Goal: Task Accomplishment & Management: Use online tool/utility

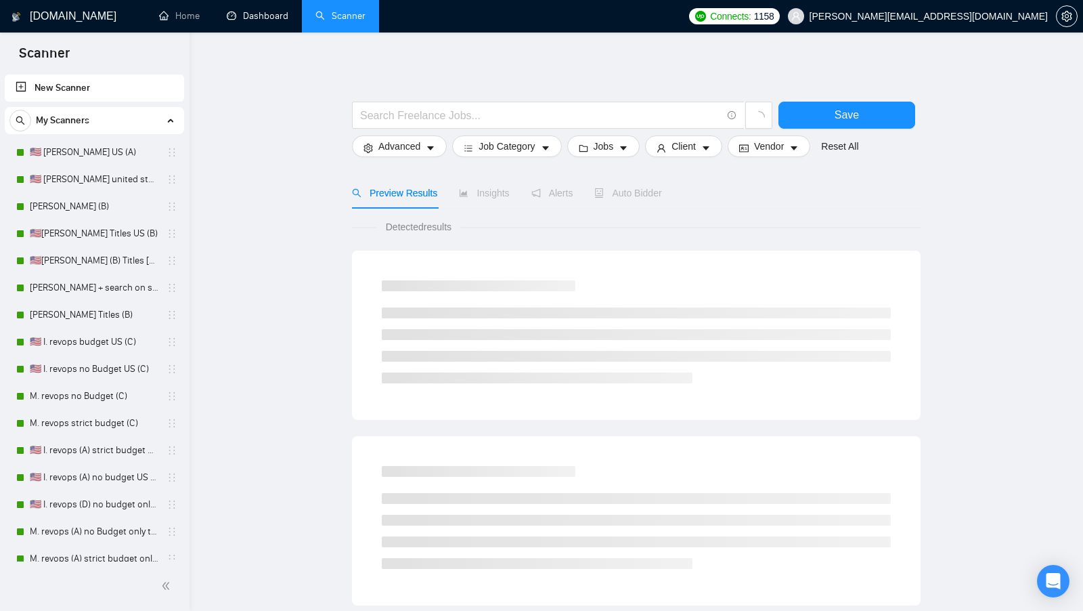
click at [248, 15] on link "Dashboard" at bounding box center [258, 16] width 62 height 12
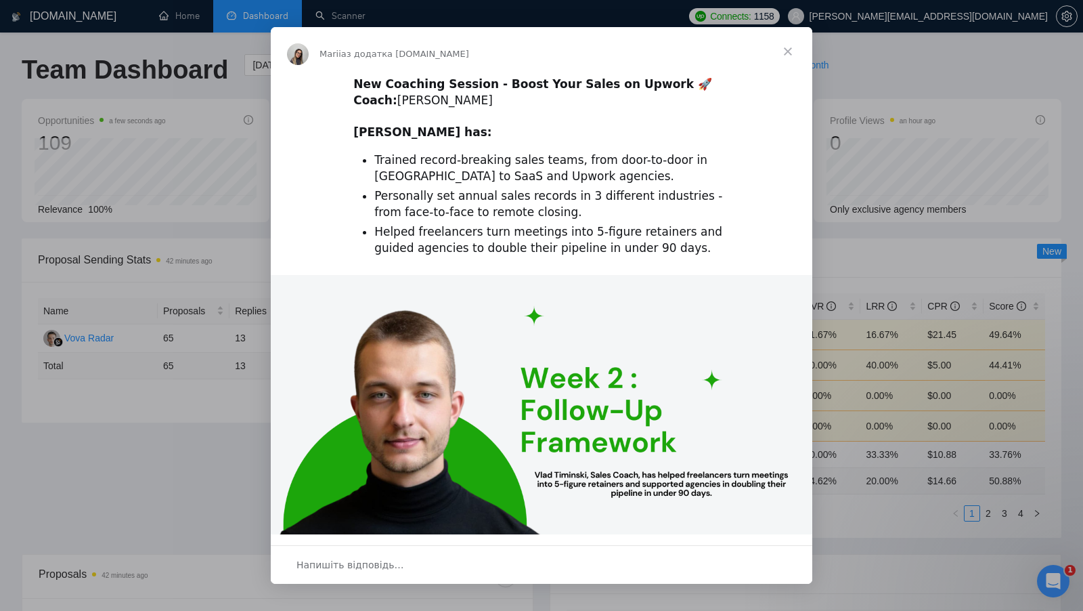
click at [791, 50] on span "Закрити" at bounding box center [788, 51] width 49 height 49
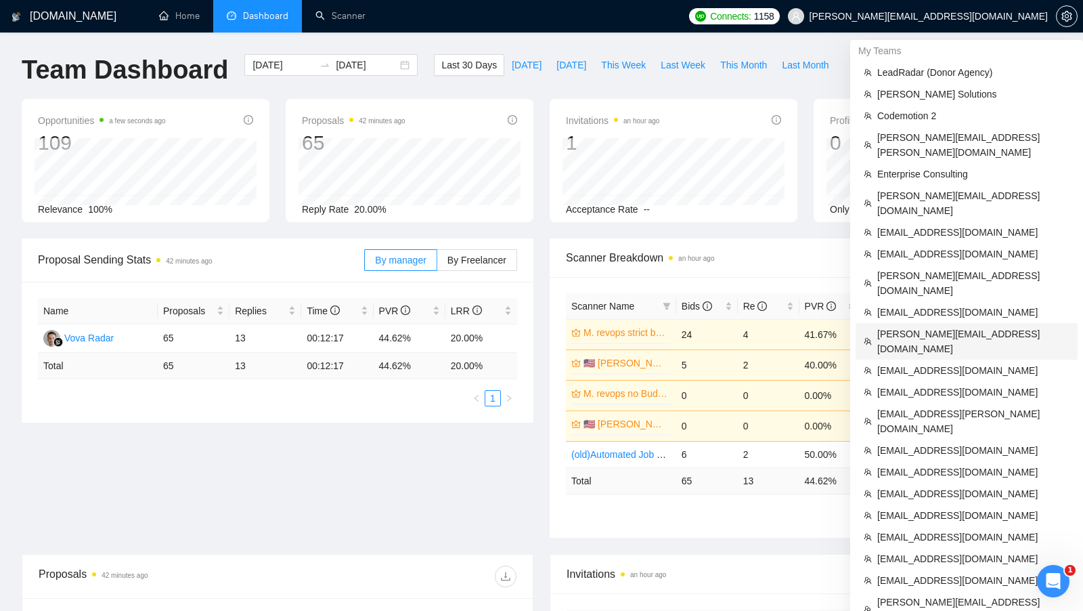
click at [920, 326] on span "[PERSON_NAME][EMAIL_ADDRESS][DOMAIN_NAME]" at bounding box center [973, 341] width 192 height 30
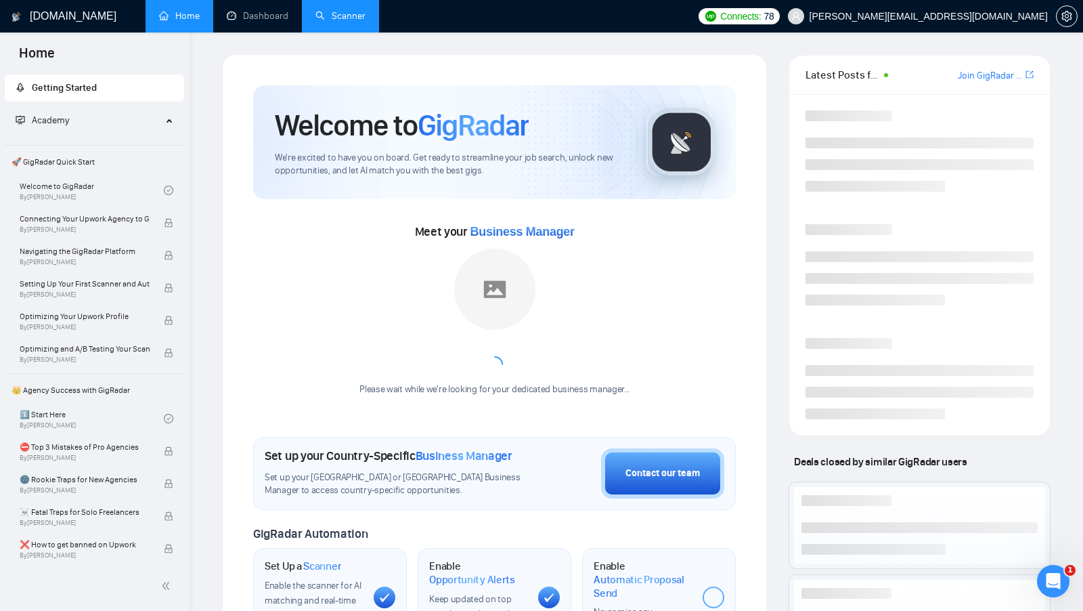
click at [324, 22] on link "Scanner" at bounding box center [340, 16] width 50 height 12
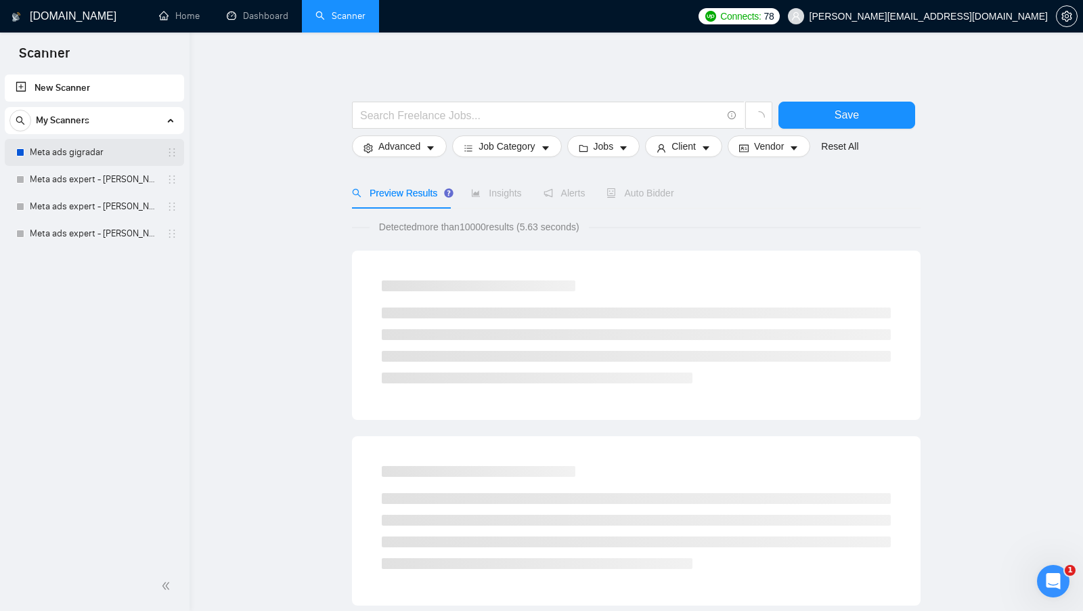
click at [116, 155] on link "Meta ads gigradar" at bounding box center [94, 152] width 129 height 27
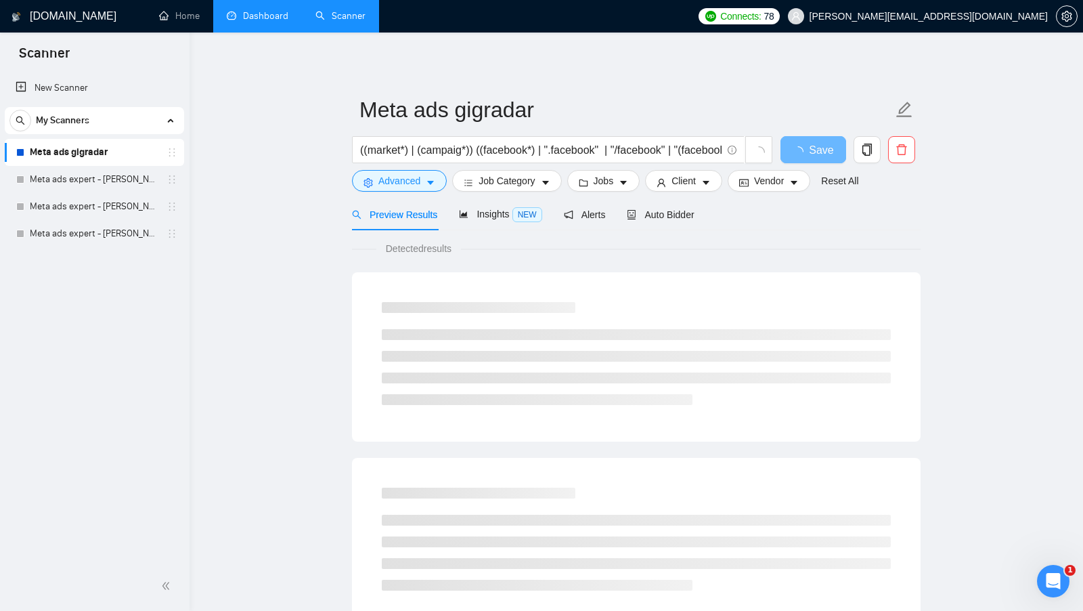
click at [273, 21] on link "Dashboard" at bounding box center [258, 16] width 62 height 12
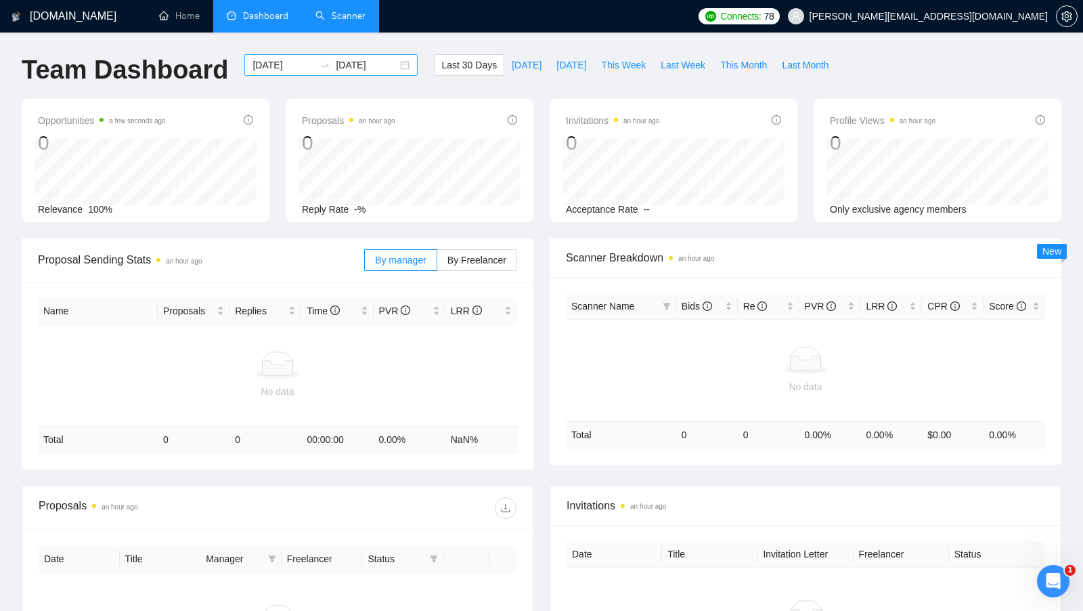
click at [393, 72] on div "2025-08-30 2025-09-29" at bounding box center [330, 65] width 173 height 22
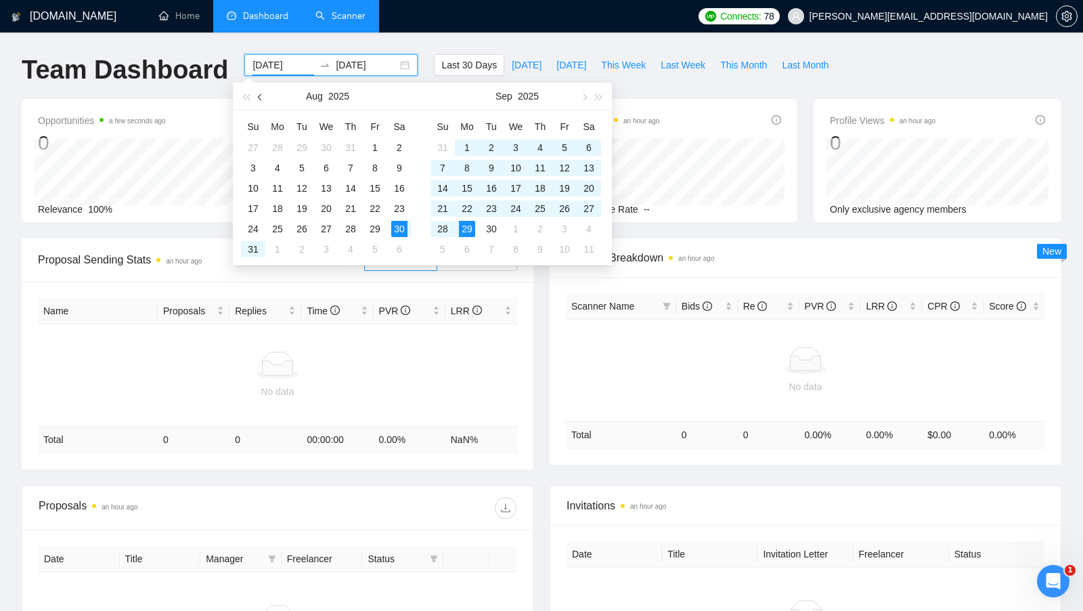
click at [261, 98] on span "button" at bounding box center [261, 96] width 7 height 7
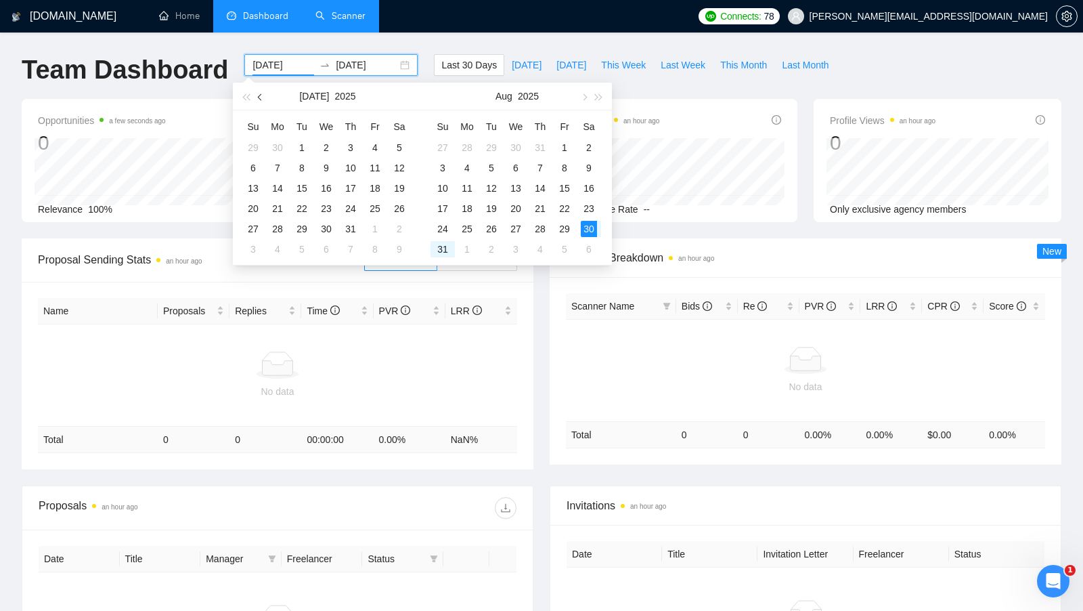
click at [261, 98] on span "button" at bounding box center [261, 96] width 7 height 7
type input "2025-06-01"
click at [255, 147] on div "1" at bounding box center [253, 147] width 16 height 16
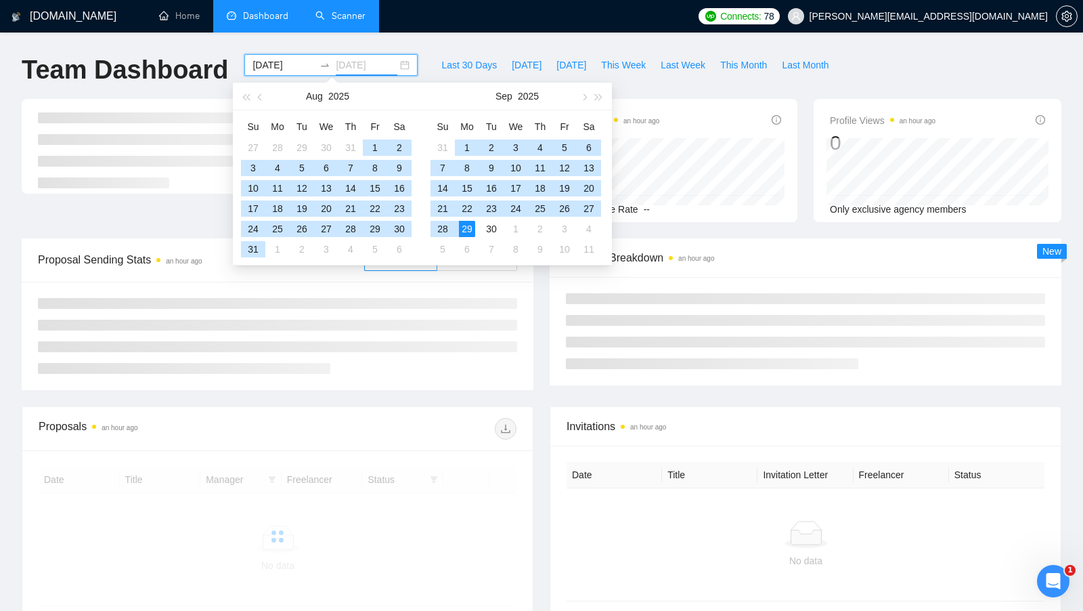
type input "[DATE]"
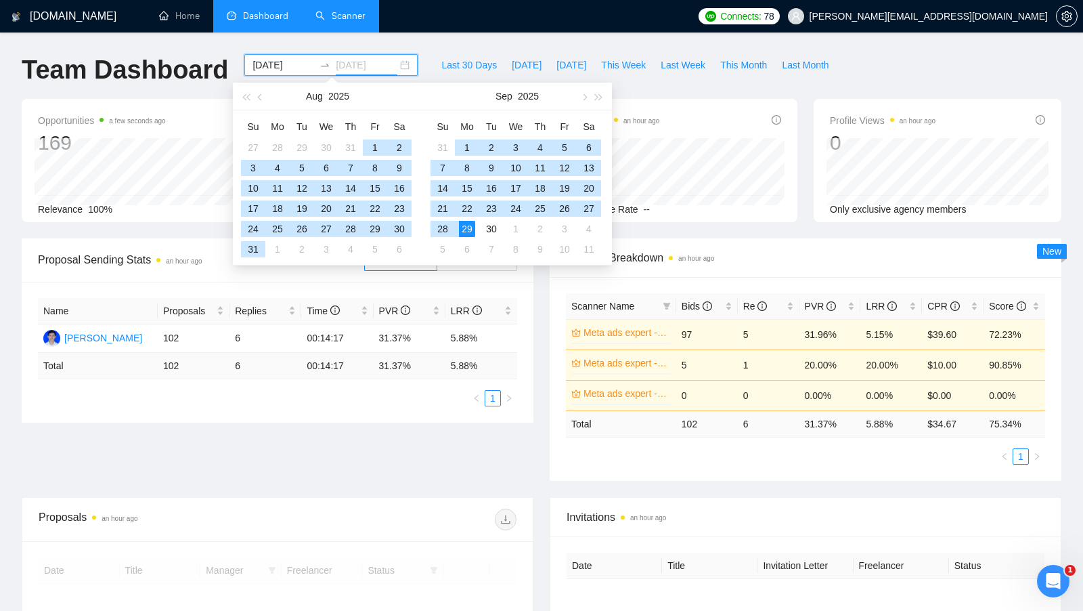
click at [460, 225] on div "29" at bounding box center [467, 229] width 16 height 16
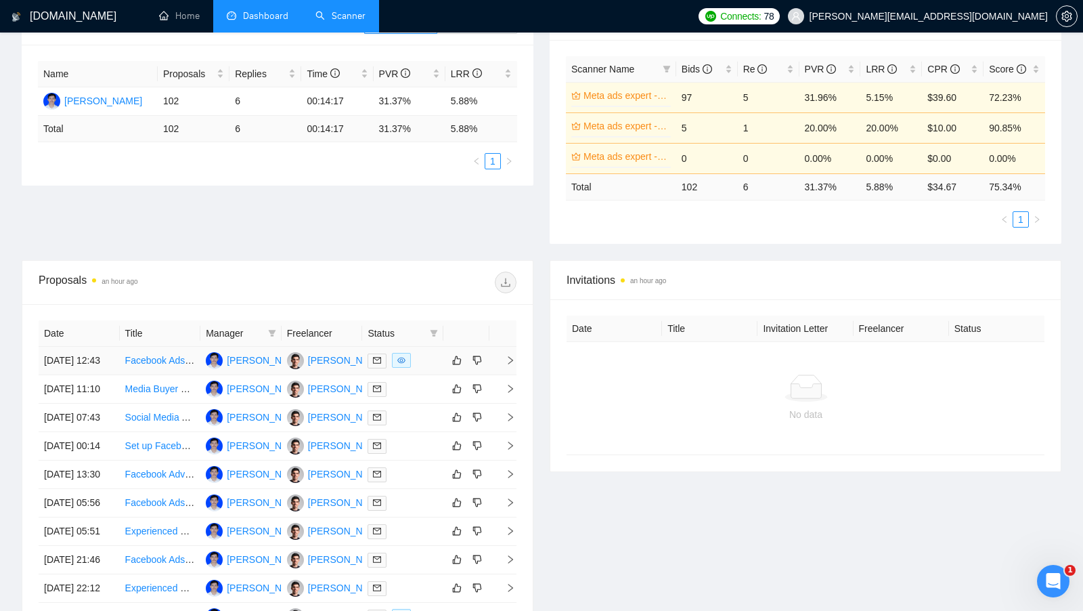
scroll to position [239, 0]
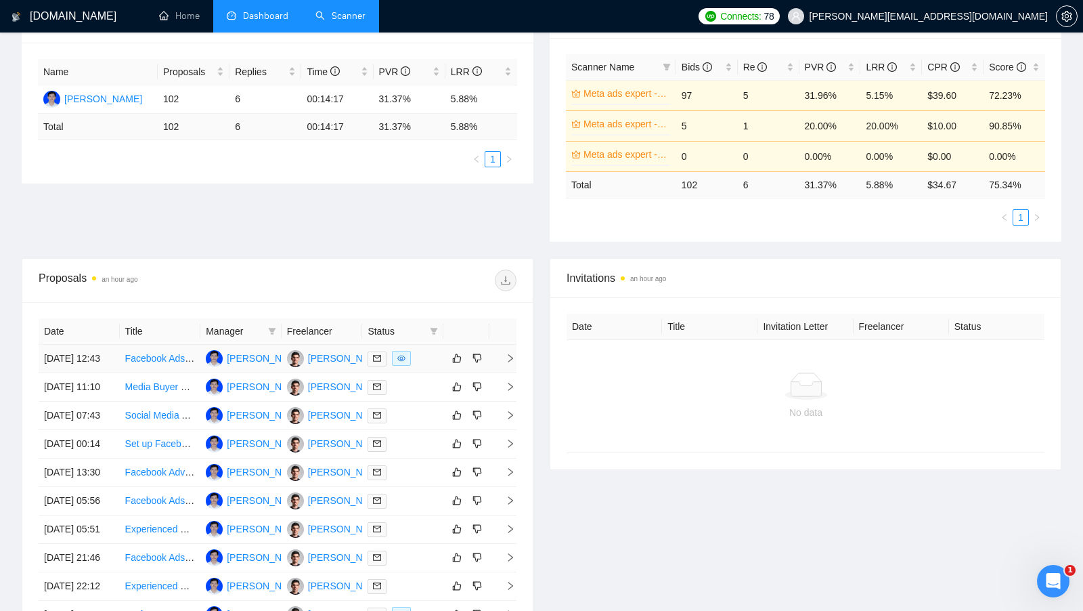
click at [437, 354] on div at bounding box center [403, 359] width 70 height 16
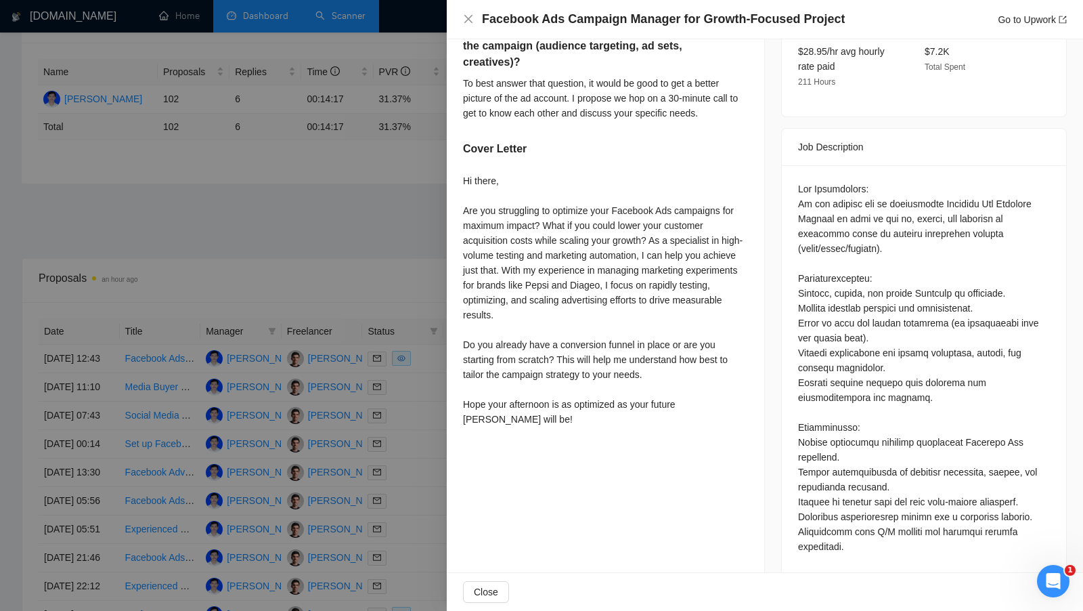
scroll to position [498, 0]
click at [428, 402] on div at bounding box center [541, 305] width 1083 height 611
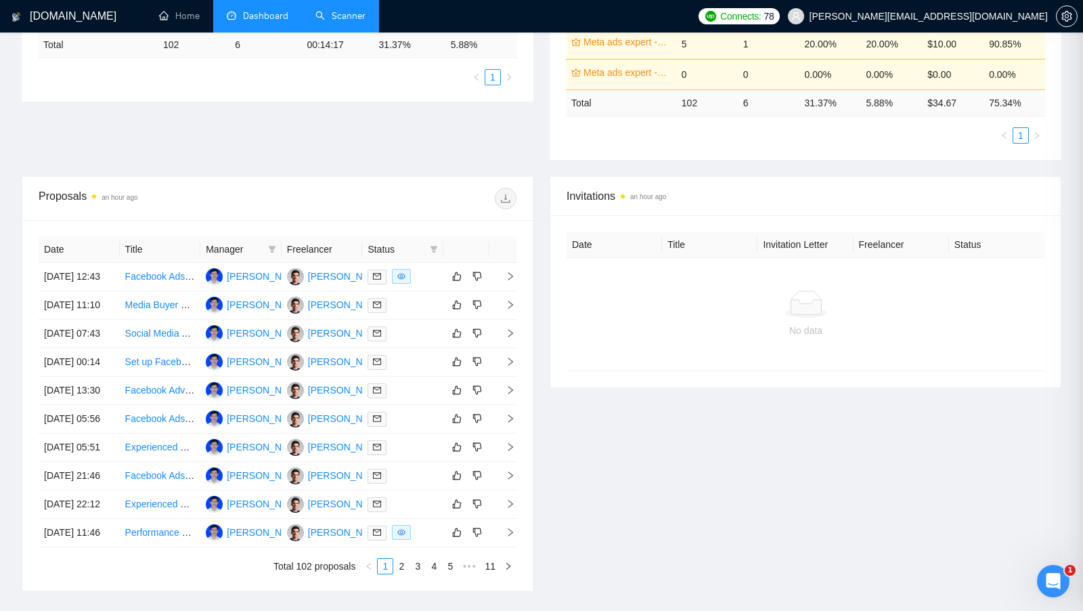
scroll to position [377, 0]
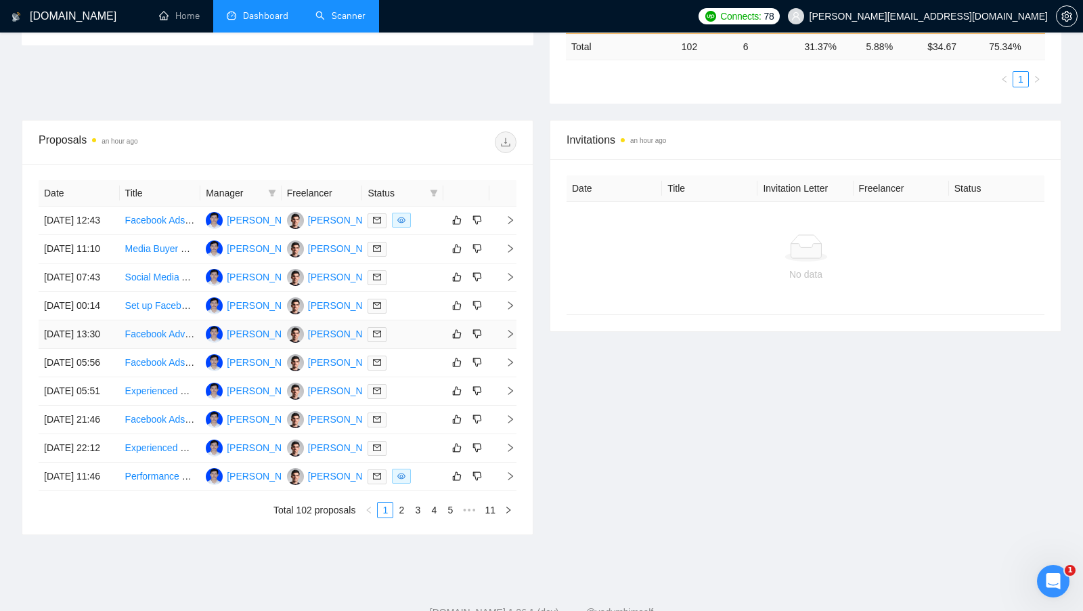
click at [428, 349] on td at bounding box center [402, 334] width 81 height 28
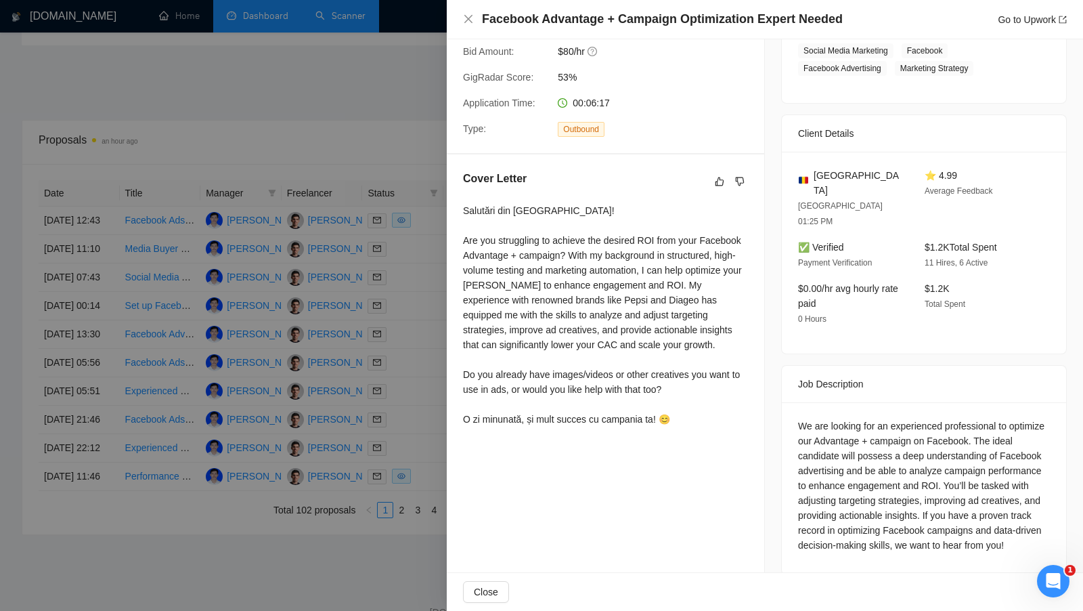
click at [448, 412] on div "Cover Letter Salutări din București! Are you struggling to achieve the desired …" at bounding box center [605, 301] width 317 height 294
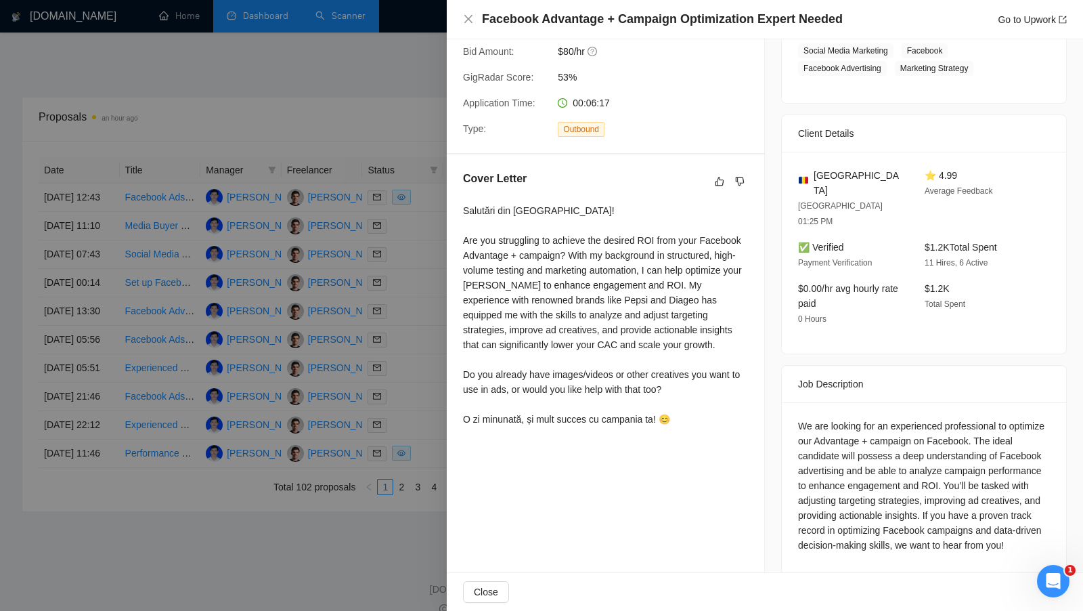
click at [420, 499] on div at bounding box center [541, 305] width 1083 height 611
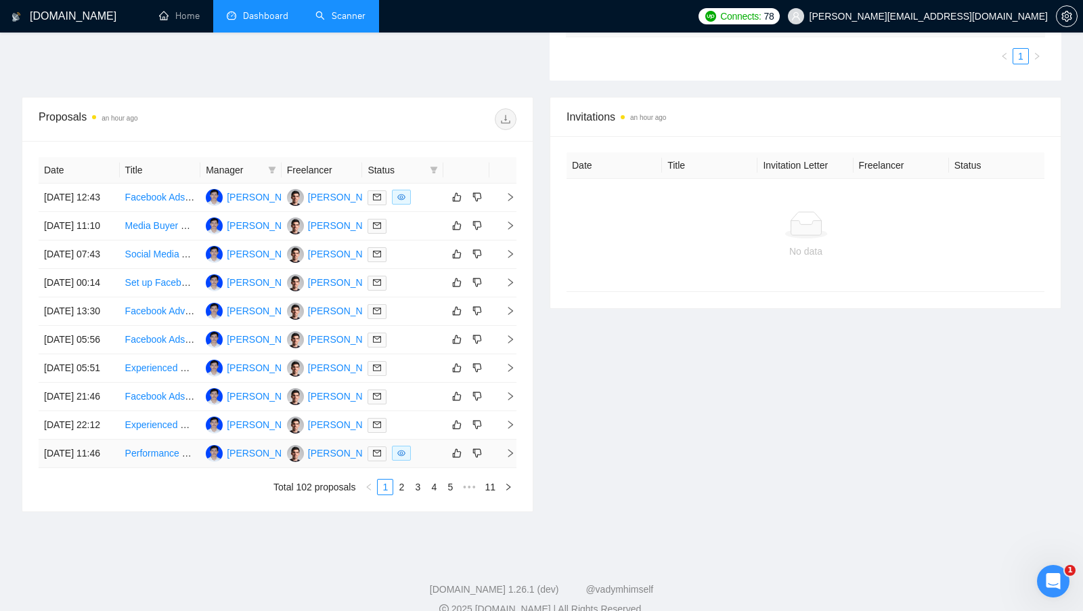
click at [421, 468] on td at bounding box center [402, 453] width 81 height 28
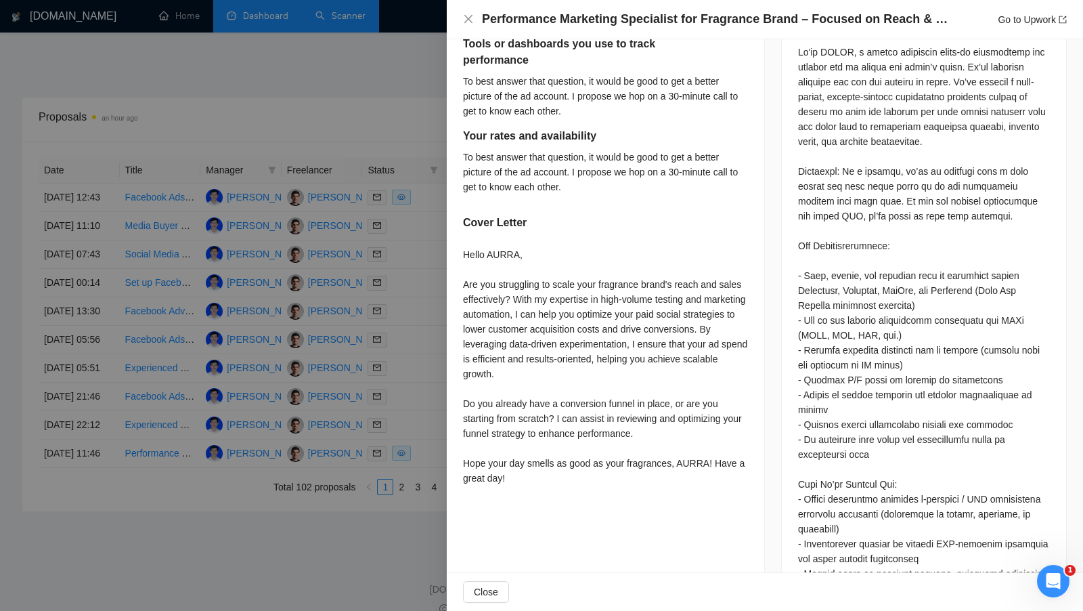
scroll to position [653, 0]
click at [431, 433] on div at bounding box center [541, 305] width 1083 height 611
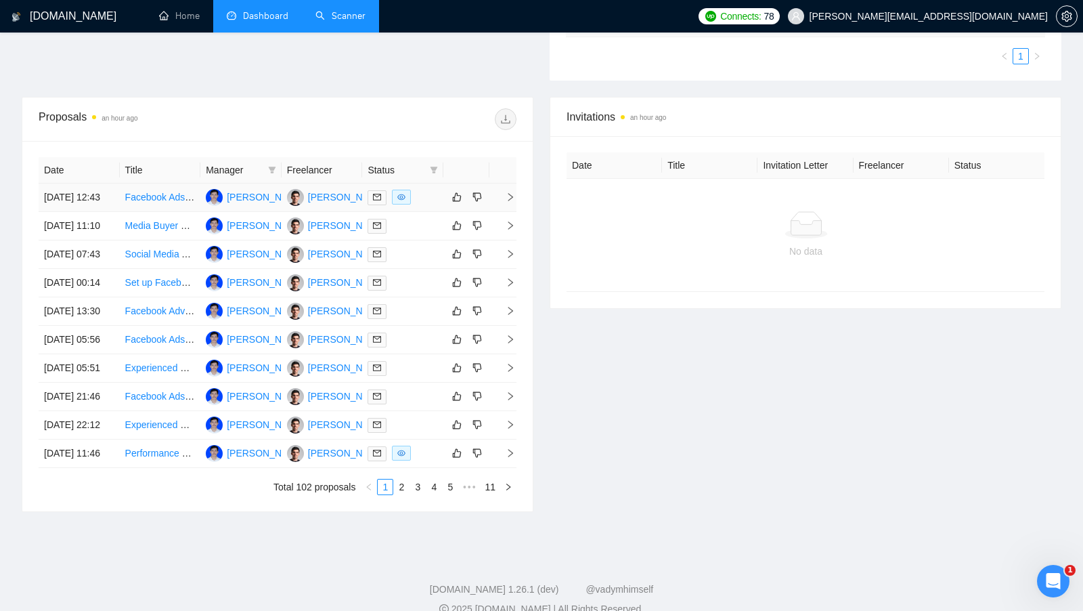
click at [424, 192] on td at bounding box center [402, 197] width 81 height 28
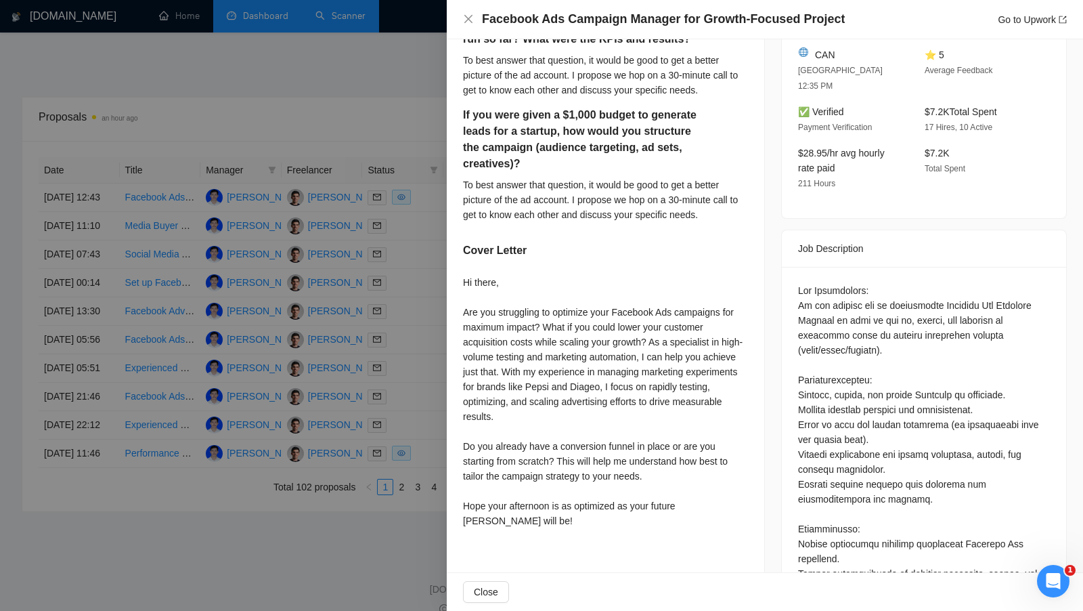
scroll to position [305, 0]
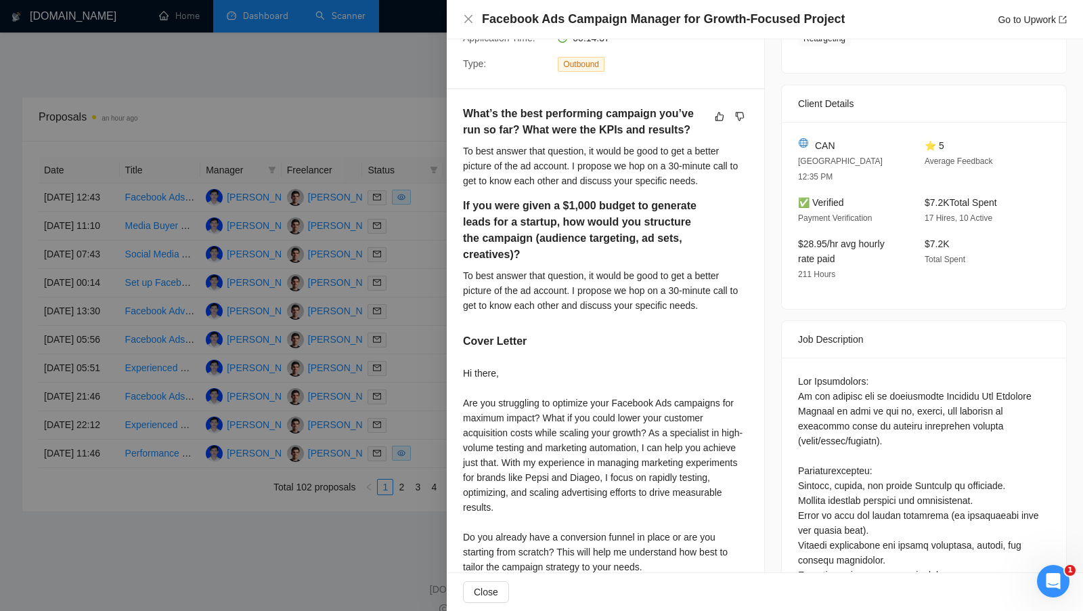
click at [414, 336] on div at bounding box center [541, 305] width 1083 height 611
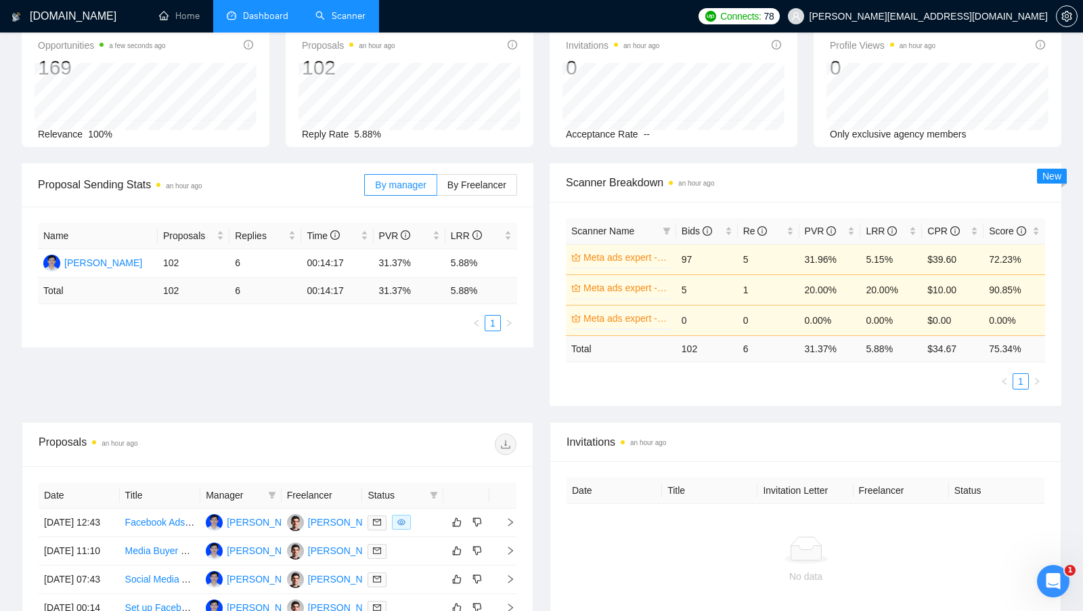
scroll to position [0, 0]
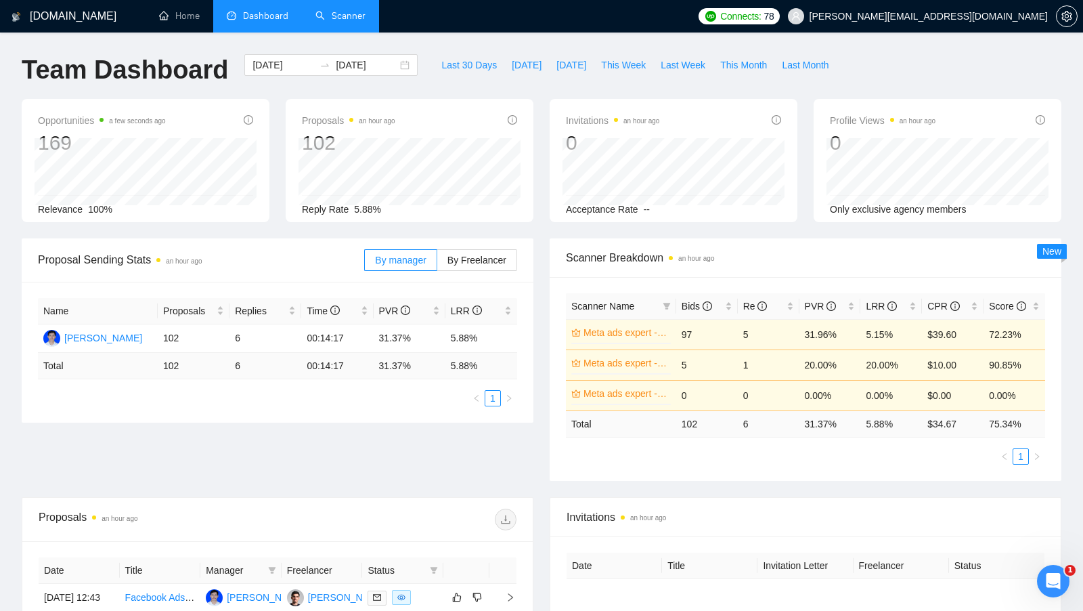
click at [325, 31] on li "Scanner" at bounding box center [340, 16] width 77 height 32
click at [325, 30] on li "Scanner" at bounding box center [340, 16] width 77 height 32
click at [332, 22] on link "Scanner" at bounding box center [340, 16] width 50 height 12
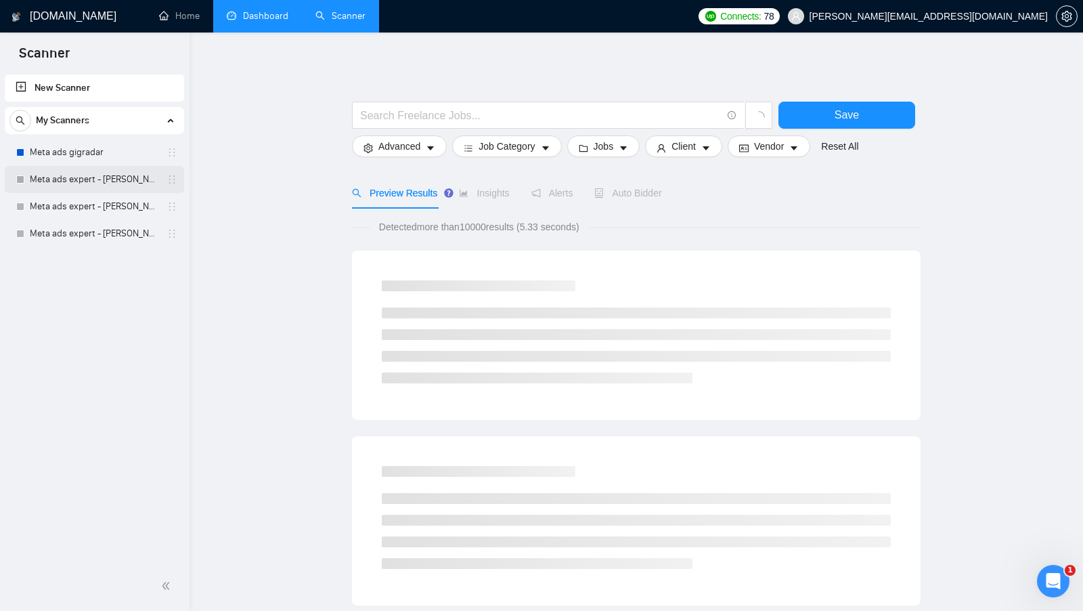
click at [105, 182] on link "Meta ads expert - elias" at bounding box center [94, 179] width 129 height 27
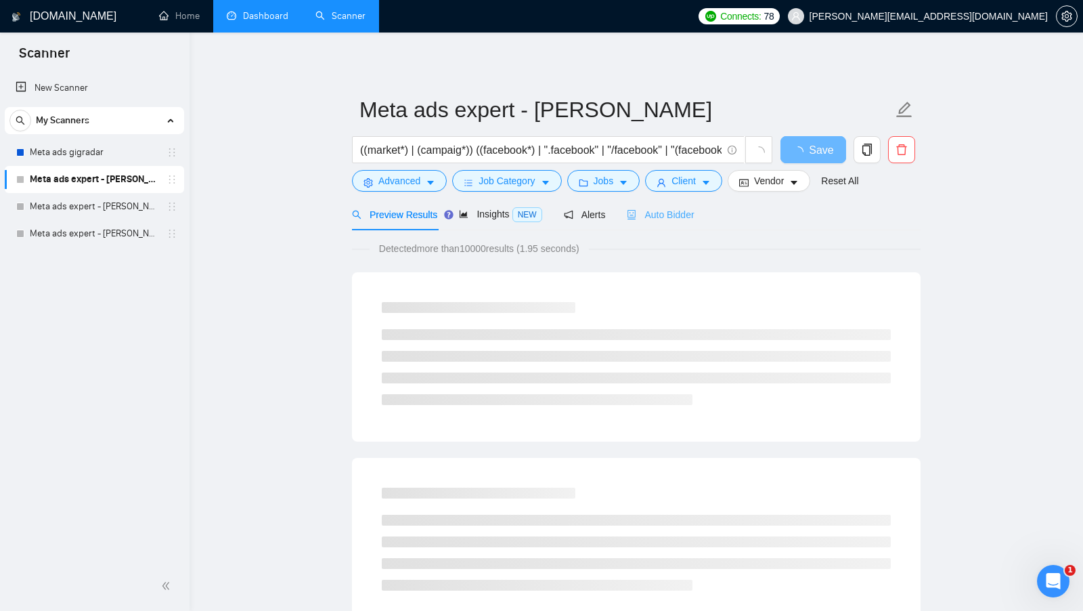
click at [663, 224] on div "Auto Bidder" at bounding box center [660, 214] width 67 height 32
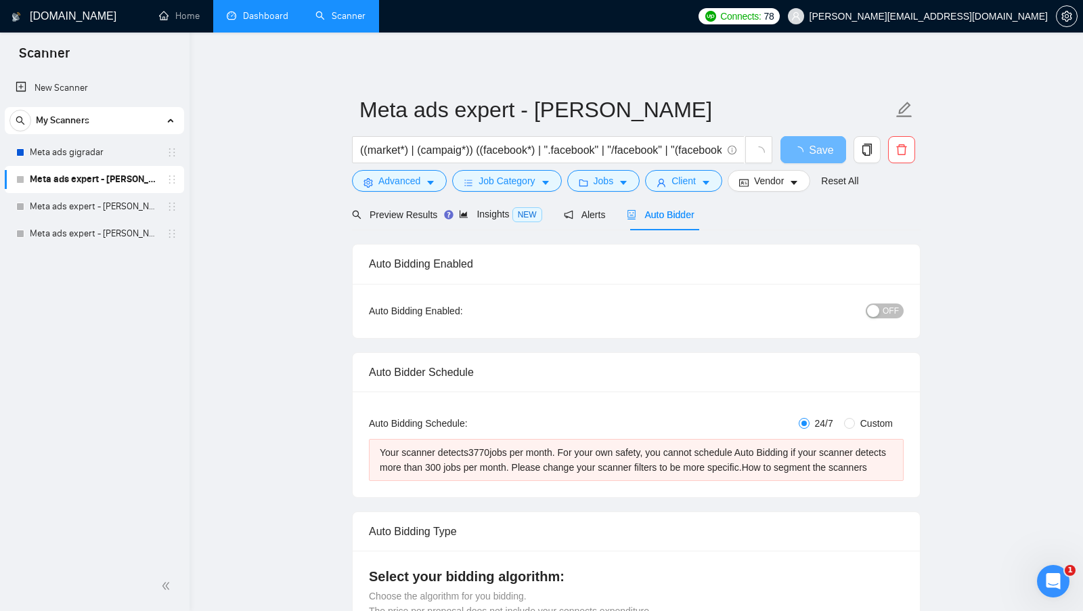
radio input "false"
radio input "true"
checkbox input "true"
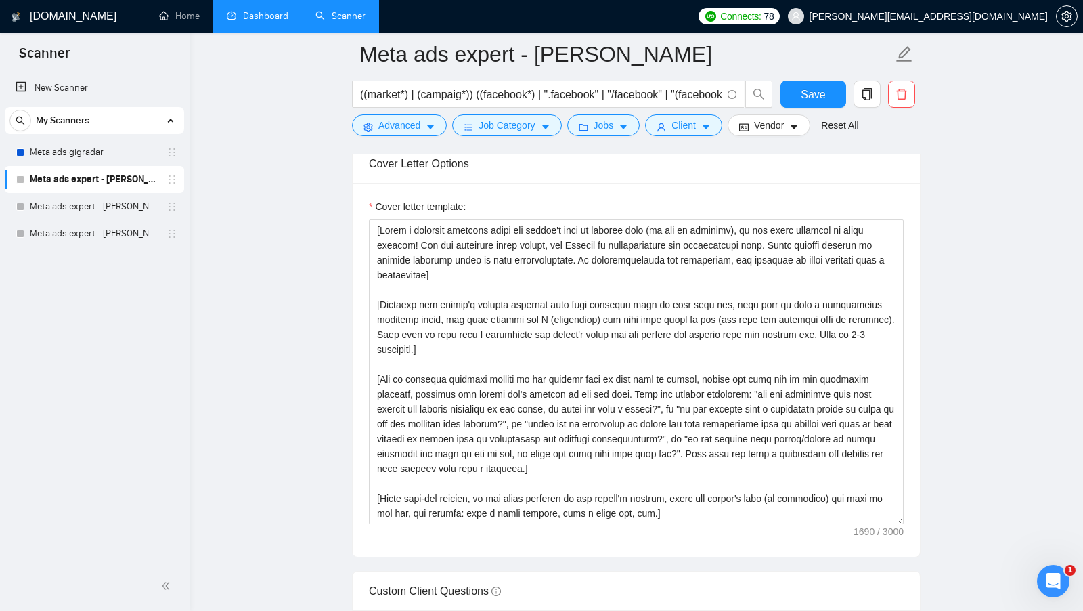
scroll to position [1599, 0]
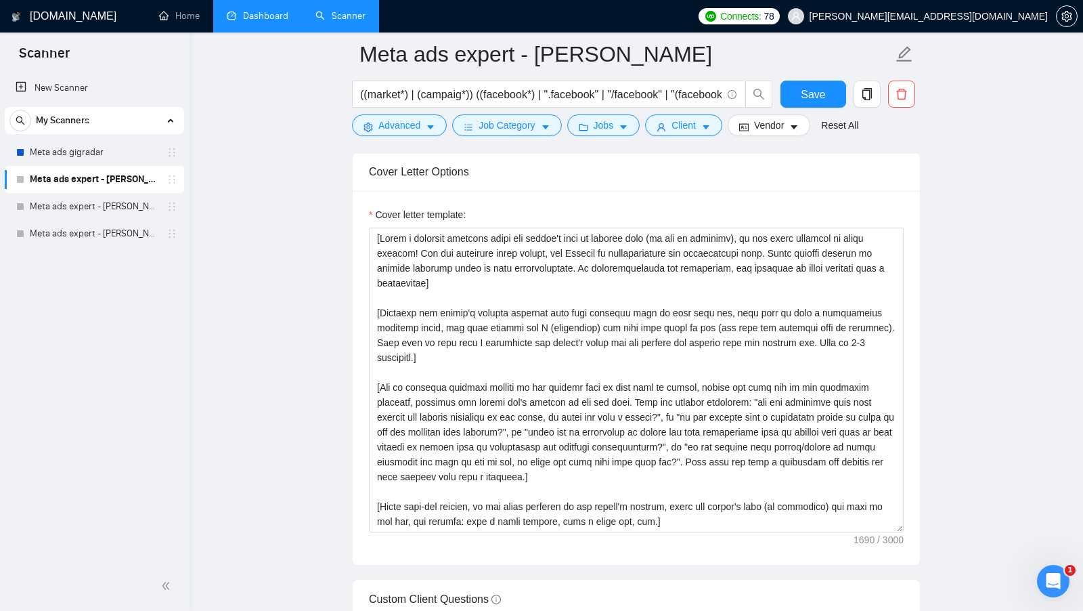
click at [246, 22] on link "Dashboard" at bounding box center [258, 16] width 62 height 12
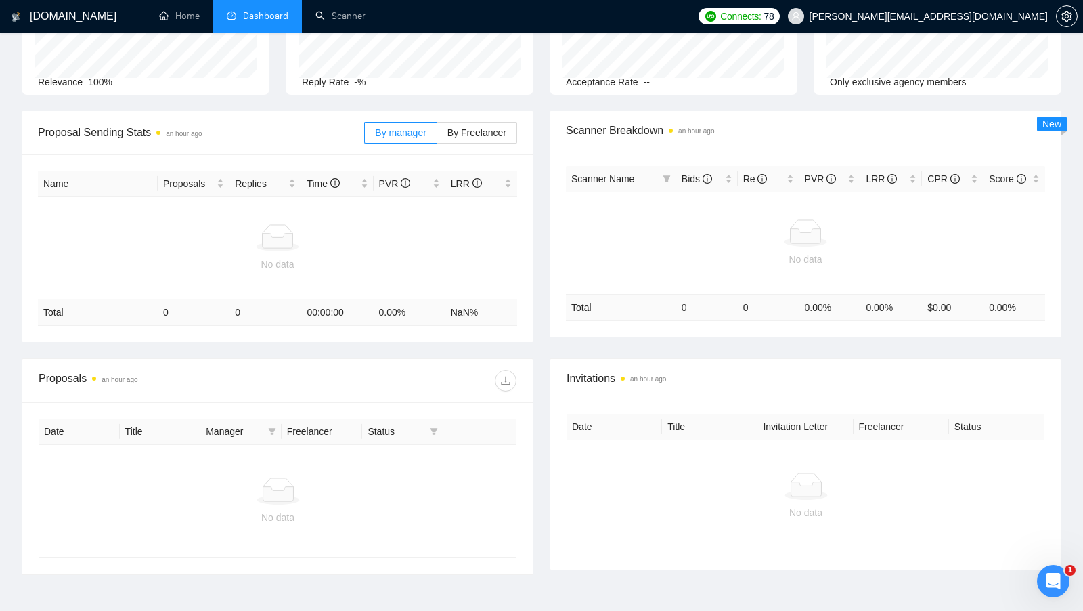
scroll to position [129, 0]
click at [348, 10] on link "Scanner" at bounding box center [340, 16] width 50 height 12
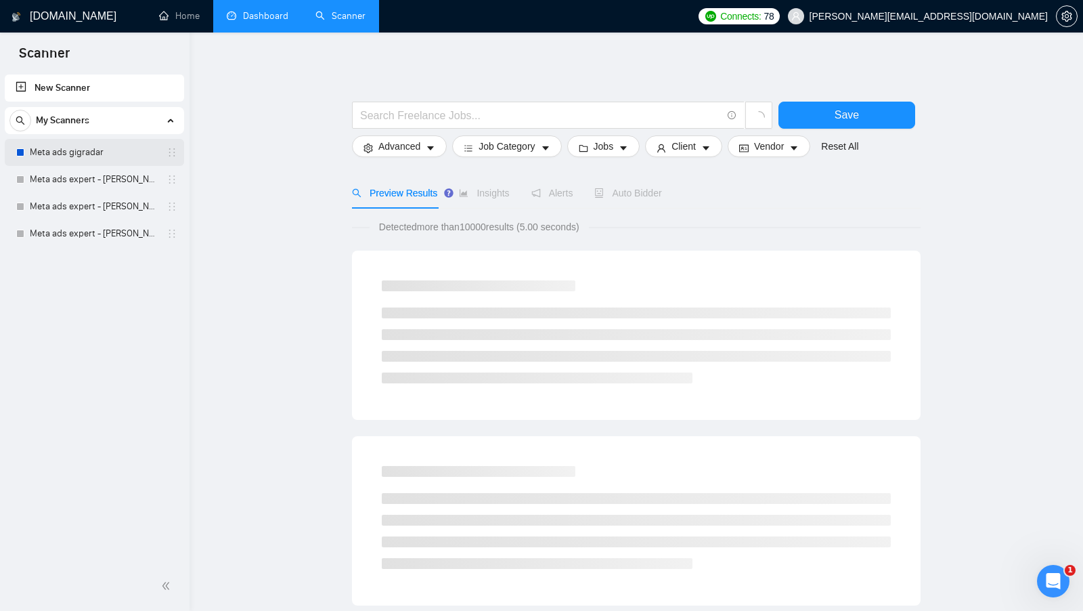
click at [107, 157] on link "Meta ads gigradar" at bounding box center [94, 152] width 129 height 27
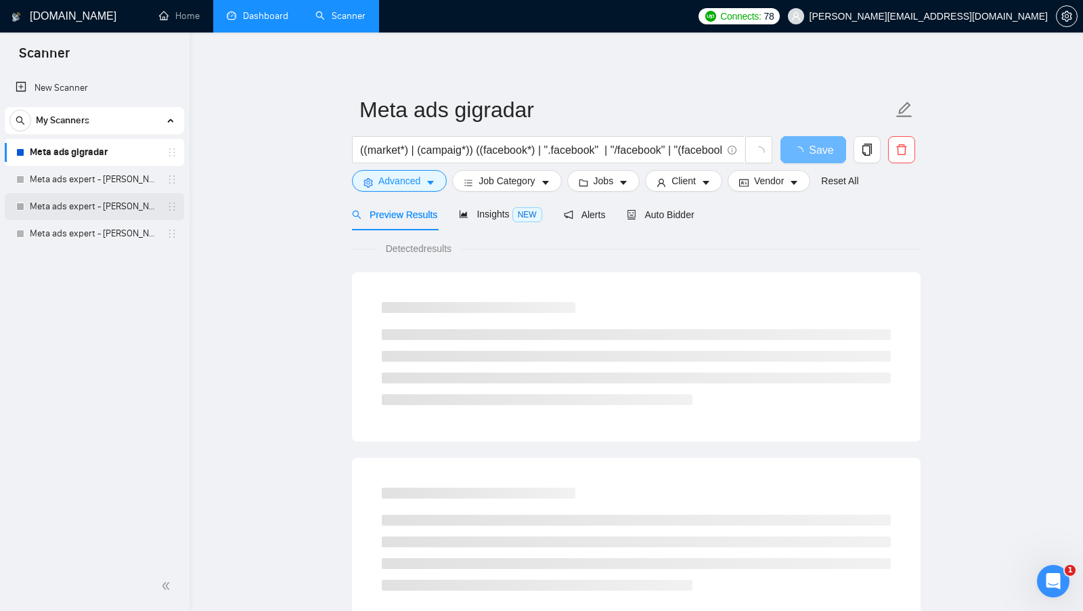
click at [106, 194] on link "Meta ads expert - shaan" at bounding box center [94, 206] width 129 height 27
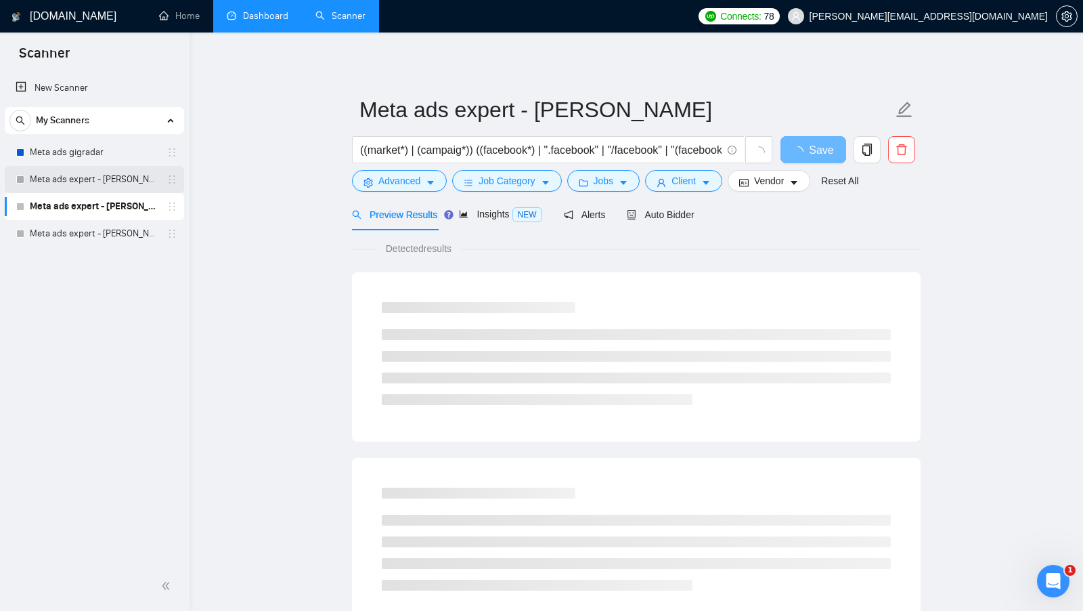
click at [118, 188] on link "Meta ads expert - elias" at bounding box center [94, 179] width 129 height 27
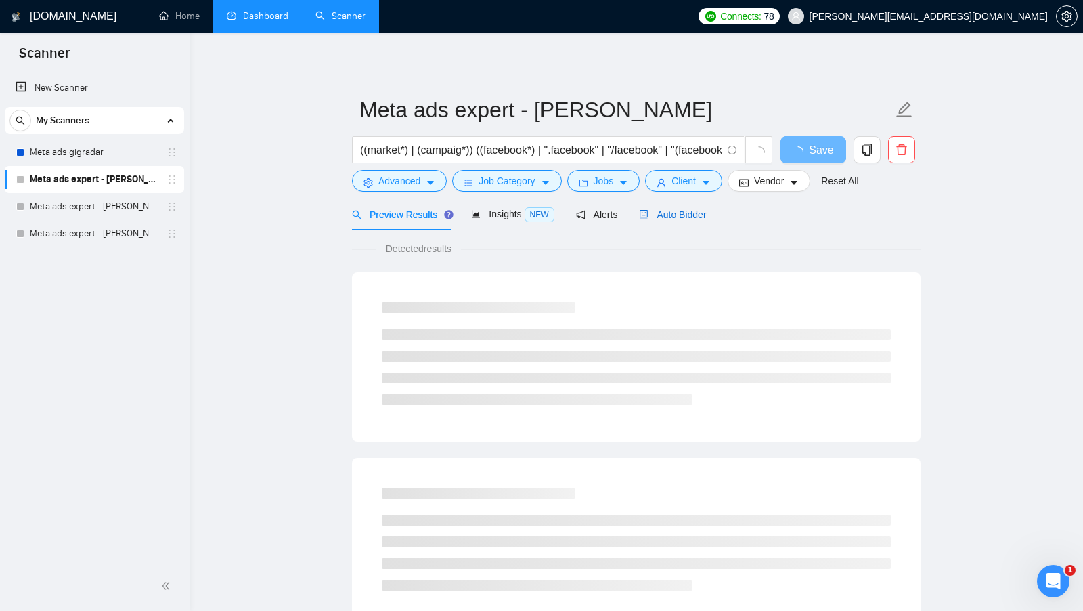
click at [667, 214] on span "Auto Bidder" at bounding box center [672, 214] width 67 height 11
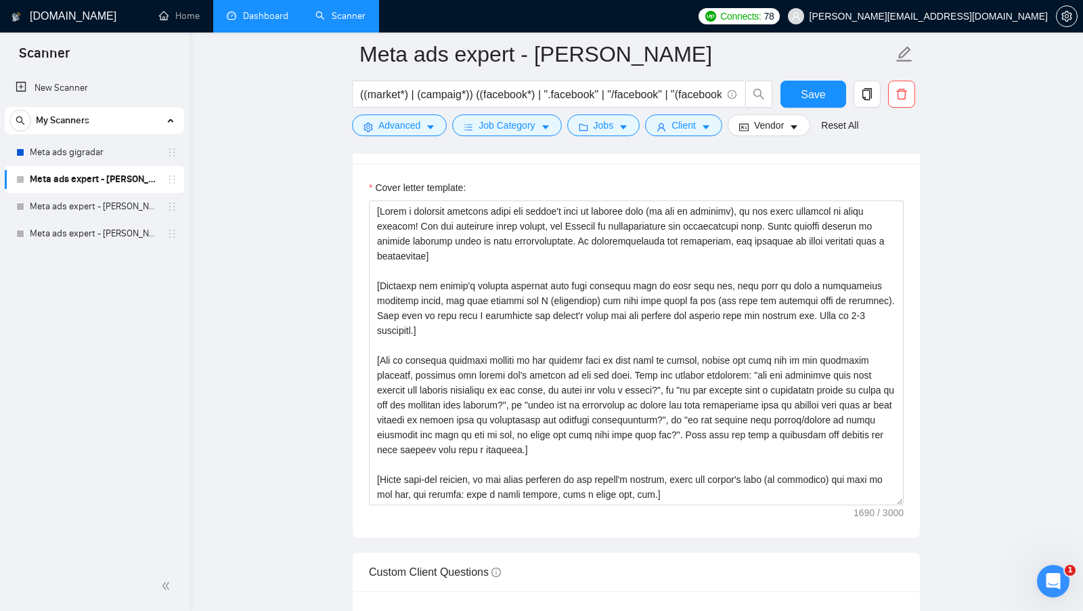
scroll to position [1415, 0]
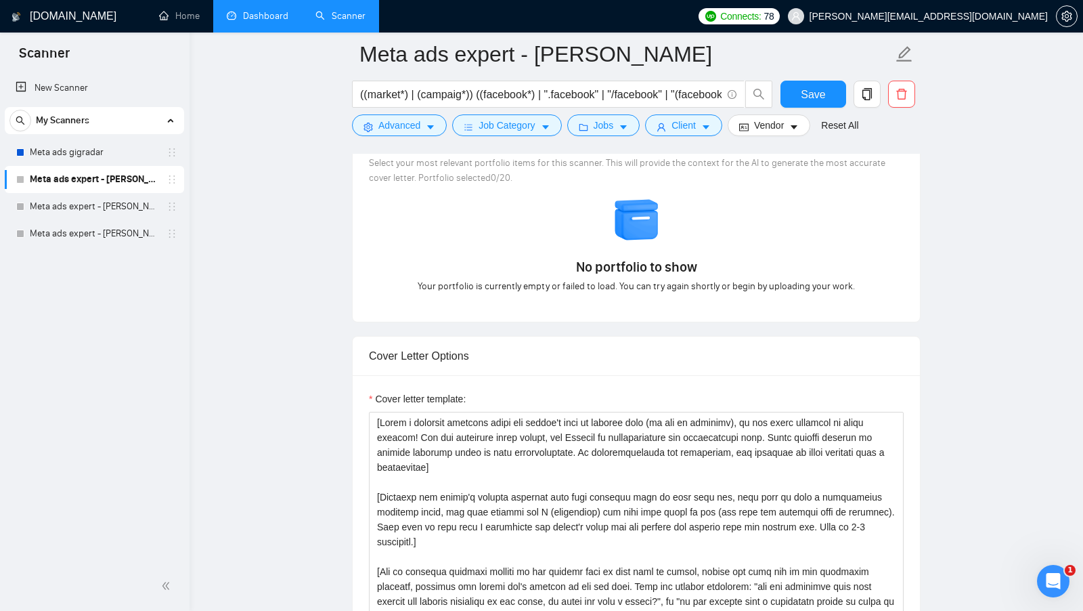
click at [244, 18] on link "Dashboard" at bounding box center [258, 16] width 62 height 12
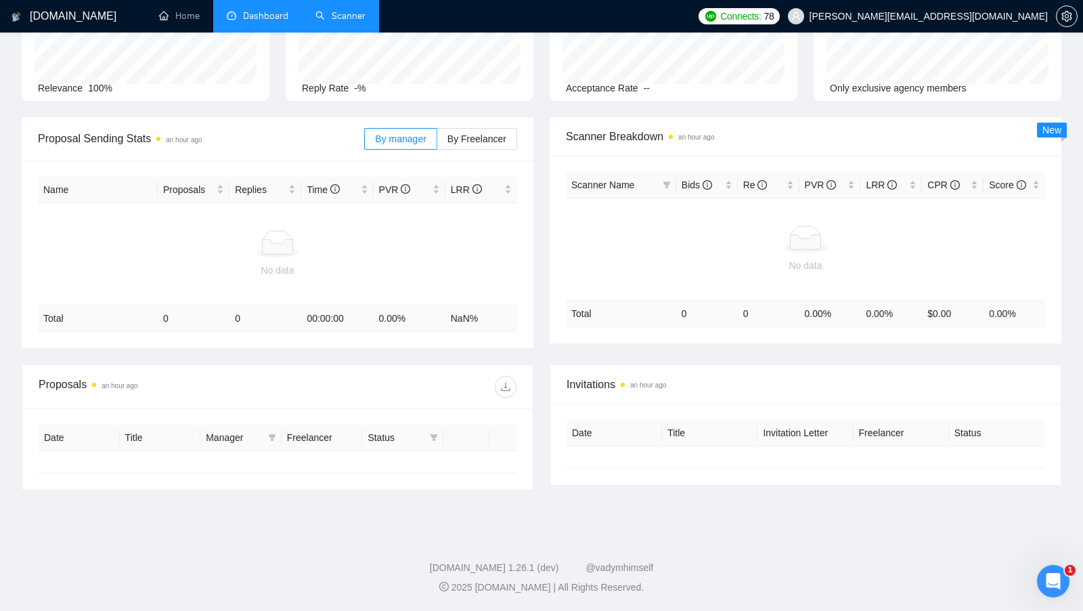
type input "[DATE]"
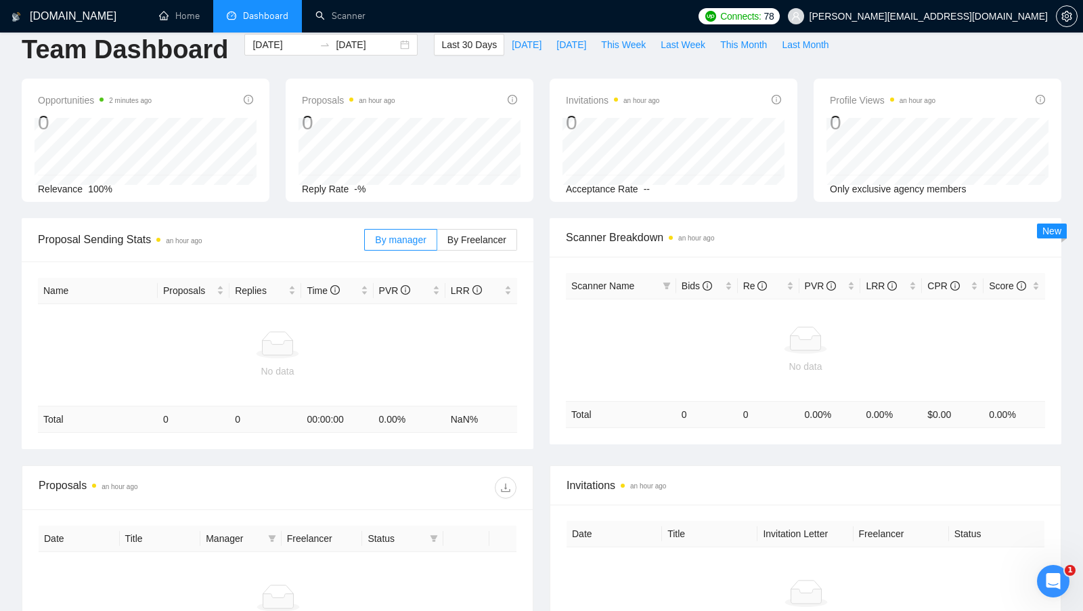
scroll to position [9, 0]
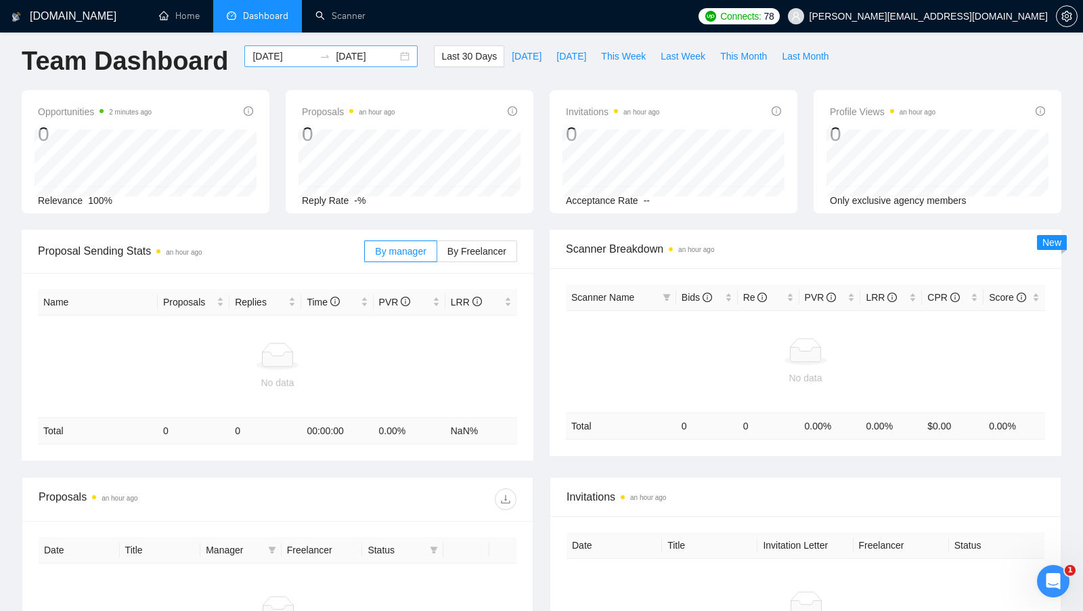
click at [400, 66] on div "[DATE] [DATE]" at bounding box center [330, 56] width 173 height 22
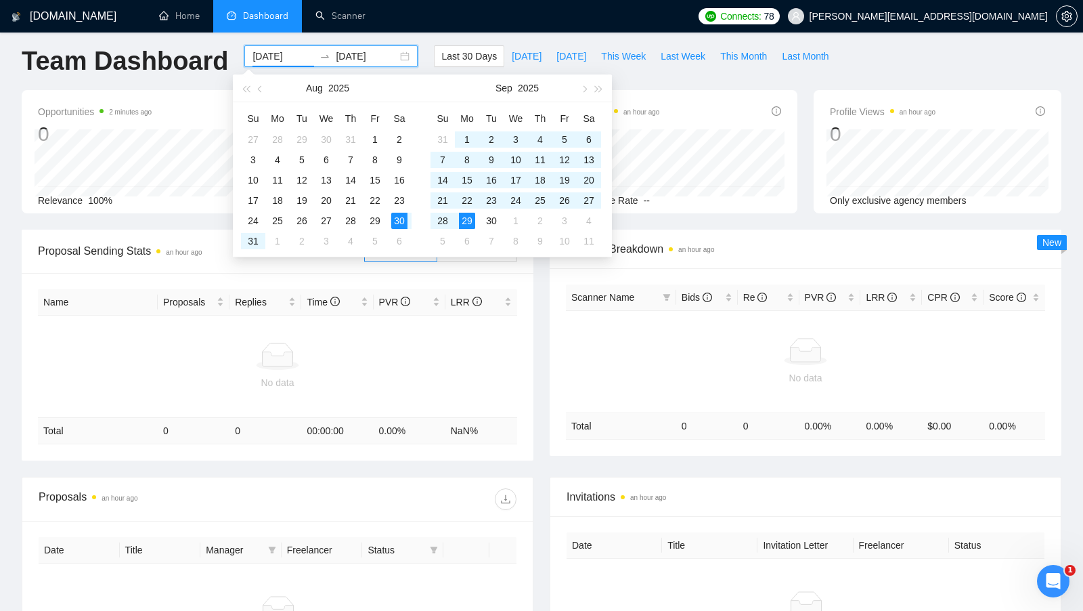
click at [400, 65] on div "[DATE] [DATE]" at bounding box center [330, 56] width 173 height 22
click at [256, 96] on button "button" at bounding box center [260, 87] width 15 height 27
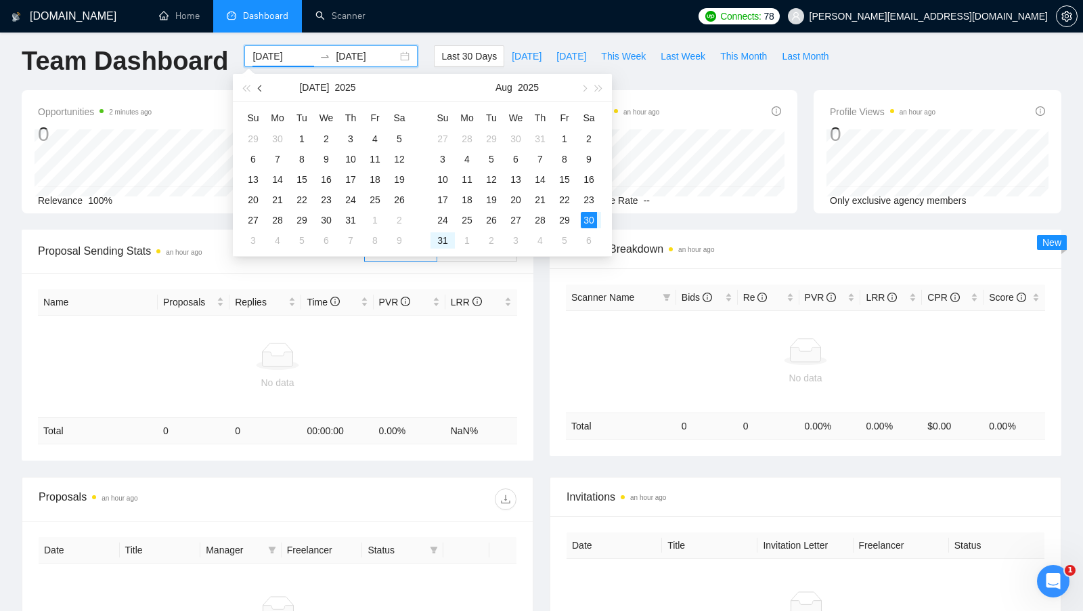
click at [257, 96] on button "button" at bounding box center [260, 87] width 15 height 27
type input "[DATE]"
click at [258, 139] on div "1" at bounding box center [253, 139] width 16 height 16
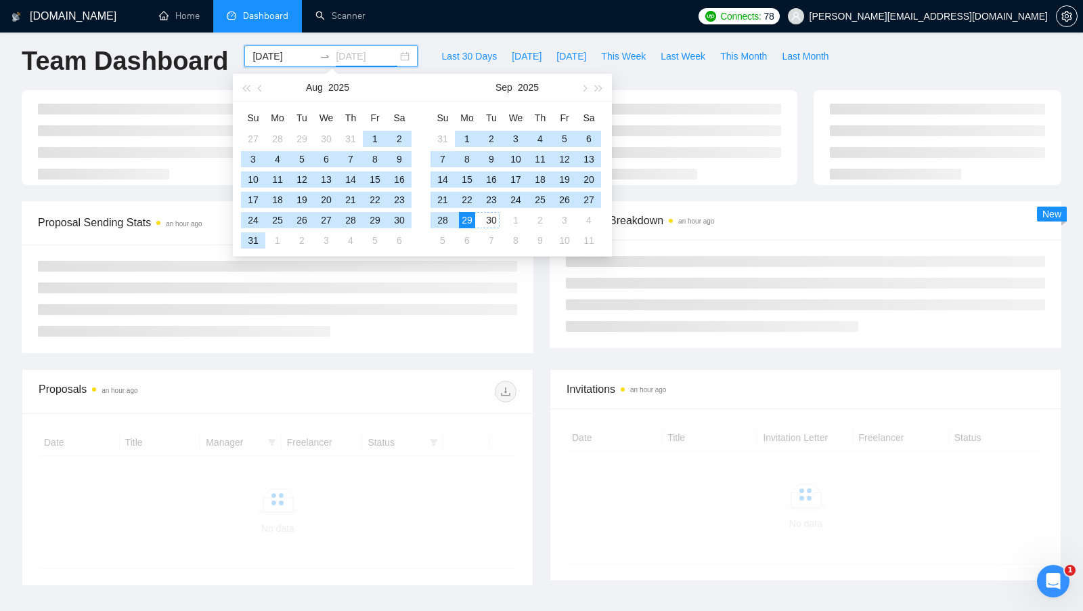
type input "[DATE]"
click at [468, 222] on div "29" at bounding box center [467, 220] width 16 height 16
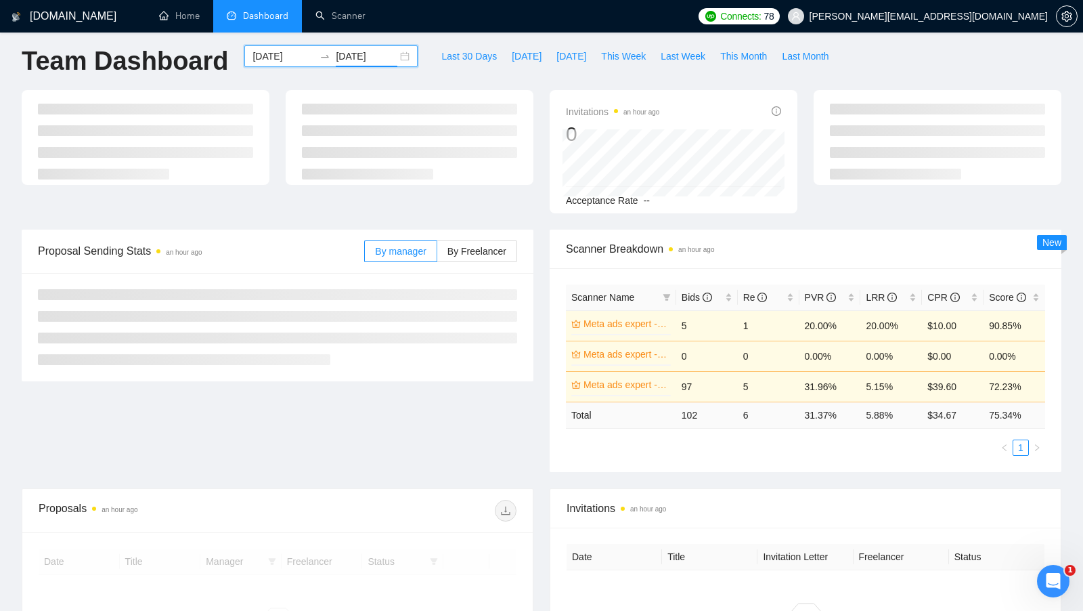
click at [522, 325] on div at bounding box center [278, 327] width 512 height 108
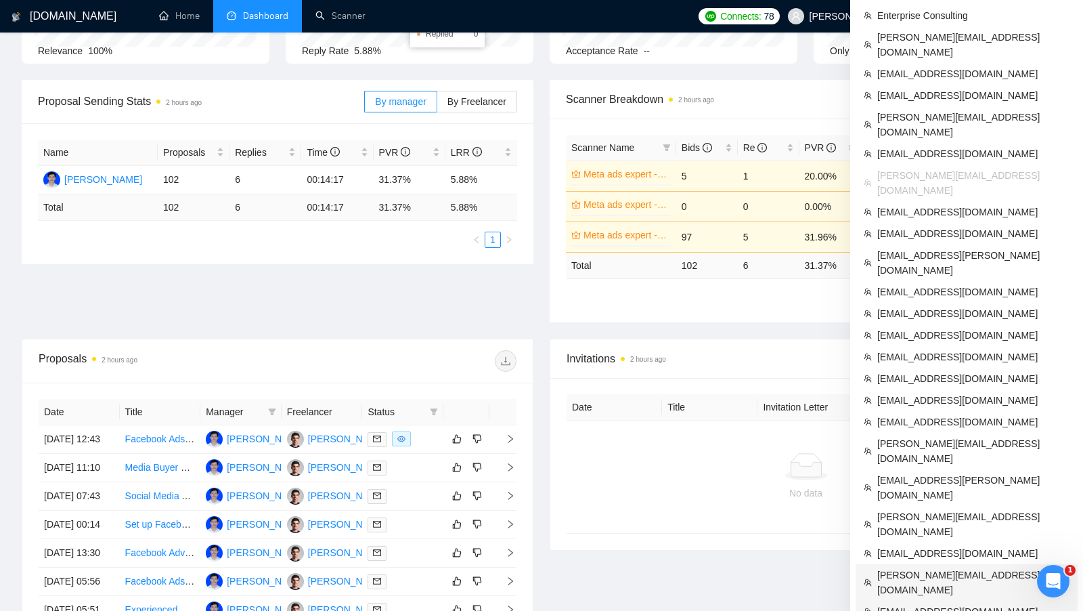
scroll to position [156, 0]
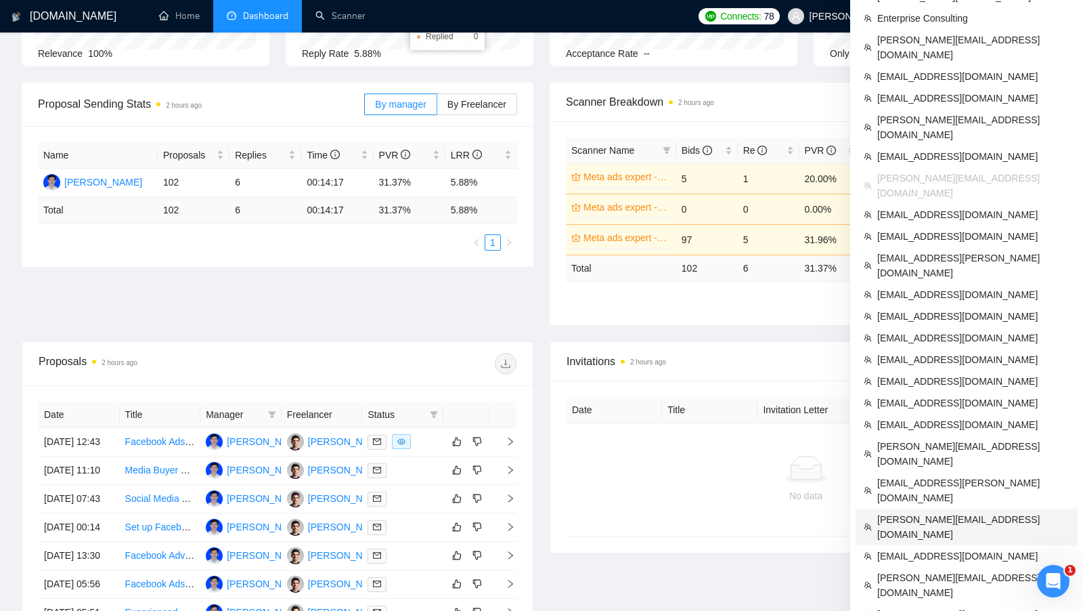
click at [942, 512] on span "[PERSON_NAME][EMAIL_ADDRESS][DOMAIN_NAME]" at bounding box center [973, 527] width 192 height 30
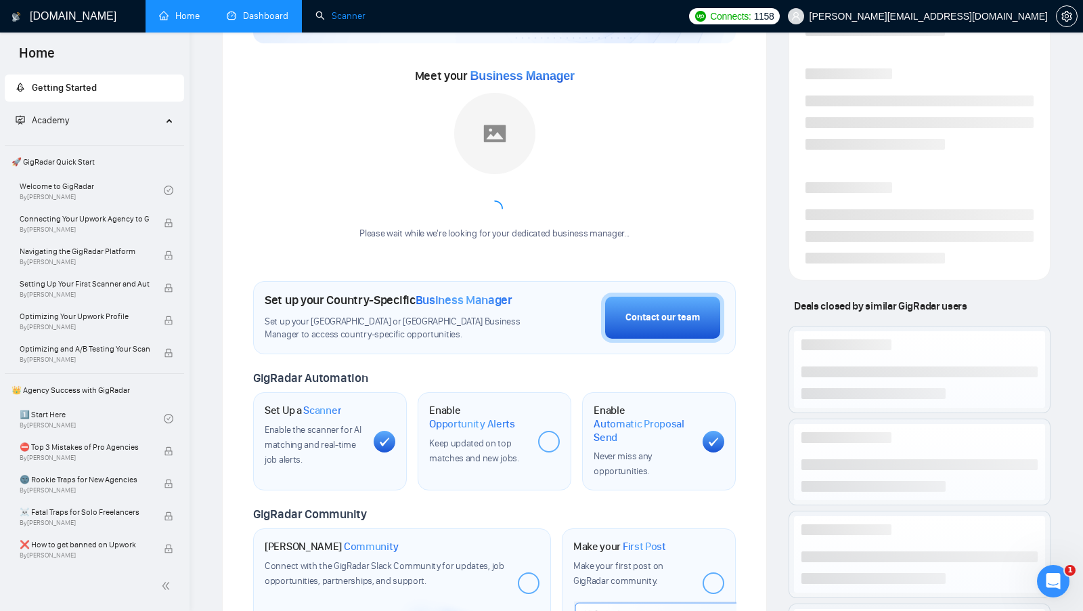
click at [331, 22] on link "Scanner" at bounding box center [340, 16] width 50 height 12
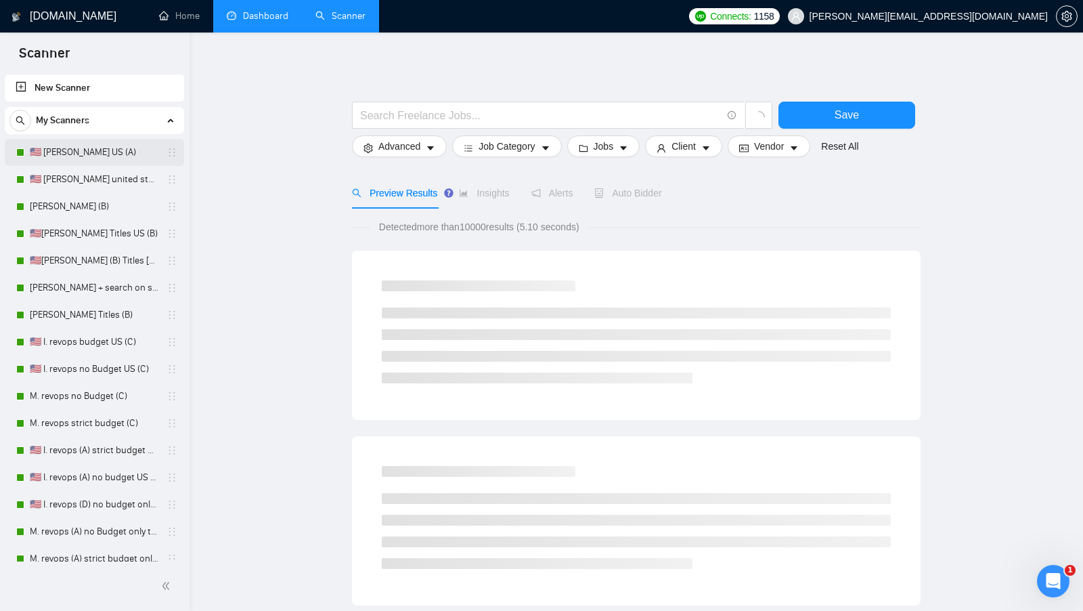
click at [104, 161] on link "🇺🇸 [PERSON_NAME] US (A)" at bounding box center [94, 152] width 129 height 27
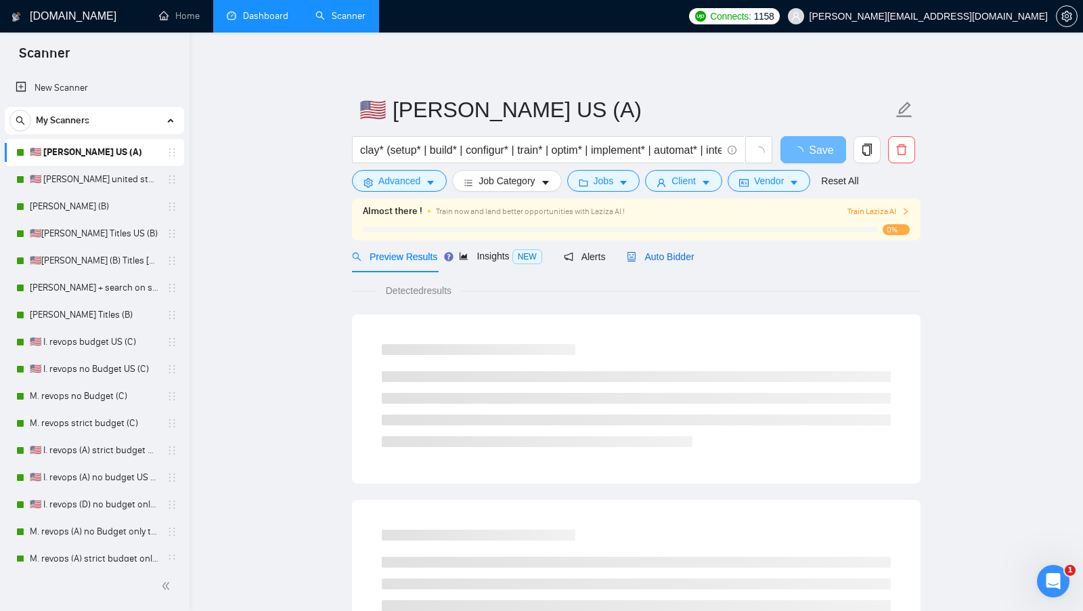
click at [687, 255] on span "Auto Bidder" at bounding box center [660, 256] width 67 height 11
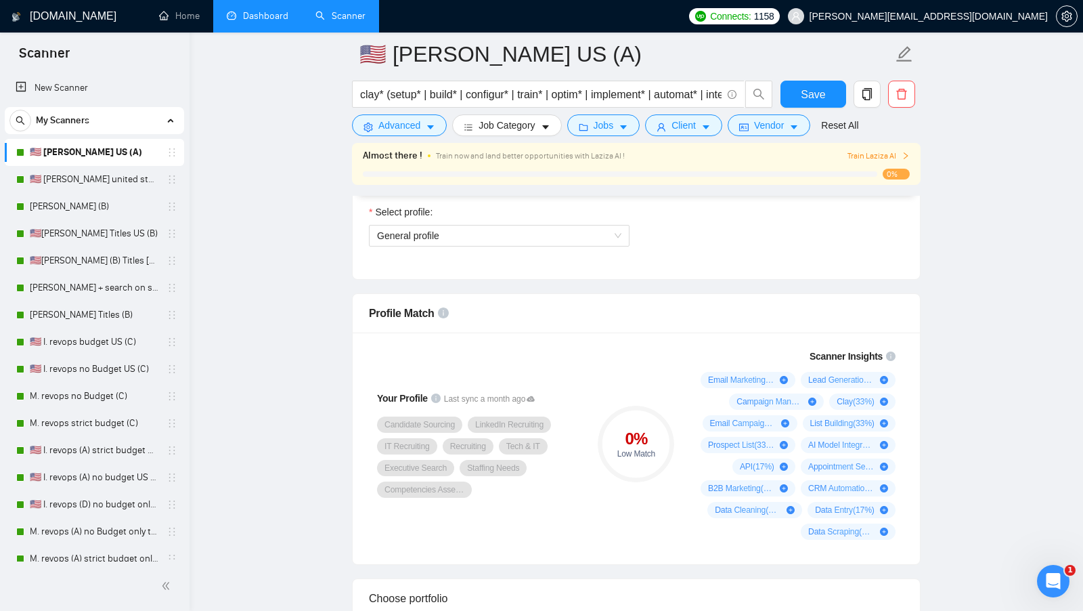
scroll to position [788, 0]
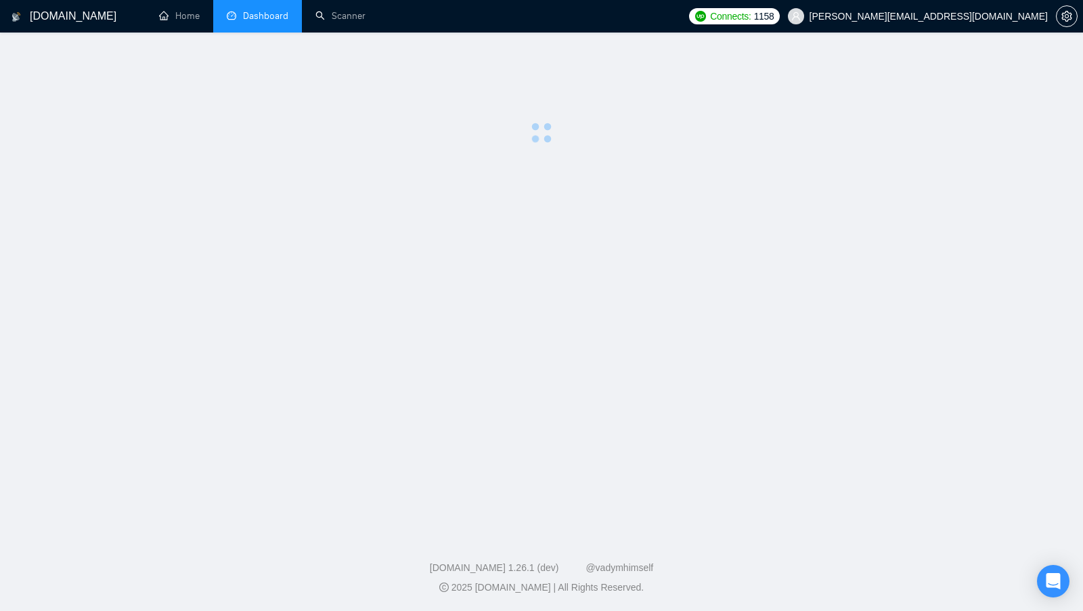
click at [254, 16] on span "Dashboard" at bounding box center [265, 16] width 45 height 12
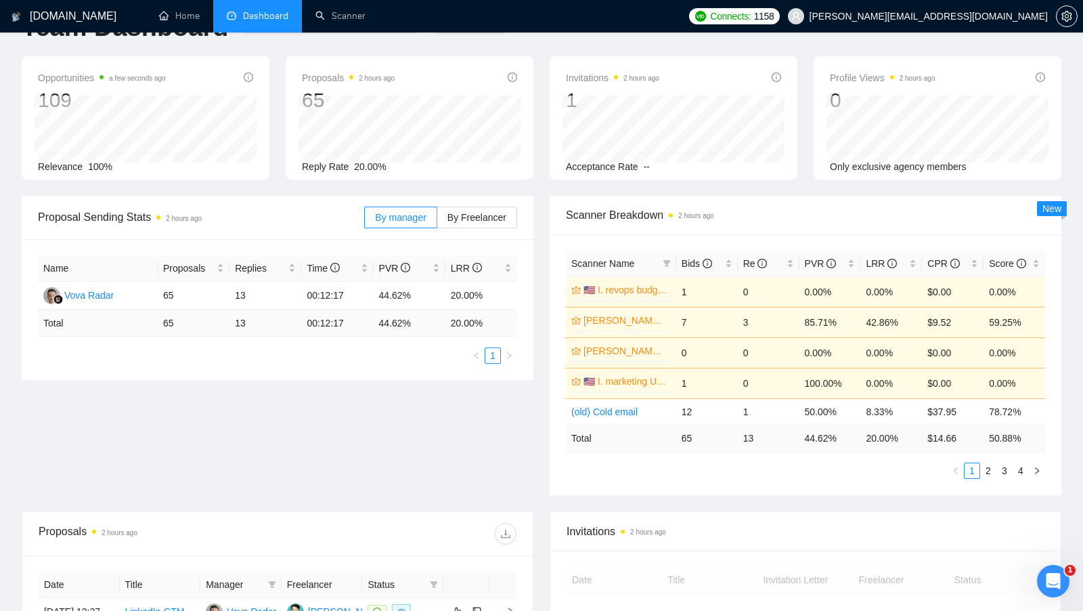
scroll to position [45, 0]
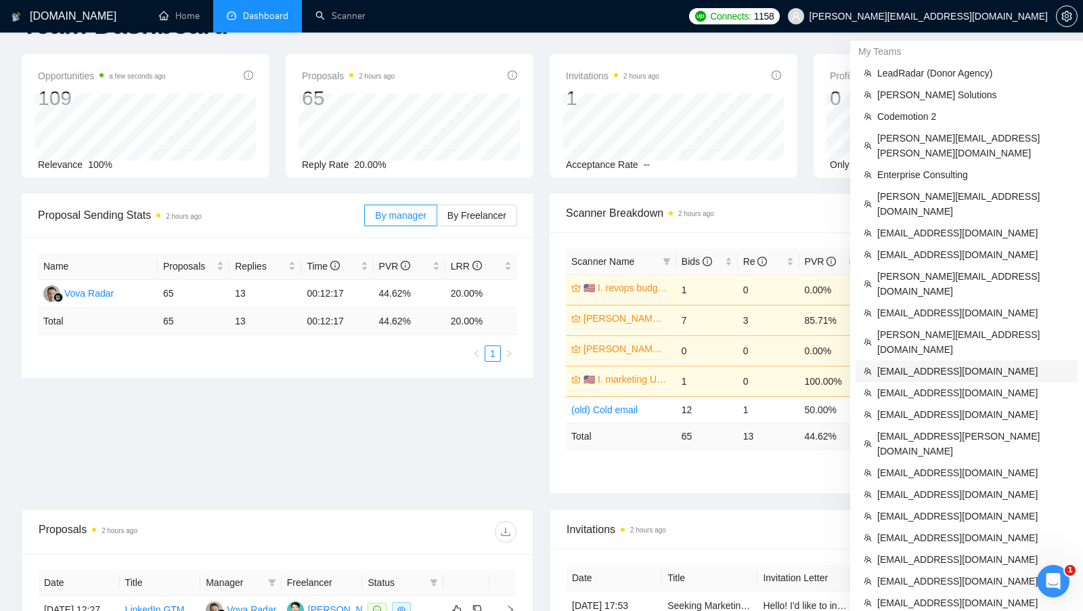
click at [893, 363] on span "[EMAIL_ADDRESS][DOMAIN_NAME]" at bounding box center [973, 370] width 192 height 15
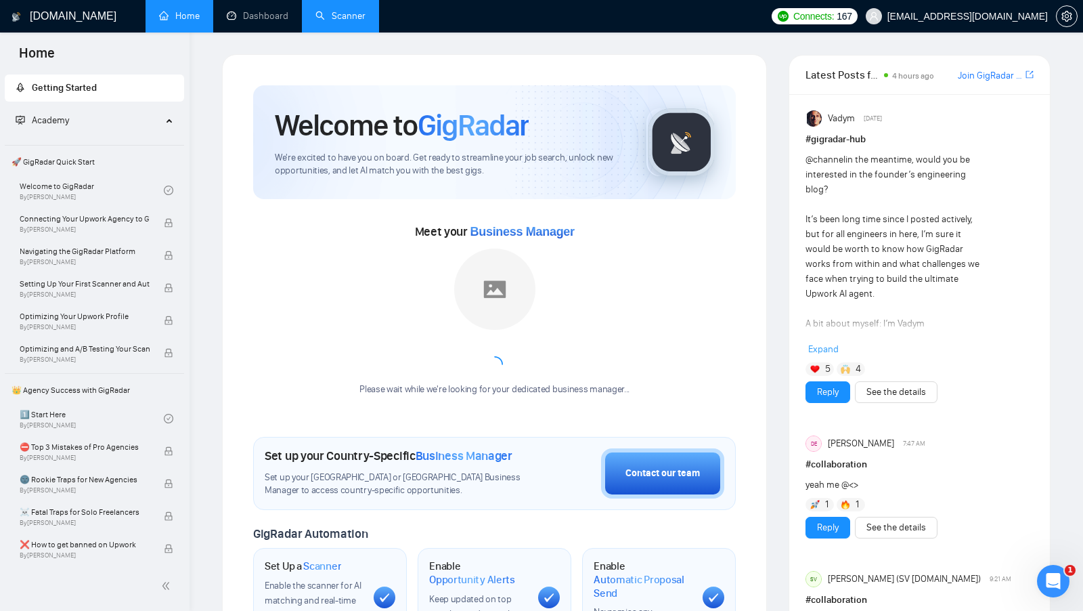
click at [351, 10] on link "Scanner" at bounding box center [340, 16] width 50 height 12
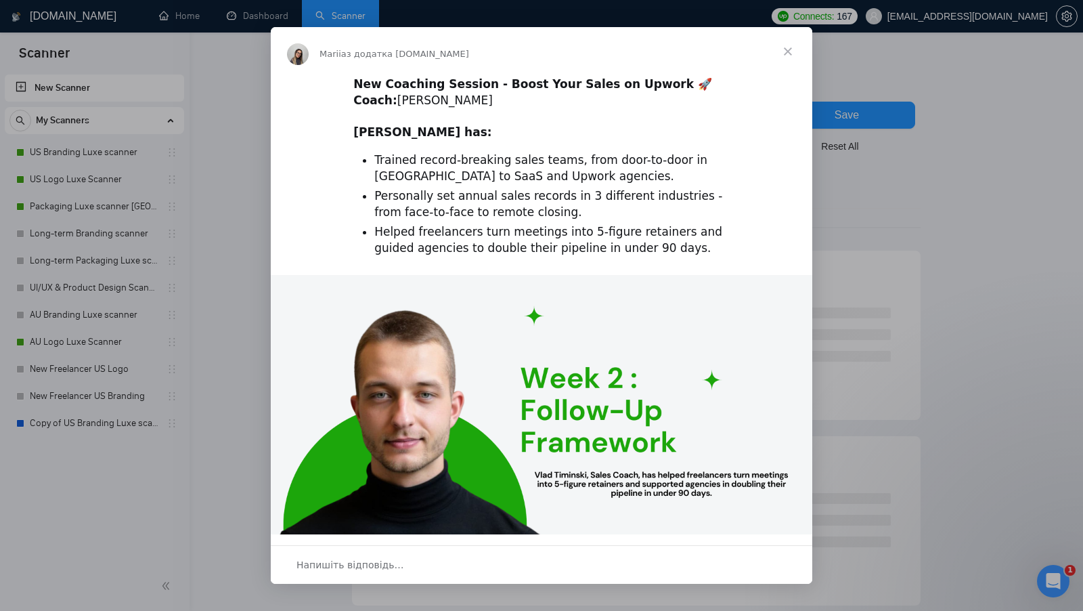
click at [795, 52] on span "Закрити" at bounding box center [788, 51] width 49 height 49
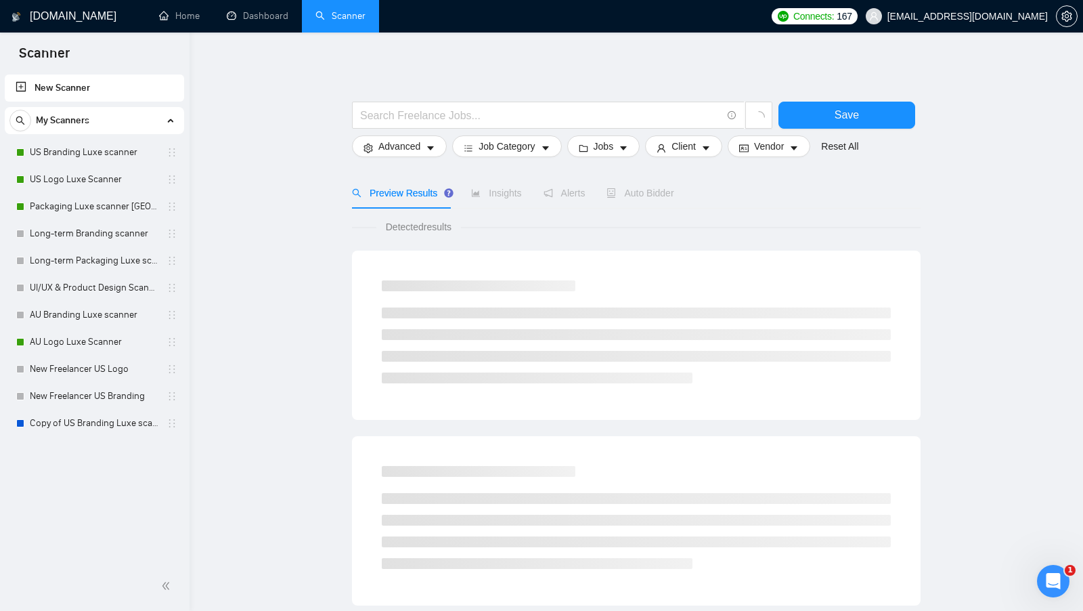
click at [1057, 24] on div at bounding box center [1067, 16] width 22 height 32
click at [1062, 24] on button "button" at bounding box center [1067, 16] width 22 height 22
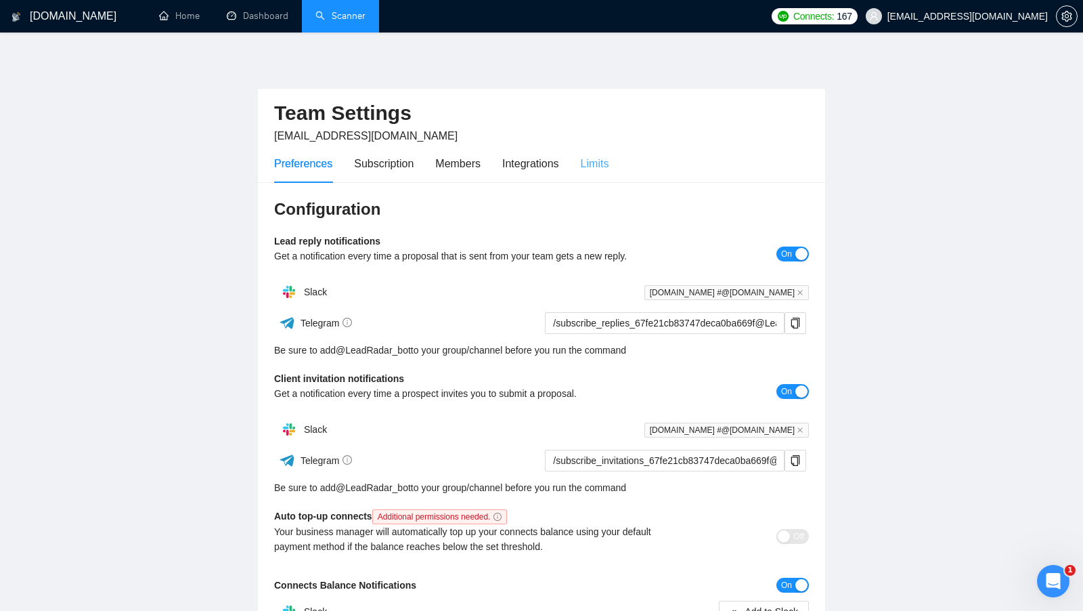
click at [586, 148] on div "Limits" at bounding box center [595, 163] width 28 height 39
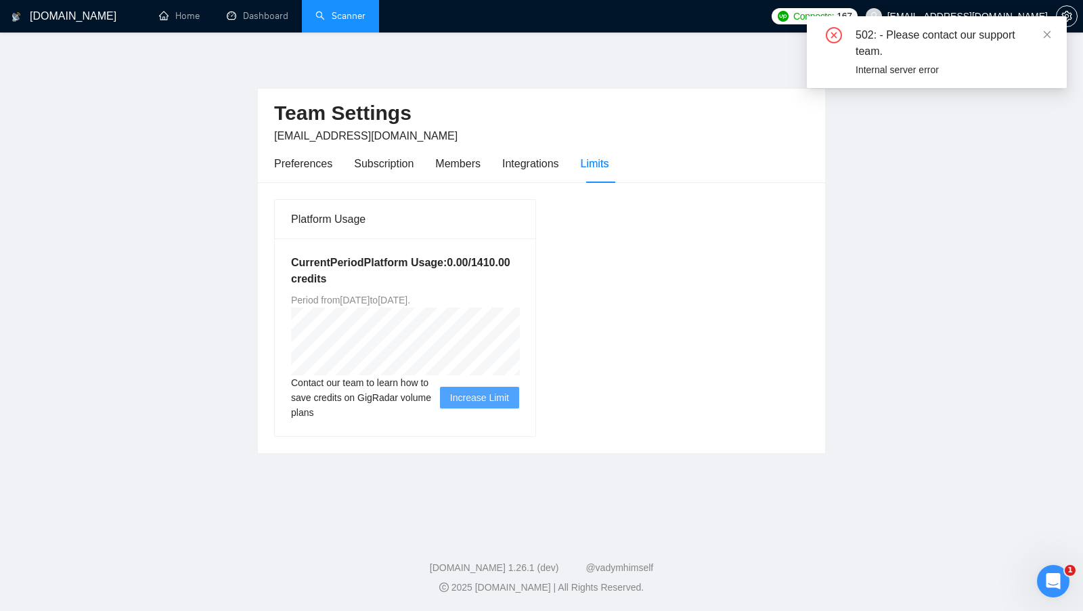
click at [785, 169] on div "Preferences Subscription Members Integrations Limits" at bounding box center [541, 163] width 535 height 39
click at [1044, 32] on icon "close" at bounding box center [1047, 33] width 7 height 7
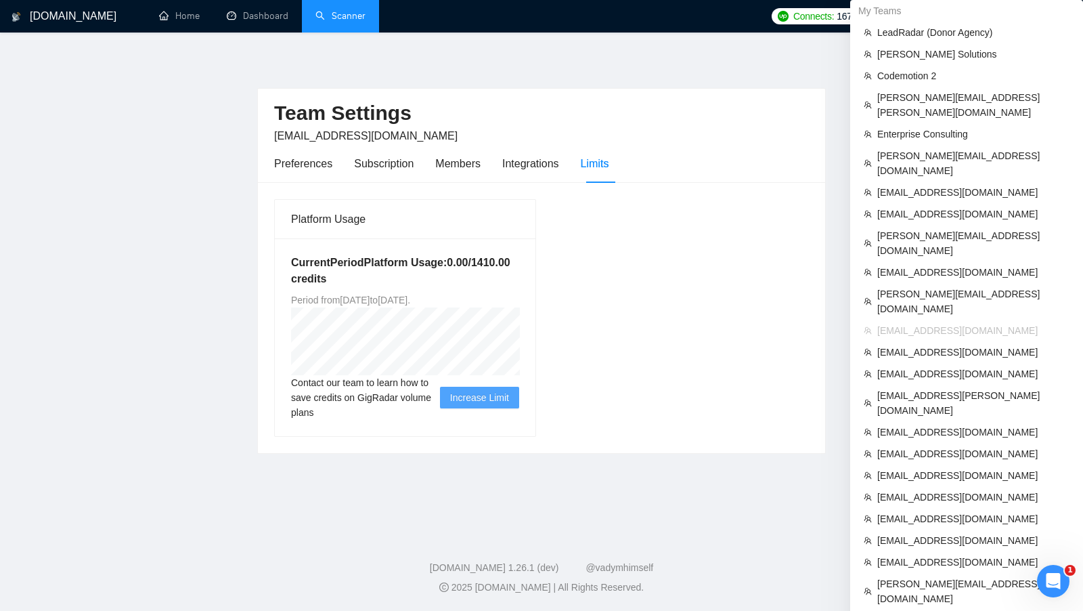
click at [905, 323] on span "[EMAIL_ADDRESS][DOMAIN_NAME]" at bounding box center [973, 330] width 192 height 15
copy ul "[EMAIL_ADDRESS][DOMAIN_NAME]"
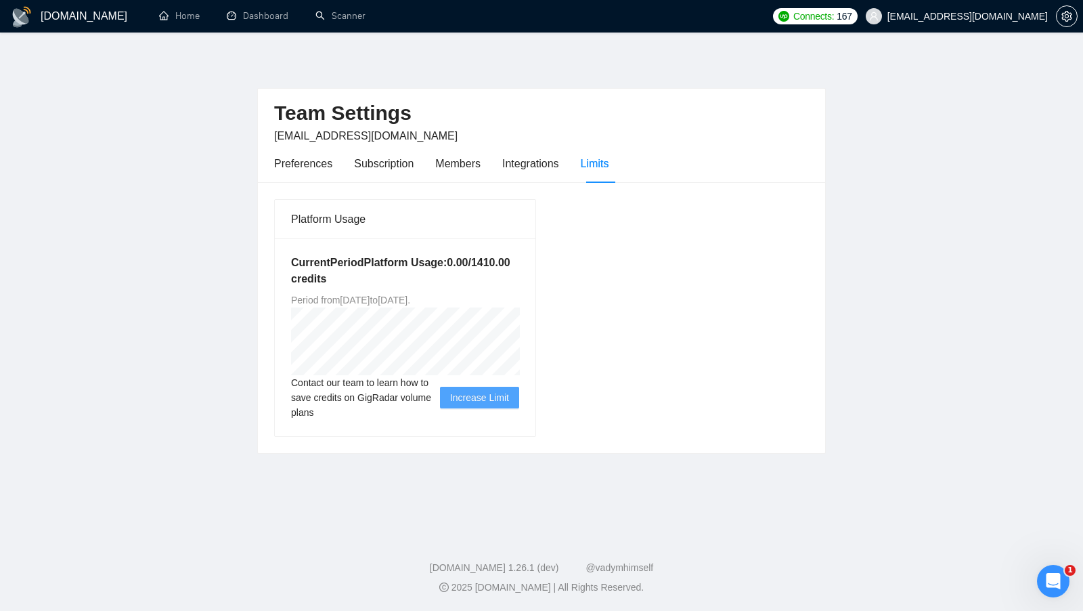
click at [954, 41] on div "[DOMAIN_NAME] Home Dashboard Scanner Connects: 167 [EMAIL_ADDRESS][DOMAIN_NAME]…" at bounding box center [541, 305] width 1083 height 611
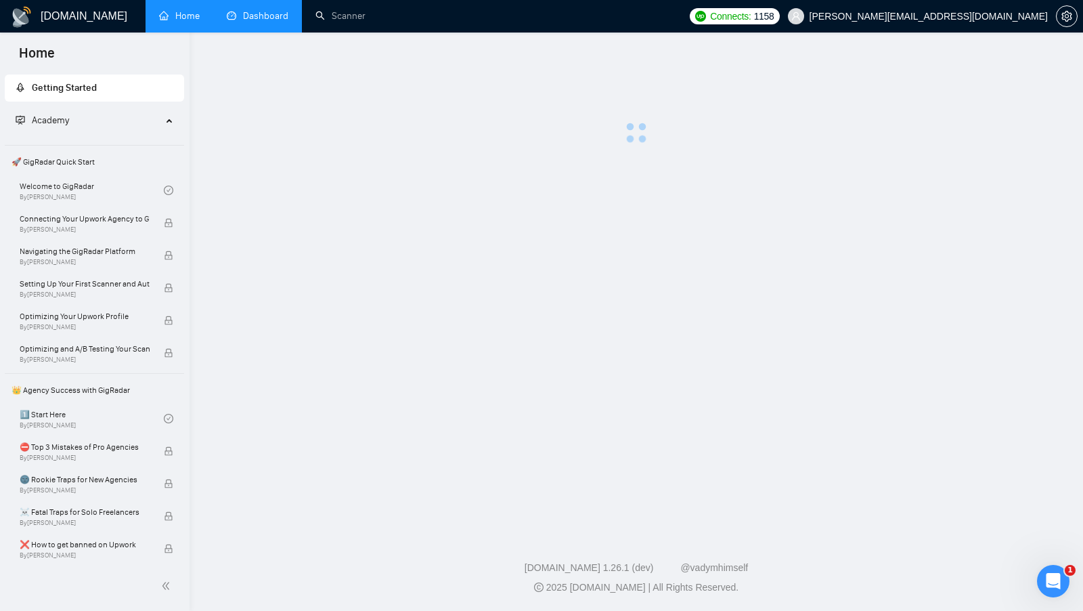
click at [269, 18] on link "Dashboard" at bounding box center [258, 16] width 62 height 12
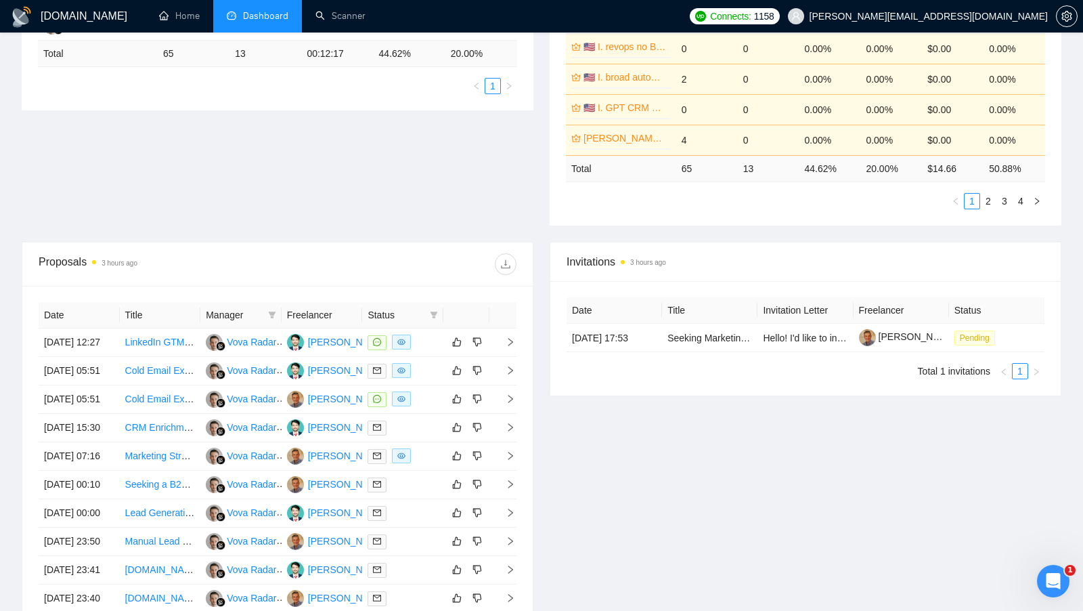
scroll to position [352, 0]
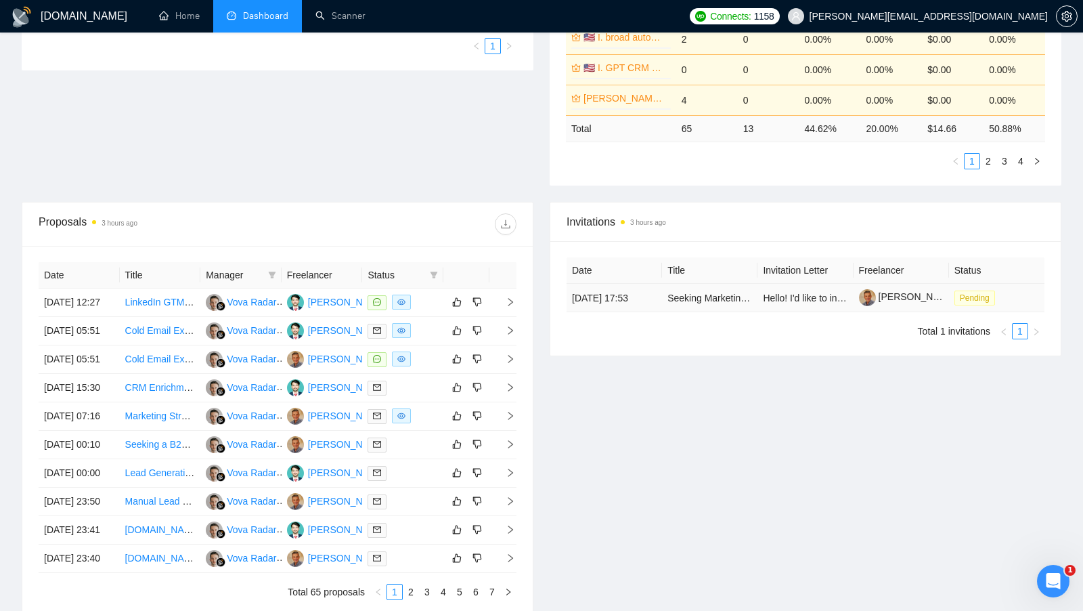
click at [1008, 312] on td "Pending" at bounding box center [996, 298] width 95 height 28
click at [818, 312] on td "Hello! I'd like to invite you to take a look at the job I've posted. Please sub…" at bounding box center [804, 298] width 95 height 28
click at [322, 307] on div "[PERSON_NAME]" at bounding box center [347, 301] width 78 height 15
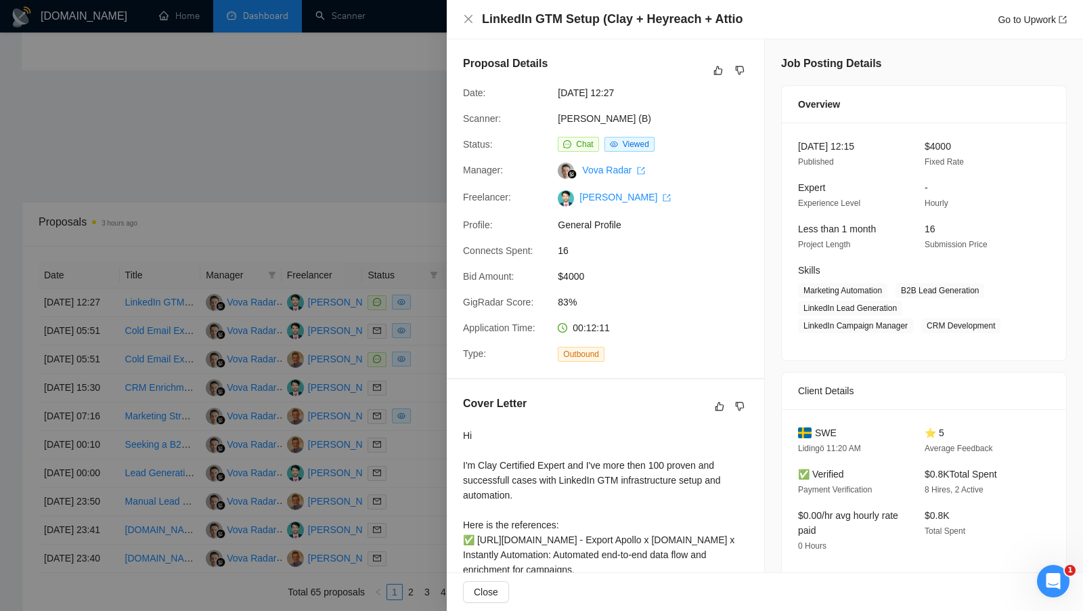
click at [289, 392] on div at bounding box center [541, 305] width 1083 height 611
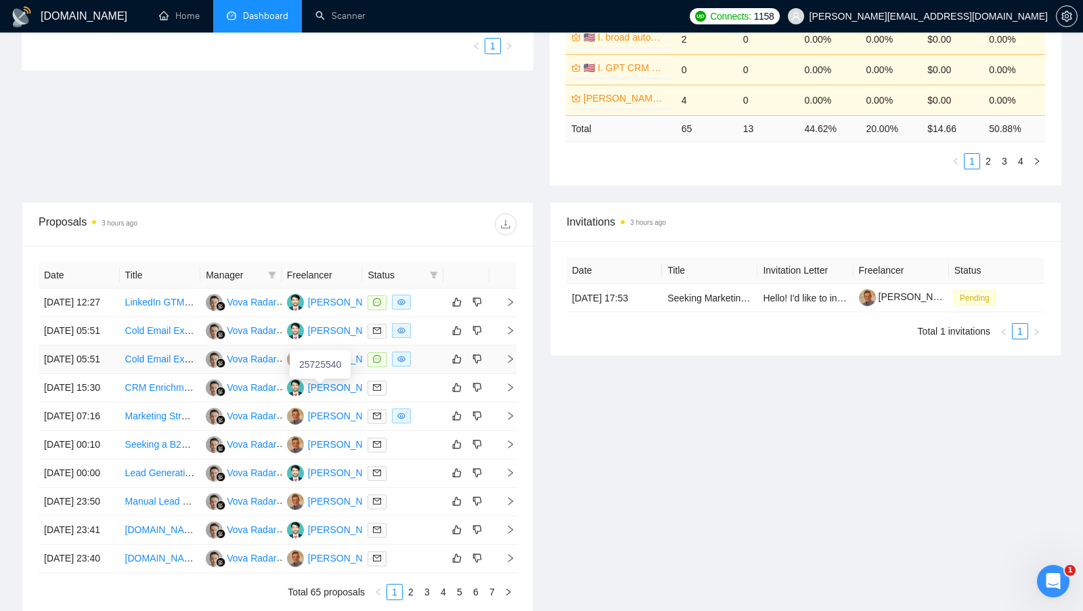
click at [332, 366] on div "[PERSON_NAME]" at bounding box center [347, 358] width 78 height 15
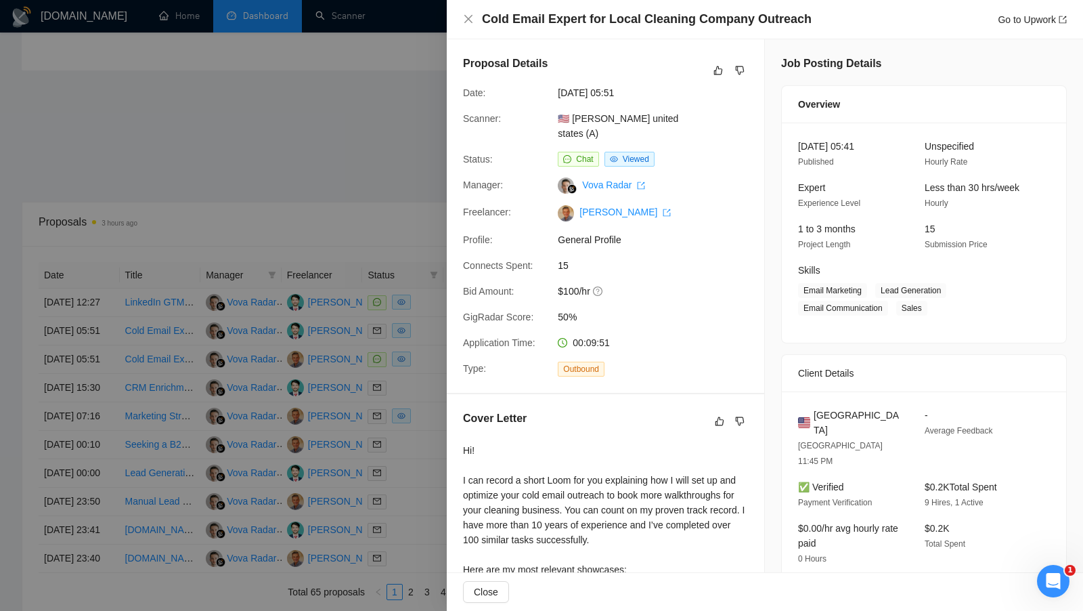
click at [146, 56] on div at bounding box center [541, 305] width 1083 height 611
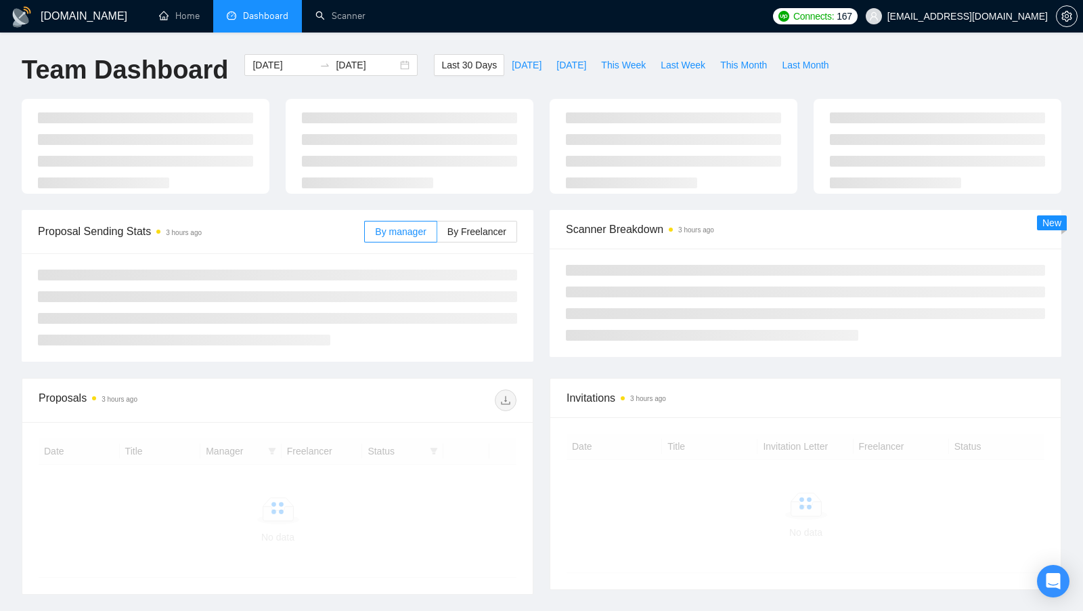
scroll to position [102, 0]
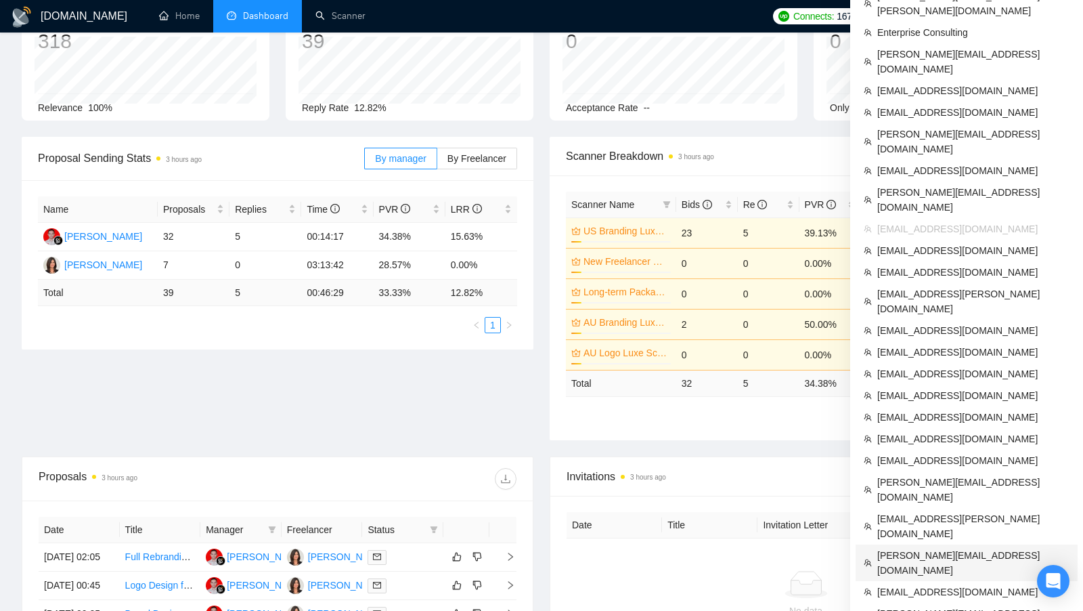
click at [912, 548] on span "[PERSON_NAME][EMAIL_ADDRESS][DOMAIN_NAME]" at bounding box center [973, 563] width 192 height 30
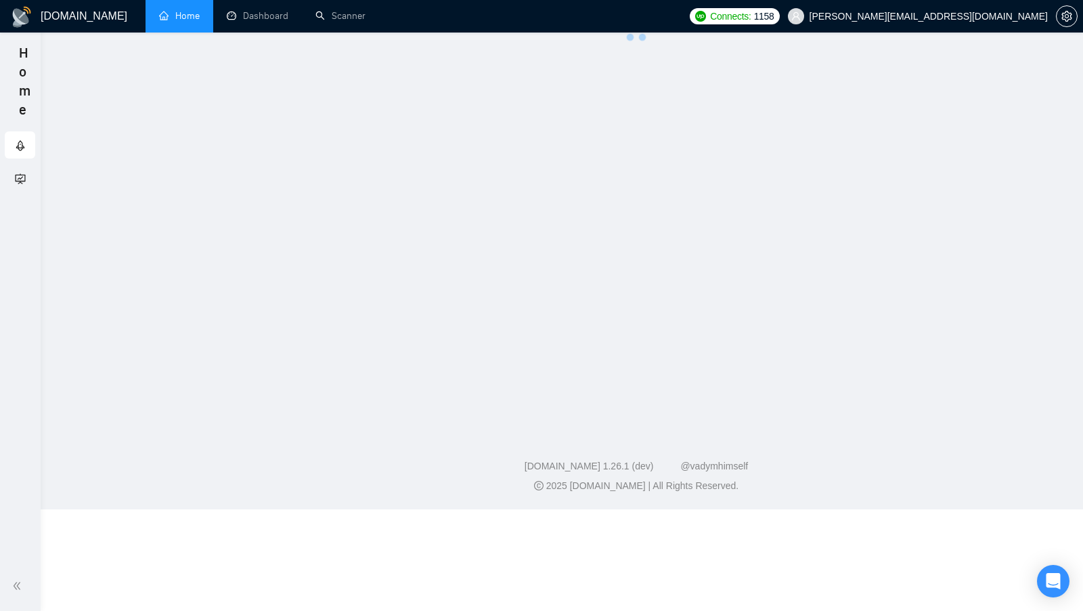
scroll to position [134, 0]
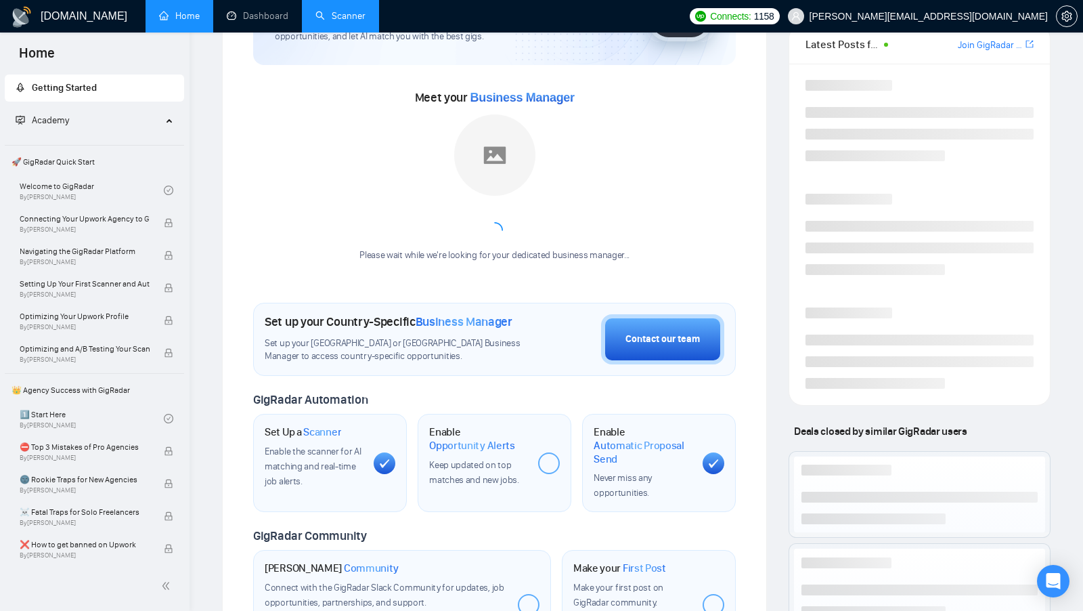
click at [315, 22] on link "Scanner" at bounding box center [340, 16] width 50 height 12
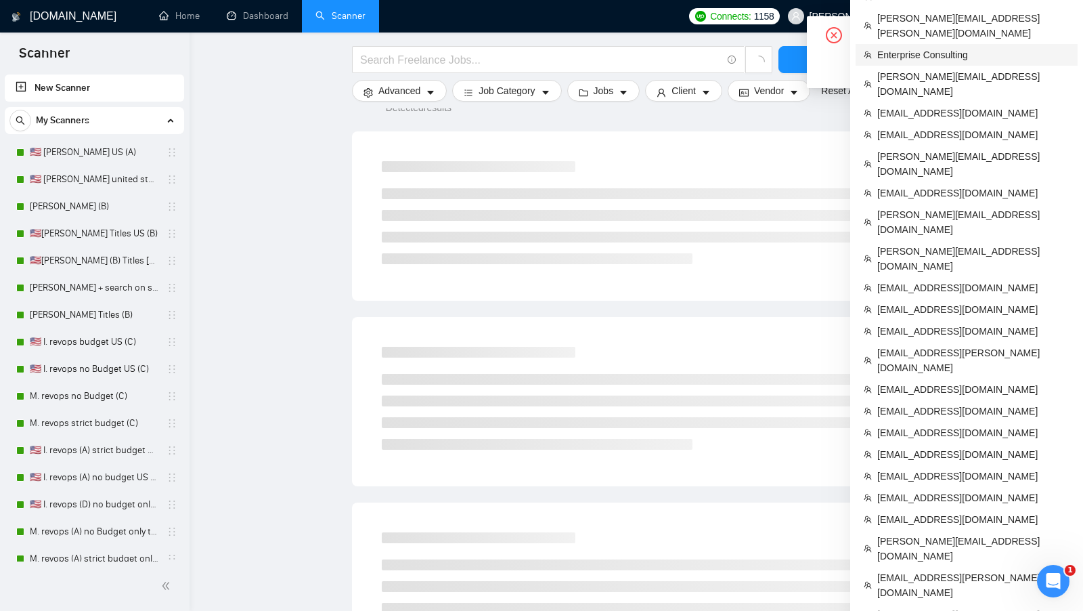
scroll to position [124, 0]
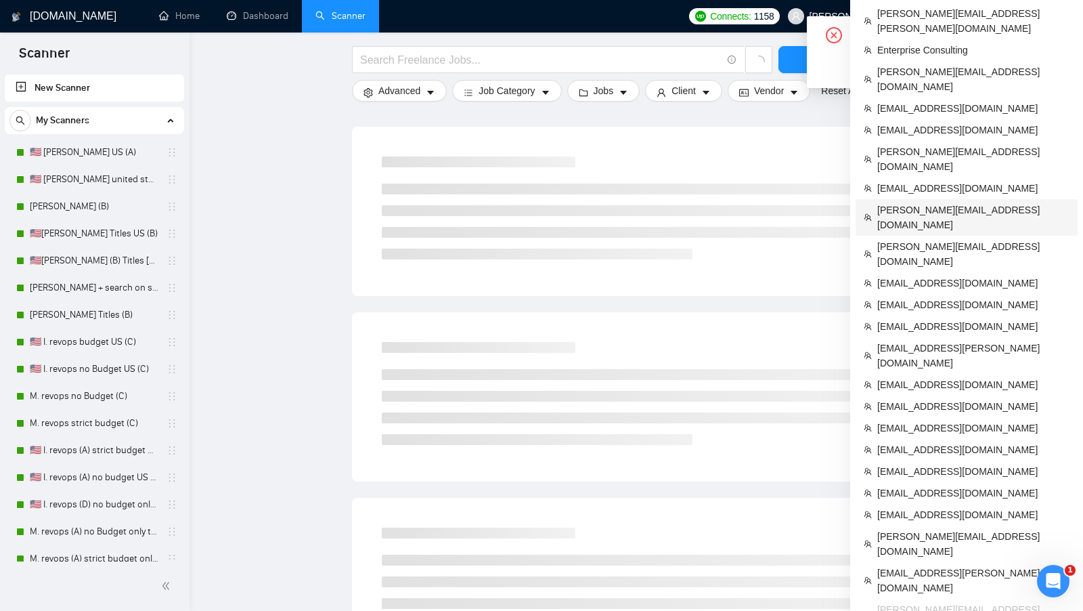
click at [986, 199] on li "[PERSON_NAME][EMAIL_ADDRESS][DOMAIN_NAME]" at bounding box center [967, 217] width 222 height 37
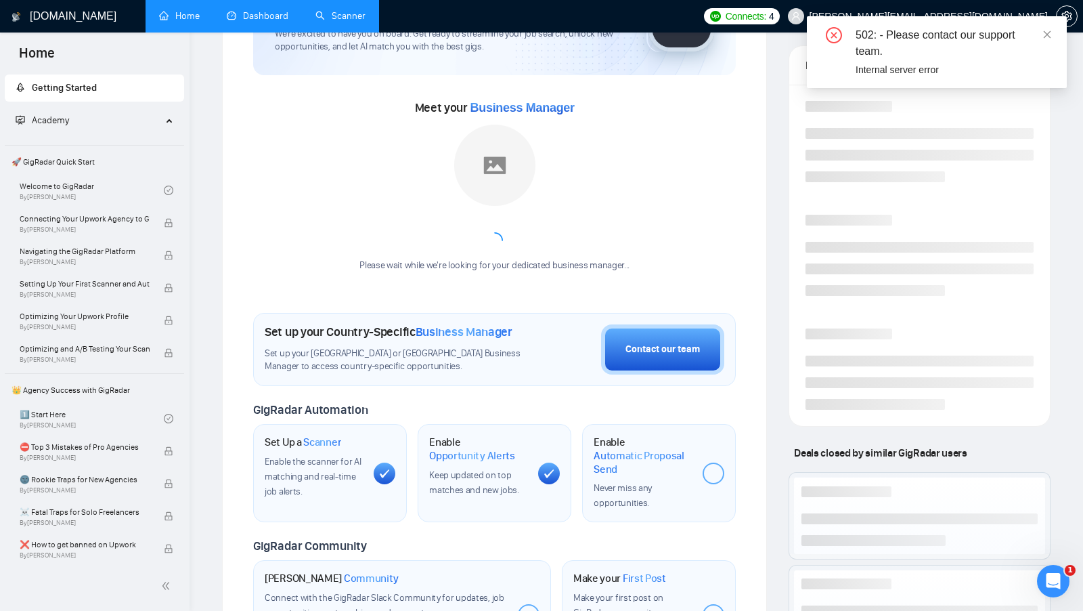
click at [279, 16] on link "Dashboard" at bounding box center [258, 16] width 62 height 12
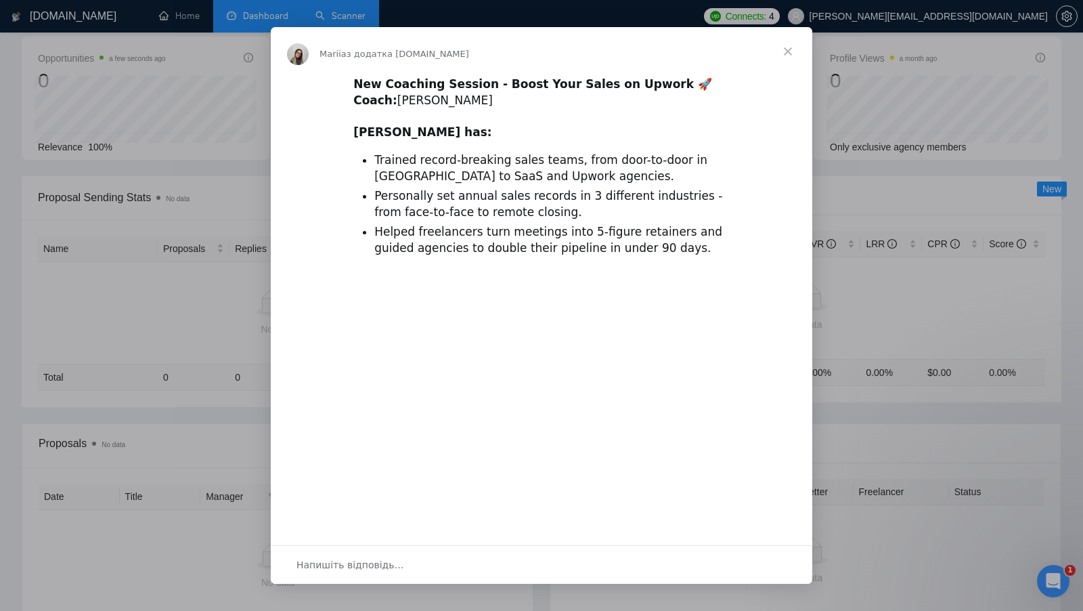
click at [345, 9] on div "Месенджер Intercom" at bounding box center [541, 305] width 1083 height 611
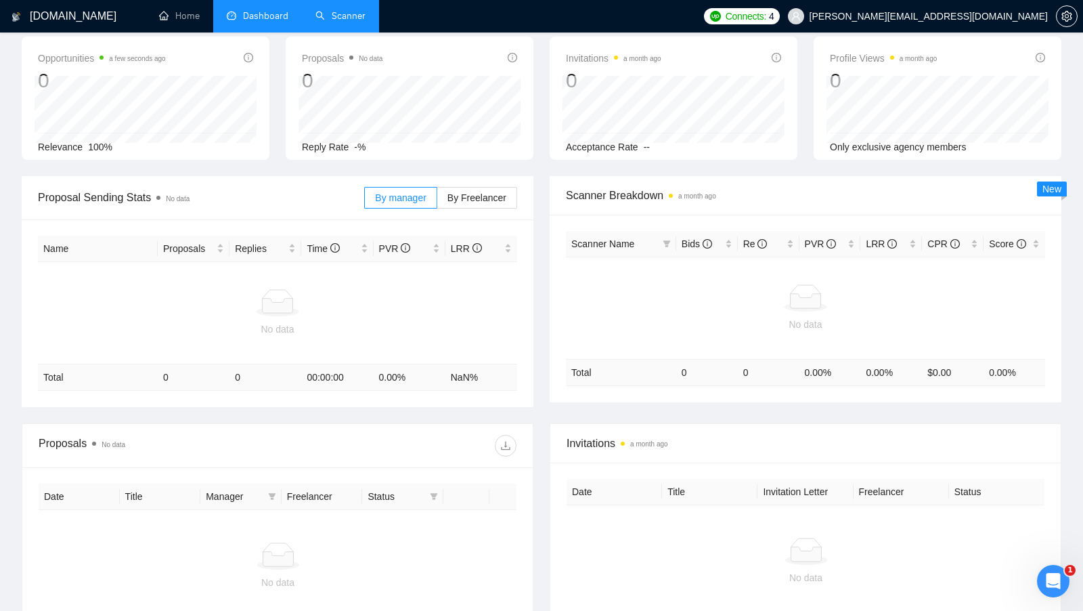
click at [345, 10] on link "Scanner" at bounding box center [340, 16] width 50 height 12
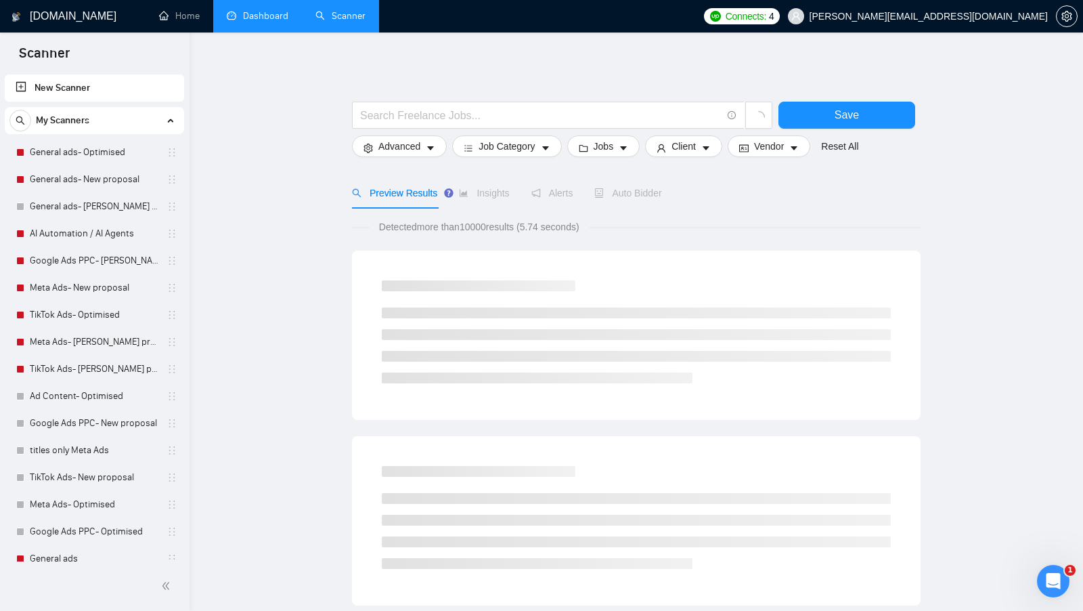
click at [91, 135] on div "My Scanners General ads- Optimised General ads- New proposal General ads- Vikto…" at bounding box center [94, 448] width 179 height 682
click at [87, 141] on link "General ads- Optimised" at bounding box center [94, 152] width 129 height 27
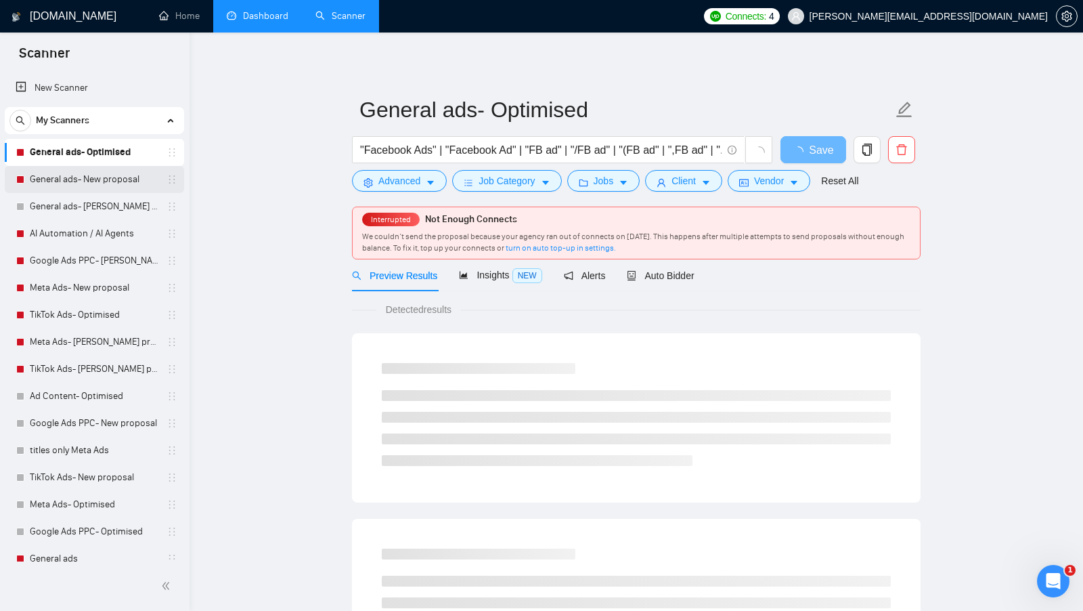
click at [85, 186] on link "General ads- New proposal" at bounding box center [94, 179] width 129 height 27
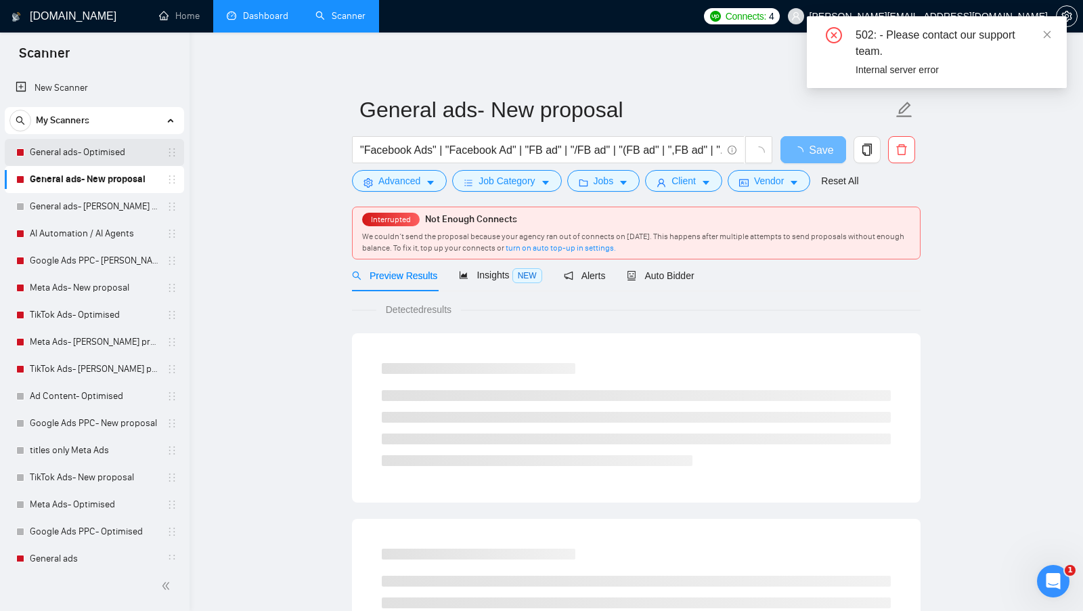
click at [91, 161] on link "General ads- Optimised" at bounding box center [94, 152] width 129 height 27
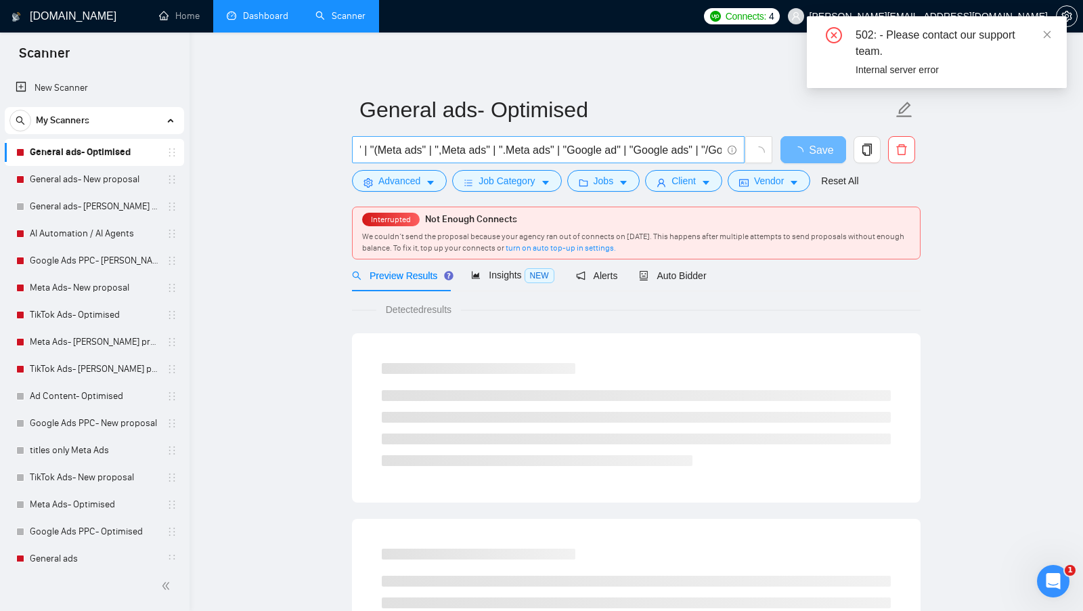
scroll to position [0, 2295]
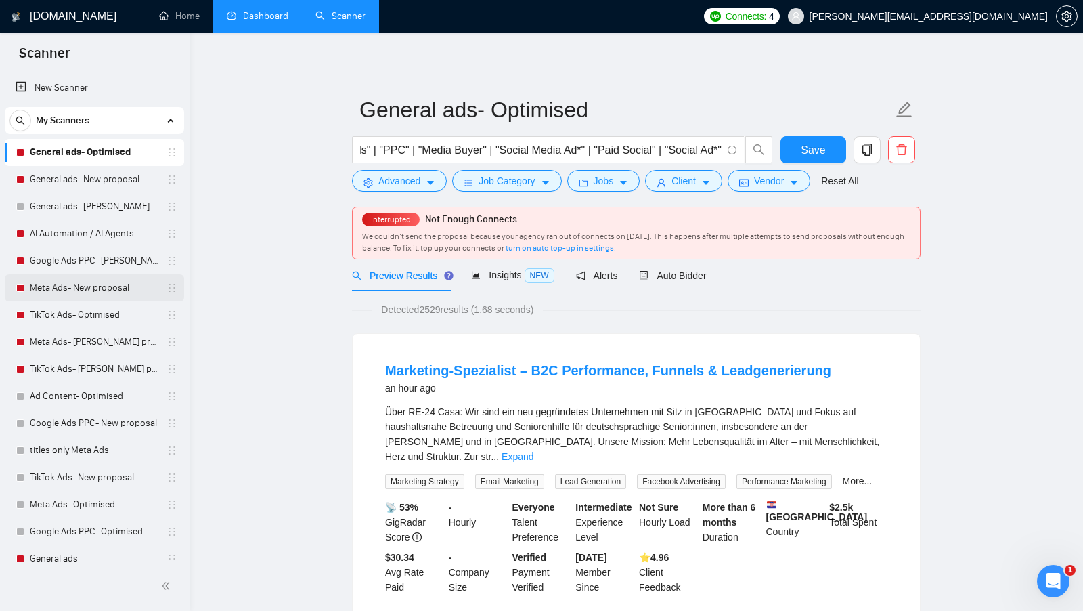
click at [87, 284] on link "Meta Ads- New proposal" at bounding box center [94, 287] width 129 height 27
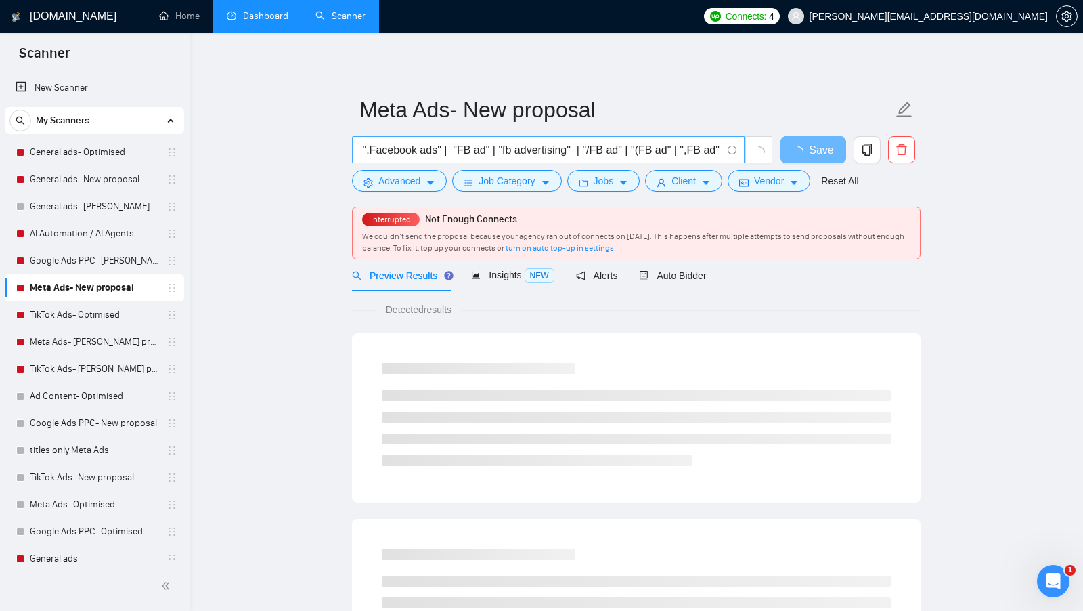
scroll to position [0, 3003]
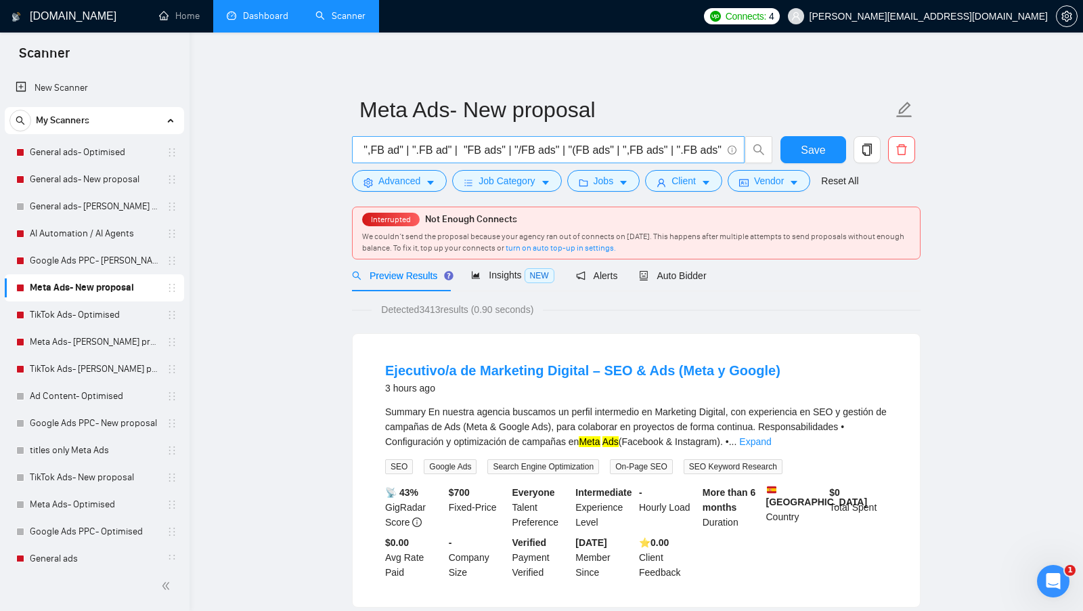
click at [561, 148] on input ""Instagram ad" | "instagram advertising" | "/Instagram ad" | "(Instagram ad" | …" at bounding box center [540, 149] width 361 height 17
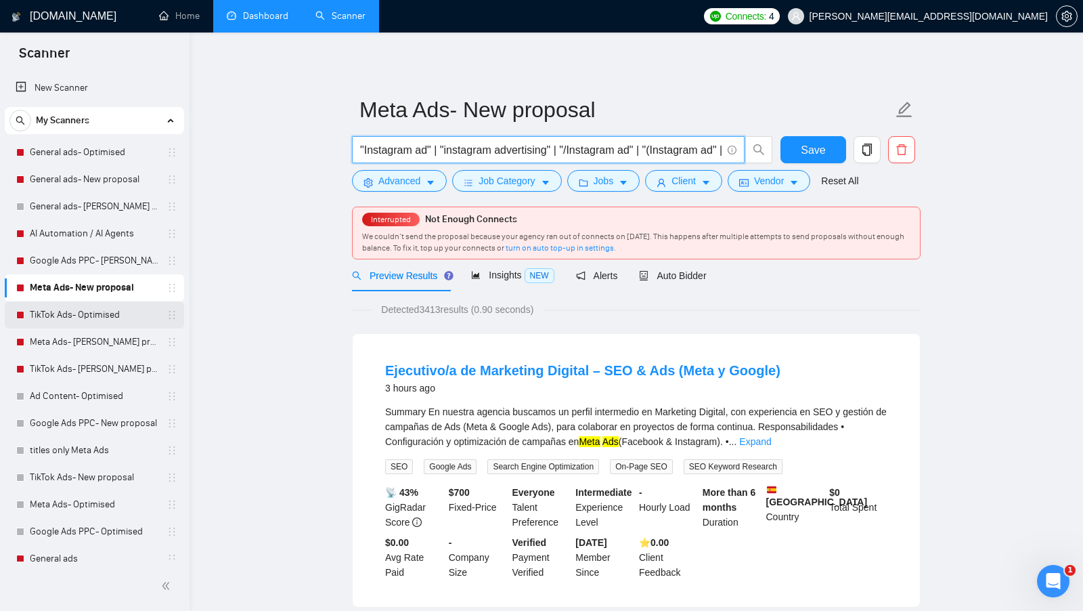
click at [88, 313] on link "TikTok Ads- Optimised" at bounding box center [94, 314] width 129 height 27
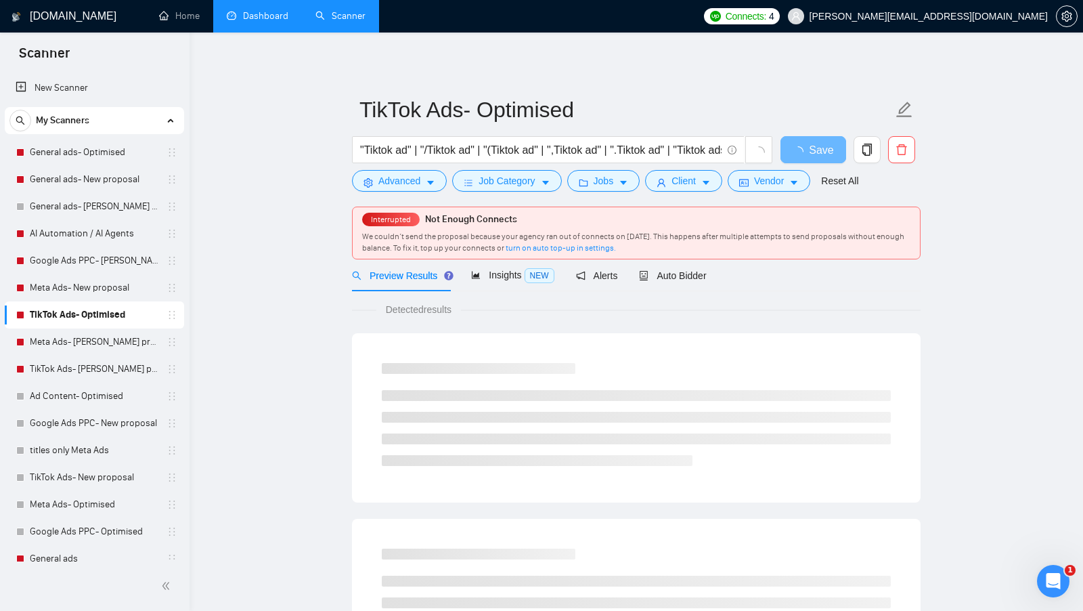
click at [401, 194] on form "TikTok Ads- Optimised ​​"Tiktok ad" | "/Tiktok ad" | "(Tiktok ad" | ",Tiktok ad…" at bounding box center [636, 143] width 569 height 110
click at [400, 190] on button "Advanced" at bounding box center [399, 181] width 95 height 22
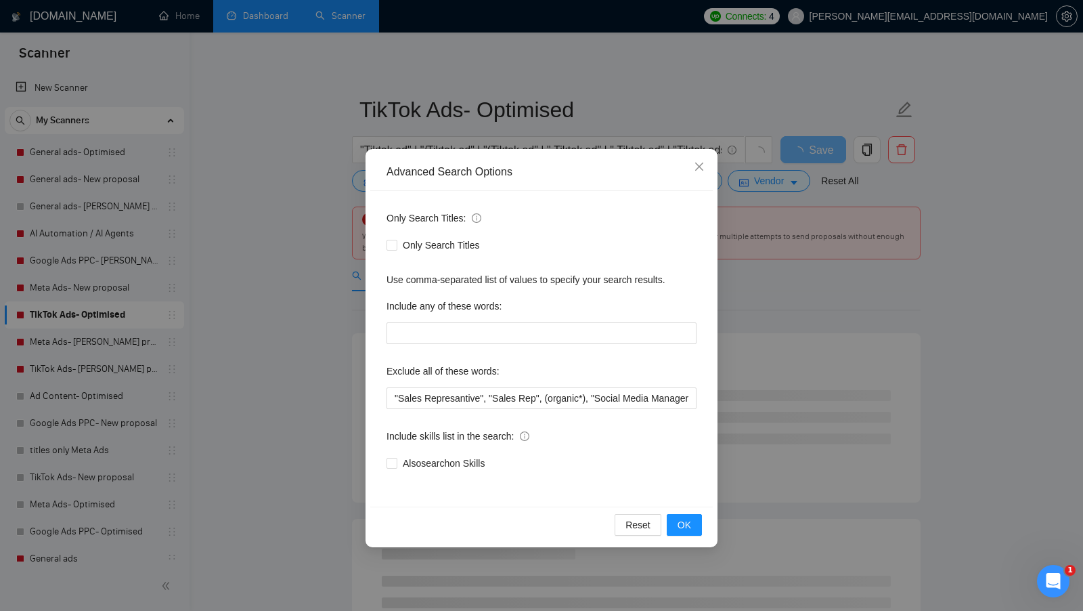
click at [334, 229] on div "Advanced Search Options Only Search Titles: Only Search Titles Use comma-separa…" at bounding box center [541, 305] width 1083 height 611
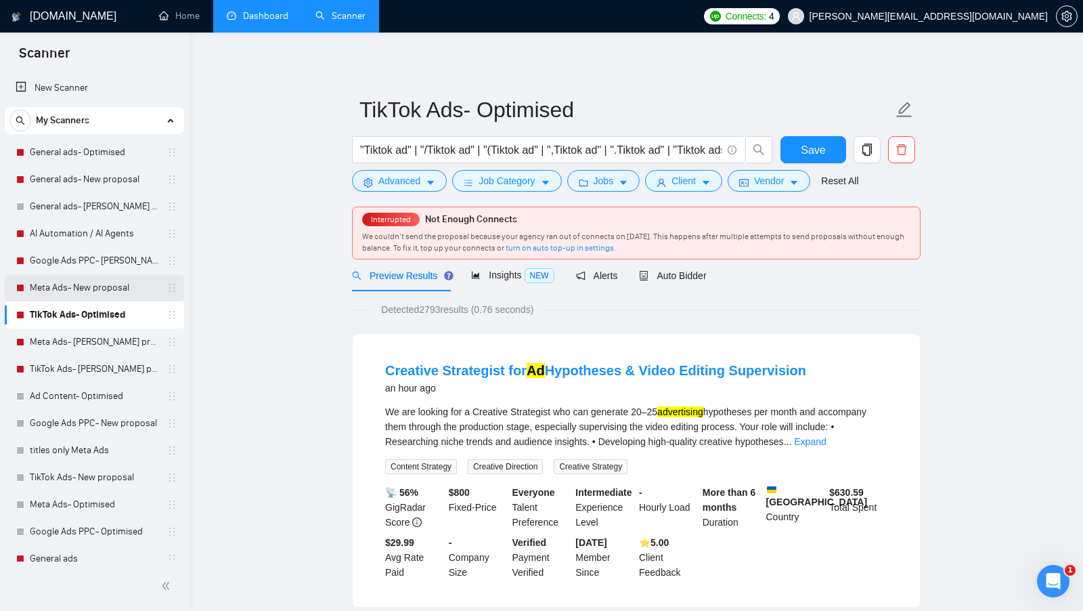
click at [76, 282] on link "Meta Ads- New proposal" at bounding box center [94, 287] width 129 height 27
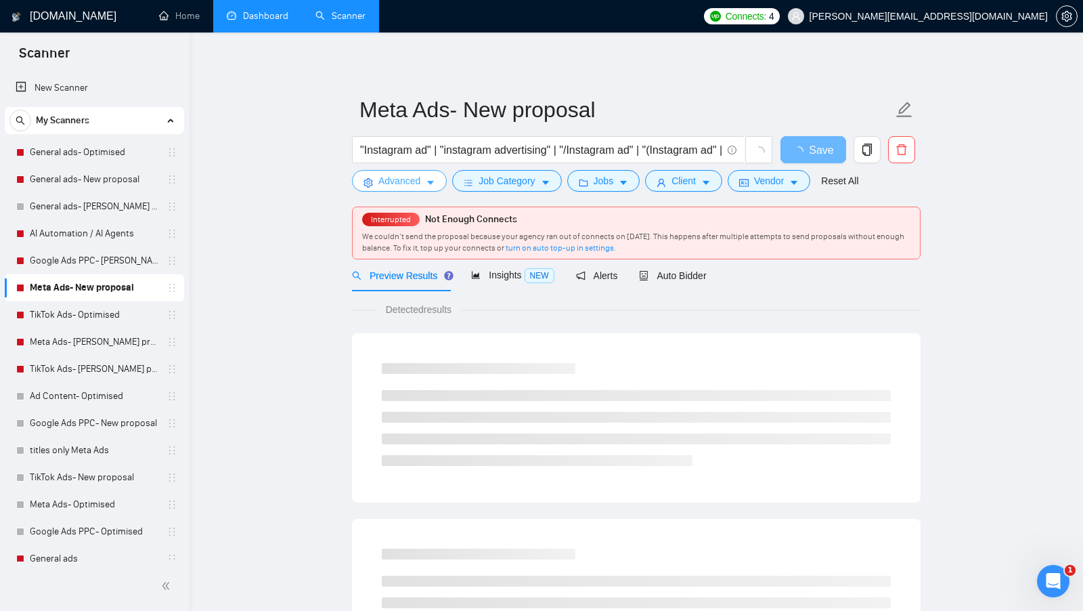
click at [374, 173] on button "Advanced" at bounding box center [399, 181] width 95 height 22
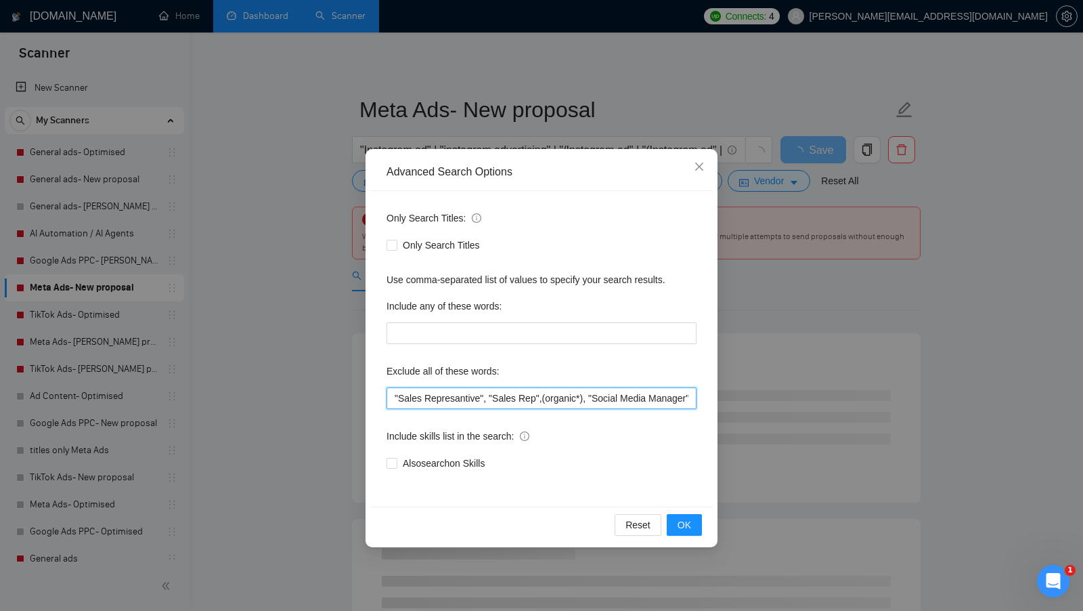
click at [489, 405] on input ""Sales Represantive", "Sales Rep",(organic*), "Social Media Manager", "Amazon F…" at bounding box center [542, 398] width 310 height 22
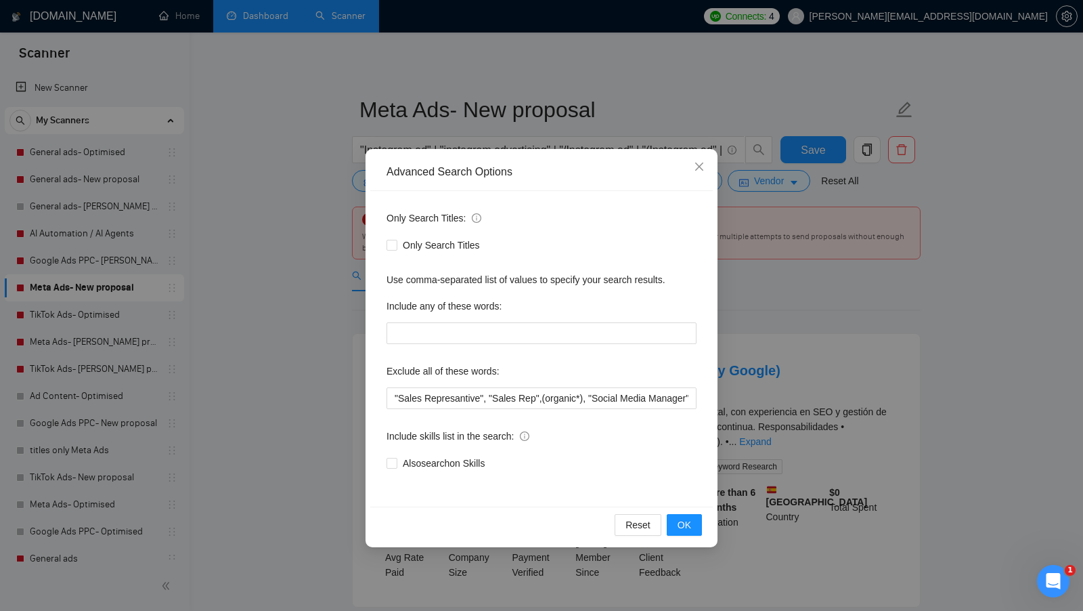
click at [128, 221] on div "Advanced Search Options Only Search Titles: Only Search Titles Use comma-separa…" at bounding box center [541, 305] width 1083 height 611
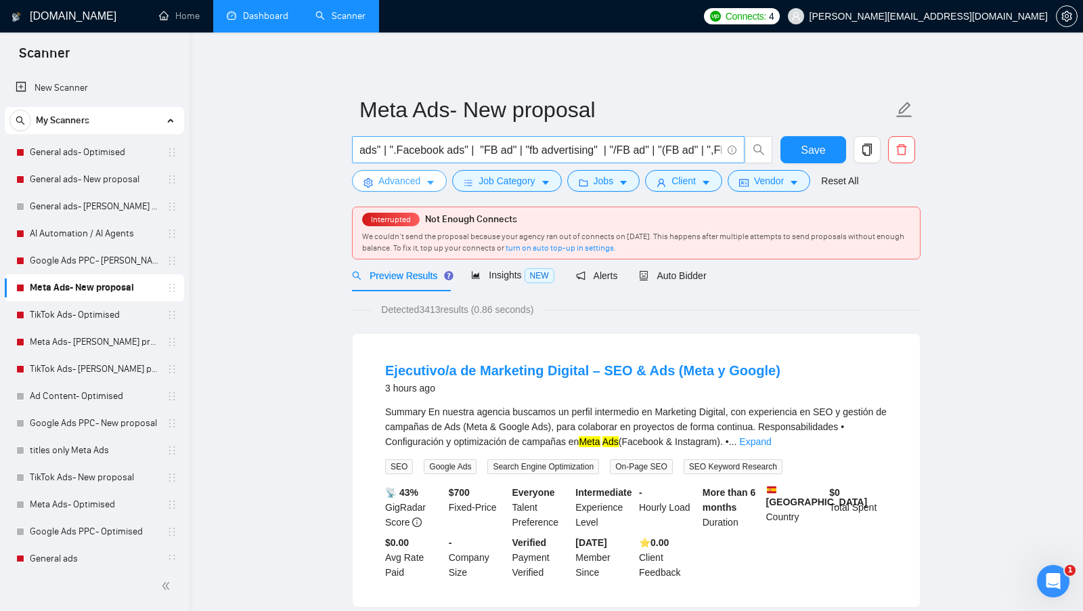
scroll to position [0, 3003]
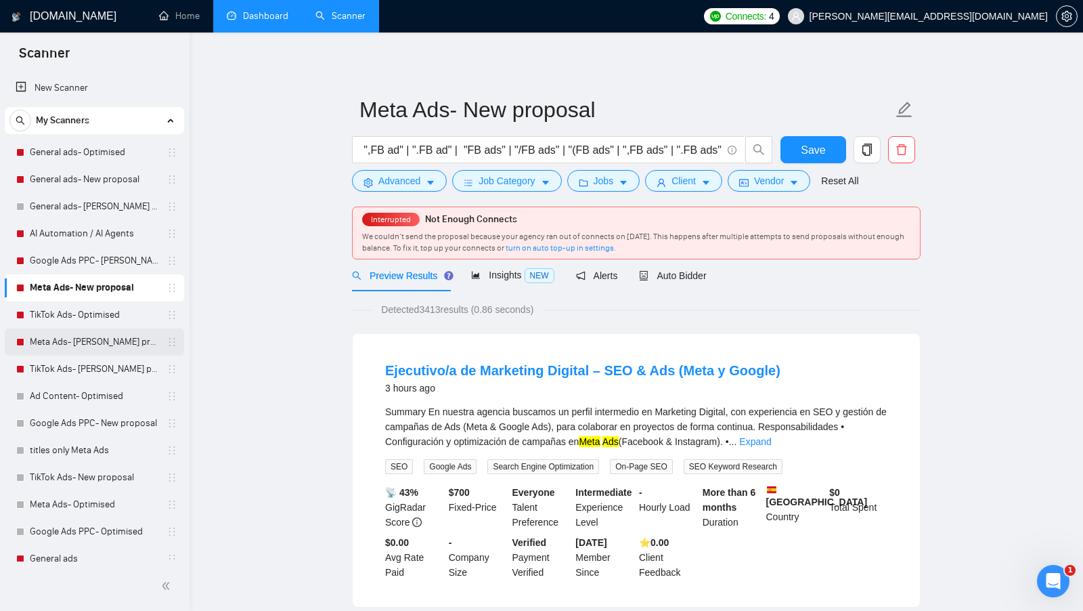
click at [92, 347] on link "Meta Ads- Viktor proposal" at bounding box center [94, 341] width 129 height 27
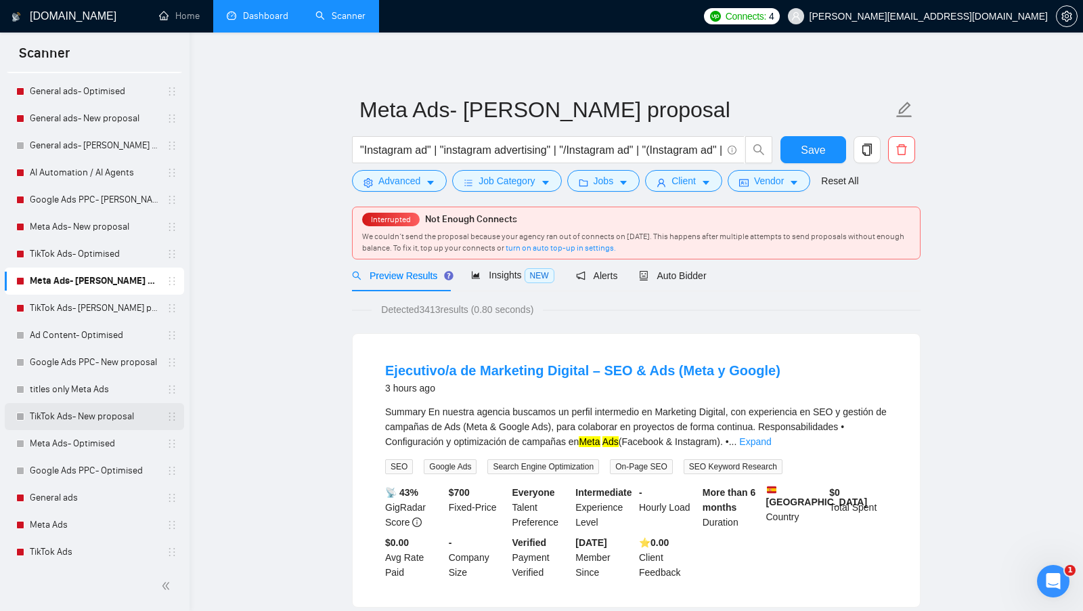
scroll to position [62, 0]
click at [110, 453] on link "Meta Ads- Optimised" at bounding box center [94, 441] width 129 height 27
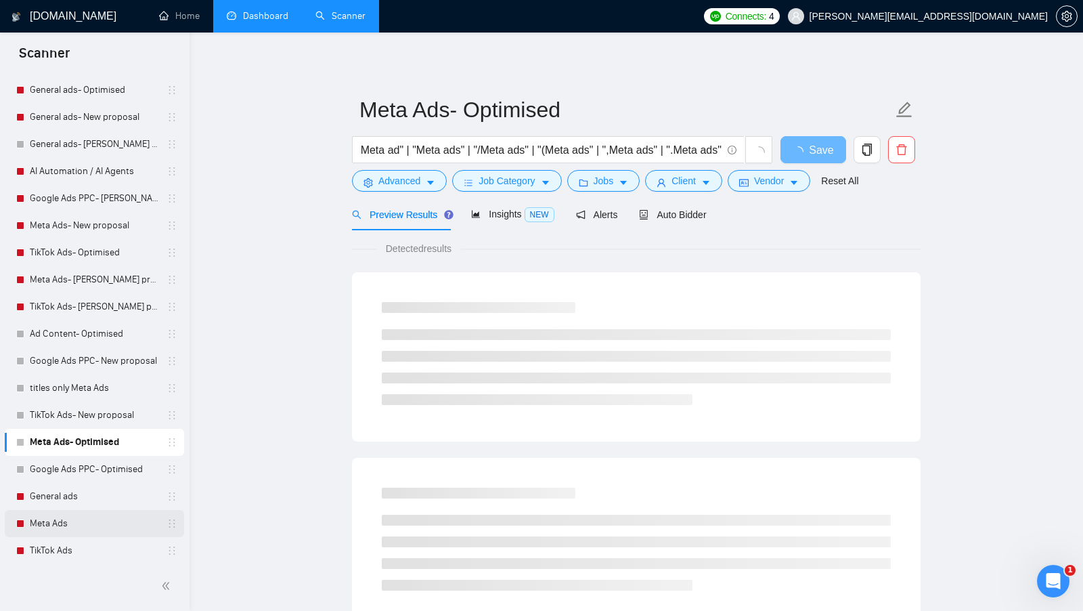
scroll to position [70, 0]
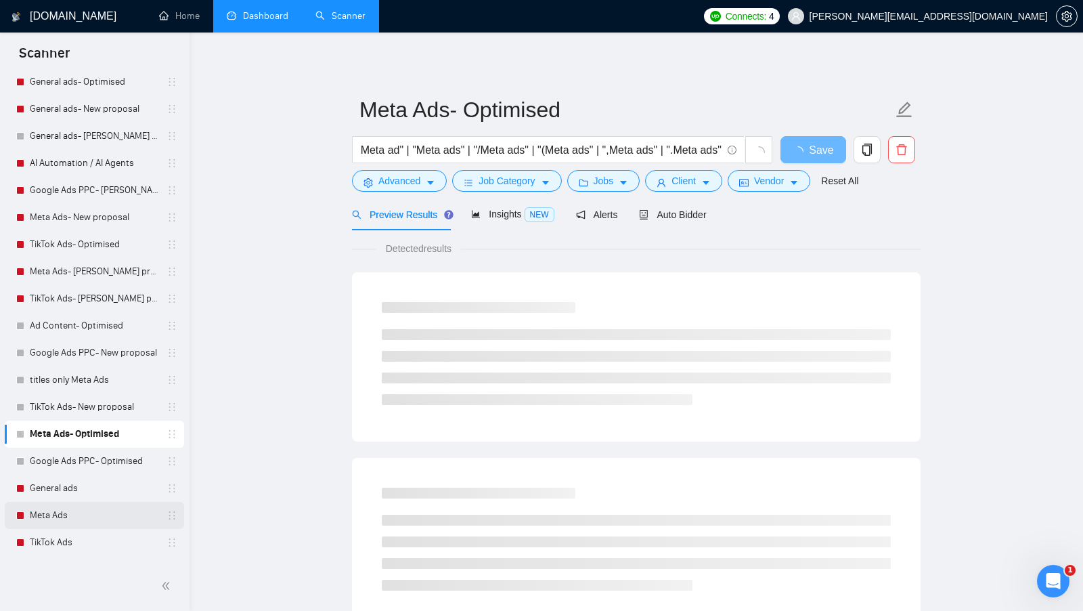
click at [78, 523] on link "Meta Ads" at bounding box center [94, 515] width 129 height 27
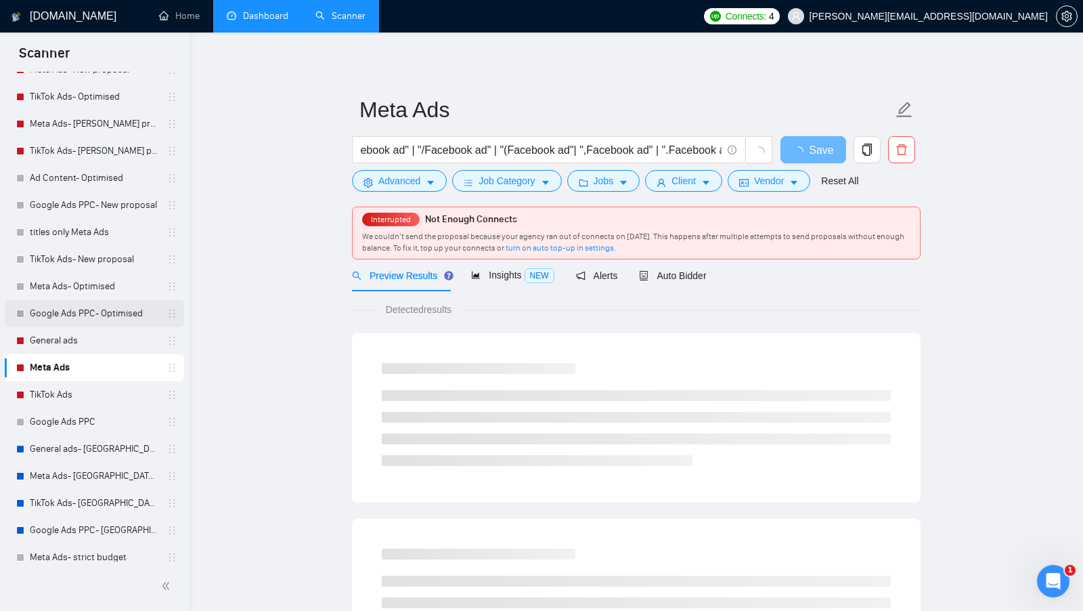
scroll to position [227, 0]
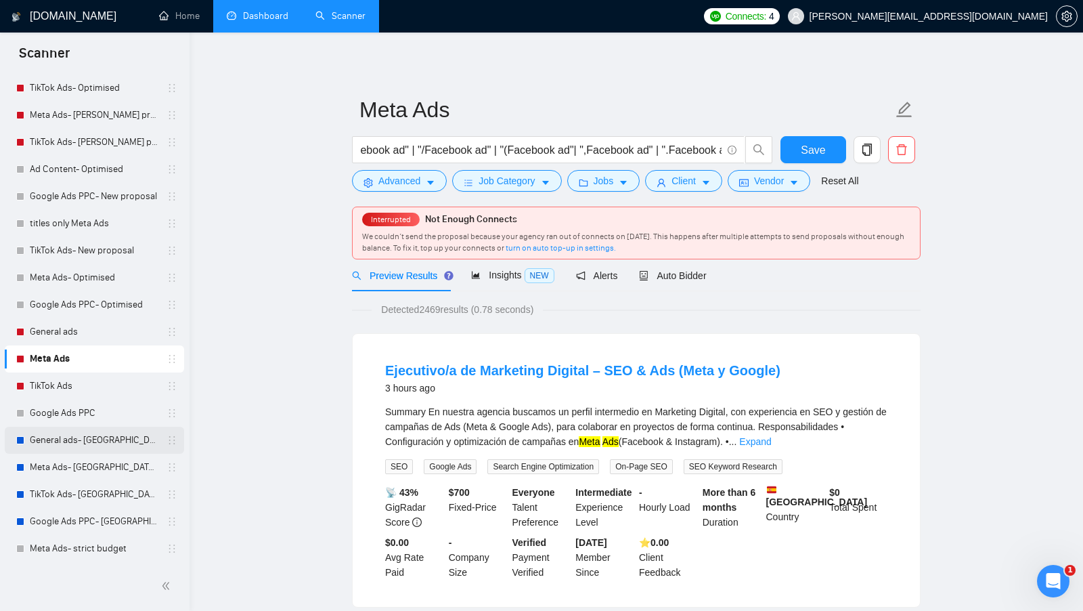
click at [125, 437] on link "General ads- UK ONLY" at bounding box center [94, 439] width 129 height 27
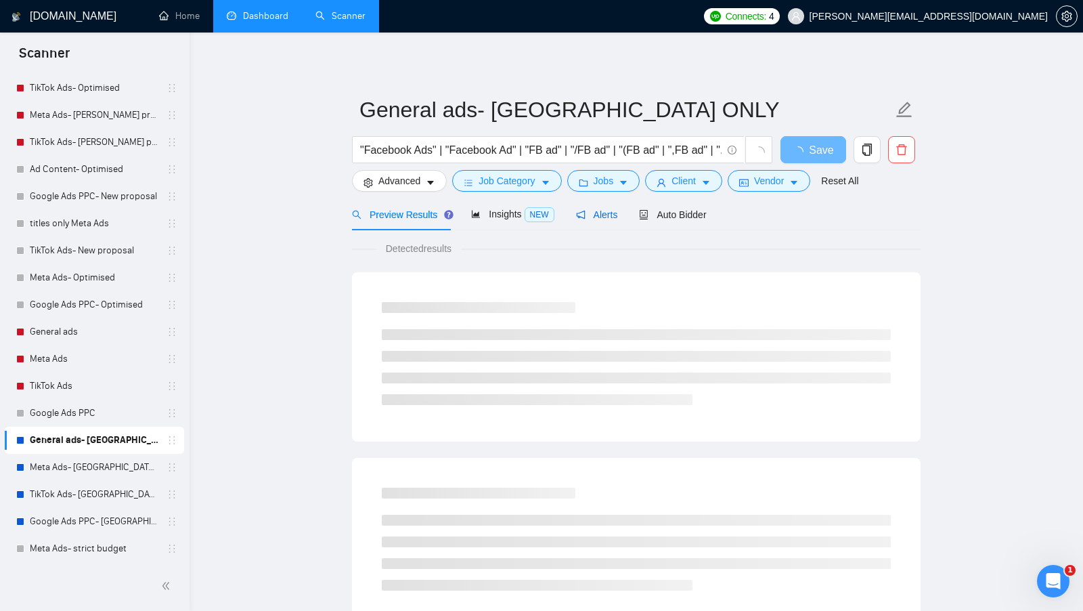
click at [617, 211] on span "Alerts" at bounding box center [597, 214] width 42 height 11
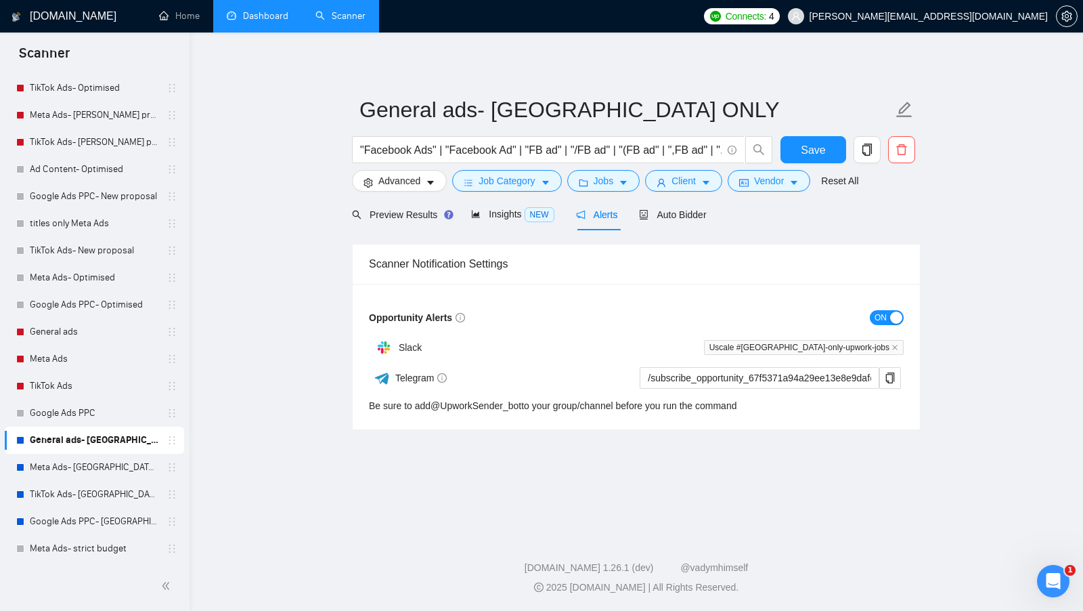
click at [892, 309] on div "ON" at bounding box center [769, 317] width 267 height 16
click at [889, 311] on button "ON" at bounding box center [887, 317] width 34 height 15
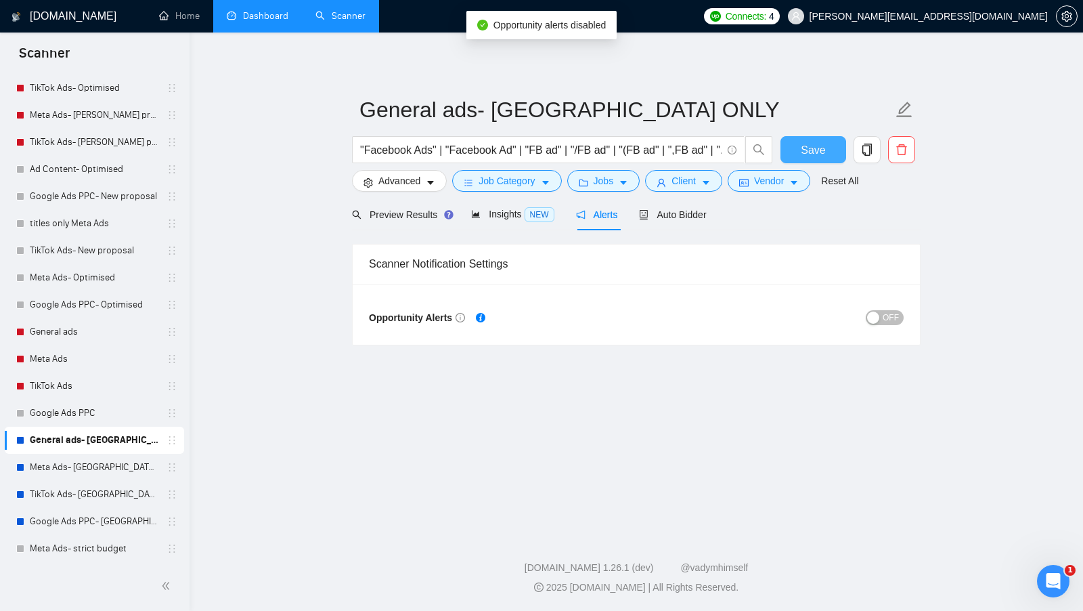
click at [813, 141] on span "Save" at bounding box center [813, 149] width 24 height 17
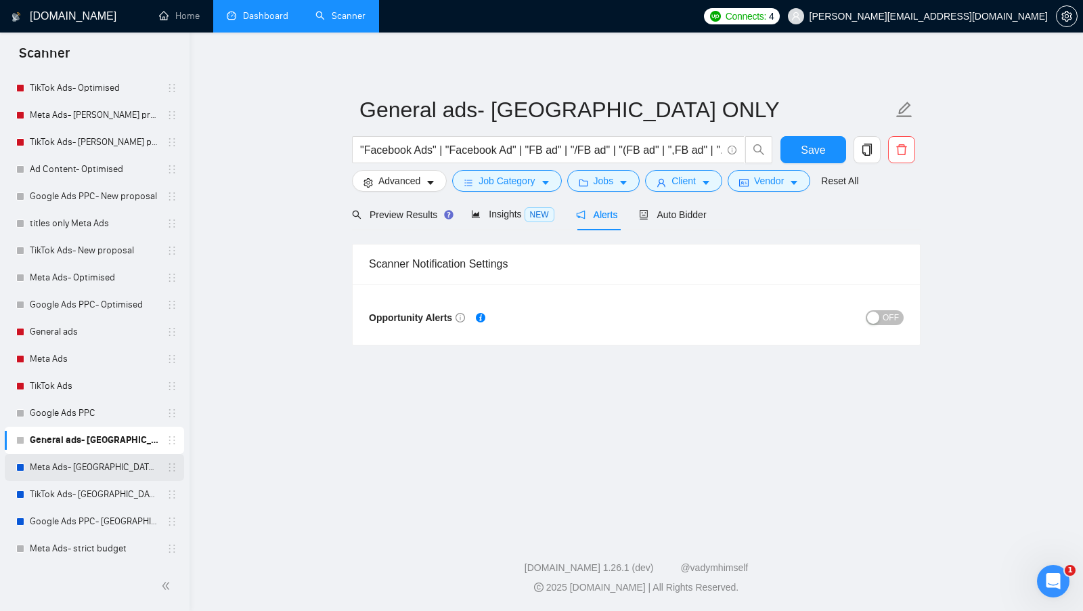
click at [116, 466] on link "Meta Ads- UK ONLY" at bounding box center [94, 467] width 129 height 27
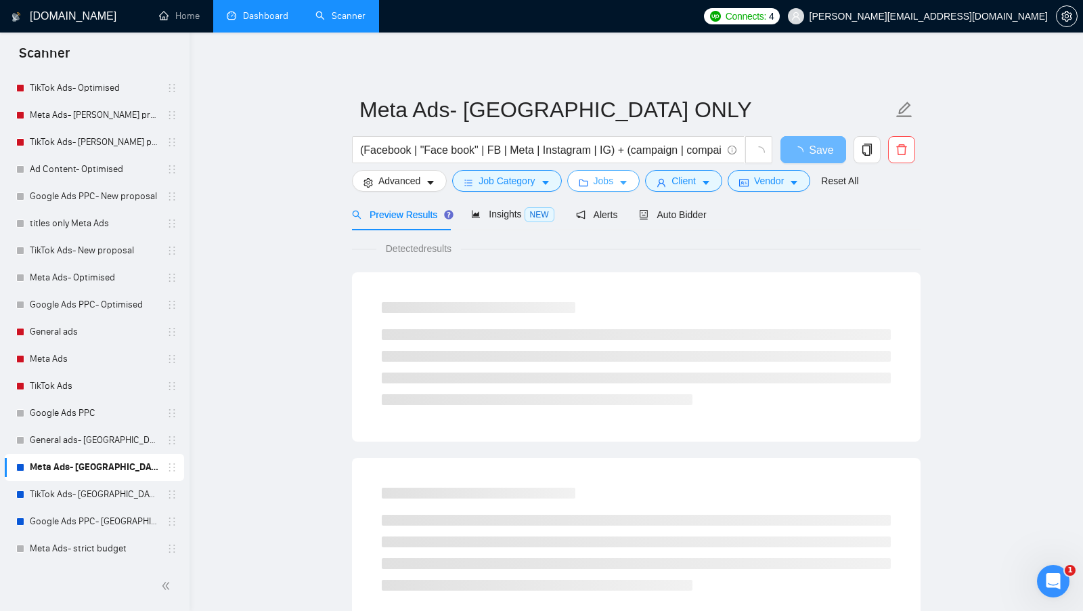
click at [625, 184] on icon "caret-down" at bounding box center [623, 182] width 9 height 9
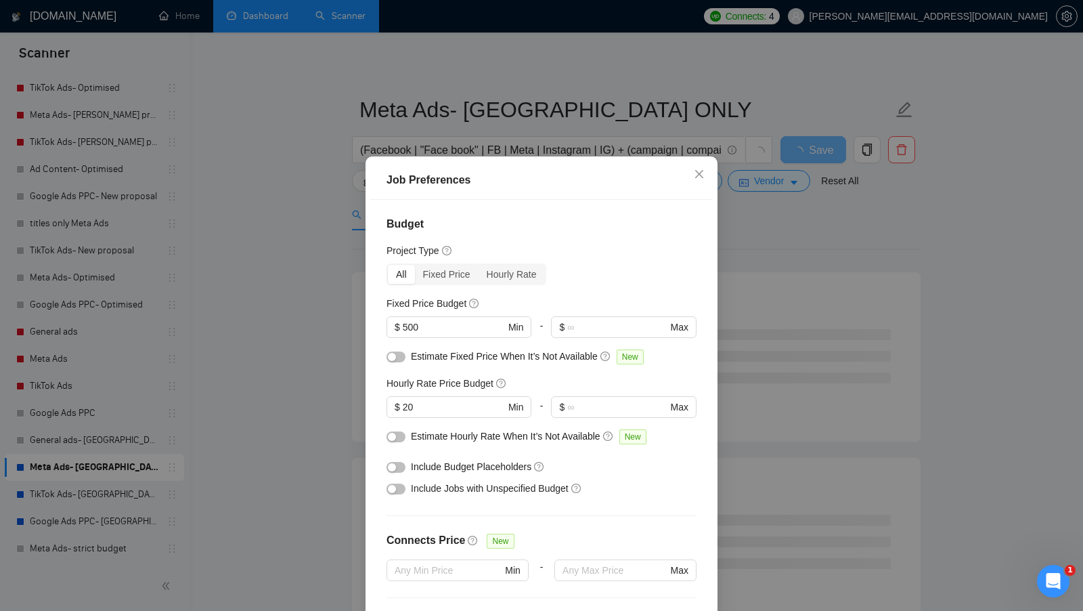
click at [746, 222] on div "Job Preferences Budget Project Type All Fixed Price Hourly Rate Fixed Price Bud…" at bounding box center [541, 305] width 1083 height 611
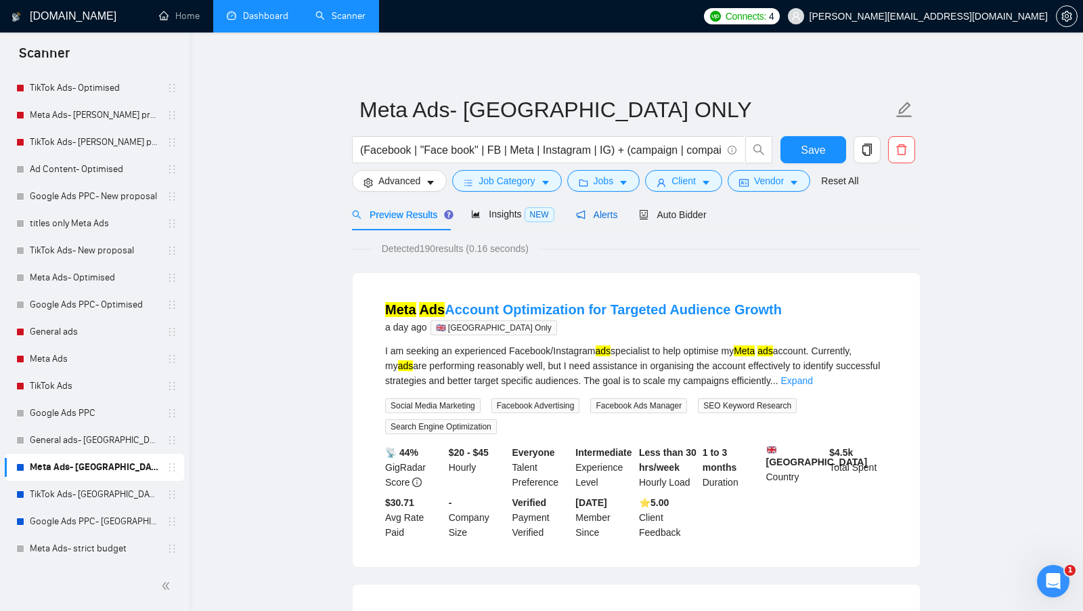
click at [588, 215] on span "Alerts" at bounding box center [597, 214] width 42 height 11
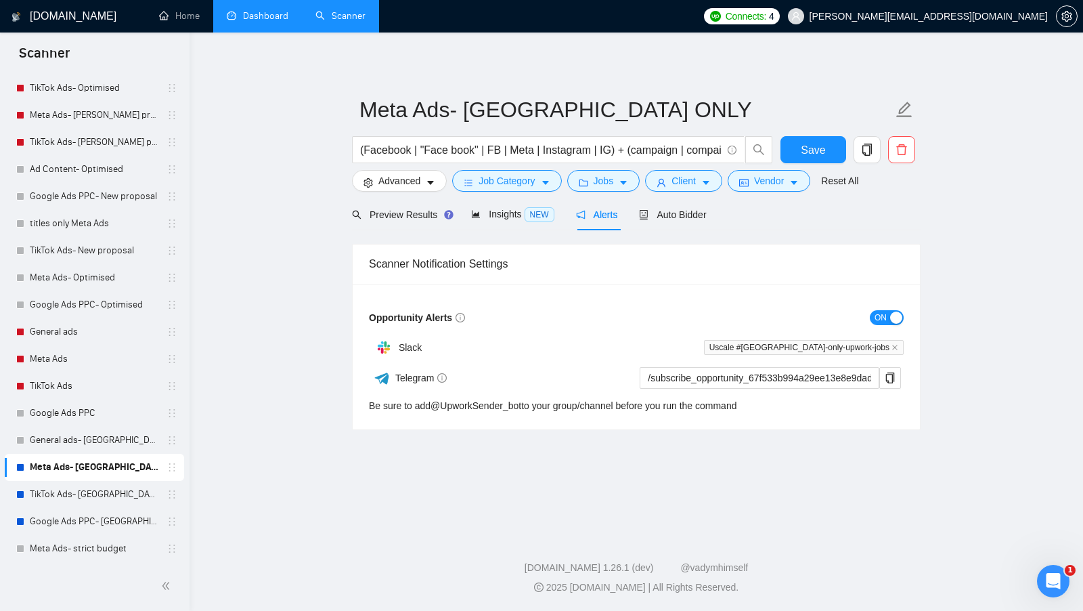
click at [901, 322] on div "button" at bounding box center [896, 317] width 12 height 12
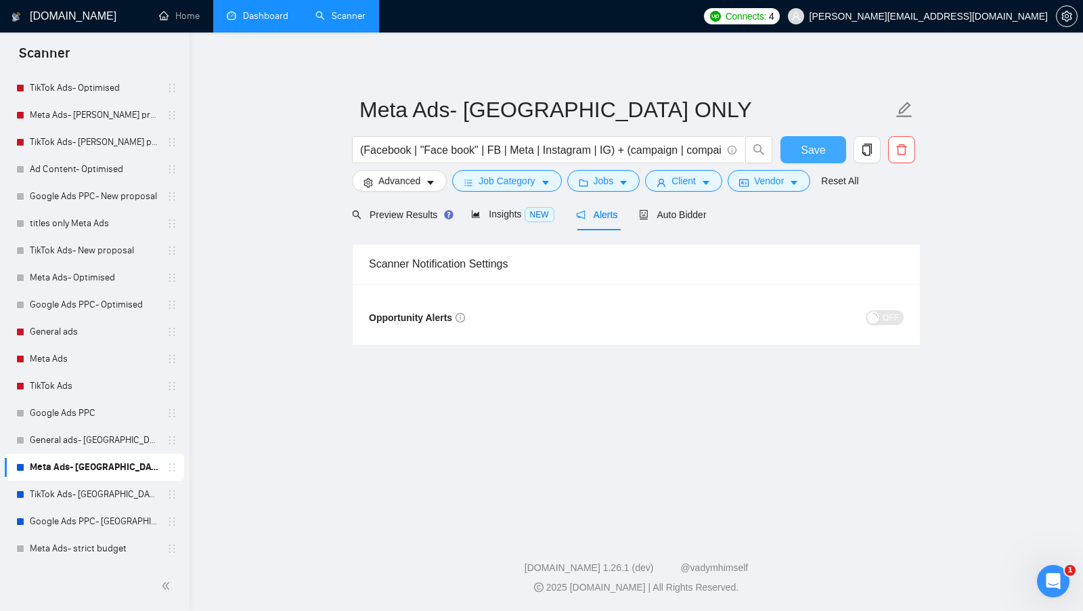
click at [809, 137] on button "Save" at bounding box center [813, 149] width 66 height 27
click at [114, 492] on link "TikTok Ads- UK ONLY" at bounding box center [94, 494] width 129 height 27
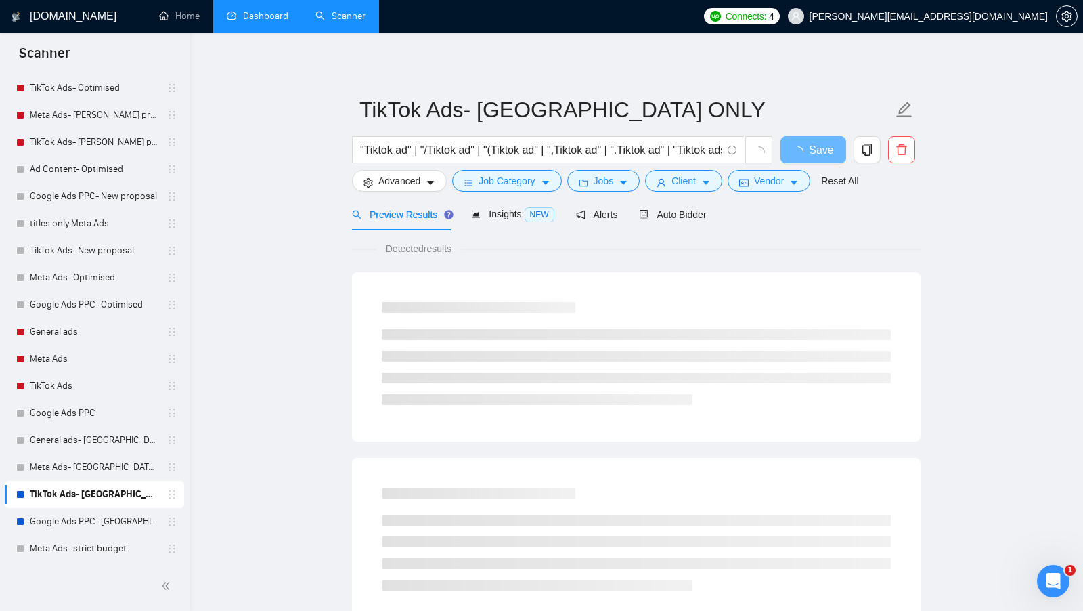
click at [624, 200] on div "Preview Results Insights NEW Alerts Auto Bidder" at bounding box center [529, 214] width 355 height 32
click at [598, 217] on span "Alerts" at bounding box center [597, 214] width 42 height 11
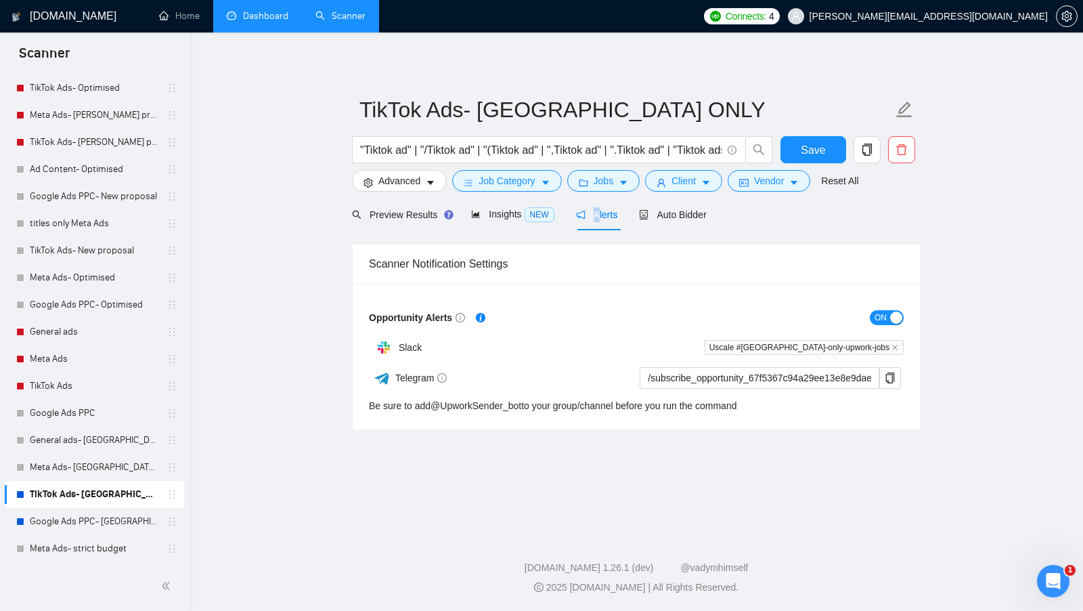
click at [893, 321] on div "button" at bounding box center [896, 317] width 12 height 12
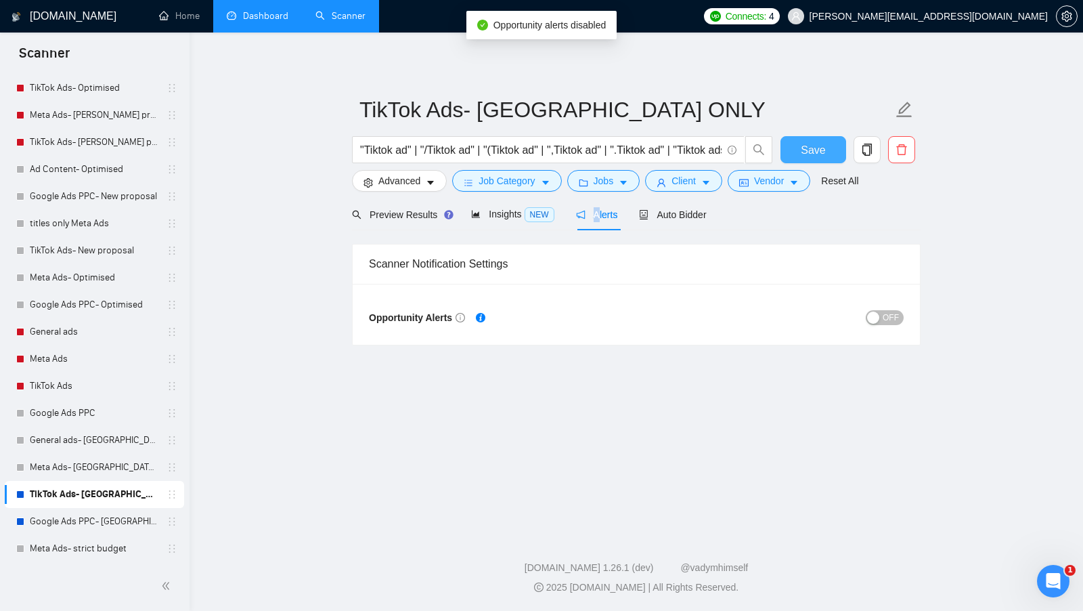
click at [822, 156] on span "Save" at bounding box center [813, 149] width 24 height 17
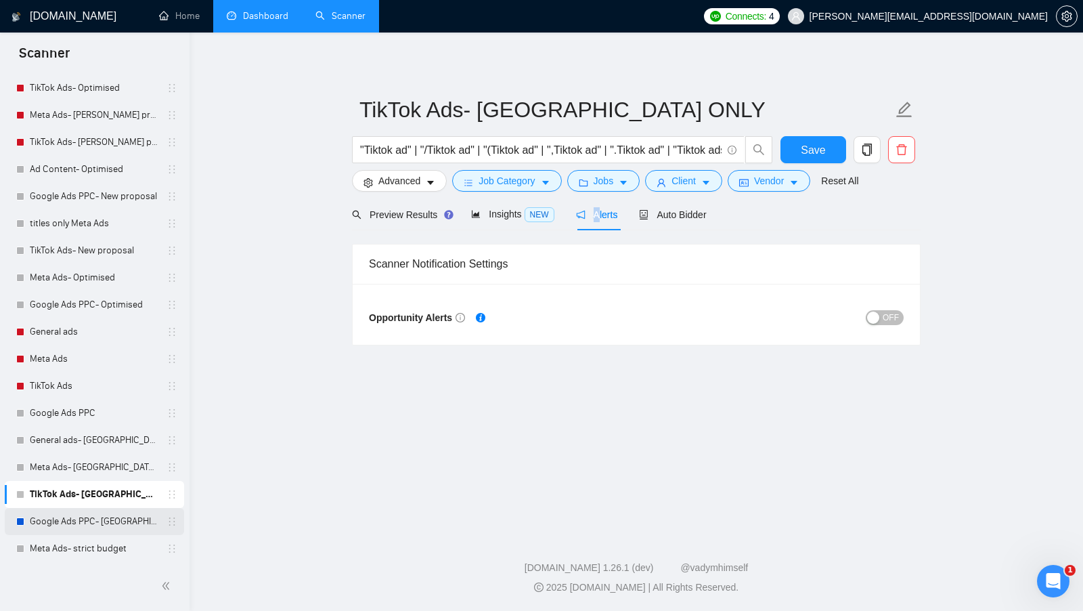
click at [71, 514] on link "Google Ads PPC- UK ONLY" at bounding box center [94, 521] width 129 height 27
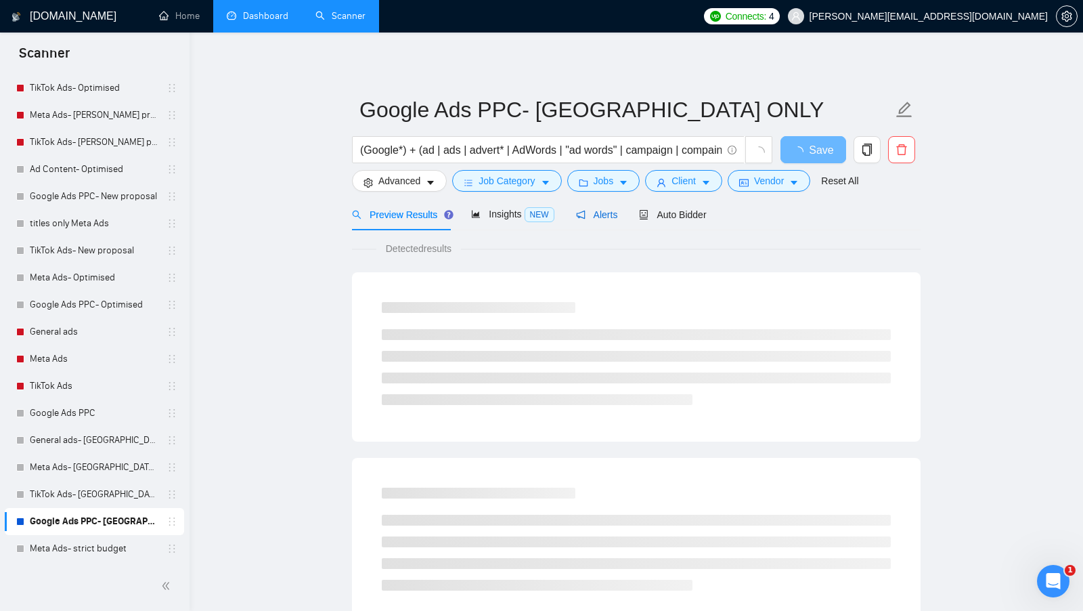
click at [601, 213] on span "Alerts" at bounding box center [597, 214] width 42 height 11
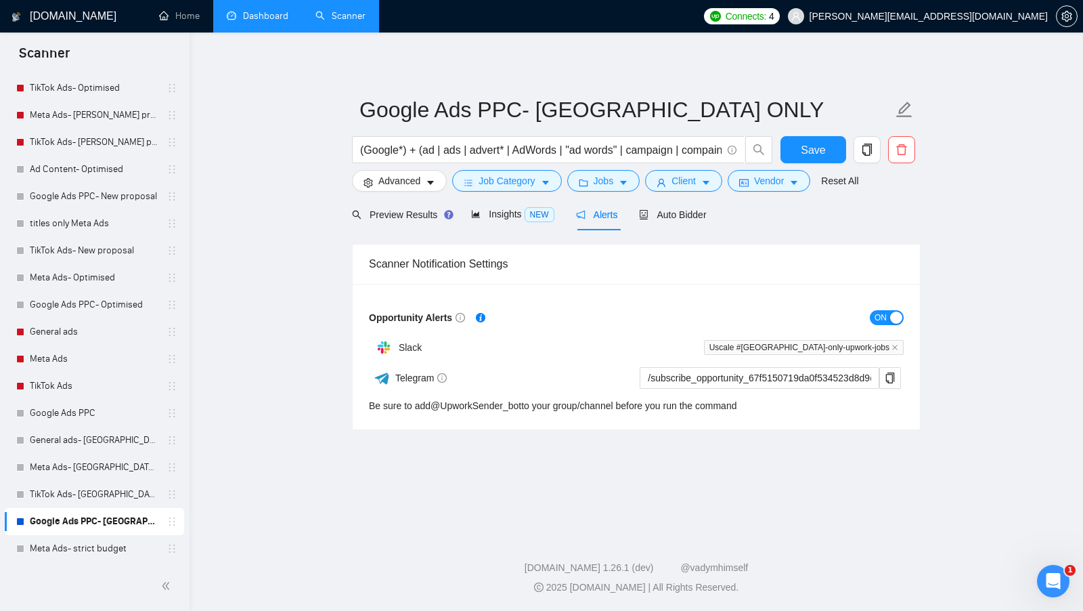
click at [885, 317] on span "ON" at bounding box center [881, 317] width 12 height 15
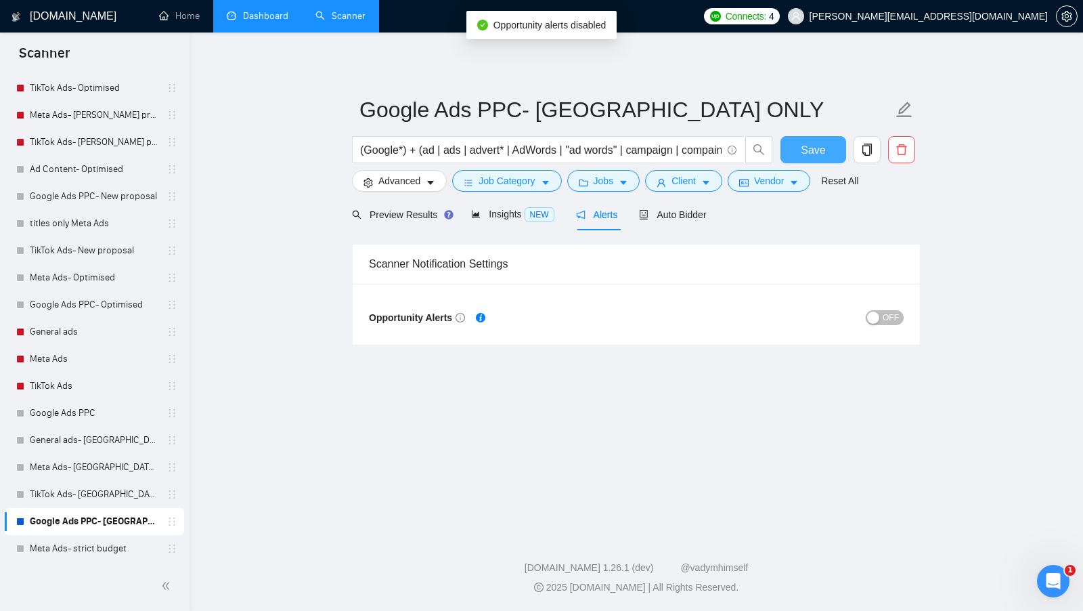
click at [823, 143] on span "Save" at bounding box center [813, 149] width 24 height 17
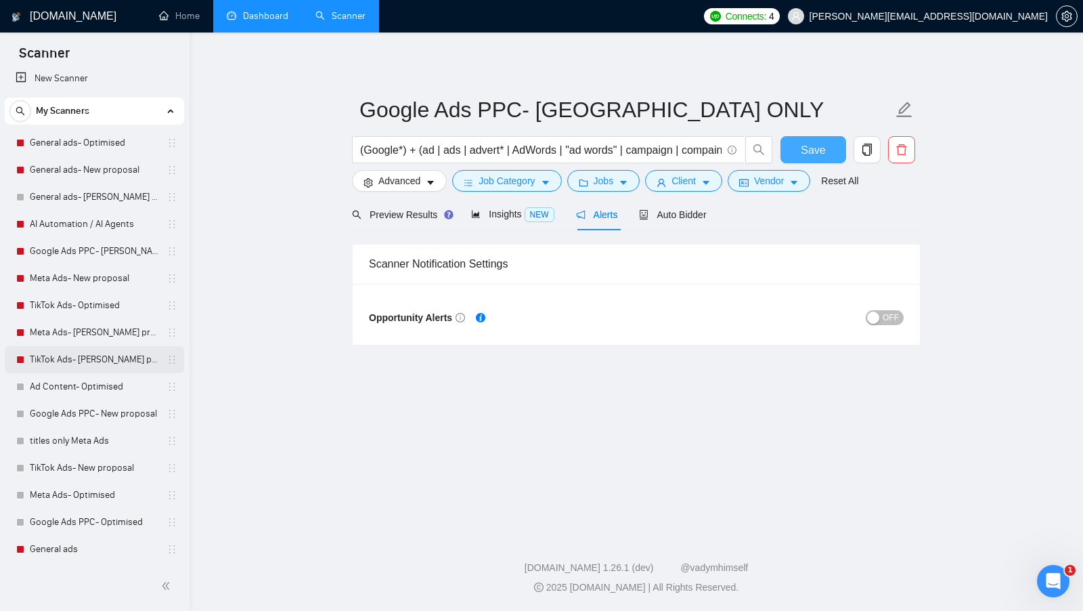
scroll to position [5, 0]
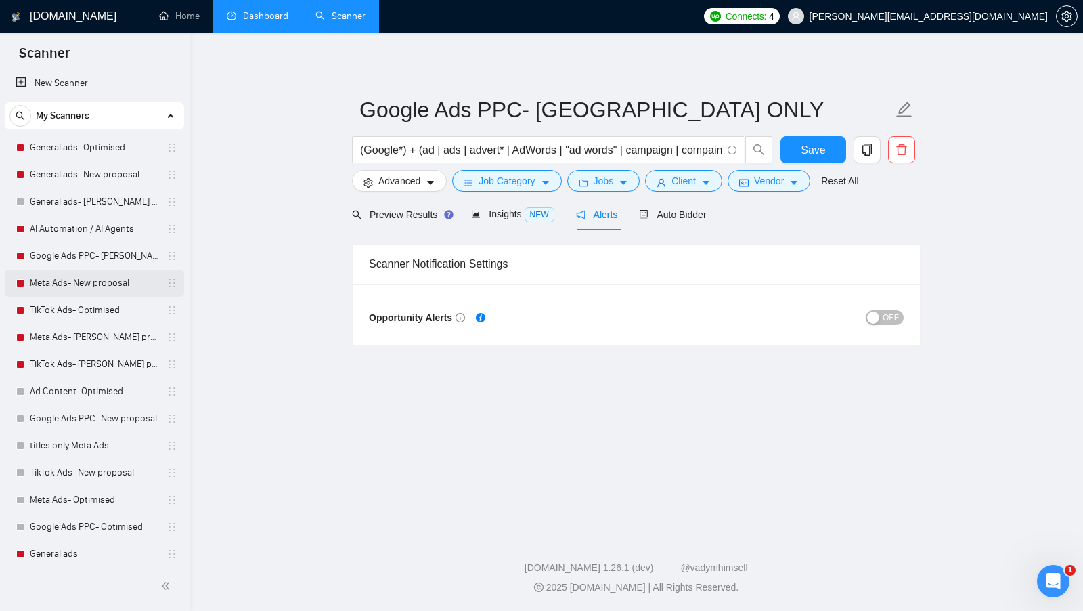
click at [111, 291] on link "Meta Ads- New proposal" at bounding box center [94, 282] width 129 height 27
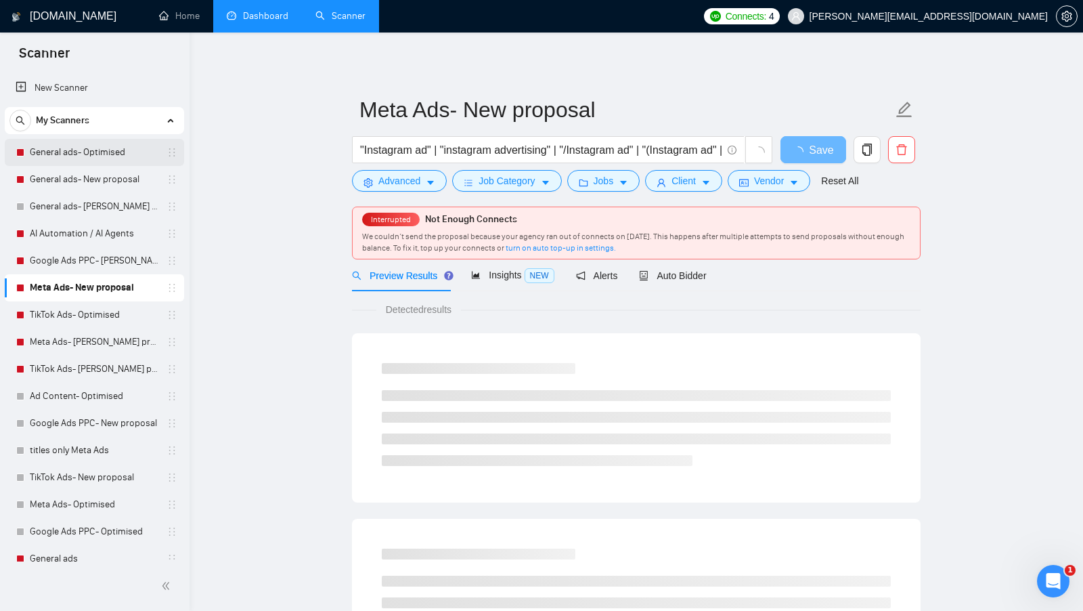
click at [108, 155] on link "General ads- Optimised" at bounding box center [94, 152] width 129 height 27
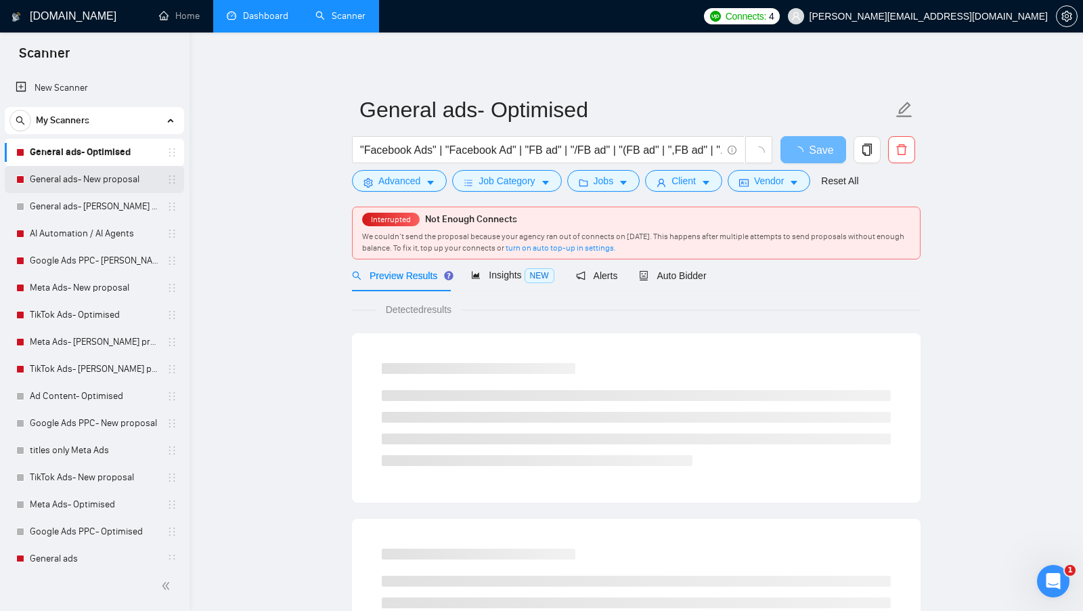
click at [103, 181] on link "General ads- New proposal" at bounding box center [94, 179] width 129 height 27
click at [95, 204] on link "General ads- Viktor proposal" at bounding box center [94, 206] width 129 height 27
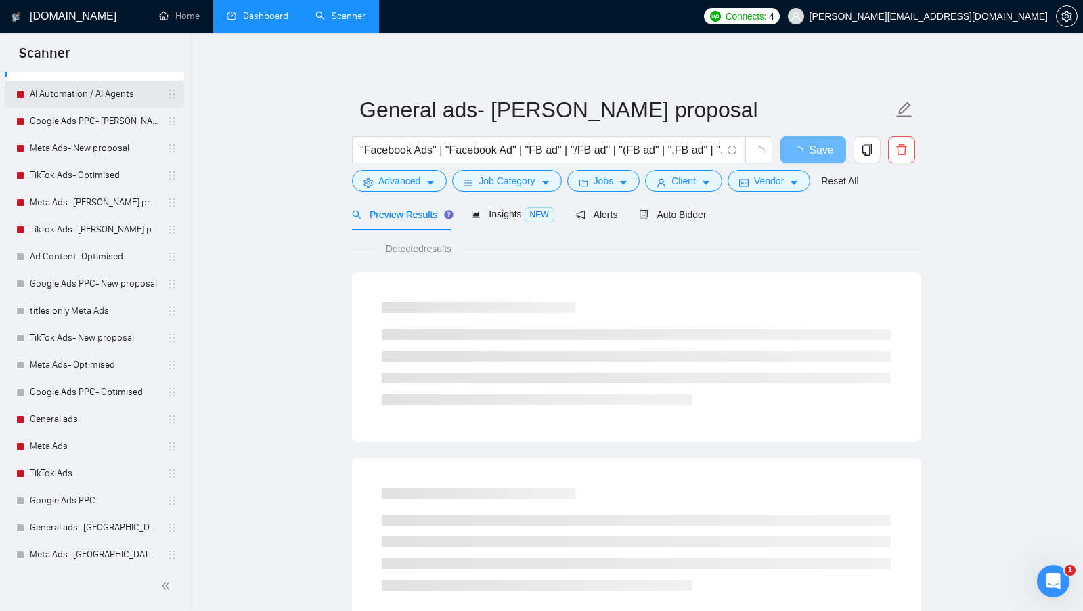
scroll to position [142, 0]
click at [72, 299] on link "titles only Meta Ads" at bounding box center [94, 307] width 129 height 27
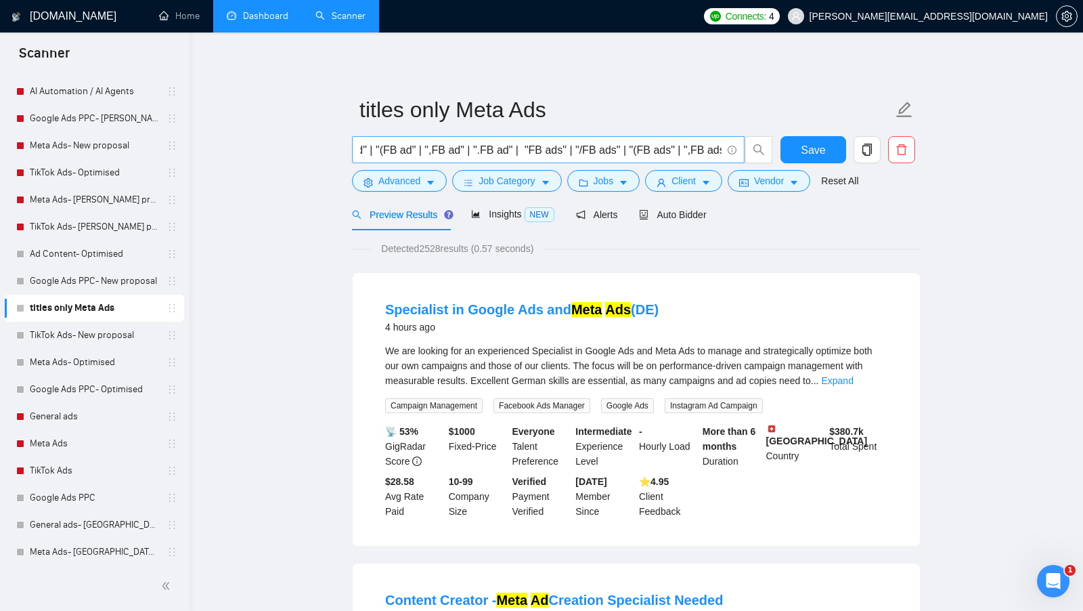
scroll to position [0, 3003]
click at [414, 172] on button "Advanced" at bounding box center [399, 181] width 95 height 22
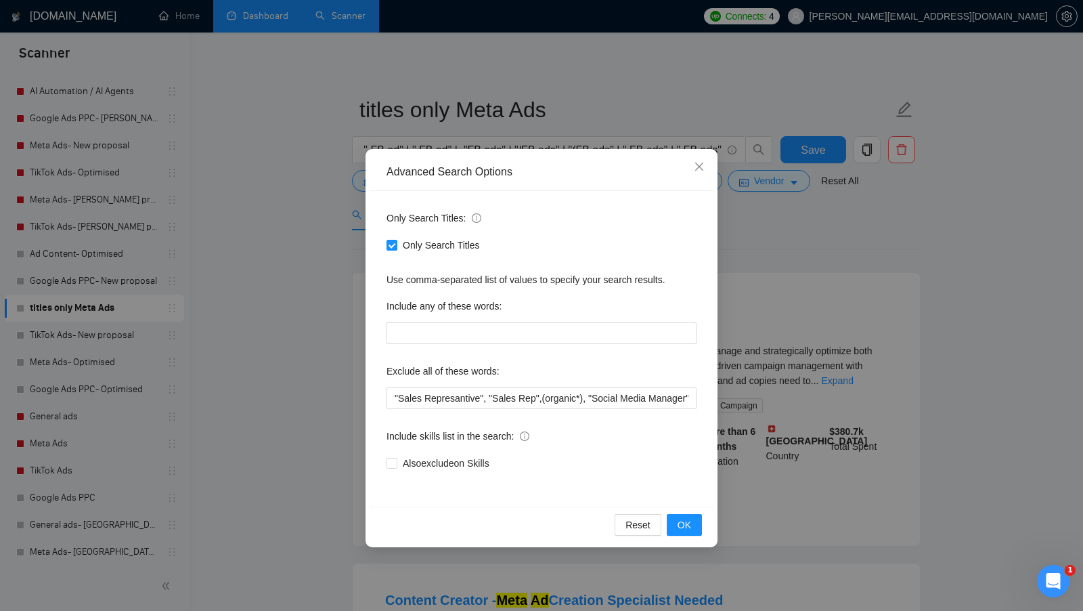
click at [294, 221] on div "Advanced Search Options Only Search Titles: Only Search Titles Use comma-separa…" at bounding box center [541, 305] width 1083 height 611
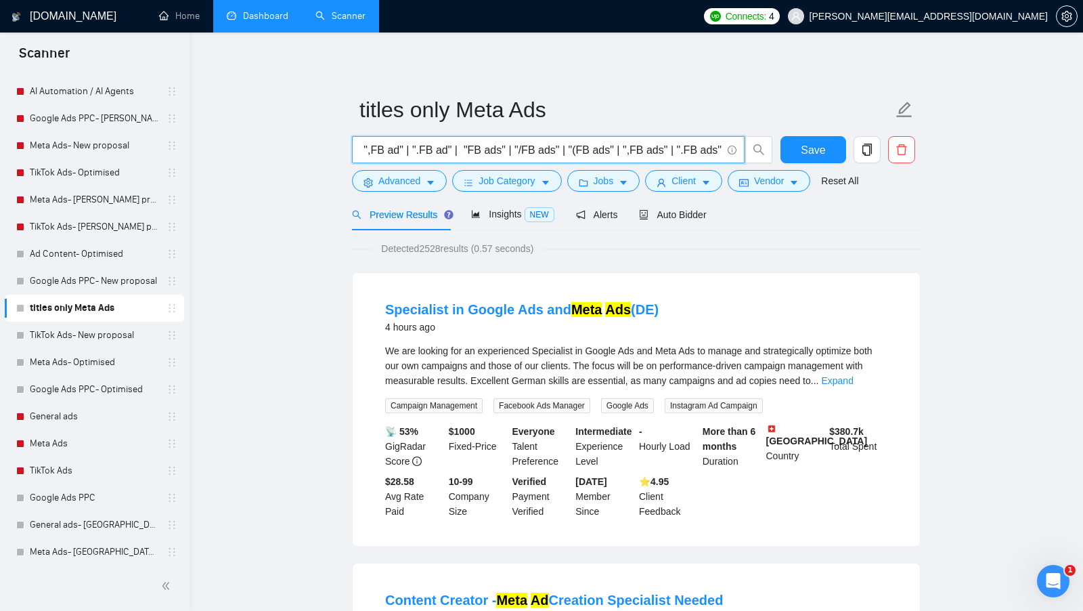
click at [551, 152] on input ""Instagram ad" | "instagram advertising" | "/Instagram ad" | "(Instagram ad" | …" at bounding box center [540, 149] width 361 height 17
paste input "(meta | facebook | instagram | IG | FB | "face book") (ad | ads | advert* | cam…"
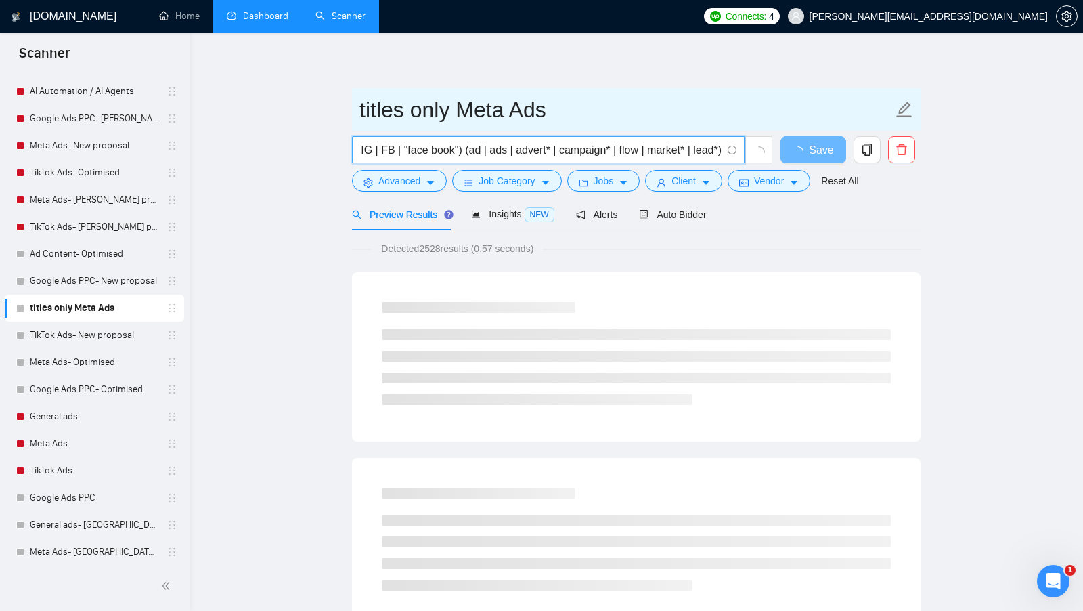
type input "(meta | facebook | instagram | IG | FB | "face book") (ad | ads | advert* | cam…"
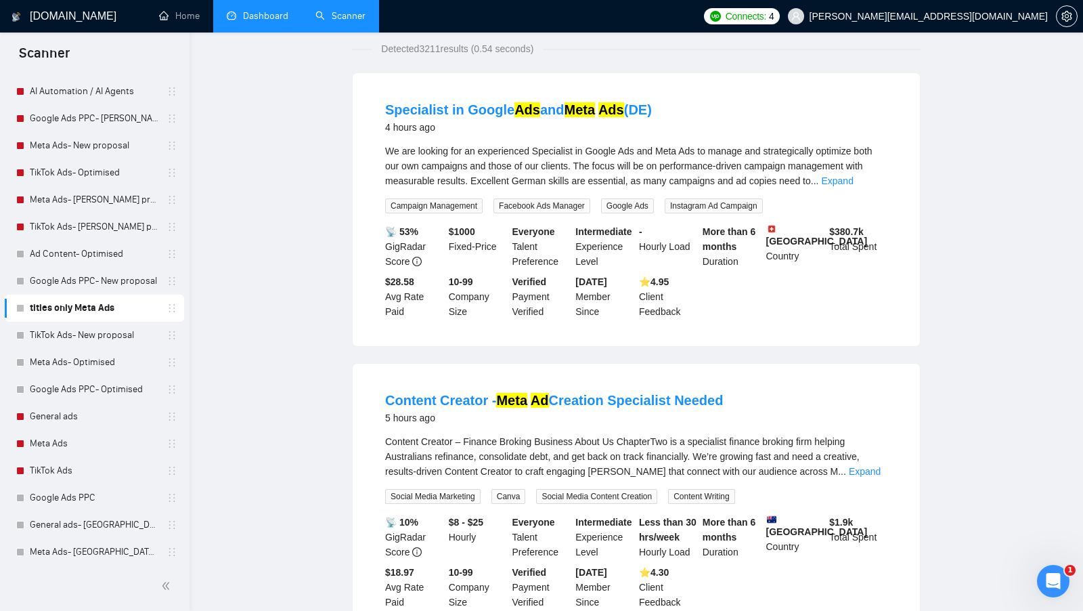
scroll to position [0, 0]
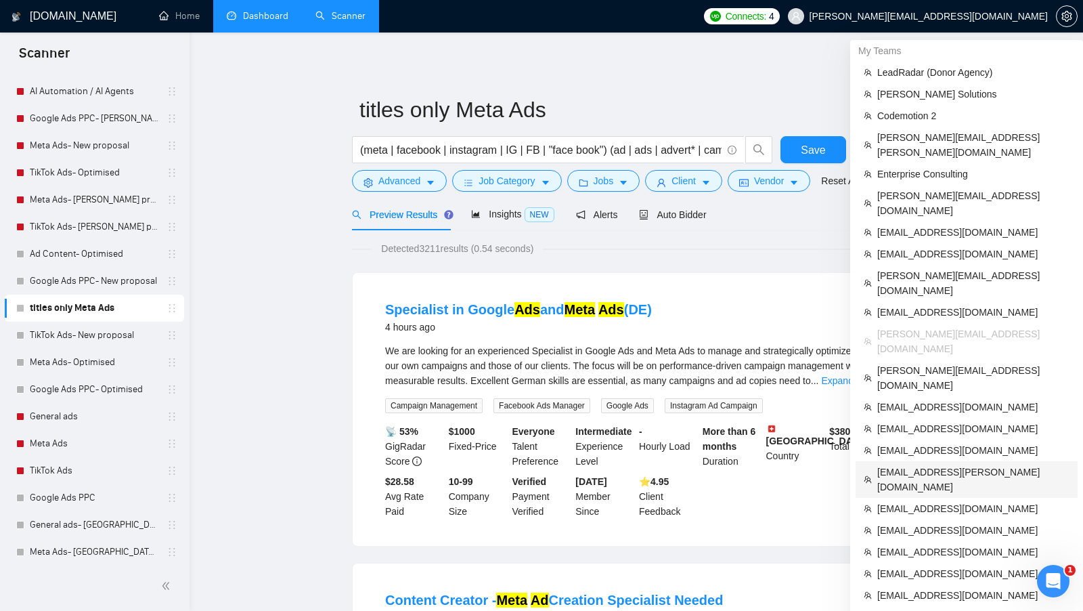
click at [961, 464] on span "[EMAIL_ADDRESS][PERSON_NAME][DOMAIN_NAME]" at bounding box center [973, 479] width 192 height 30
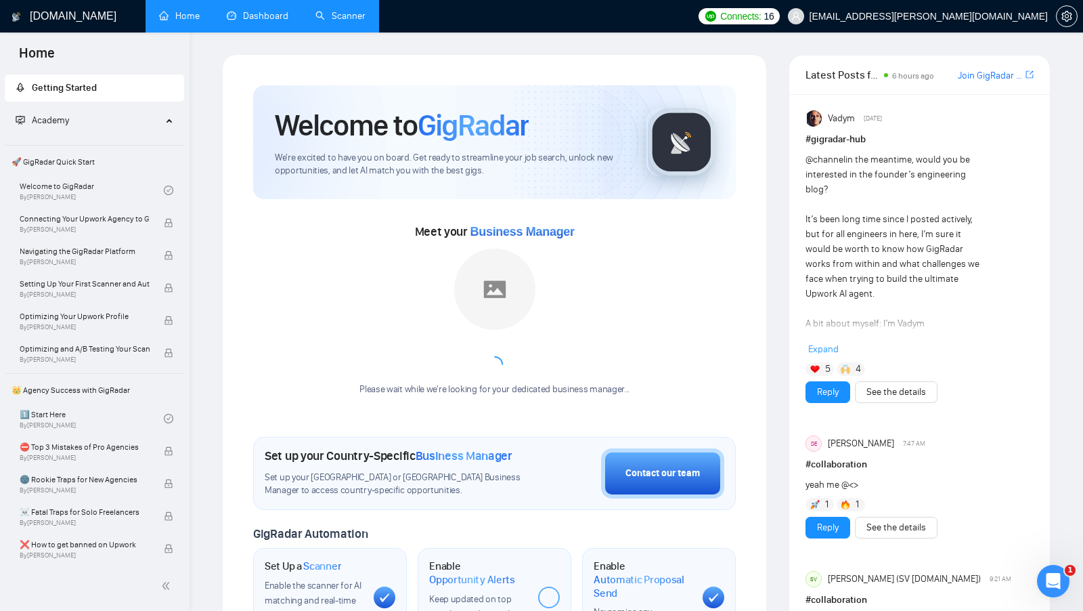
click at [334, 22] on link "Scanner" at bounding box center [340, 16] width 50 height 12
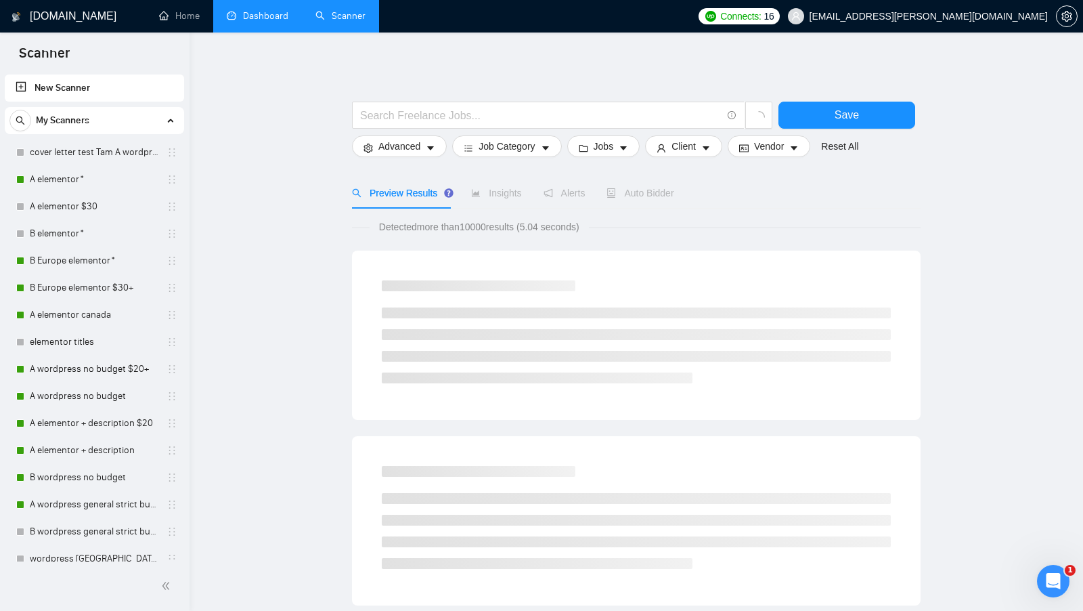
click at [227, 20] on link "Dashboard" at bounding box center [258, 16] width 62 height 12
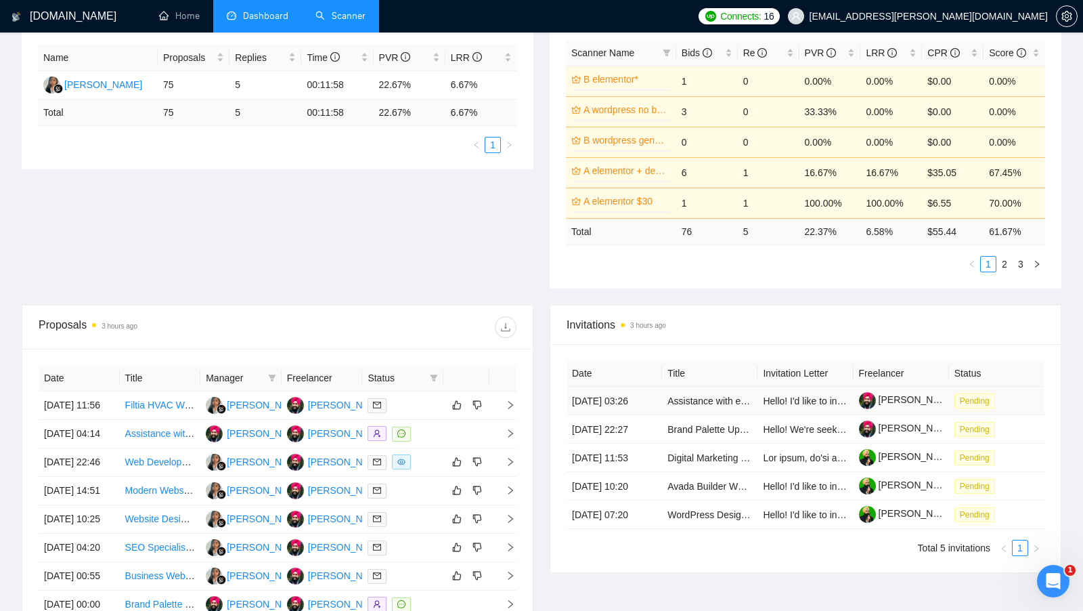
scroll to position [444, 0]
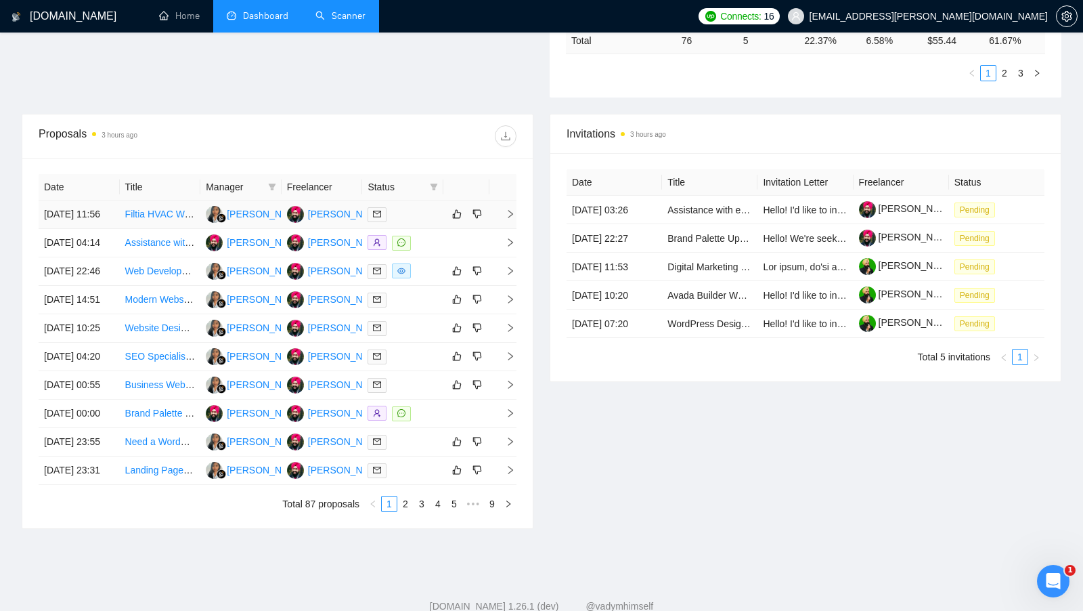
click at [338, 216] on div "Attinder Pal Singh" at bounding box center [387, 213] width 158 height 15
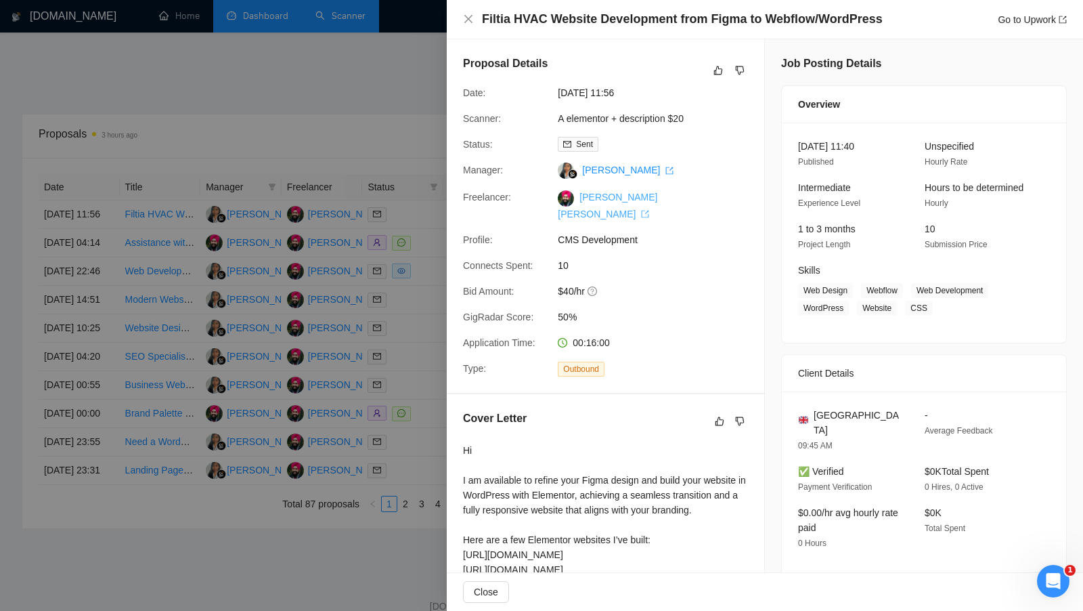
click at [635, 219] on link "Attinder Pal Singh" at bounding box center [608, 205] width 100 height 27
click at [411, 117] on div at bounding box center [541, 305] width 1083 height 611
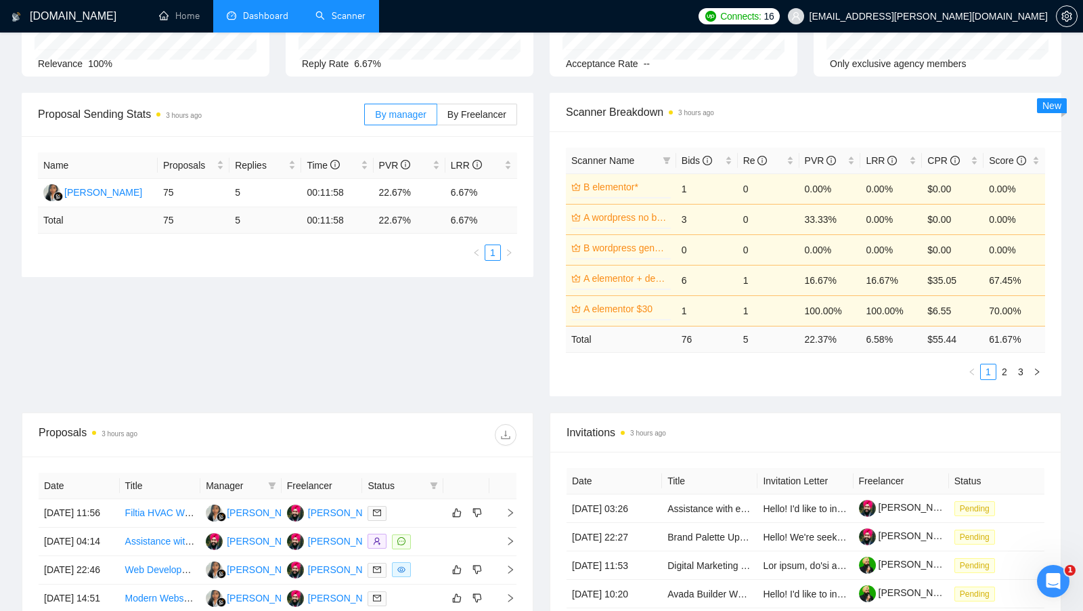
scroll to position [150, 0]
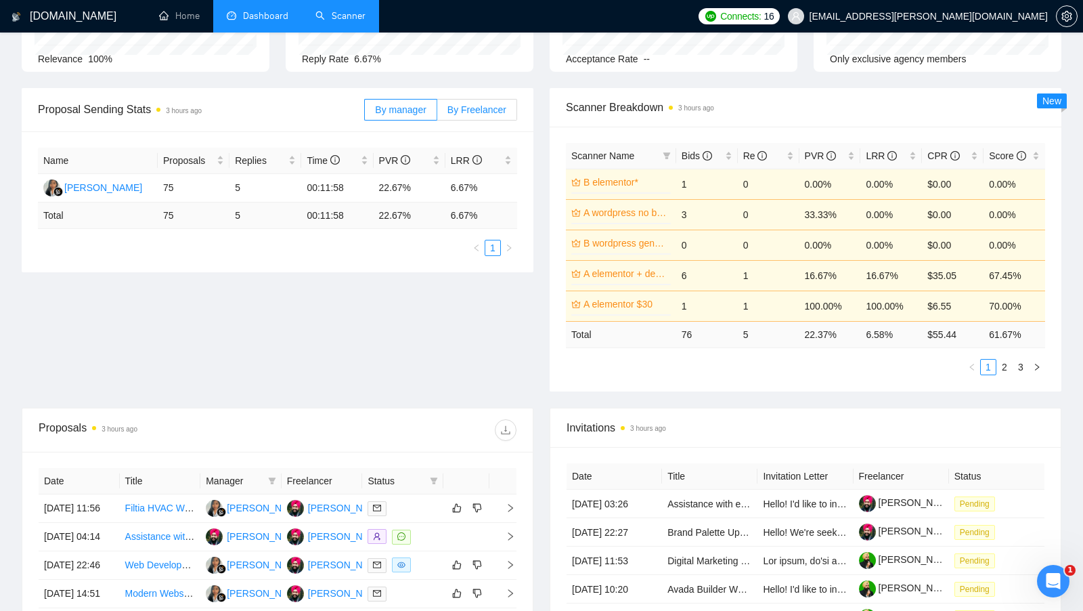
click at [472, 117] on label "By Freelancer" at bounding box center [477, 110] width 80 height 22
click at [437, 113] on input "By Freelancer" at bounding box center [437, 113] width 0 height 0
click at [370, 105] on label "By manager" at bounding box center [400, 110] width 72 height 22
click at [365, 113] on input "By manager" at bounding box center [365, 113] width 0 height 0
click at [417, 106] on span "By manager" at bounding box center [400, 109] width 51 height 11
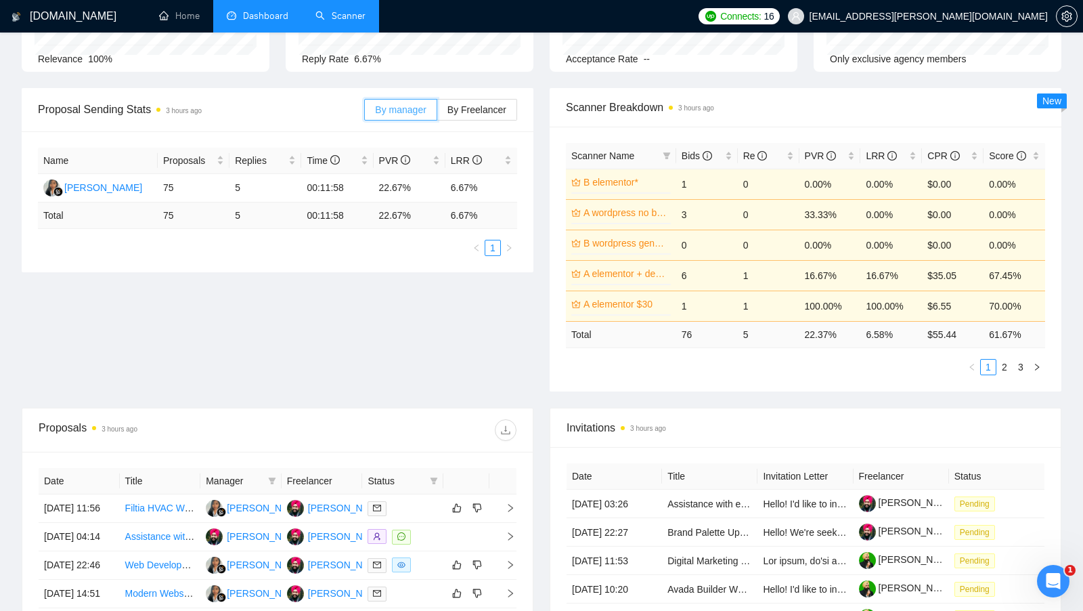
click at [365, 113] on input "By manager" at bounding box center [365, 113] width 0 height 0
click at [444, 106] on label "By Freelancer" at bounding box center [477, 110] width 80 height 22
click at [437, 113] on input "By Freelancer" at bounding box center [437, 113] width 0 height 0
click at [412, 110] on span "By manager" at bounding box center [400, 109] width 51 height 11
click at [365, 113] on input "By manager" at bounding box center [365, 113] width 0 height 0
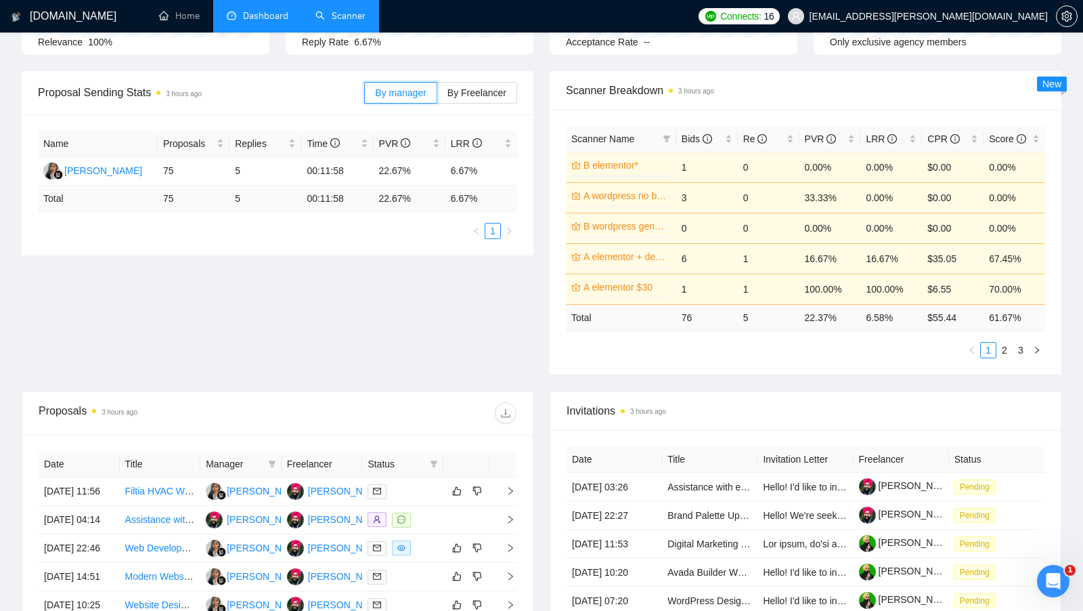
scroll to position [0, 0]
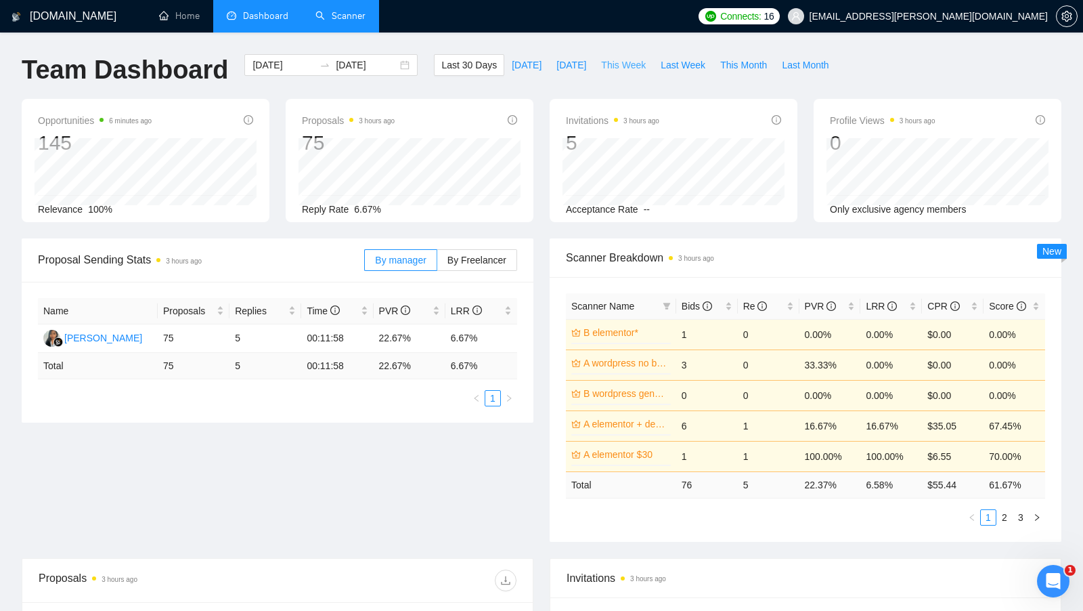
click at [636, 62] on span "This Week" at bounding box center [623, 65] width 45 height 15
type input "[DATE]"
type input "2025-10-05"
click at [662, 64] on span "Last Week" at bounding box center [683, 65] width 45 height 15
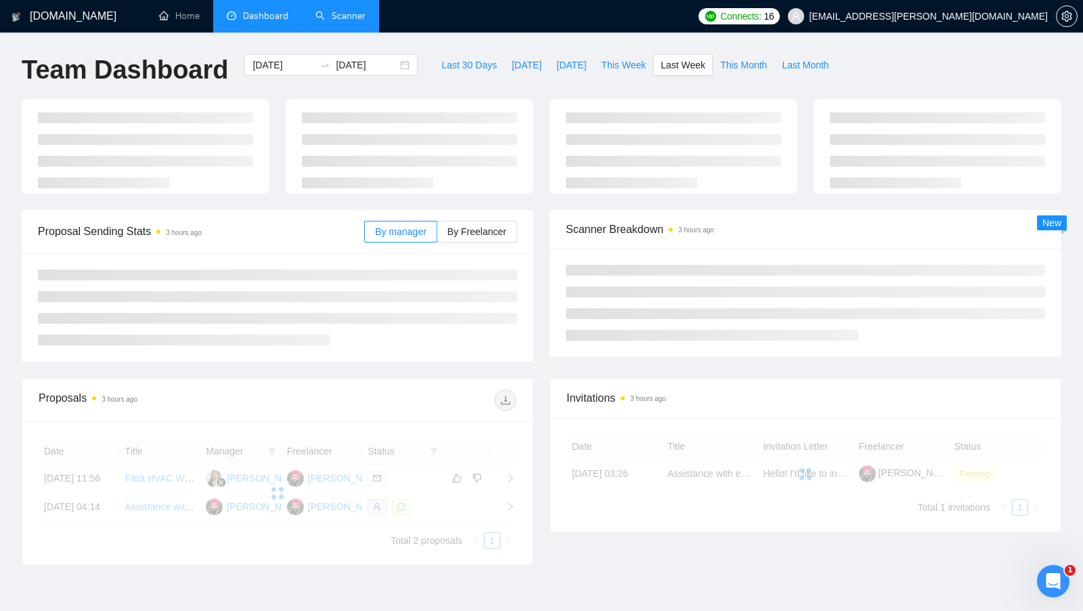
type input "2025-09-22"
type input "2025-09-28"
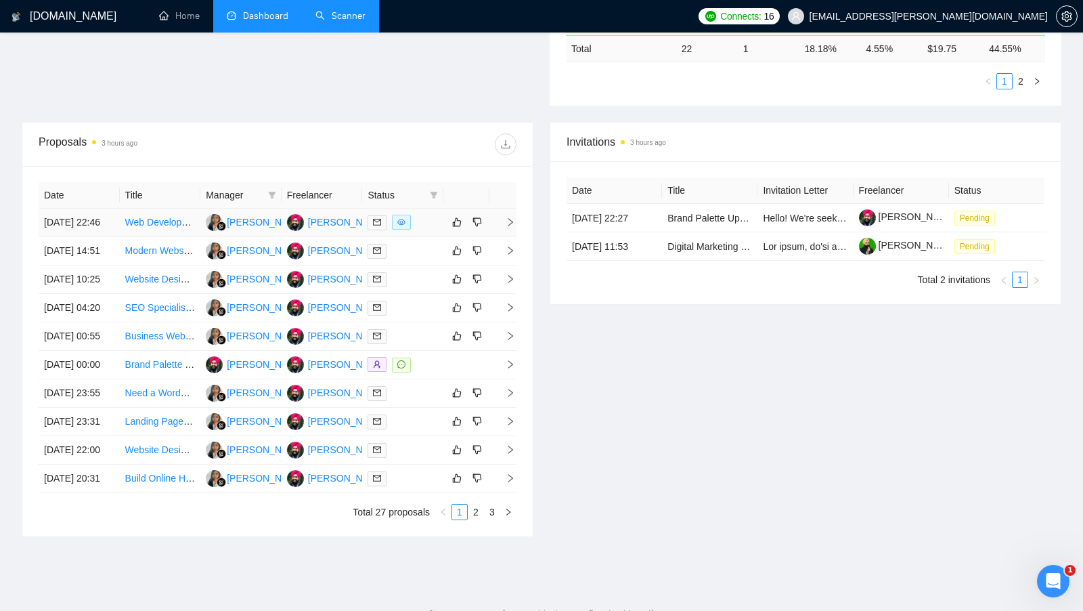
scroll to position [455, 0]
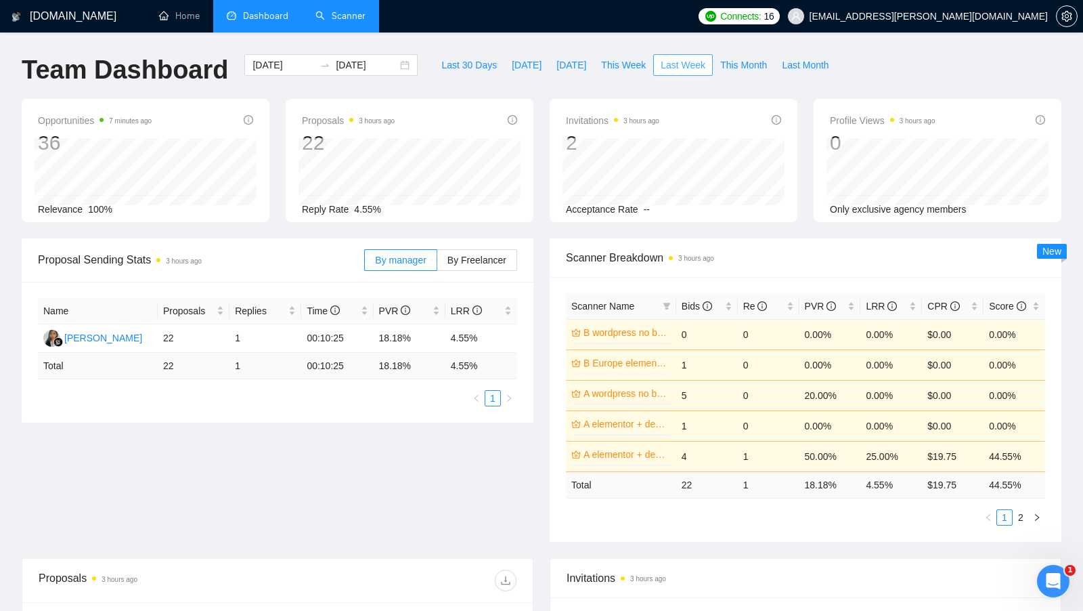
click at [681, 66] on span "Last Week" at bounding box center [683, 65] width 45 height 15
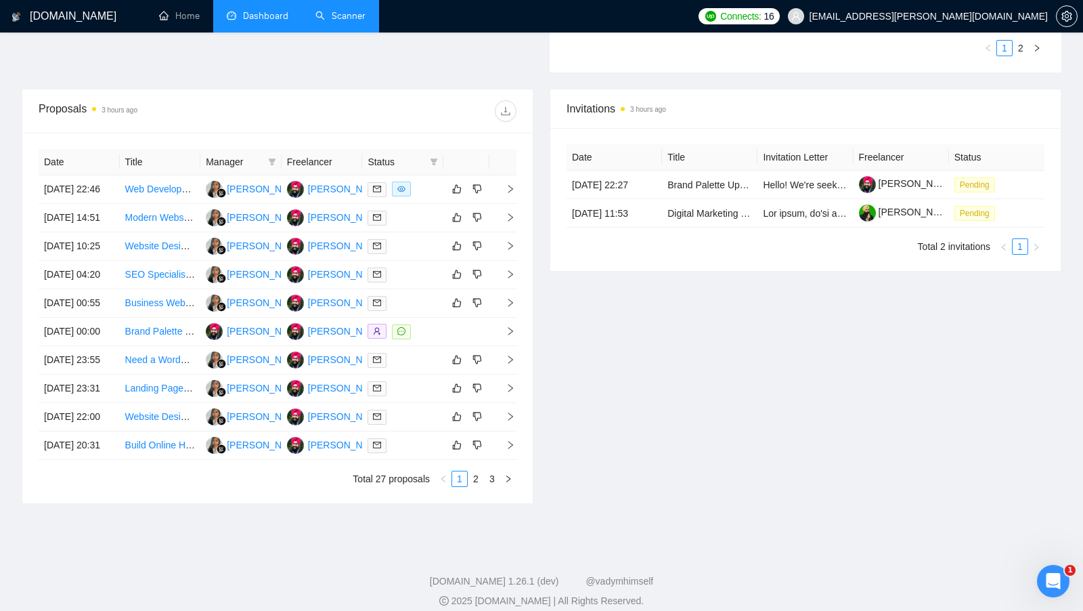
scroll to position [538, 0]
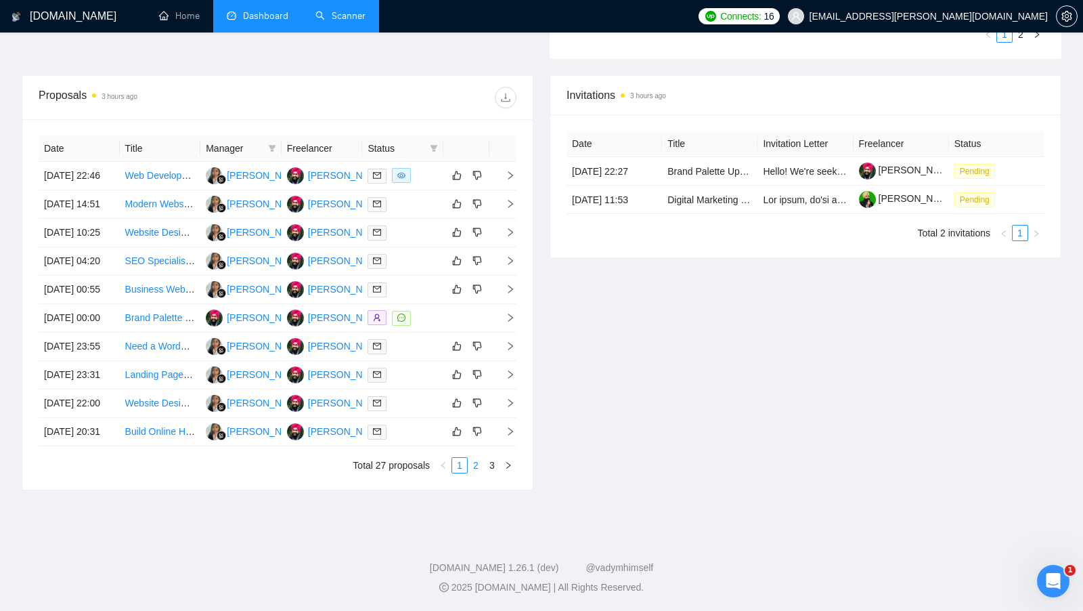
click at [472, 472] on link "2" at bounding box center [475, 465] width 15 height 15
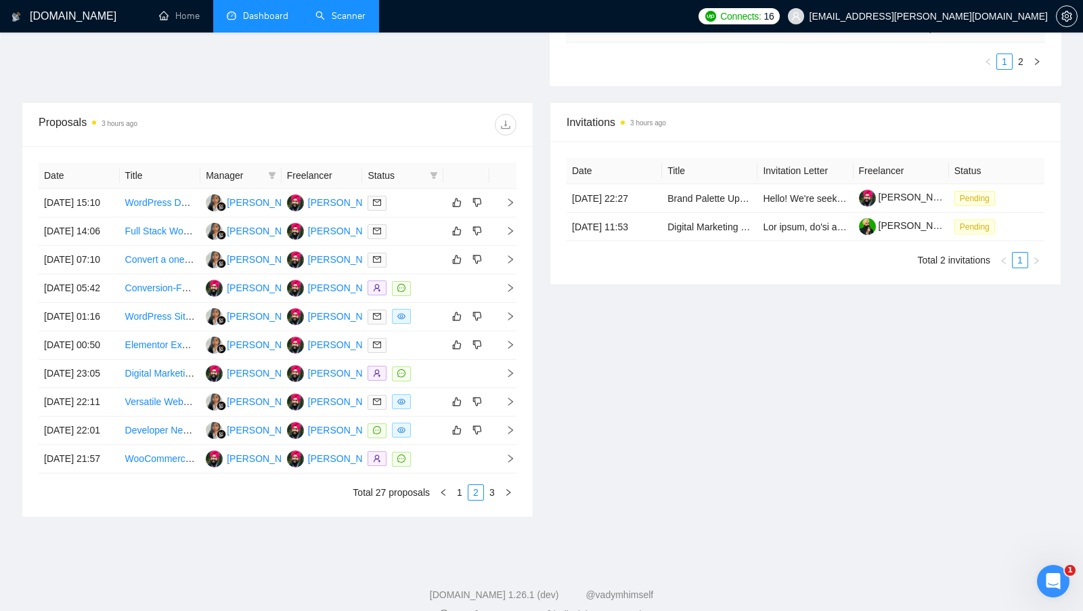
scroll to position [458, 0]
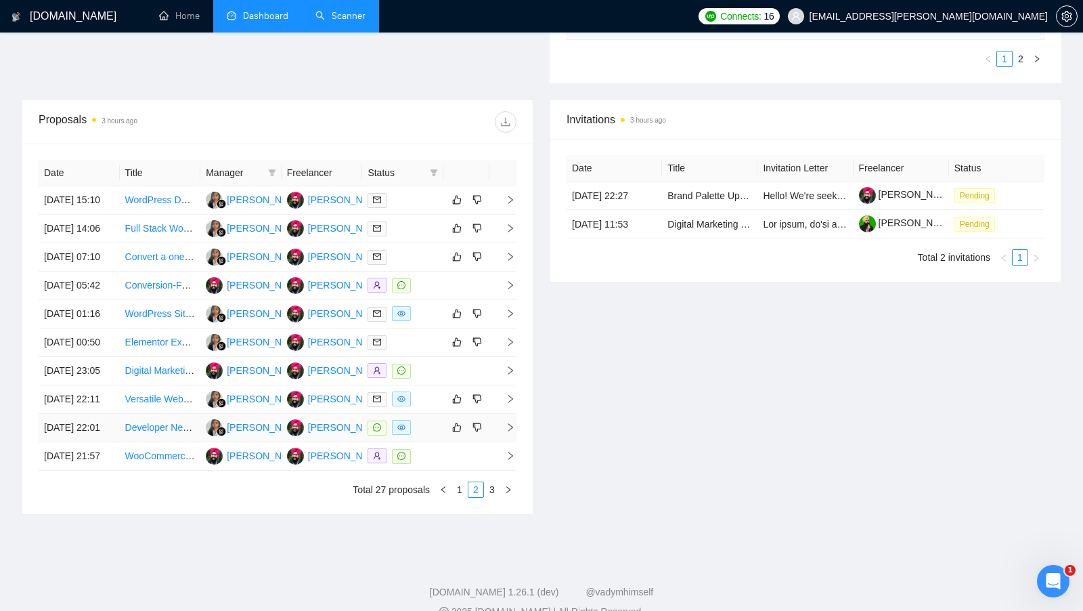
click at [430, 435] on div at bounding box center [403, 428] width 70 height 16
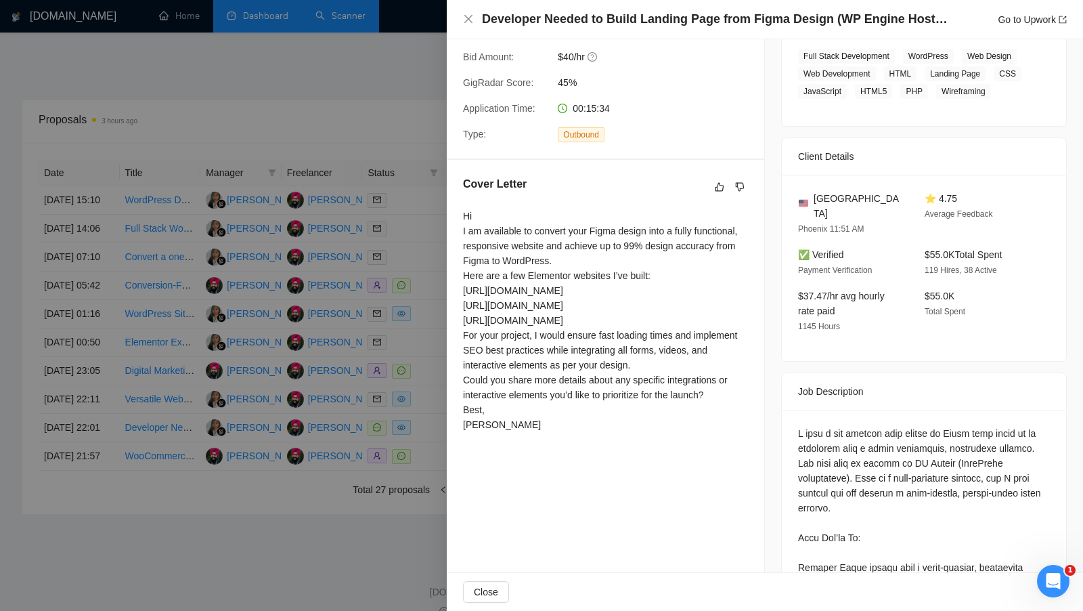
scroll to position [246, 0]
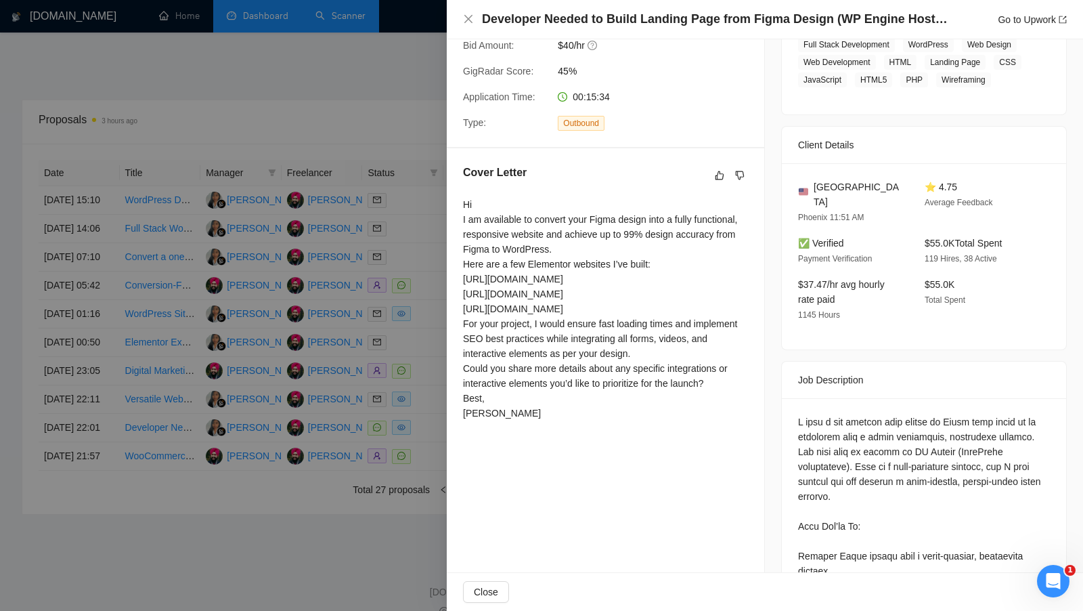
click at [370, 47] on div at bounding box center [541, 305] width 1083 height 611
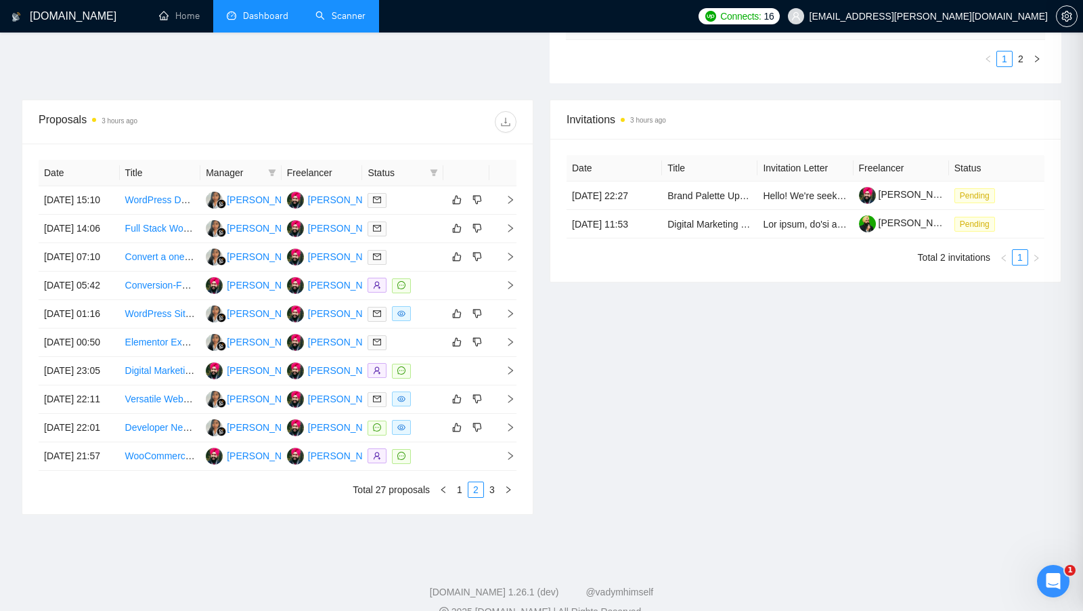
click at [335, 13] on link "Scanner" at bounding box center [340, 16] width 50 height 12
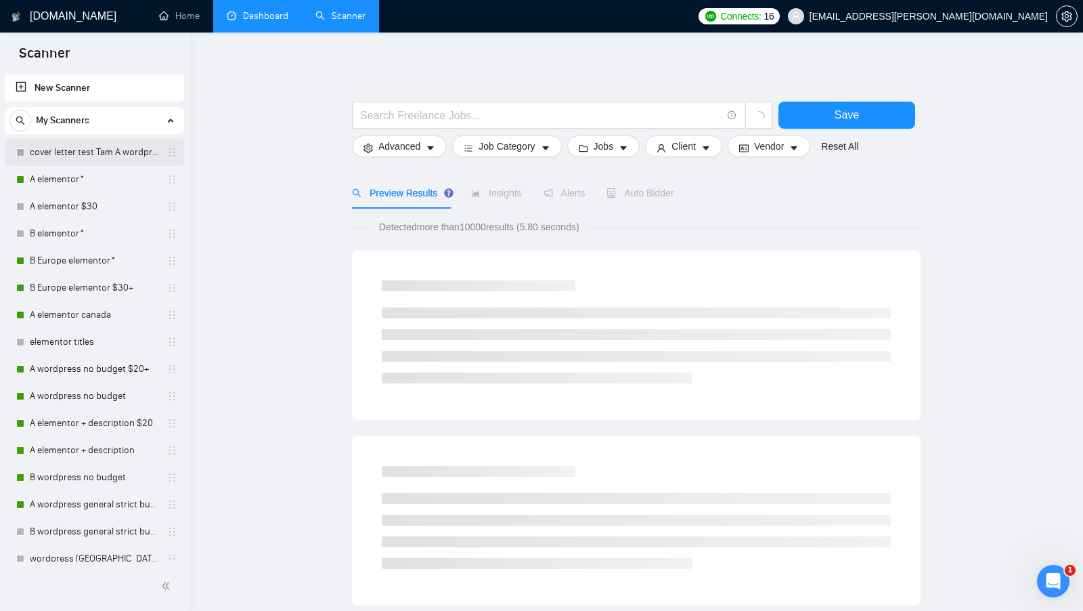
click at [102, 163] on link "cover letter test Tam A wordpress no budget $20+" at bounding box center [94, 152] width 129 height 27
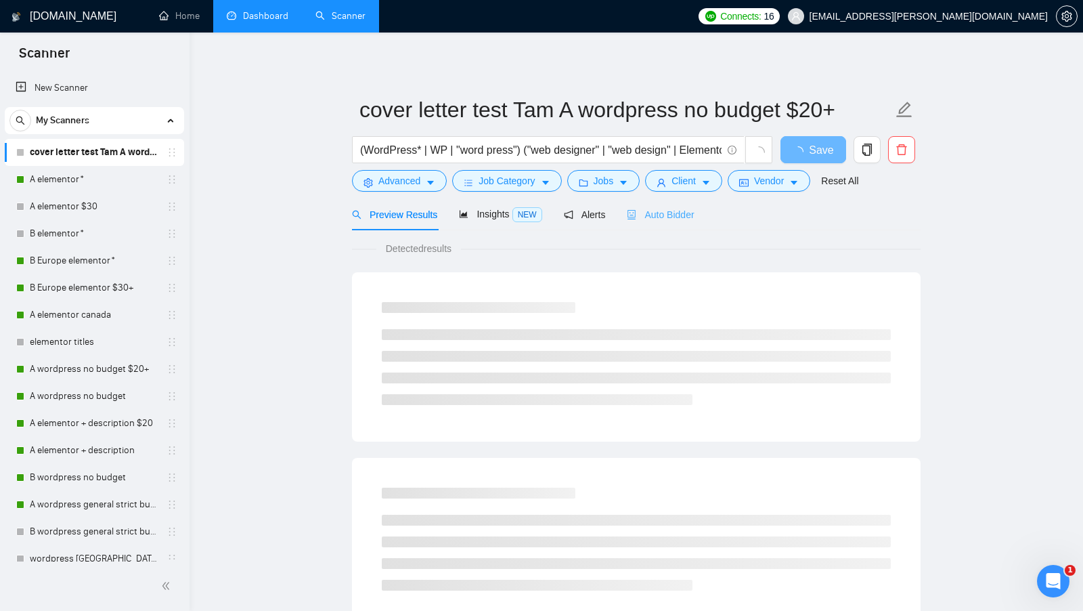
click at [676, 224] on div "Auto Bidder" at bounding box center [660, 214] width 67 height 32
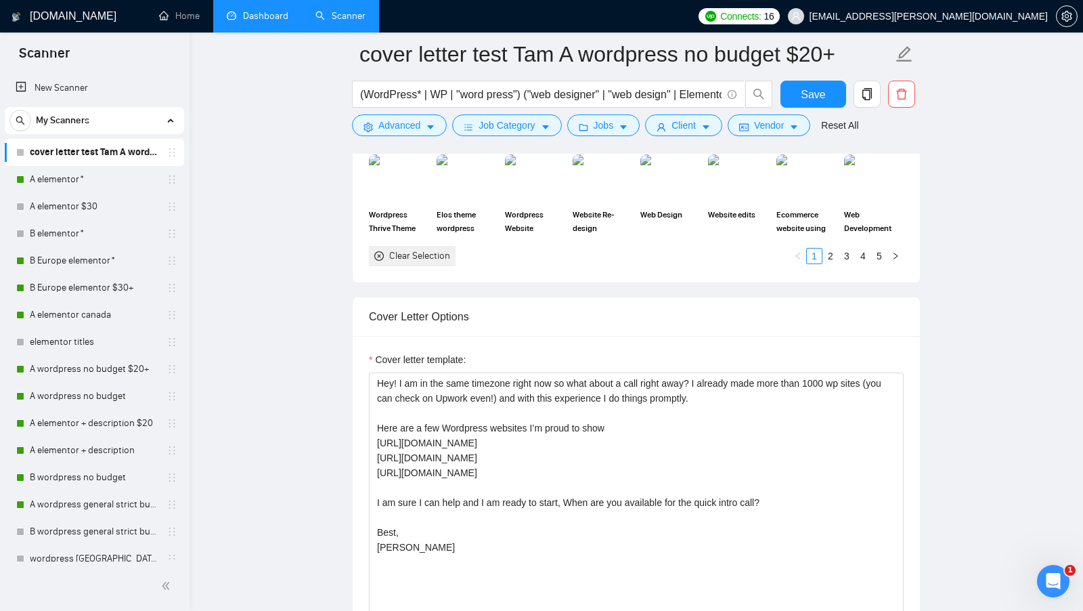
scroll to position [1574, 0]
click at [257, 14] on link "Dashboard" at bounding box center [258, 16] width 62 height 12
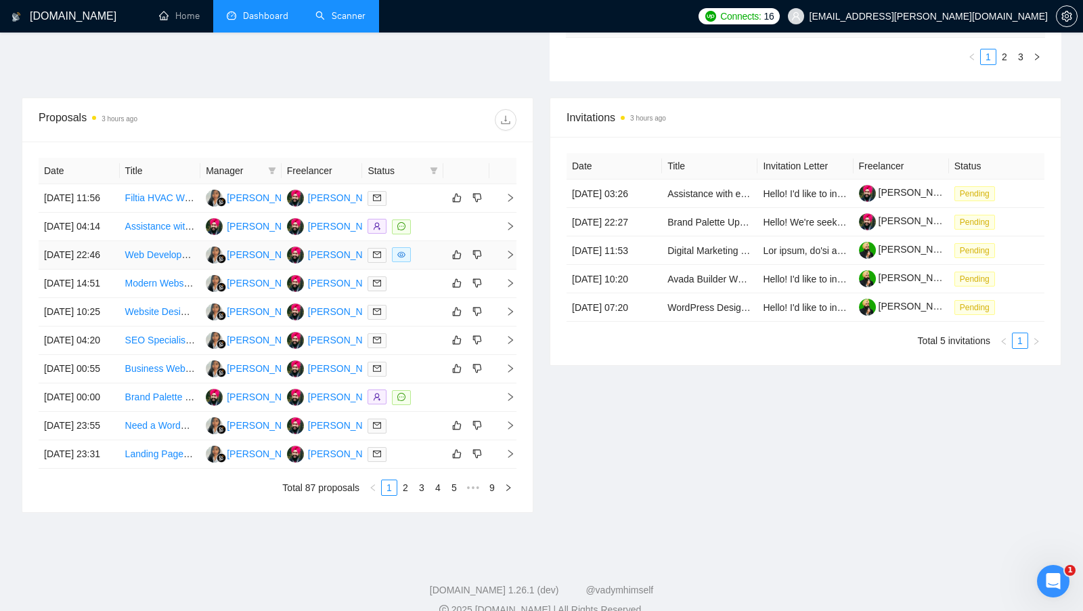
scroll to position [463, 0]
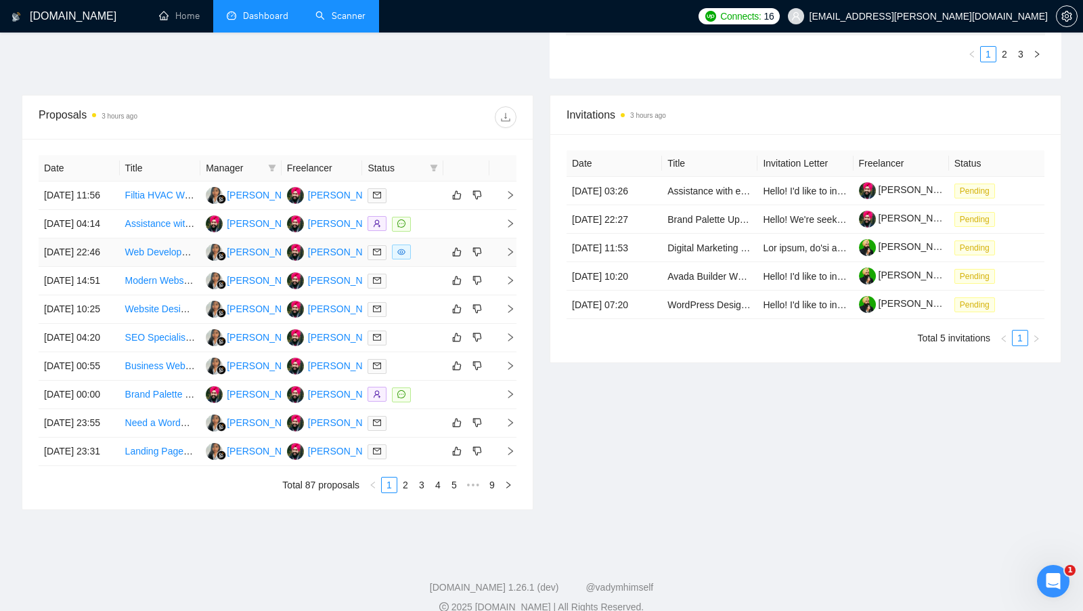
click at [424, 260] on div at bounding box center [403, 252] width 70 height 16
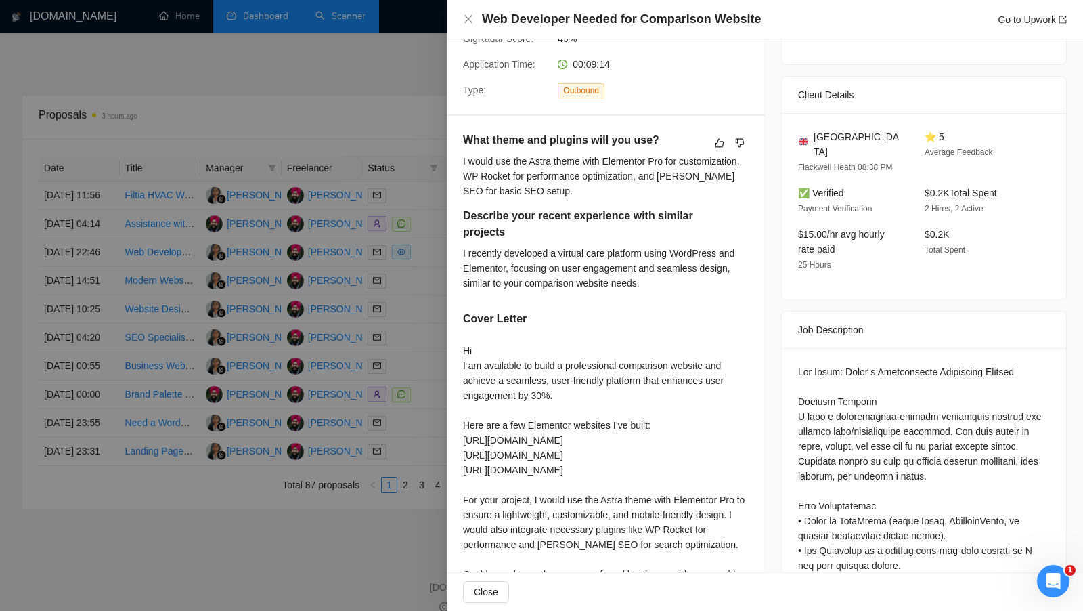
scroll to position [467, 0]
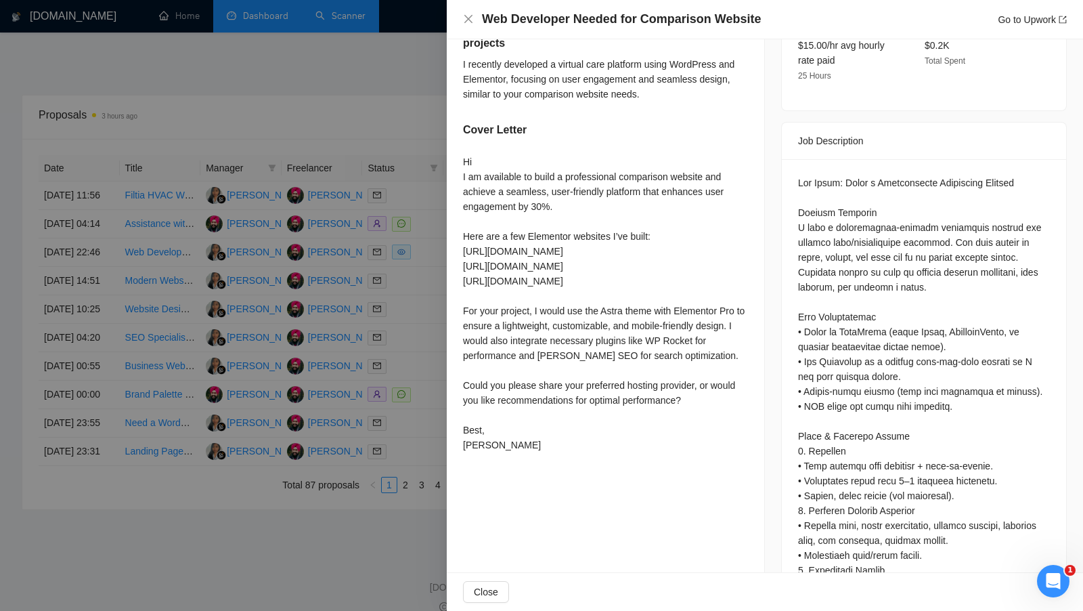
click at [428, 427] on div at bounding box center [541, 305] width 1083 height 611
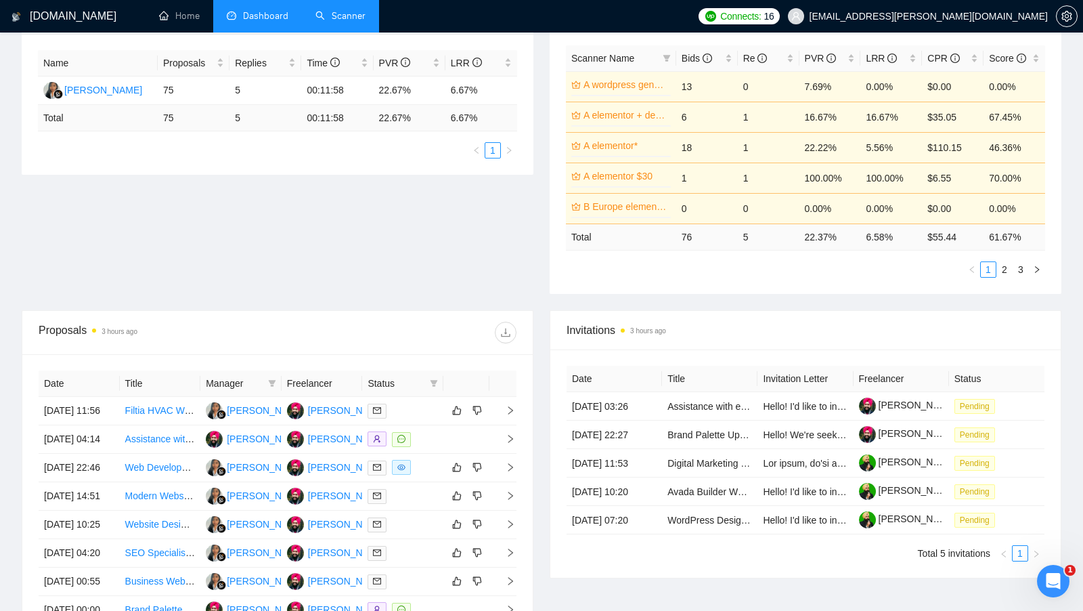
scroll to position [424, 0]
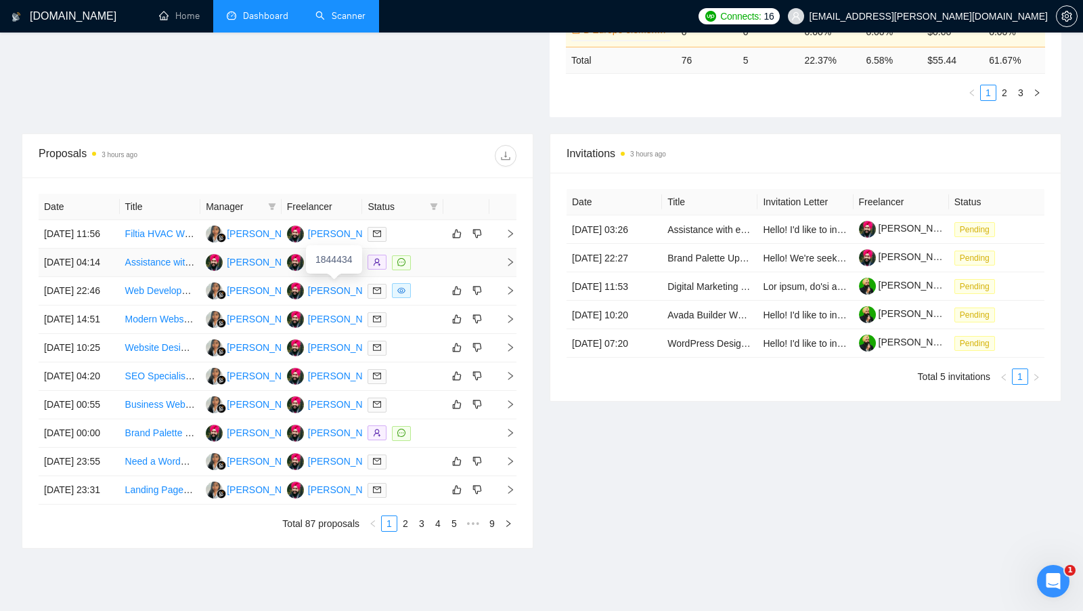
click at [325, 269] on div "Attinder Pal Singh" at bounding box center [387, 262] width 158 height 15
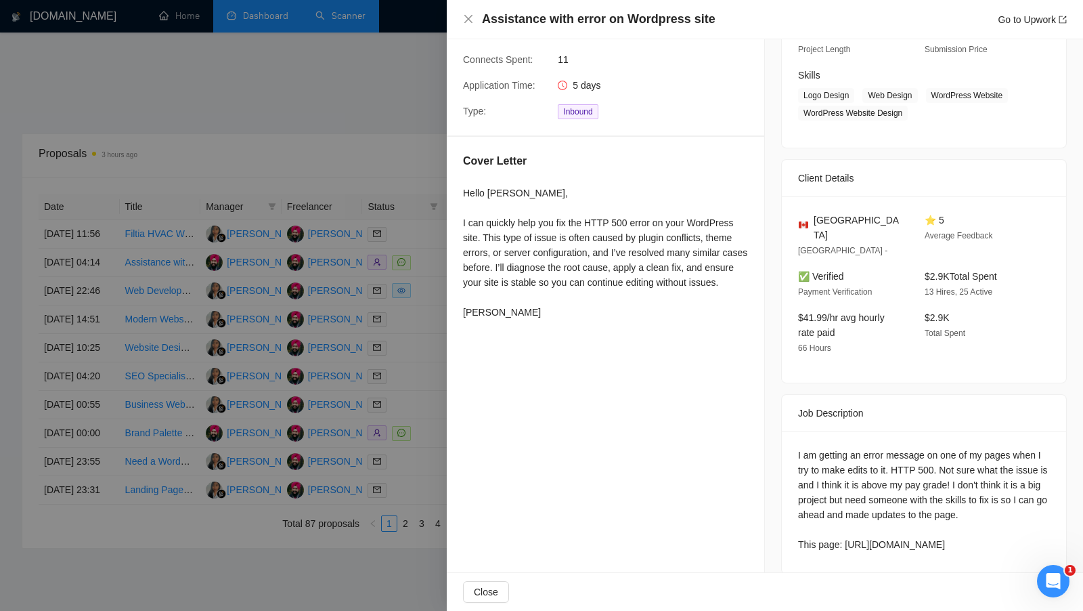
click at [415, 236] on div at bounding box center [541, 305] width 1083 height 611
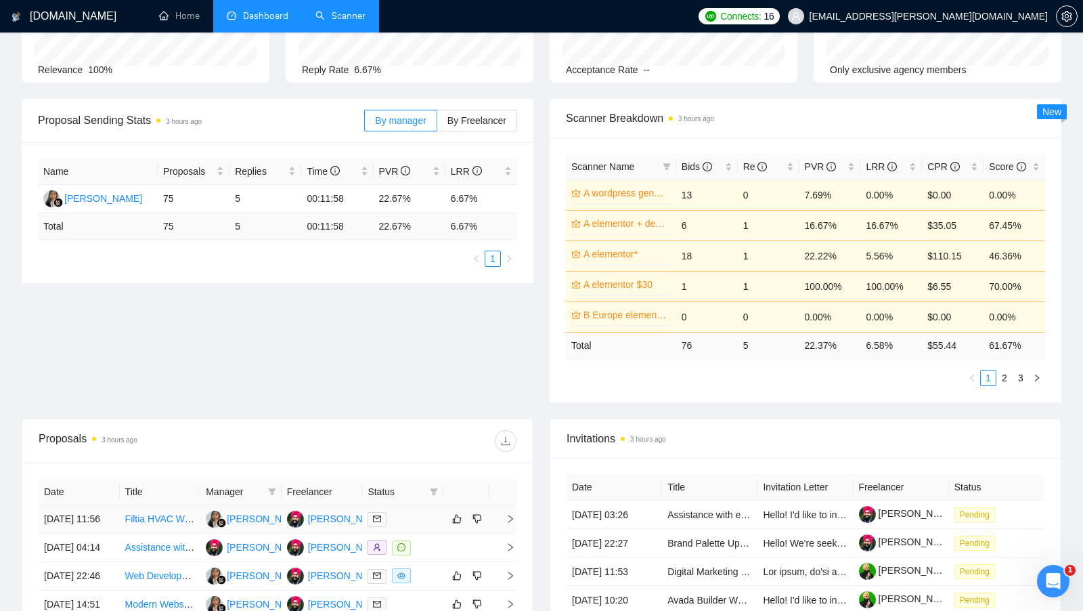
scroll to position [0, 0]
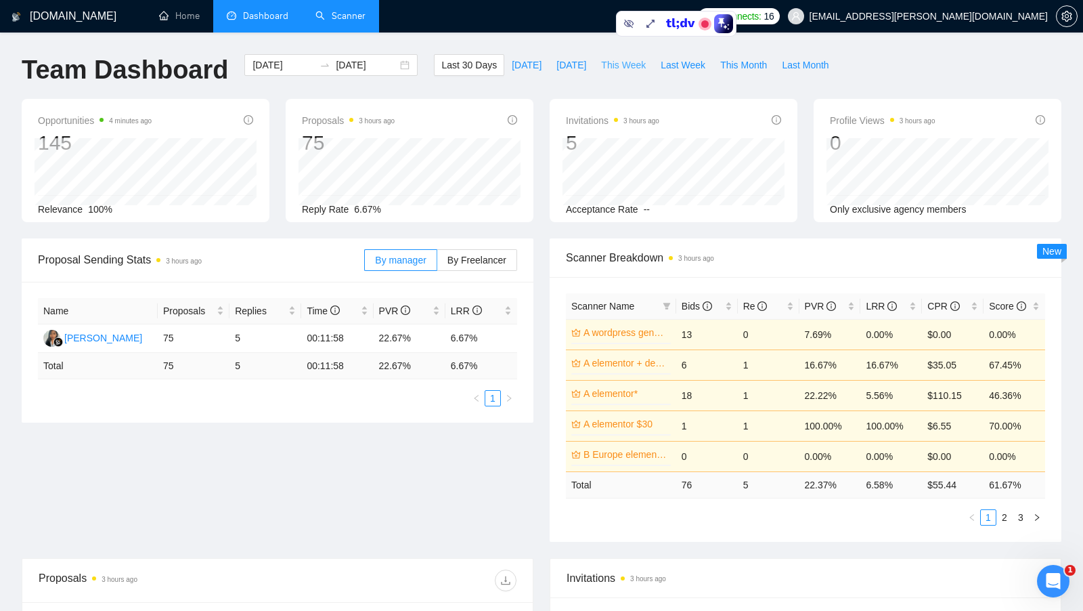
click at [624, 60] on span "This Week" at bounding box center [623, 65] width 45 height 15
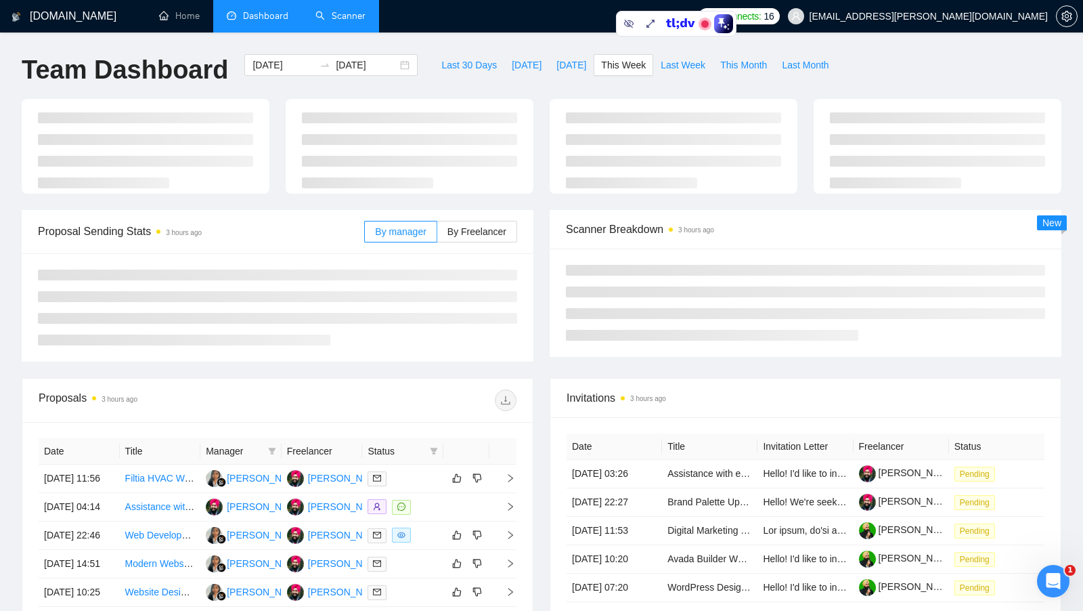
type input "[DATE]"
type input "2025-10-05"
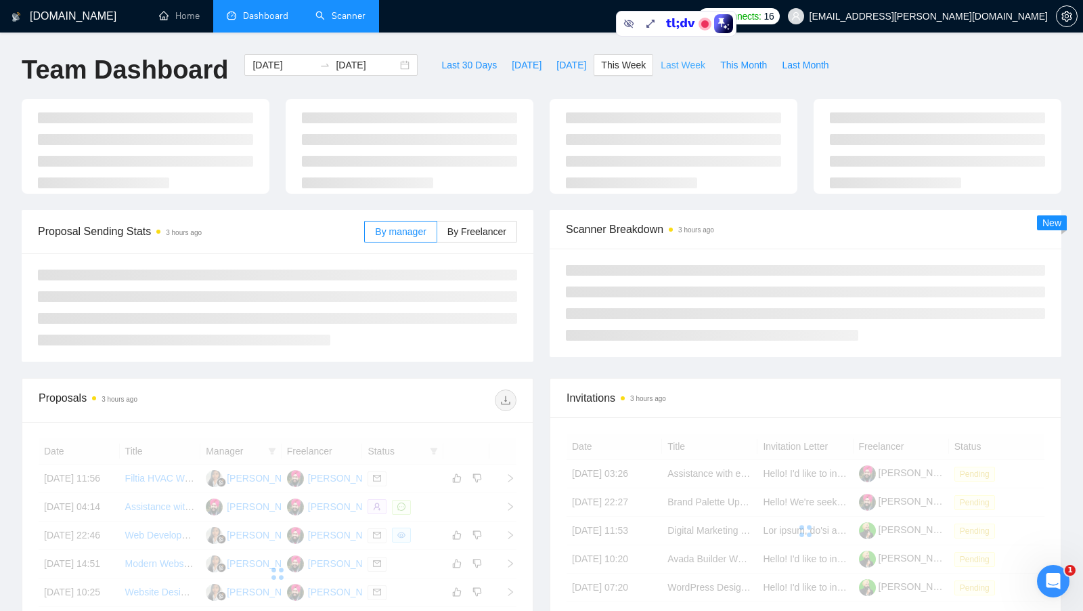
click at [670, 72] on button "Last Week" at bounding box center [683, 65] width 60 height 22
type input "2025-09-22"
type input "2025-09-28"
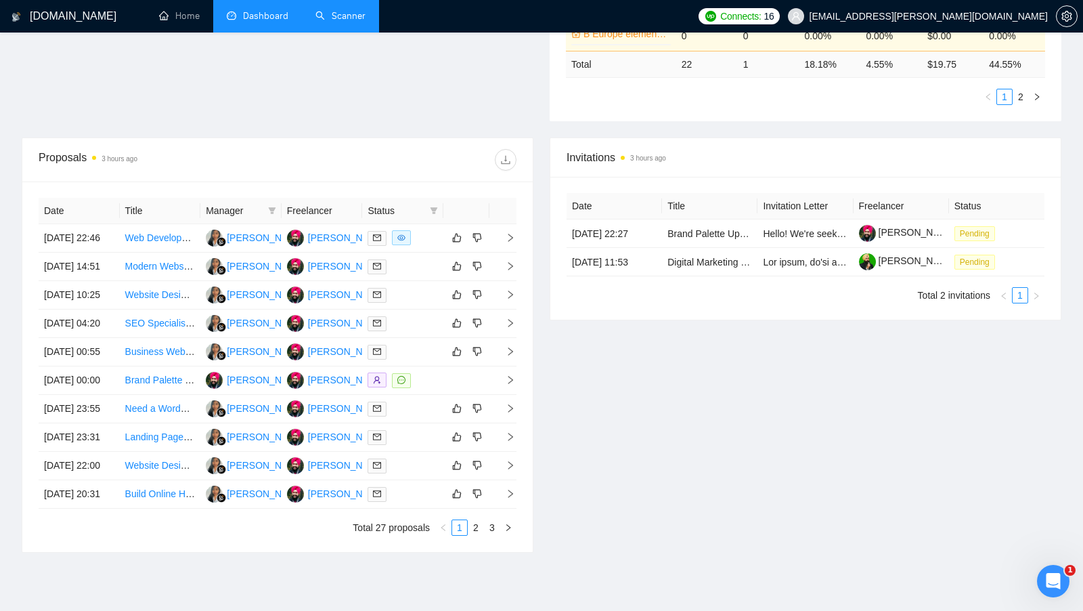
scroll to position [422, 0]
click at [418, 251] on td at bounding box center [402, 237] width 81 height 28
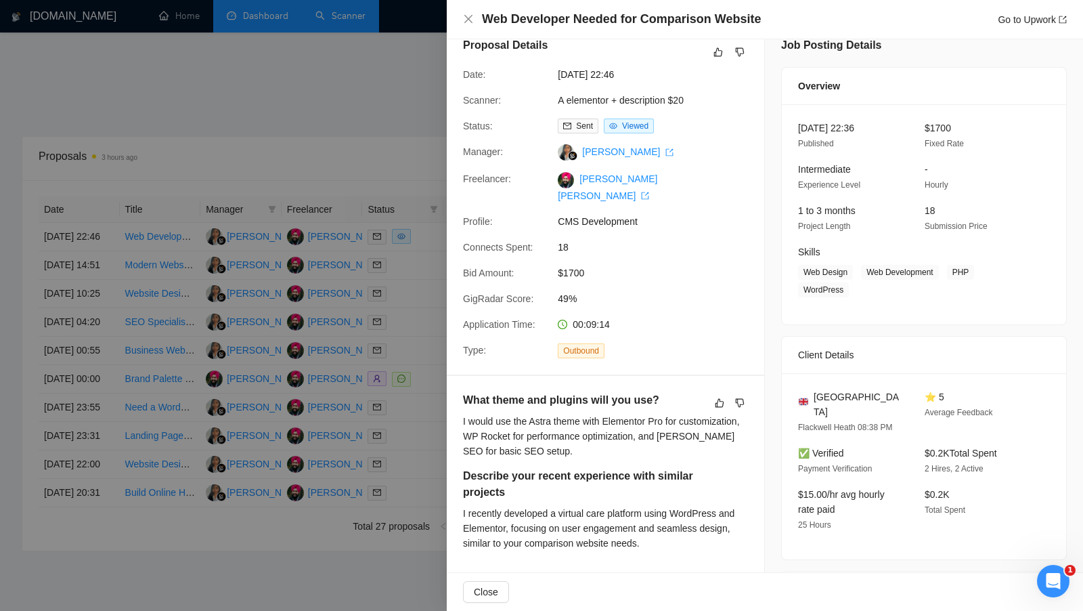
scroll to position [0, 0]
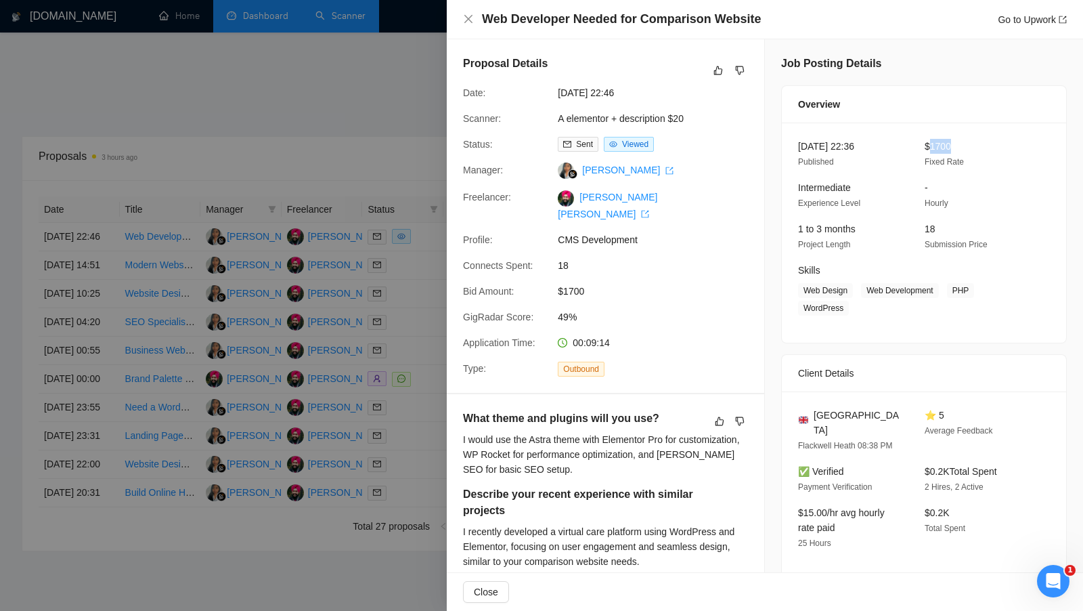
drag, startPoint x: 931, startPoint y: 139, endPoint x: 977, endPoint y: 139, distance: 46.0
click at [977, 139] on div "$1700 Fixed Rate" at bounding box center [977, 154] width 116 height 30
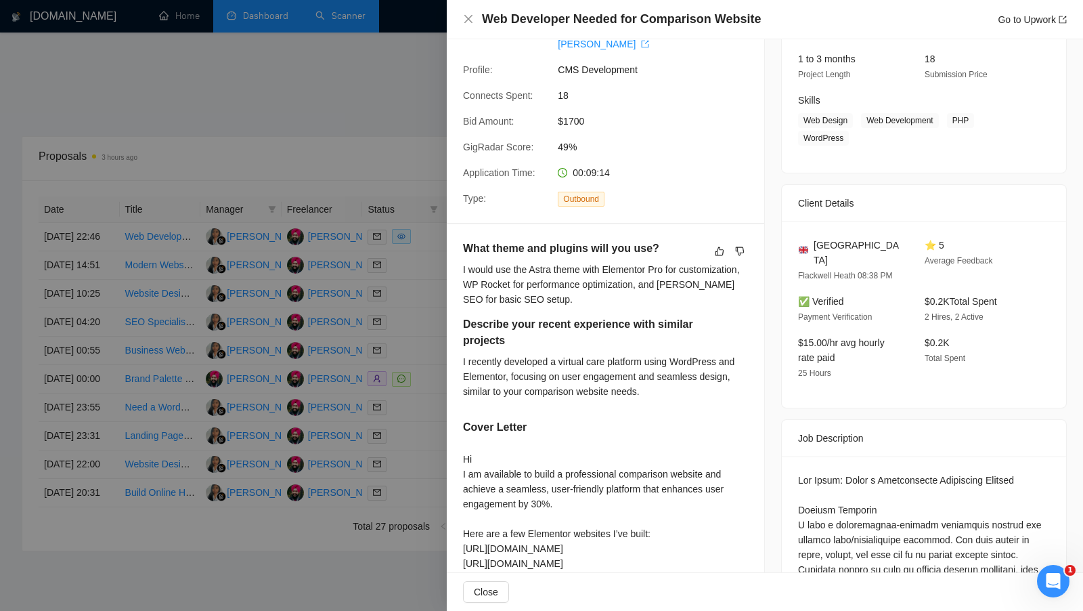
scroll to position [204, 0]
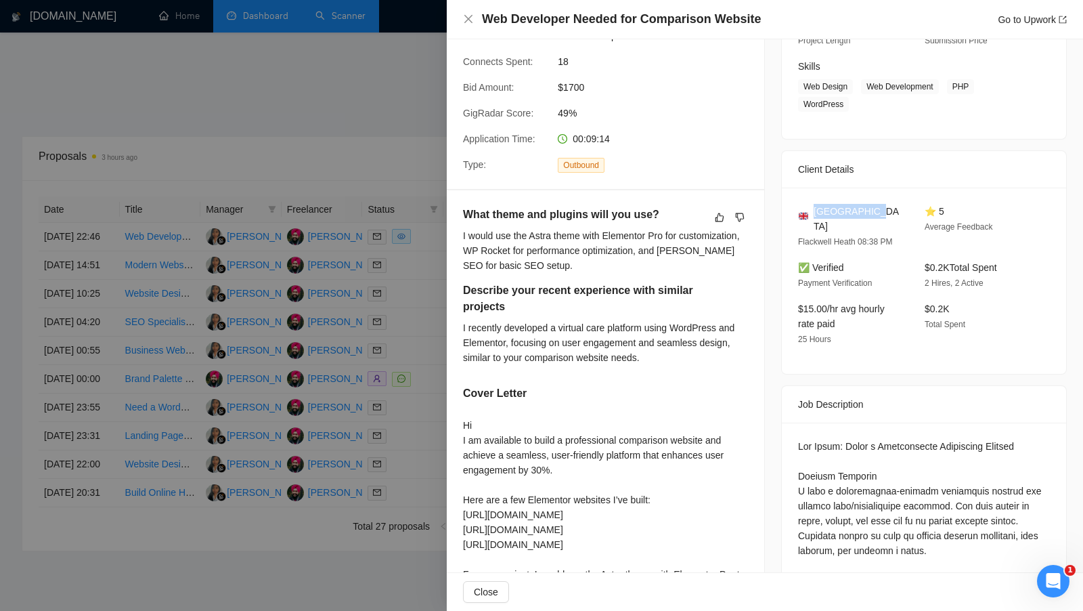
drag, startPoint x: 816, startPoint y: 211, endPoint x: 870, endPoint y: 211, distance: 54.8
click at [870, 211] on span "United Kingdom" at bounding box center [858, 219] width 89 height 30
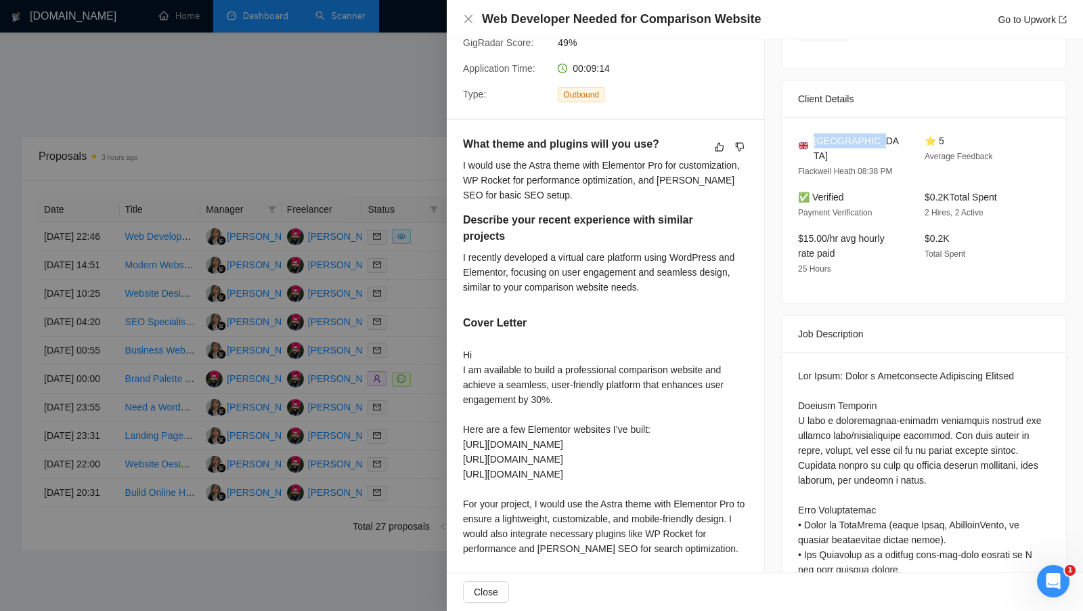
scroll to position [250, 0]
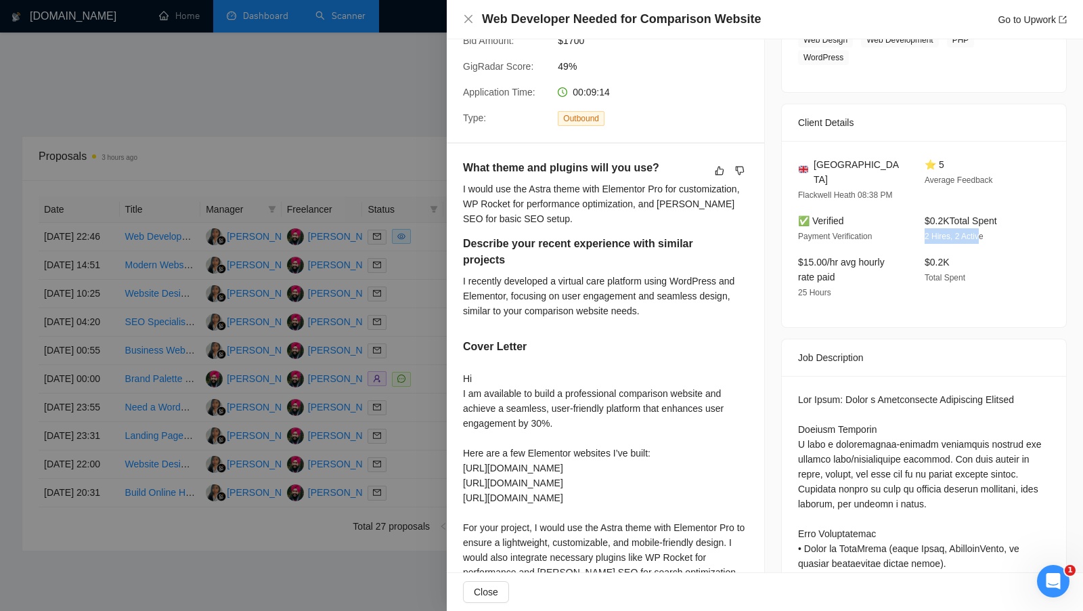
drag, startPoint x: 923, startPoint y: 219, endPoint x: 980, endPoint y: 219, distance: 56.9
click at [980, 219] on div "$0.2K Total Spent 2 Hires, 2 Active" at bounding box center [977, 228] width 116 height 30
click at [999, 221] on div "$0.2K Total Spent 2 Hires, 2 Active" at bounding box center [977, 228] width 116 height 30
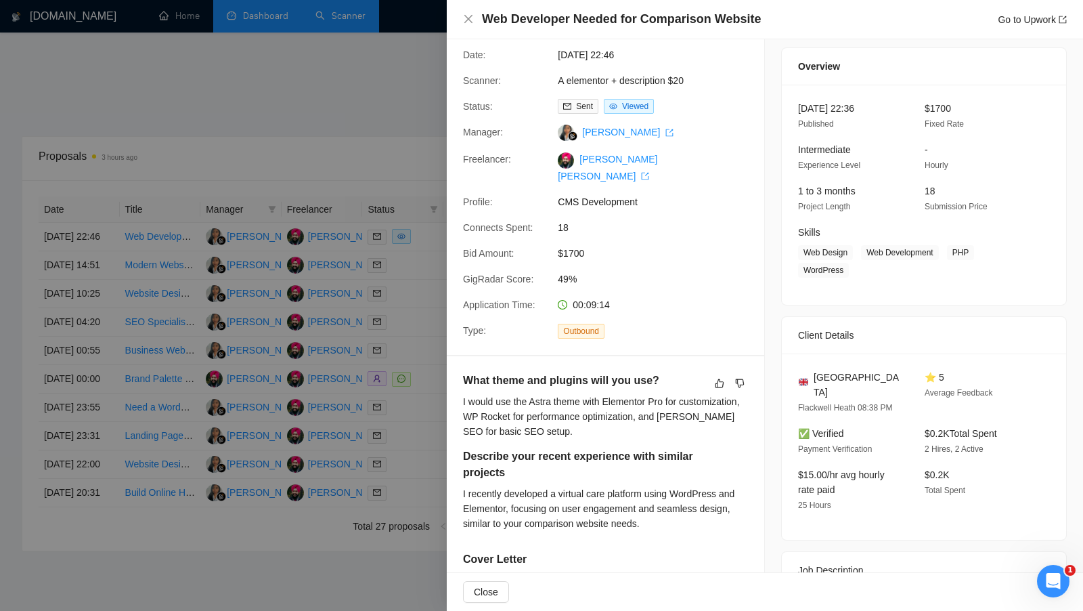
scroll to position [0, 0]
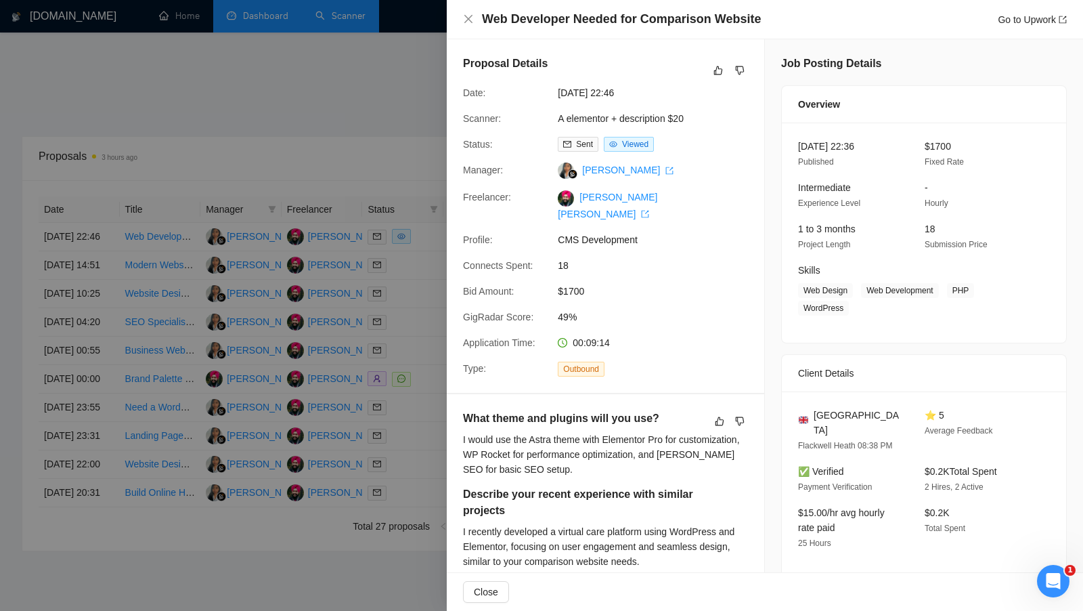
click at [412, 186] on div at bounding box center [541, 305] width 1083 height 611
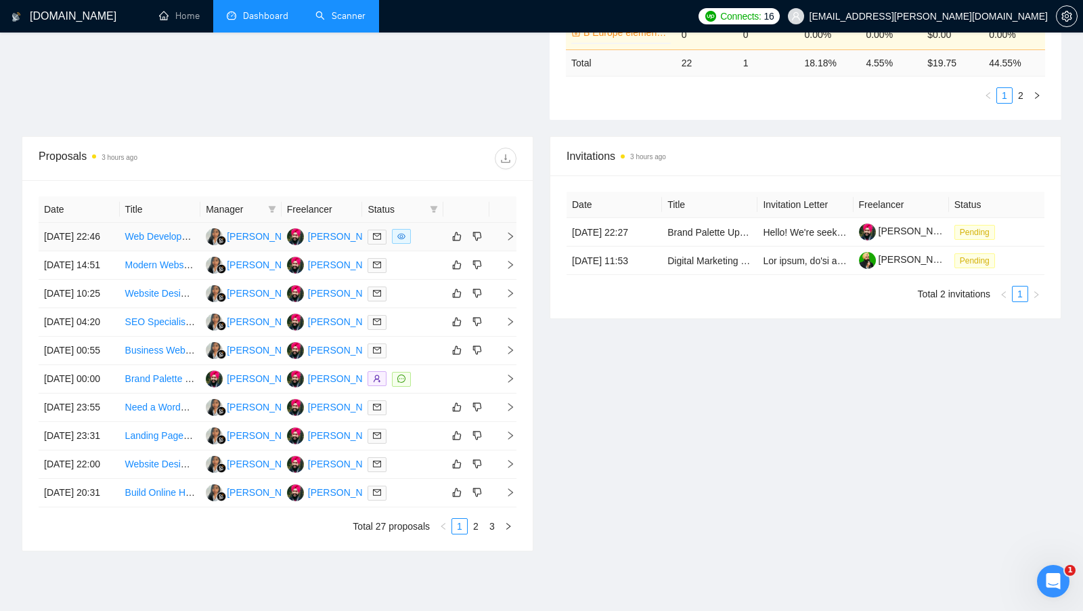
click at [150, 240] on link "Web Developer Needed for Comparison Website" at bounding box center [227, 236] width 205 height 11
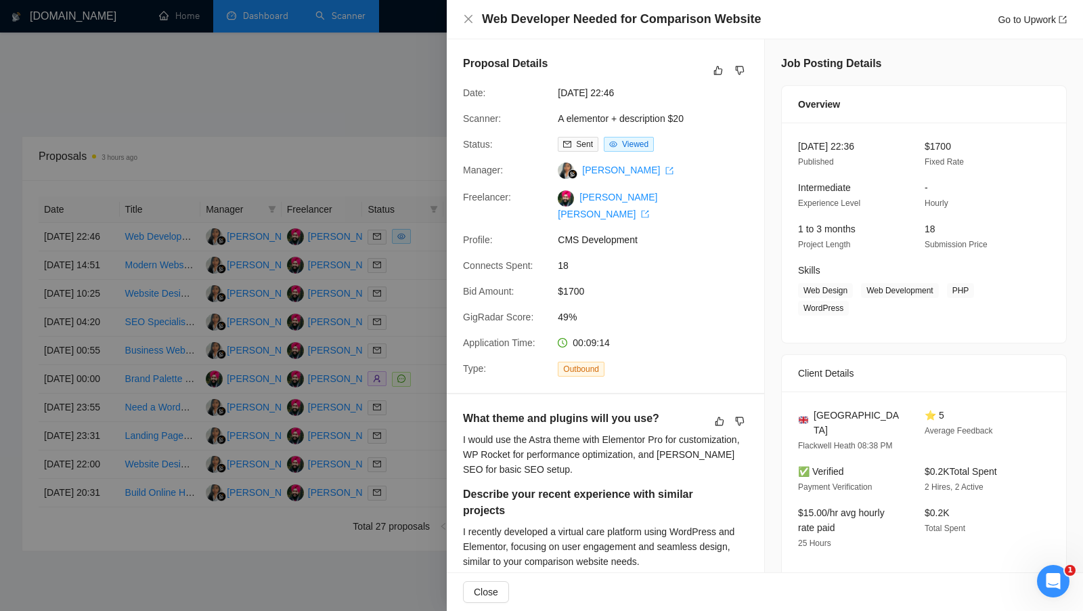
click at [364, 271] on div at bounding box center [541, 305] width 1083 height 611
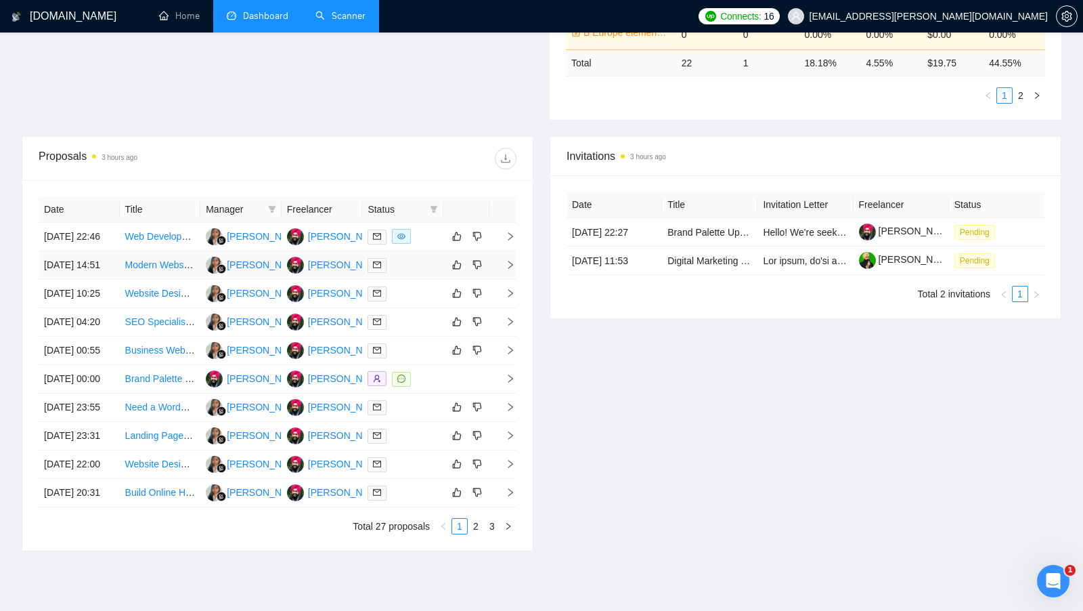
click at [419, 272] on div at bounding box center [403, 265] width 70 height 16
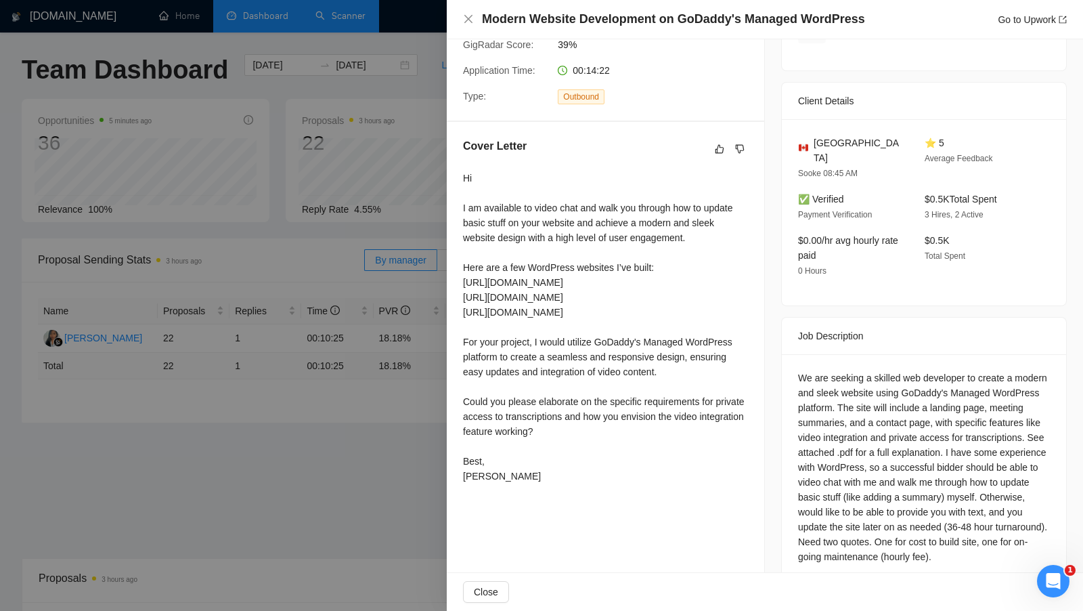
scroll to position [282, 0]
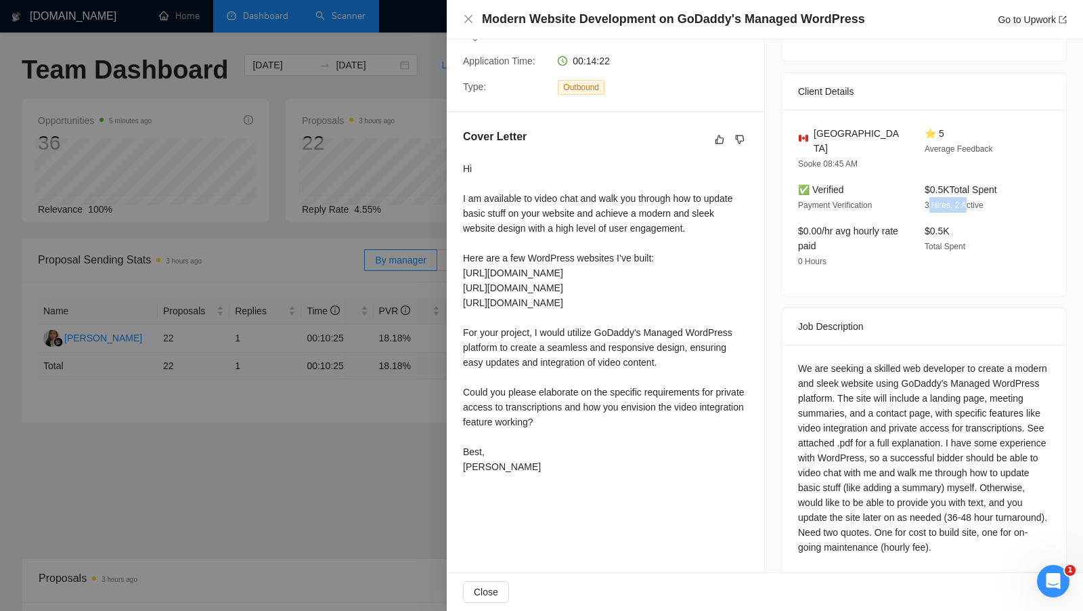
drag, startPoint x: 929, startPoint y: 186, endPoint x: 979, endPoint y: 186, distance: 50.1
click at [977, 200] on span "3 Hires, 2 Active" at bounding box center [954, 204] width 59 height 9
click at [776, 284] on div "Job Posting Details Overview 28 Sep, 2025 14:36 Published $500 Fixed Rate Inter…" at bounding box center [924, 175] width 318 height 835
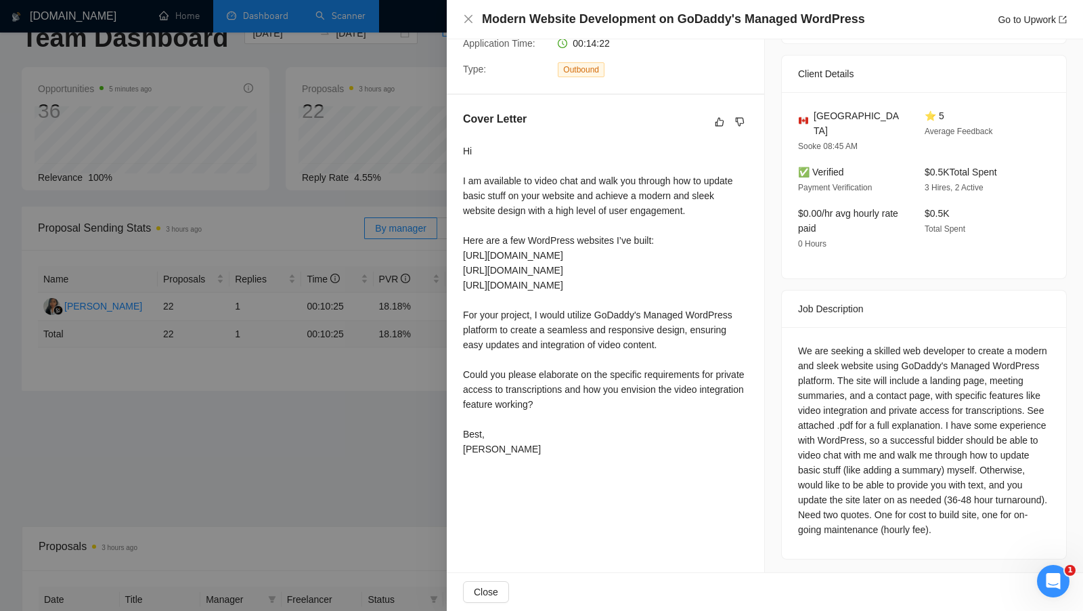
scroll to position [45, 0]
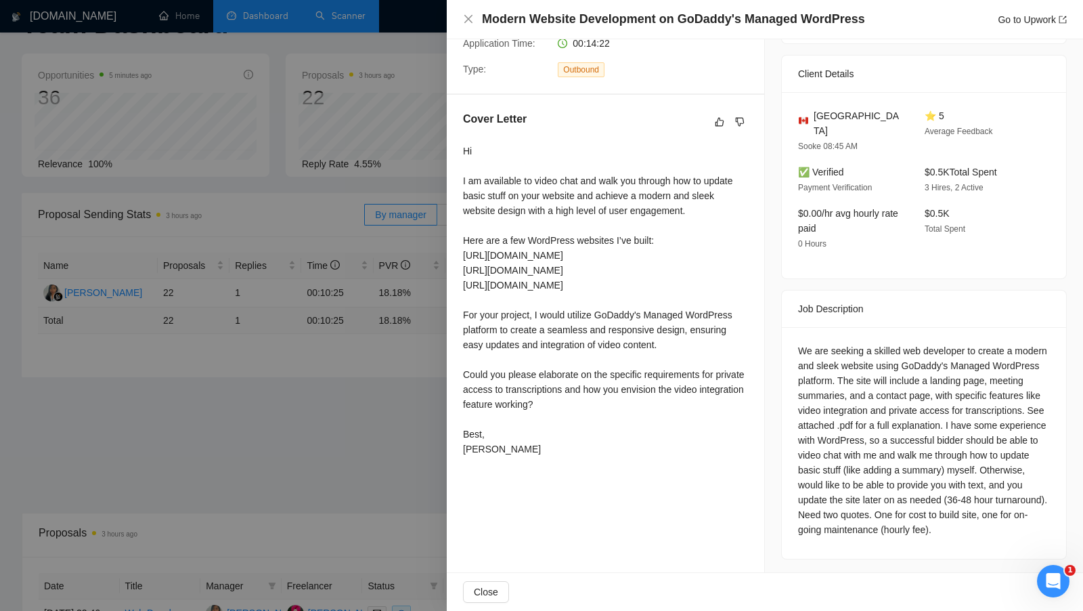
click at [428, 443] on div at bounding box center [541, 305] width 1083 height 611
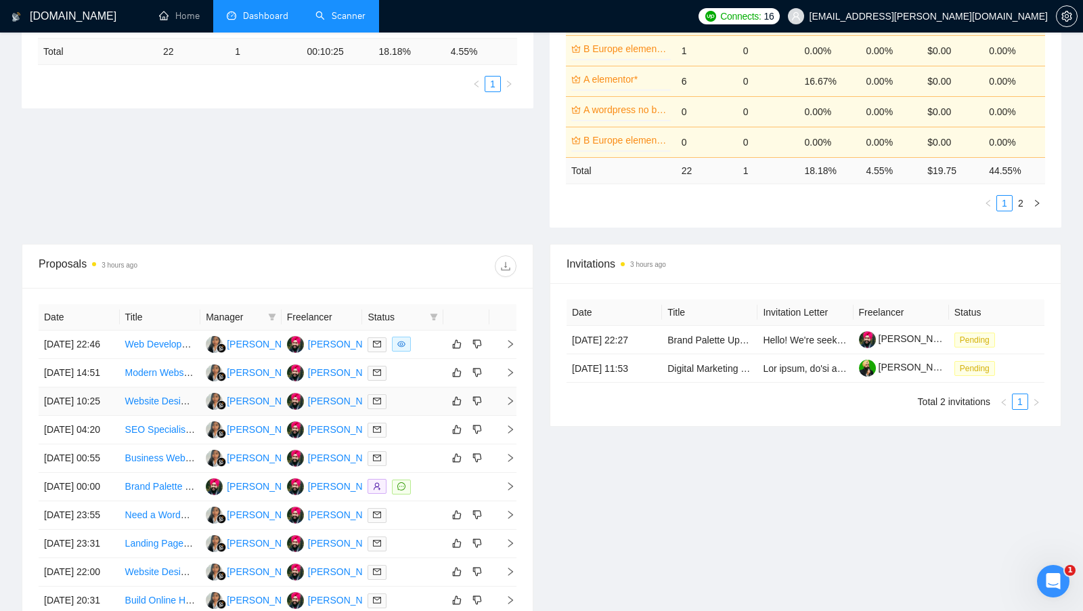
scroll to position [315, 0]
click at [414, 408] on div at bounding box center [403, 401] width 70 height 16
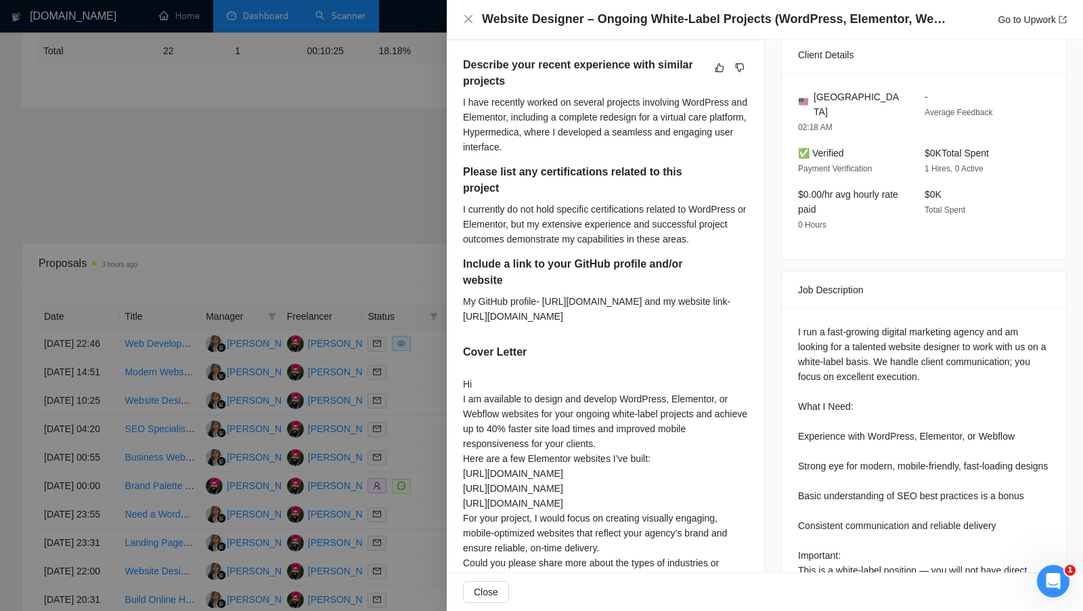
scroll to position [386, 0]
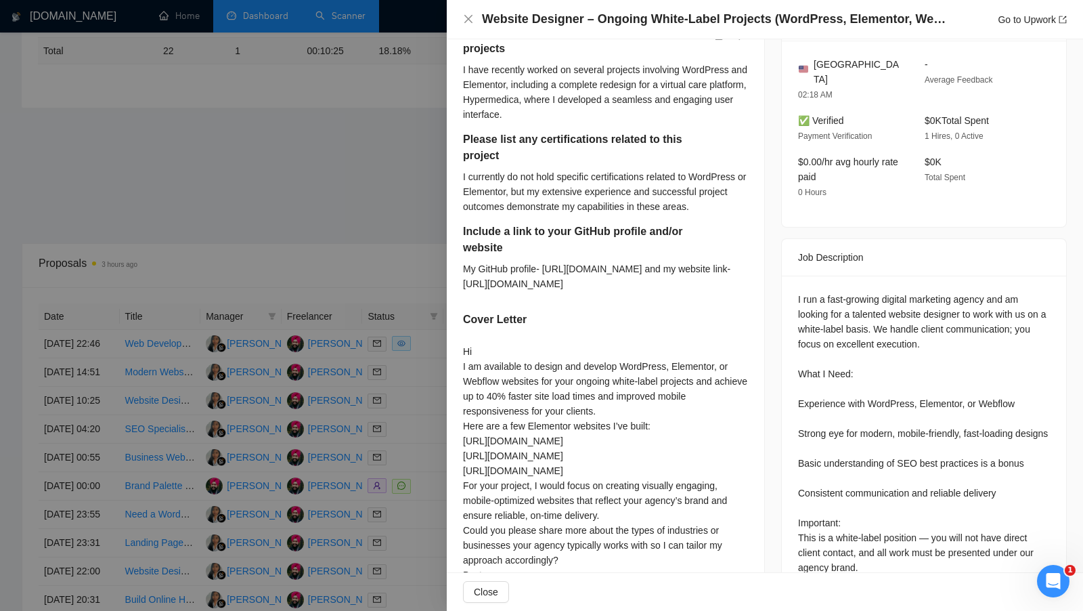
click at [407, 380] on div at bounding box center [541, 305] width 1083 height 611
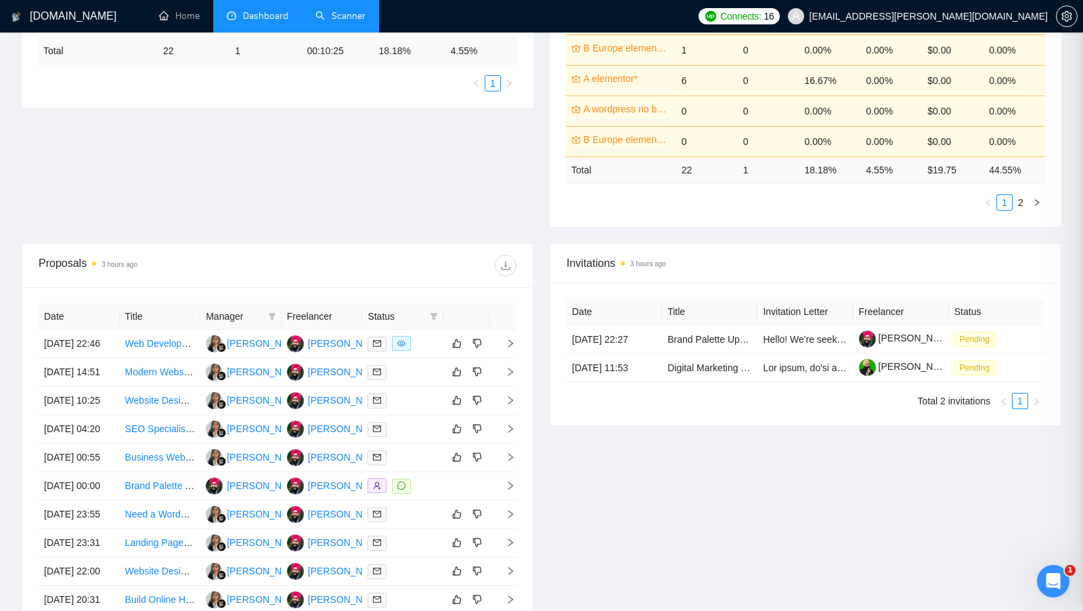
click at [407, 380] on div at bounding box center [403, 372] width 70 height 16
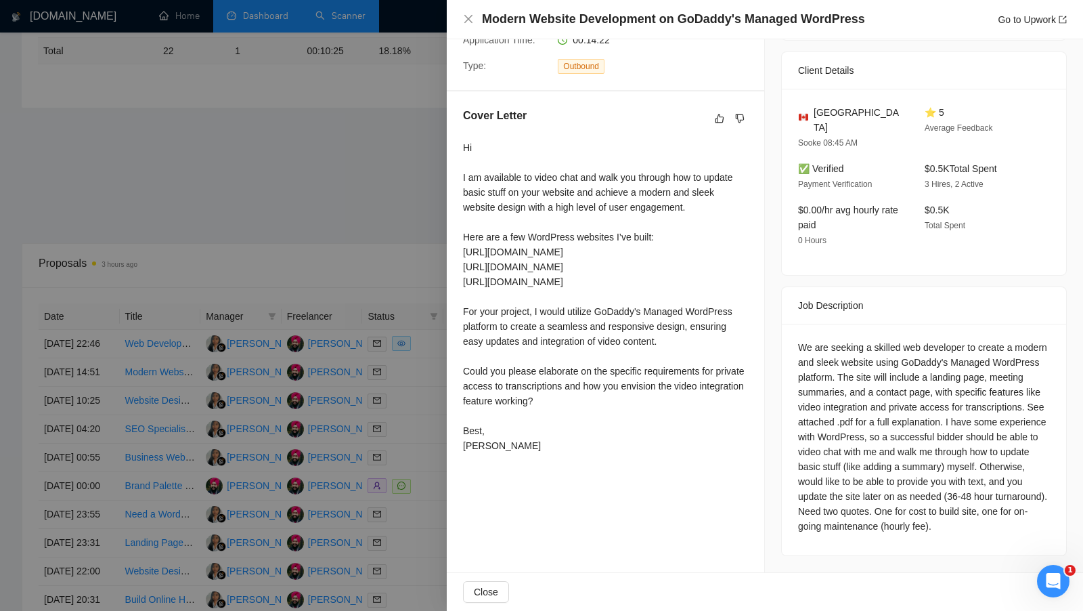
scroll to position [299, 0]
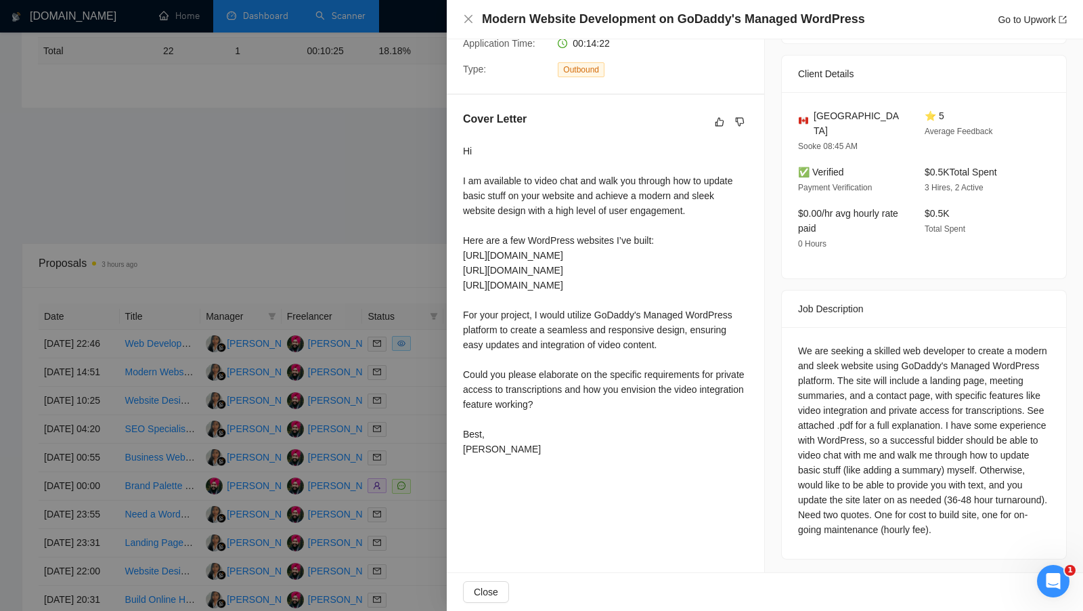
click at [410, 260] on div at bounding box center [541, 305] width 1083 height 611
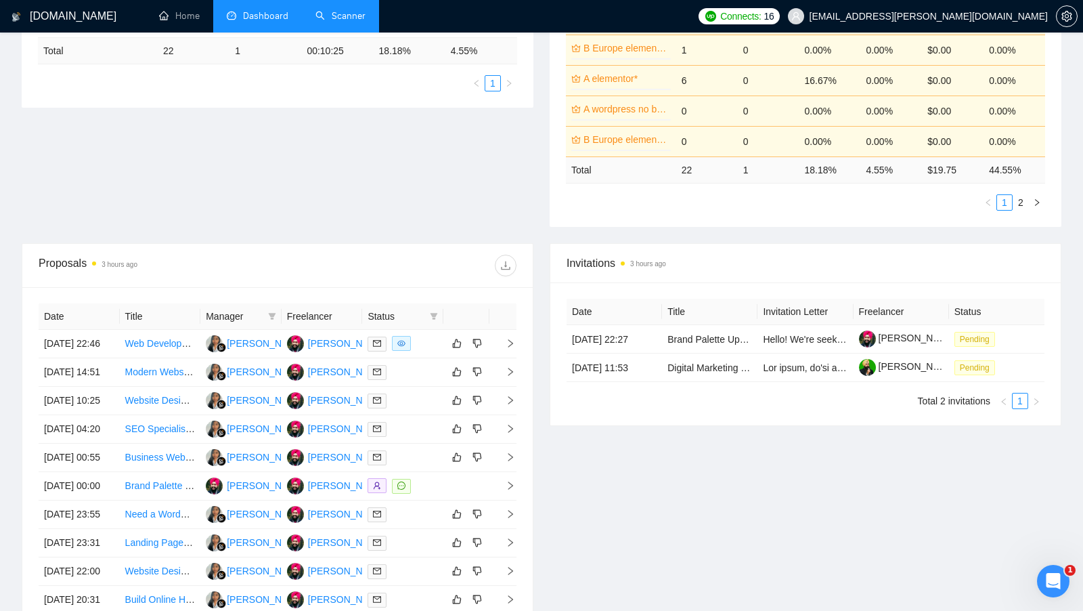
click at [331, 18] on link "Scanner" at bounding box center [340, 16] width 50 height 12
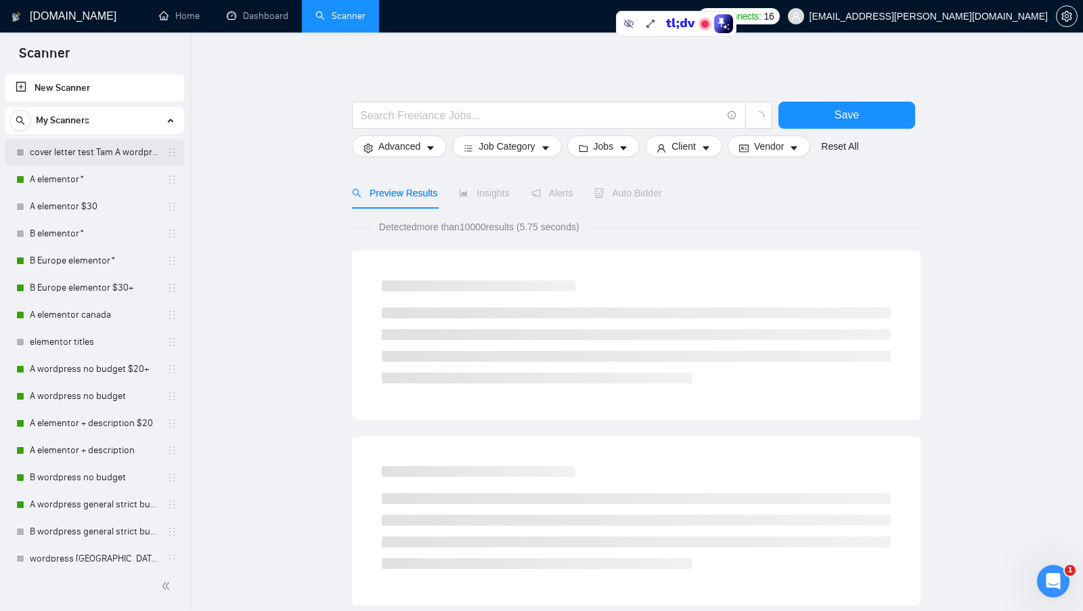
click at [110, 151] on link "cover letter test Tam A wordpress no budget $20+" at bounding box center [94, 152] width 129 height 27
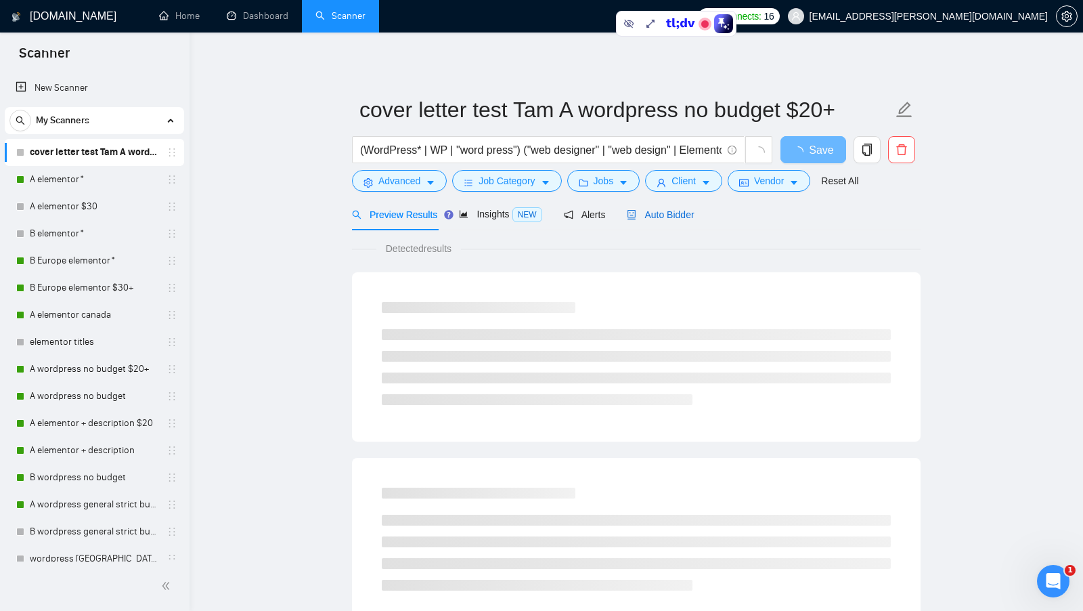
click at [654, 209] on span "Auto Bidder" at bounding box center [660, 214] width 67 height 11
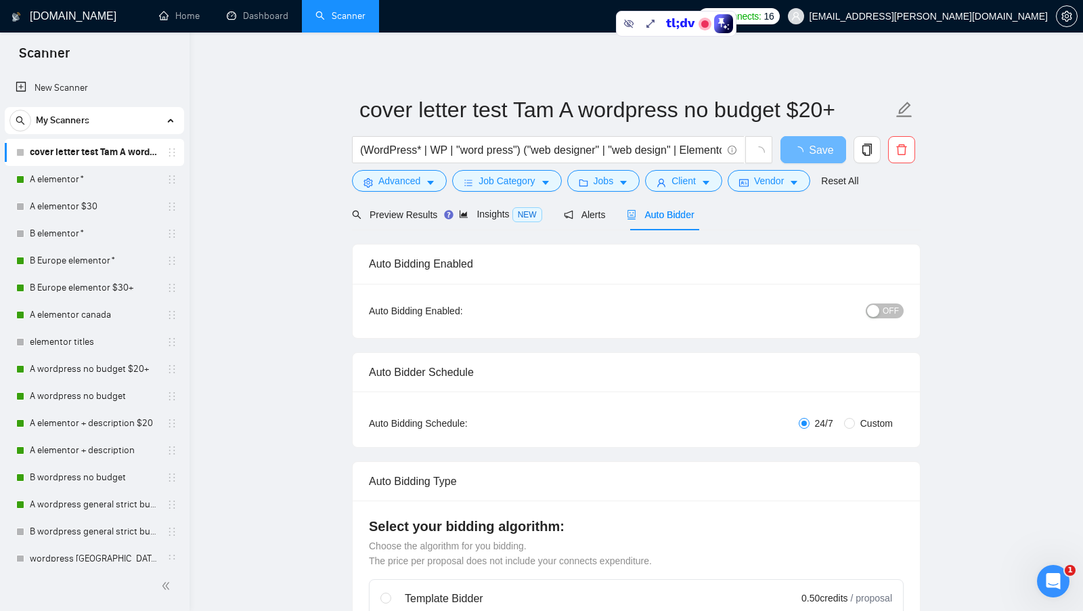
radio input "false"
radio input "true"
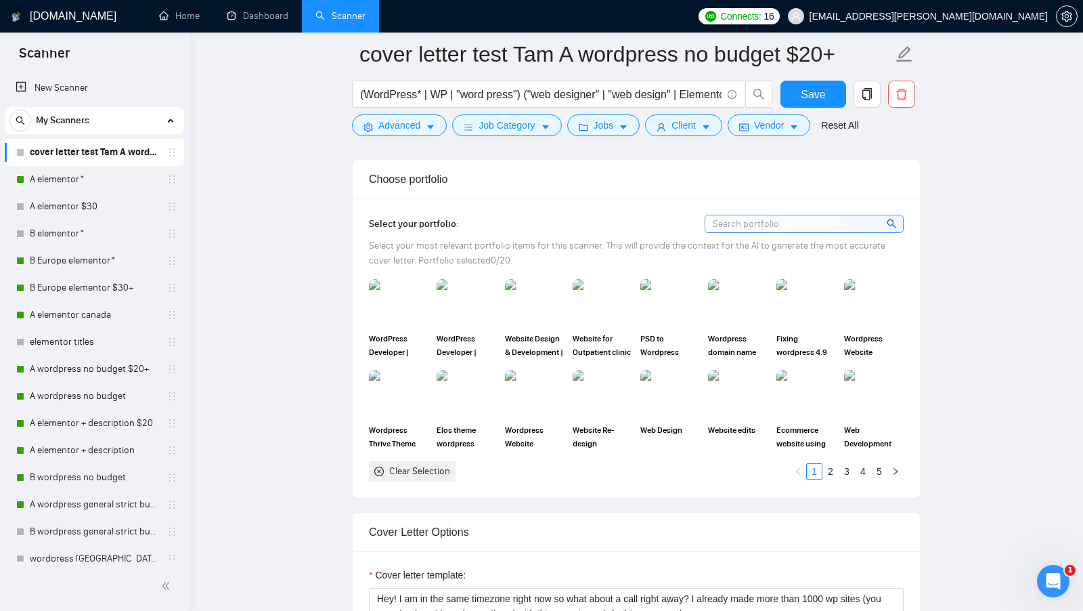
scroll to position [1564, 0]
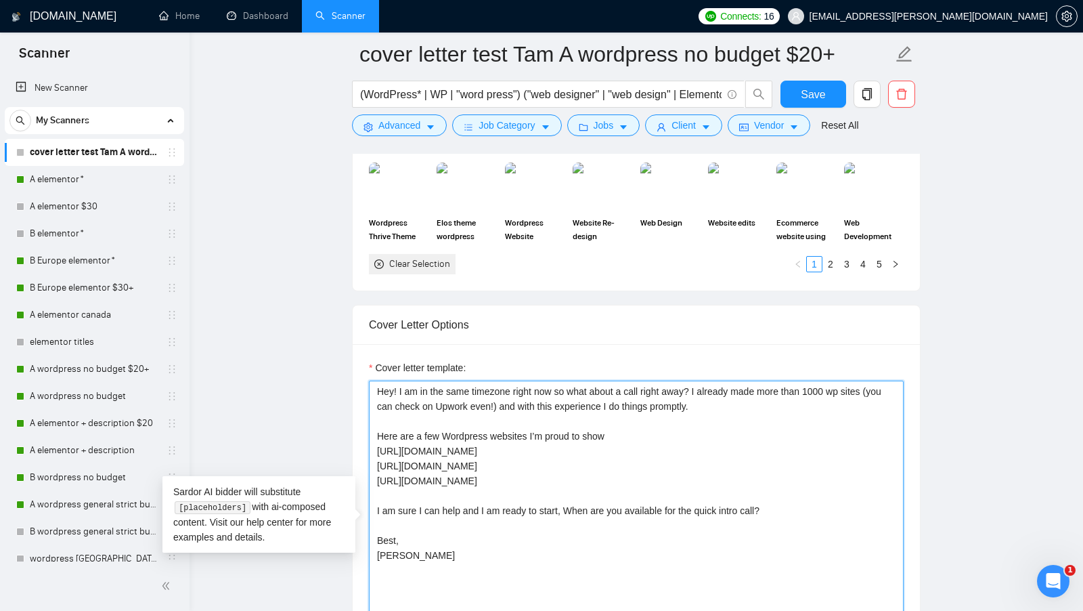
click at [722, 393] on textarea "Hey! I am in the same timezone right now so what about a call right away? I alr…" at bounding box center [636, 532] width 535 height 305
click at [684, 422] on textarea "Hey! I am in the same timezone right now so what about a call right away? I alr…" at bounding box center [636, 532] width 535 height 305
click at [682, 423] on textarea "Hey! I am in the same timezone right now so what about a call right away? I alr…" at bounding box center [636, 532] width 535 height 305
click at [541, 440] on textarea "Hey! I am in the same timezone right now so what about a call right away? I alr…" at bounding box center [636, 532] width 535 height 305
click at [842, 439] on textarea "Hey! I am in the same timezone right now so what about a call right away? I alr…" at bounding box center [636, 532] width 535 height 305
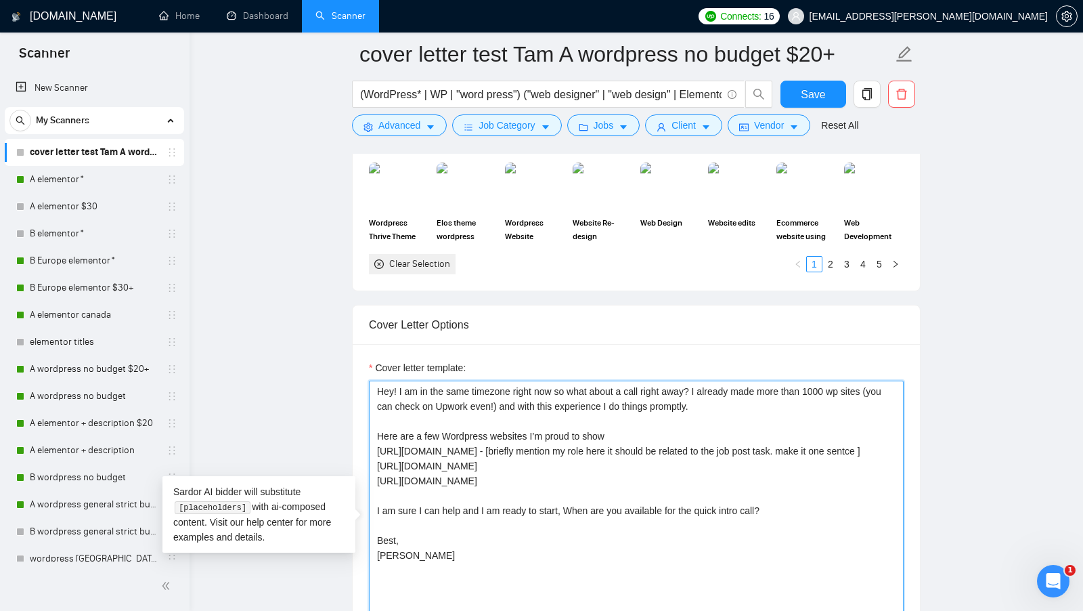
click at [842, 439] on textarea "Hey! I am in the same timezone right now so what about a call right away? I alr…" at bounding box center [636, 532] width 535 height 305
click at [868, 439] on textarea "Hey! I am in the same timezone right now so what about a call right away? I alr…" at bounding box center [636, 532] width 535 height 305
click at [873, 441] on textarea "Hey! I am in the same timezone right now so what about a call right away? I alr…" at bounding box center [636, 532] width 535 height 305
click at [540, 477] on textarea "Hey! I am in the same timezone right now so what about a call right away? I alr…" at bounding box center [636, 532] width 535 height 305
drag, startPoint x: 484, startPoint y: 446, endPoint x: 890, endPoint y: 443, distance: 406.1
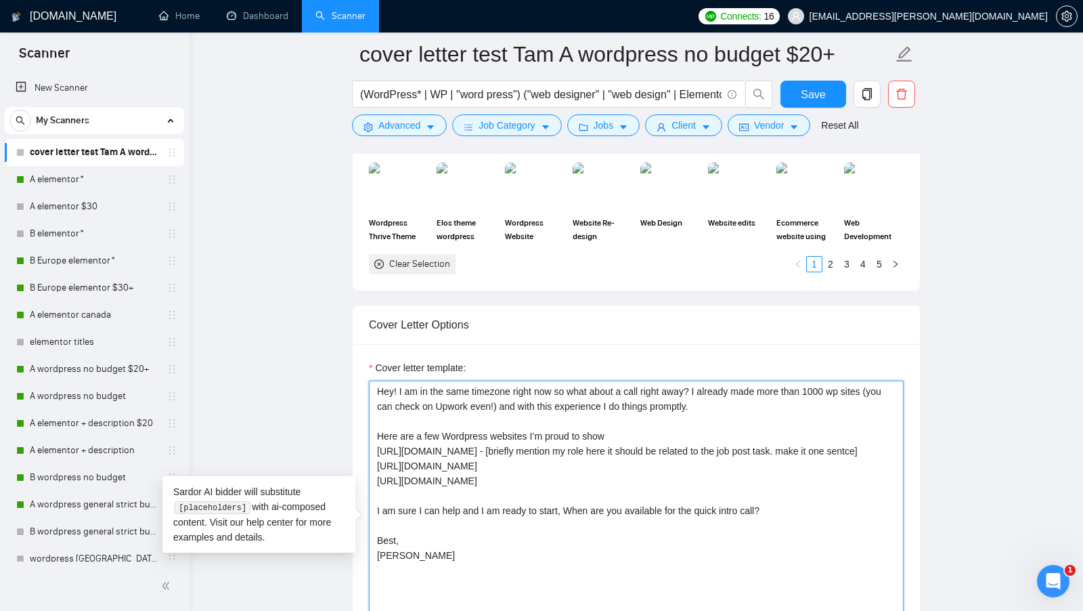
click at [890, 443] on textarea "Hey! I am in the same timezone right now so what about a call right away? I alr…" at bounding box center [636, 532] width 535 height 305
click at [629, 465] on textarea "Hey! I am in the same timezone right now so what about a call right away? I alr…" at bounding box center [636, 532] width 535 height 305
click at [622, 459] on textarea "Hey! I am in the same timezone right now so what about a call right away? I alr…" at bounding box center [636, 532] width 535 height 305
paste textarea "[briefly mention my role here it should be related to the job post task. make i…"
drag, startPoint x: 499, startPoint y: 486, endPoint x: 357, endPoint y: 486, distance: 141.5
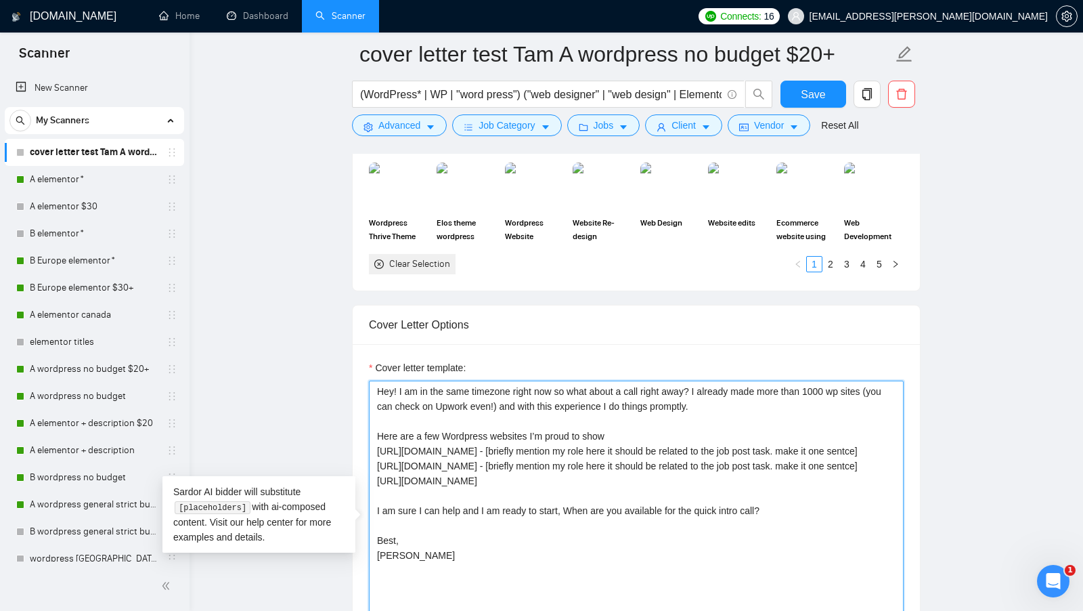
type textarea "Hey! I am in the same timezone right now so what about a call right away? I alr…"
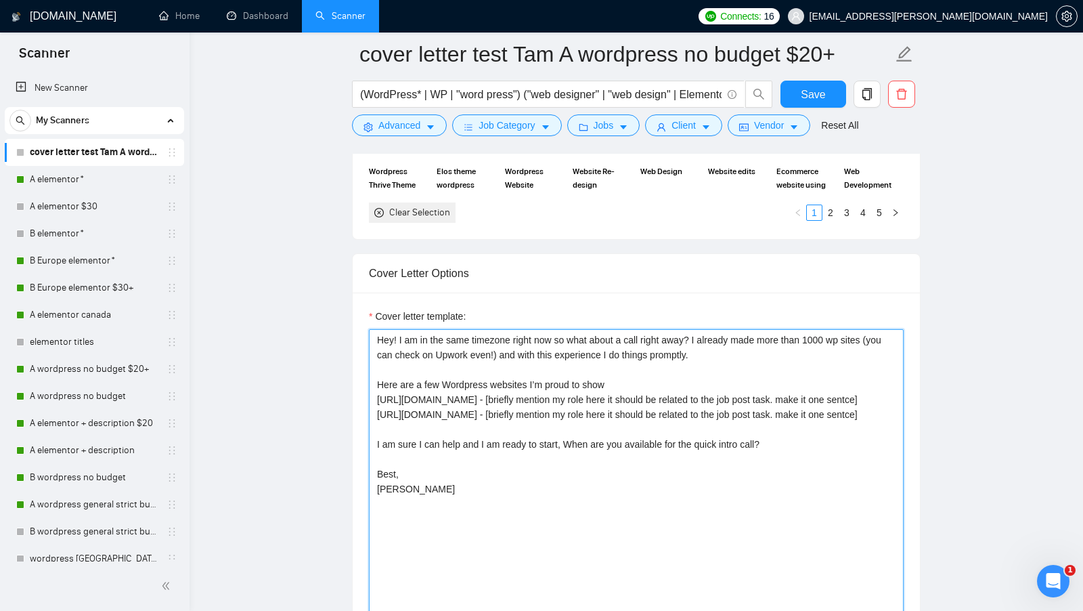
scroll to position [1612, 0]
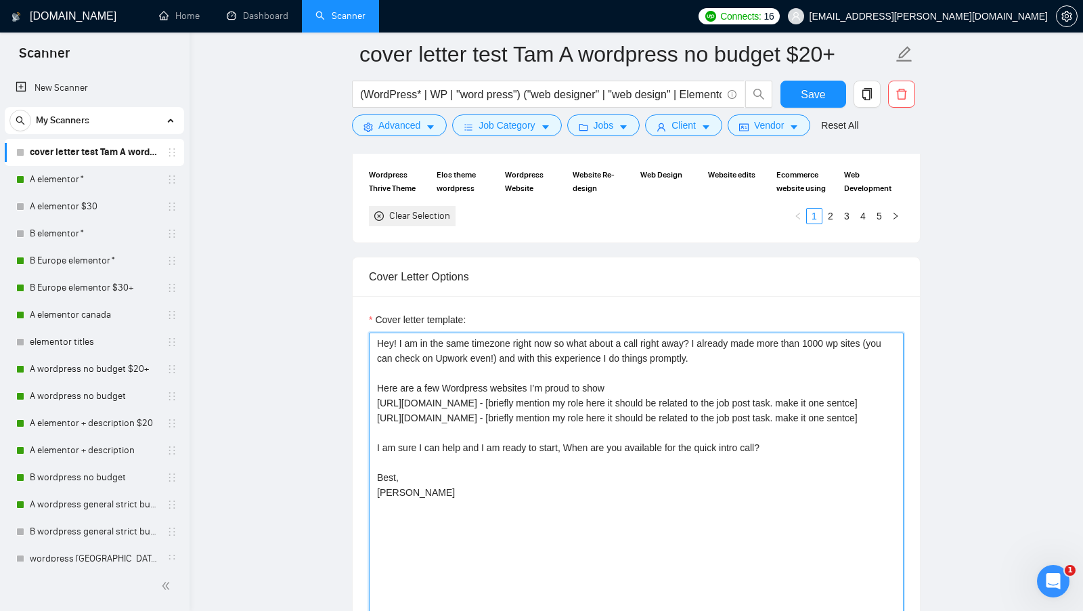
drag, startPoint x: 372, startPoint y: 451, endPoint x: 818, endPoint y: 449, distance: 445.4
click at [818, 449] on textarea "Hey! I am in the same timezone right now so what about a call right away? I alr…" at bounding box center [636, 484] width 535 height 305
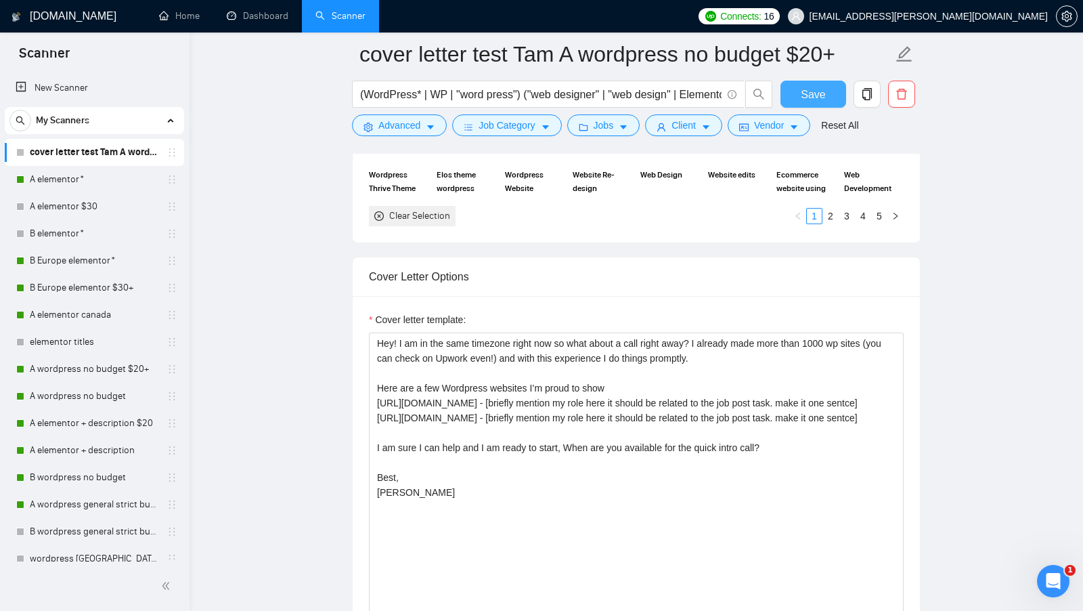
click at [819, 100] on span "Save" at bounding box center [813, 94] width 24 height 17
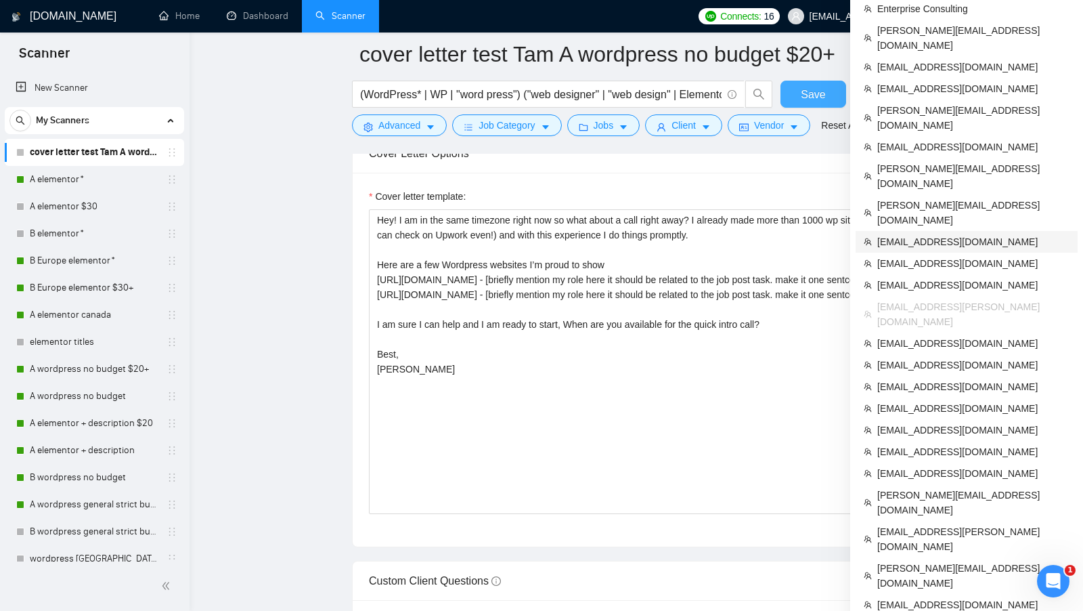
scroll to position [1741, 0]
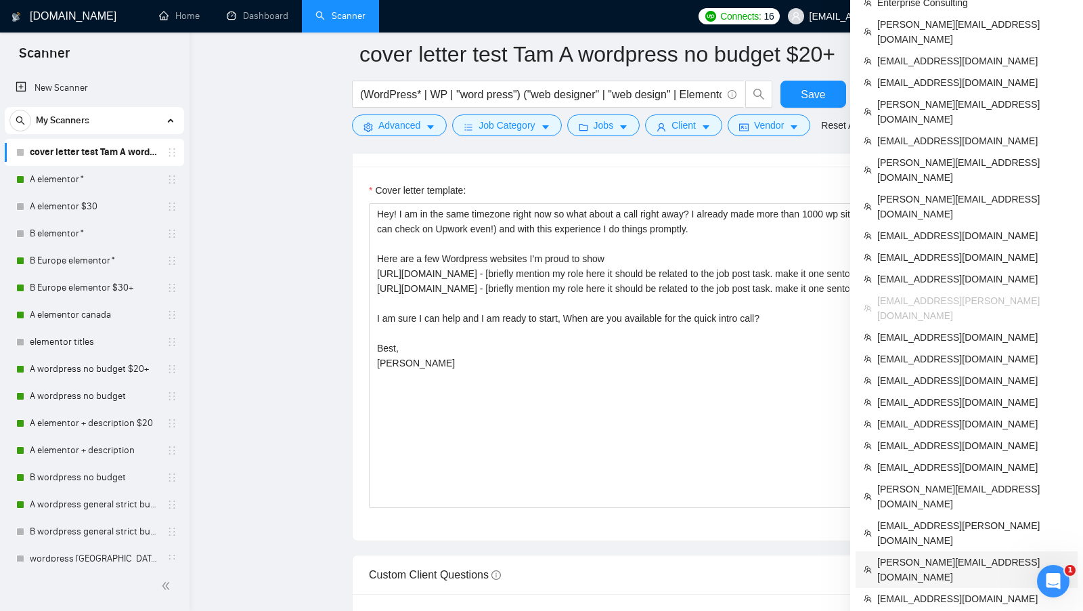
click at [906, 554] on span "[PERSON_NAME][EMAIL_ADDRESS][DOMAIN_NAME]" at bounding box center [973, 569] width 192 height 30
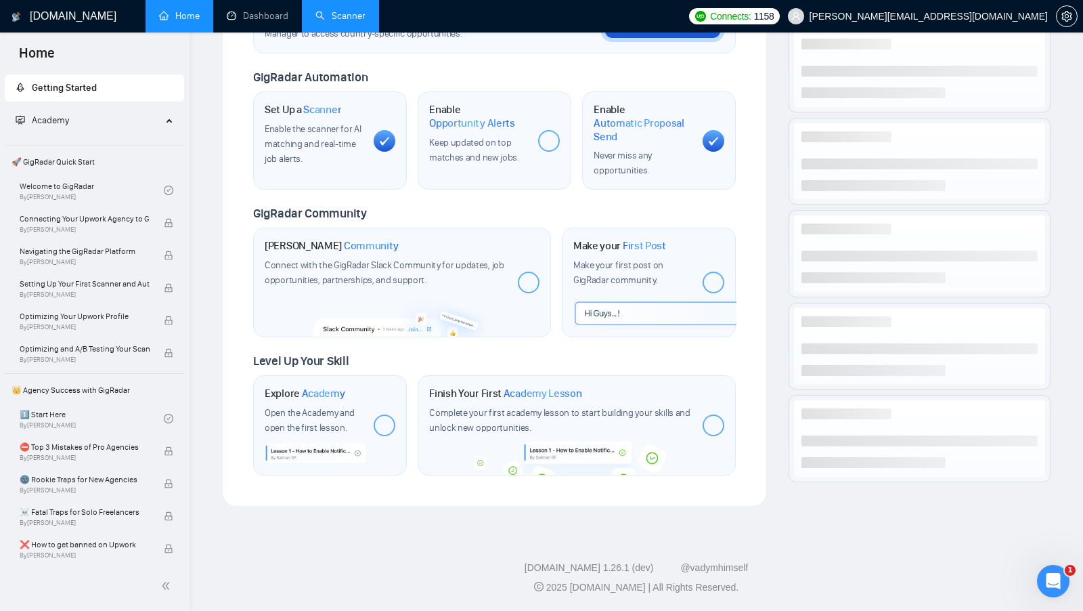
scroll to position [451, 0]
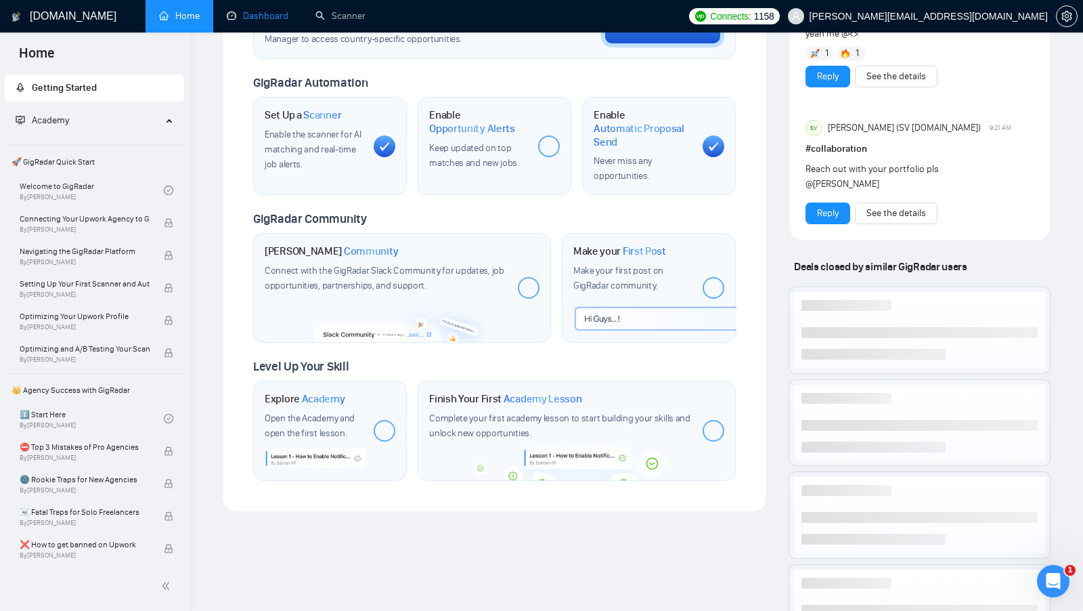
click at [265, 16] on link "Dashboard" at bounding box center [258, 16] width 62 height 12
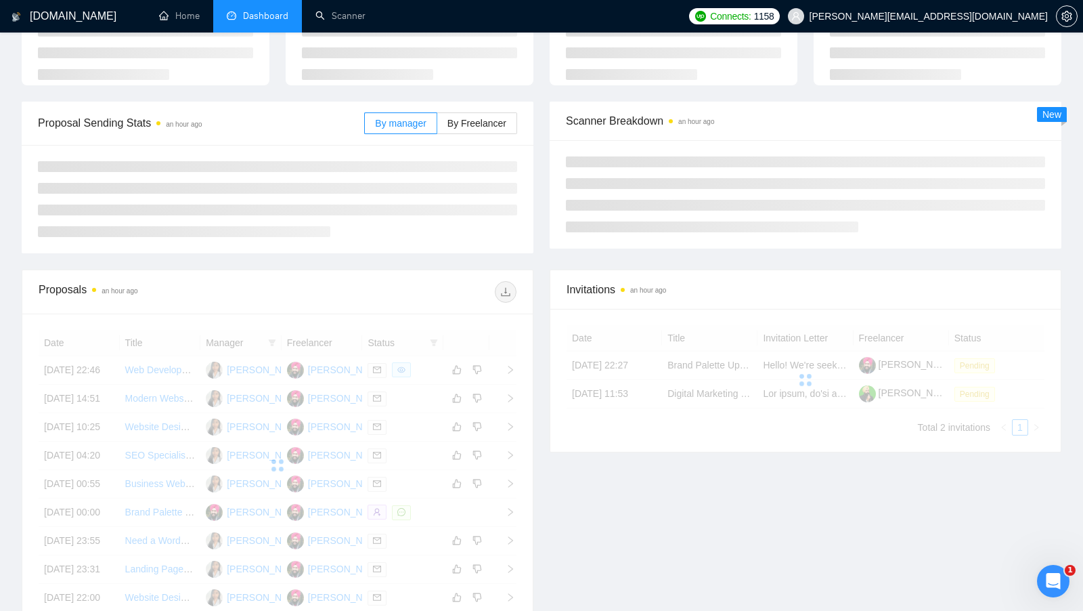
scroll to position [102, 0]
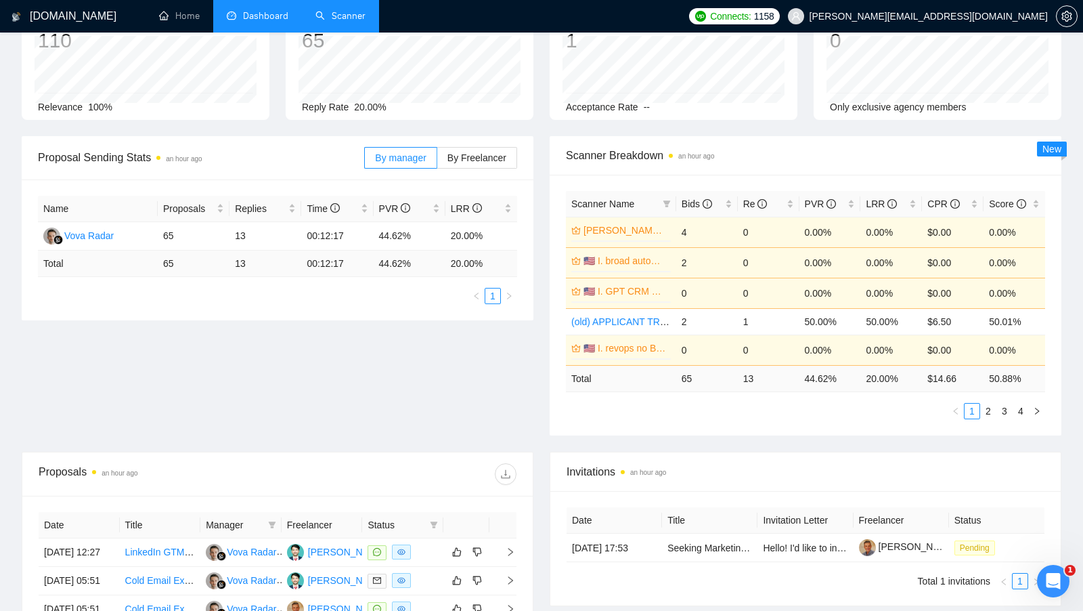
click at [337, 18] on link "Scanner" at bounding box center [340, 16] width 50 height 12
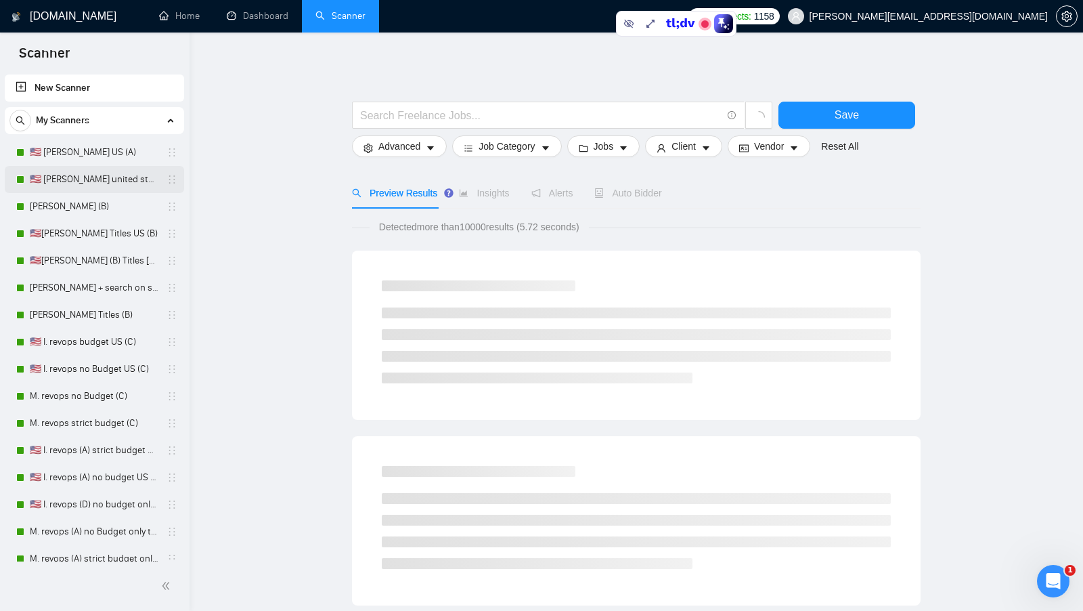
click at [105, 177] on link "🇺🇸 I. Clay united states (A)" at bounding box center [94, 179] width 129 height 27
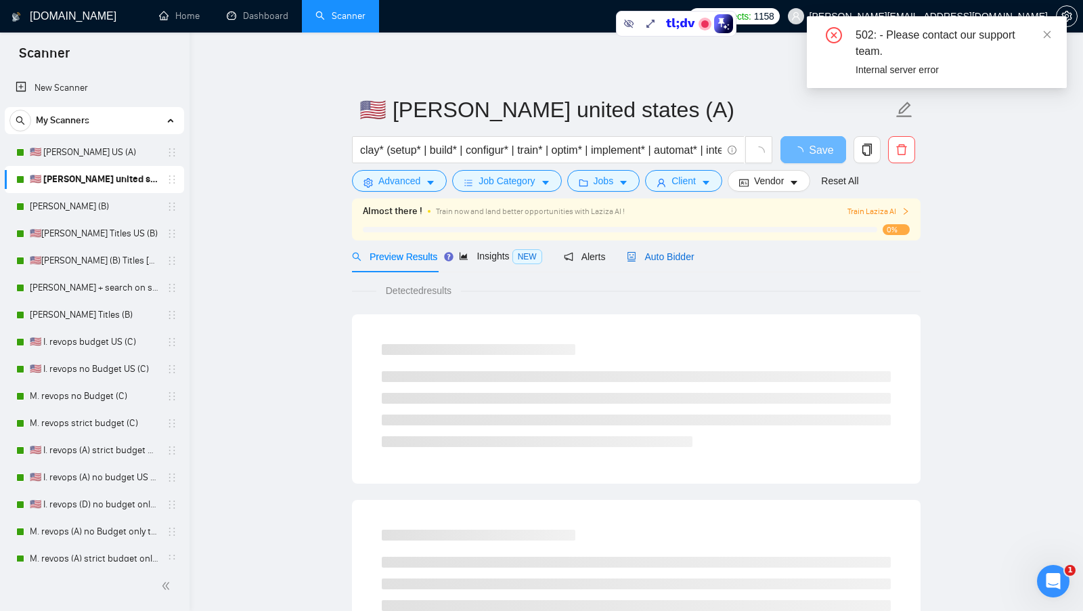
click at [661, 259] on span "Auto Bidder" at bounding box center [660, 256] width 67 height 11
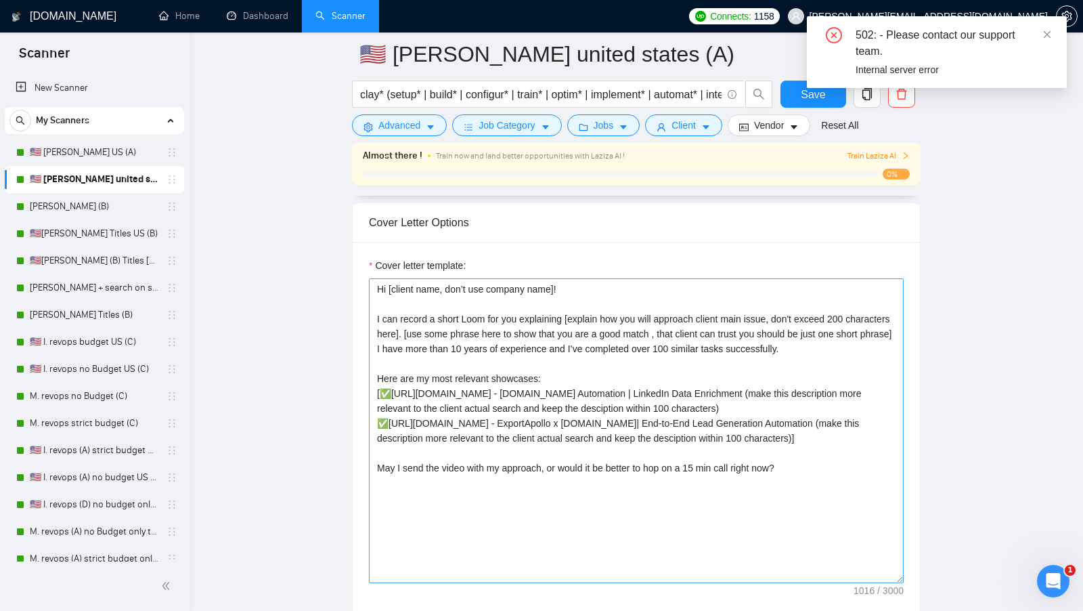
scroll to position [1451, 0]
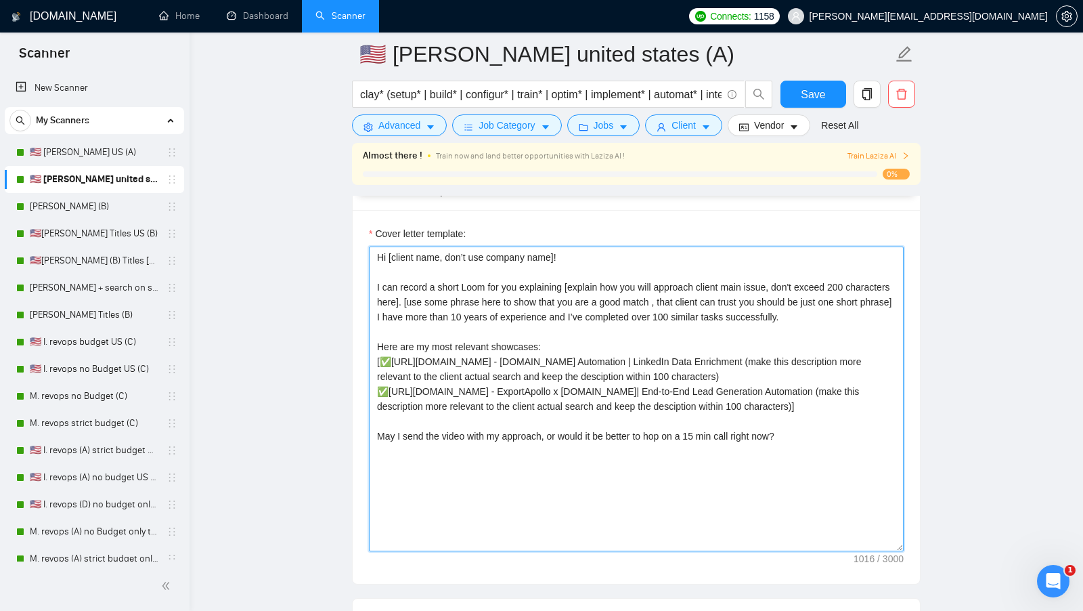
click at [588, 460] on textarea "Cover letter template:" at bounding box center [636, 398] width 535 height 305
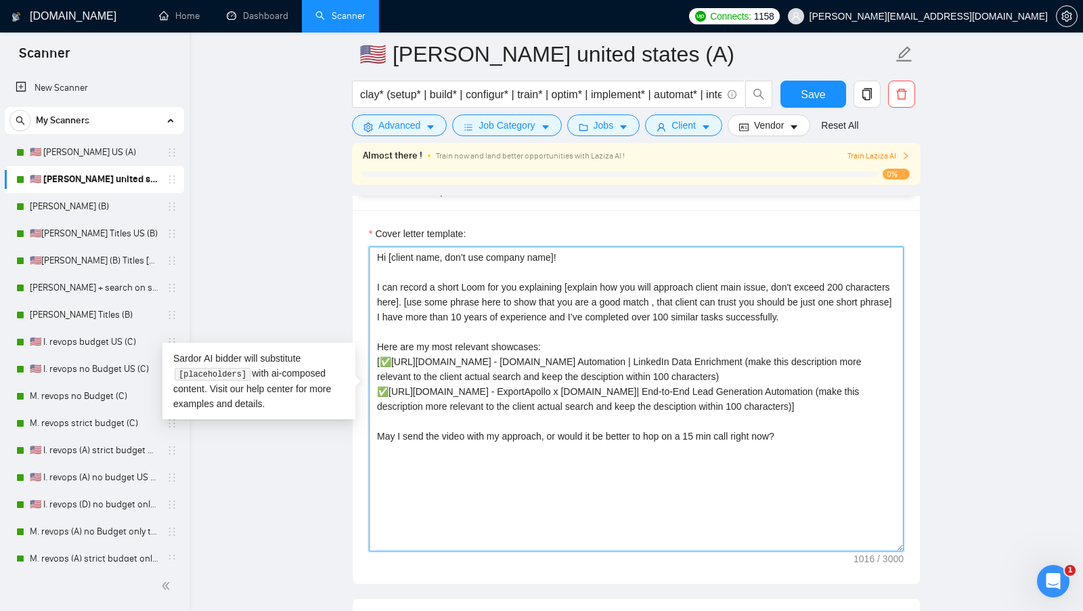
click at [588, 460] on textarea "Cover letter template:" at bounding box center [636, 398] width 535 height 305
click at [414, 465] on textarea "Cover letter template:" at bounding box center [636, 398] width 535 height 305
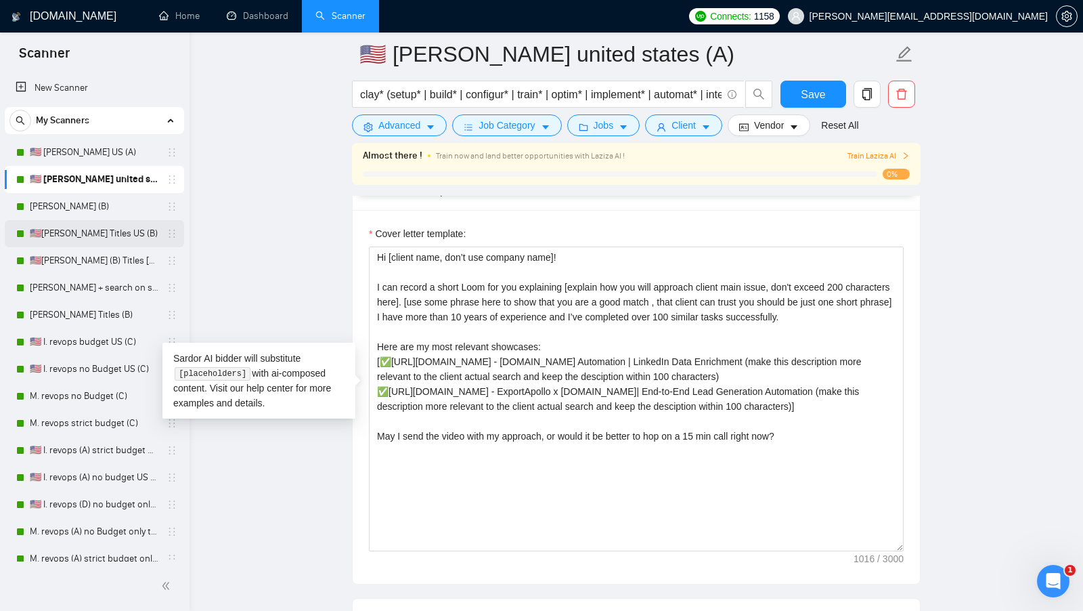
click at [114, 230] on link "🇺🇸I. Clay Titles US (B)" at bounding box center [94, 233] width 129 height 27
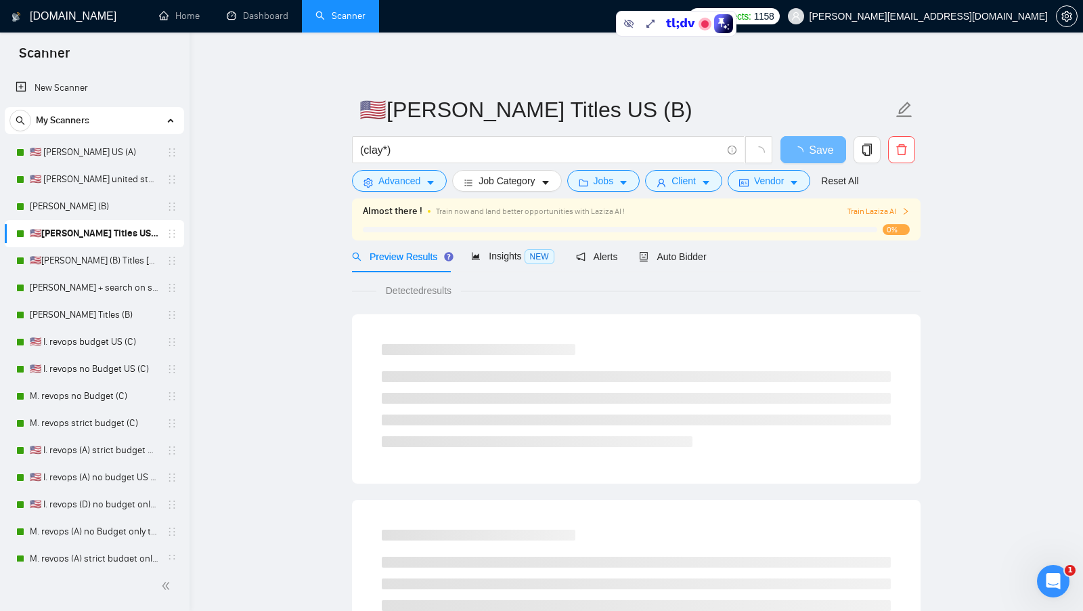
click at [655, 231] on div at bounding box center [620, 229] width 514 height 5
click at [671, 260] on span "Auto Bidder" at bounding box center [672, 256] width 67 height 11
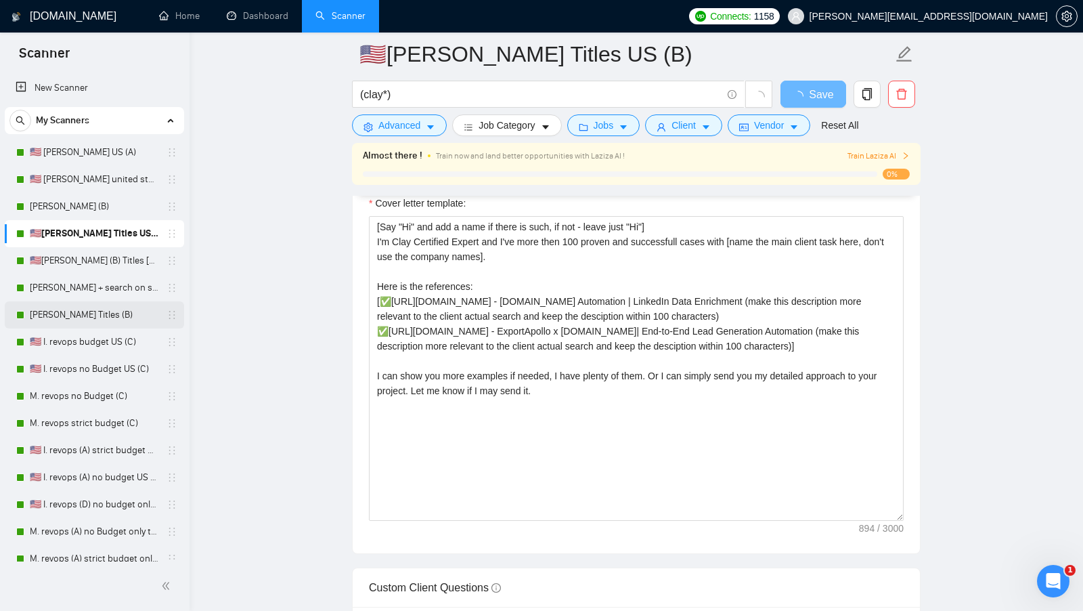
scroll to position [41, 0]
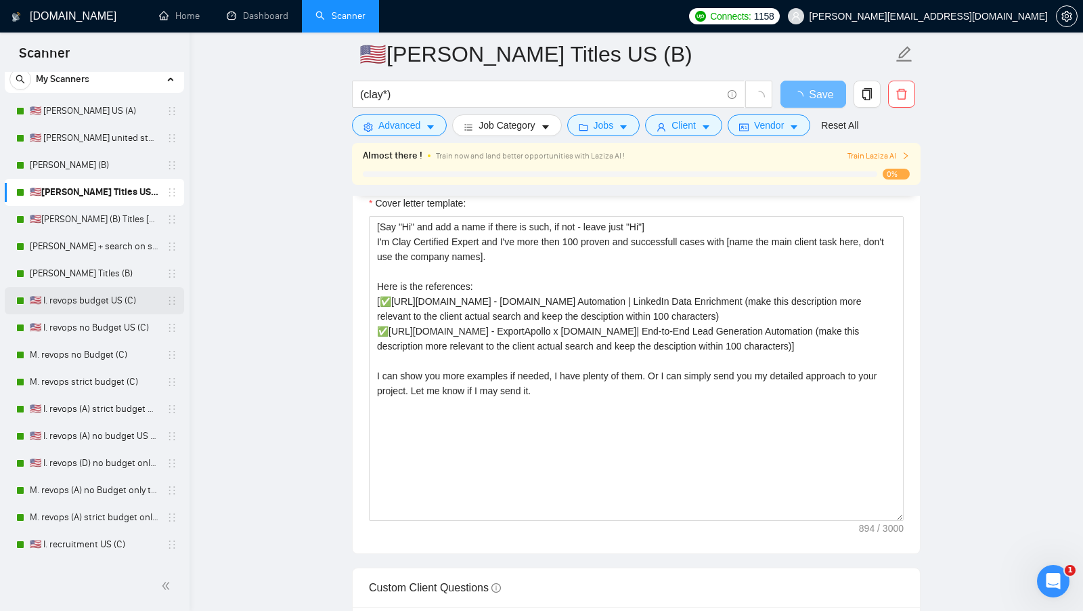
click at [91, 302] on link "🇺🇸 I. revops budget US (C)" at bounding box center [94, 300] width 129 height 27
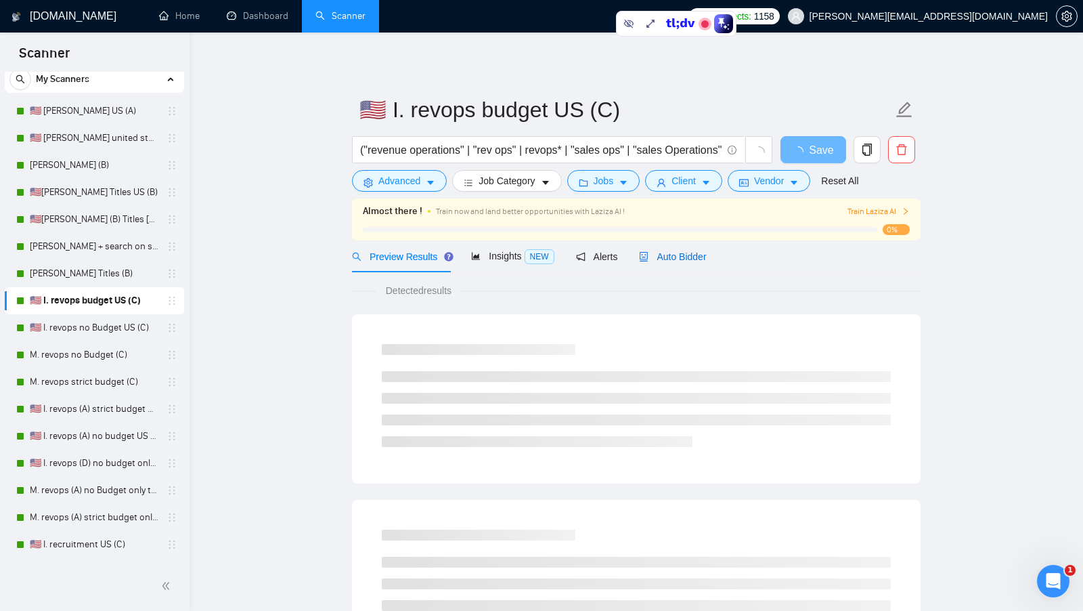
click at [686, 259] on span "Auto Bidder" at bounding box center [672, 256] width 67 height 11
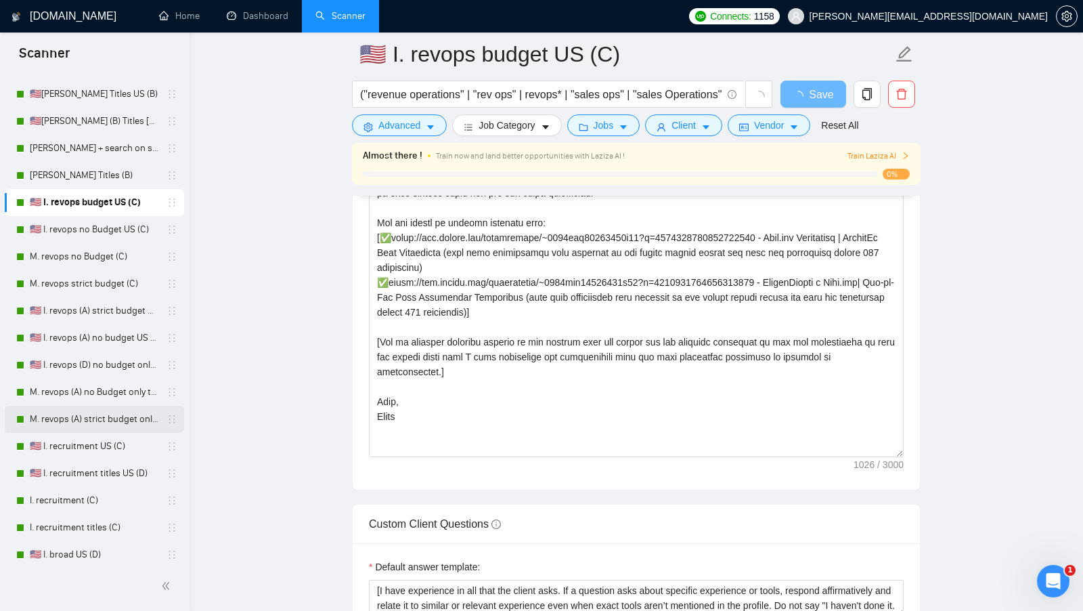
scroll to position [152, 0]
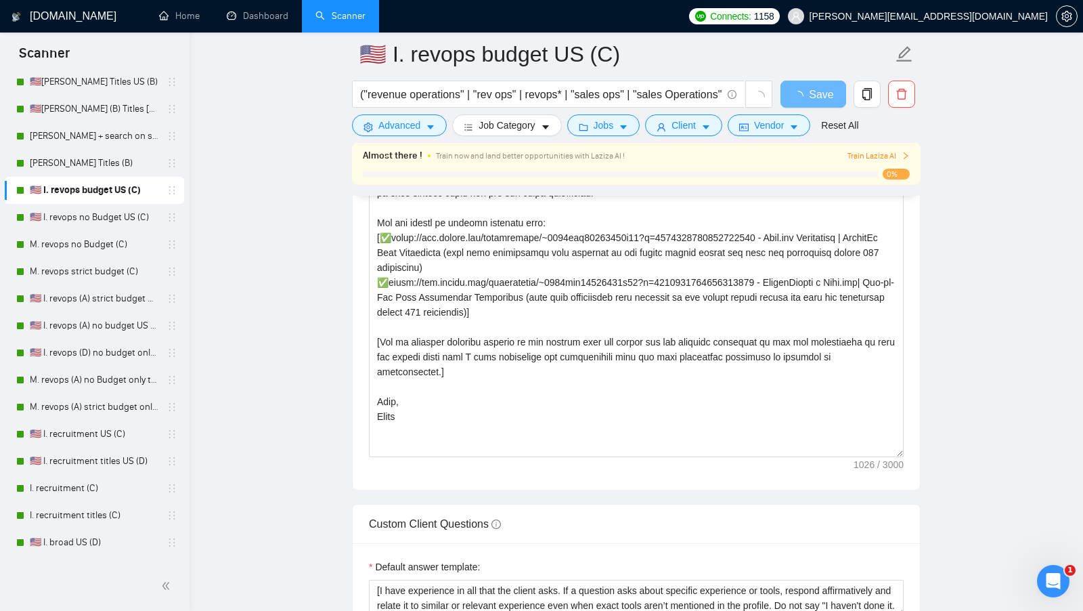
drag, startPoint x: 112, startPoint y: 458, endPoint x: 232, endPoint y: 421, distance: 126.1
click at [112, 458] on link "🇺🇸 I. recruitment titles US (D)" at bounding box center [94, 460] width 129 height 27
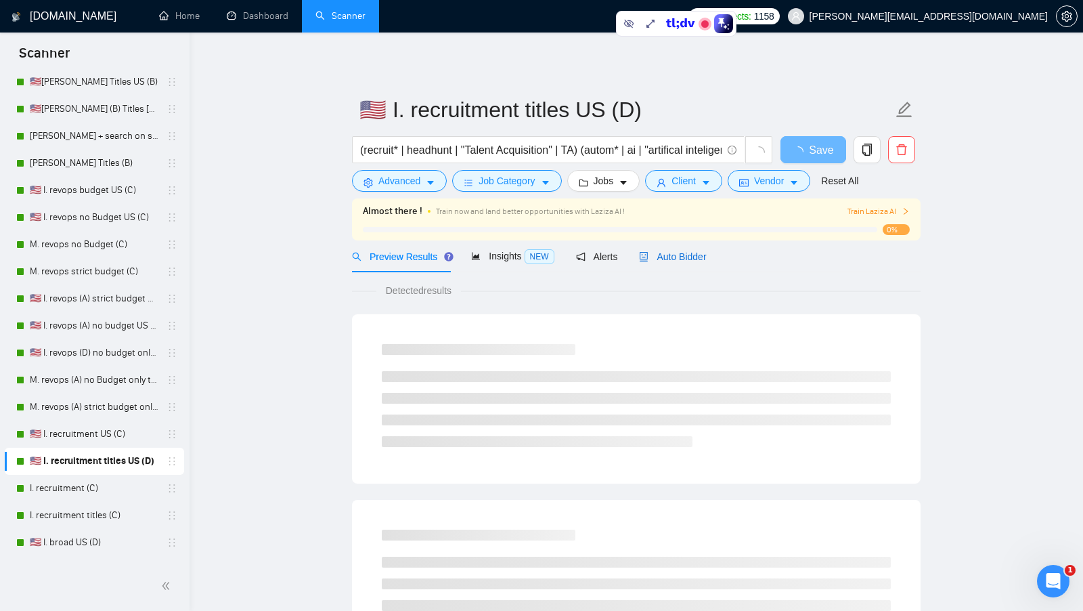
click at [672, 253] on span "Auto Bidder" at bounding box center [672, 256] width 67 height 11
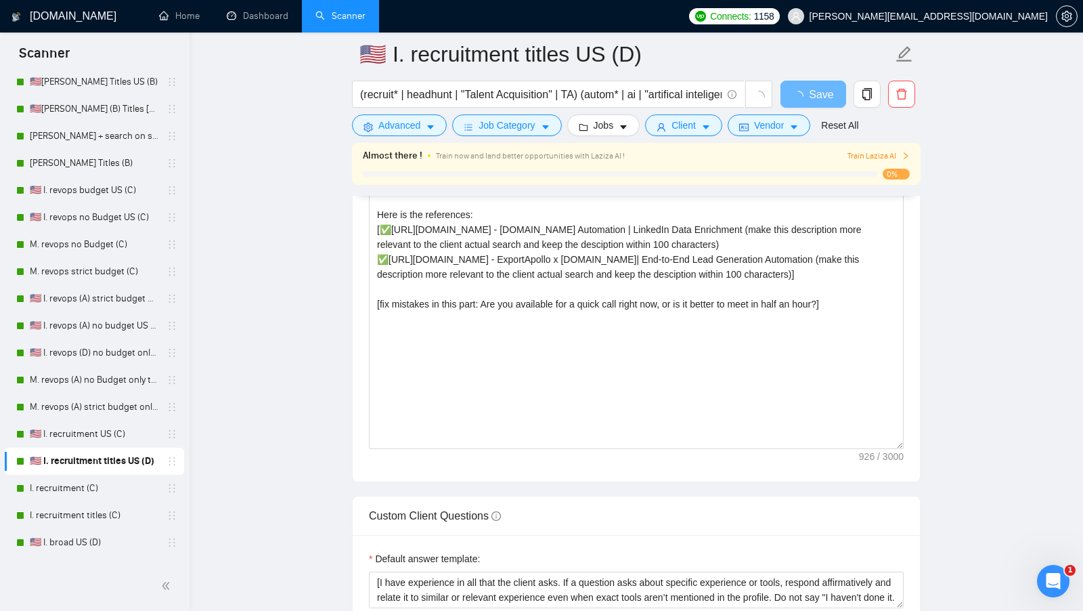
scroll to position [1535, 0]
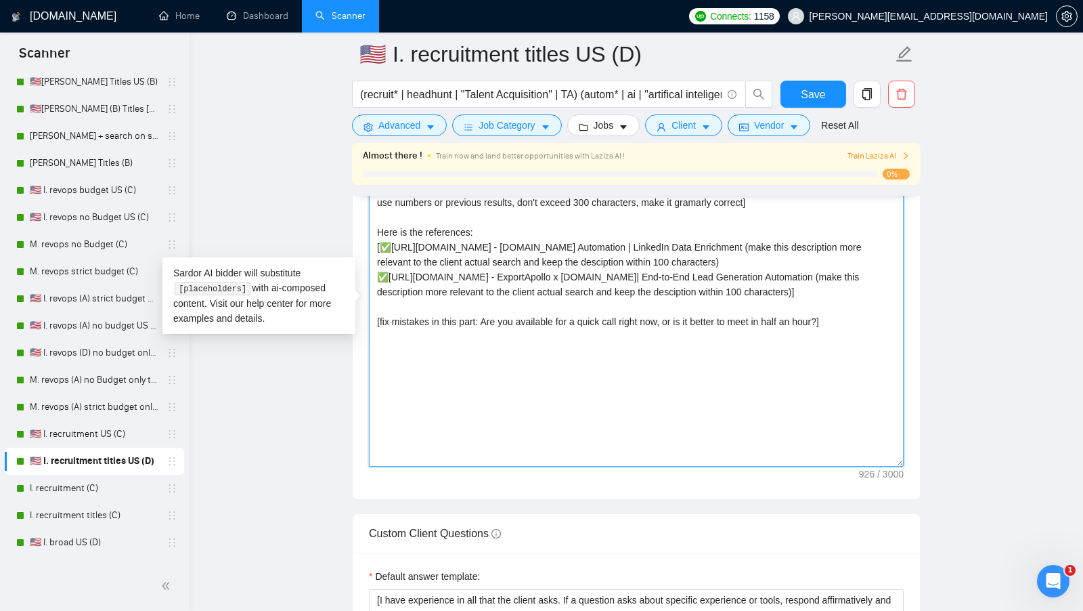
click at [485, 324] on textarea "[Say "Hi" and add a name if there is such, if not - leave just "Hi"] [highlight…" at bounding box center [636, 314] width 535 height 305
drag, startPoint x: 484, startPoint y: 345, endPoint x: 834, endPoint y: 347, distance: 350.0
click at [833, 346] on textarea "[Say "Hi" and add a name if there is such, if not - leave just "Hi"] [highlight…" at bounding box center [636, 314] width 535 height 305
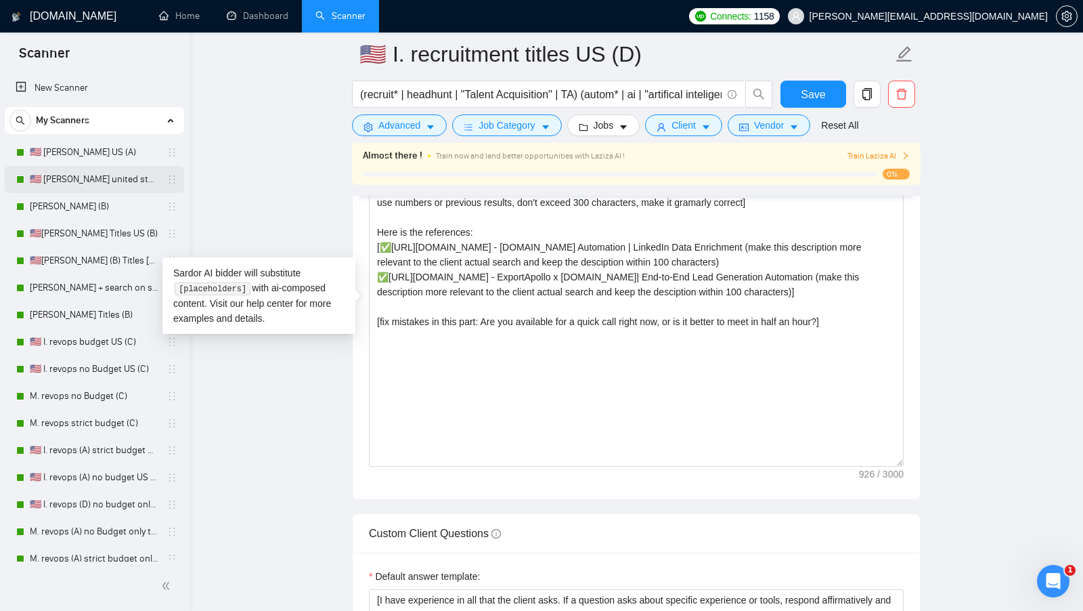
drag, startPoint x: 97, startPoint y: 171, endPoint x: 127, endPoint y: 173, distance: 29.8
click at [97, 171] on link "🇺🇸 I. Clay united states (A)" at bounding box center [94, 179] width 129 height 27
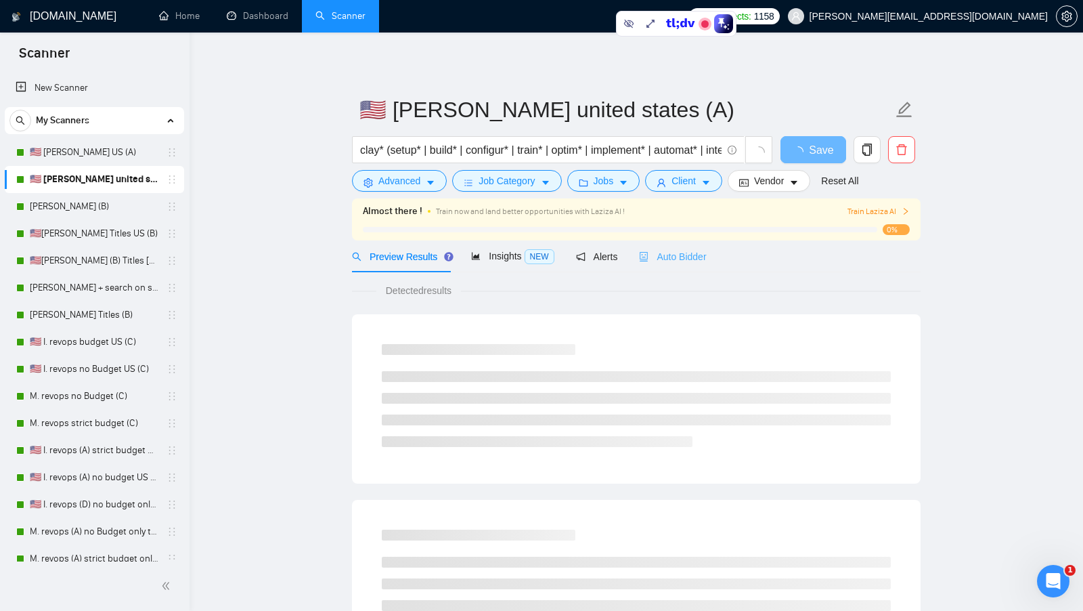
click at [692, 268] on div "Auto Bidder" at bounding box center [672, 256] width 67 height 32
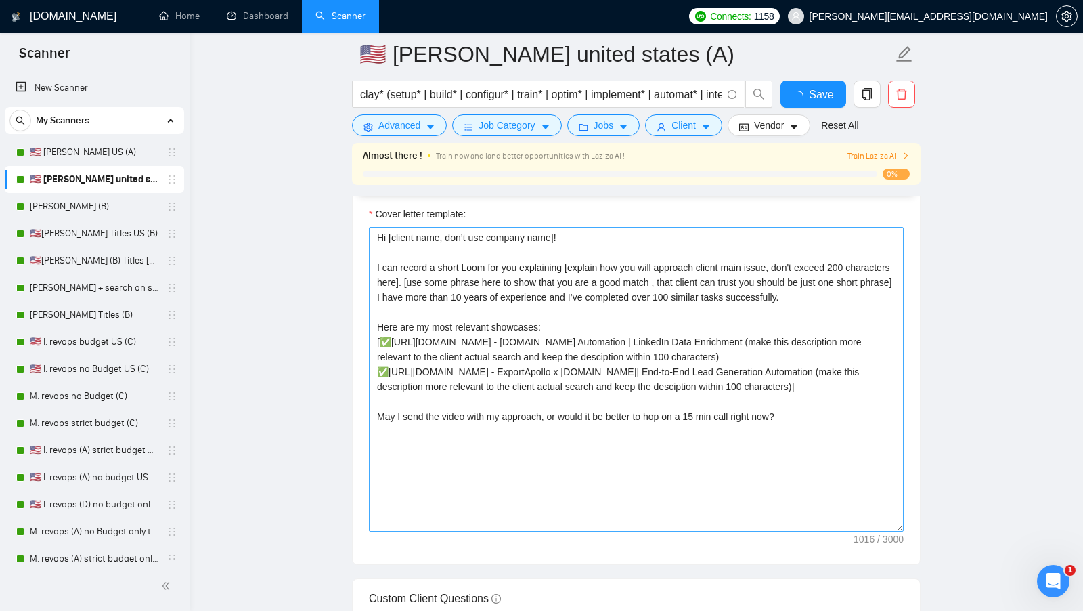
scroll to position [1471, 0]
click at [552, 419] on textarea "Cover letter template:" at bounding box center [636, 378] width 535 height 305
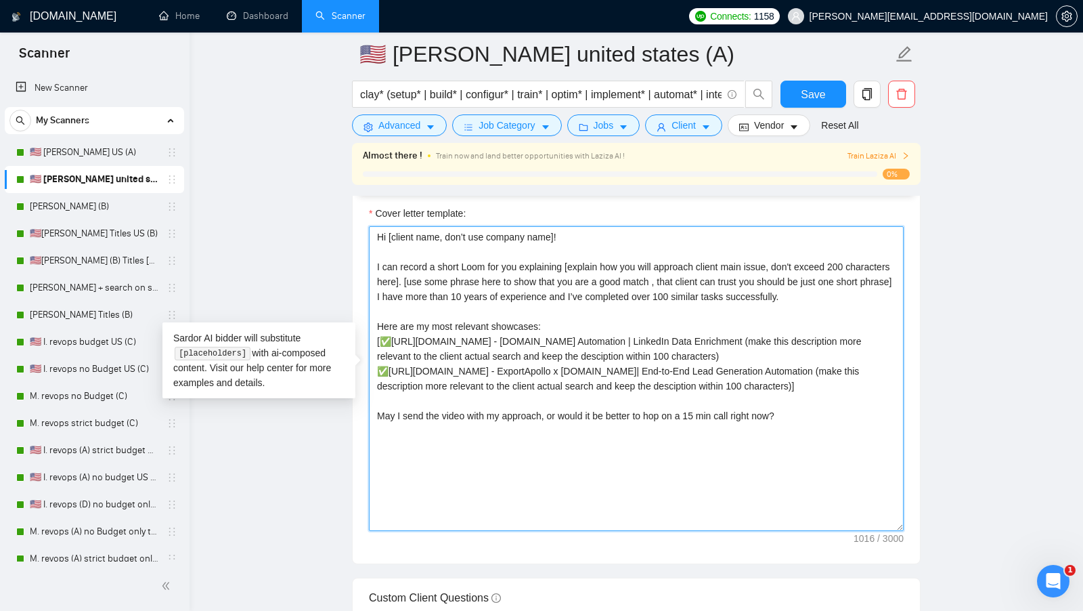
click at [542, 437] on textarea "Cover letter template:" at bounding box center [636, 378] width 535 height 305
click at [541, 437] on textarea "Cover letter template:" at bounding box center [636, 378] width 535 height 305
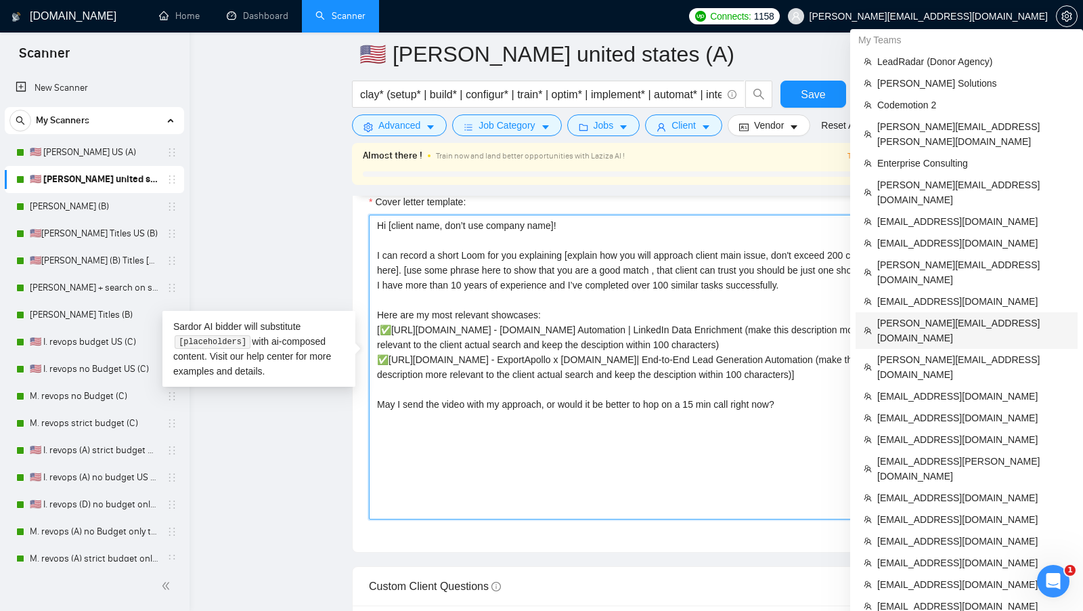
scroll to position [1479, 0]
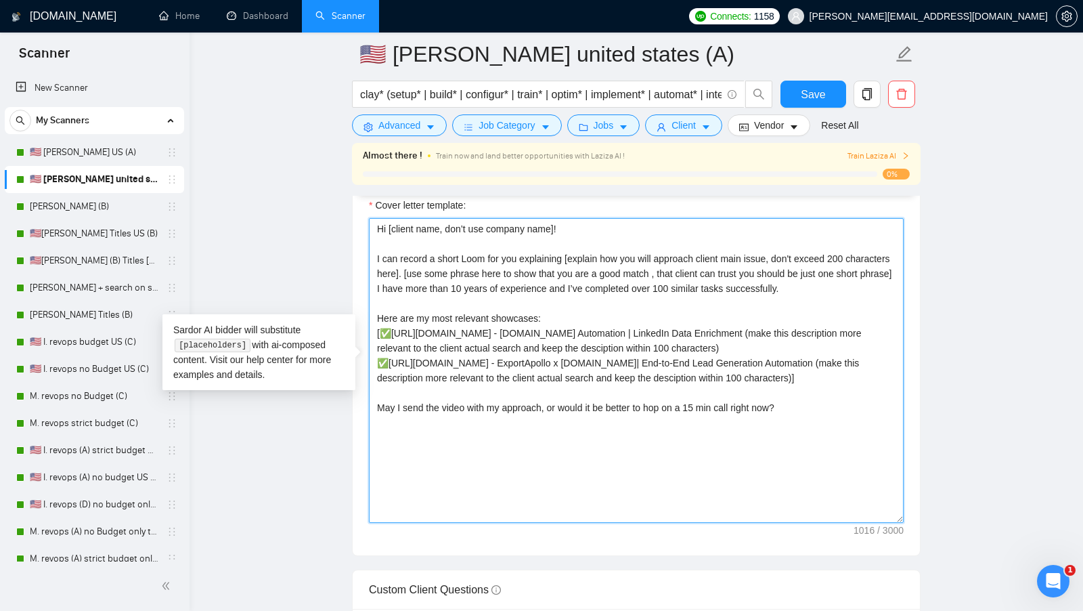
drag, startPoint x: 378, startPoint y: 254, endPoint x: 562, endPoint y: 254, distance: 183.4
click at [562, 254] on textarea "Cover letter template:" at bounding box center [636, 370] width 535 height 305
drag, startPoint x: 458, startPoint y: 274, endPoint x: 643, endPoint y: 274, distance: 185.5
click at [636, 274] on textarea "Cover letter template:" at bounding box center [636, 370] width 535 height 305
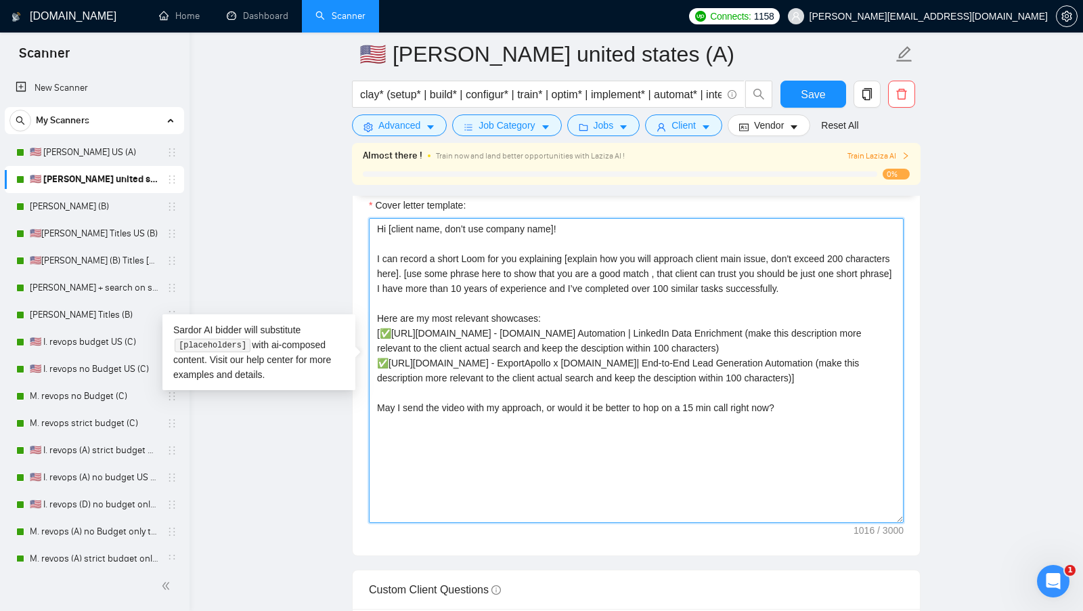
click at [643, 274] on textarea "Cover letter template:" at bounding box center [636, 370] width 535 height 305
drag, startPoint x: 372, startPoint y: 313, endPoint x: 583, endPoint y: 313, distance: 211.9
click at [579, 313] on textarea "Cover letter template:" at bounding box center [636, 370] width 535 height 305
drag, startPoint x: 387, startPoint y: 327, endPoint x: 798, endPoint y: 326, distance: 411.6
click at [798, 326] on textarea "Cover letter template:" at bounding box center [636, 370] width 535 height 305
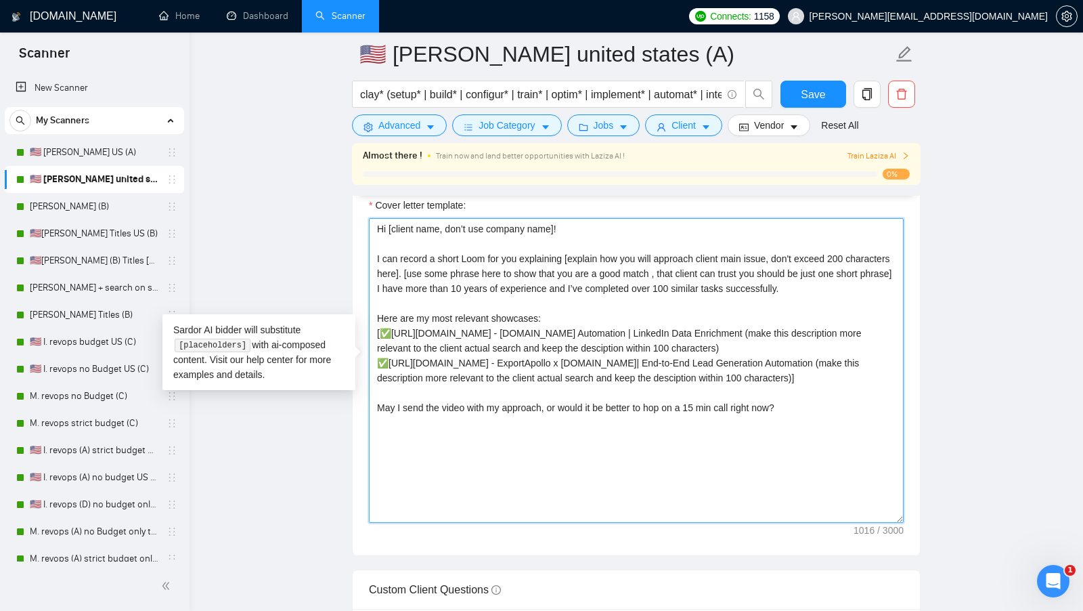
click at [377, 340] on textarea "Cover letter template:" at bounding box center [636, 370] width 535 height 305
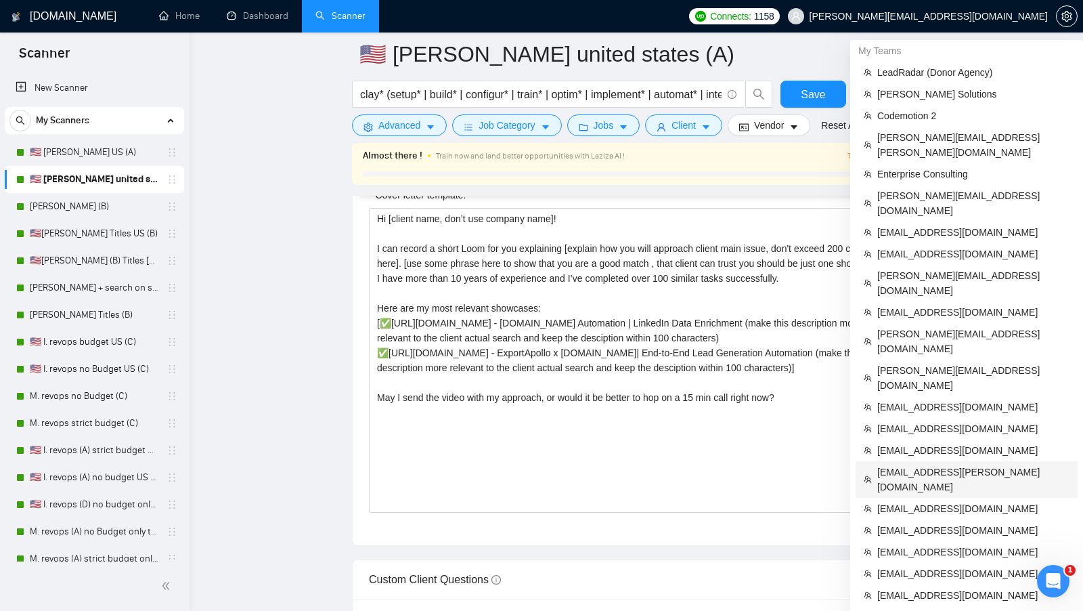
click at [953, 464] on span "[EMAIL_ADDRESS][PERSON_NAME][DOMAIN_NAME]" at bounding box center [973, 479] width 192 height 30
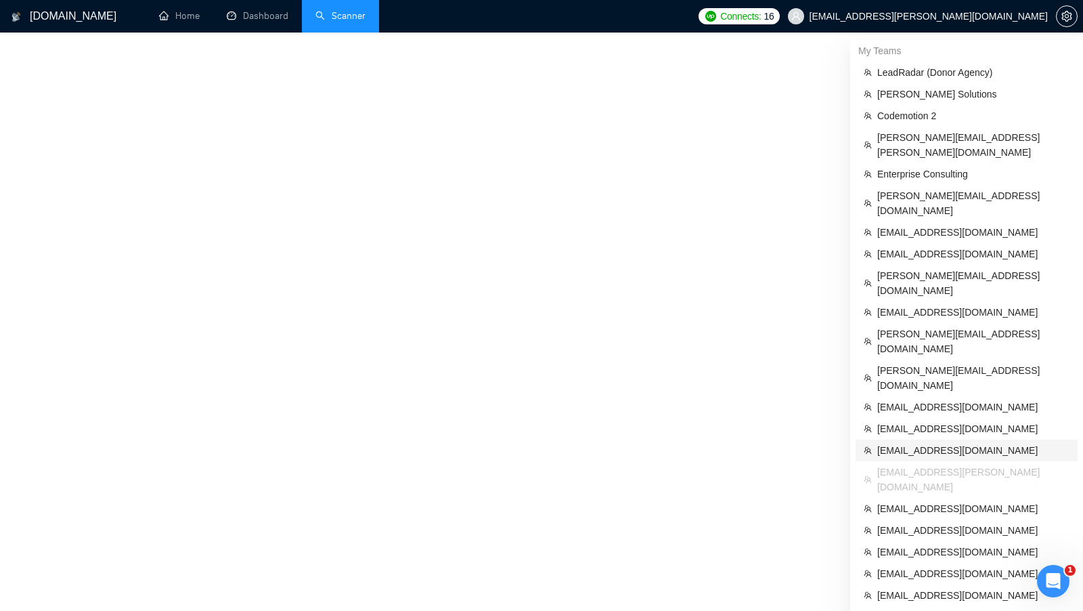
scroll to position [451, 0]
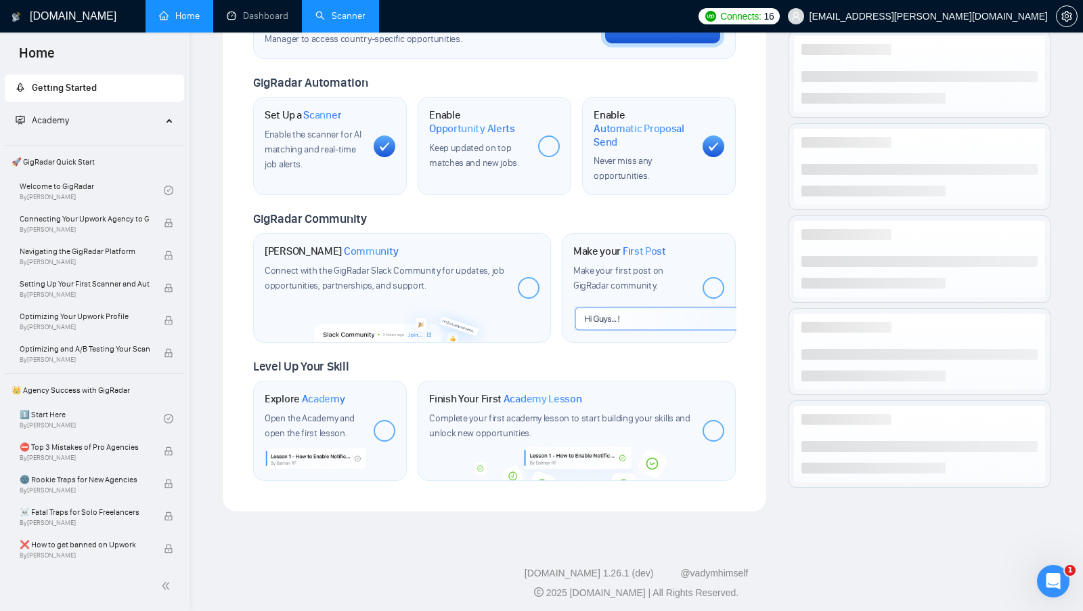
click at [347, 22] on link "Scanner" at bounding box center [340, 16] width 50 height 12
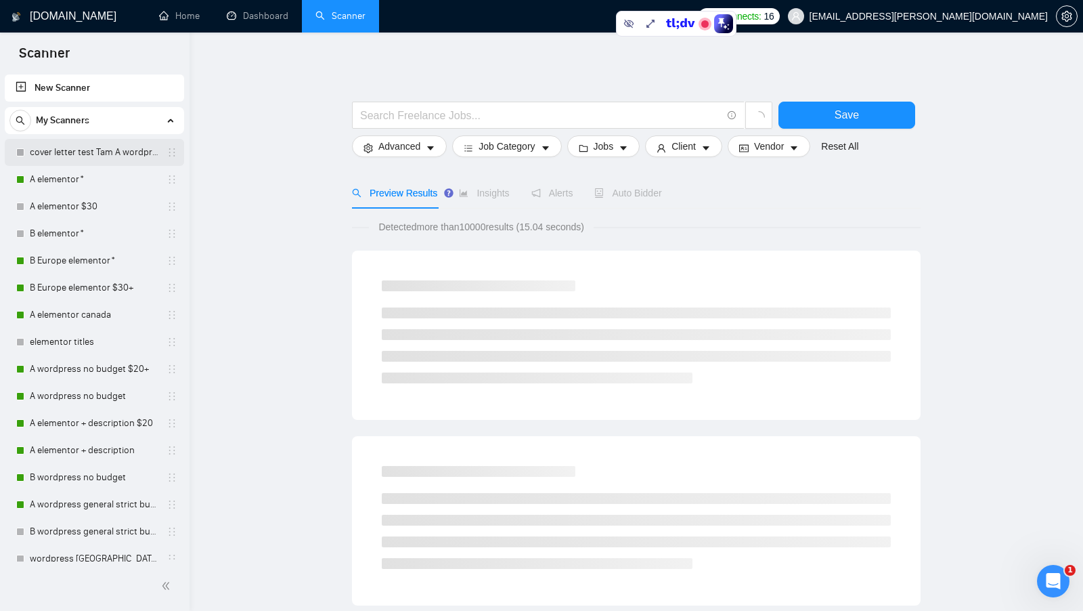
click at [104, 154] on link "cover letter test Tam A wordpress no budget $20+" at bounding box center [94, 152] width 129 height 27
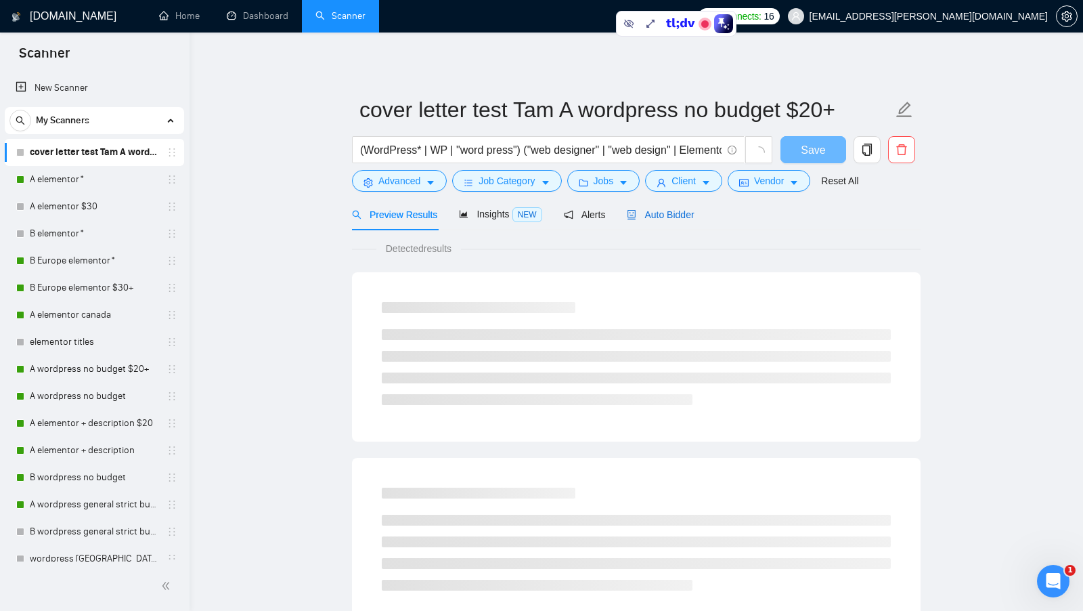
click at [675, 210] on span "Auto Bidder" at bounding box center [660, 214] width 67 height 11
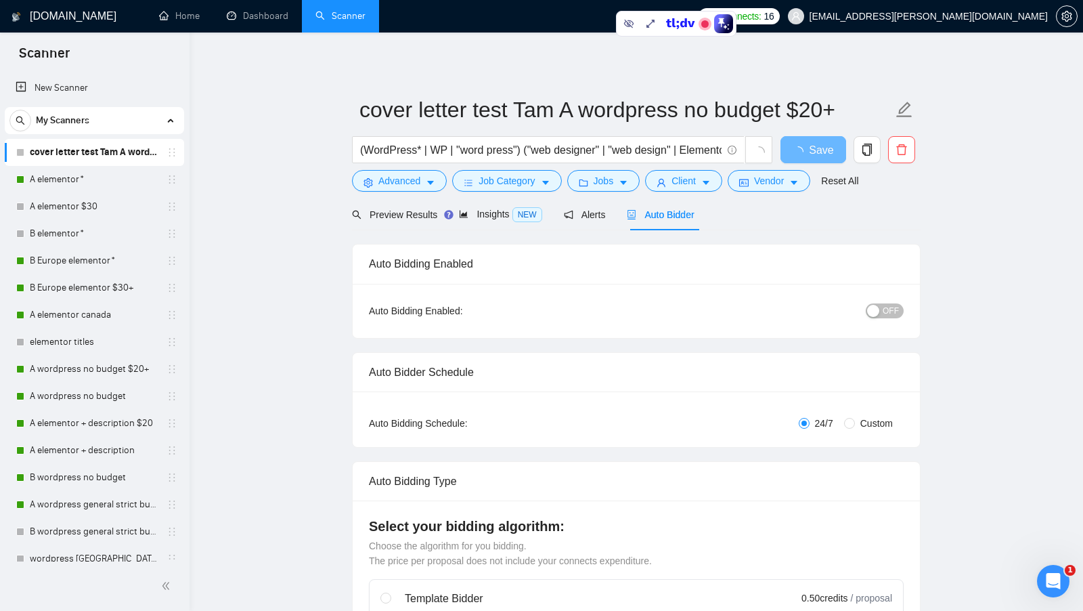
radio input "false"
radio input "true"
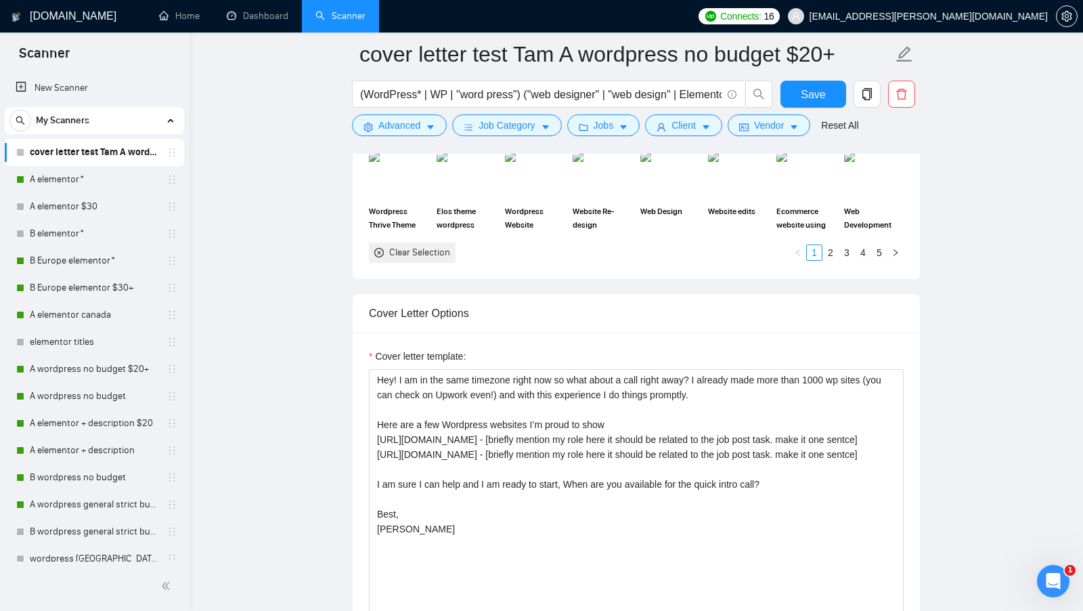
scroll to position [1569, 0]
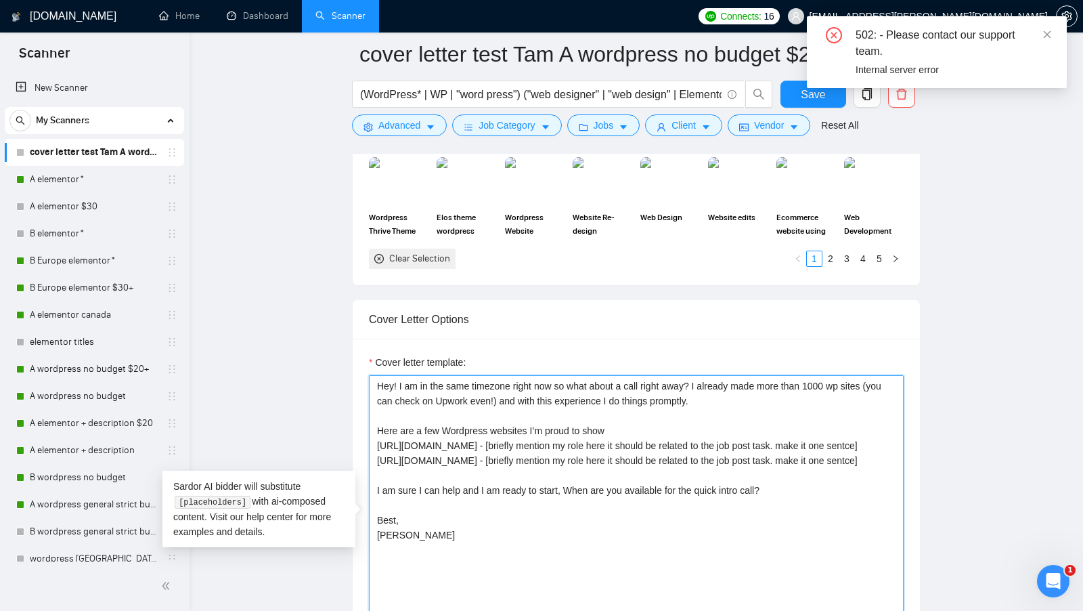
drag, startPoint x: 781, startPoint y: 496, endPoint x: 334, endPoint y: 504, distance: 446.8
paste textarea "May I send the video with my approach, or would it be better to hop on a 15 min…"
click at [445, 498] on textarea "Hey! I am in the same timezone right now so what about a call right away? I alr…" at bounding box center [636, 527] width 535 height 305
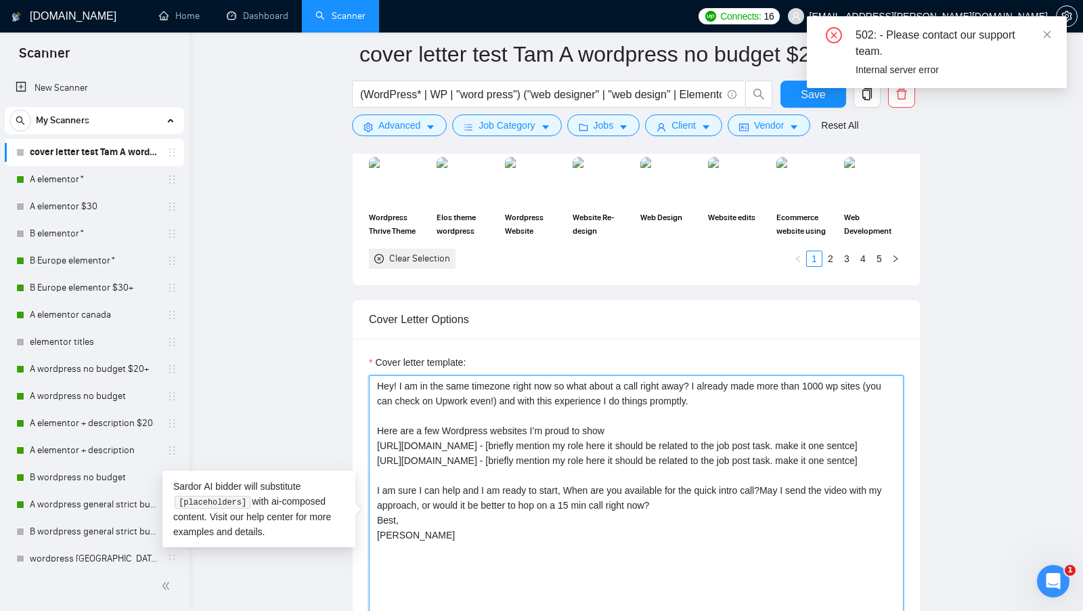
click at [445, 498] on textarea "Hey! I am in the same timezone right now so what about a call right away? I alr…" at bounding box center [636, 527] width 535 height 305
paste textarea "May I send the video with my approach, or would it be better to hop on a 15 min…"
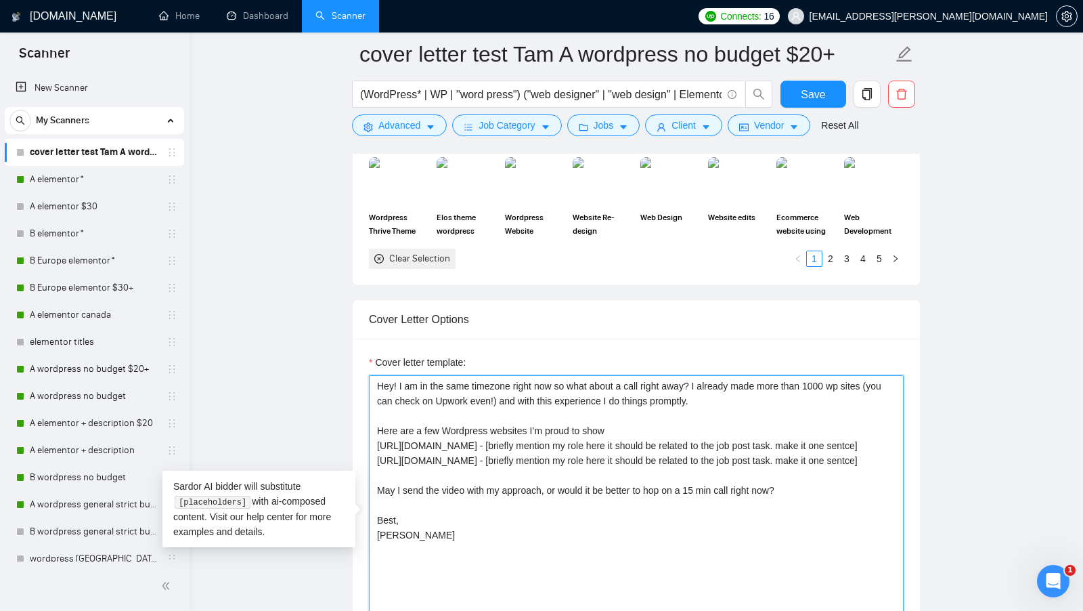
type textarea "Hey! I am in the same timezone right now so what about a call right away? I alr…"
click at [961, 408] on main "cover letter test Tam A wordpress no budget $20+ (WordPress* | WP | "word press…" at bounding box center [636, 422] width 850 height 3875
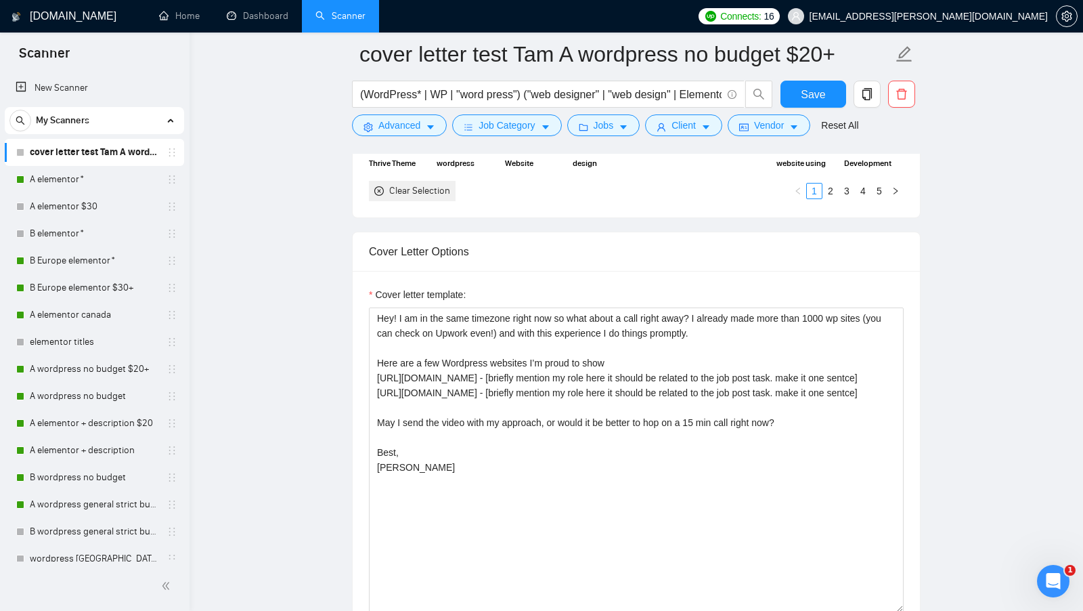
scroll to position [1646, 0]
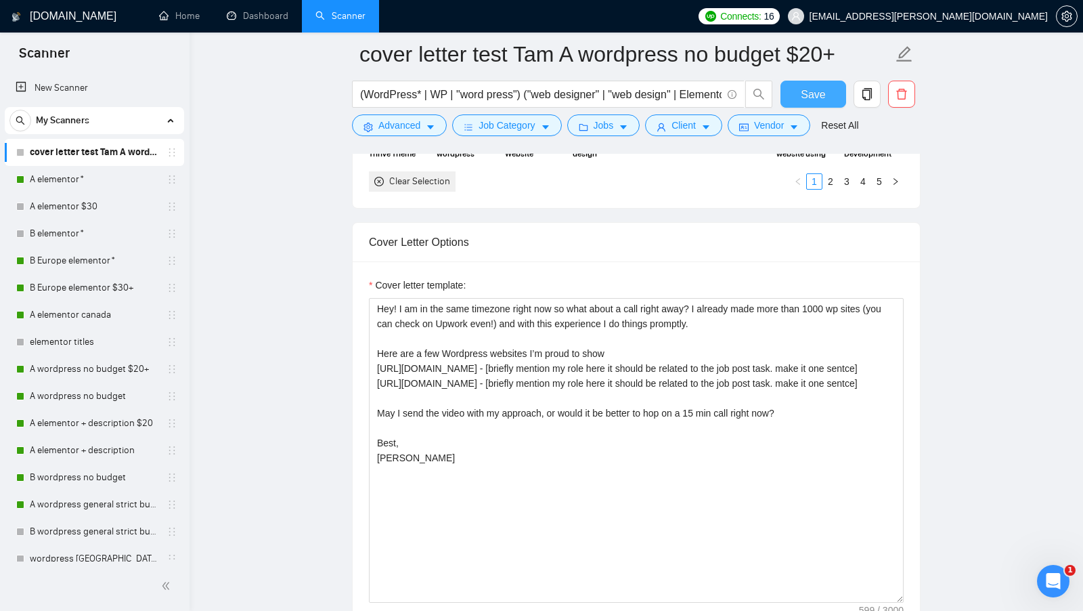
click at [814, 100] on span "Save" at bounding box center [813, 94] width 24 height 17
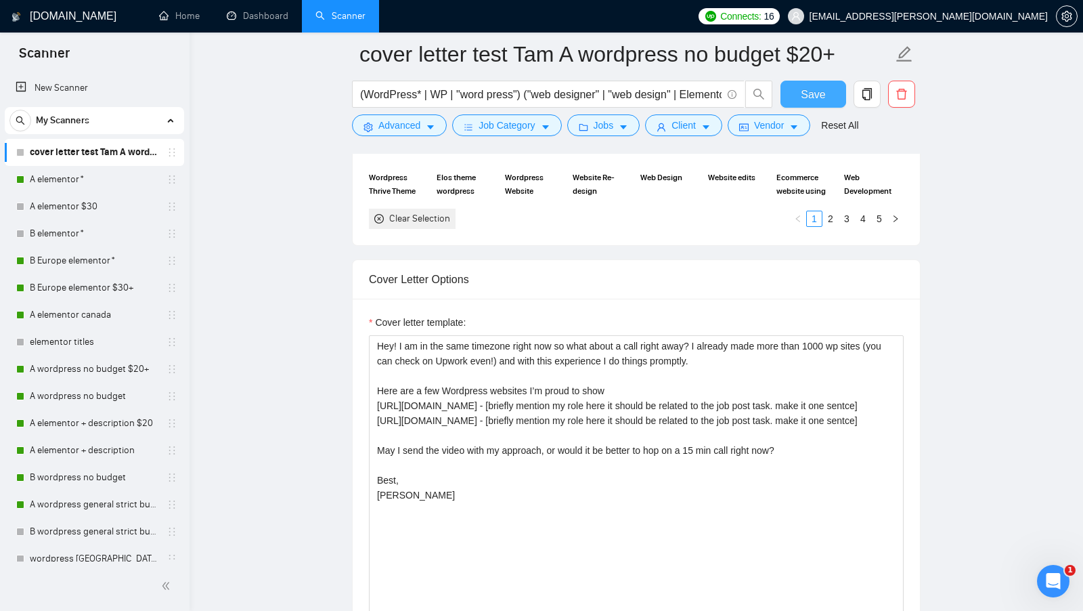
scroll to position [1611, 0]
drag, startPoint x: 824, startPoint y: 100, endPoint x: 870, endPoint y: 81, distance: 49.5
click at [824, 100] on span "Save" at bounding box center [813, 94] width 24 height 17
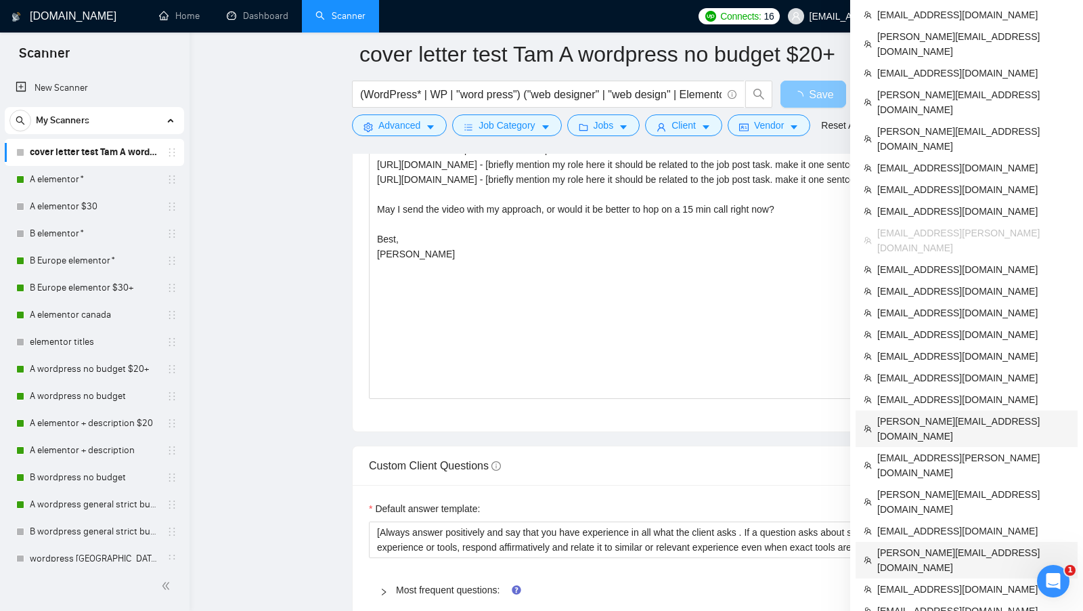
scroll to position [1851, 0]
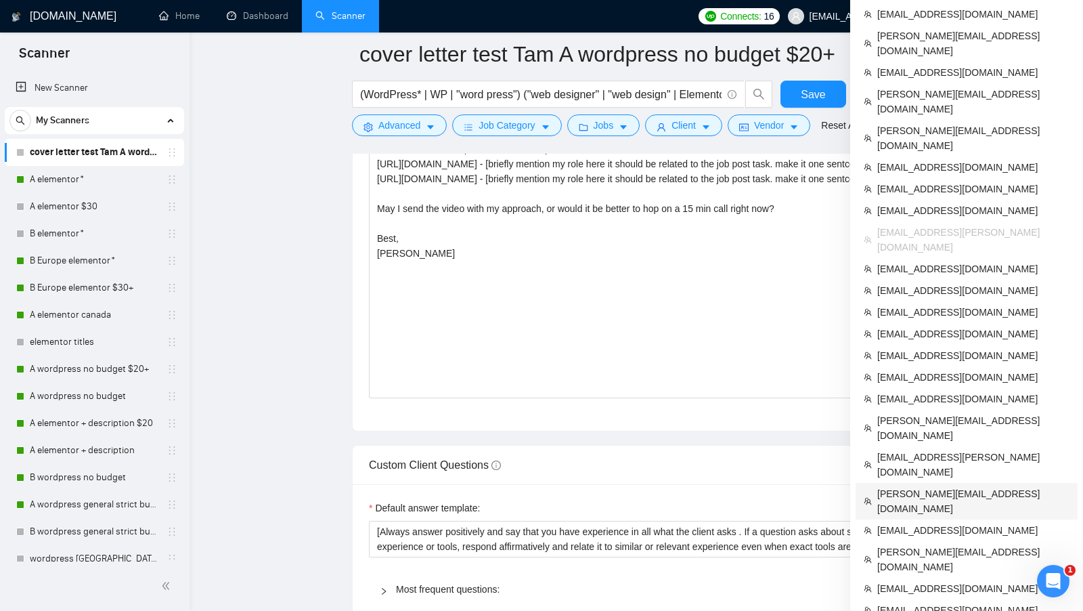
click at [915, 486] on span "[PERSON_NAME][EMAIL_ADDRESS][DOMAIN_NAME]" at bounding box center [973, 501] width 192 height 30
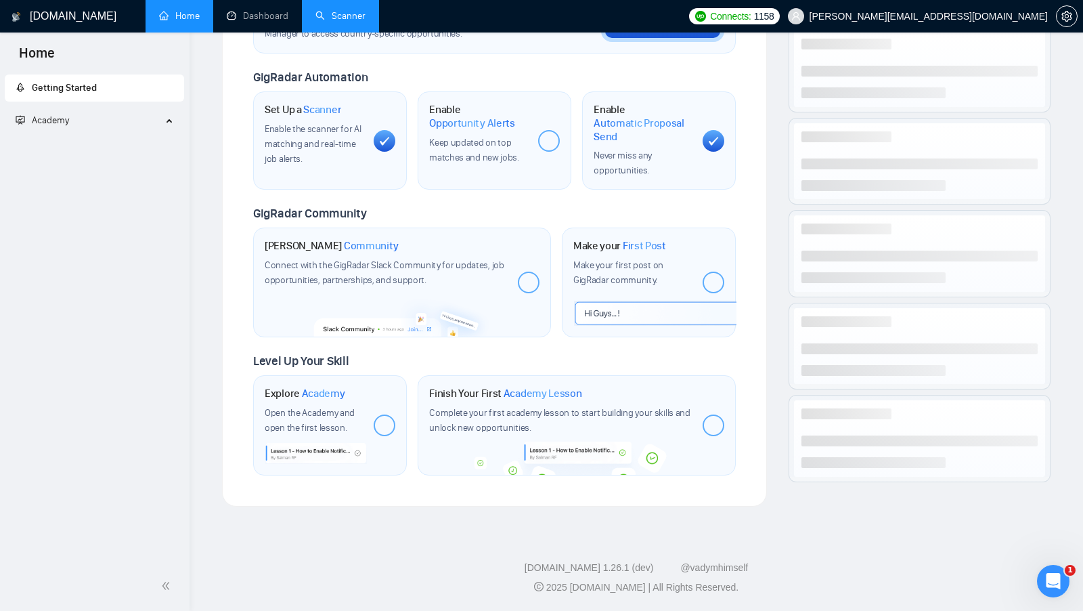
scroll to position [451, 0]
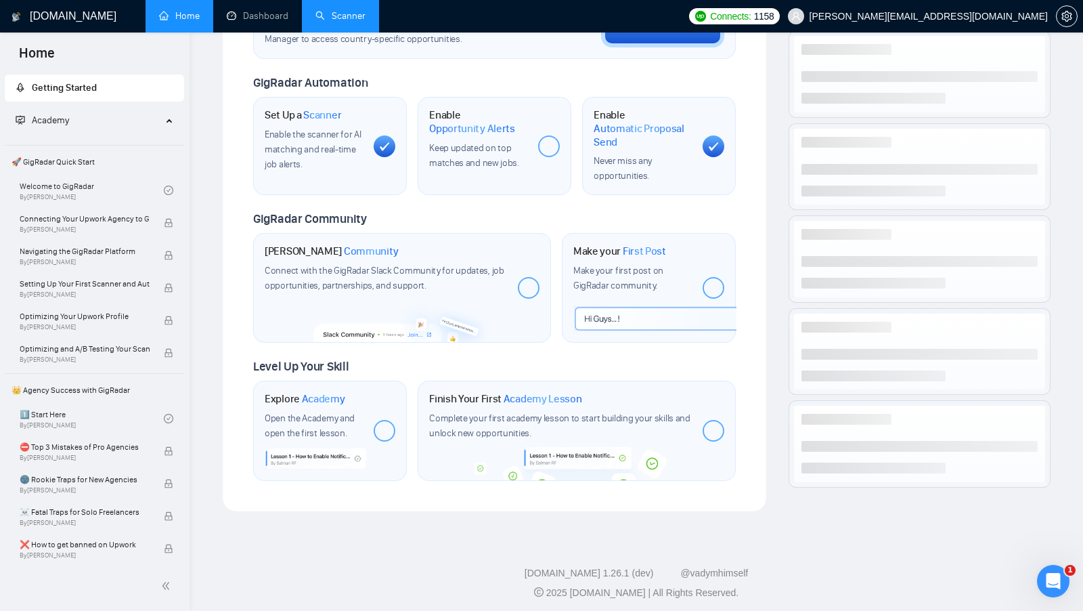
click at [360, 34] on span "Set up your [GEOGRAPHIC_DATA] or [GEOGRAPHIC_DATA] Business Manager to access c…" at bounding box center [399, 33] width 269 height 26
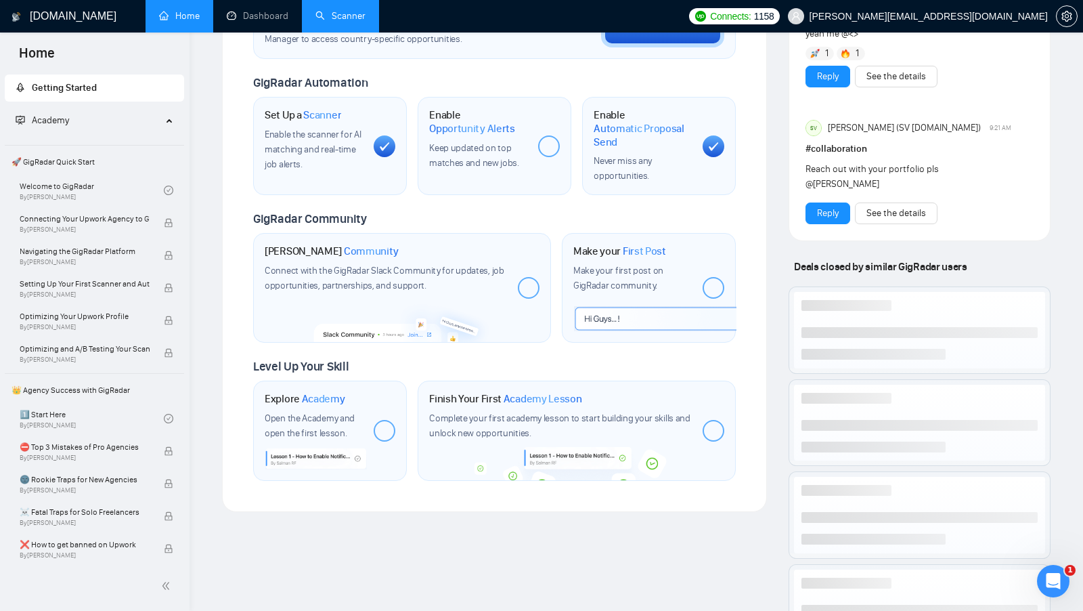
click at [338, 20] on link "Scanner" at bounding box center [340, 16] width 50 height 12
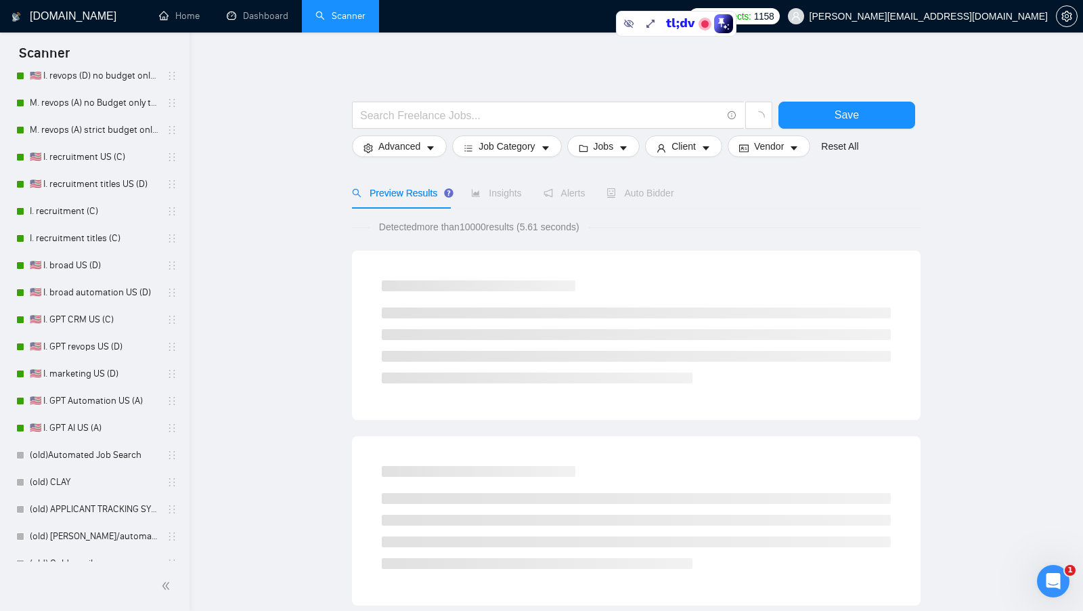
scroll to position [449, 0]
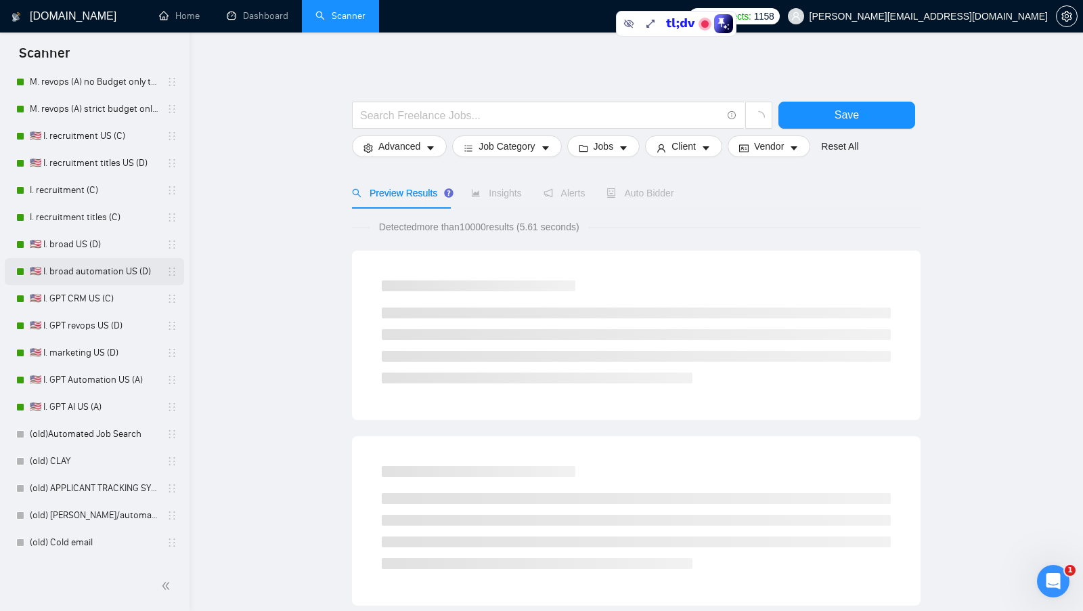
click at [99, 271] on link "🇺🇸 I. broad automation US (D)" at bounding box center [94, 271] width 129 height 27
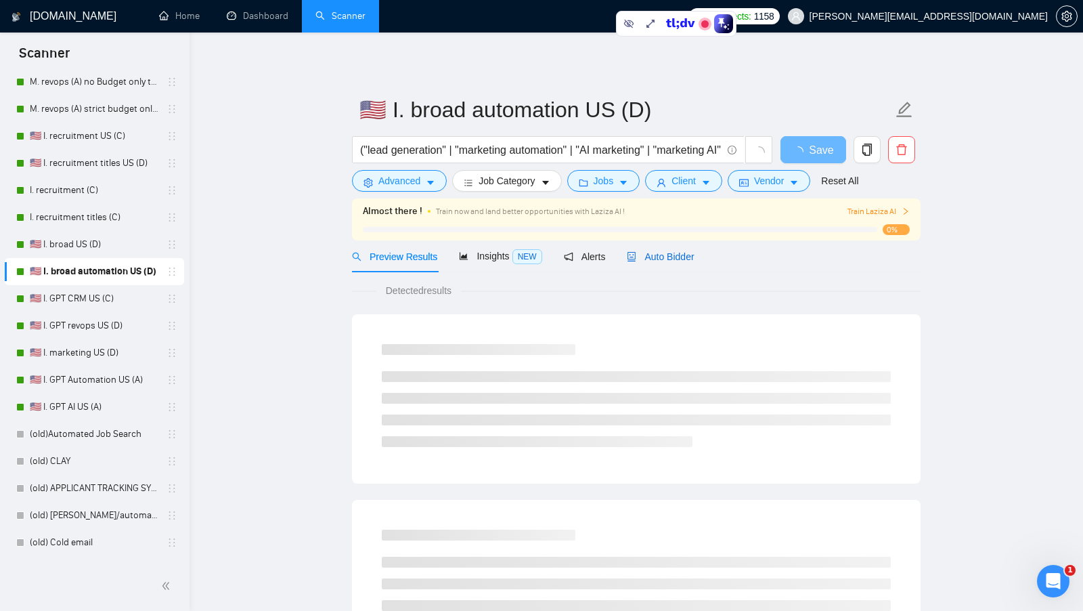
click at [638, 249] on div "Auto Bidder" at bounding box center [660, 256] width 67 height 15
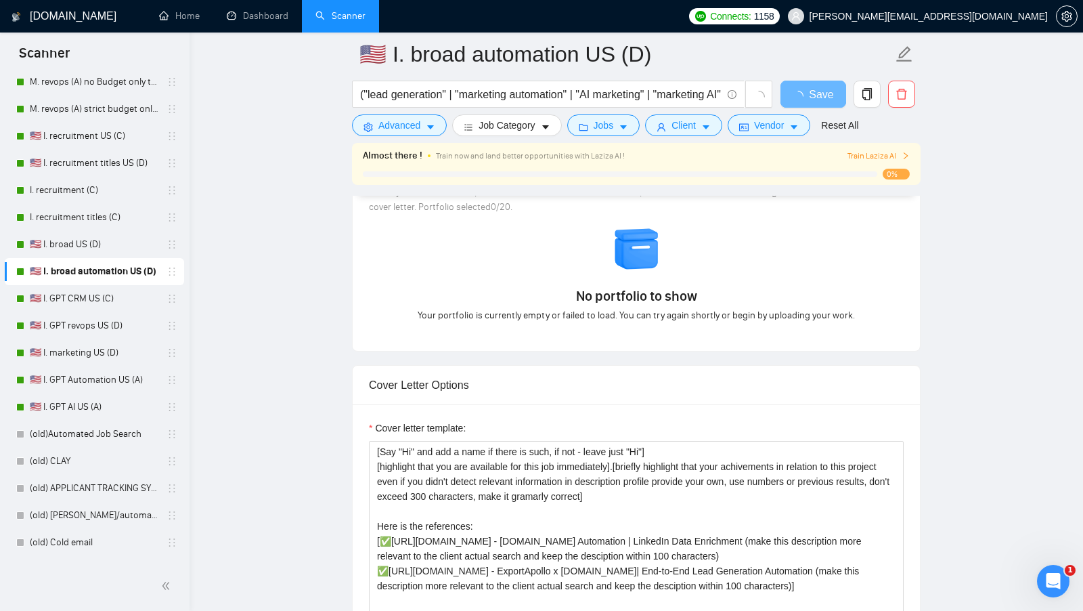
scroll to position [1336, 0]
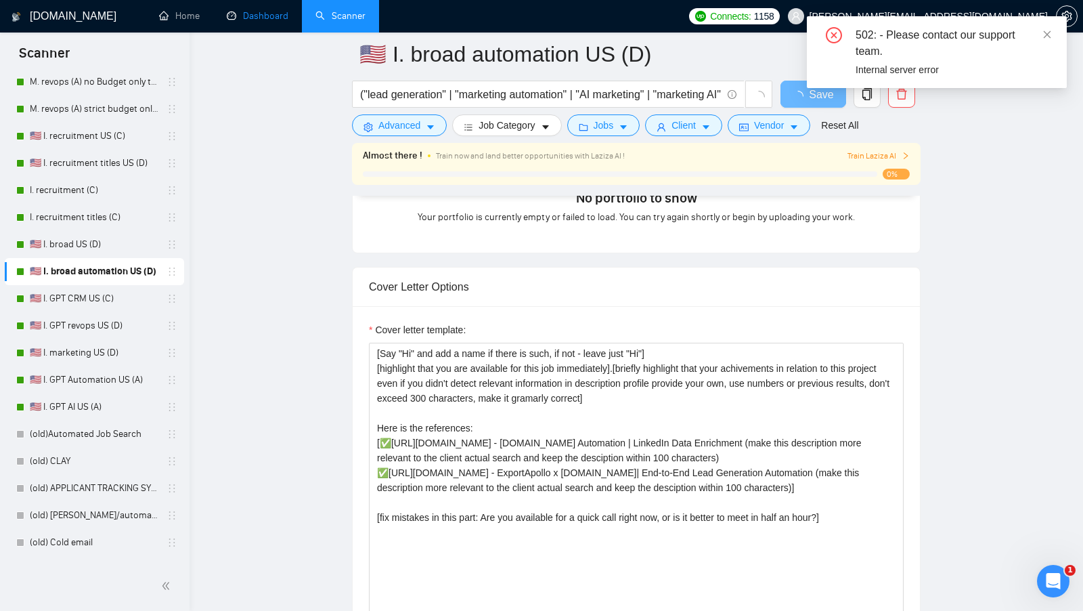
click at [256, 19] on link "Dashboard" at bounding box center [258, 16] width 62 height 12
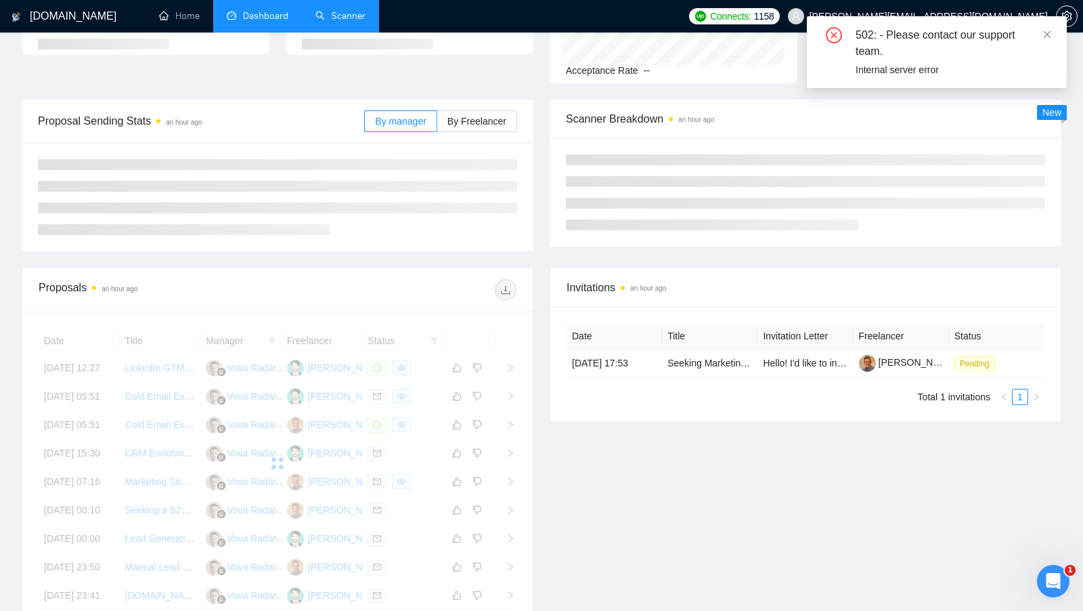
scroll to position [91, 0]
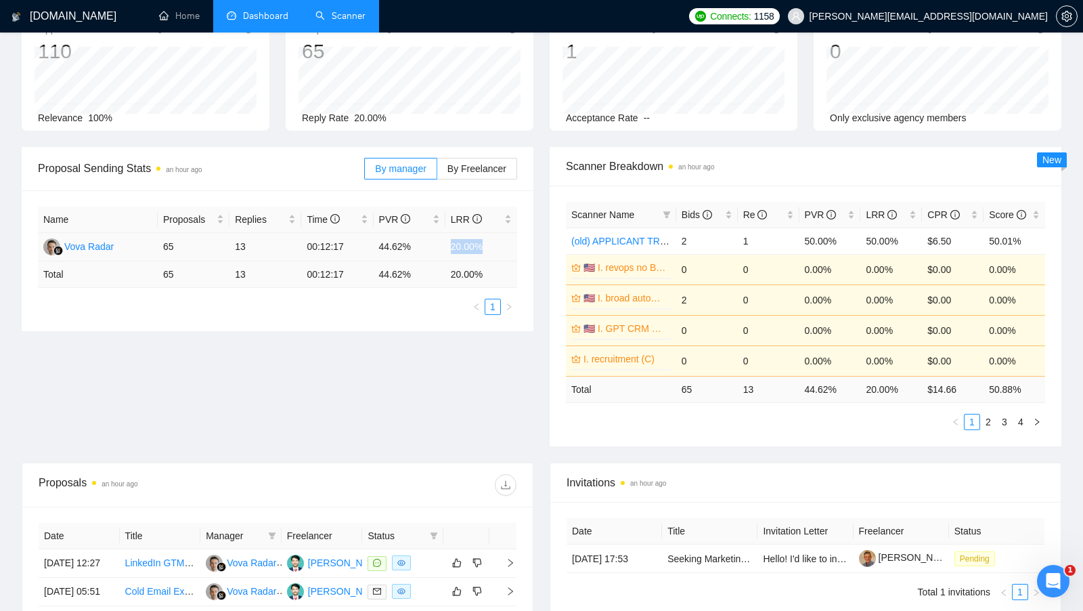
drag, startPoint x: 448, startPoint y: 245, endPoint x: 507, endPoint y: 246, distance: 58.9
click at [507, 246] on td "20.00%" at bounding box center [481, 247] width 72 height 28
drag, startPoint x: 160, startPoint y: 248, endPoint x: 192, endPoint y: 248, distance: 32.5
click at [192, 248] on td "65" at bounding box center [194, 247] width 72 height 28
drag, startPoint x: 239, startPoint y: 247, endPoint x: 271, endPoint y: 247, distance: 32.5
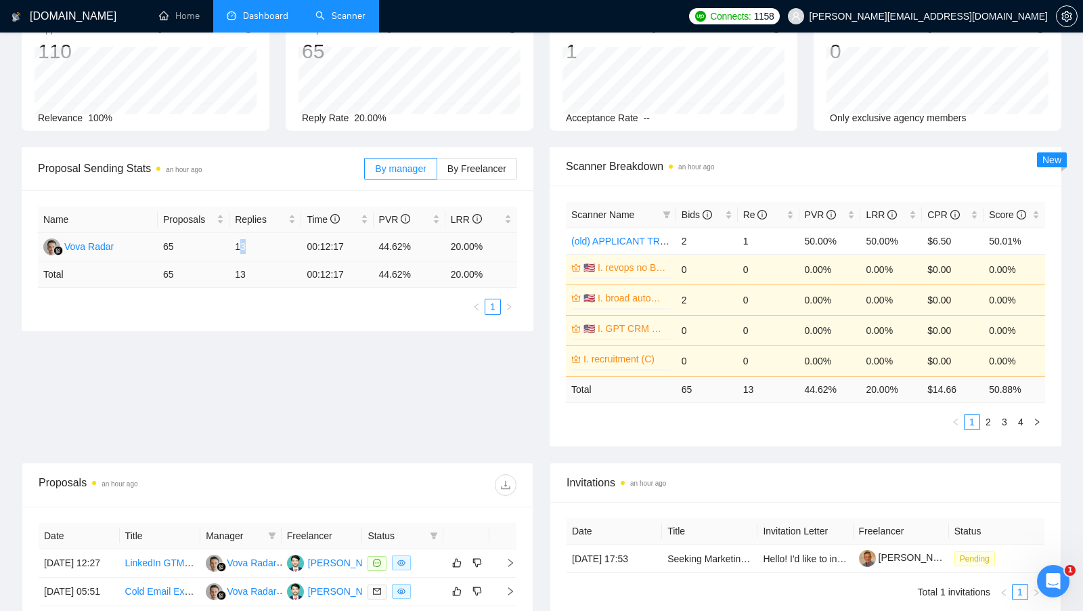
click at [271, 247] on td "13" at bounding box center [265, 247] width 72 height 28
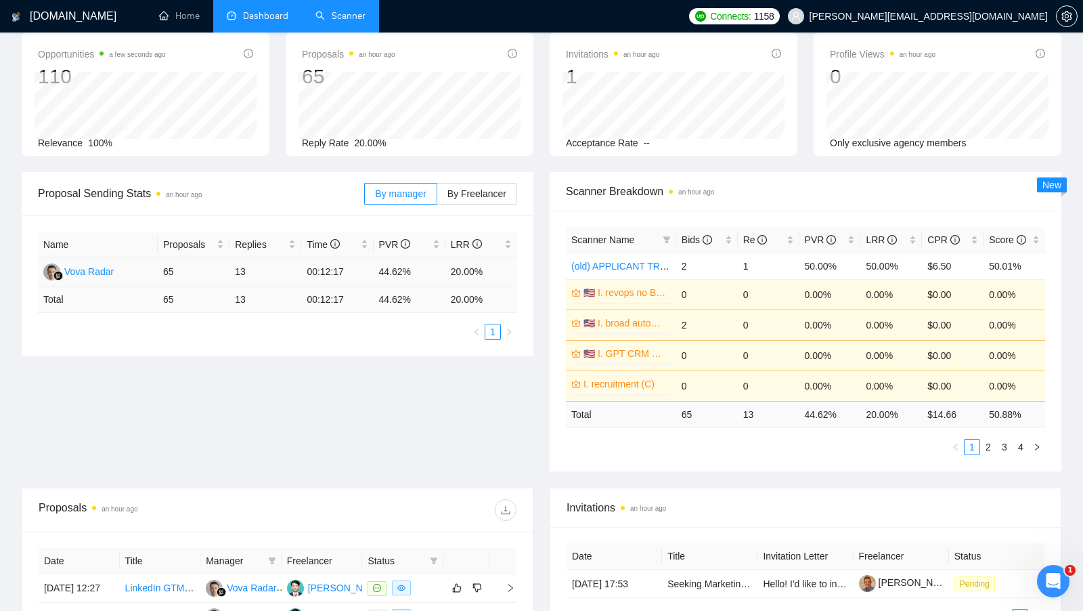
scroll to position [64, 0]
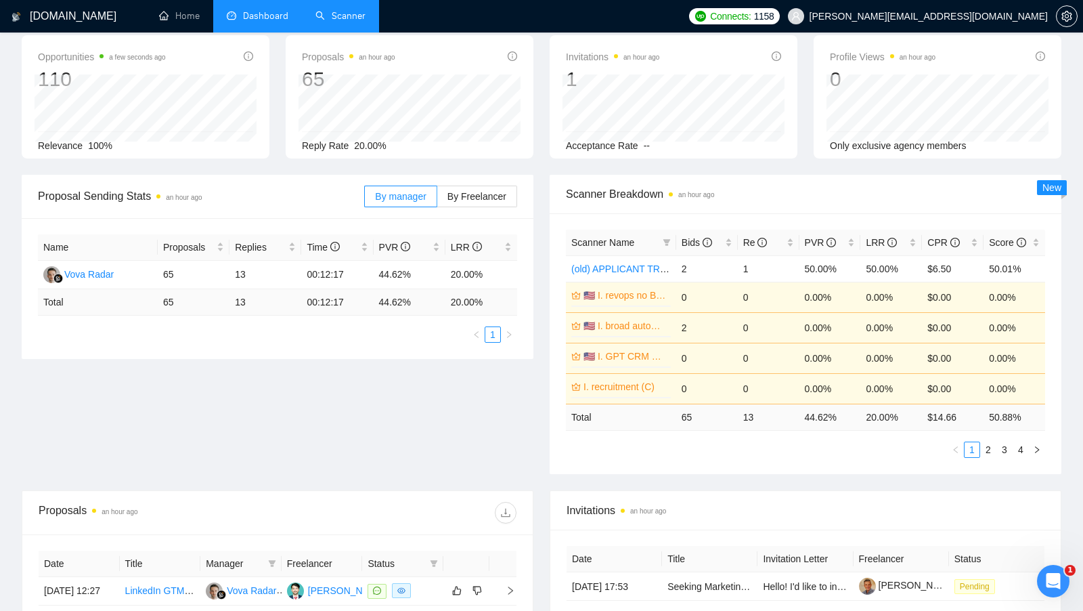
click at [353, 14] on link "Scanner" at bounding box center [340, 16] width 50 height 12
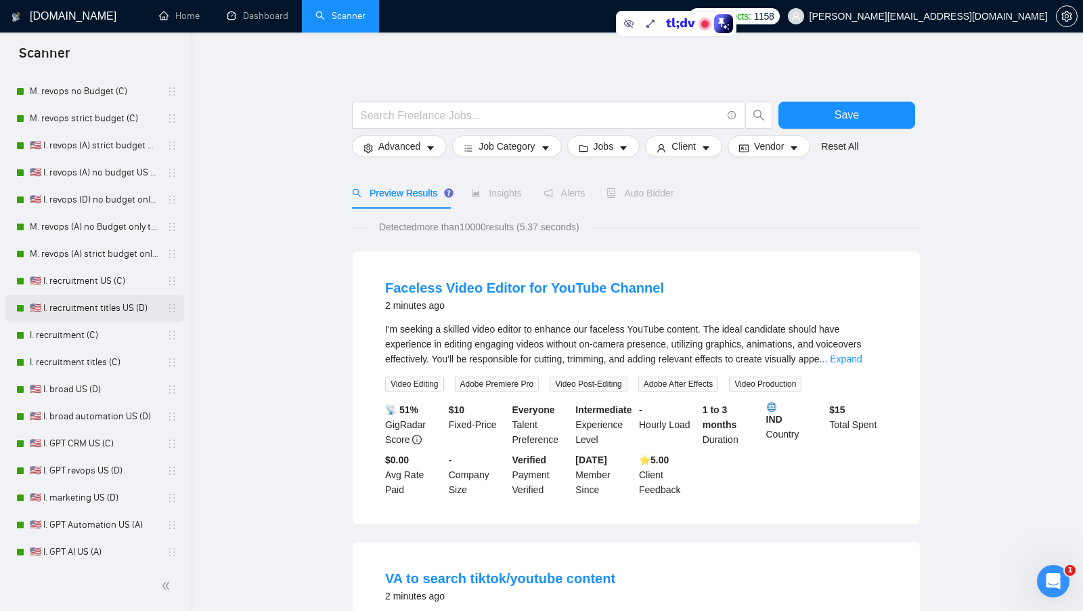
scroll to position [329, 0]
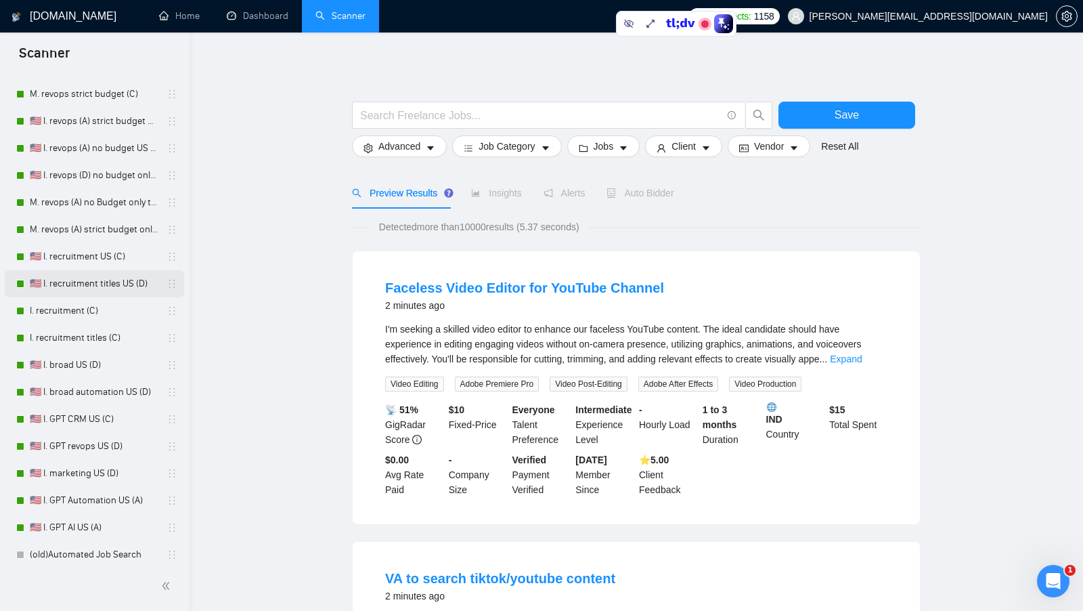
click at [121, 273] on link "🇺🇸 I. recruitment titles US (D)" at bounding box center [94, 283] width 129 height 27
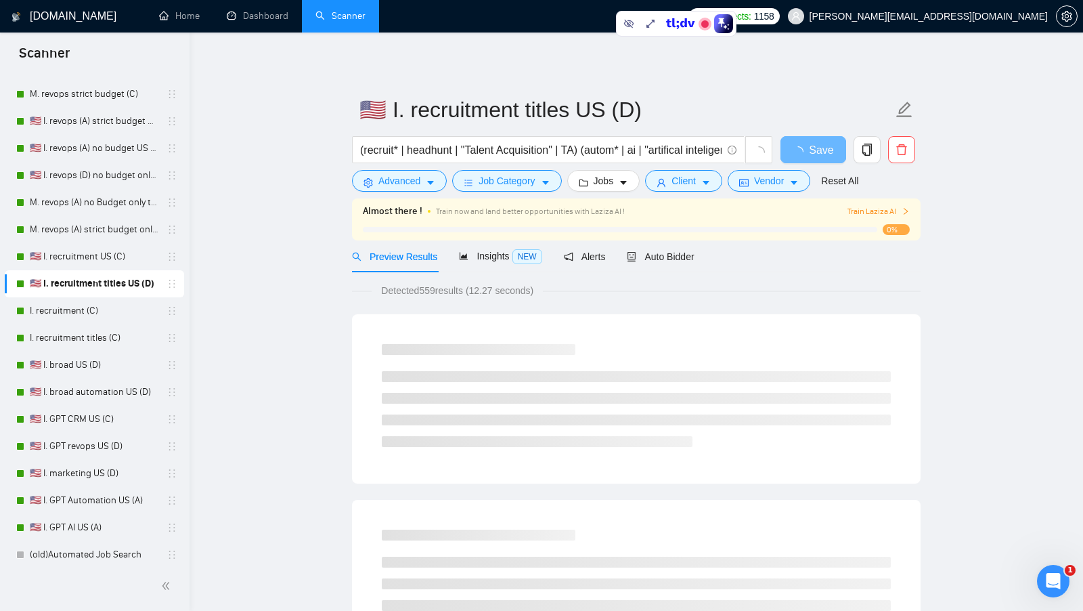
click at [702, 258] on div "Preview Results Insights NEW Alerts Auto Bidder" at bounding box center [636, 256] width 569 height 32
click at [683, 258] on span "Auto Bidder" at bounding box center [660, 256] width 67 height 11
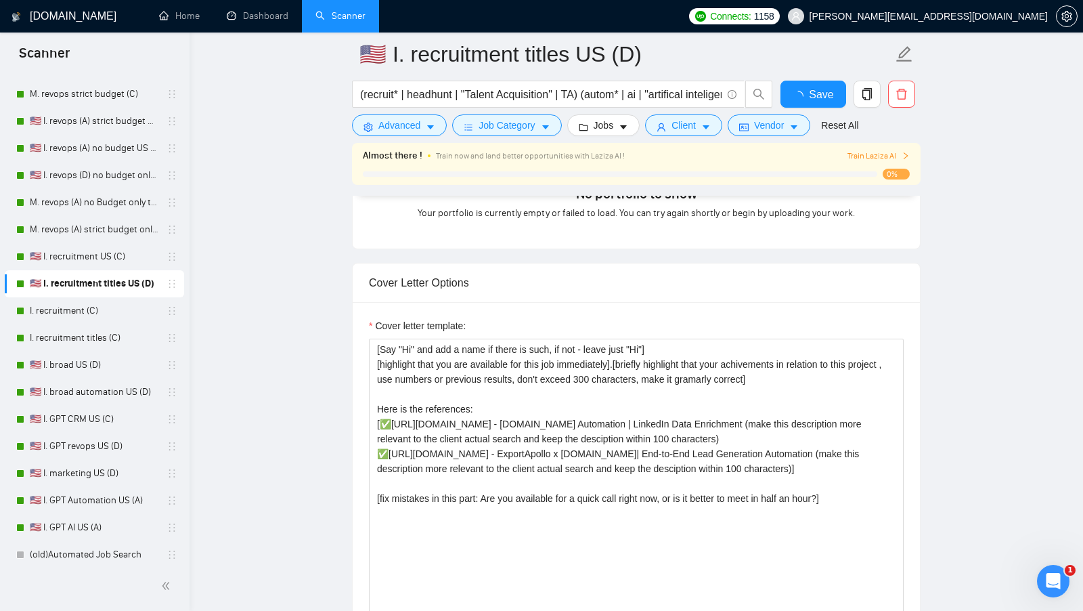
scroll to position [1374, 0]
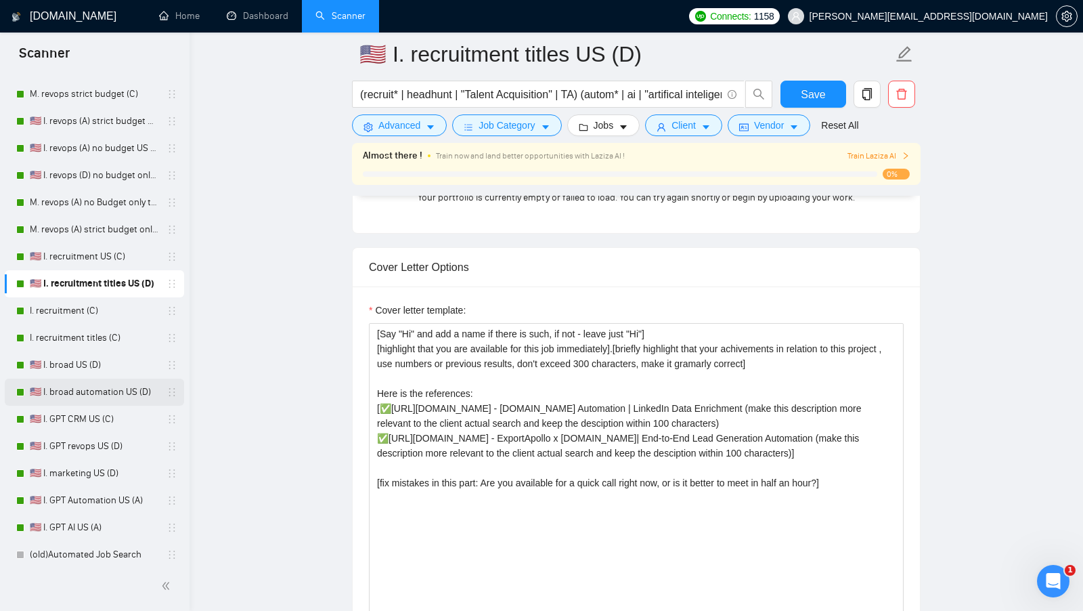
click at [113, 383] on link "🇺🇸 I. broad automation US (D)" at bounding box center [94, 391] width 129 height 27
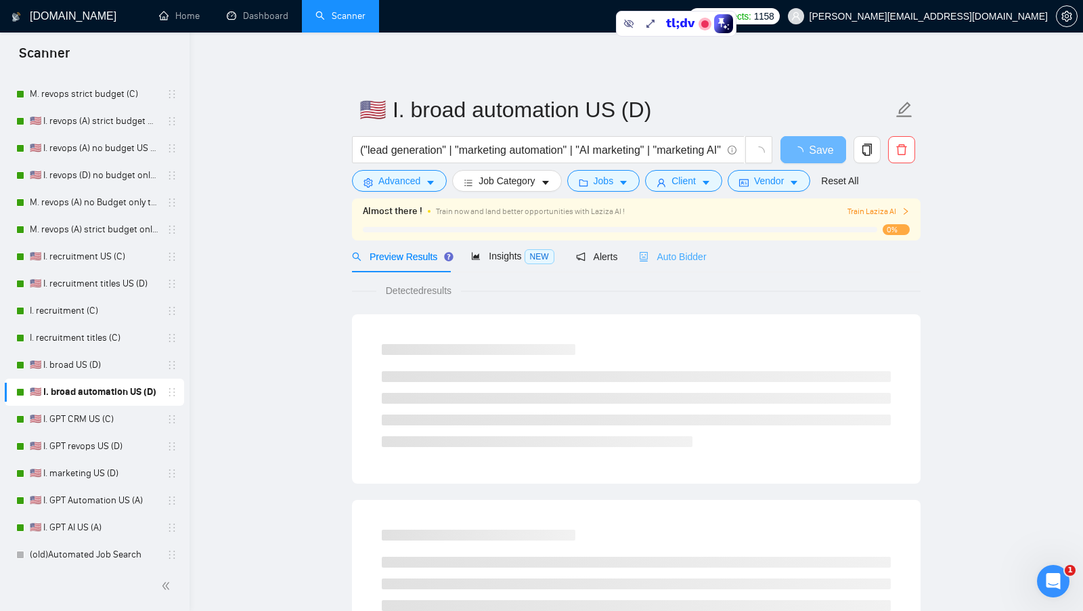
click at [706, 266] on div "Auto Bidder" at bounding box center [672, 256] width 67 height 32
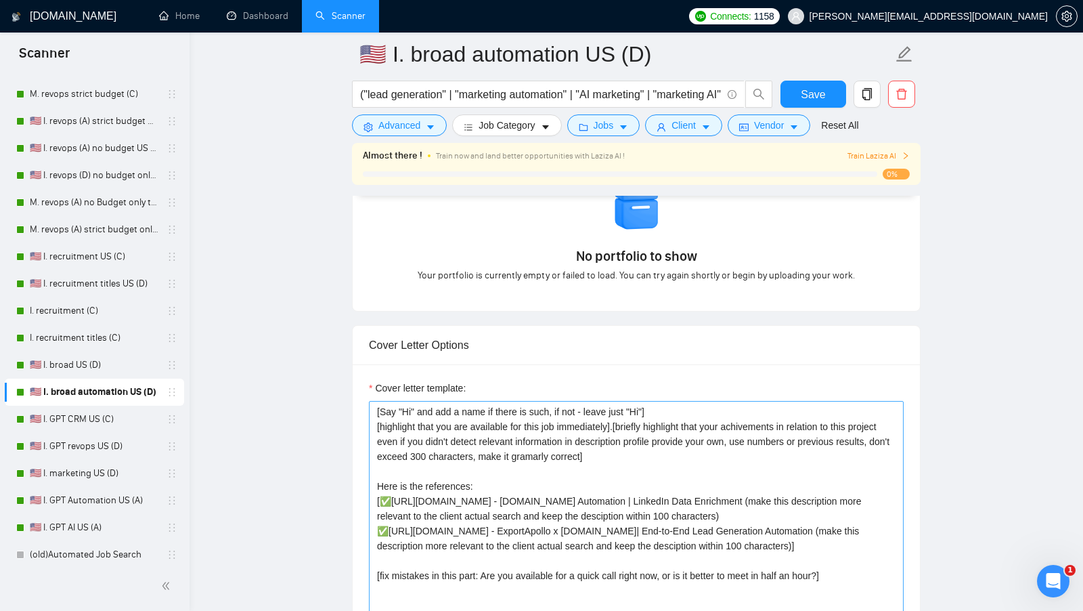
scroll to position [1302, 0]
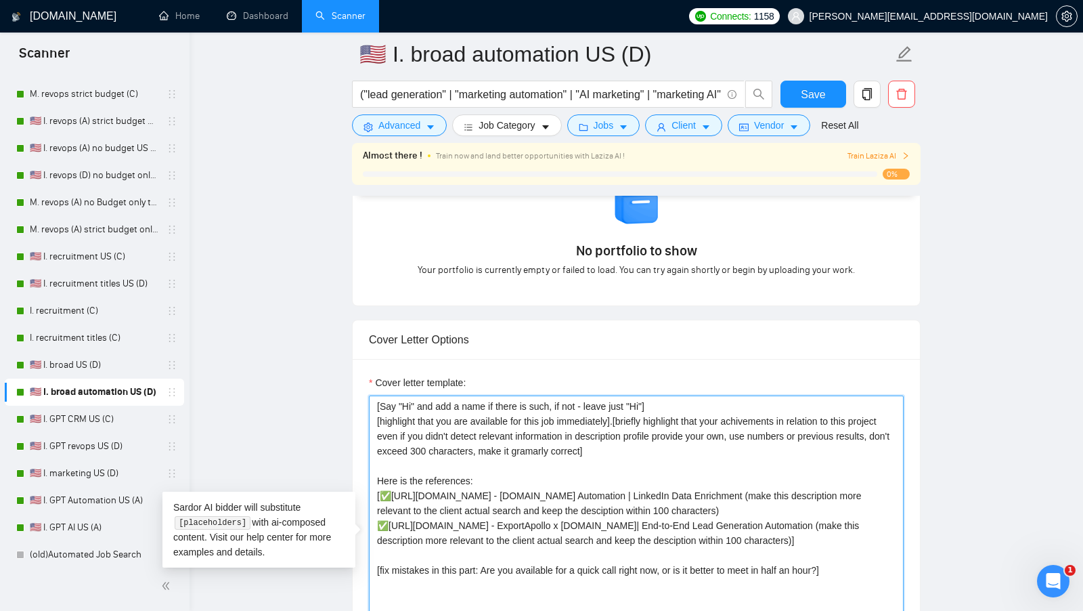
drag, startPoint x: 624, startPoint y: 414, endPoint x: 862, endPoint y: 428, distance: 238.0
click at [866, 428] on textarea "[Say "Hi" and add a name if there is such, if not - leave just "Hi"] [highlight…" at bounding box center [636, 547] width 535 height 305
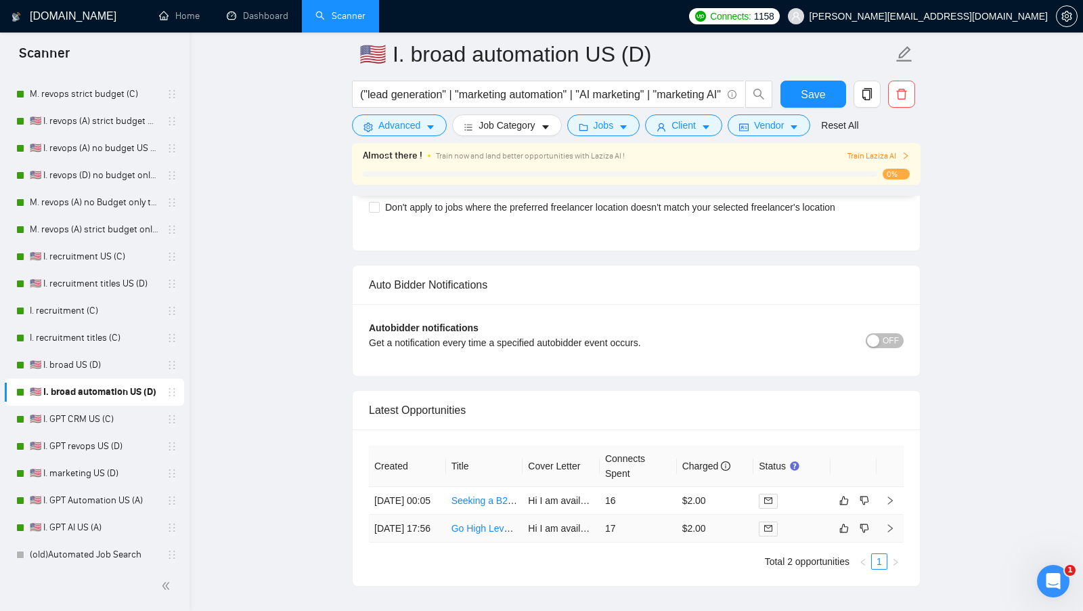
scroll to position [3190, 0]
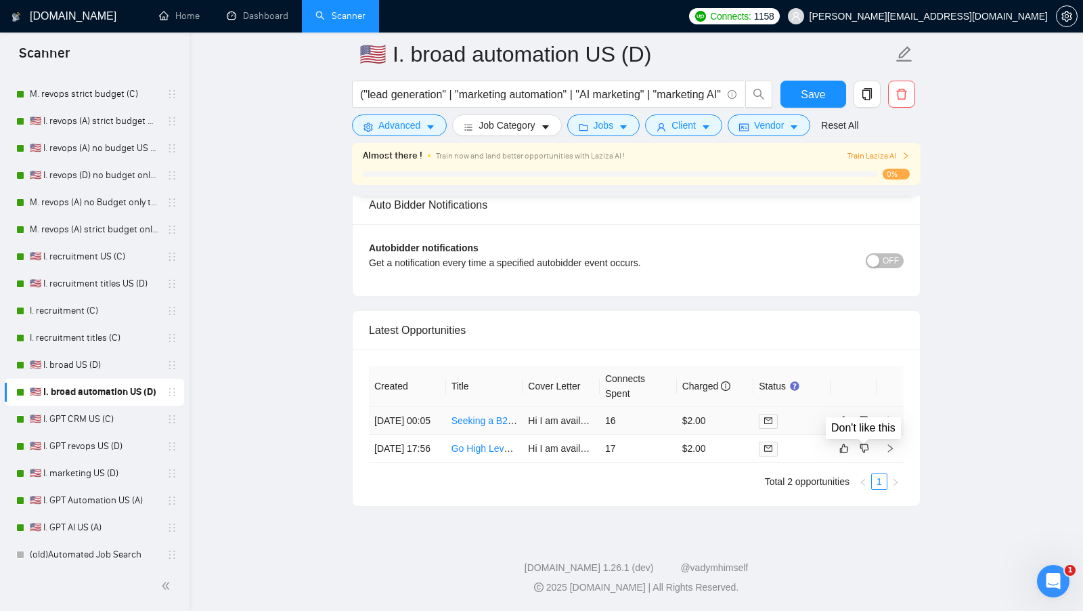
click at [801, 407] on td at bounding box center [791, 421] width 77 height 28
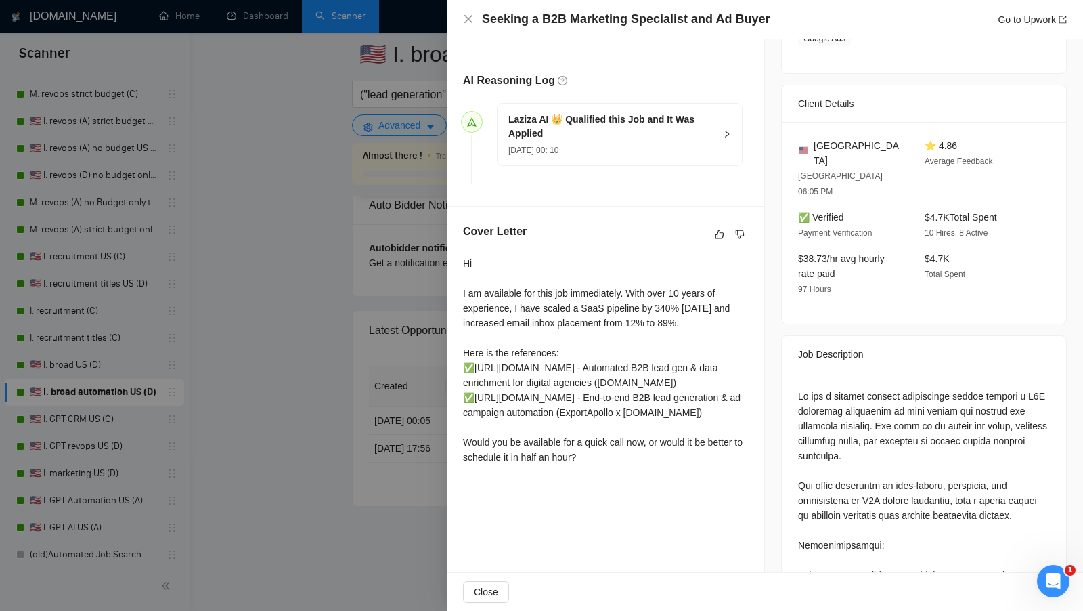
scroll to position [324, 0]
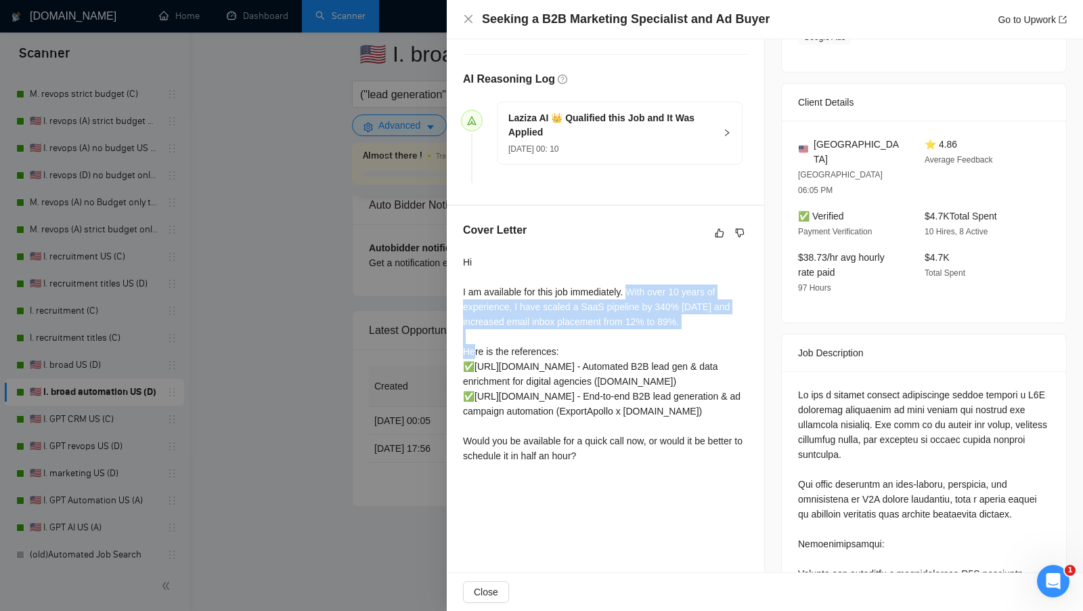
drag, startPoint x: 631, startPoint y: 292, endPoint x: 711, endPoint y: 317, distance: 83.7
click at [711, 317] on div "Hi I am available for this job immediately. With over 10 years of experience, I…" at bounding box center [605, 359] width 285 height 208
click at [319, 238] on div at bounding box center [541, 305] width 1083 height 611
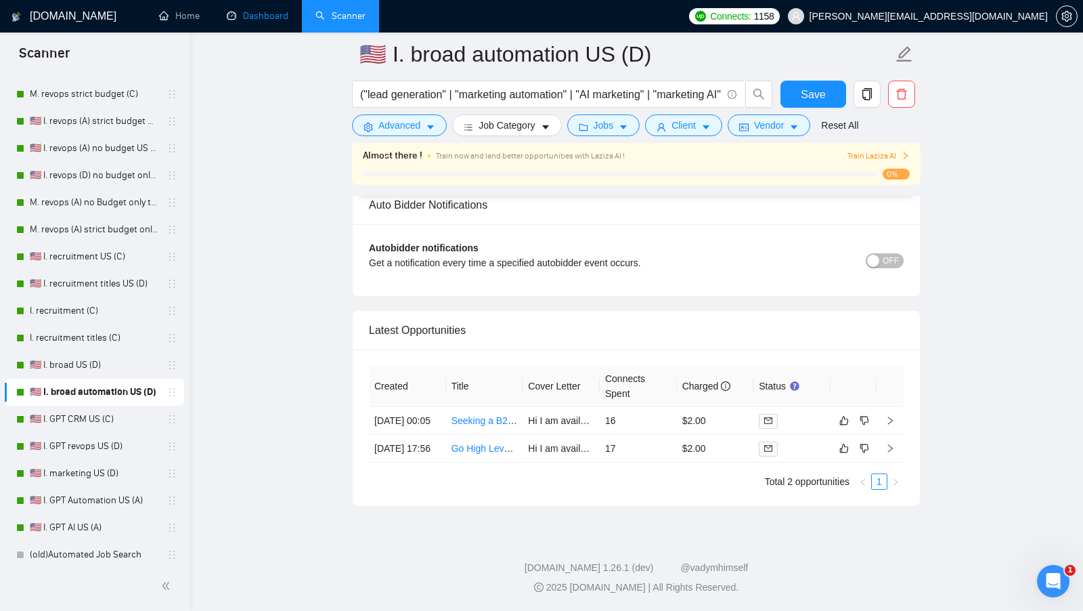
click at [245, 16] on link "Dashboard" at bounding box center [258, 16] width 62 height 12
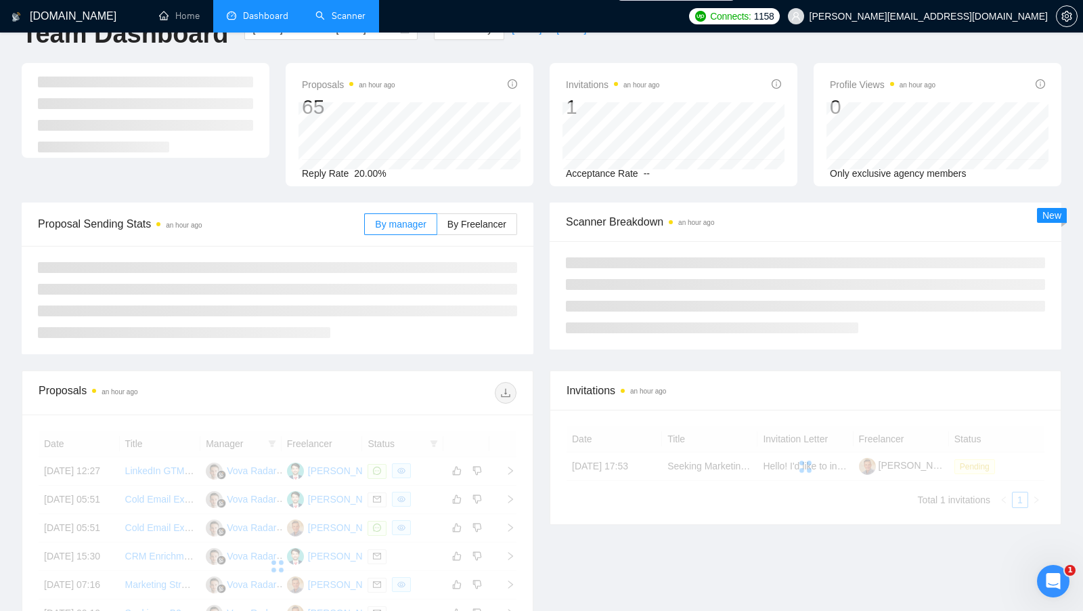
scroll to position [46, 0]
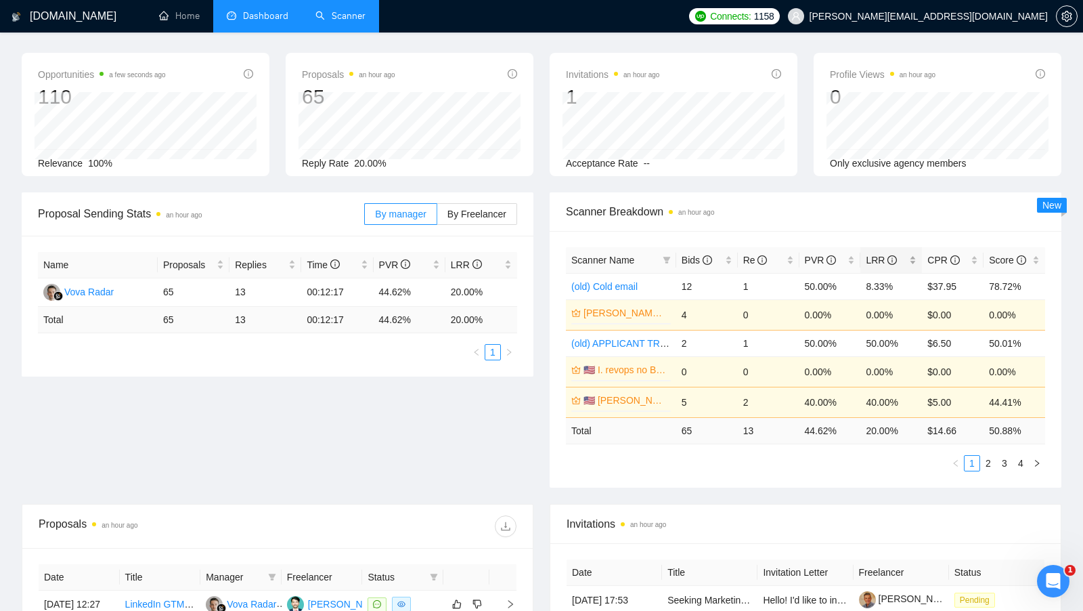
click at [916, 252] on div "LRR" at bounding box center [891, 259] width 51 height 15
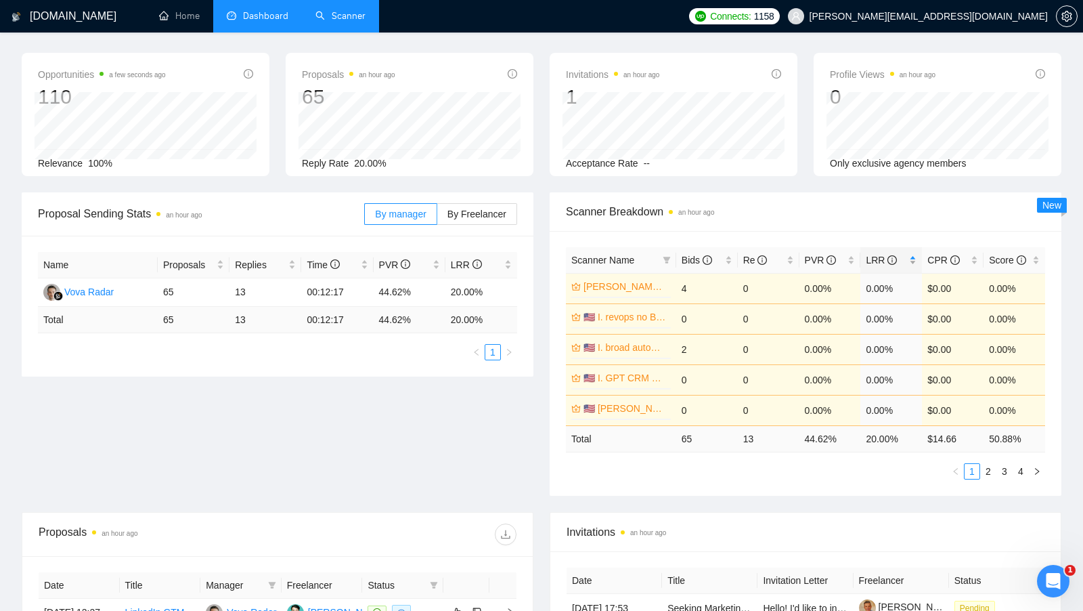
click at [916, 252] on div "LRR" at bounding box center [891, 259] width 51 height 15
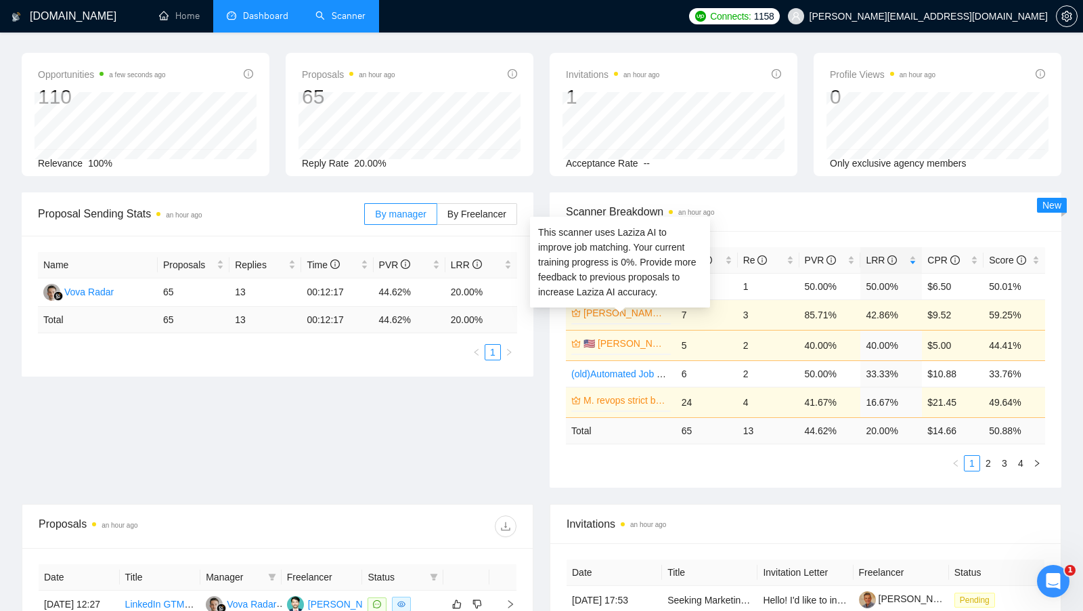
click at [619, 315] on link "M. Clay (B)" at bounding box center [625, 312] width 85 height 15
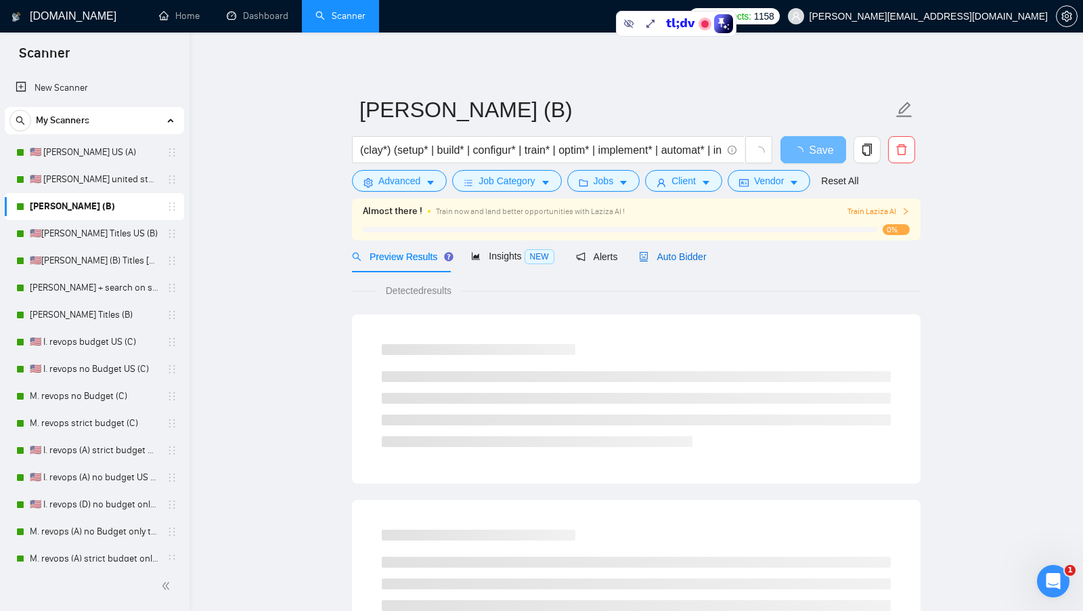
click at [689, 259] on span "Auto Bidder" at bounding box center [672, 256] width 67 height 11
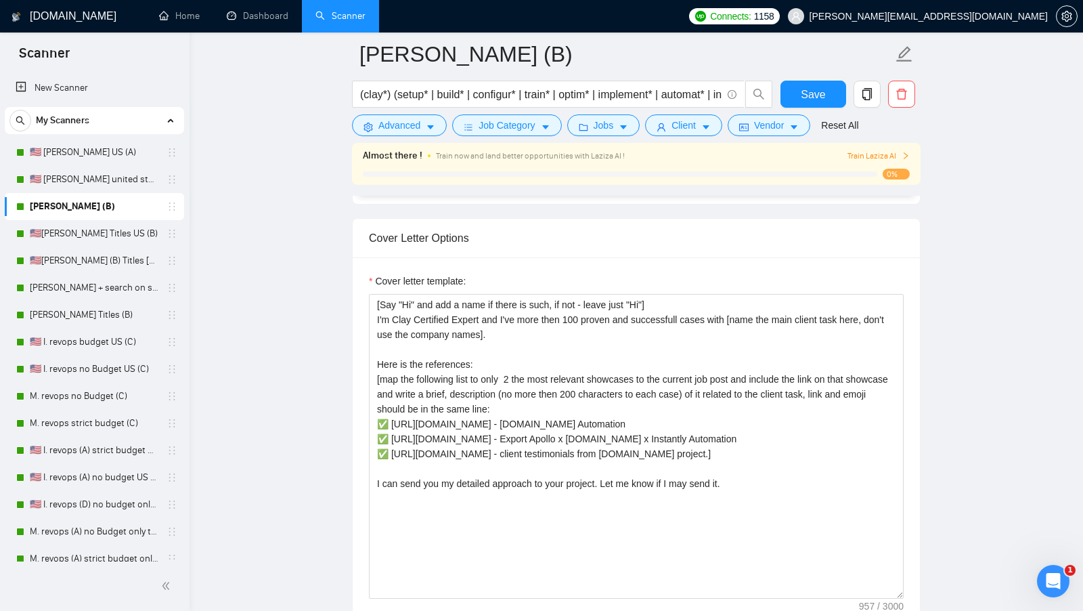
scroll to position [1491, 0]
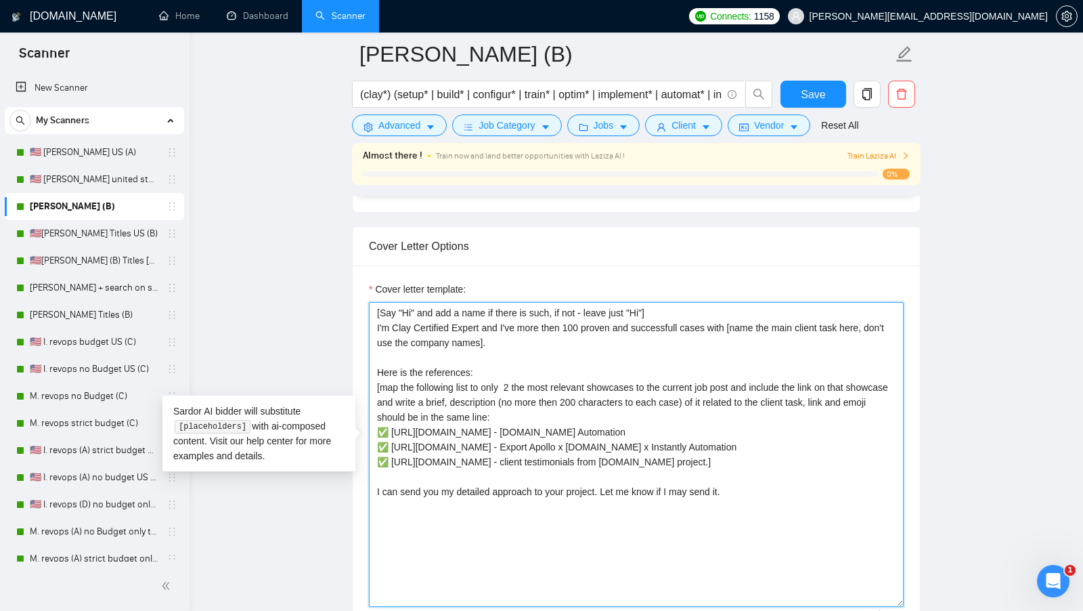
drag, startPoint x: 741, startPoint y: 506, endPoint x: 375, endPoint y: 512, distance: 366.2
click at [375, 512] on textarea "[Say "Hi" and add a name if there is such, if not - leave just "Hi"] I'm Clay C…" at bounding box center [636, 454] width 535 height 305
click at [519, 332] on textarea "[Say "Hi" and add a name if there is such, if not - leave just "Hi"] I'm Clay C…" at bounding box center [636, 454] width 535 height 305
drag, startPoint x: 376, startPoint y: 319, endPoint x: 496, endPoint y: 319, distance: 120.5
click at [496, 319] on textarea "[Say "Hi" and add a name if there is such, if not - leave just "Hi"] I'm Clay C…" at bounding box center [636, 454] width 535 height 305
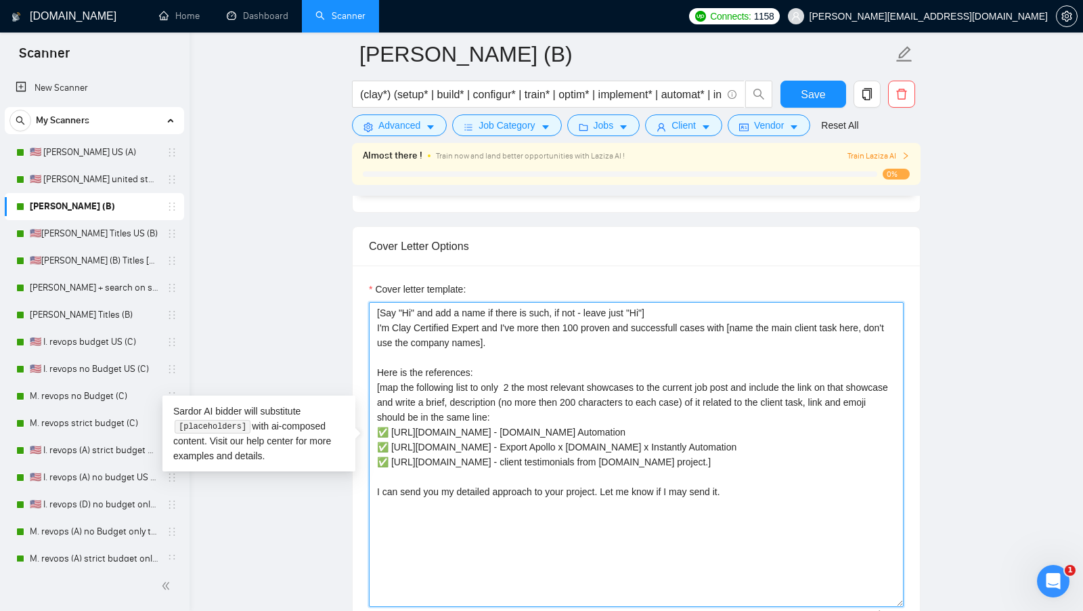
click at [521, 334] on textarea "[Say "Hi" and add a name if there is such, if not - leave just "Hi"] I'm Clay C…" at bounding box center [636, 454] width 535 height 305
click at [575, 319] on textarea "[Say "Hi" and add a name if there is such, if not - leave just "Hi"] I'm Clay C…" at bounding box center [636, 454] width 535 height 305
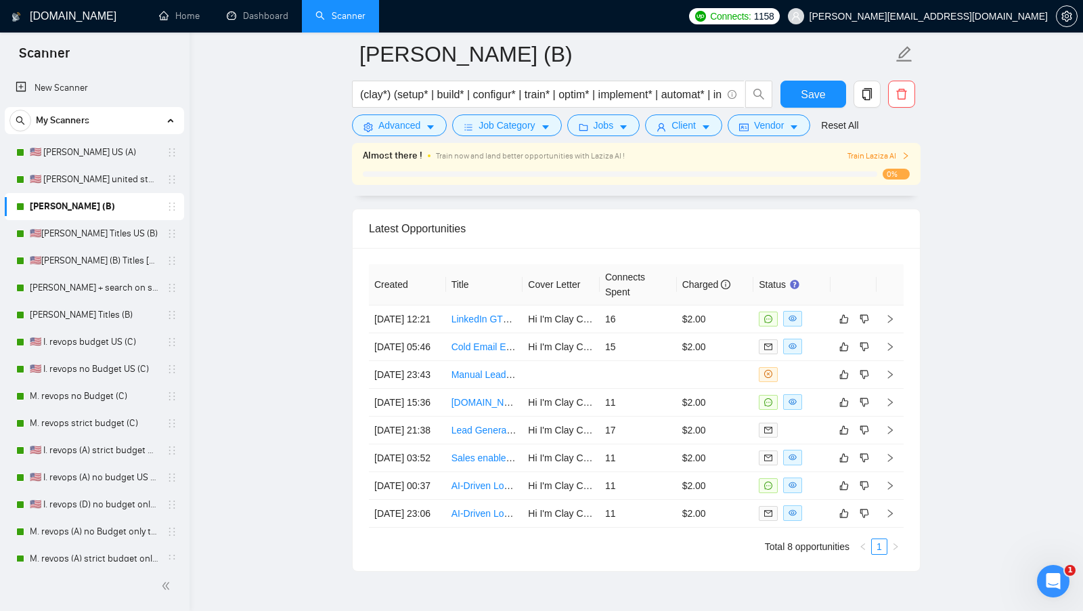
scroll to position [1583, 0]
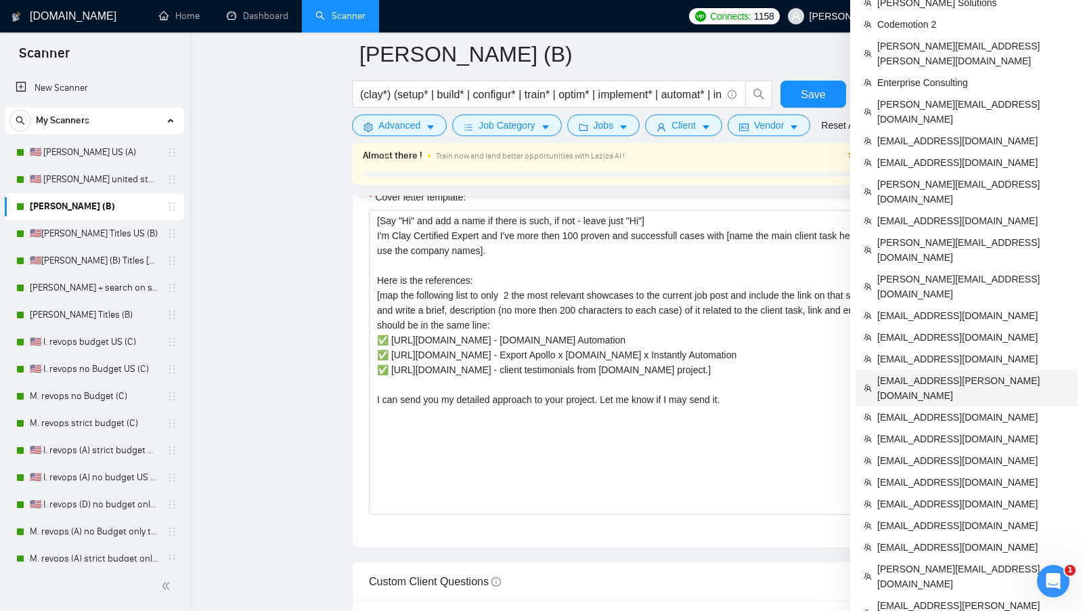
click at [947, 373] on span "[EMAIL_ADDRESS][PERSON_NAME][DOMAIN_NAME]" at bounding box center [973, 388] width 192 height 30
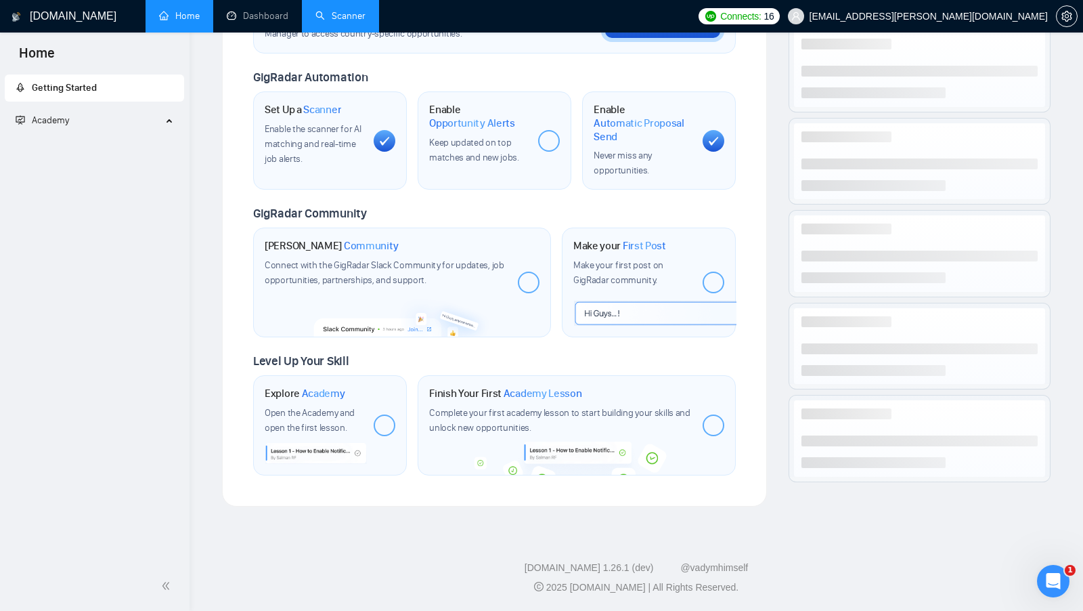
scroll to position [451, 0]
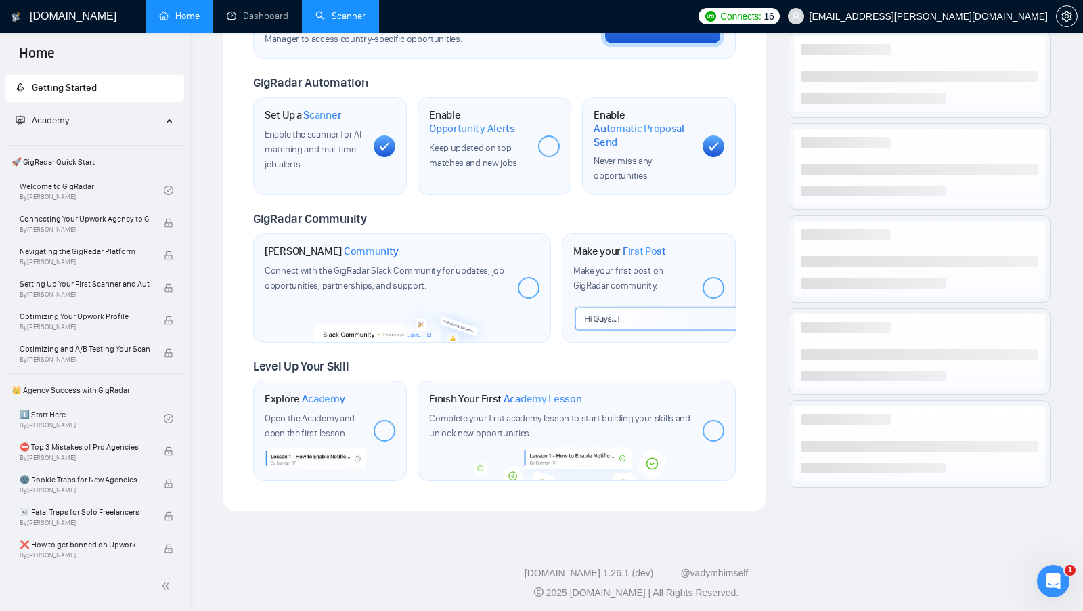
click at [350, 14] on link "Scanner" at bounding box center [340, 16] width 50 height 12
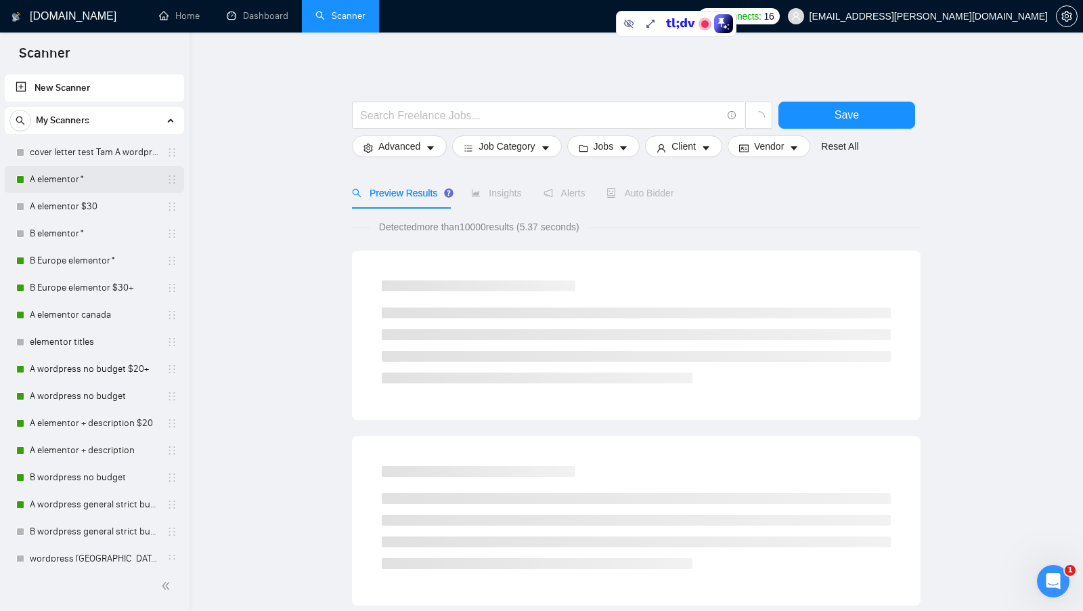
scroll to position [7, 0]
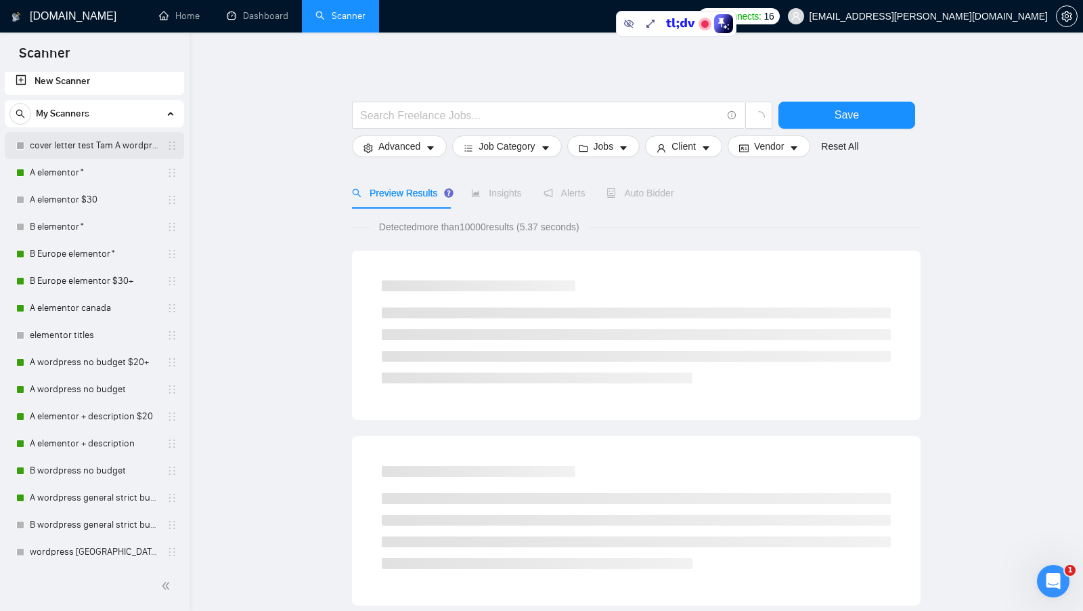
click at [121, 153] on link "cover letter test Tam A wordpress no budget $20+" at bounding box center [94, 145] width 129 height 27
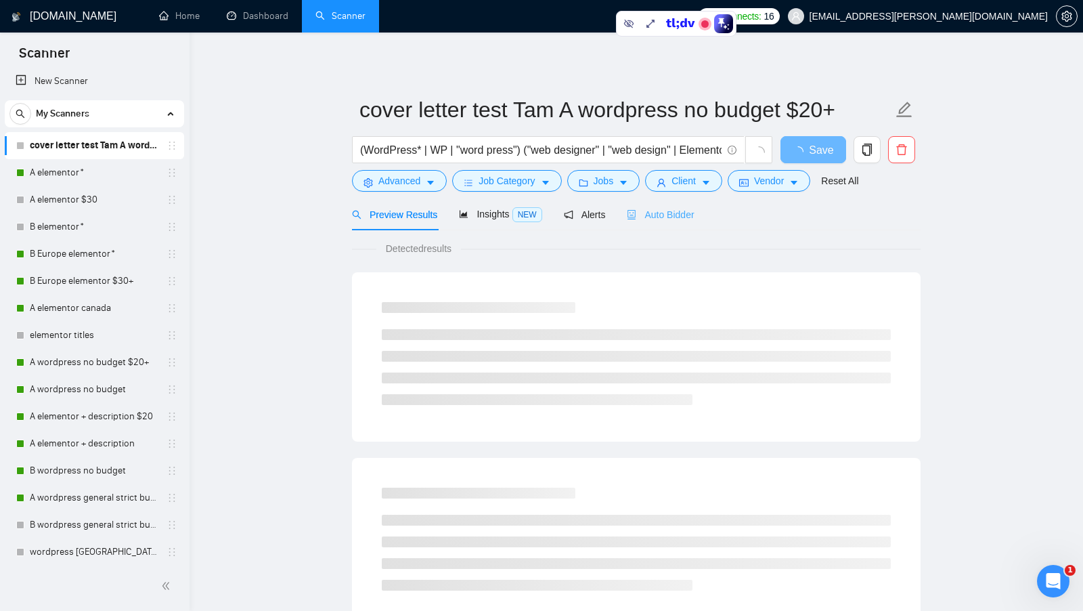
click at [673, 223] on div "Auto Bidder" at bounding box center [660, 214] width 67 height 32
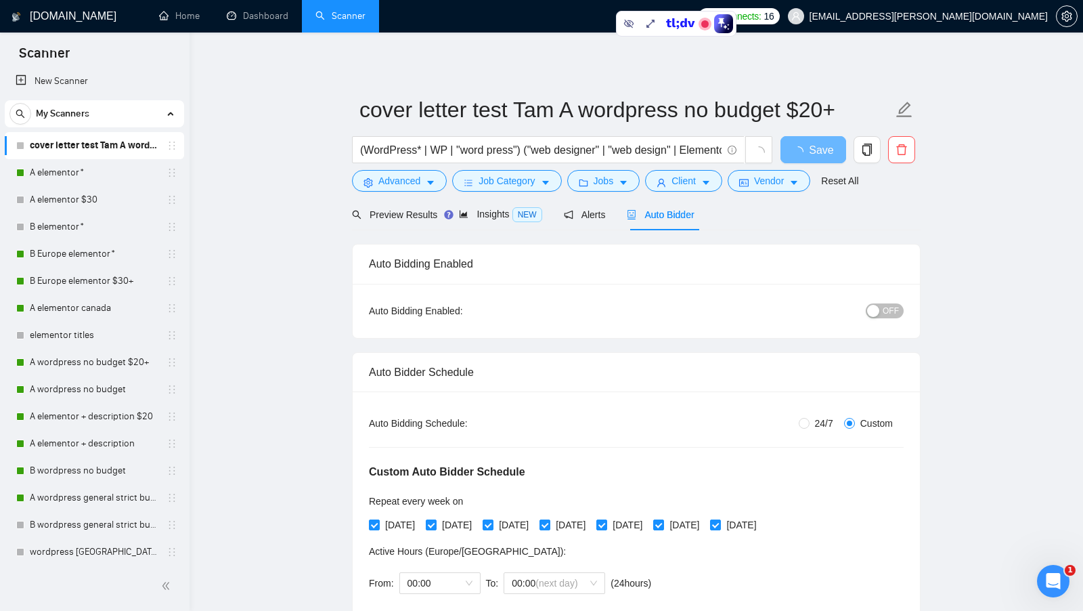
radio input "false"
radio input "true"
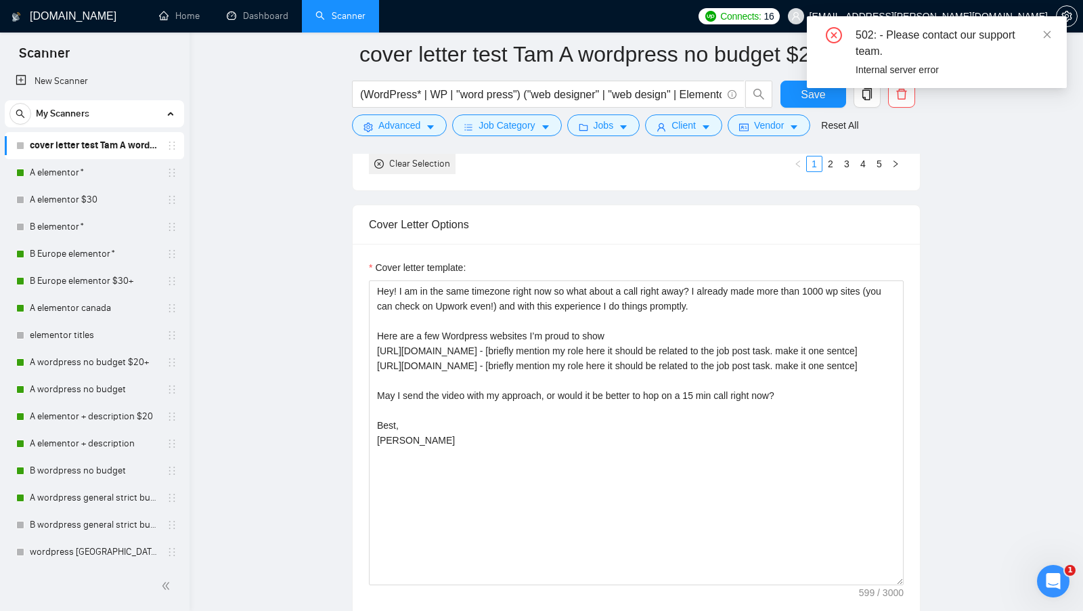
scroll to position [1697, 0]
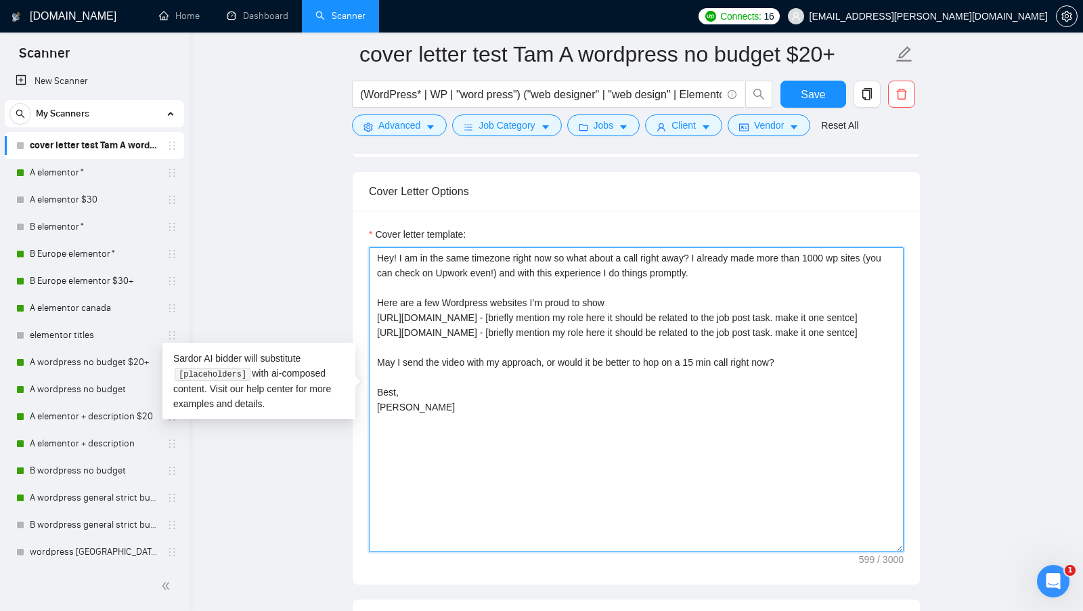
drag, startPoint x: 399, startPoint y: 250, endPoint x: 766, endPoint y: 275, distance: 367.7
click at [766, 275] on textarea "Hey! I am in the same timezone right now so what about a call right away? I alr…" at bounding box center [636, 399] width 535 height 305
drag, startPoint x: 397, startPoint y: 250, endPoint x: 699, endPoint y: 250, distance: 301.9
click at [699, 250] on textarea "Hey! I am in the same timezone right now so what about a call right away? I alr…" at bounding box center [636, 399] width 535 height 305
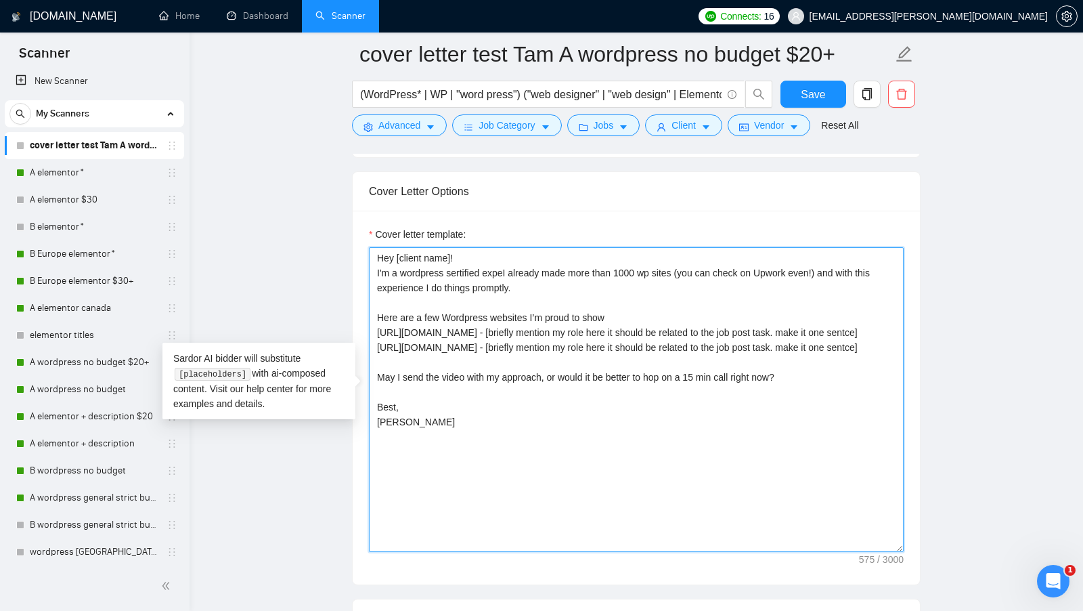
click at [454, 267] on textarea "Hey [client name]! I'm a wordpress sertified expeI already made more than 1000 …" at bounding box center [636, 399] width 535 height 305
click at [508, 267] on textarea "Hey [client name]! I'm a wordpress certified expeI already made more than 1000 …" at bounding box center [636, 399] width 535 height 305
click at [618, 280] on textarea "Hey [client name]! I'm a wordpress certified expert, I already made more than 1…" at bounding box center [636, 399] width 535 height 305
click at [666, 259] on textarea "Hey [client name]! I'm a wordpress certified expert, I already made more than 1…" at bounding box center [636, 399] width 535 height 305
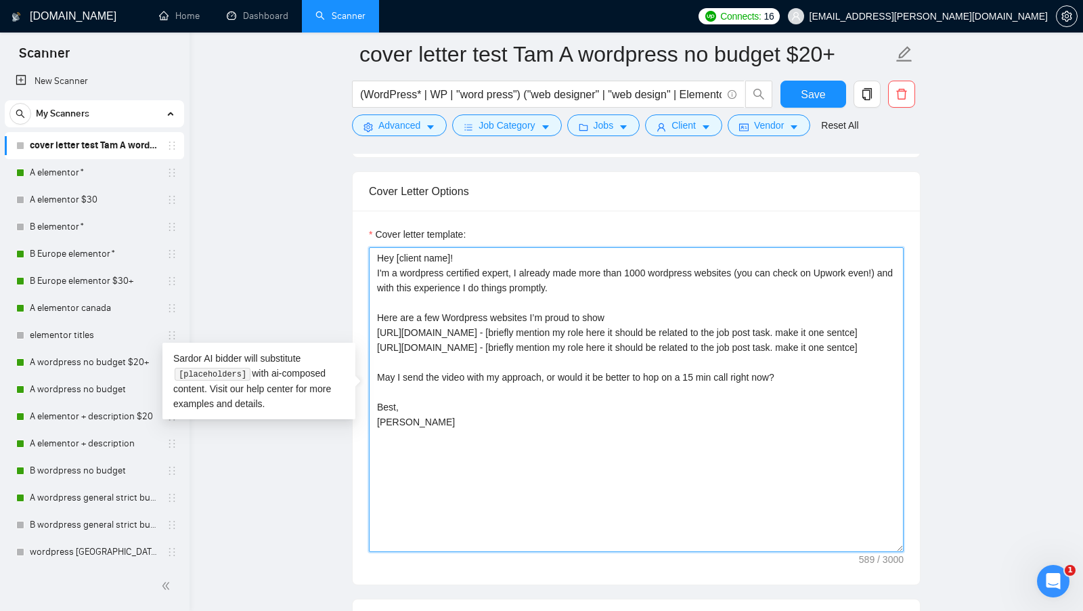
click at [734, 278] on textarea "Hey [client name]! I'm a wordpress certified expert, I already made more than 1…" at bounding box center [636, 399] width 535 height 305
drag, startPoint x: 749, startPoint y: 262, endPoint x: 904, endPoint y: 264, distance: 155.0
click at [904, 264] on textarea "Hey [client name]! I'm a wordpress certified expert, I already made more than 1…" at bounding box center [636, 399] width 535 height 305
type textarea "Hey [client name]! I'm a wordpress certified expert, I already made more than 1…"
drag, startPoint x: 749, startPoint y: 265, endPoint x: 751, endPoint y: 274, distance: 9.0
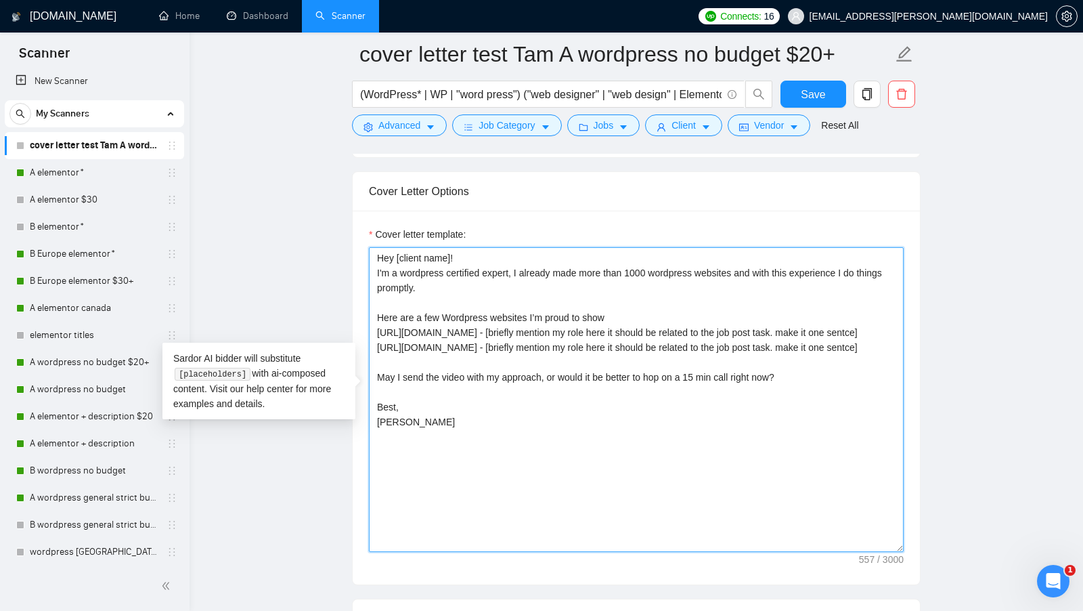
click at [751, 274] on textarea "Hey [client name]! I'm a wordpress certified expert, I already made more than 1…" at bounding box center [636, 399] width 535 height 305
click at [730, 277] on textarea "Hey [client name]! I'm a wordpress certified expert, I already made more than 1…" at bounding box center [636, 399] width 535 height 305
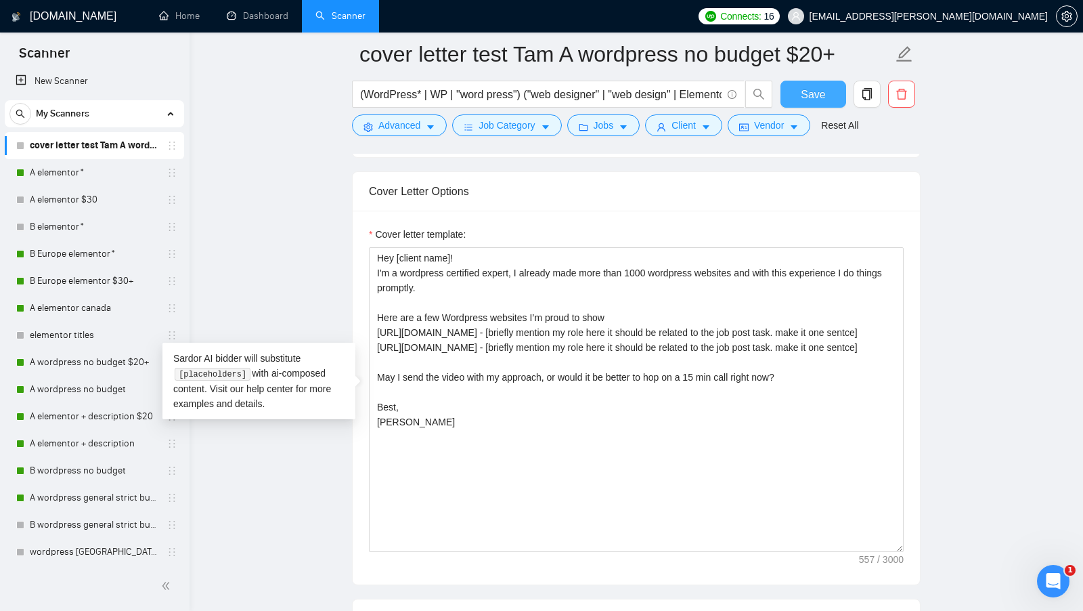
click at [831, 97] on button "Save" at bounding box center [813, 94] width 66 height 27
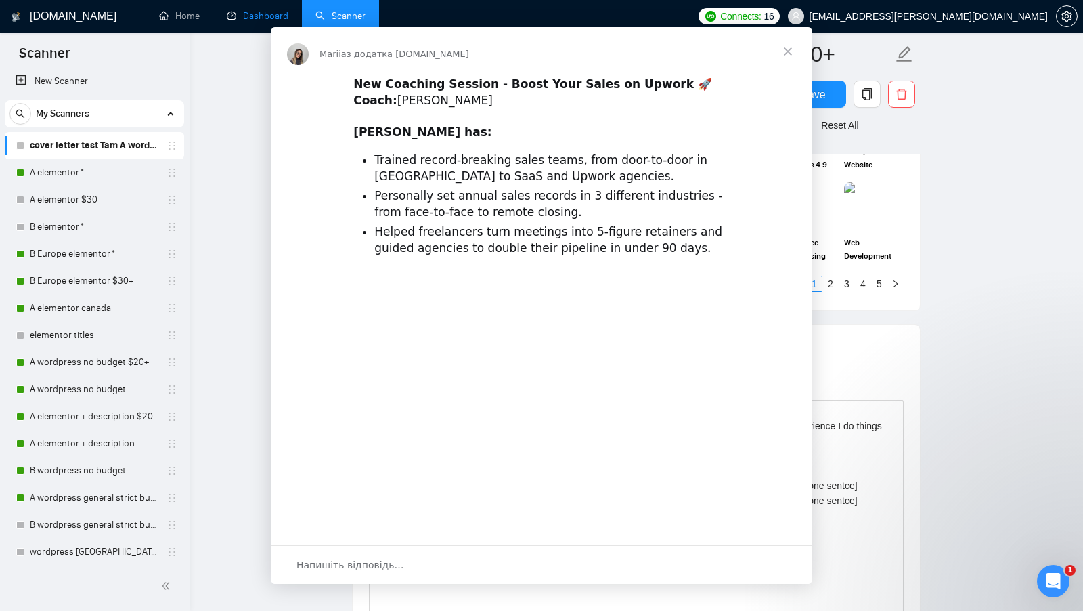
scroll to position [0, 0]
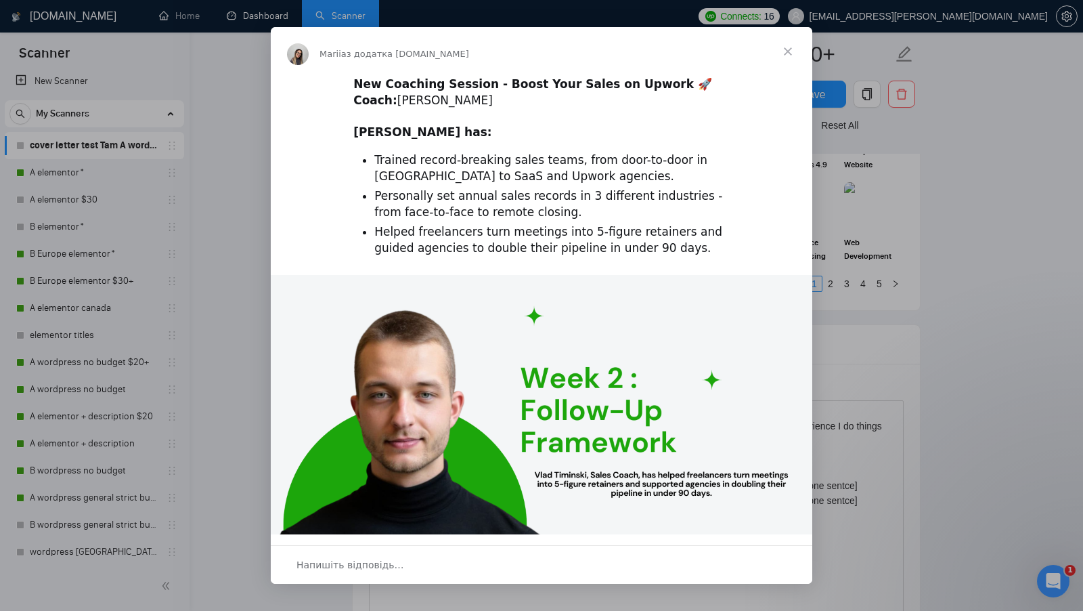
click at [783, 56] on span "Закрити" at bounding box center [788, 51] width 49 height 49
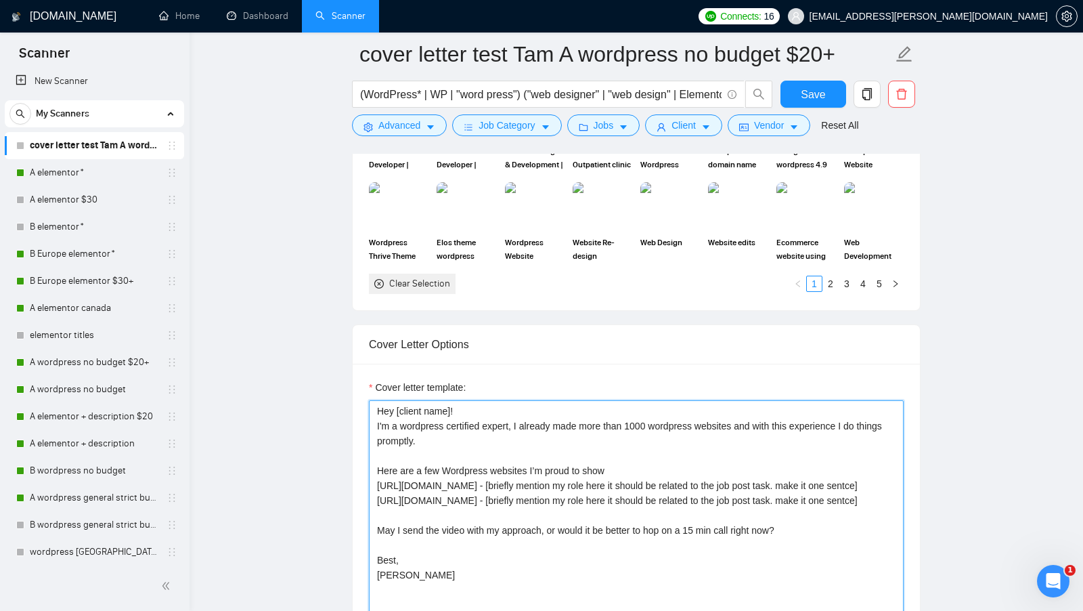
click at [682, 400] on textarea "Hey [client name]! I'm a wordpress certified expert, I already made more than 1…" at bounding box center [636, 552] width 535 height 305
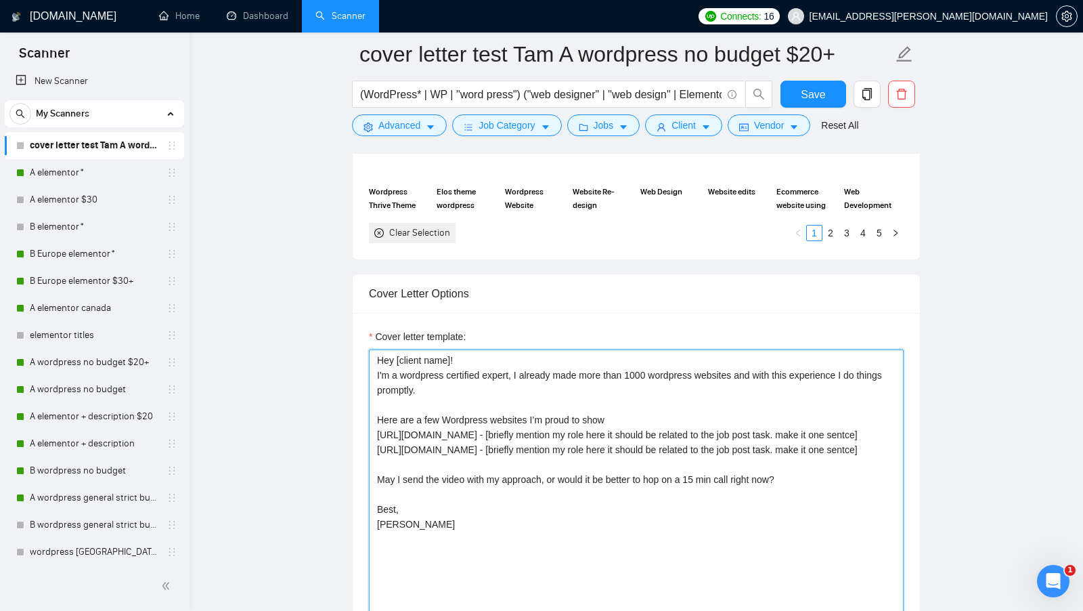
scroll to position [1602, 0]
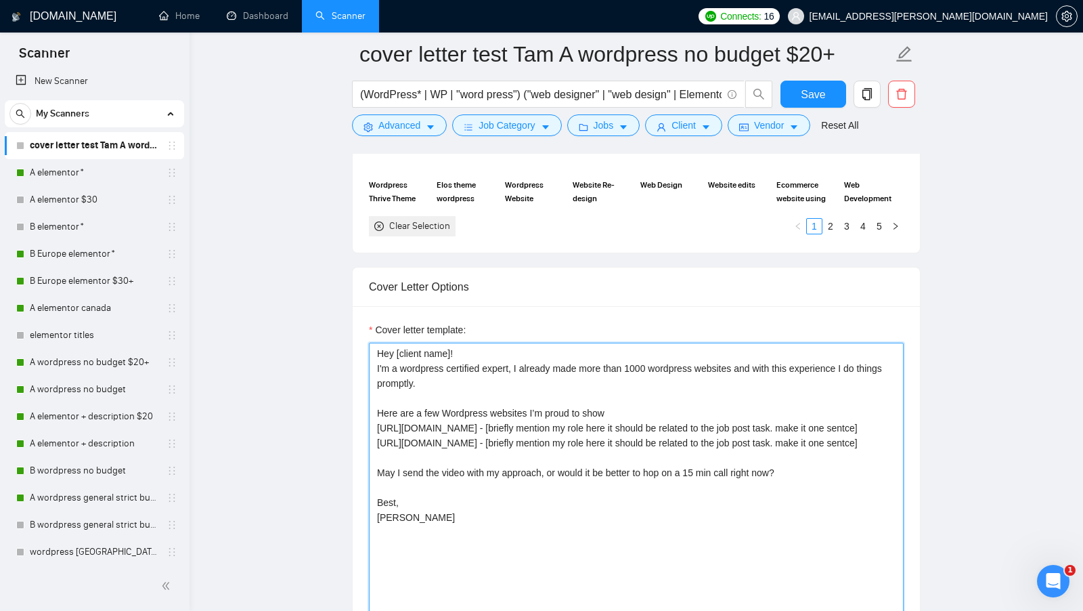
click at [517, 362] on textarea "Hey [client name]! I'm a wordpress certified expert, I already made more than 1…" at bounding box center [636, 495] width 535 height 305
drag, startPoint x: 521, startPoint y: 359, endPoint x: 522, endPoint y: 369, distance: 9.6
click at [522, 369] on textarea "Hey [client name]! I'm a wordpress certified expert, I already made more than 1…" at bounding box center [636, 495] width 535 height 305
paste textarea "’ve already completed more than [number of projects] similar to [client’s task]…"
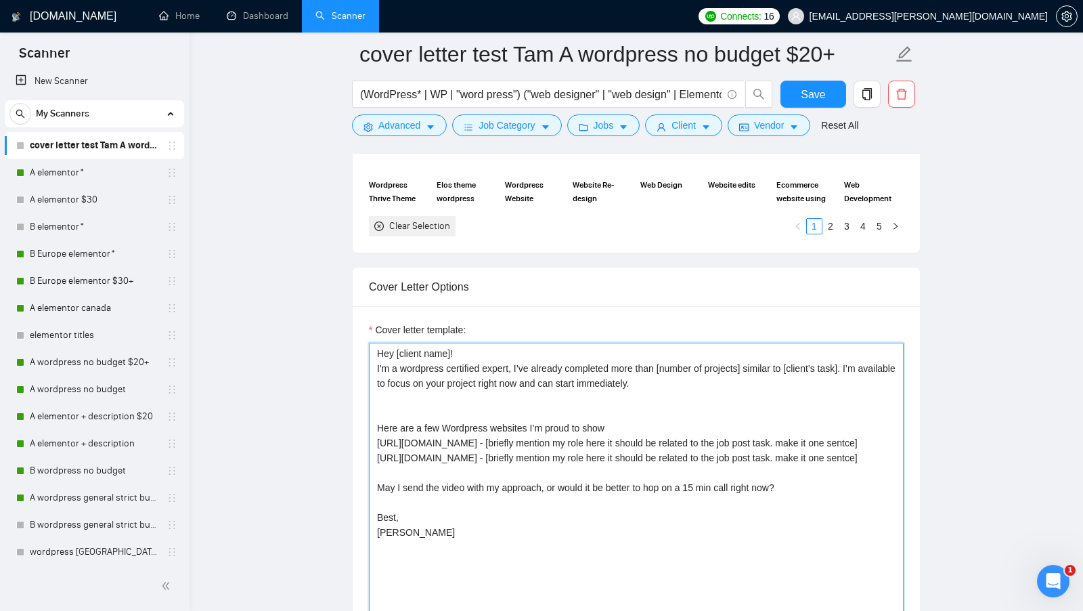
drag, startPoint x: 757, startPoint y: 359, endPoint x: 668, endPoint y: 355, distance: 88.7
click at [668, 355] on textarea "Hey [client name]! I'm a wordpress certified expert, I’ve already completed mor…" at bounding box center [636, 495] width 535 height 305
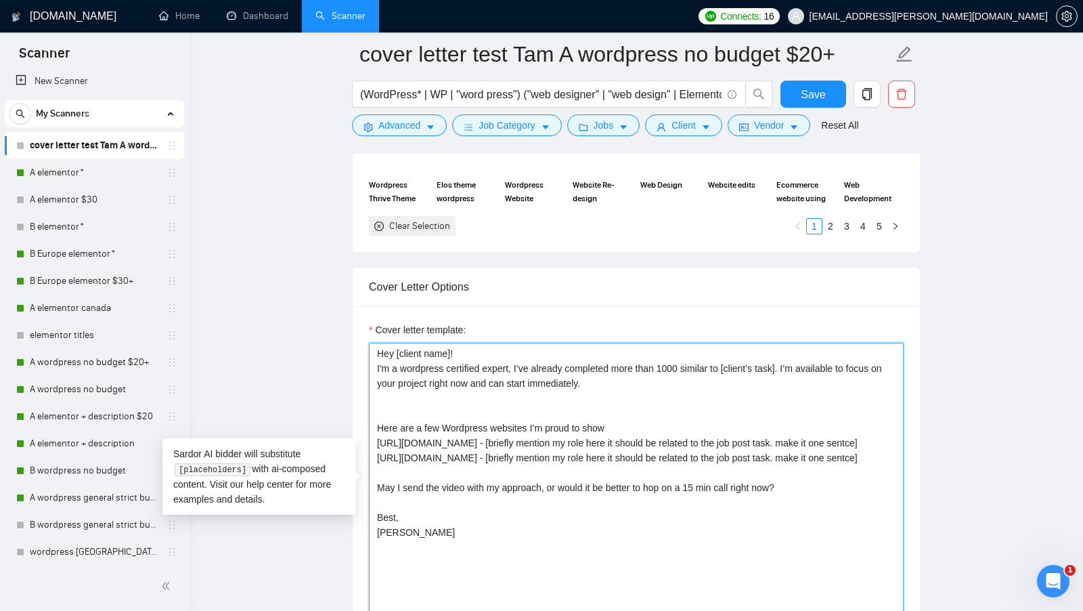
paste textarea "We can be the perfect partners! I’ve already completed more than [number of pro…"
drag, startPoint x: 611, startPoint y: 370, endPoint x: 340, endPoint y: 361, distance: 270.9
drag, startPoint x: 755, startPoint y: 359, endPoint x: 663, endPoint y: 360, distance: 91.4
click at [663, 360] on textarea "Hey [client name]! We can be the perfect partners! I’ve already completed more …" at bounding box center [636, 495] width 535 height 305
drag, startPoint x: 518, startPoint y: 358, endPoint x: 577, endPoint y: 371, distance: 59.6
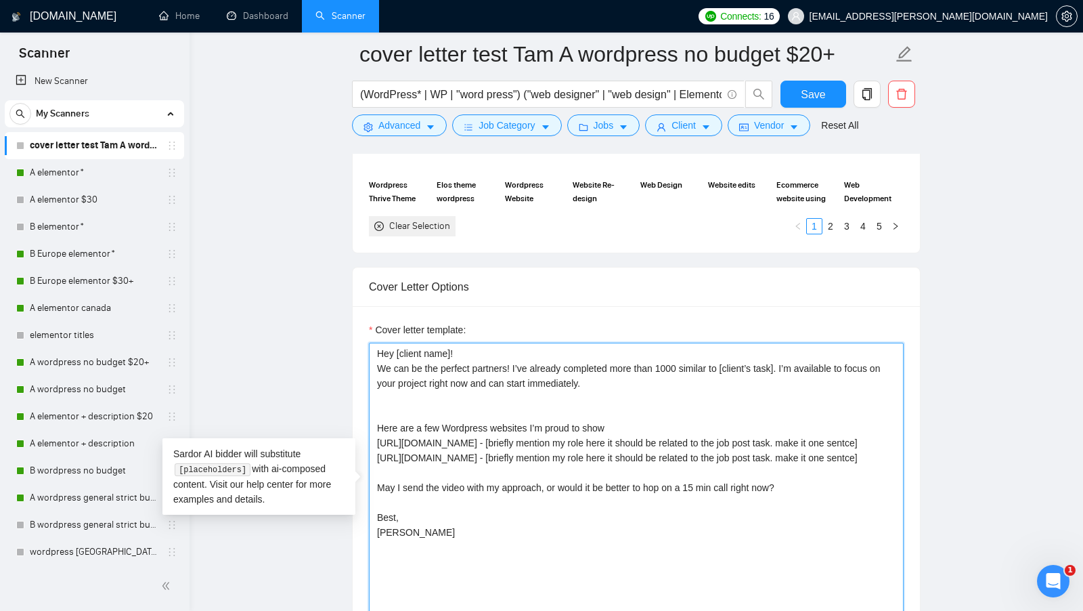
click at [577, 371] on textarea "Hey [client name]! We can be the perfect partners! I’ve already completed more …" at bounding box center [636, 495] width 535 height 305
click at [663, 372] on textarea "Hey [client name]! We can be the perfect partners! I’ve already completed more …" at bounding box center [636, 495] width 535 height 305
paste textarea "I can record a short Loom for you explaining [explain how you will approach cli…"
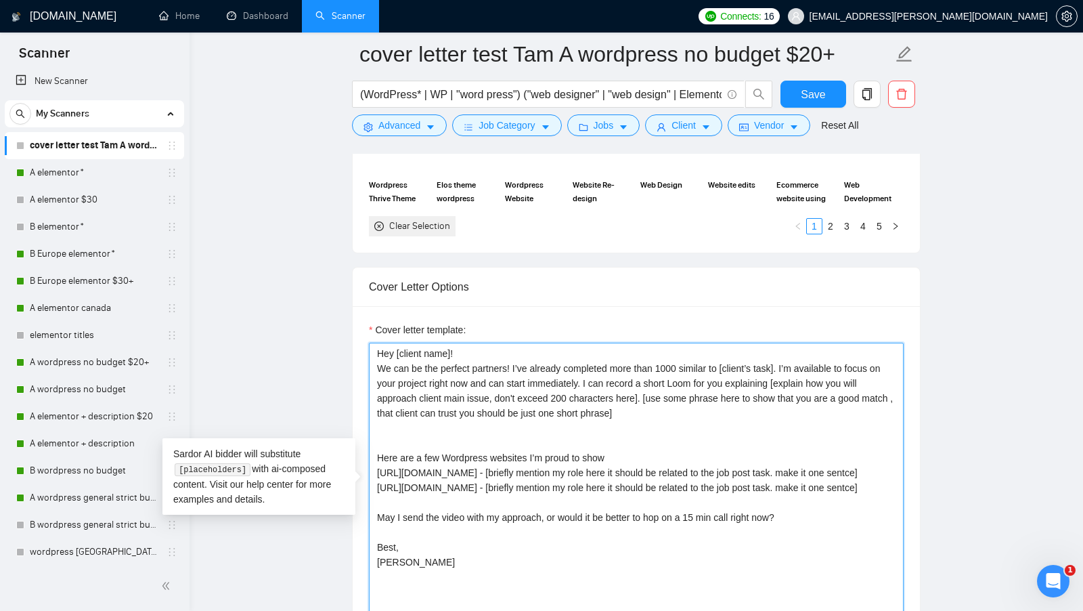
click at [698, 397] on textarea "Hey [client name]! We can be the perfect partners! I’ve already completed more …" at bounding box center [636, 495] width 535 height 305
click at [698, 412] on textarea "Hey [client name]! We can be the perfect partners! I’ve already completed more …" at bounding box center [636, 495] width 535 height 305
click at [731, 397] on textarea "Hey [client name]! We can be the perfect partners! I’ve already completed more …" at bounding box center [636, 495] width 535 height 305
drag, startPoint x: 516, startPoint y: 359, endPoint x: 634, endPoint y: 356, distance: 117.8
click at [634, 356] on textarea "Hey [client name]! We can be the perfect partners! I’ve already completed more …" at bounding box center [636, 495] width 535 height 305
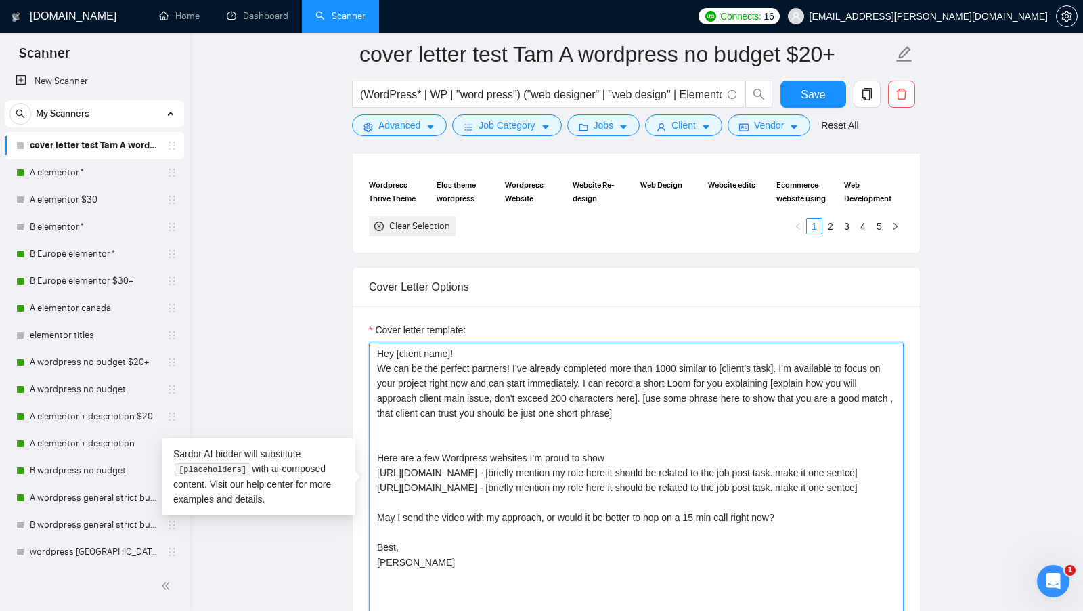
click at [634, 356] on textarea "Hey [client name]! We can be the perfect partners! I’ve already completed more …" at bounding box center [636, 495] width 535 height 305
drag, startPoint x: 517, startPoint y: 359, endPoint x: 793, endPoint y: 354, distance: 275.5
click at [793, 354] on textarea "Hey [client name]! We can be the perfect partners! I’ve already completed more …" at bounding box center [636, 495] width 535 height 305
click at [645, 376] on textarea "Hey [client name]! We can be the perfect partners! I’ve already completed more …" at bounding box center [636, 495] width 535 height 305
drag, startPoint x: 520, startPoint y: 360, endPoint x: 676, endPoint y: 360, distance: 156.4
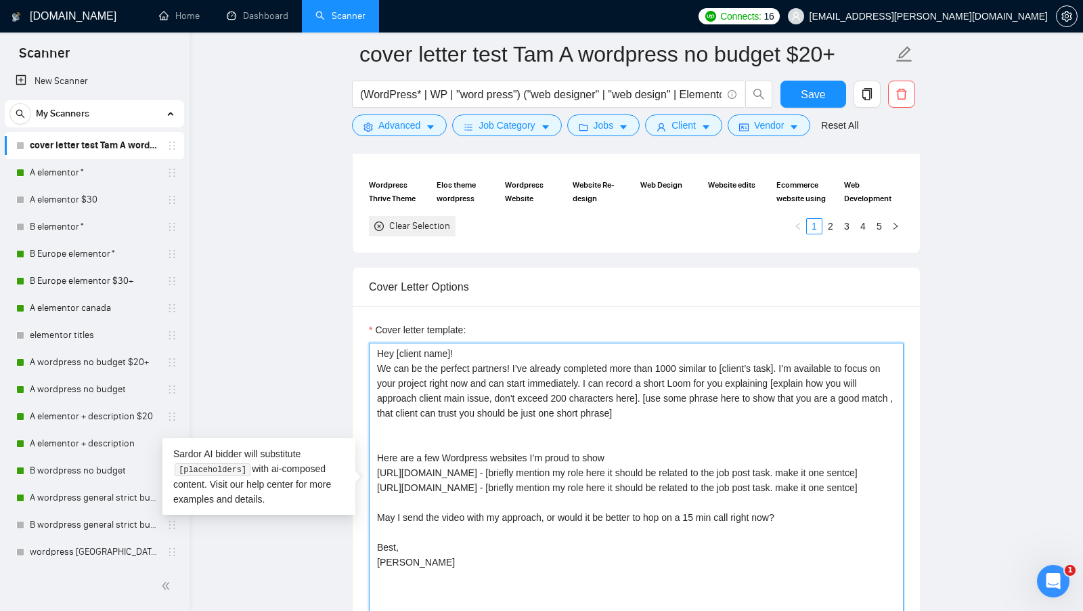
click at [676, 360] on textarea "Hey [client name]! We can be the perfect partners! I’ve already completed more …" at bounding box center [636, 495] width 535 height 305
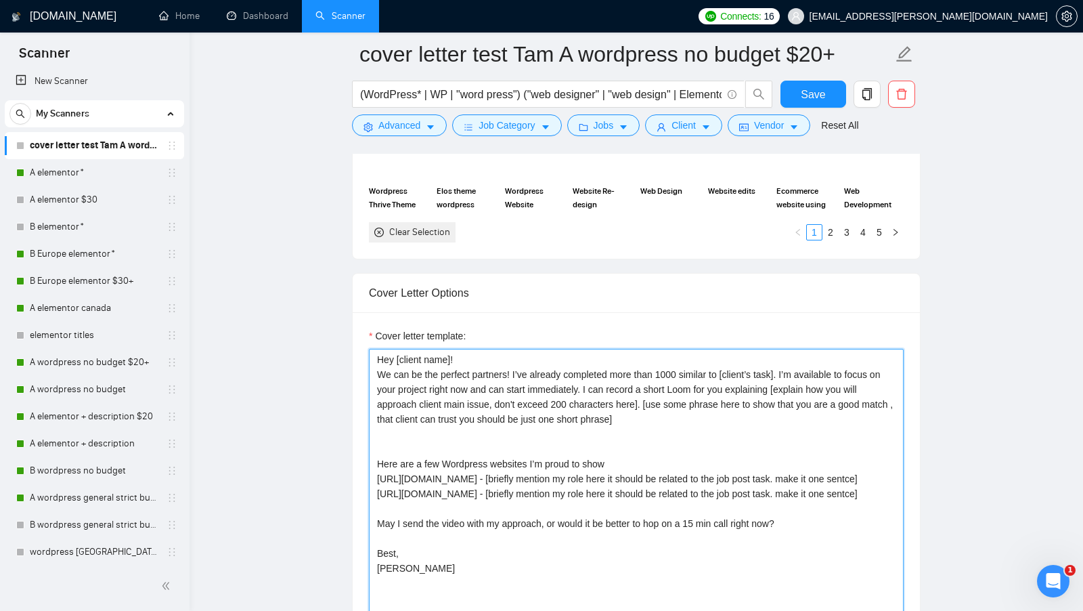
scroll to position [1614, 0]
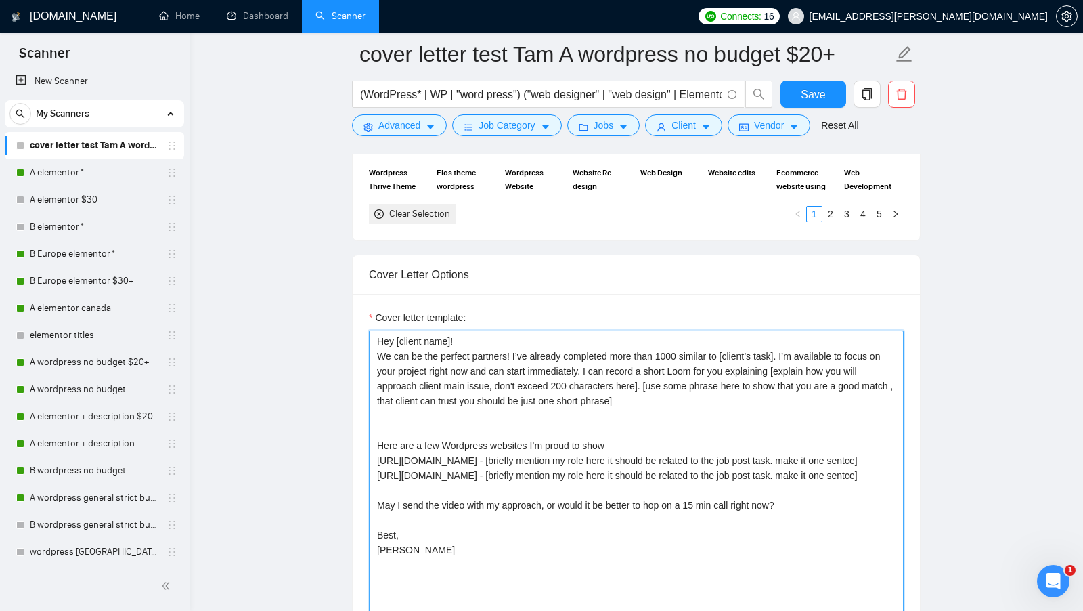
click at [539, 350] on textarea "Hey [client name]! We can be the perfect partners! I’ve already completed more …" at bounding box center [636, 482] width 535 height 305
drag, startPoint x: 514, startPoint y: 347, endPoint x: 795, endPoint y: 343, distance: 280.9
click at [795, 345] on textarea "Hey [client name]! We can be the perfect partners! I’ve already completed more …" at bounding box center [636, 482] width 535 height 305
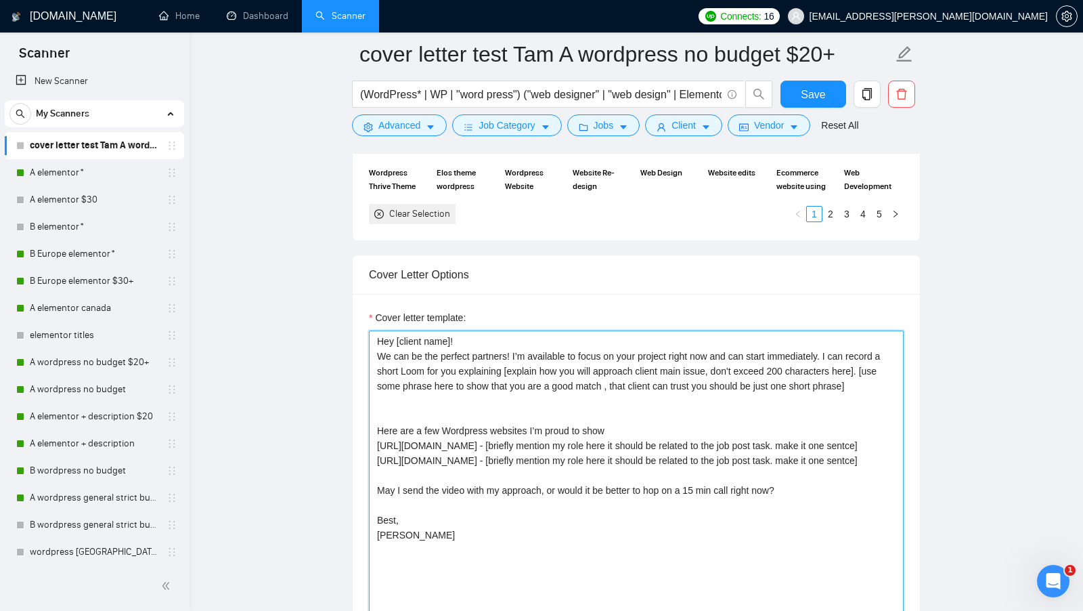
click at [808, 378] on textarea "Hey [client name]! We can be the perfect partners! I’m available to focus on yo…" at bounding box center [636, 482] width 535 height 305
drag, startPoint x: 841, startPoint y: 347, endPoint x: 890, endPoint y: 384, distance: 61.3
click at [890, 384] on textarea "Hey [client name]! We can be the perfect partners! I’m available to focus on yo…" at bounding box center [636, 482] width 535 height 305
click at [514, 345] on textarea "Hey [client name]! We can be the perfect partners! I’m available to focus on yo…" at bounding box center [636, 482] width 535 height 305
paste textarea "I’ve already completed more than 1000 similar to [client’s task]."
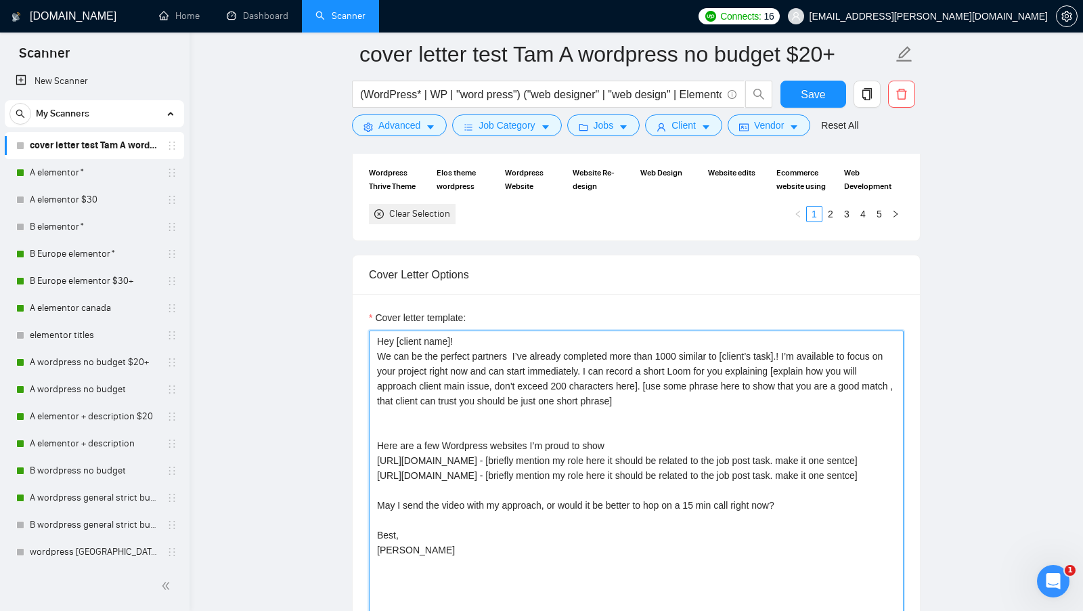
click at [518, 349] on textarea "Hey [client name]! We can be the perfect partners I’ve already completed more t…" at bounding box center [636, 482] width 535 height 305
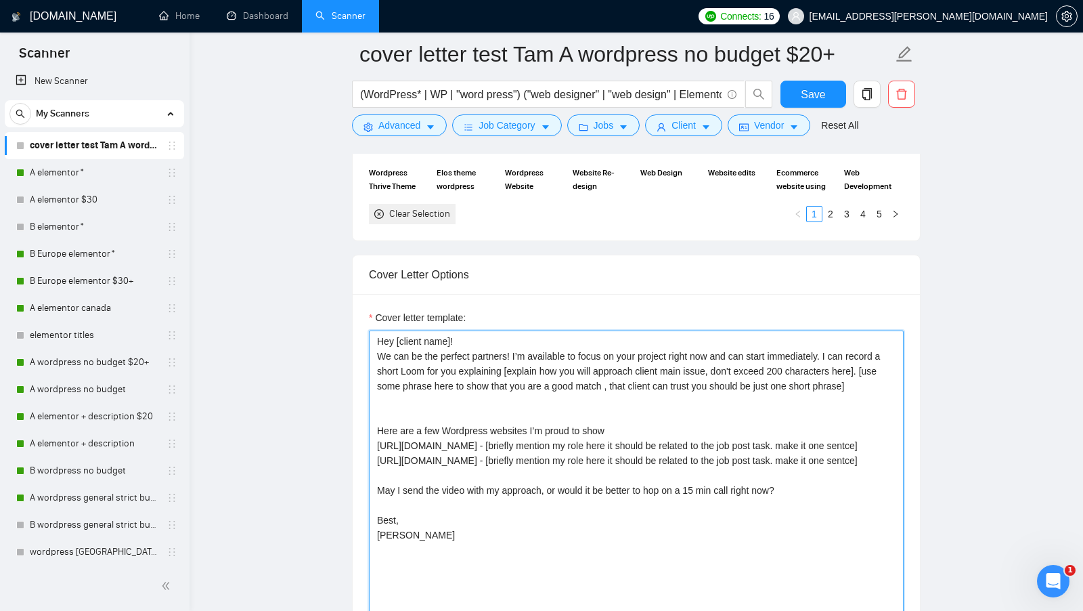
drag, startPoint x: 888, startPoint y: 378, endPoint x: 697, endPoint y: 388, distance: 191.8
click at [697, 388] on textarea "Hey [client name]! We can be the perfect partners! I’m available to focus on yo…" at bounding box center [636, 482] width 535 height 305
click at [665, 384] on textarea "Hey [client name]! We can be the perfect partners! I’m available to focus on yo…" at bounding box center [636, 482] width 535 height 305
click at [513, 343] on textarea "Hey [client name]! We can be the perfect partners! I’m available to focus on yo…" at bounding box center [636, 482] width 535 height 305
paste textarea "I’ve already completed more than 1000 similar to [client’s task]."
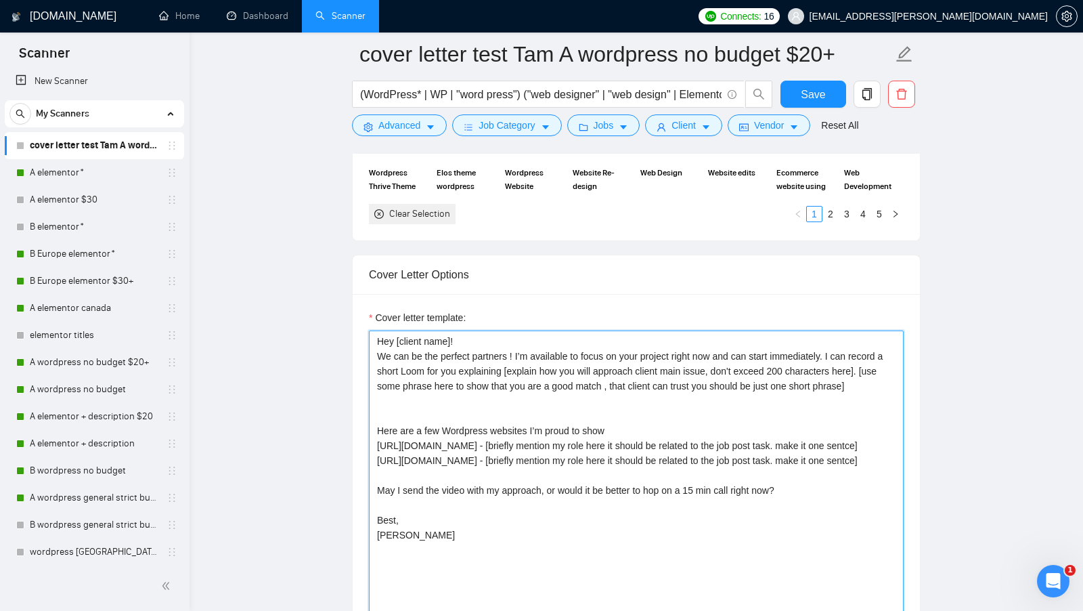
drag, startPoint x: 841, startPoint y: 349, endPoint x: 888, endPoint y: 382, distance: 57.7
click at [888, 382] on textarea "Hey [client name]! We can be the perfect partners ! I’m available to focus on y…" at bounding box center [636, 482] width 535 height 305
click at [516, 349] on textarea "Hey [client name]! We can be the perfect partners ! I’m available to focus on y…" at bounding box center [636, 482] width 535 height 305
click at [889, 381] on textarea "Hey [client name]! We can be the perfect partners! I’m available to focus on yo…" at bounding box center [636, 482] width 535 height 305
drag, startPoint x: 889, startPoint y: 381, endPoint x: 840, endPoint y: 347, distance: 60.3
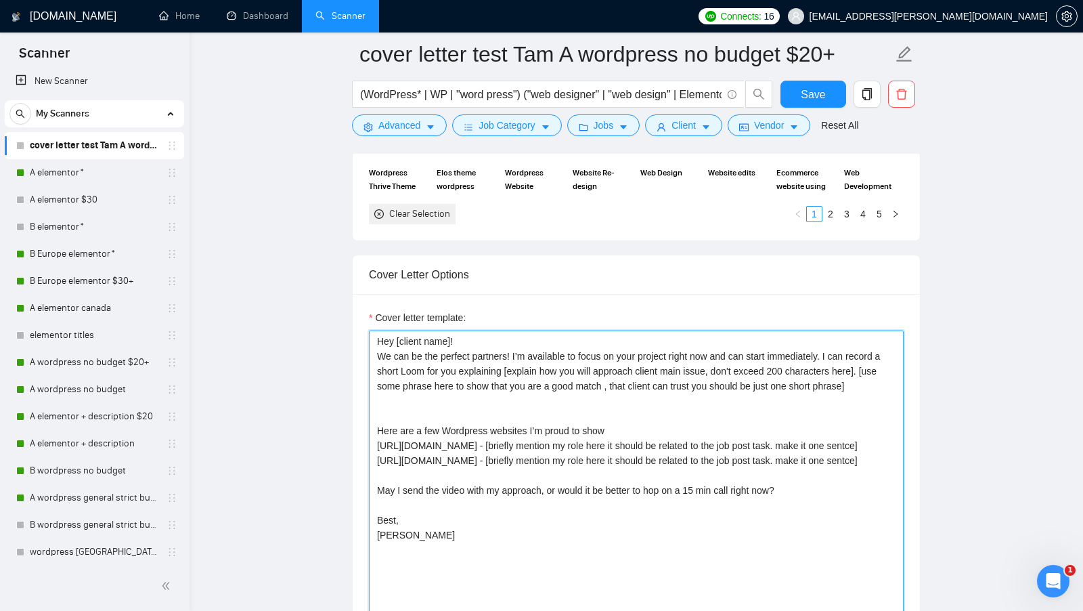
click at [840, 346] on textarea "Hey [client name]! We can be the perfect partners! I’m available to focus on yo…" at bounding box center [636, 482] width 535 height 305
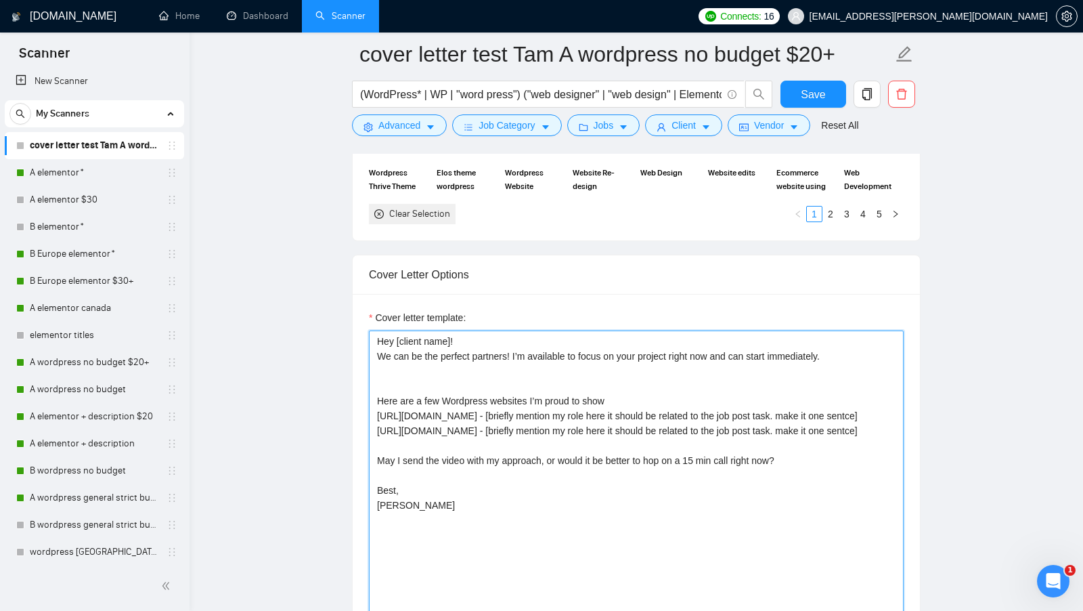
click at [521, 346] on textarea "Hey [client name]! We can be the perfect partners! I’m available to focus on yo…" at bounding box center [636, 482] width 535 height 305
paste textarea "I can record a short Loom for you explaining [explain how you will approach cli…"
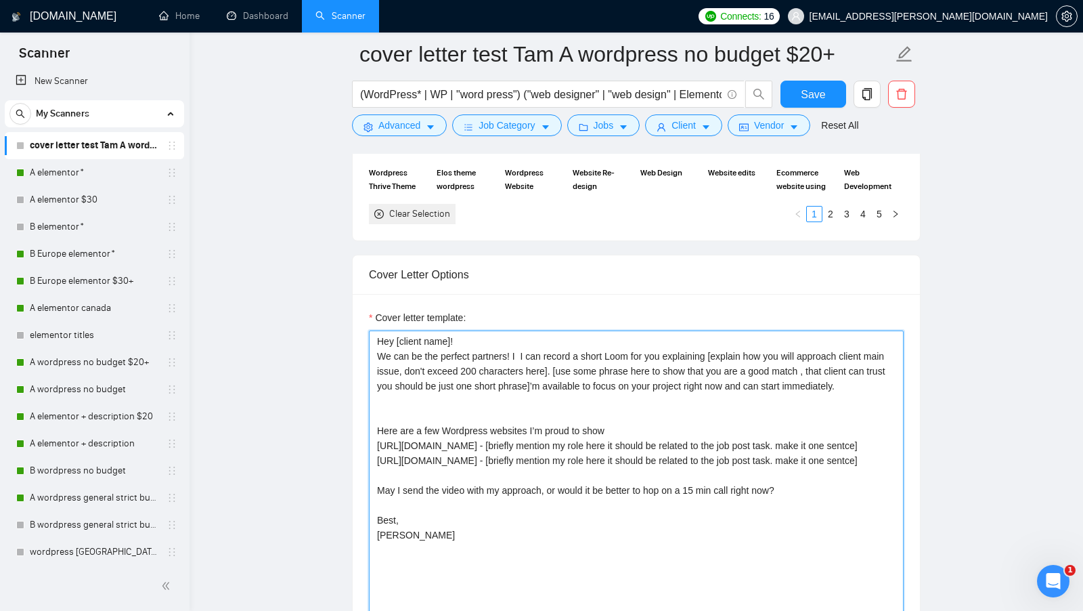
click at [524, 344] on textarea "Hey [client name]! We can be the perfect partners! I I can record a short Loom …" at bounding box center [636, 482] width 535 height 305
drag, startPoint x: 560, startPoint y: 363, endPoint x: 529, endPoint y: 378, distance: 34.5
click at [529, 378] on textarea "Hey [client name]! We can be the perfect partners! I can record a short Loom fo…" at bounding box center [636, 482] width 535 height 305
click at [571, 378] on textarea "Hey [client name]! We can be the perfect partners! I can record a short Loom fo…" at bounding box center [636, 482] width 535 height 305
click at [560, 377] on textarea "Hey [client name]! We can be the perfect partners! I can record a short Loom fo…" at bounding box center [636, 482] width 535 height 305
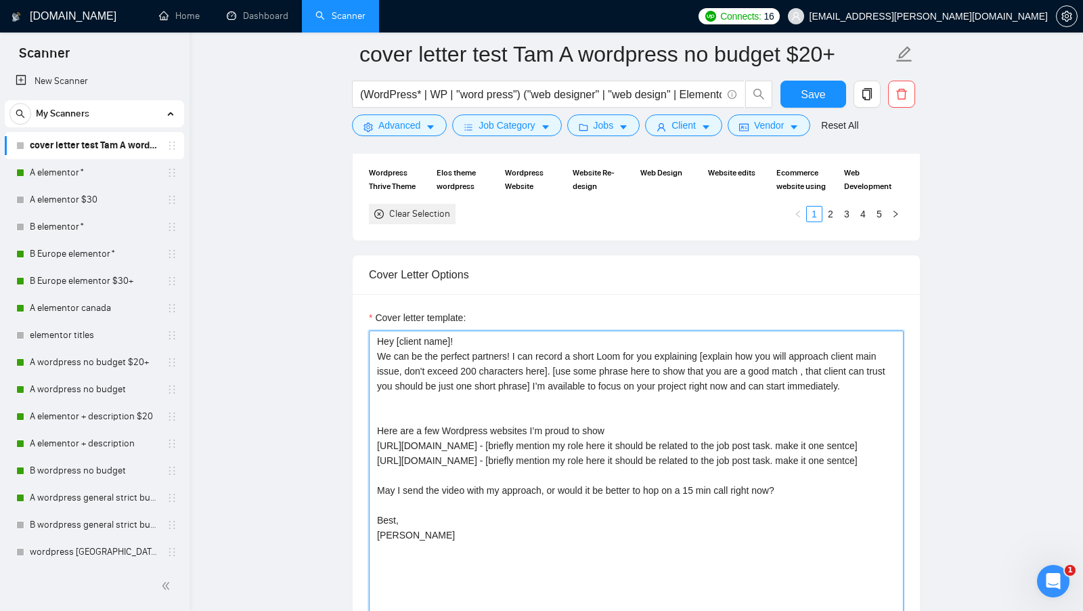
click at [885, 372] on textarea "Hey [client name]! We can be the perfect partners! I can record a short Loom fo…" at bounding box center [636, 482] width 535 height 305
click at [560, 380] on textarea "Hey [client name]! We can be the perfect partners! I can record a short Loom fo…" at bounding box center [636, 482] width 535 height 305
click at [1006, 340] on main "cover letter test Tam A wordpress no budget $20+ (WordPress* | WP | "word press…" at bounding box center [636, 377] width 850 height 3875
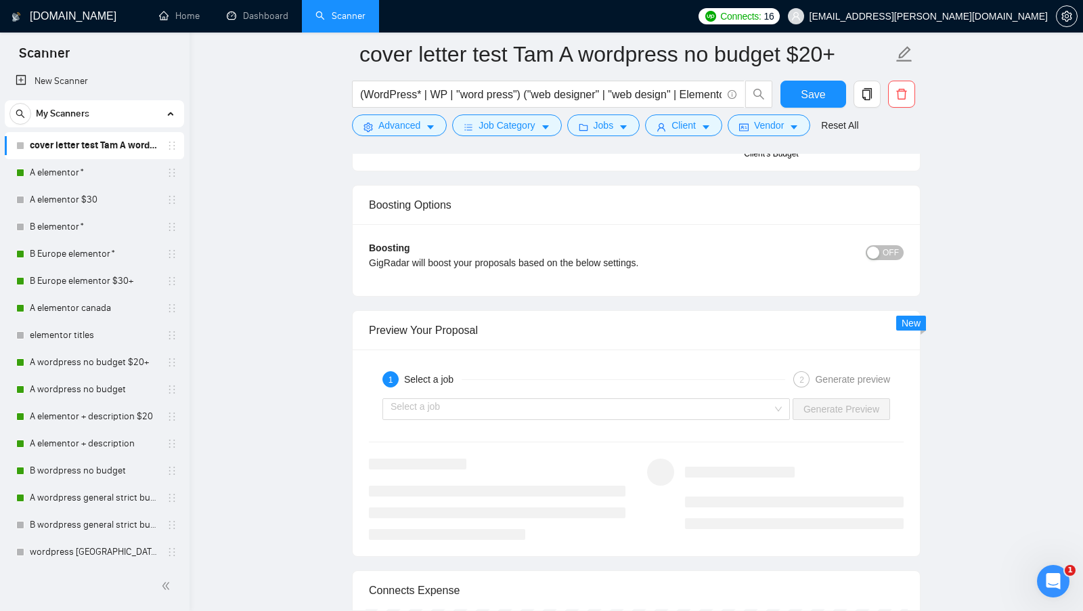
scroll to position [2510, 0]
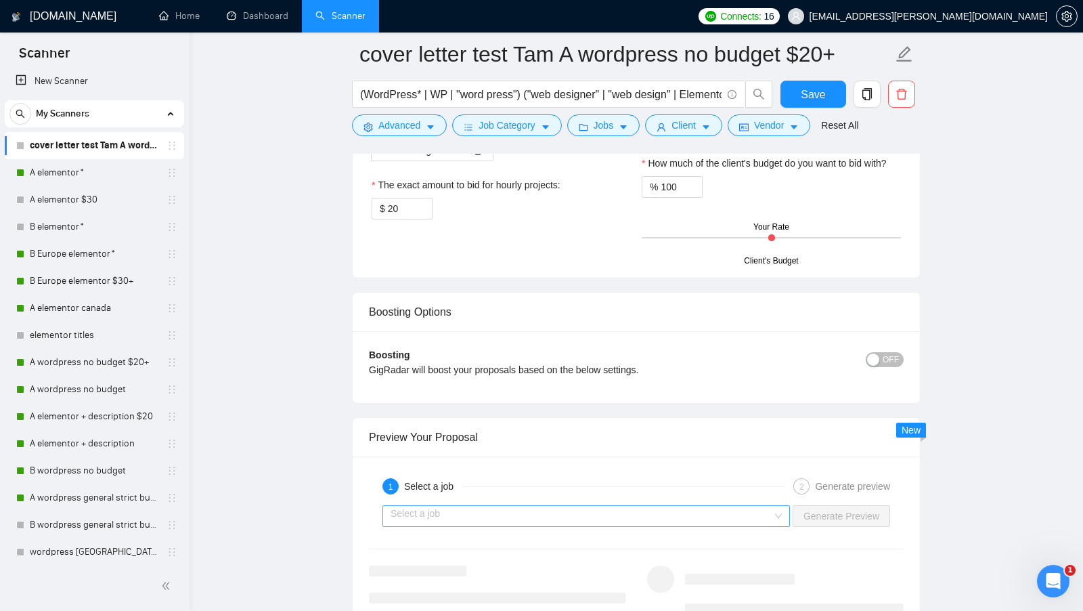
click at [682, 506] on input "search" at bounding box center [582, 516] width 382 height 20
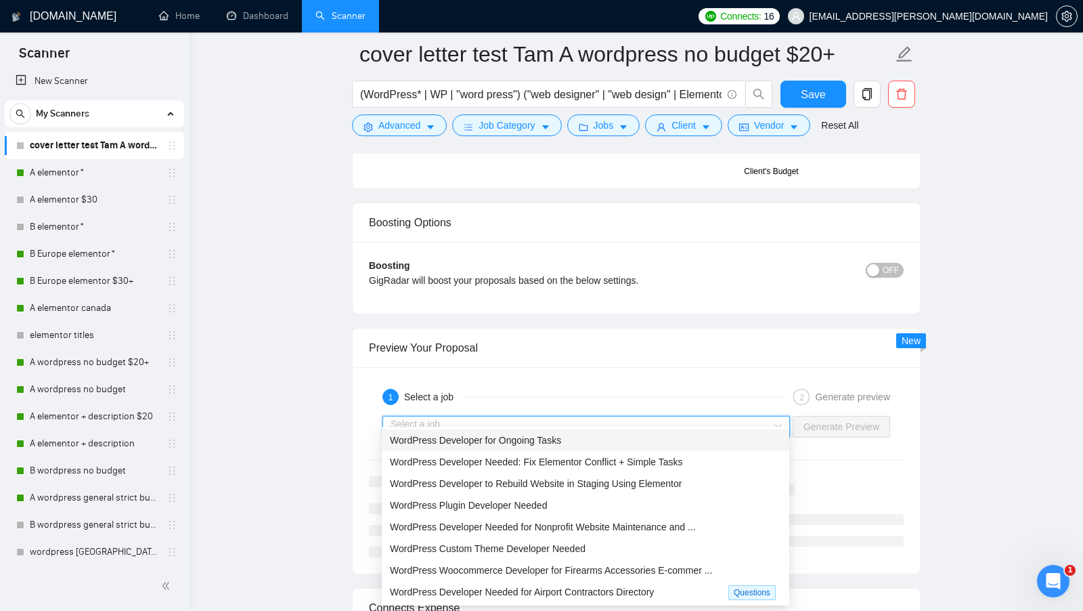
scroll to position [2600, 0]
click at [713, 432] on div "WordPress Developer for Ongoing Tasks" at bounding box center [585, 439] width 391 height 15
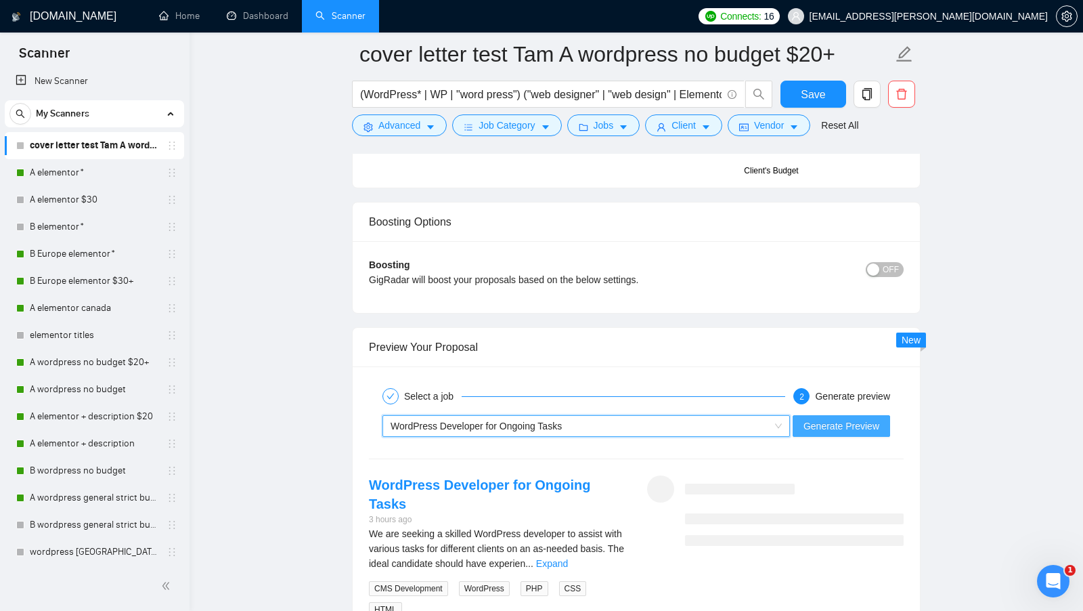
click at [826, 415] on button "Generate Preview" at bounding box center [841, 426] width 97 height 22
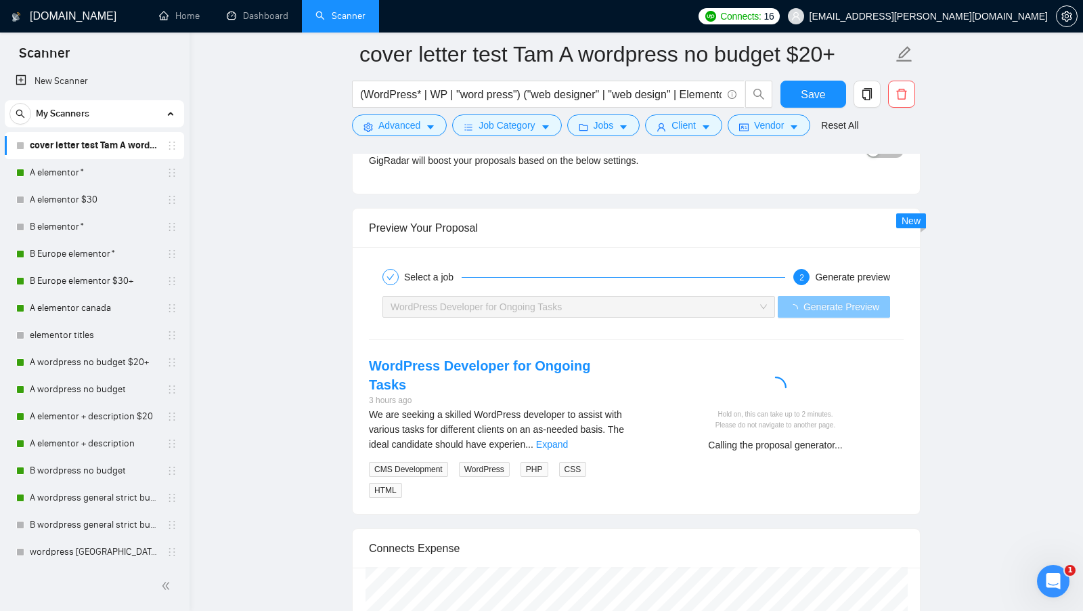
scroll to position [2720, 0]
click at [568, 437] on link "Expand" at bounding box center [552, 442] width 32 height 11
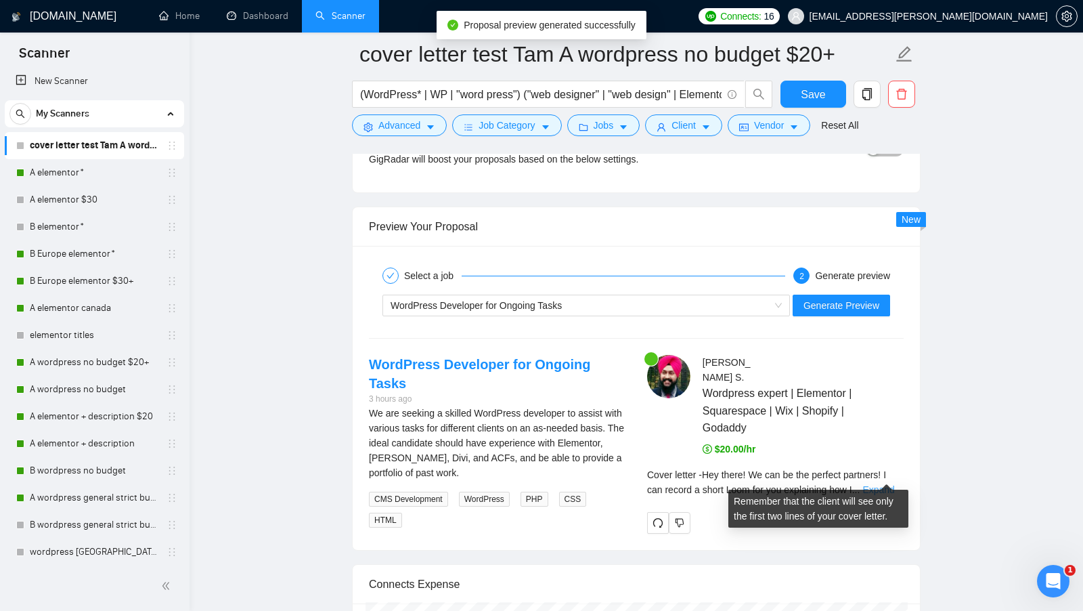
click at [882, 484] on link "Expand" at bounding box center [878, 489] width 32 height 11
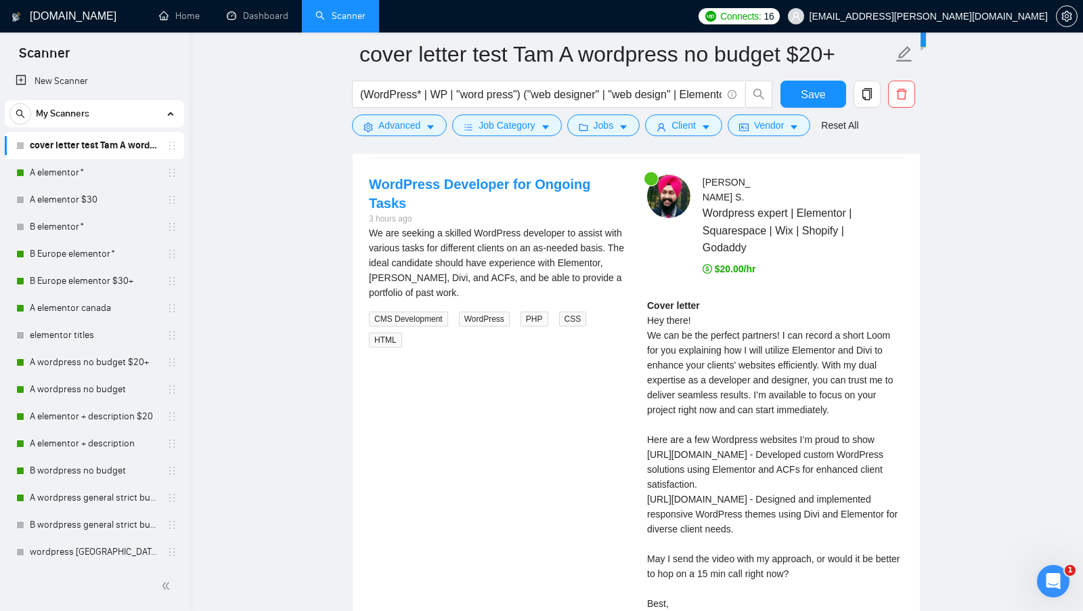
scroll to position [2903, 0]
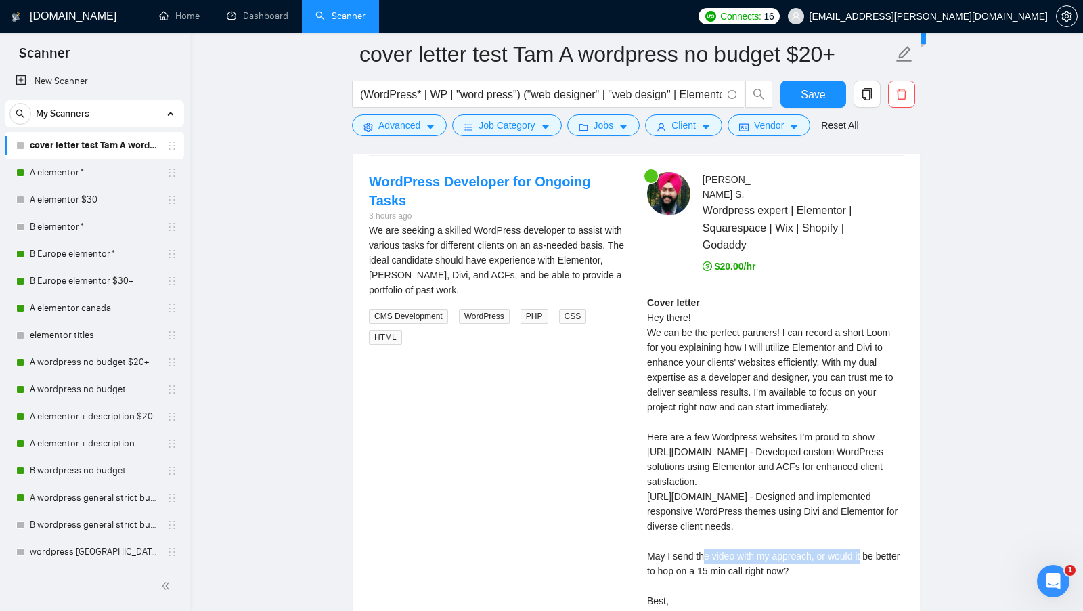
drag, startPoint x: 648, startPoint y: 544, endPoint x: 816, endPoint y: 542, distance: 167.9
click at [816, 542] on div "Cover letter Hey there! We can be the perfect partners! I can record a short Lo…" at bounding box center [775, 459] width 257 height 328
click at [615, 545] on div "WordPress Developer for Ongoing Tasks 3 hours ago We are seeking a skilled Word…" at bounding box center [636, 415] width 556 height 487
drag, startPoint x: 644, startPoint y: 544, endPoint x: 893, endPoint y: 569, distance: 250.3
click at [893, 569] on div "Attinder Pal S . Wordpress expert | Elementor | Squarespace | Wix | Shopify | G…" at bounding box center [775, 415] width 278 height 487
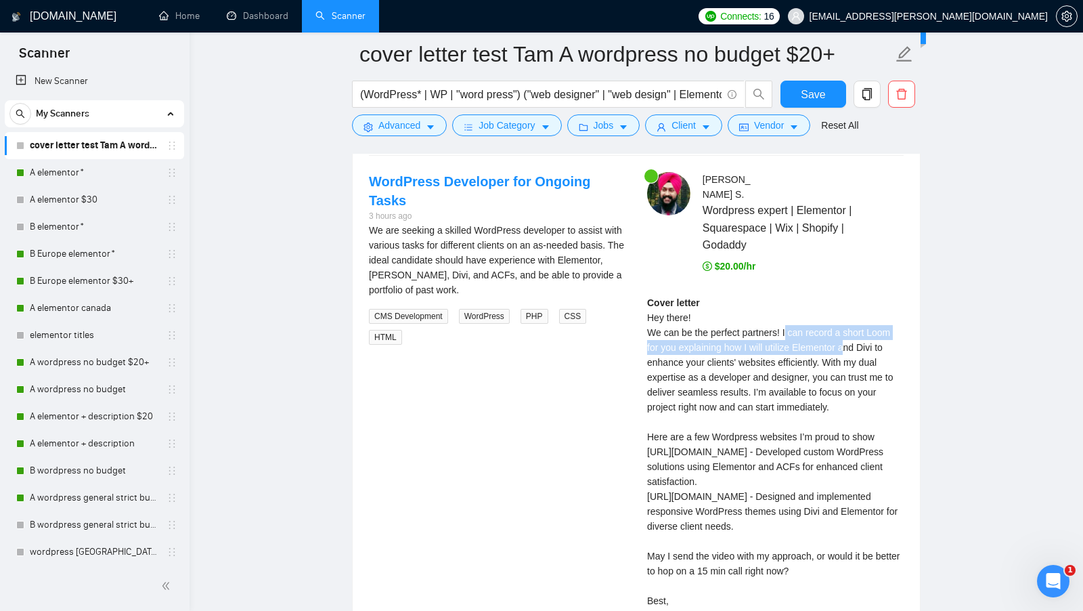
drag, startPoint x: 790, startPoint y: 318, endPoint x: 849, endPoint y: 338, distance: 62.7
click at [849, 338] on div "Cover letter Hey there! We can be the perfect partners! I can record a short Lo…" at bounding box center [775, 459] width 257 height 328
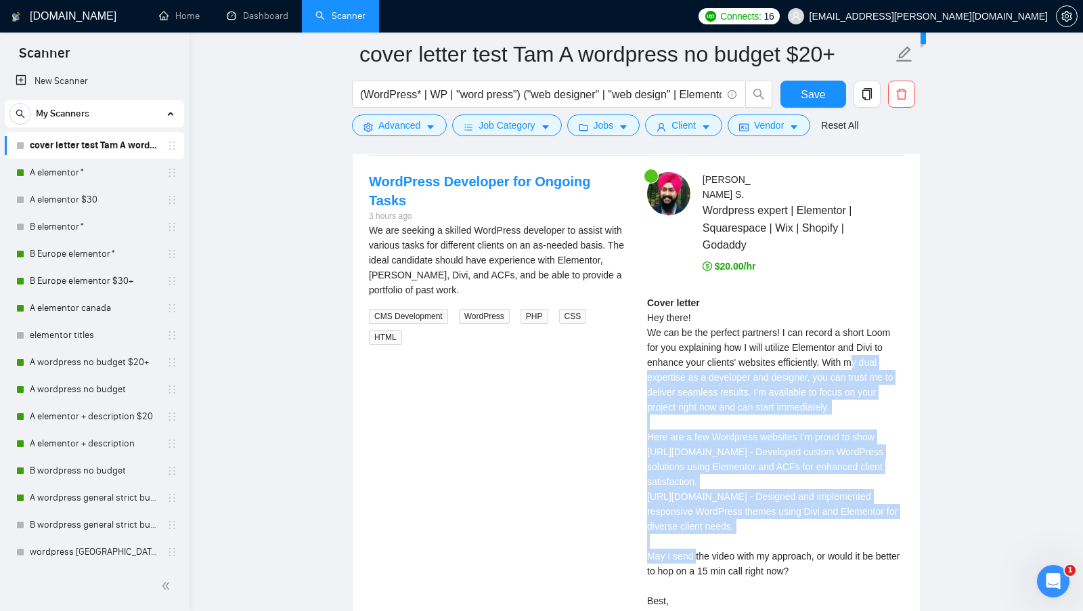
drag, startPoint x: 862, startPoint y: 343, endPoint x: 890, endPoint y: 510, distance: 168.8
click at [890, 510] on div "Cover letter Hey there! We can be the perfect partners! I can record a short Lo…" at bounding box center [775, 459] width 257 height 328
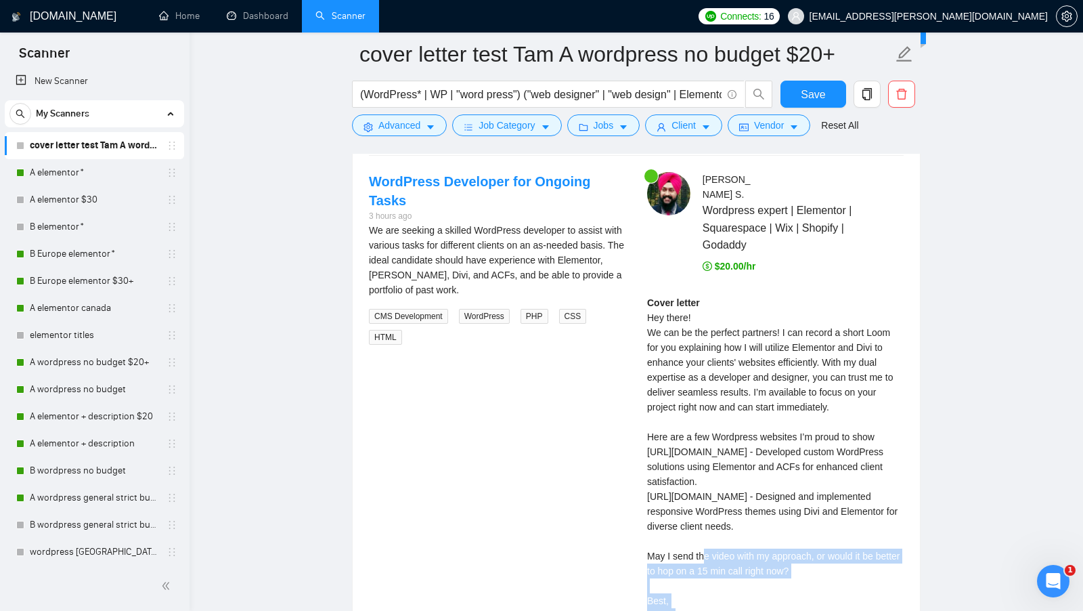
drag, startPoint x: 649, startPoint y: 542, endPoint x: 823, endPoint y: 554, distance: 174.3
click at [823, 554] on div "Cover letter Hey there! We can be the perfect partners! I can record a short Lo…" at bounding box center [775, 459] width 257 height 328
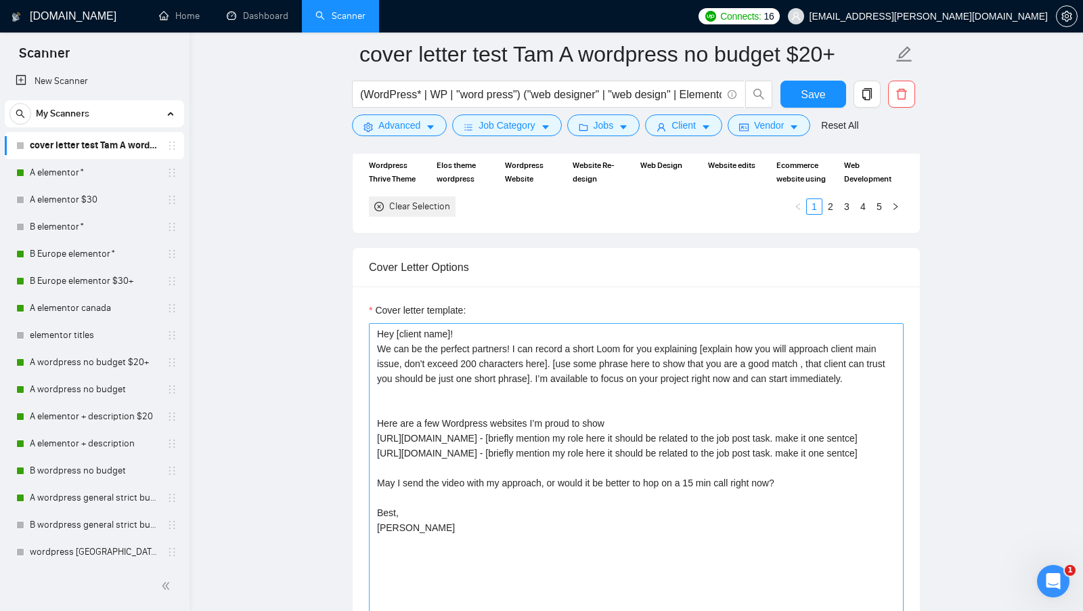
scroll to position [1628, 0]
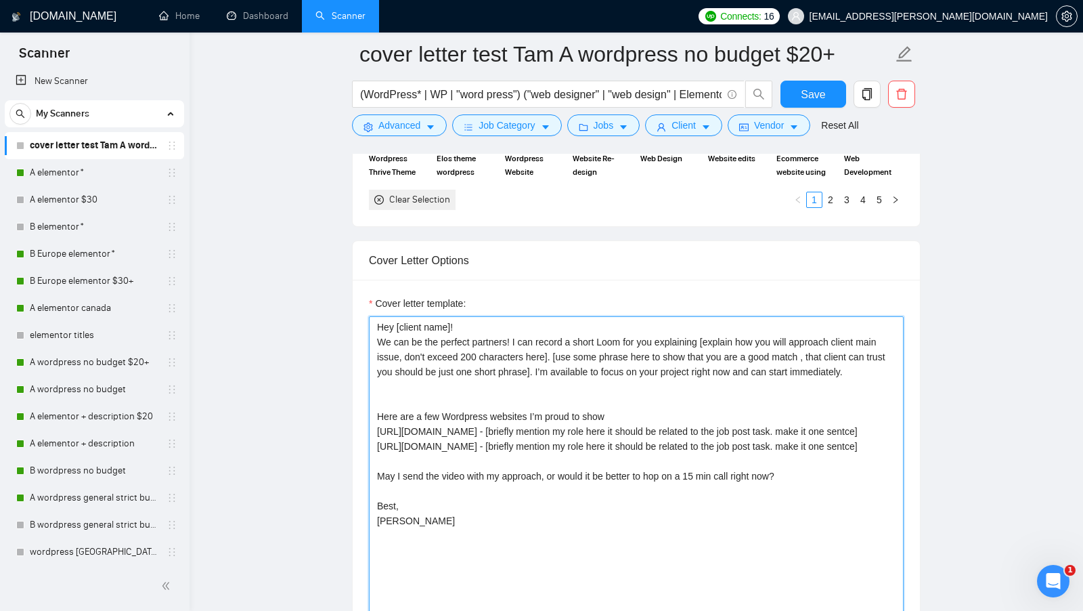
click at [722, 481] on textarea "Hey [client name]! We can be the perfect partners! I can record a short Loom fo…" at bounding box center [636, 468] width 535 height 305
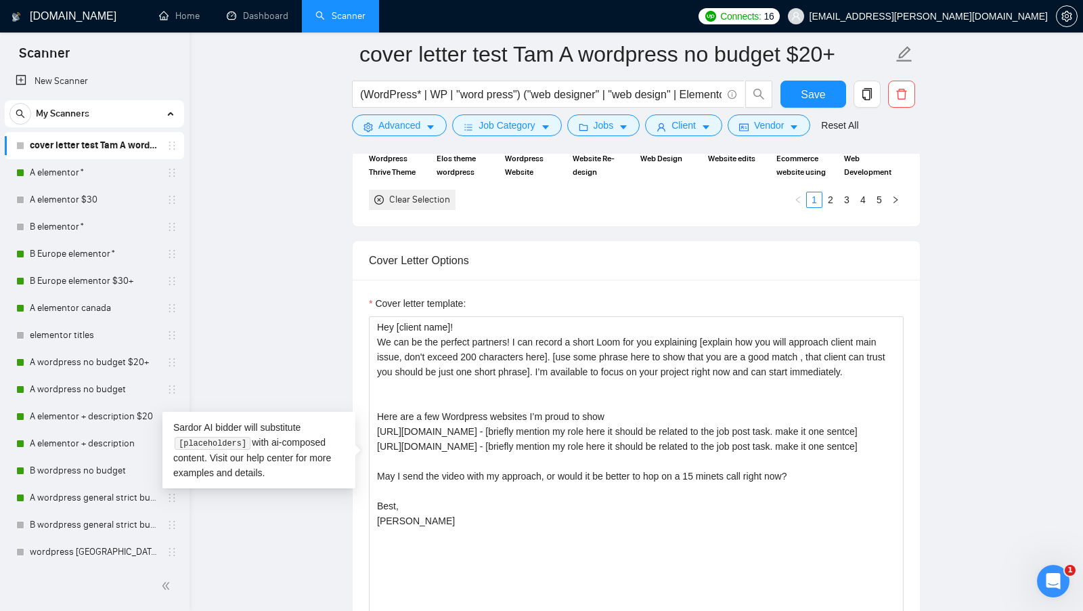
click at [952, 367] on main "cover letter test Tam A wordpress no budget $20+ (WordPress* | WP | "word press…" at bounding box center [636, 566] width 850 height 4281
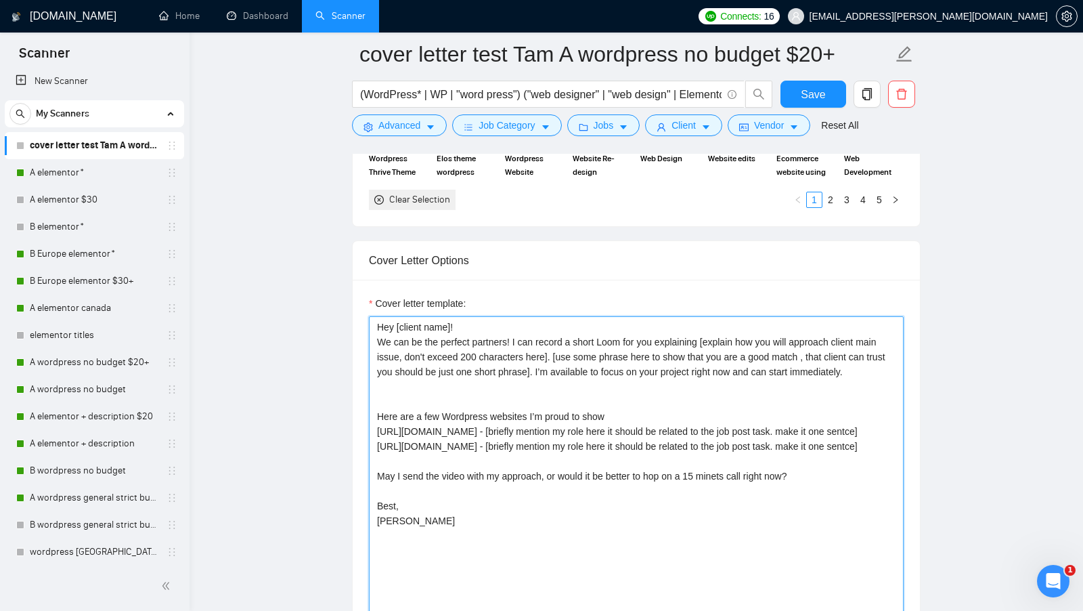
click at [735, 486] on textarea "Hey [client name]! We can be the perfect partners! I can record a short Loom fo…" at bounding box center [636, 468] width 535 height 305
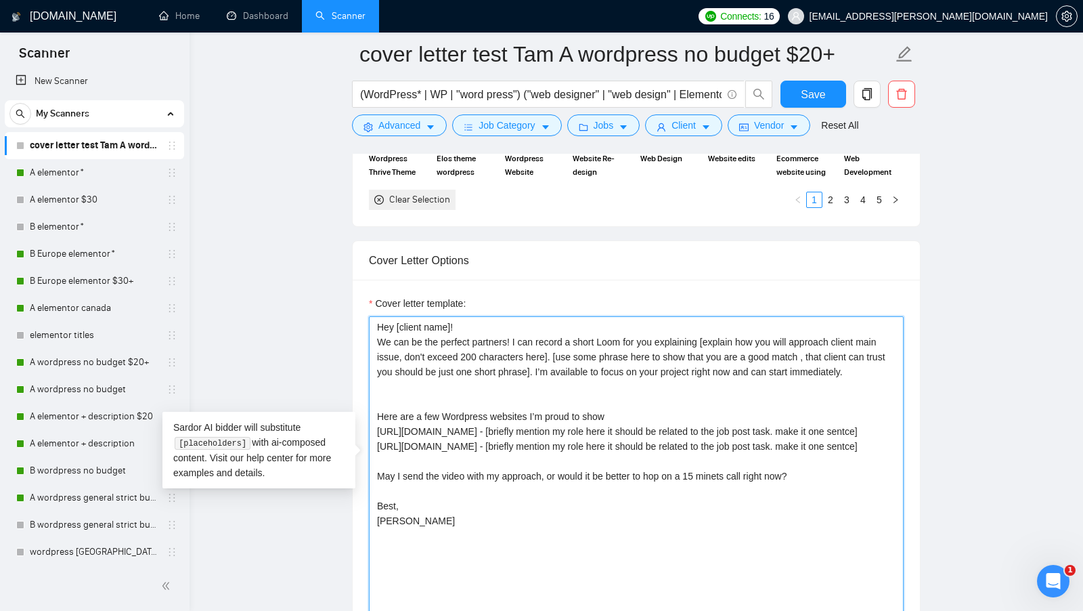
click at [730, 485] on textarea "Hey [client name]! We can be the perfect partners! I can record a short Loom fo…" at bounding box center [636, 468] width 535 height 305
type textarea "Hey [client name]! We can be the perfect partners! I can record a short Loom fo…"
click at [1031, 389] on main "cover letter test Tam A wordpress no budget $20+ (WordPress* | WP | "word press…" at bounding box center [636, 566] width 850 height 4281
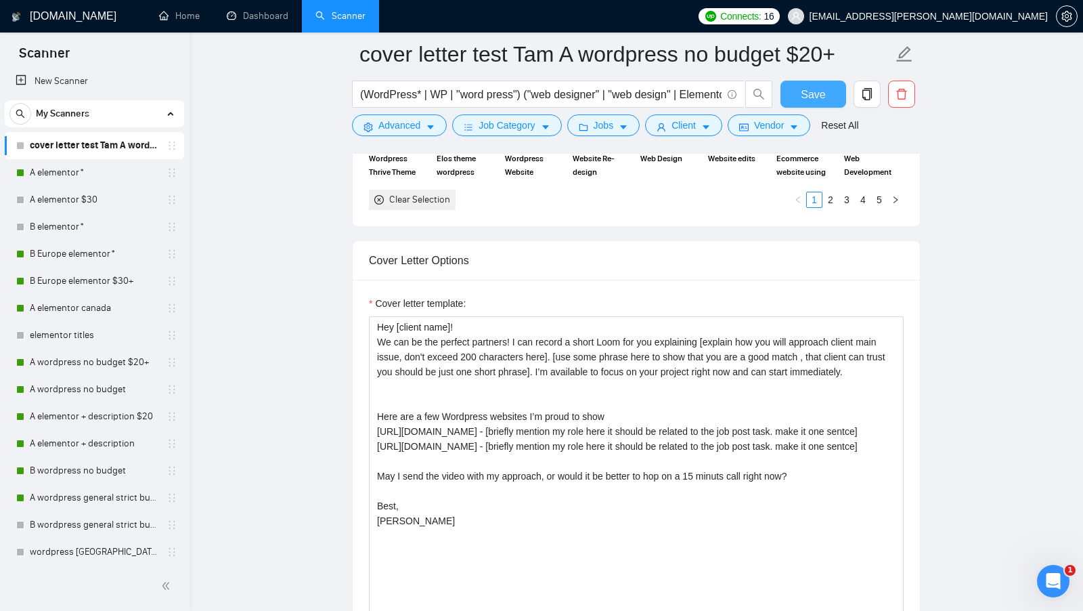
click at [814, 96] on span "Save" at bounding box center [813, 94] width 24 height 17
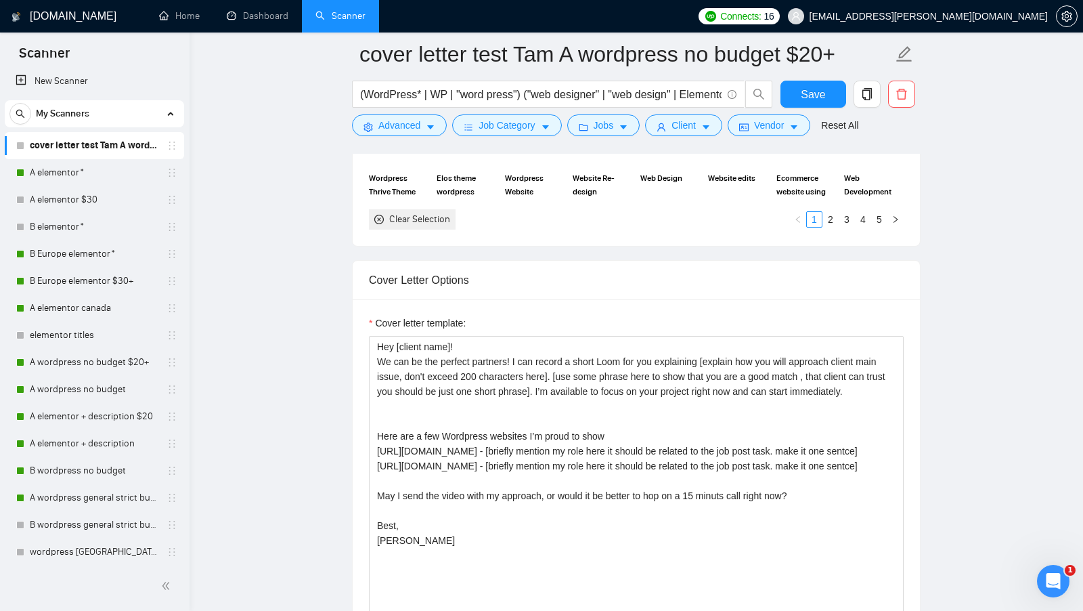
scroll to position [1609, 0]
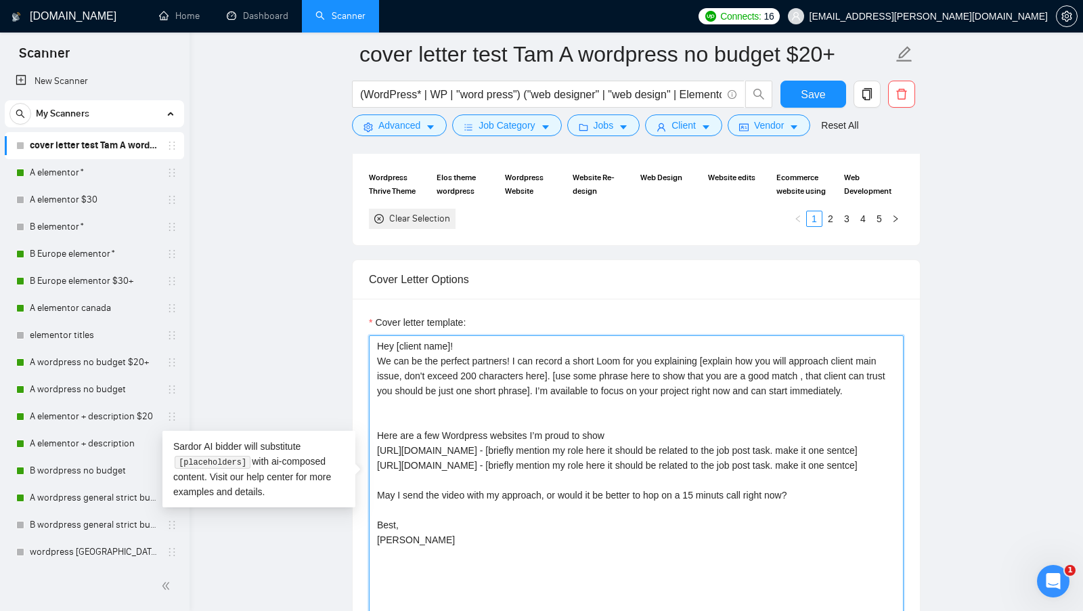
click at [508, 529] on textarea "Hey [client name]! We can be the perfect partners! I can record a short Loom fo…" at bounding box center [636, 487] width 535 height 305
drag, startPoint x: 481, startPoint y: 537, endPoint x: 428, endPoint y: 475, distance: 81.6
click at [429, 475] on textarea "Hey [client name]! We can be the perfect partners! I can record a short Loom fo…" at bounding box center [636, 487] width 535 height 305
click at [259, 218] on main "cover letter test Tam A wordpress no budget $20+ (WordPress* | WP | "word press…" at bounding box center [636, 585] width 850 height 4281
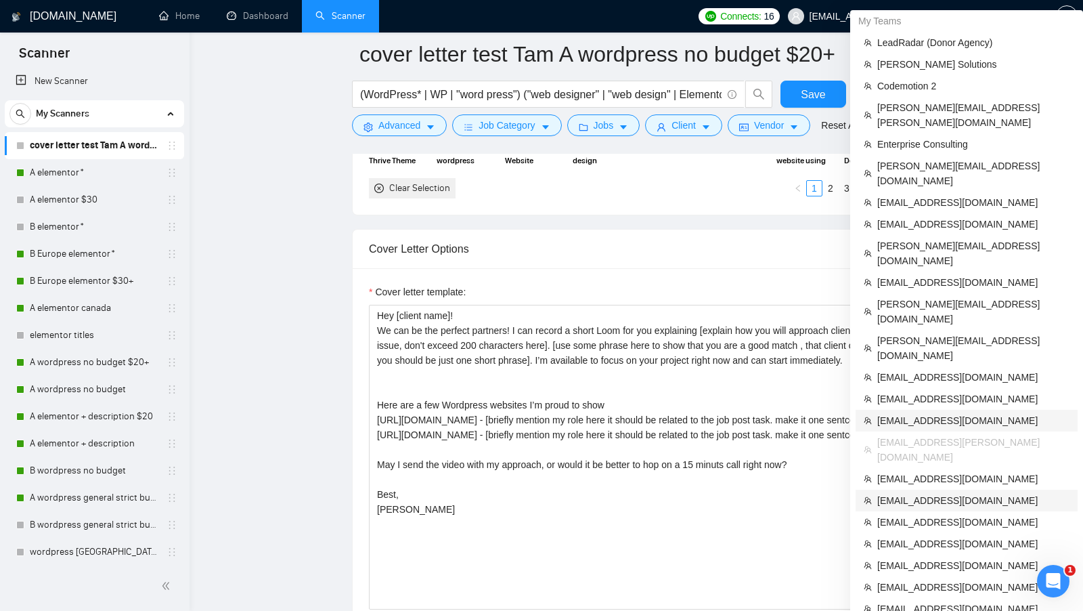
scroll to position [1643, 0]
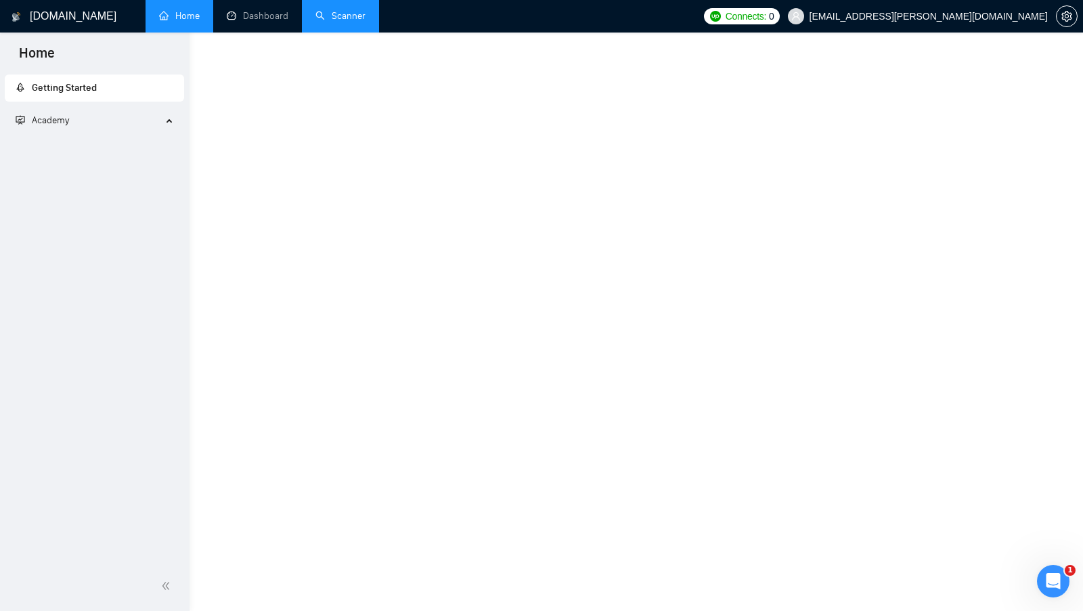
scroll to position [451, 0]
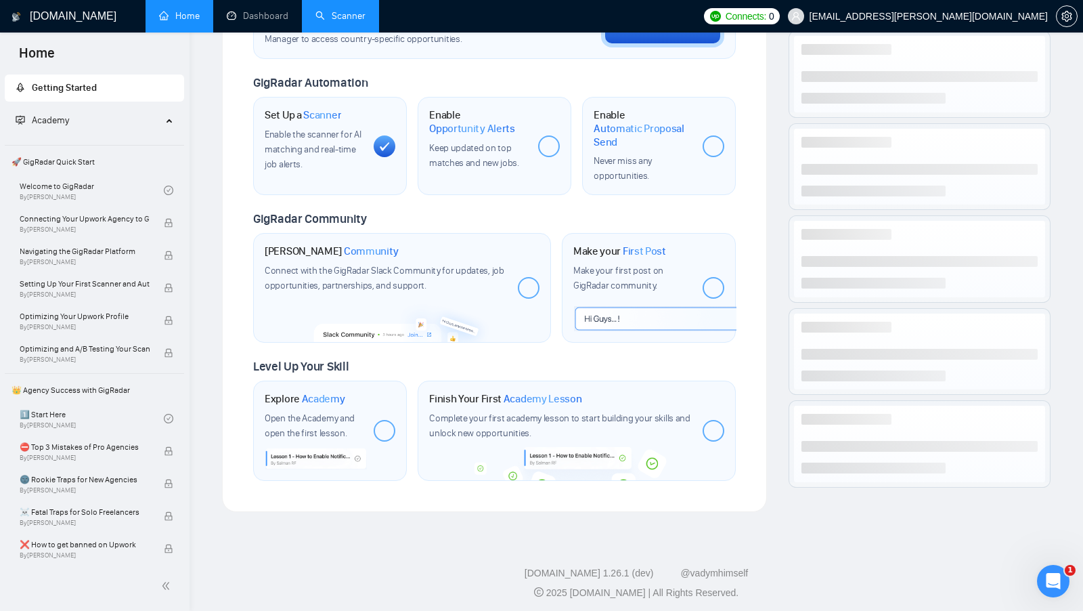
click at [340, 10] on link "Scanner" at bounding box center [340, 16] width 50 height 12
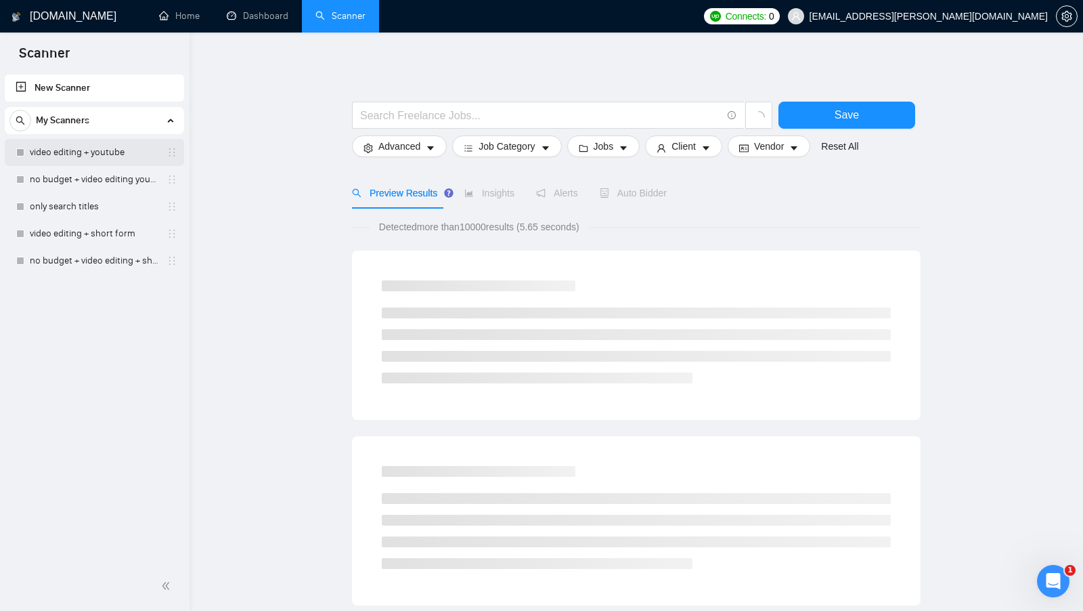
click at [97, 164] on link "video editing + youtube" at bounding box center [94, 152] width 129 height 27
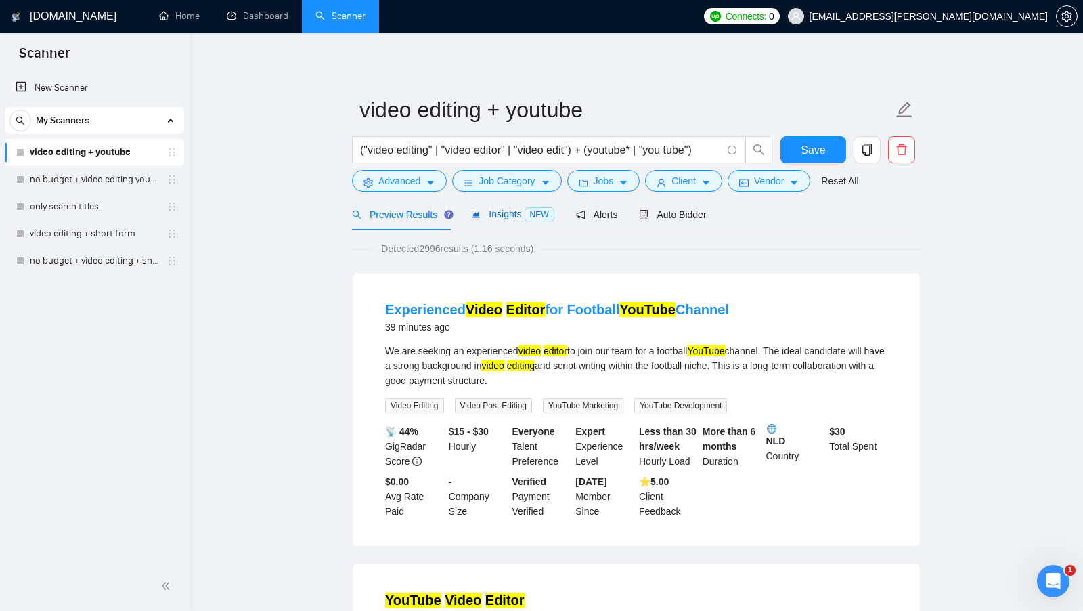
click at [479, 219] on span "Insights NEW" at bounding box center [512, 213] width 83 height 11
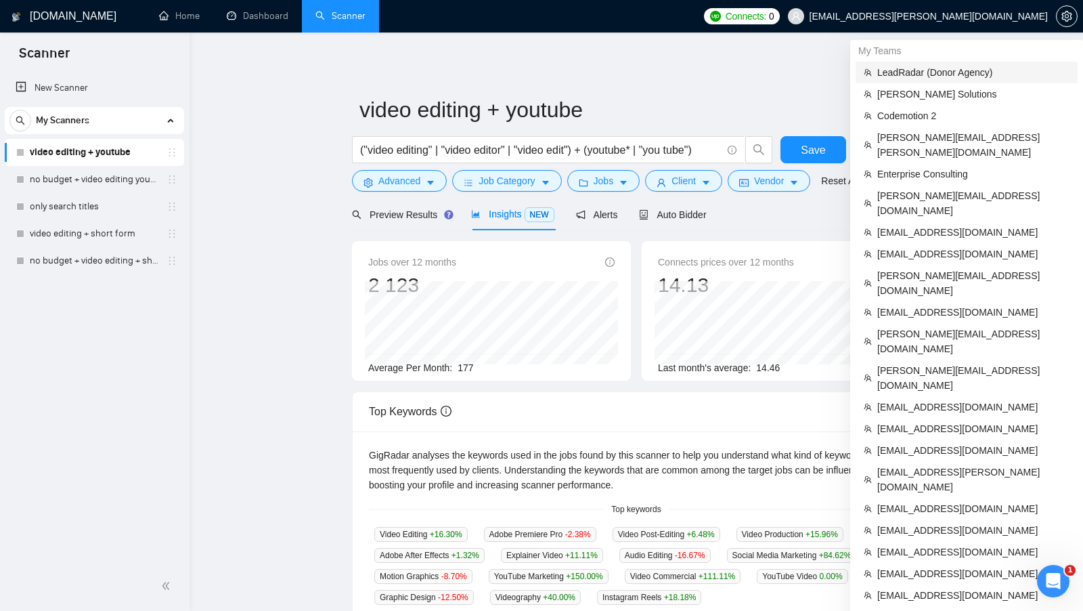
click at [948, 80] on li "LeadRadar (Donor Agency)" at bounding box center [967, 73] width 222 height 22
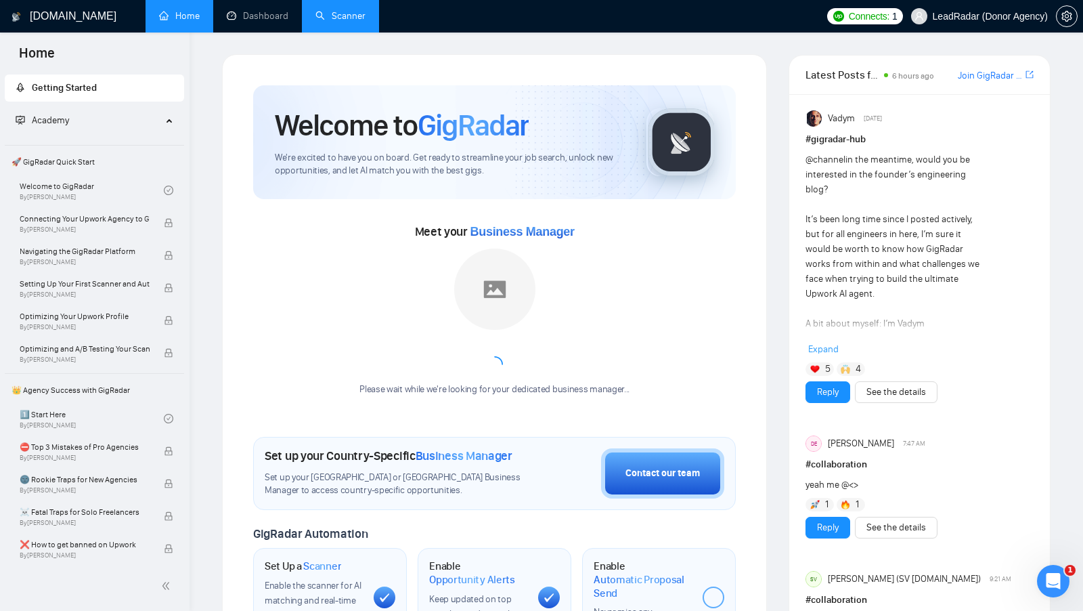
click at [341, 18] on link "Scanner" at bounding box center [340, 16] width 50 height 12
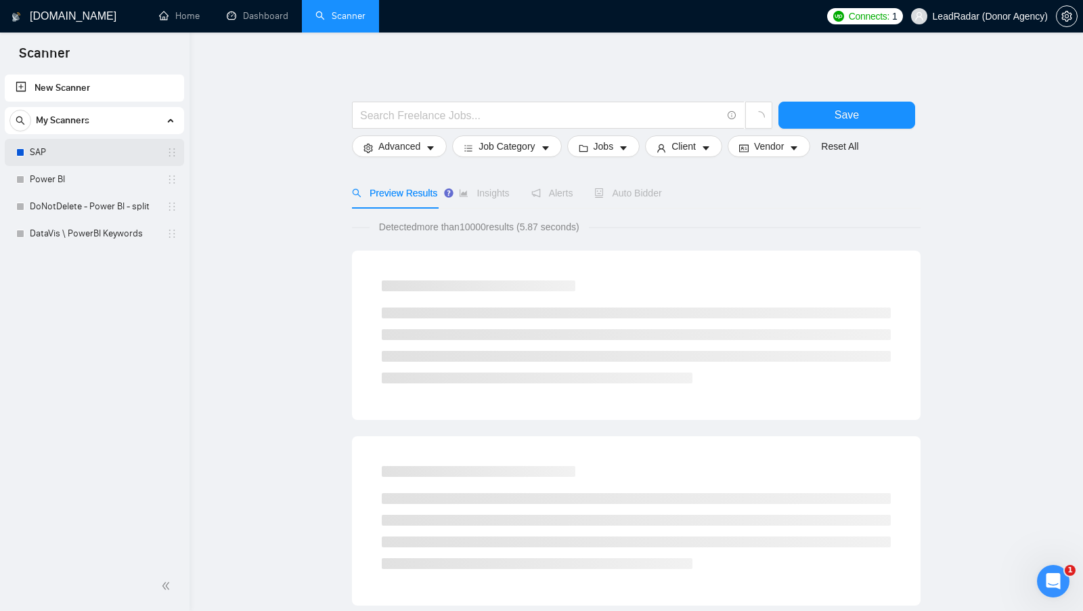
click at [123, 160] on link "SAP" at bounding box center [94, 152] width 129 height 27
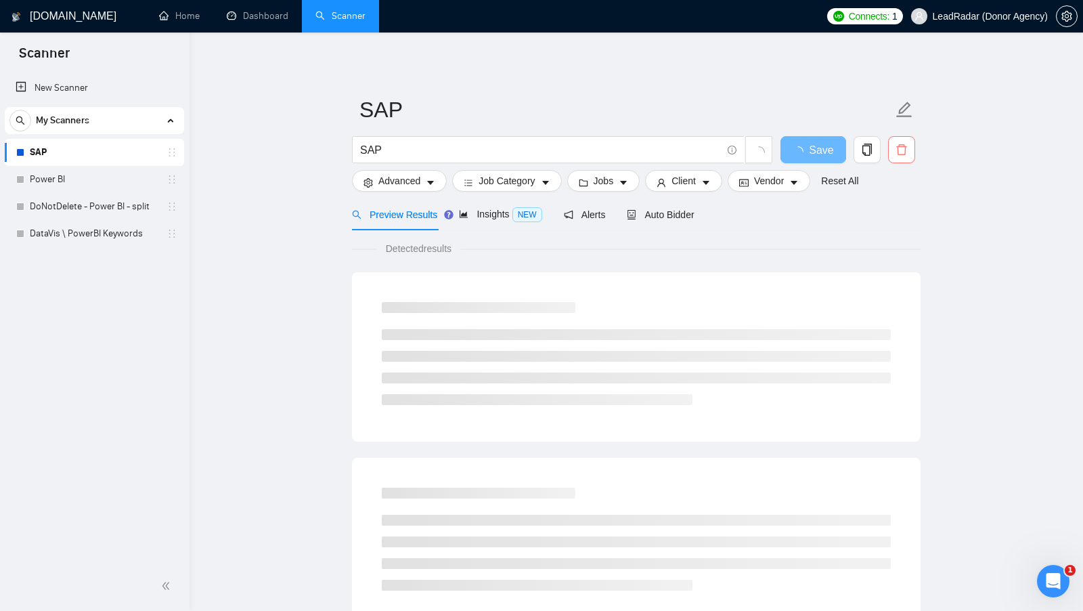
click at [903, 146] on icon "delete" at bounding box center [902, 150] width 12 height 12
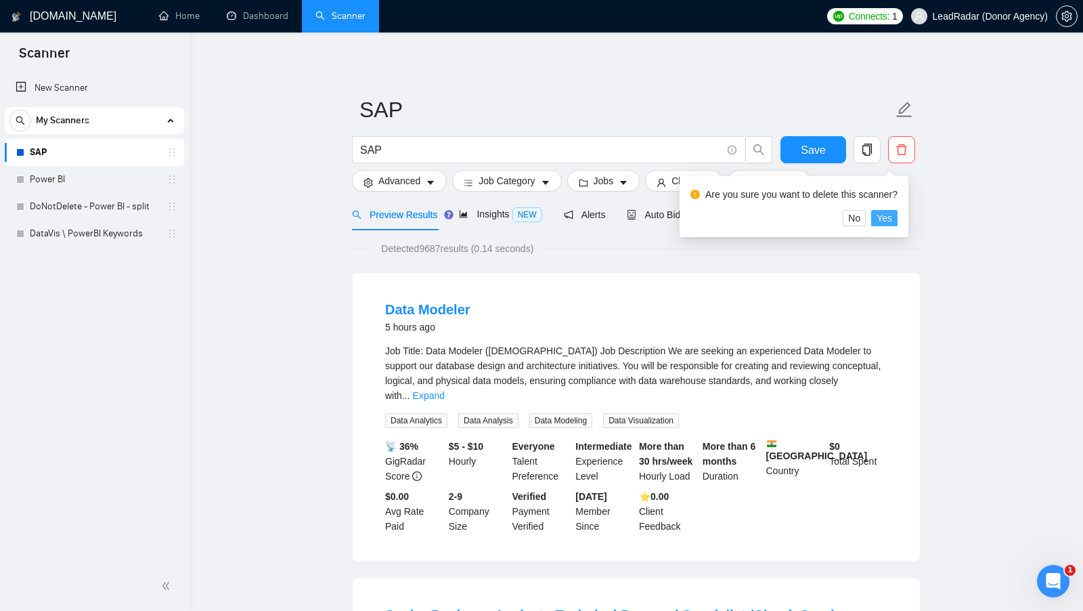
click at [890, 215] on span "Yes" at bounding box center [885, 218] width 16 height 15
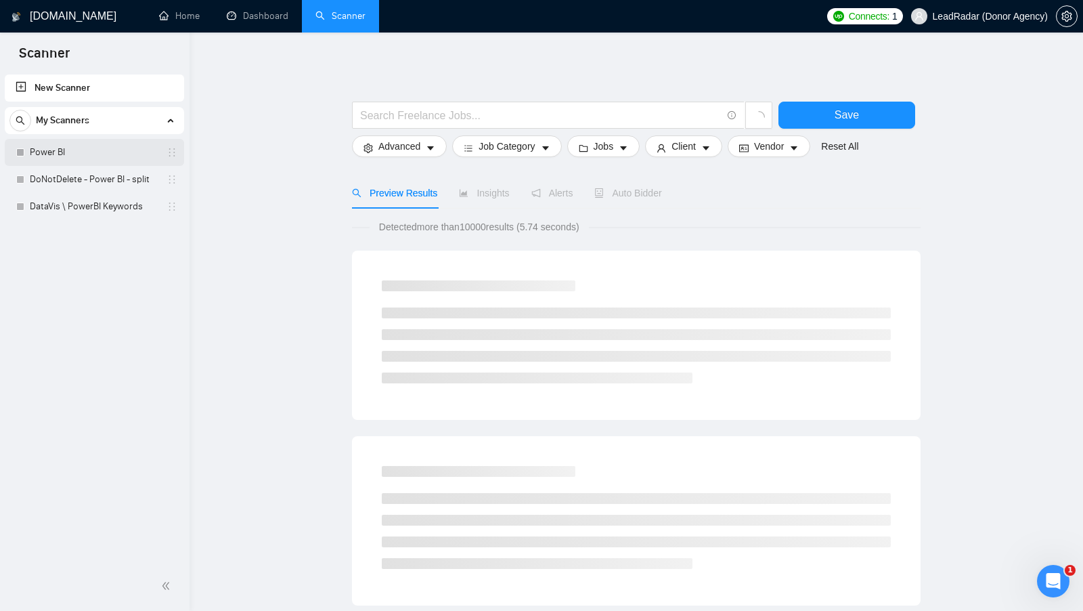
click at [114, 159] on link "Power BI" at bounding box center [94, 152] width 129 height 27
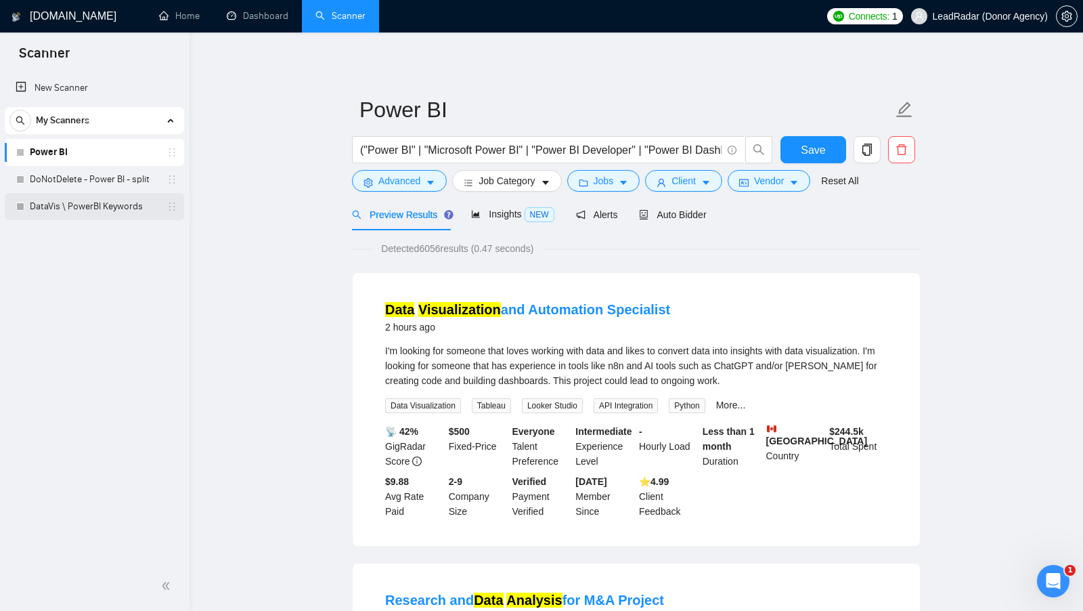
click at [123, 198] on link "DataVis \ PowerBI Keywords" at bounding box center [94, 206] width 129 height 27
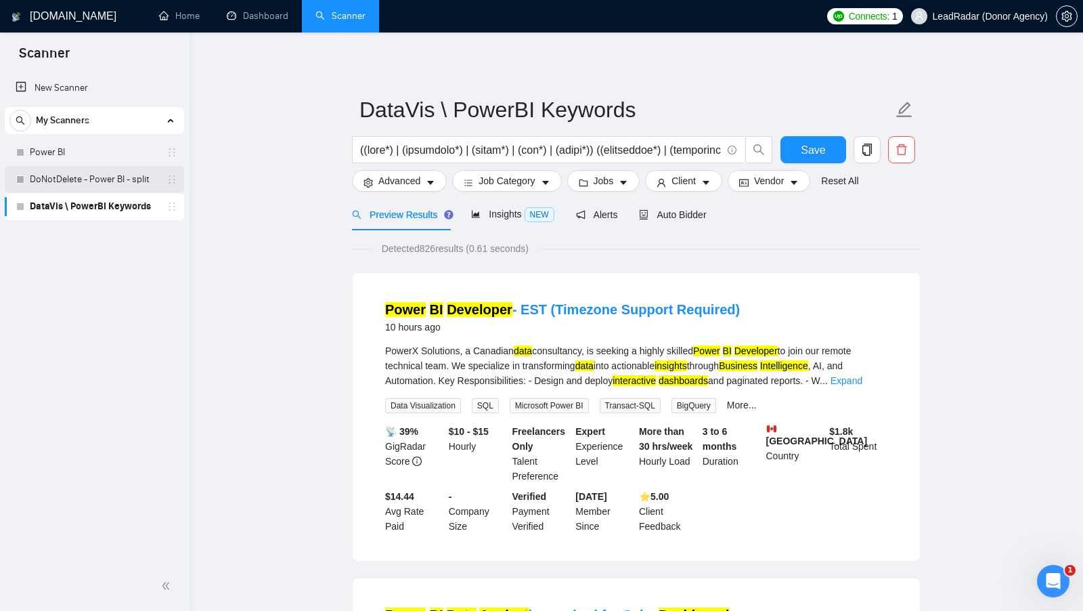
click at [120, 187] on link "DoNotDelete - Power BI - split" at bounding box center [94, 179] width 129 height 27
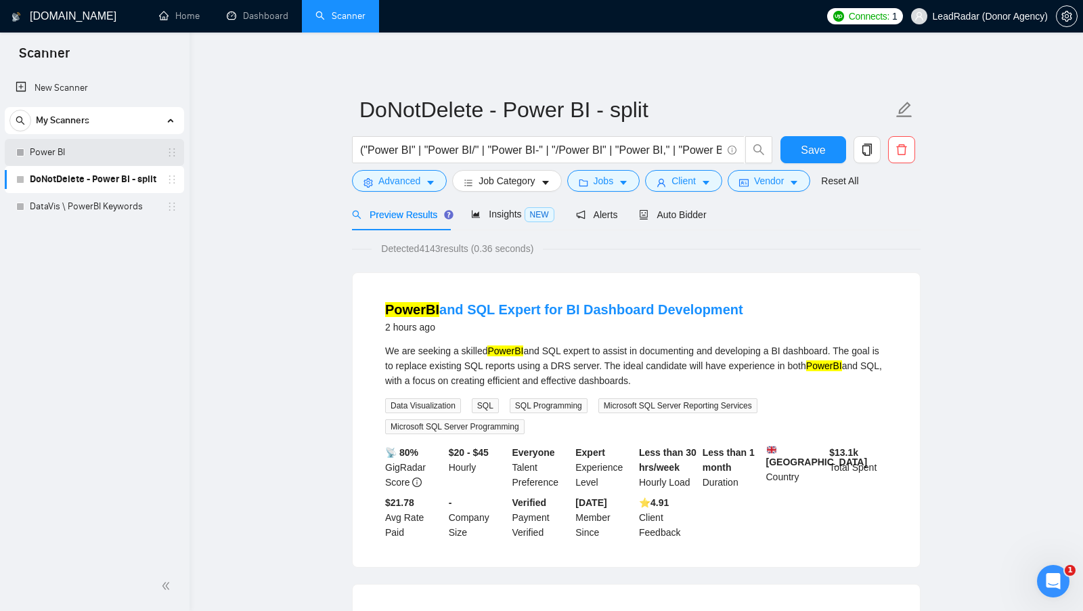
click at [107, 154] on link "Power BI" at bounding box center [94, 152] width 129 height 27
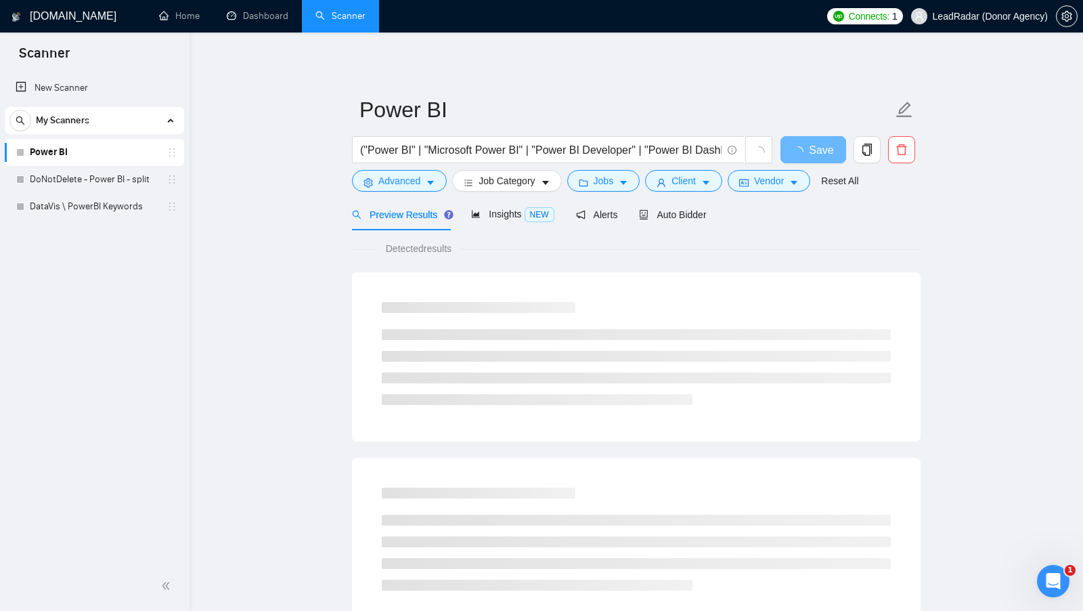
click at [242, 93] on main "Power BI ("Power BI" | "Microsoft Power BI" | "Power BI Developer" | "Power BI …" at bounding box center [636, 618] width 850 height 1129
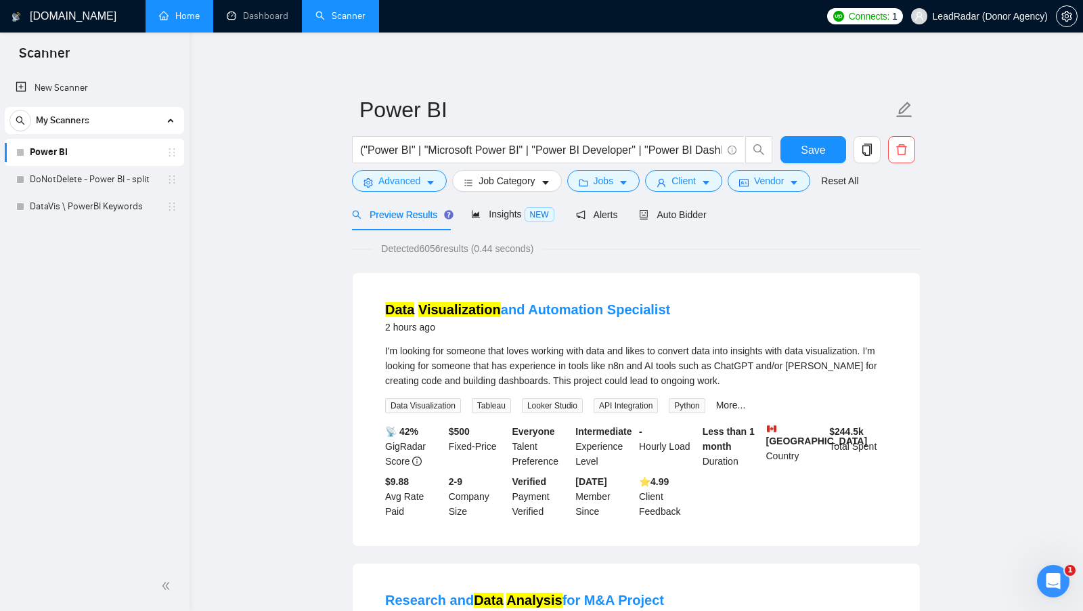
click at [200, 22] on link "Home" at bounding box center [179, 16] width 41 height 12
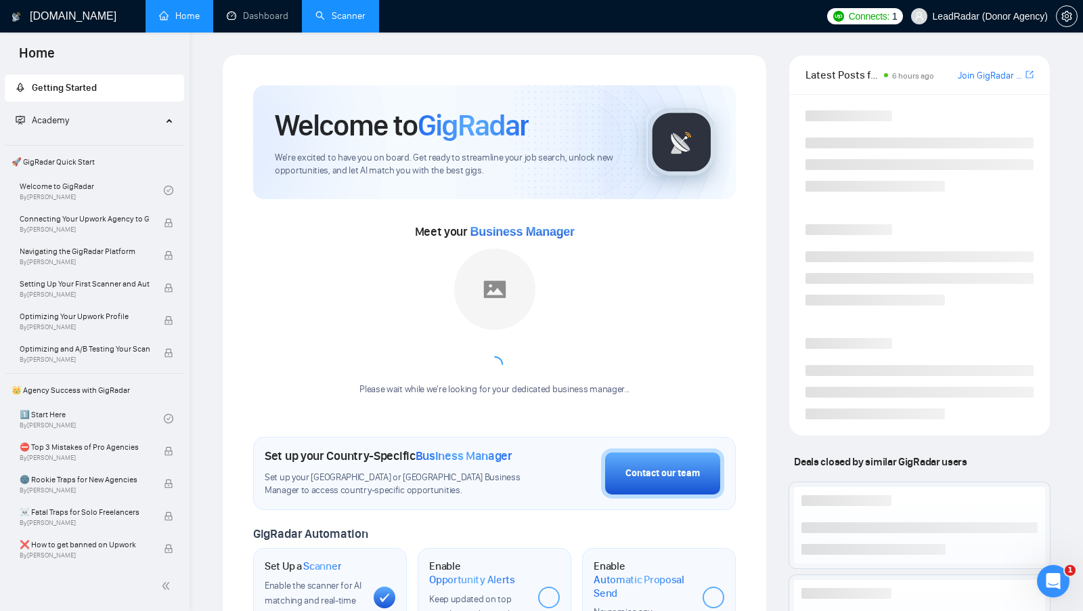
click at [351, 13] on link "Scanner" at bounding box center [340, 16] width 50 height 12
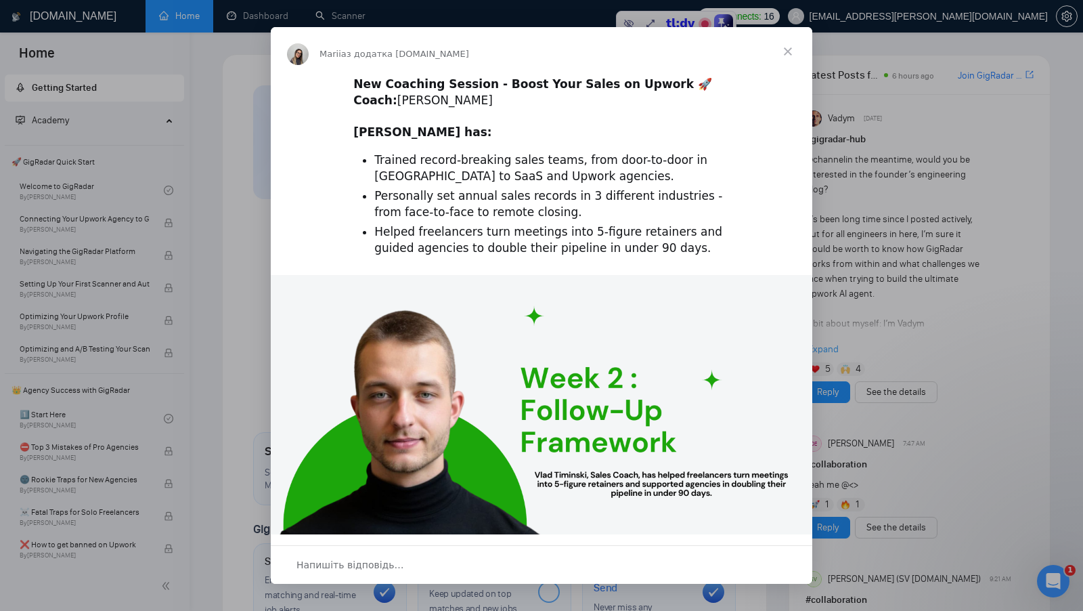
click at [785, 53] on span "Закрити" at bounding box center [788, 51] width 49 height 49
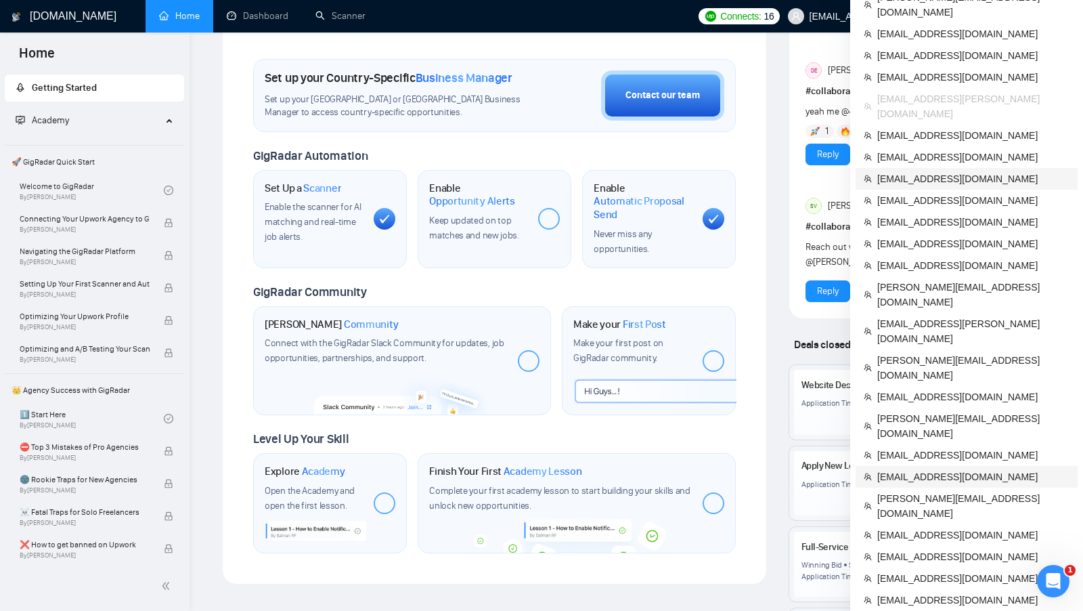
scroll to position [374, 0]
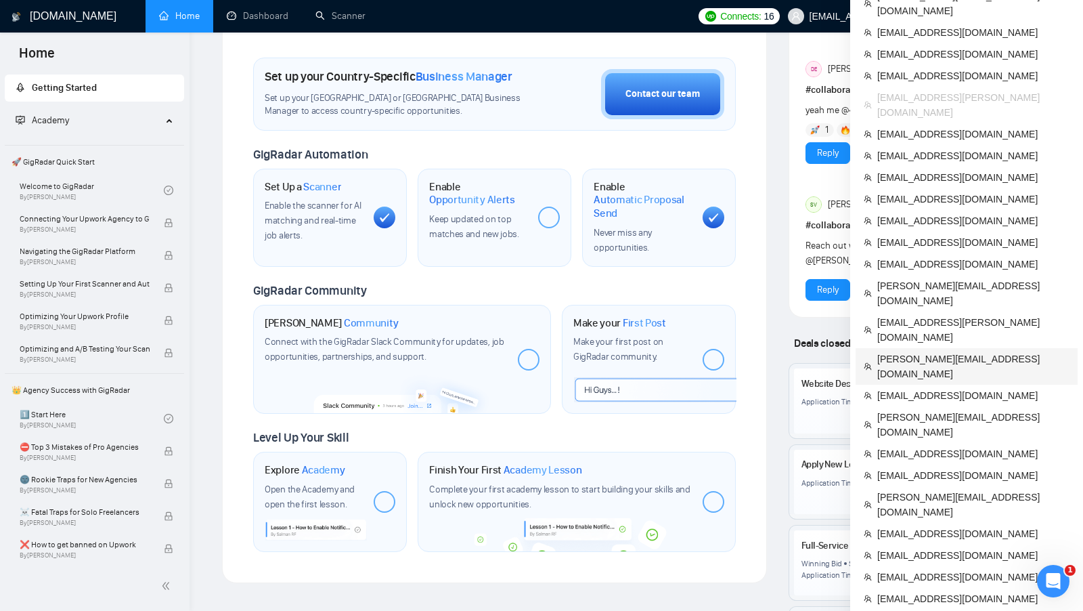
click at [949, 351] on span "[PERSON_NAME][EMAIL_ADDRESS][DOMAIN_NAME]" at bounding box center [973, 366] width 192 height 30
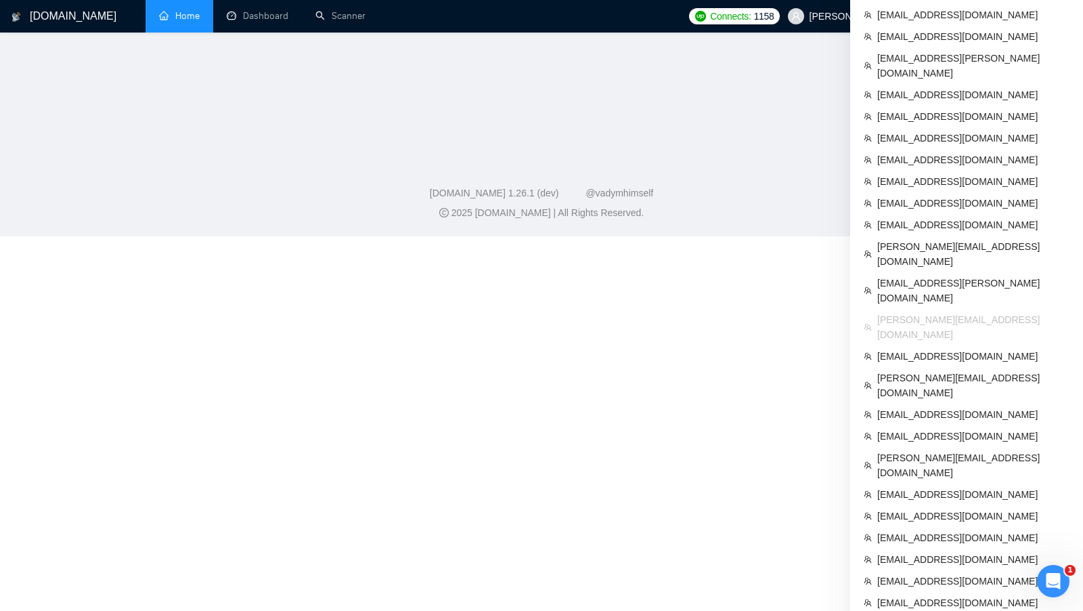
scroll to position [330, 0]
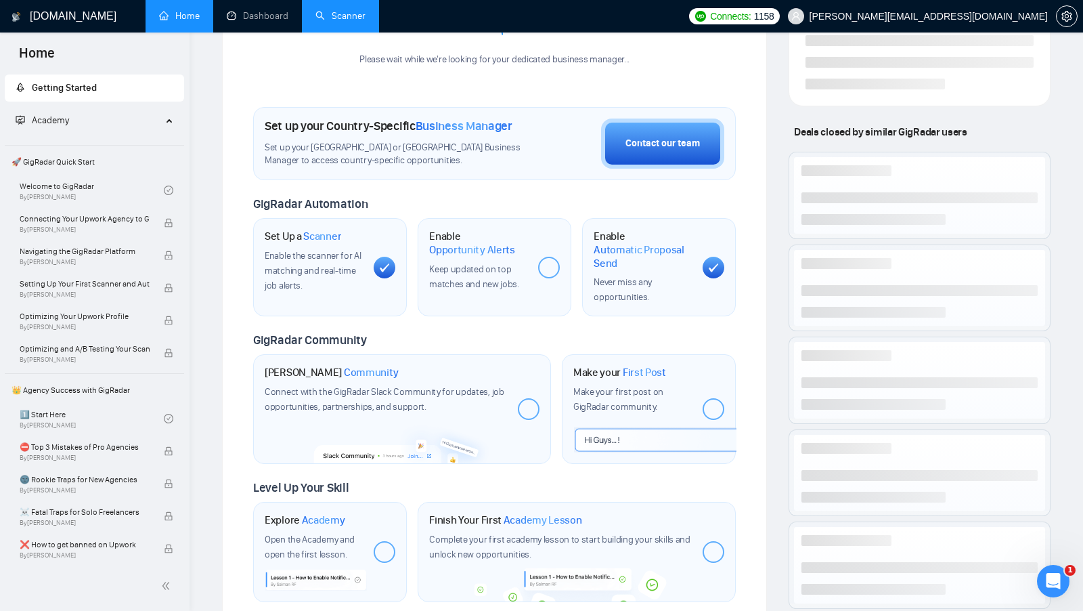
click at [331, 22] on link "Scanner" at bounding box center [340, 16] width 50 height 12
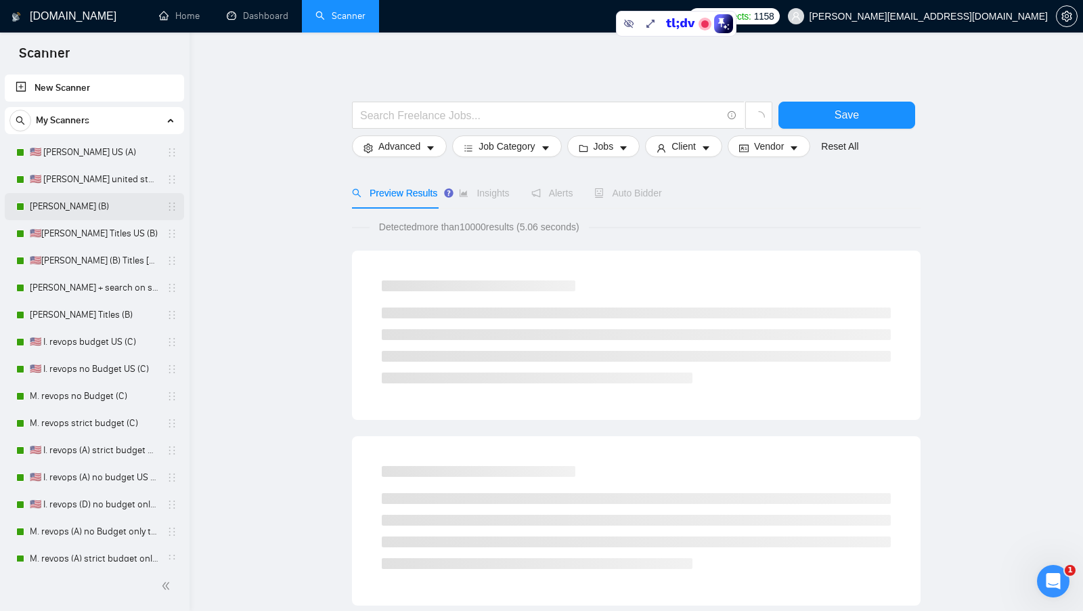
click at [96, 193] on link "[PERSON_NAME] (B)" at bounding box center [94, 206] width 129 height 27
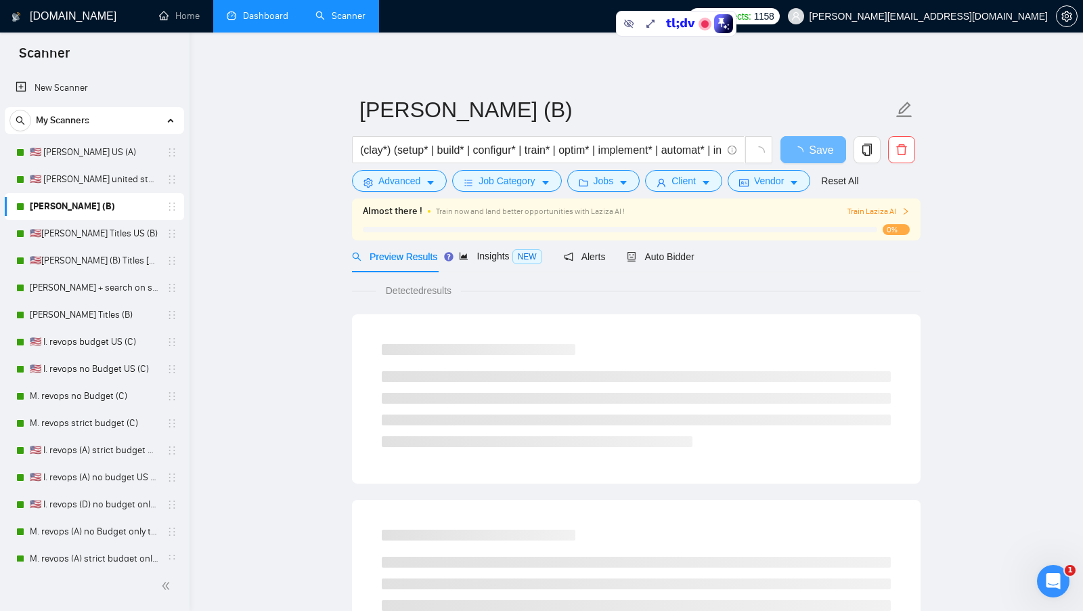
click at [253, 22] on link "Dashboard" at bounding box center [258, 16] width 62 height 12
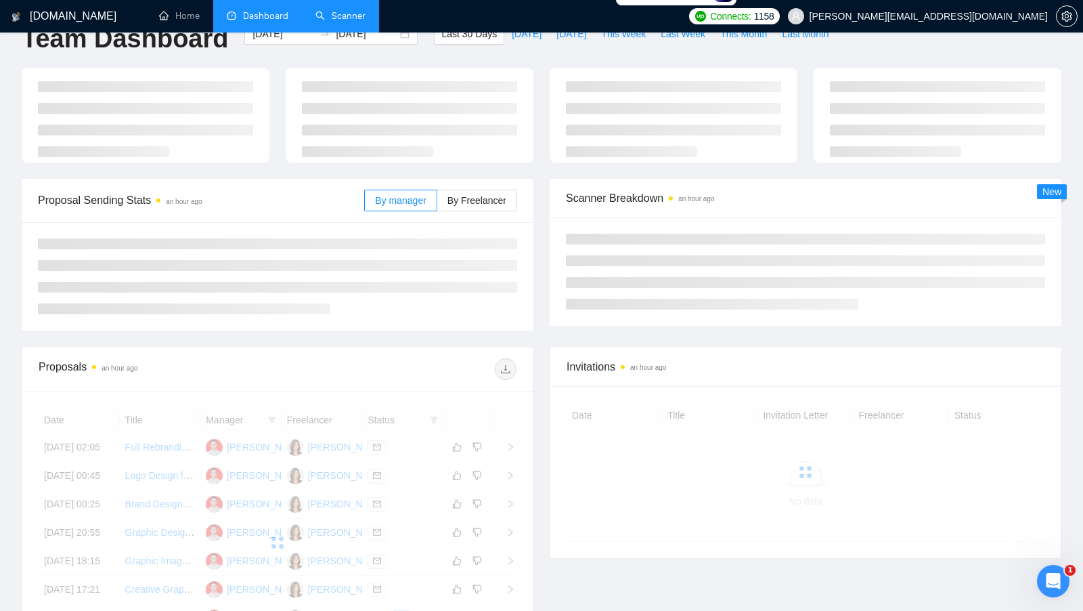
scroll to position [35, 0]
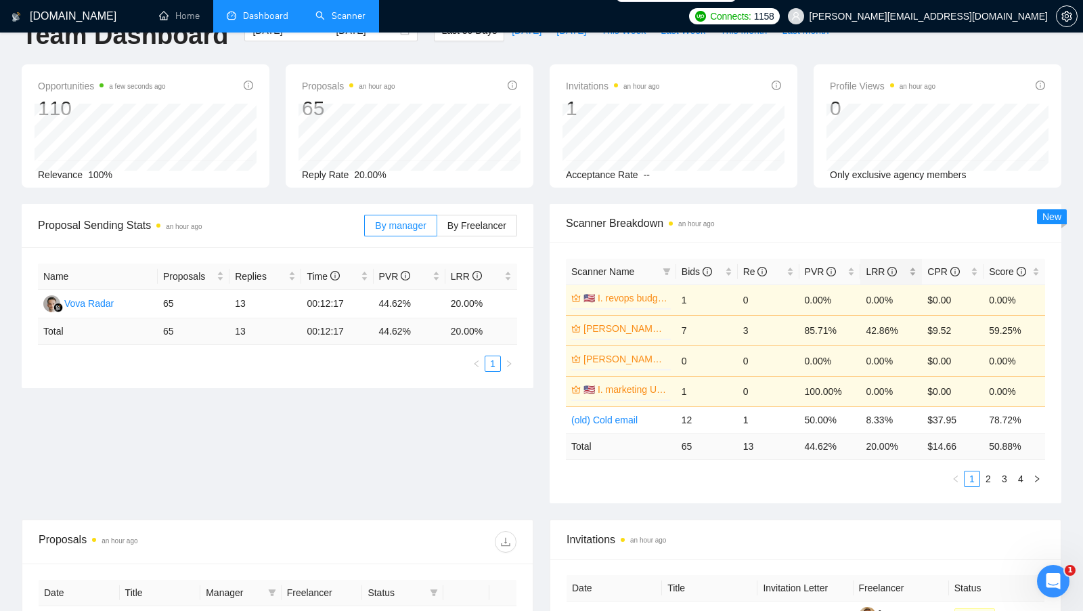
click at [912, 268] on div "LRR" at bounding box center [891, 271] width 51 height 15
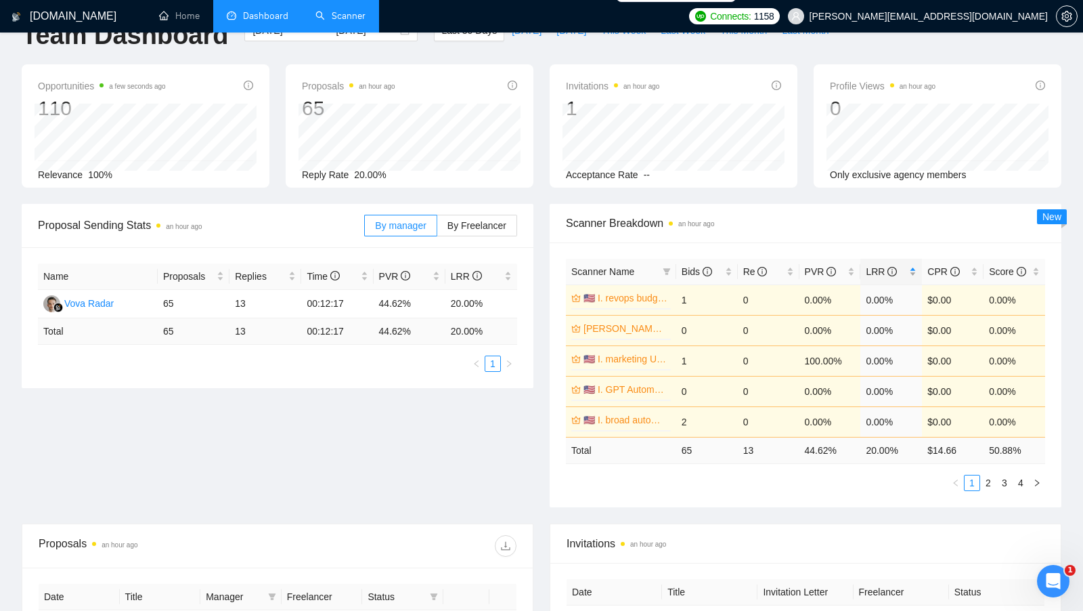
click at [912, 268] on div "LRR" at bounding box center [891, 271] width 51 height 15
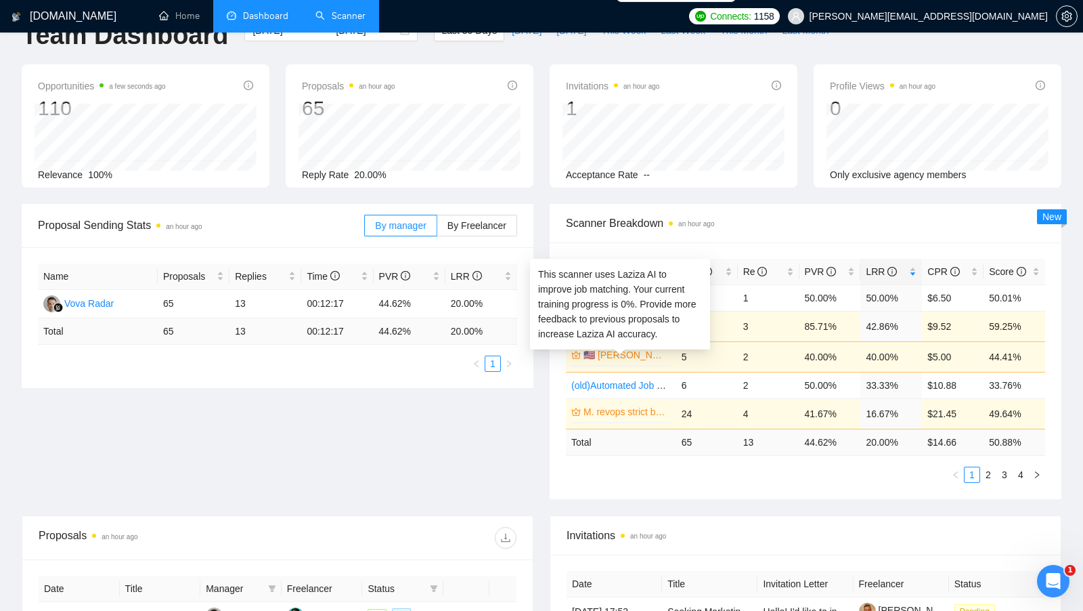
click at [646, 353] on link "🇺🇸 [PERSON_NAME] united states (A)" at bounding box center [625, 354] width 85 height 15
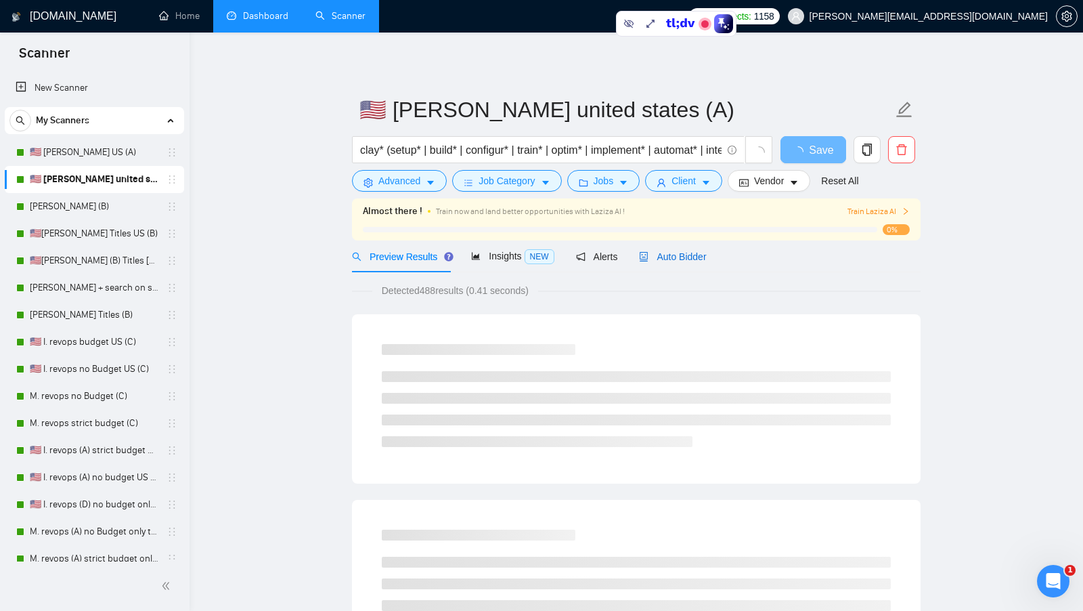
click at [705, 252] on span "Auto Bidder" at bounding box center [672, 256] width 67 height 11
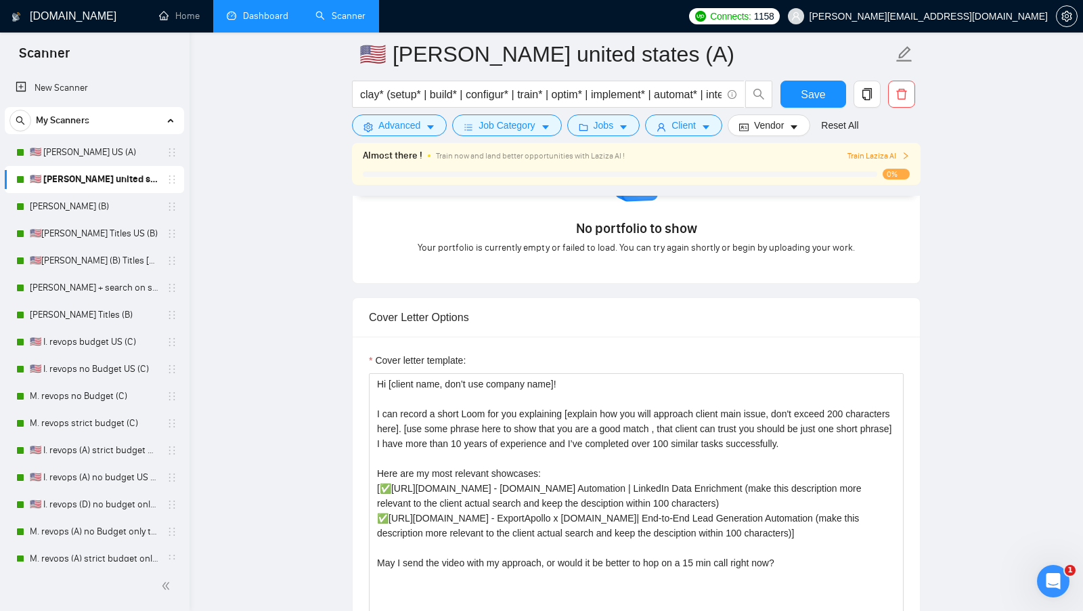
scroll to position [1402, 0]
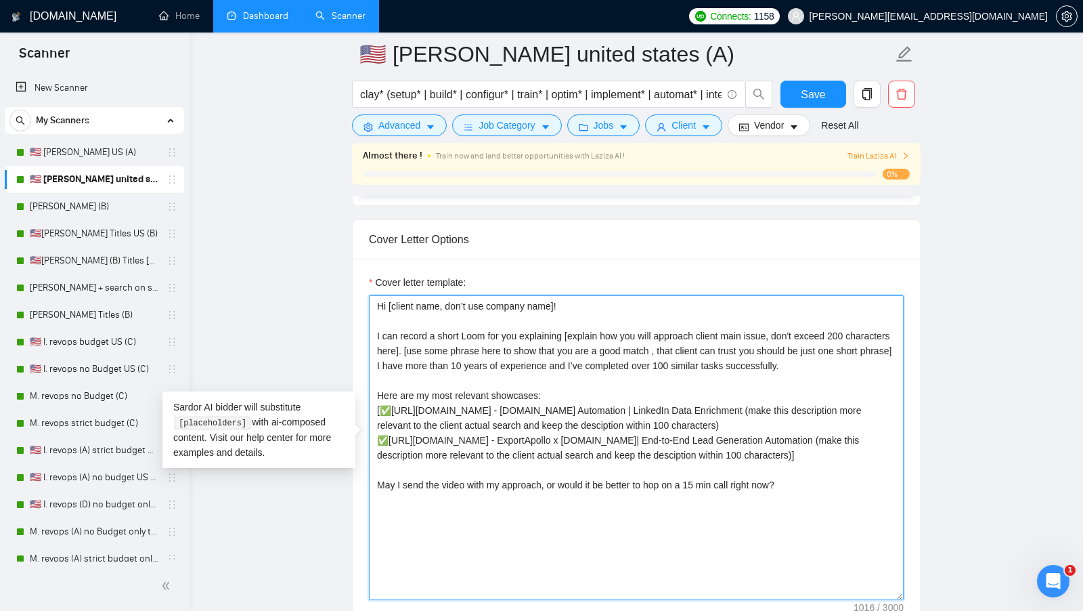
drag, startPoint x: 451, startPoint y: 344, endPoint x: 886, endPoint y: 351, distance: 434.6
click at [886, 351] on textarea "Cover letter template:" at bounding box center [636, 447] width 535 height 305
click at [405, 329] on textarea "Cover letter template:" at bounding box center [636, 447] width 535 height 305
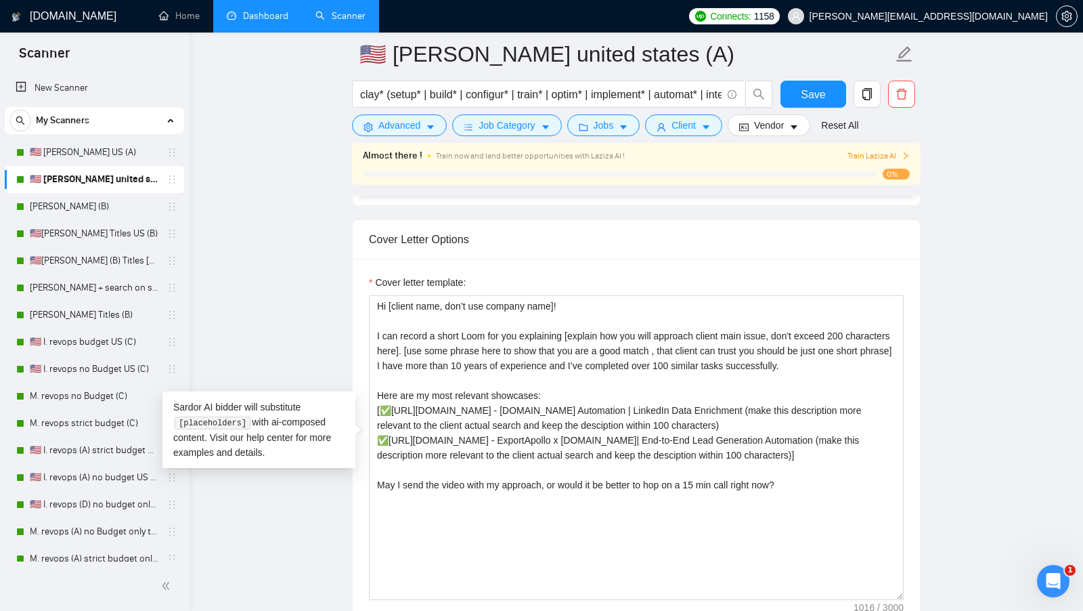
click at [242, 10] on link "Dashboard" at bounding box center [258, 16] width 62 height 12
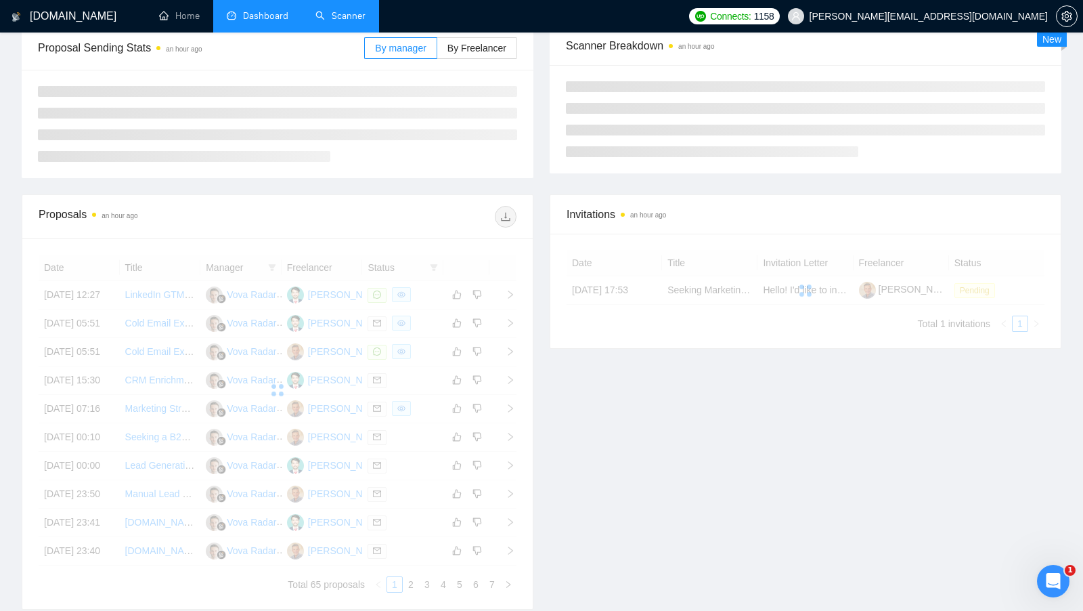
scroll to position [248, 0]
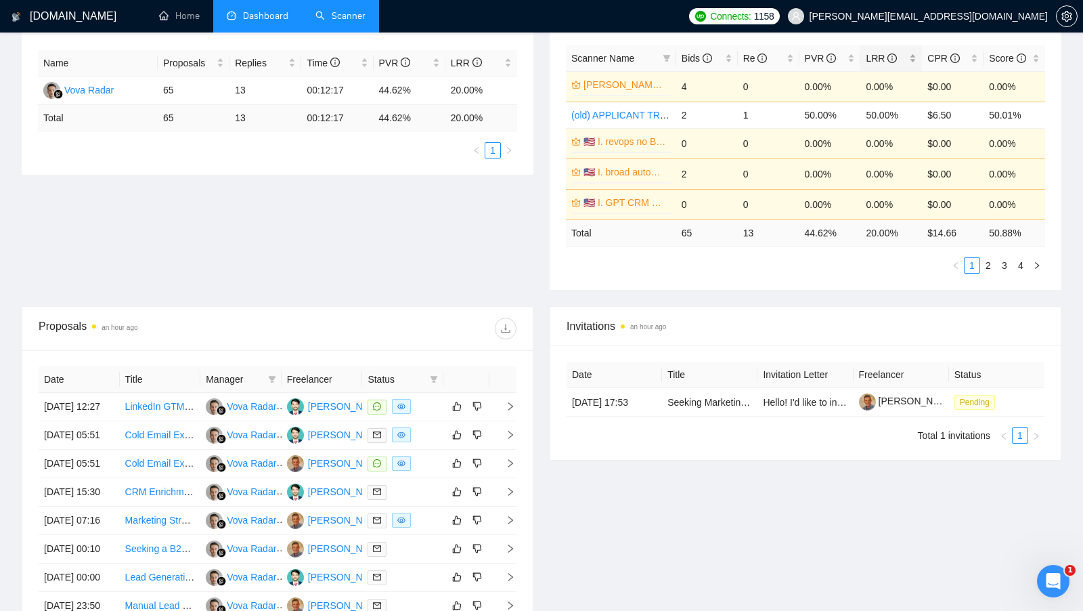
click at [914, 51] on div "LRR" at bounding box center [891, 58] width 51 height 15
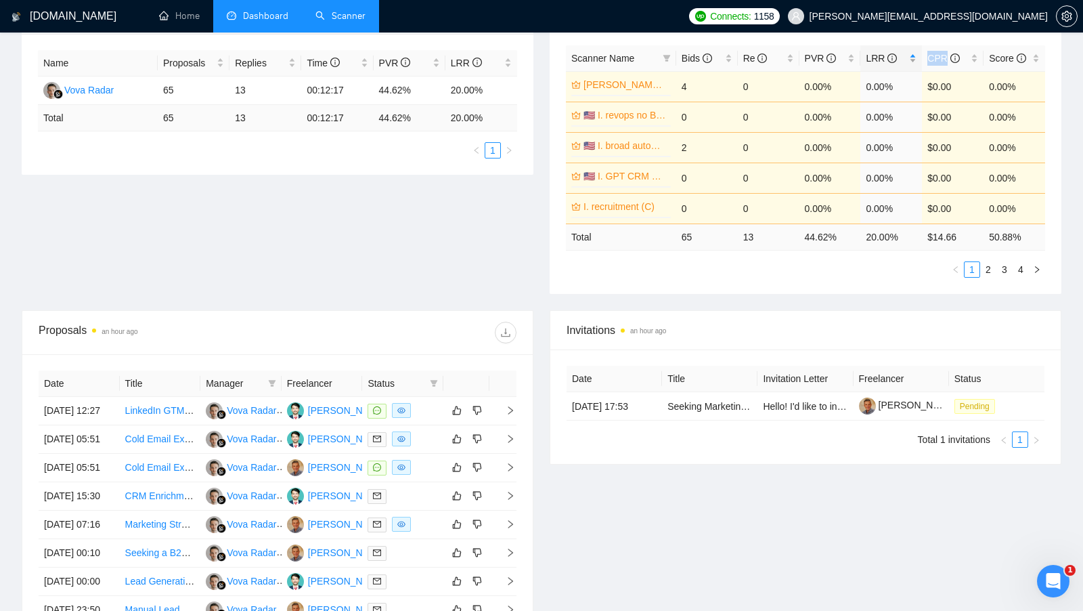
click at [914, 51] on div "LRR" at bounding box center [891, 58] width 51 height 15
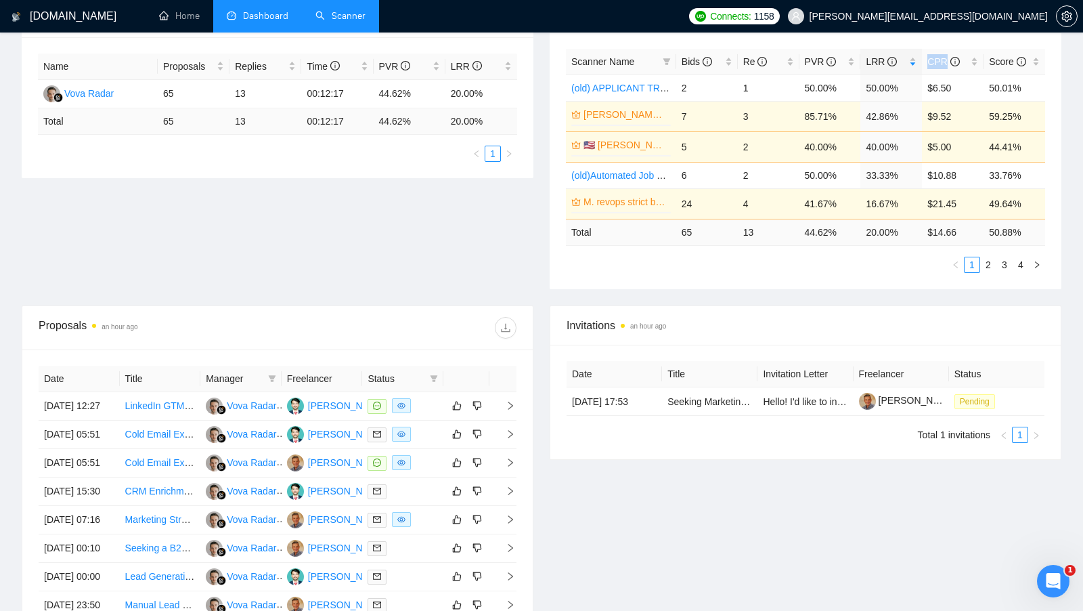
scroll to position [234, 0]
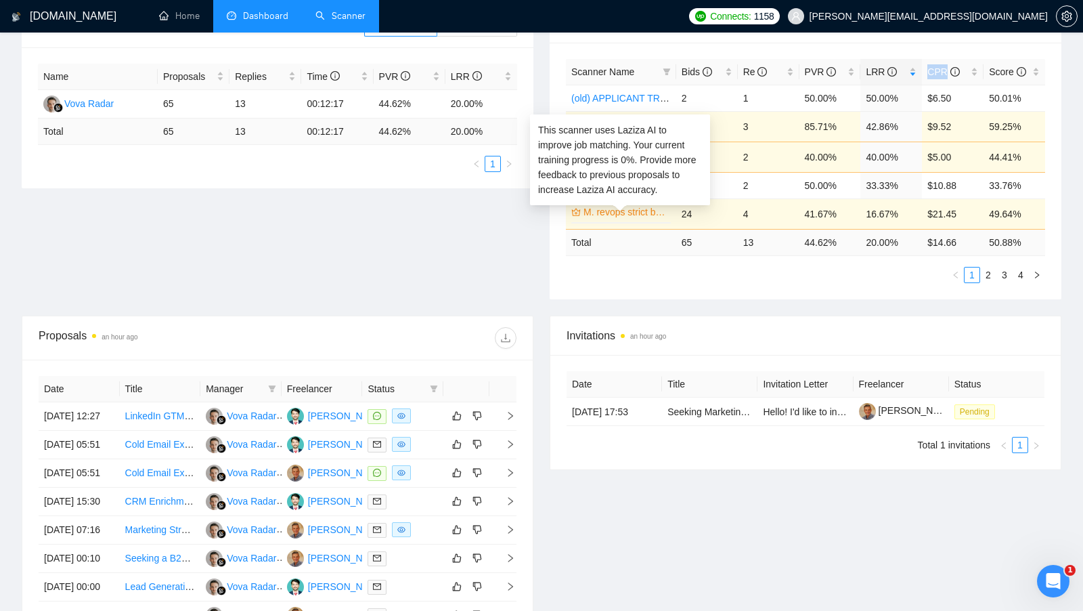
click at [644, 215] on link "M. revops strict budget (C)" at bounding box center [625, 211] width 85 height 15
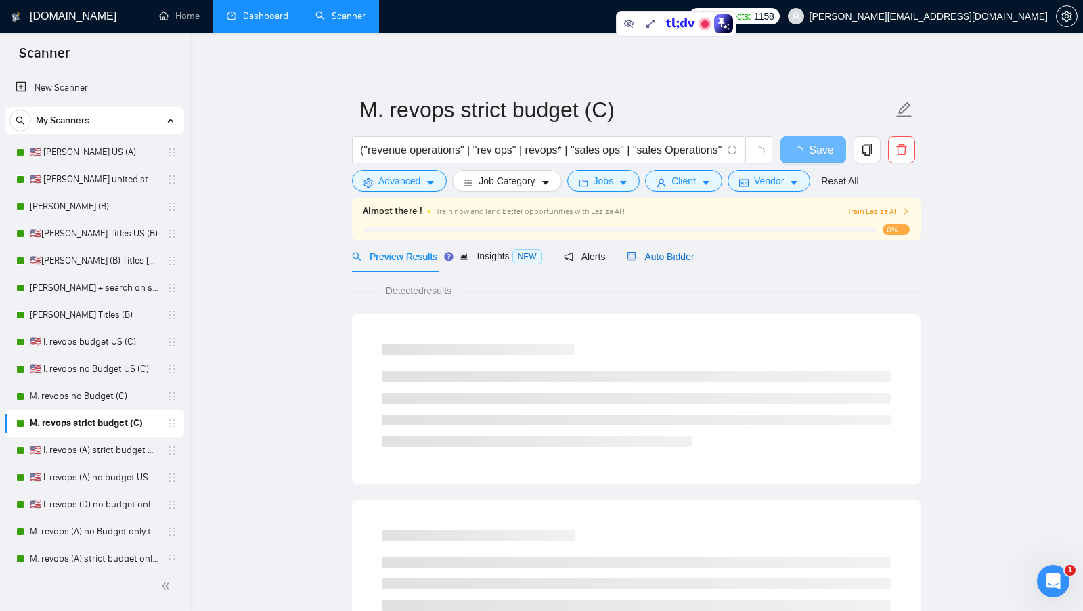
click at [658, 256] on span "Auto Bidder" at bounding box center [660, 256] width 67 height 11
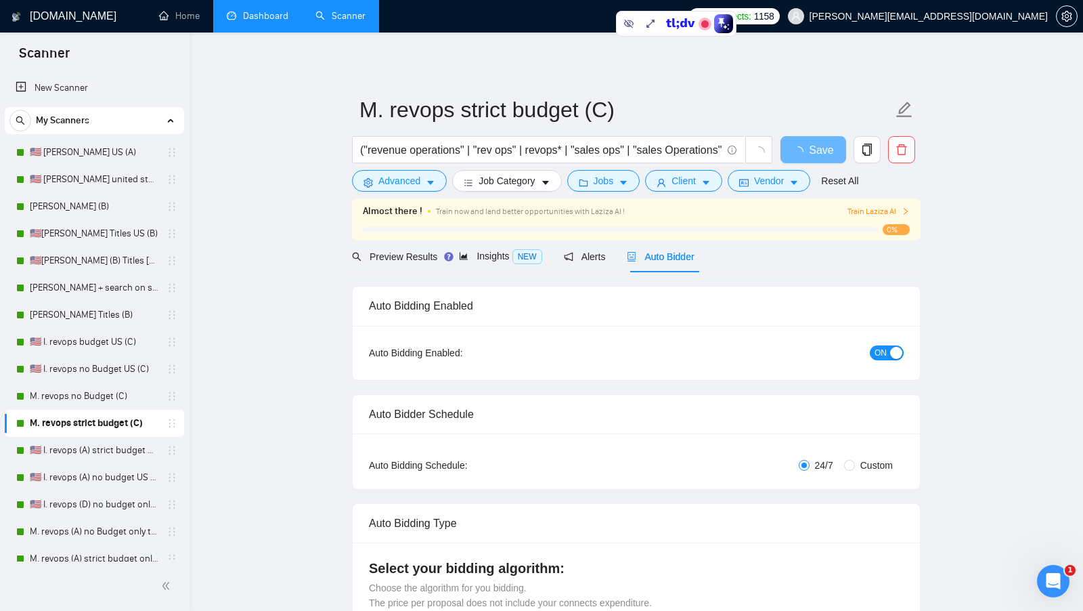
radio input "false"
radio input "true"
checkbox input "true"
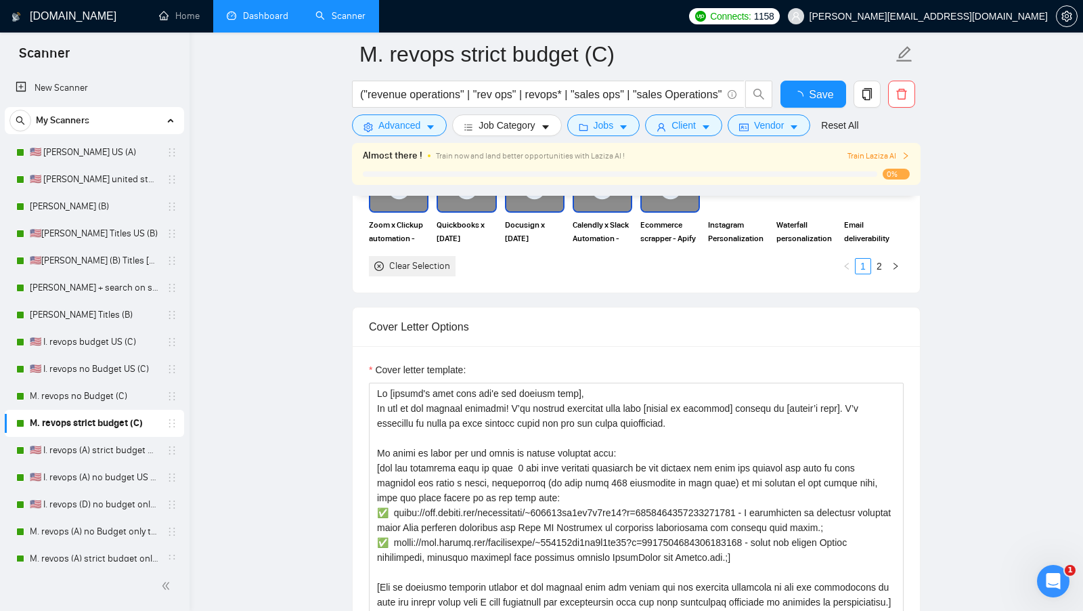
scroll to position [1622, 0]
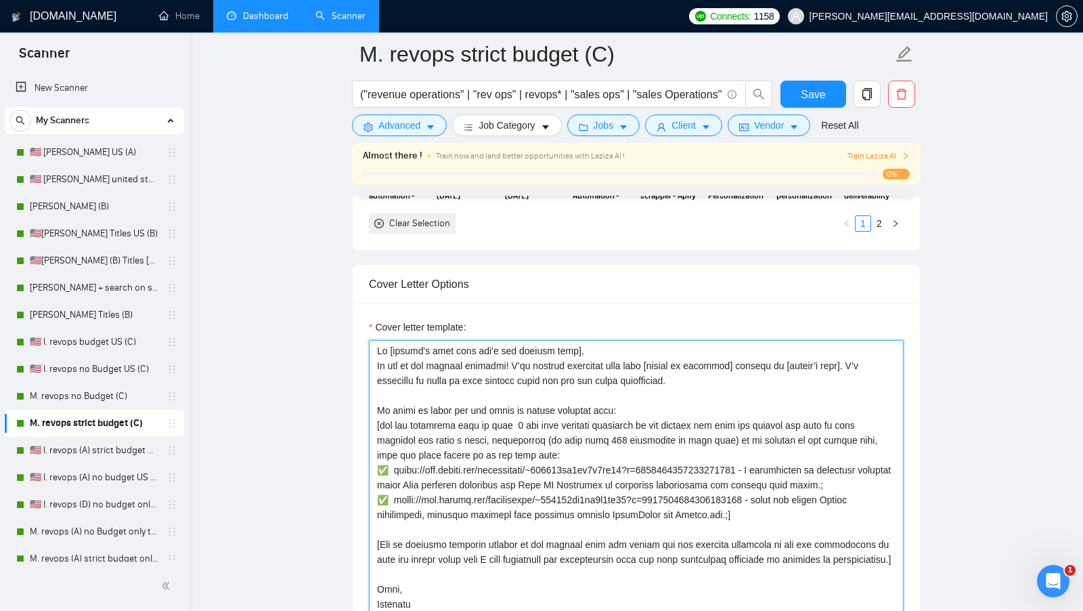
click at [699, 374] on textarea "Cover letter template:" at bounding box center [636, 492] width 535 height 305
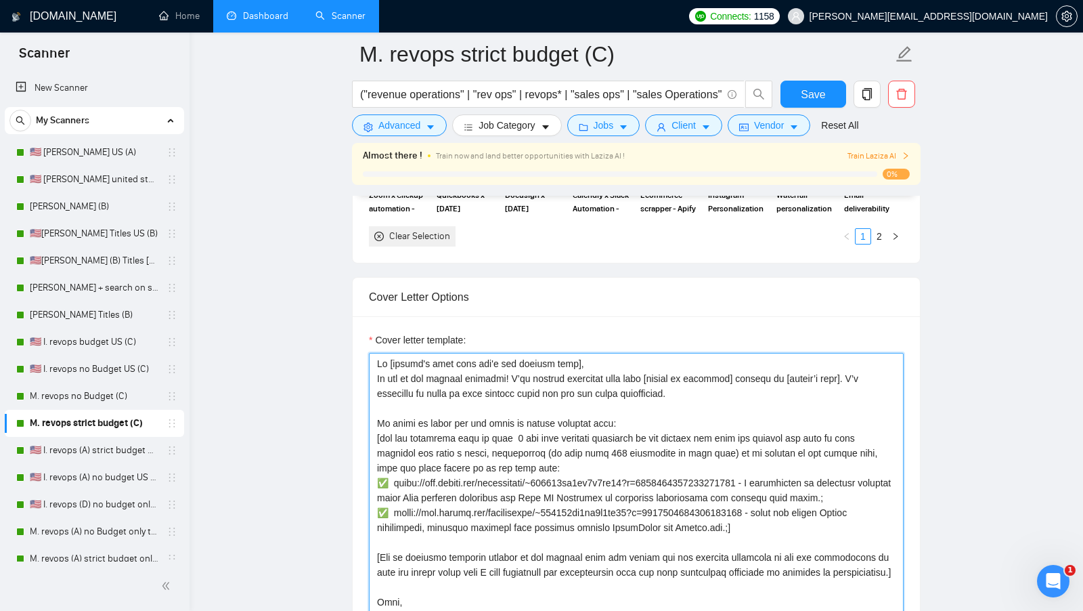
drag, startPoint x: 519, startPoint y: 366, endPoint x: 713, endPoint y: 384, distance: 194.5
click at [713, 384] on textarea "Cover letter template:" at bounding box center [636, 505] width 535 height 305
click at [703, 383] on textarea "Cover letter template:" at bounding box center [636, 505] width 535 height 305
drag, startPoint x: 703, startPoint y: 383, endPoint x: 354, endPoint y: 366, distance: 349.0
click at [354, 366] on div "Cover letter template:" at bounding box center [636, 503] width 567 height 374
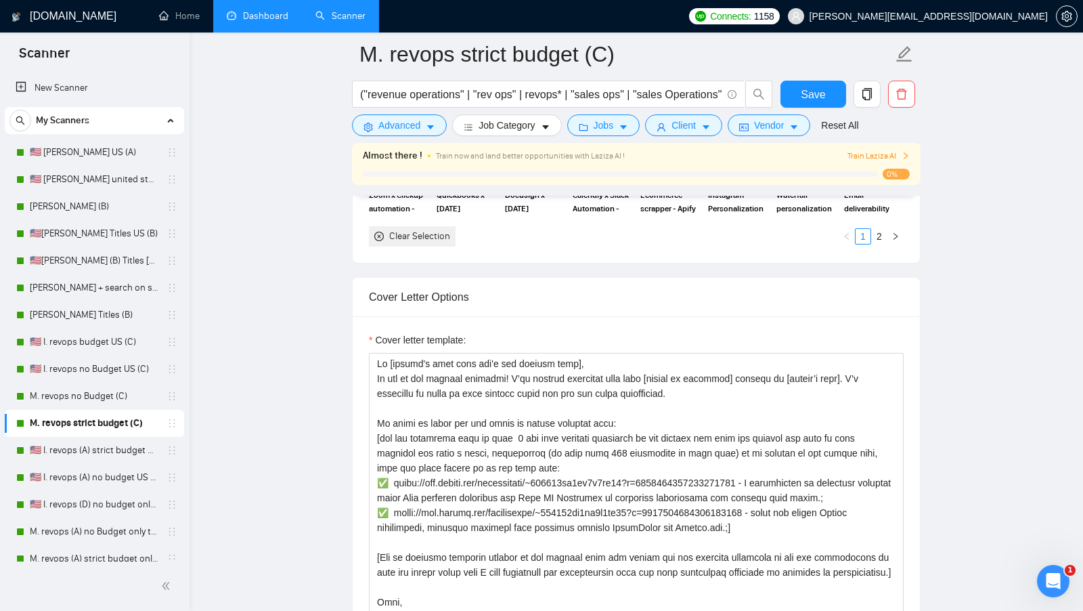
click at [525, 332] on div "Cover letter template:" at bounding box center [636, 342] width 535 height 20
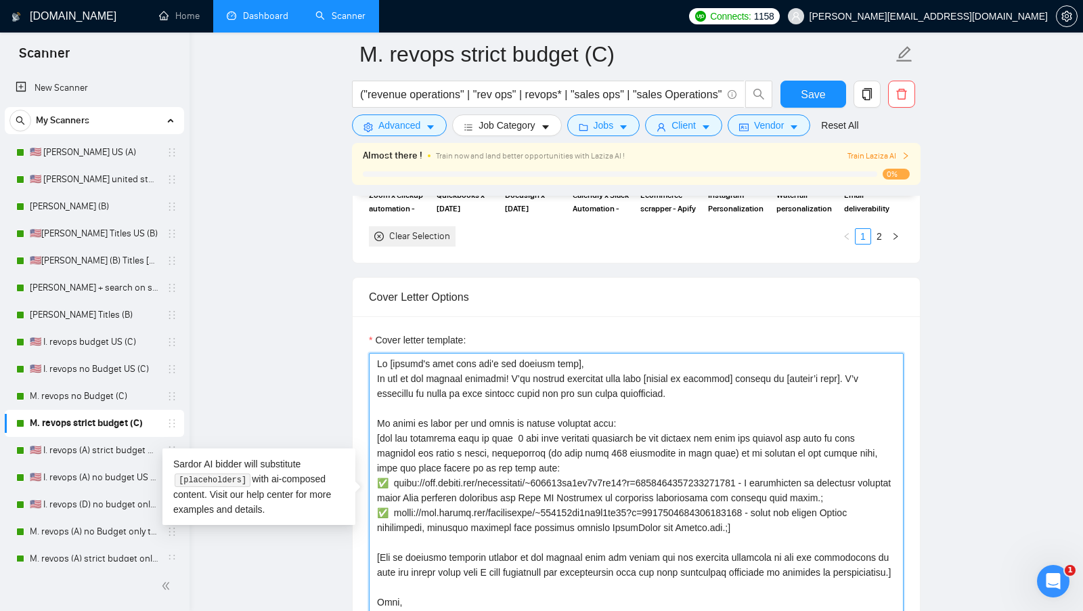
drag, startPoint x: 516, startPoint y: 369, endPoint x: 691, endPoint y: 391, distance: 176.1
click at [691, 391] on textarea "Cover letter template:" at bounding box center [636, 505] width 535 height 305
click at [487, 353] on textarea "Cover letter template:" at bounding box center [636, 505] width 535 height 305
drag, startPoint x: 378, startPoint y: 370, endPoint x: 808, endPoint y: 380, distance: 429.9
click at [808, 380] on textarea "Cover letter template:" at bounding box center [636, 505] width 535 height 305
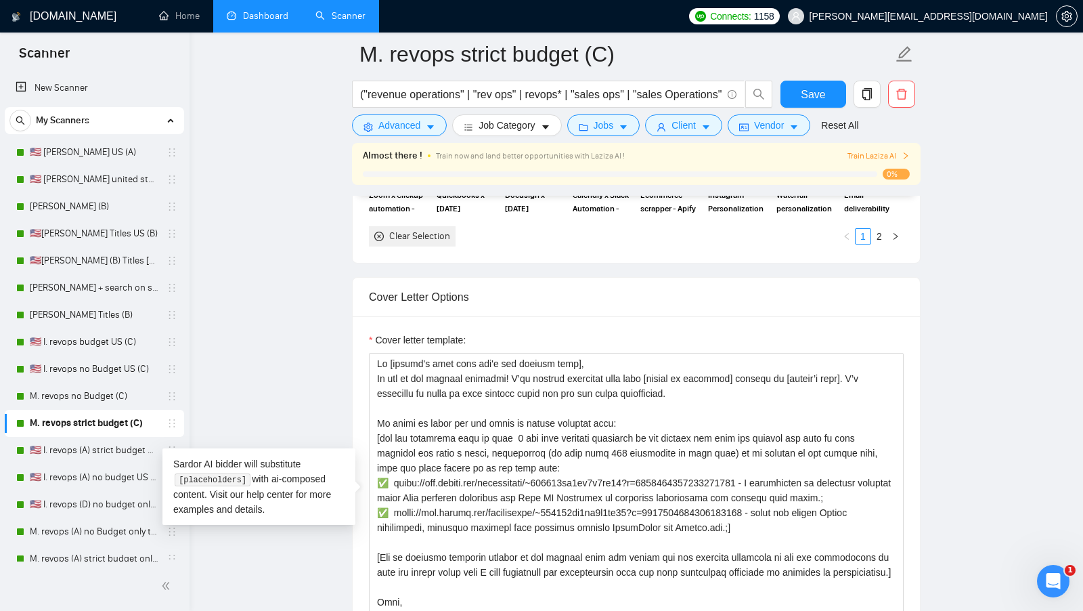
click at [266, 22] on link "Dashboard" at bounding box center [258, 16] width 62 height 12
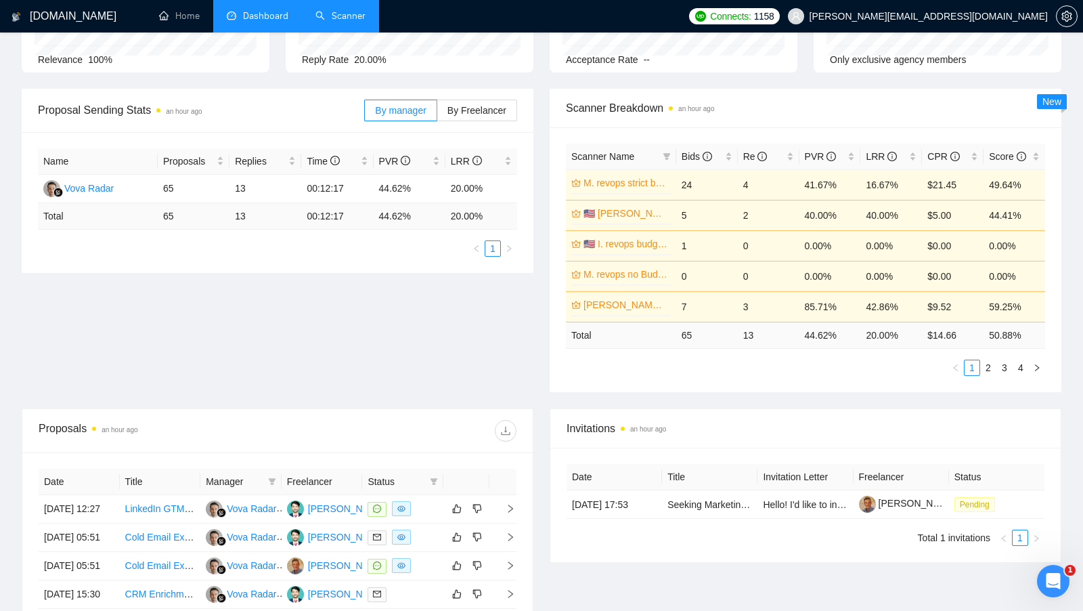
scroll to position [150, 0]
click at [916, 153] on div "LRR" at bounding box center [891, 155] width 51 height 15
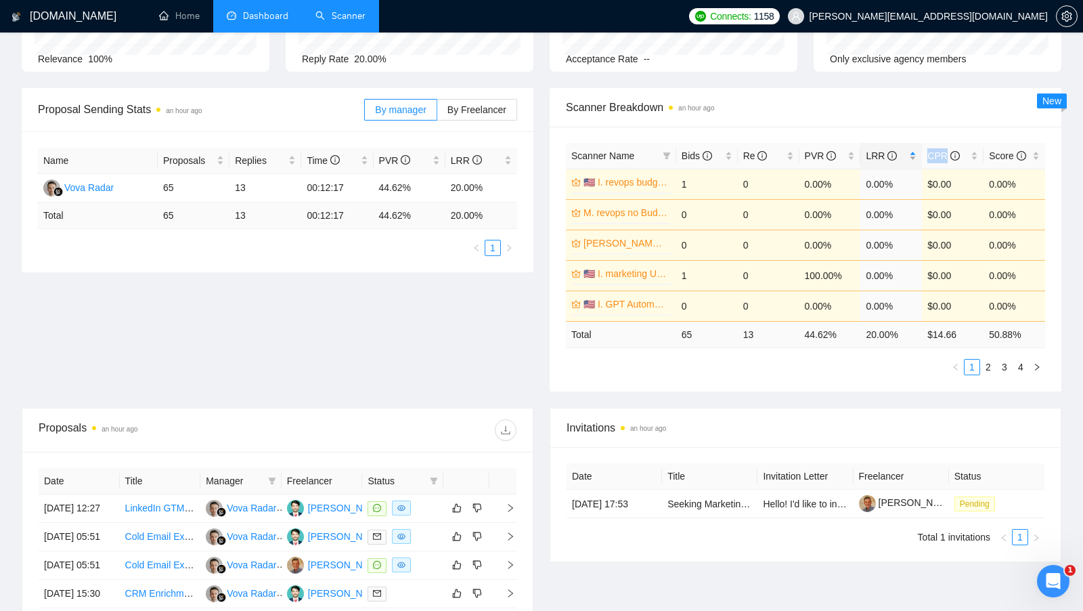
click at [916, 153] on div "LRR" at bounding box center [891, 155] width 51 height 15
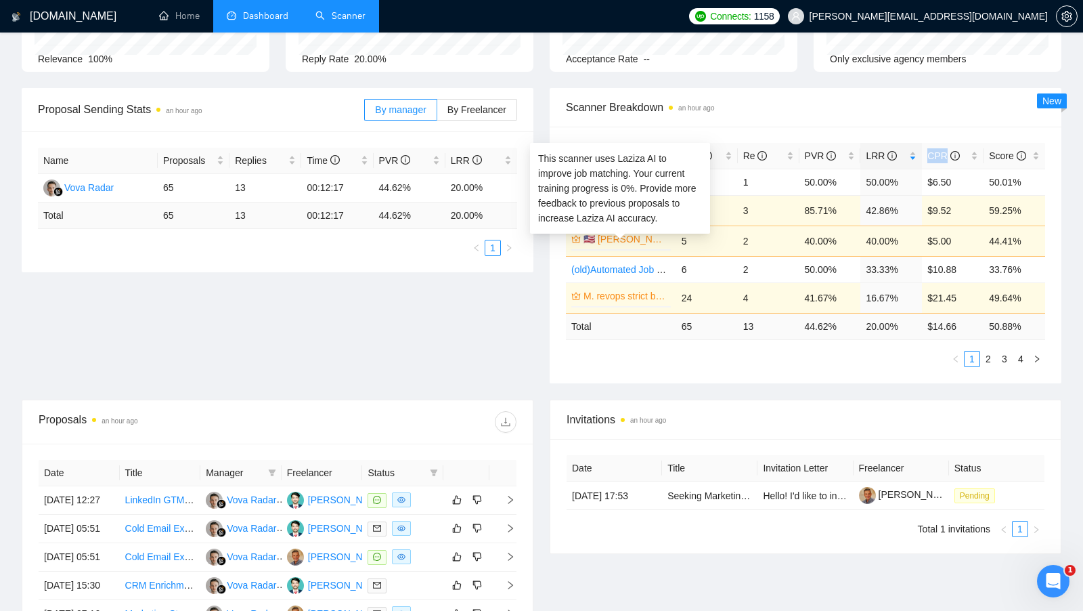
click at [625, 241] on link "🇺🇸 I. Clay united states (A)" at bounding box center [625, 238] width 85 height 15
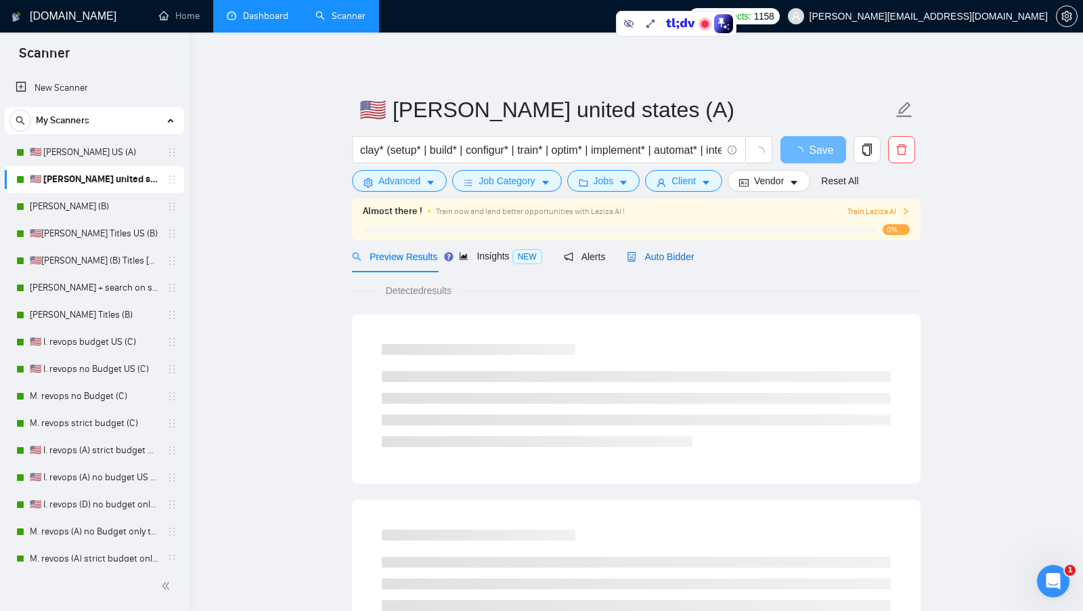
click at [672, 251] on span "Auto Bidder" at bounding box center [660, 256] width 67 height 11
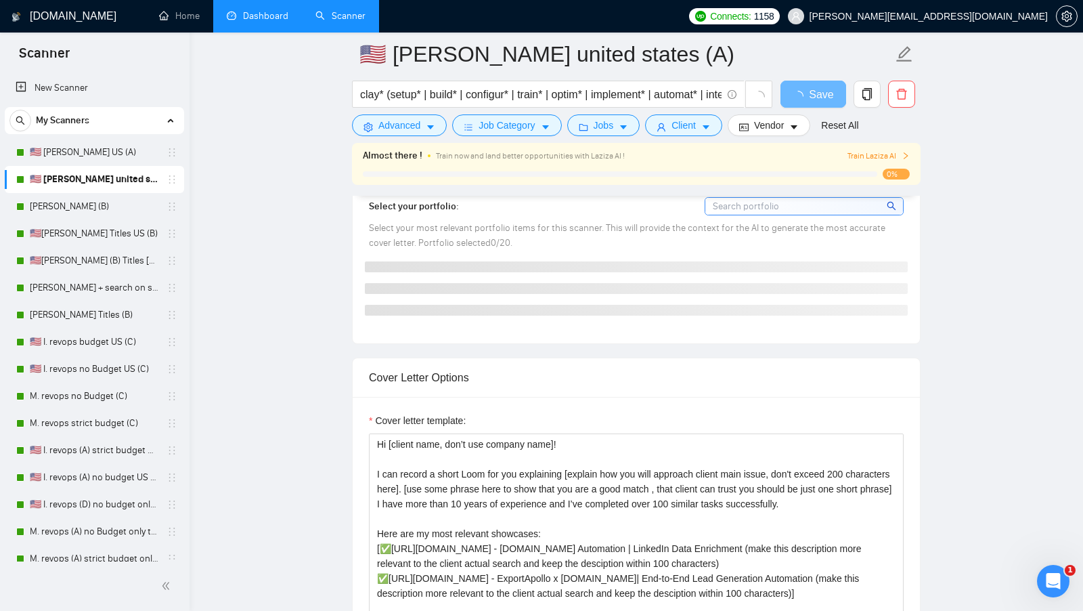
scroll to position [1308, 0]
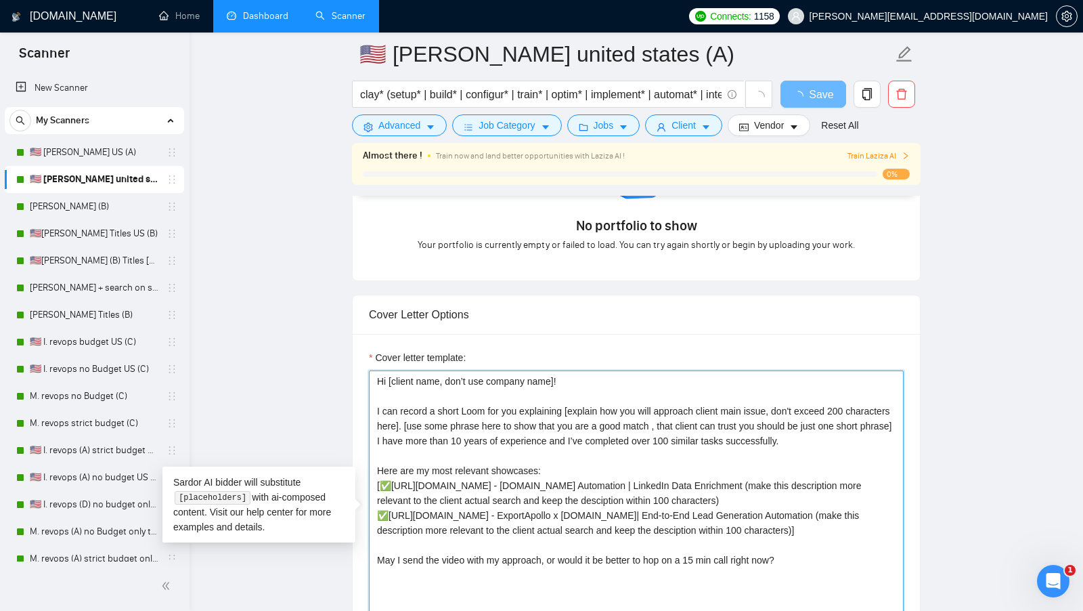
drag, startPoint x: 372, startPoint y: 401, endPoint x: 448, endPoint y: 422, distance: 78.7
click at [448, 422] on textarea "Cover letter template:" at bounding box center [636, 522] width 535 height 305
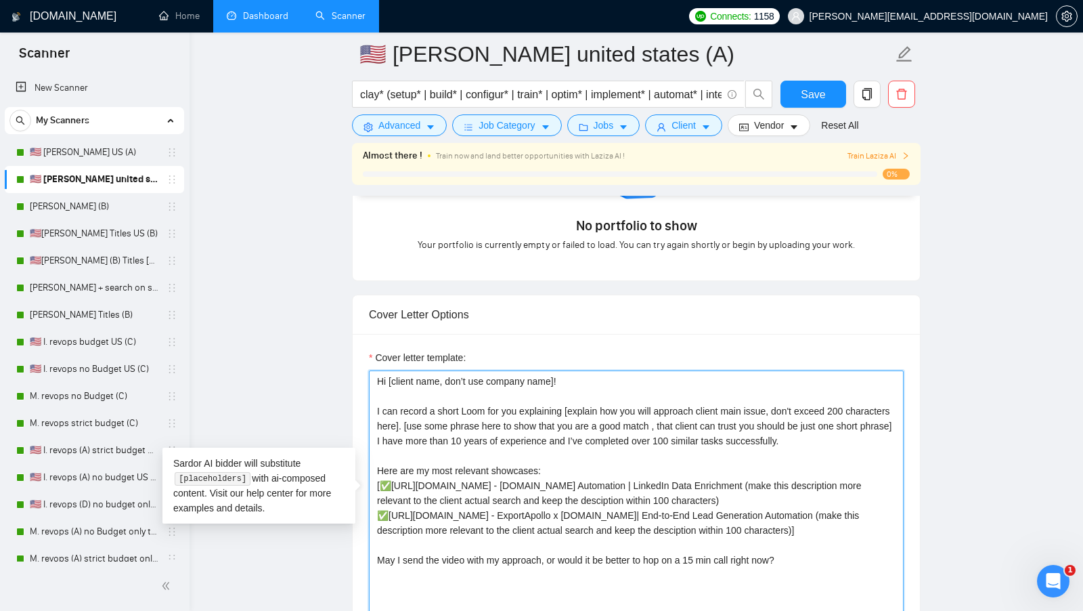
scroll to position [1328, 0]
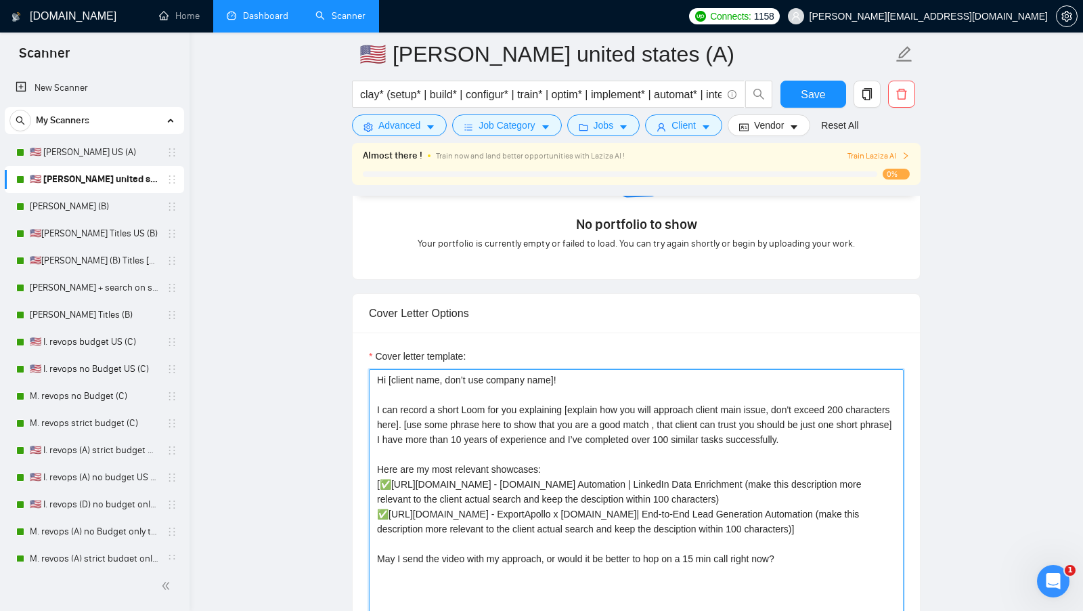
click at [452, 408] on textarea "Cover letter template:" at bounding box center [636, 521] width 535 height 305
drag, startPoint x: 374, startPoint y: 400, endPoint x: 452, endPoint y: 435, distance: 85.4
click at [452, 435] on textarea "Cover letter template:" at bounding box center [636, 521] width 535 height 305
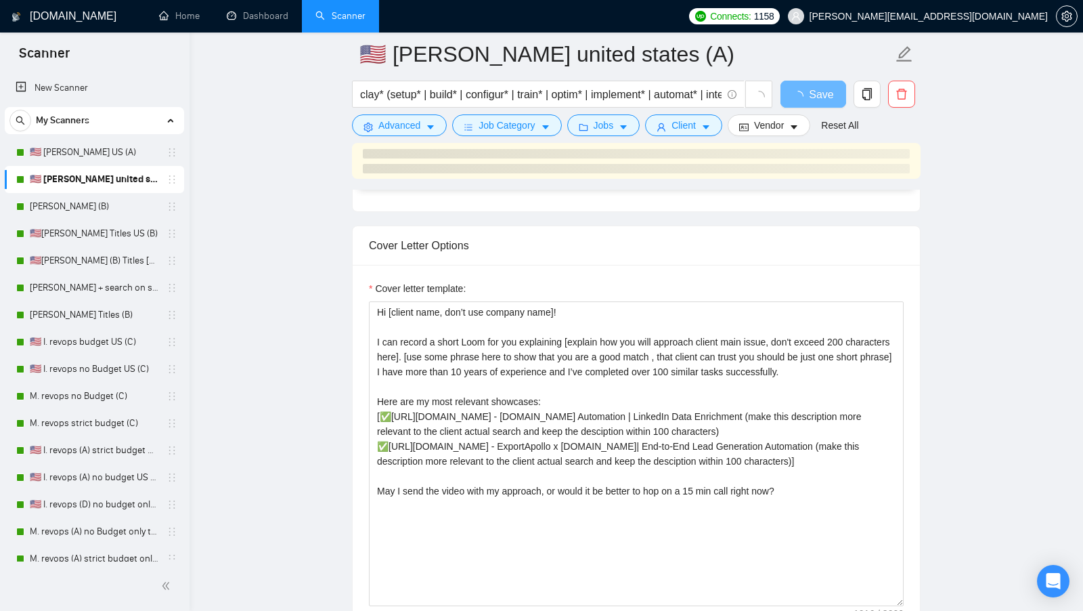
scroll to position [1328, 0]
click at [1013, 16] on span "[PERSON_NAME][EMAIL_ADDRESS][DOMAIN_NAME]" at bounding box center [929, 16] width 238 height 0
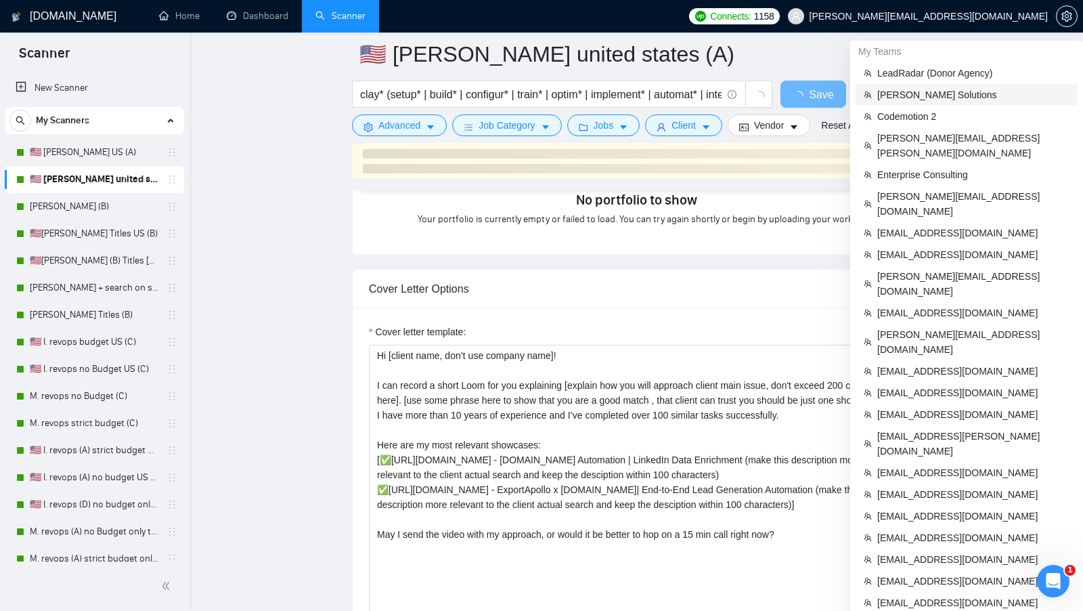
scroll to position [0, 0]
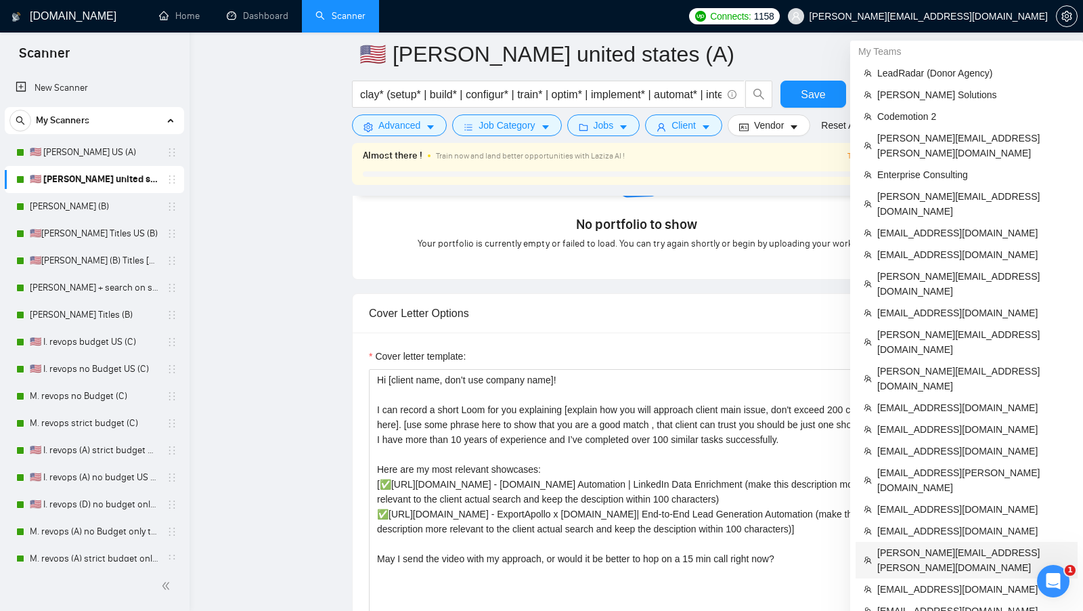
click at [901, 545] on span "[PERSON_NAME][EMAIL_ADDRESS][PERSON_NAME][DOMAIN_NAME]" at bounding box center [973, 560] width 192 height 30
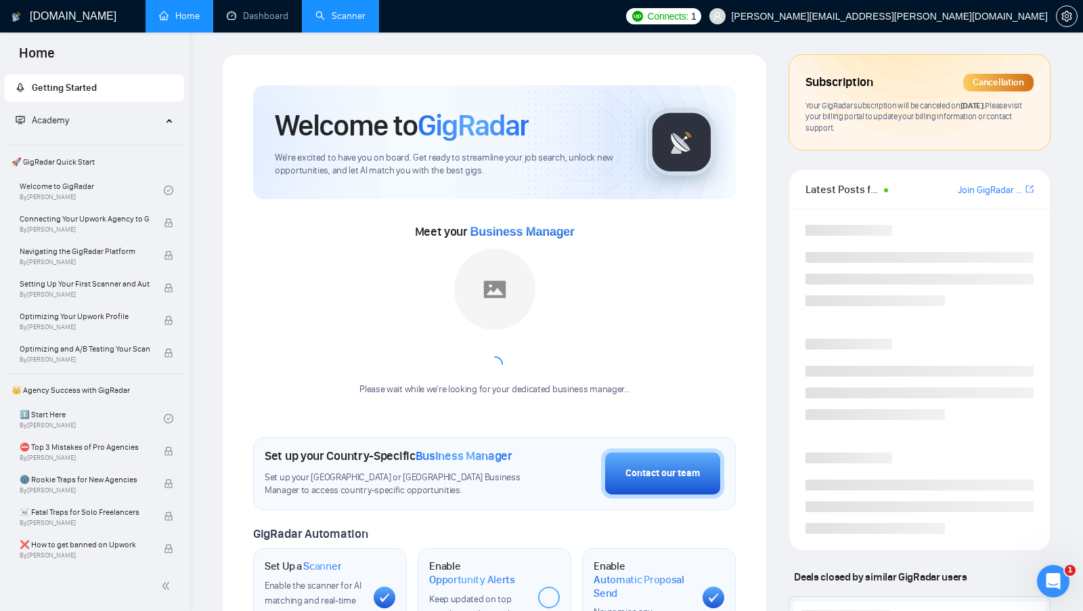
click at [336, 22] on link "Scanner" at bounding box center [340, 16] width 50 height 12
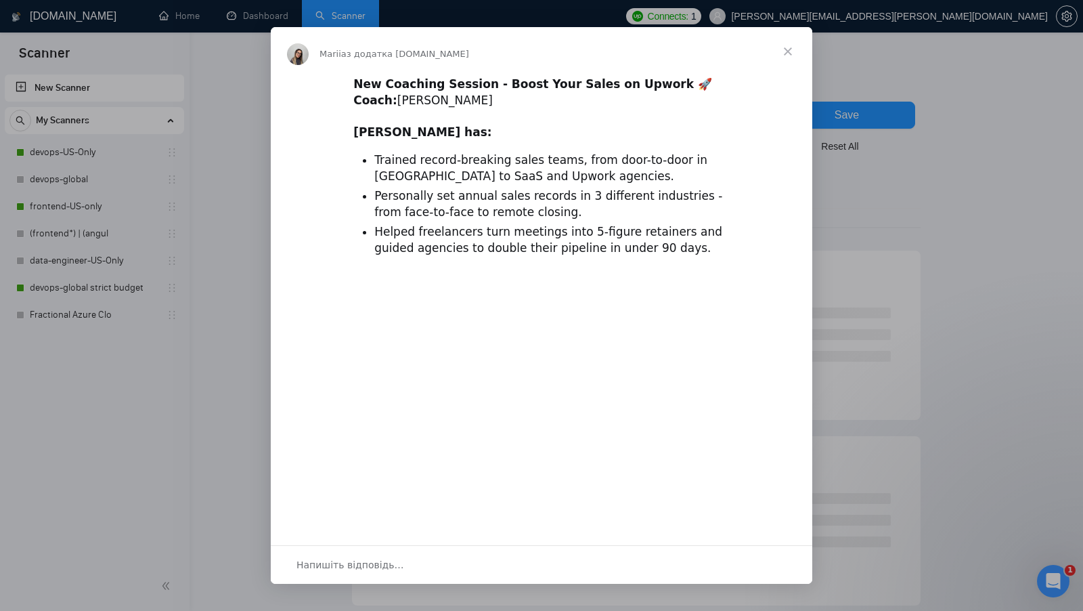
click at [788, 45] on span "Закрити" at bounding box center [788, 51] width 49 height 49
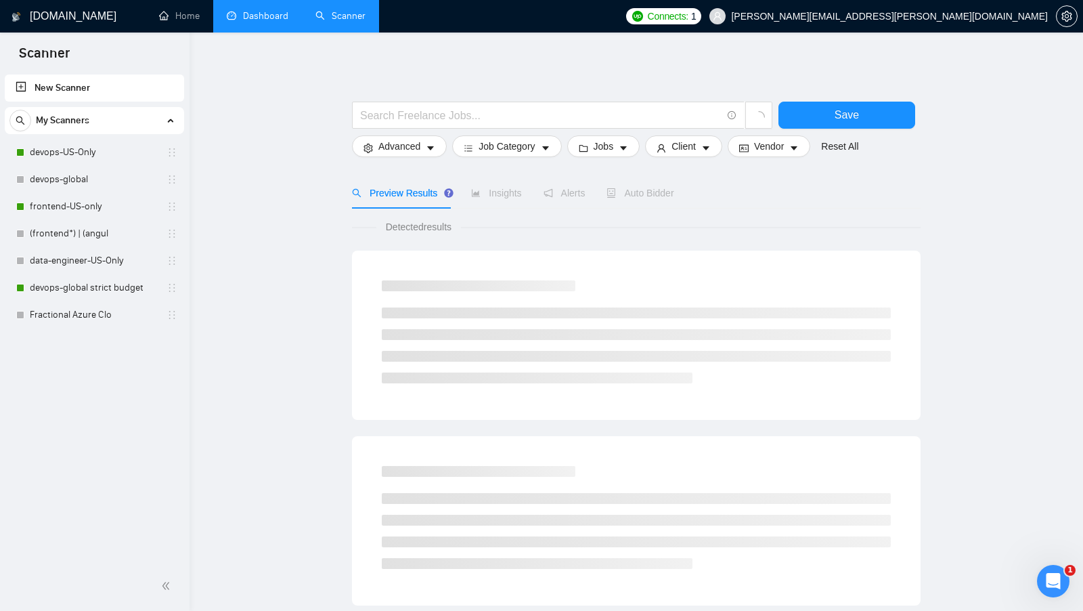
click at [236, 12] on link "Dashboard" at bounding box center [258, 16] width 62 height 12
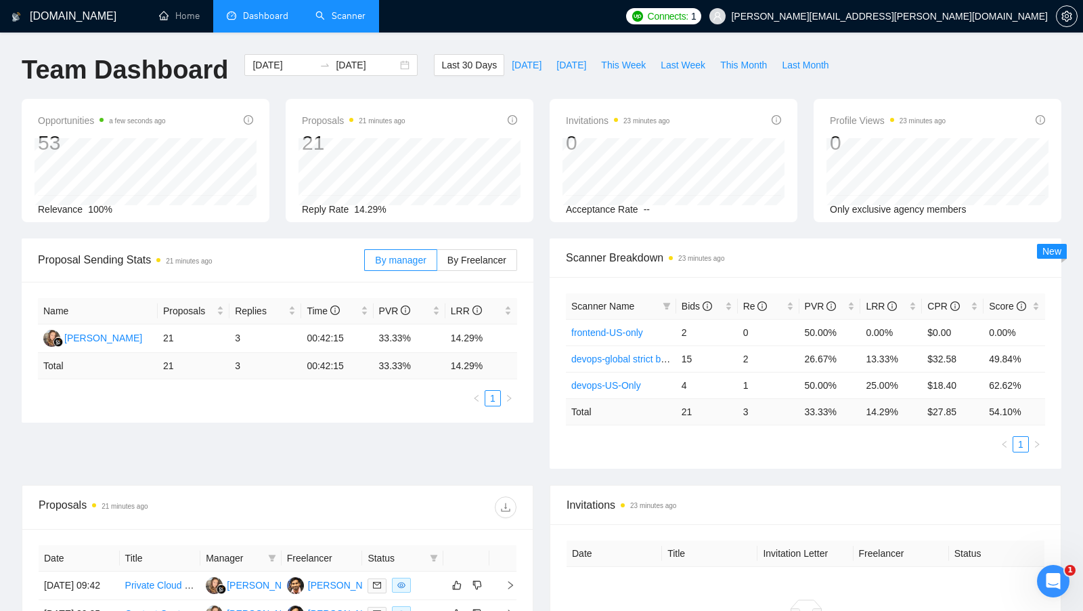
scroll to position [22, 0]
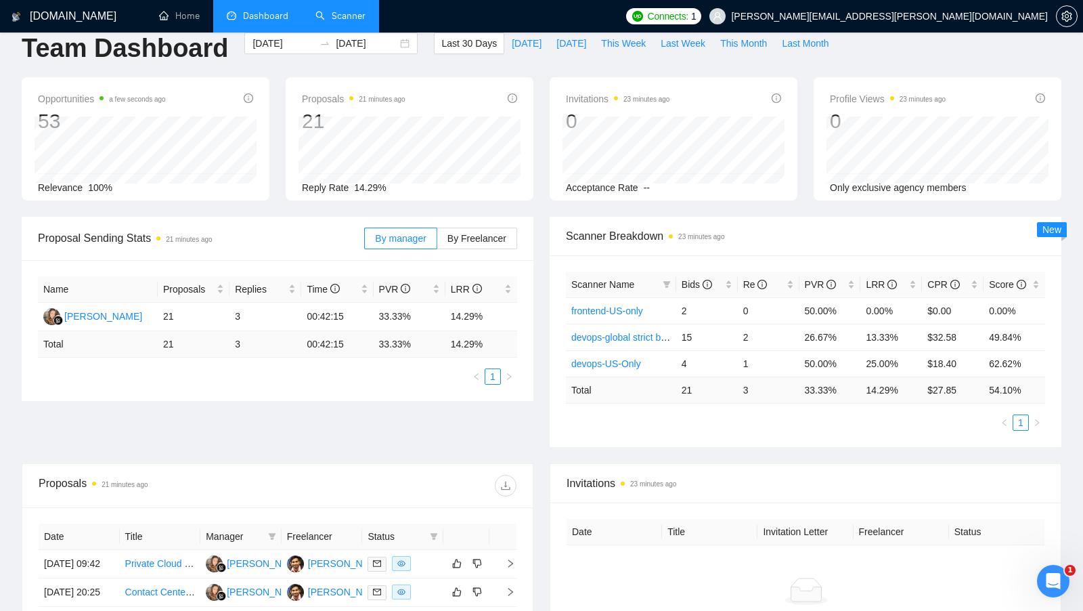
click at [340, 22] on link "Scanner" at bounding box center [340, 16] width 50 height 12
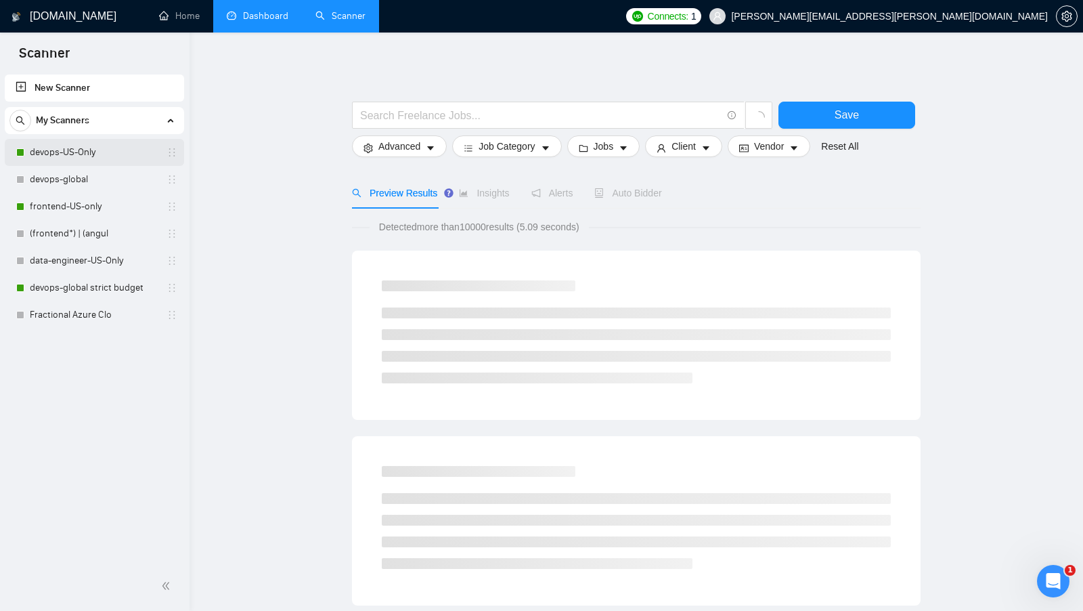
click at [116, 152] on link "devops-US-Only" at bounding box center [94, 152] width 129 height 27
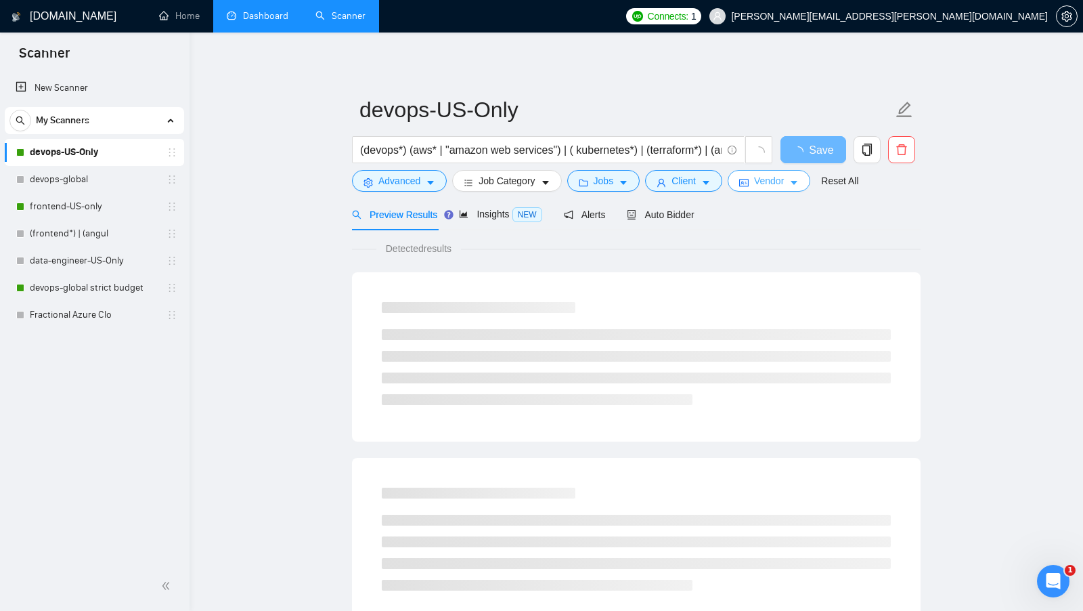
click at [763, 183] on span "Vendor" at bounding box center [769, 180] width 30 height 15
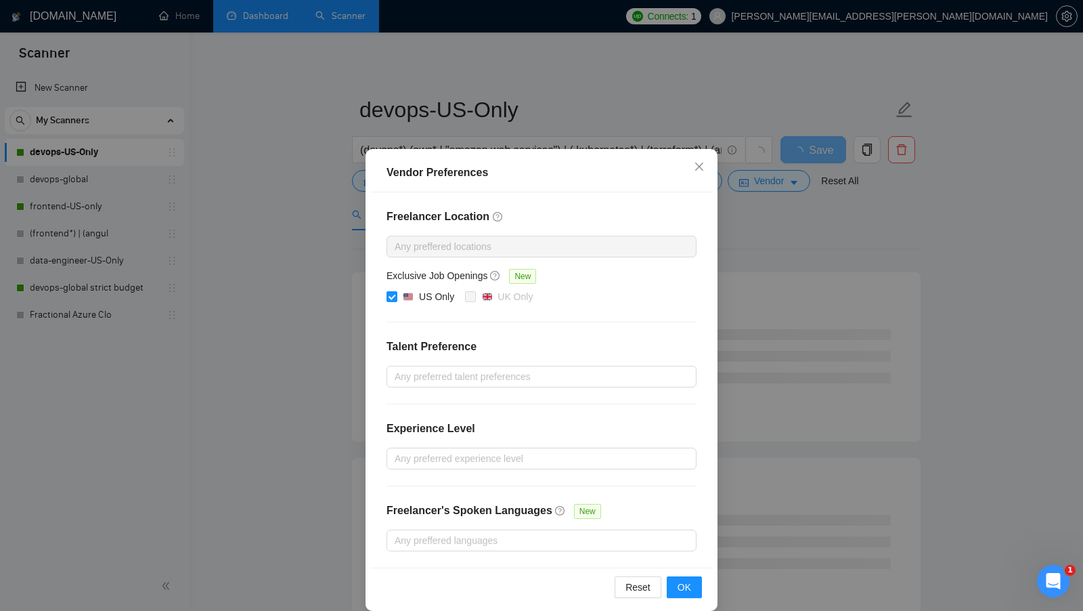
click at [761, 229] on div "Vendor Preferences Freelancer Location Any preffered locations Exclusive Job Op…" at bounding box center [541, 305] width 1083 height 611
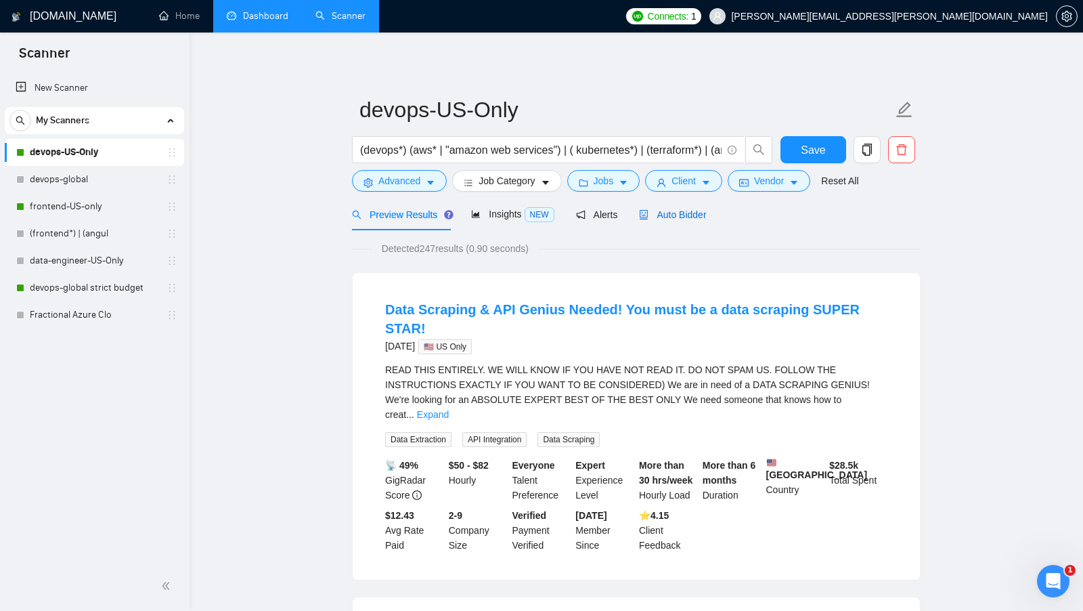
click at [663, 215] on span "Auto Bidder" at bounding box center [672, 214] width 67 height 11
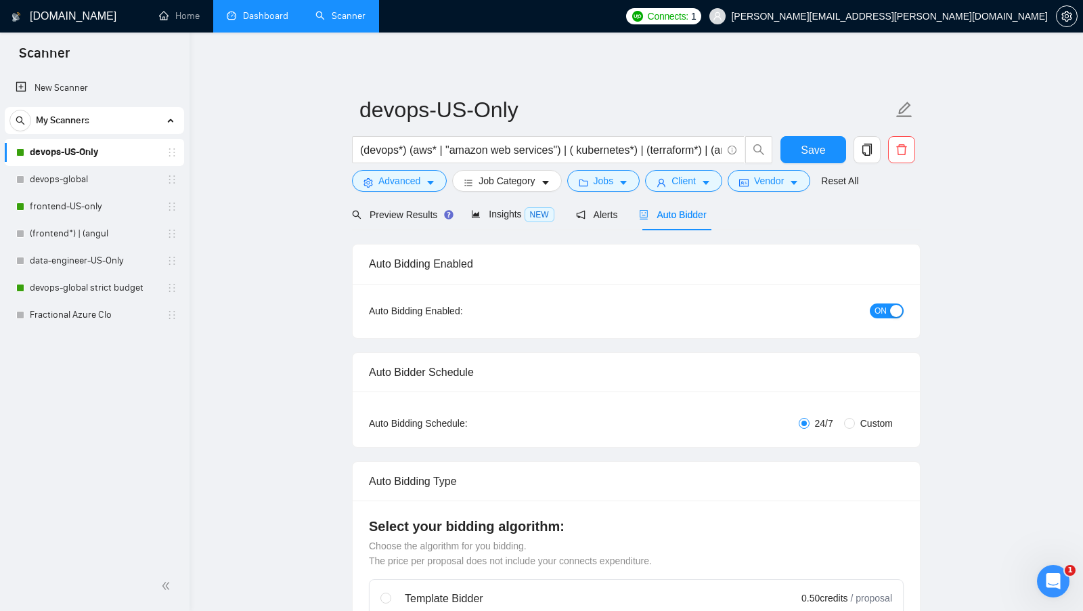
radio input "false"
radio input "true"
checkbox input "true"
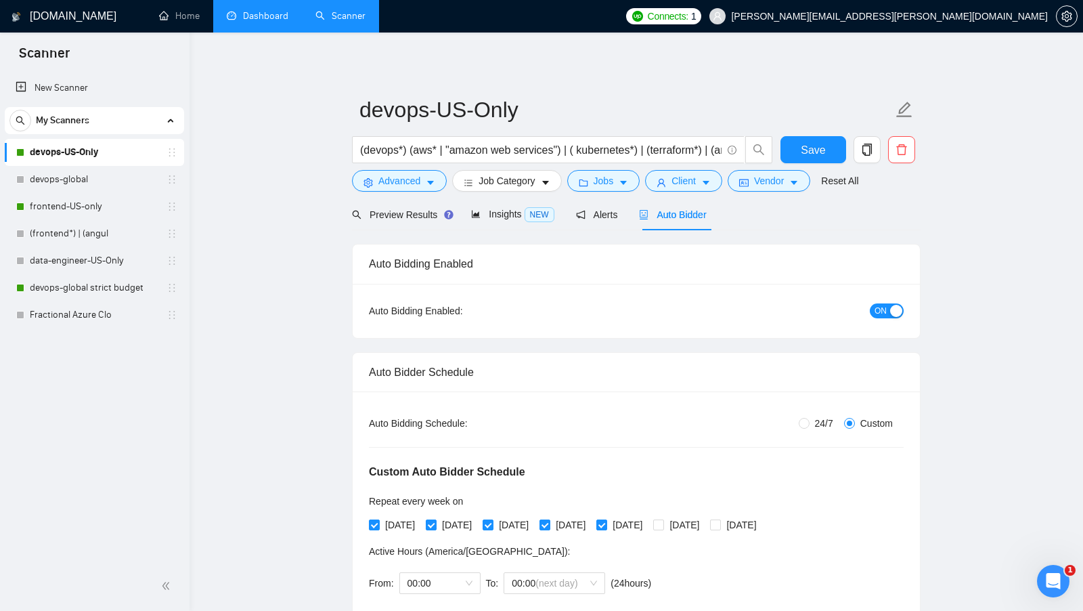
click at [886, 317] on div "ON" at bounding box center [815, 311] width 178 height 22
click at [891, 311] on div "button" at bounding box center [896, 311] width 12 height 12
click at [816, 146] on span "Save" at bounding box center [813, 149] width 24 height 17
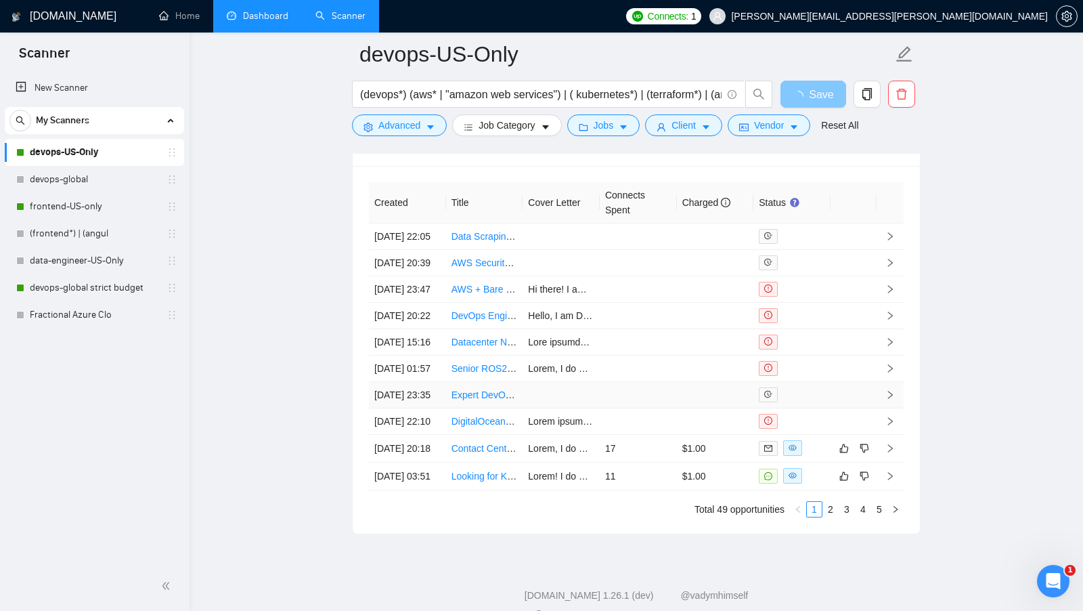
scroll to position [3757, 0]
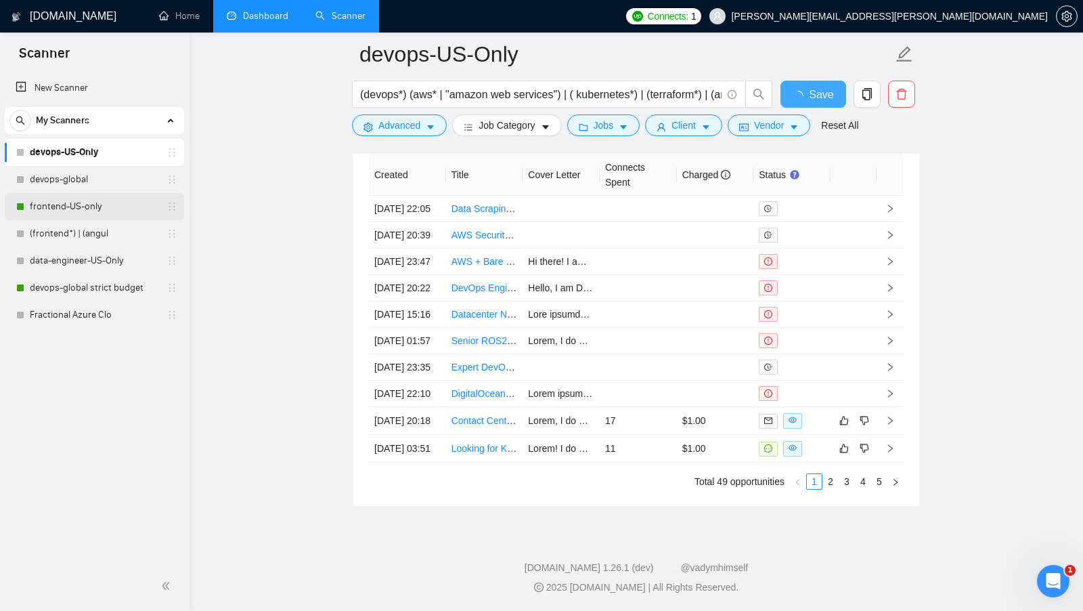
checkbox input "true"
click at [102, 206] on link "frontend-US-only" at bounding box center [94, 206] width 129 height 27
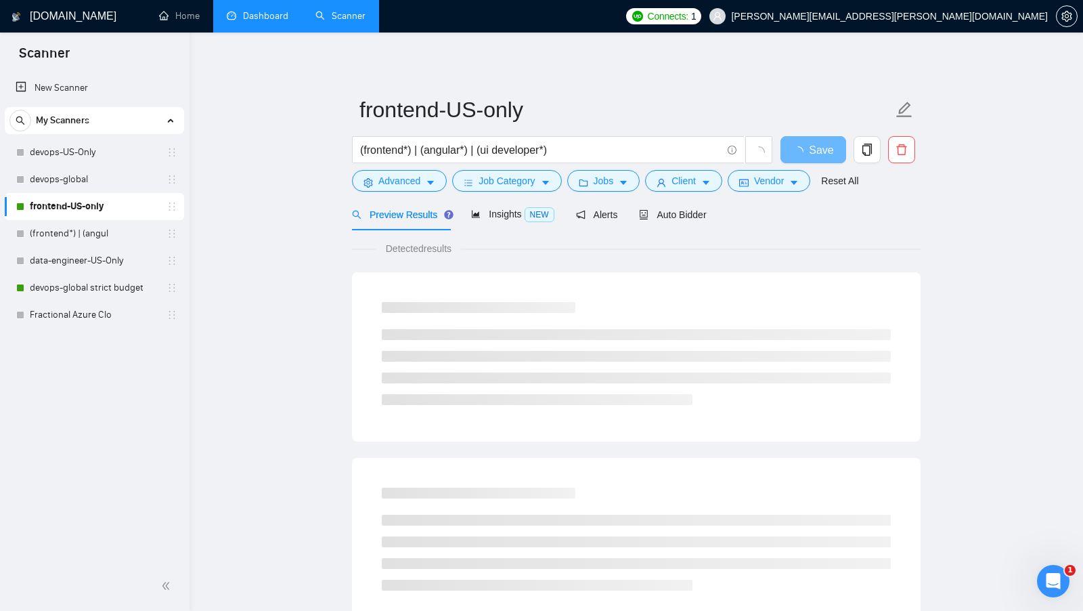
click at [727, 220] on div "Preview Results Insights NEW Alerts Auto Bidder" at bounding box center [636, 214] width 569 height 32
click at [712, 220] on div "Preview Results Insights NEW Alerts Auto Bidder" at bounding box center [636, 214] width 569 height 32
click at [705, 223] on div "Auto Bidder" at bounding box center [672, 214] width 67 height 32
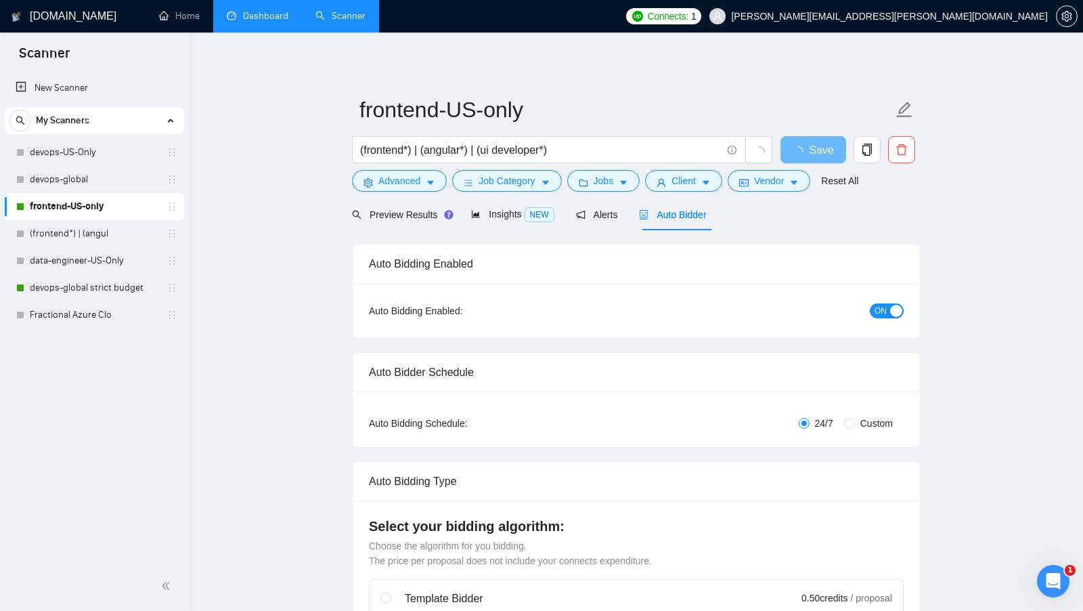
checkbox input "true"
click at [878, 305] on span "ON" at bounding box center [881, 310] width 12 height 15
click at [805, 153] on span "Save" at bounding box center [813, 149] width 24 height 17
checkbox input "true"
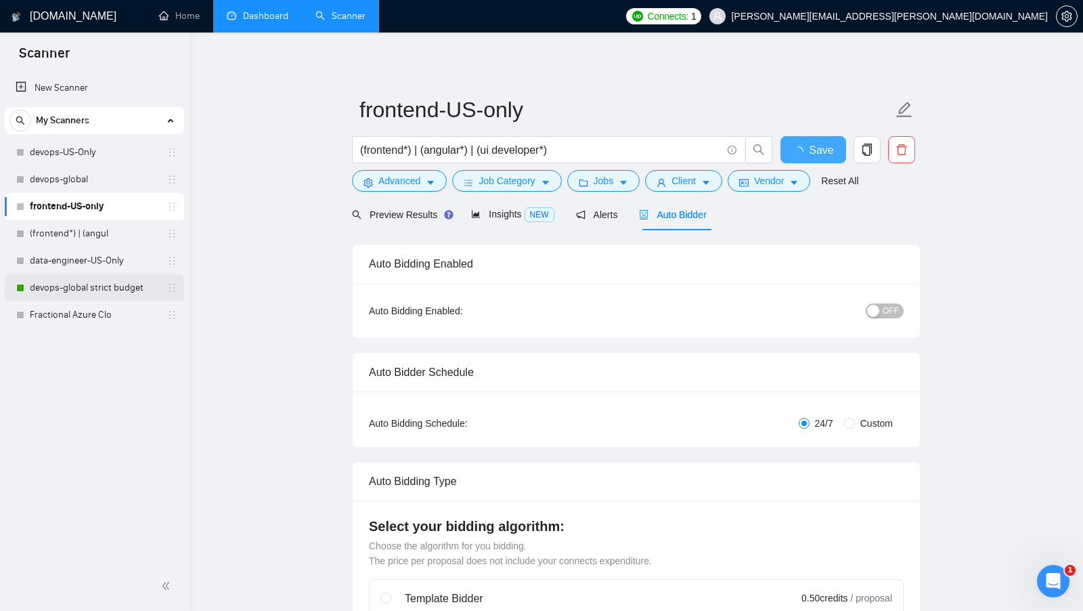
checkbox input "true"
click at [82, 275] on link "devops-global strict budget" at bounding box center [94, 287] width 129 height 27
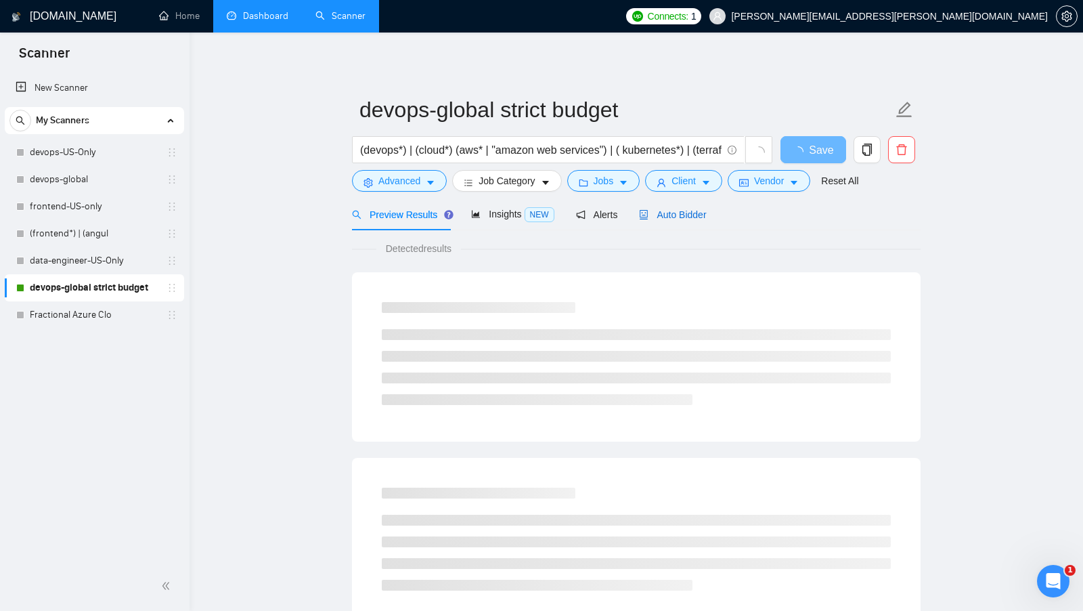
click at [676, 213] on span "Auto Bidder" at bounding box center [672, 214] width 67 height 11
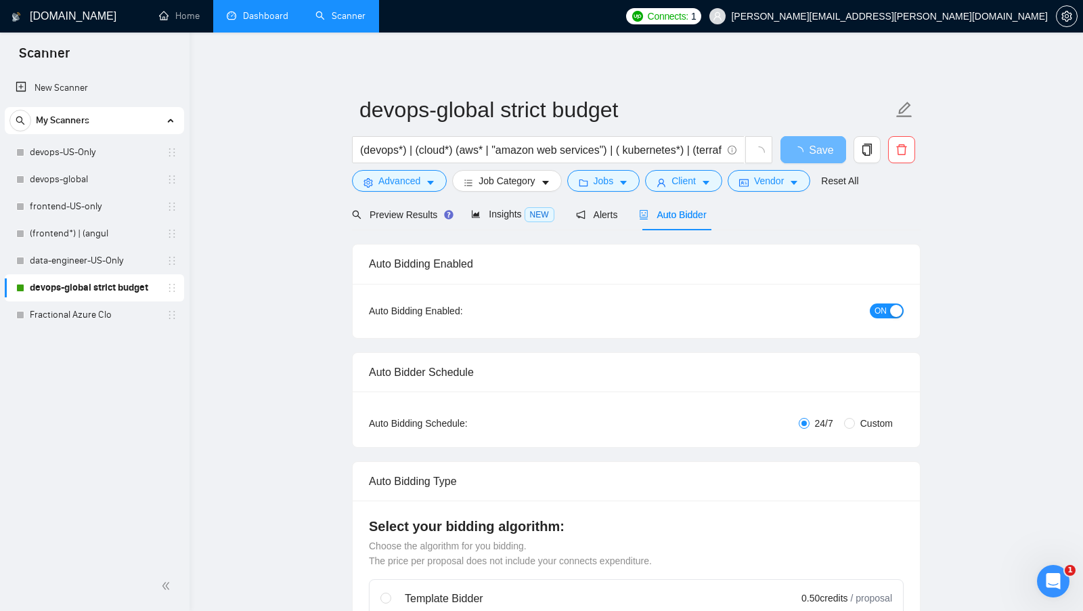
checkbox input "true"
click at [891, 309] on div "button" at bounding box center [896, 311] width 12 height 12
click at [814, 160] on button "Save" at bounding box center [813, 149] width 66 height 27
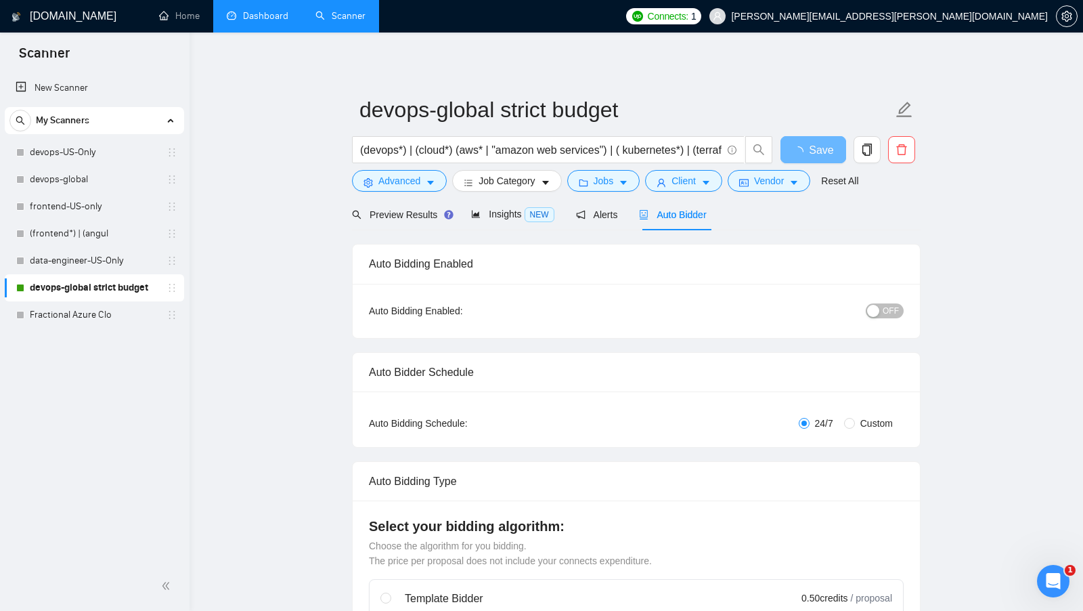
click at [271, 22] on link "Dashboard" at bounding box center [258, 16] width 62 height 12
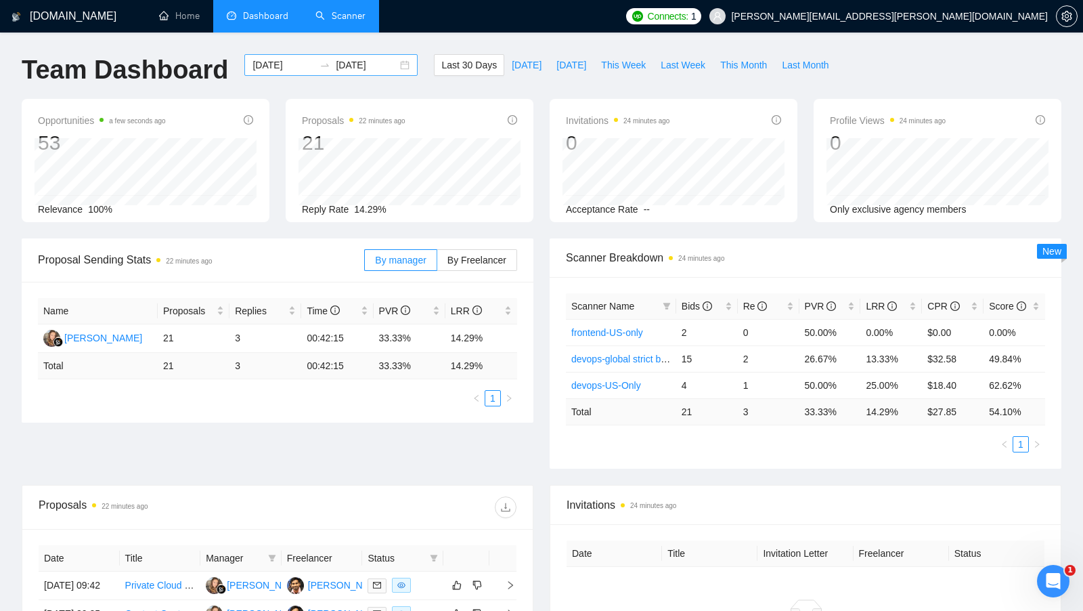
click at [395, 66] on div "2025-08-30 2025-09-29" at bounding box center [330, 65] width 173 height 22
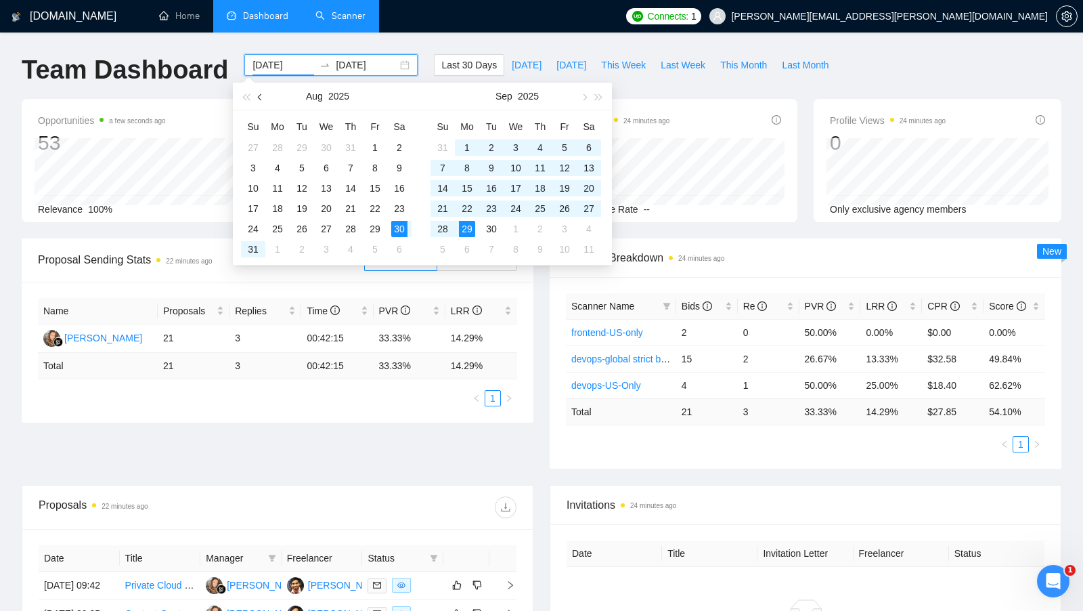
click at [264, 100] on button "button" at bounding box center [260, 96] width 15 height 27
click at [263, 100] on button "button" at bounding box center [260, 96] width 15 height 27
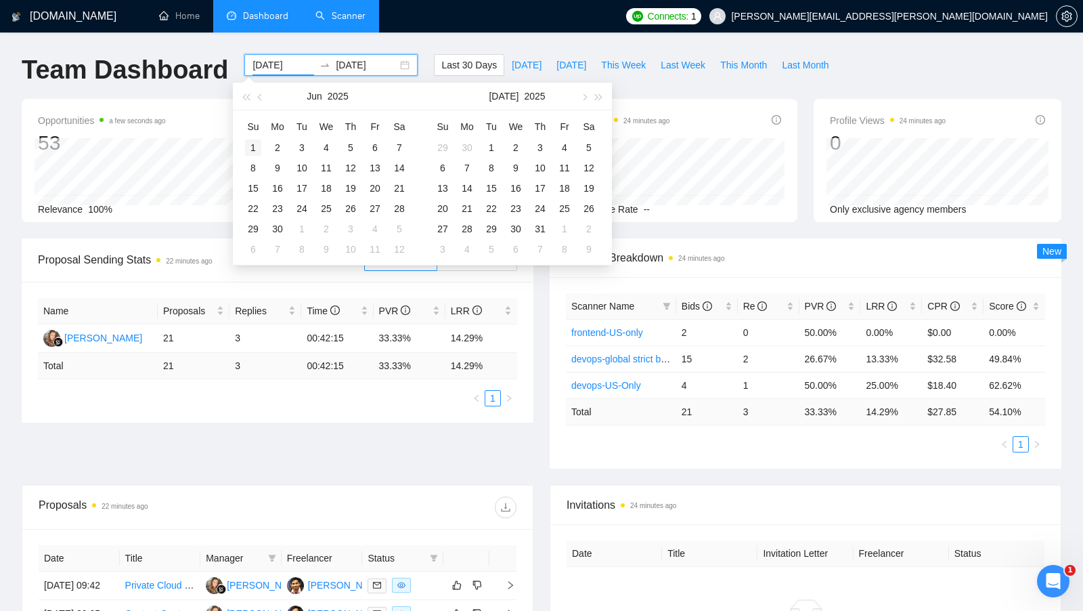
type input "2025-06-01"
click at [259, 140] on div "1" at bounding box center [253, 147] width 16 height 16
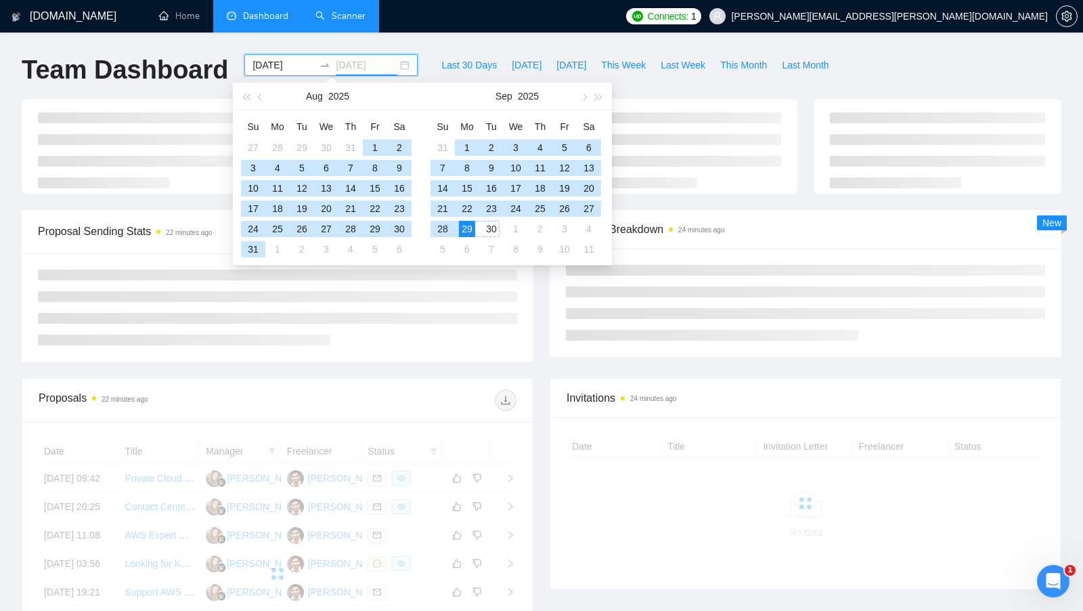
type input "2025-09-29"
click at [468, 227] on div "29" at bounding box center [467, 229] width 16 height 16
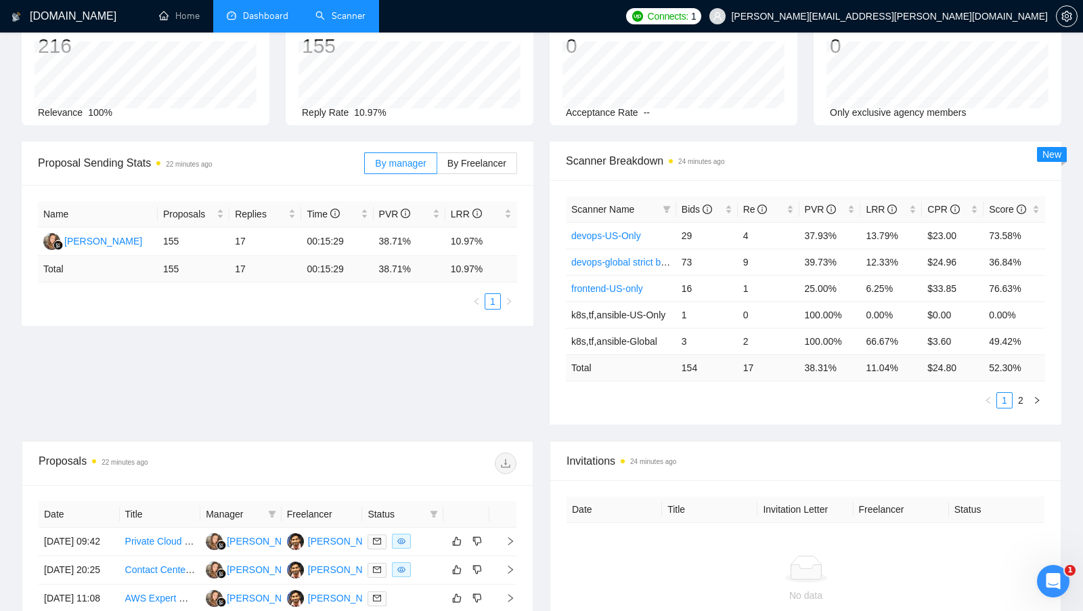
scroll to position [98, 0]
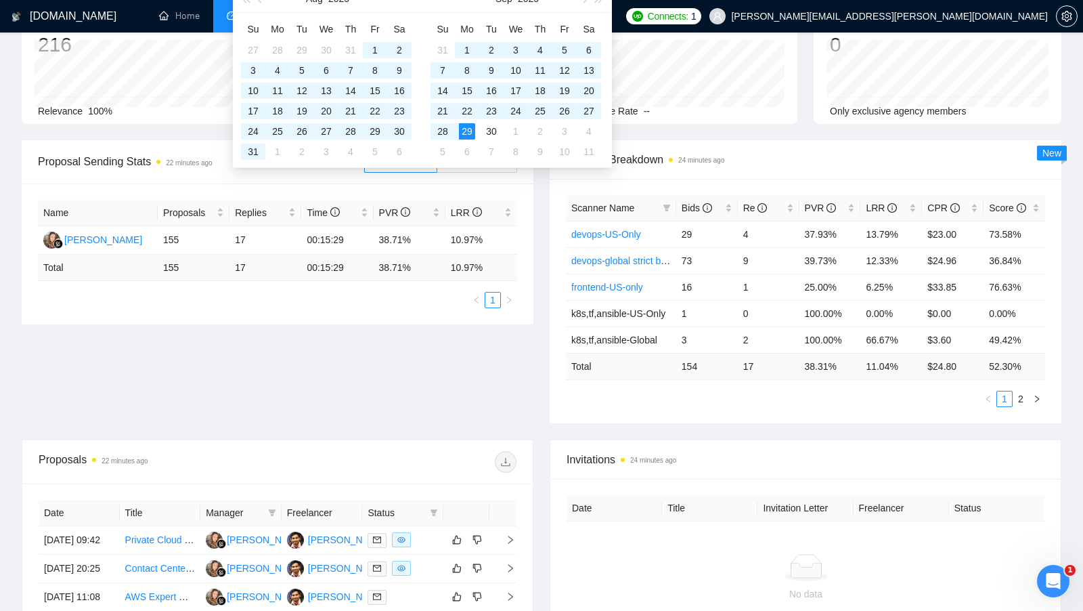
click at [35, 155] on div "Proposal Sending Stats 22 minutes ago By manager By Freelancer" at bounding box center [278, 162] width 512 height 44
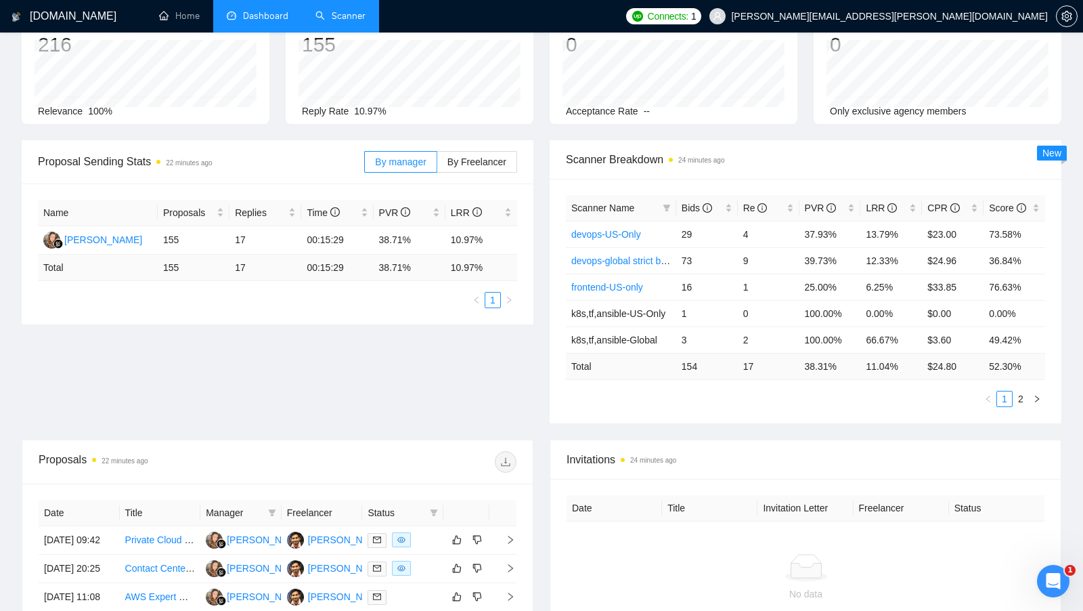
scroll to position [0, 0]
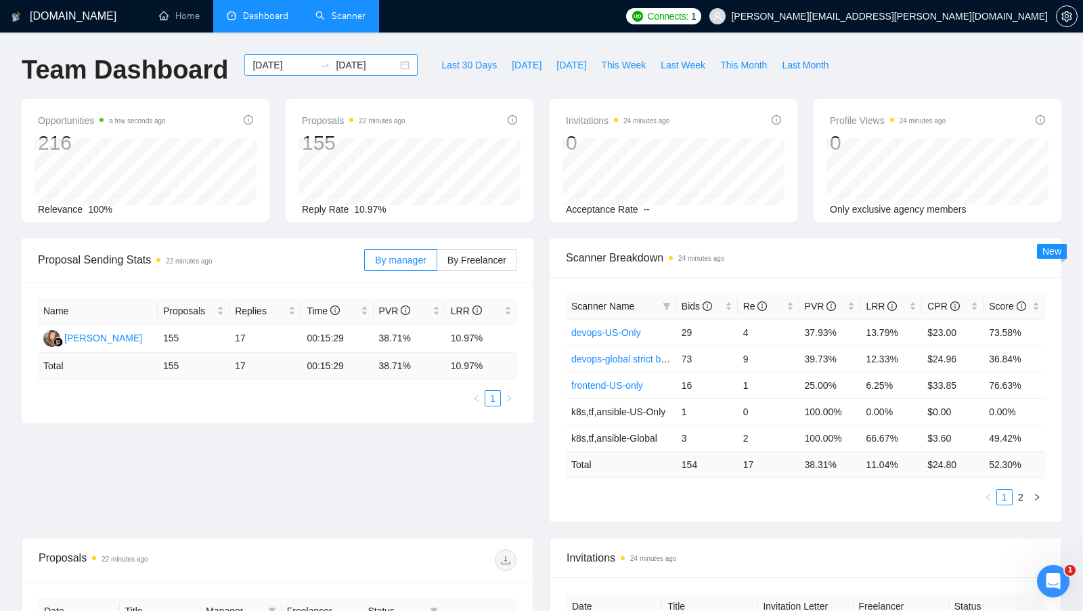
click at [391, 68] on div "2025-06-01 2025-09-29" at bounding box center [330, 65] width 173 height 22
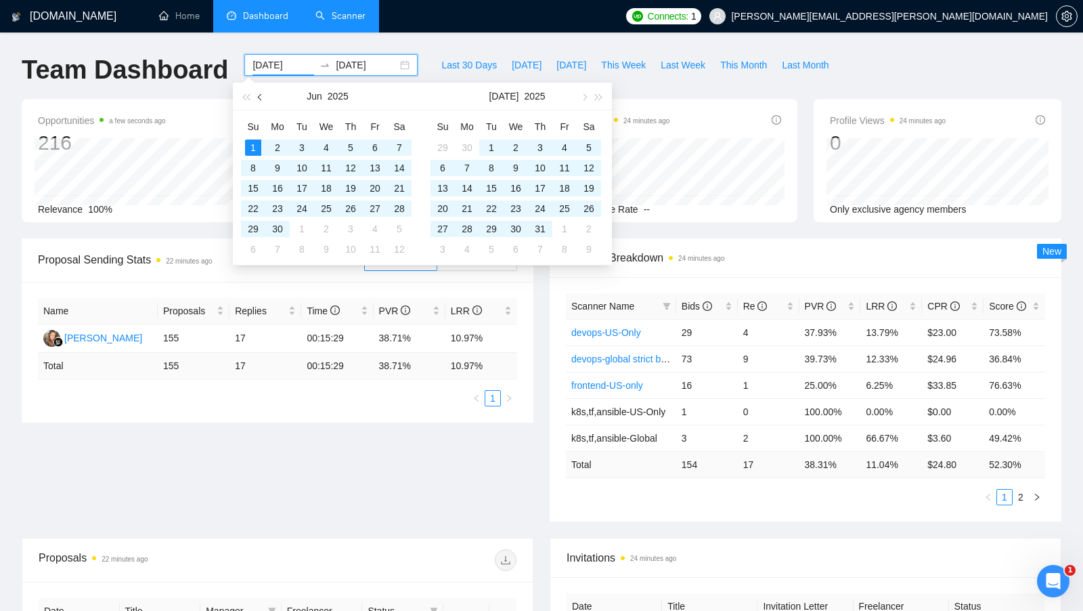
click at [268, 95] on div "Jun 2025" at bounding box center [328, 97] width 190 height 28
click at [267, 95] on button "button" at bounding box center [260, 96] width 15 height 27
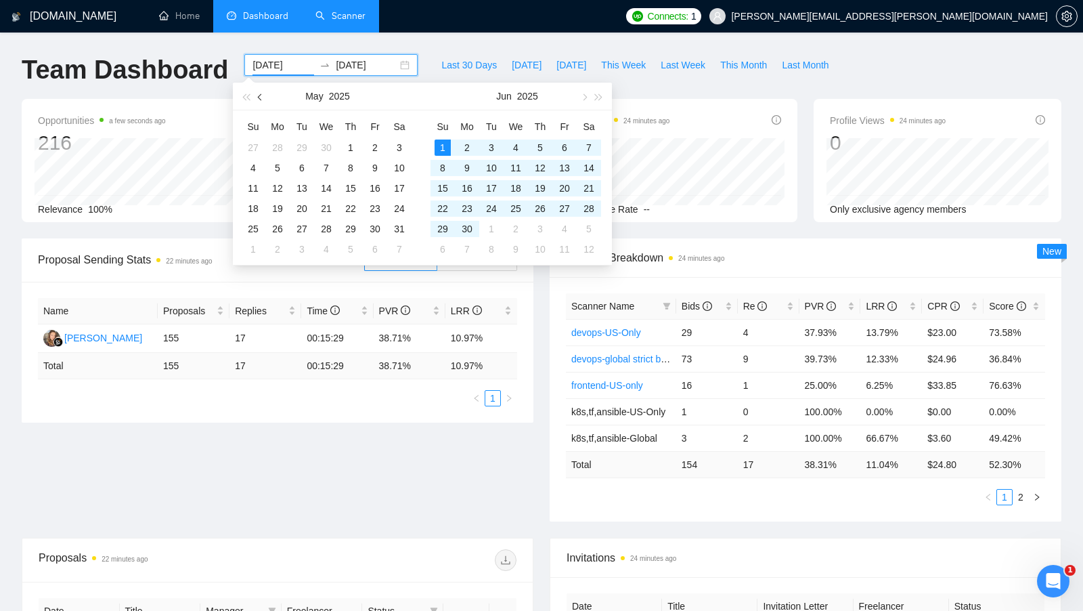
click at [259, 102] on button "button" at bounding box center [260, 96] width 15 height 27
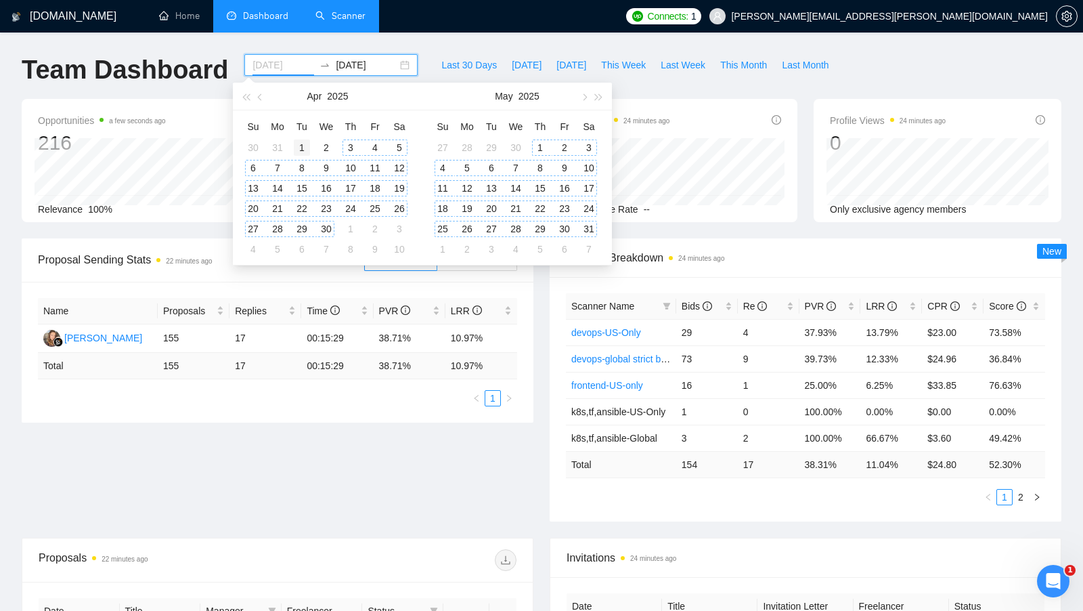
type input "2025-04-01"
click at [304, 148] on div "1" at bounding box center [302, 147] width 16 height 16
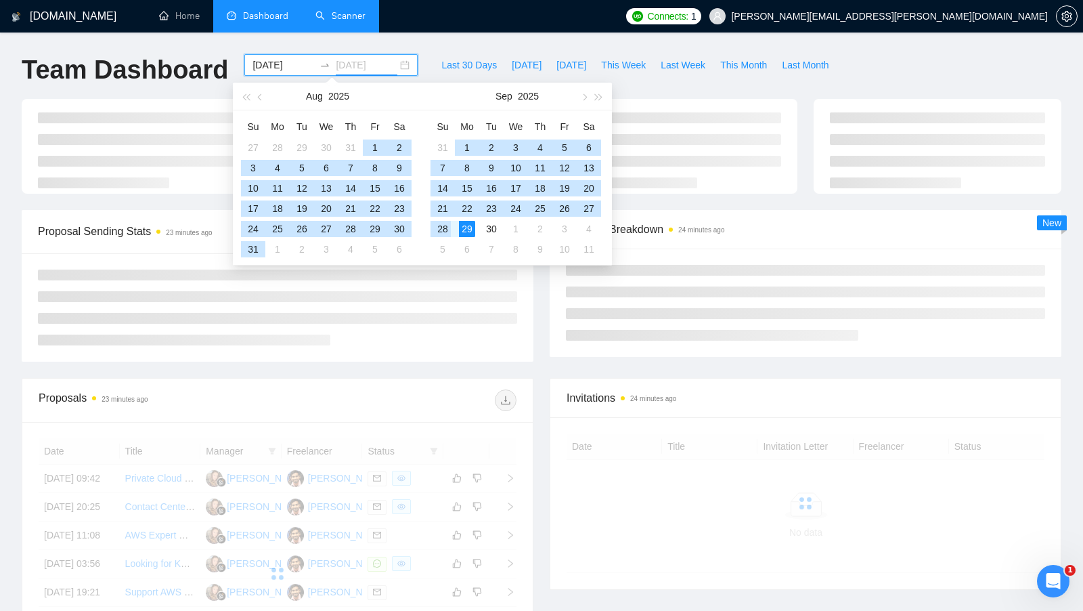
type input "[DATE]"
click at [465, 231] on div "29" at bounding box center [467, 229] width 16 height 16
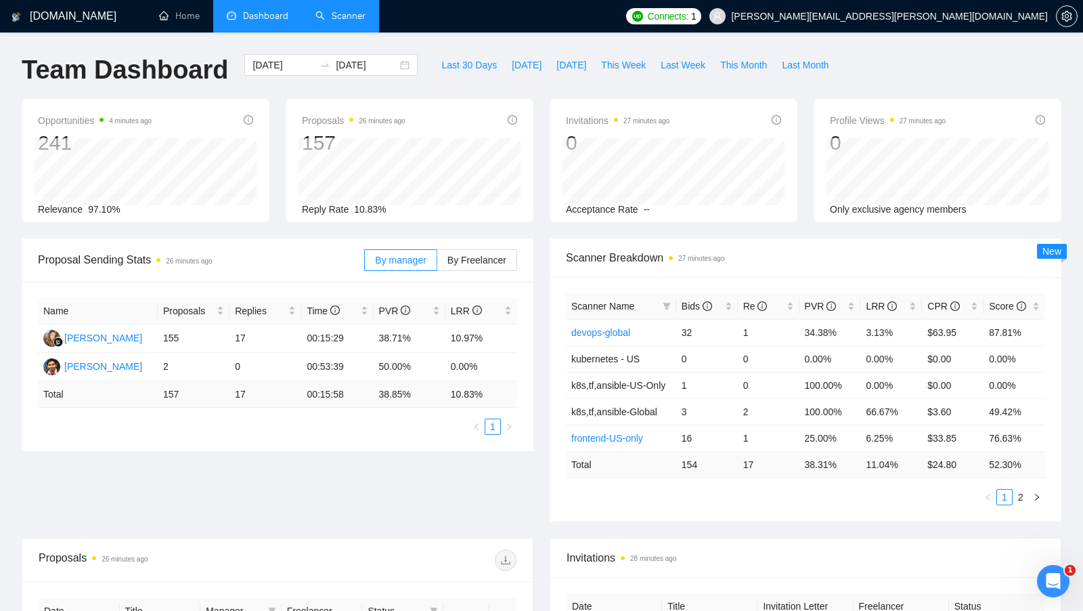
click at [347, 12] on link "Scanner" at bounding box center [340, 16] width 50 height 12
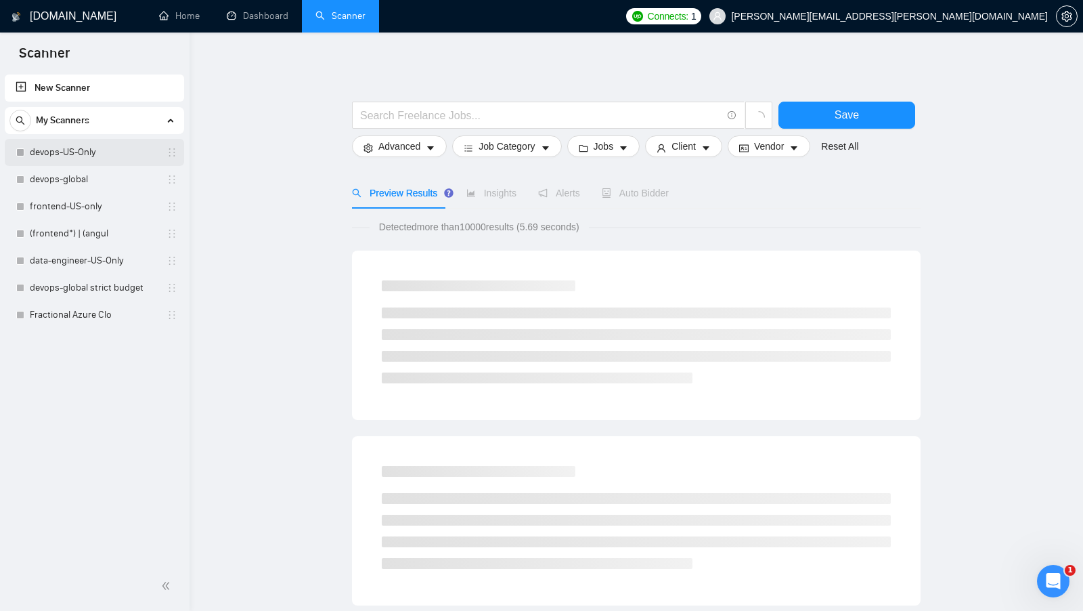
click at [89, 161] on link "devops-US-Only" at bounding box center [94, 152] width 129 height 27
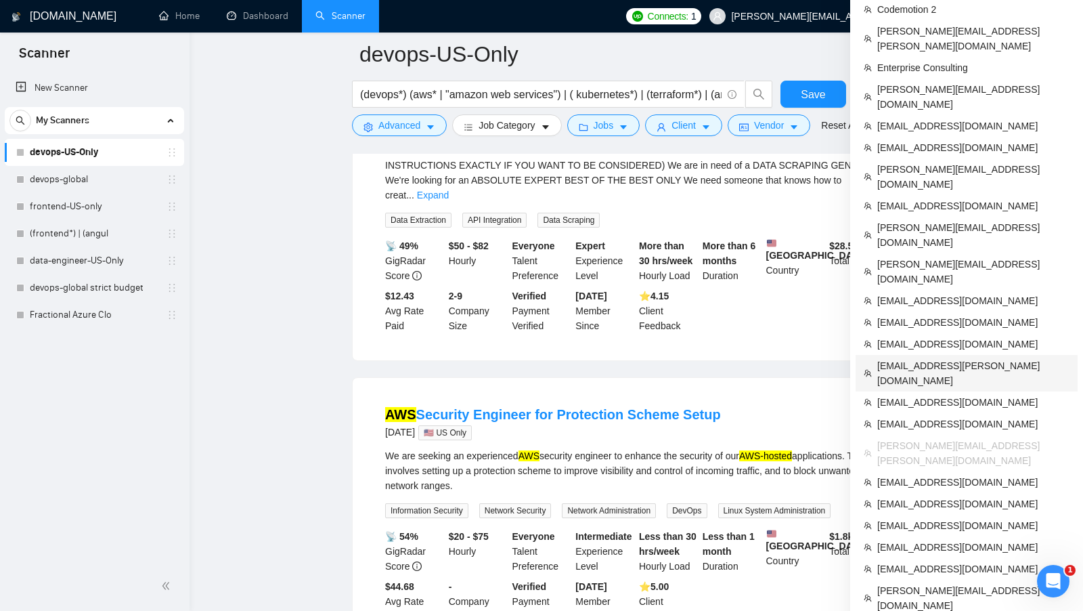
scroll to position [237, 0]
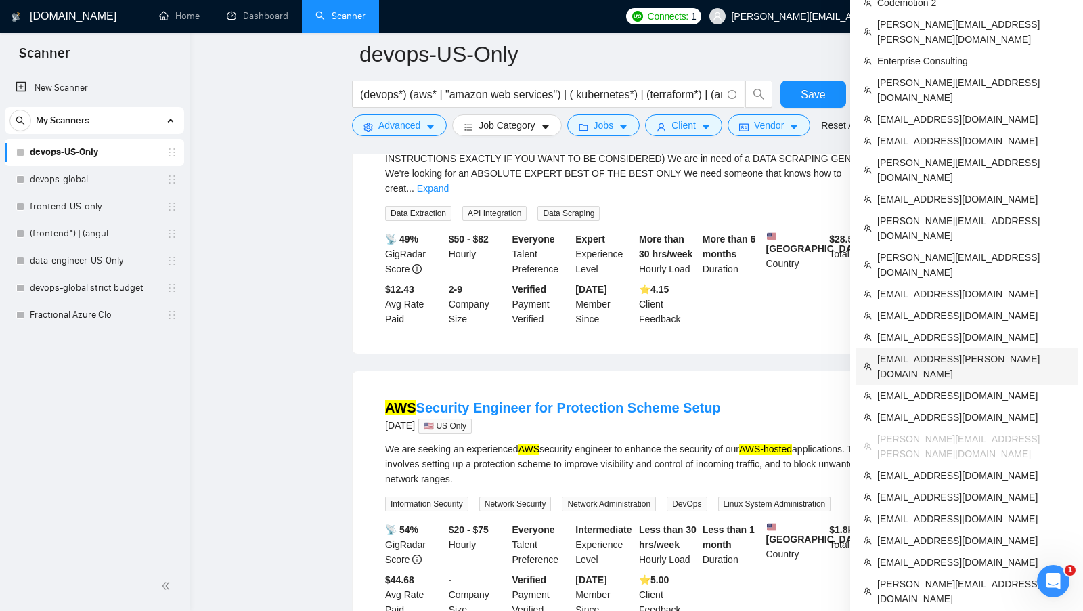
click at [961, 351] on span "[EMAIL_ADDRESS][PERSON_NAME][DOMAIN_NAME]" at bounding box center [973, 366] width 192 height 30
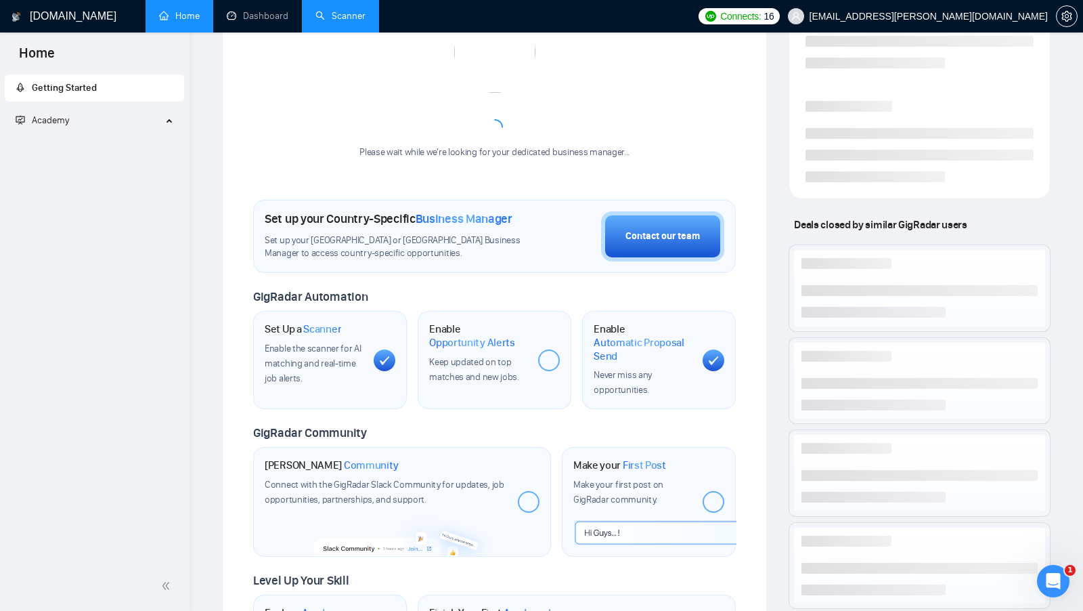
click at [326, 22] on link "Scanner" at bounding box center [340, 16] width 50 height 12
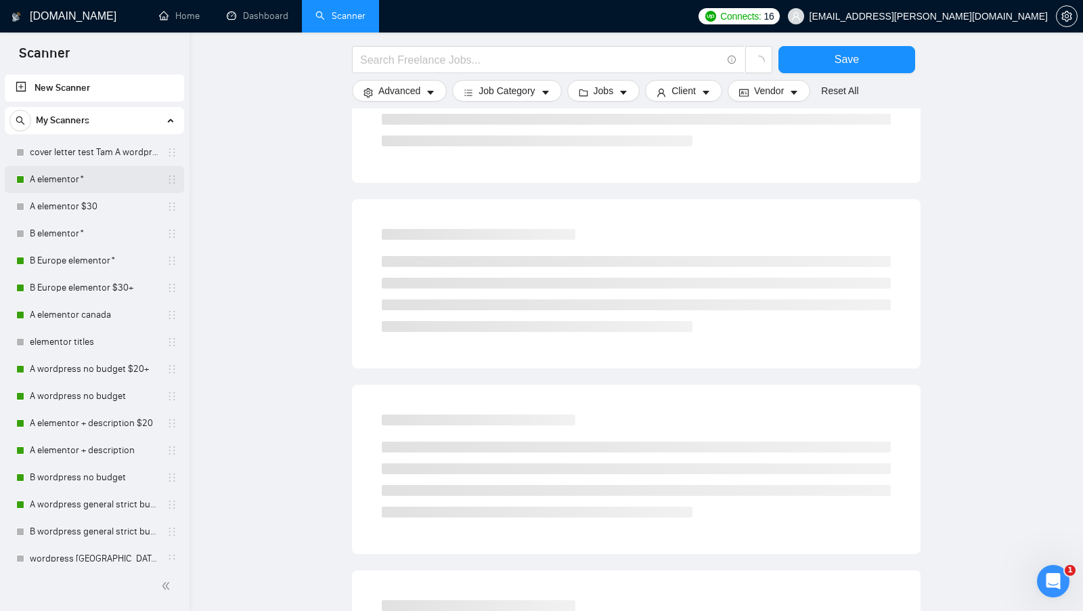
click at [86, 191] on link "A elementor*" at bounding box center [94, 179] width 129 height 27
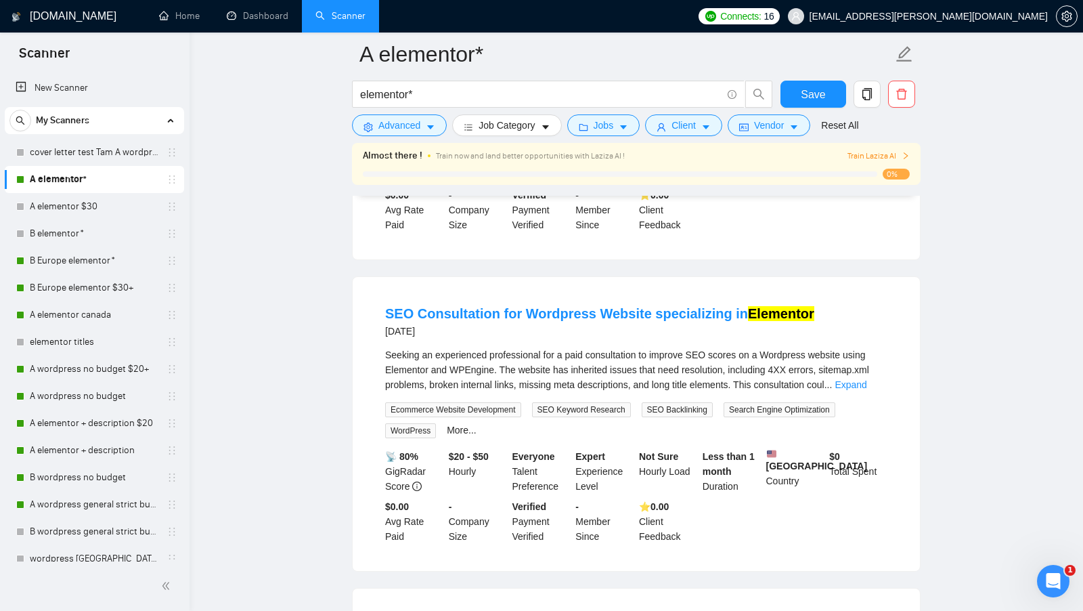
scroll to position [636, 0]
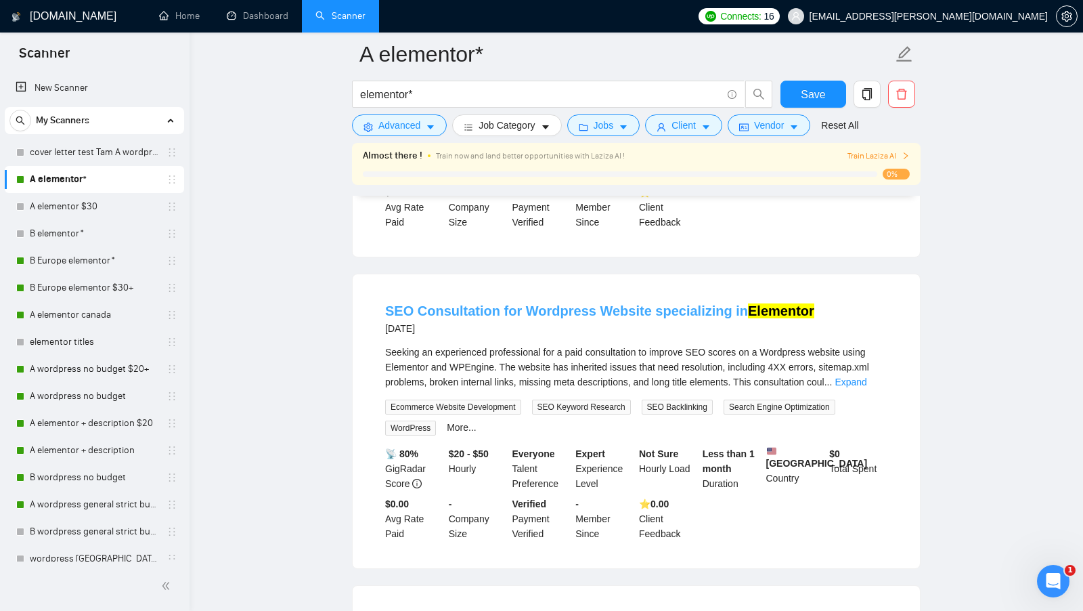
click at [594, 318] on link "SEO Consultation for Wordpress Website specializing in Elementor" at bounding box center [599, 310] width 429 height 15
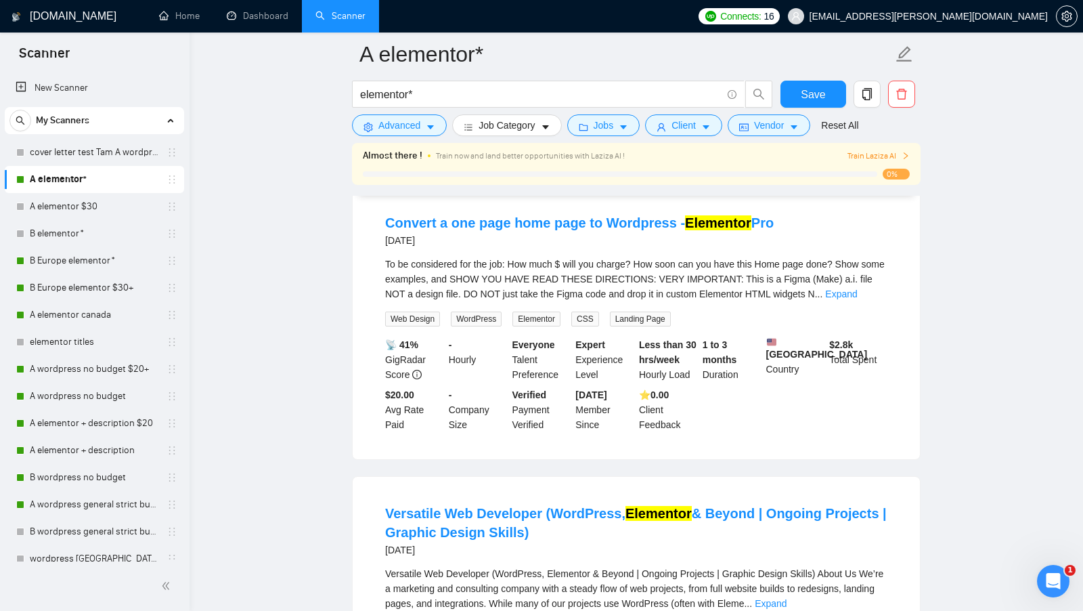
scroll to position [537, 0]
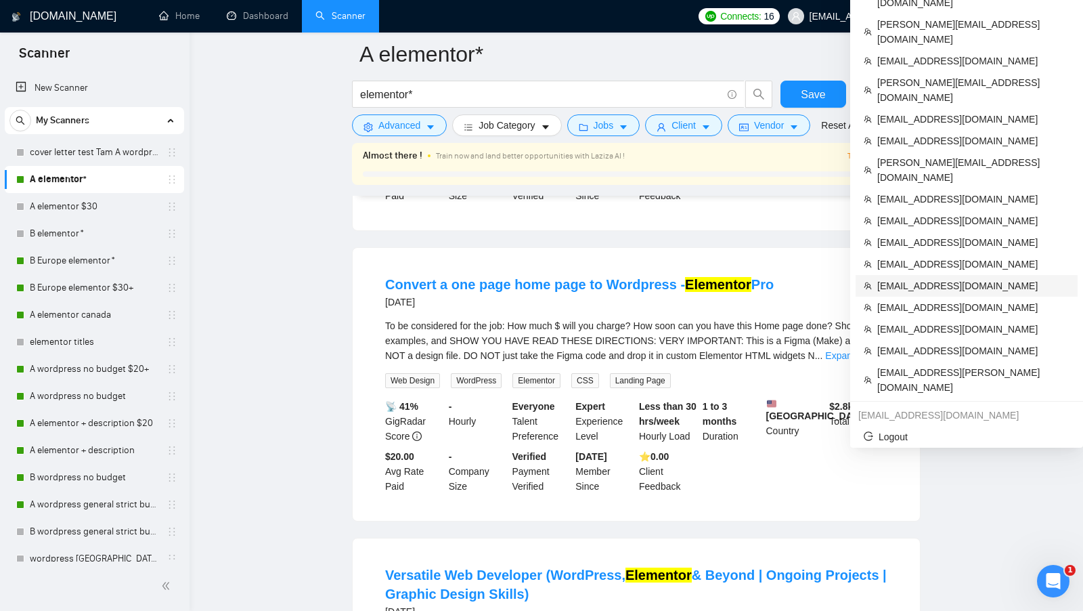
scroll to position [1282, 0]
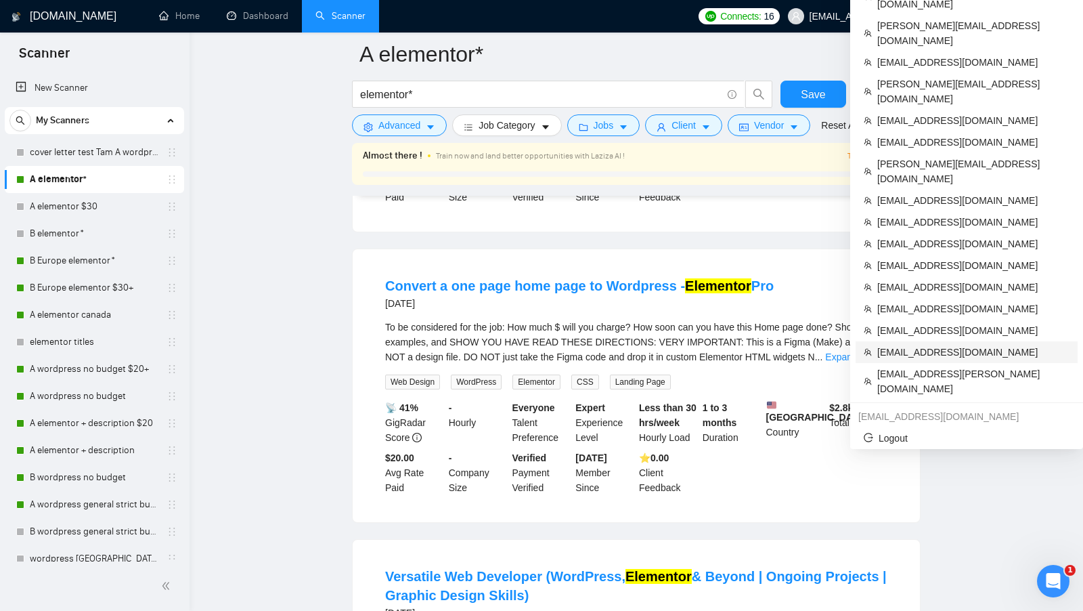
click at [958, 341] on li "[EMAIL_ADDRESS][DOMAIN_NAME]" at bounding box center [967, 352] width 222 height 22
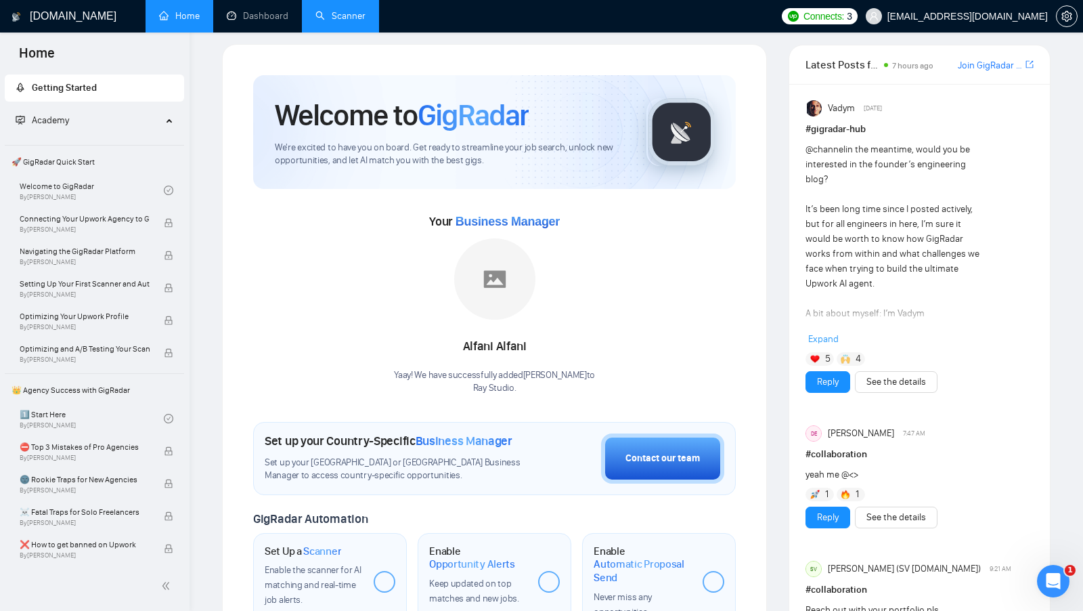
scroll to position [11, 0]
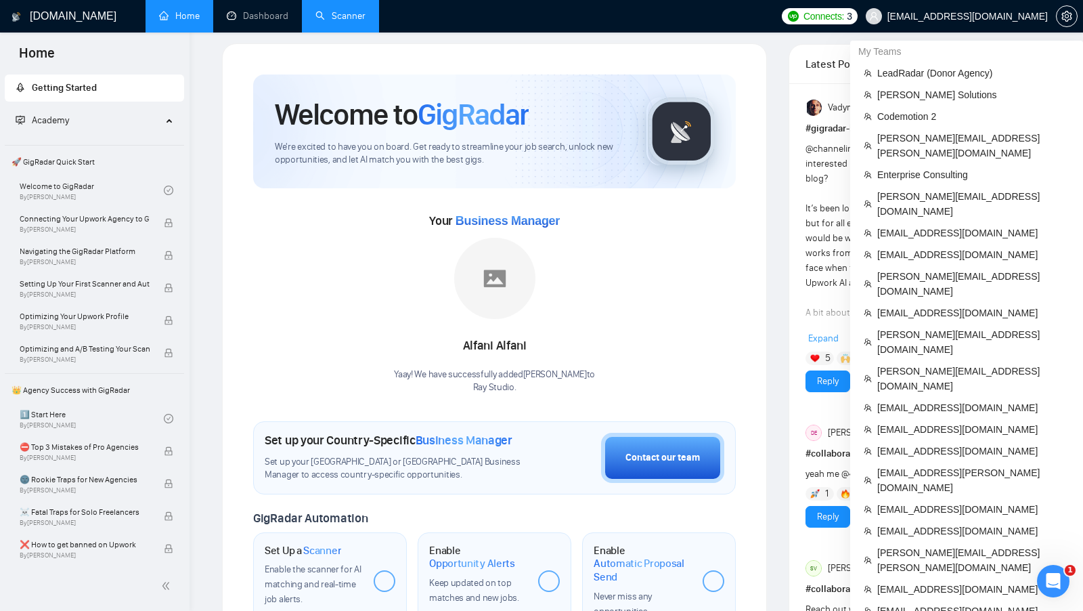
click at [992, 16] on span "[EMAIL_ADDRESS][DOMAIN_NAME]" at bounding box center [967, 16] width 160 height 0
copy div "[EMAIL_ADDRESS][DOMAIN_NAME]"
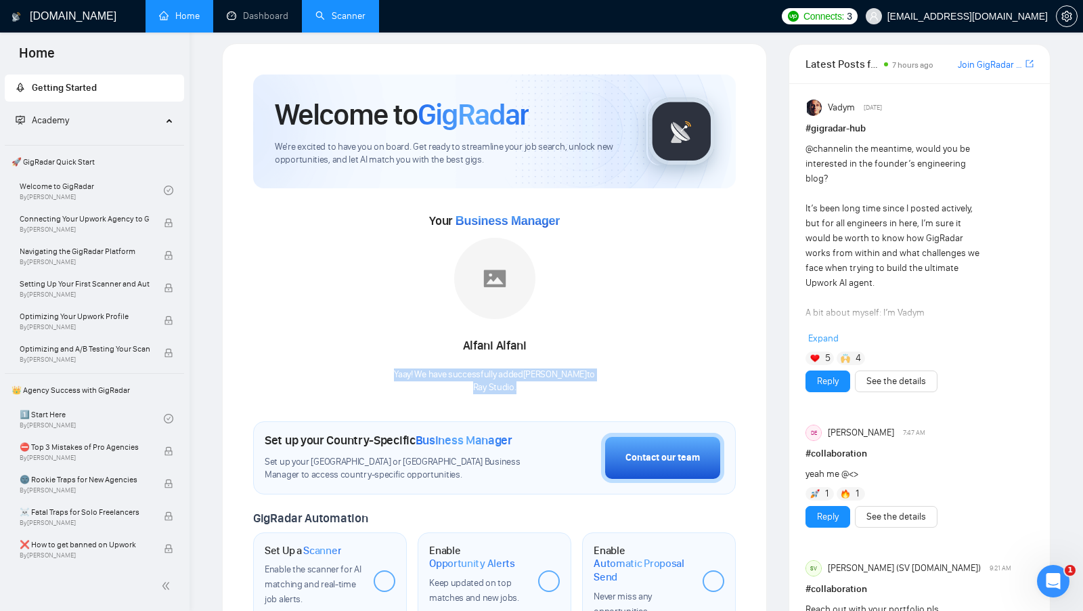
drag, startPoint x: 529, startPoint y: 390, endPoint x: 403, endPoint y: 368, distance: 127.9
click at [403, 368] on div "Yaay! We have successfully added Alfani Alfani to Ray Studio ." at bounding box center [494, 381] width 201 height 26
click at [380, 374] on div "Your Business Manager Alfani Alfani Yaay! We have successfully added Alfani Alf…" at bounding box center [494, 302] width 483 height 184
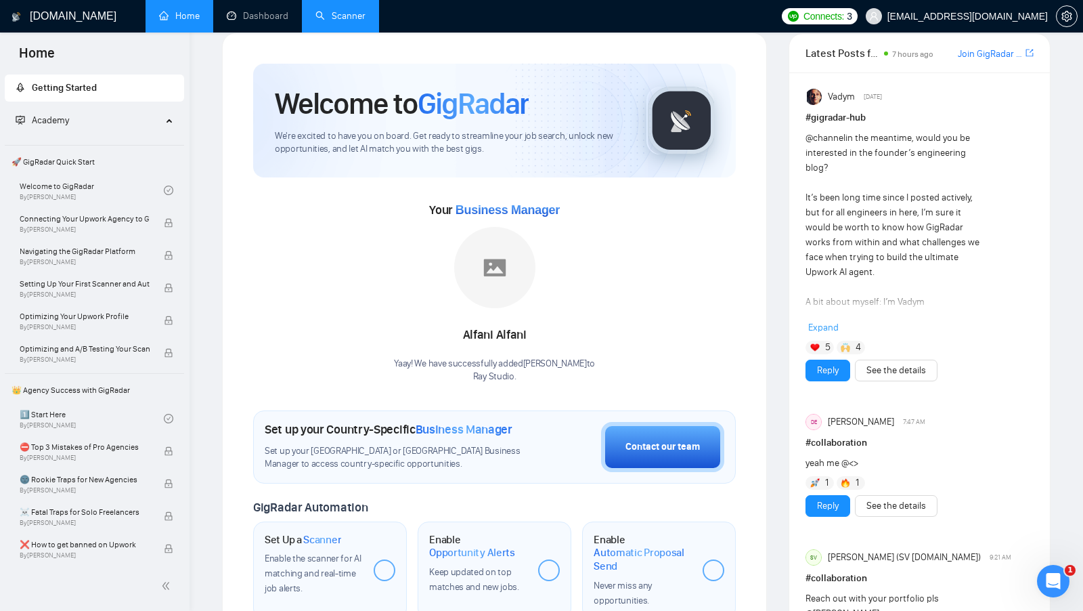
scroll to position [21, 0]
drag, startPoint x: 400, startPoint y: 363, endPoint x: 547, endPoint y: 387, distance: 148.9
click at [547, 387] on div "Welcome to GigRadar We're excited to have you on board. Get ready to streamline…" at bounding box center [494, 484] width 483 height 841
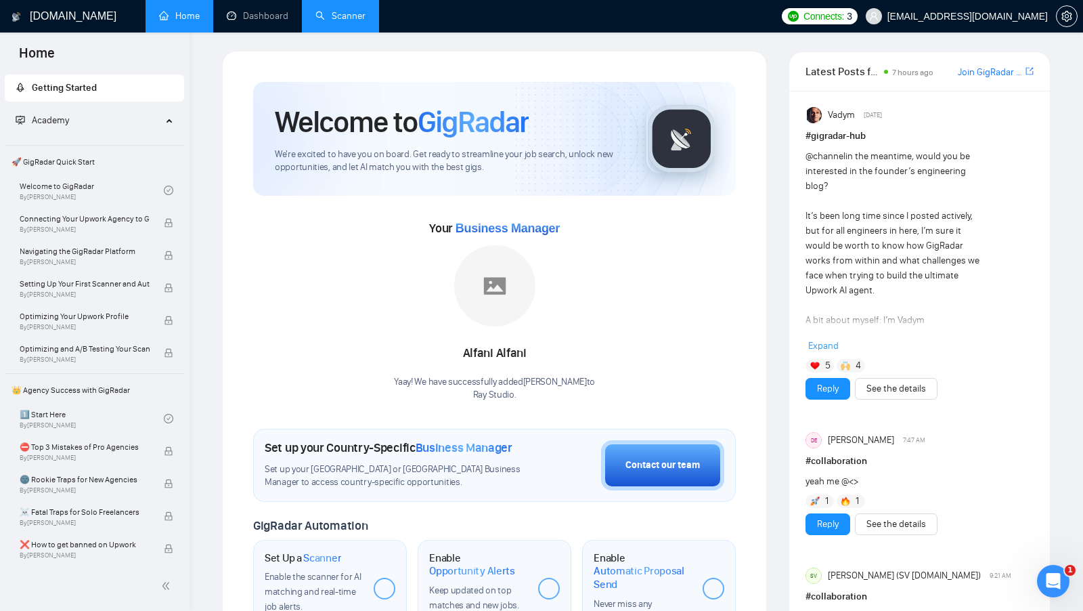
scroll to position [0, 0]
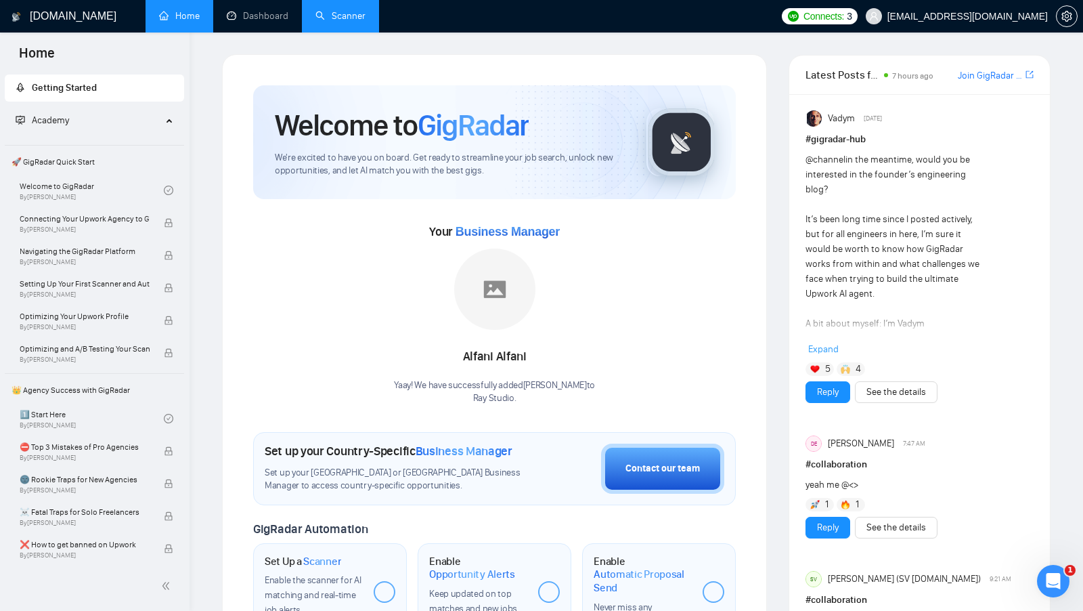
click at [583, 263] on div "Alfani Alfani Yaay! We have successfully added Alfani Alfani to Ray Studio ." at bounding box center [494, 326] width 201 height 156
click at [374, 345] on div "Your Business Manager Alfani Alfani Yaay! We have successfully added Alfani Alf…" at bounding box center [494, 313] width 483 height 184
click at [215, 327] on div "Welcome to GigRadar We're excited to have you on board. Get ready to streamline…" at bounding box center [494, 514] width 567 height 921
drag, startPoint x: 395, startPoint y: 383, endPoint x: 516, endPoint y: 406, distance: 123.3
click at [516, 406] on div "Welcome to GigRadar We're excited to have you on board. Get ready to streamline…" at bounding box center [494, 505] width 483 height 841
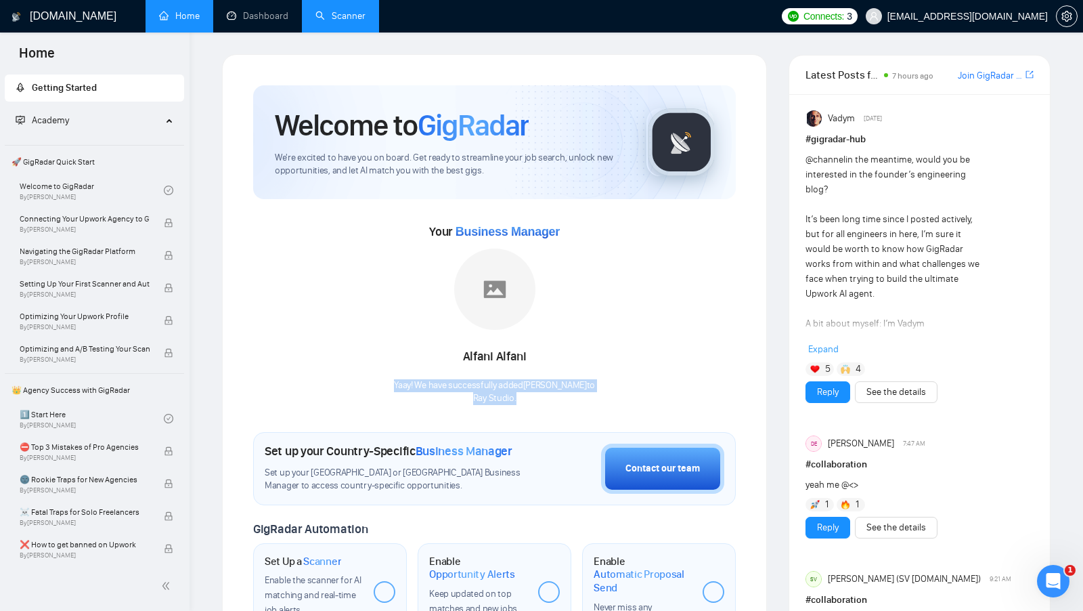
click at [516, 406] on div "Welcome to GigRadar We're excited to have you on board. Get ready to streamline…" at bounding box center [494, 505] width 483 height 841
click at [208, 265] on div "GigRadar.io Home Dashboard Scanner Connects: 3 sunkaifeng05@gmail.com Welcome t…" at bounding box center [636, 539] width 893 height 1079
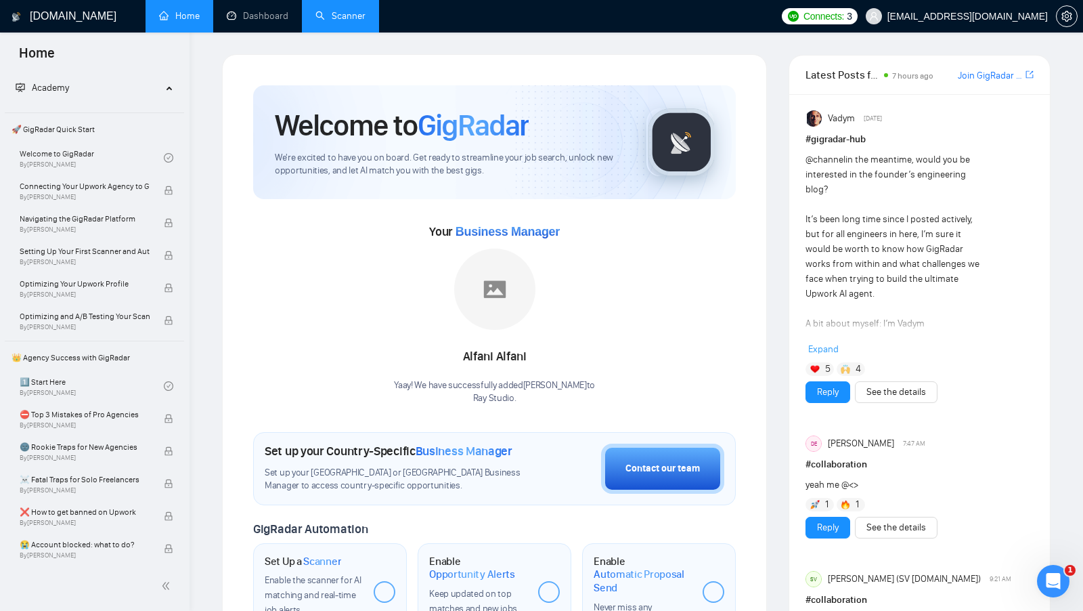
click at [215, 410] on div "Welcome to GigRadar We're excited to have you on board. Get ready to streamline…" at bounding box center [494, 514] width 567 height 921
click at [224, 373] on div "Welcome to GigRadar We're excited to have you on board. Get ready to streamline…" at bounding box center [494, 505] width 545 height 903
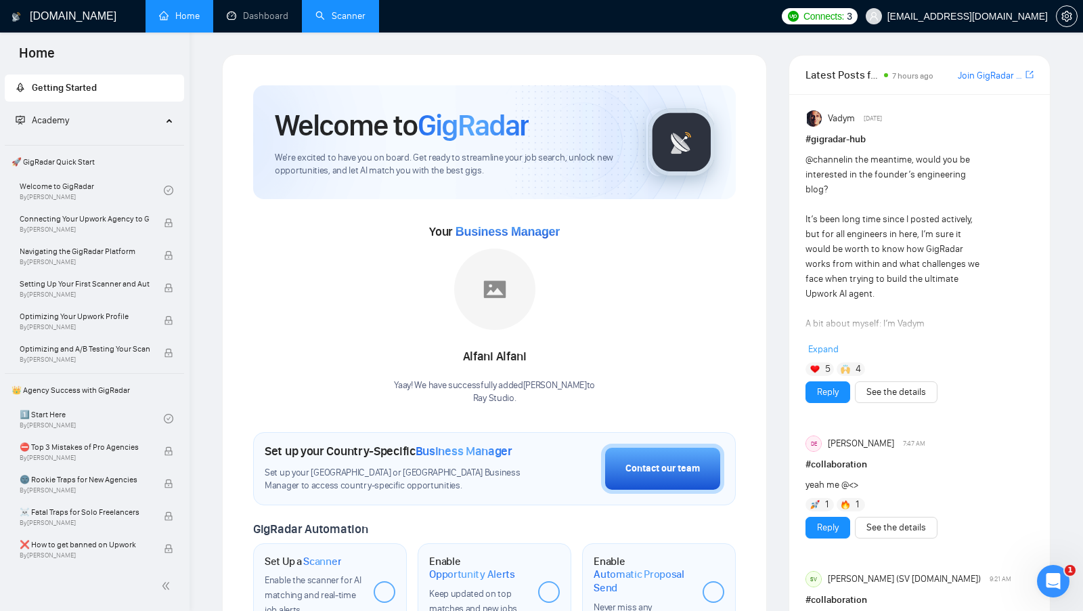
click at [216, 139] on div "Welcome to GigRadar We're excited to have you on board. Get ready to streamline…" at bounding box center [494, 514] width 567 height 921
click at [683, 225] on div "Your Business Manager Alfani Alfani Yaay! We have successfully added Alfani Alf…" at bounding box center [494, 313] width 483 height 184
click at [994, 79] on link "Join GigRadar Slack Community" at bounding box center [990, 75] width 65 height 15
click at [645, 297] on div "Your Business Manager Alfani Alfani Yaay! We have successfully added Alfani Alf…" at bounding box center [494, 313] width 483 height 184
click at [282, 22] on link "Dashboard" at bounding box center [258, 16] width 62 height 12
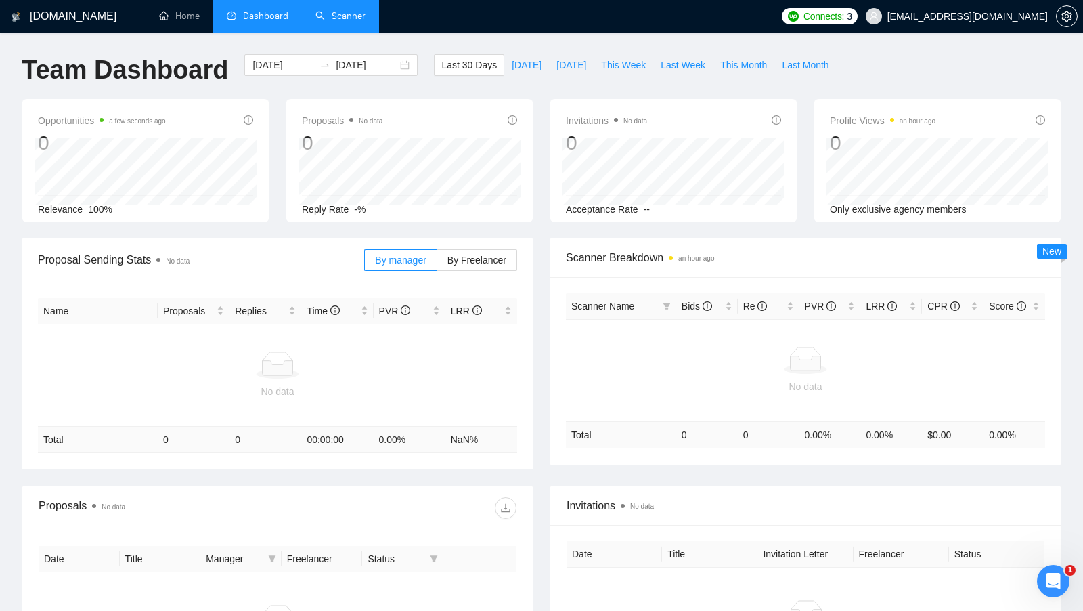
click at [352, 22] on link "Scanner" at bounding box center [340, 16] width 50 height 12
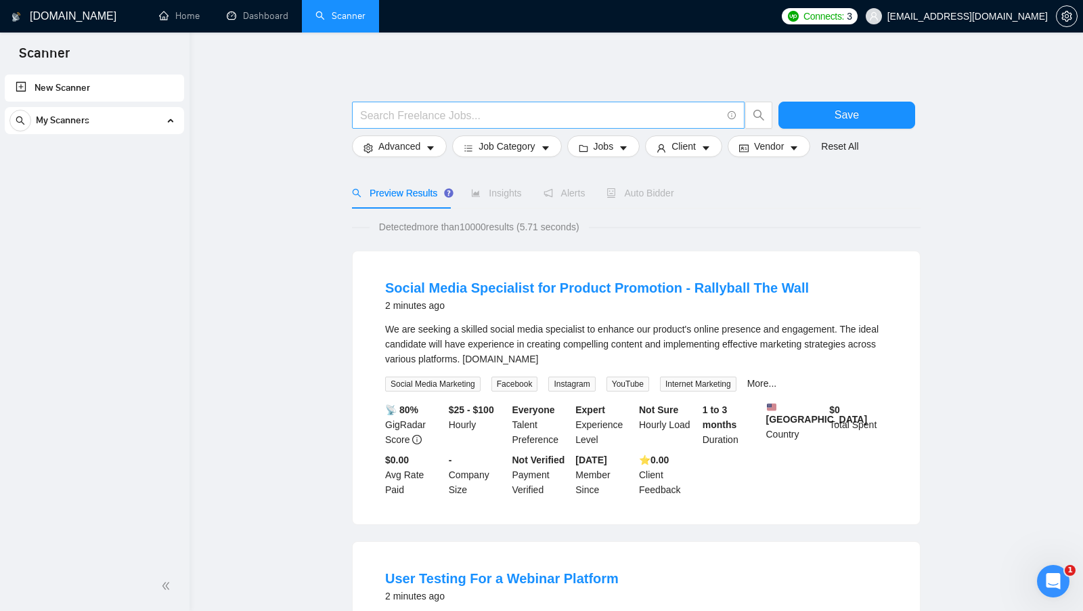
click at [426, 103] on span at bounding box center [548, 115] width 393 height 27
click at [418, 112] on input "text" at bounding box center [540, 115] width 361 height 17
click at [461, 116] on input "text" at bounding box center [540, 115] width 361 height 17
click at [421, 121] on input "text" at bounding box center [540, 115] width 361 height 17
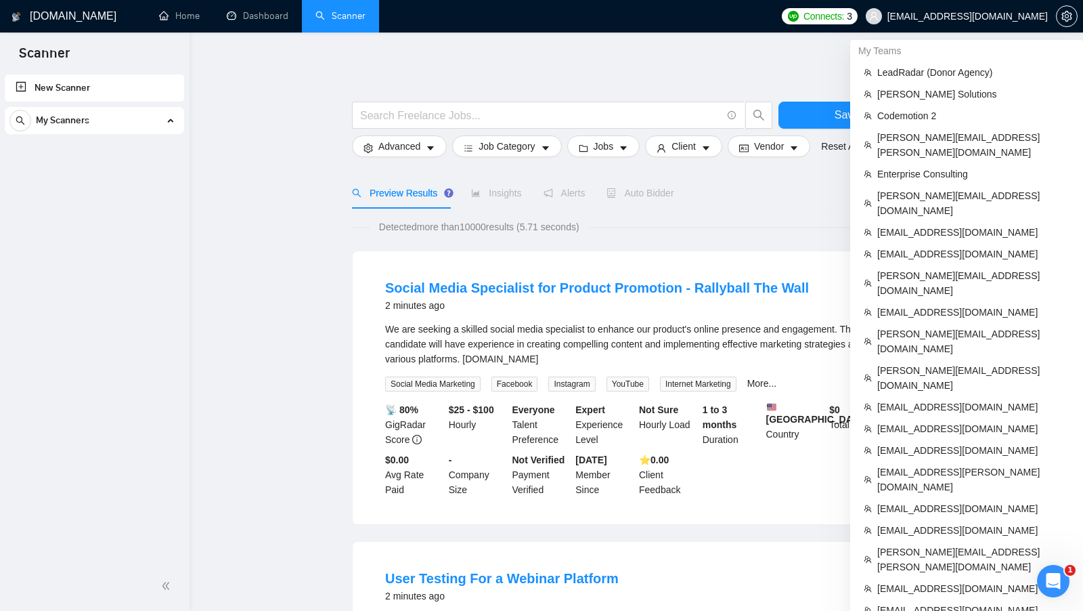
click at [965, 16] on span "[EMAIL_ADDRESS][DOMAIN_NAME]" at bounding box center [967, 16] width 160 height 0
copy div "[EMAIL_ADDRESS][DOMAIN_NAME]"
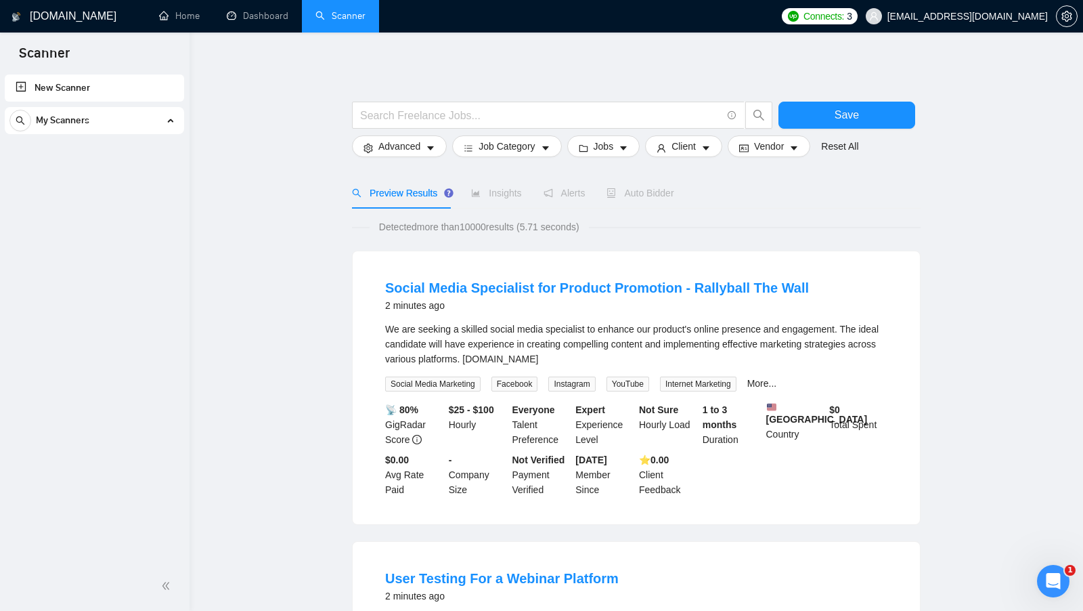
click at [419, 109] on input "text" at bounding box center [540, 115] width 361 height 17
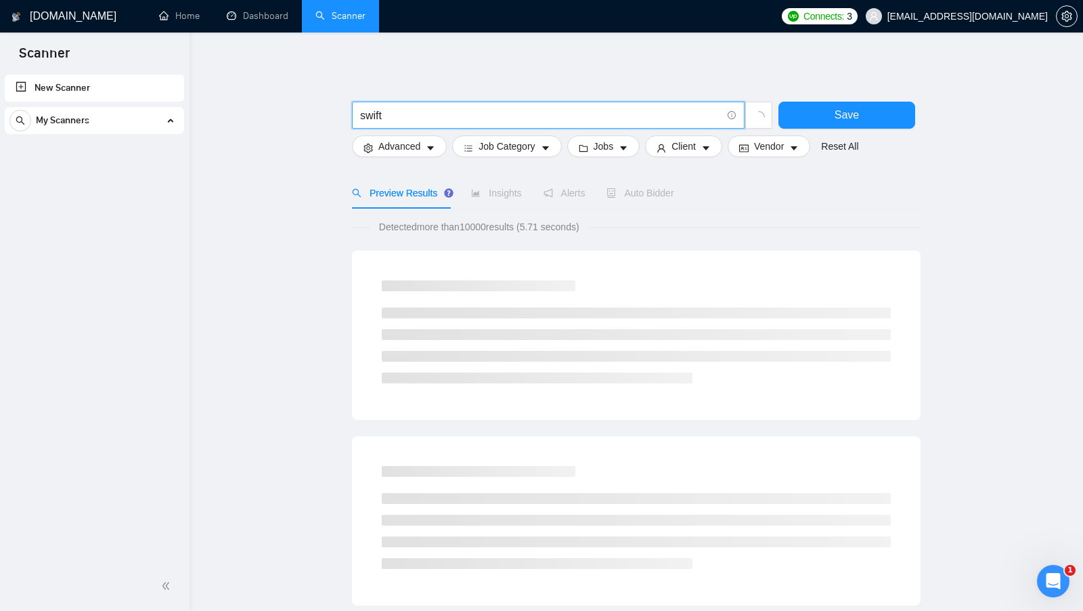
drag, startPoint x: 449, startPoint y: 110, endPoint x: 325, endPoint y: 110, distance: 124.5
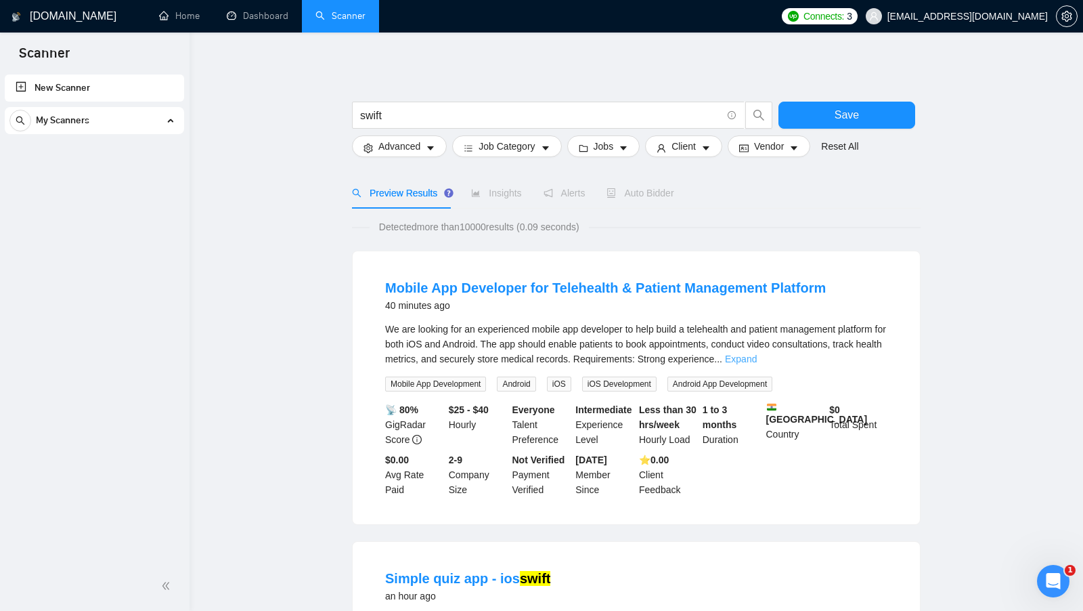
click at [757, 357] on link "Expand" at bounding box center [741, 358] width 32 height 11
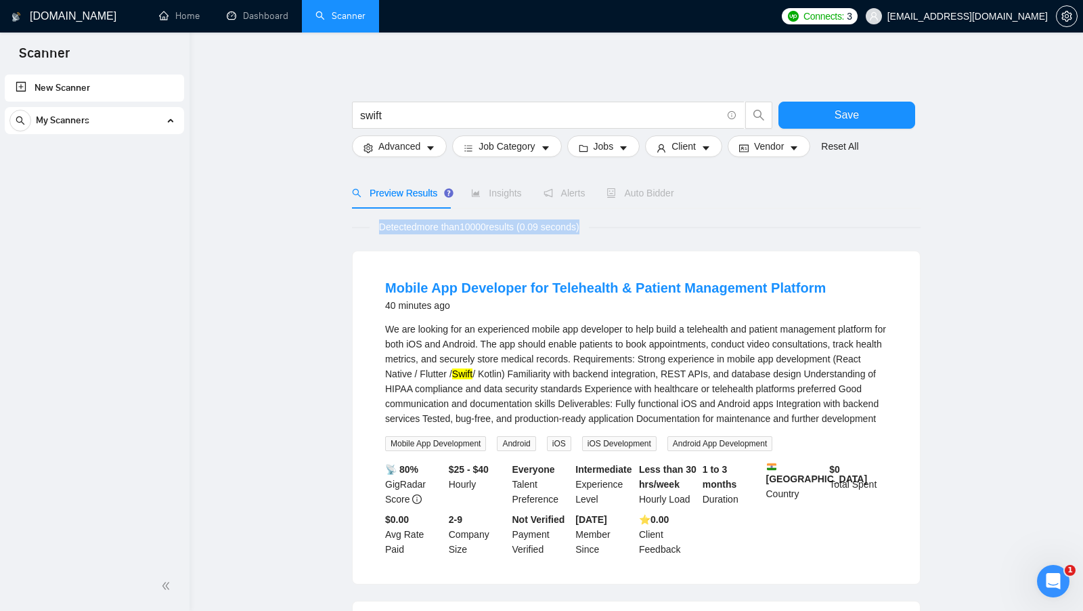
drag, startPoint x: 376, startPoint y: 227, endPoint x: 560, endPoint y: 248, distance: 185.4
click at [472, 371] on mark "Swift" at bounding box center [462, 373] width 20 height 11
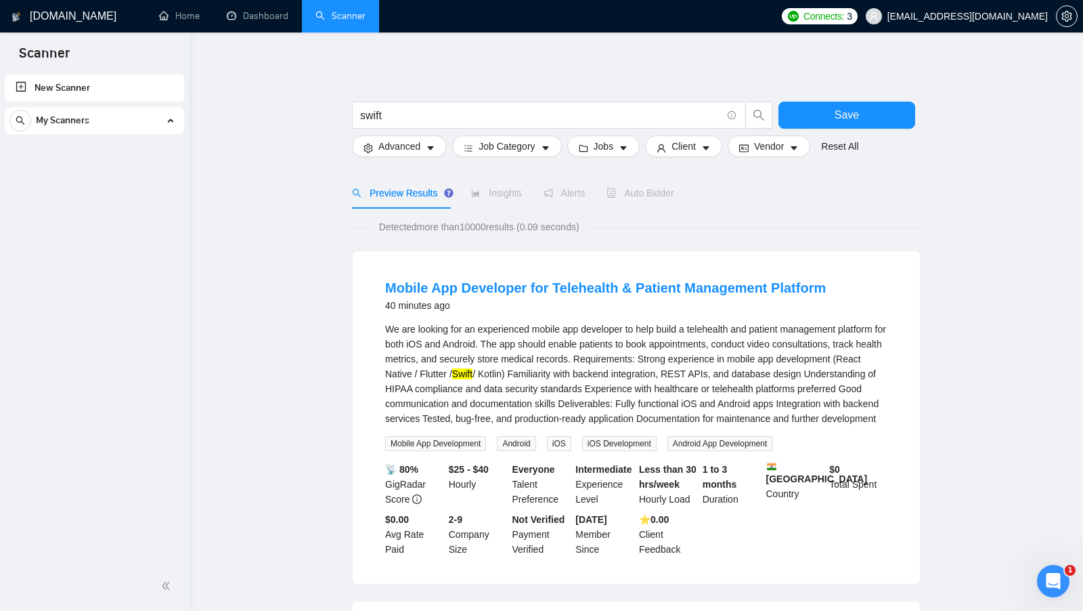
click at [653, 389] on div "We are looking for an experienced mobile app developer to help build a teleheal…" at bounding box center [636, 374] width 502 height 104
drag, startPoint x: 386, startPoint y: 107, endPoint x: 321, endPoint y: 114, distance: 65.3
click at [437, 122] on input "swift" at bounding box center [540, 115] width 361 height 17
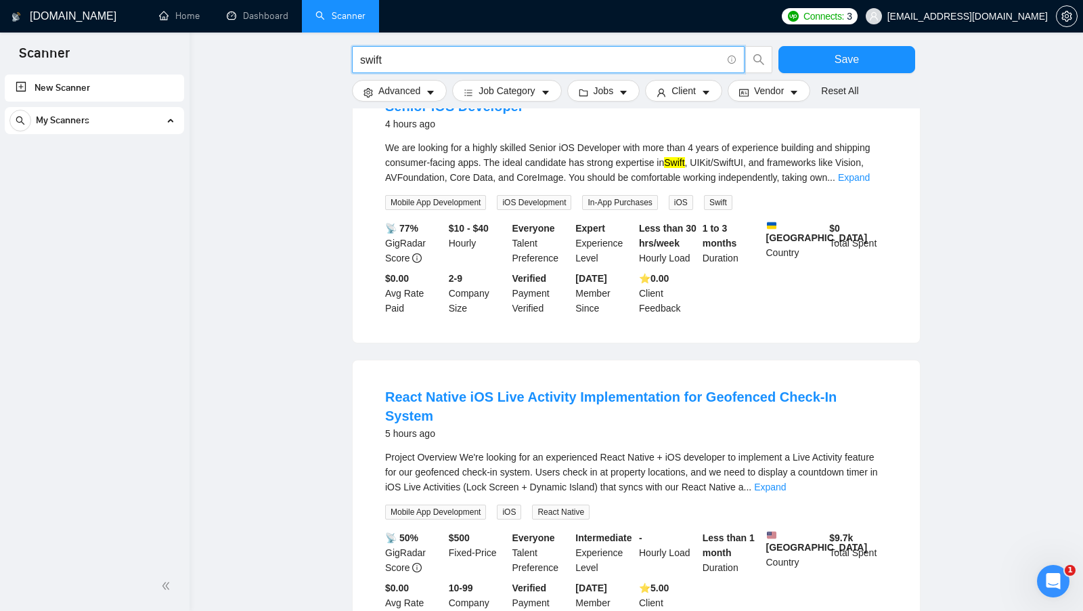
scroll to position [1174, 0]
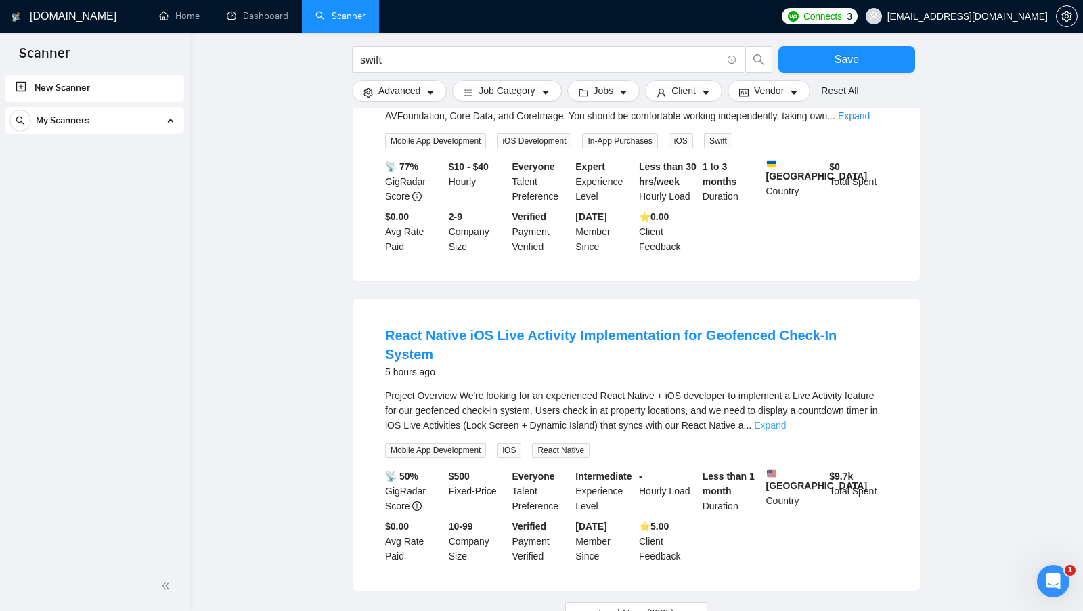
click at [786, 420] on link "Expand" at bounding box center [770, 425] width 32 height 11
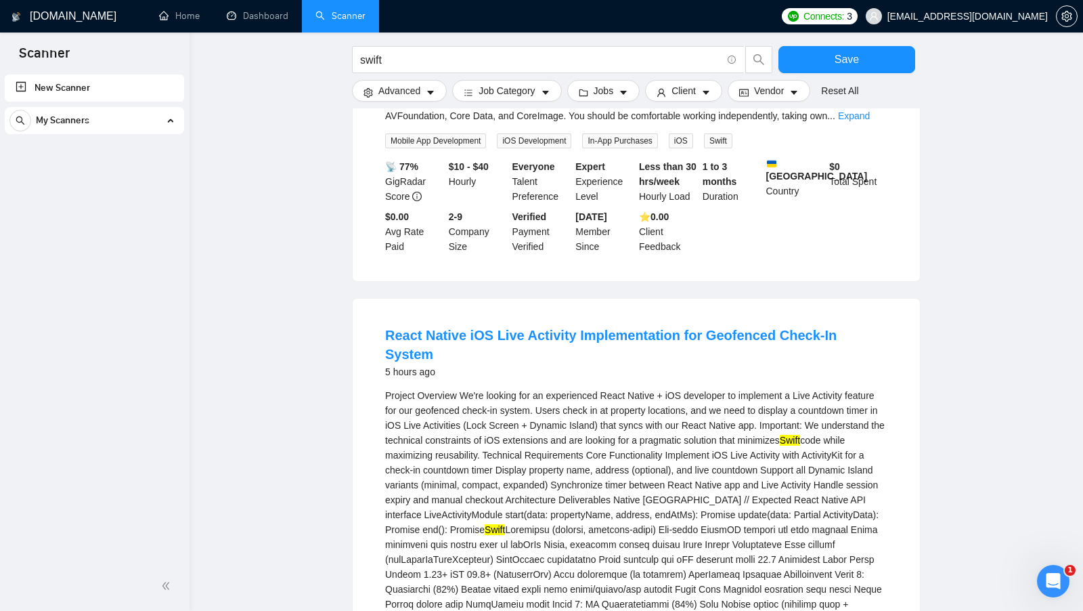
click at [441, 437] on div "Project Overview We're looking for an experienced React Native + iOS developer …" at bounding box center [636, 611] width 502 height 447
drag, startPoint x: 386, startPoint y: 427, endPoint x: 456, endPoint y: 433, distance: 69.9
click at [456, 433] on div "Project Overview We're looking for an experienced React Native + iOS developer …" at bounding box center [636, 611] width 502 height 447
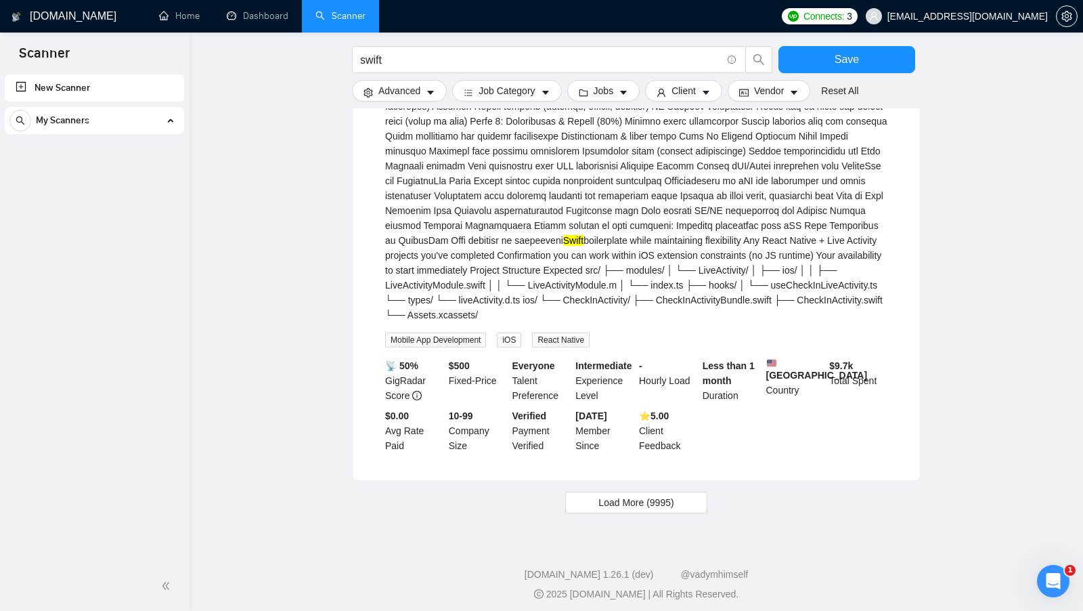
scroll to position [1692, 0]
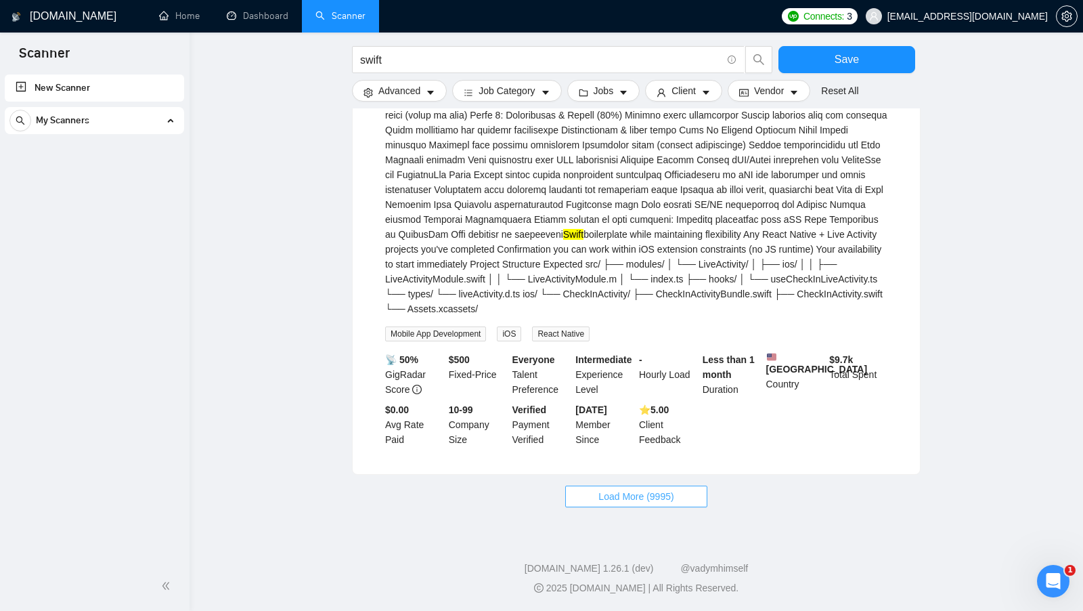
click at [646, 490] on span "Load More (9995)" at bounding box center [635, 496] width 75 height 15
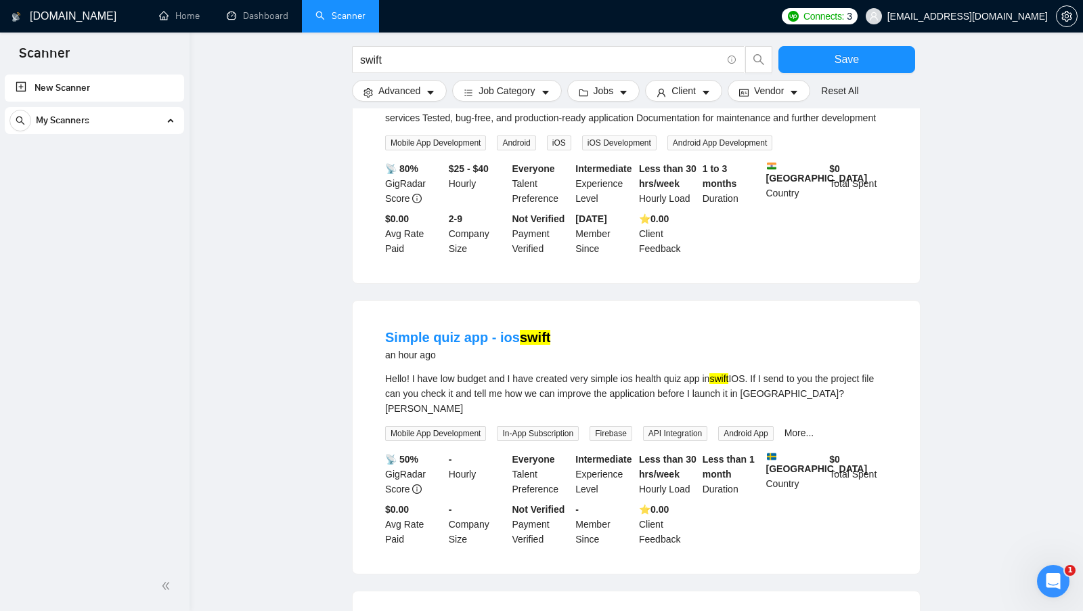
scroll to position [0, 0]
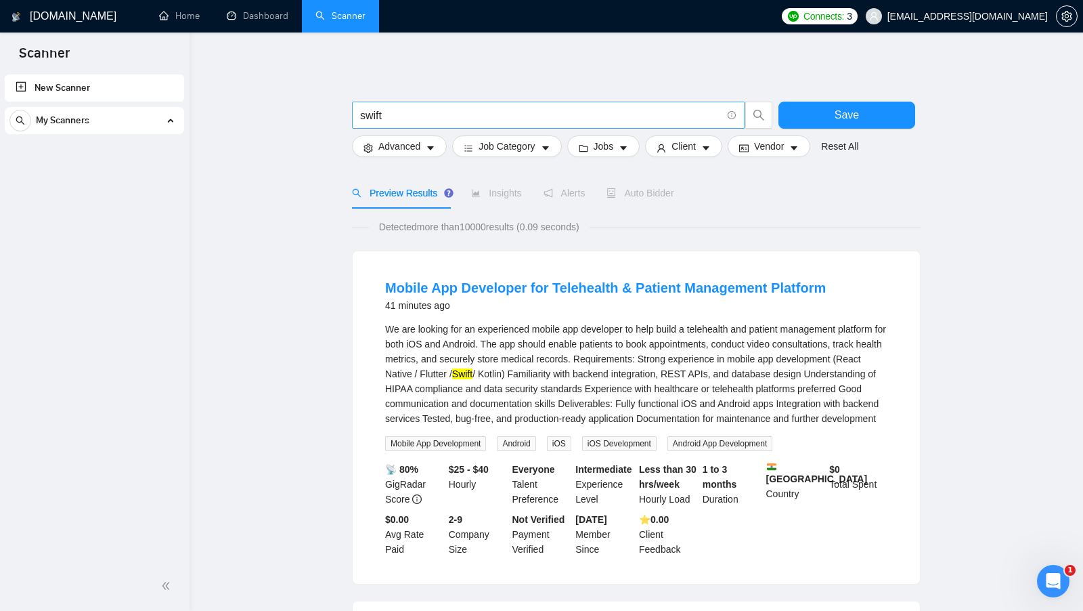
click at [420, 118] on input "swift" at bounding box center [540, 115] width 361 height 17
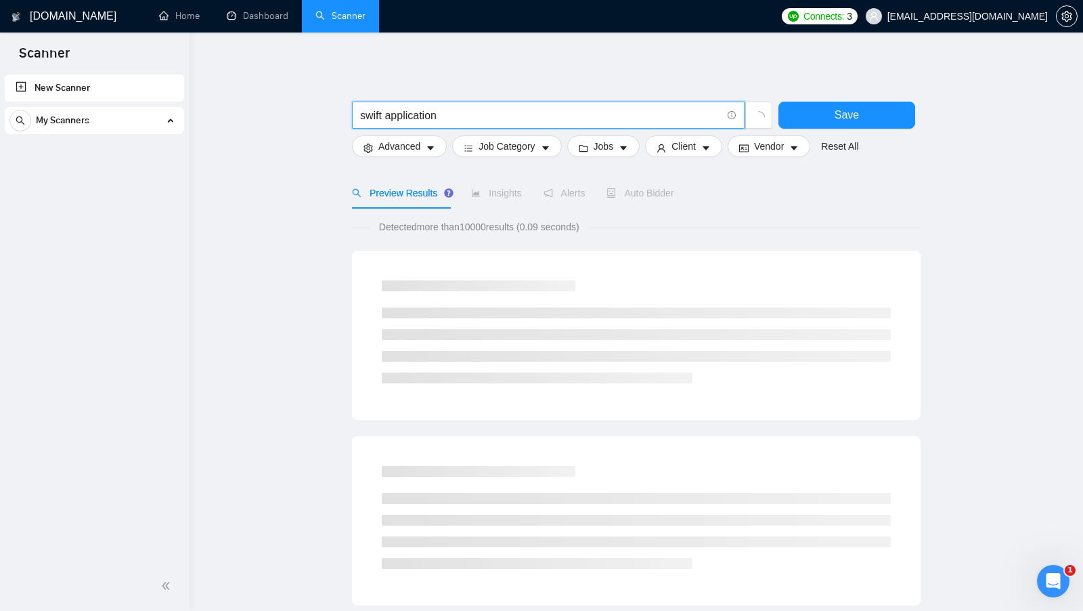
click at [382, 115] on input "swift application" at bounding box center [540, 115] width 361 height 17
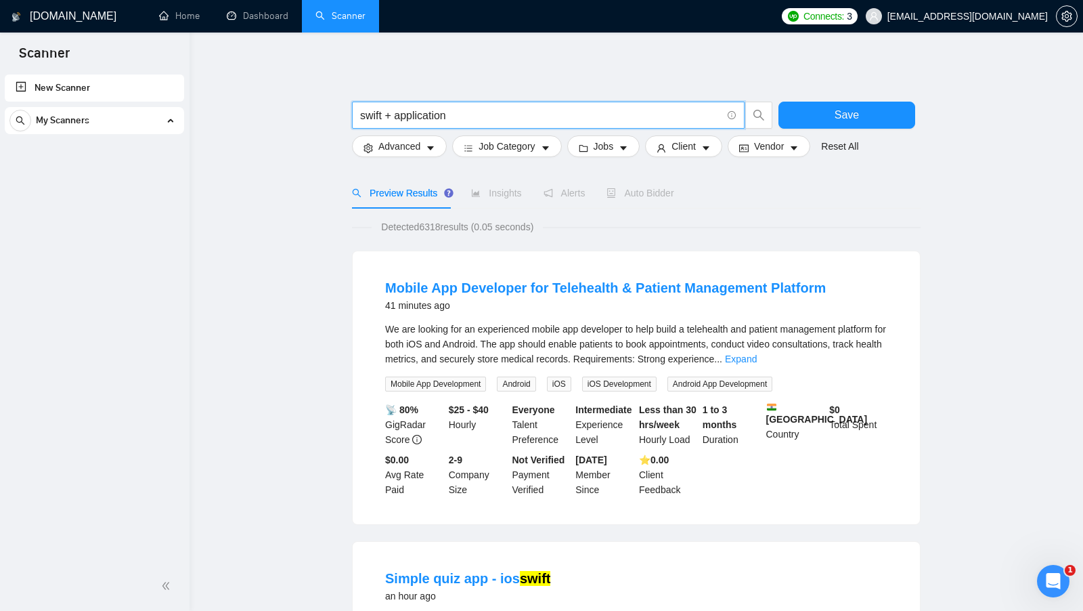
click at [468, 120] on input "swift + application" at bounding box center [540, 115] width 361 height 17
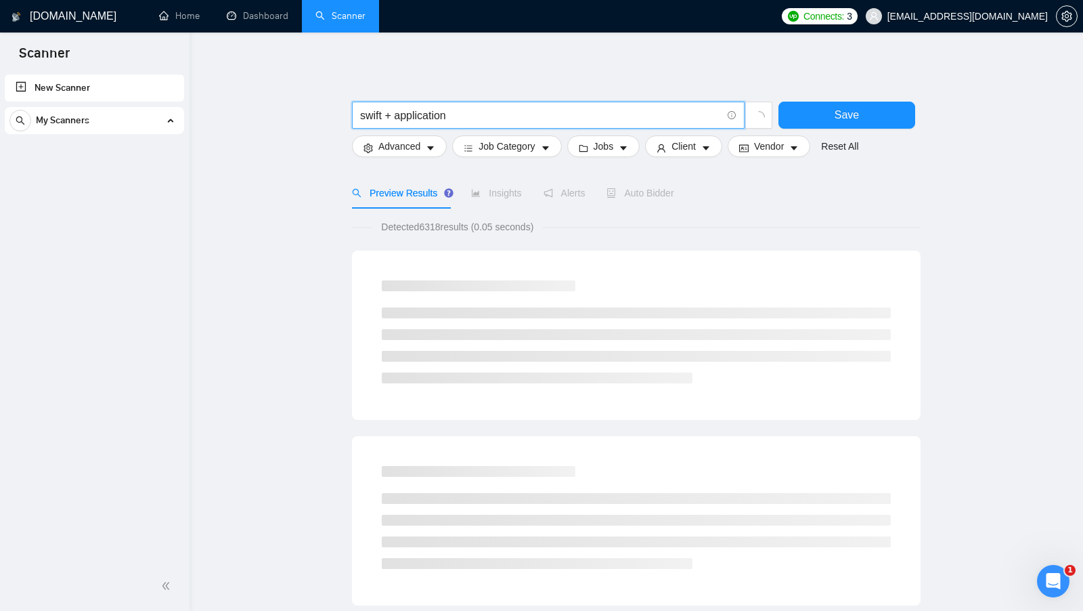
click at [378, 116] on input "swift + application" at bounding box center [540, 115] width 361 height 17
click at [424, 115] on input "swift + application" at bounding box center [540, 115] width 361 height 17
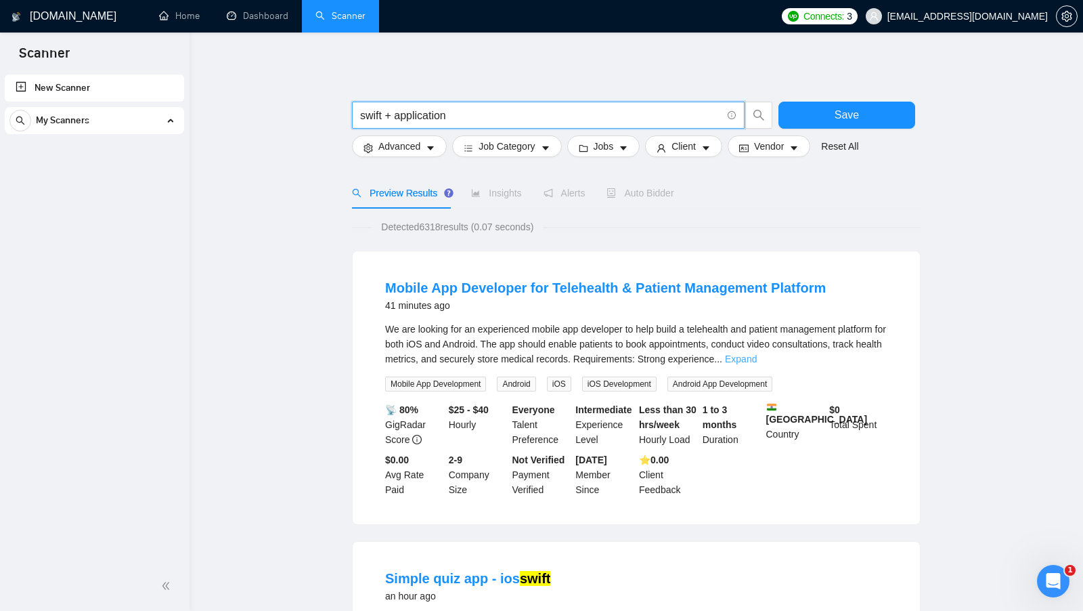
click at [757, 357] on link "Expand" at bounding box center [741, 358] width 32 height 11
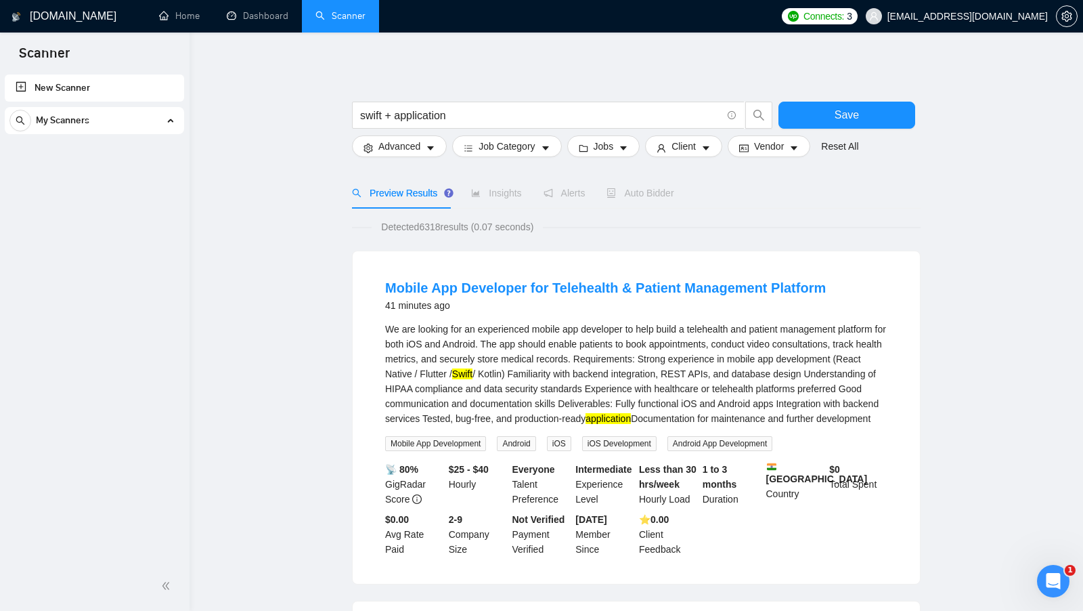
click at [472, 375] on mark "Swift" at bounding box center [462, 373] width 20 height 11
click at [631, 422] on mark "application" at bounding box center [608, 418] width 45 height 11
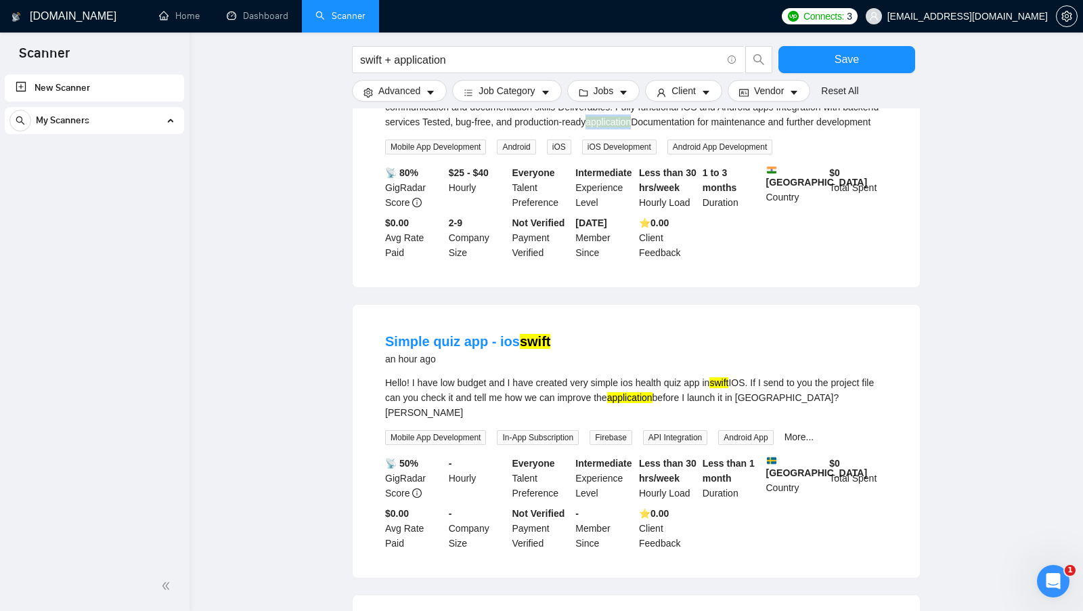
scroll to position [323, 0]
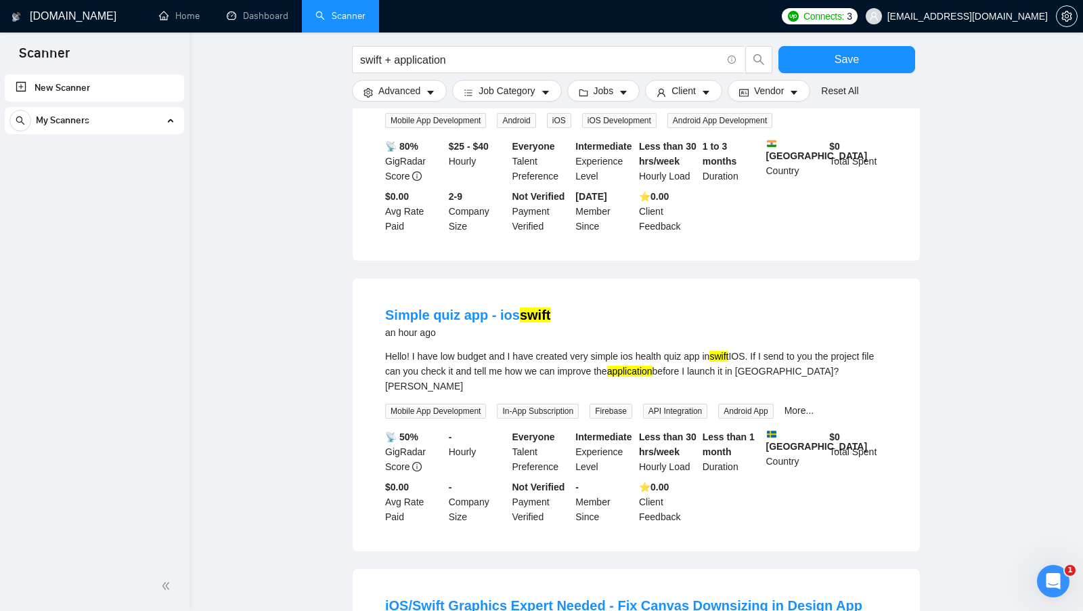
click at [728, 361] on mark "swift" at bounding box center [718, 356] width 19 height 11
click at [653, 376] on mark "application" at bounding box center [629, 371] width 45 height 11
click at [701, 382] on div "Hello! I have low budget and I have created very simple ios health quiz app in …" at bounding box center [636, 371] width 502 height 45
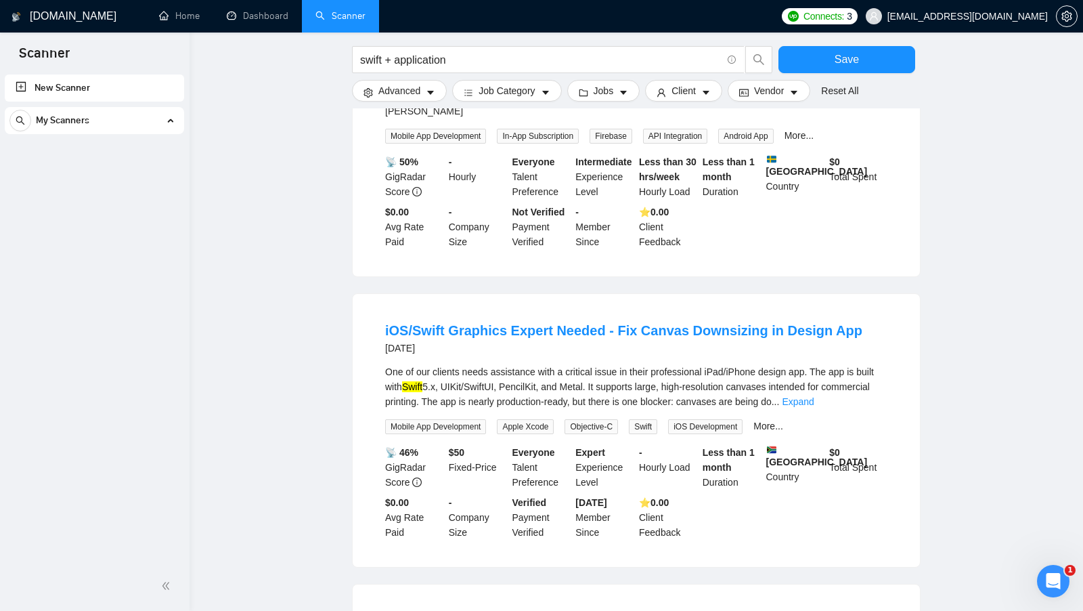
scroll to position [598, 0]
click at [814, 399] on link "Expand" at bounding box center [798, 400] width 32 height 11
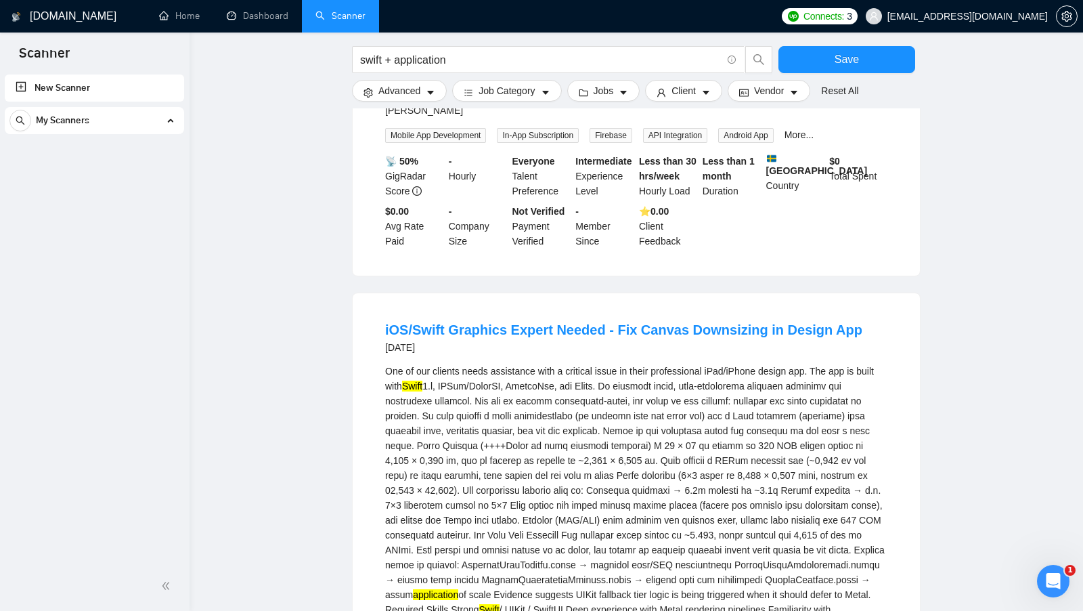
click at [422, 384] on mark "Swift" at bounding box center [412, 385] width 20 height 11
click at [458, 589] on mark "application" at bounding box center [435, 594] width 45 height 11
click at [700, 537] on div "One of our clients needs assistance with a critical issue in their professional…" at bounding box center [636, 534] width 502 height 343
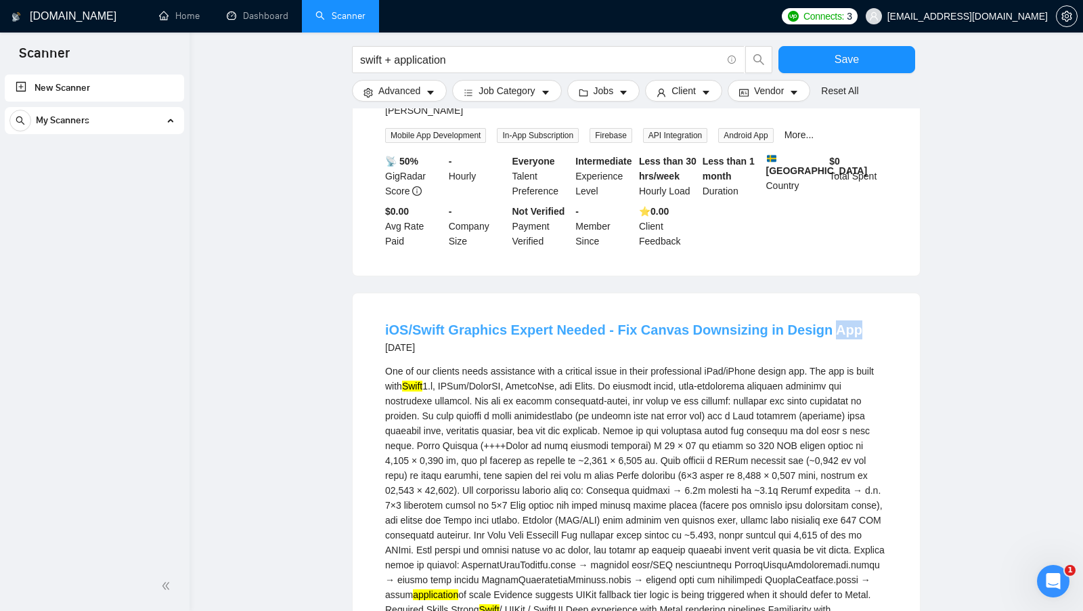
drag, startPoint x: 847, startPoint y: 320, endPoint x: 816, endPoint y: 324, distance: 32.1
click at [816, 324] on div "iOS/Swift Graphics Expert Needed - Fix Canvas Downsizing in Design App 4 days a…" at bounding box center [636, 337] width 502 height 35
click at [453, 62] on input "swift + application" at bounding box center [540, 59] width 361 height 17
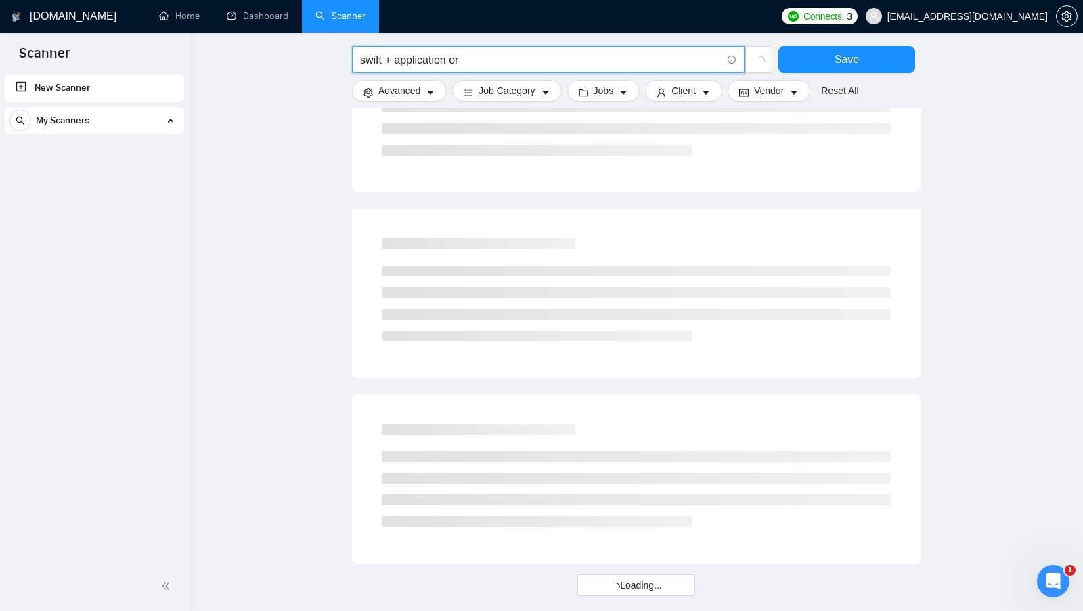
drag, startPoint x: 448, startPoint y: 60, endPoint x: 470, endPoint y: 60, distance: 21.7
click at [470, 60] on input "swift + application or" at bounding box center [540, 59] width 361 height 17
click at [376, 62] on input "swift + application | app" at bounding box center [540, 59] width 361 height 17
click at [404, 62] on input "swift + application | app" at bounding box center [540, 59] width 361 height 17
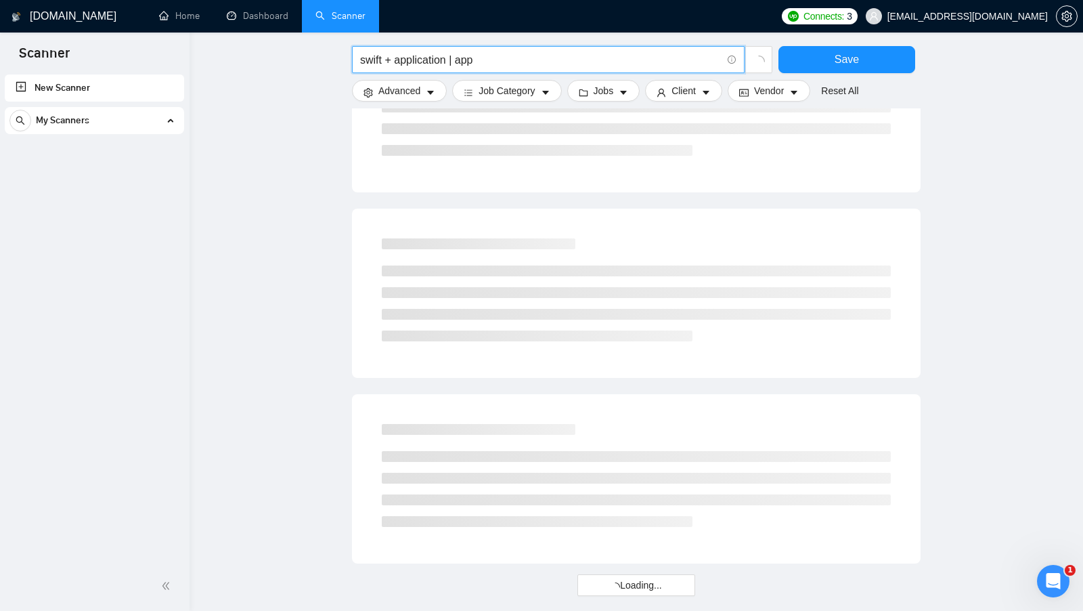
click at [404, 62] on input "swift + application | app" at bounding box center [540, 59] width 361 height 17
click at [460, 56] on input "swift + application | app" at bounding box center [540, 59] width 361 height 17
click at [458, 58] on input "swift + application | app" at bounding box center [540, 59] width 361 height 17
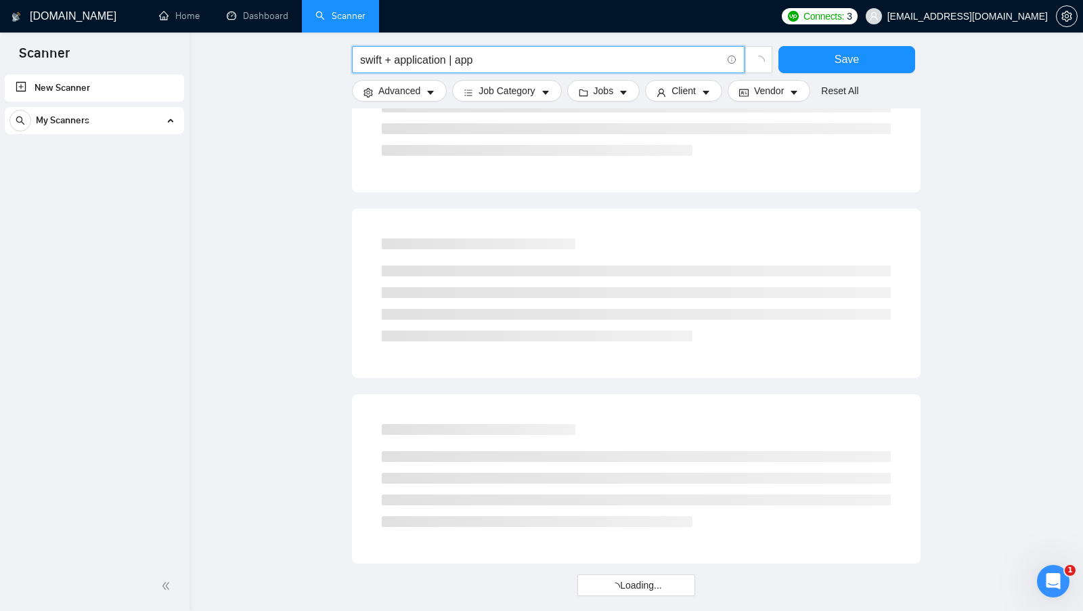
drag, startPoint x: 450, startPoint y: 58, endPoint x: 457, endPoint y: 55, distance: 7.3
click at [458, 56] on input "swift + application | app" at bounding box center [540, 59] width 361 height 17
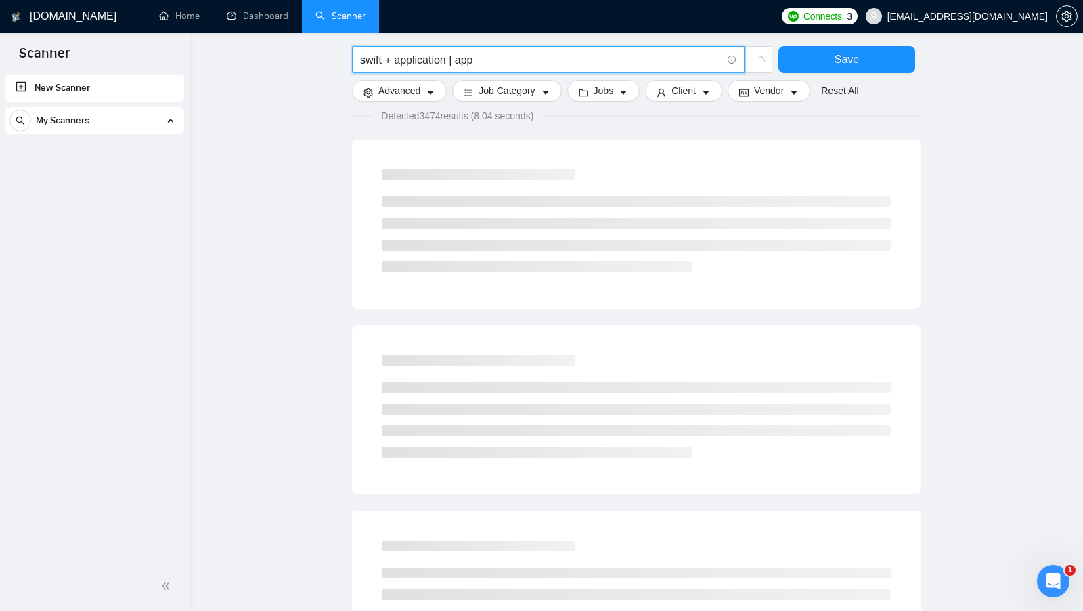
scroll to position [0, 0]
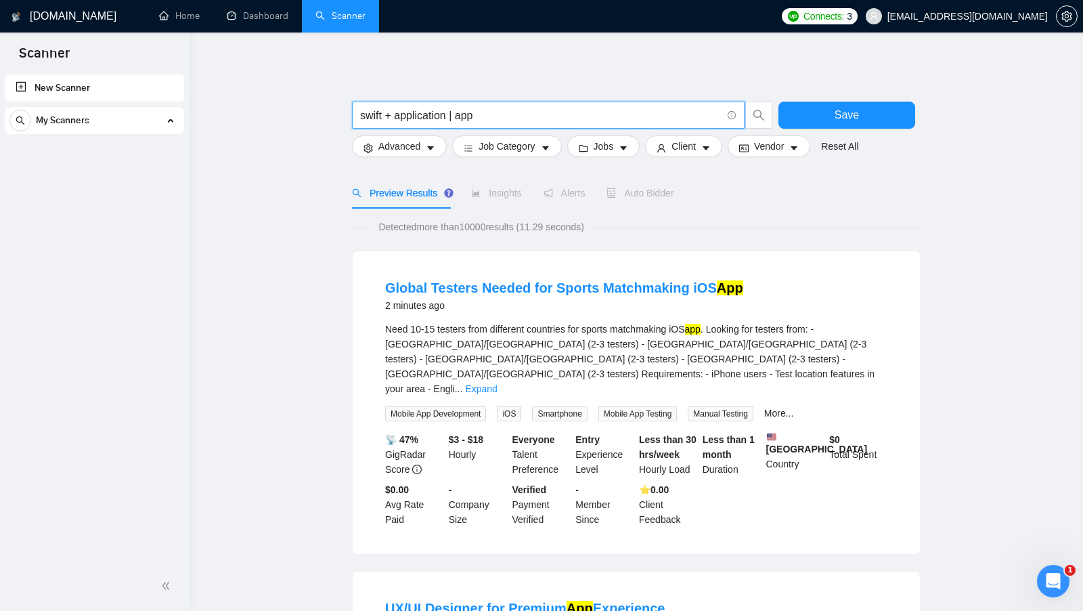
drag, startPoint x: 396, startPoint y: 114, endPoint x: 486, endPoint y: 108, distance: 90.2
click at [486, 108] on input "swift + application | app" at bounding box center [540, 115] width 361 height 17
click at [487, 108] on input "swift + application | app" at bounding box center [540, 115] width 361 height 17
click at [497, 383] on link "Expand" at bounding box center [481, 388] width 32 height 11
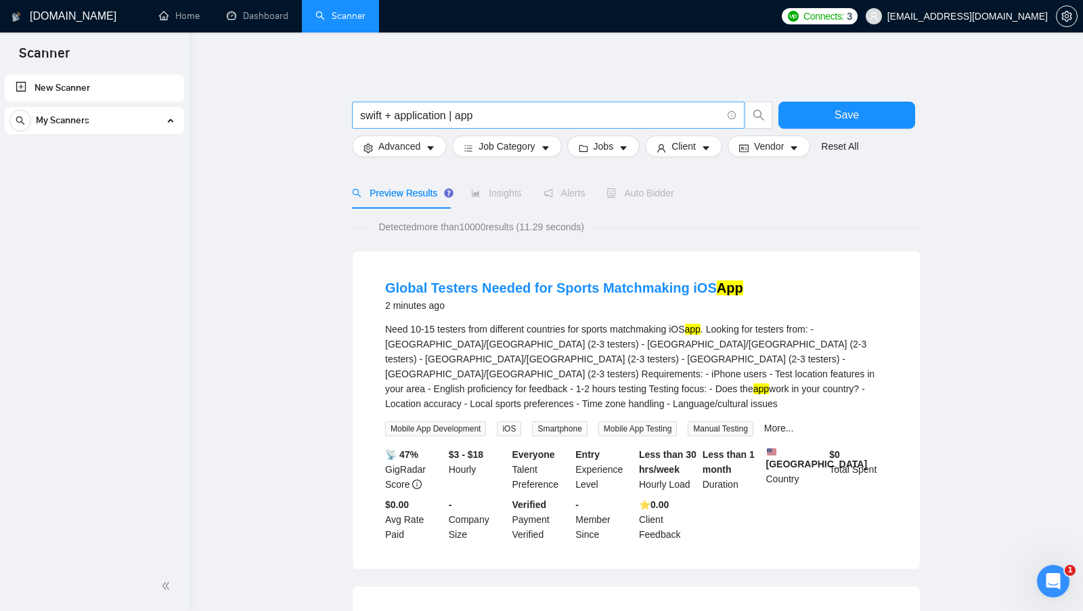
click at [372, 120] on input "swift + application | app" at bounding box center [540, 115] width 361 height 17
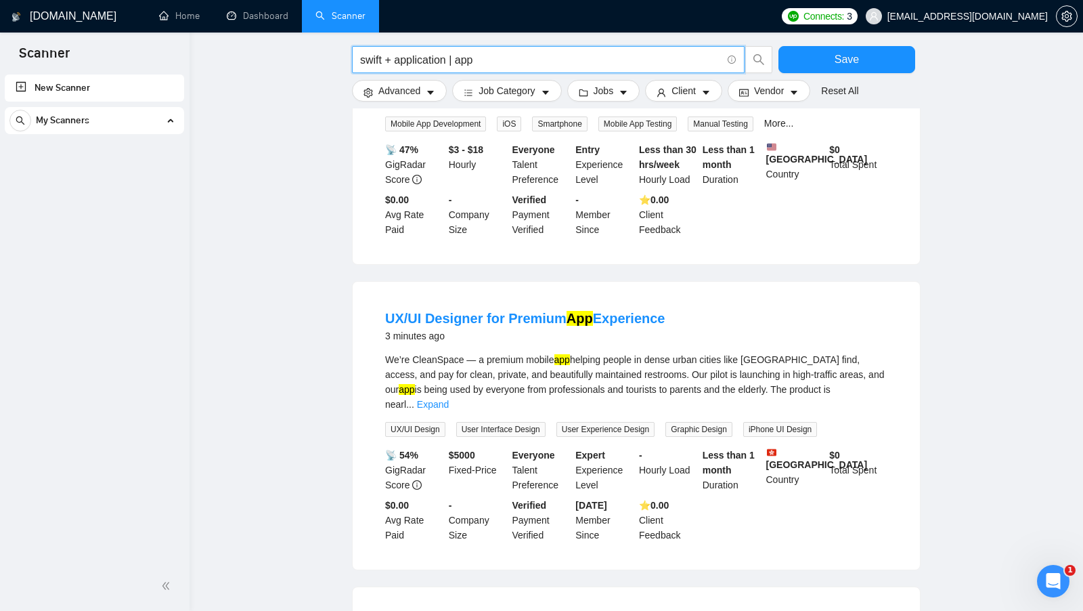
scroll to position [308, 0]
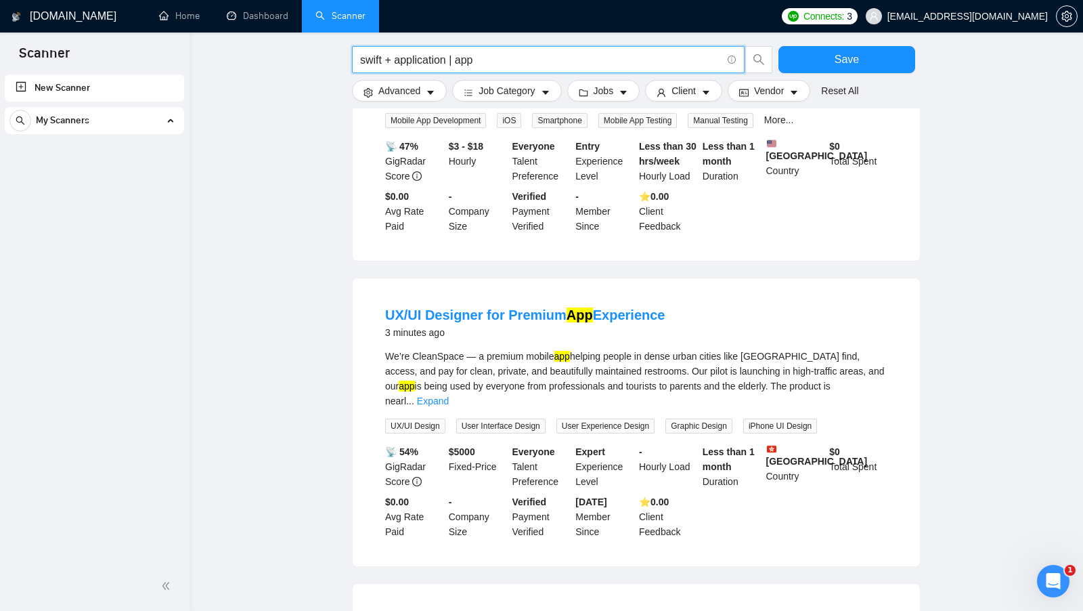
click at [449, 395] on link "Expand" at bounding box center [433, 400] width 32 height 11
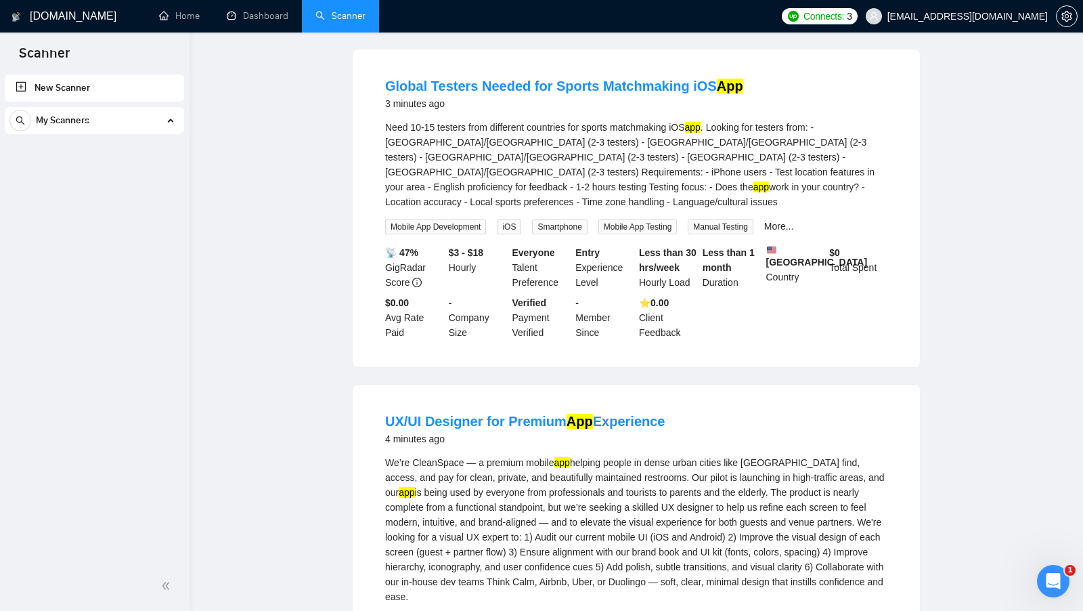
scroll to position [0, 0]
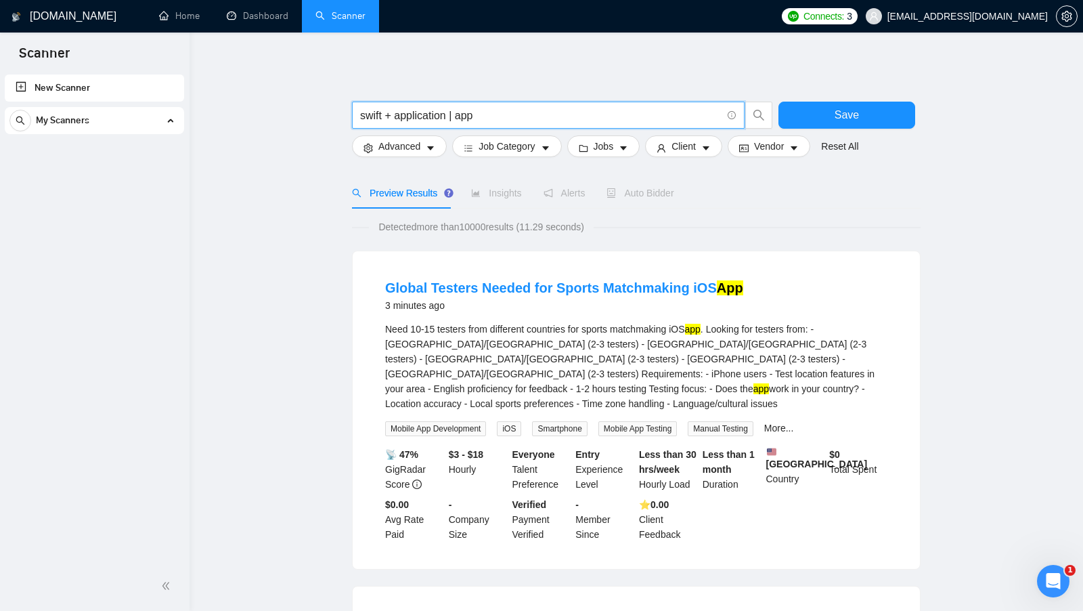
click at [449, 118] on input "swift + application | app" at bounding box center [540, 115] width 361 height 17
click at [396, 115] on input "swift + application | app" at bounding box center [540, 115] width 361 height 17
click at [537, 118] on input "swift + (application | app" at bounding box center [540, 115] width 361 height 17
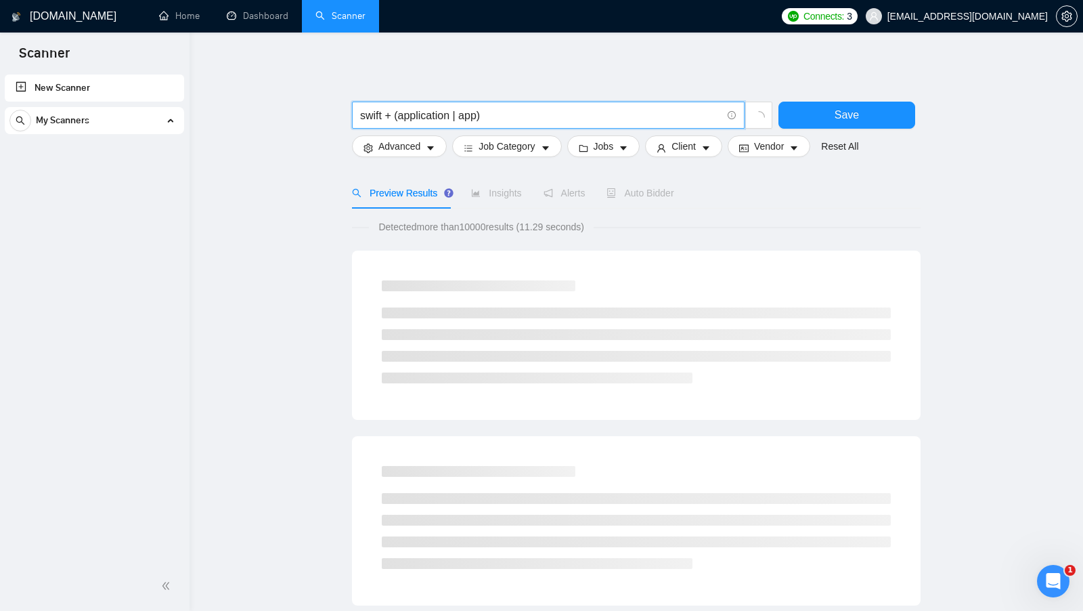
drag, startPoint x: 399, startPoint y: 114, endPoint x: 477, endPoint y: 116, distance: 77.9
click at [477, 116] on input "swift + (application | app)" at bounding box center [540, 115] width 361 height 17
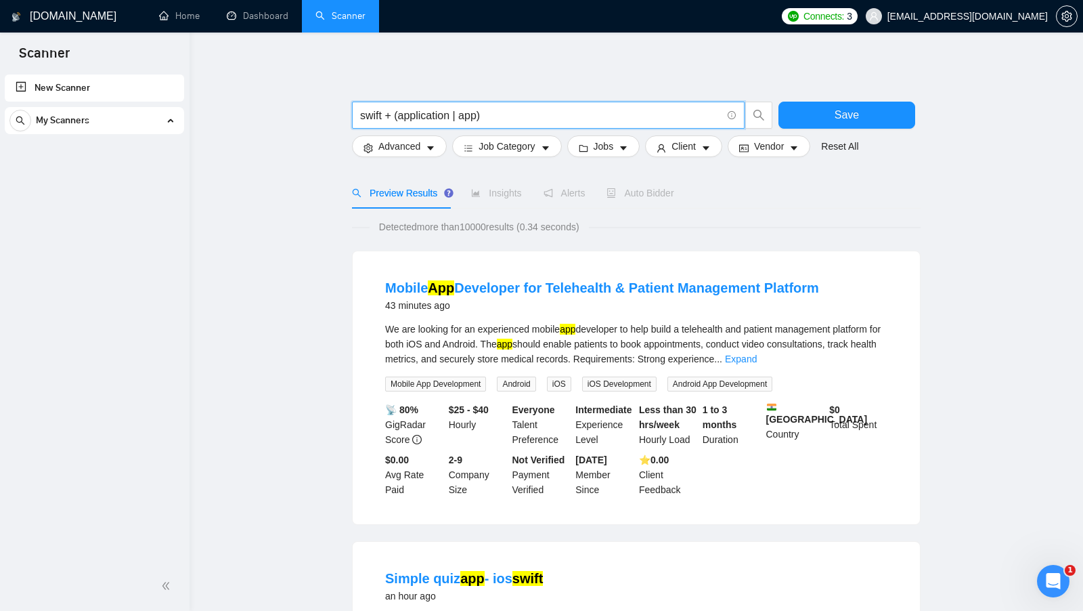
click at [495, 116] on input "swift + (application | app)" at bounding box center [540, 115] width 361 height 17
click at [374, 115] on input "swift + (application | app)" at bounding box center [540, 115] width 361 height 17
click at [416, 115] on input "swift + (application | app)" at bounding box center [540, 115] width 361 height 17
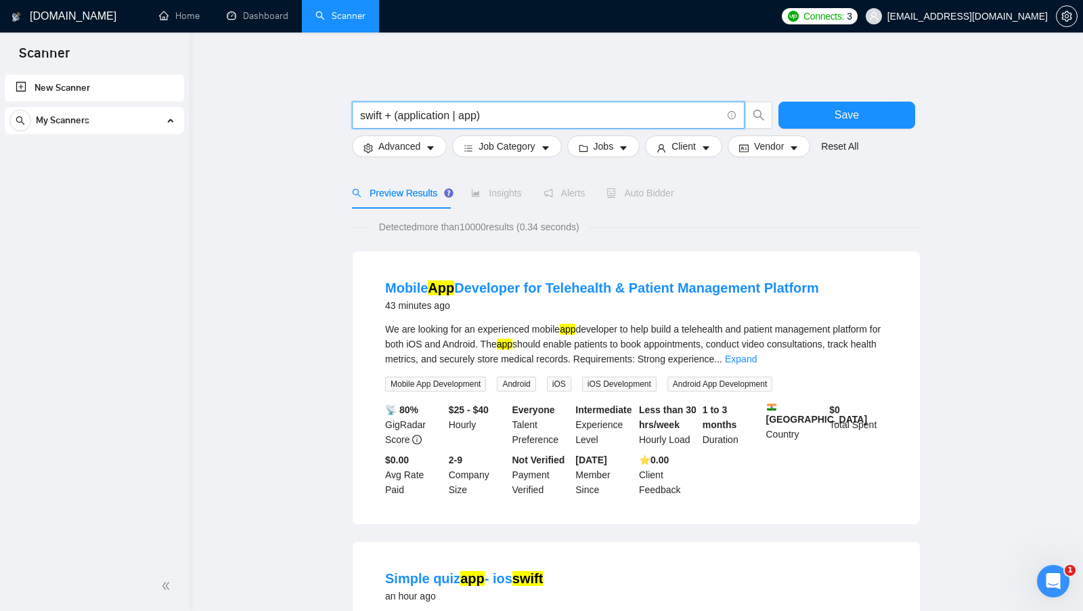
click at [463, 113] on input "swift + (application | app)" at bounding box center [540, 115] width 361 height 17
click at [757, 359] on link "Expand" at bounding box center [741, 358] width 32 height 11
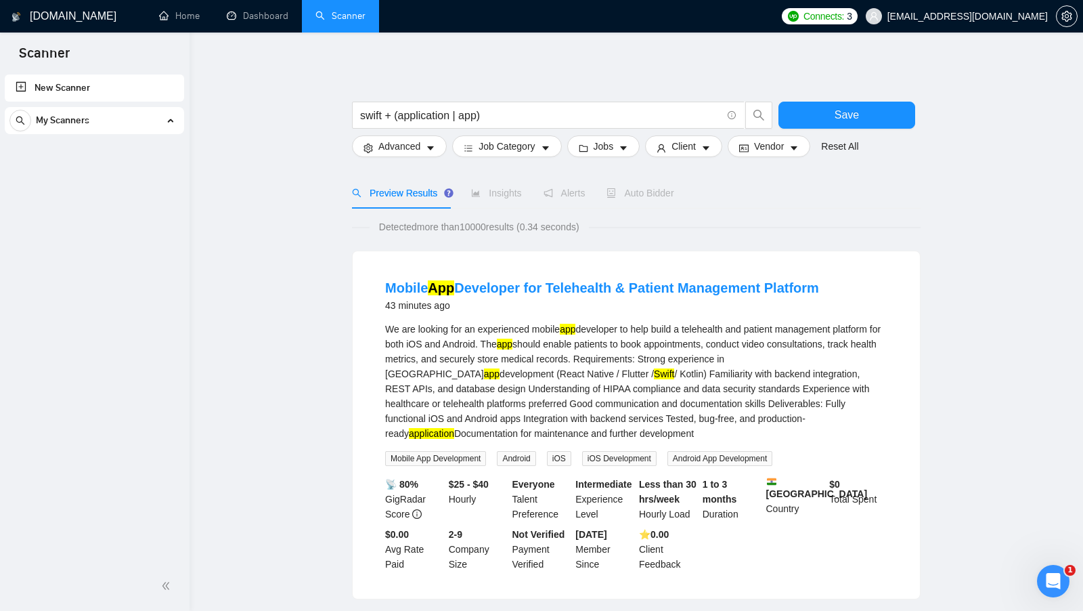
click at [568, 334] on div "We are looking for an experienced mobile app developer to help build a teleheal…" at bounding box center [636, 381] width 502 height 119
click at [654, 375] on mark "Swift" at bounding box center [664, 373] width 20 height 11
click at [654, 376] on mark "Swift" at bounding box center [664, 373] width 20 height 11
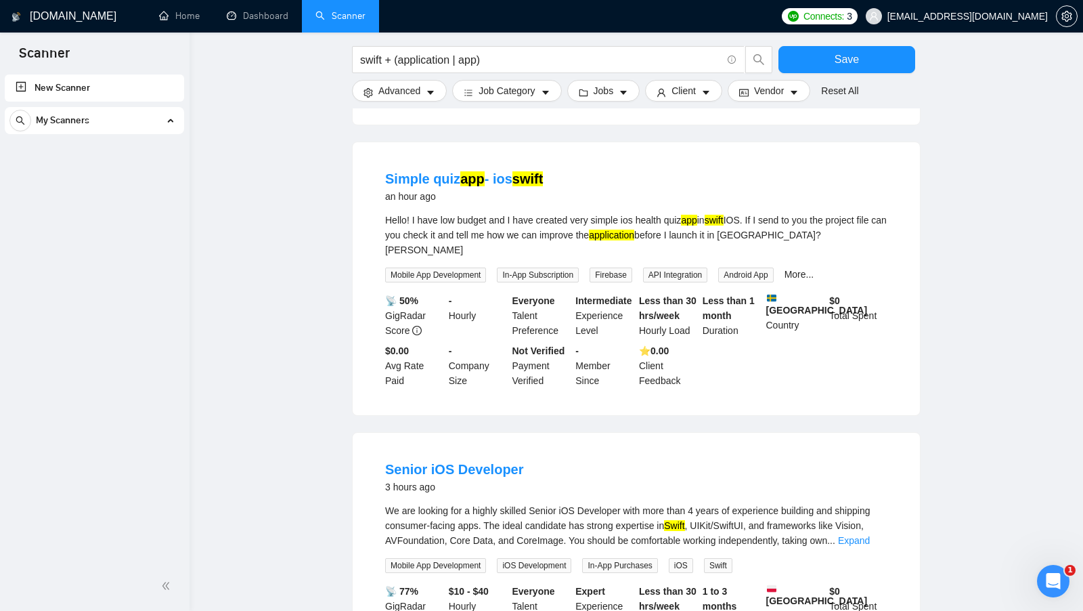
scroll to position [603, 0]
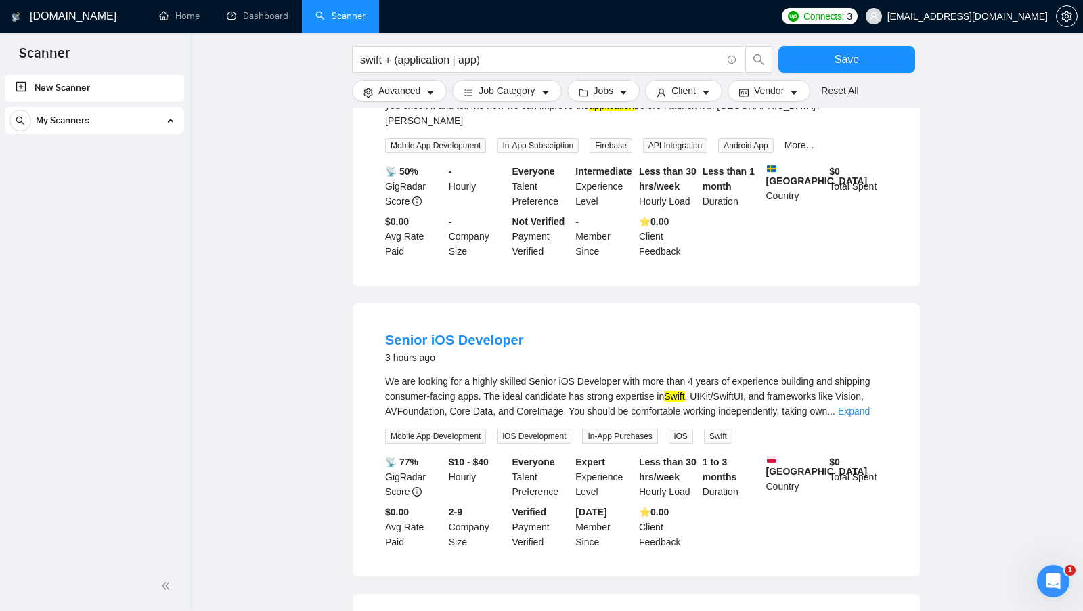
click at [862, 405] on link "Expand" at bounding box center [854, 410] width 32 height 11
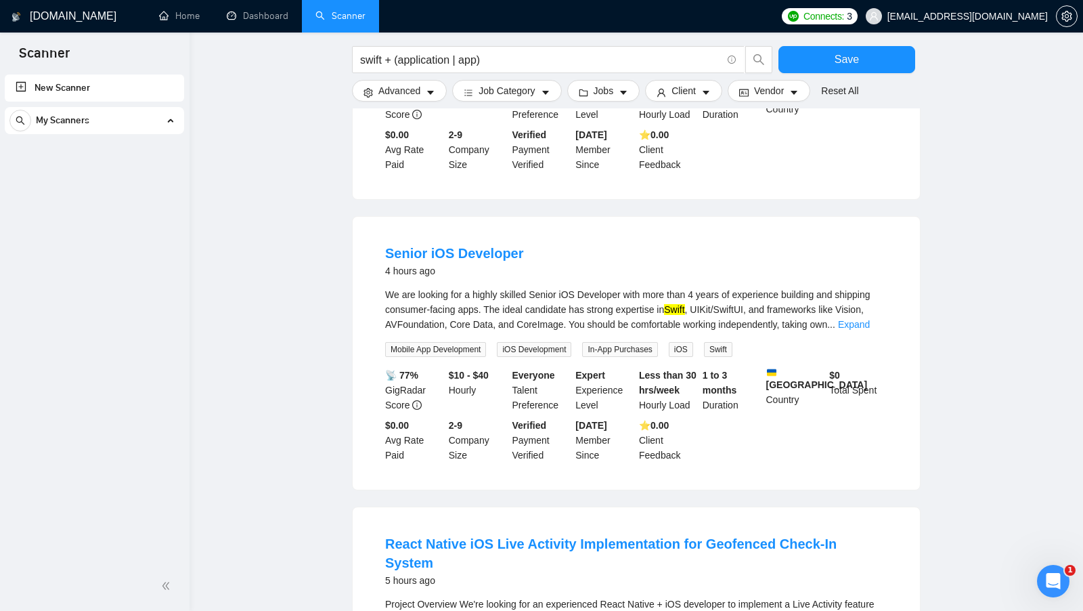
scroll to position [1268, 0]
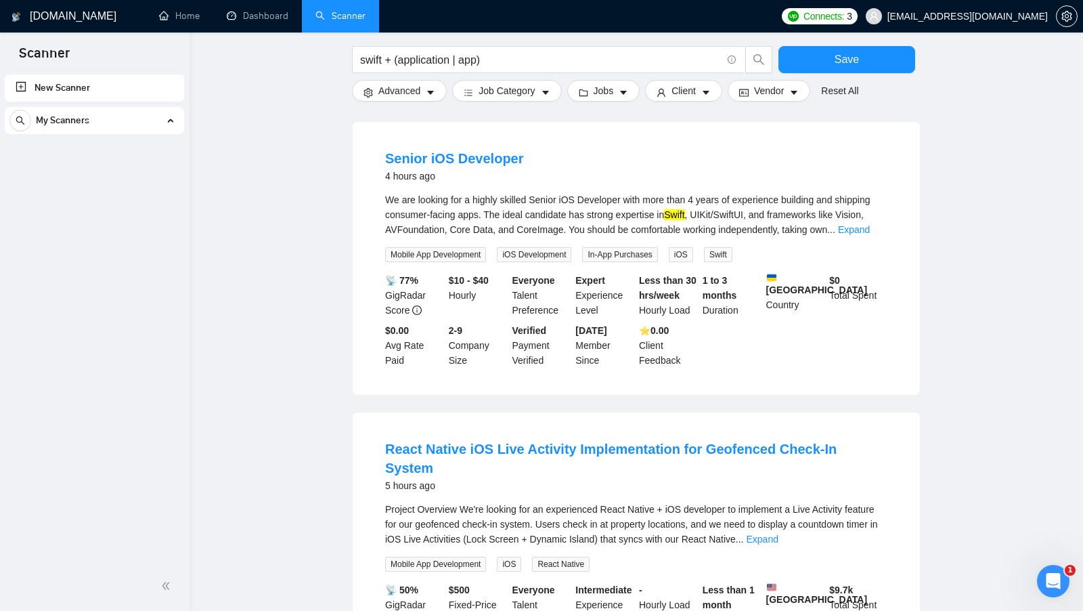
click at [861, 231] on div "We are looking for a highly skilled Senior iOS Developer with more than 4 years…" at bounding box center [636, 214] width 502 height 45
click at [864, 227] on link "Expand" at bounding box center [854, 229] width 32 height 11
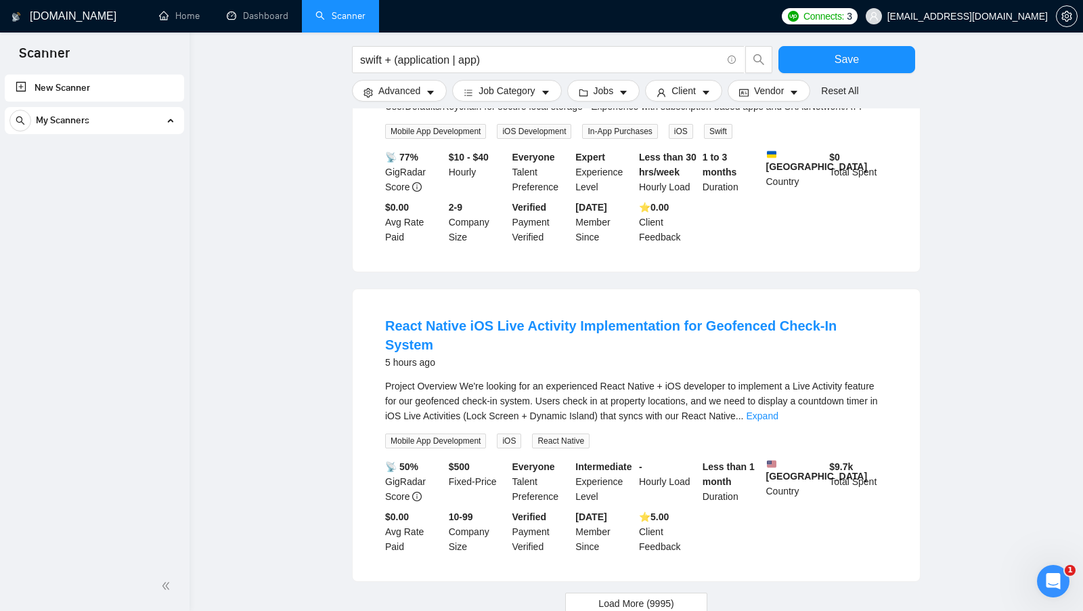
scroll to position [1589, 0]
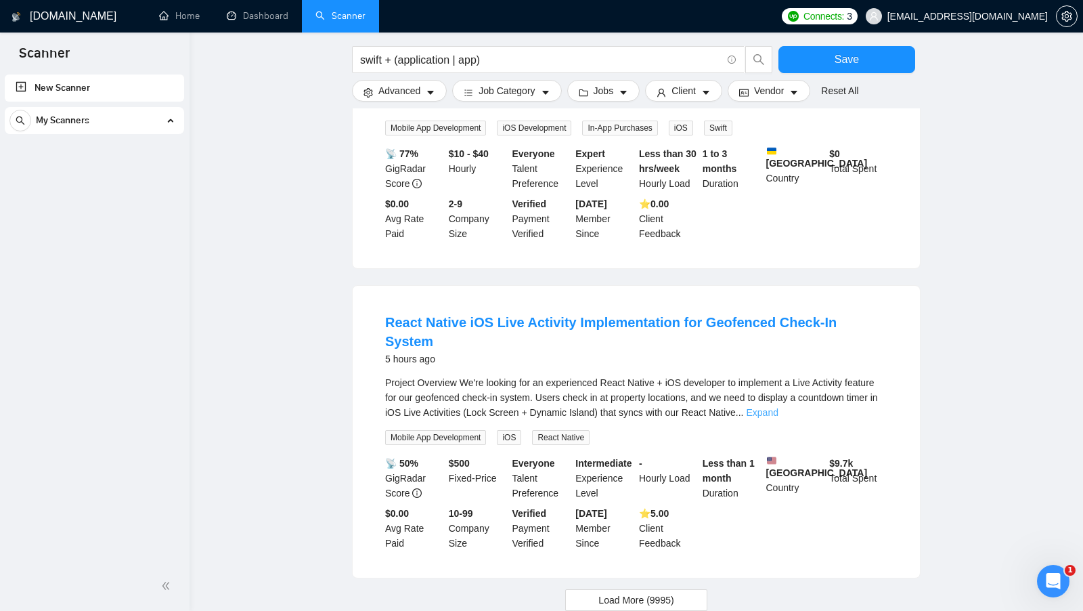
click at [778, 407] on link "Expand" at bounding box center [763, 412] width 32 height 11
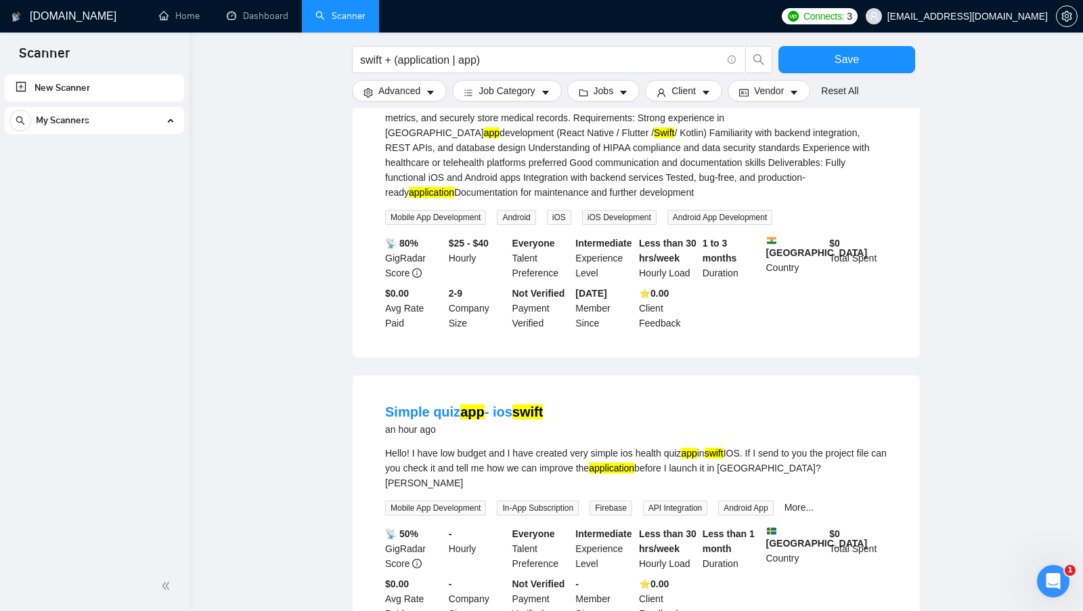
scroll to position [0, 0]
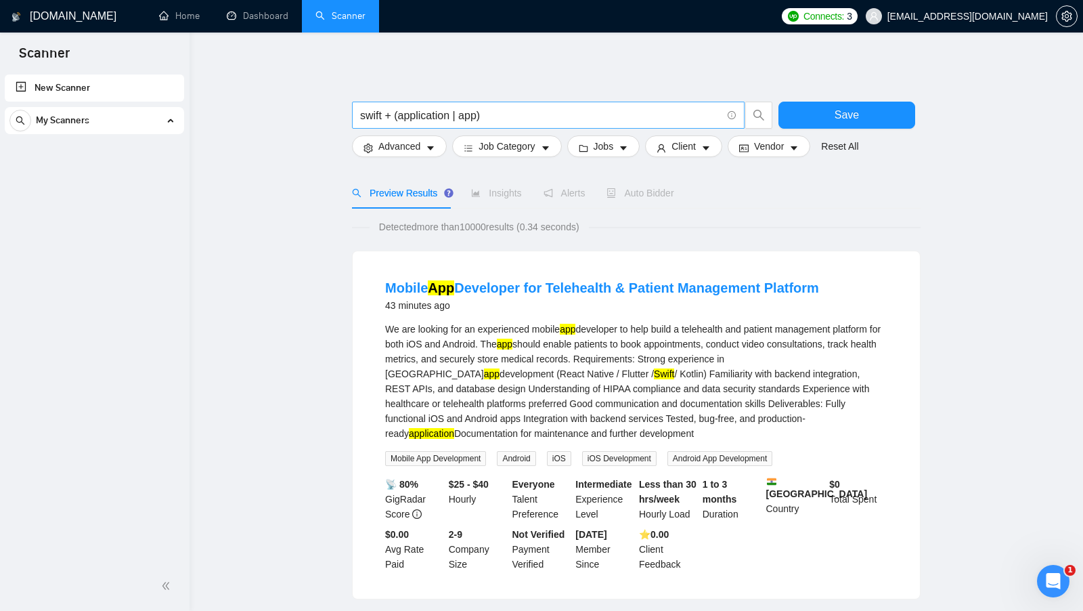
click at [475, 115] on input "swift + (application | app)" at bounding box center [540, 115] width 361 height 17
click at [477, 115] on input "swift + (application | app)" at bounding box center [540, 115] width 361 height 17
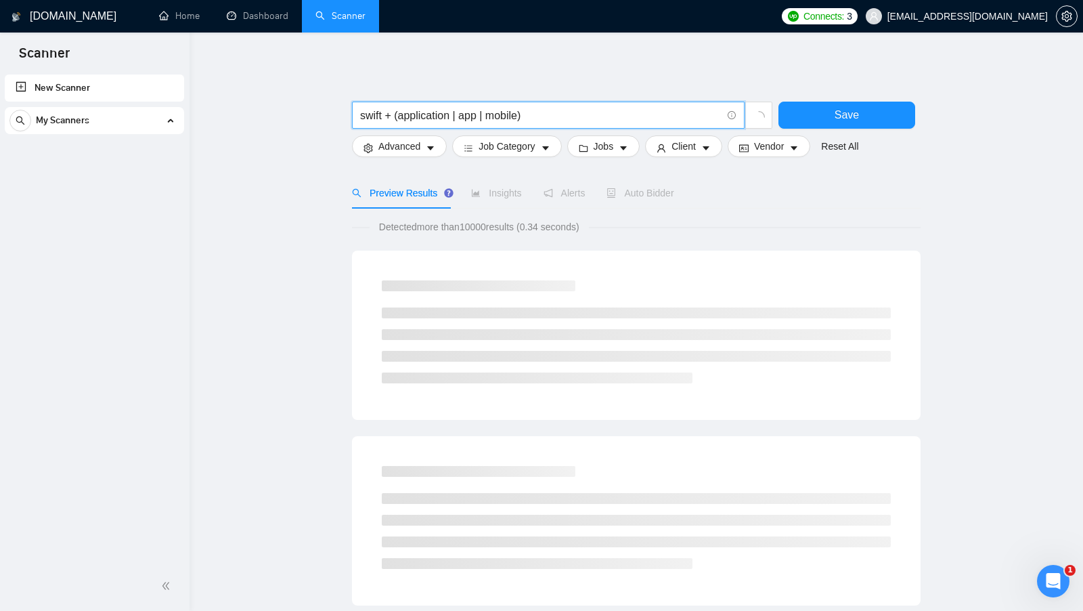
click at [363, 110] on input "swift + (application | app | mobile)" at bounding box center [540, 115] width 361 height 17
click at [418, 110] on input "swift + (application | app | mobile)" at bounding box center [540, 115] width 361 height 17
click at [468, 114] on input "swift + (application | app | mobile)" at bounding box center [540, 115] width 361 height 17
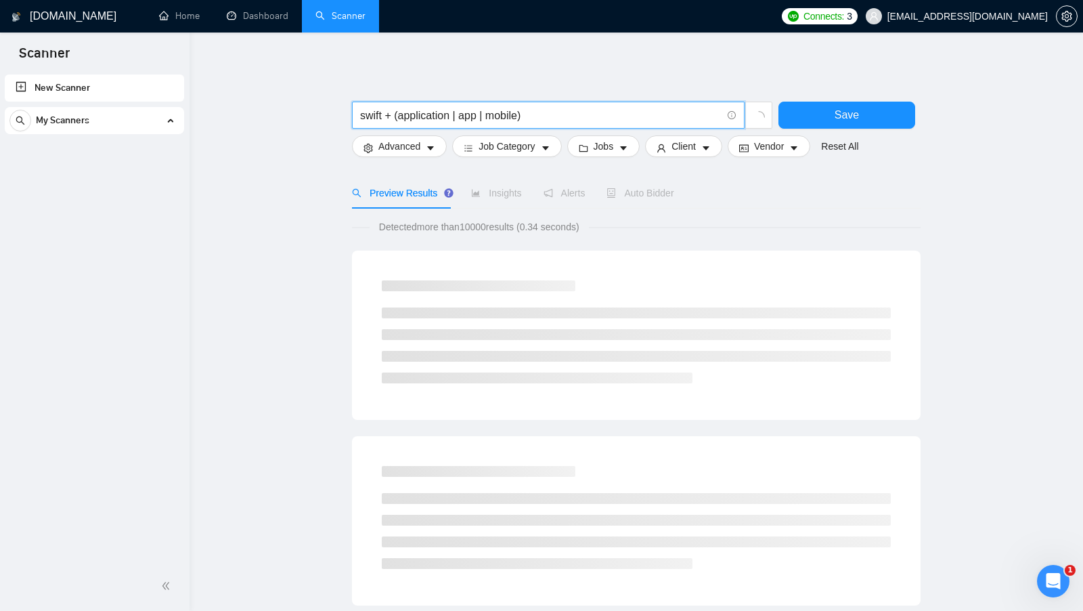
click at [468, 114] on input "swift + (application | app | mobile)" at bounding box center [540, 115] width 361 height 17
click at [501, 114] on input "swift + (application | app | mobile)" at bounding box center [540, 115] width 361 height 17
click at [562, 119] on input "swift + (application | app | mobile)" at bounding box center [540, 115] width 361 height 17
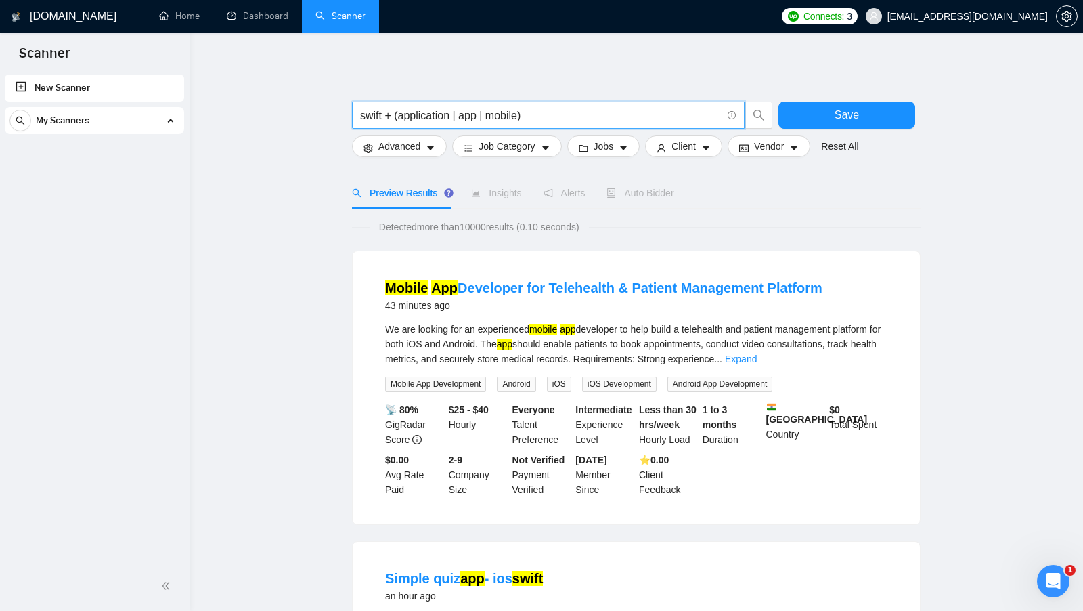
click at [883, 363] on div "We are looking for an experienced mobile app developer to help build a teleheal…" at bounding box center [636, 344] width 502 height 45
click at [757, 355] on link "Expand" at bounding box center [741, 358] width 32 height 11
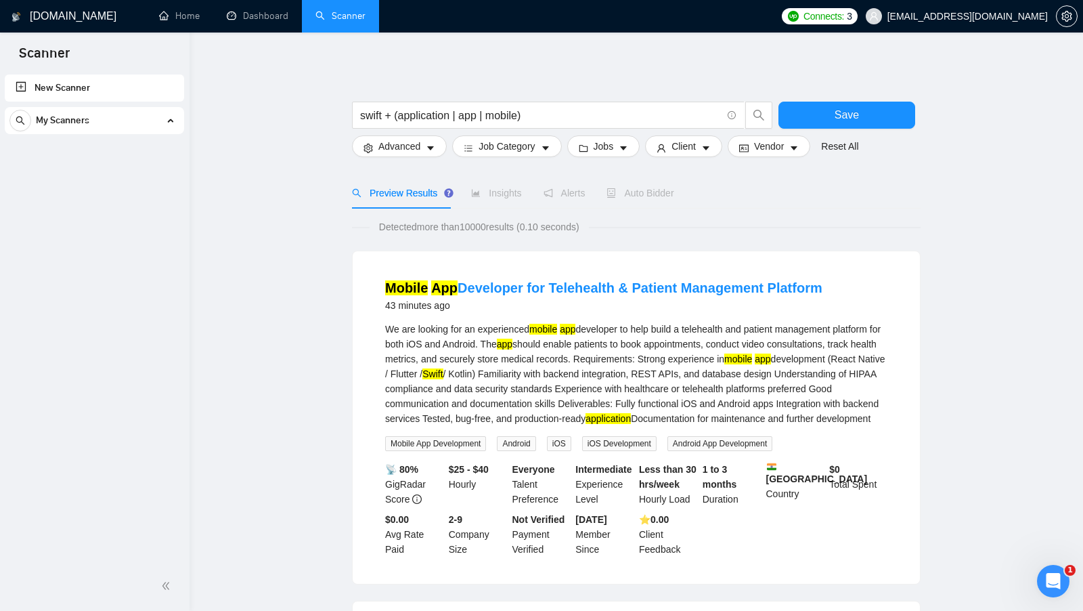
click at [443, 374] on mark "Swift" at bounding box center [432, 373] width 20 height 11
click at [641, 374] on div "We are looking for an experienced mobile app developer to help build a teleheal…" at bounding box center [636, 374] width 502 height 104
click at [480, 114] on input "swift + (application | app | mobile)" at bounding box center [540, 115] width 361 height 17
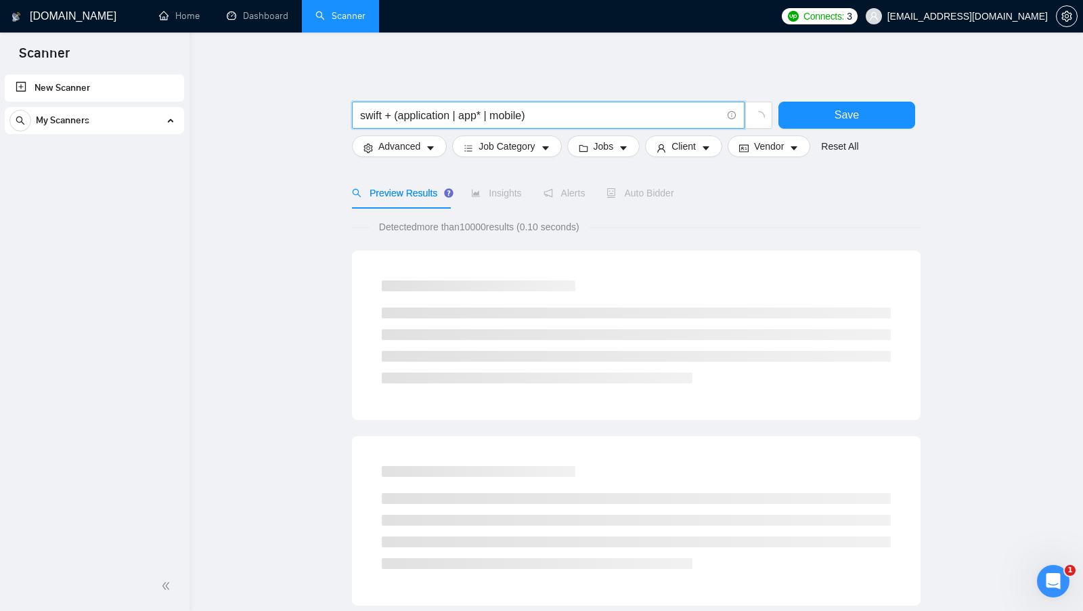
drag, startPoint x: 462, startPoint y: 108, endPoint x: 402, endPoint y: 111, distance: 59.6
click at [402, 110] on input "swift + (application | app* | mobile)" at bounding box center [540, 115] width 361 height 17
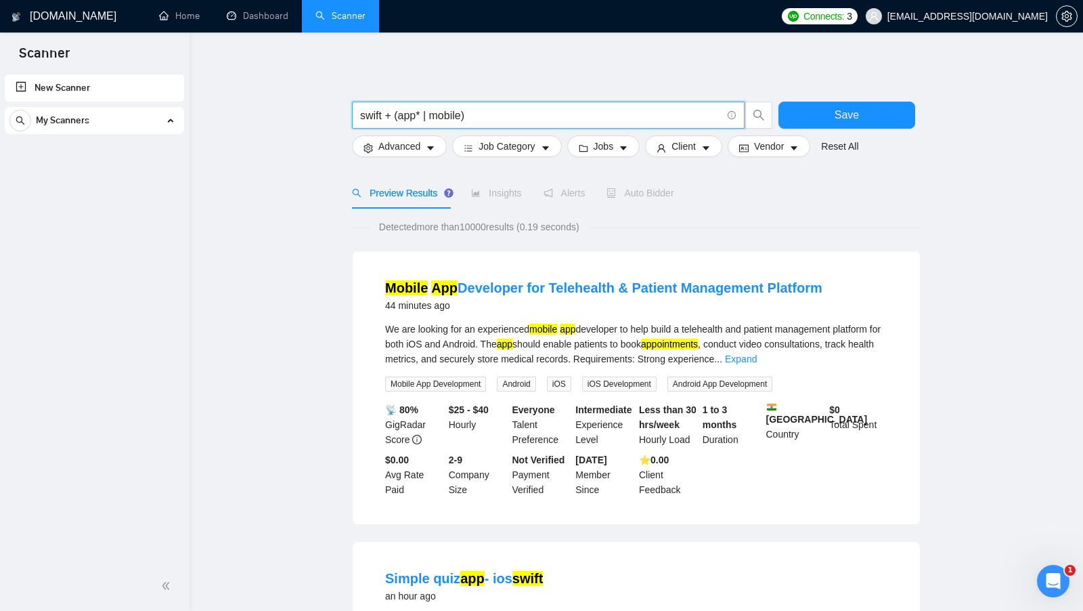
click at [411, 116] on input "swift + (app* | mobile)" at bounding box center [540, 115] width 361 height 17
click at [738, 349] on div "We are looking for an experienced mobile app developer to help build a teleheal…" at bounding box center [636, 344] width 502 height 45
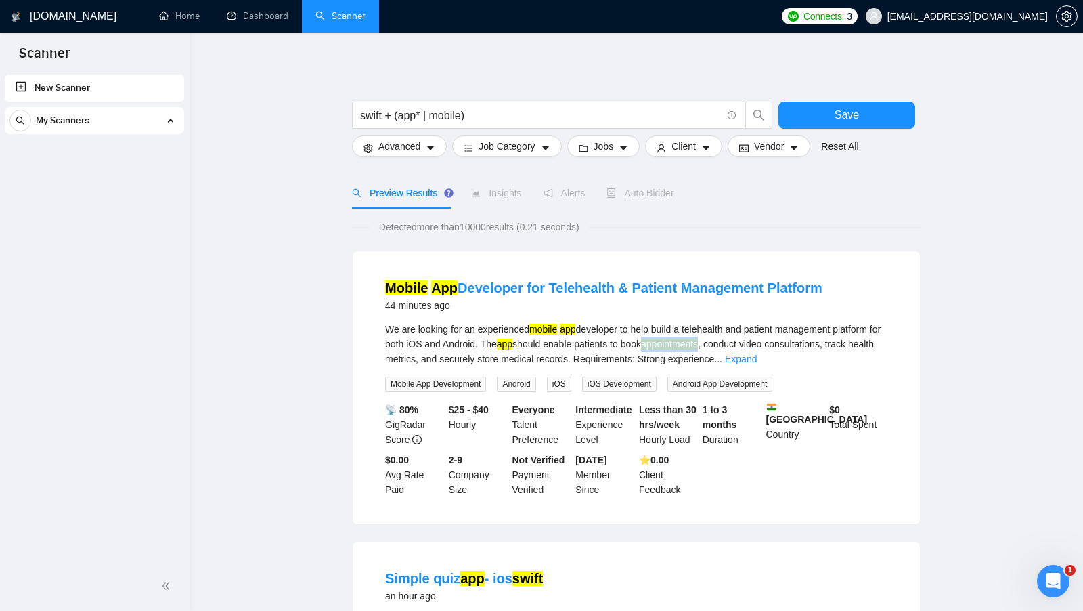
click at [739, 349] on div "We are looking for an experienced mobile app developer to help build a teleheal…" at bounding box center [636, 344] width 502 height 45
click at [698, 347] on mark "appointments" at bounding box center [669, 343] width 57 height 11
click at [512, 341] on mark "app" at bounding box center [505, 343] width 16 height 11
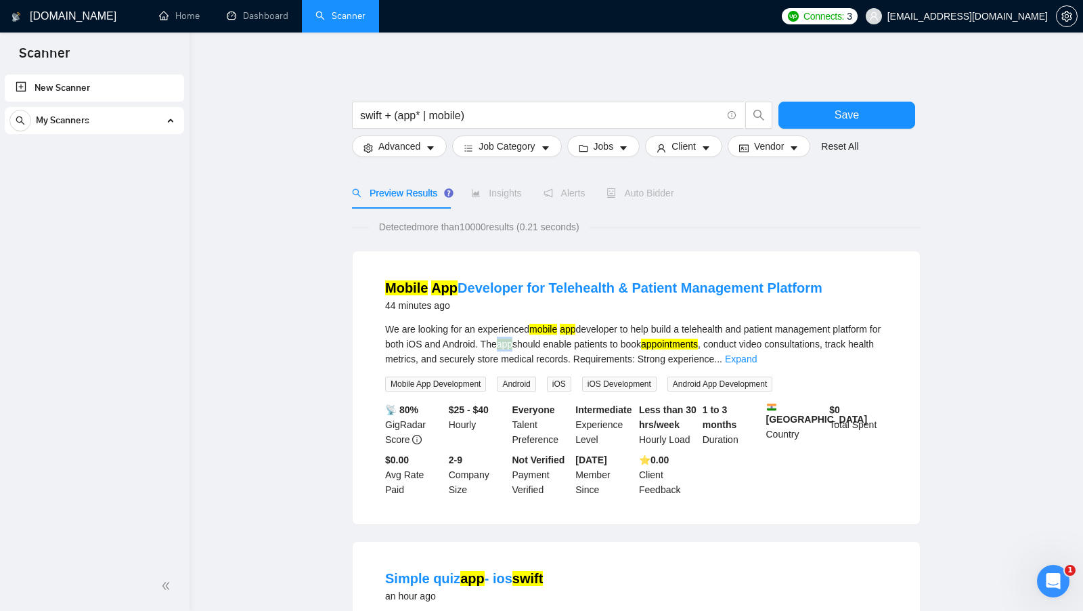
click at [512, 342] on mark "app" at bounding box center [505, 343] width 16 height 11
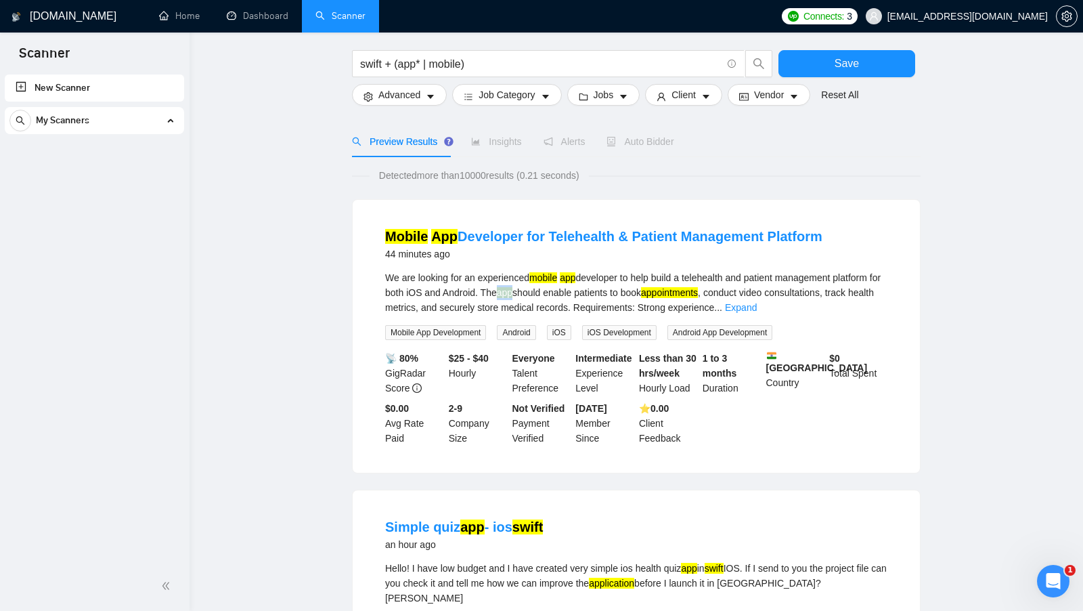
scroll to position [122, 0]
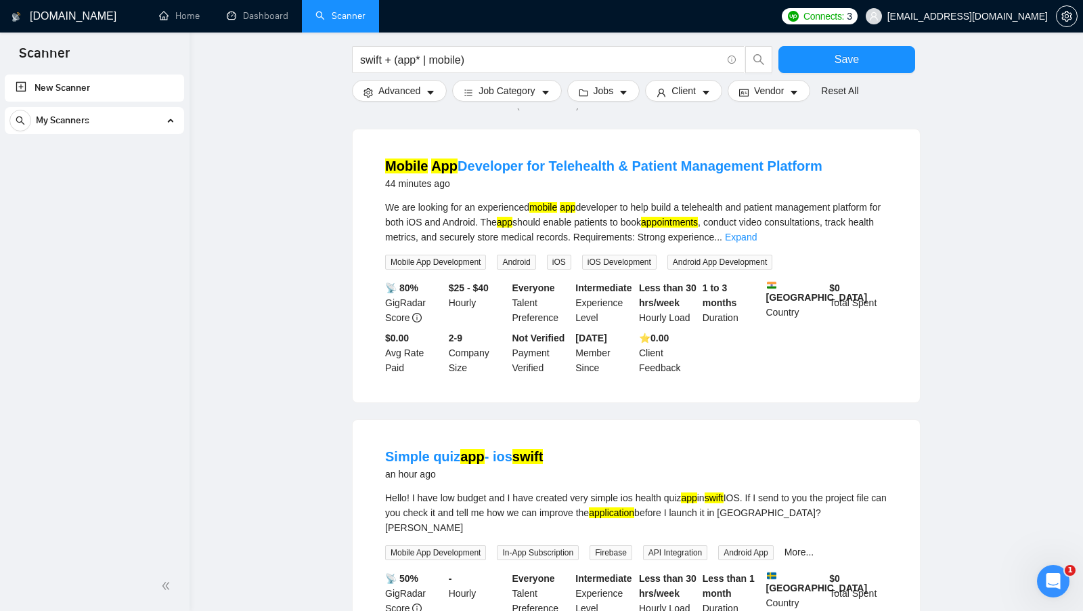
click at [634, 511] on mark "application" at bounding box center [611, 512] width 45 height 11
drag, startPoint x: 418, startPoint y: 62, endPoint x: 399, endPoint y: 62, distance: 19.0
click at [399, 62] on input "swift + (app* | mobile)" at bounding box center [540, 59] width 361 height 17
click at [421, 60] on input "swift + (app* | mobile)" at bounding box center [540, 59] width 361 height 17
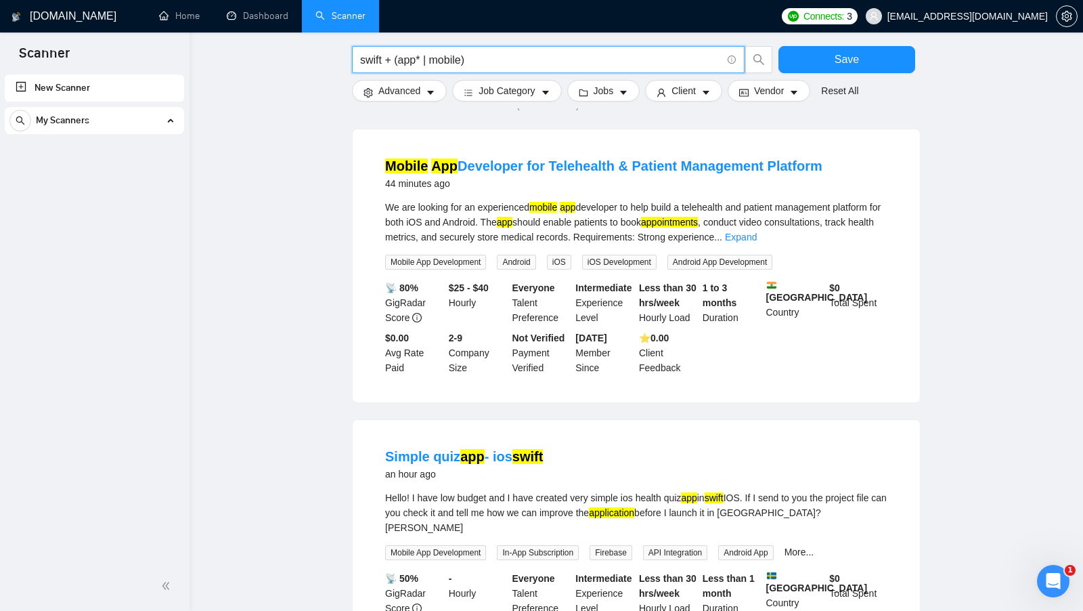
click at [421, 60] on input "swift + (app* | mobile)" at bounding box center [540, 59] width 361 height 17
click at [426, 60] on input "swift + (app* | mobile)" at bounding box center [540, 59] width 361 height 17
click at [698, 223] on mark "appointments" at bounding box center [669, 222] width 57 height 11
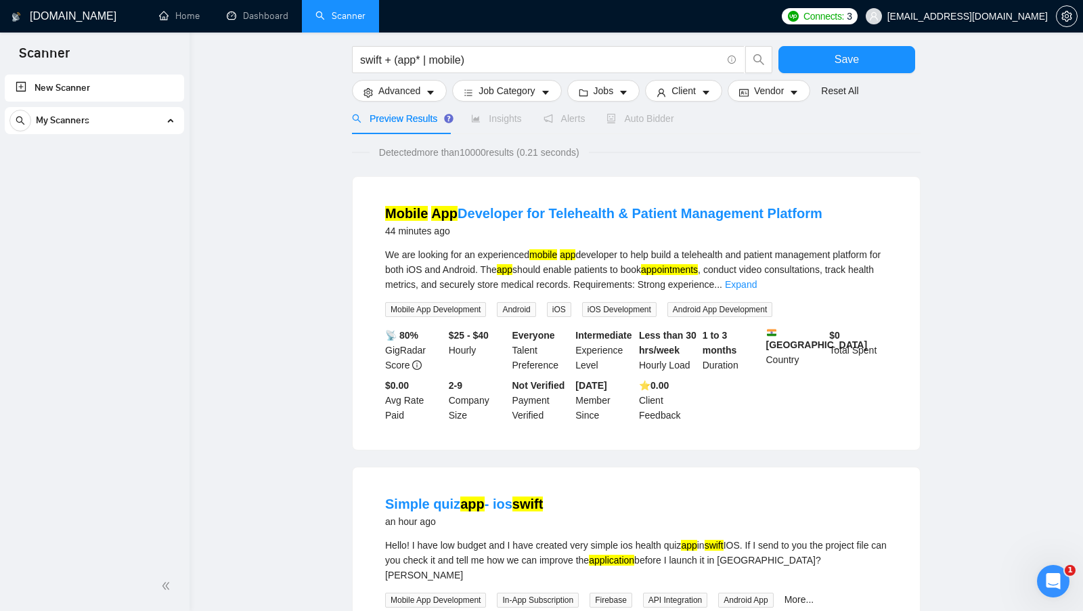
scroll to position [65, 0]
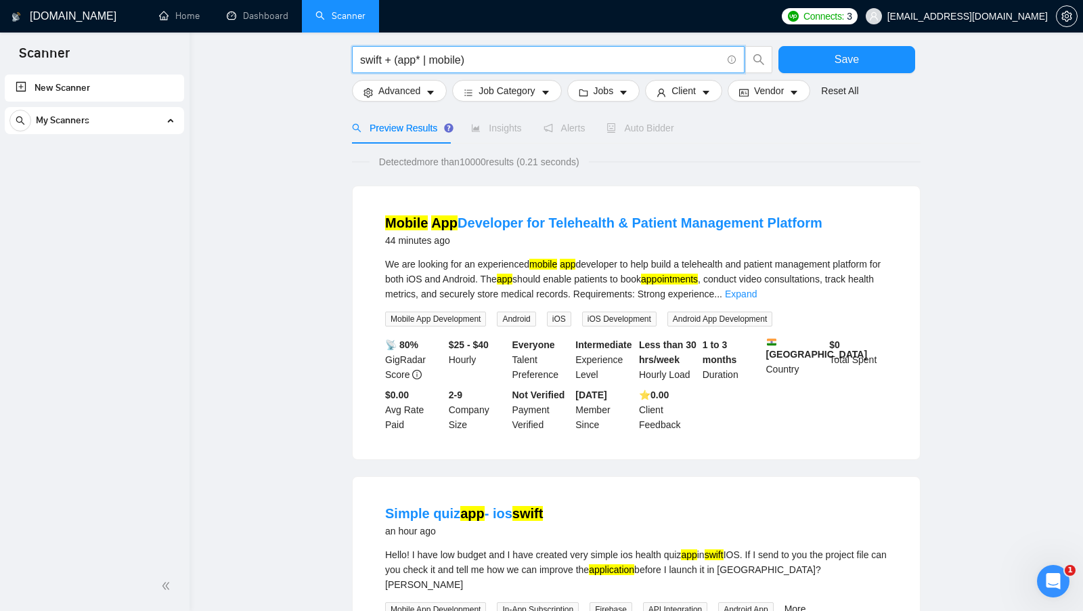
click at [424, 62] on input "swift + (app* | mobile)" at bounding box center [540, 59] width 361 height 17
click at [521, 56] on input "swift + (app | application | mobile)" at bounding box center [540, 59] width 361 height 17
click at [539, 65] on input "swift + (app | application | mobile | dev*)" at bounding box center [540, 59] width 361 height 17
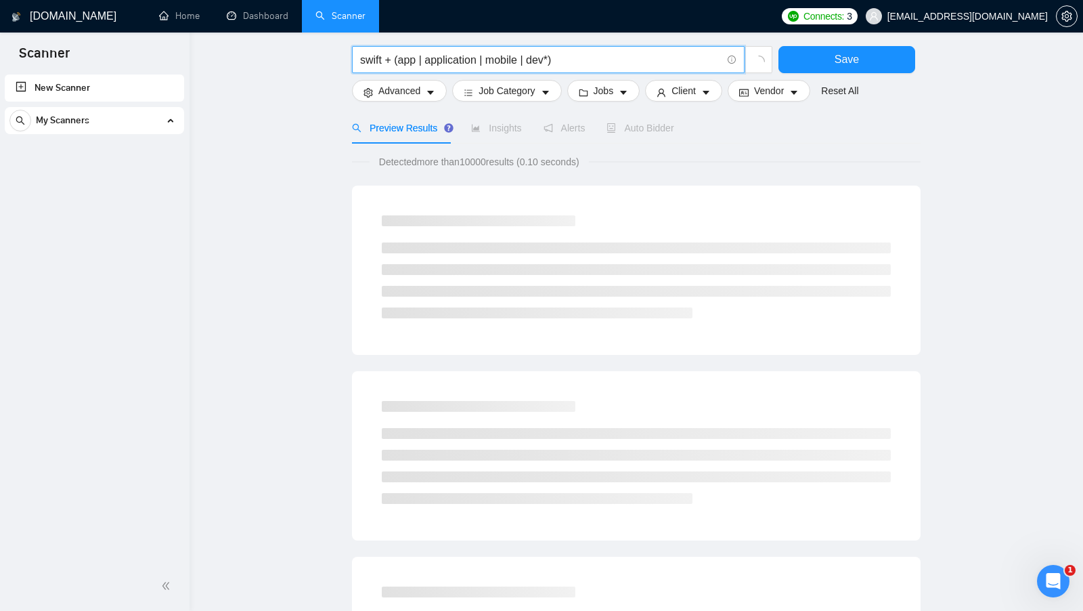
click at [539, 65] on input "swift + (app | application | mobile | dev*)" at bounding box center [540, 59] width 361 height 17
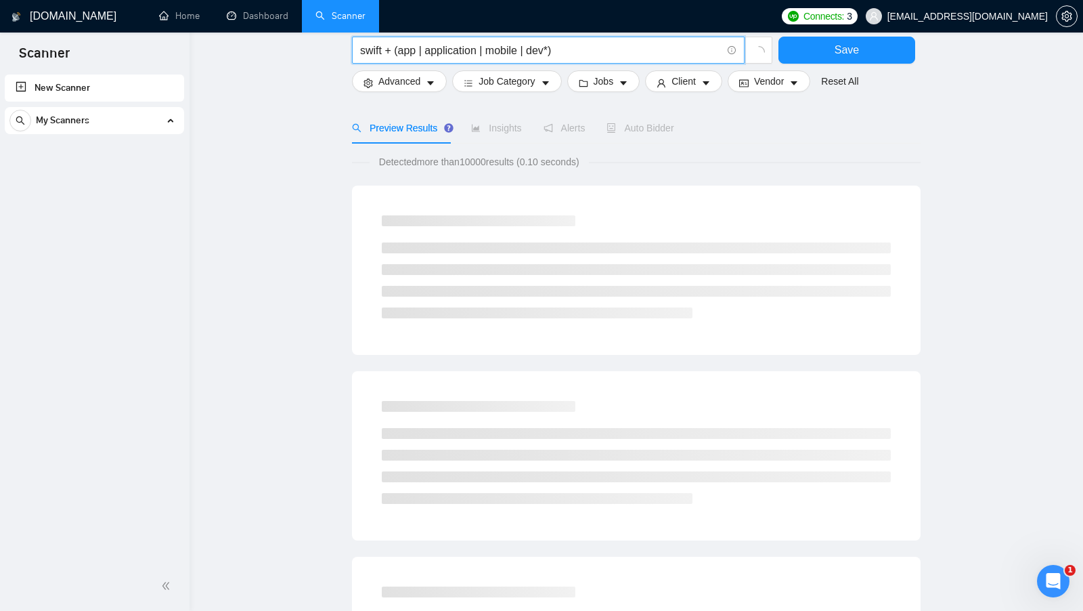
scroll to position [0, 0]
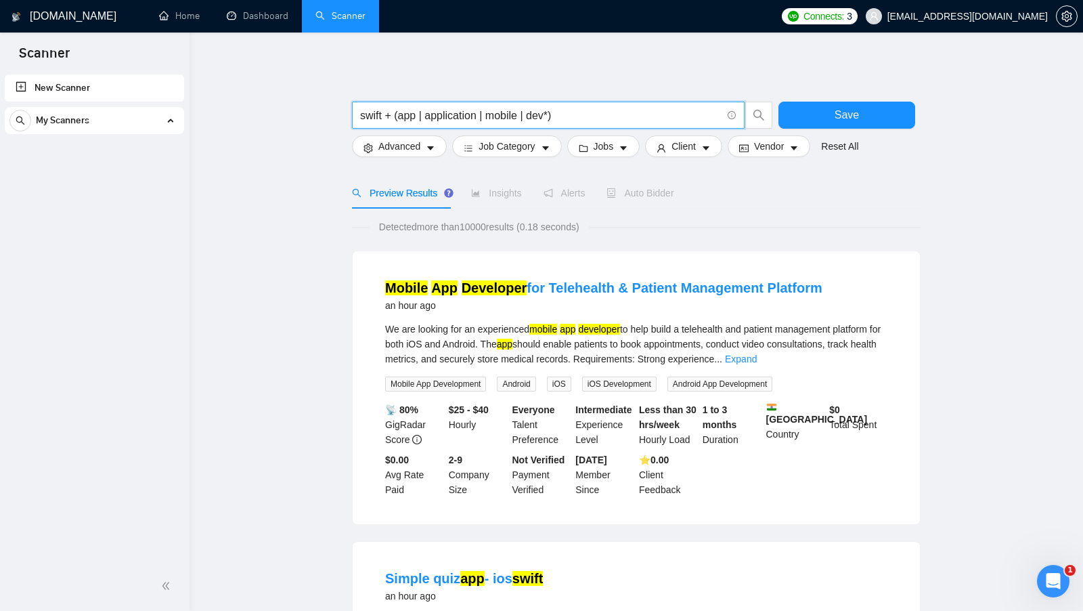
click at [615, 332] on mark "developer" at bounding box center [599, 329] width 42 height 11
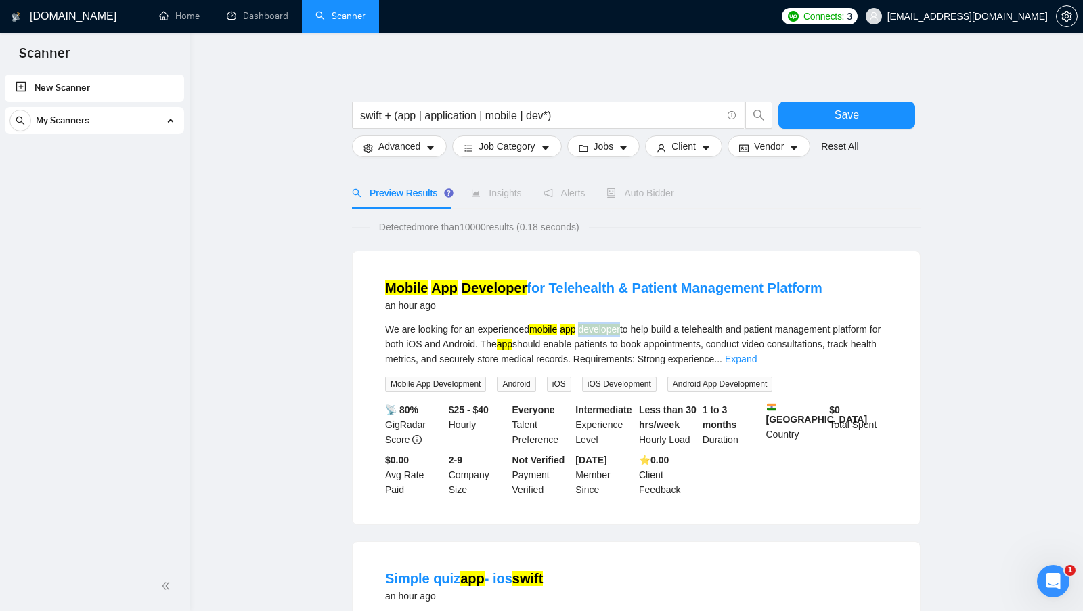
click at [615, 332] on mark "developer" at bounding box center [599, 329] width 42 height 11
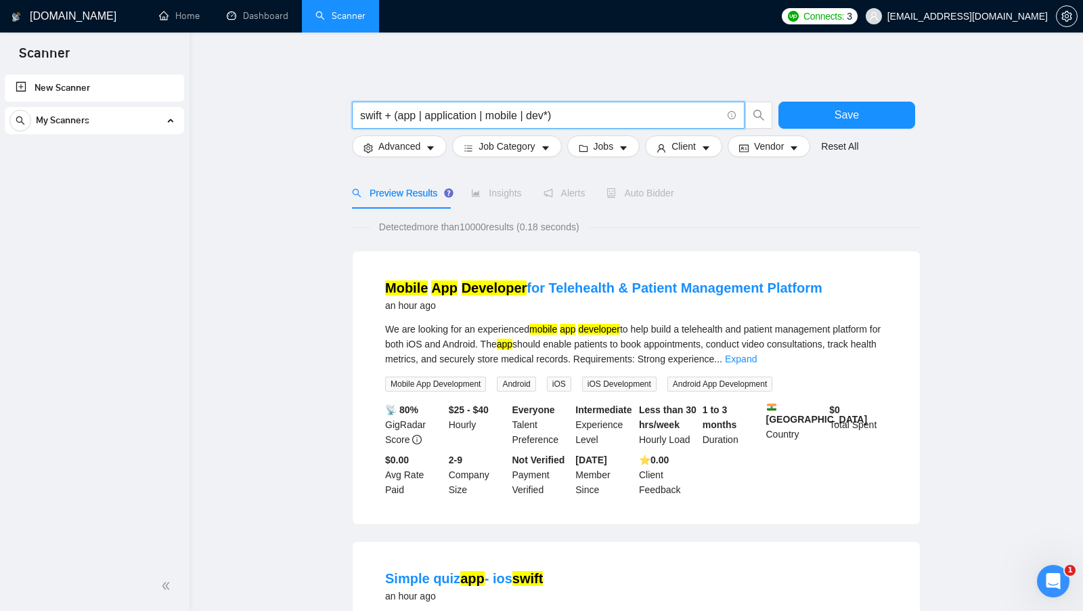
click at [550, 111] on input "swift + (app | application | mobile | dev*)" at bounding box center [540, 115] width 361 height 17
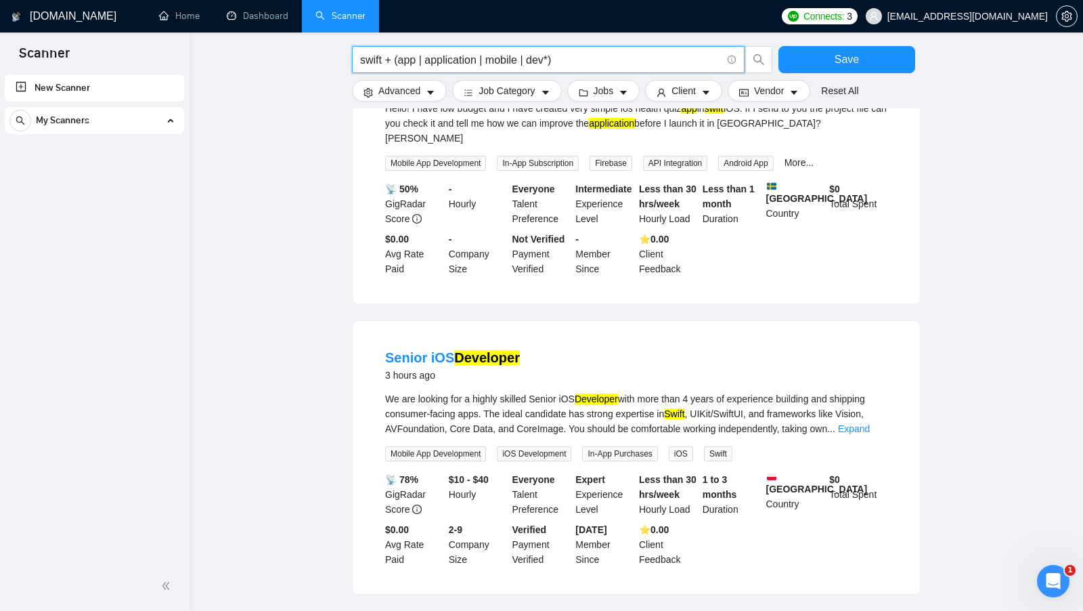
scroll to position [512, 0]
click at [601, 392] on mark "Developer" at bounding box center [596, 397] width 43 height 11
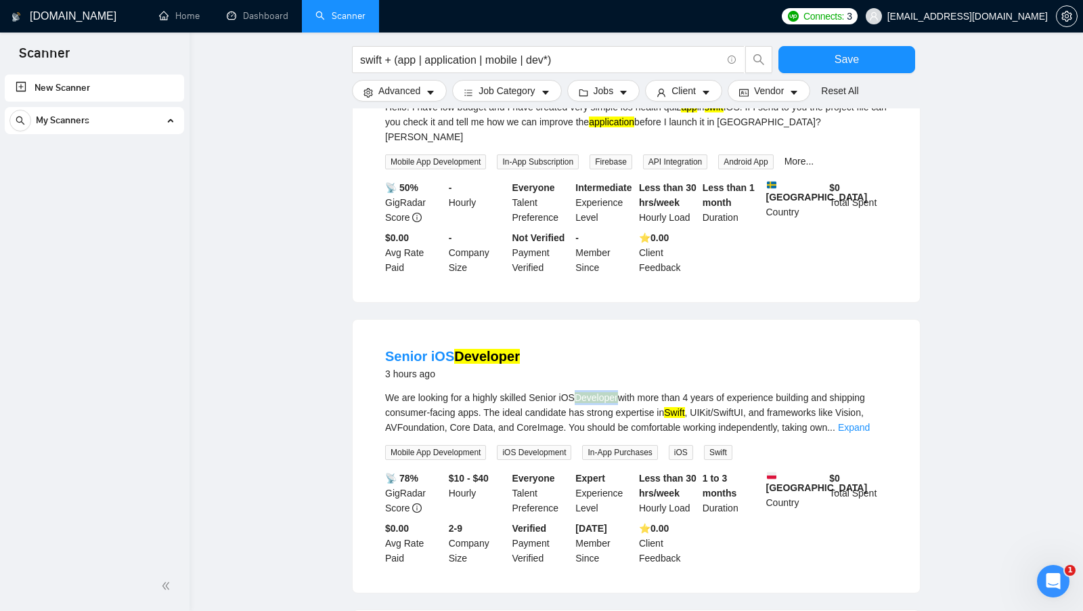
click at [601, 392] on mark "Developer" at bounding box center [596, 397] width 43 height 11
click at [539, 60] on input "swift + (app | application | mobile | dev*)" at bounding box center [540, 59] width 361 height 17
drag, startPoint x: 552, startPoint y: 59, endPoint x: 546, endPoint y: 58, distance: 6.8
click at [546, 58] on input "swift + (app | application | mobile | dev*)" at bounding box center [540, 59] width 361 height 17
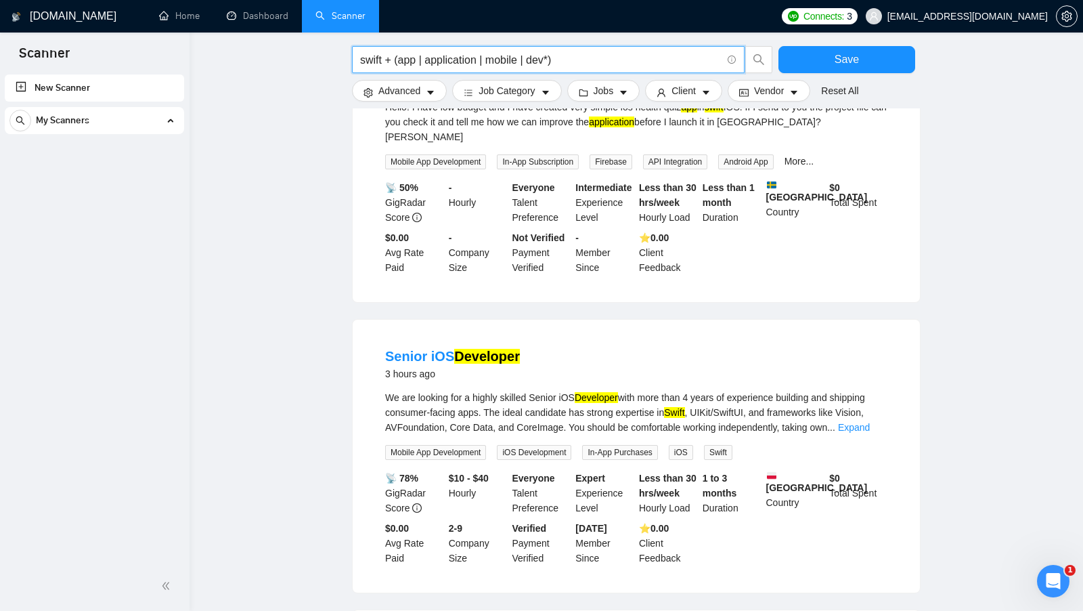
click at [382, 56] on input "swift + (app | application | mobile | dev*)" at bounding box center [540, 59] width 361 height 17
click at [525, 60] on input "swift* + (app | application | mobile | dev*)" at bounding box center [540, 59] width 361 height 17
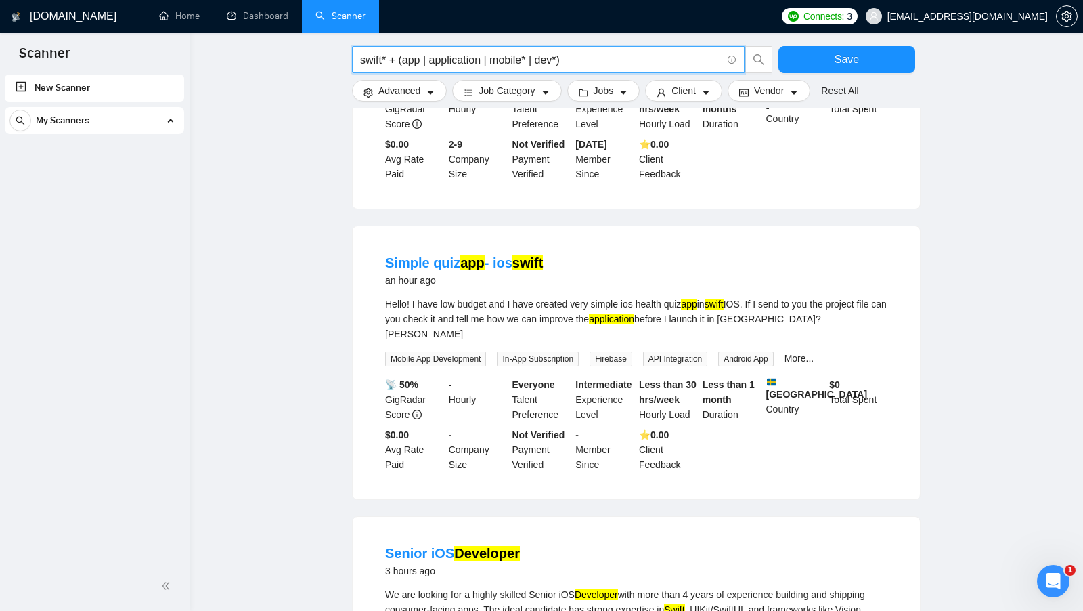
scroll to position [314, 0]
drag, startPoint x: 496, startPoint y: 62, endPoint x: 561, endPoint y: 63, distance: 65.0
click at [561, 63] on input "swift* + (app | application | mobile* | dev*)" at bounding box center [540, 59] width 361 height 17
click at [586, 63] on input "swift* + (app | application | mobile* | dev*)" at bounding box center [540, 59] width 361 height 17
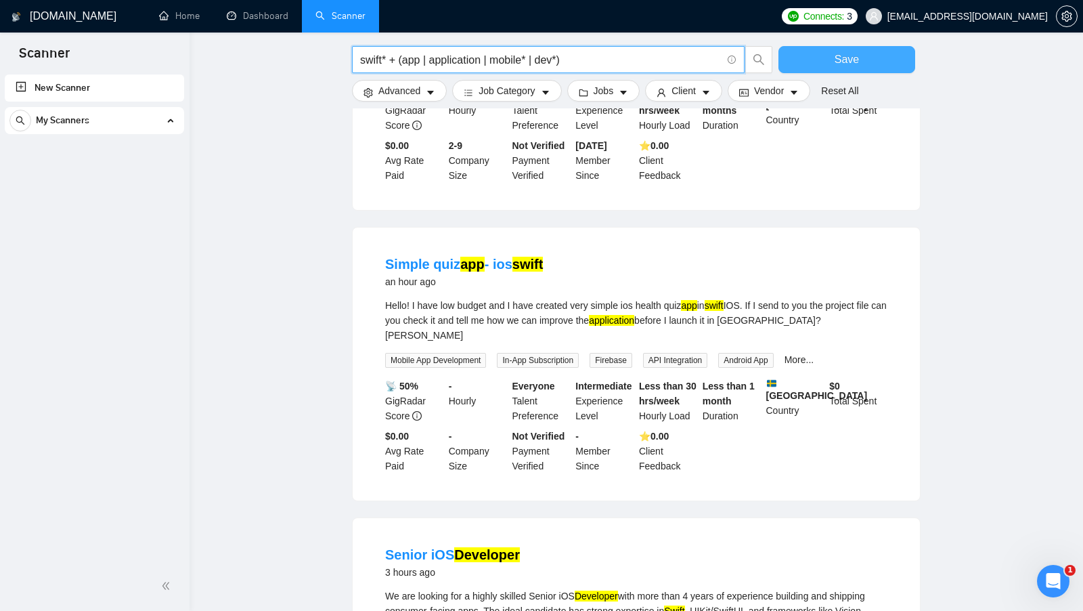
type input "swift* + (app | application | mobile* | dev*)"
click at [831, 61] on button "Save" at bounding box center [846, 59] width 137 height 27
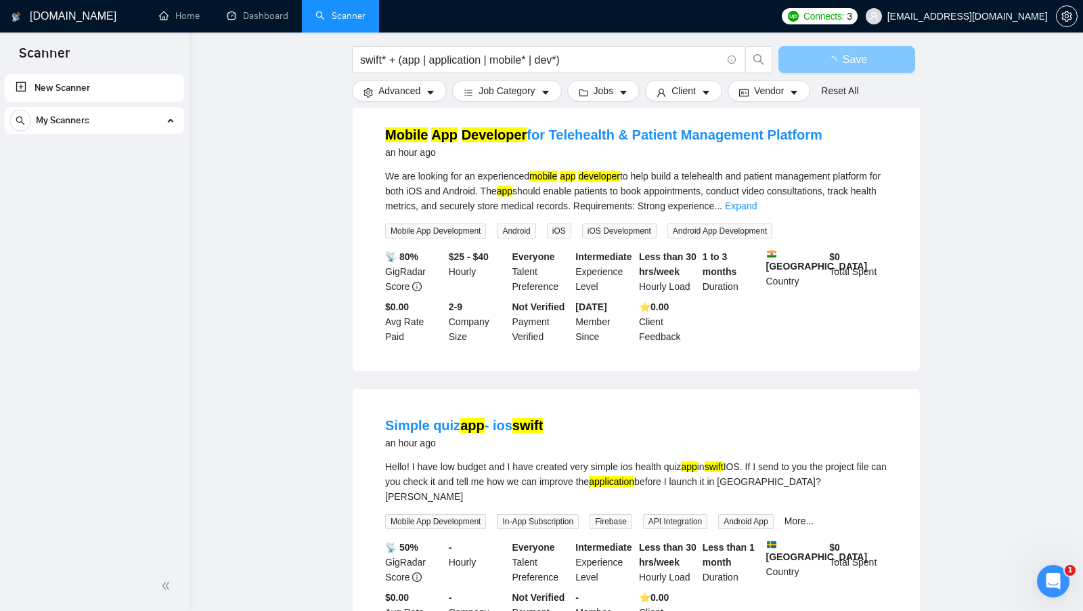
scroll to position [0, 0]
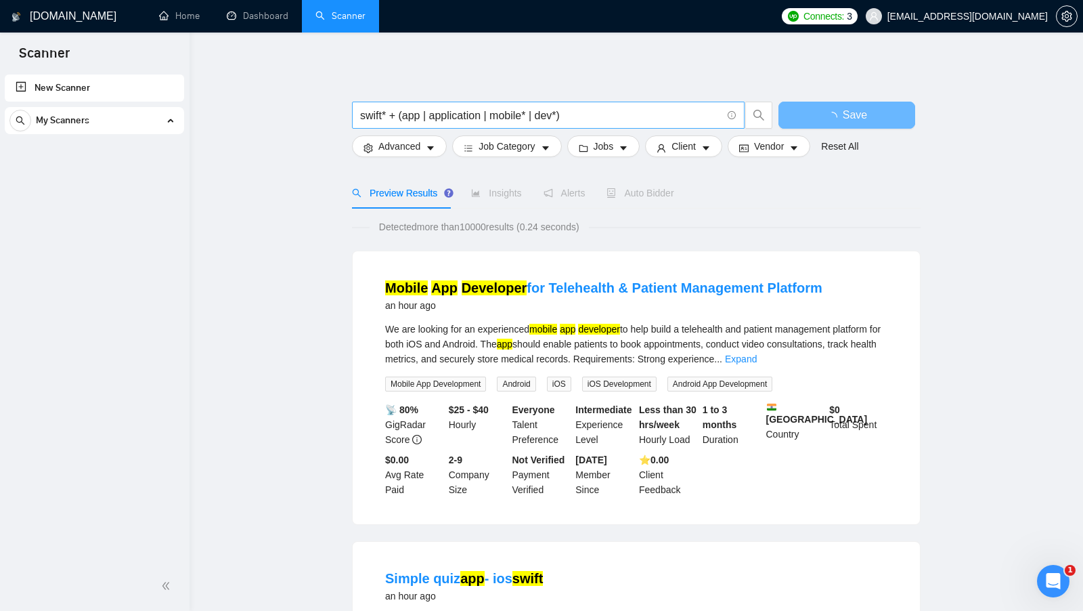
click at [608, 112] on input "swift* + (app | application | mobile* | dev*)" at bounding box center [540, 115] width 361 height 17
drag, startPoint x: 579, startPoint y: 116, endPoint x: 345, endPoint y: 117, distance: 234.2
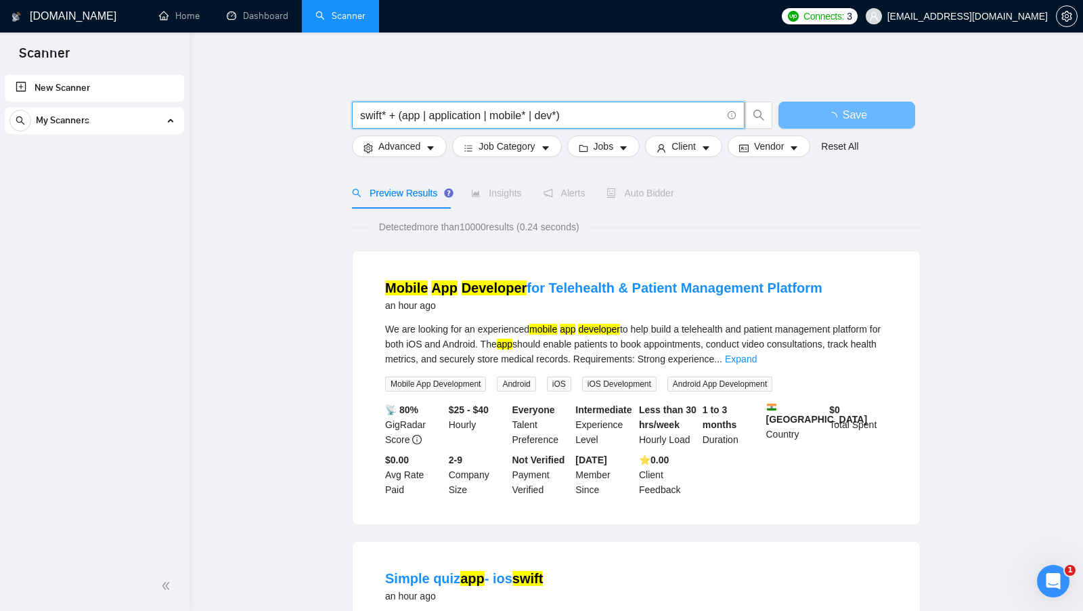
click at [483, 115] on input "swift* + (app | application | mobile* | dev*)" at bounding box center [540, 115] width 361 height 17
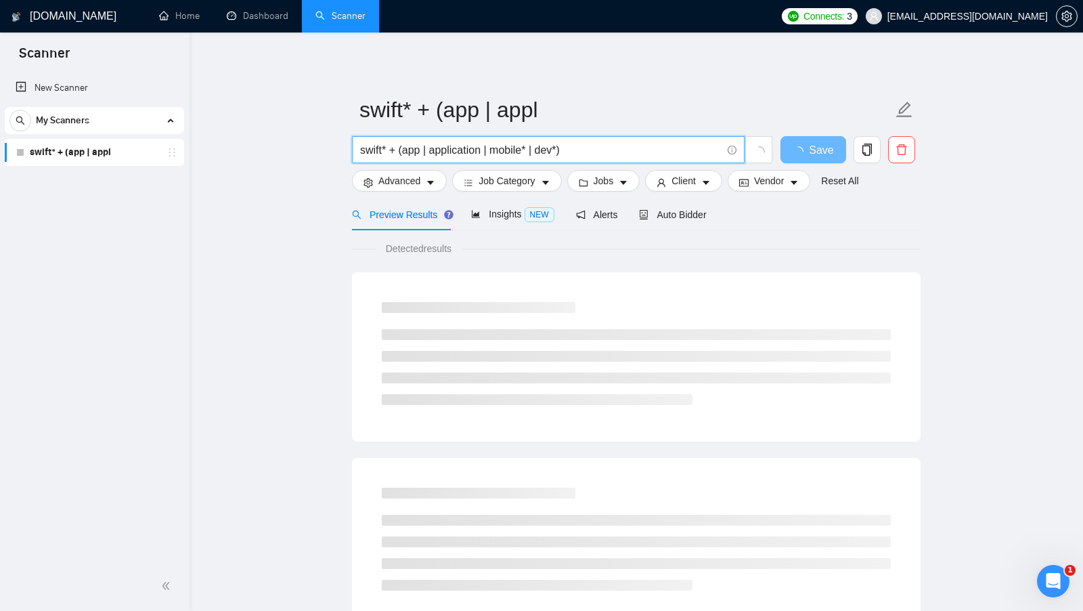
drag, startPoint x: 617, startPoint y: 155, endPoint x: 308, endPoint y: 155, distance: 309.3
click at [308, 155] on main "swift* + (app | appl swift* + (app | application | mobile* | dev*) Save Advance…" at bounding box center [636, 618] width 850 height 1129
click at [606, 155] on input "swift* + (app | application | mobile* | dev*)" at bounding box center [540, 149] width 361 height 17
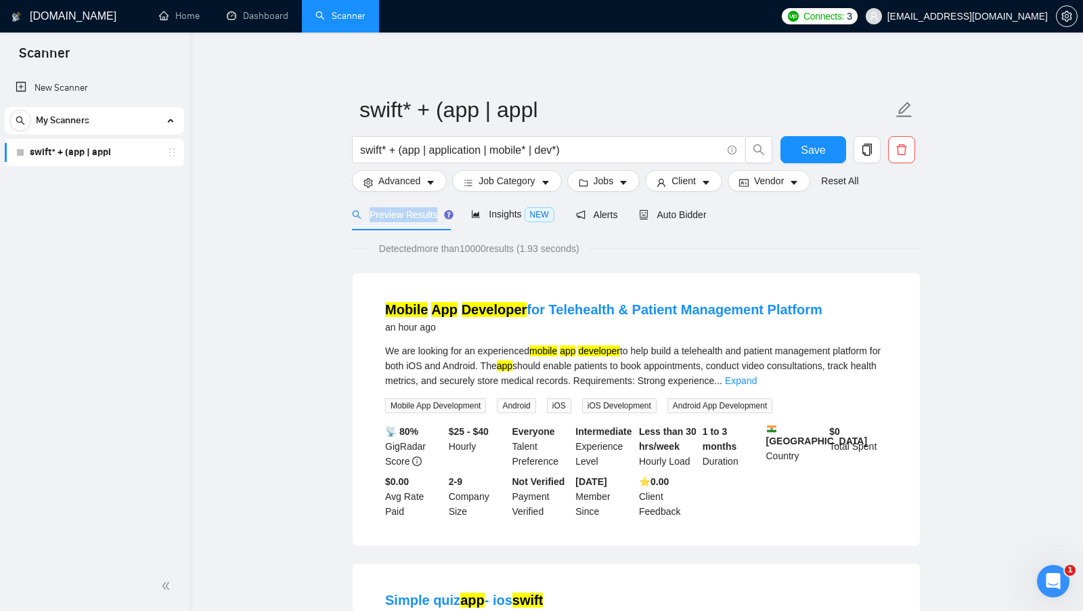
drag, startPoint x: 366, startPoint y: 215, endPoint x: 437, endPoint y: 216, distance: 70.4
click at [437, 216] on span "Preview Results" at bounding box center [400, 214] width 97 height 11
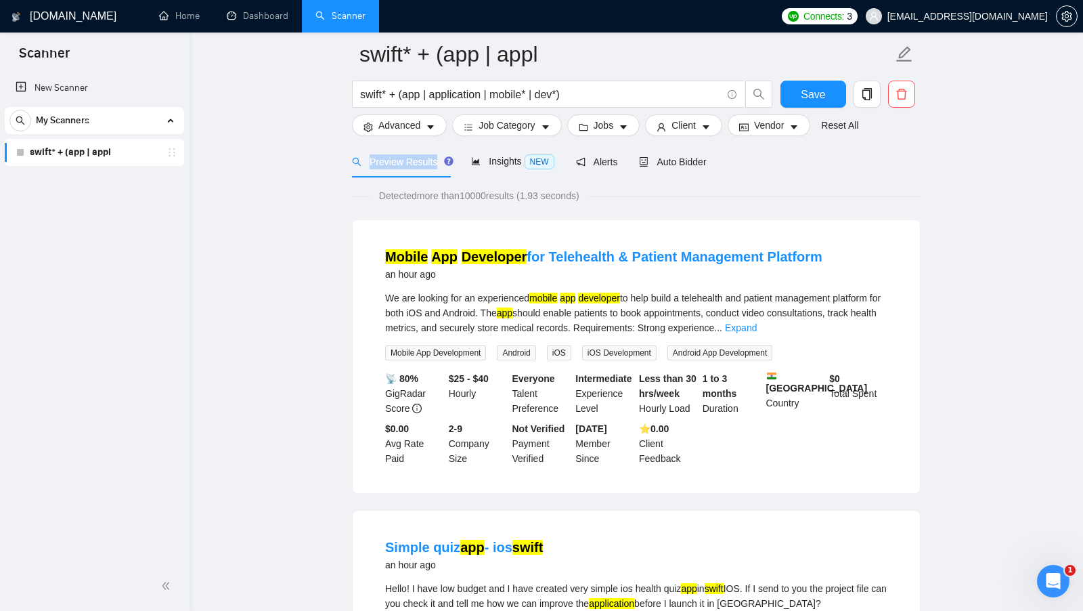
scroll to position [62, 0]
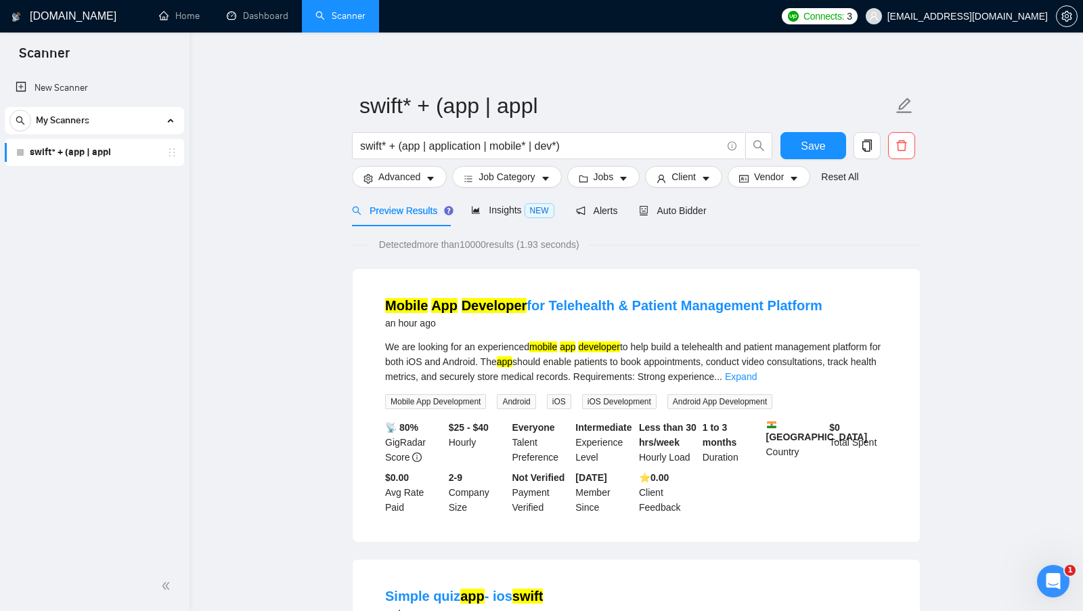
scroll to position [0, 0]
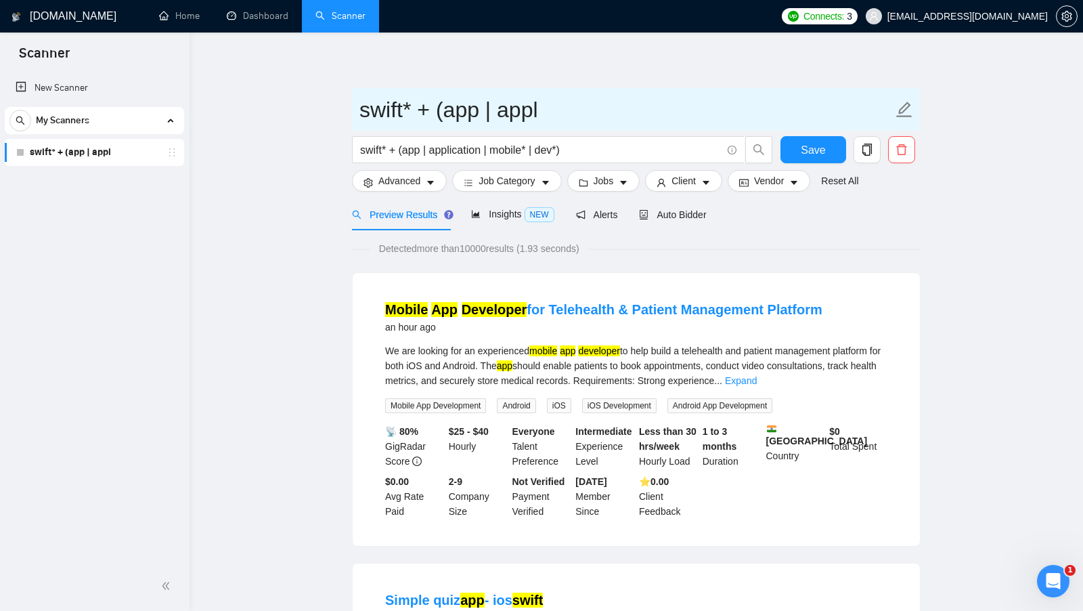
click at [556, 110] on input "swift* + (app | appl" at bounding box center [625, 110] width 533 height 34
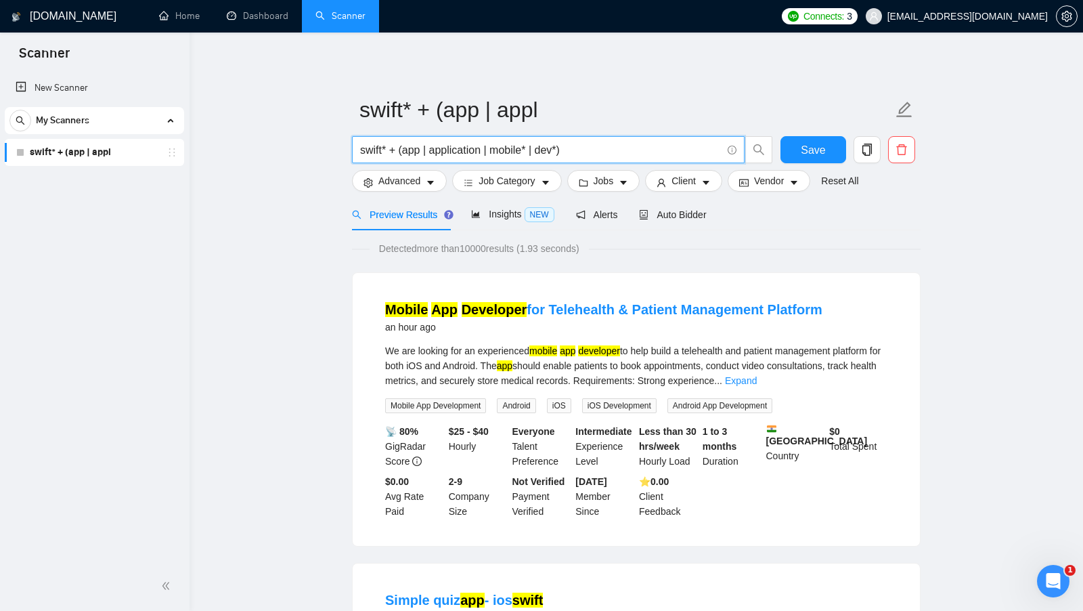
click at [384, 144] on input "swift* + (app | application | mobile* | dev*)" at bounding box center [540, 149] width 361 height 17
click at [382, 144] on input "swift* + (app | application | mobile* | dev*)" at bounding box center [540, 149] width 361 height 17
click at [404, 145] on input "swift* + (app | application | mobile* | dev*)" at bounding box center [540, 149] width 361 height 17
click at [502, 148] on input "swift* + (app | application | mobile* | dev*)" at bounding box center [540, 149] width 361 height 17
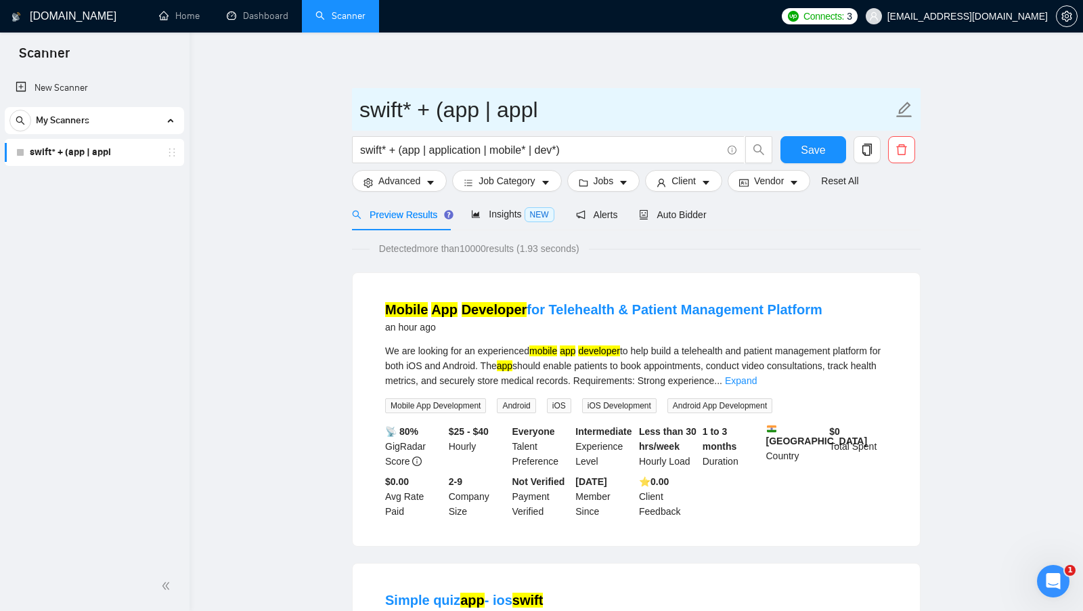
click at [551, 115] on input "swift* + (app | appl" at bounding box center [625, 110] width 533 height 34
drag, startPoint x: 556, startPoint y: 114, endPoint x: 309, endPoint y: 112, distance: 247.1
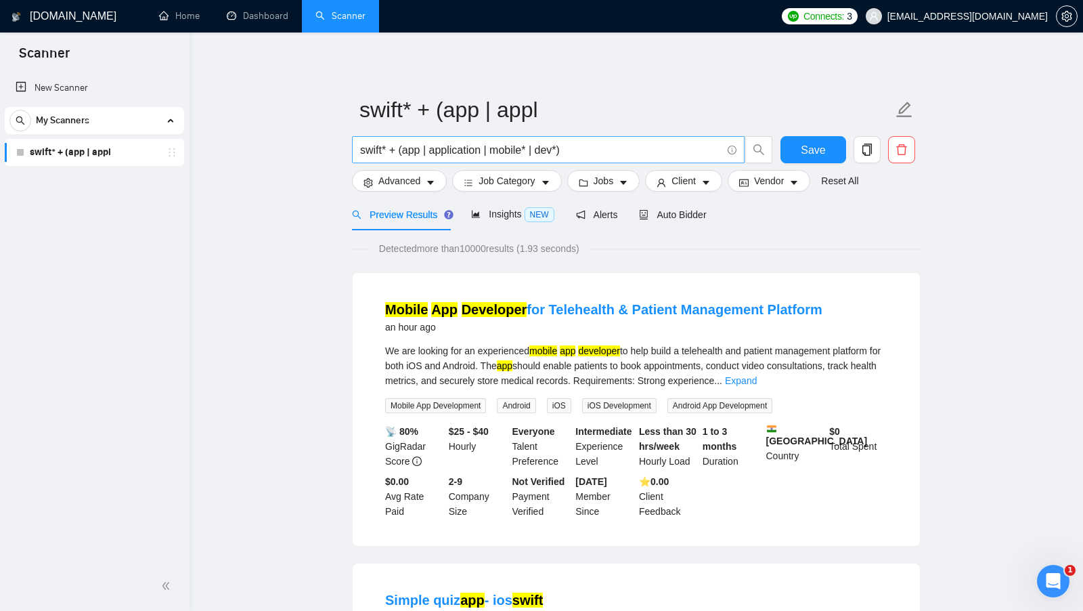
click at [564, 154] on input "swift* + (app | application | mobile* | dev*)" at bounding box center [540, 149] width 361 height 17
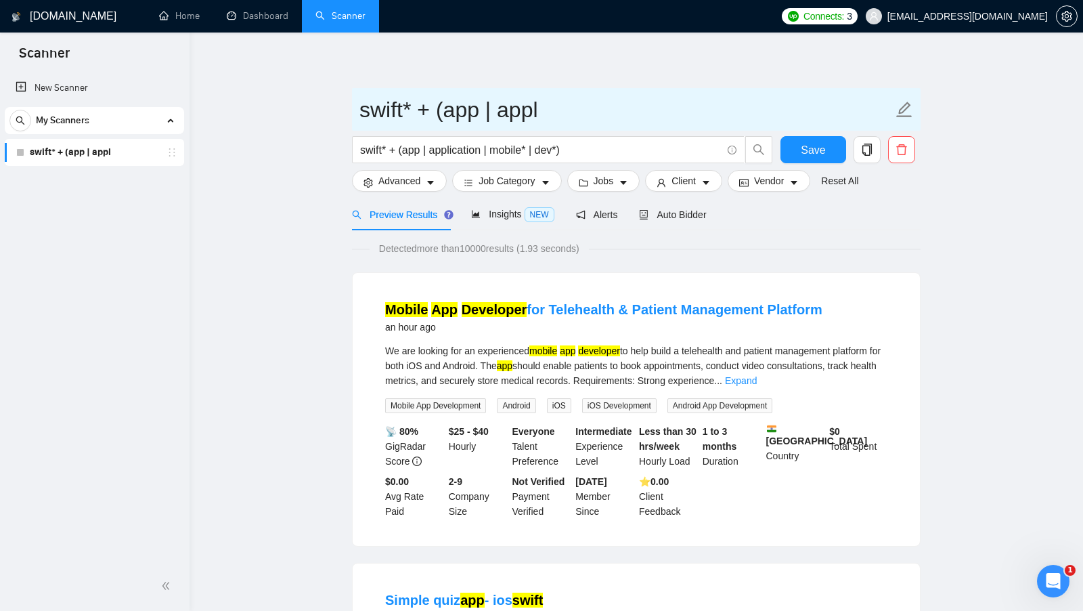
drag, startPoint x: 599, startPoint y: 106, endPoint x: 243, endPoint y: 106, distance: 356.0
type input "swift general"
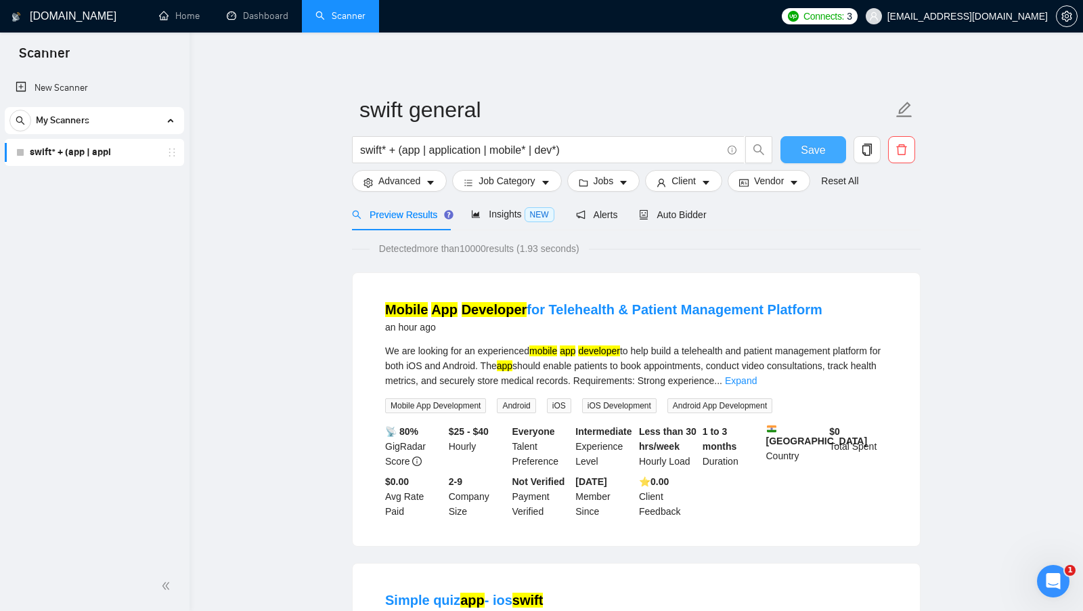
click at [806, 139] on button "Save" at bounding box center [813, 149] width 66 height 27
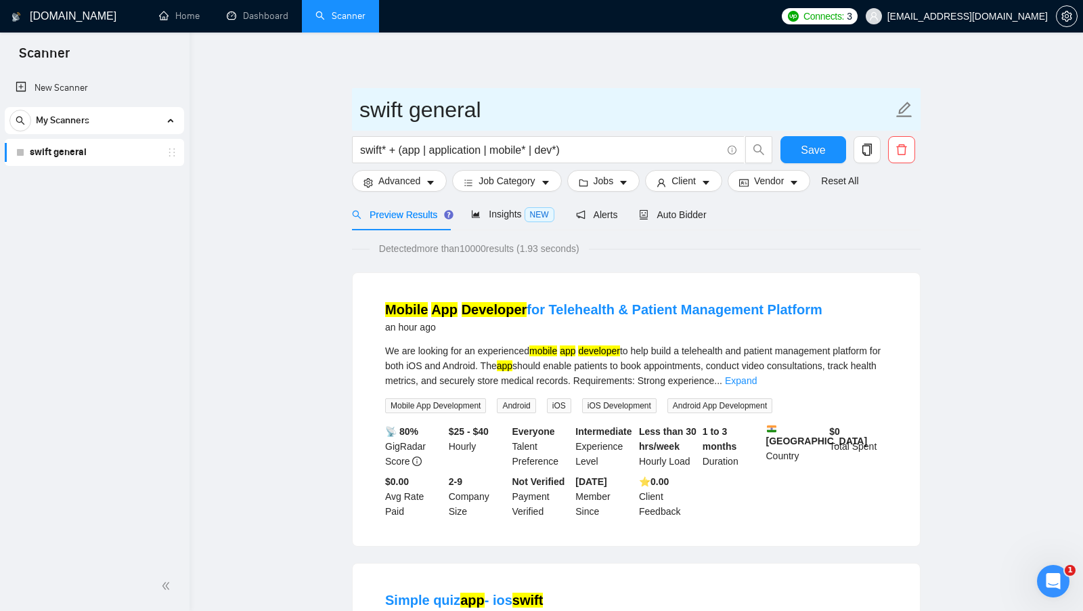
drag, startPoint x: 567, startPoint y: 106, endPoint x: 315, endPoint y: 112, distance: 251.9
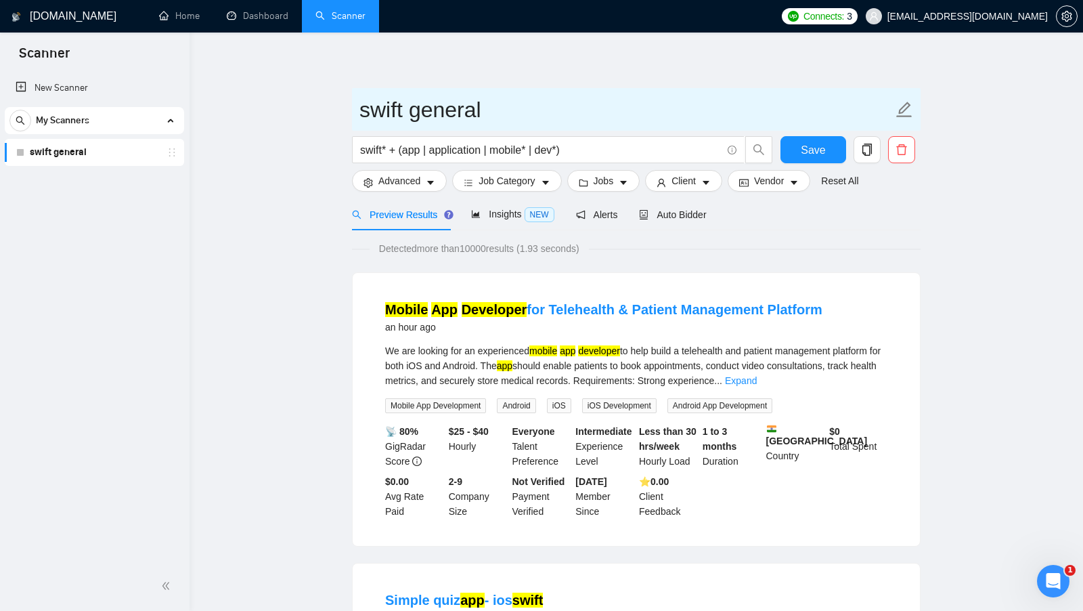
click at [587, 93] on input "swift general" at bounding box center [625, 110] width 533 height 34
click at [355, 100] on span "swift general" at bounding box center [636, 109] width 569 height 43
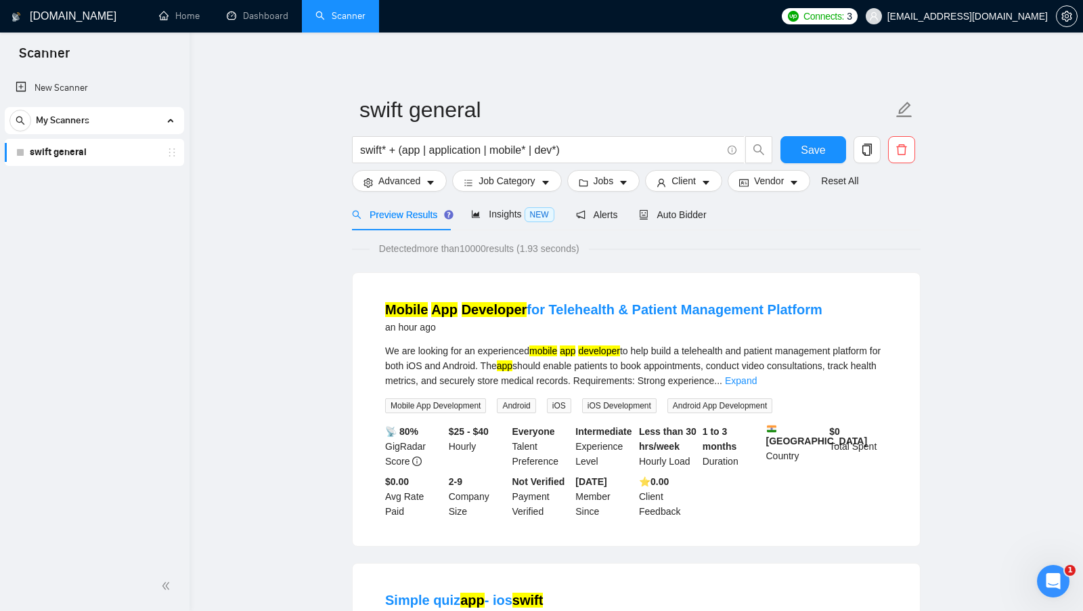
click at [796, 216] on div "Preview Results Insights NEW Alerts Auto Bidder" at bounding box center [636, 214] width 569 height 32
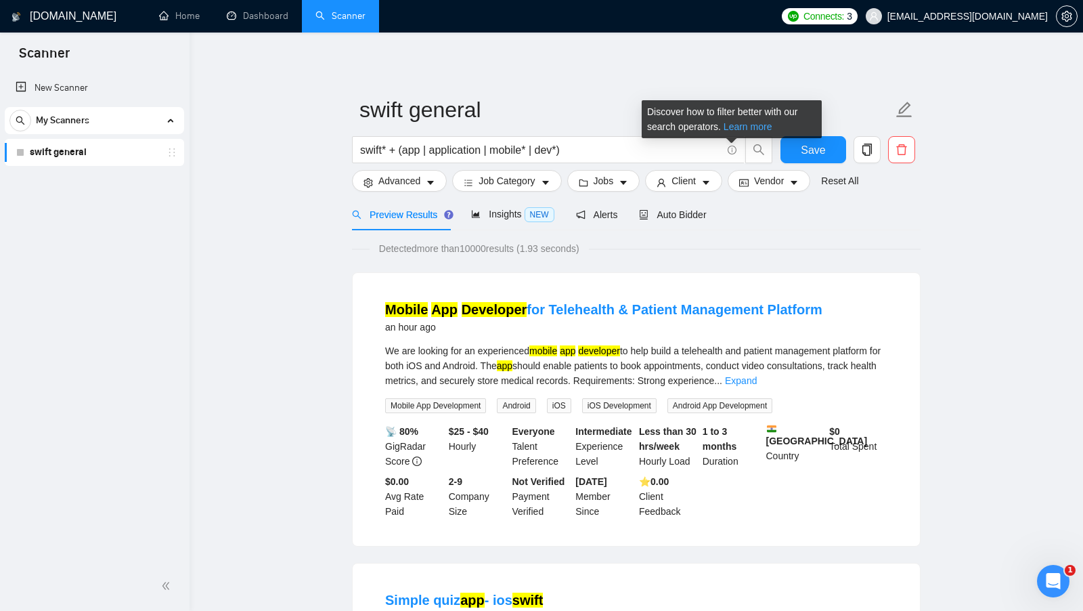
click at [743, 128] on link "Learn more" at bounding box center [748, 126] width 49 height 11
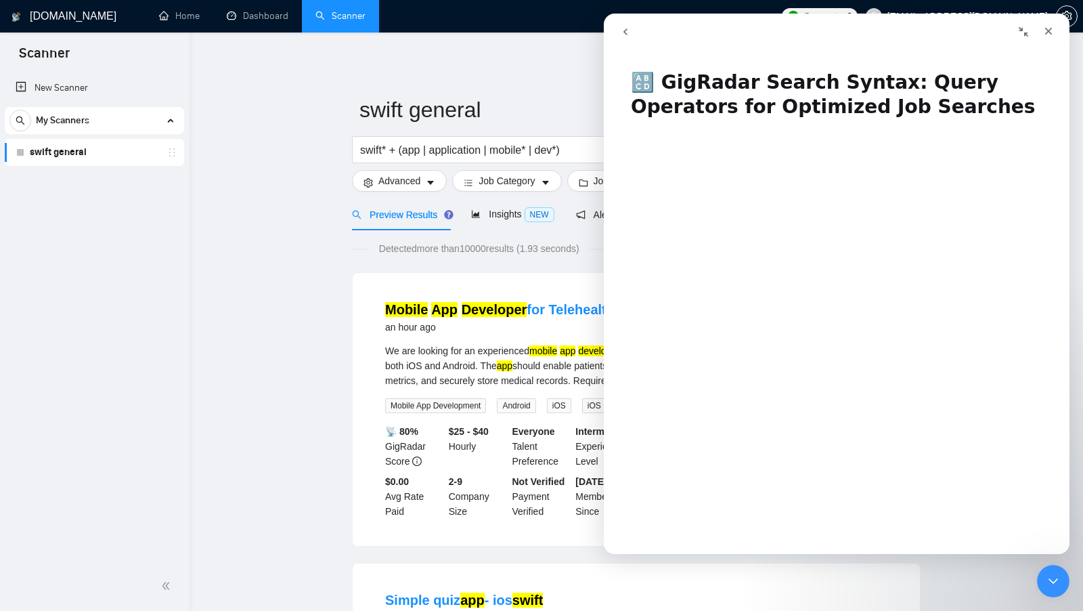
click at [625, 41] on button "go back" at bounding box center [626, 32] width 26 height 26
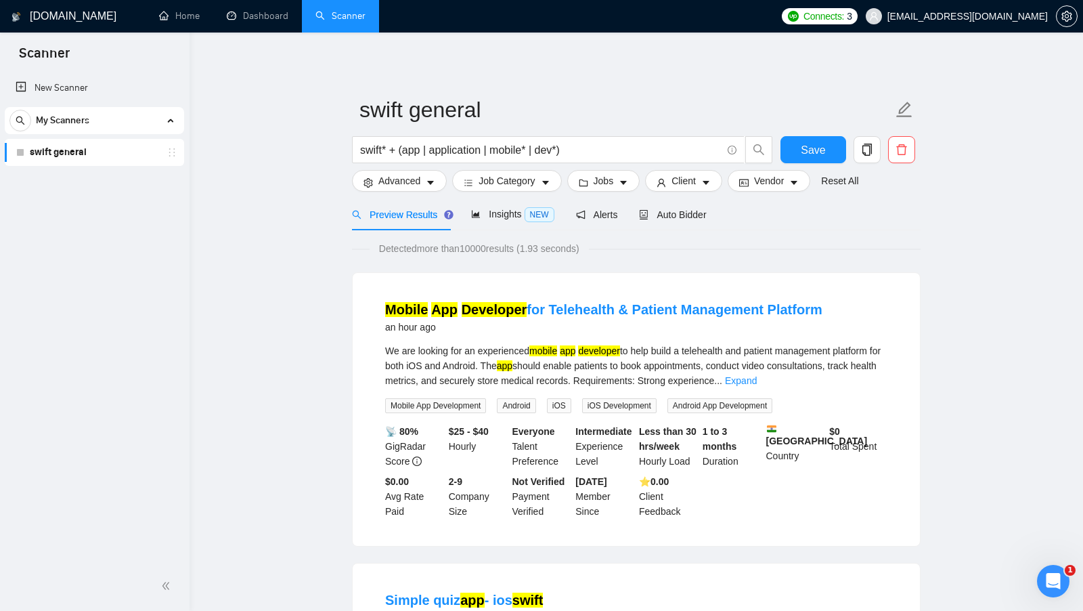
click at [866, 150] on icon "copy" at bounding box center [867, 150] width 12 height 12
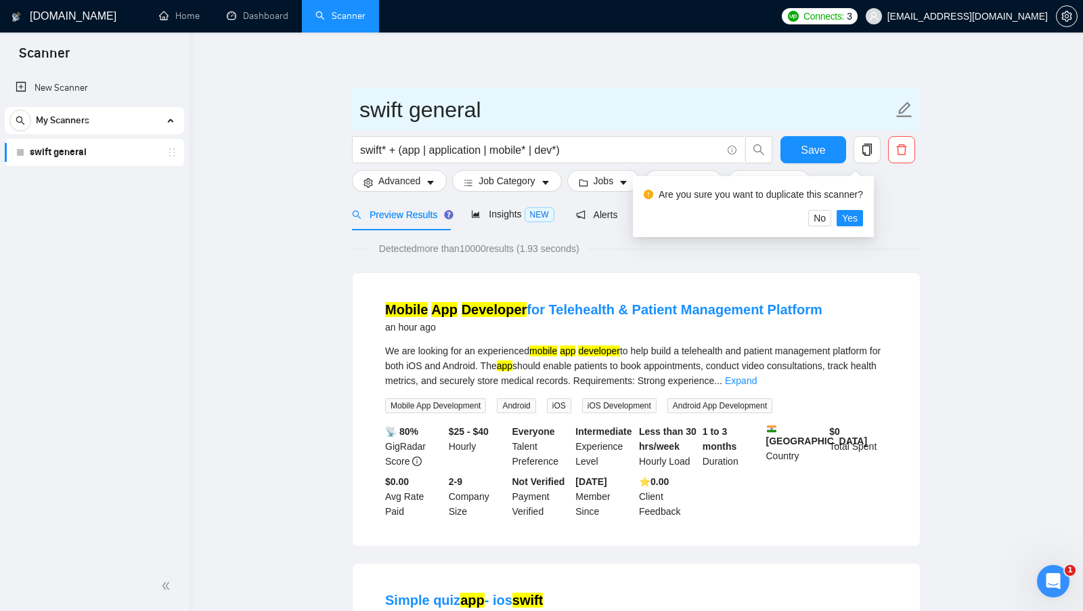
click at [867, 126] on input "swift general" at bounding box center [625, 110] width 533 height 34
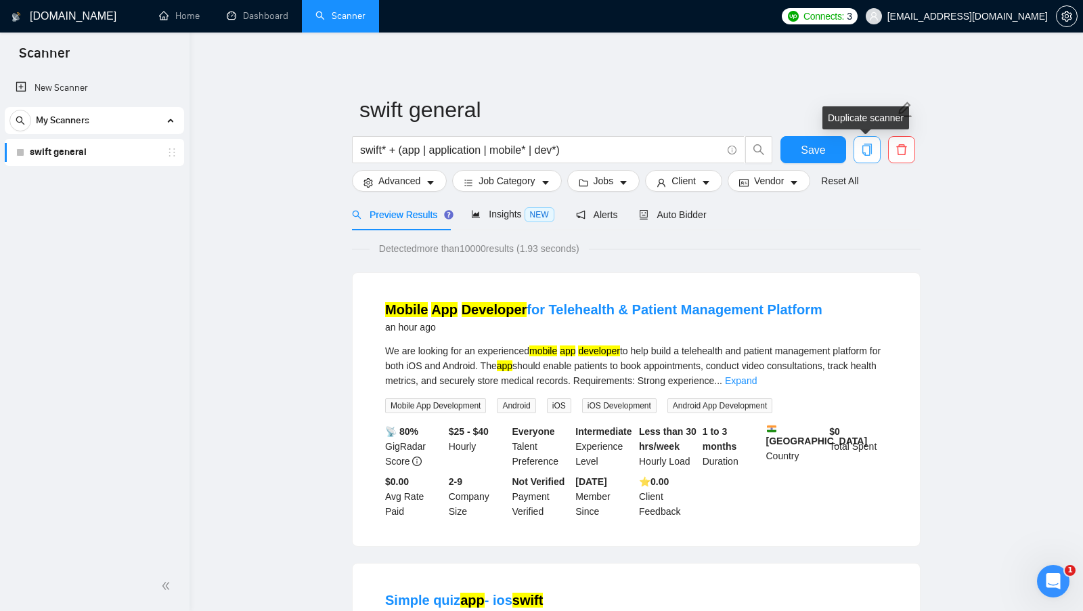
click at [868, 149] on icon "copy" at bounding box center [867, 150] width 12 height 12
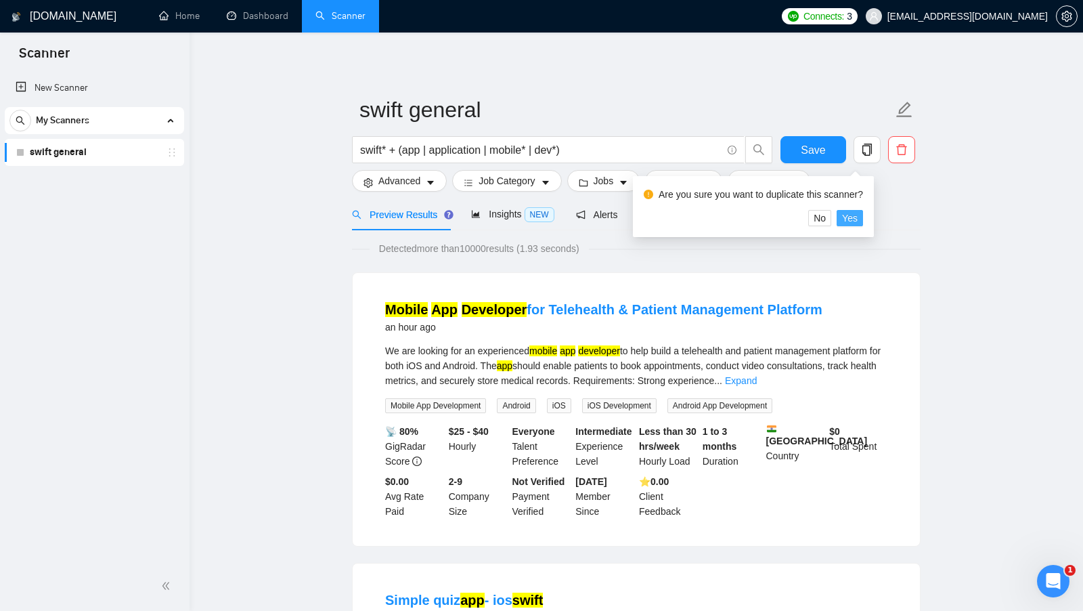
click at [858, 217] on span "Yes" at bounding box center [850, 218] width 16 height 15
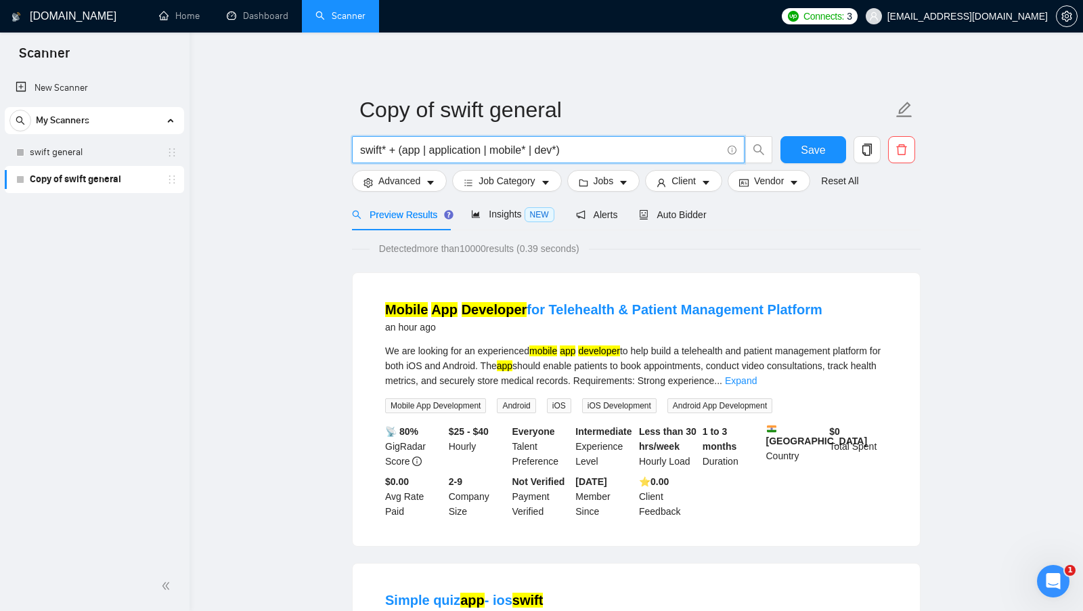
drag, startPoint x: 609, startPoint y: 150, endPoint x: 359, endPoint y: 152, distance: 249.1
click at [359, 152] on span "swift* + (app | application | mobile* | dev*)" at bounding box center [548, 149] width 393 height 27
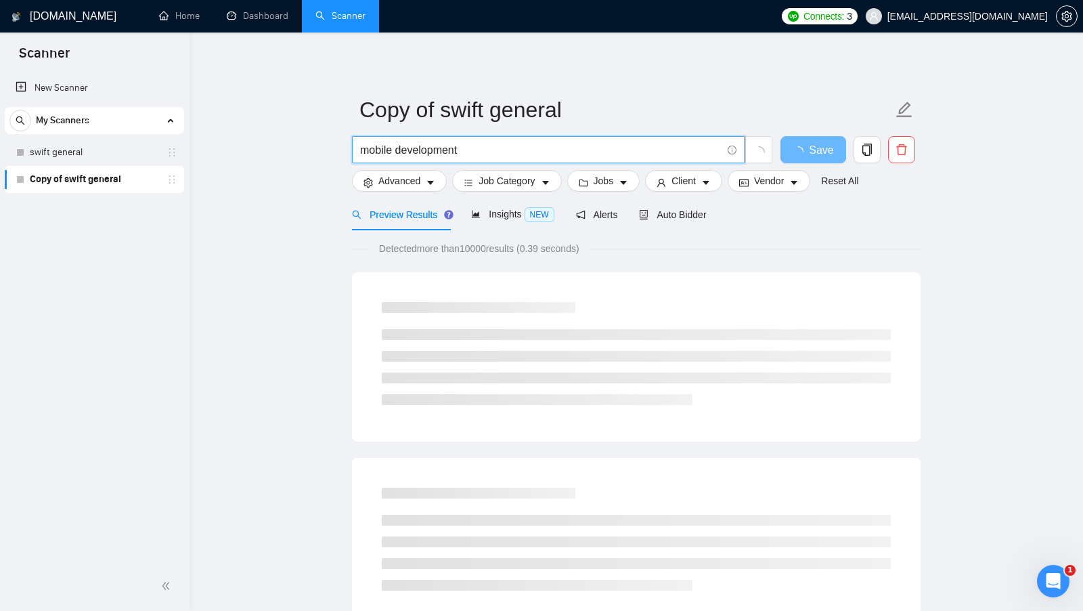
drag, startPoint x: 485, startPoint y: 147, endPoint x: 305, endPoint y: 147, distance: 180.1
click at [380, 156] on input "mobile development" at bounding box center [540, 149] width 361 height 17
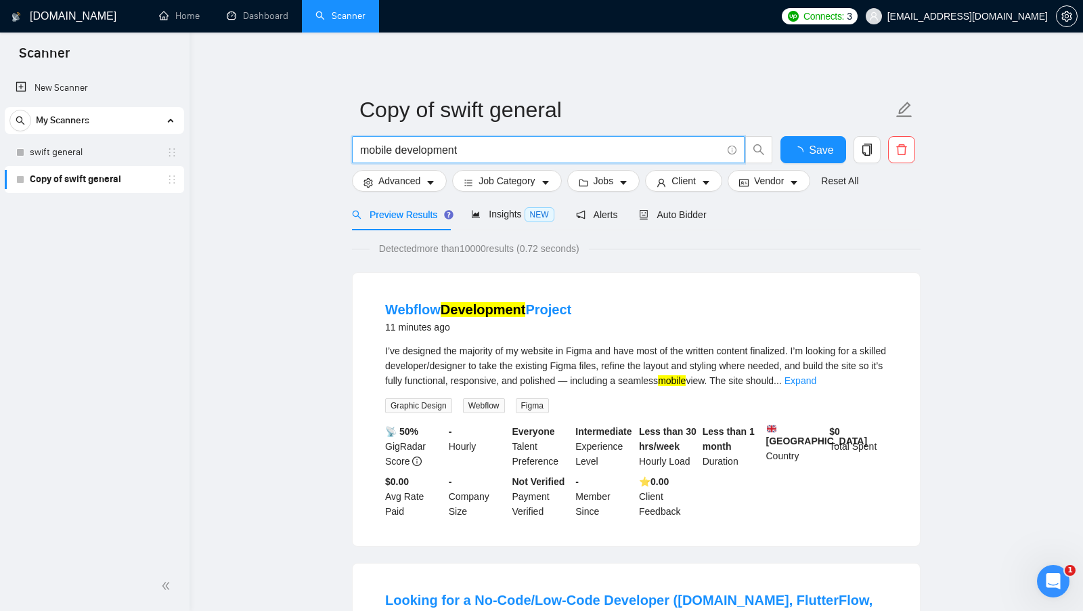
click at [380, 155] on input "mobile development" at bounding box center [540, 149] width 361 height 17
click at [380, 154] on input "mobile development" at bounding box center [540, 149] width 361 height 17
drag, startPoint x: 479, startPoint y: 152, endPoint x: 341, endPoint y: 152, distance: 137.4
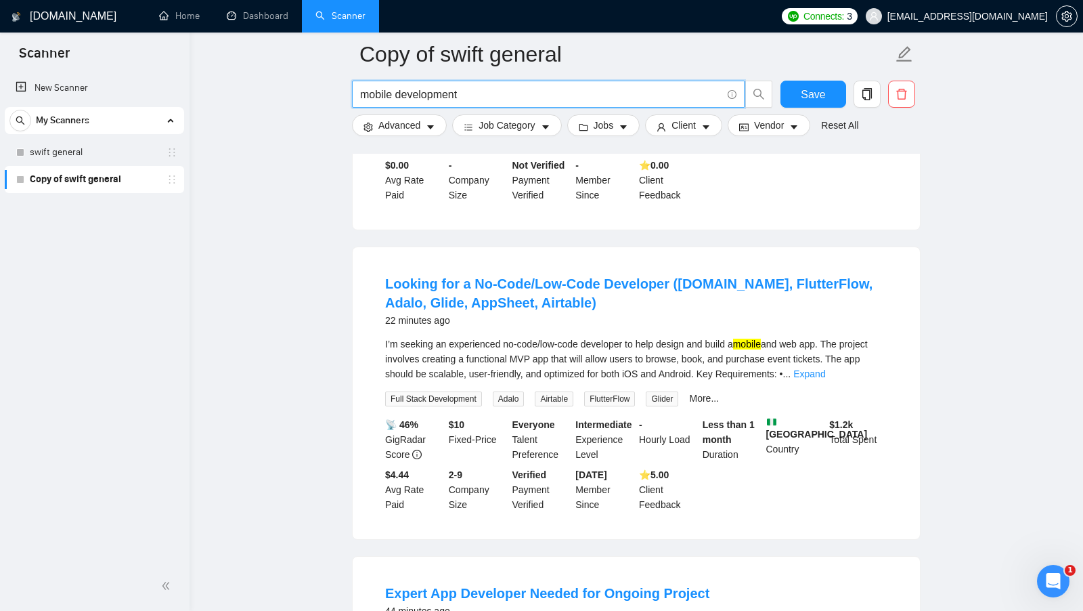
scroll to position [328, 0]
click at [862, 374] on div "I’m seeking an experienced no-code/low-code developer to help design and build …" at bounding box center [636, 358] width 502 height 45
click at [825, 378] on link "Expand" at bounding box center [809, 373] width 32 height 11
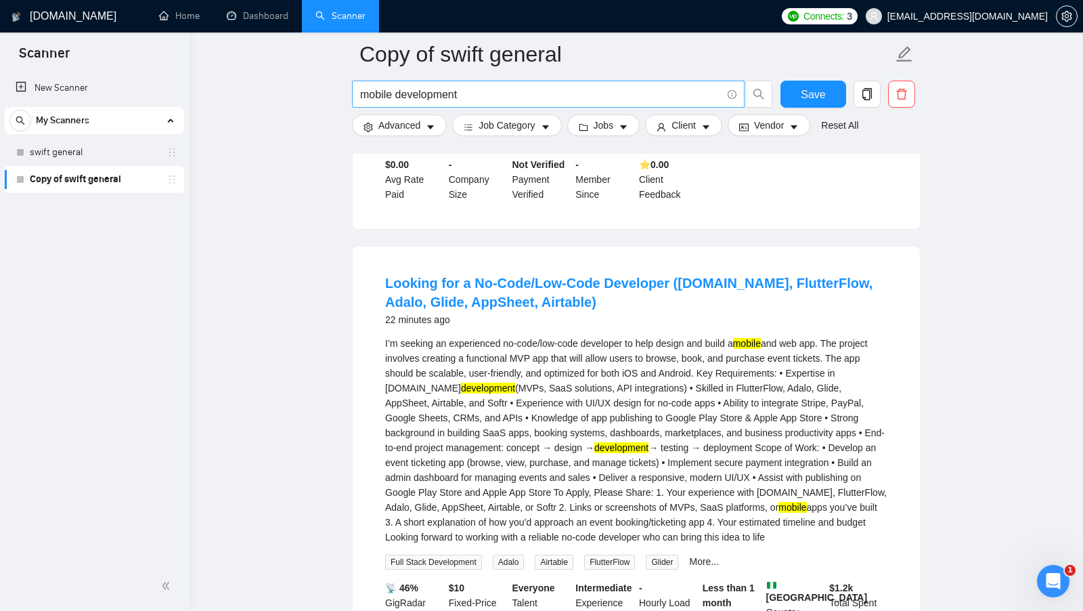
click at [491, 91] on input "mobile development" at bounding box center [540, 94] width 361 height 17
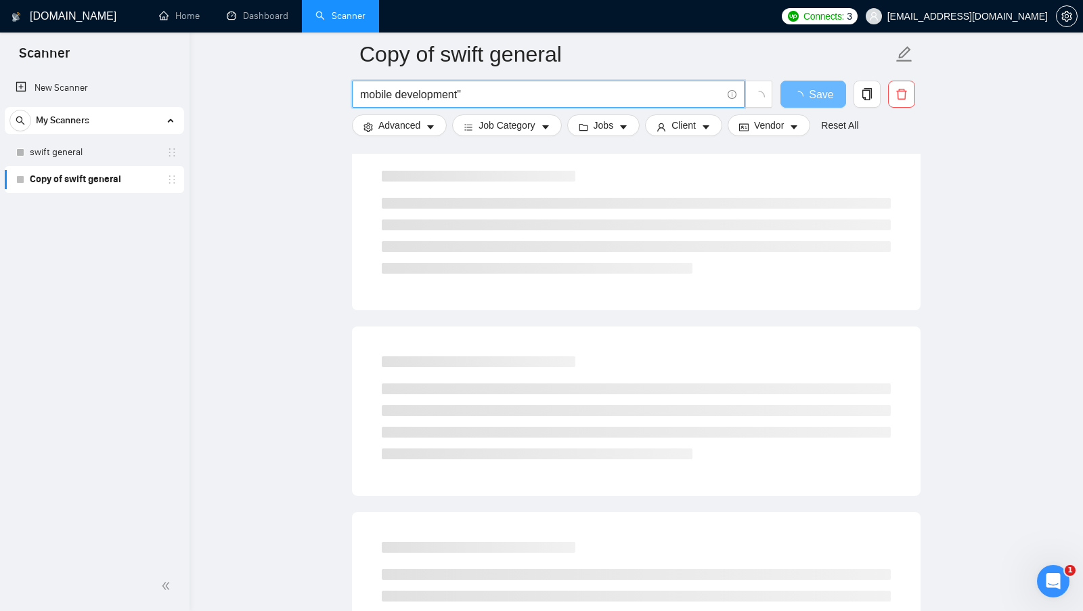
click at [362, 94] on input "mobile development"" at bounding box center [540, 94] width 361 height 17
drag, startPoint x: 464, startPoint y: 93, endPoint x: 368, endPoint y: 96, distance: 96.2
click at [368, 96] on input ""mobile development"" at bounding box center [540, 94] width 361 height 17
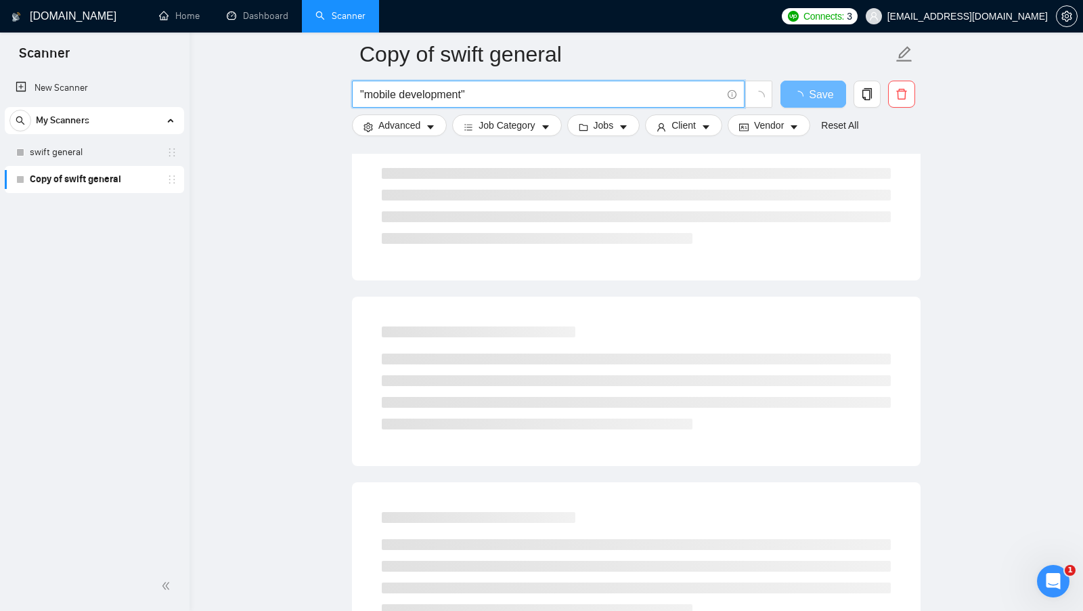
scroll to position [0, 0]
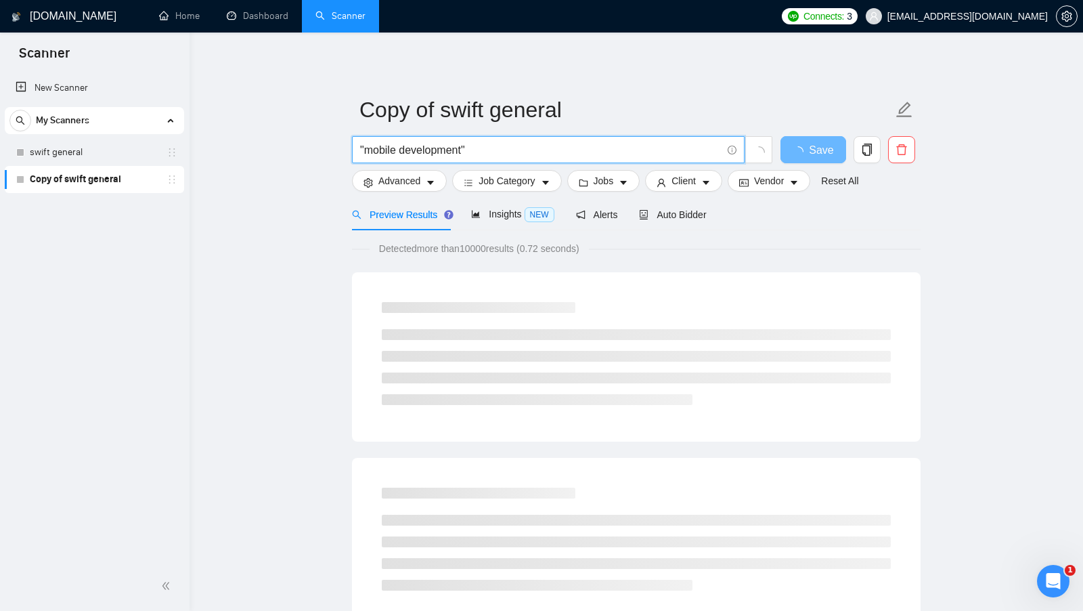
click at [491, 148] on input ""mobile development"" at bounding box center [540, 149] width 361 height 17
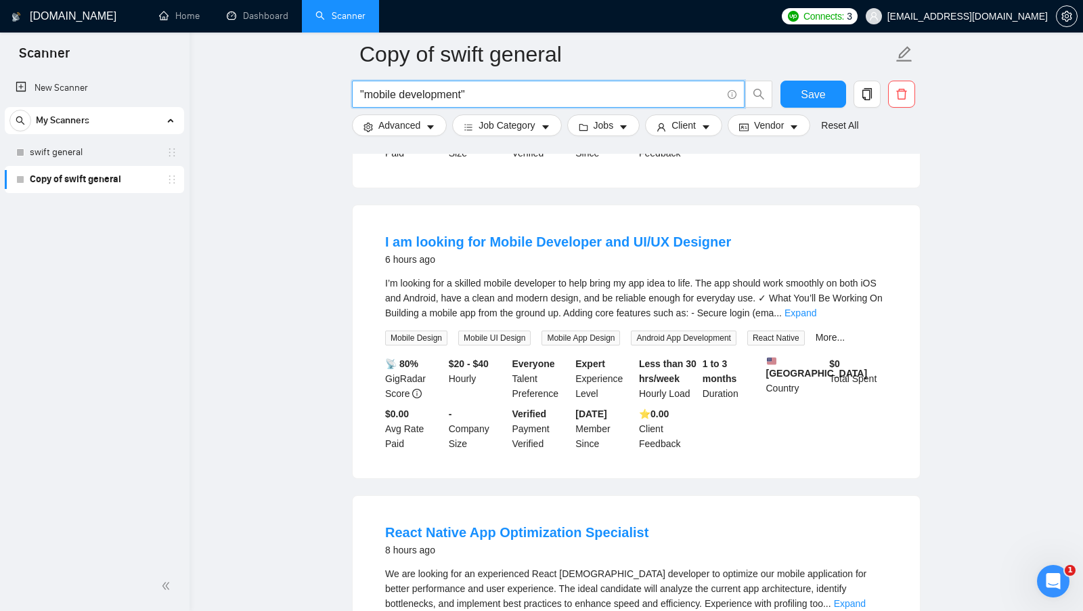
scroll to position [390, 0]
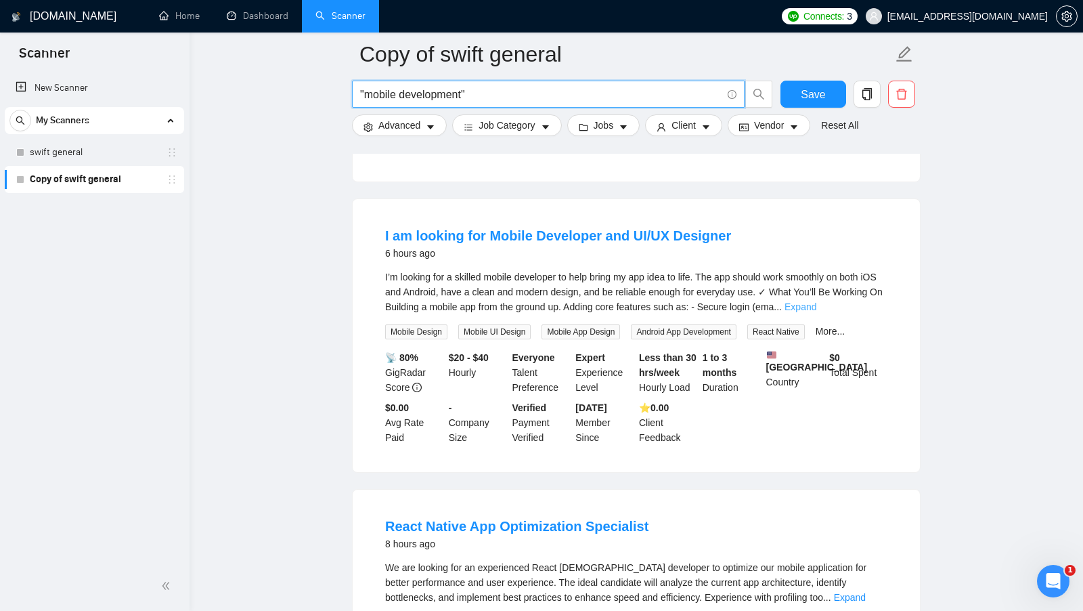
click at [816, 301] on link "Expand" at bounding box center [801, 306] width 32 height 11
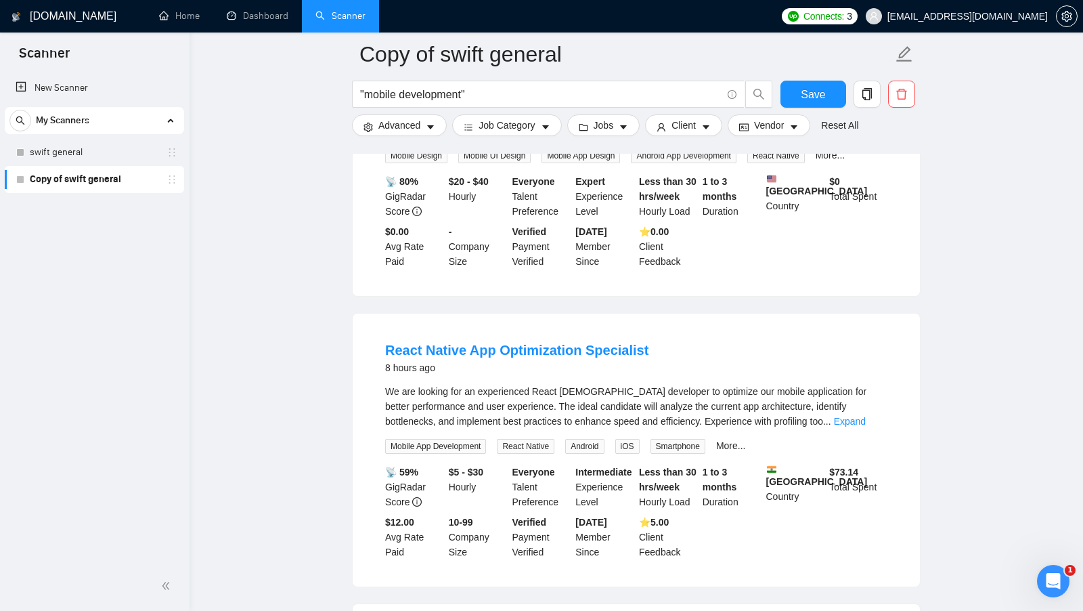
scroll to position [831, 0]
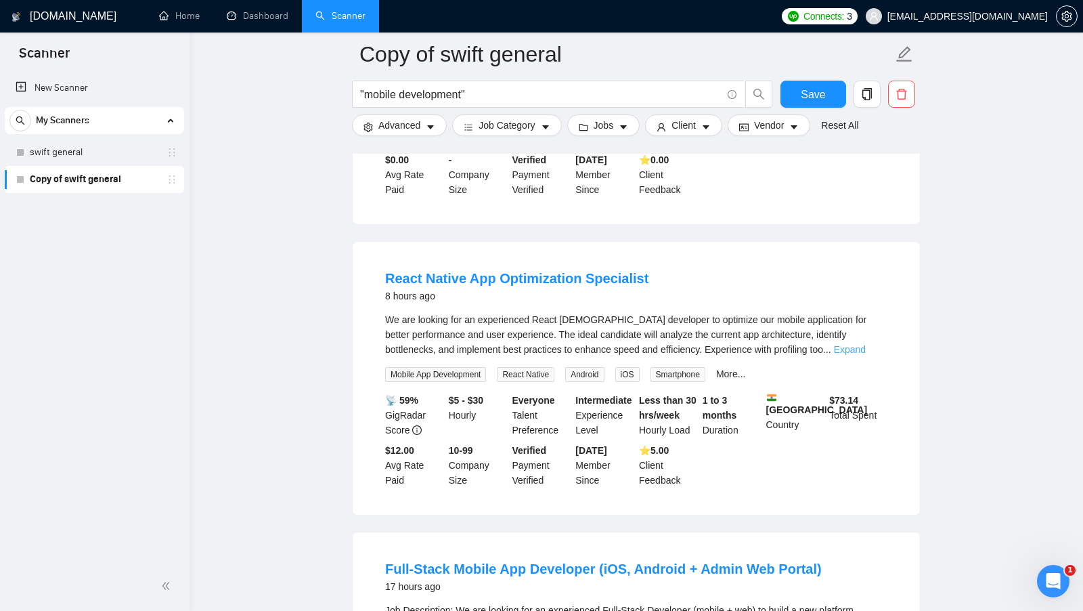
click at [865, 348] on link "Expand" at bounding box center [850, 349] width 32 height 11
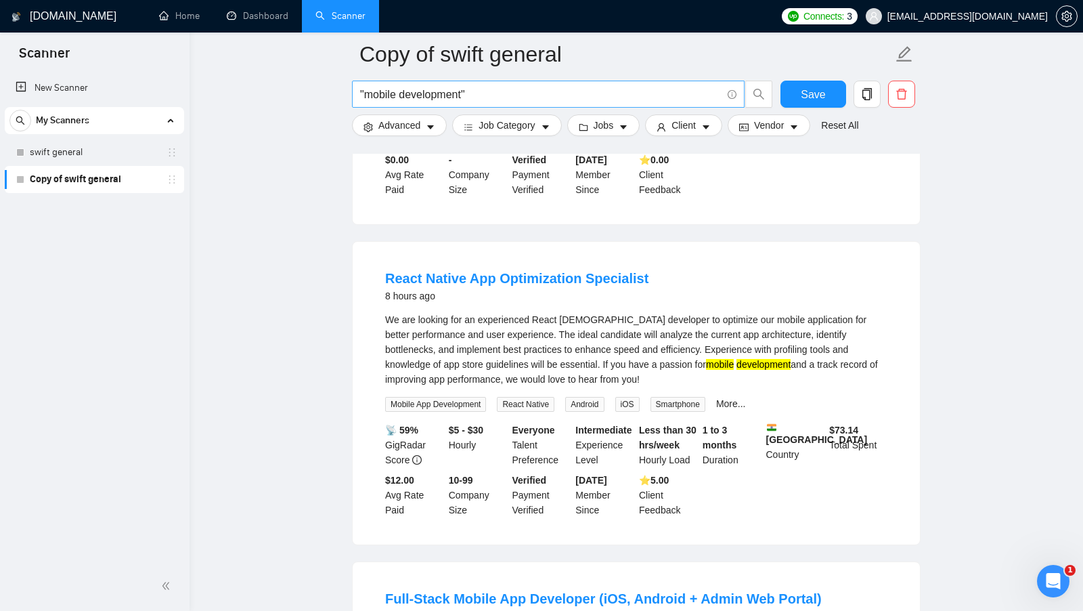
click at [521, 101] on input ""mobile development"" at bounding box center [540, 94] width 361 height 17
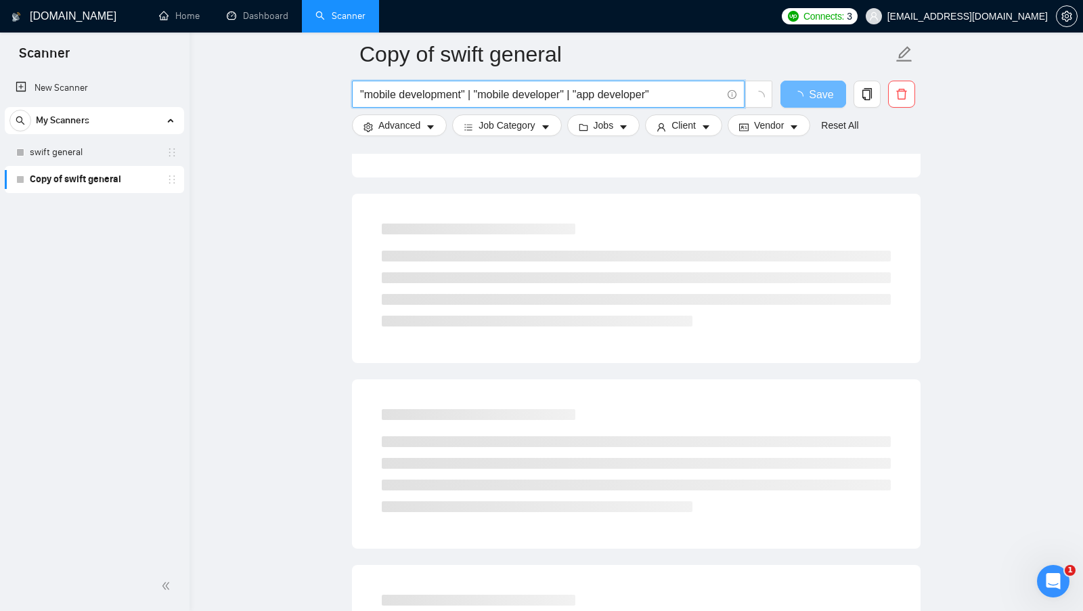
drag, startPoint x: 676, startPoint y: 92, endPoint x: 579, endPoint y: 93, distance: 96.1
click at [579, 93] on input ""mobile development" | "mobile developer" | "app developer"" at bounding box center [540, 94] width 361 height 17
click at [594, 96] on input ""mobile development" | "mobile developer" | "app developer"" at bounding box center [540, 94] width 361 height 17
drag, startPoint x: 583, startPoint y: 89, endPoint x: 671, endPoint y: 89, distance: 88.0
click at [671, 89] on input ""mobile development" | "mobile developer" | "app developer"" at bounding box center [540, 94] width 361 height 17
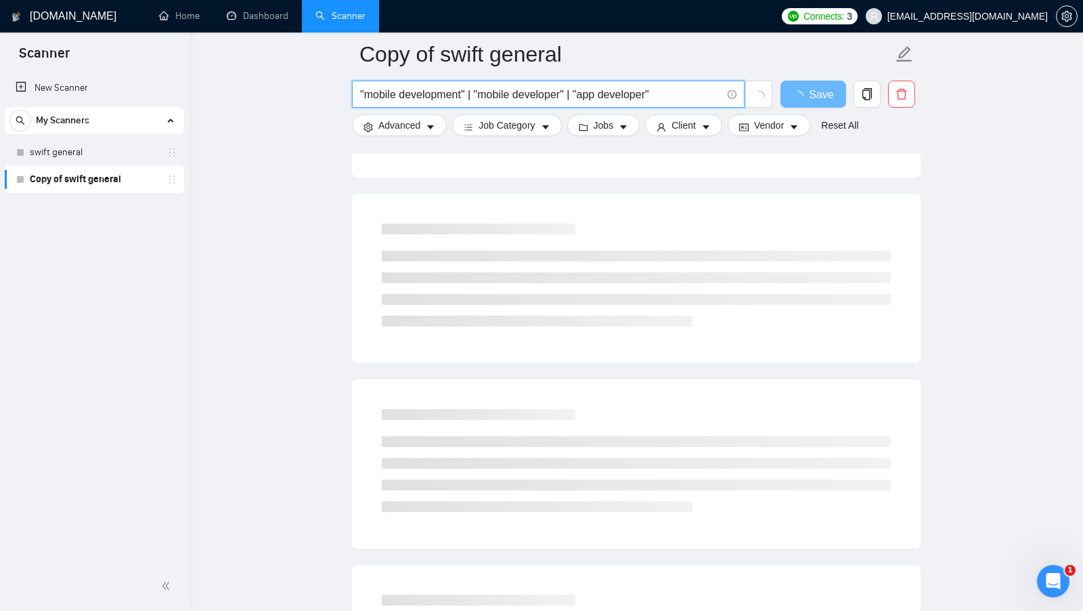
drag, startPoint x: 483, startPoint y: 92, endPoint x: 562, endPoint y: 92, distance: 78.5
click at [562, 92] on input ""mobile development" | "mobile developer" | "app developer"" at bounding box center [540, 94] width 361 height 17
drag, startPoint x: 387, startPoint y: 92, endPoint x: 466, endPoint y: 97, distance: 79.4
click at [466, 97] on input ""mobile development" | "mobile developer" | "app developer"" at bounding box center [540, 94] width 361 height 17
click at [513, 96] on input ""mobile development" | "mobile developer" | "app developer"" at bounding box center [540, 94] width 361 height 17
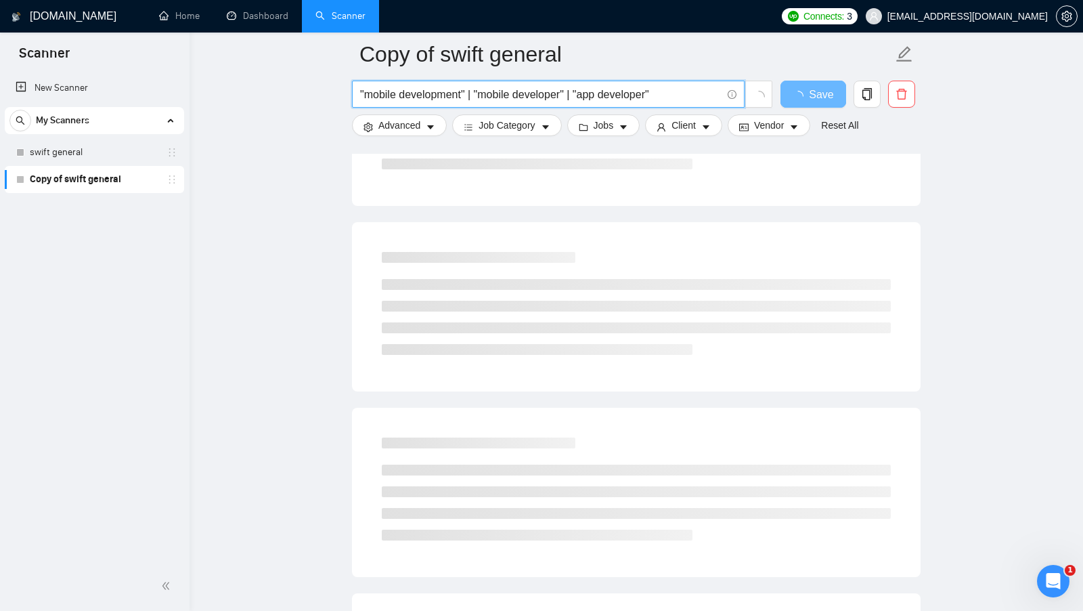
scroll to position [0, 0]
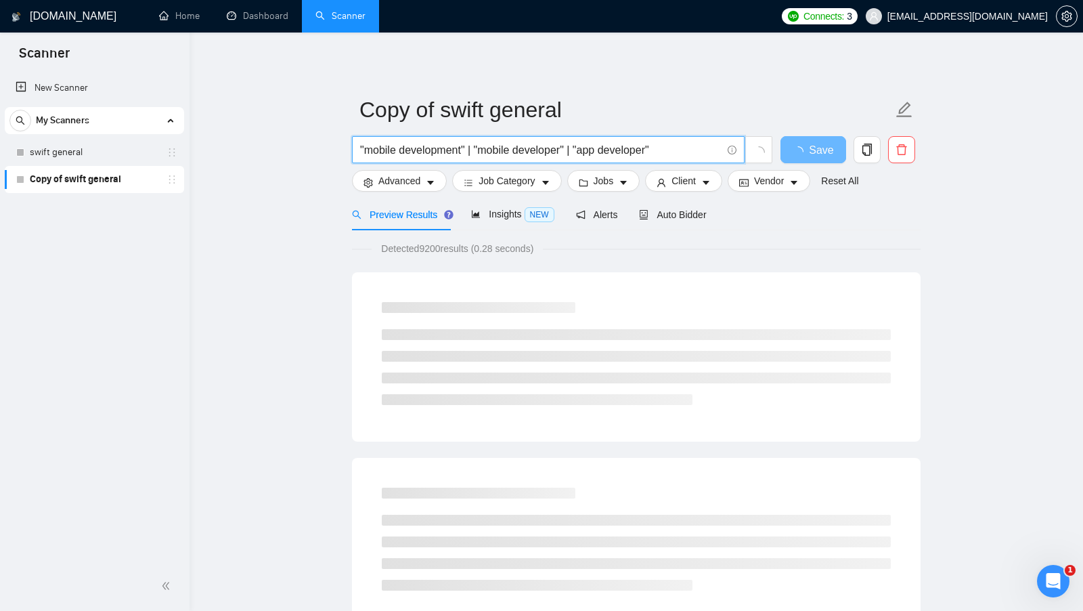
drag, startPoint x: 372, startPoint y: 148, endPoint x: 458, endPoint y: 140, distance: 86.3
click at [458, 140] on span ""mobile development" | "mobile developer" | "app developer"" at bounding box center [548, 149] width 393 height 27
click at [458, 141] on input ""mobile development" | "mobile developer" | "app developer"" at bounding box center [540, 149] width 361 height 17
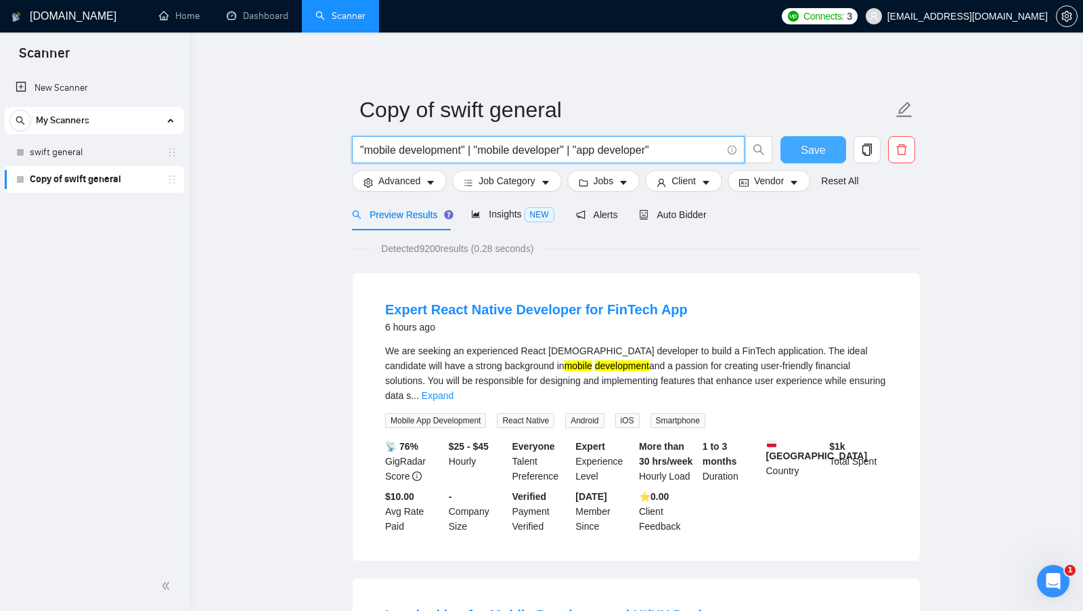
click at [816, 146] on span "Save" at bounding box center [813, 149] width 24 height 17
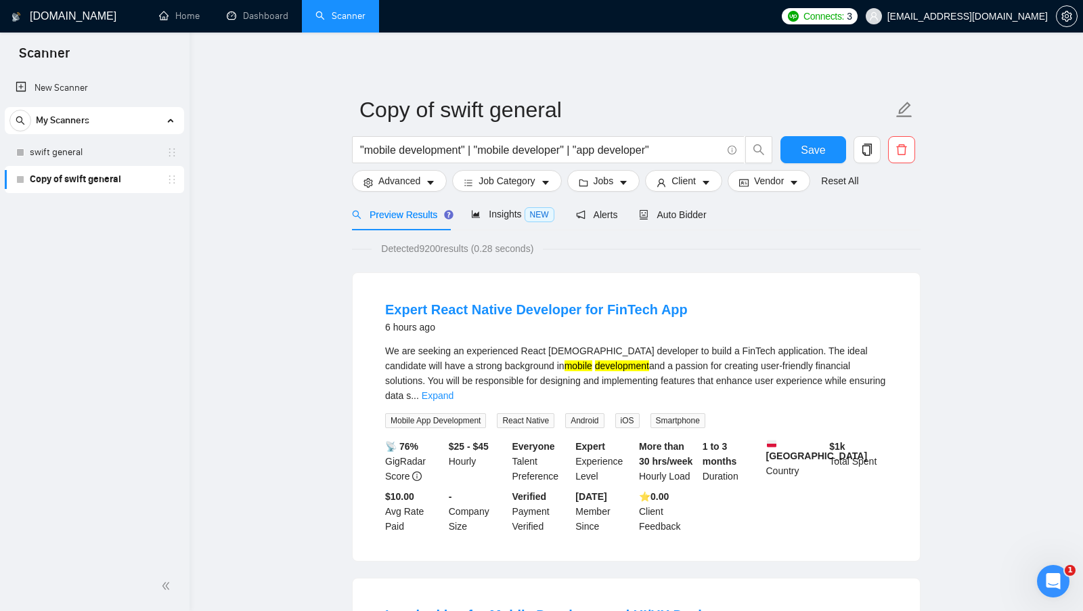
drag, startPoint x: 680, startPoint y: 148, endPoint x: 227, endPoint y: 116, distance: 453.3
drag, startPoint x: 675, startPoint y: 148, endPoint x: 579, endPoint y: 150, distance: 96.2
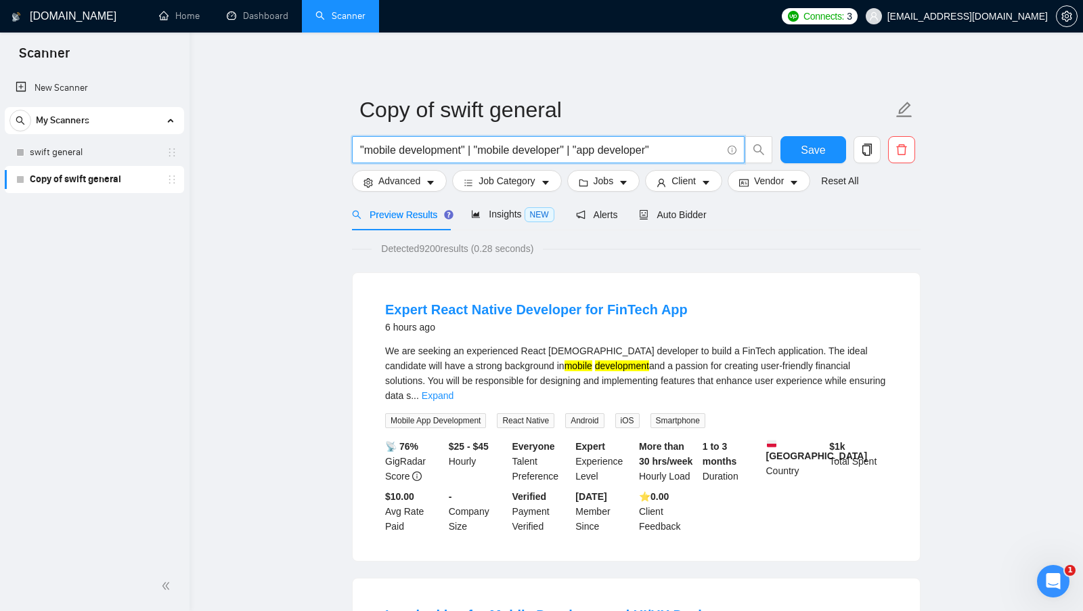
click at [579, 150] on input ""mobile development" | "mobile developer" | "app developer"" at bounding box center [540, 149] width 361 height 17
click at [619, 152] on input ""mobile development" | "mobile developer" | "app developer"" at bounding box center [540, 149] width 361 height 17
click at [666, 152] on input ""mobile development" | "mobile developer" | "app developer"" at bounding box center [540, 149] width 361 height 17
type input ""mobile development" | "mobile developer" | "app developer""
click at [123, 147] on link "swift general" at bounding box center [94, 152] width 129 height 27
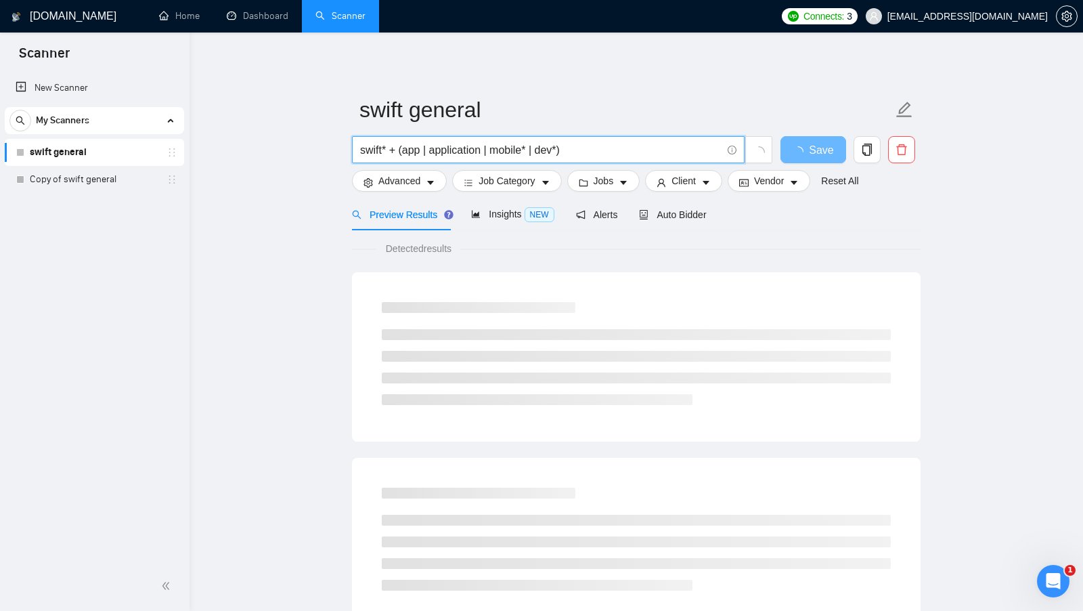
click at [387, 146] on input "swift* + (app | application | mobile* | dev*)" at bounding box center [540, 149] width 361 height 17
click at [394, 152] on input "swift* + (app | application | mobile* | dev*)" at bounding box center [540, 149] width 361 height 17
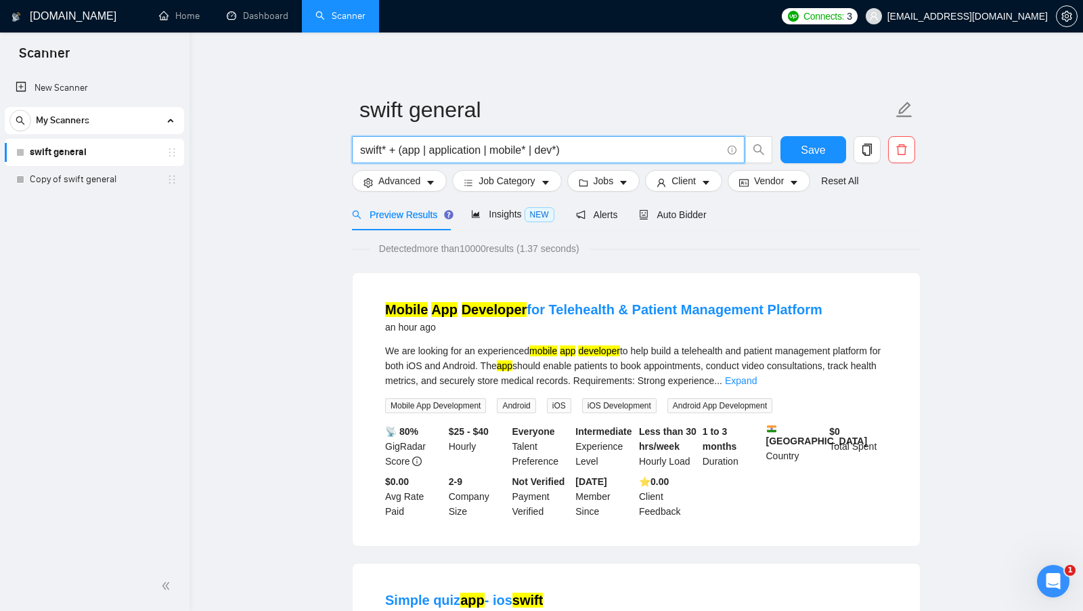
click at [411, 152] on input "swift* + (app | application | mobile* | dev*)" at bounding box center [540, 149] width 361 height 17
drag, startPoint x: 400, startPoint y: 152, endPoint x: 627, endPoint y: 152, distance: 227.4
click at [627, 152] on input "swift* + (app | application | mobile* | dev*)" at bounding box center [540, 149] width 361 height 17
click at [547, 148] on input "swift* + (app | application | mobile* | dev*)" at bounding box center [540, 149] width 361 height 17
click at [534, 148] on input "swift* + (app | application | mobile* | dev*)" at bounding box center [540, 149] width 361 height 17
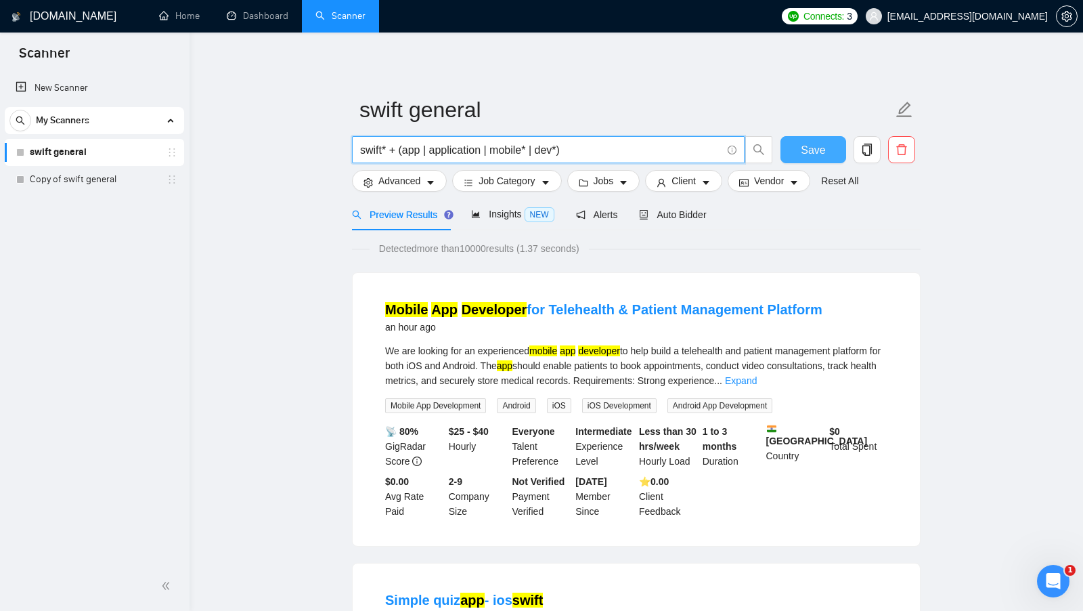
click at [813, 147] on span "Save" at bounding box center [813, 149] width 24 height 17
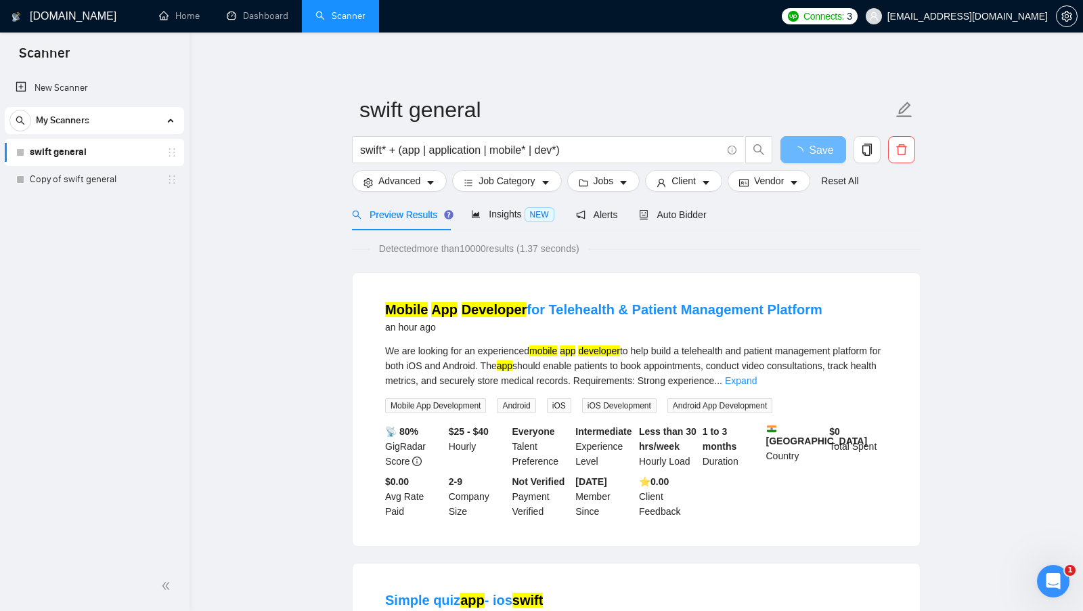
drag, startPoint x: 598, startPoint y: 152, endPoint x: 293, endPoint y: 151, distance: 305.3
click at [488, 252] on span "Detected more than 10000 results (1.37 seconds)" at bounding box center [479, 248] width 219 height 15
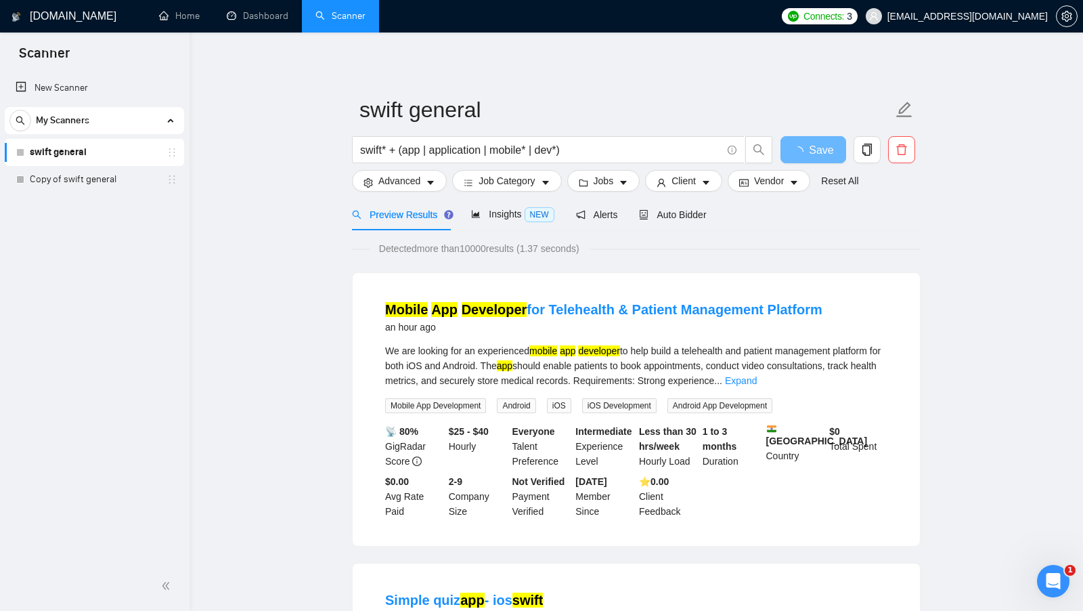
click at [488, 252] on span "Detected more than 10000 results (1.37 seconds)" at bounding box center [479, 248] width 219 height 15
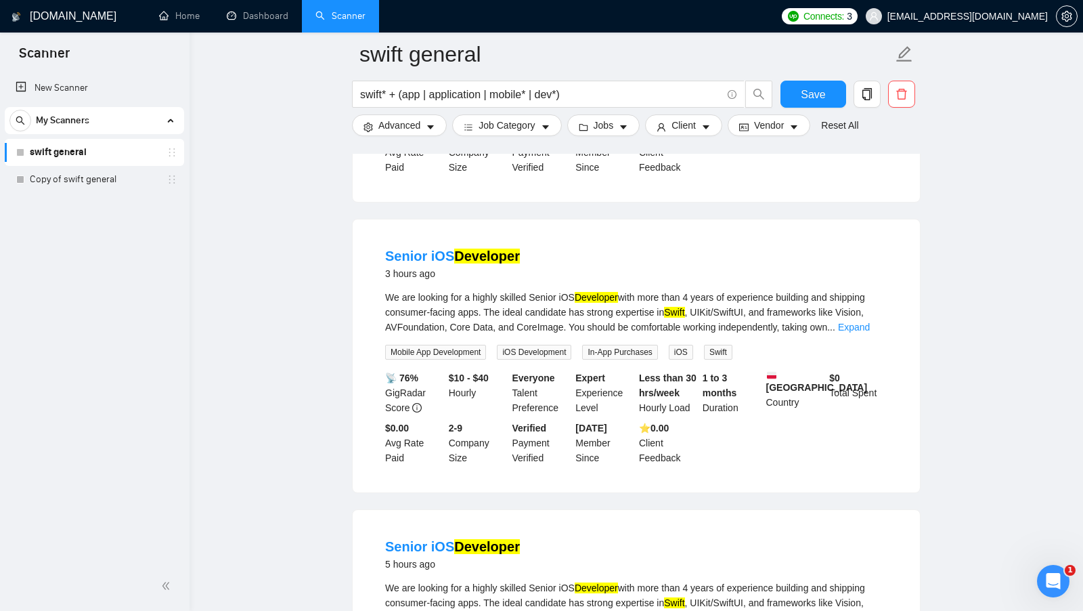
scroll to position [651, 0]
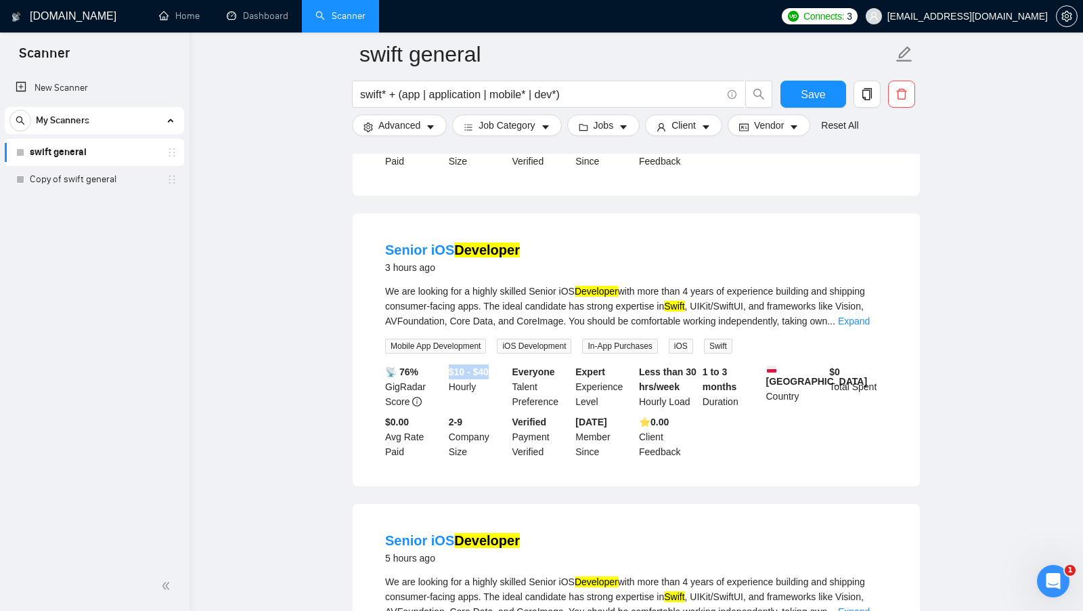
drag, startPoint x: 450, startPoint y: 349, endPoint x: 501, endPoint y: 349, distance: 50.8
click at [501, 364] on div "$10 - $40 Hourly" at bounding box center [478, 386] width 64 height 45
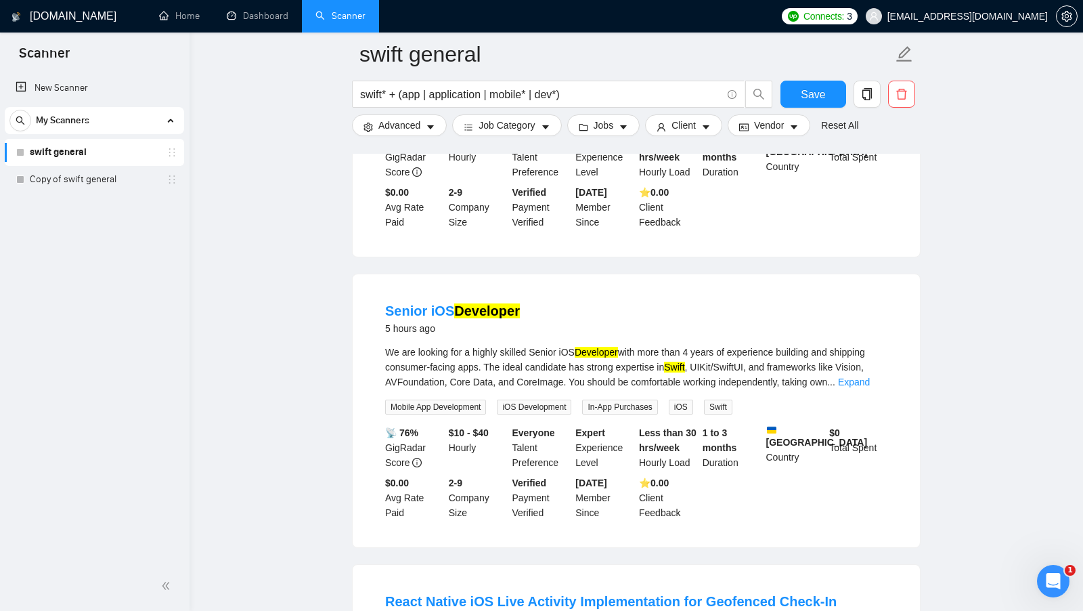
scroll to position [889, 0]
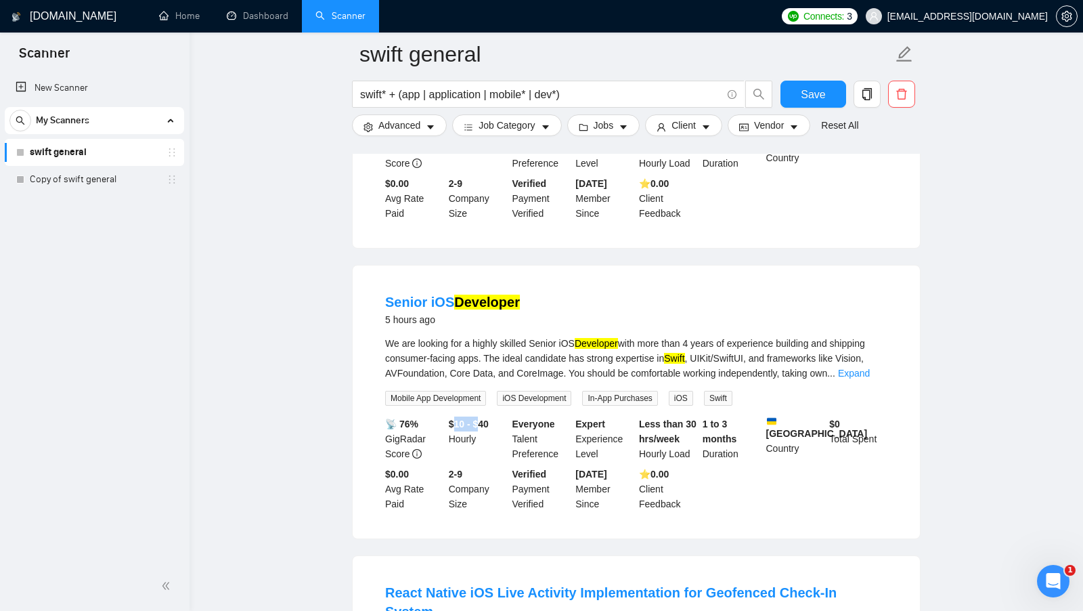
drag, startPoint x: 454, startPoint y: 407, endPoint x: 487, endPoint y: 407, distance: 33.2
click at [487, 418] on b "$10 - $40" at bounding box center [469, 423] width 40 height 11
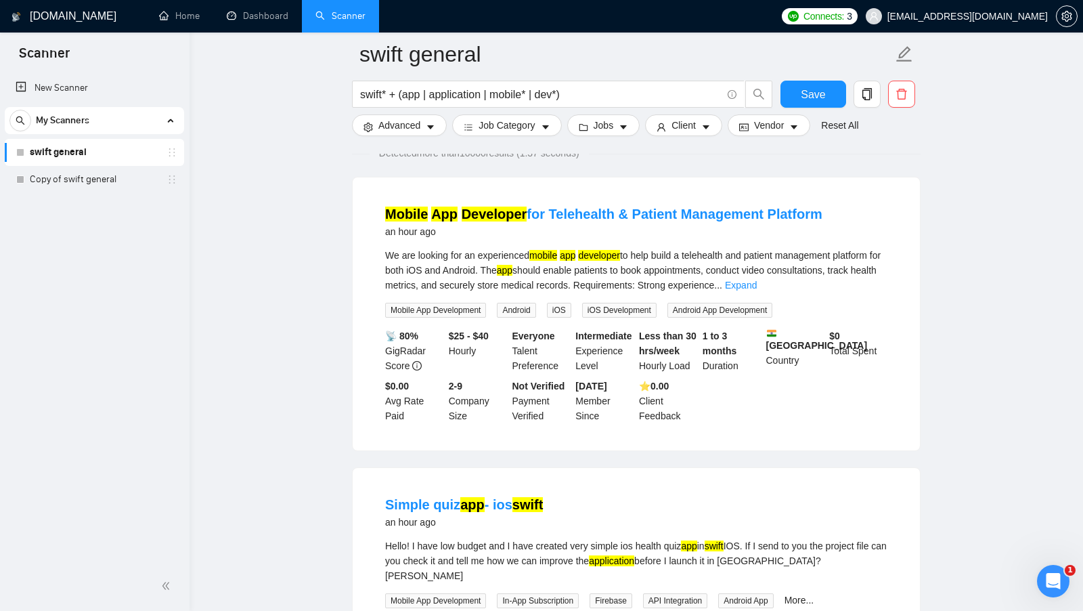
scroll to position [0, 0]
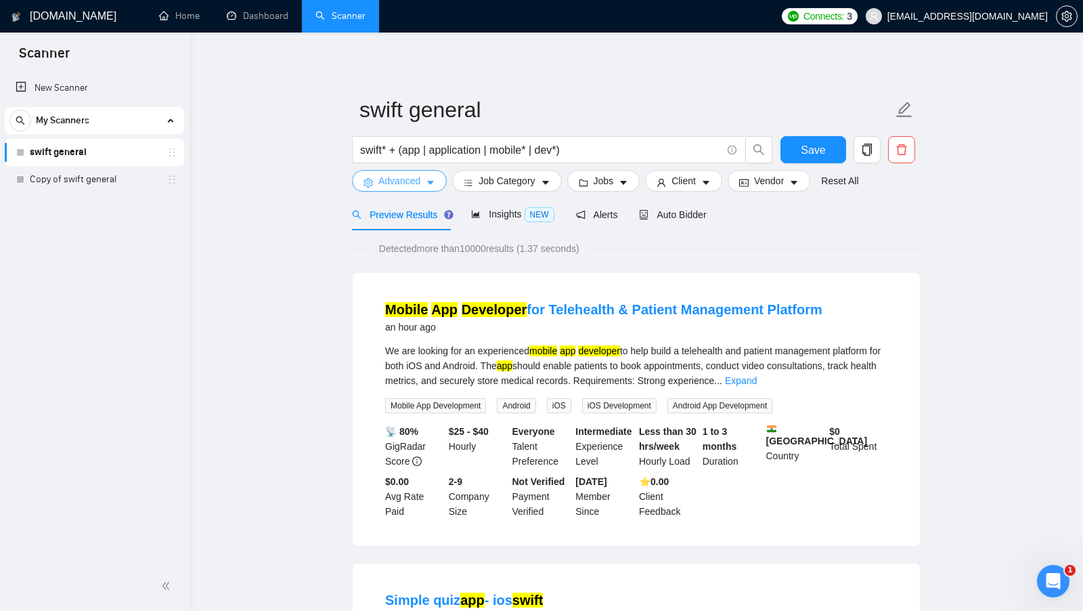
click at [433, 181] on icon "caret-down" at bounding box center [430, 183] width 7 height 4
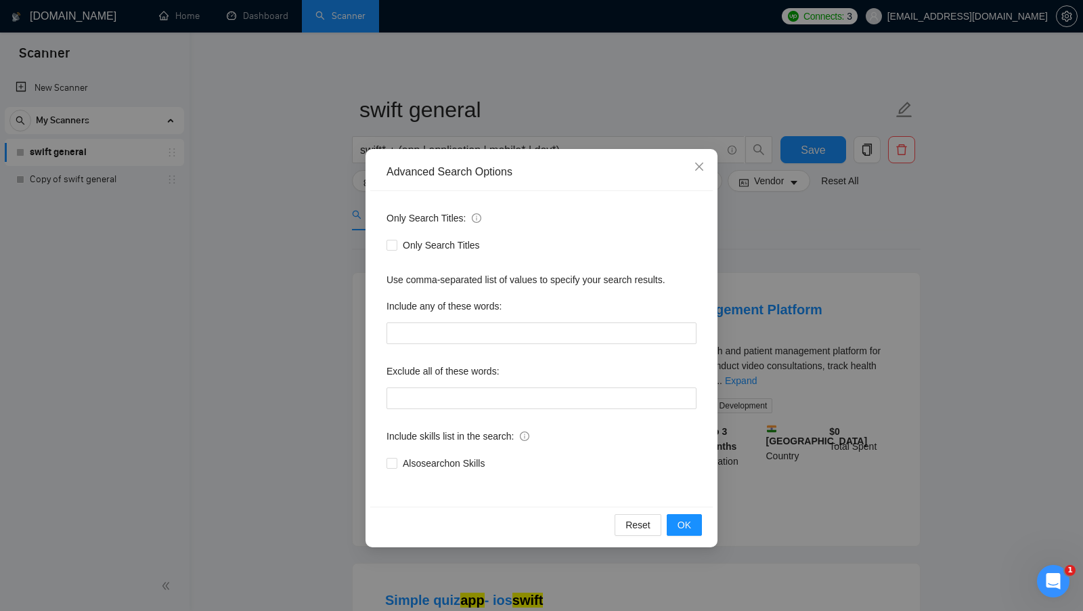
click at [737, 217] on div "Advanced Search Options Only Search Titles: Only Search Titles Use comma-separa…" at bounding box center [541, 305] width 1083 height 611
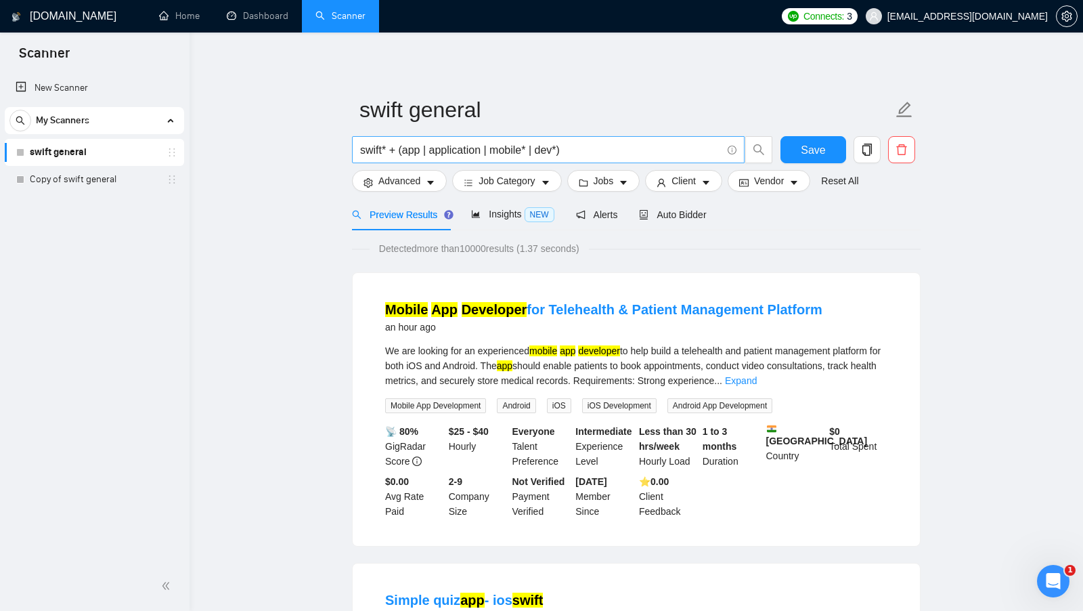
click at [369, 152] on input "swift* + (app | application | mobile* | dev*)" at bounding box center [540, 149] width 361 height 17
click at [407, 150] on input "swift* + (app | application | mobile* | dev*)" at bounding box center [540, 149] width 361 height 17
click at [867, 385] on div "We are looking for an experienced mobile app developer to help build a teleheal…" at bounding box center [636, 365] width 502 height 45
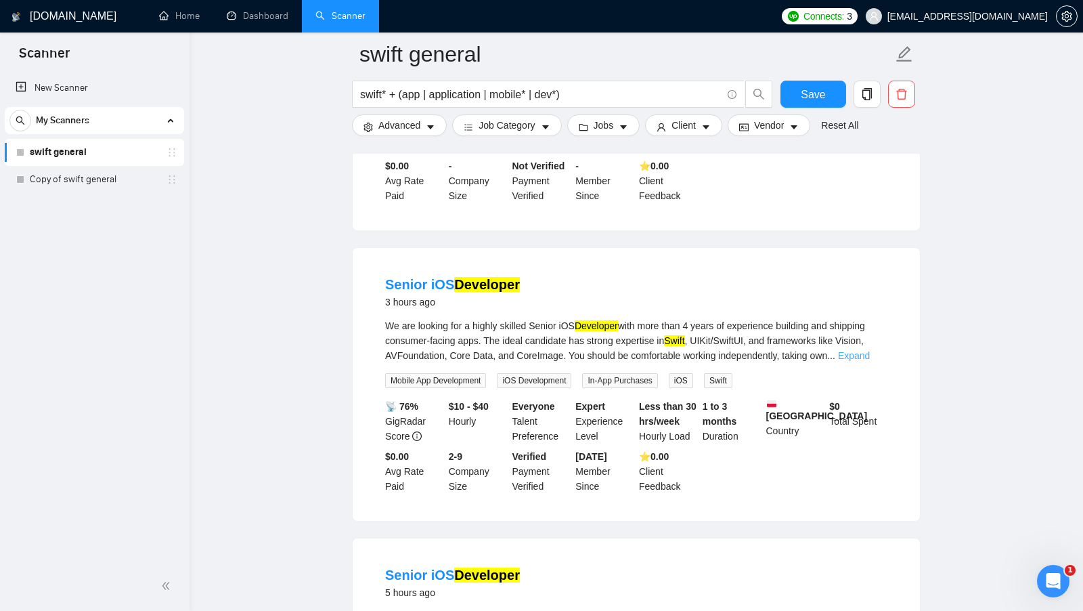
click at [870, 350] on link "Expand" at bounding box center [854, 355] width 32 height 11
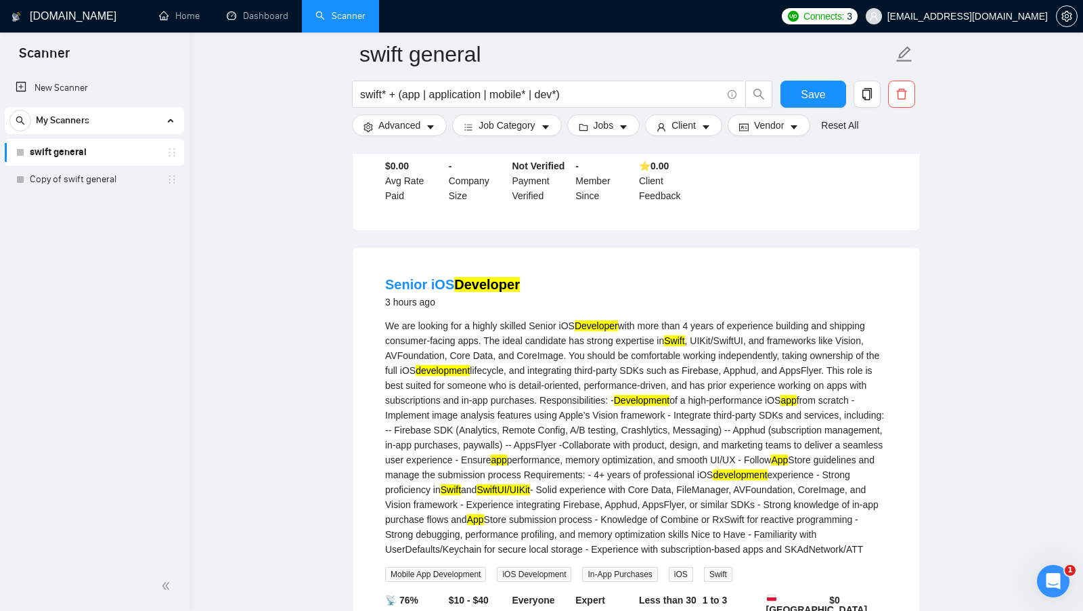
click at [684, 335] on mark "Swift" at bounding box center [674, 340] width 20 height 11
click at [682, 335] on mark "Swift" at bounding box center [674, 340] width 20 height 11
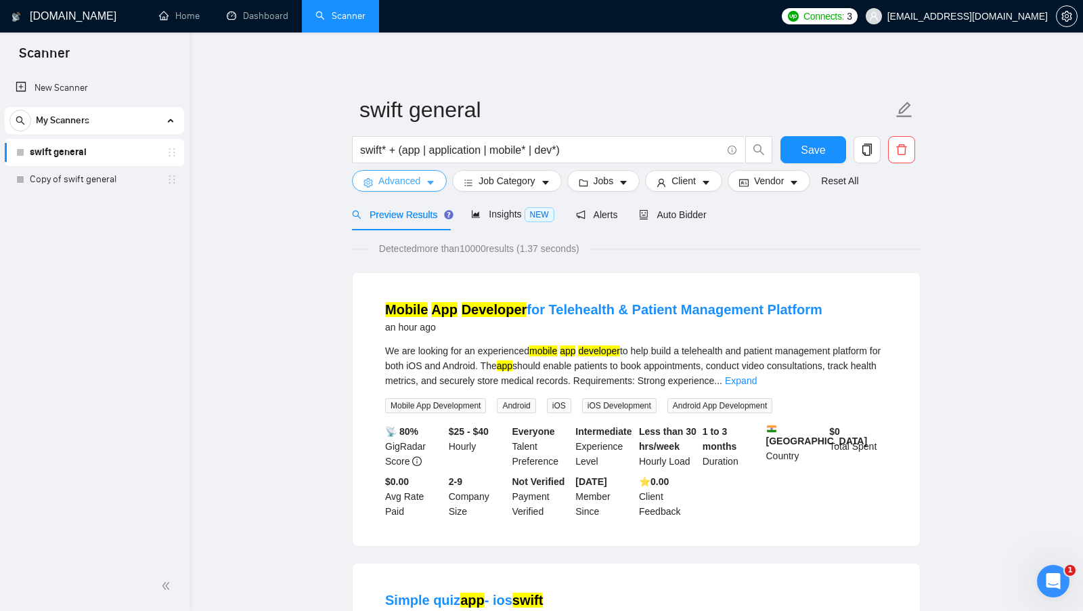
click at [390, 180] on span "Advanced" at bounding box center [399, 180] width 42 height 15
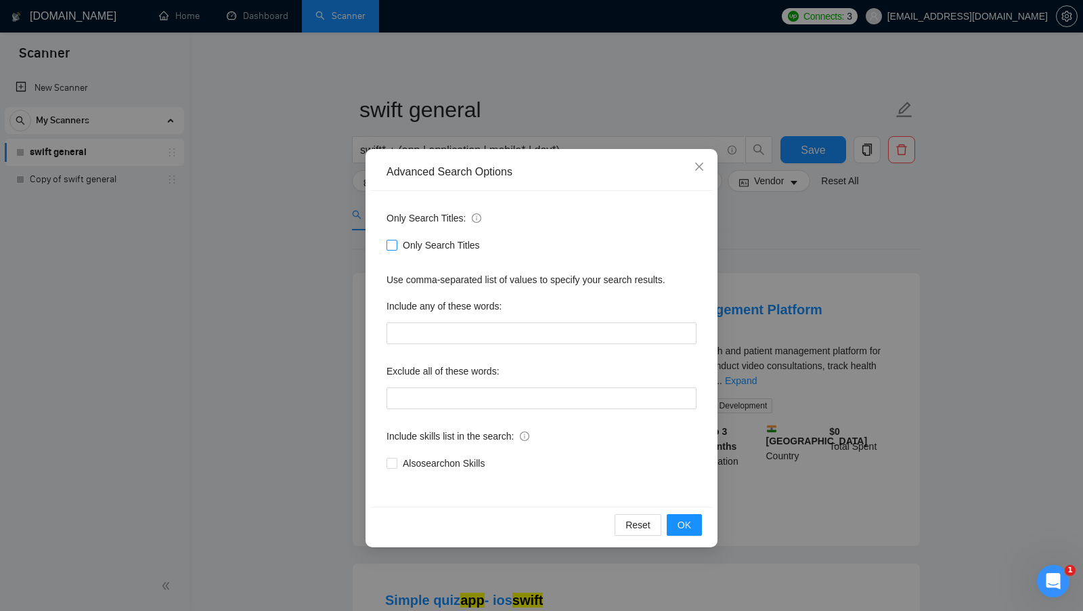
click at [453, 246] on span "Only Search Titles" at bounding box center [441, 245] width 88 height 15
click at [396, 246] on input "Only Search Titles" at bounding box center [391, 244] width 9 height 9
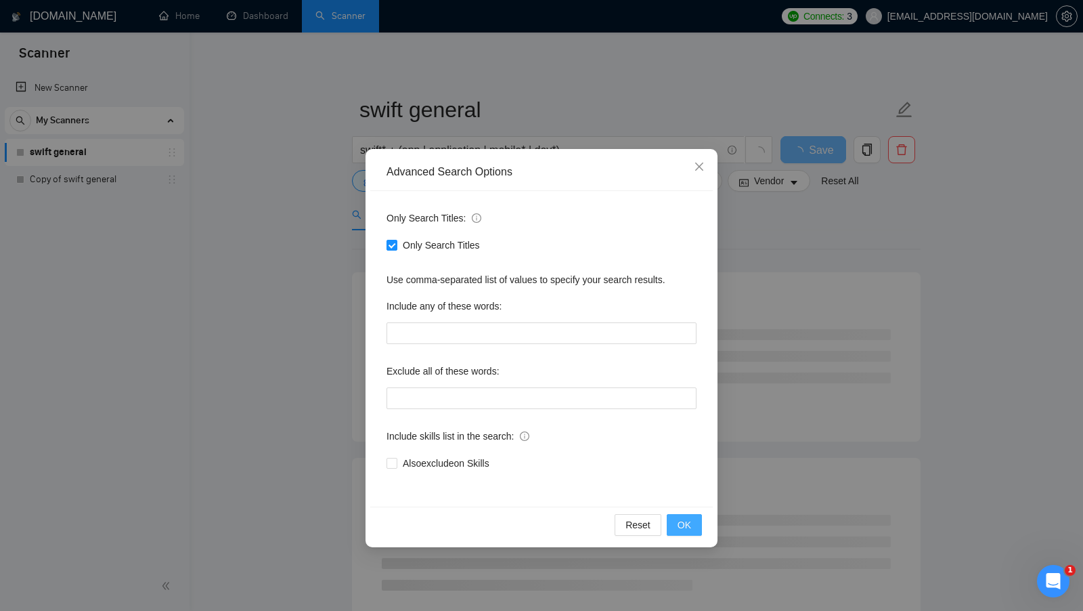
click at [680, 521] on span "OK" at bounding box center [685, 524] width 14 height 15
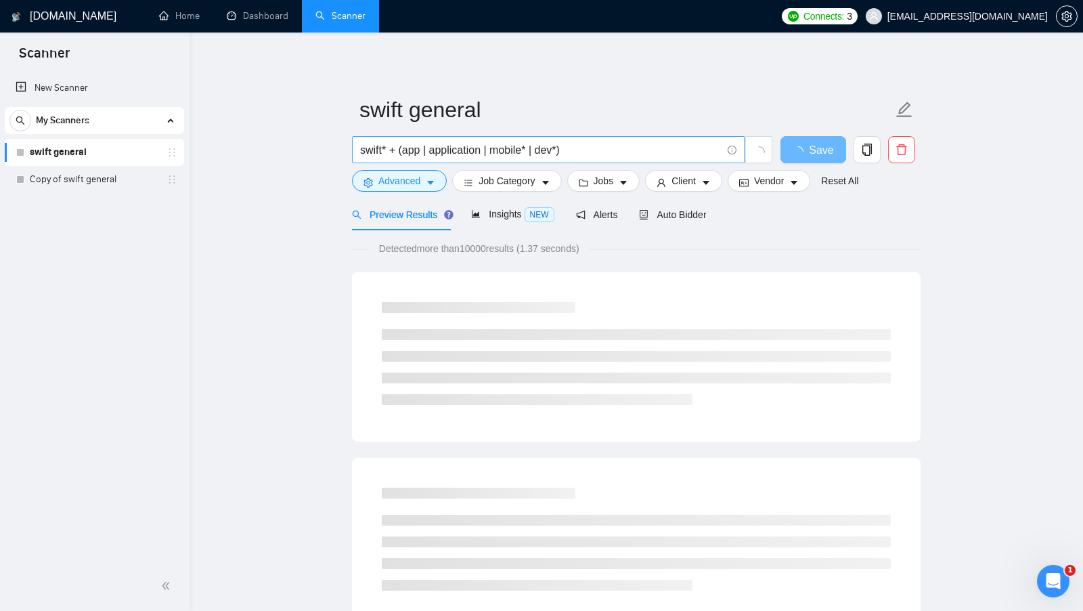
drag, startPoint x: 357, startPoint y: 151, endPoint x: 535, endPoint y: 157, distance: 178.8
click at [535, 157] on span "swift* + (app | application | mobile* | dev*)" at bounding box center [548, 149] width 393 height 27
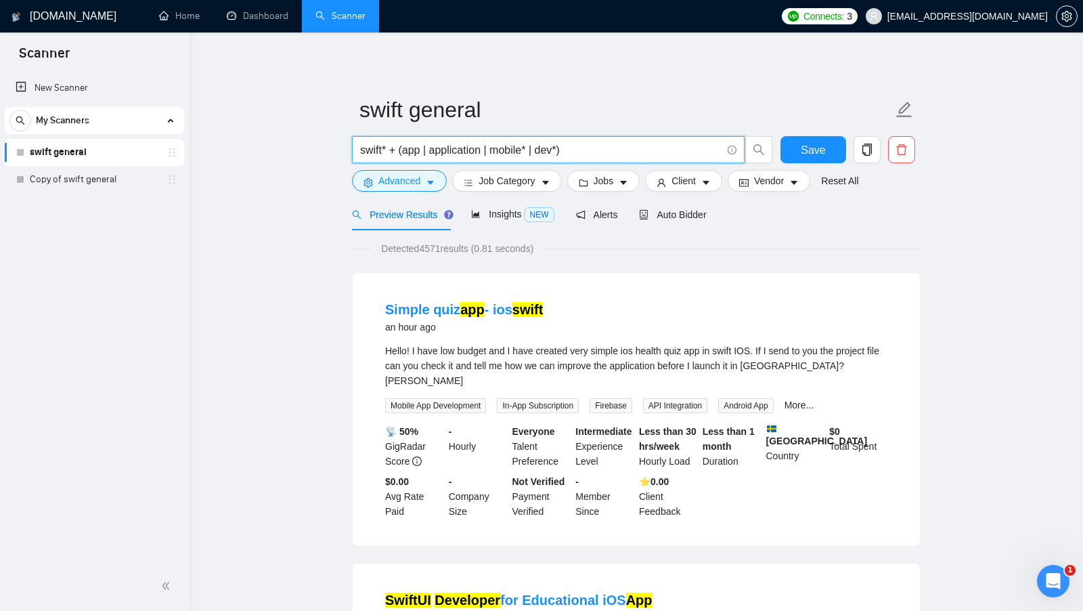
drag, startPoint x: 461, startPoint y: 152, endPoint x: 267, endPoint y: 152, distance: 193.6
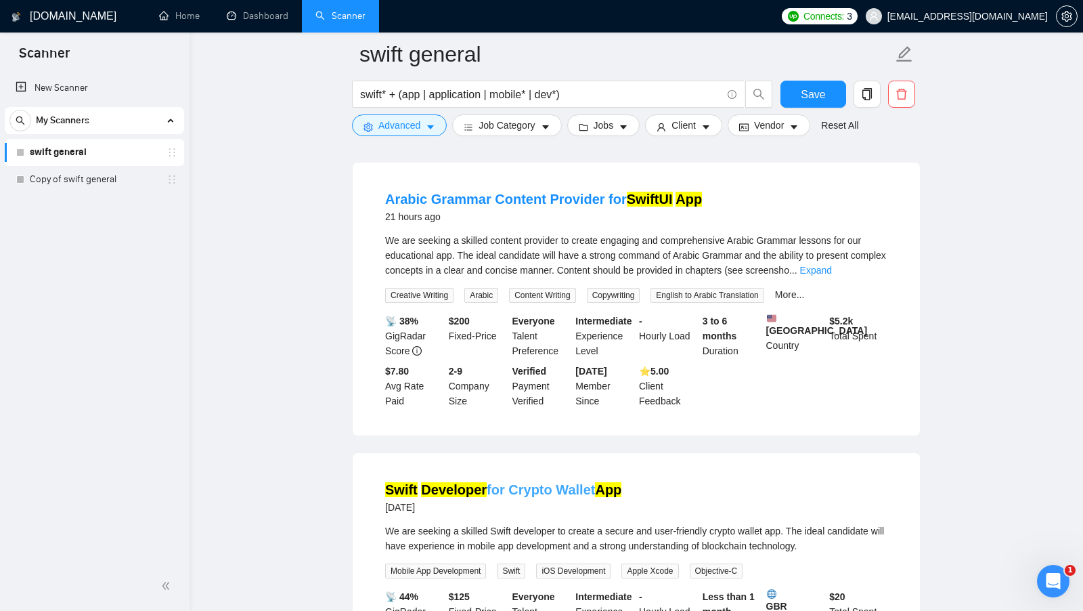
scroll to position [975, 0]
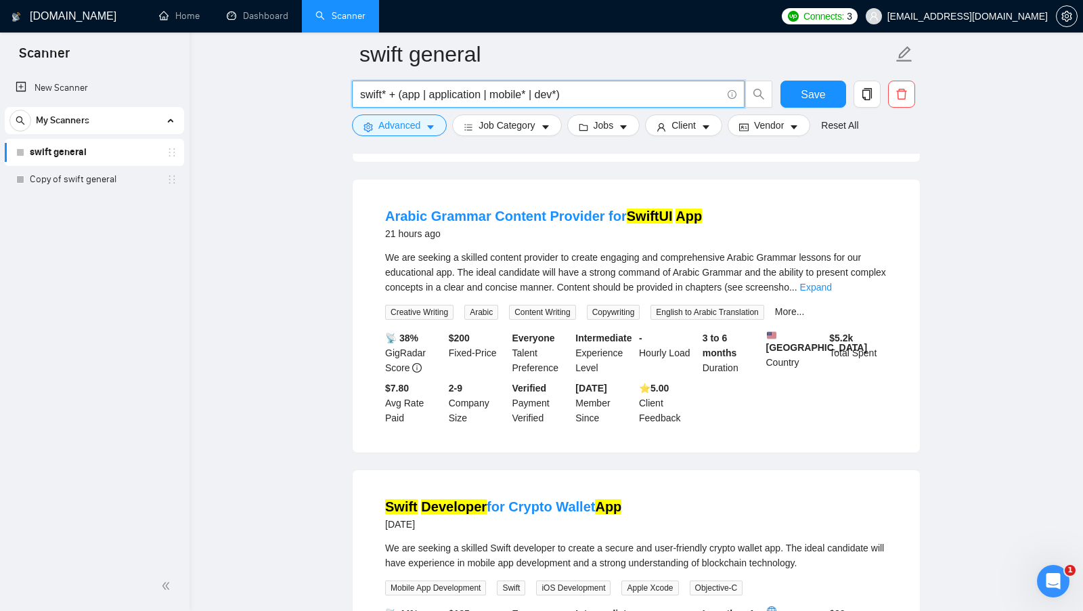
click at [387, 96] on input "swift* + (app | application | mobile* | dev*)" at bounding box center [540, 94] width 361 height 17
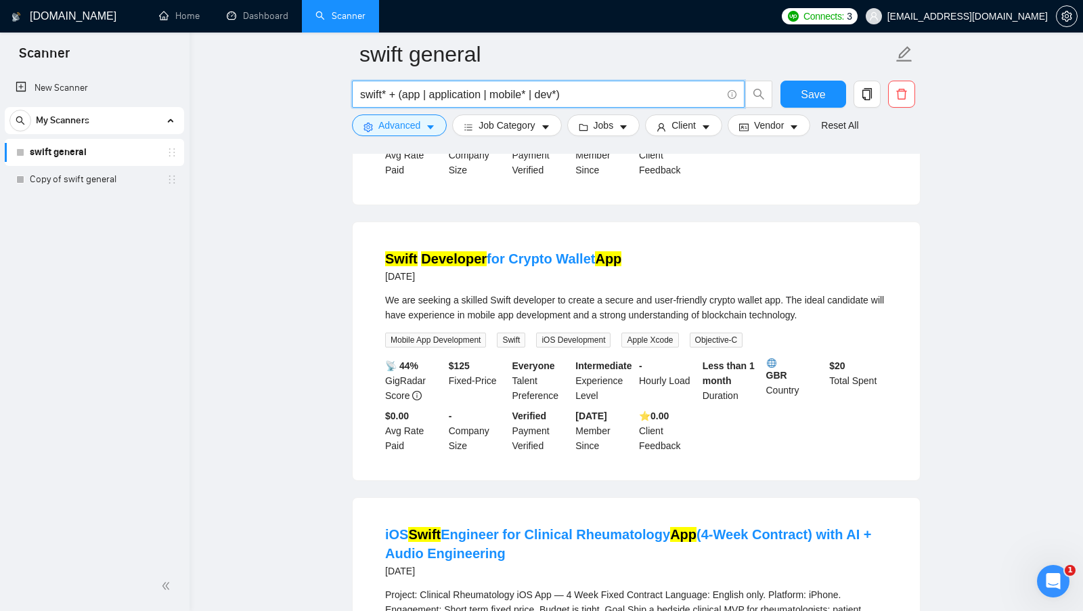
scroll to position [1212, 0]
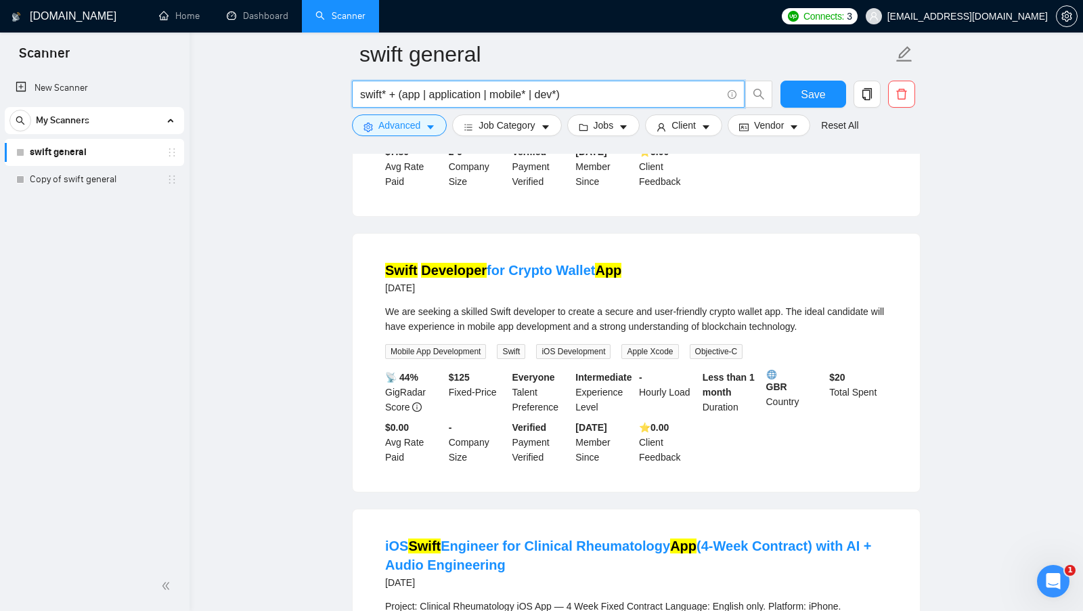
click at [411, 93] on input "swift* + (app | application | mobile* | dev*)" at bounding box center [540, 94] width 361 height 17
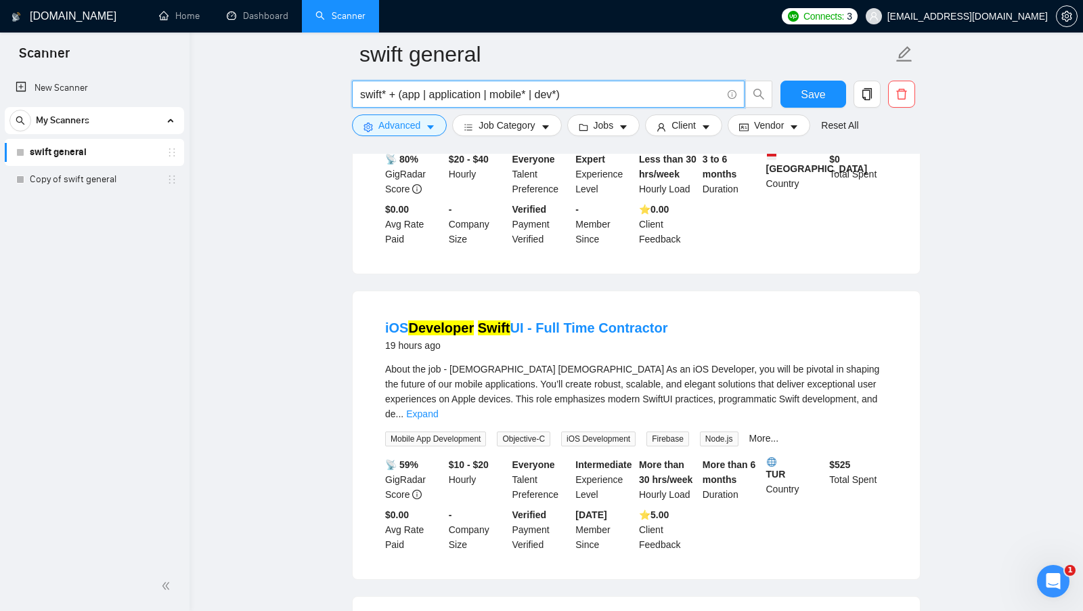
scroll to position [0, 0]
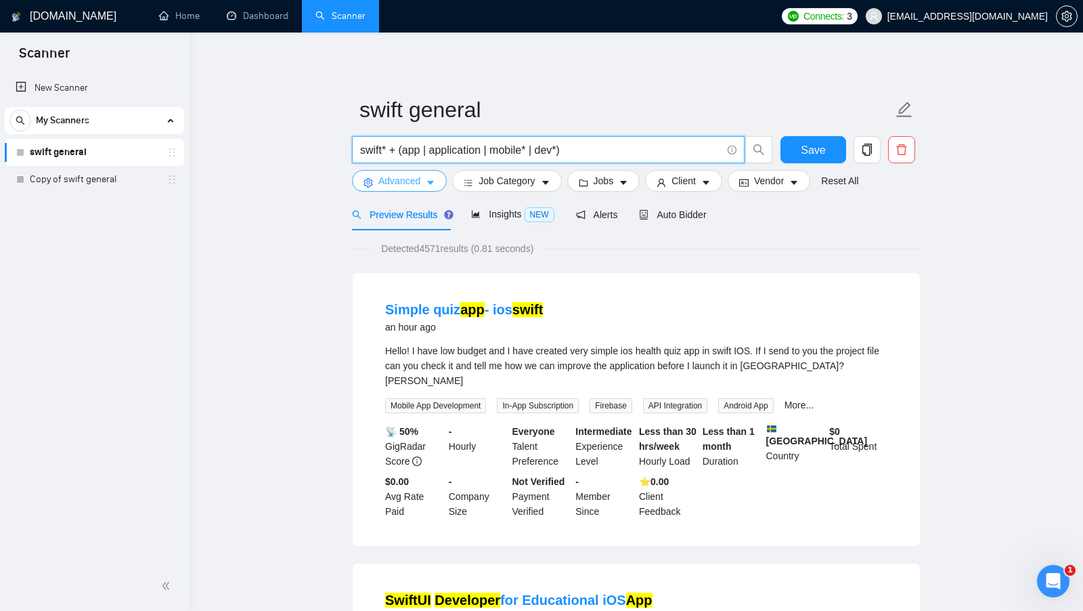
click at [429, 181] on icon "caret-down" at bounding box center [430, 183] width 7 height 4
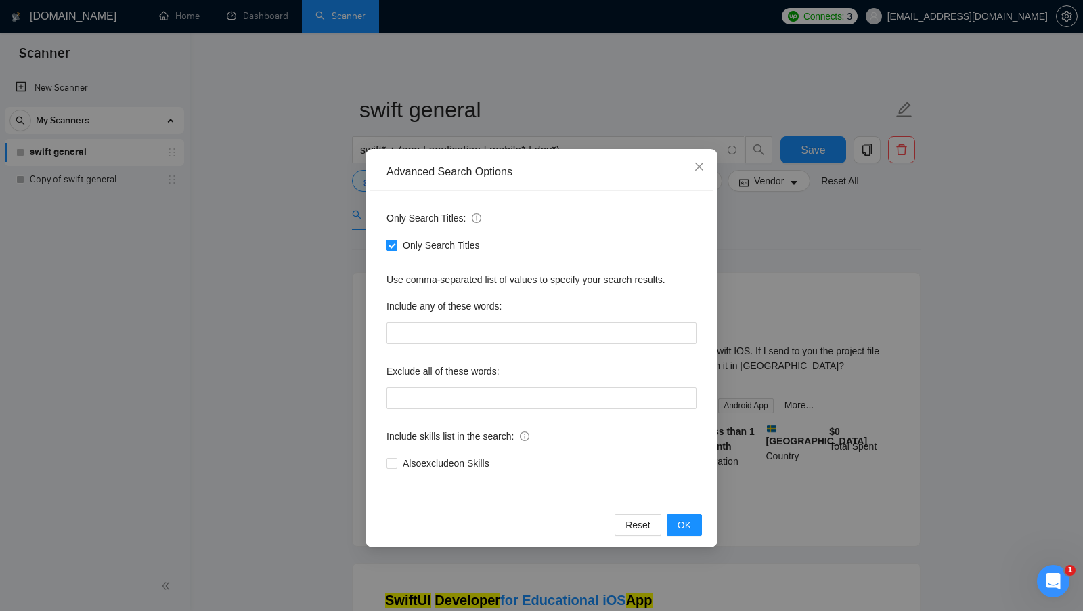
click at [438, 244] on span "Only Search Titles" at bounding box center [441, 245] width 88 height 15
click at [396, 244] on input "Only Search Titles" at bounding box center [391, 244] width 9 height 9
checkbox input "false"
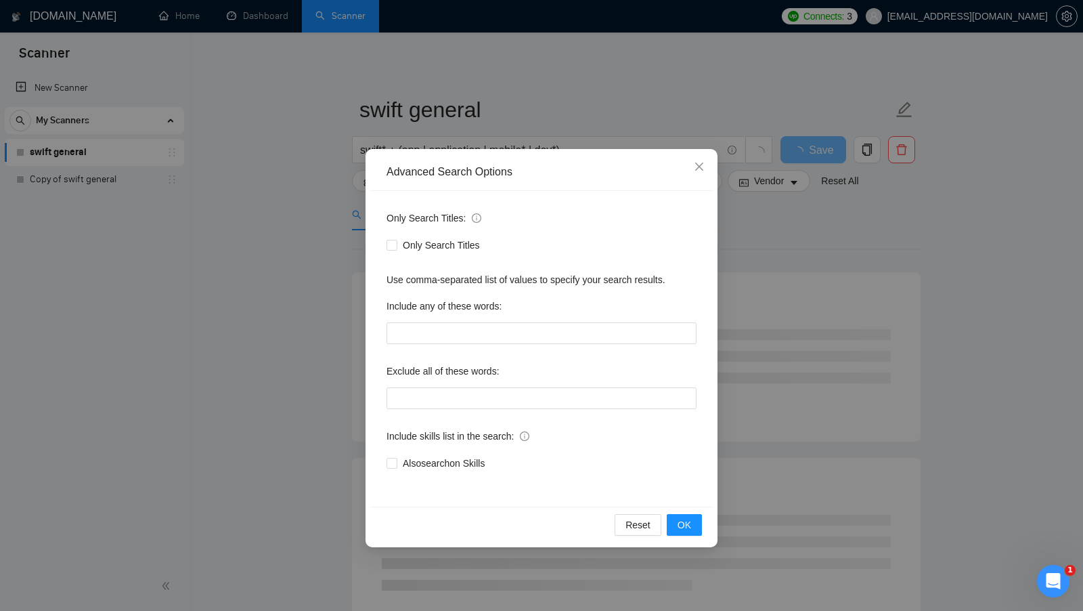
click at [817, 261] on div "Advanced Search Options Only Search Titles: Only Search Titles Use comma-separa…" at bounding box center [541, 305] width 1083 height 611
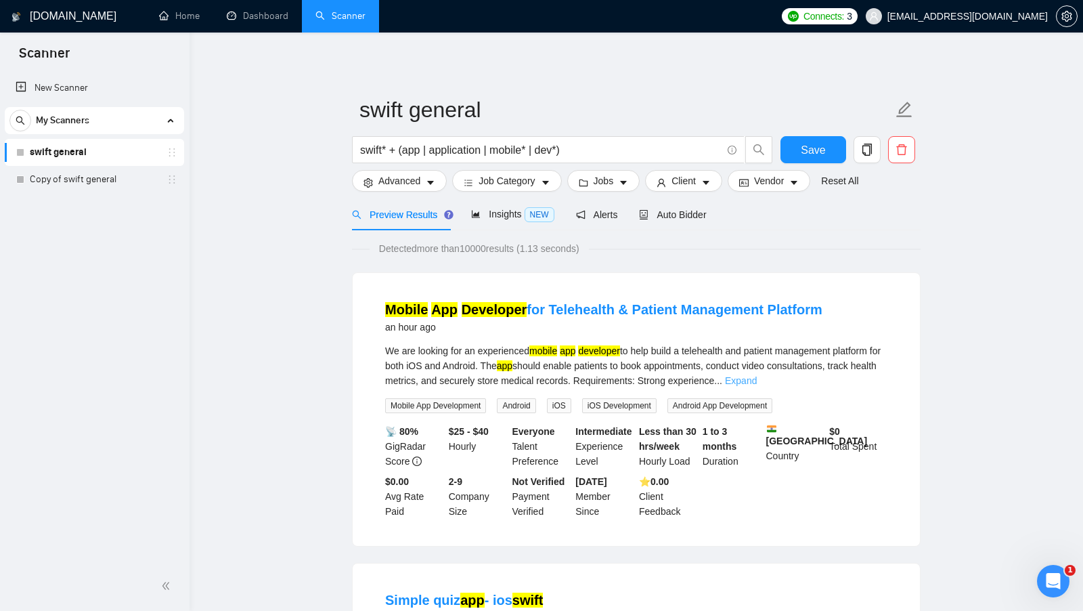
click at [757, 379] on link "Expand" at bounding box center [741, 380] width 32 height 11
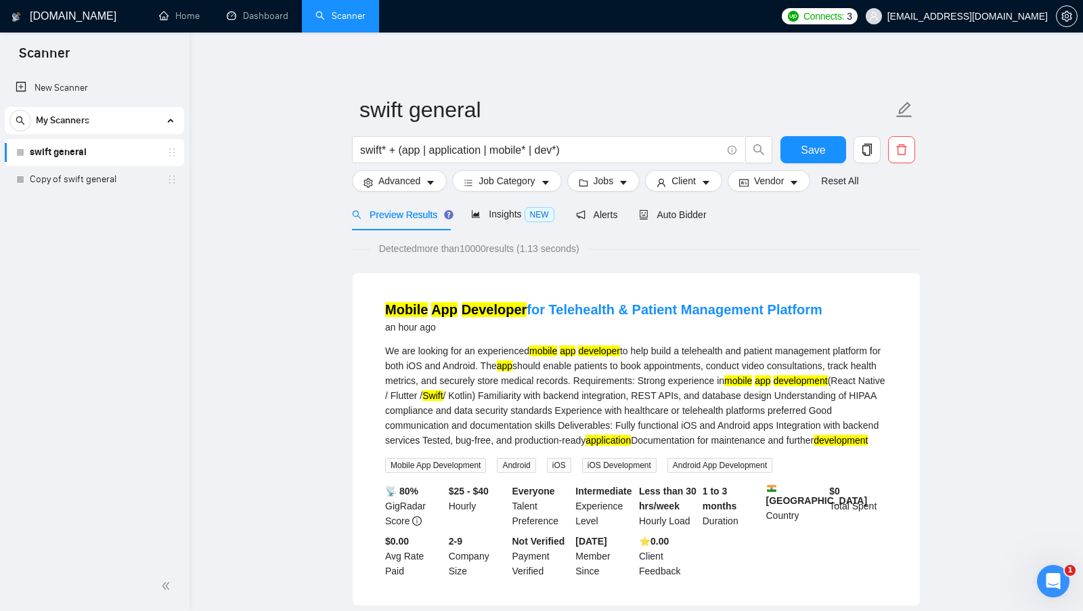
click at [443, 397] on mark "Swift" at bounding box center [432, 395] width 20 height 11
click at [680, 398] on div "We are looking for an experienced mobile app developer to help build a teleheal…" at bounding box center [636, 395] width 502 height 104
click at [407, 189] on button "Advanced" at bounding box center [399, 181] width 95 height 22
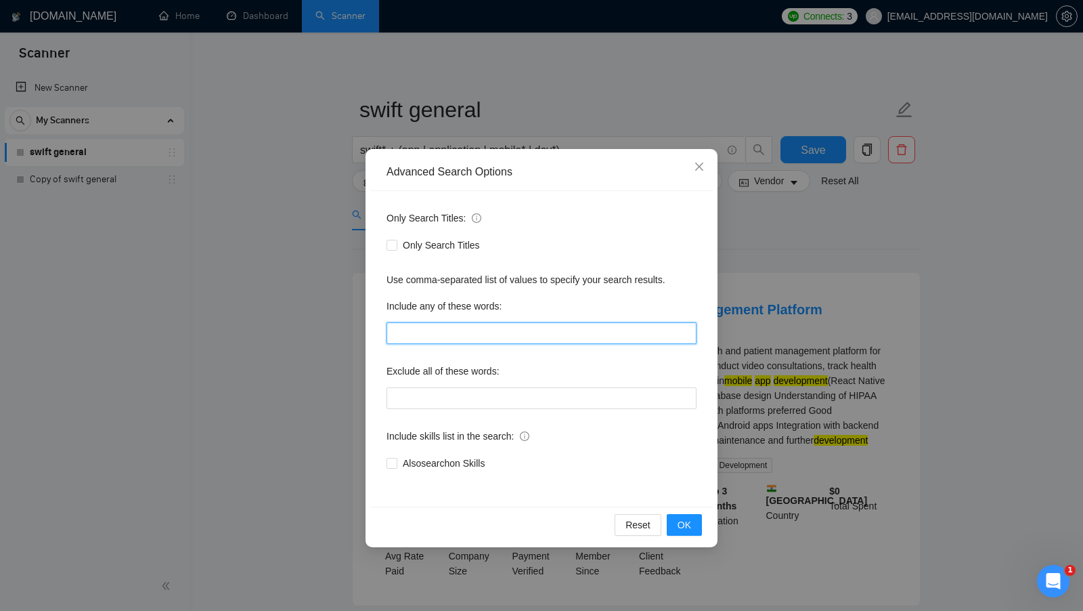
click at [471, 334] on input "text" at bounding box center [542, 333] width 310 height 22
type input "healthcare"
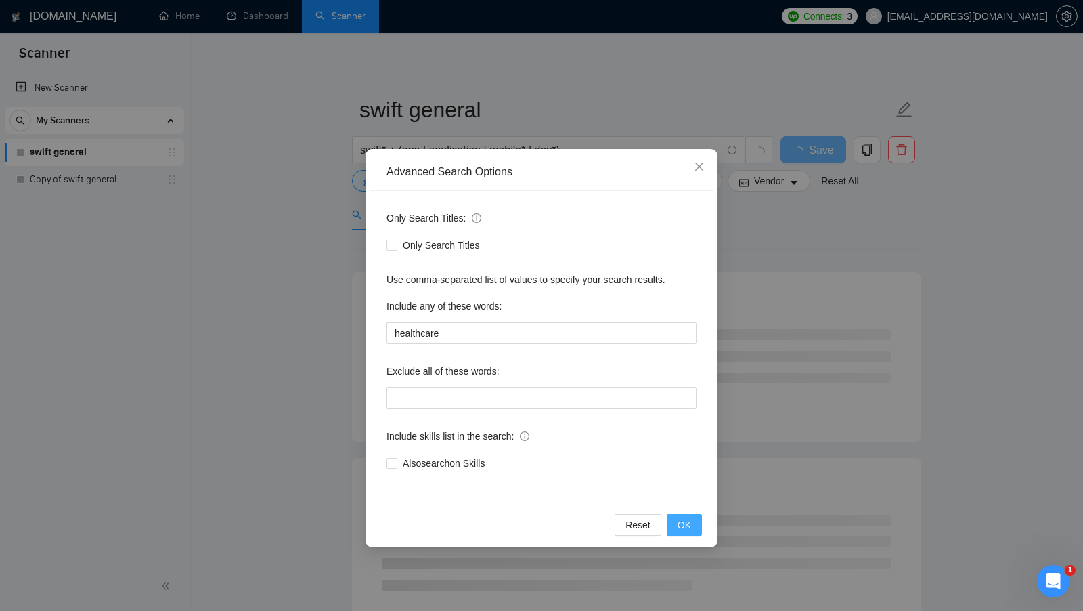
click at [676, 519] on button "OK" at bounding box center [684, 525] width 35 height 22
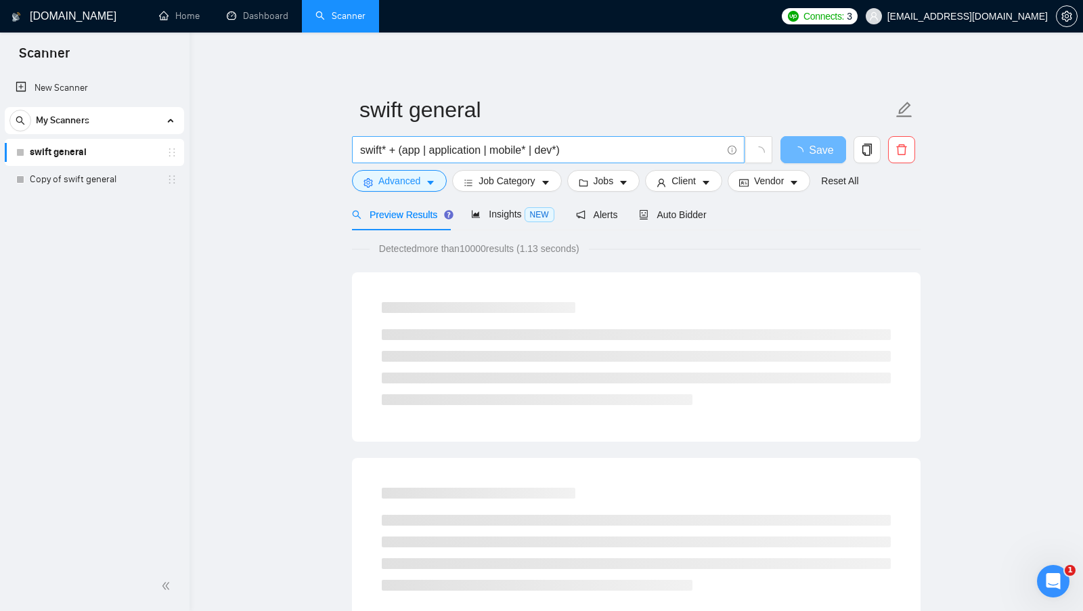
click at [370, 155] on input "swift* + (app | application | mobile* | dev*)" at bounding box center [540, 149] width 361 height 17
drag, startPoint x: 410, startPoint y: 154, endPoint x: 550, endPoint y: 155, distance: 140.8
click at [547, 154] on input "swift* + (app | application | mobile* | dev*)" at bounding box center [540, 149] width 361 height 17
click at [550, 155] on input "swift* + (app | application | mobile* | dev*)" at bounding box center [540, 149] width 361 height 17
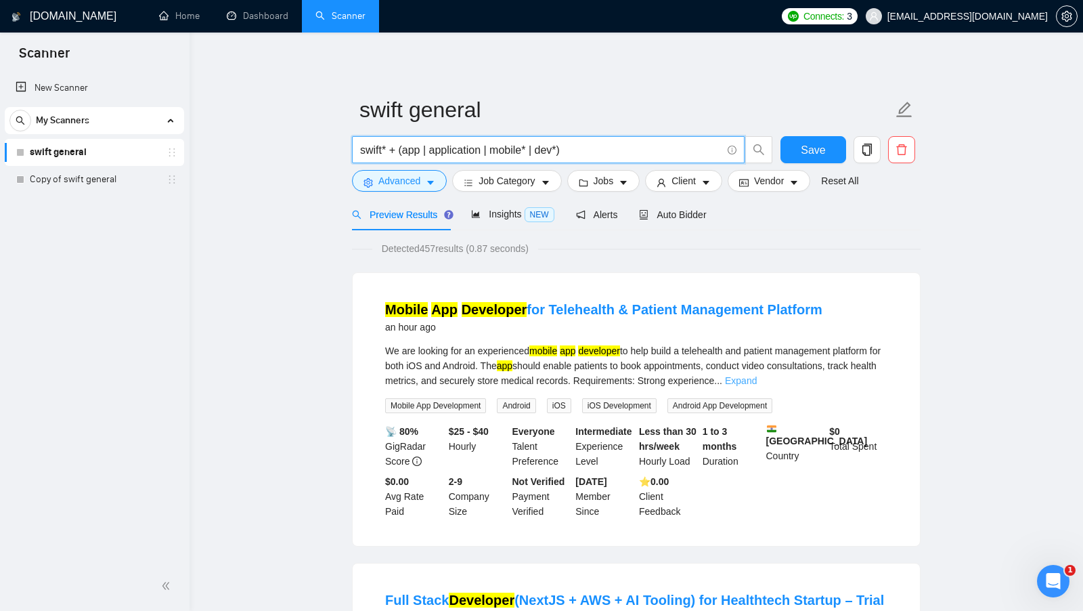
click at [757, 378] on link "Expand" at bounding box center [741, 380] width 32 height 11
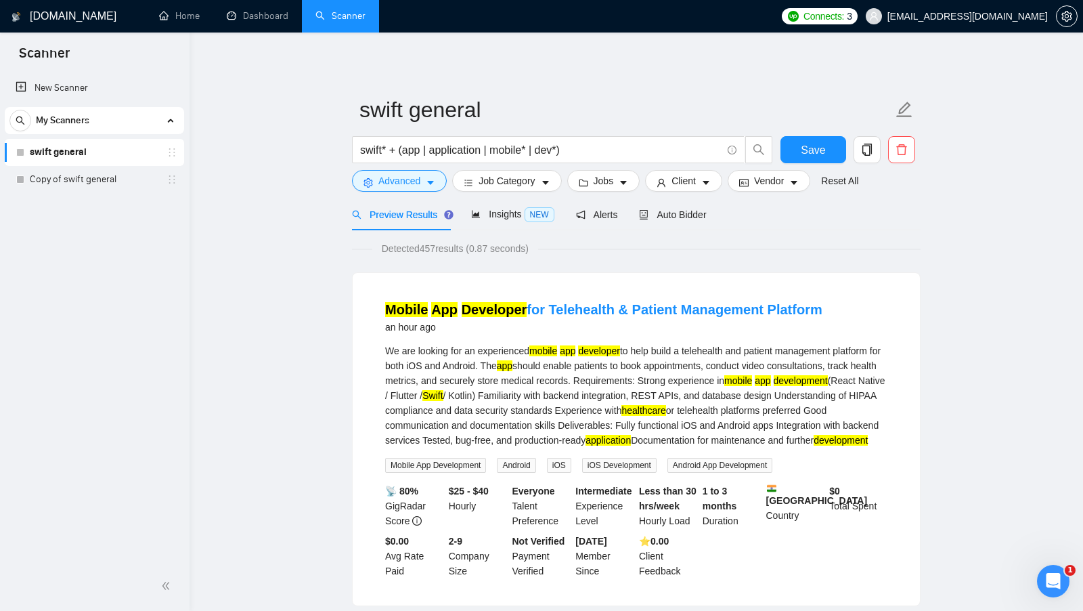
click at [665, 414] on mark "healthcare" at bounding box center [643, 410] width 44 height 11
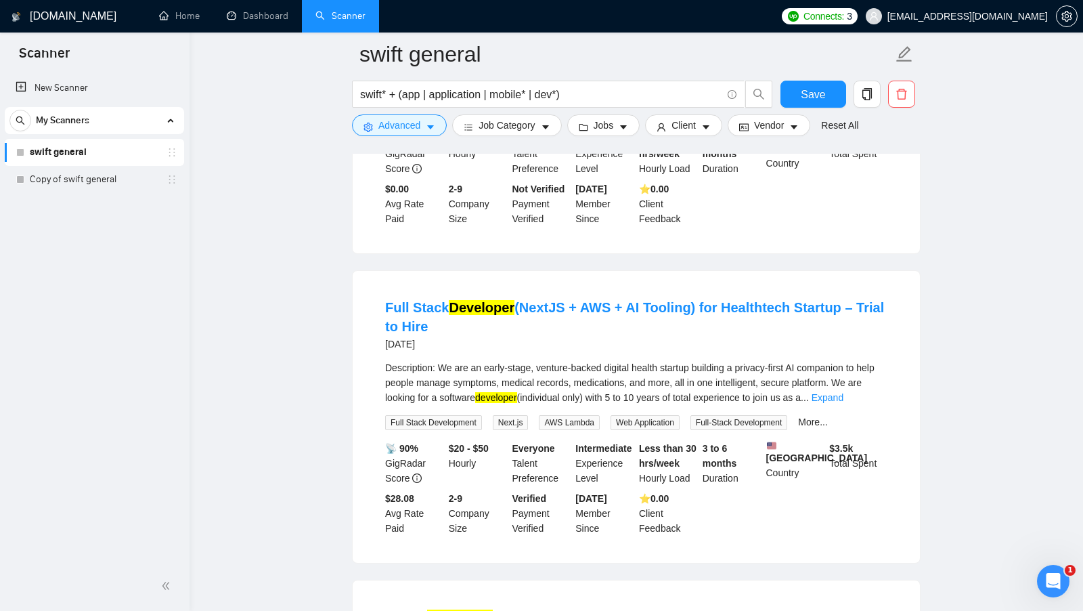
scroll to position [364, 0]
click at [809, 401] on span "..." at bounding box center [805, 396] width 8 height 11
click at [843, 401] on link "Expand" at bounding box center [828, 396] width 32 height 11
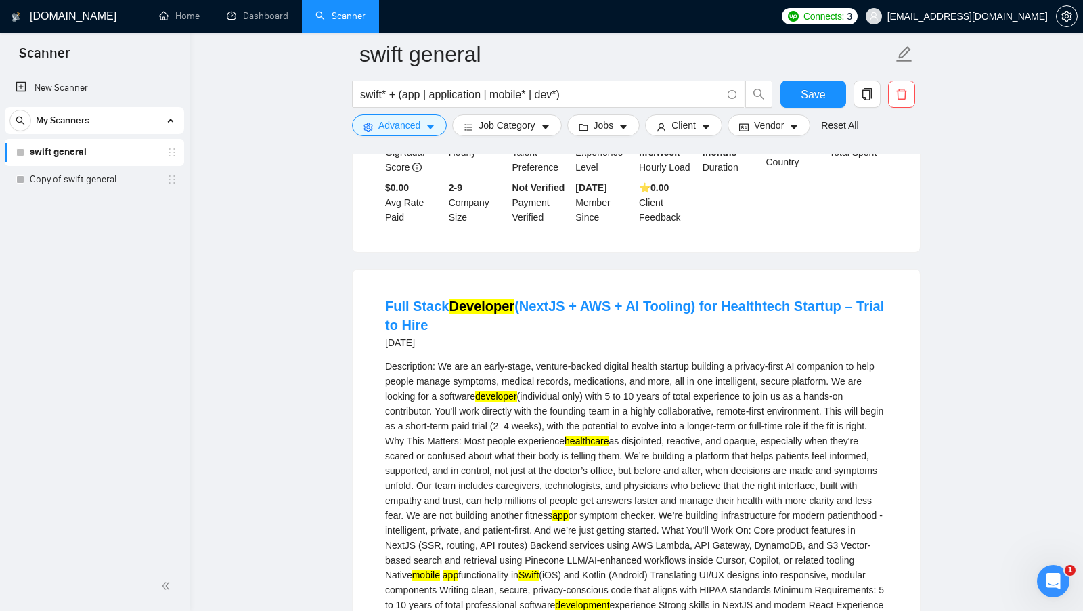
click at [643, 461] on div "Description: We are an early-stage, venture-backed digital health startup build…" at bounding box center [636, 604] width 502 height 491
click at [609, 446] on mark "healthcare" at bounding box center [587, 440] width 44 height 11
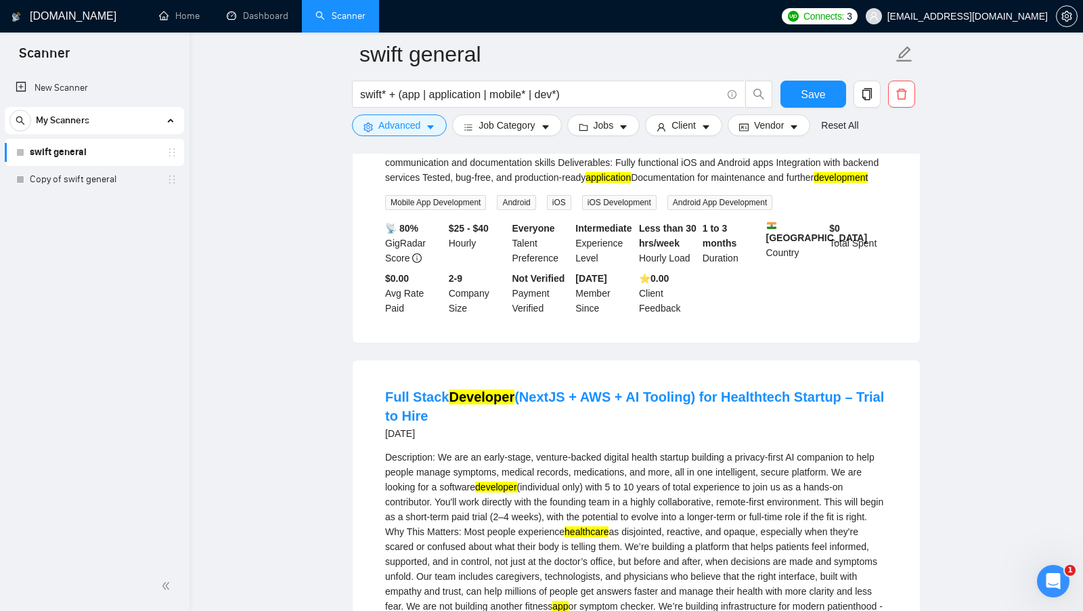
scroll to position [0, 0]
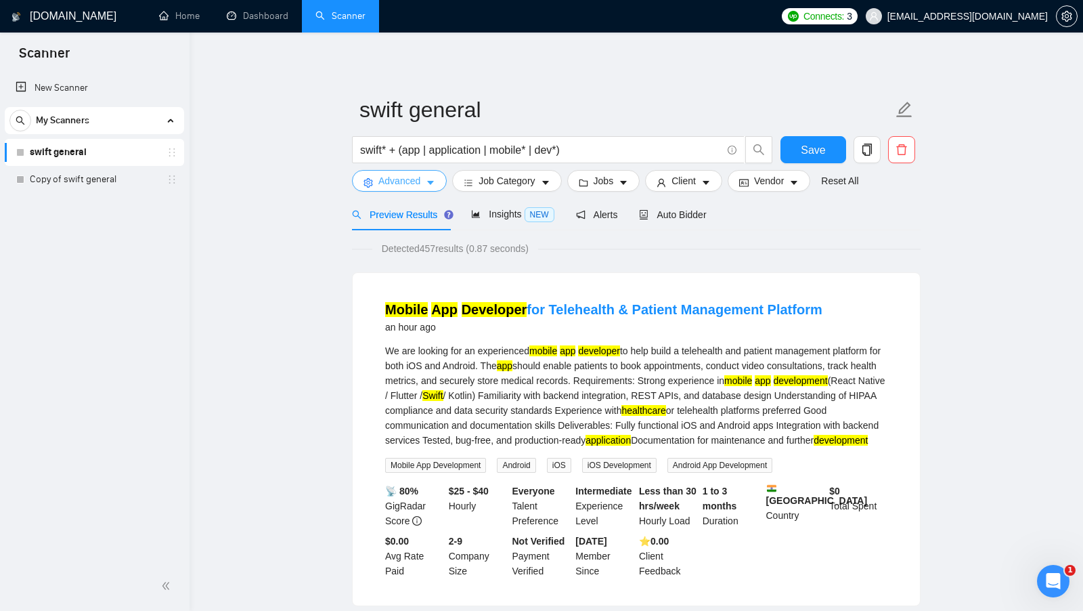
click at [423, 185] on button "Advanced" at bounding box center [399, 181] width 95 height 22
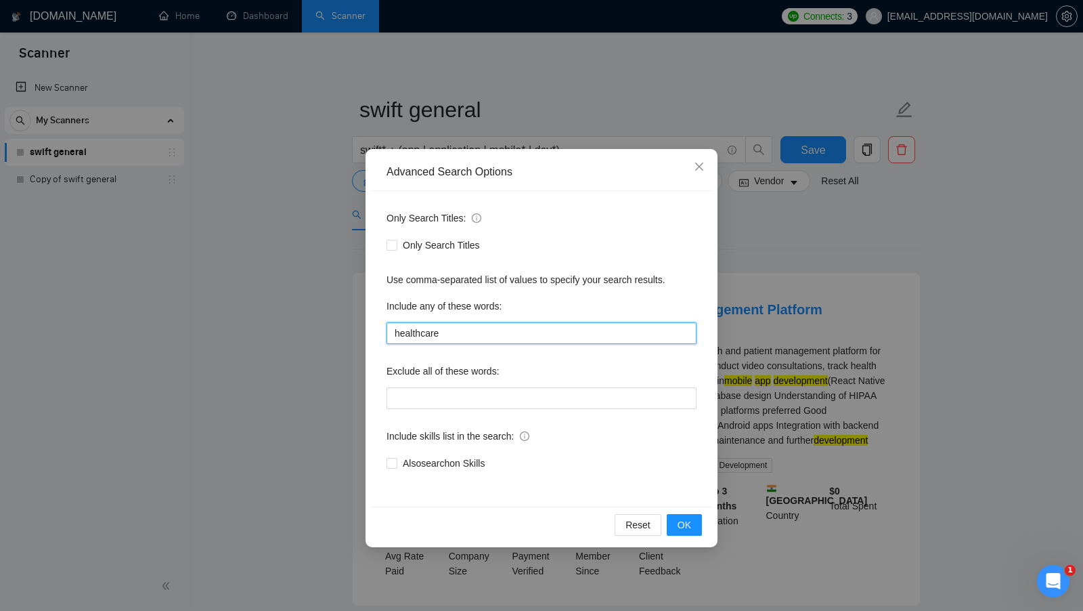
click at [462, 333] on input "healthcare" at bounding box center [542, 333] width 310 height 22
click at [686, 521] on span "OK" at bounding box center [685, 524] width 14 height 15
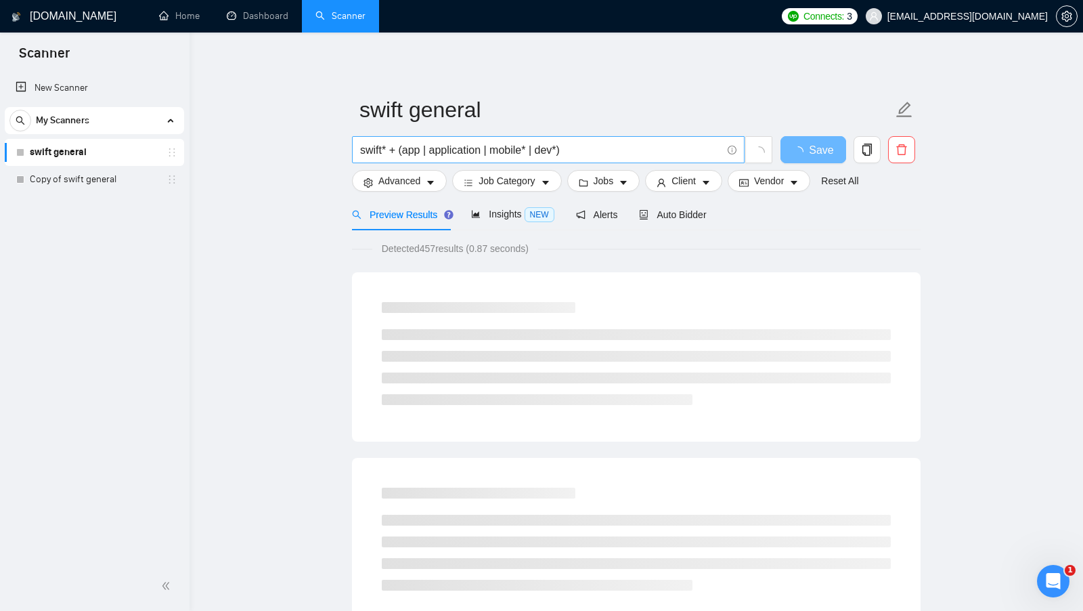
click at [594, 152] on input "swift* + (app | application | mobile* | dev*)" at bounding box center [540, 149] width 361 height 17
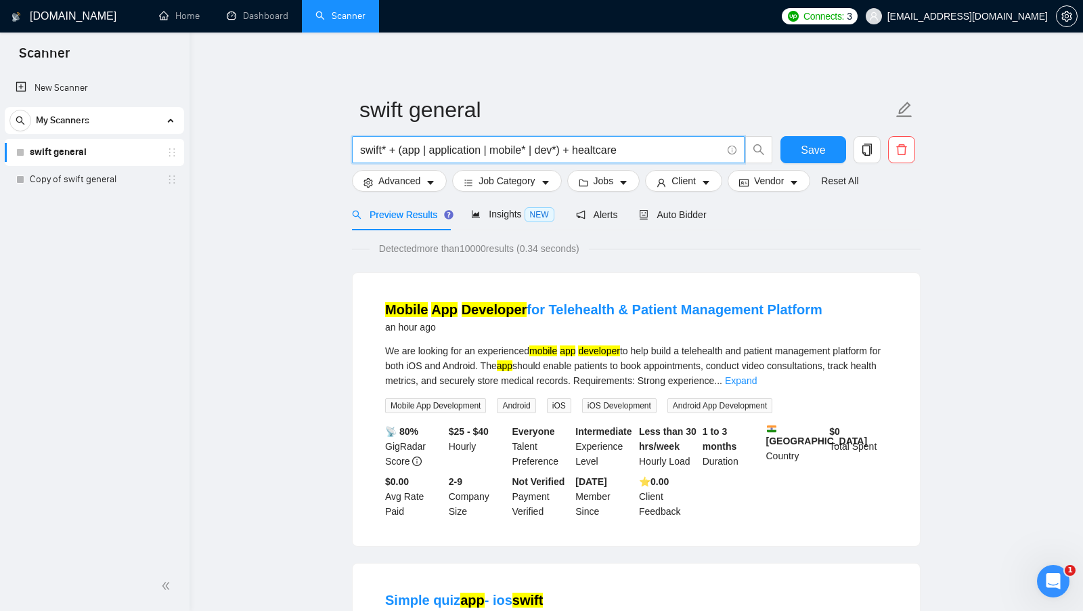
click at [638, 145] on input "swift* + (app | application | mobile* | dev*) + healtcare" at bounding box center [540, 149] width 361 height 17
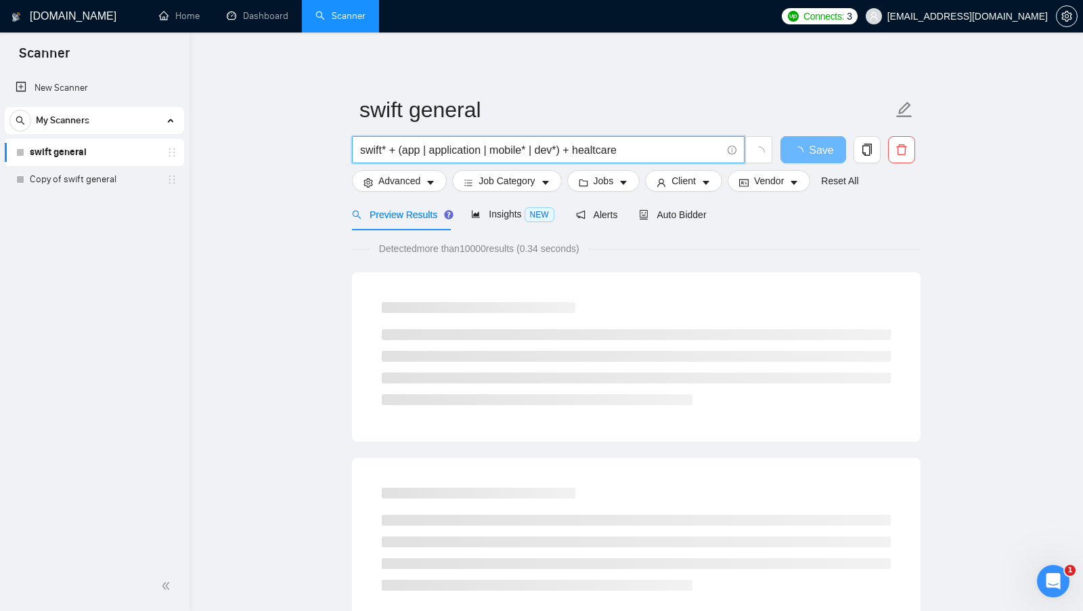
drag, startPoint x: 579, startPoint y: 151, endPoint x: 631, endPoint y: 150, distance: 52.1
click at [631, 150] on input "swift* + (app | application | mobile* | dev*) + healtcare" at bounding box center [540, 149] width 361 height 17
click at [410, 175] on span "Advanced" at bounding box center [399, 180] width 42 height 15
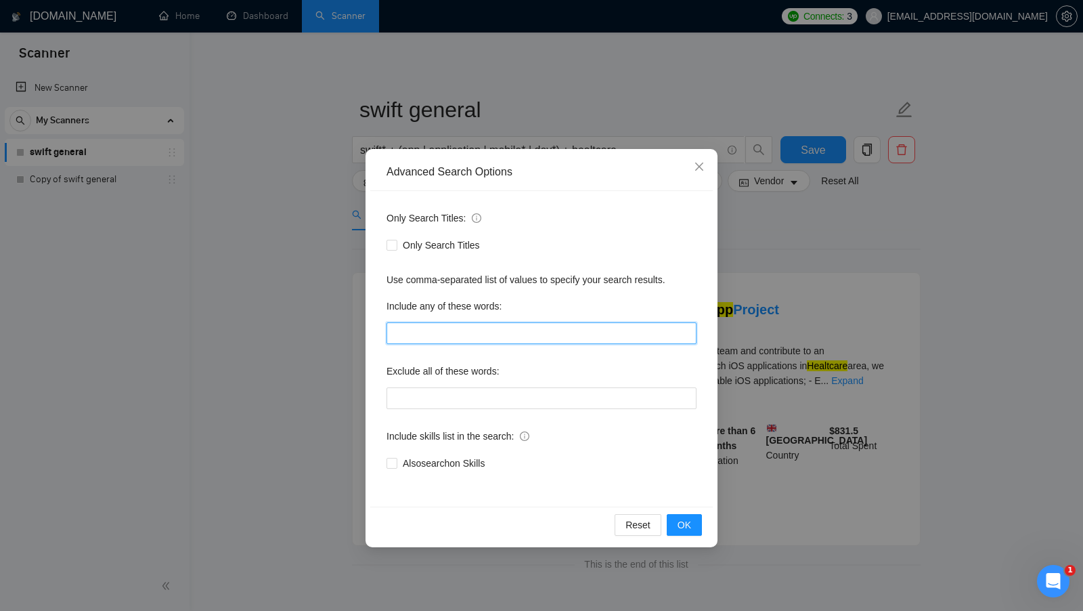
click at [489, 337] on input "text" at bounding box center [542, 333] width 310 height 22
click at [663, 292] on div "Only Search Titles: Only Search Titles Use comma-separated list of values to sp…" at bounding box center [541, 348] width 343 height 315
click at [716, 286] on div "Advanced Search Options Only Search Titles: Only Search Titles Use comma-separa…" at bounding box center [542, 348] width 352 height 398
click at [699, 166] on icon "close" at bounding box center [699, 166] width 8 height 8
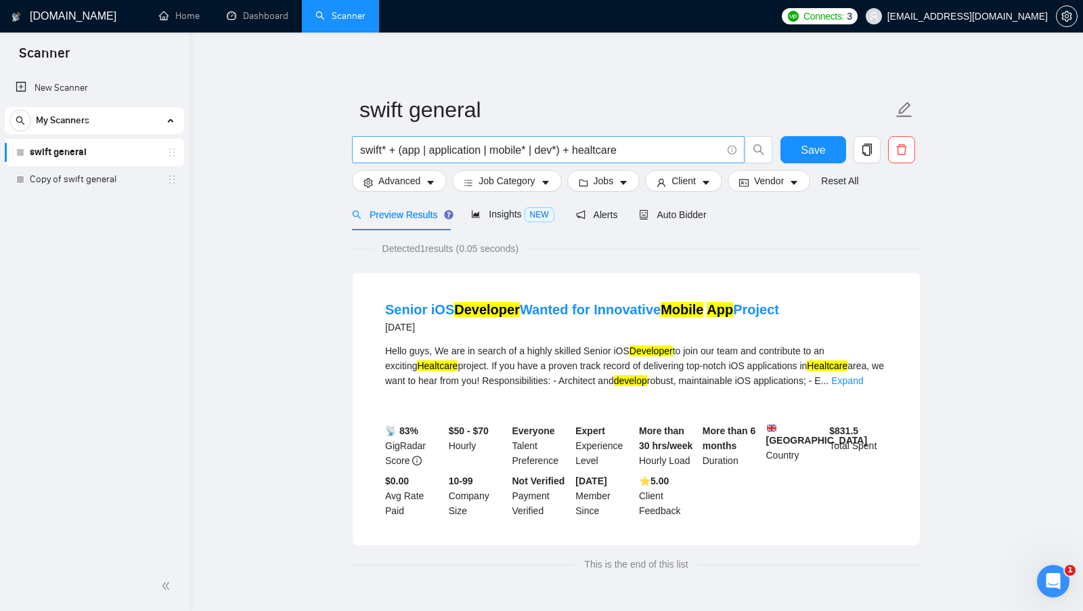
click at [640, 156] on input "swift* + (app | application | mobile* | dev*) + healtcare" at bounding box center [540, 149] width 361 height 17
click at [618, 152] on input "swift* + (app | application | mobile* | dev*) + healtcare" at bounding box center [540, 149] width 361 height 17
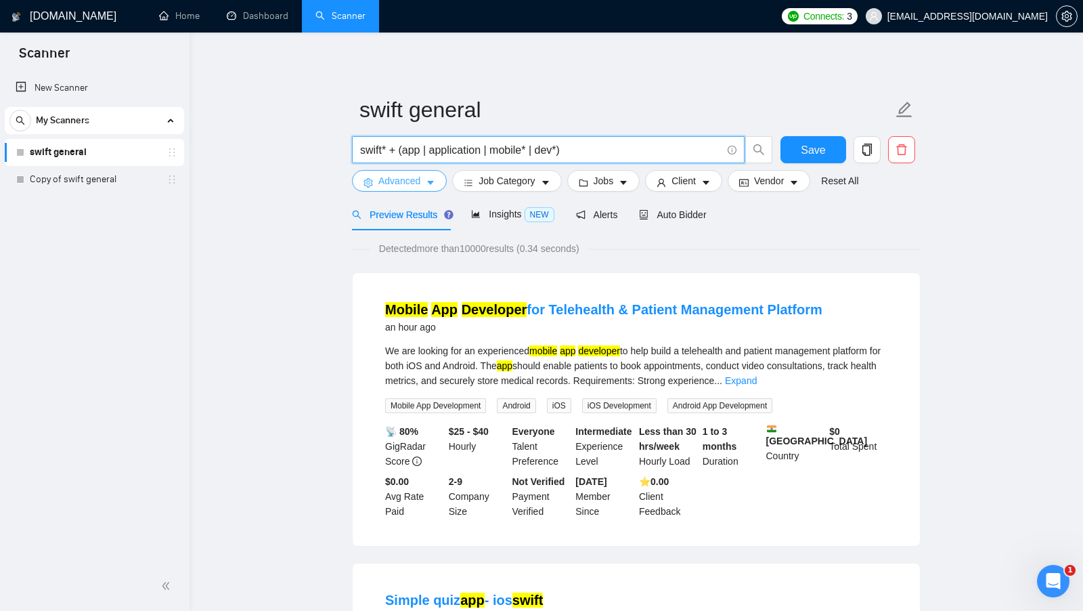
type input "swift* + (app | application | mobile* | dev*)"
click at [422, 177] on button "Advanced" at bounding box center [399, 181] width 95 height 22
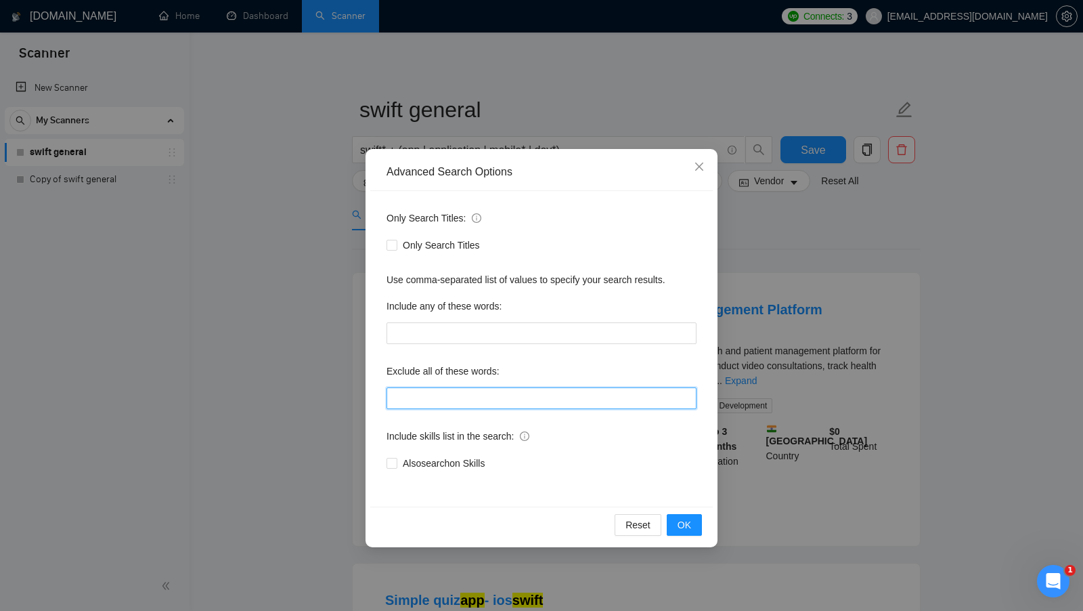
click at [451, 394] on input "text" at bounding box center [542, 398] width 310 height 22
click at [396, 394] on input "bug fixing"" at bounding box center [542, 398] width 310 height 22
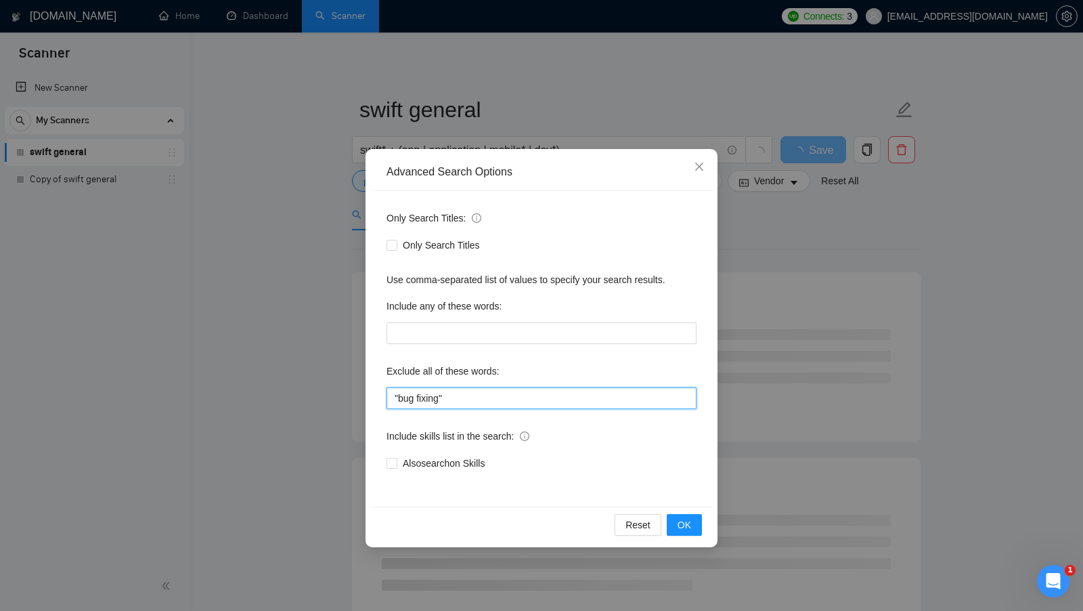
drag, startPoint x: 455, startPoint y: 399, endPoint x: 359, endPoint y: 401, distance: 95.5
click at [359, 400] on div "Advanced Search Options Only Search Titles: Only Search Titles Use comma-separa…" at bounding box center [541, 305] width 1083 height 611
click at [475, 401] on input ""bug fixing"" at bounding box center [542, 398] width 310 height 22
click at [459, 402] on input ""bug fixing", flutter" at bounding box center [542, 398] width 310 height 22
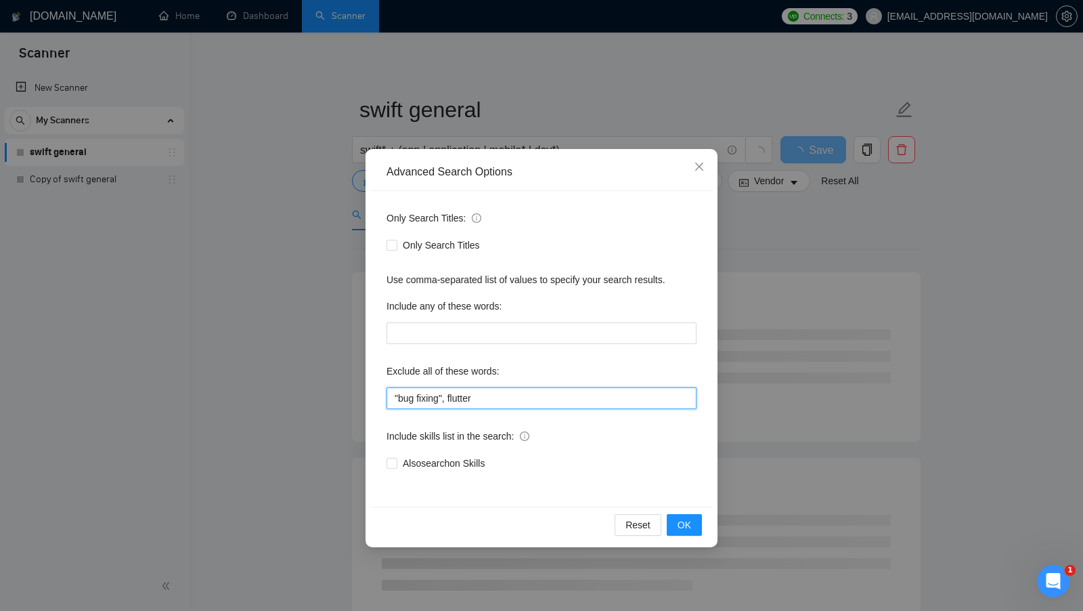
click at [514, 403] on input ""bug fixing", flutter" at bounding box center [542, 398] width 310 height 22
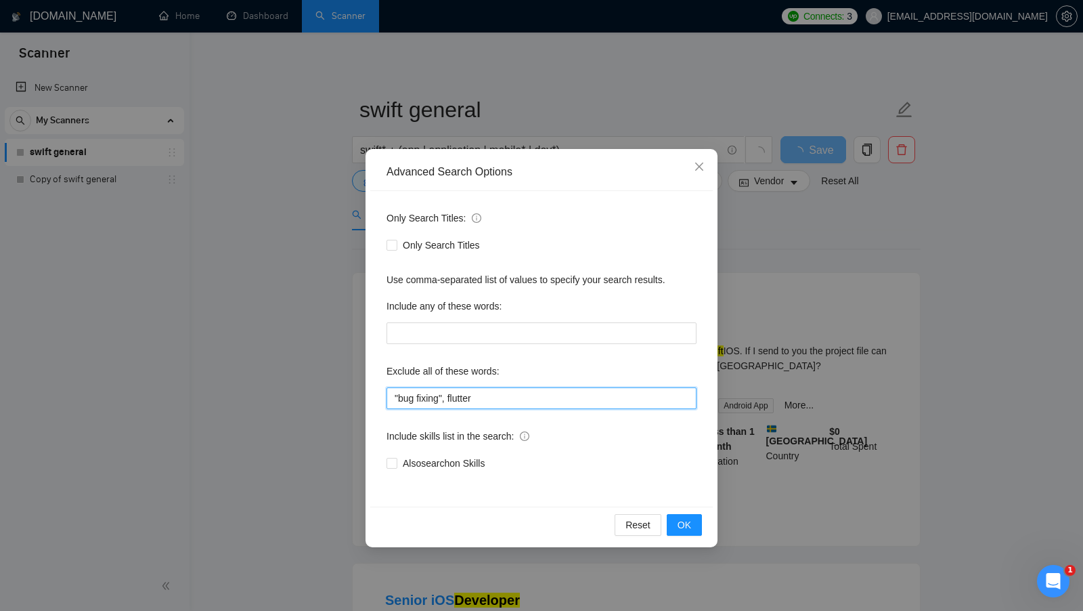
click at [470, 394] on input ""bug fixing", flutter" at bounding box center [542, 398] width 310 height 22
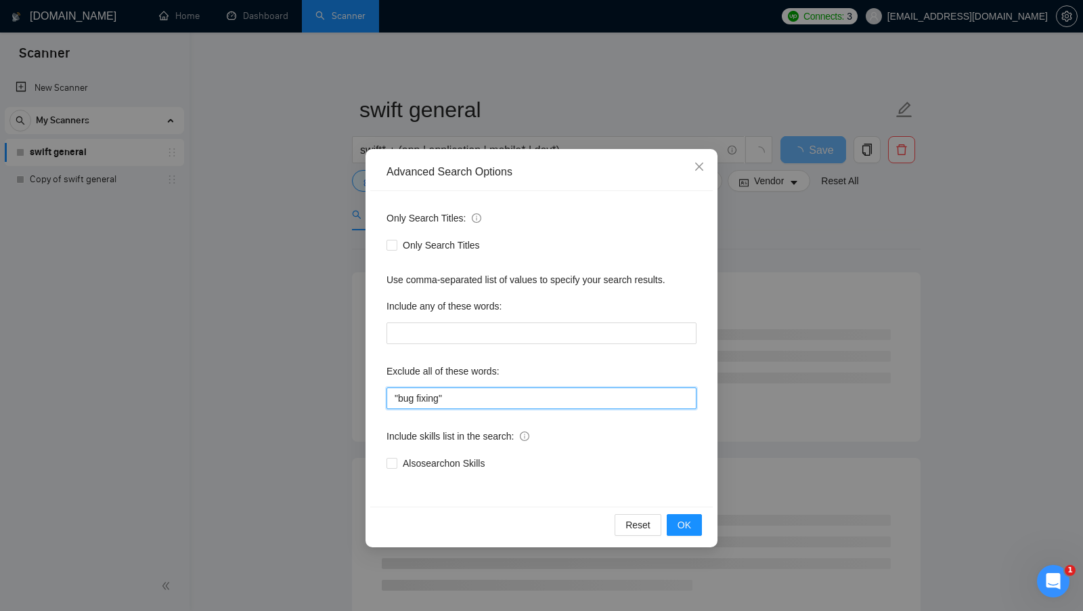
type input ""bug fixing""
drag, startPoint x: 394, startPoint y: 378, endPoint x: 532, endPoint y: 378, distance: 138.1
click at [532, 378] on div "Exclude all of these words:" at bounding box center [542, 373] width 310 height 27
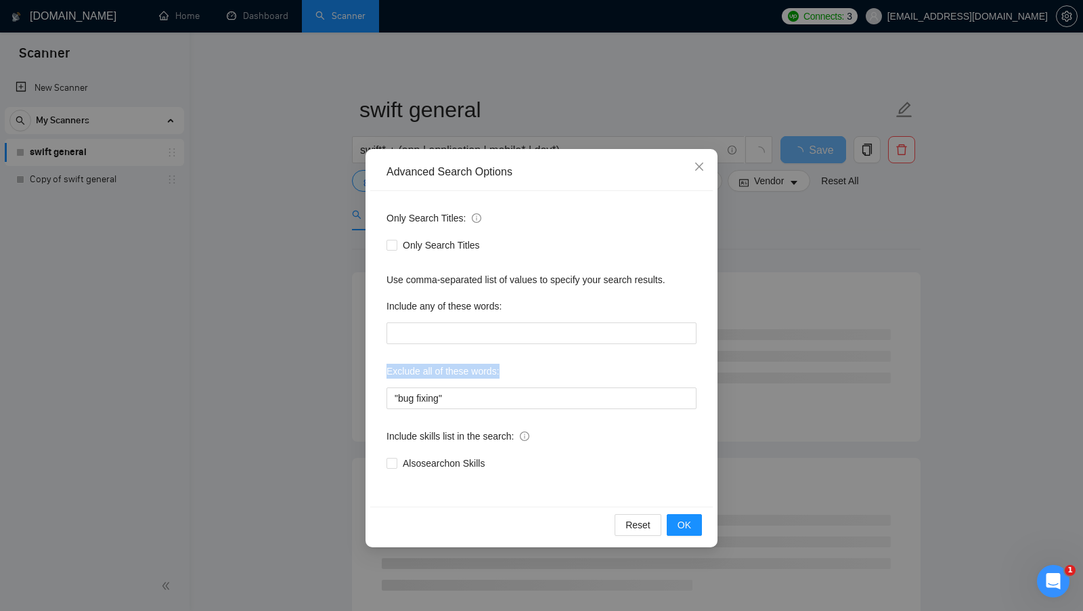
drag, startPoint x: 528, startPoint y: 372, endPoint x: 376, endPoint y: 359, distance: 152.2
click at [376, 359] on div "Only Search Titles: Only Search Titles Use comma-separated list of values to sp…" at bounding box center [541, 348] width 343 height 315
click at [477, 360] on label "Exclude all of these words:" at bounding box center [443, 371] width 113 height 22
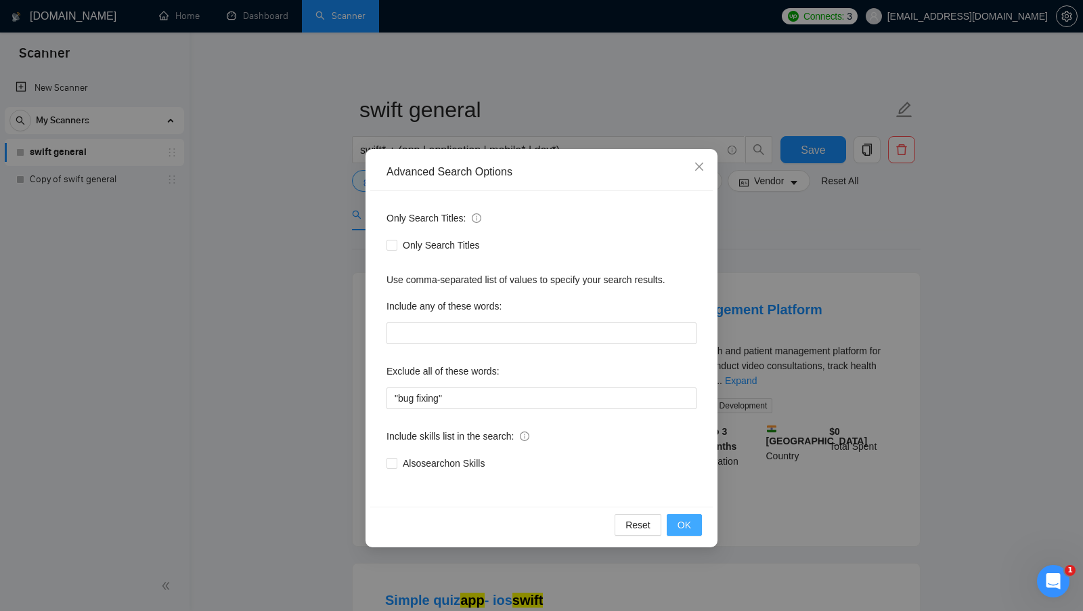
click at [686, 523] on span "OK" at bounding box center [685, 524] width 14 height 15
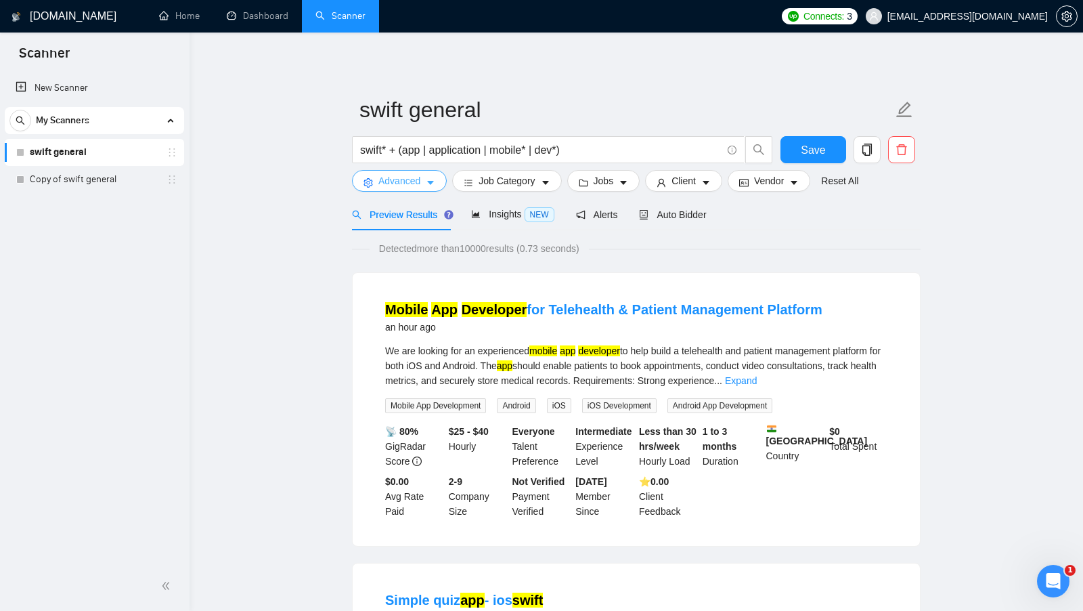
click at [390, 185] on span "Advanced" at bounding box center [399, 180] width 42 height 15
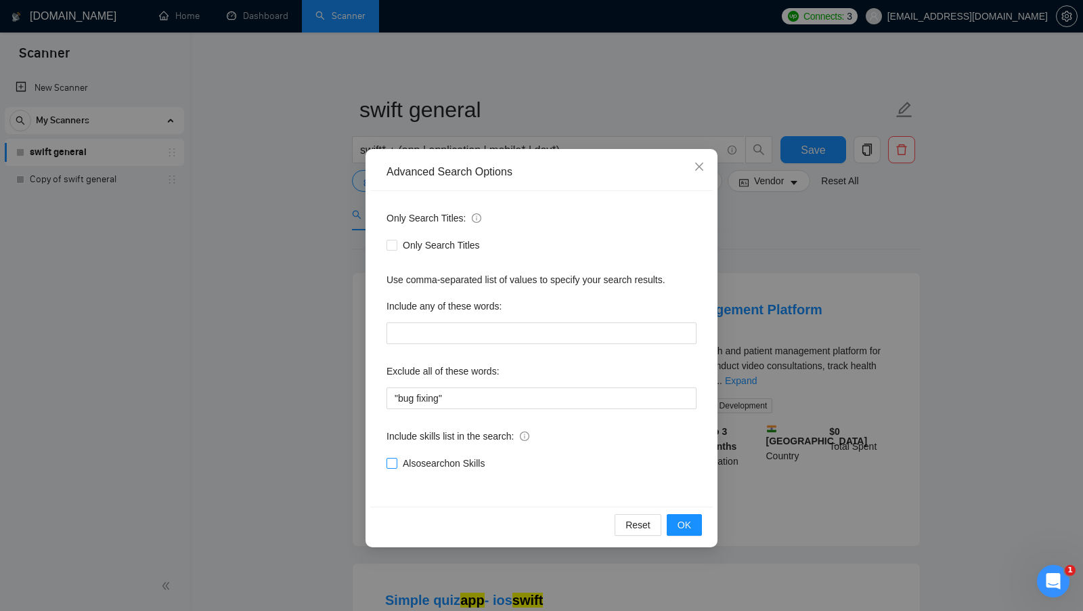
click at [489, 463] on span "Also search on Skills" at bounding box center [443, 463] width 93 height 15
click at [396, 463] on input "Also search on Skills" at bounding box center [391, 462] width 9 height 9
click at [694, 521] on button "OK" at bounding box center [684, 525] width 35 height 22
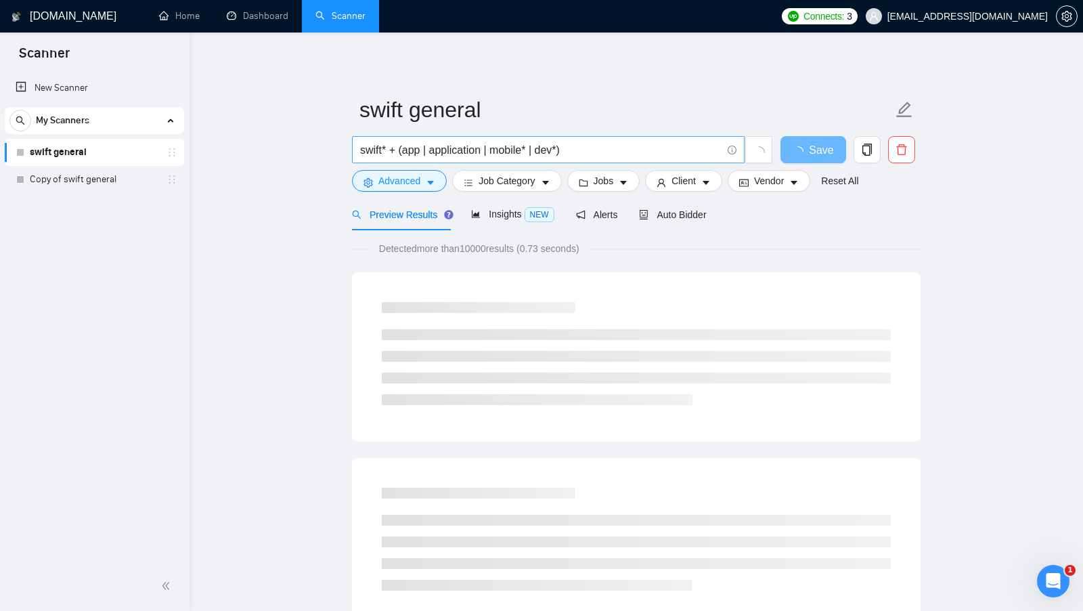
click at [372, 147] on input "swift* + (app | application | mobile* | dev*)" at bounding box center [540, 149] width 361 height 17
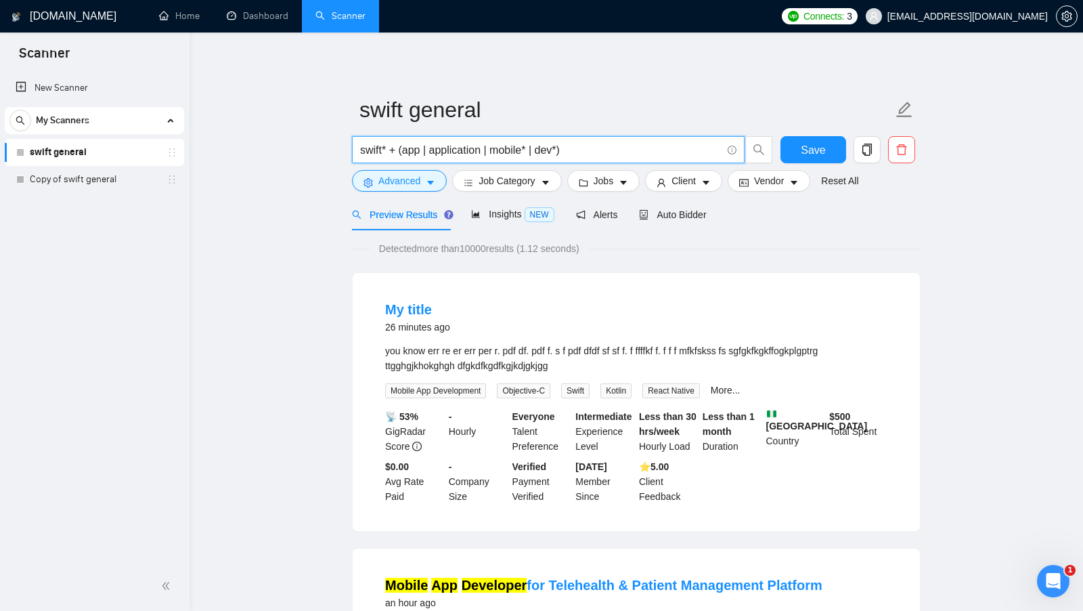
drag, startPoint x: 407, startPoint y: 152, endPoint x: 558, endPoint y: 150, distance: 150.3
click at [558, 150] on input "swift* + (app | application | mobile* | dev*)" at bounding box center [540, 149] width 361 height 17
click at [730, 382] on div "More..." at bounding box center [725, 390] width 35 height 16
click at [728, 389] on link "More..." at bounding box center [726, 389] width 30 height 11
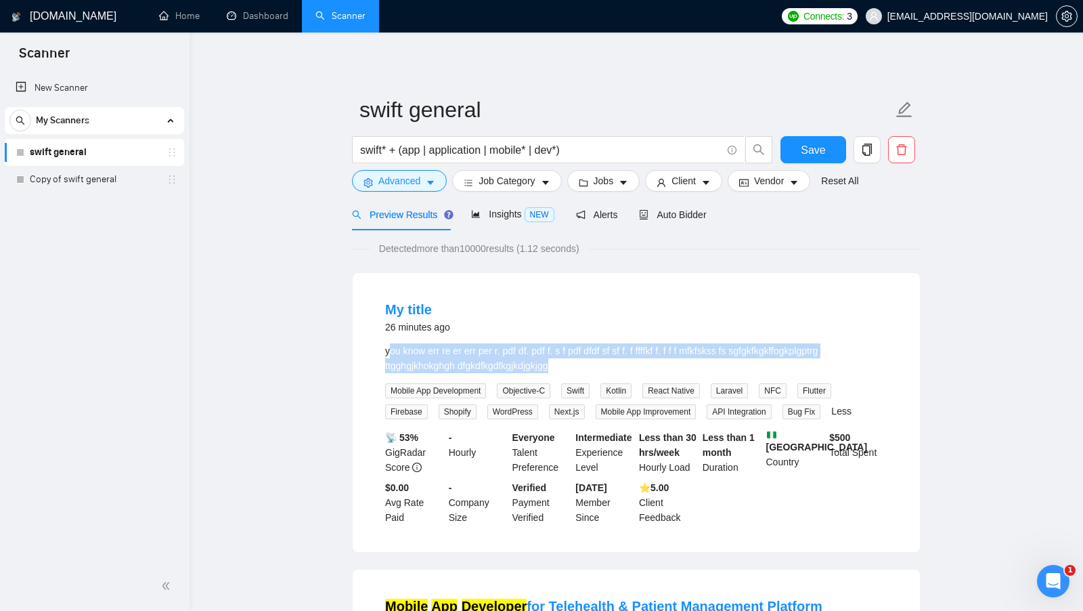
drag, startPoint x: 566, startPoint y: 361, endPoint x: 387, endPoint y: 343, distance: 180.2
click at [387, 343] on div "you know err re er err per r. pdf df. pdf f. s f pdf dfdf sf sf f. f ffffkf f. …" at bounding box center [636, 358] width 502 height 30
click at [508, 355] on div "you know err re er err per r. pdf df. pdf f. s f pdf dfdf sf sf f. f ffffkf f. …" at bounding box center [636, 358] width 502 height 30
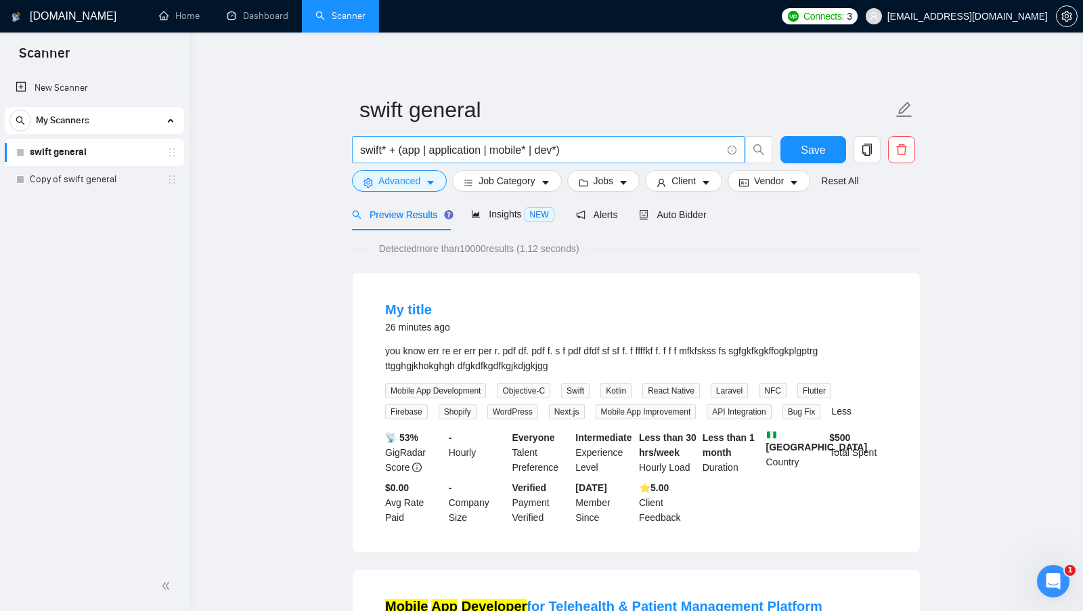
click at [370, 149] on input "swift* + (app | application | mobile* | dev*)" at bounding box center [540, 149] width 361 height 17
click at [579, 384] on span "Swift" at bounding box center [575, 390] width 28 height 15
click at [635, 412] on span "Mobile App Improvement" at bounding box center [646, 411] width 101 height 15
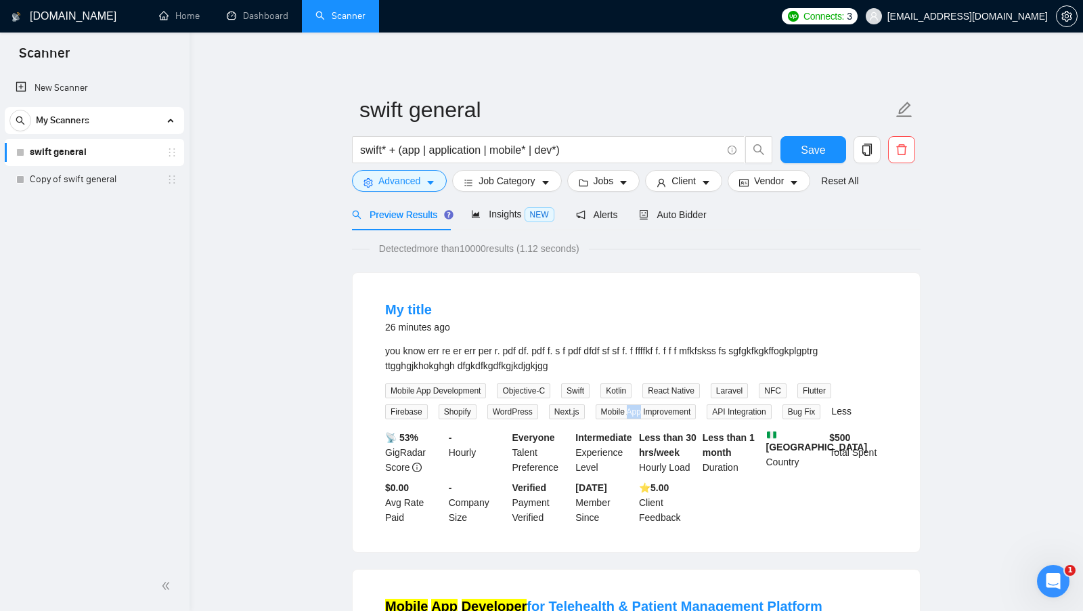
click at [635, 412] on span "Mobile App Improvement" at bounding box center [646, 411] width 101 height 15
drag, startPoint x: 378, startPoint y: 308, endPoint x: 455, endPoint y: 309, distance: 76.5
click at [455, 308] on li "My title 26 minutes ago you know err re er err per r. pdf df. pdf f. s f pdf df…" at bounding box center [636, 412] width 535 height 246
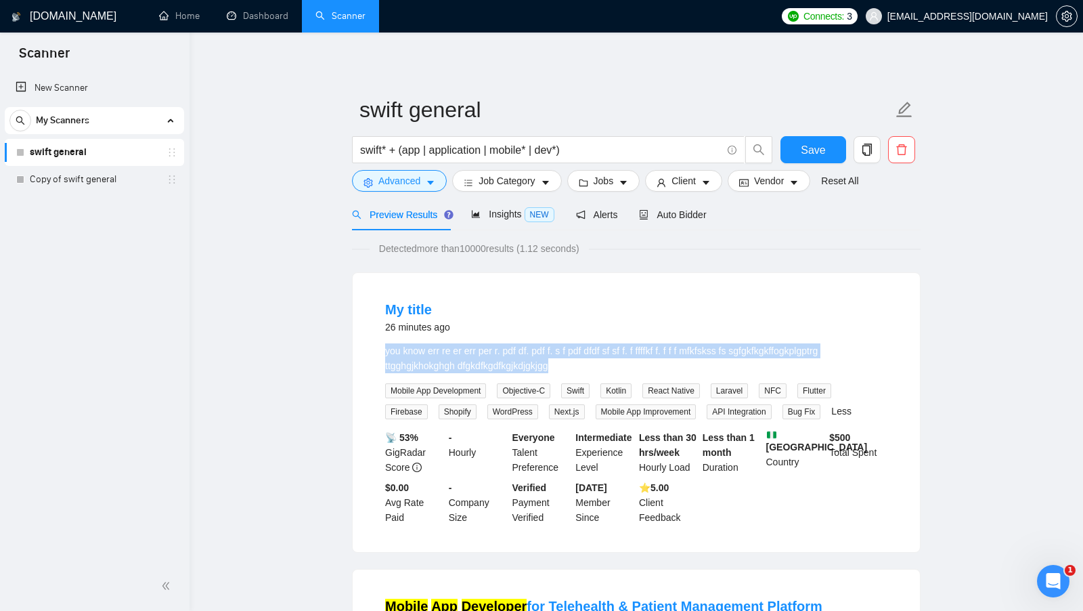
drag, startPoint x: 378, startPoint y: 345, endPoint x: 593, endPoint y: 363, distance: 215.3
click at [593, 363] on li "My title 26 minutes ago you know err re er err per r. pdf df. pdf f. s f pdf df…" at bounding box center [636, 412] width 535 height 246
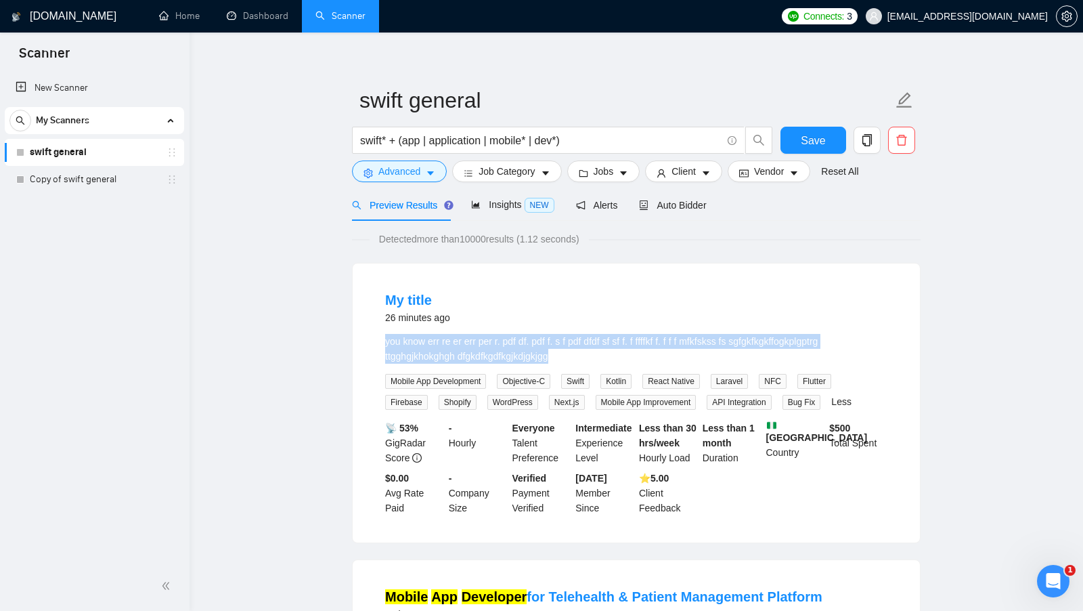
scroll to position [5, 0]
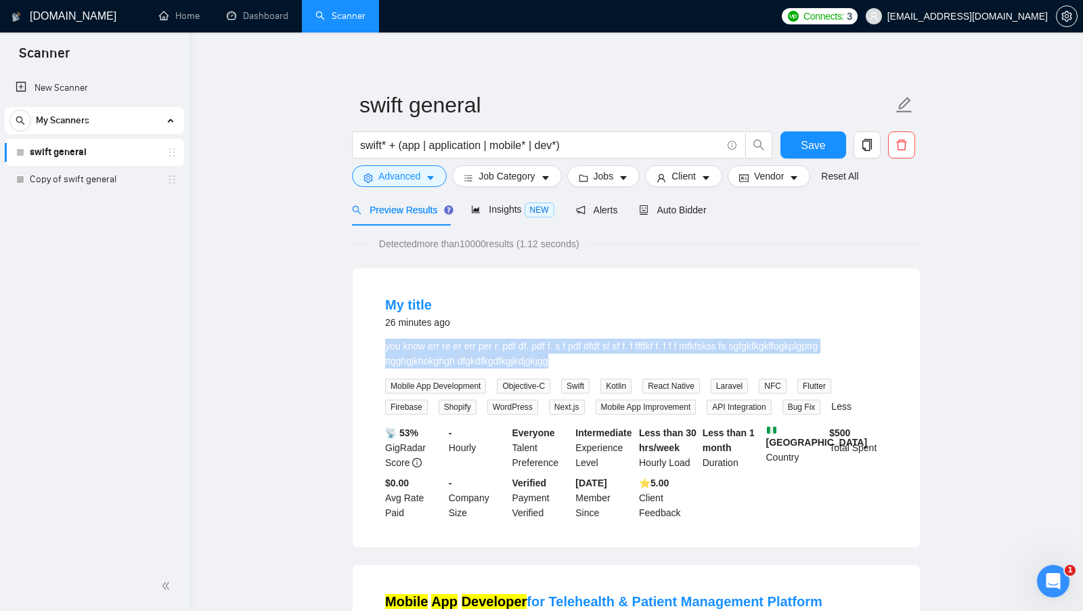
click at [591, 363] on div "you know err re er err per r. pdf df. pdf f. s f pdf dfdf sf sf f. f ffffkf f. …" at bounding box center [636, 353] width 502 height 30
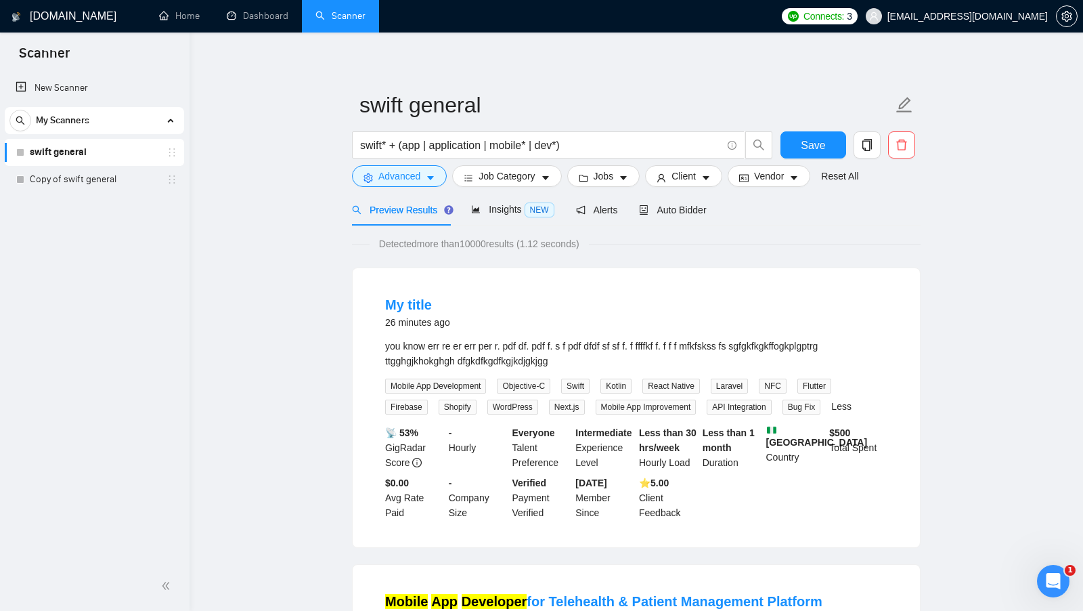
scroll to position [4, 0]
click at [408, 177] on span "Advanced" at bounding box center [399, 176] width 42 height 15
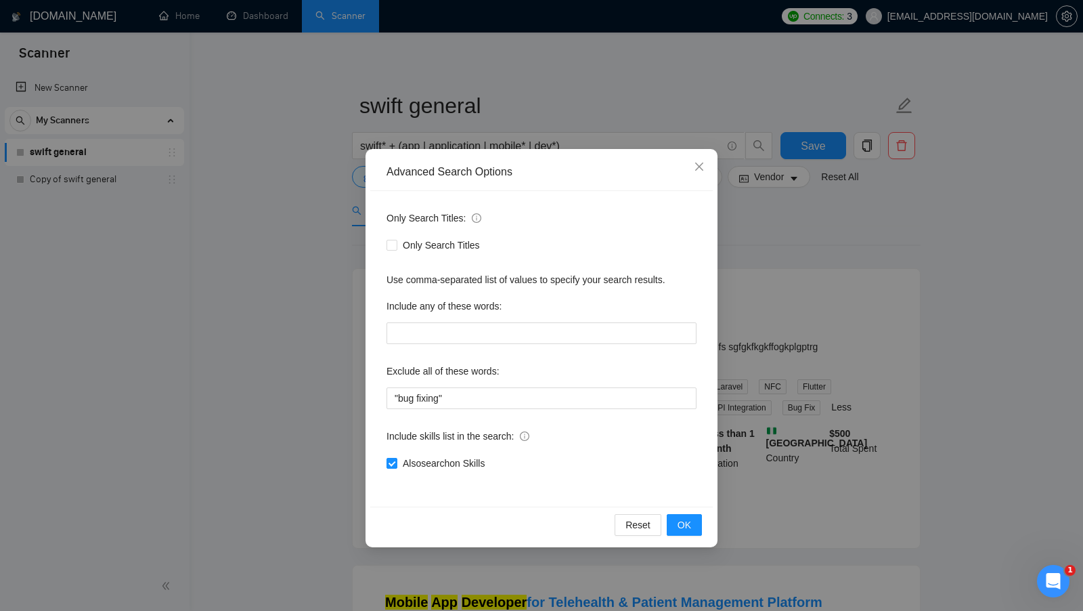
click at [814, 447] on div "Advanced Search Options Only Search Titles: Only Search Titles Use comma-separa…" at bounding box center [541, 305] width 1083 height 611
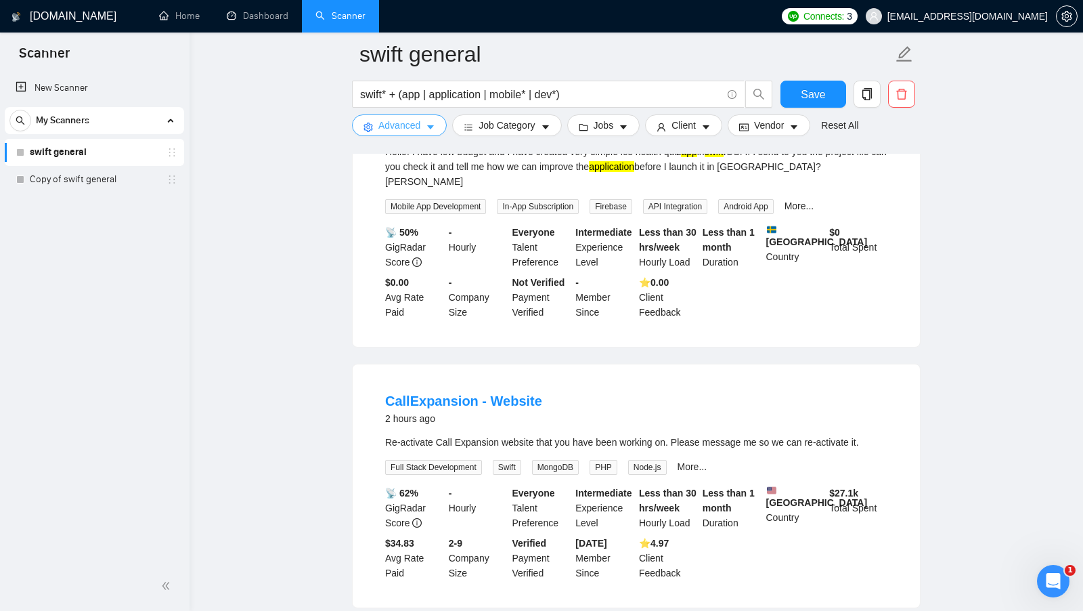
scroll to position [809, 0]
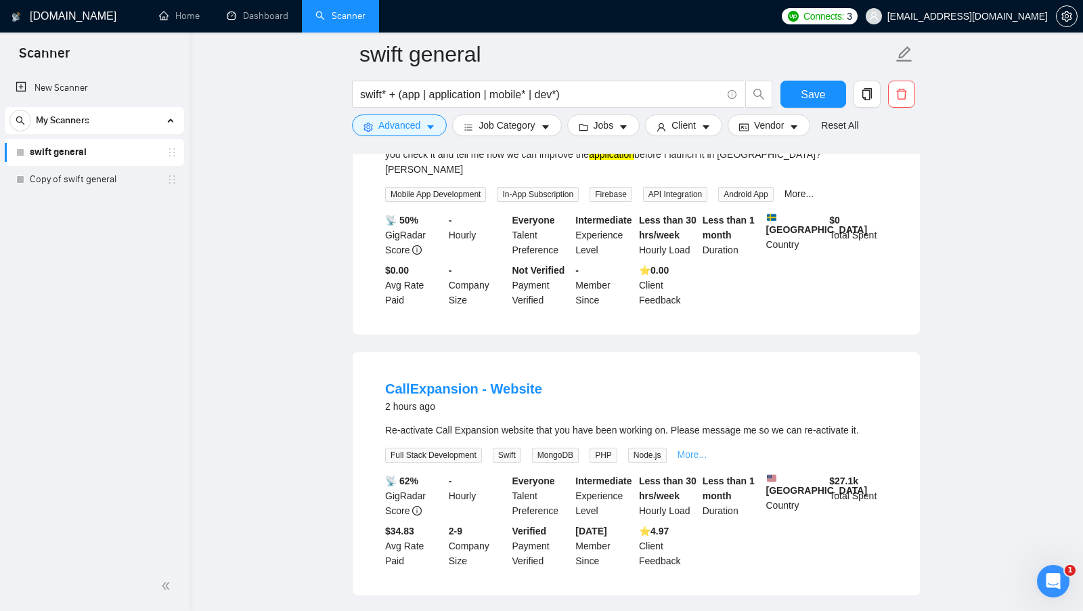
click at [700, 449] on link "More..." at bounding box center [693, 454] width 30 height 11
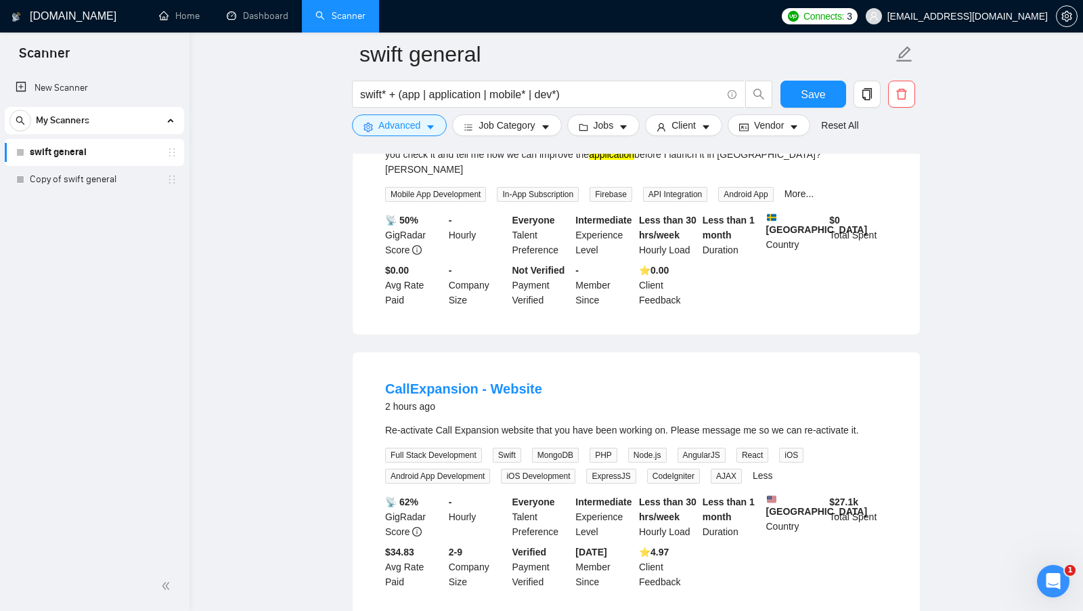
click at [510, 447] on span "Swift" at bounding box center [507, 454] width 28 height 15
click at [643, 422] on div "Re-activate Call Expansion website that you have been working on. Please messag…" at bounding box center [636, 429] width 502 height 15
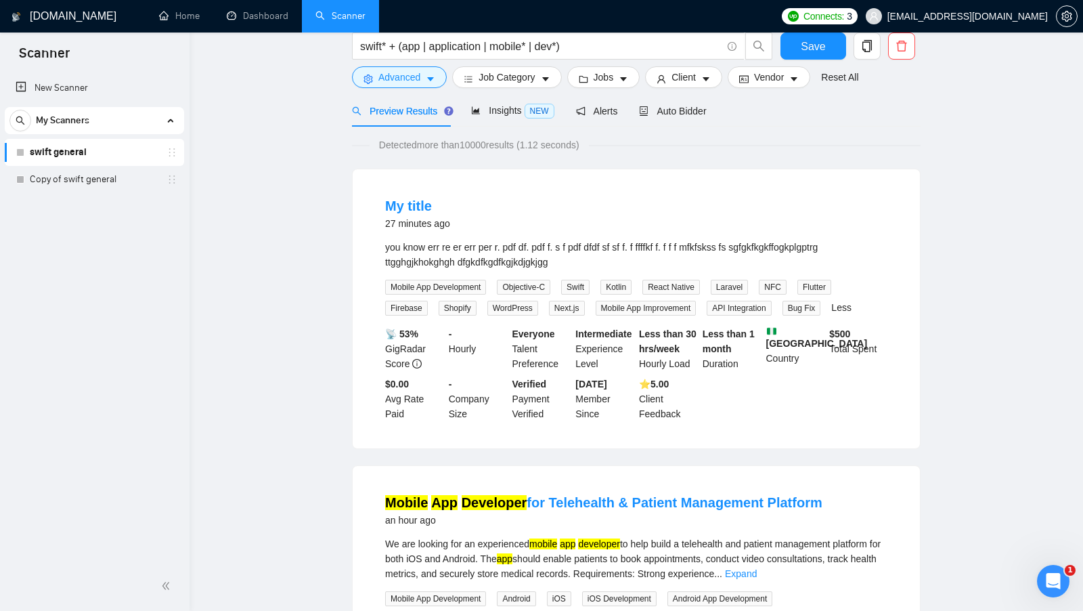
scroll to position [0, 0]
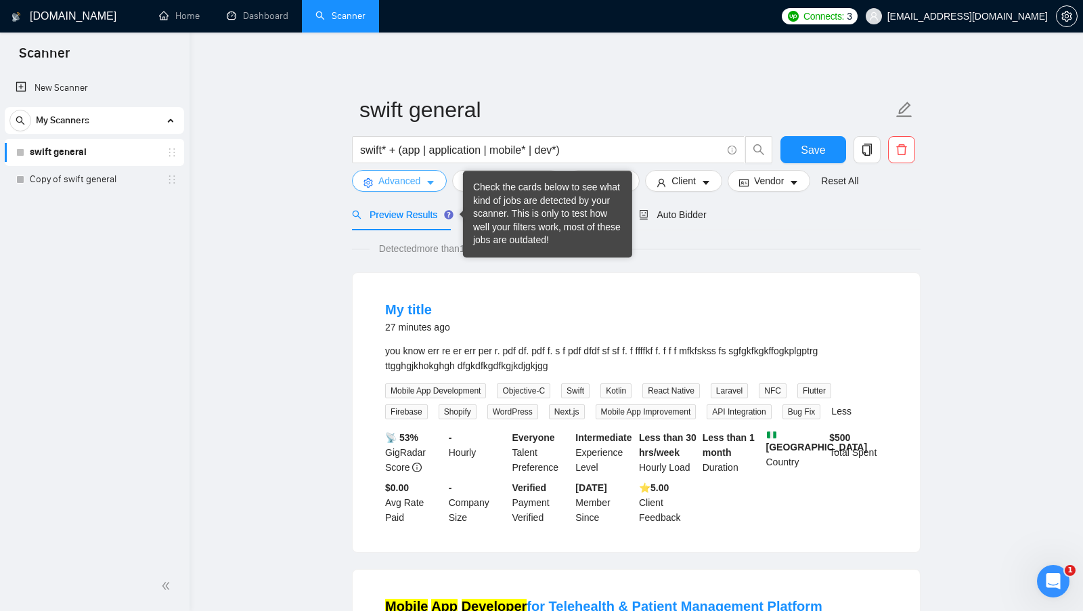
click at [405, 179] on span "Advanced" at bounding box center [399, 180] width 42 height 15
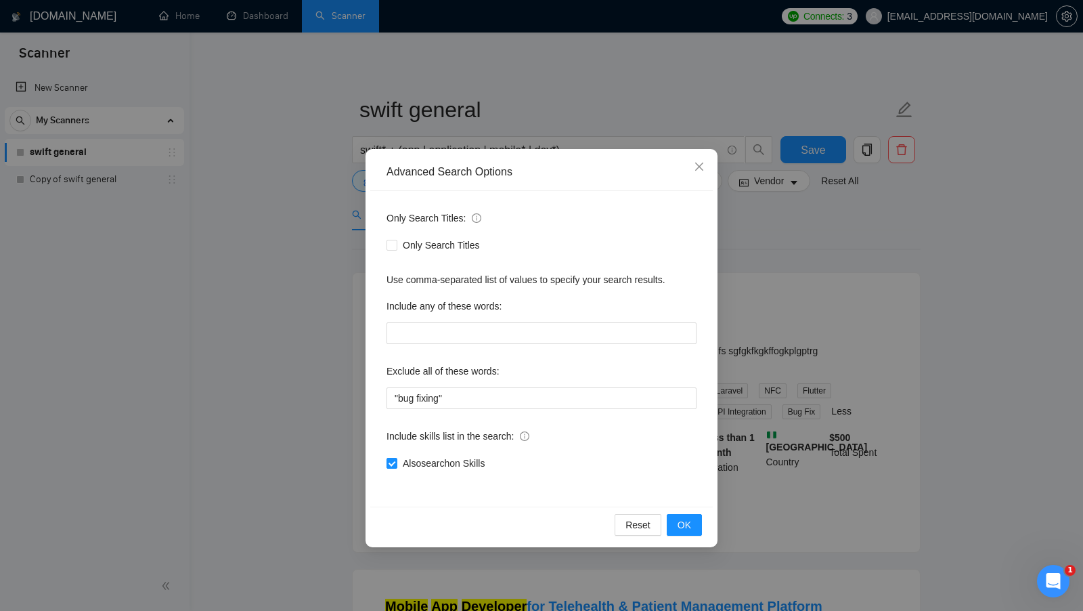
click at [733, 322] on div "Advanced Search Options Only Search Titles: Only Search Titles Use comma-separa…" at bounding box center [541, 305] width 1083 height 611
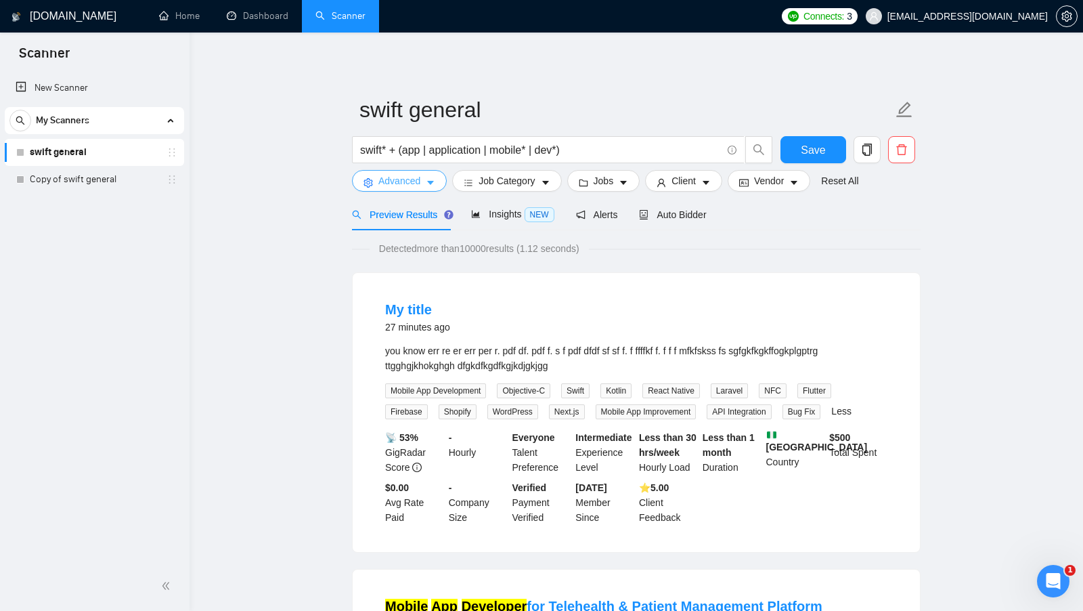
click at [413, 179] on span "Advanced" at bounding box center [399, 180] width 42 height 15
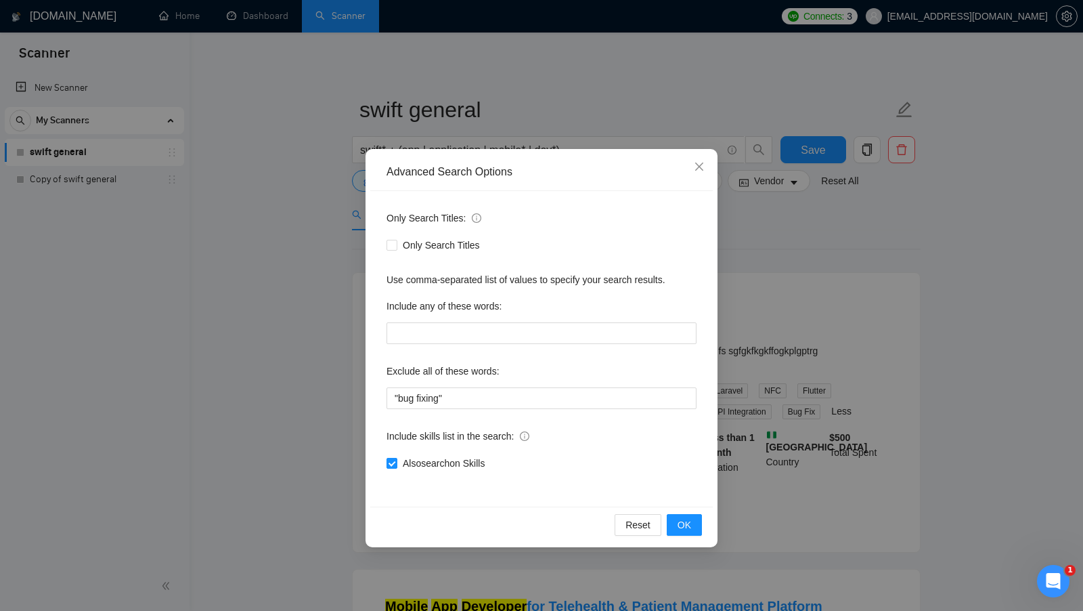
click at [415, 454] on div "Also search on Skills" at bounding box center [542, 463] width 310 height 22
click at [414, 459] on span "Also search on Skills" at bounding box center [443, 463] width 93 height 15
click at [396, 459] on input "Also search on Skills" at bounding box center [391, 462] width 9 height 9
checkbox input "false"
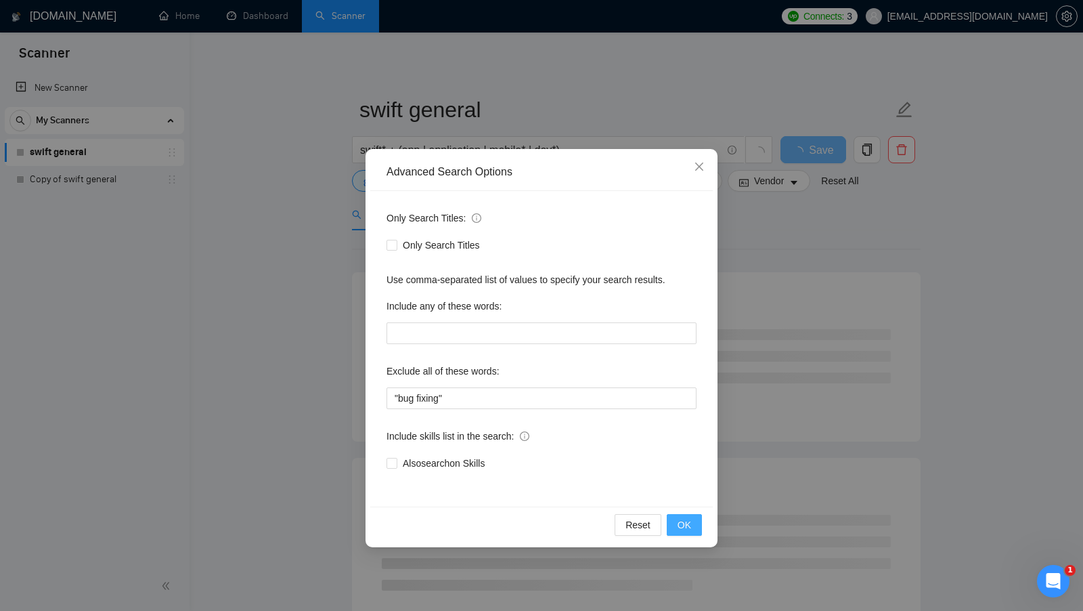
click at [698, 522] on button "OK" at bounding box center [684, 525] width 35 height 22
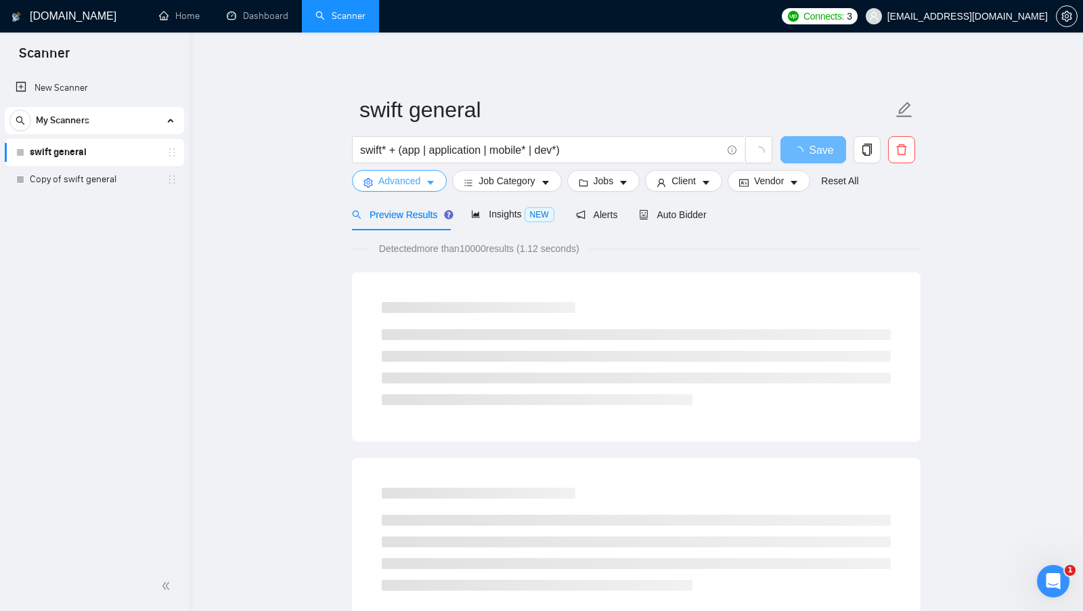
click at [423, 187] on button "Advanced" at bounding box center [399, 181] width 95 height 22
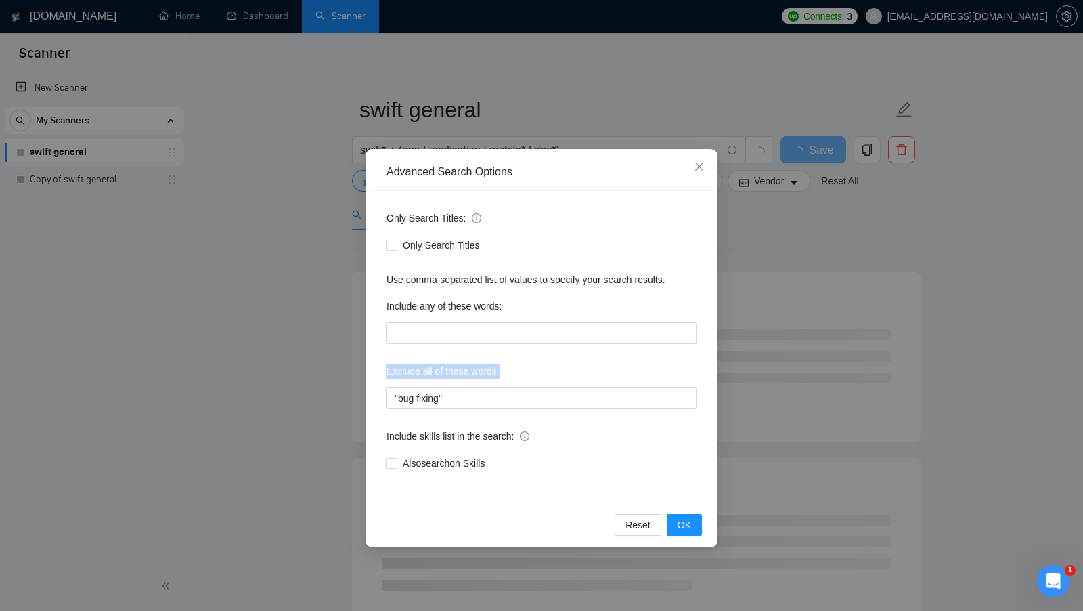
drag, startPoint x: 380, startPoint y: 375, endPoint x: 564, endPoint y: 368, distance: 183.6
click at [564, 368] on div "Only Search Titles: Only Search Titles Use comma-separated list of values to sp…" at bounding box center [541, 348] width 343 height 315
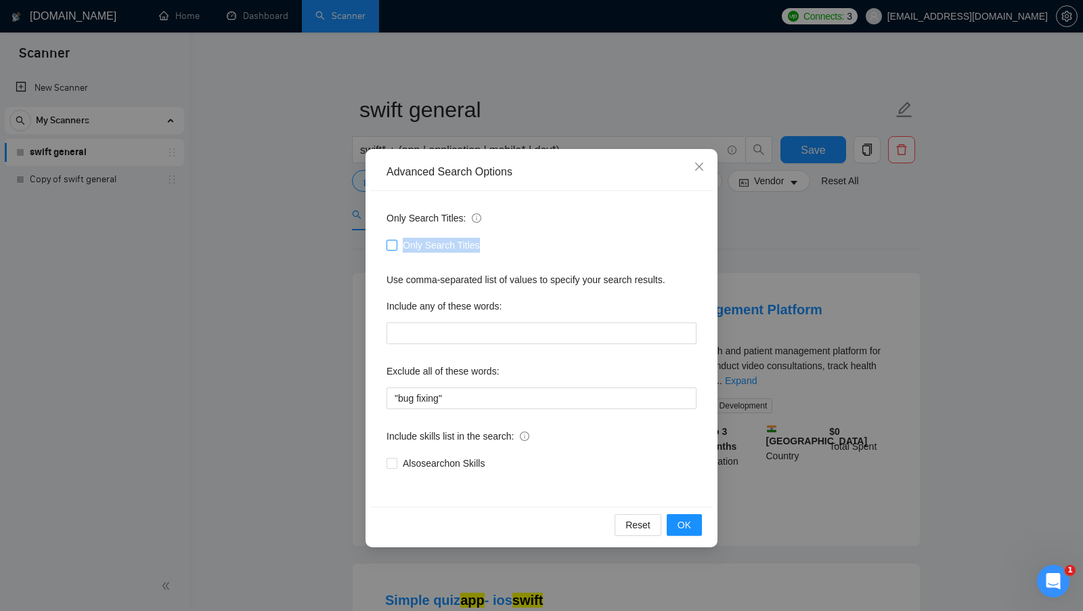
drag, startPoint x: 481, startPoint y: 243, endPoint x: 395, endPoint y: 243, distance: 86.6
click at [395, 243] on label "Only Search Titles" at bounding box center [436, 245] width 99 height 15
click at [568, 249] on div "Only Search Titles" at bounding box center [542, 245] width 310 height 15
drag, startPoint x: 491, startPoint y: 246, endPoint x: 416, endPoint y: 247, distance: 74.5
click at [416, 247] on div "Only Search Titles" at bounding box center [542, 245] width 310 height 15
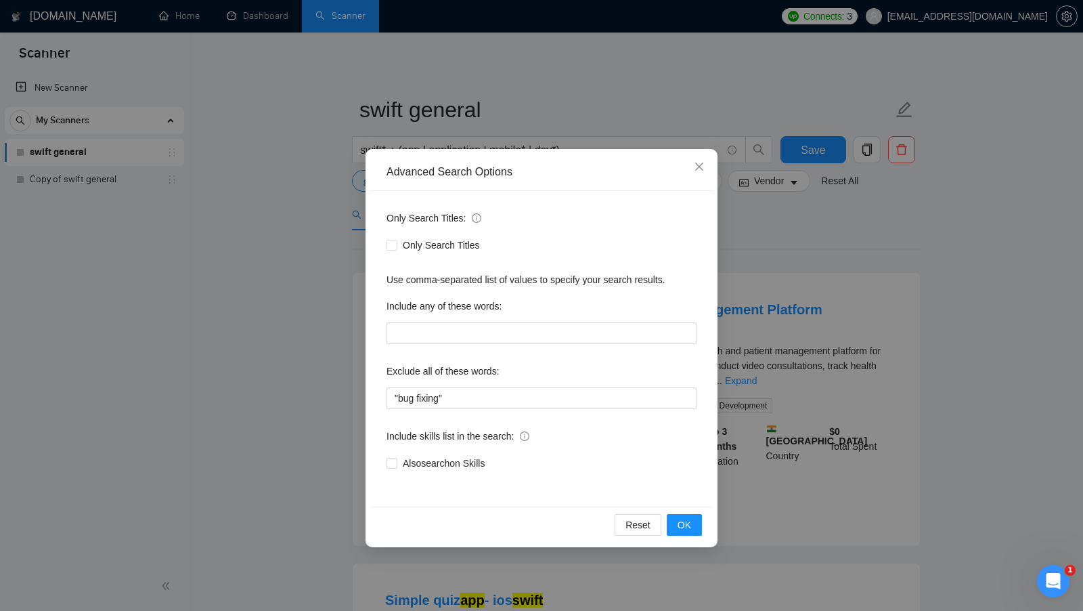
click at [579, 259] on div "Only Search Titles: Only Search Titles Use comma-separated list of values to sp…" at bounding box center [541, 348] width 343 height 315
click at [684, 525] on span "OK" at bounding box center [685, 524] width 14 height 15
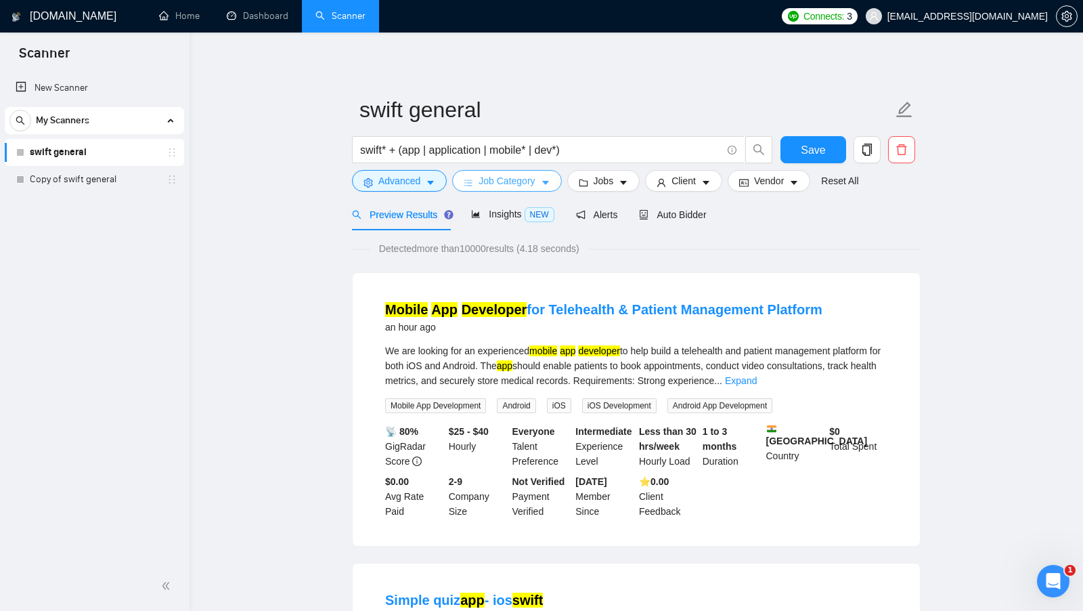
click at [550, 189] on button "Job Category" at bounding box center [506, 181] width 109 height 22
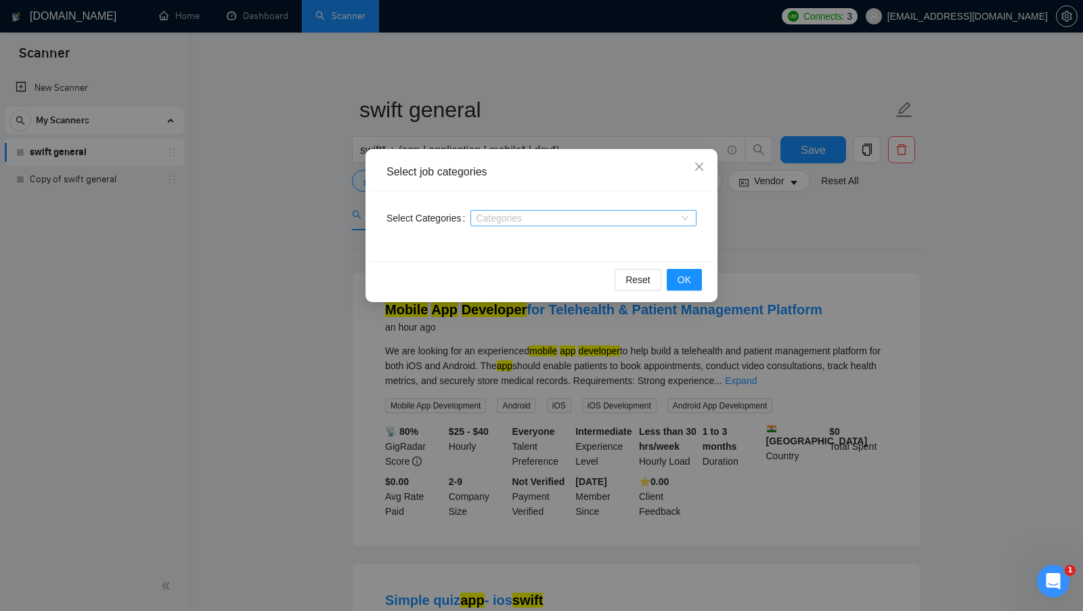
click at [657, 221] on div at bounding box center [577, 218] width 206 height 11
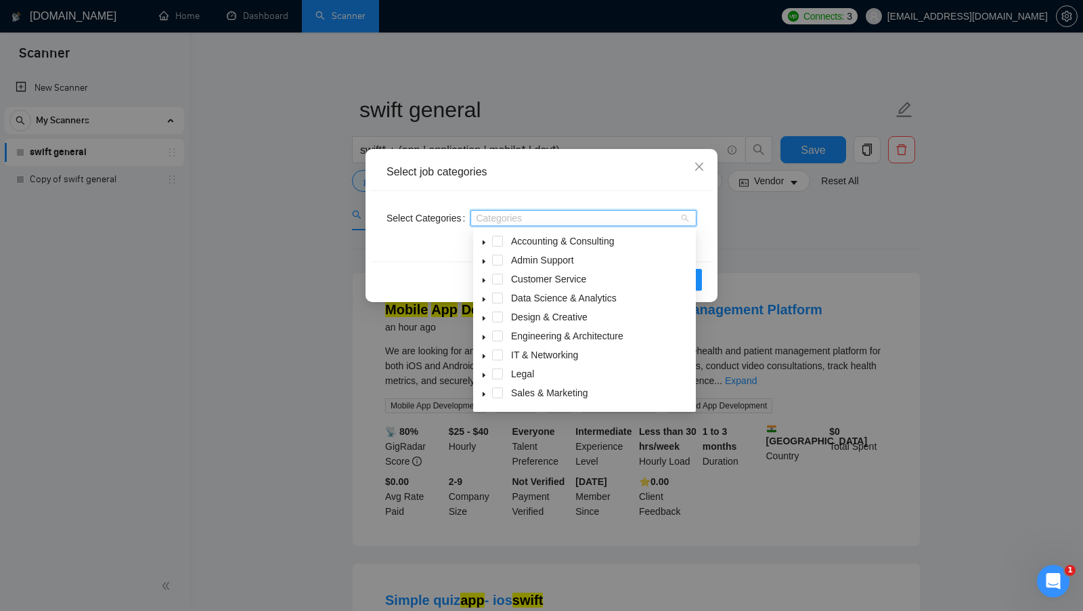
scroll to position [54, 0]
click at [483, 379] on icon "caret-down" at bounding box center [484, 378] width 3 height 5
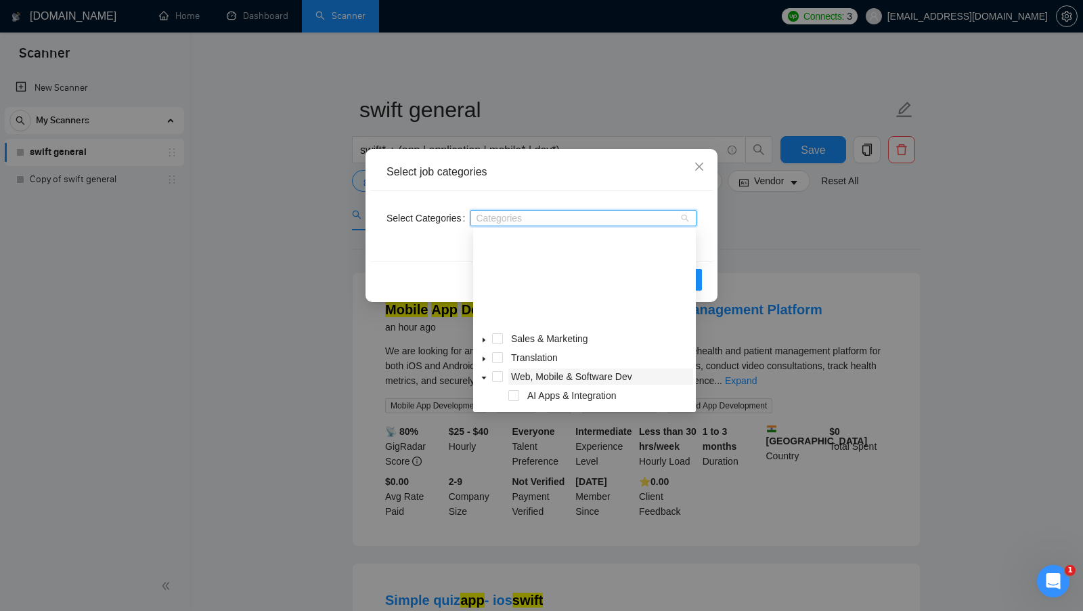
scroll to position [282, 0]
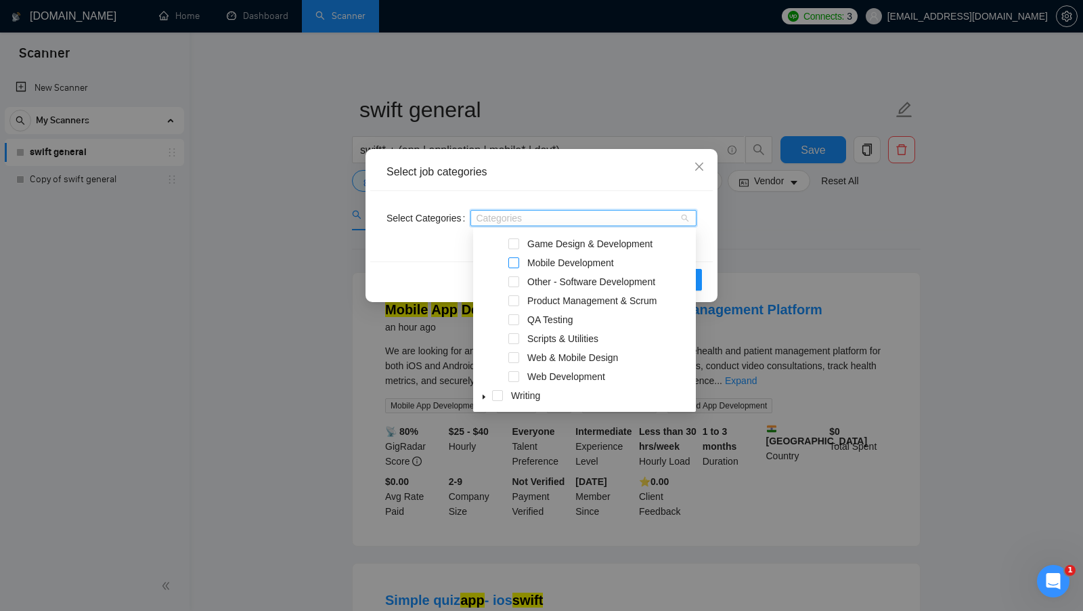
click at [515, 262] on span at bounding box center [513, 262] width 11 height 11
click at [512, 359] on span at bounding box center [513, 357] width 11 height 11
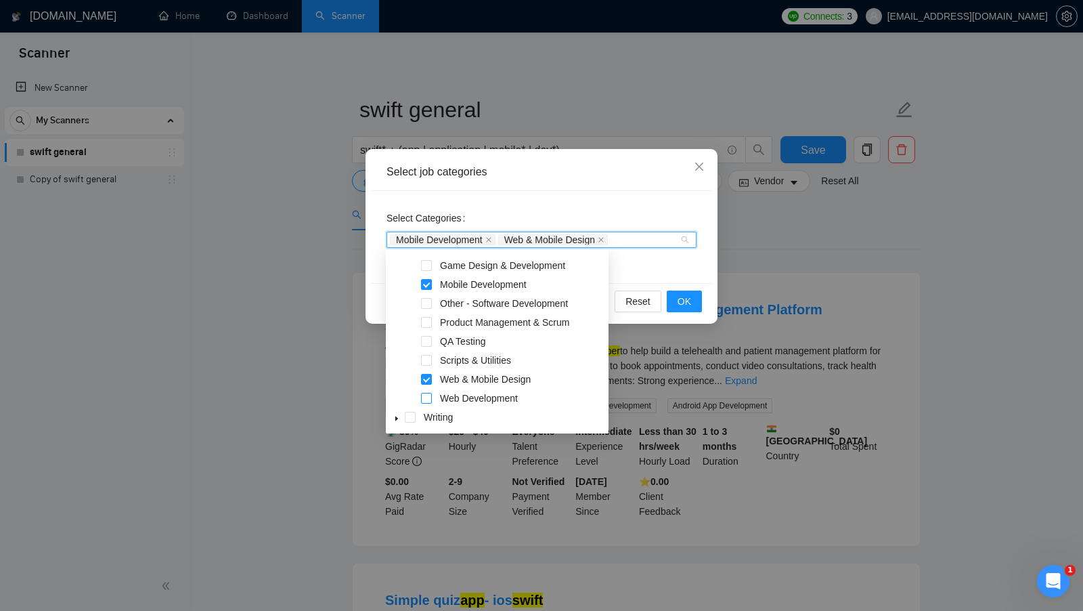
click at [430, 399] on span at bounding box center [426, 398] width 11 height 11
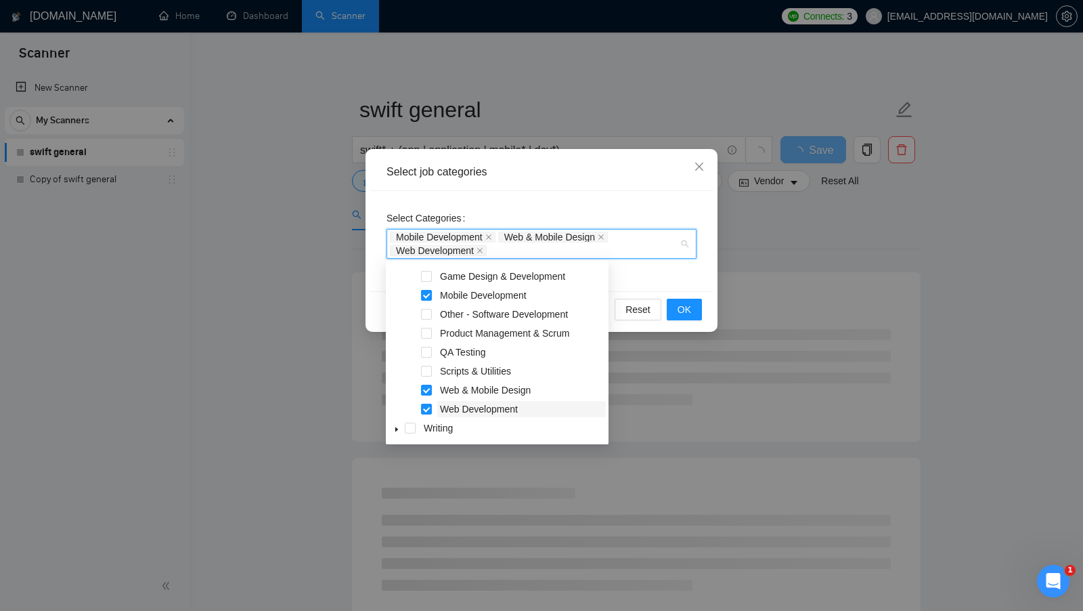
drag, startPoint x: 523, startPoint y: 412, endPoint x: 445, endPoint y: 406, distance: 78.0
click at [445, 406] on span "Web Development" at bounding box center [521, 409] width 169 height 16
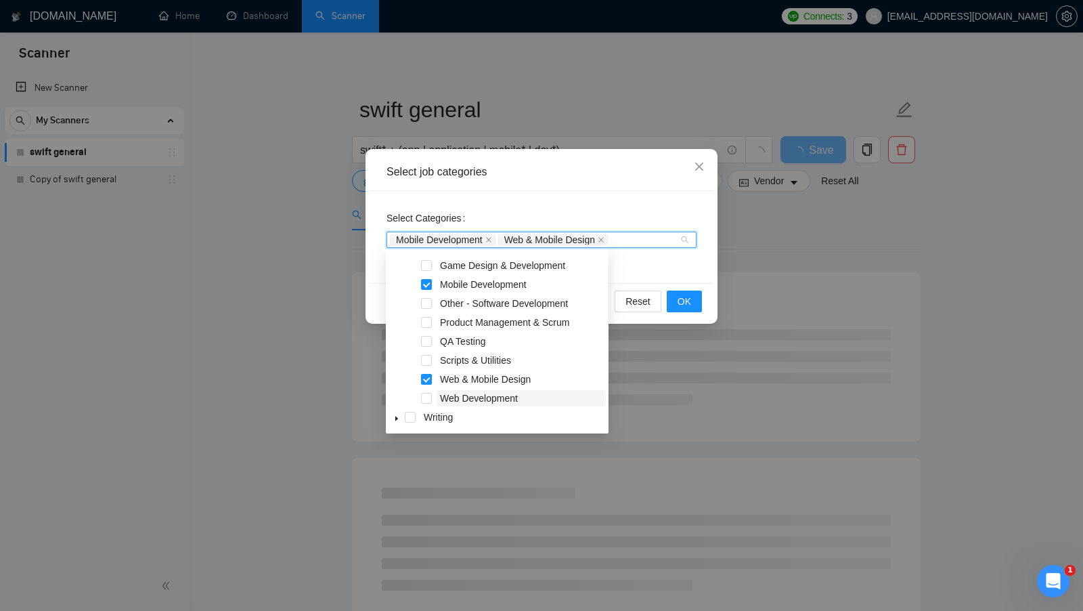
click at [448, 402] on span "Web Development" at bounding box center [479, 398] width 78 height 11
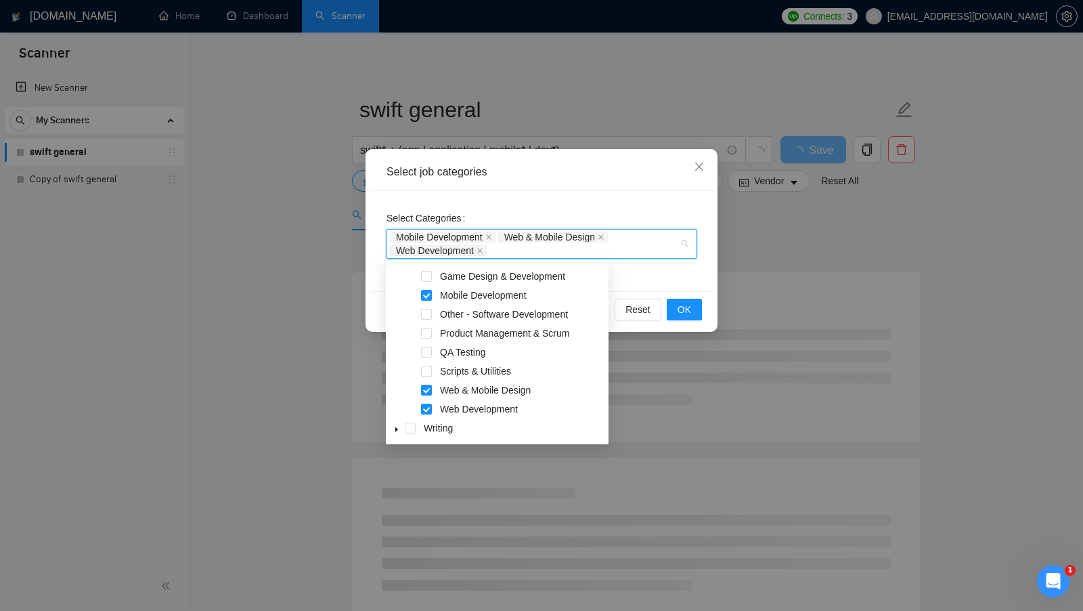
click at [650, 275] on div "Select Categories Mobile Development Web & Mobile Design Web Development" at bounding box center [541, 241] width 343 height 100
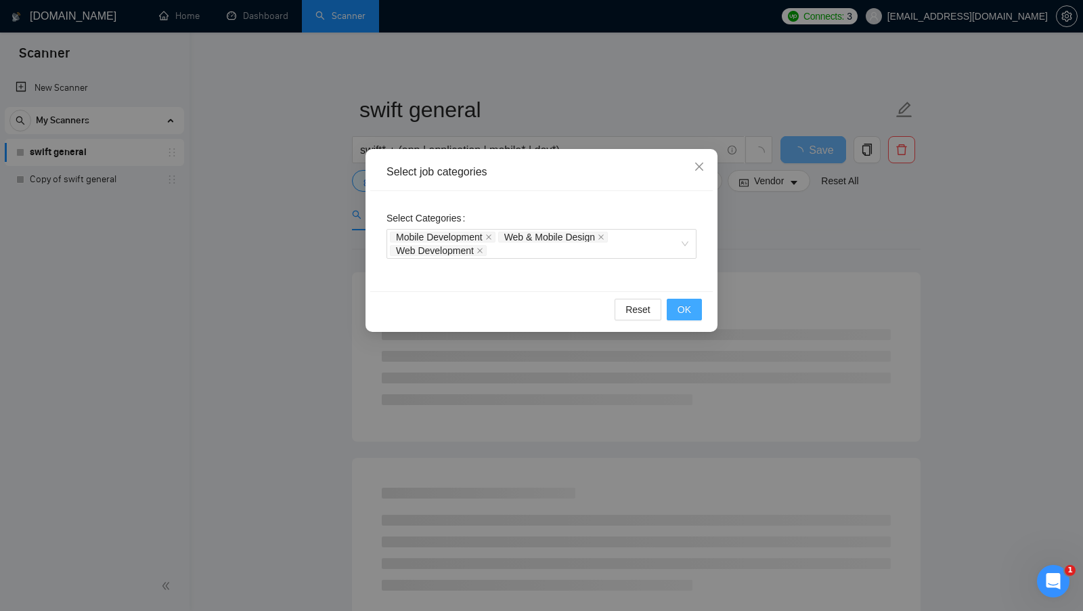
click at [684, 303] on span "OK" at bounding box center [685, 309] width 14 height 15
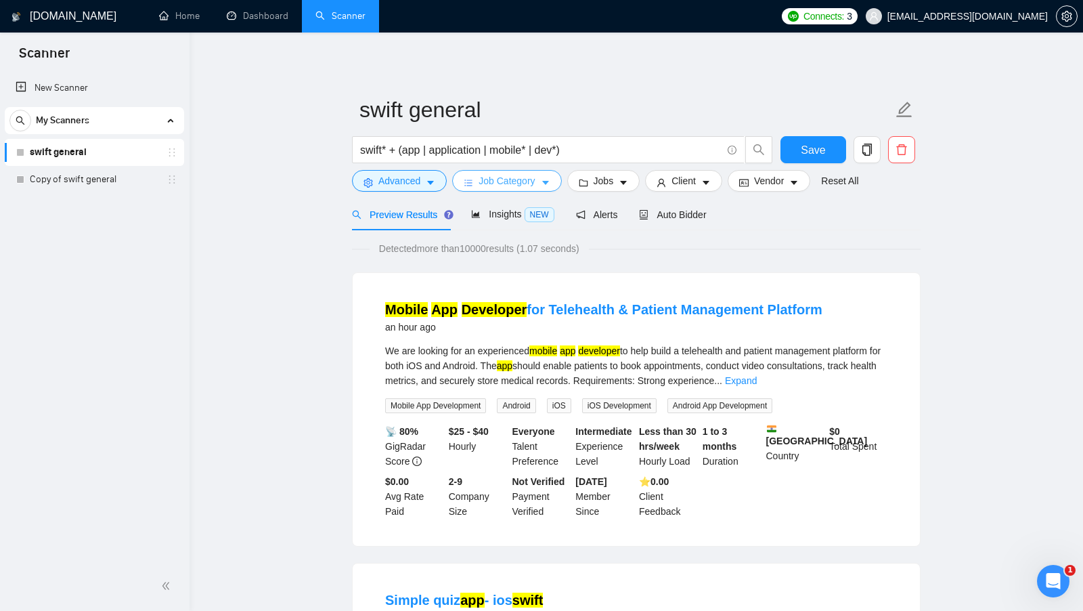
click at [529, 171] on button "Job Category" at bounding box center [506, 181] width 109 height 22
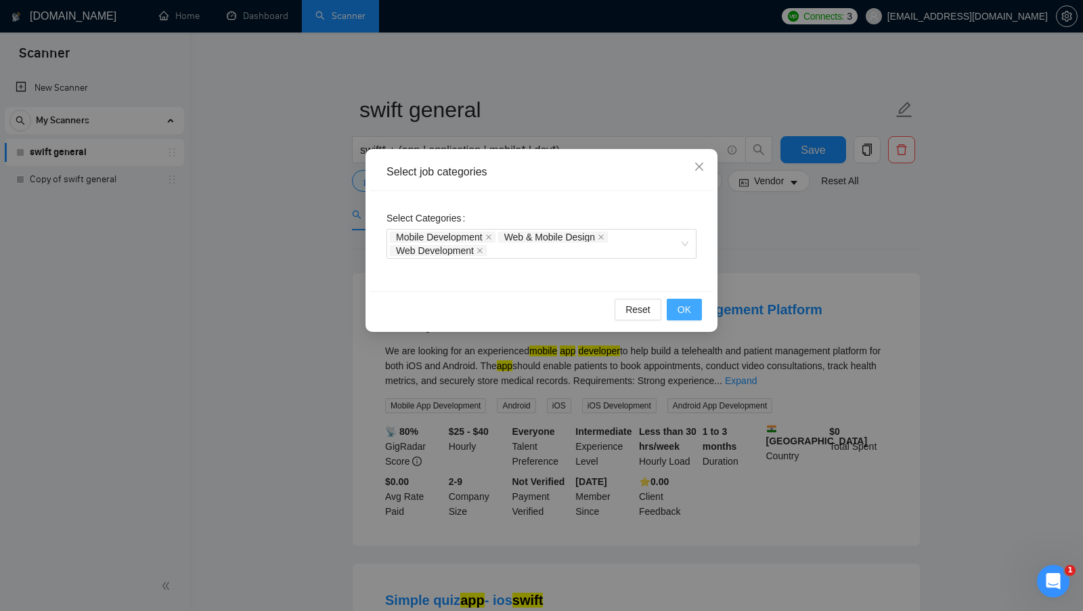
click at [674, 305] on button "OK" at bounding box center [684, 310] width 35 height 22
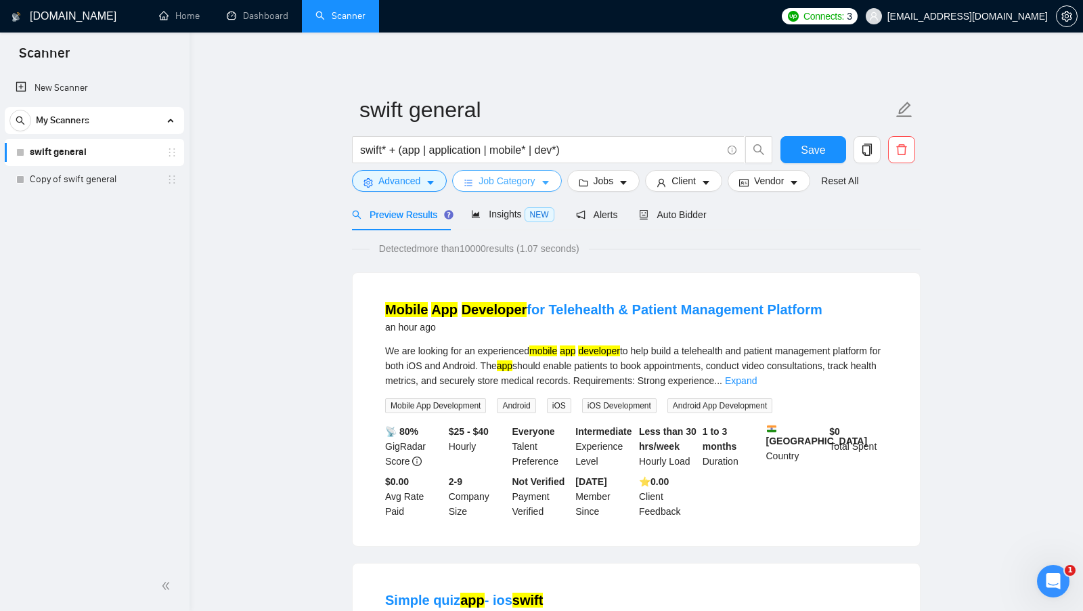
click at [528, 179] on span "Job Category" at bounding box center [507, 180] width 56 height 15
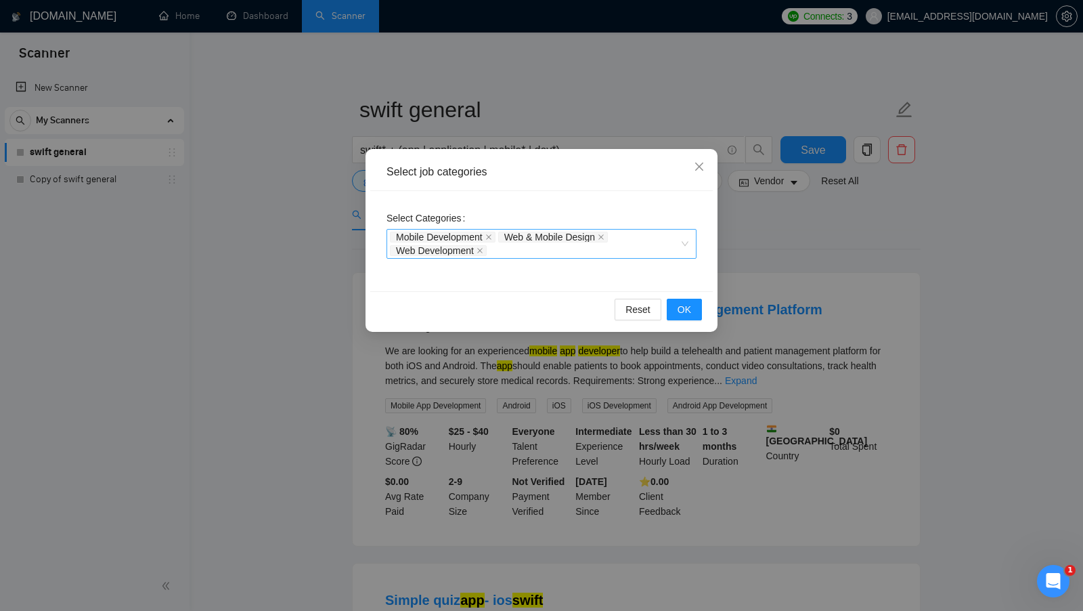
click at [634, 231] on div "Mobile Development Web & Mobile Design Web Development" at bounding box center [535, 243] width 290 height 27
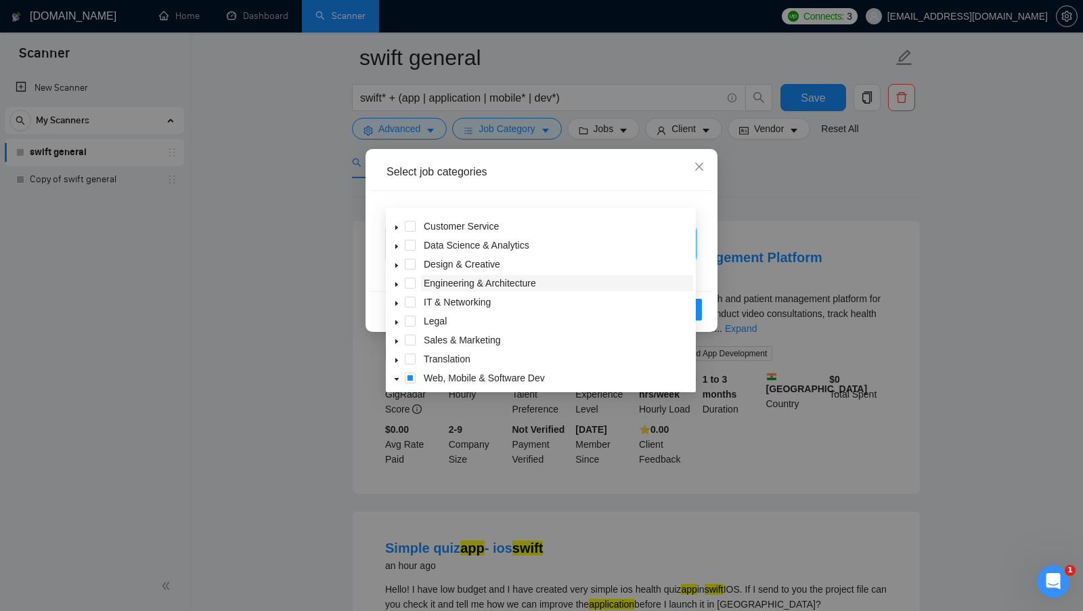
scroll to position [25, 0]
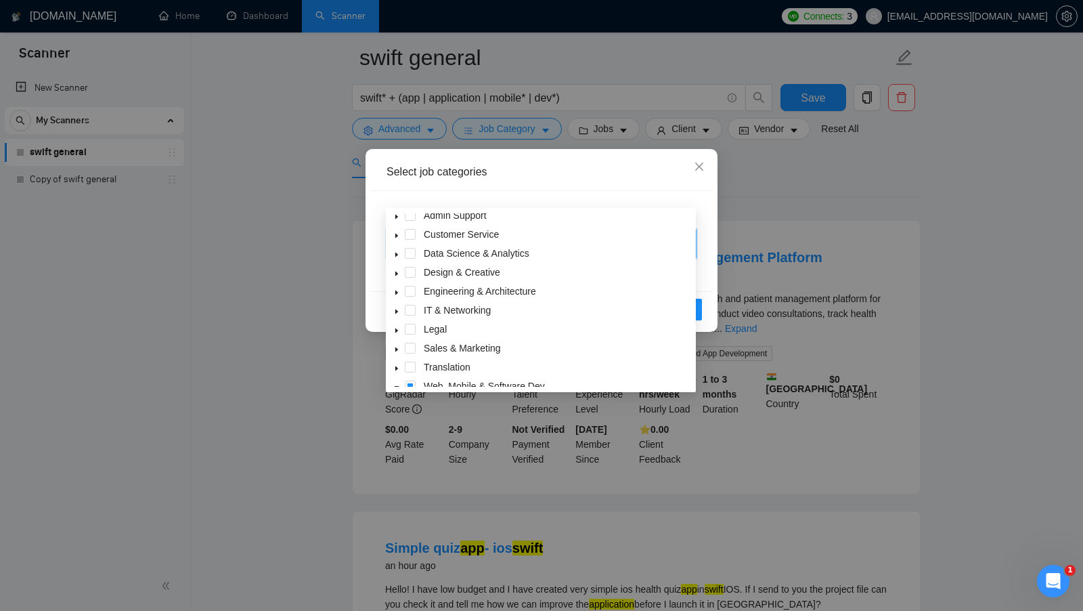
click at [399, 257] on icon "caret-down" at bounding box center [396, 254] width 7 height 7
click at [397, 290] on icon "caret-down" at bounding box center [396, 293] width 7 height 7
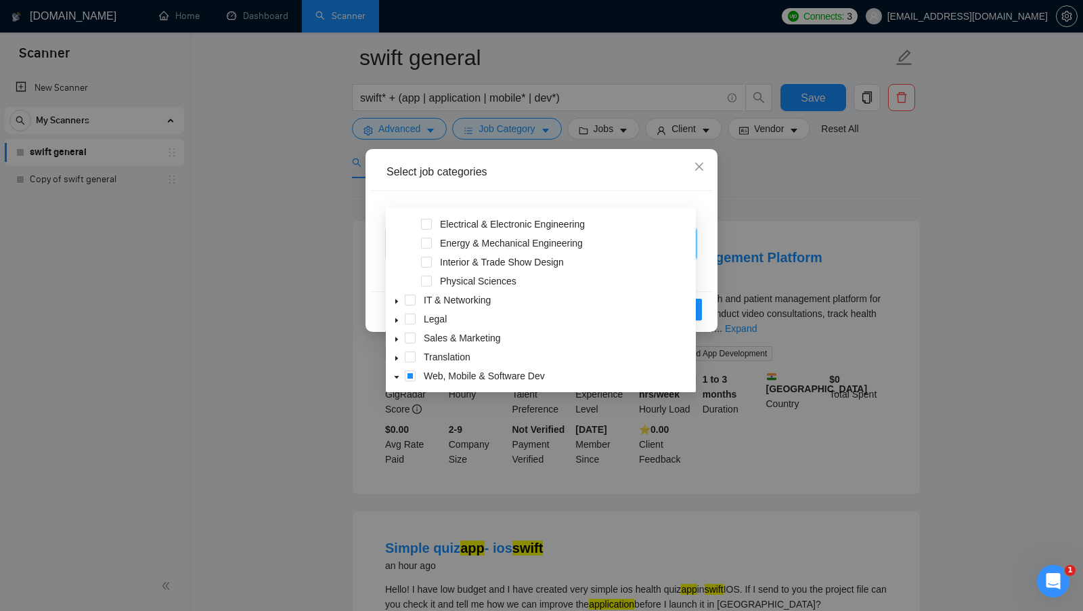
scroll to position [294, 0]
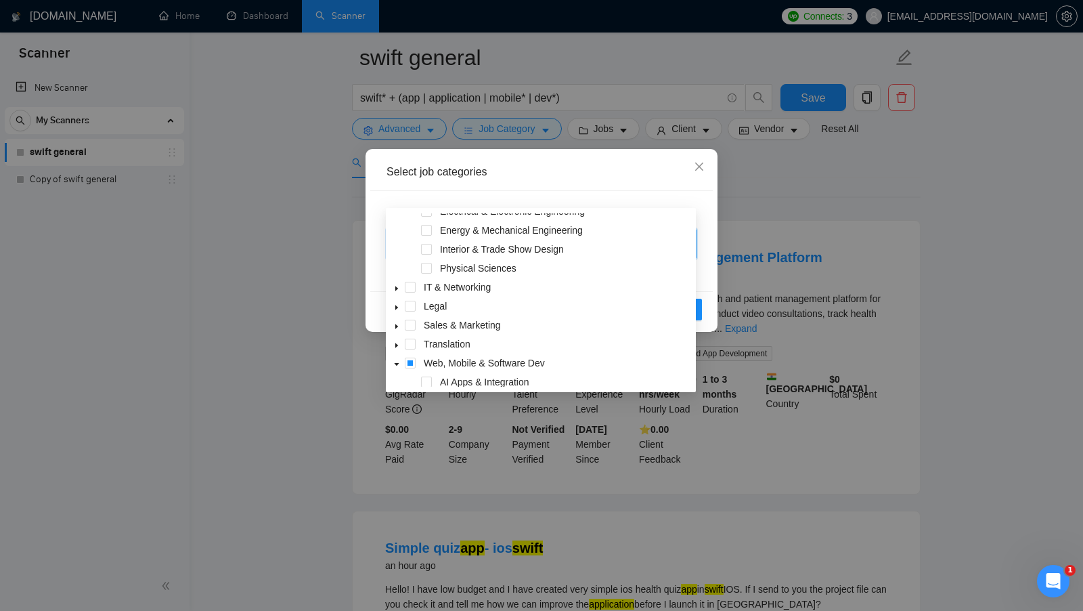
click at [399, 288] on icon "caret-down" at bounding box center [396, 288] width 7 height 7
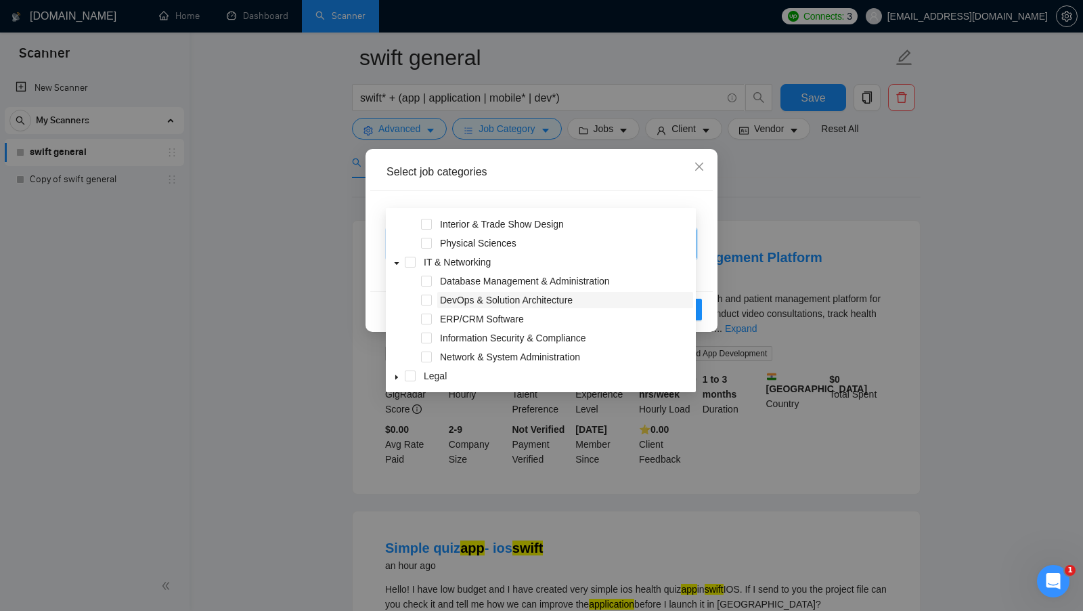
scroll to position [319, 0]
click at [428, 296] on span at bounding box center [426, 299] width 11 height 11
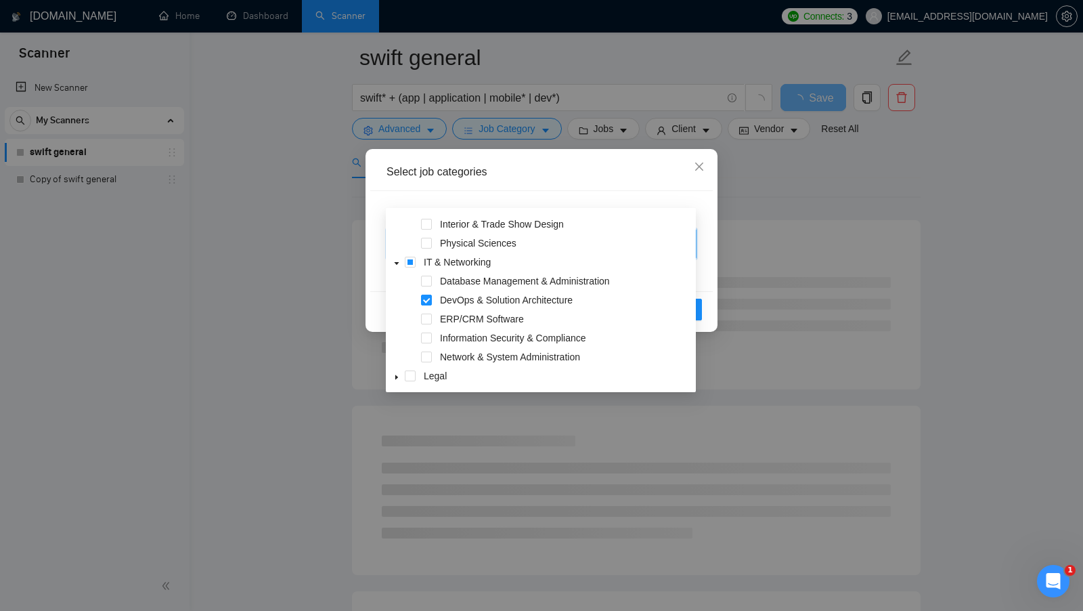
click at [702, 261] on div "Select Categories Mobile Development, Web & Mobile Design, Web Development, Dev…" at bounding box center [541, 241] width 343 height 100
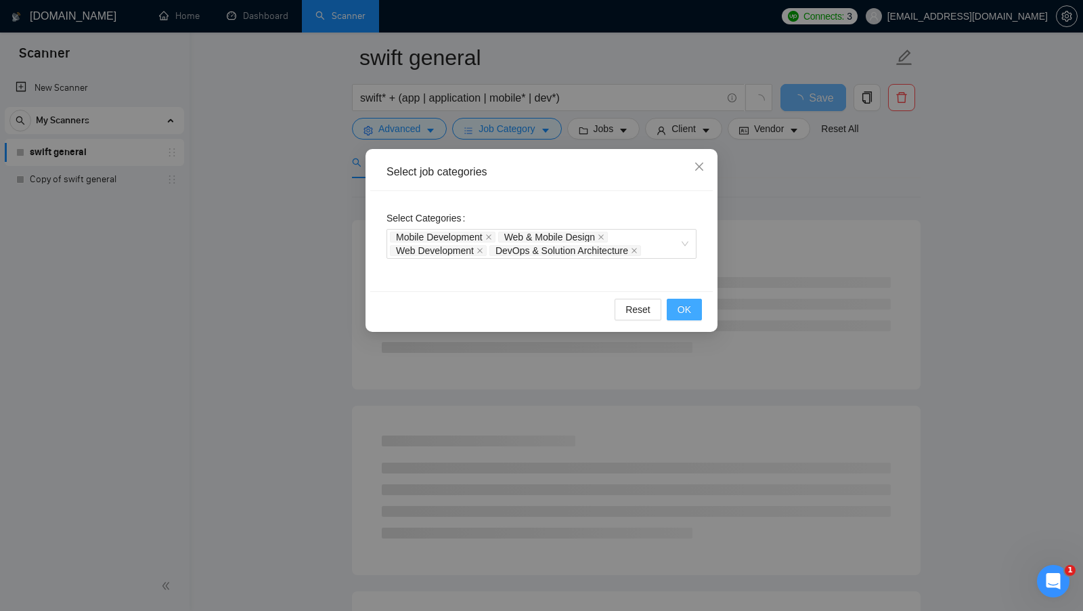
click at [690, 305] on span "OK" at bounding box center [685, 309] width 14 height 15
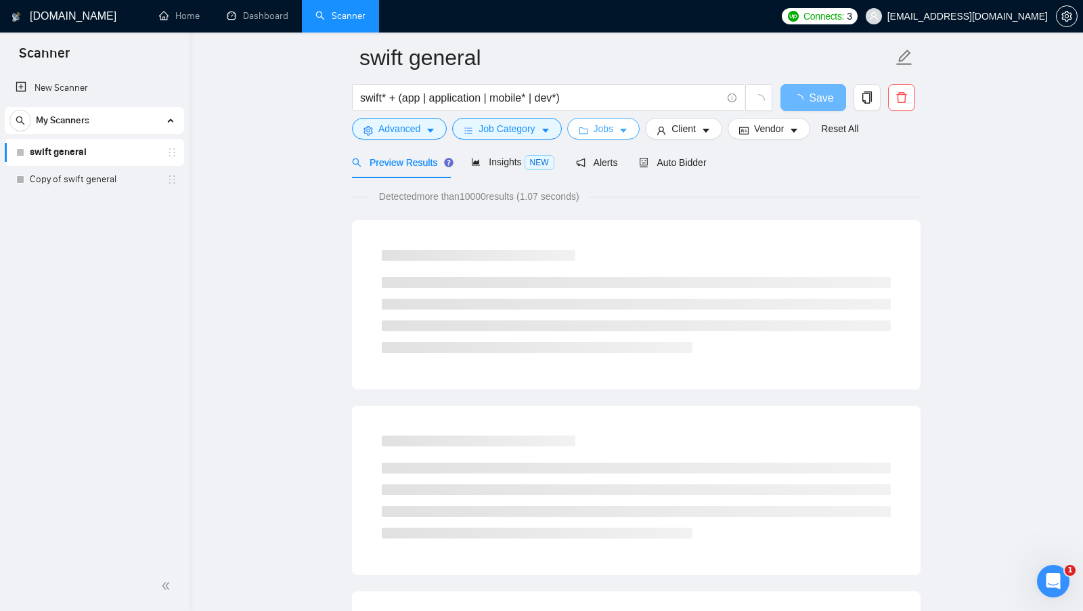
click at [597, 135] on span "Jobs" at bounding box center [604, 128] width 20 height 15
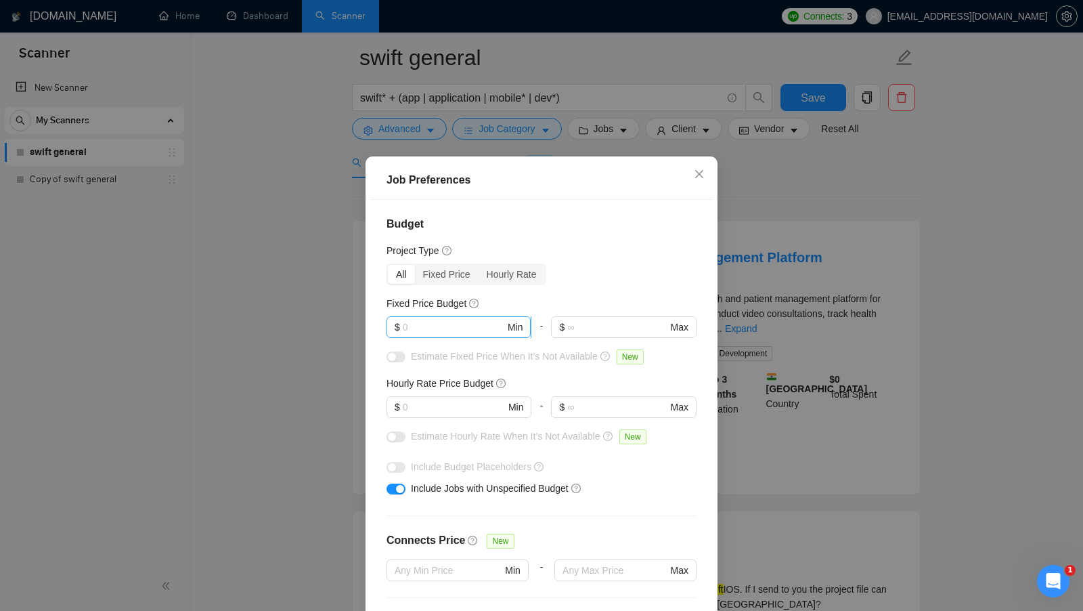
click at [448, 322] on input "text" at bounding box center [454, 326] width 102 height 15
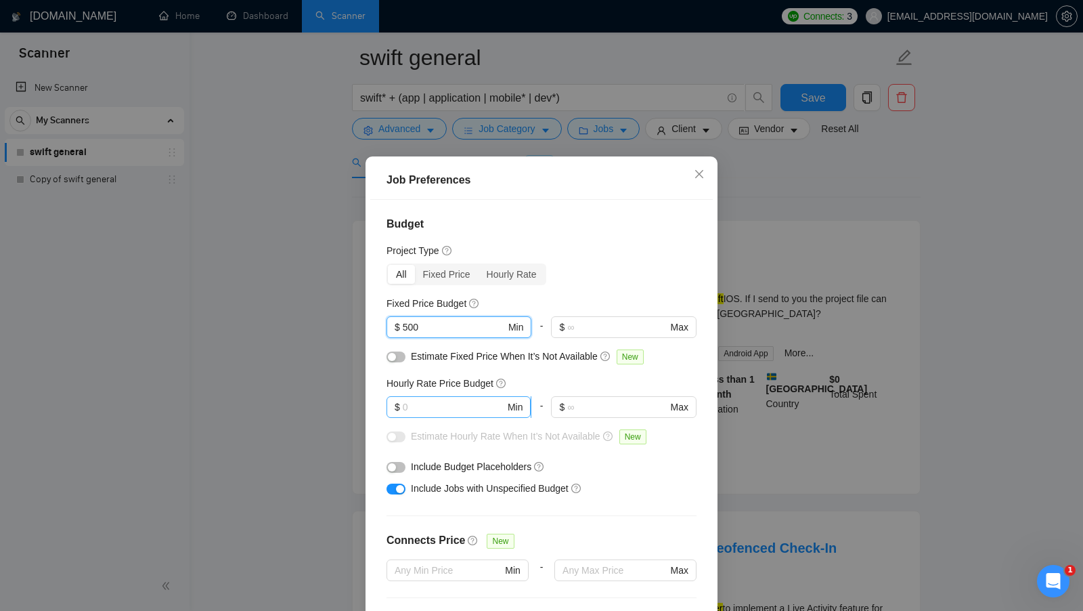
type input "500"
click at [447, 400] on input "text" at bounding box center [454, 406] width 102 height 15
click at [468, 328] on input "500" at bounding box center [454, 326] width 102 height 15
click at [431, 402] on input "text" at bounding box center [454, 406] width 102 height 15
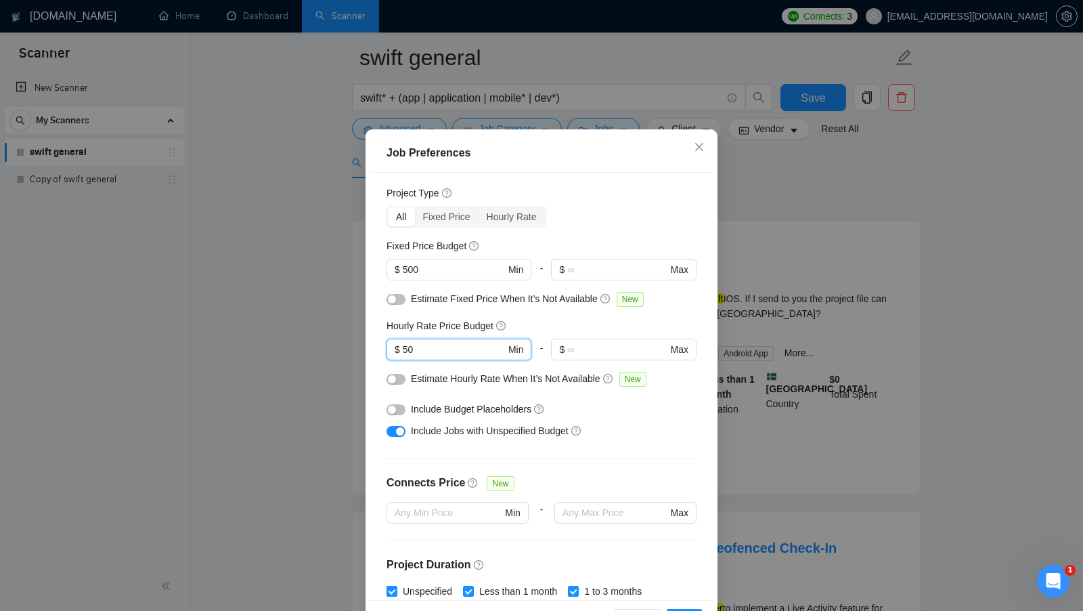
scroll to position [35, 0]
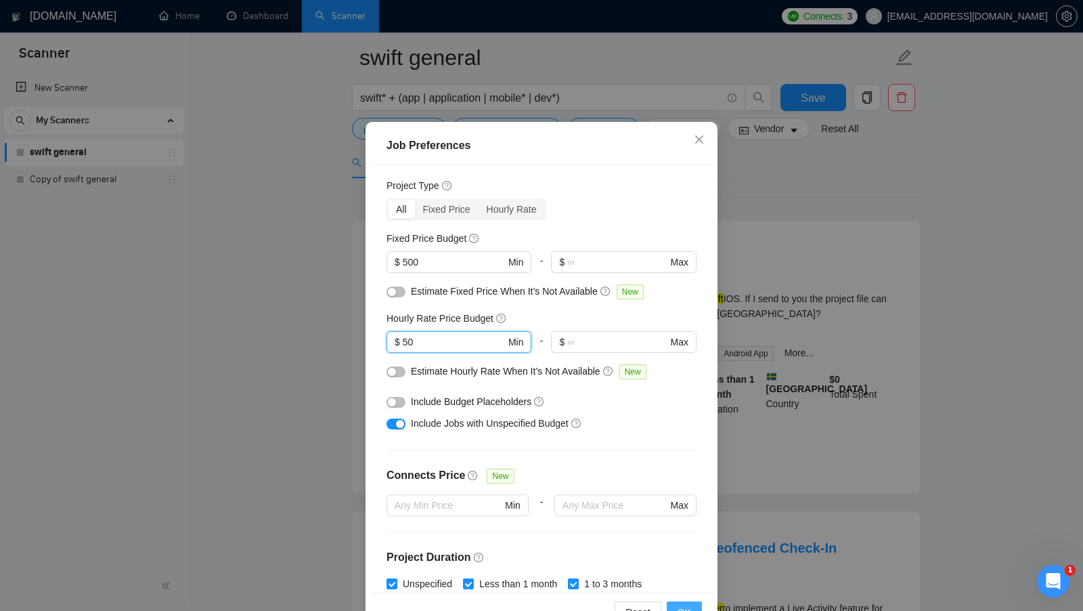
type input "50"
click at [684, 603] on button "OK" at bounding box center [684, 612] width 35 height 22
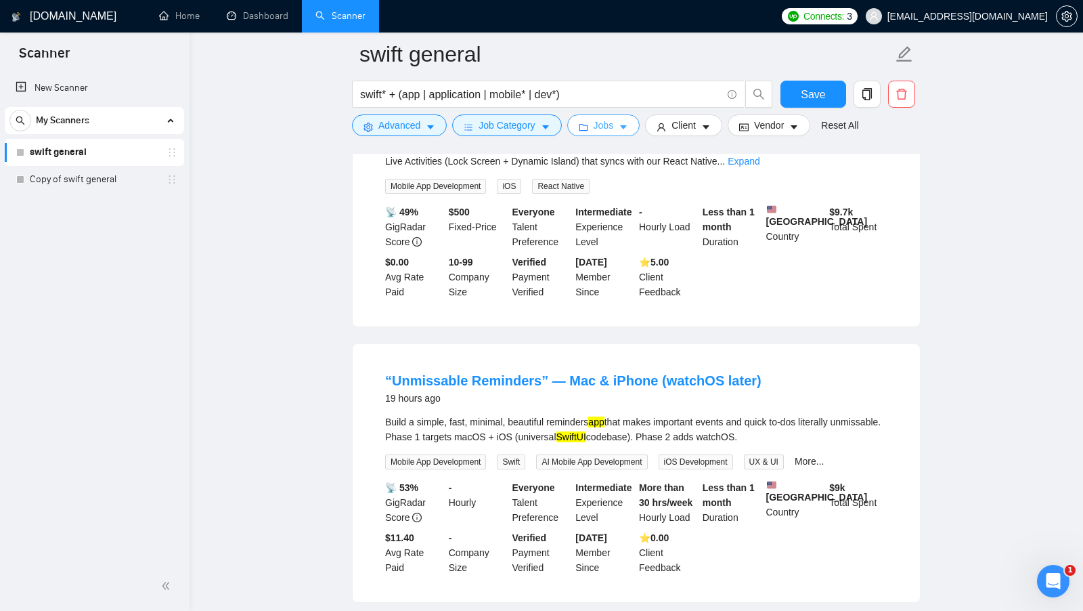
scroll to position [0, 0]
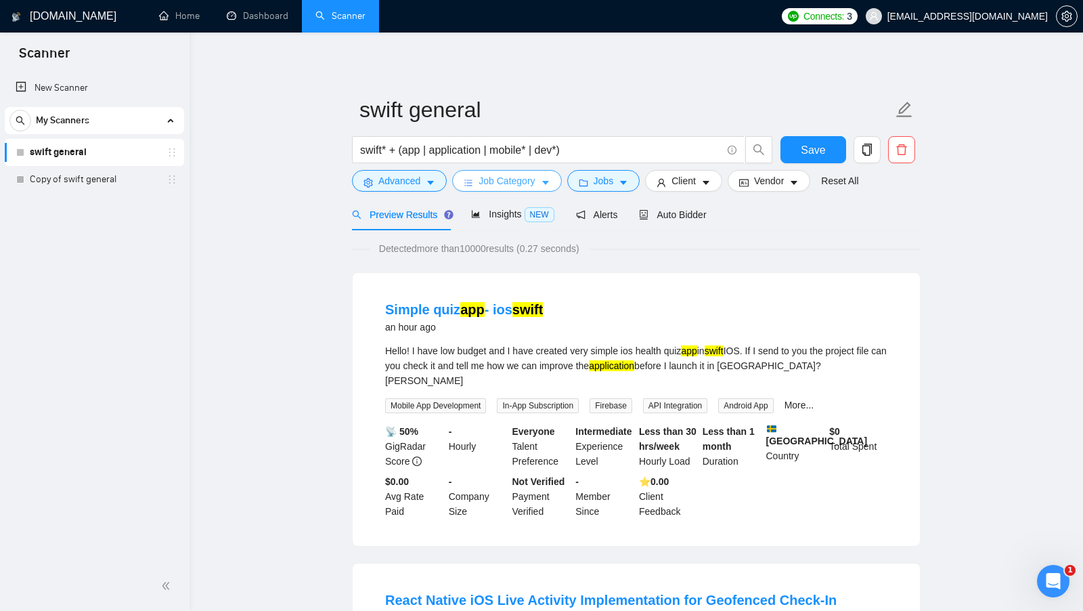
click at [549, 190] on button "Job Category" at bounding box center [506, 181] width 109 height 22
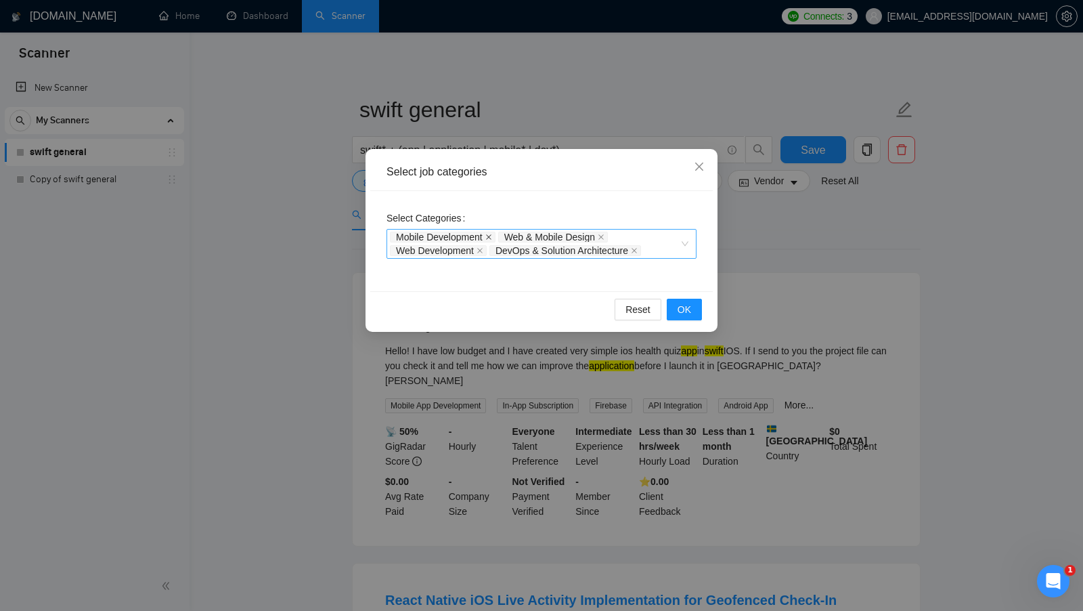
click at [492, 232] on span at bounding box center [488, 236] width 7 height 9
click at [492, 234] on icon "close" at bounding box center [492, 237] width 7 height 7
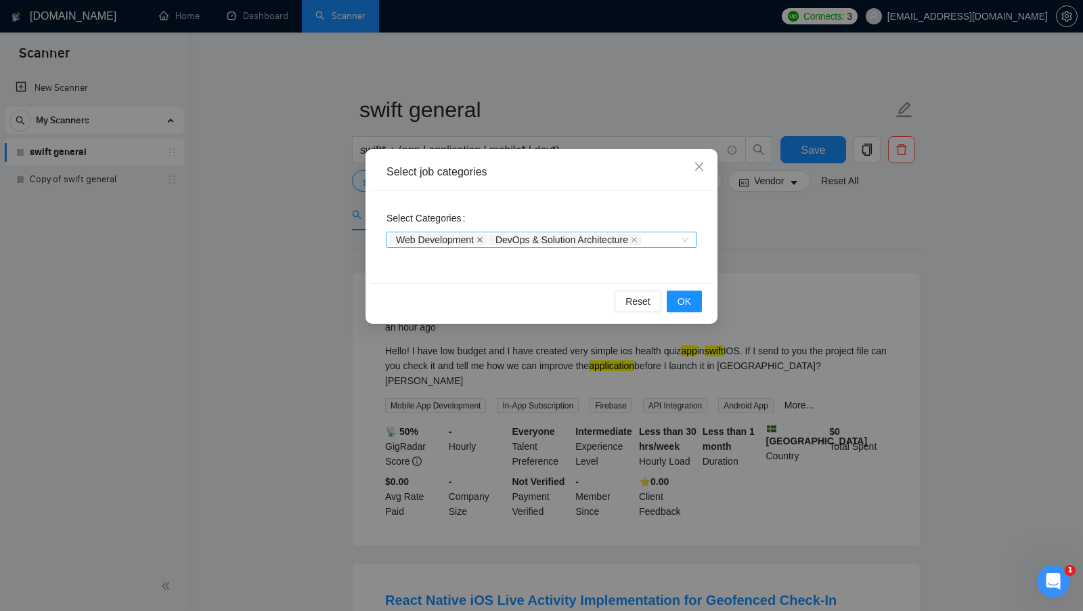
click at [483, 238] on icon "close" at bounding box center [480, 239] width 7 height 7
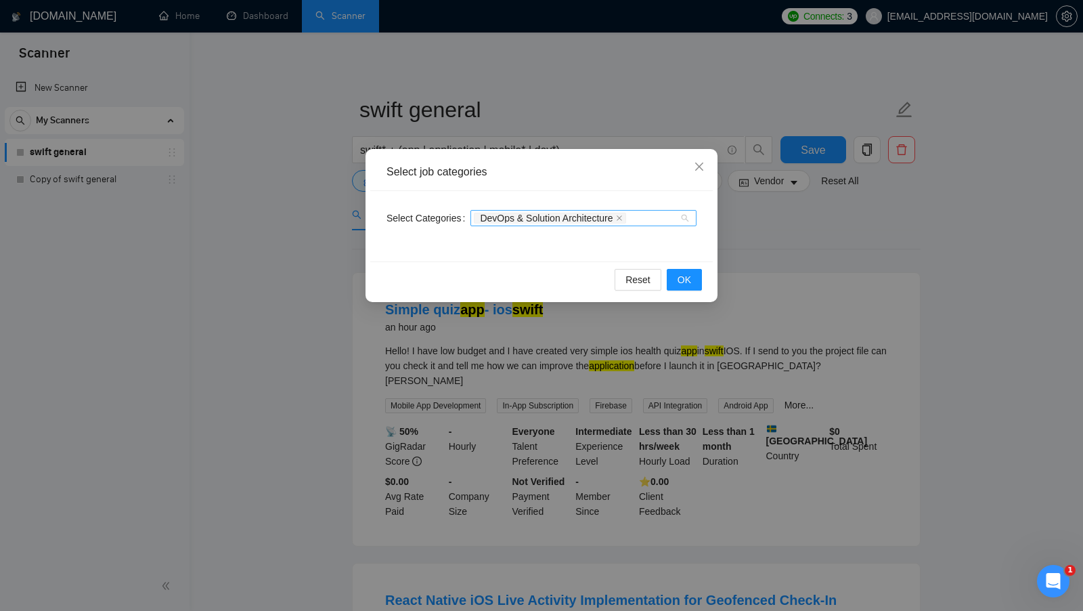
click at [621, 215] on span "DevOps & Solution Architecture" at bounding box center [550, 218] width 152 height 11
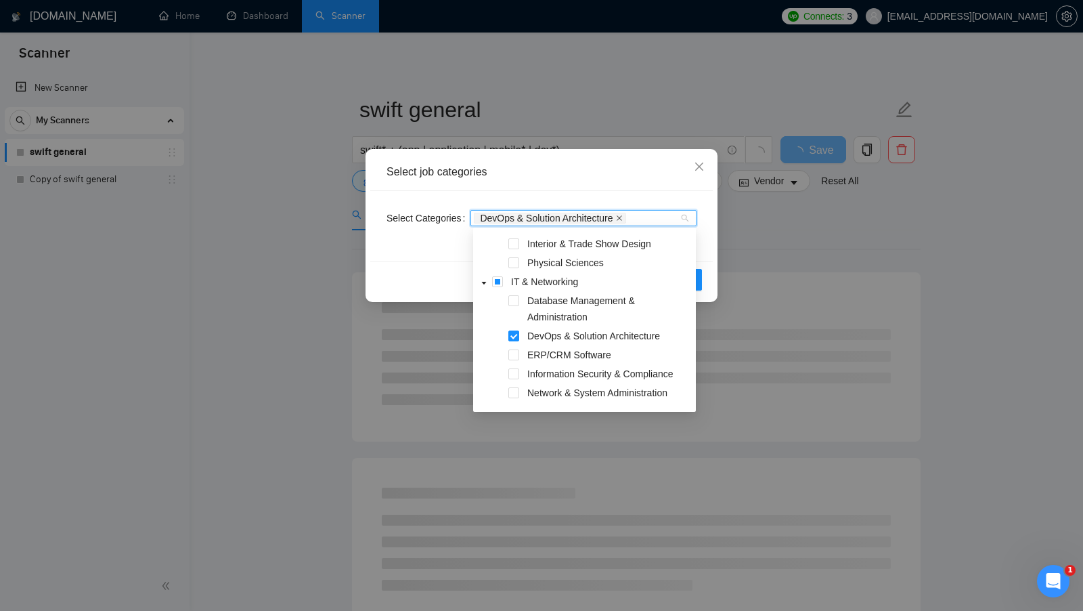
click at [623, 215] on icon "close" at bounding box center [619, 218] width 7 height 7
click at [699, 272] on button "OK" at bounding box center [684, 280] width 35 height 22
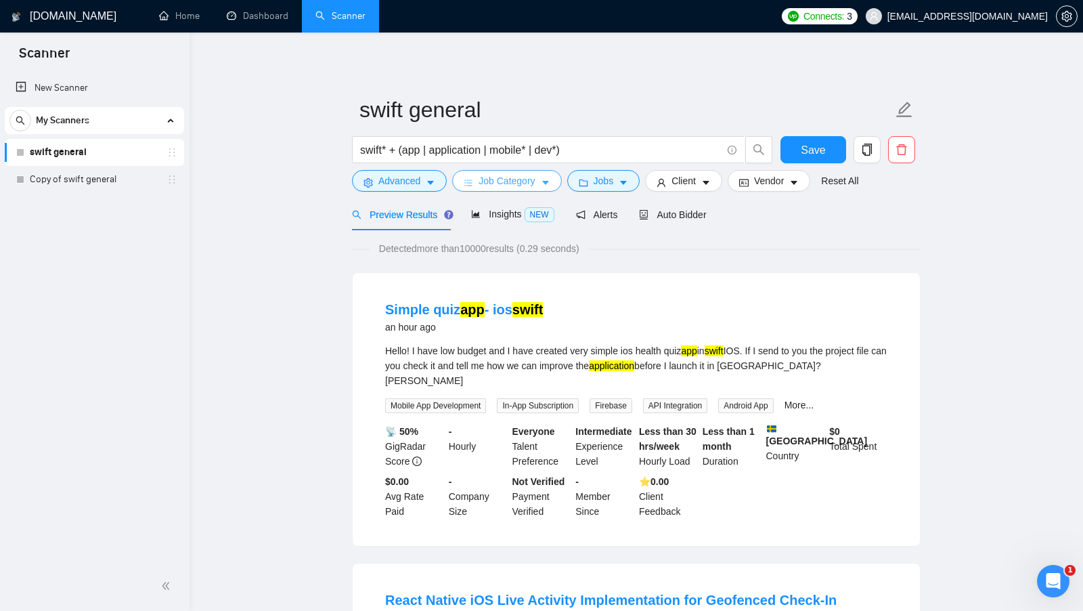
click at [535, 183] on span "Job Category" at bounding box center [507, 180] width 56 height 15
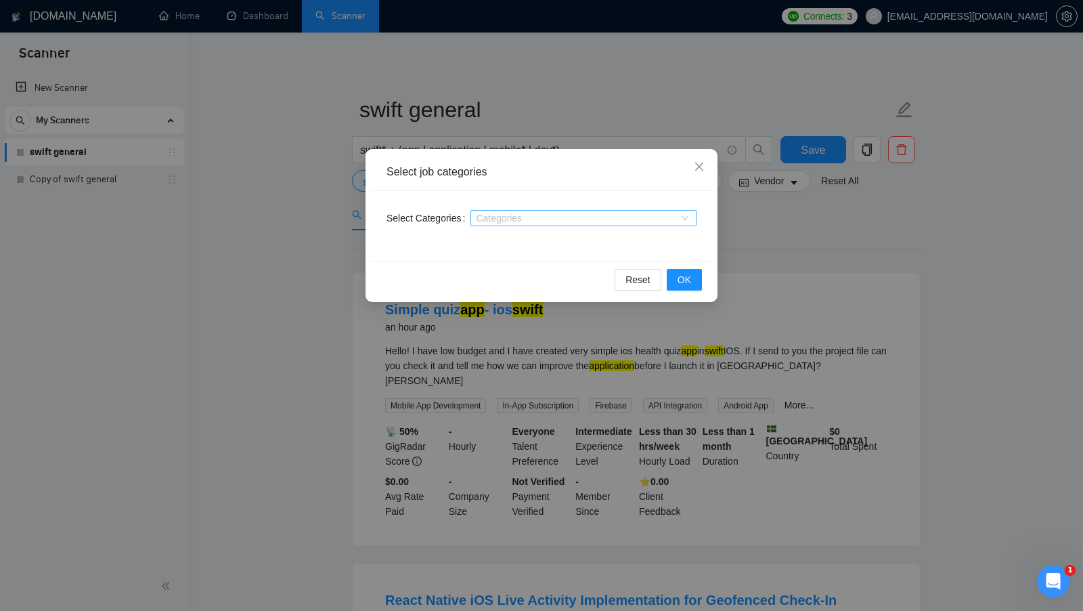
click at [539, 219] on div at bounding box center [577, 218] width 206 height 11
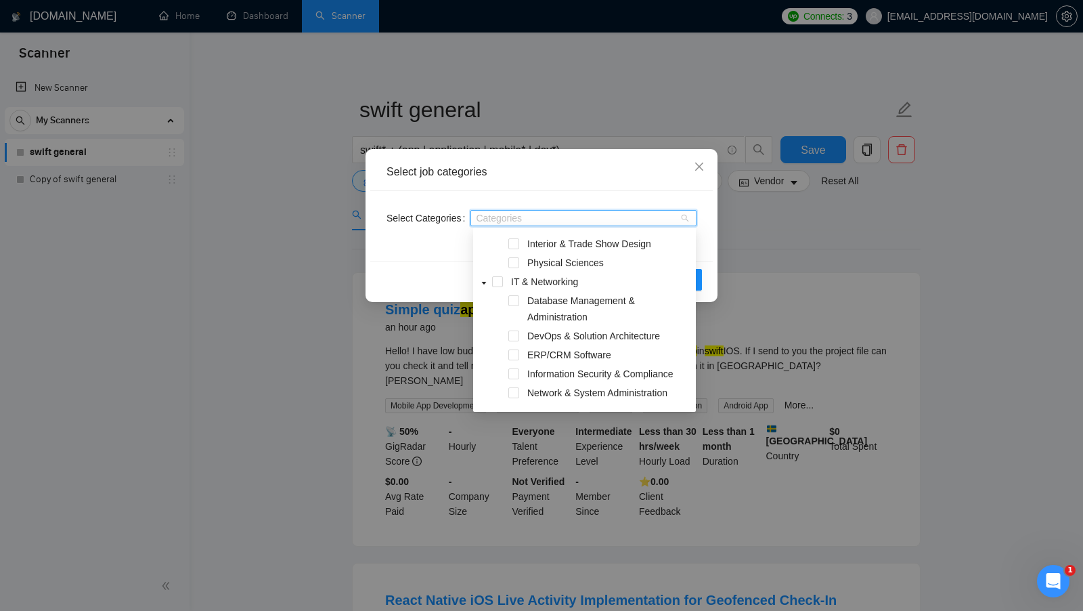
scroll to position [638, 0]
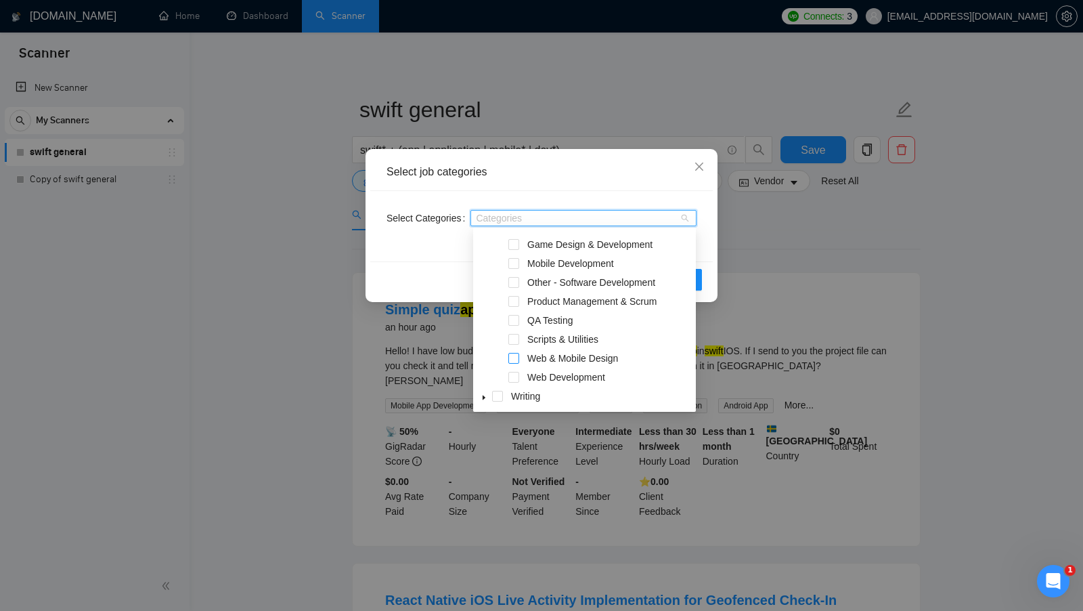
click at [515, 355] on span at bounding box center [513, 358] width 11 height 11
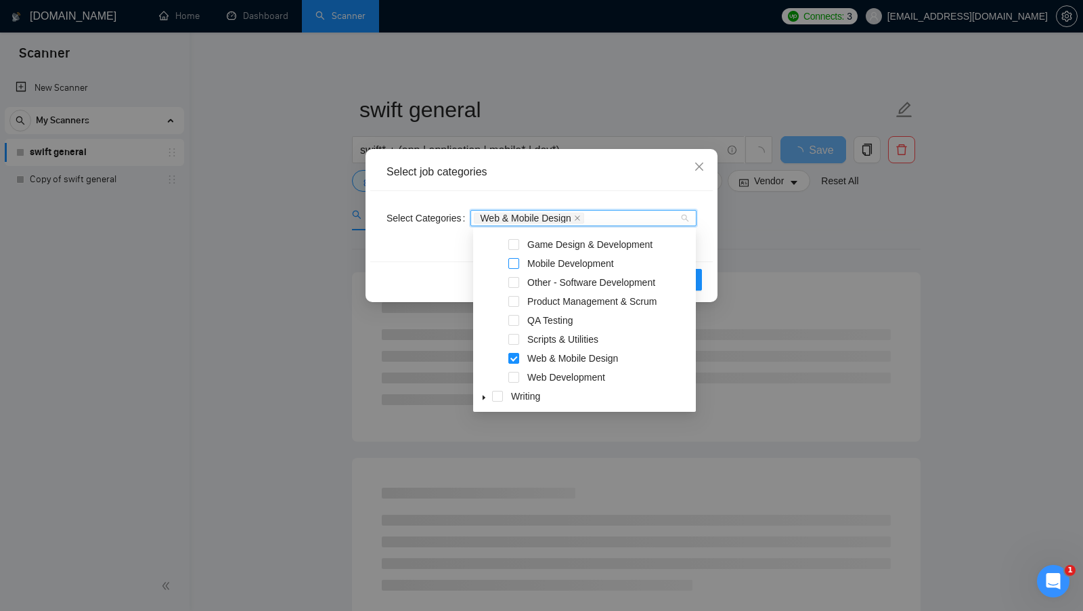
click at [516, 267] on span at bounding box center [513, 263] width 11 height 11
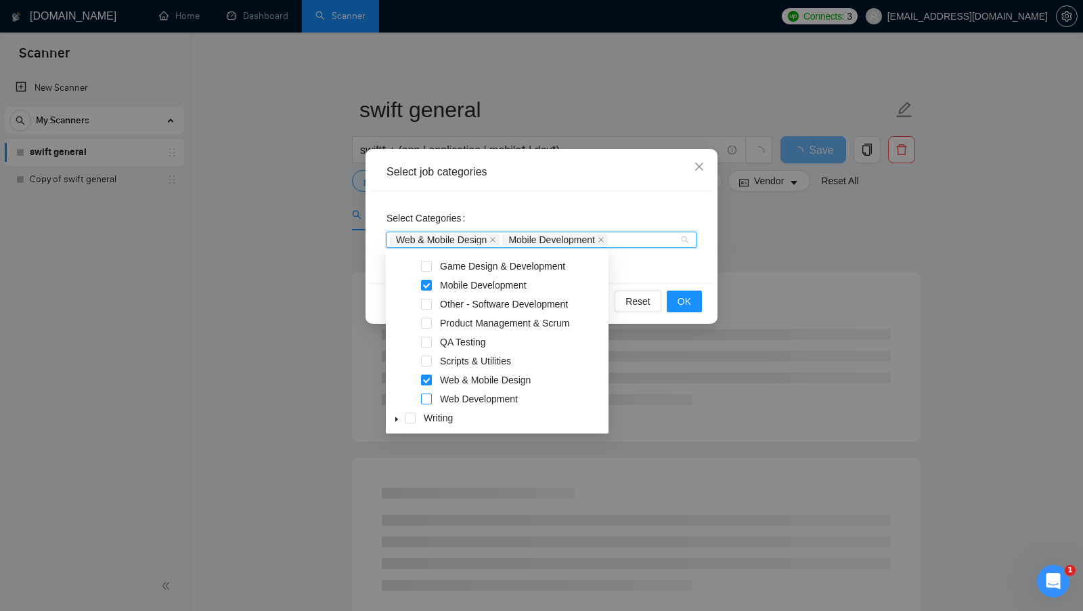
click at [429, 397] on span at bounding box center [426, 398] width 11 height 11
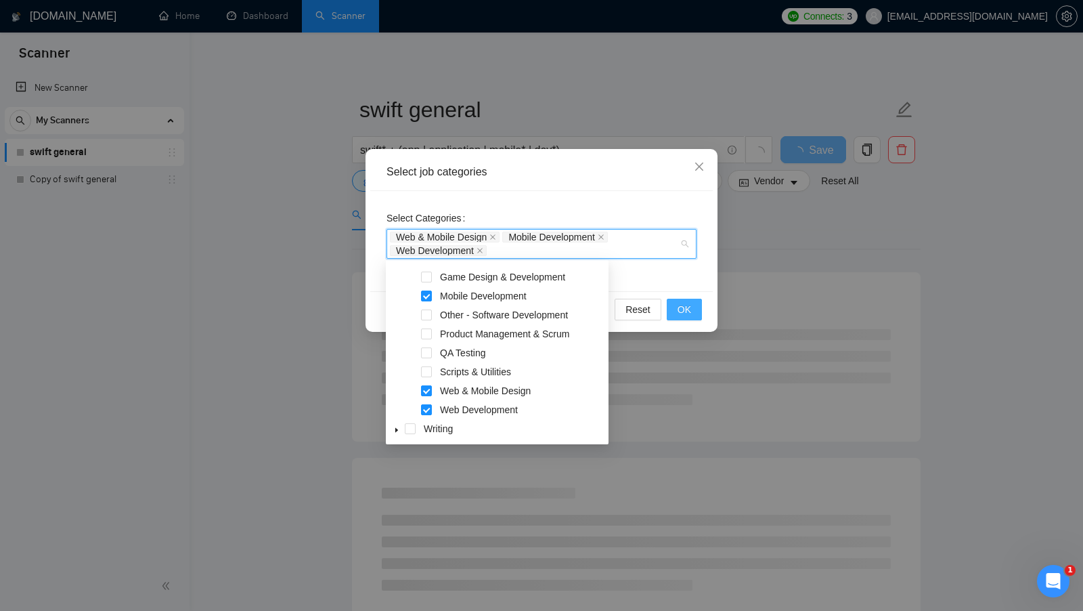
click at [681, 302] on span "OK" at bounding box center [685, 309] width 14 height 15
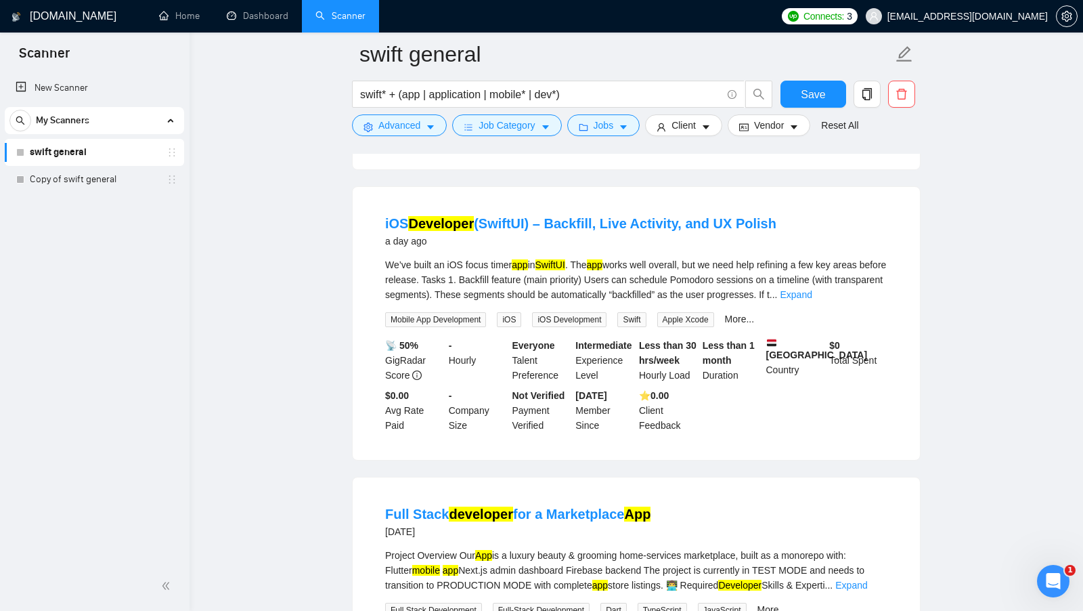
scroll to position [980, 0]
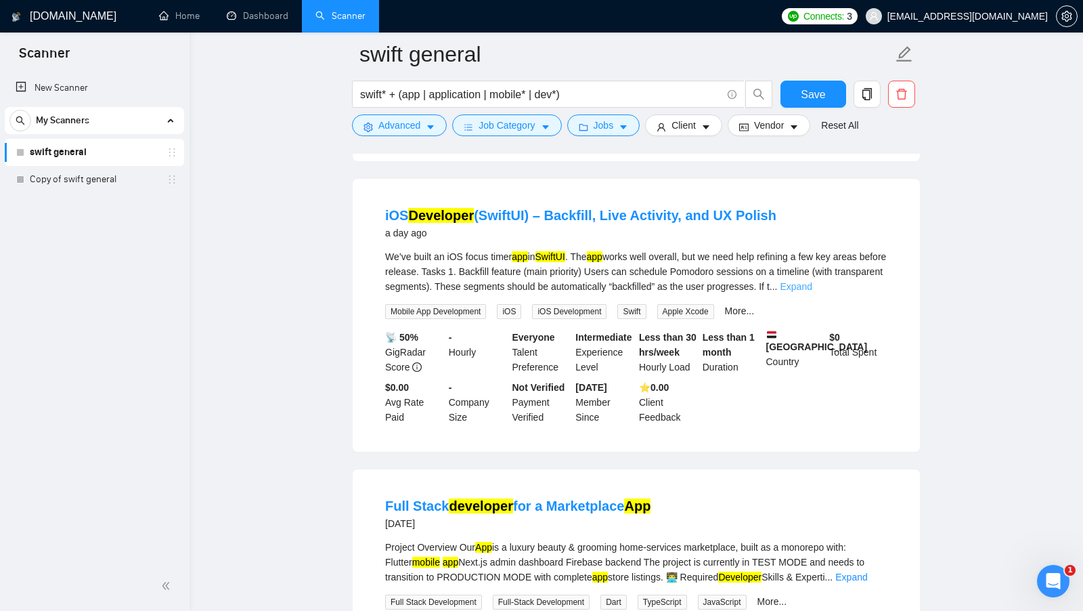
click at [812, 281] on link "Expand" at bounding box center [796, 286] width 32 height 11
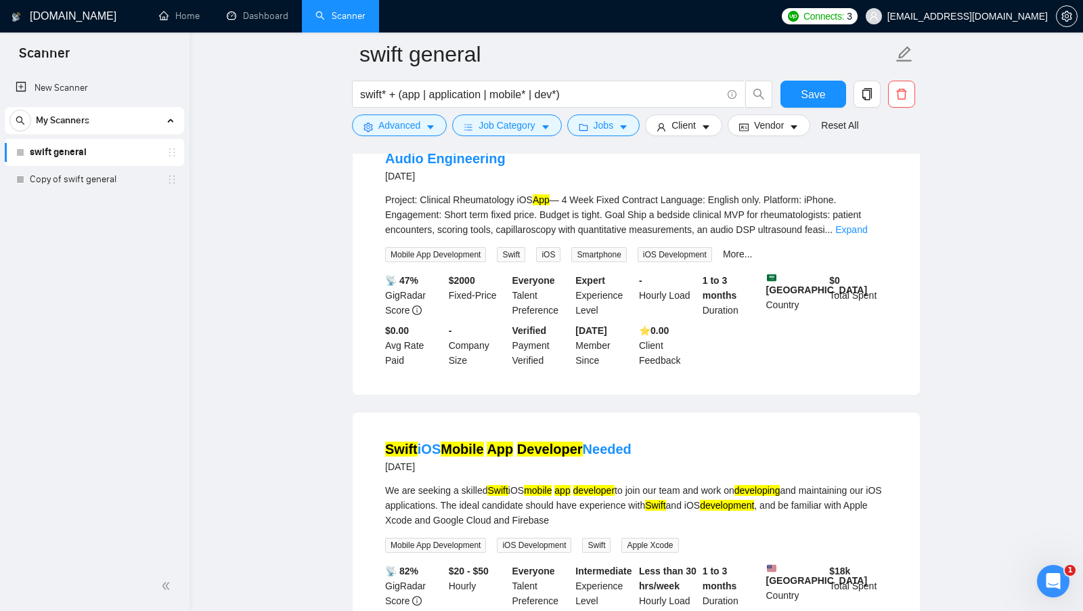
scroll to position [1886, 0]
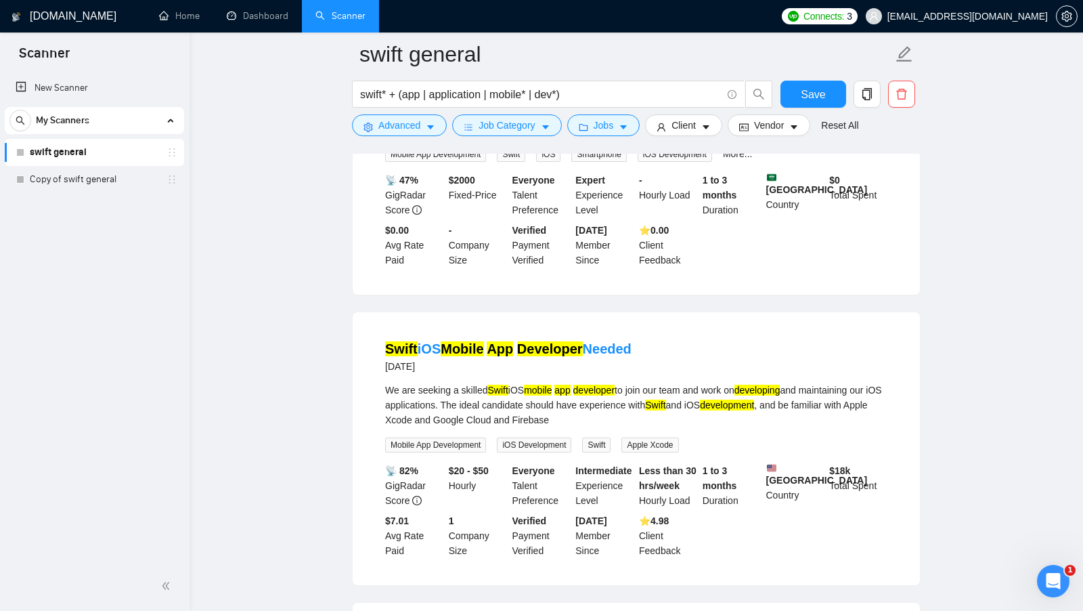
drag, startPoint x: 643, startPoint y: 326, endPoint x: 371, endPoint y: 326, distance: 272.1
click at [371, 328] on li "Swift iOS Mobile App Developer Needed 2 days ago We are seeking a skilled Swift…" at bounding box center [636, 448] width 535 height 240
copy link "Swift iOS Mobile App Developer Needed"
click at [619, 100] on input "swift* + (app | application | mobile* | dev*)" at bounding box center [540, 94] width 361 height 17
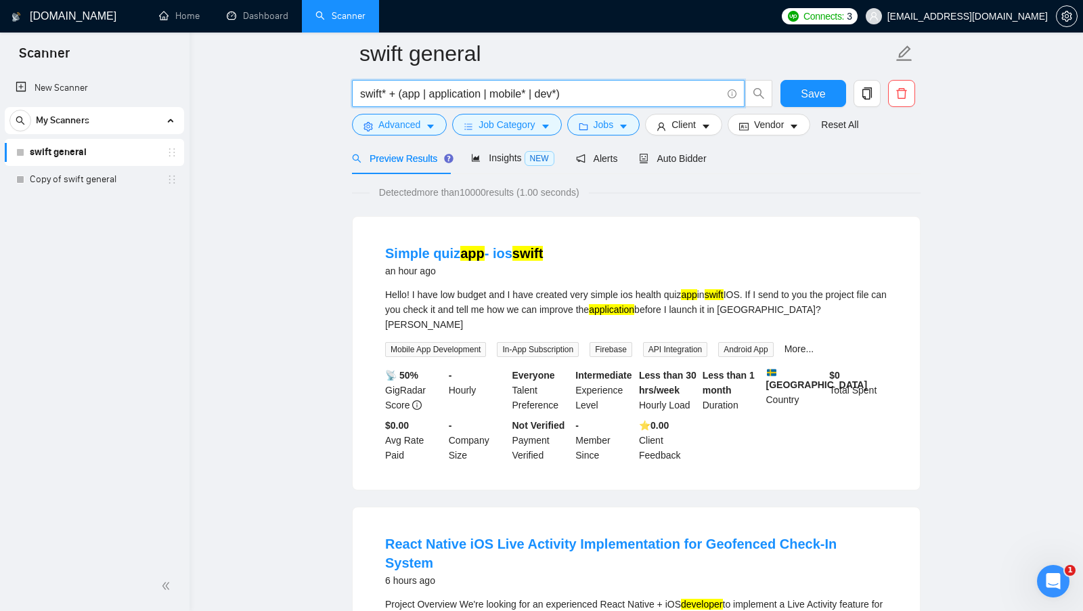
scroll to position [0, 0]
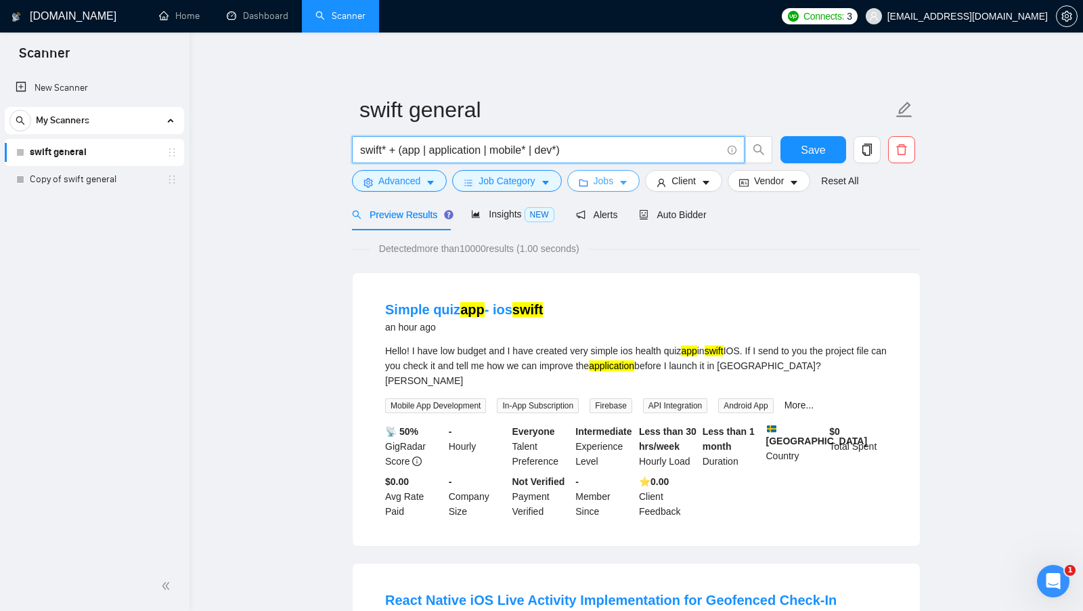
click at [623, 177] on button "Jobs" at bounding box center [603, 181] width 73 height 22
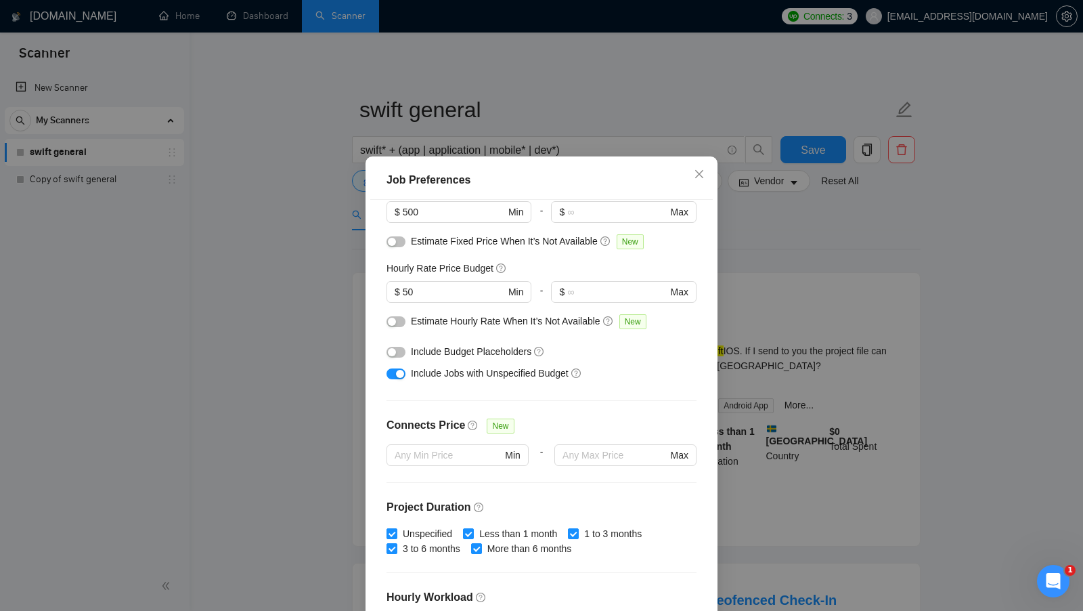
scroll to position [116, 0]
drag, startPoint x: 416, startPoint y: 291, endPoint x: 391, endPoint y: 291, distance: 25.0
click at [392, 291] on span "$ 50 Min" at bounding box center [459, 291] width 144 height 22
click at [487, 292] on input "50" at bounding box center [454, 291] width 102 height 15
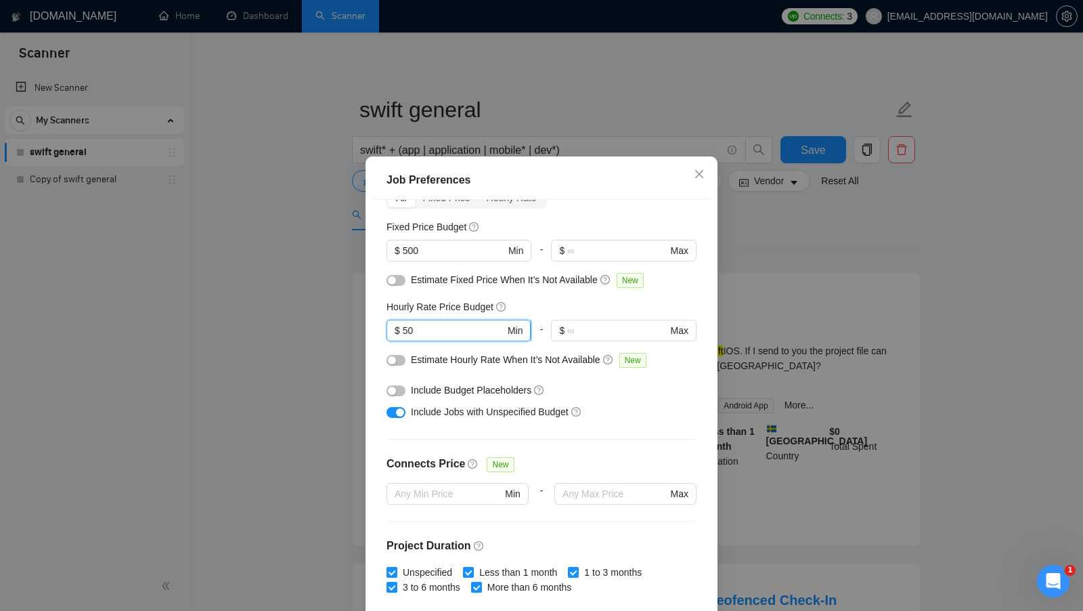
scroll to position [76, 0]
drag, startPoint x: 408, startPoint y: 282, endPoint x: 597, endPoint y: 286, distance: 188.9
click at [597, 286] on div "Estimate Fixed Price When It’s Not Available New" at bounding box center [542, 284] width 310 height 22
drag, startPoint x: 413, startPoint y: 362, endPoint x: 599, endPoint y: 361, distance: 186.1
click at [598, 361] on span "Estimate Hourly Rate When It’s Not Available" at bounding box center [506, 360] width 190 height 11
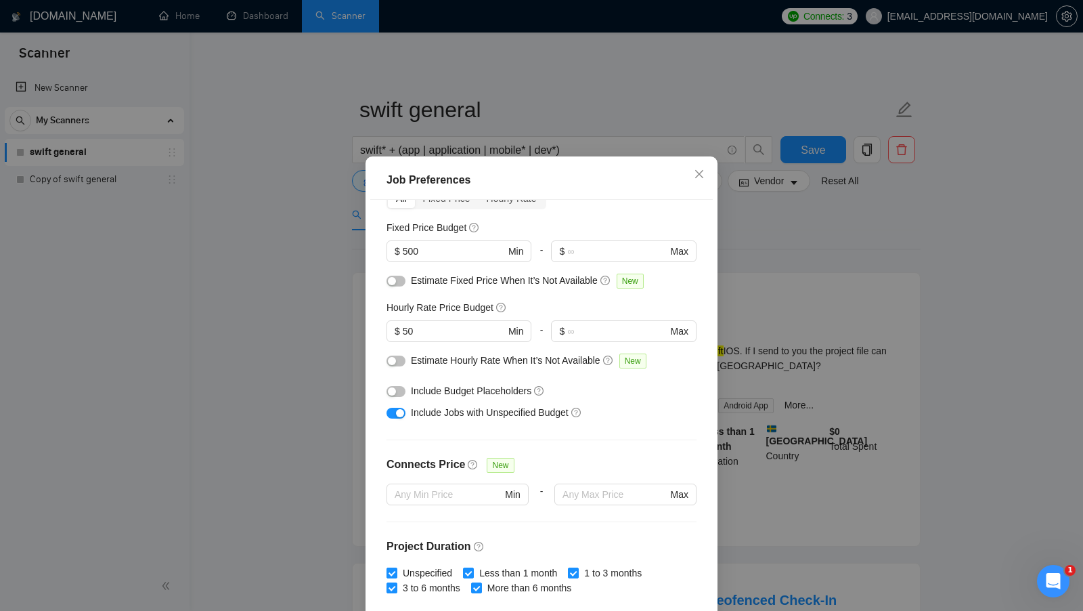
click at [501, 286] on div "Estimate Fixed Price When It’s Not Available New" at bounding box center [546, 281] width 271 height 16
click at [403, 280] on button "button" at bounding box center [396, 280] width 19 height 11
click at [400, 357] on button "button" at bounding box center [396, 360] width 19 height 11
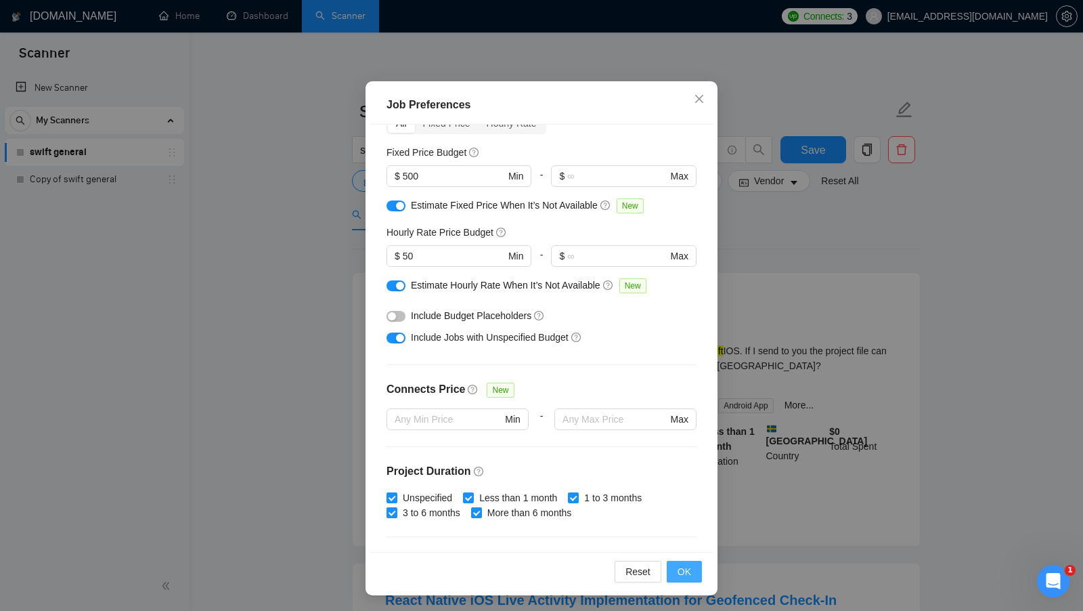
click at [686, 569] on span "OK" at bounding box center [685, 571] width 14 height 15
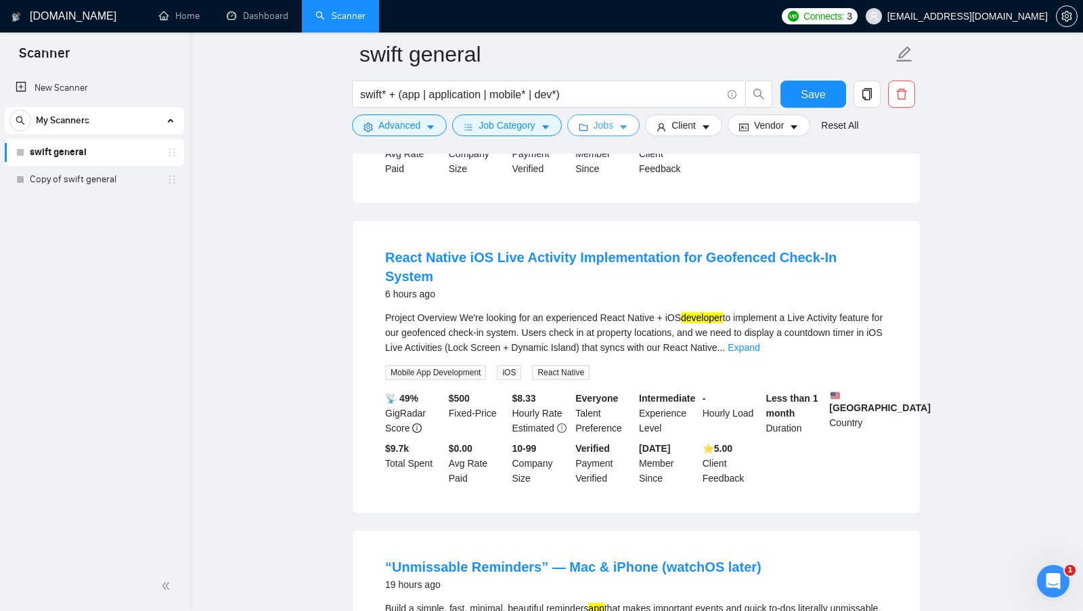
scroll to position [355, 0]
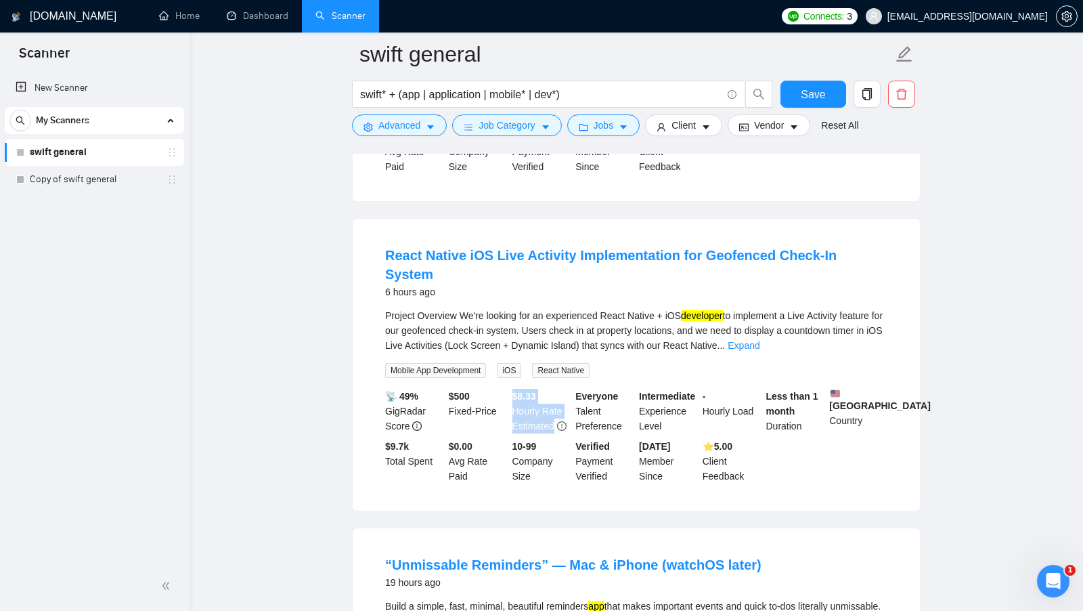
drag, startPoint x: 514, startPoint y: 363, endPoint x: 562, endPoint y: 399, distance: 60.1
click at [562, 399] on div "$ 8.33 Hourly Rate Estimated" at bounding box center [542, 411] width 64 height 45
click at [536, 420] on span "Estimated" at bounding box center [533, 425] width 42 height 11
drag, startPoint x: 449, startPoint y: 363, endPoint x: 500, endPoint y: 368, distance: 51.1
click at [500, 389] on div "$ 500 Fixed-Price" at bounding box center [478, 411] width 64 height 45
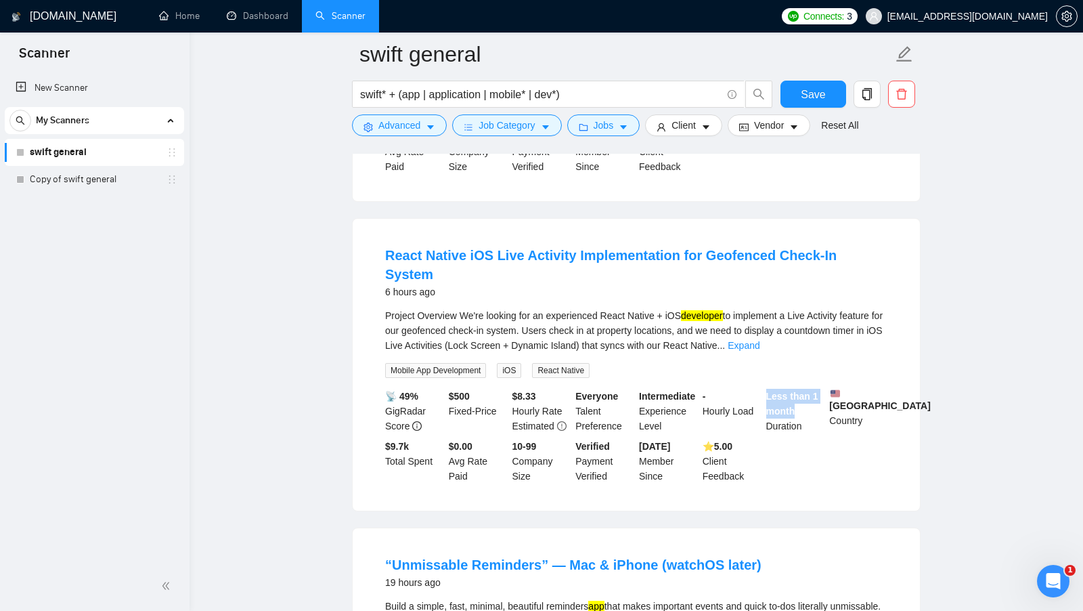
drag, startPoint x: 764, startPoint y: 359, endPoint x: 810, endPoint y: 381, distance: 51.2
click at [810, 389] on div "Less than 1 month Duration" at bounding box center [796, 411] width 64 height 45
drag, startPoint x: 515, startPoint y: 360, endPoint x: 540, endPoint y: 369, distance: 26.5
click at [540, 389] on div "$ 8.33 Hourly Rate Estimated" at bounding box center [542, 411] width 64 height 45
drag, startPoint x: 518, startPoint y: 357, endPoint x: 537, endPoint y: 387, distance: 35.3
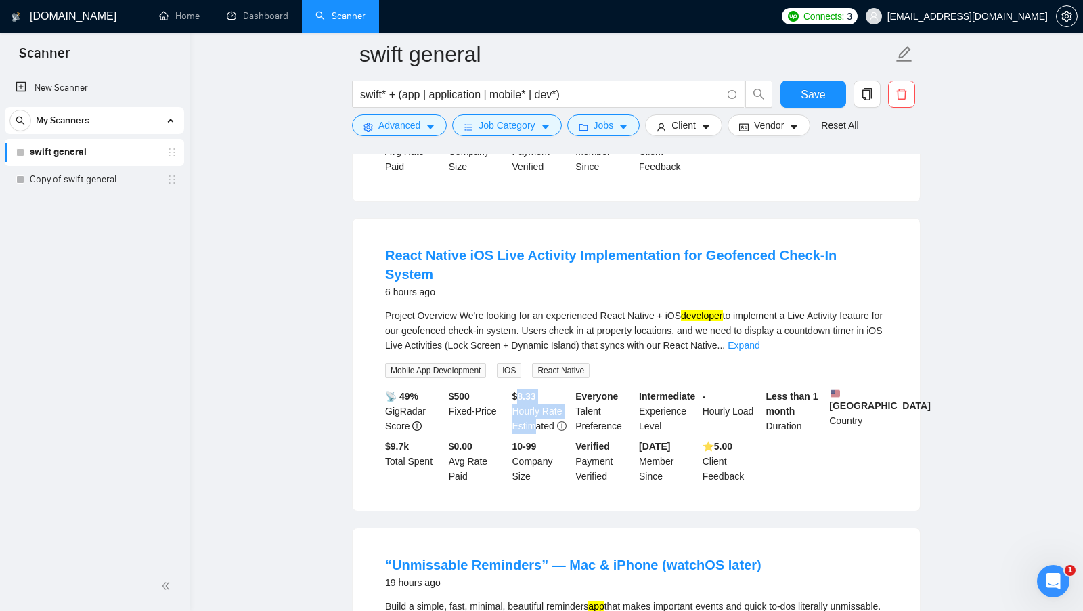
click at [537, 389] on div "$ 8.33 Hourly Rate Estimated" at bounding box center [542, 411] width 64 height 45
click at [516, 389] on div "$ 8.33 Hourly Rate Estimated" at bounding box center [542, 411] width 64 height 45
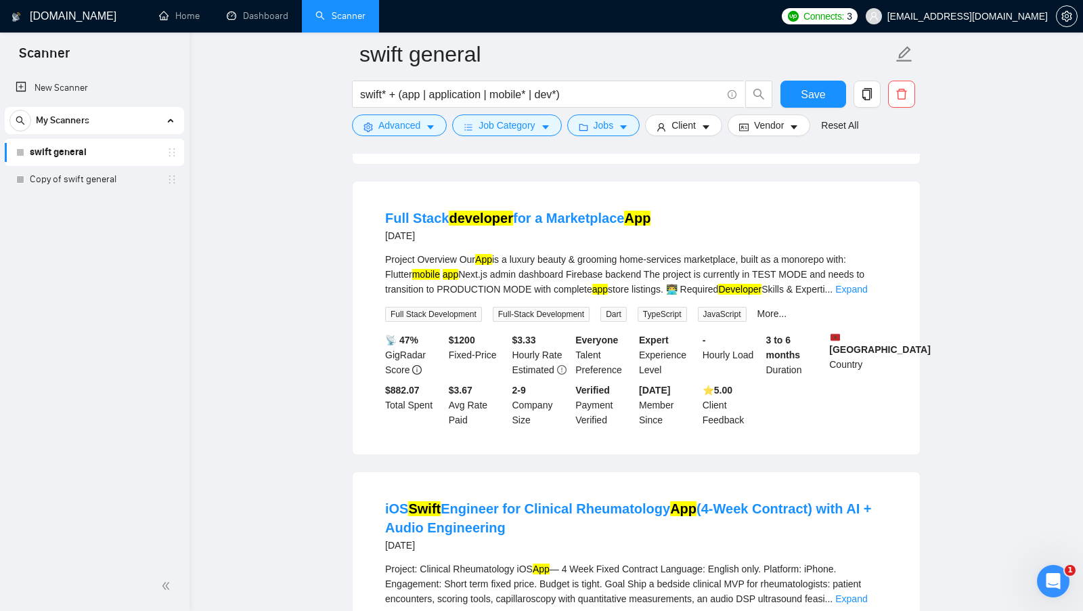
scroll to position [1268, 0]
drag, startPoint x: 764, startPoint y: 310, endPoint x: 803, endPoint y: 328, distance: 43.3
click at [803, 332] on div "3 to 6 months Duration" at bounding box center [796, 354] width 64 height 45
drag, startPoint x: 518, startPoint y: 309, endPoint x: 554, endPoint y: 315, distance: 35.7
click at [554, 332] on div "$ 3.33 Hourly Rate Estimated" at bounding box center [542, 354] width 64 height 45
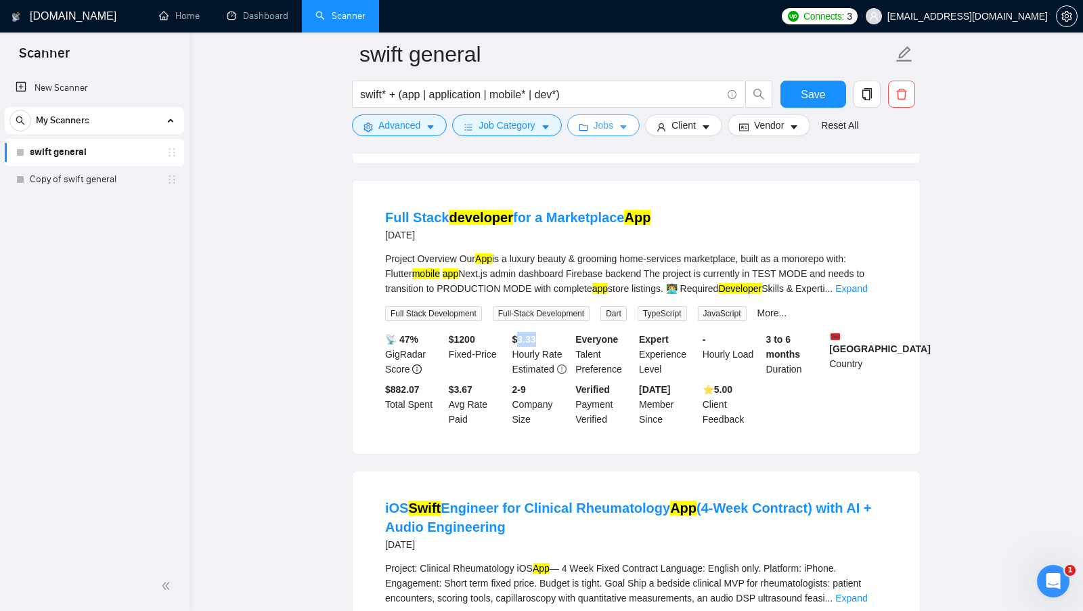
click at [624, 126] on icon "caret-down" at bounding box center [623, 128] width 7 height 4
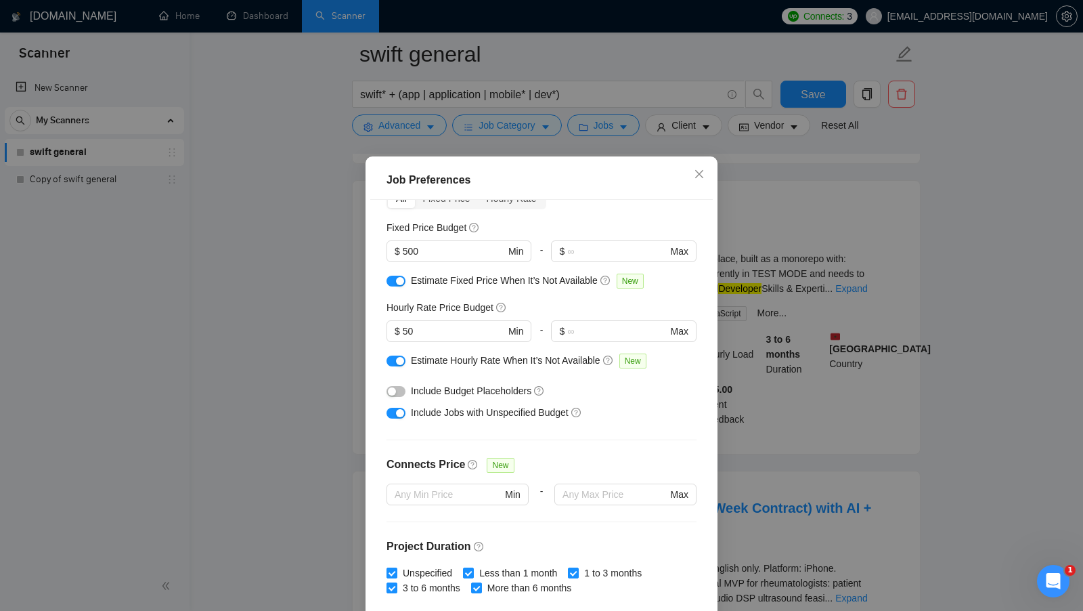
click at [397, 282] on div "button" at bounding box center [400, 281] width 8 height 8
click at [396, 358] on div "button" at bounding box center [400, 361] width 8 height 8
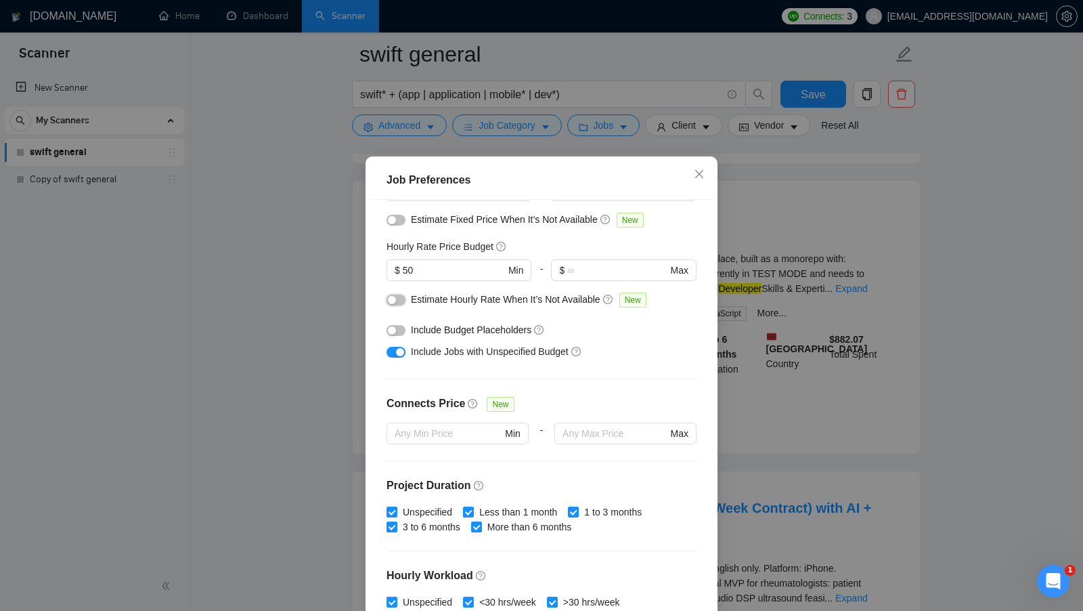
scroll to position [75, 0]
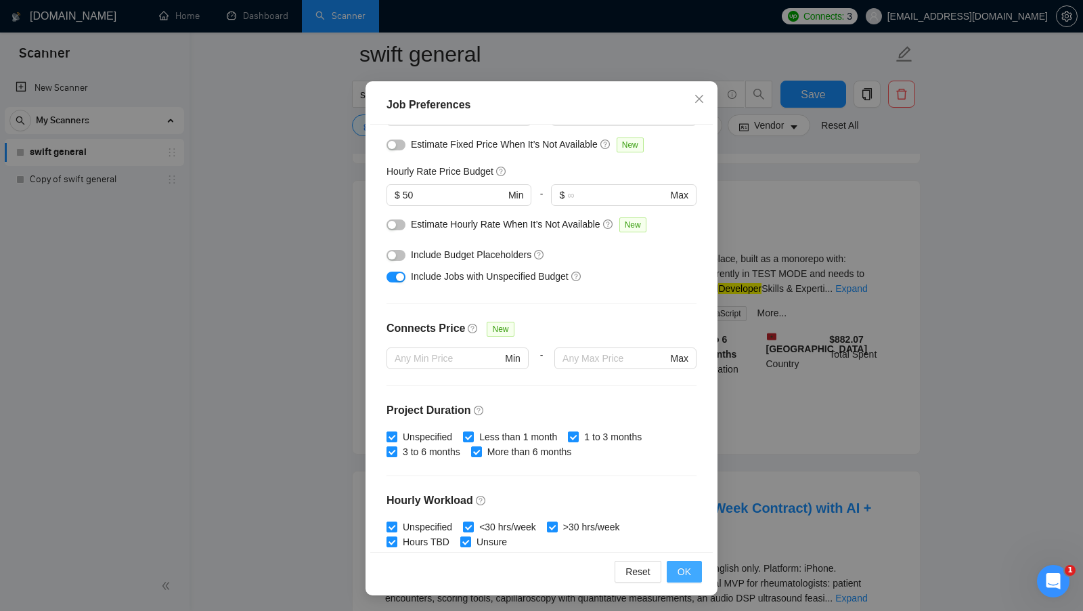
click at [686, 568] on span "OK" at bounding box center [685, 571] width 14 height 15
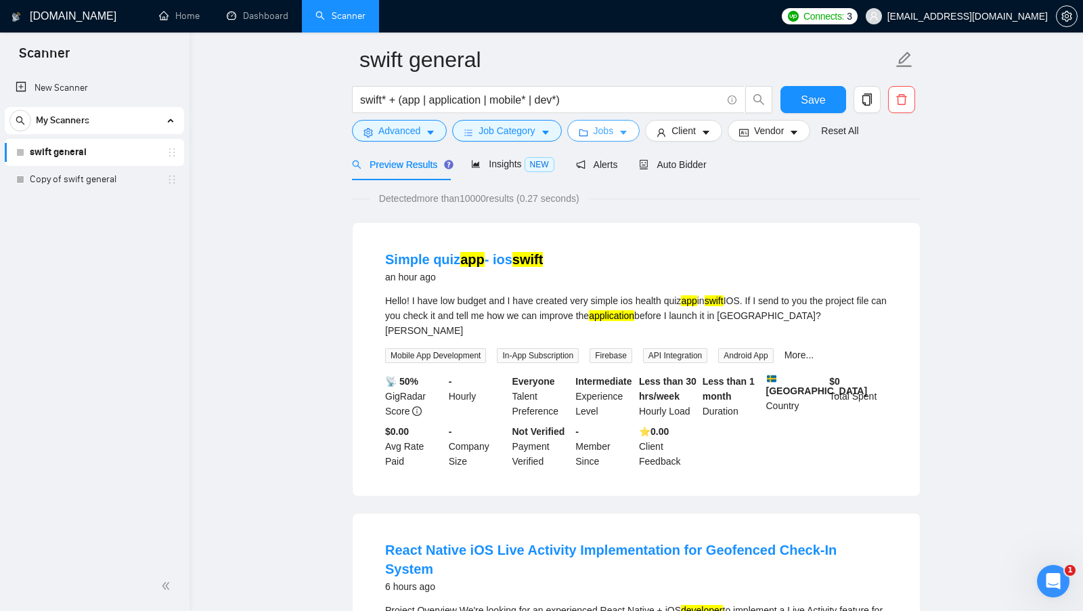
scroll to position [0, 0]
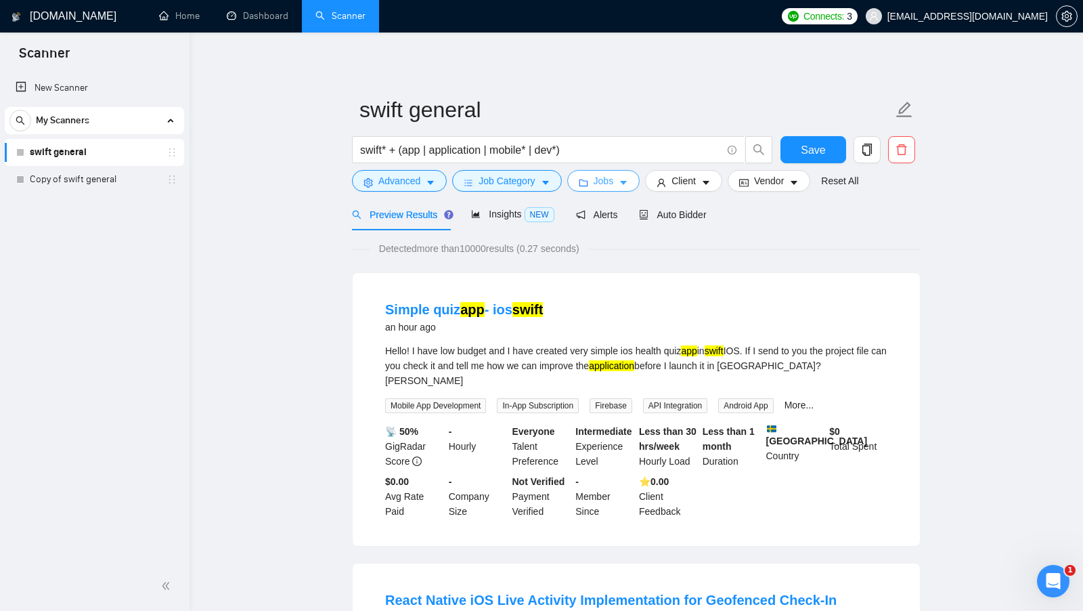
click at [614, 188] on span "Jobs" at bounding box center [604, 180] width 20 height 15
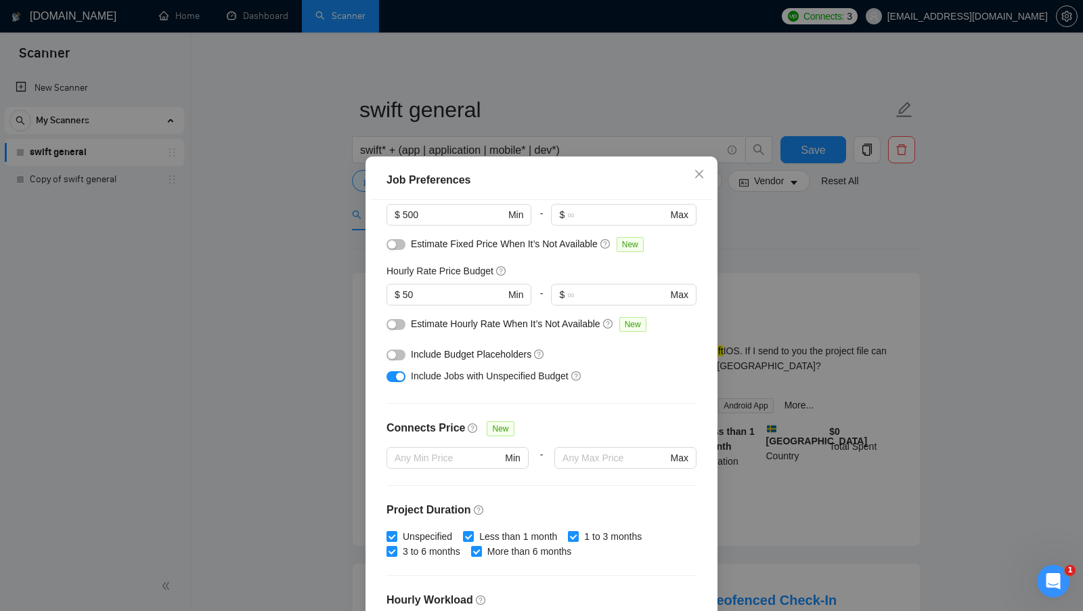
scroll to position [111, 0]
click at [785, 405] on div "Job Preferences Budget Project Type All Fixed Price Hourly Rate Fixed Price Bud…" at bounding box center [541, 305] width 1083 height 611
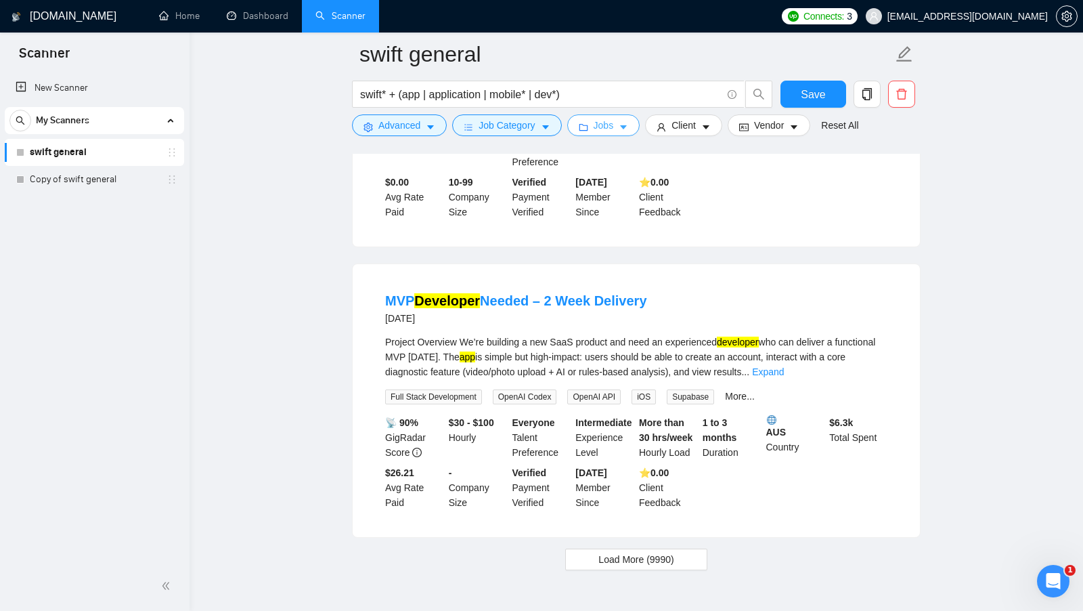
scroll to position [2735, 0]
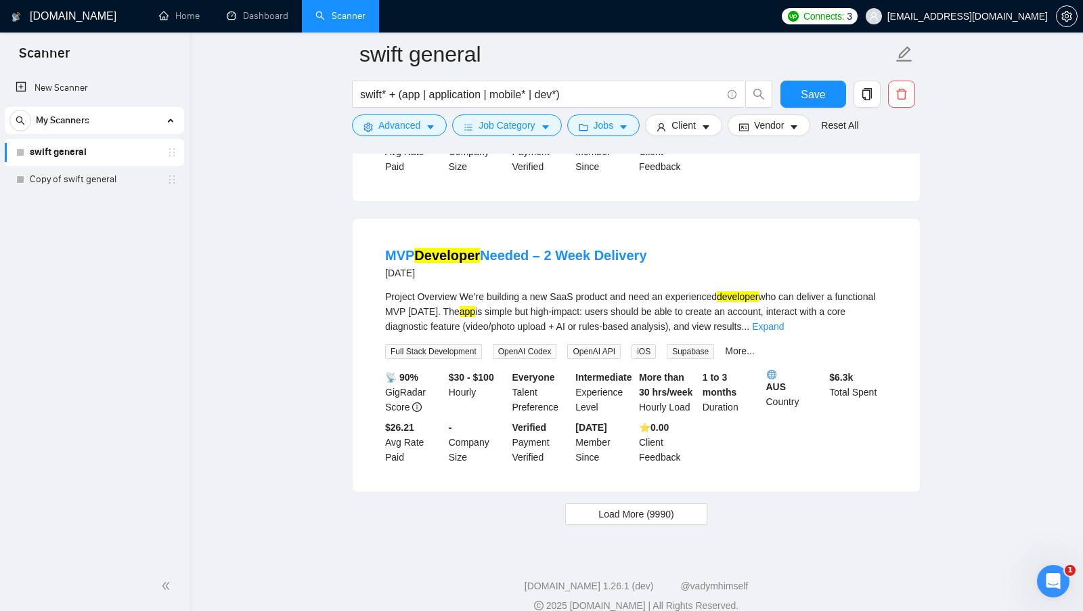
click at [649, 506] on span "Load More (9990)" at bounding box center [635, 513] width 75 height 15
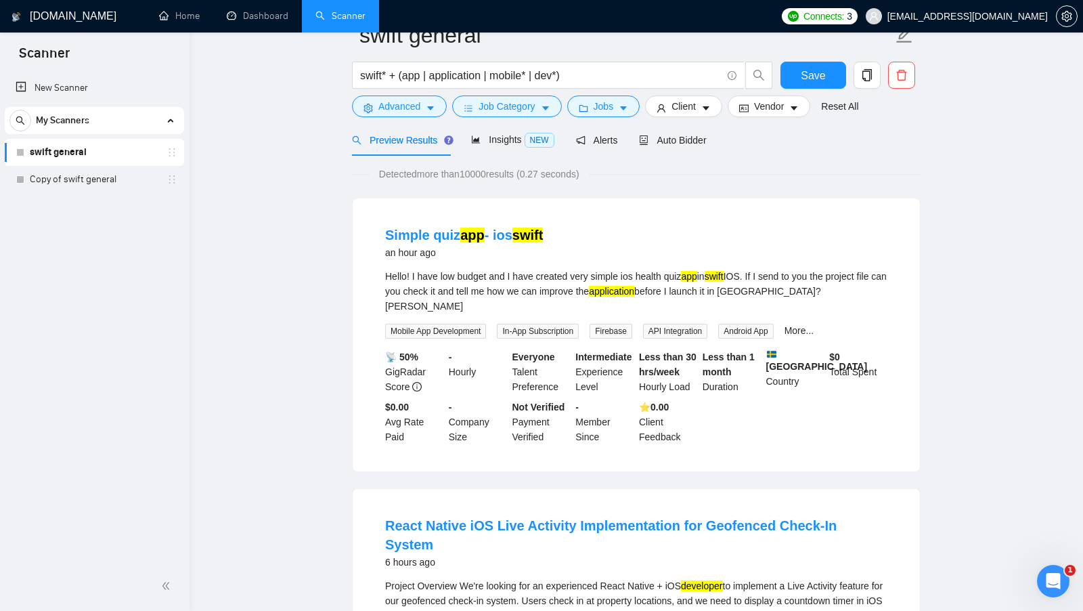
scroll to position [0, 0]
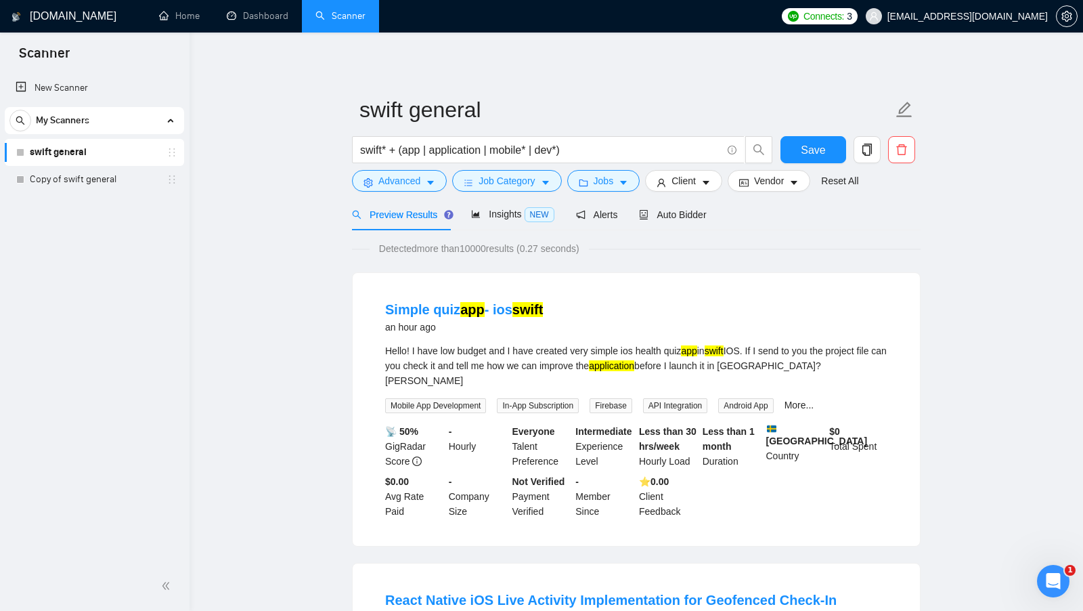
click at [611, 195] on form "swift general swift* + (app | application | mobile* | dev*) Save Advanced Job C…" at bounding box center [636, 143] width 569 height 110
click at [599, 190] on button "Jobs" at bounding box center [603, 181] width 73 height 22
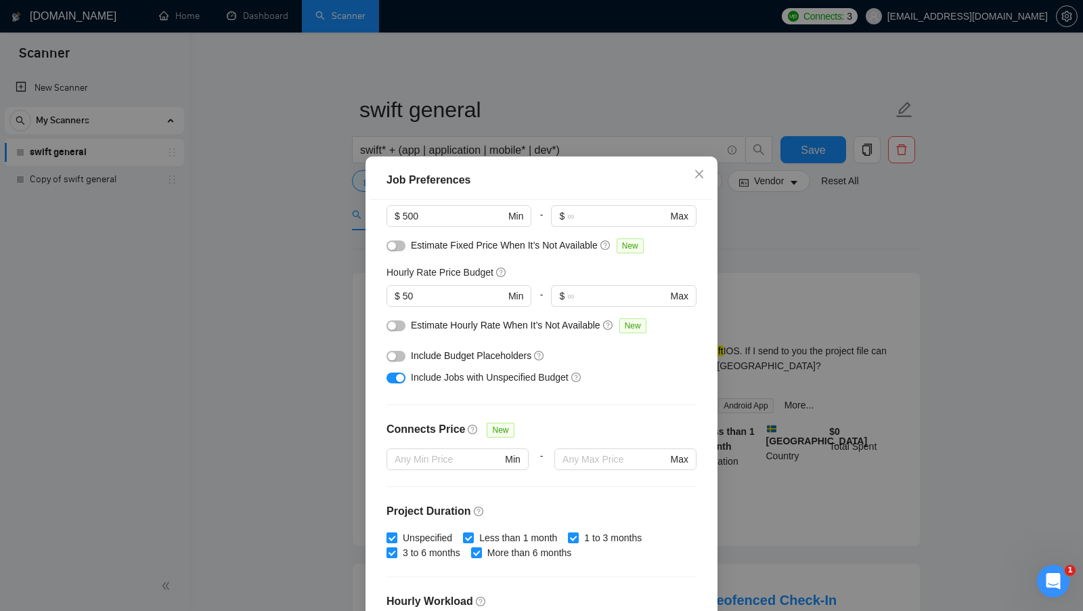
click at [401, 378] on div "button" at bounding box center [400, 378] width 8 height 8
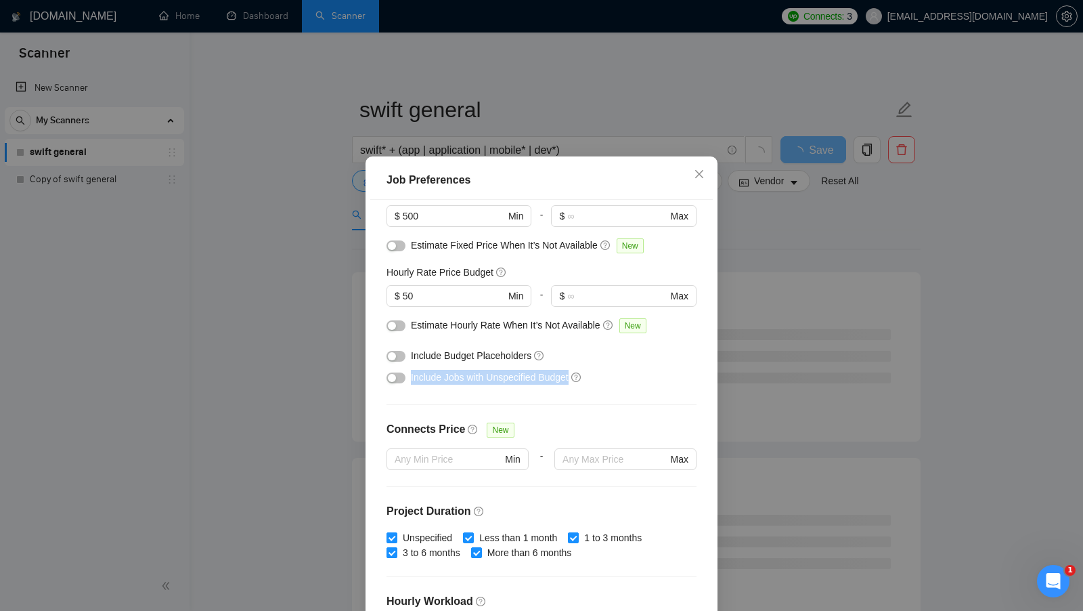
drag, startPoint x: 412, startPoint y: 380, endPoint x: 586, endPoint y: 382, distance: 174.6
click at [586, 382] on div "Include Jobs with Unspecified Budget" at bounding box center [546, 377] width 271 height 15
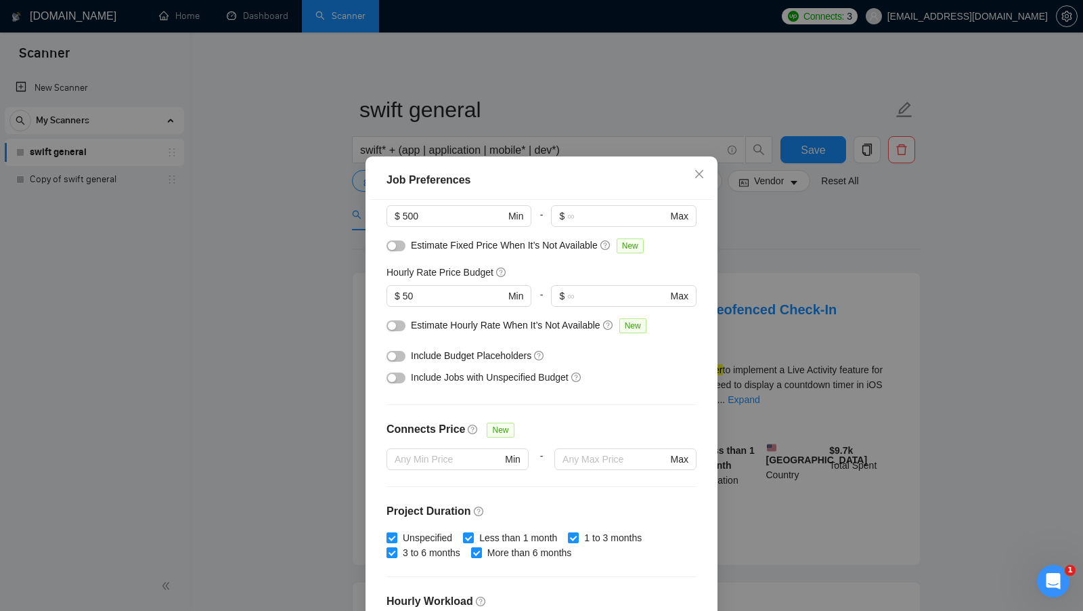
scroll to position [75, 0]
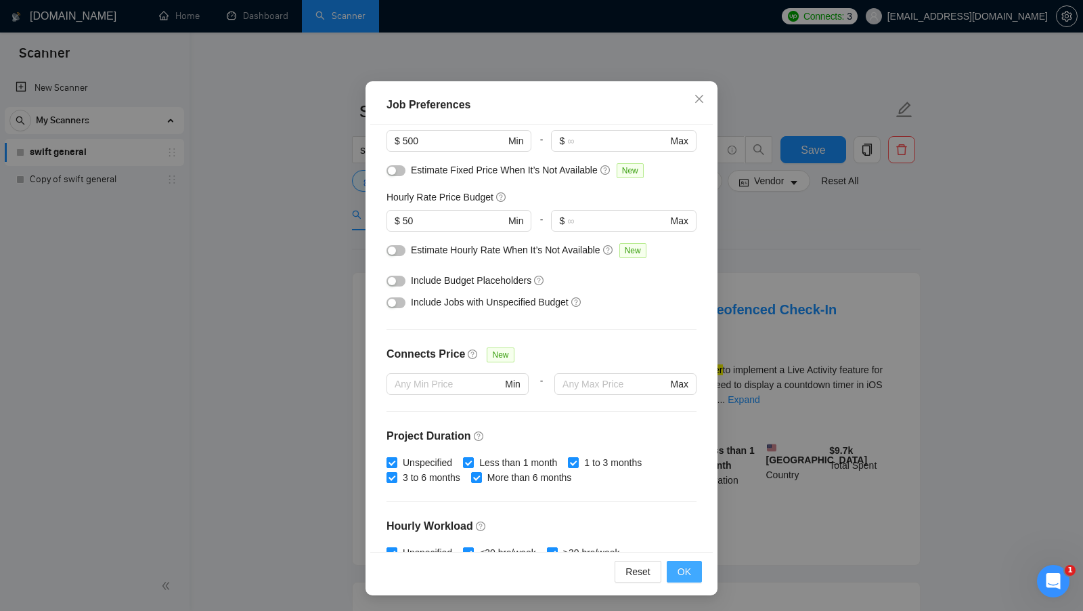
click at [694, 575] on button "OK" at bounding box center [684, 571] width 35 height 22
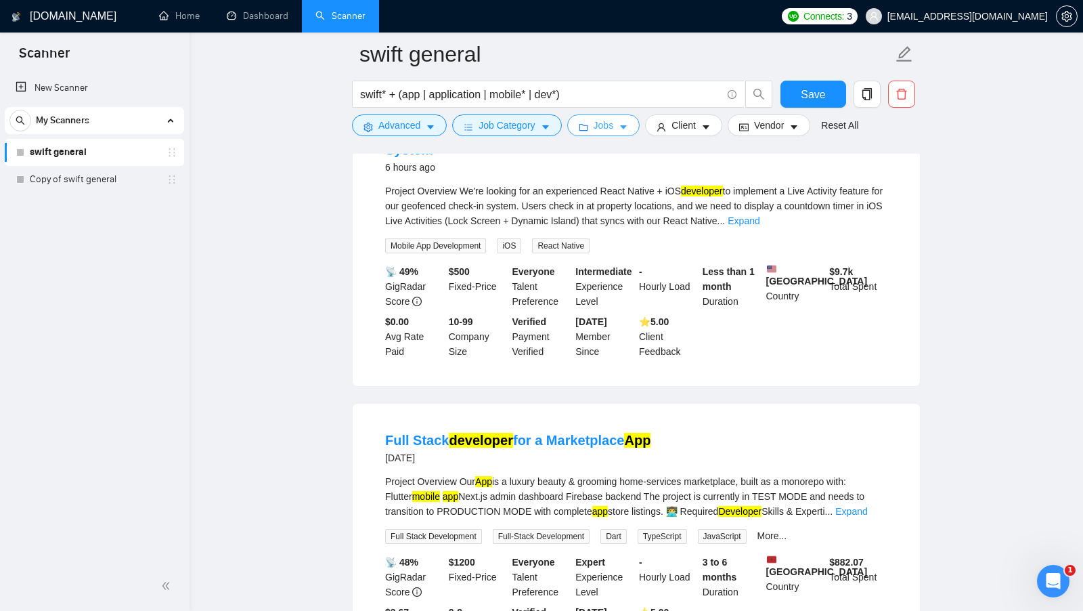
scroll to position [370, 0]
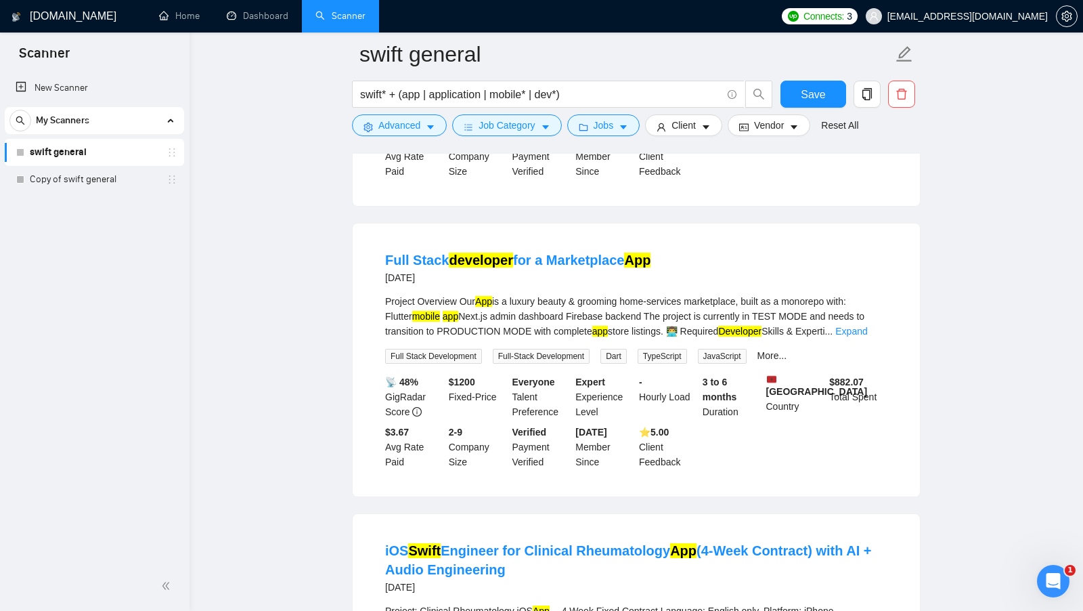
click at [464, 375] on div "$ 1200 Fixed-Price" at bounding box center [478, 396] width 64 height 45
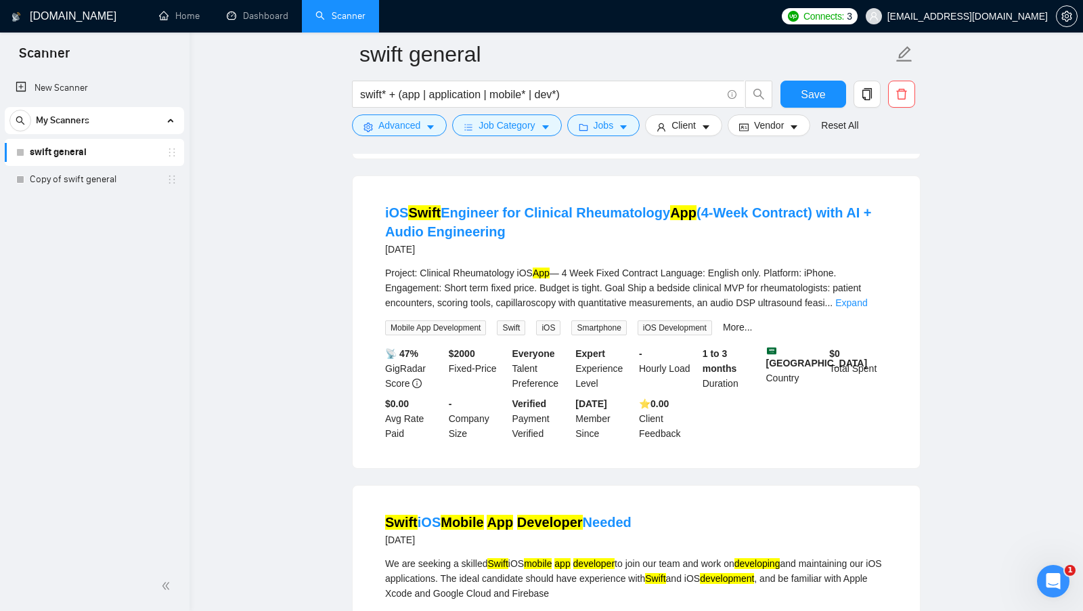
scroll to position [709, 0]
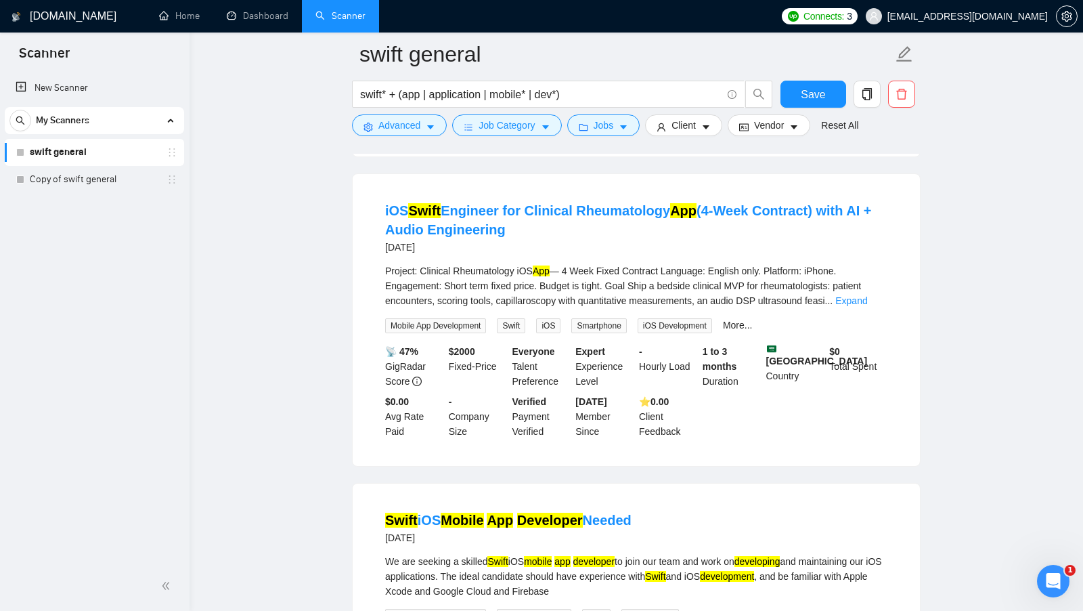
click at [468, 349] on div "$ 2000 Fixed-Price" at bounding box center [478, 366] width 64 height 45
click at [471, 344] on div "$ 2000 Fixed-Price" at bounding box center [478, 366] width 64 height 45
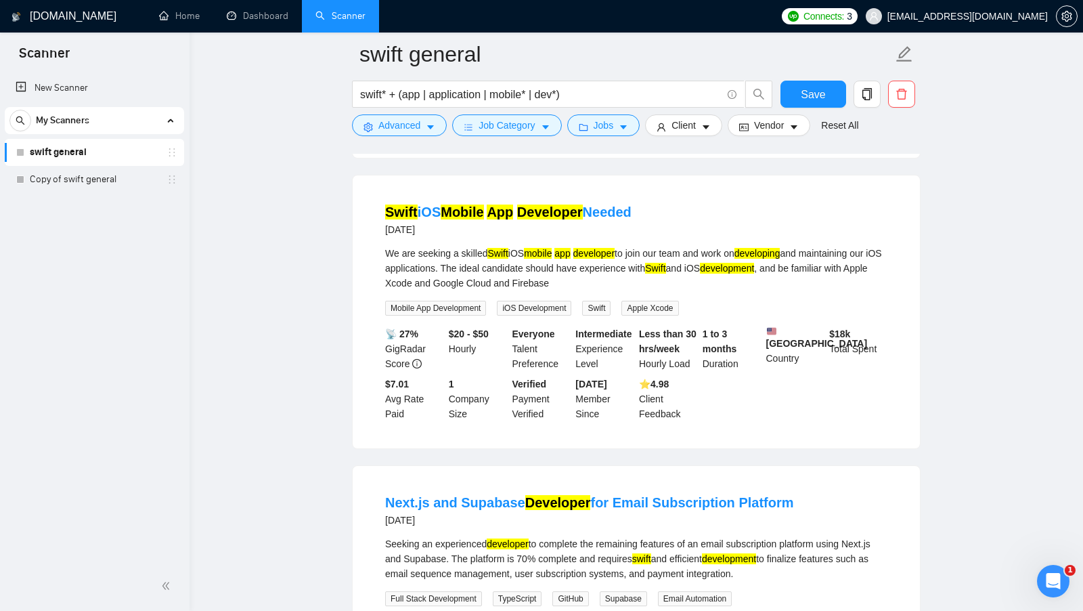
scroll to position [1046, 0]
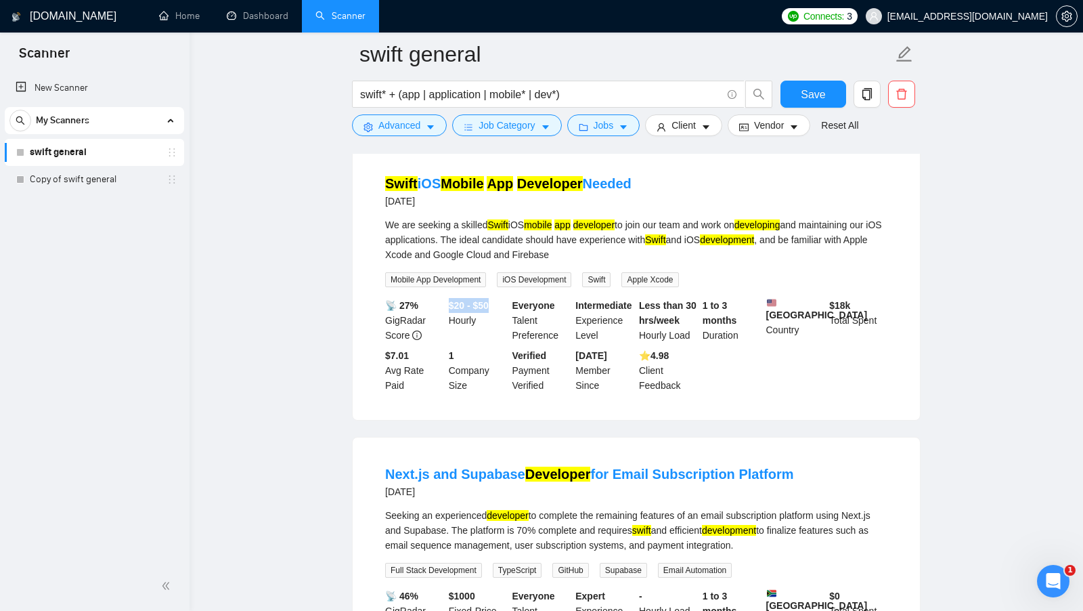
drag, startPoint x: 449, startPoint y: 300, endPoint x: 504, endPoint y: 300, distance: 54.2
click at [504, 300] on div "$20 - $50 Hourly" at bounding box center [478, 320] width 64 height 45
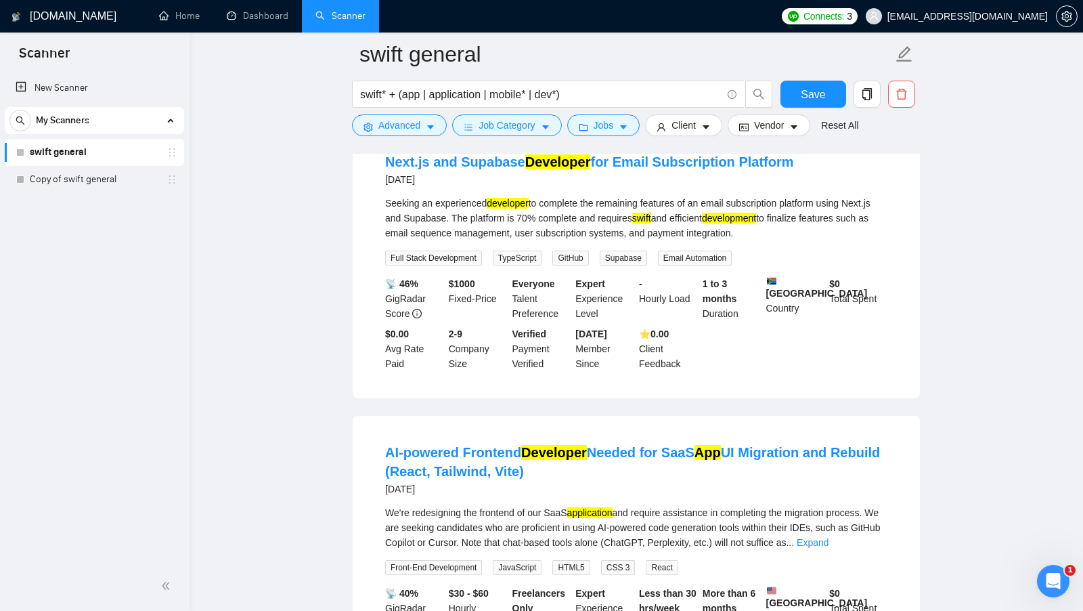
scroll to position [1402, 0]
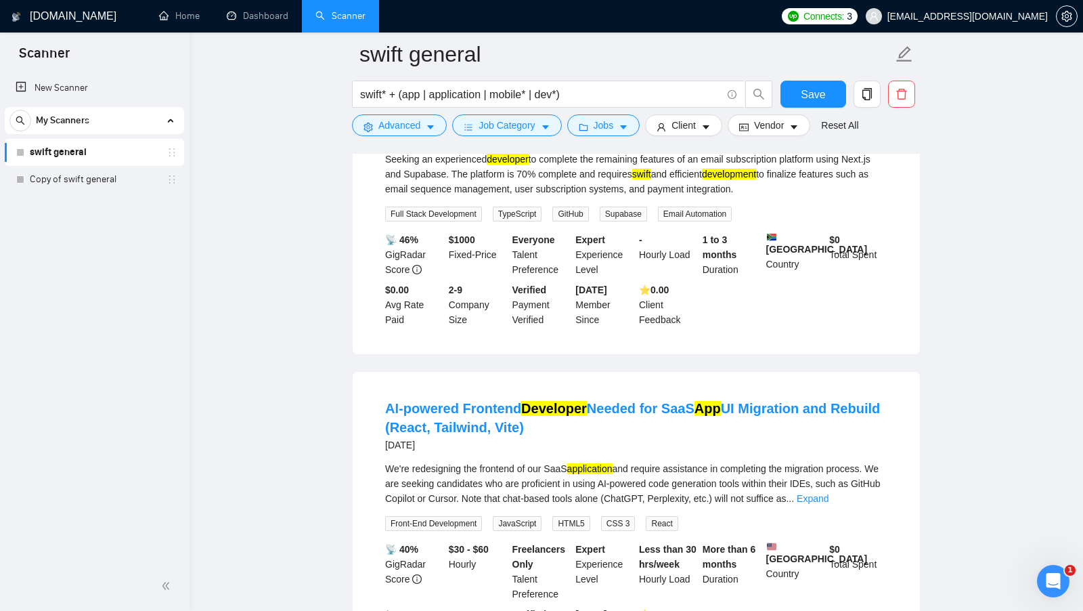
click at [462, 245] on b "$ 1000" at bounding box center [462, 239] width 26 height 11
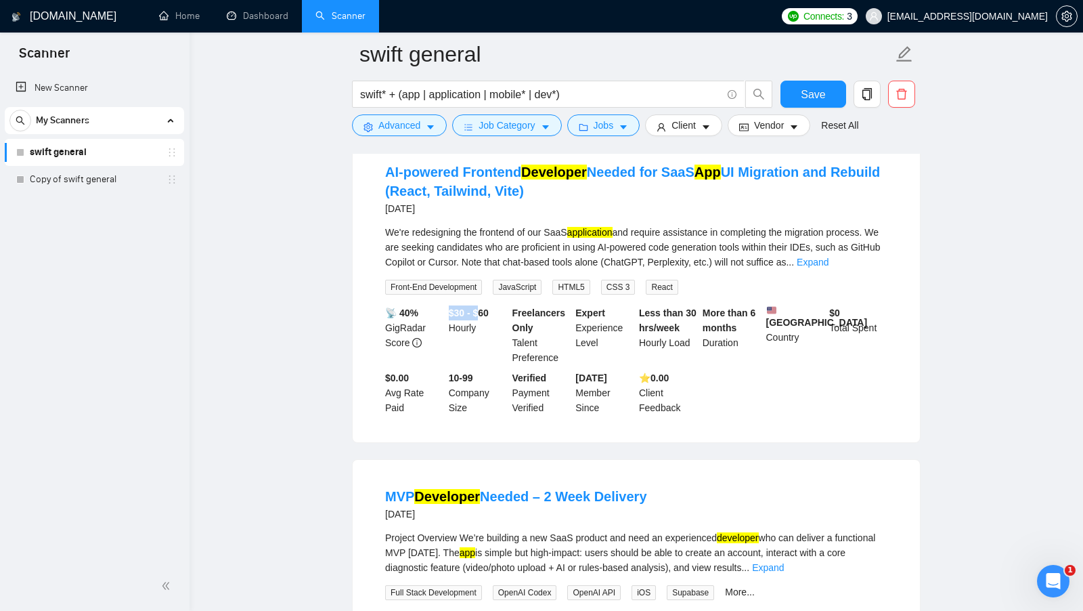
drag, startPoint x: 449, startPoint y: 311, endPoint x: 481, endPoint y: 312, distance: 32.5
click at [481, 312] on b "$30 - $60" at bounding box center [469, 312] width 40 height 11
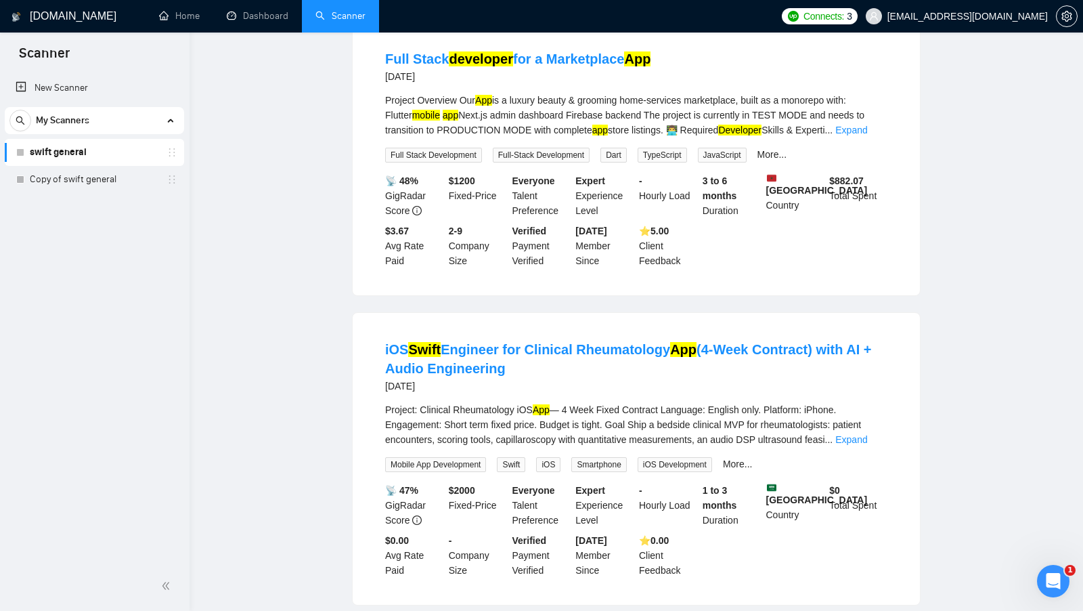
scroll to position [0, 0]
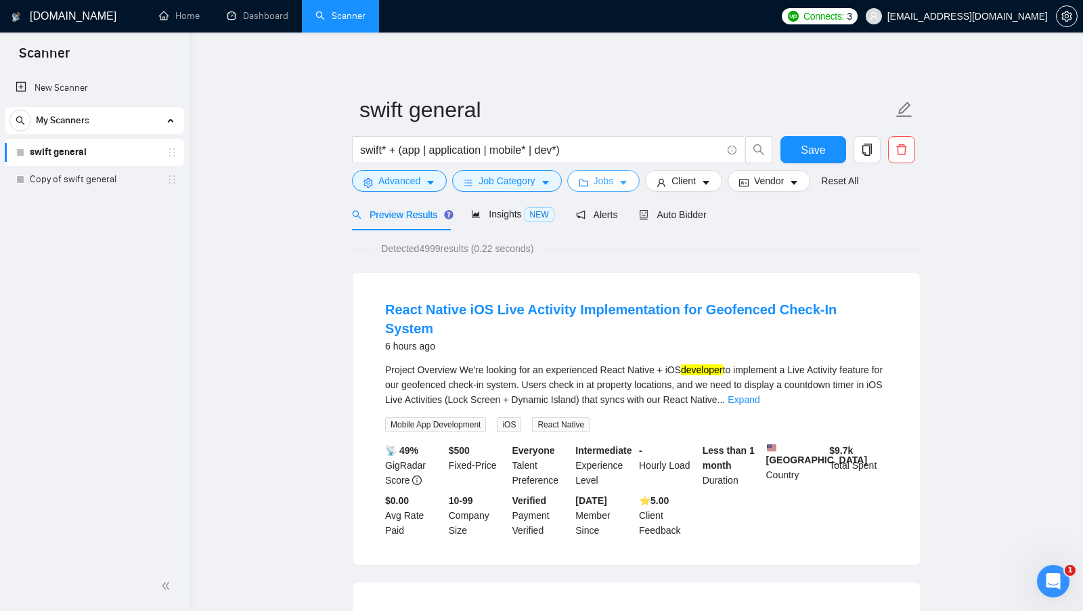
click at [632, 183] on button "Jobs" at bounding box center [603, 181] width 73 height 22
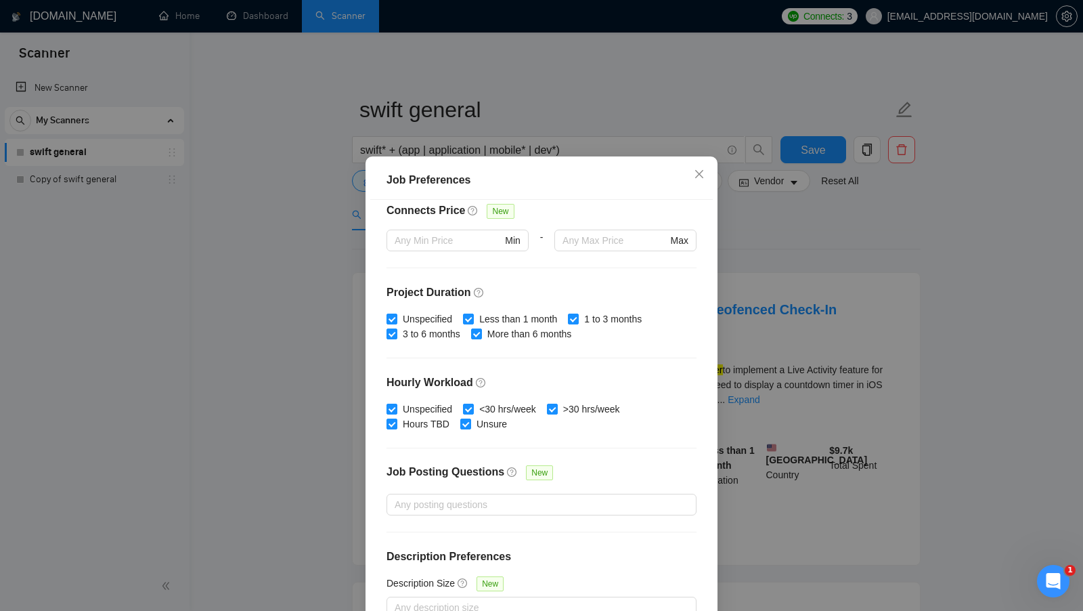
scroll to position [334, 0]
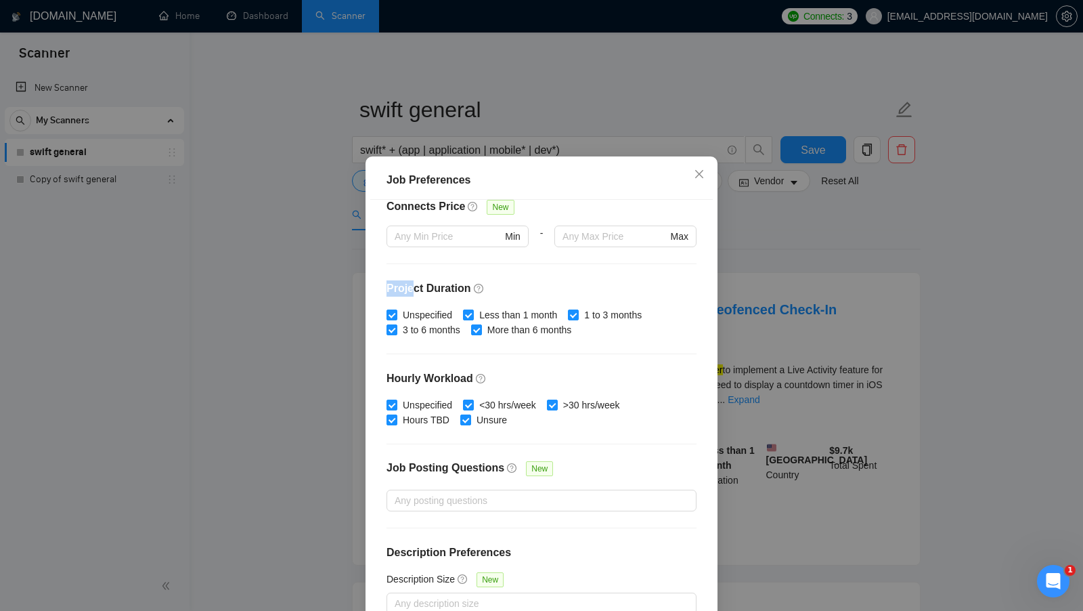
drag, startPoint x: 386, startPoint y: 284, endPoint x: 434, endPoint y: 286, distance: 48.1
click at [420, 285] on h4 "Project Duration" at bounding box center [542, 288] width 310 height 16
drag, startPoint x: 389, startPoint y: 375, endPoint x: 457, endPoint y: 378, distance: 68.4
click at [457, 378] on h4 "Hourly Workload" at bounding box center [542, 378] width 310 height 16
click at [525, 365] on div "Budget Project Type All Fixed Price Hourly Rate Fixed Price Budget $ 500 Min - …" at bounding box center [541, 413] width 343 height 427
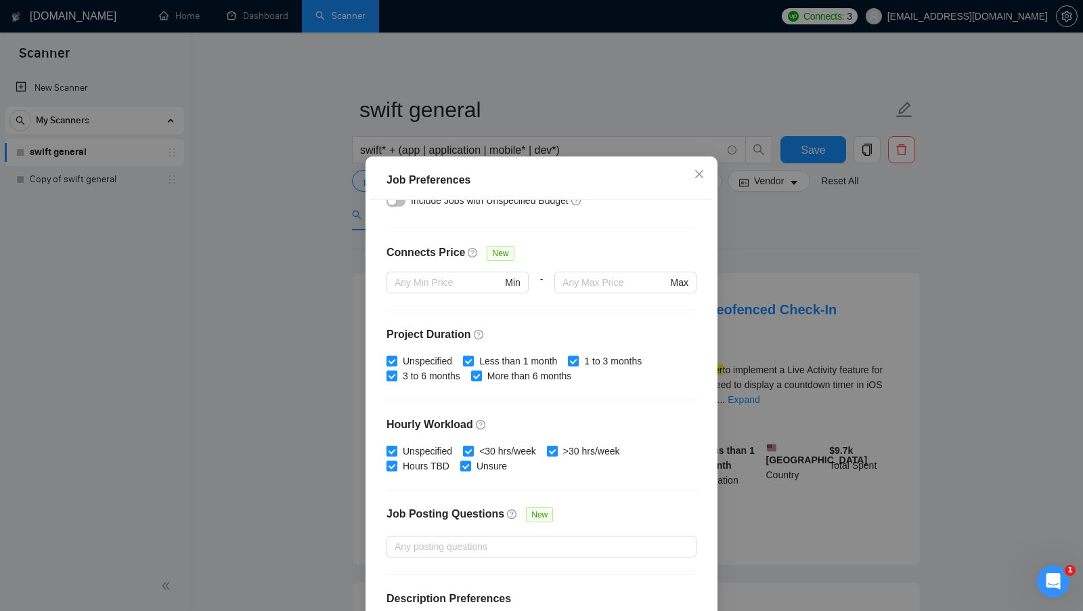
scroll to position [255, 0]
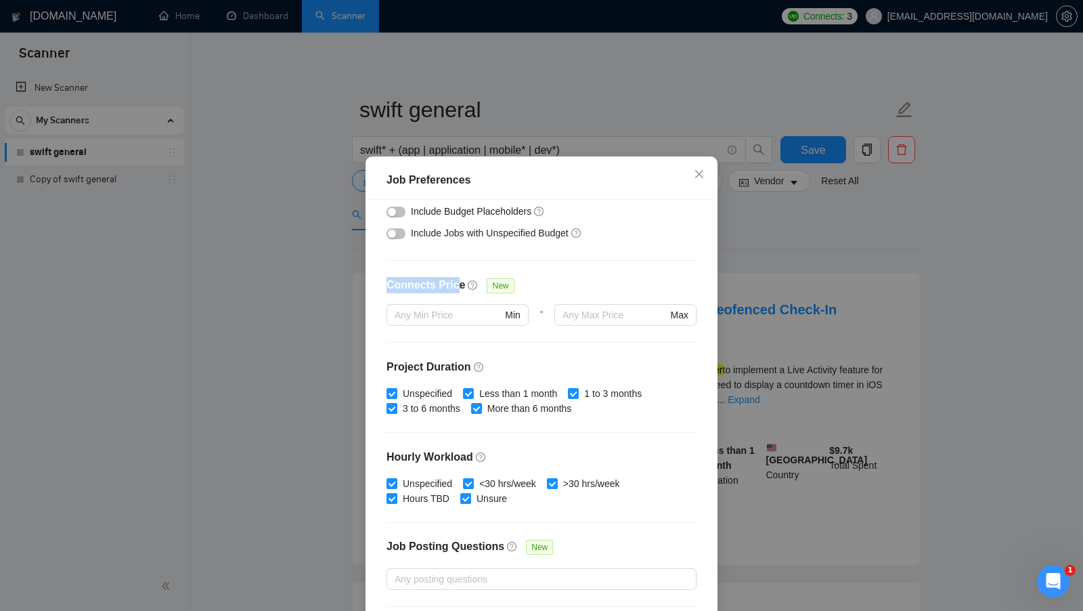
drag, startPoint x: 387, startPoint y: 287, endPoint x: 456, endPoint y: 288, distance: 69.7
click at [456, 288] on h4 "Connects Price" at bounding box center [426, 285] width 79 height 16
click at [619, 272] on div "Budget Project Type All Fixed Price Hourly Rate Fixed Price Budget $ 500 Min - …" at bounding box center [541, 413] width 343 height 427
click at [601, 307] on input "text" at bounding box center [614, 314] width 104 height 15
type input "23"
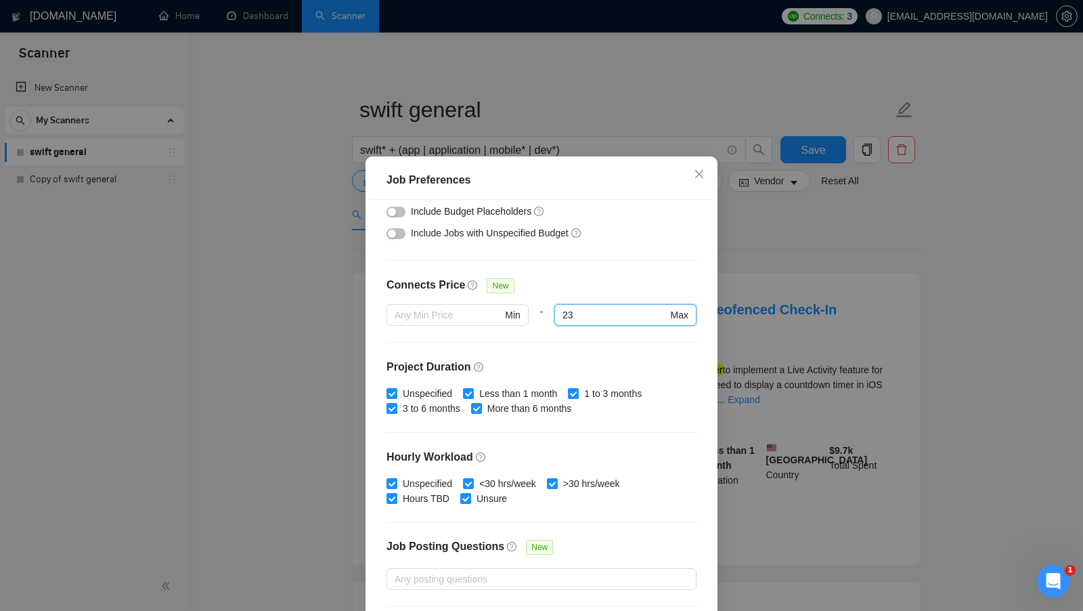
click at [644, 285] on div "Connects Price New" at bounding box center [542, 290] width 310 height 27
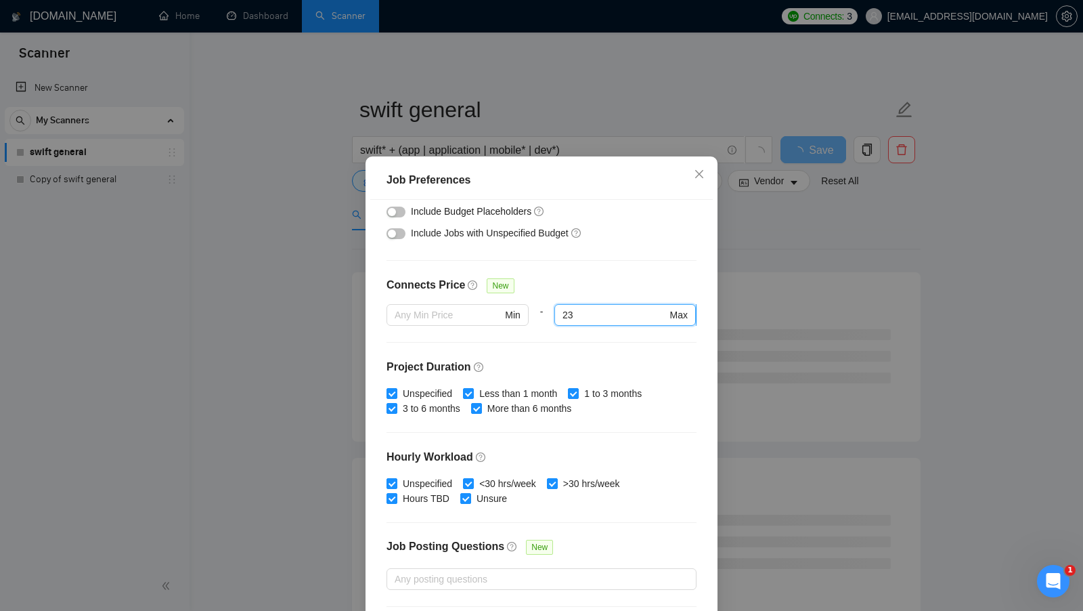
drag, startPoint x: 597, startPoint y: 307, endPoint x: 562, endPoint y: 309, distance: 35.3
click at [562, 309] on input "23" at bounding box center [614, 314] width 104 height 15
click at [612, 284] on div "Connects Price New" at bounding box center [542, 290] width 310 height 27
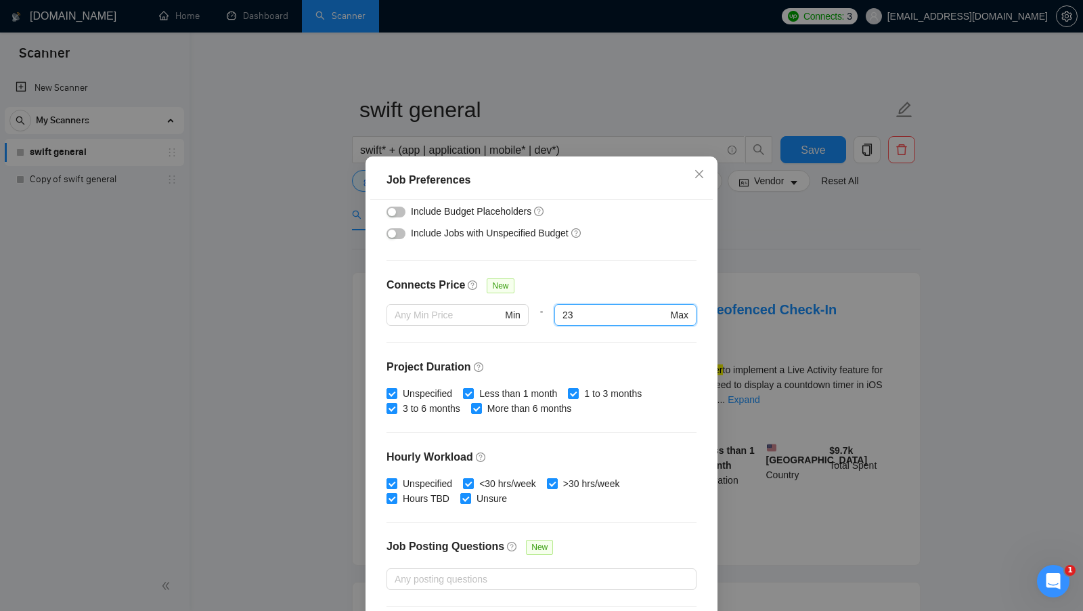
drag, startPoint x: 599, startPoint y: 314, endPoint x: 541, endPoint y: 314, distance: 58.2
click at [541, 314] on div "Min - 23 23 Max" at bounding box center [542, 323] width 310 height 38
type input "2"
type input "1"
click at [596, 288] on div "Connects Price New" at bounding box center [542, 290] width 310 height 27
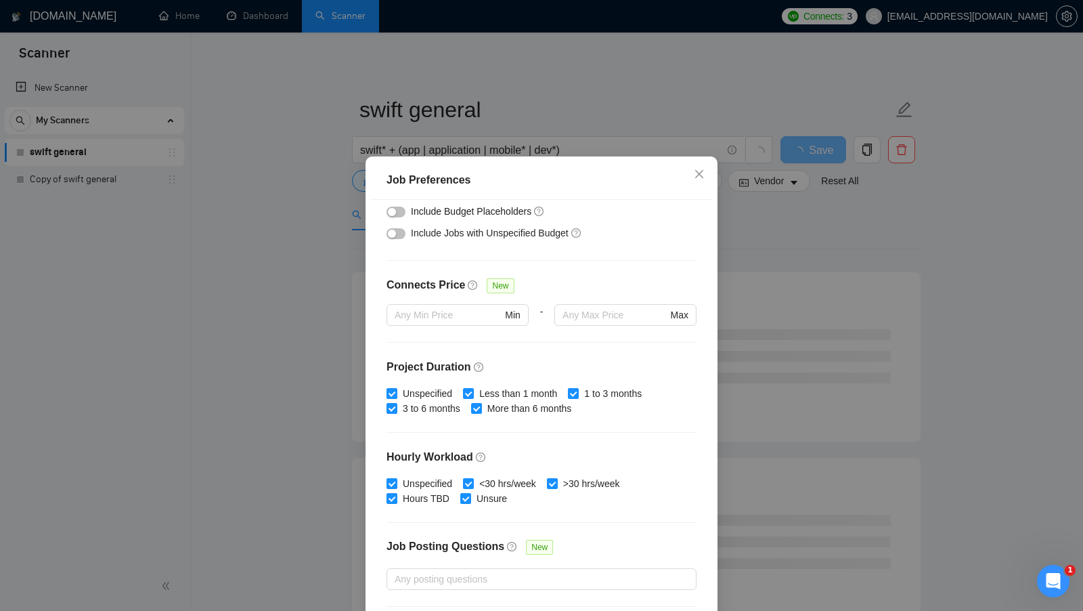
click at [602, 332] on div at bounding box center [625, 334] width 142 height 16
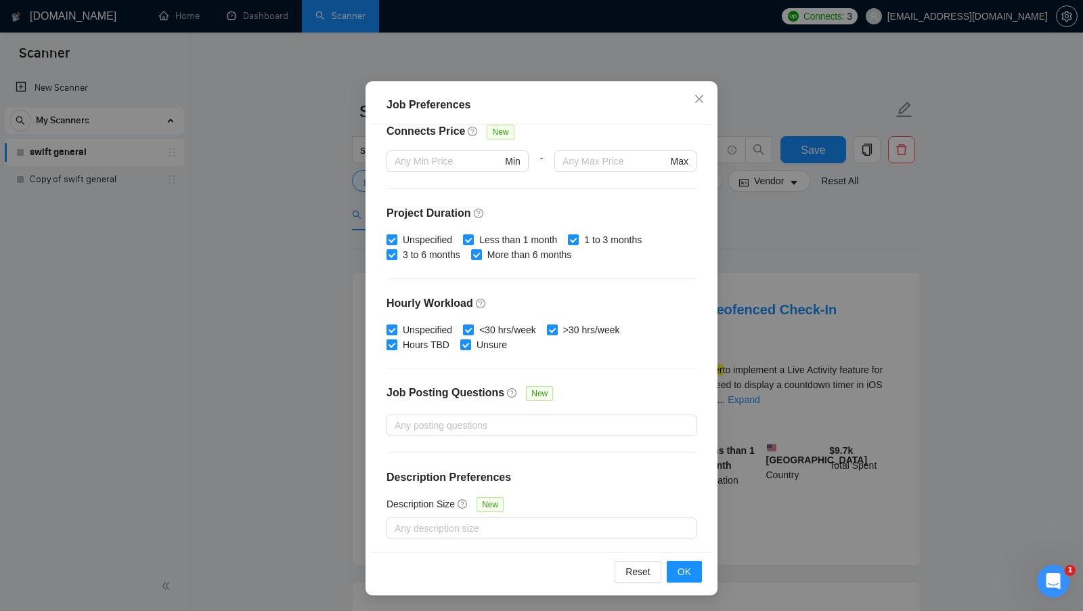
scroll to position [296, 0]
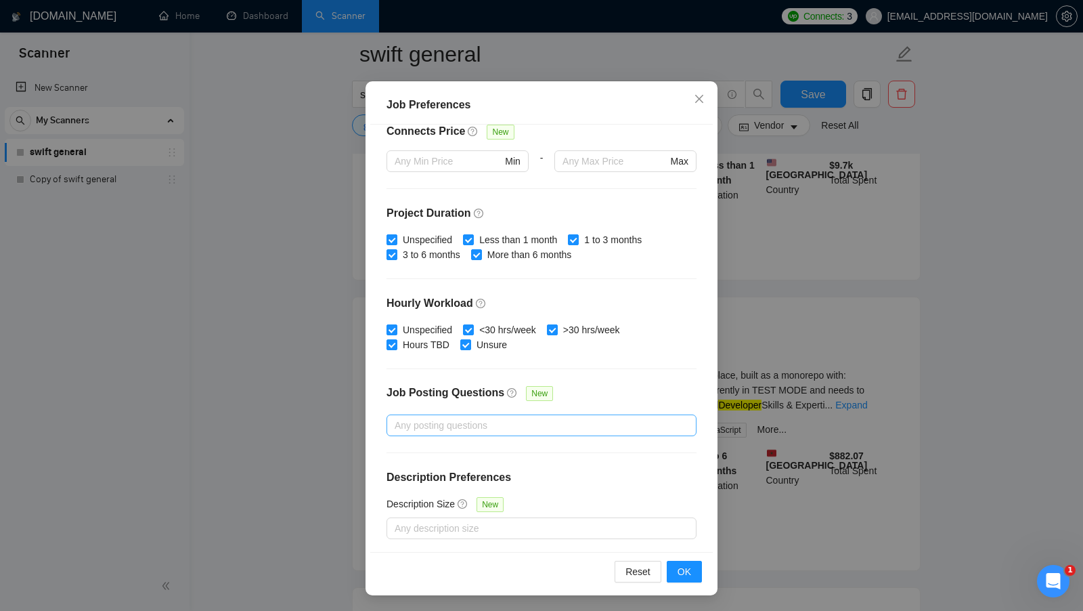
click at [615, 419] on div at bounding box center [535, 425] width 290 height 16
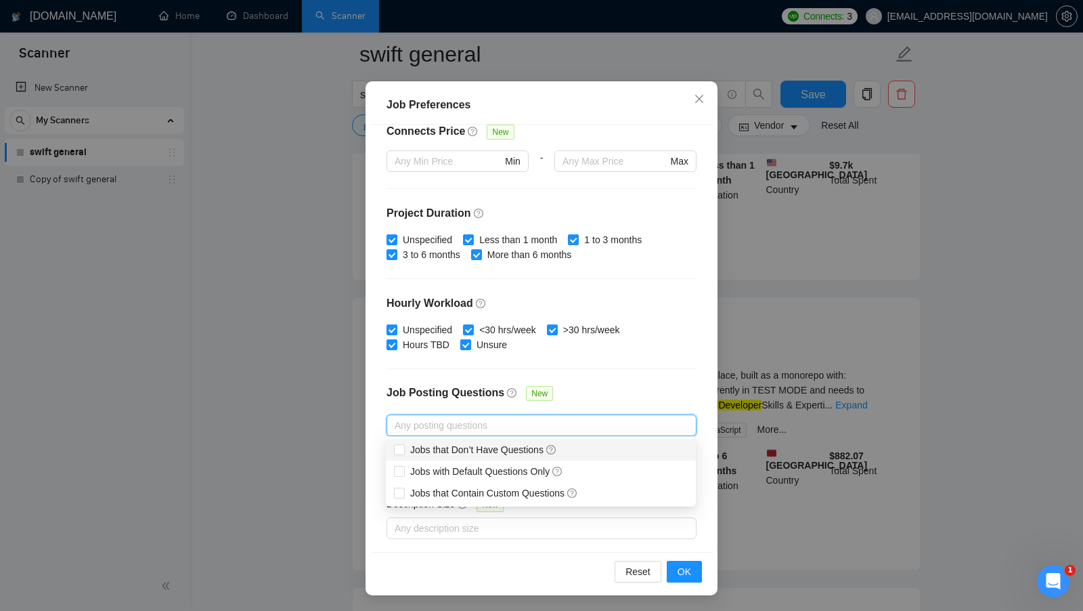
click at [648, 373] on div "Budget Project Type All Fixed Price Hourly Rate Fixed Price Budget $ 500 Min - …" at bounding box center [541, 338] width 343 height 427
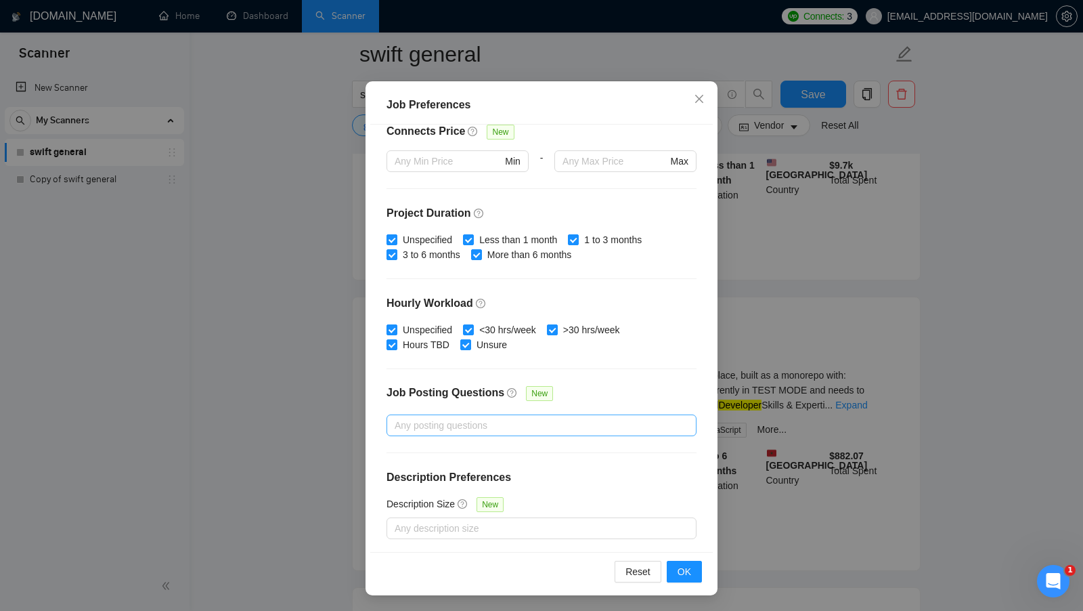
click at [494, 425] on div at bounding box center [535, 425] width 290 height 16
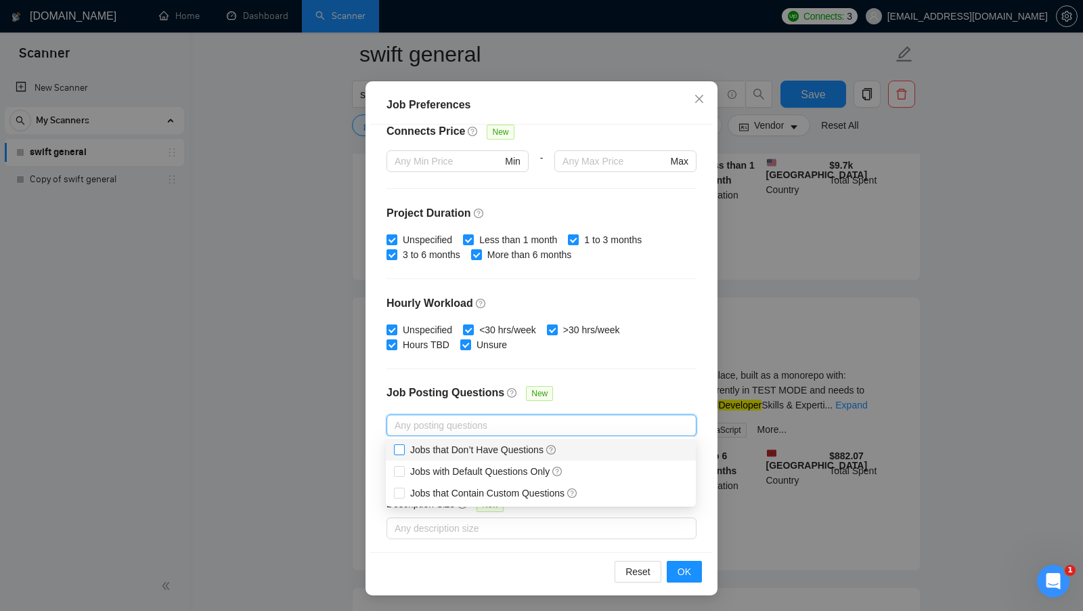
click at [397, 447] on input "Jobs that Don’t Have Questions" at bounding box center [398, 448] width 9 height 9
checkbox input "true"
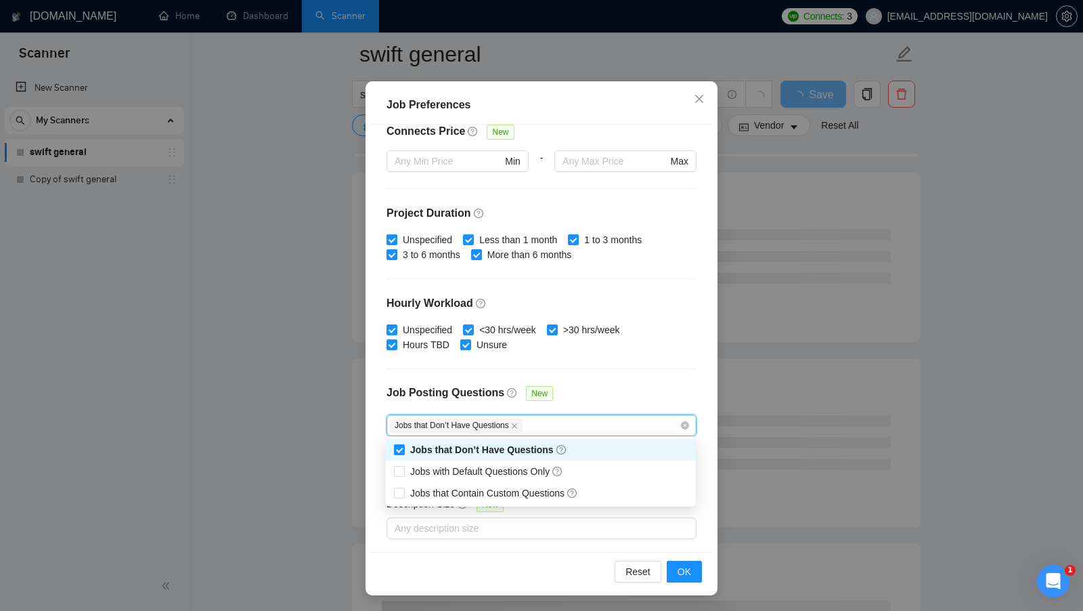
click at [617, 389] on div "Job Posting Questions New" at bounding box center [542, 399] width 310 height 29
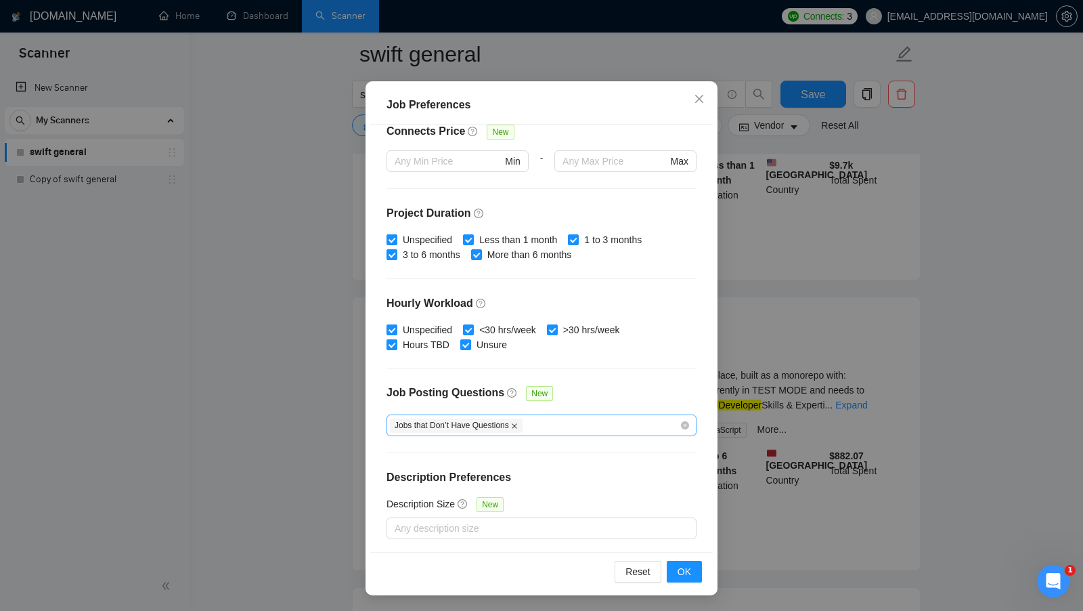
click at [518, 423] on icon "close" at bounding box center [514, 425] width 7 height 7
click at [590, 408] on div "Job Posting Questions New" at bounding box center [542, 399] width 310 height 29
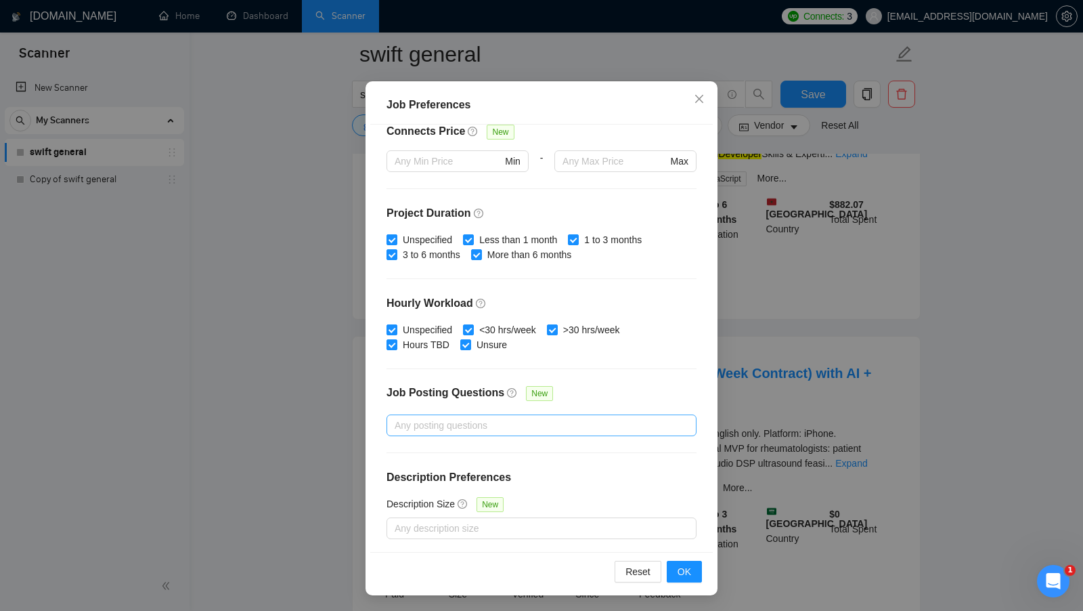
scroll to position [567, 0]
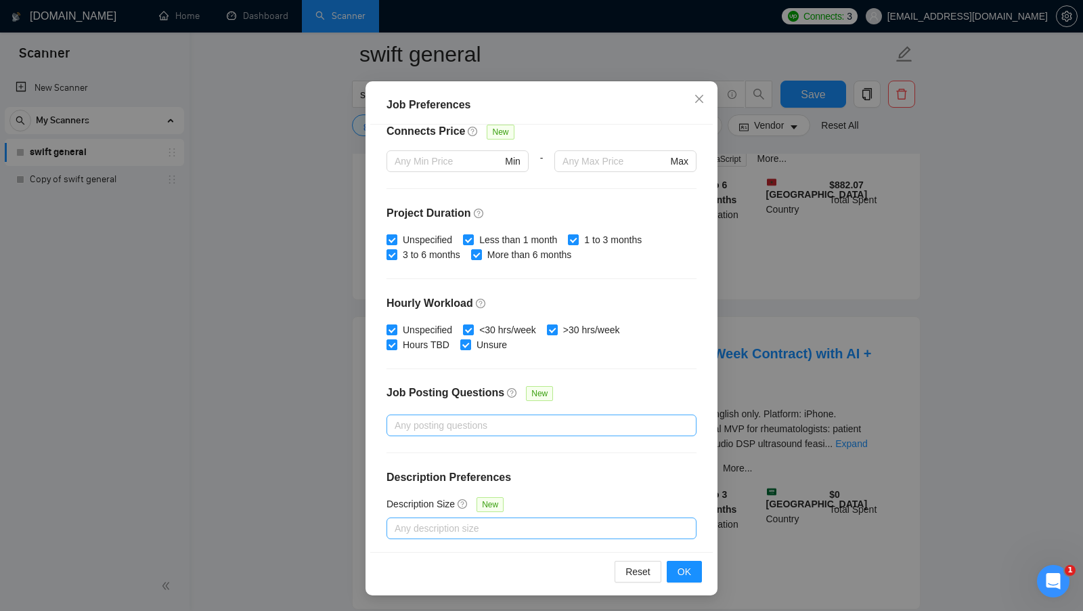
click at [522, 526] on div at bounding box center [535, 528] width 290 height 16
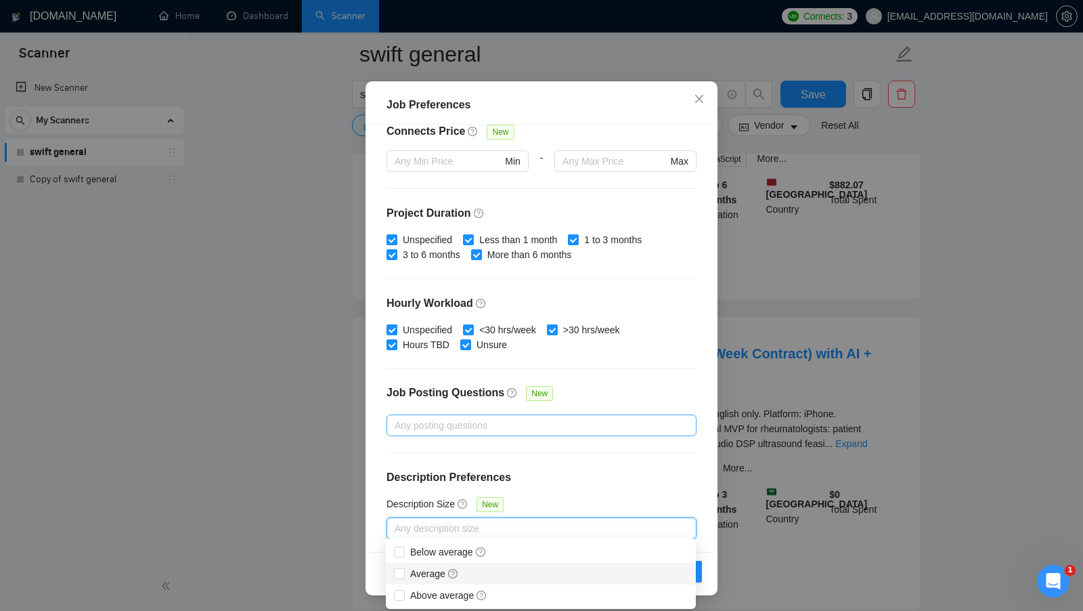
click at [596, 462] on div "Budget Project Type All Fixed Price Hourly Rate Fixed Price Budget $ 500 Min - …" at bounding box center [541, 338] width 343 height 427
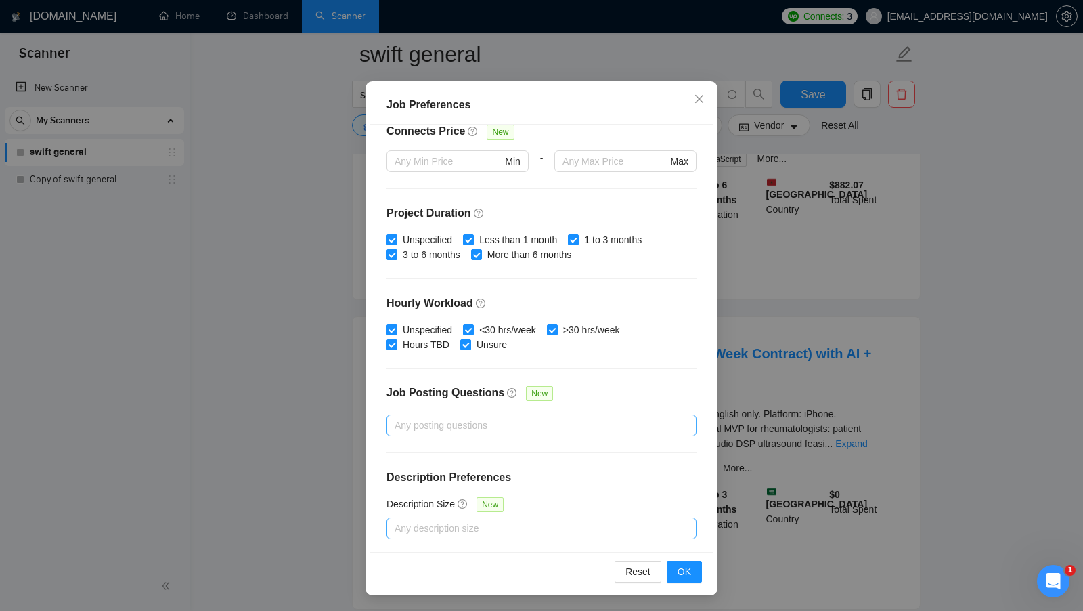
click at [585, 520] on div at bounding box center [535, 528] width 290 height 16
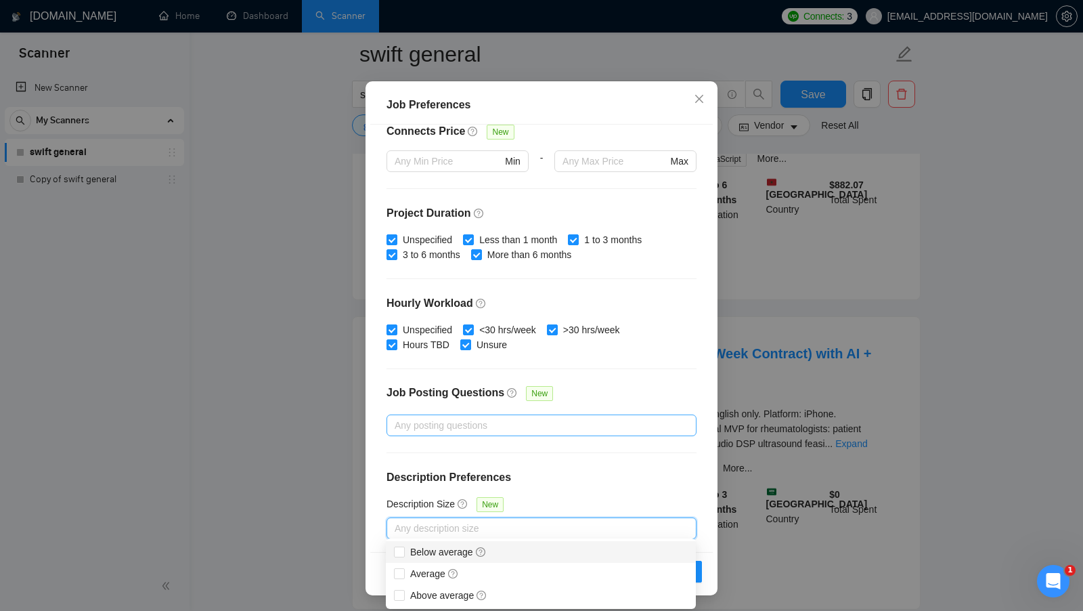
click at [523, 548] on div "Below average" at bounding box center [541, 551] width 294 height 15
click at [621, 479] on h4 "Description Preferences" at bounding box center [542, 477] width 310 height 16
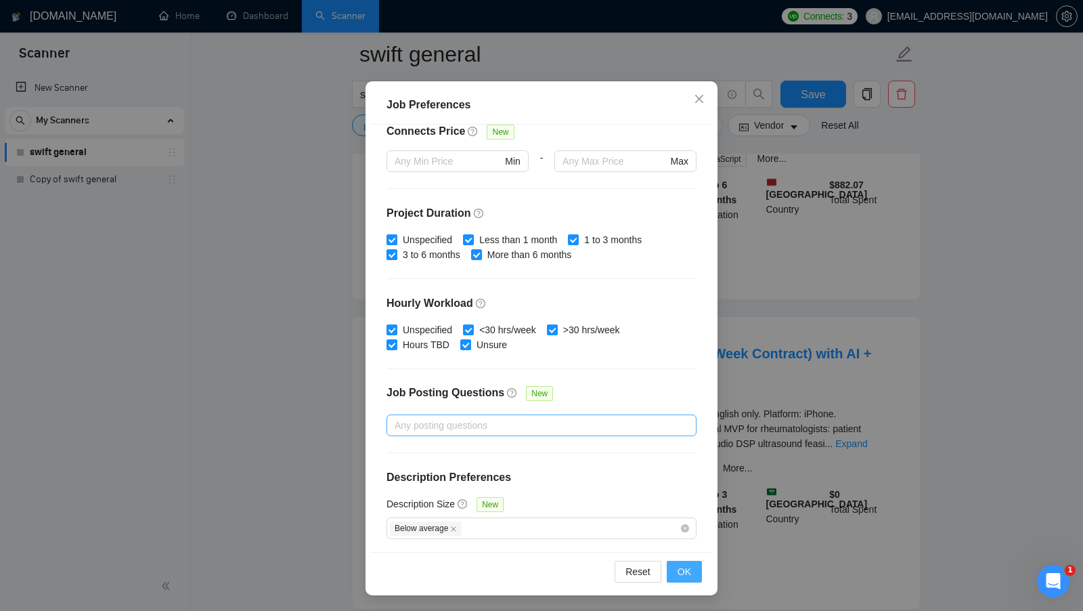
click at [673, 573] on button "OK" at bounding box center [684, 571] width 35 height 22
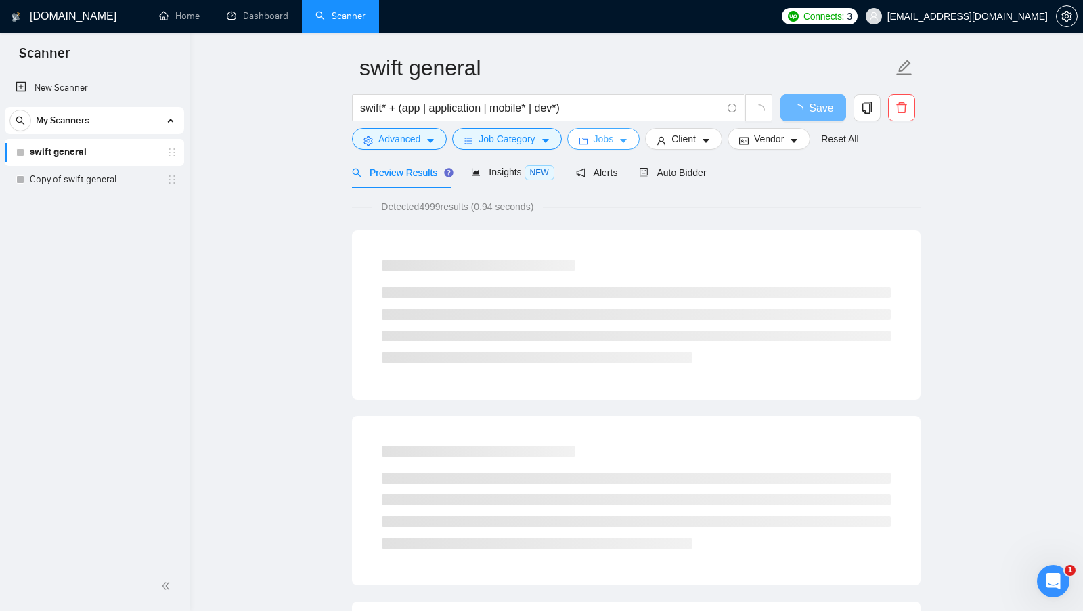
scroll to position [0, 0]
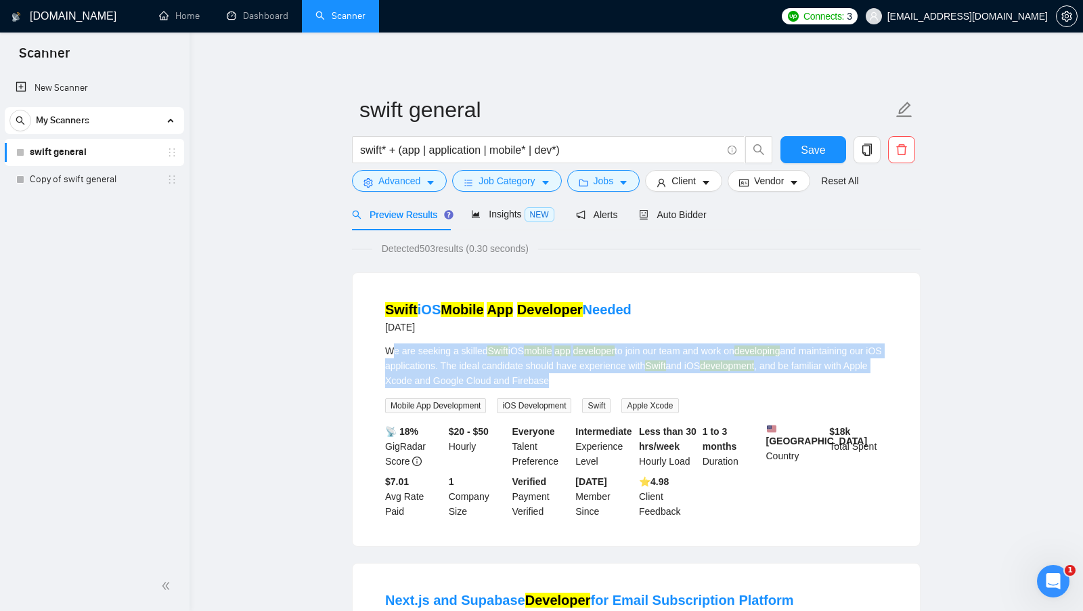
drag, startPoint x: 390, startPoint y: 351, endPoint x: 663, endPoint y: 379, distance: 274.9
click at [664, 379] on div "We are seeking a skilled Swift iOS mobile app developer to join our team and wo…" at bounding box center [636, 365] width 502 height 45
click at [663, 379] on div "We are seeking a skilled Swift iOS mobile app developer to join our team and wo…" at bounding box center [636, 365] width 502 height 45
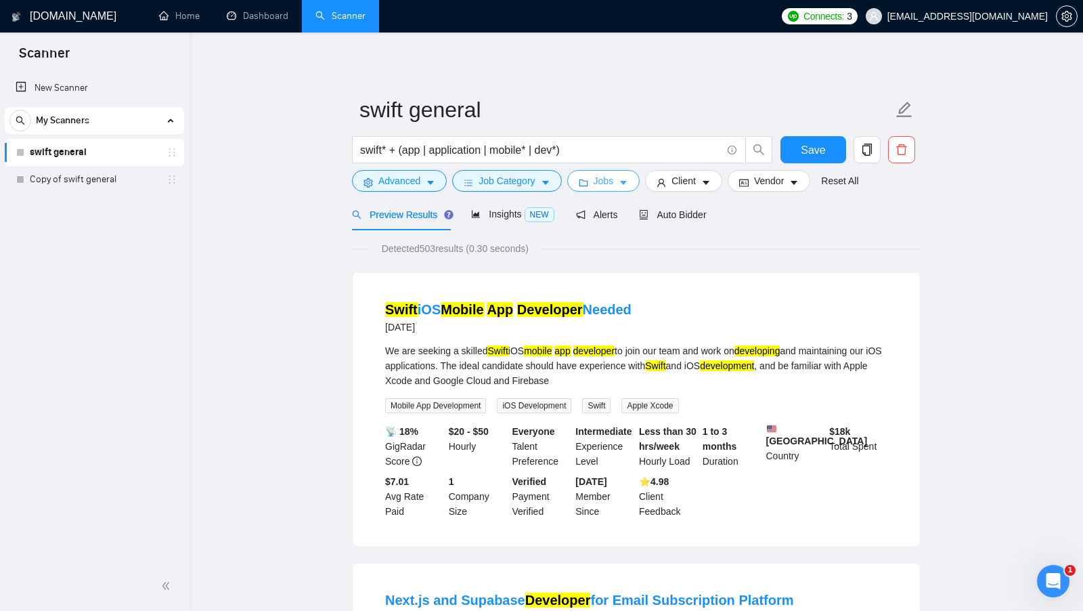
click at [603, 175] on span "Jobs" at bounding box center [604, 180] width 20 height 15
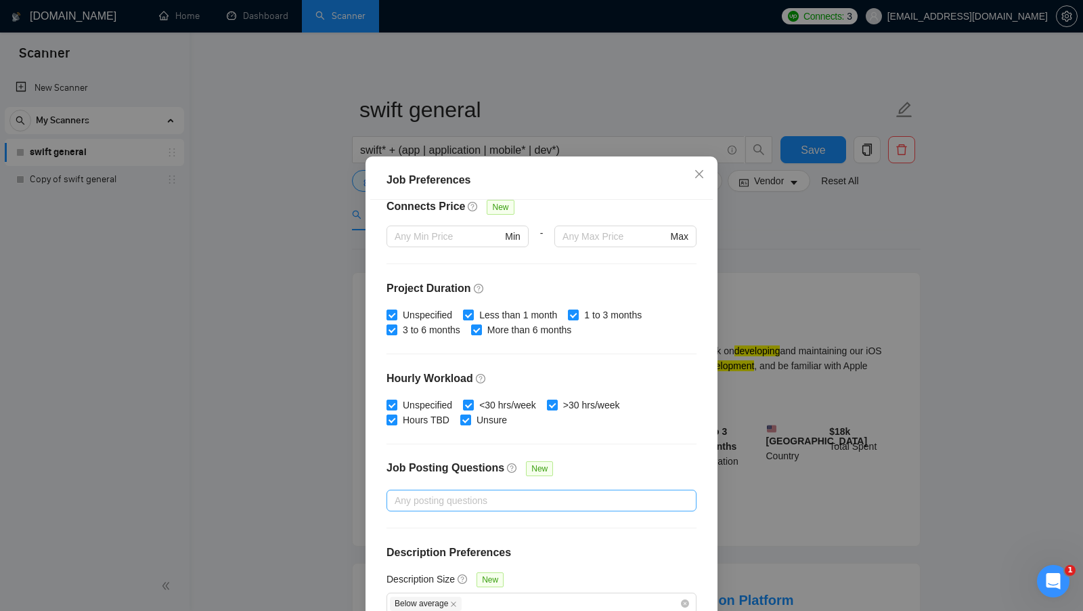
scroll to position [75, 0]
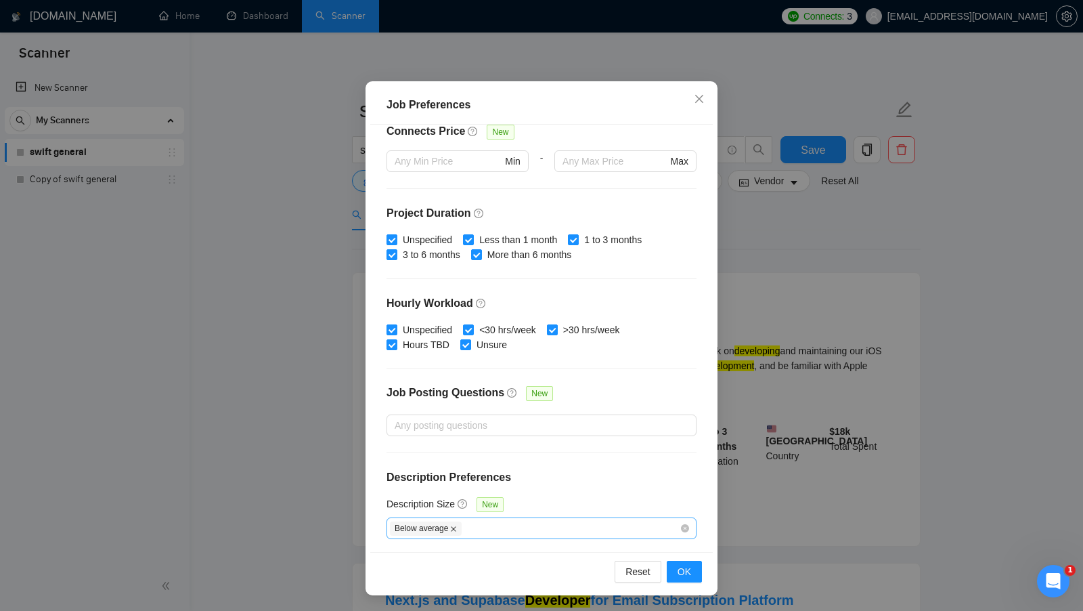
click at [457, 528] on icon "close" at bounding box center [453, 528] width 7 height 7
checkbox input "false"
click at [477, 528] on div at bounding box center [535, 528] width 290 height 16
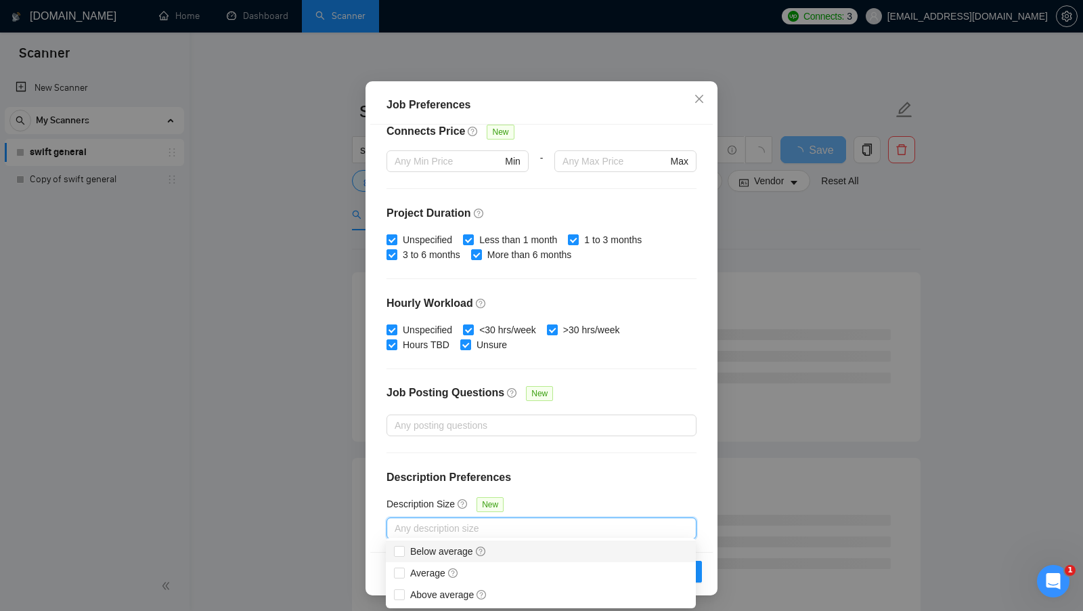
click at [626, 455] on div "Budget Project Type All Fixed Price Hourly Rate Fixed Price Budget $ 500 Min - …" at bounding box center [541, 338] width 343 height 427
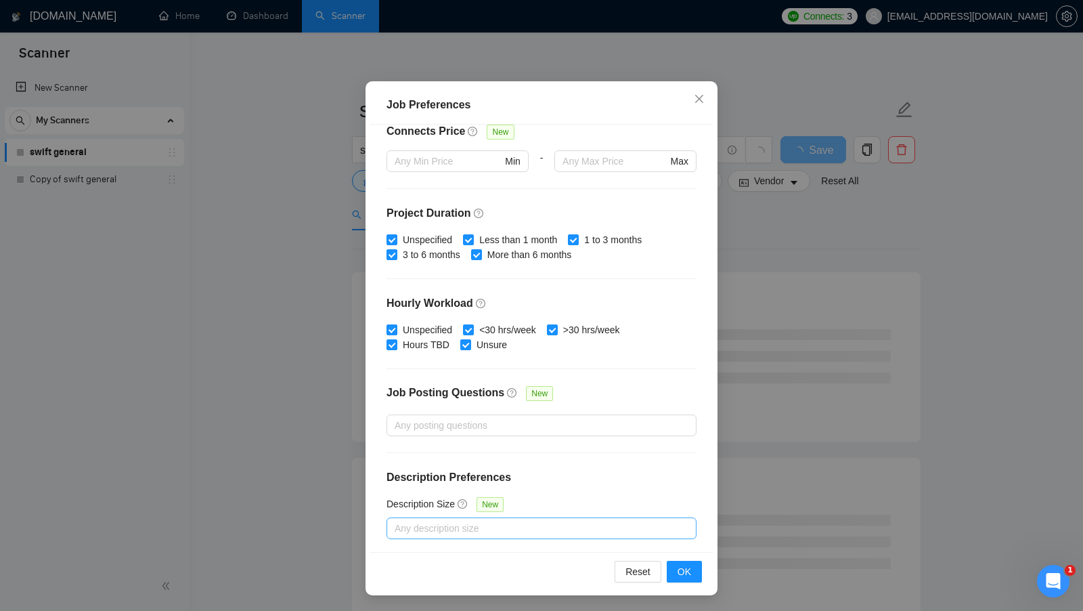
click at [602, 517] on div "Any description size" at bounding box center [542, 528] width 310 height 22
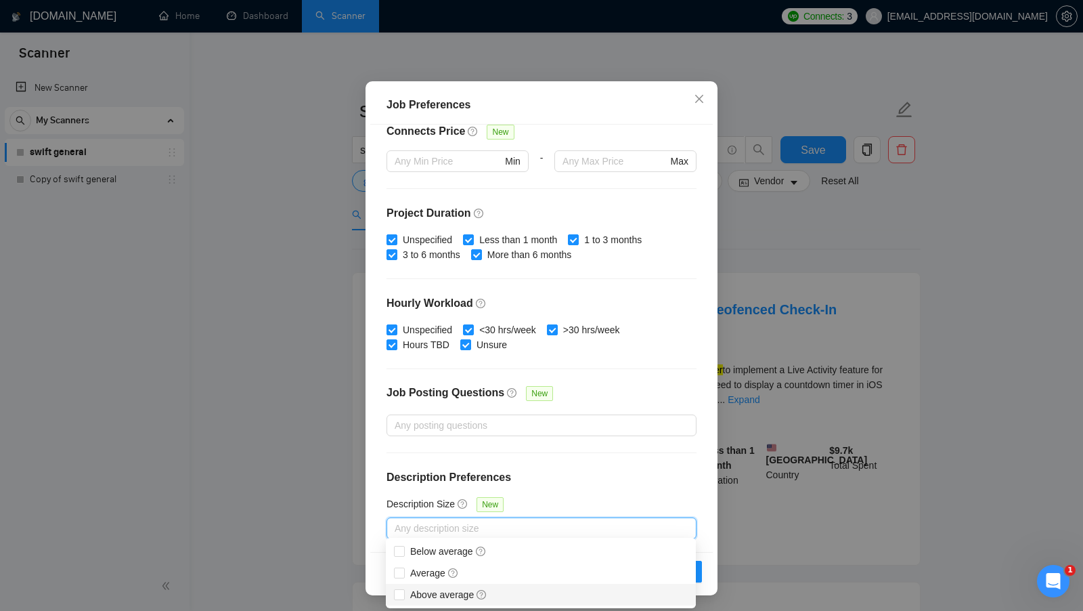
click at [610, 483] on div "Budget Project Type All Fixed Price Hourly Rate Fixed Price Budget $ 500 Min - …" at bounding box center [541, 338] width 343 height 427
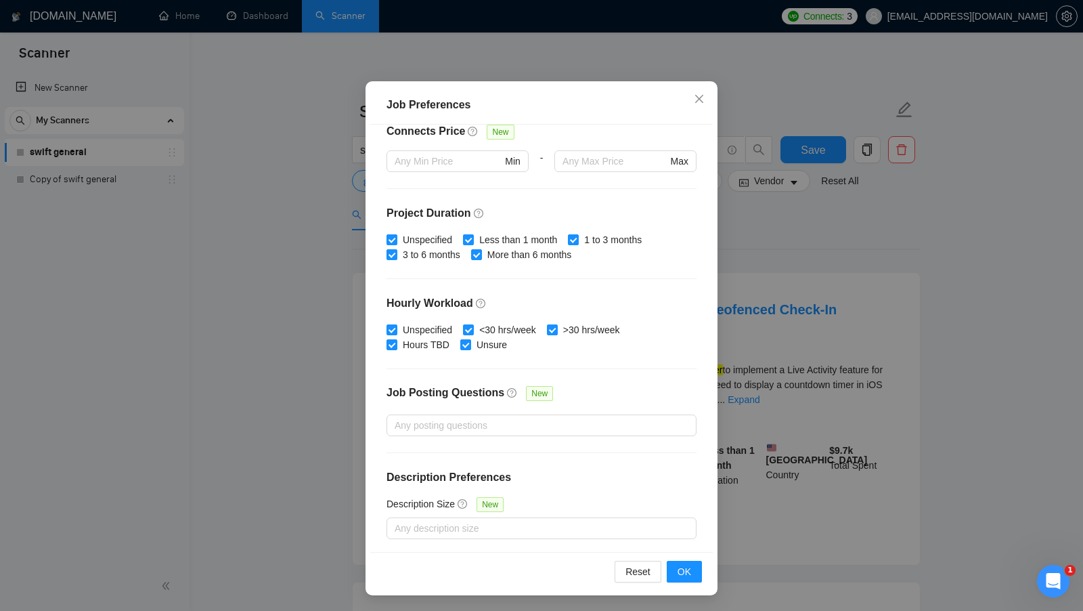
click at [657, 496] on div "Description Size New" at bounding box center [542, 506] width 310 height 21
click at [669, 571] on button "OK" at bounding box center [684, 571] width 35 height 22
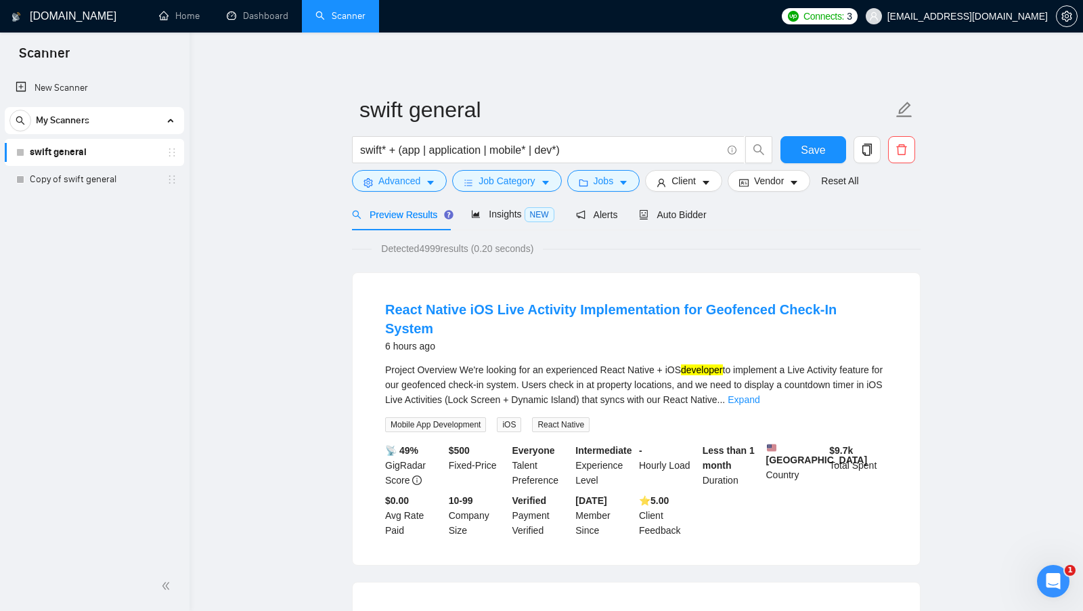
click at [433, 251] on span "Detected 4999 results (0.20 seconds)" at bounding box center [457, 248] width 171 height 15
click at [632, 185] on button "Jobs" at bounding box center [603, 181] width 73 height 22
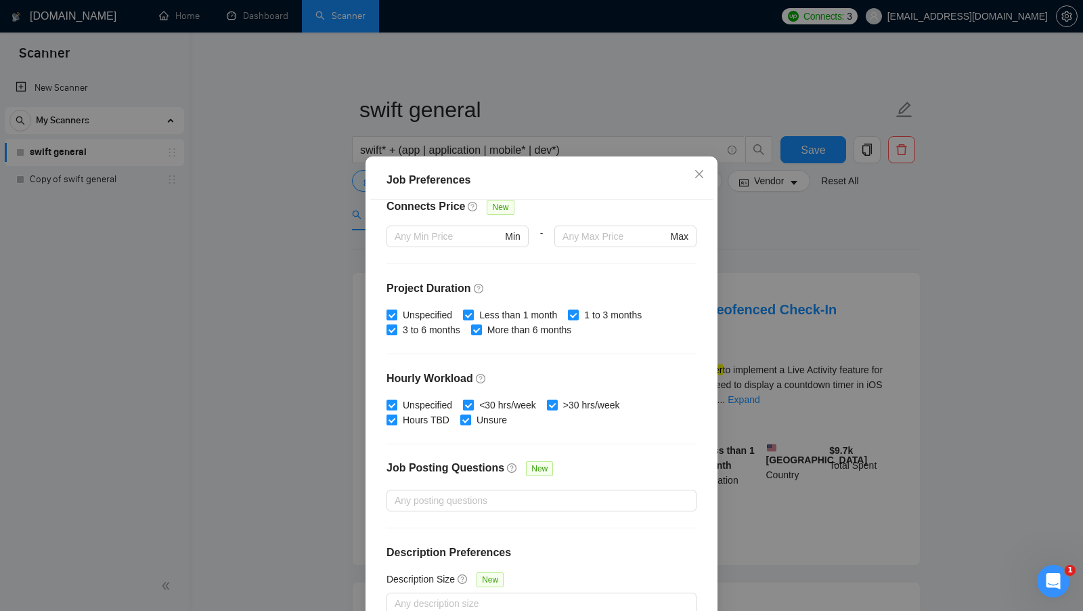
scroll to position [75, 0]
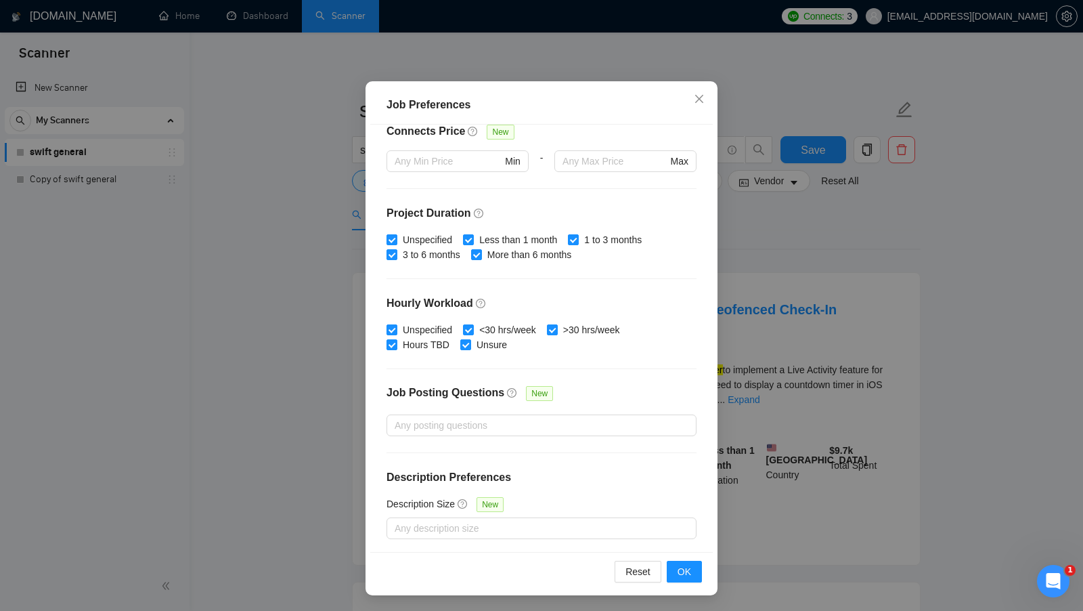
click at [816, 380] on div "Job Preferences Budget Project Type All Fixed Price Hourly Rate Fixed Price Bud…" at bounding box center [541, 305] width 1083 height 611
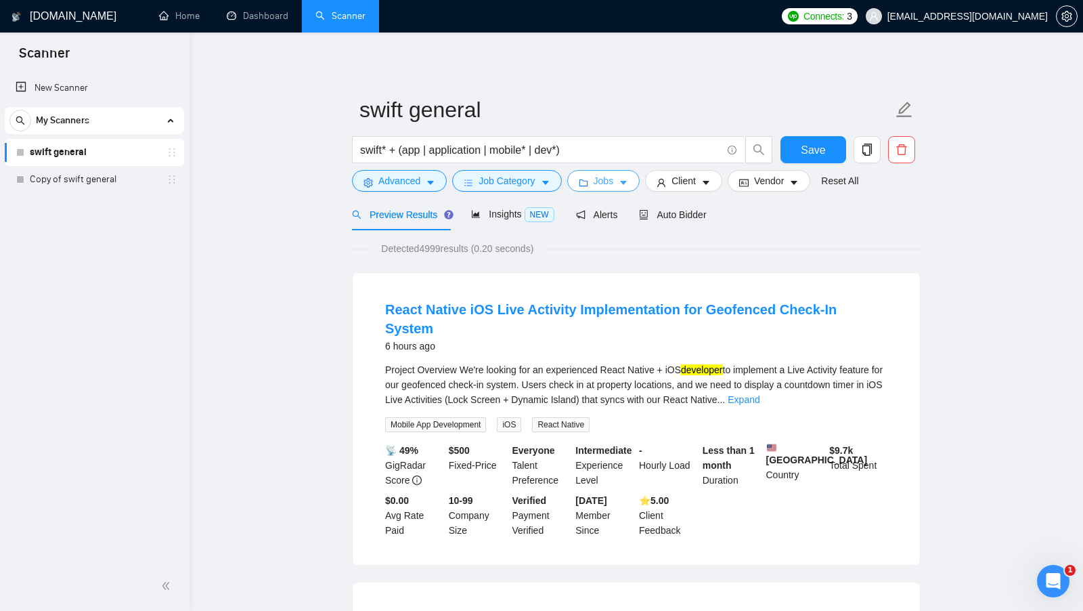
click at [621, 187] on button "Jobs" at bounding box center [603, 181] width 73 height 22
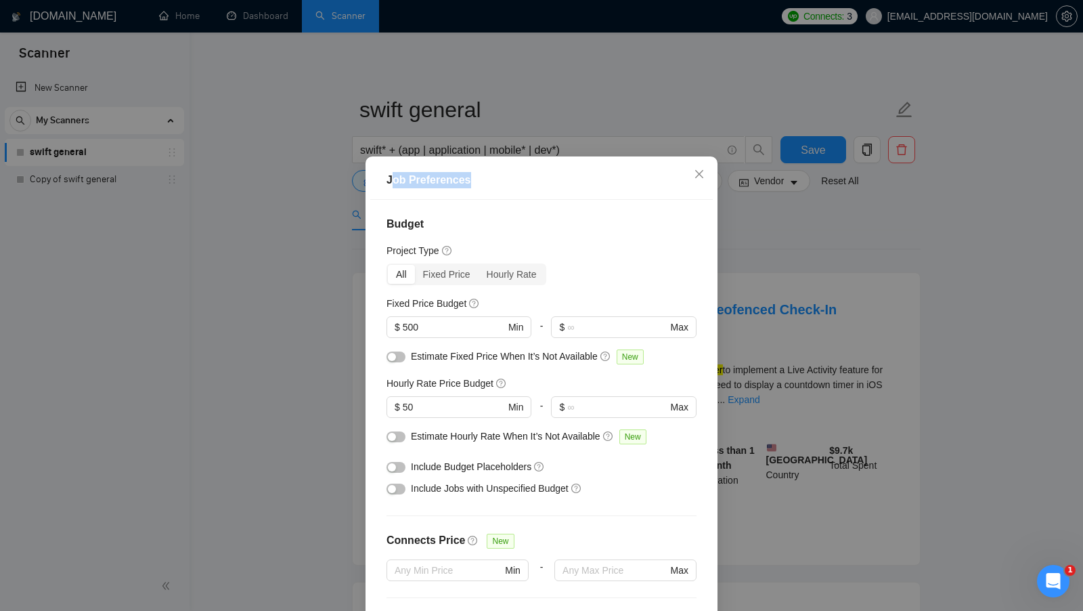
drag, startPoint x: 393, startPoint y: 183, endPoint x: 487, endPoint y: 183, distance: 94.8
click at [487, 183] on div "Job Preferences" at bounding box center [542, 180] width 310 height 16
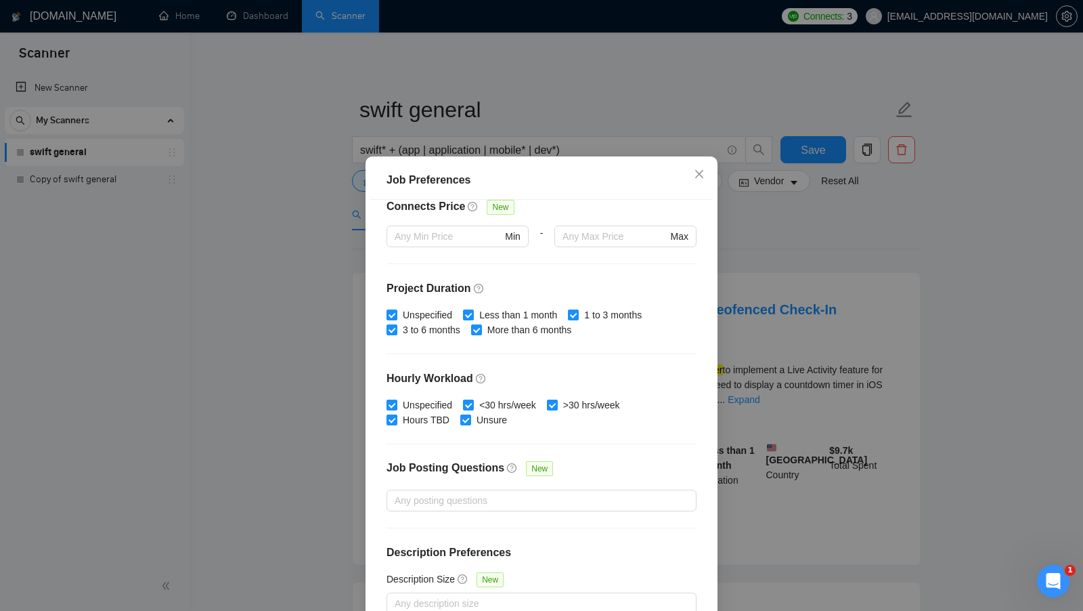
scroll to position [75, 0]
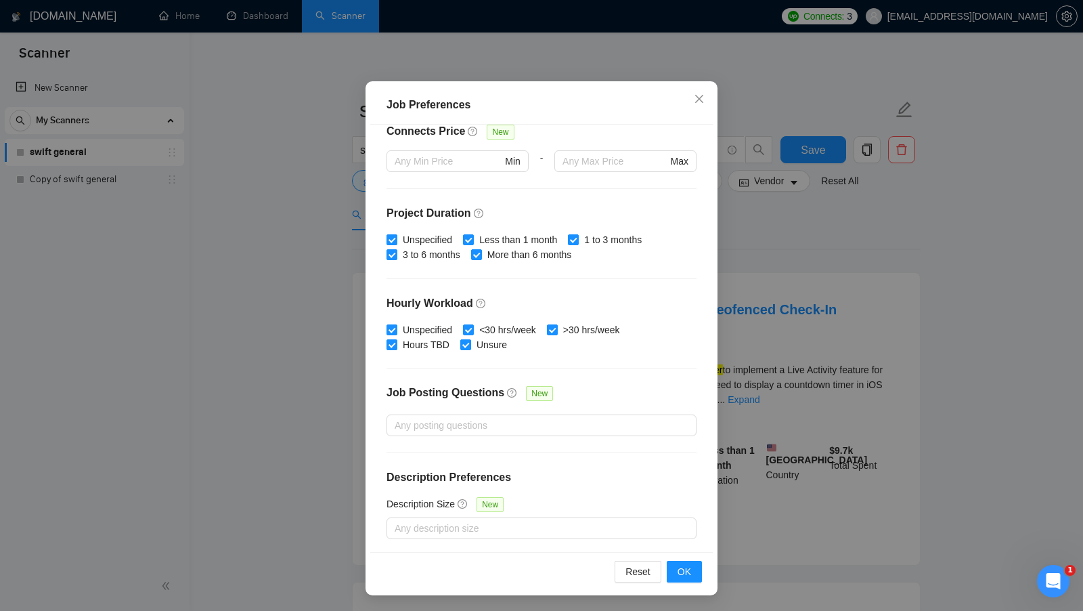
click at [793, 393] on div "Job Preferences Budget Project Type All Fixed Price Hourly Rate Fixed Price Bud…" at bounding box center [541, 305] width 1083 height 611
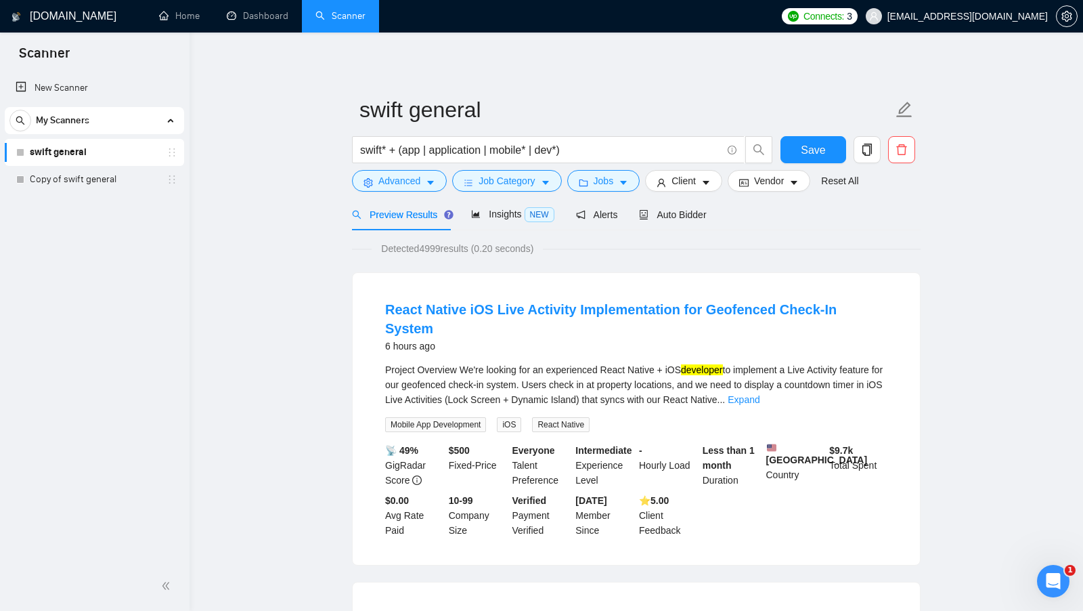
scroll to position [0, 0]
click at [682, 186] on span "Client" at bounding box center [683, 180] width 24 height 15
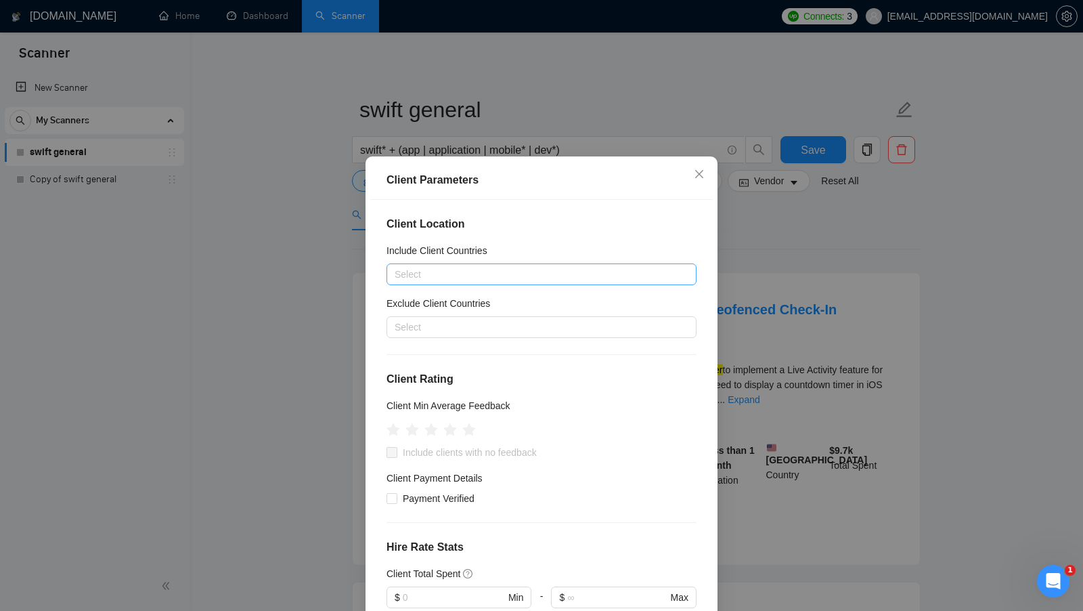
click at [543, 272] on div at bounding box center [535, 274] width 290 height 16
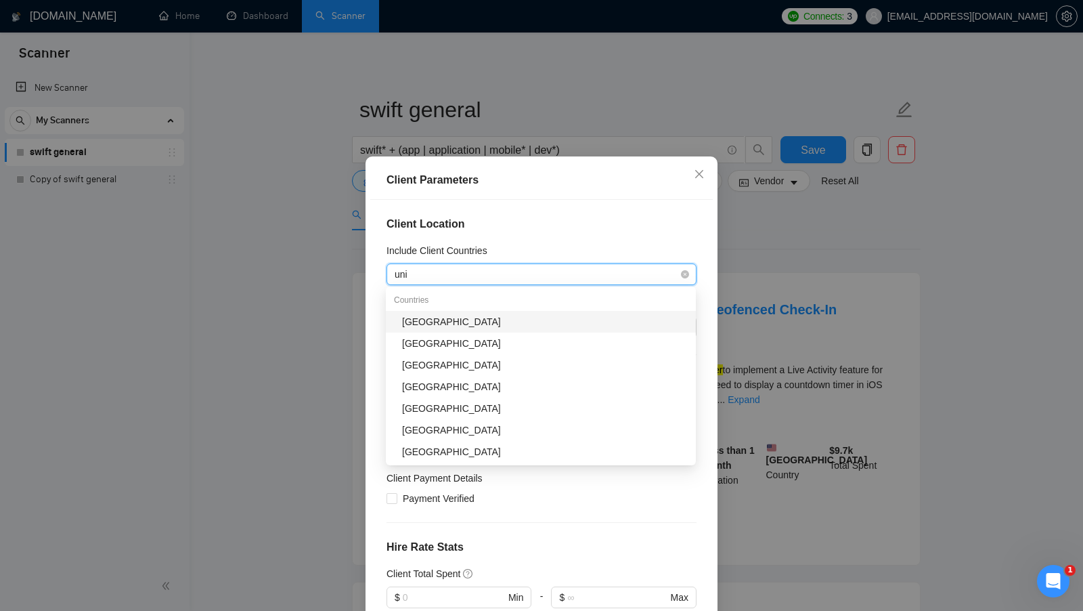
type input "unit"
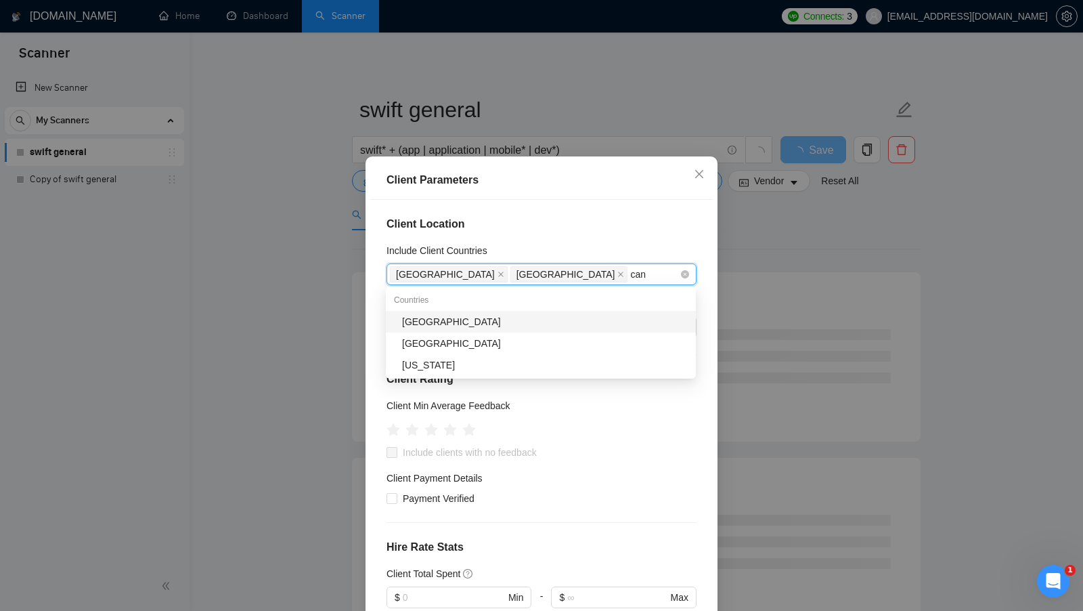
type input "cana"
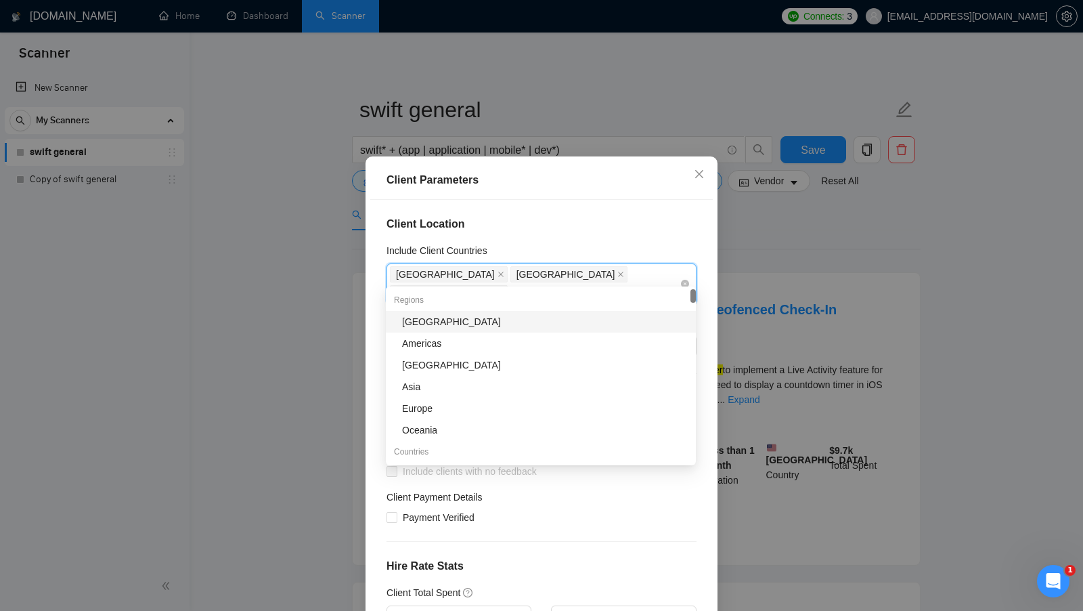
type input "au"
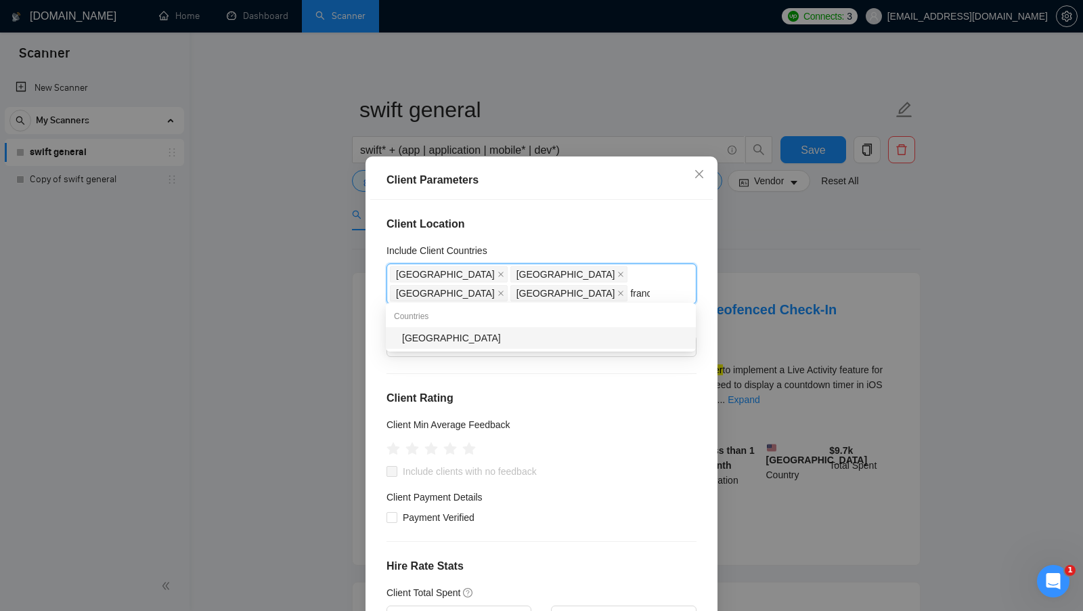
type input "france"
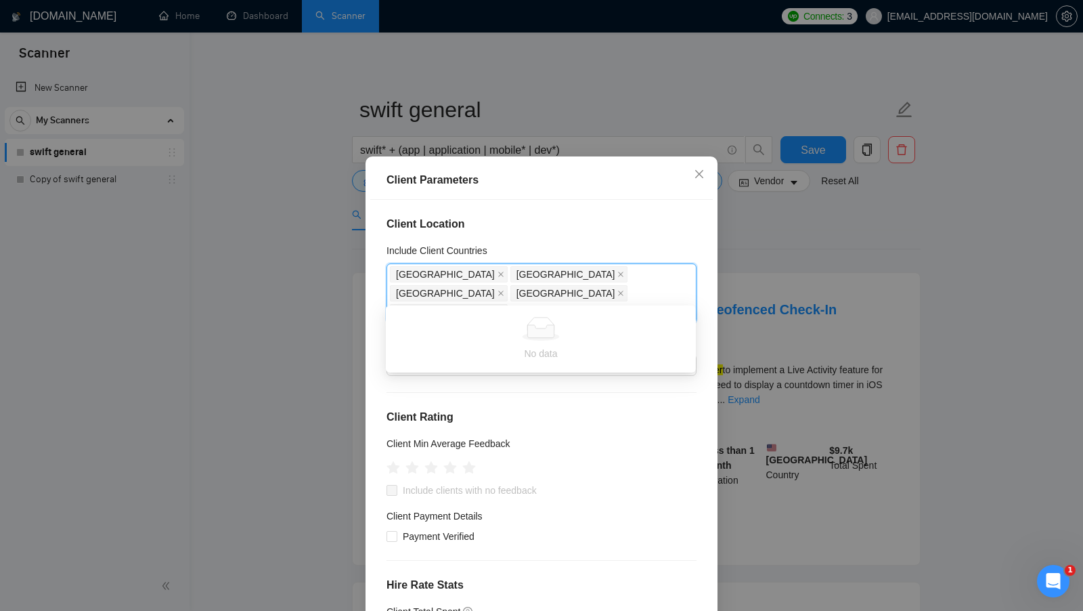
type input "germany"
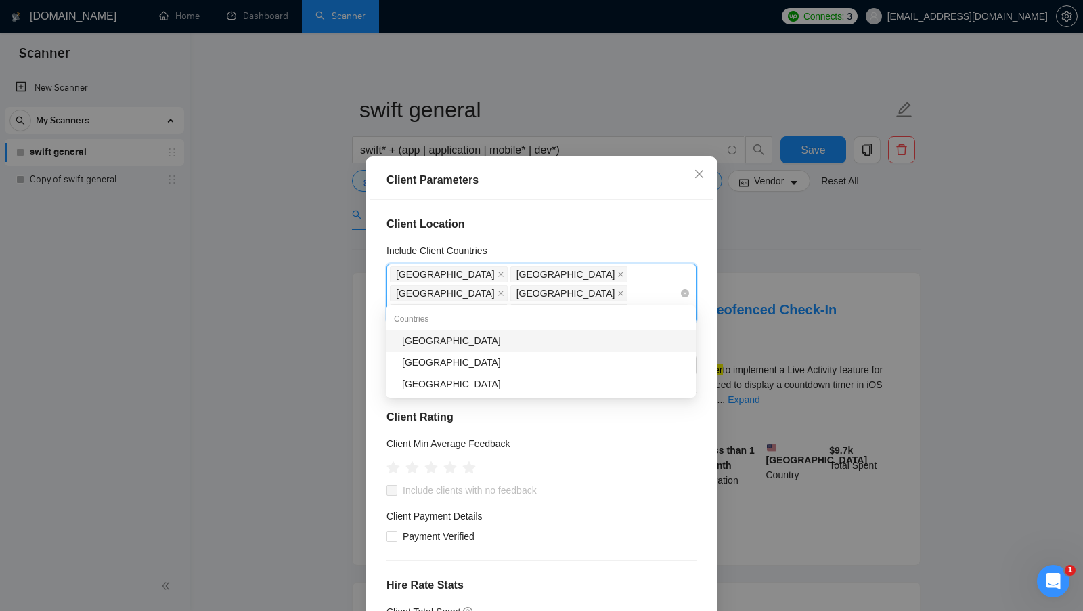
type input "japa"
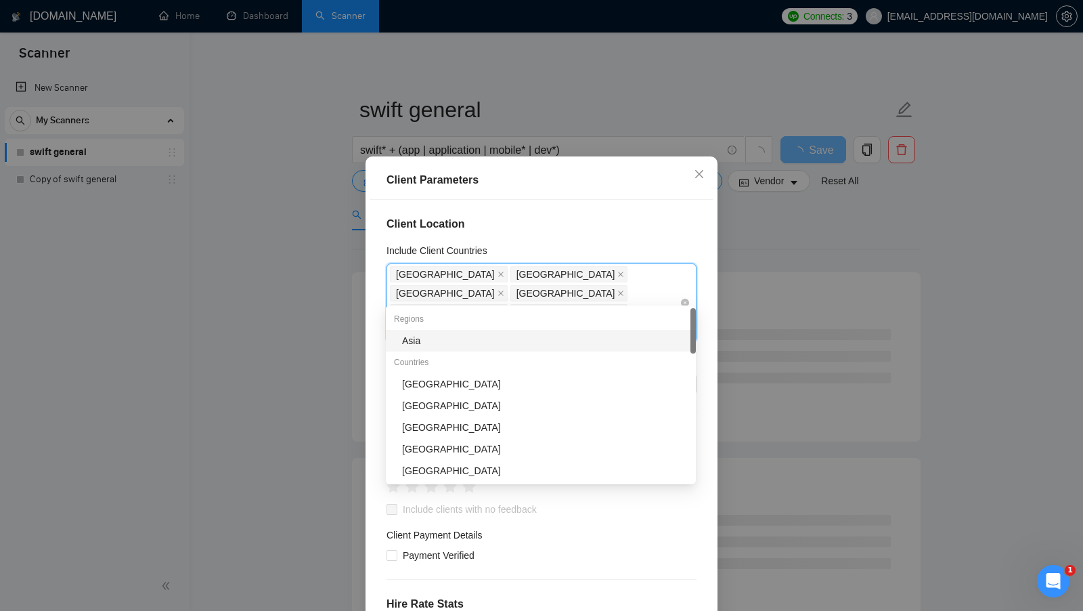
type input "sing"
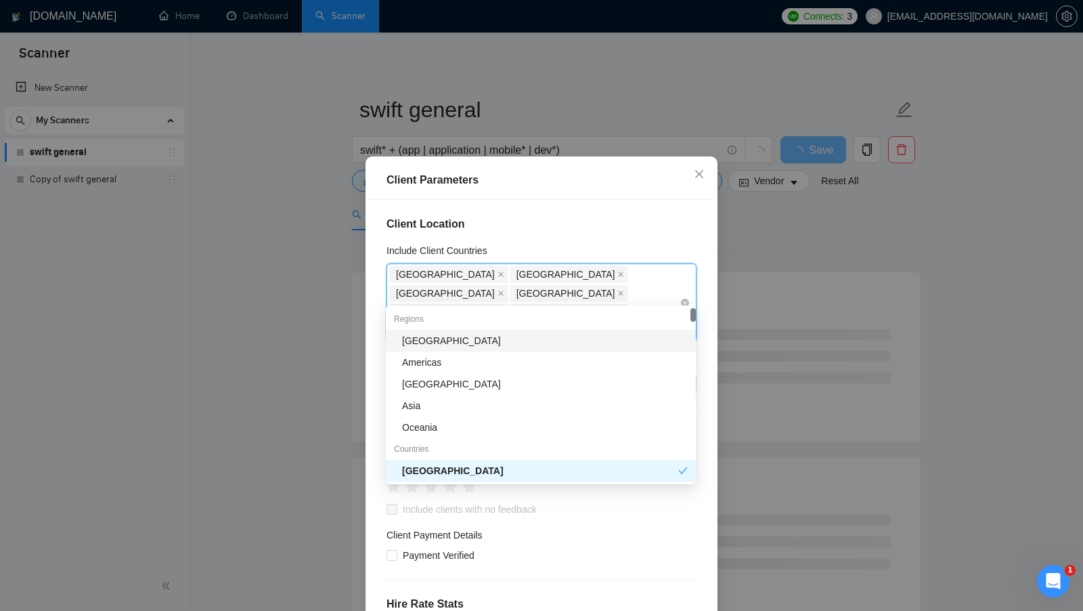
type input "au"
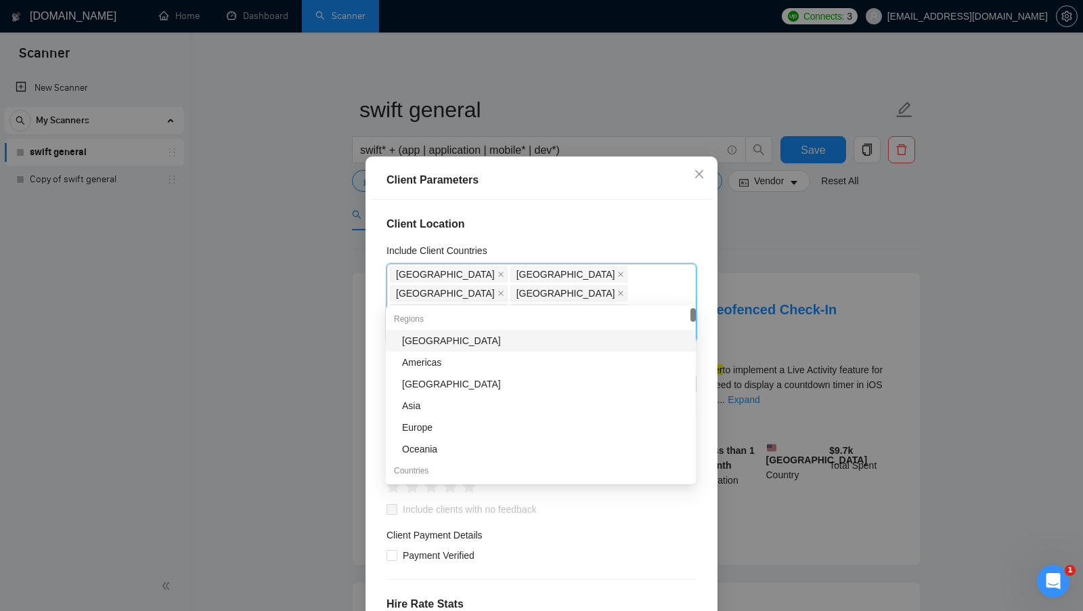
click at [608, 243] on div "Include Client Countries" at bounding box center [542, 253] width 310 height 20
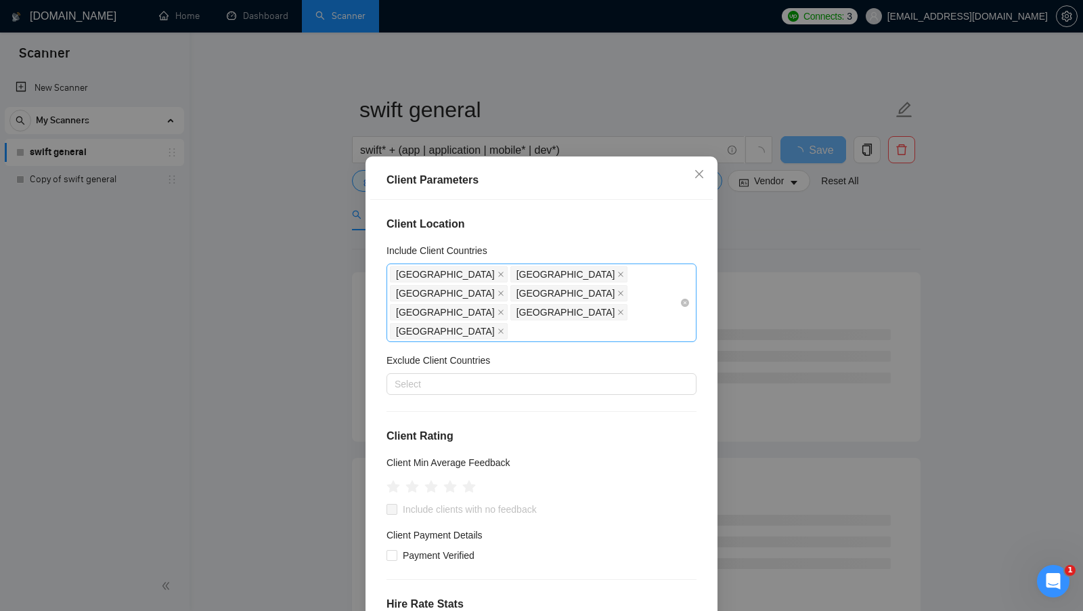
click at [570, 296] on div "United States United Kingdom Canada France Germany Japan Singapore" at bounding box center [535, 303] width 290 height 76
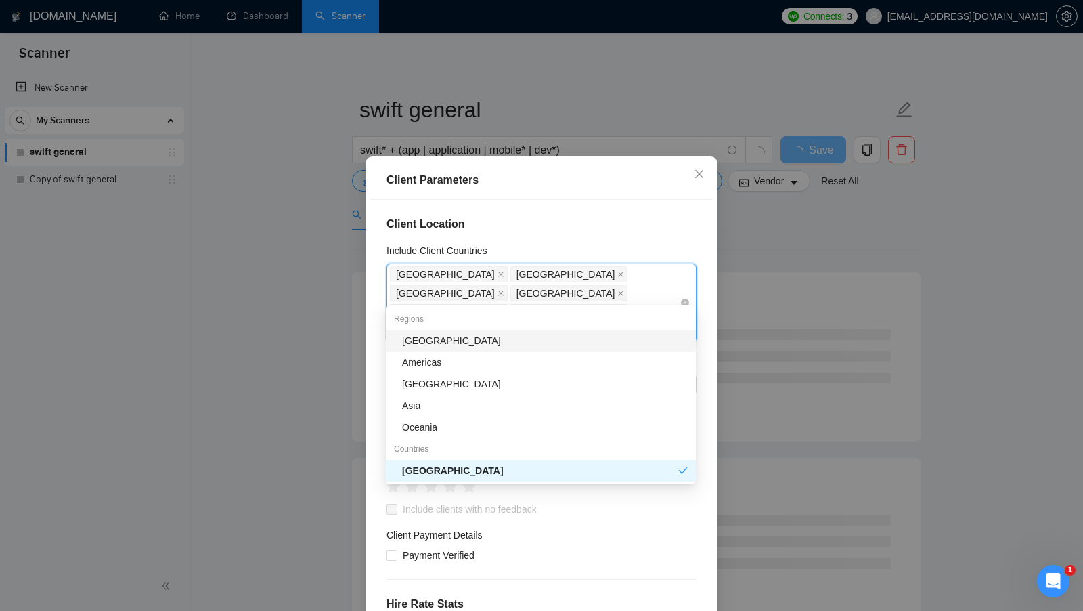
type input "aus"
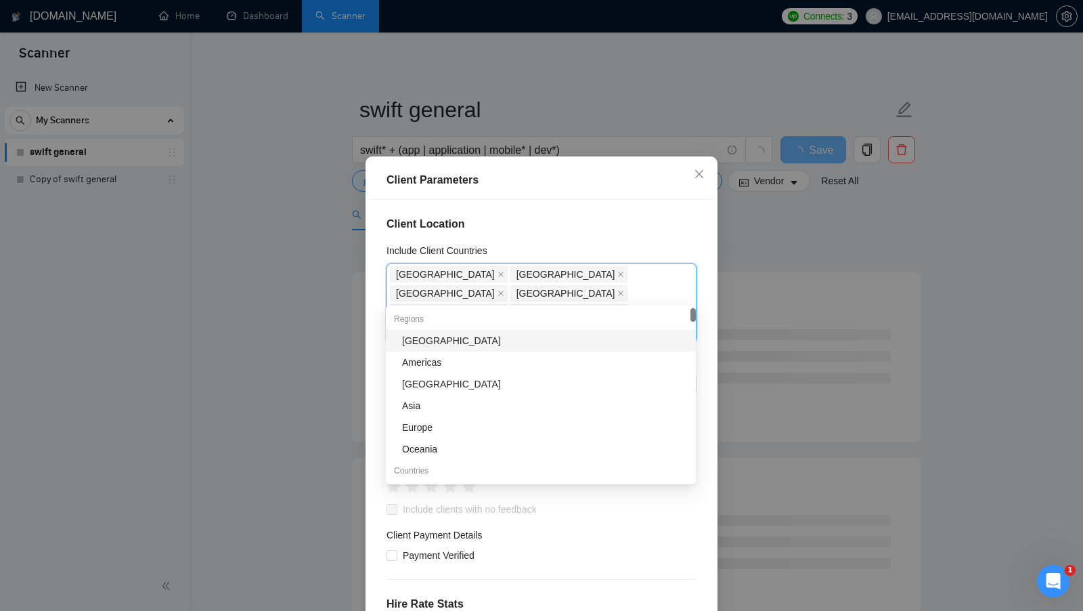
click at [614, 243] on div "Include Client Countries" at bounding box center [542, 253] width 310 height 20
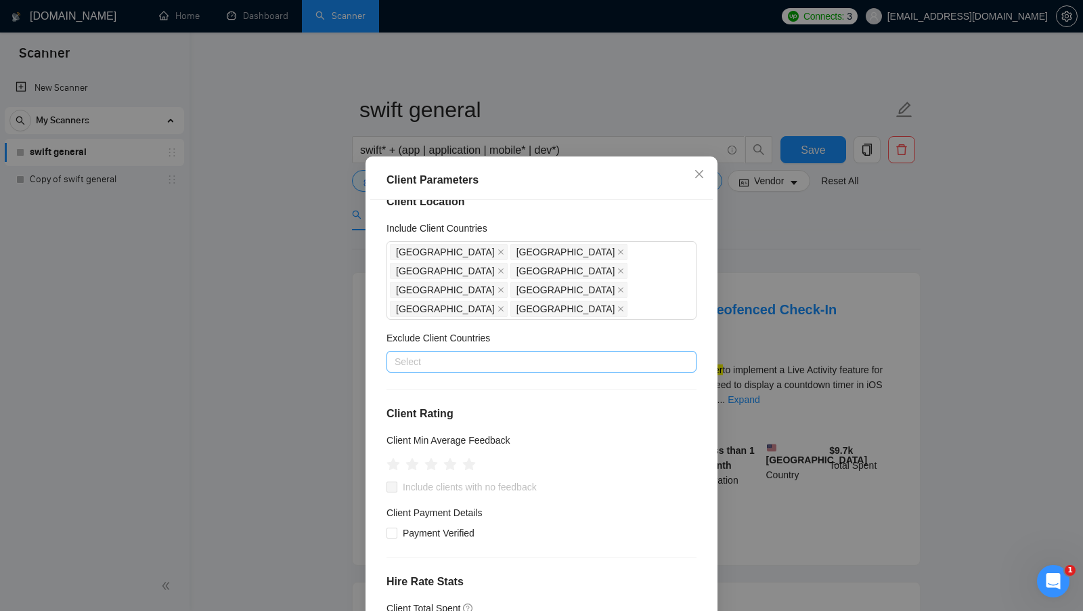
scroll to position [26, 0]
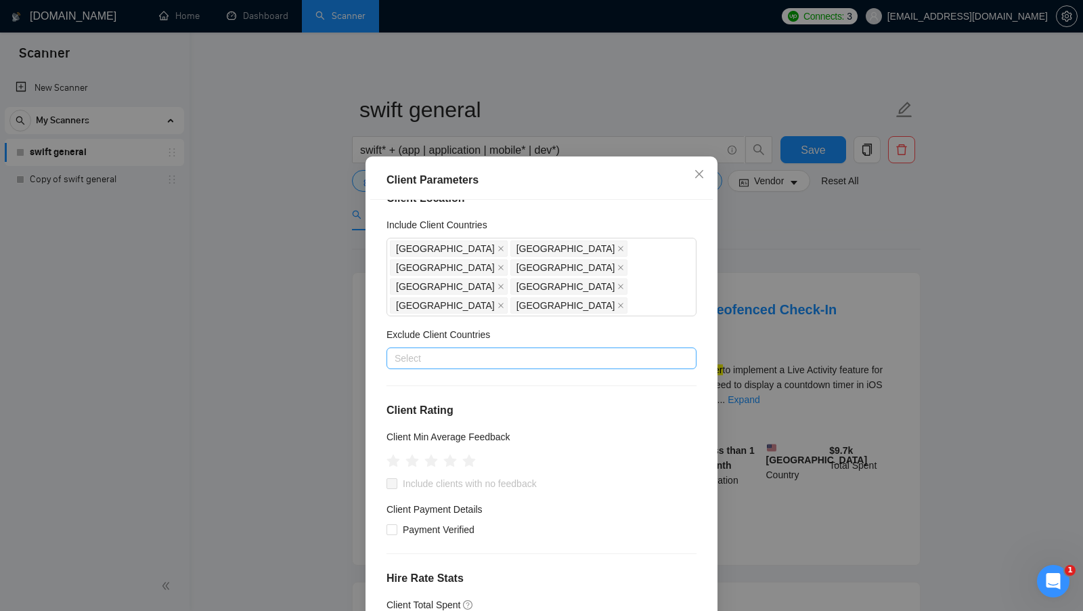
click at [448, 350] on div at bounding box center [535, 358] width 290 height 16
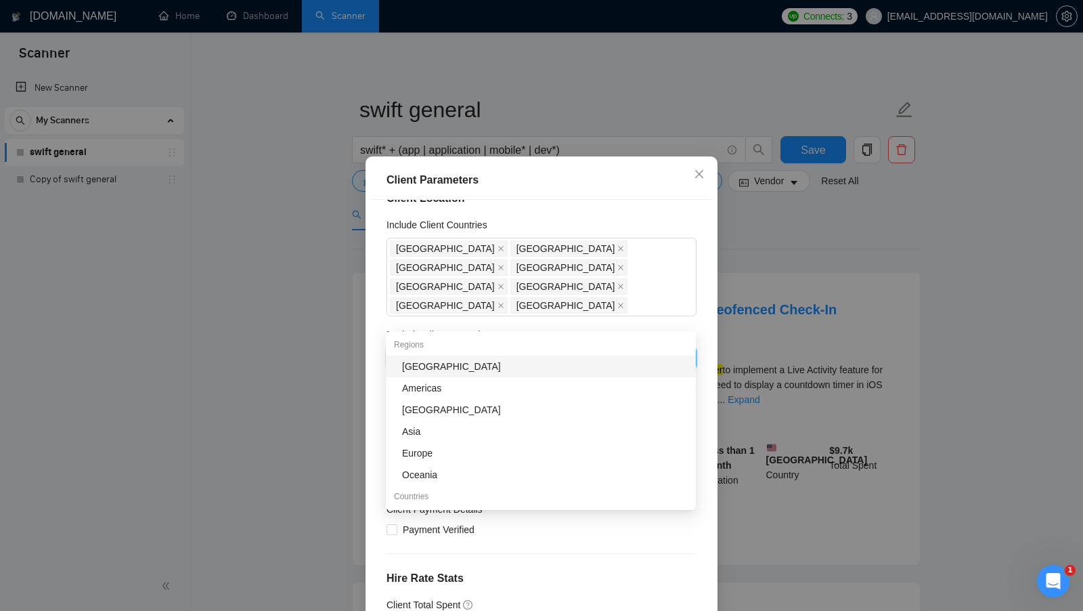
click at [481, 364] on div "Africa" at bounding box center [545, 366] width 286 height 15
click at [512, 336] on div "Regions" at bounding box center [541, 345] width 310 height 22
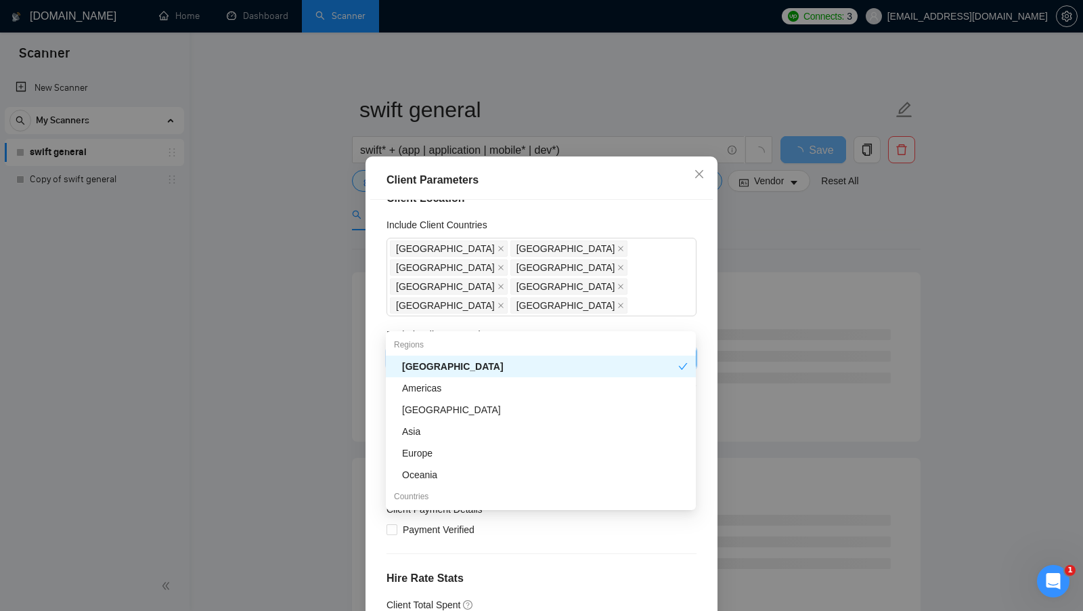
type input "indi"
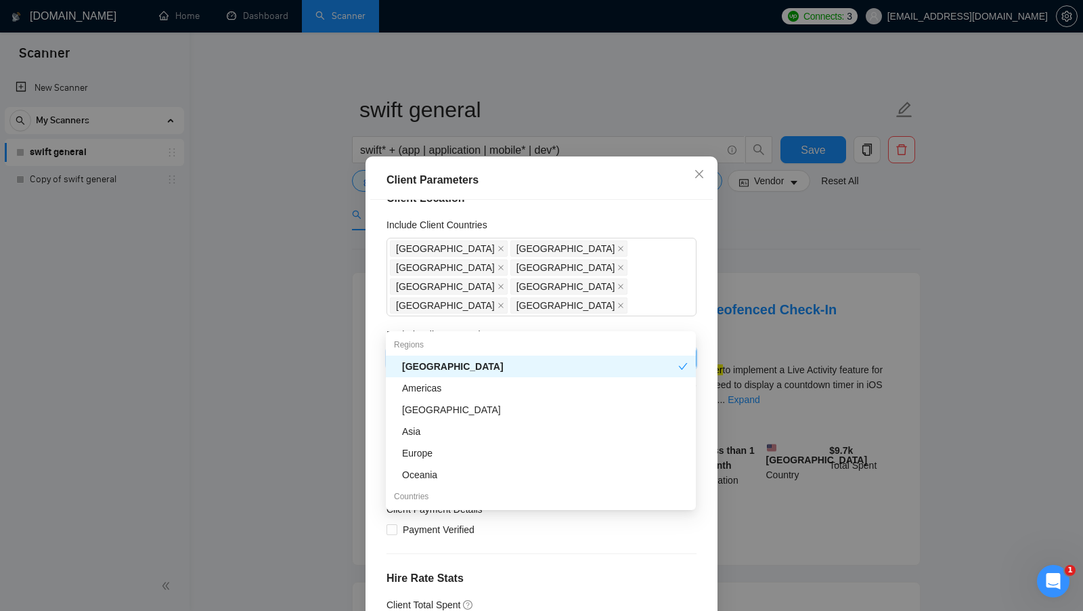
click at [551, 327] on div "Exclude Client Countries" at bounding box center [542, 337] width 310 height 20
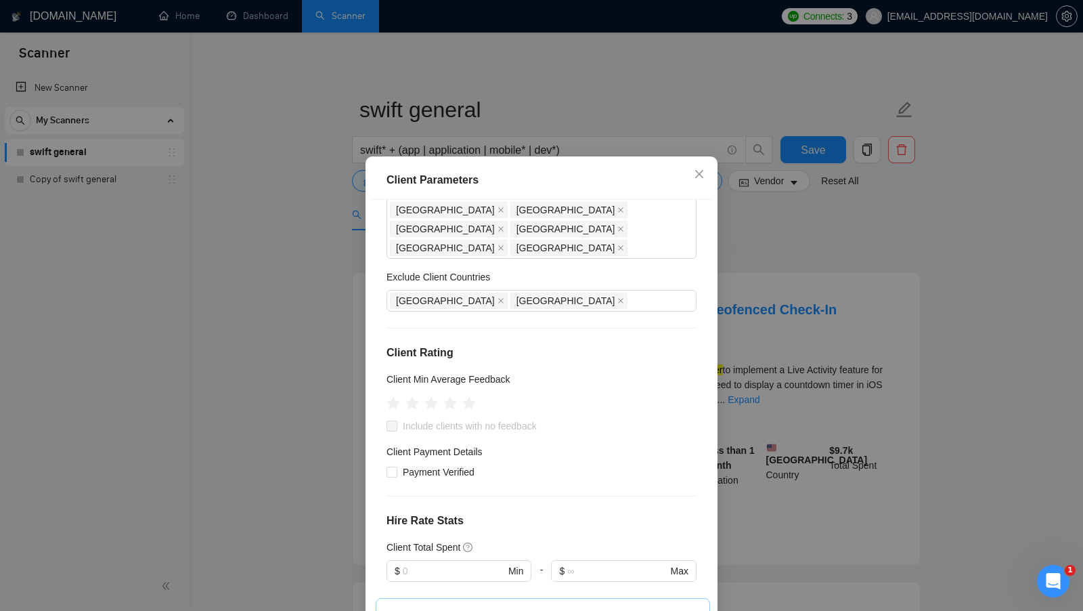
scroll to position [90, 0]
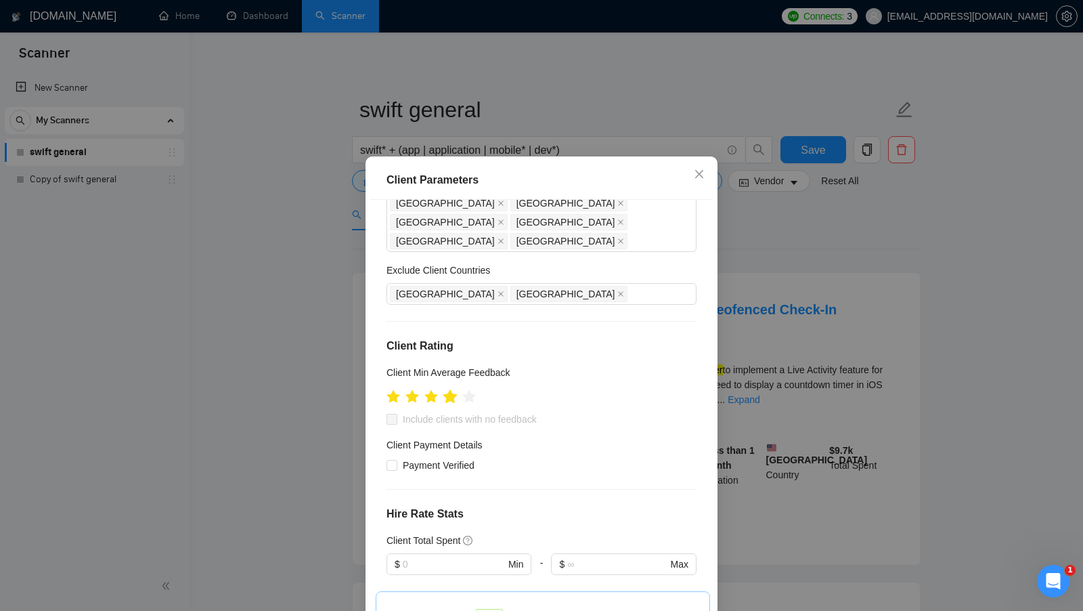
click at [454, 389] on icon "star" at bounding box center [450, 396] width 14 height 14
click at [459, 412] on span "Include clients with no feedback" at bounding box center [469, 419] width 145 height 15
click at [396, 414] on input "Include clients with no feedback" at bounding box center [391, 418] width 9 height 9
checkbox input "true"
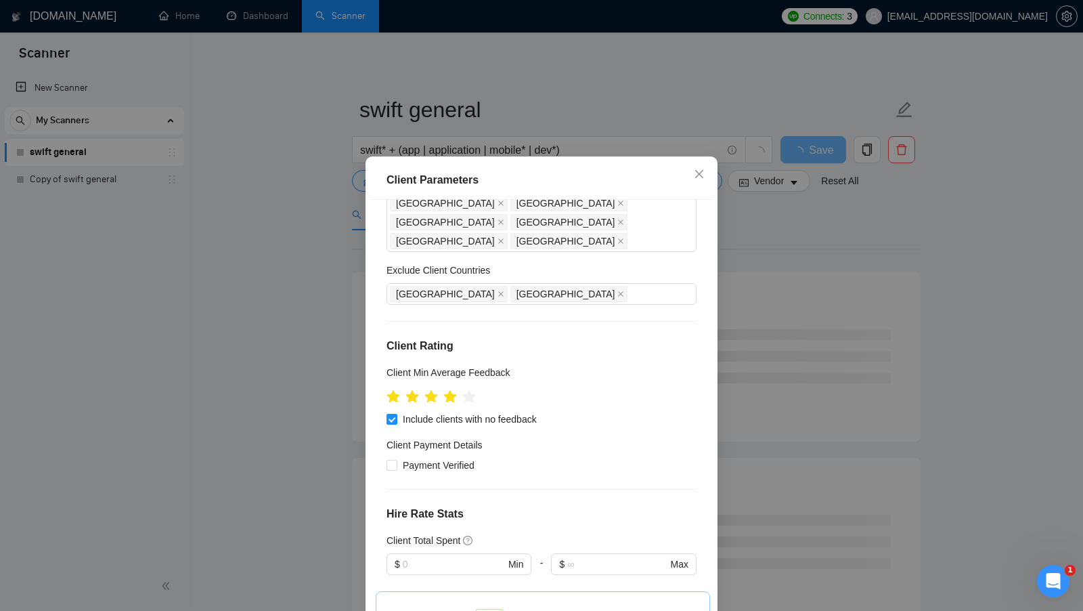
scroll to position [152, 0]
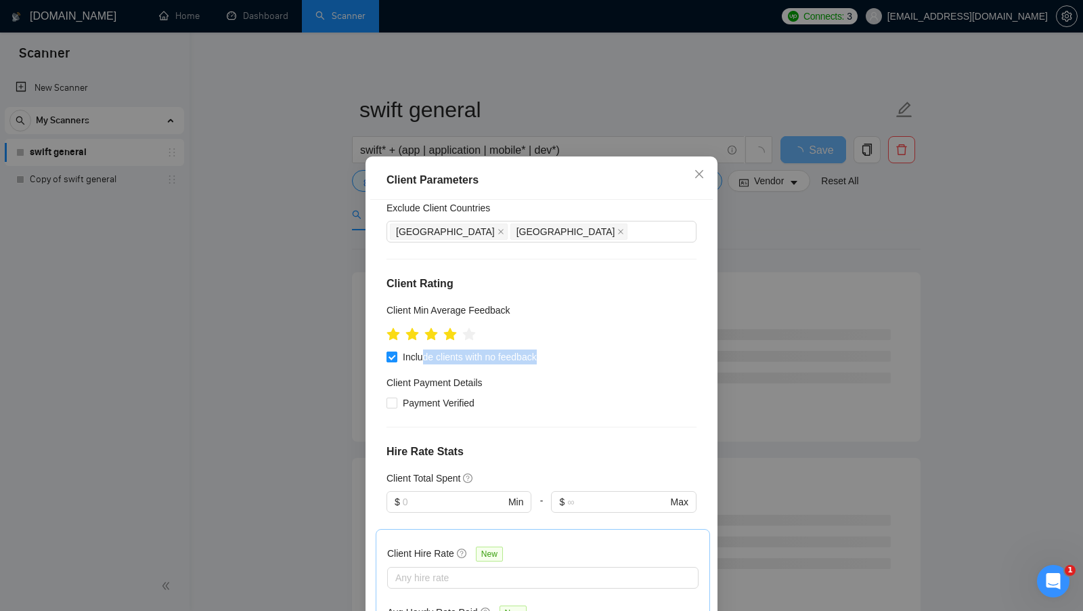
drag, startPoint x: 565, startPoint y: 319, endPoint x: 424, endPoint y: 317, distance: 140.8
click at [424, 349] on div "Include clients with no feedback" at bounding box center [542, 356] width 310 height 15
click at [437, 395] on span "Payment Verified" at bounding box center [438, 402] width 83 height 15
click at [396, 397] on input "Payment Verified" at bounding box center [391, 401] width 9 height 9
checkbox input "true"
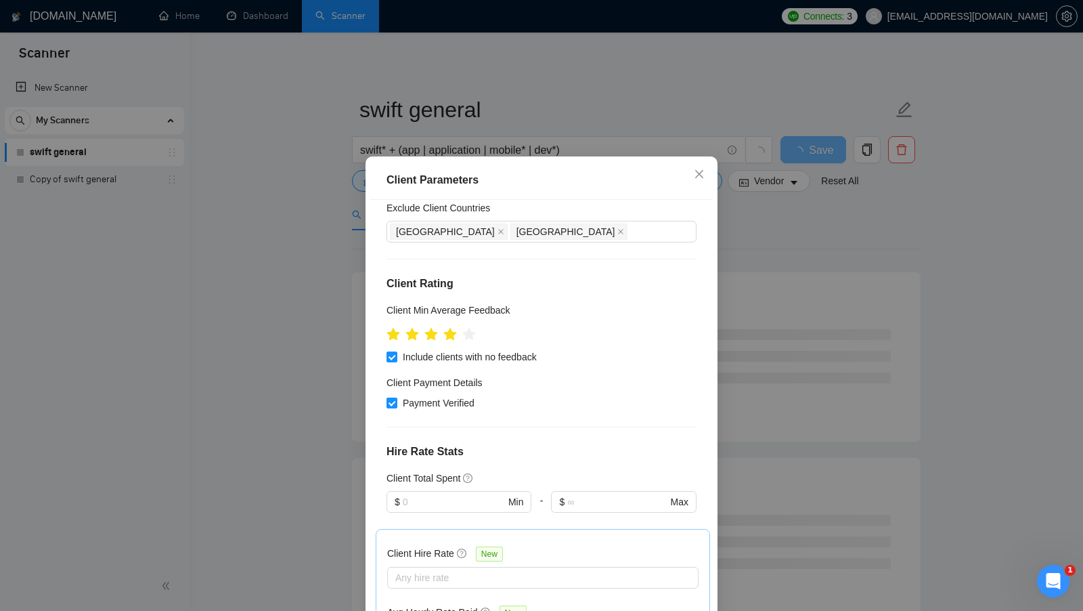
click at [531, 382] on div "Client Location Include Client Countries United States United Kingdom Canada Fr…" at bounding box center [541, 413] width 343 height 427
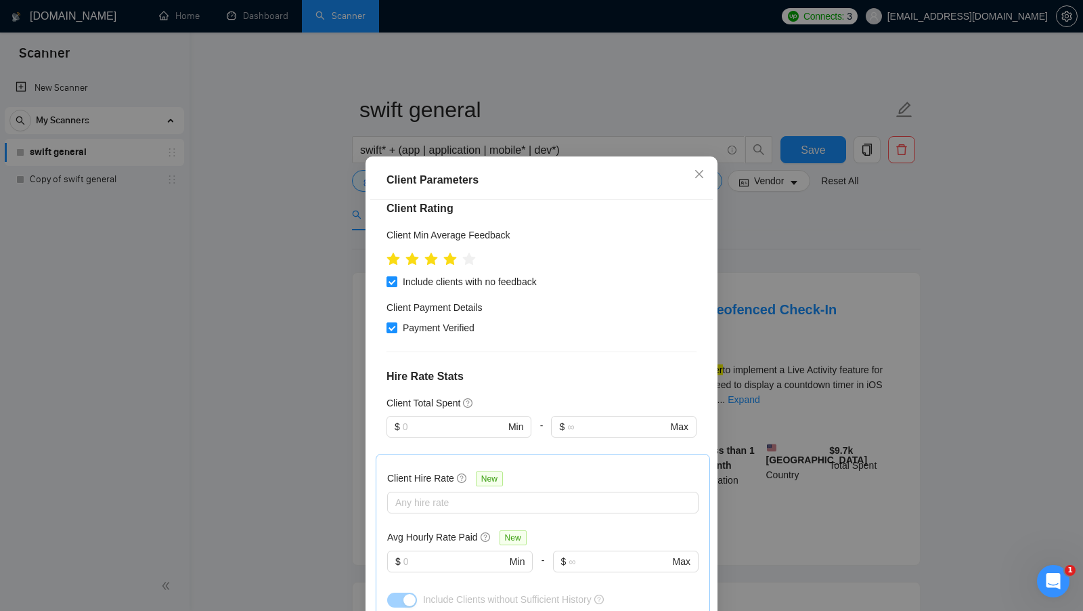
scroll to position [229, 0]
click at [451, 418] on input "text" at bounding box center [454, 425] width 102 height 15
type input "1"
click at [563, 347] on div "Client Location Include Client Countries United States United Kingdom Canada Fr…" at bounding box center [541, 413] width 343 height 427
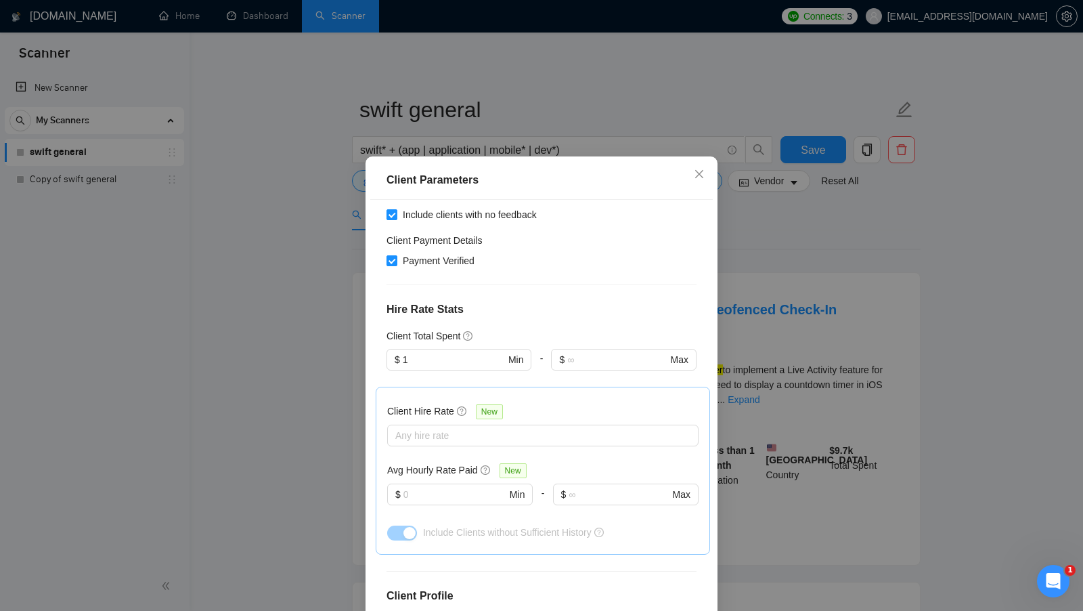
scroll to position [296, 0]
drag, startPoint x: 390, startPoint y: 367, endPoint x: 452, endPoint y: 373, distance: 62.6
click at [452, 402] on h5 "Client Hire Rate" at bounding box center [420, 409] width 67 height 15
click at [535, 402] on div "Client Hire Rate New" at bounding box center [542, 412] width 311 height 21
click at [516, 426] on div at bounding box center [536, 434] width 291 height 16
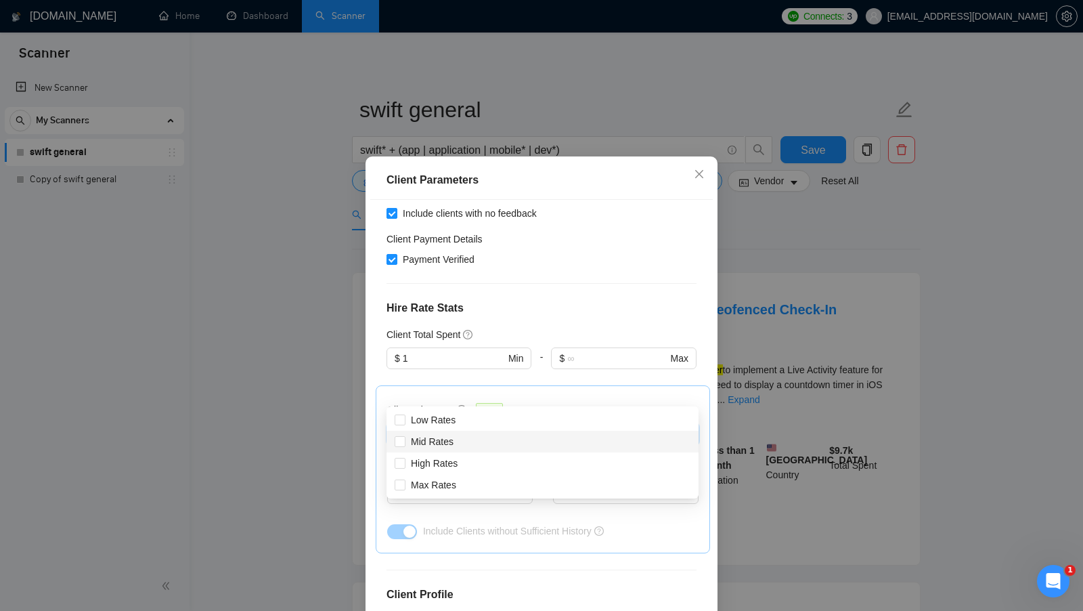
click at [556, 440] on div "Mid Rates" at bounding box center [543, 441] width 296 height 15
checkbox input "true"
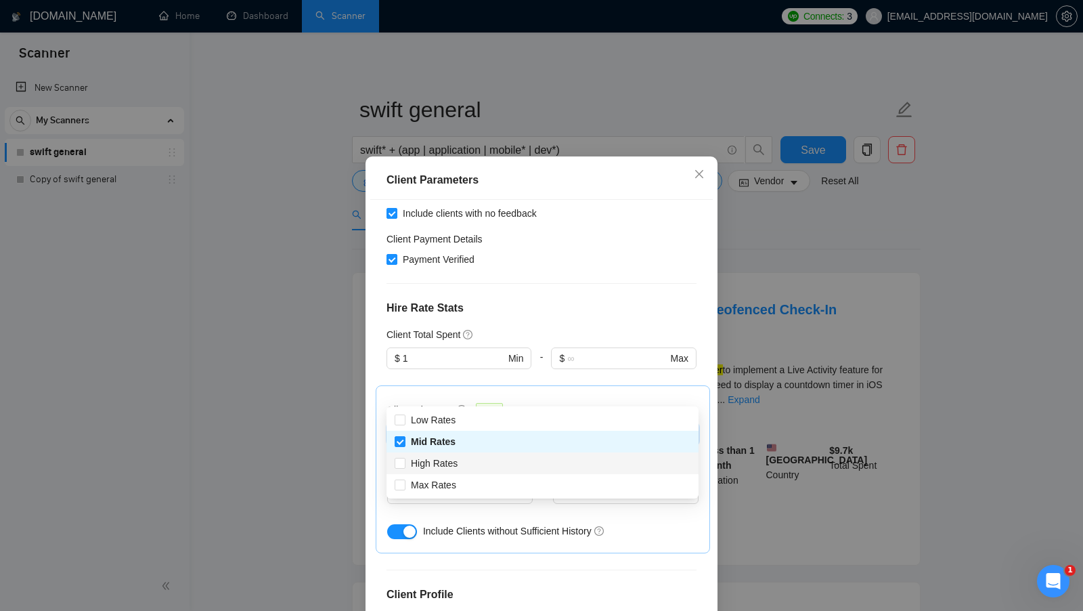
click at [542, 459] on div "High Rates" at bounding box center [543, 463] width 296 height 15
checkbox input "true"
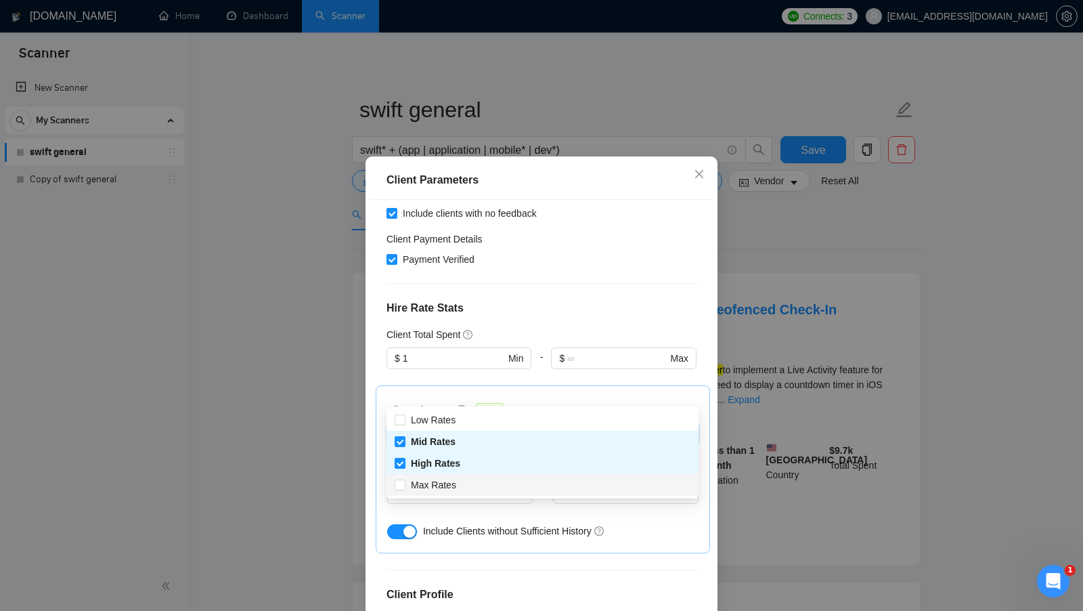
click at [523, 483] on div "Max Rates" at bounding box center [543, 484] width 296 height 15
checkbox input "true"
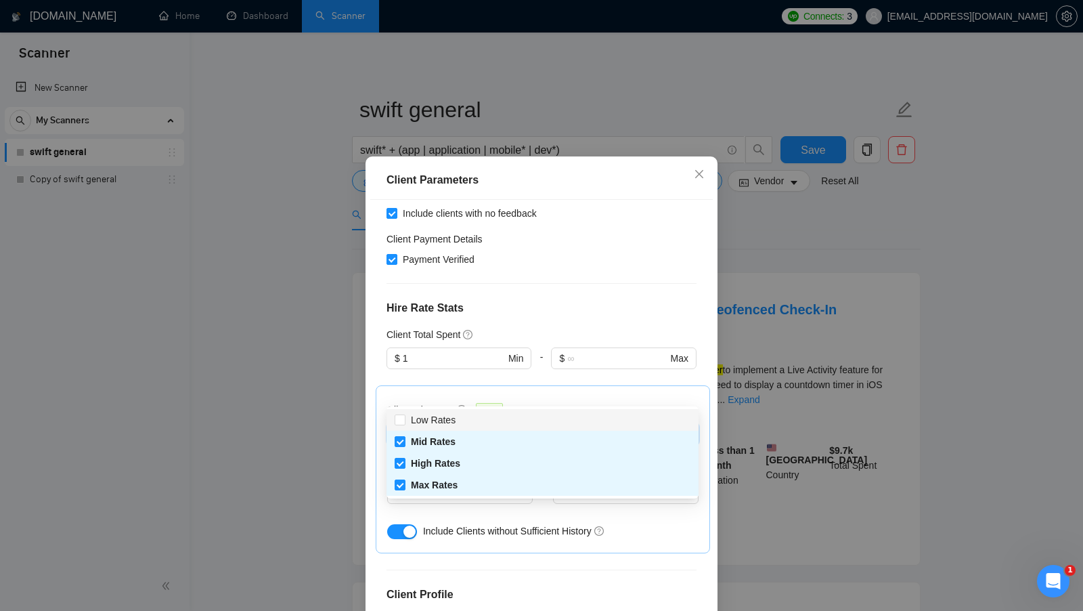
click at [605, 402] on div "Client Hire Rate New" at bounding box center [542, 412] width 311 height 21
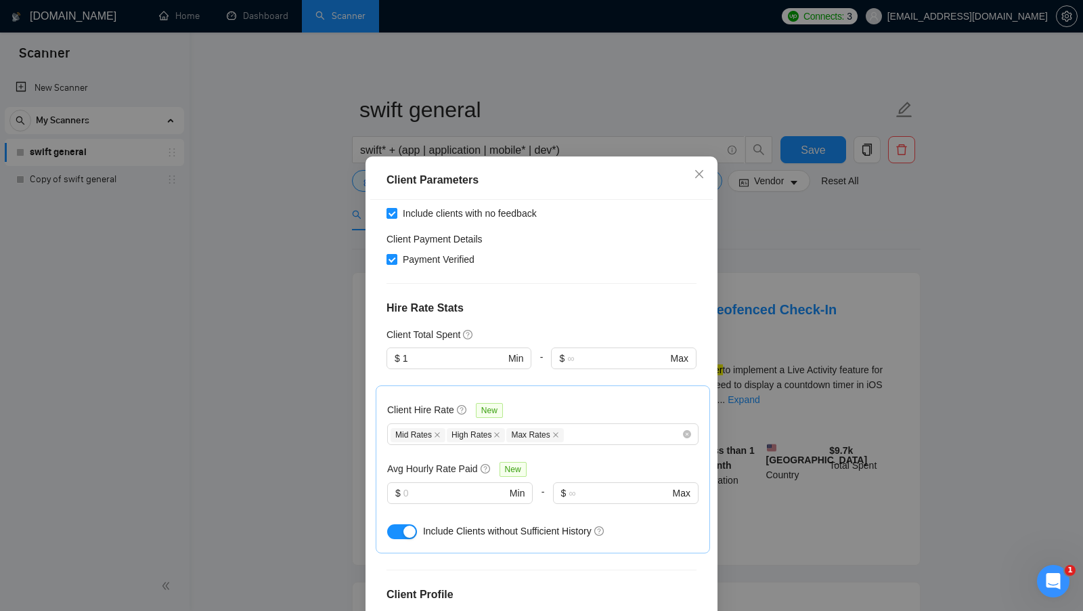
scroll to position [353, 0]
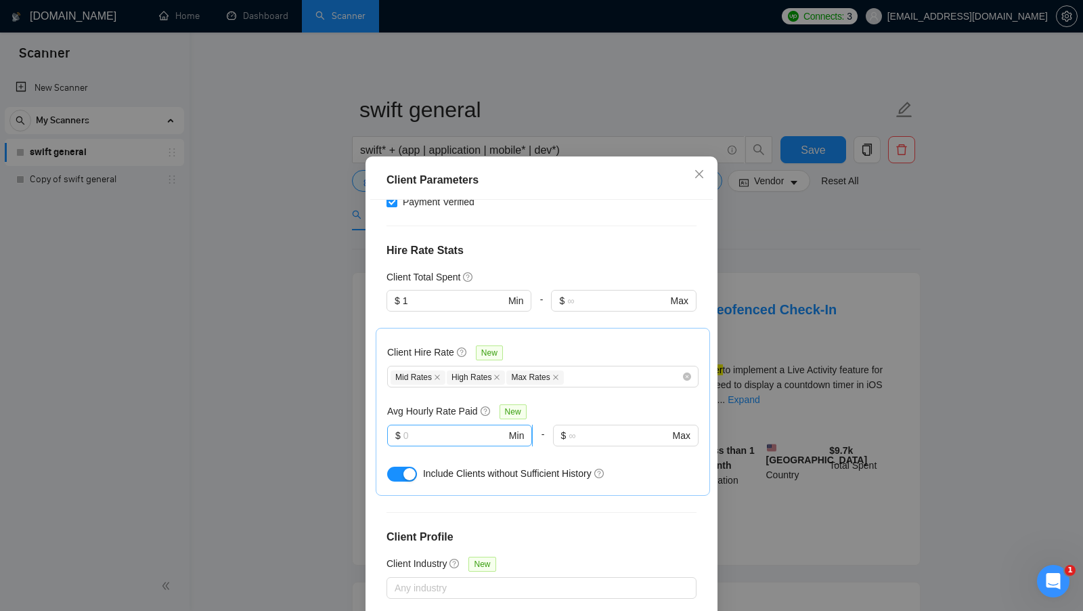
click at [451, 428] on input "text" at bounding box center [454, 435] width 103 height 15
drag, startPoint x: 387, startPoint y: 372, endPoint x: 477, endPoint y: 376, distance: 89.4
click at [477, 403] on h5 "Avg Hourly Rate Paid" at bounding box center [432, 410] width 91 height 15
click at [587, 403] on div "Avg Hourly Rate Paid New" at bounding box center [542, 411] width 311 height 16
click at [447, 428] on input "text" at bounding box center [454, 435] width 103 height 15
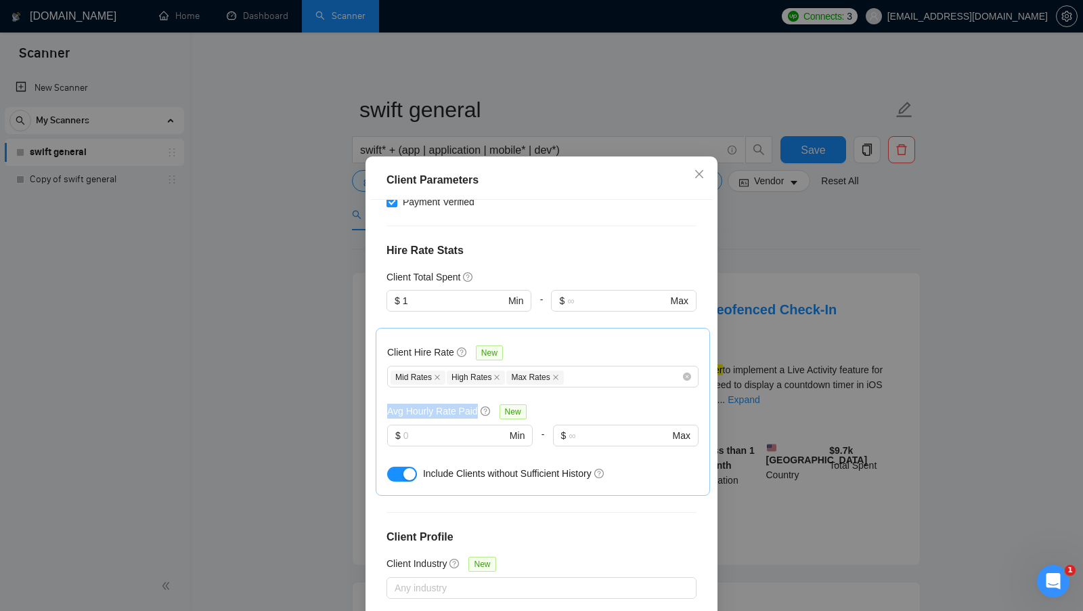
drag, startPoint x: 389, startPoint y: 372, endPoint x: 475, endPoint y: 374, distance: 86.7
click at [476, 403] on h5 "Avg Hourly Rate Paid" at bounding box center [432, 410] width 91 height 15
click at [558, 403] on div "Avg Hourly Rate Paid New" at bounding box center [542, 411] width 311 height 16
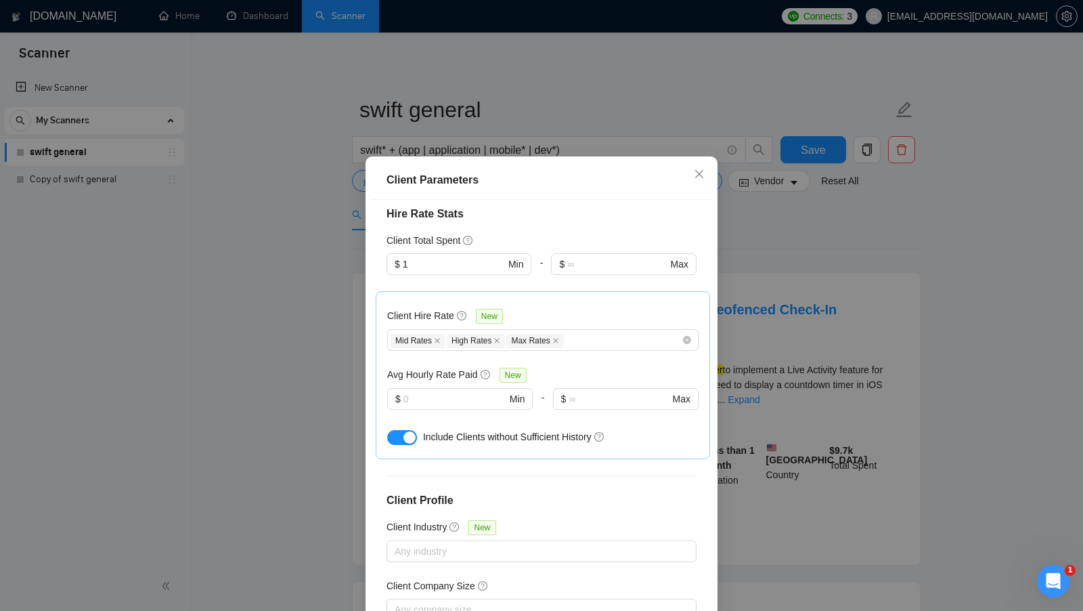
scroll to position [393, 0]
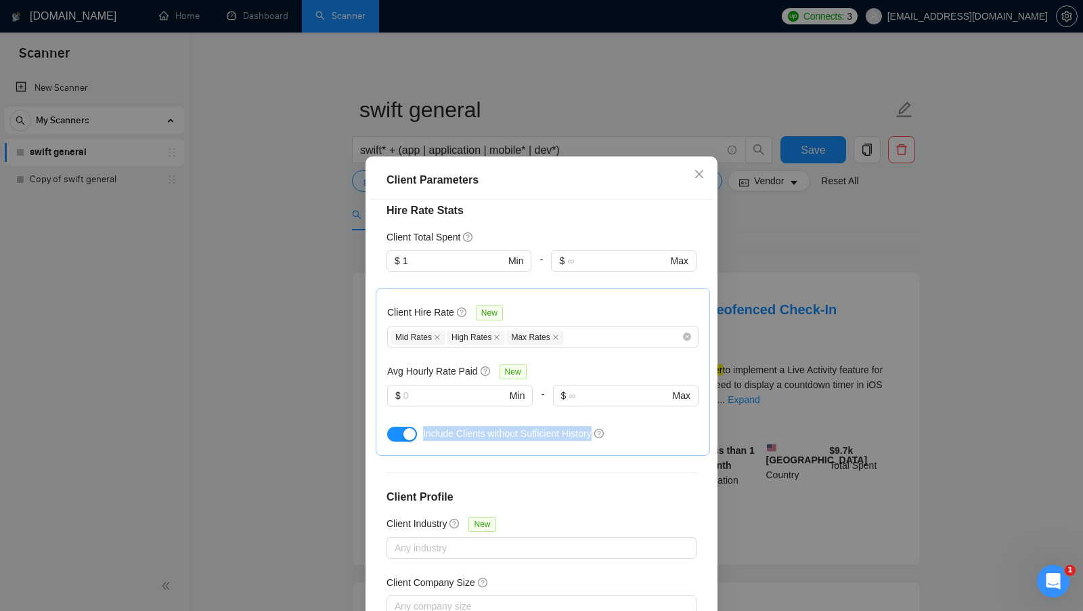
drag, startPoint x: 423, startPoint y: 393, endPoint x: 632, endPoint y: 401, distance: 209.3
click at [632, 422] on div "Include Clients without Sufficient History" at bounding box center [542, 433] width 311 height 22
click at [473, 438] on div "Client Location Include Client Countries United States United Kingdom Canada Fr…" at bounding box center [541, 413] width 343 height 427
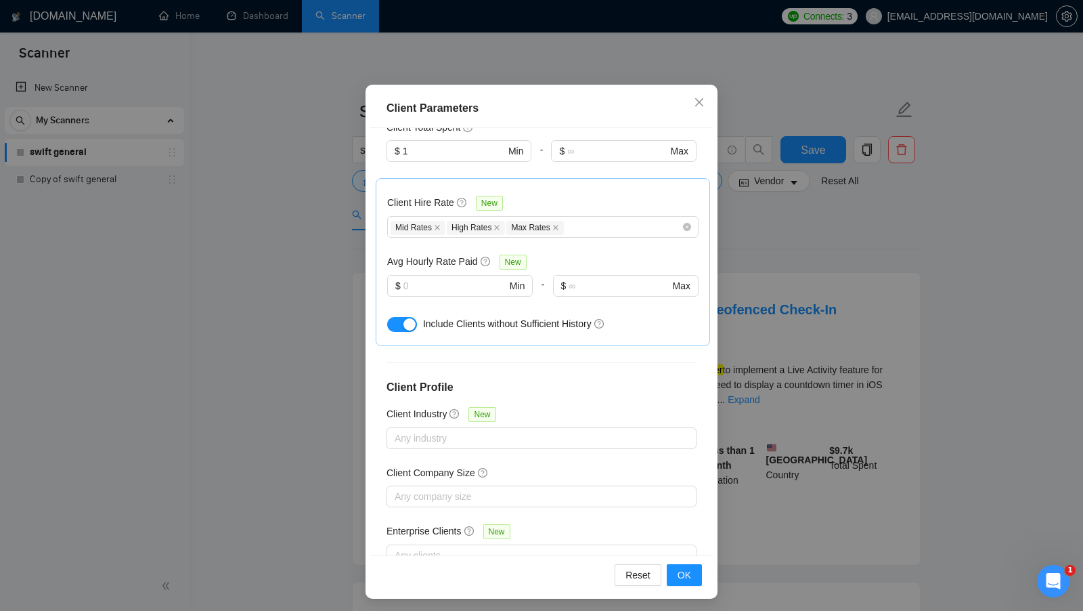
scroll to position [75, 0]
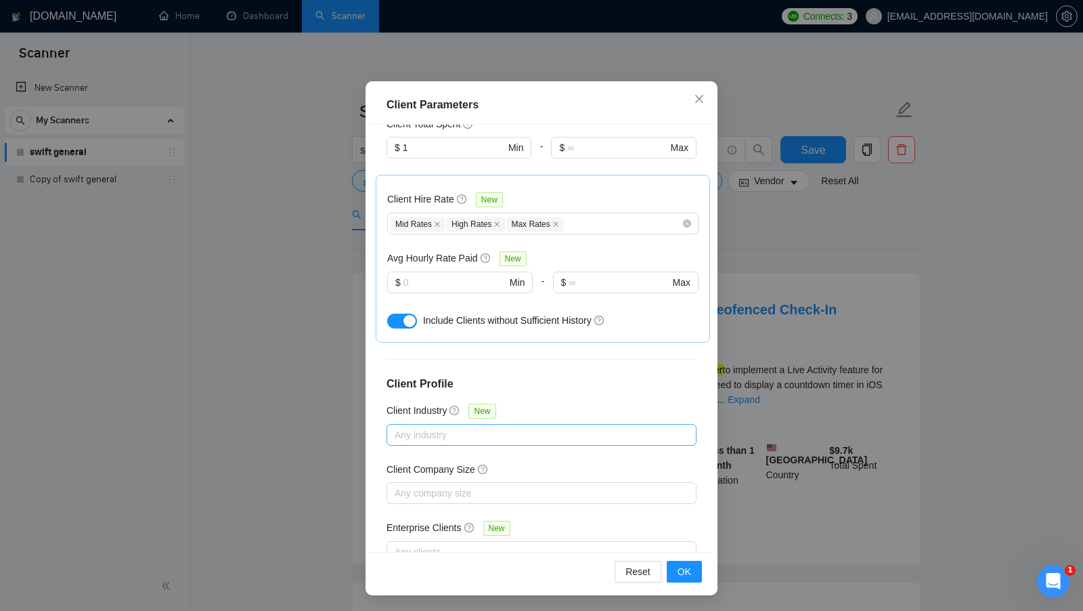
click at [515, 426] on div at bounding box center [535, 434] width 290 height 16
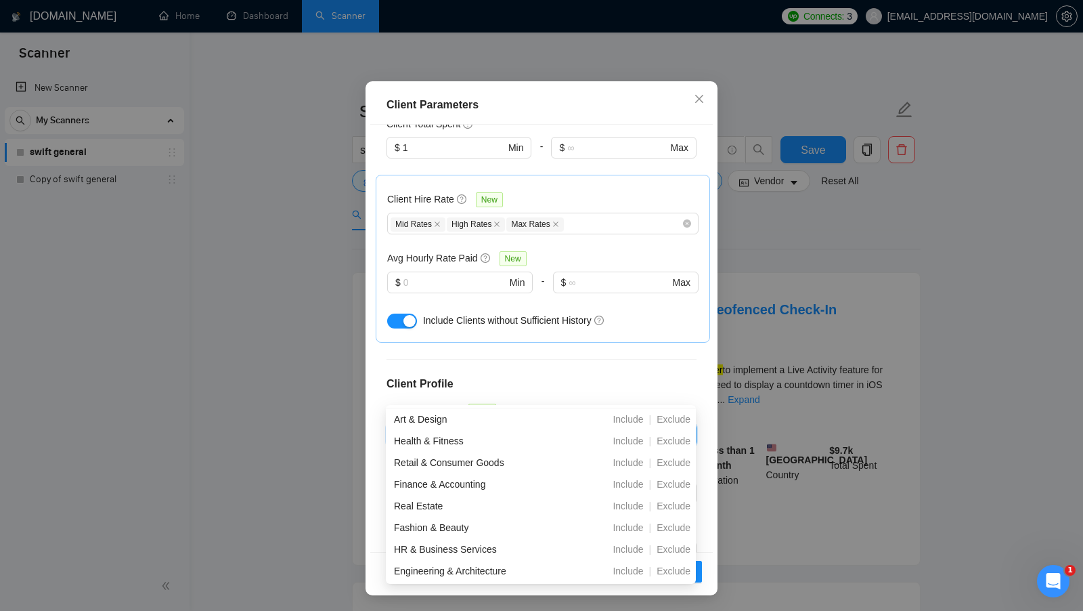
scroll to position [144, 0]
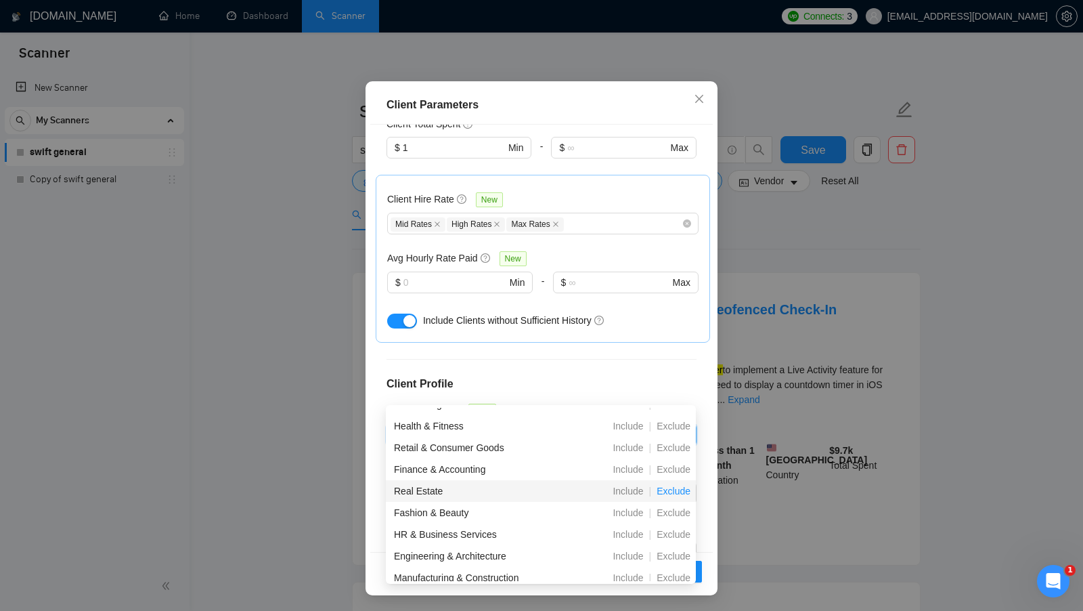
click at [674, 492] on span "Exclude" at bounding box center [673, 490] width 45 height 11
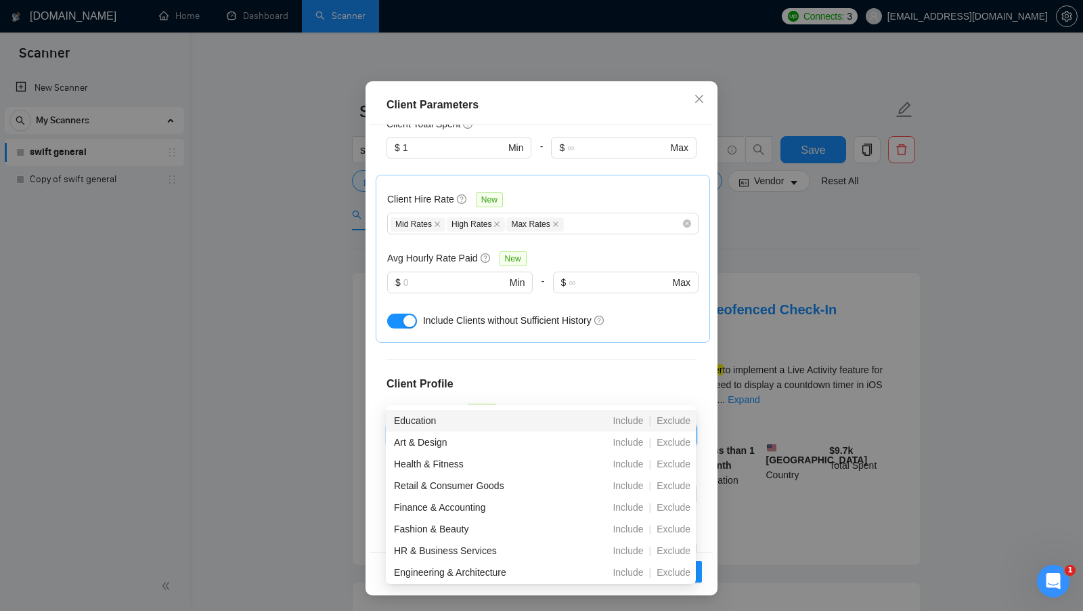
click at [449, 431] on icon "close" at bounding box center [449, 435] width 8 height 8
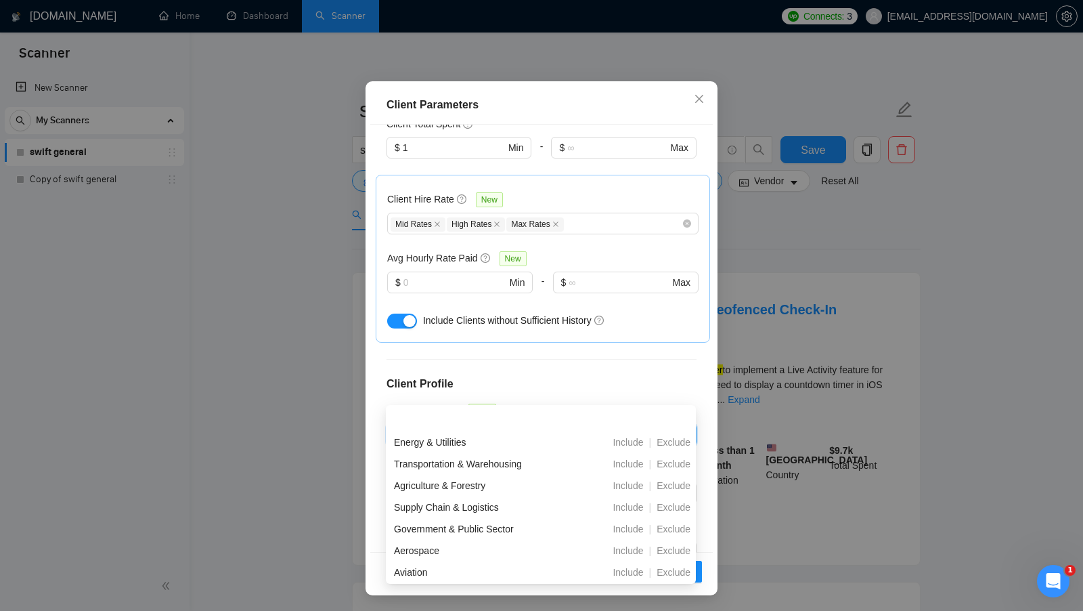
scroll to position [476, 0]
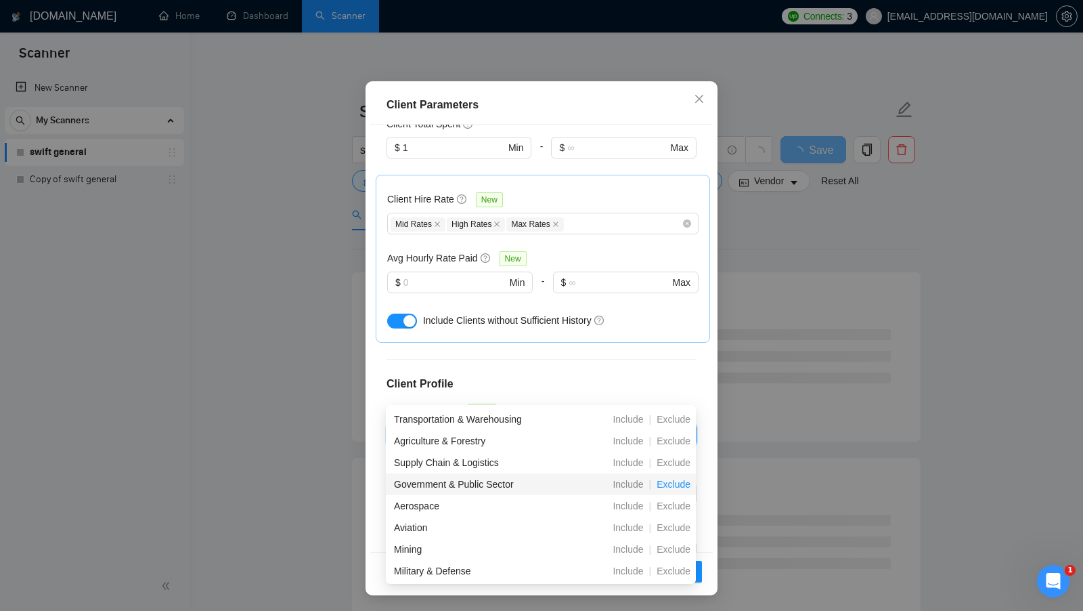
click at [661, 481] on span "Exclude" at bounding box center [673, 484] width 45 height 11
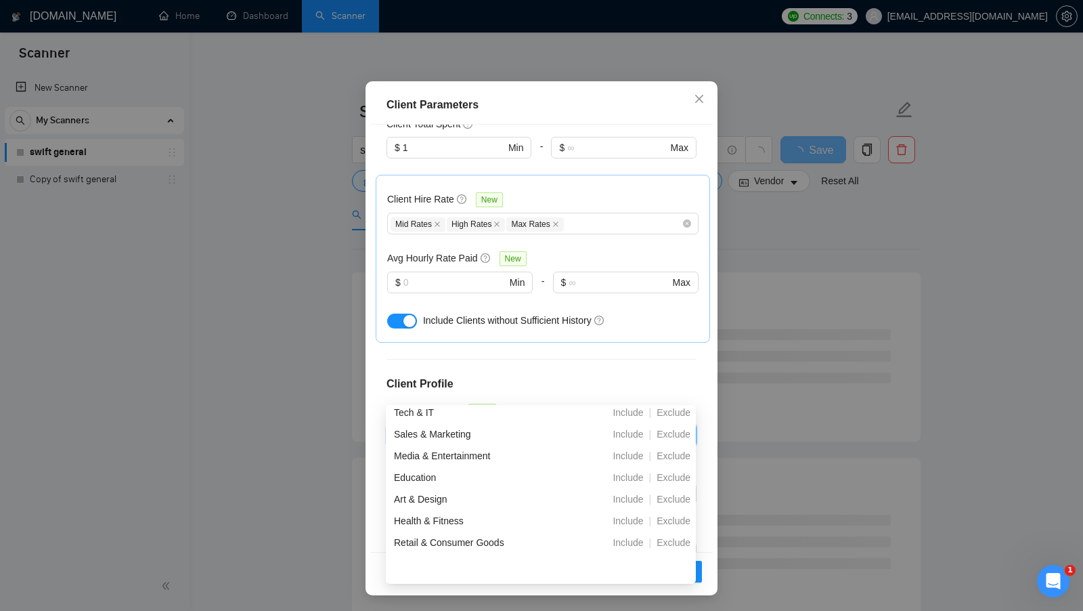
scroll to position [0, 0]
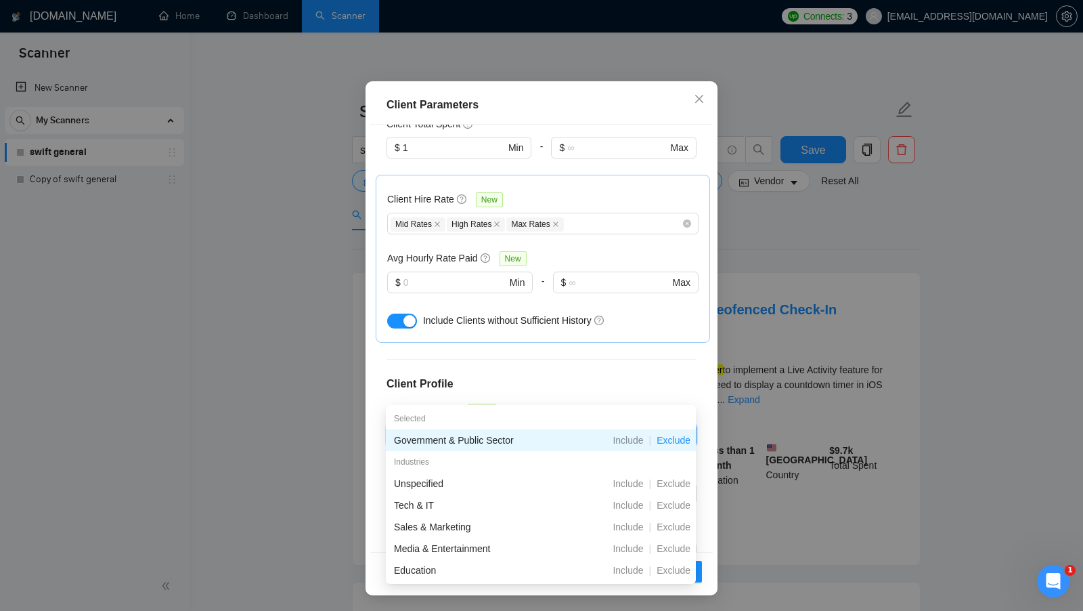
click at [516, 427] on span "close" at bounding box center [509, 434] width 15 height 15
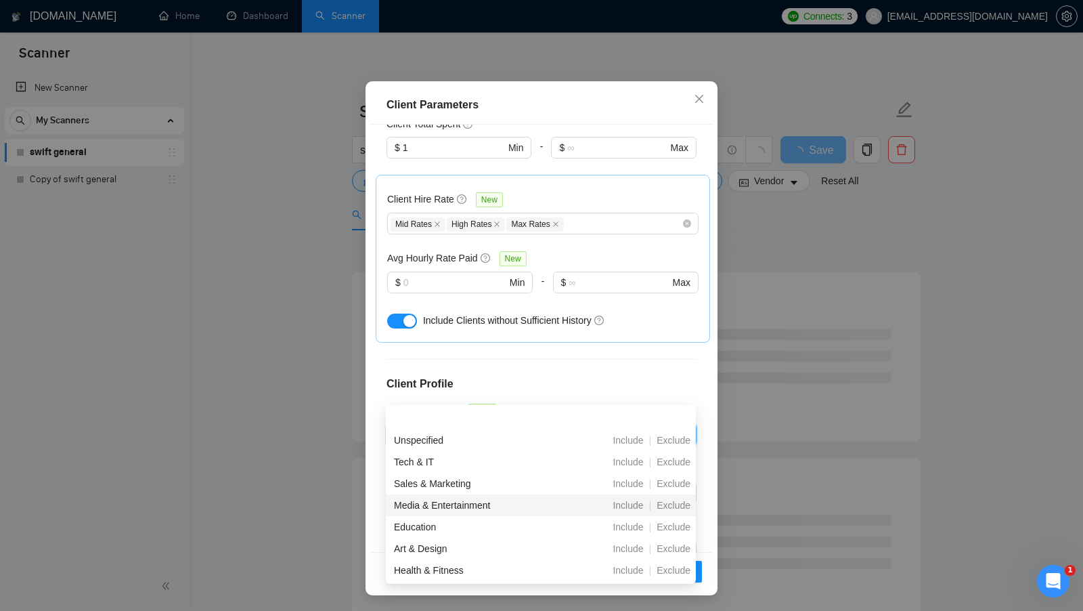
scroll to position [64, 0]
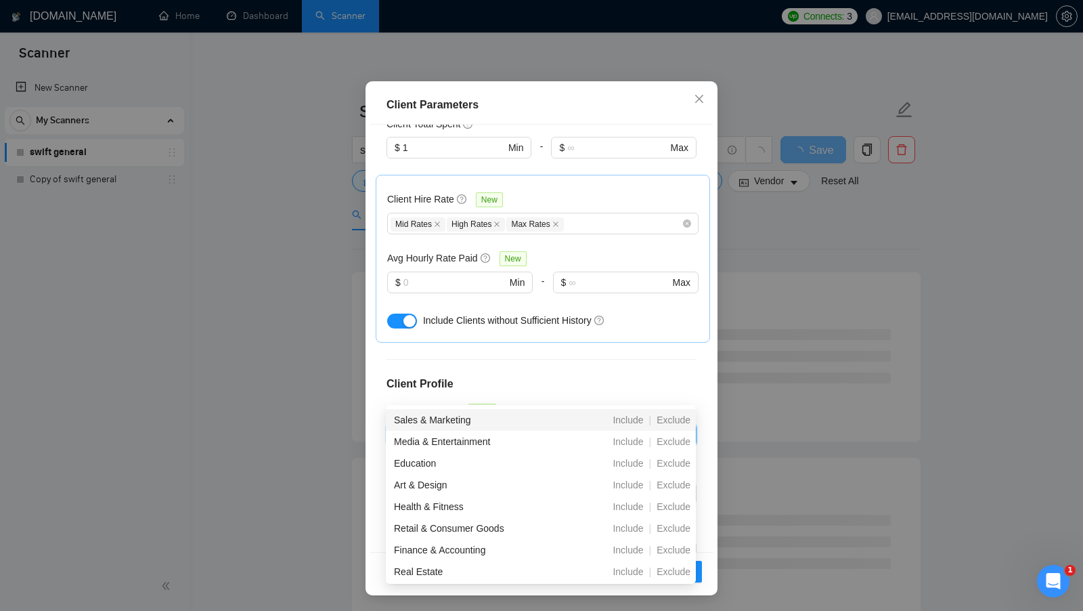
click at [640, 323] on div "Client Location Include Client Countries United States United Kingdom Canada Fr…" at bounding box center [541, 338] width 343 height 427
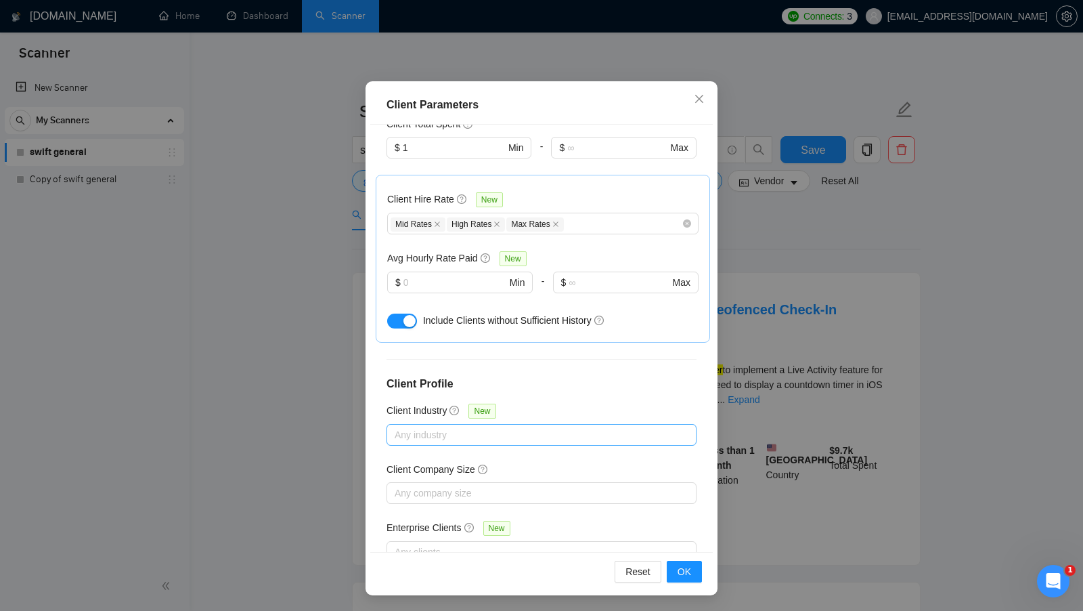
scroll to position [36, 0]
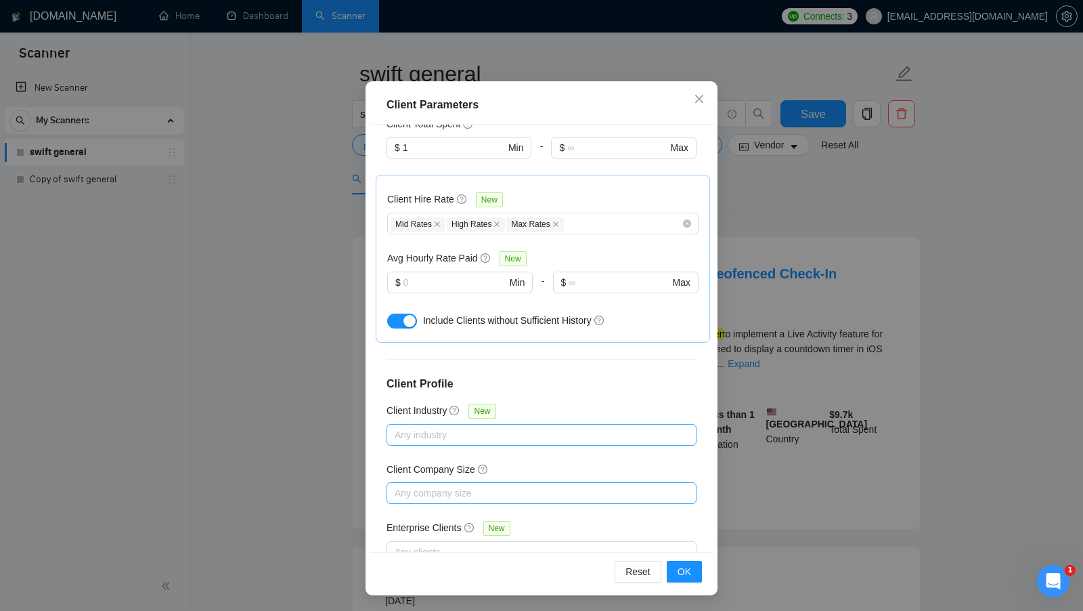
click at [569, 485] on div at bounding box center [535, 493] width 290 height 16
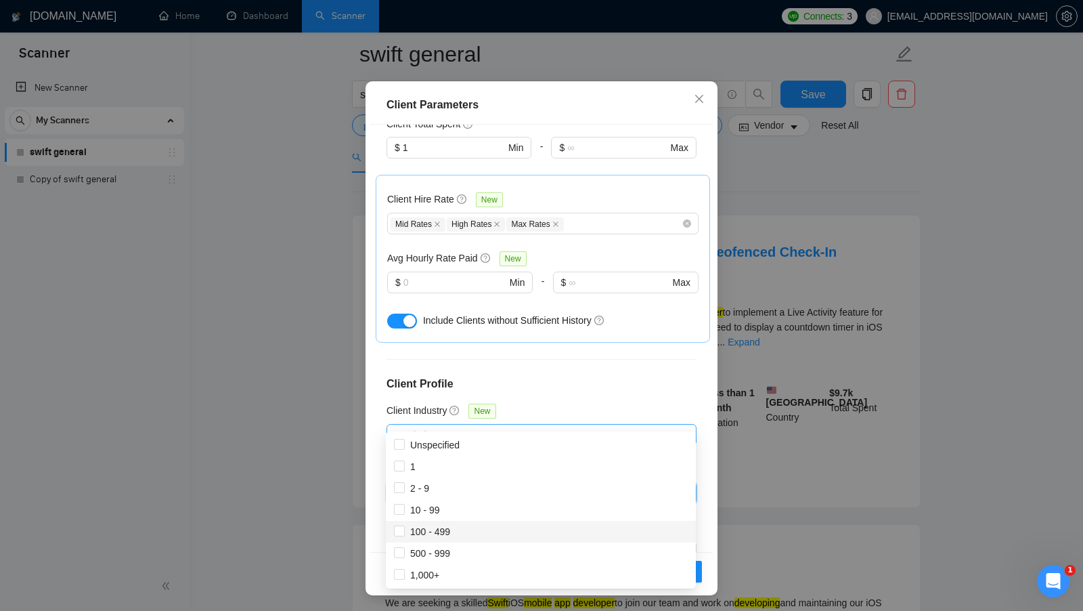
scroll to position [72, 0]
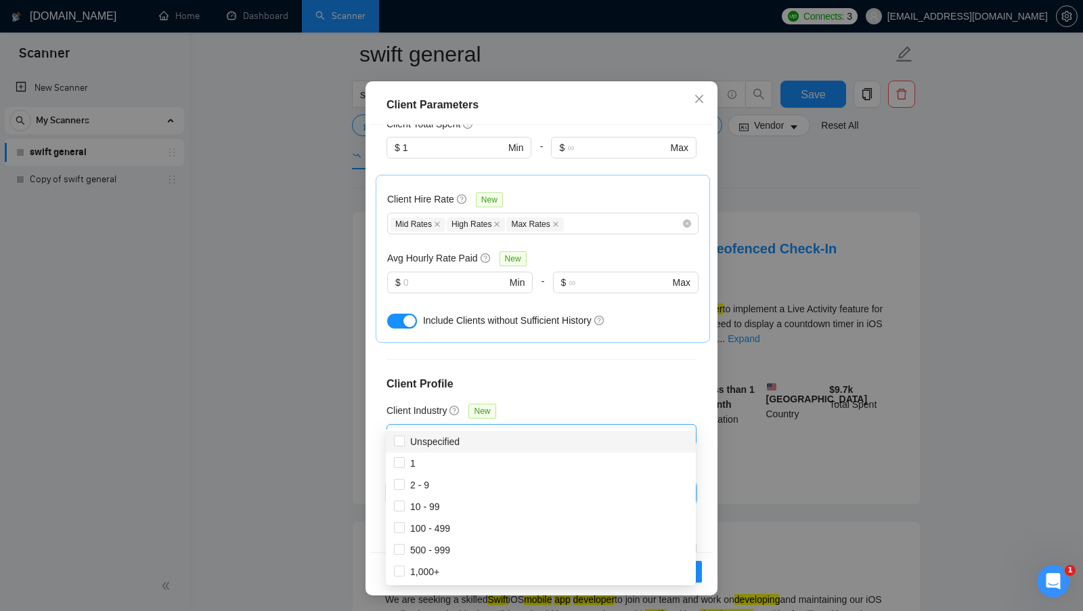
click at [559, 417] on div "Client Location Include Client Countries United States United Kingdom Canada Fr…" at bounding box center [541, 338] width 343 height 427
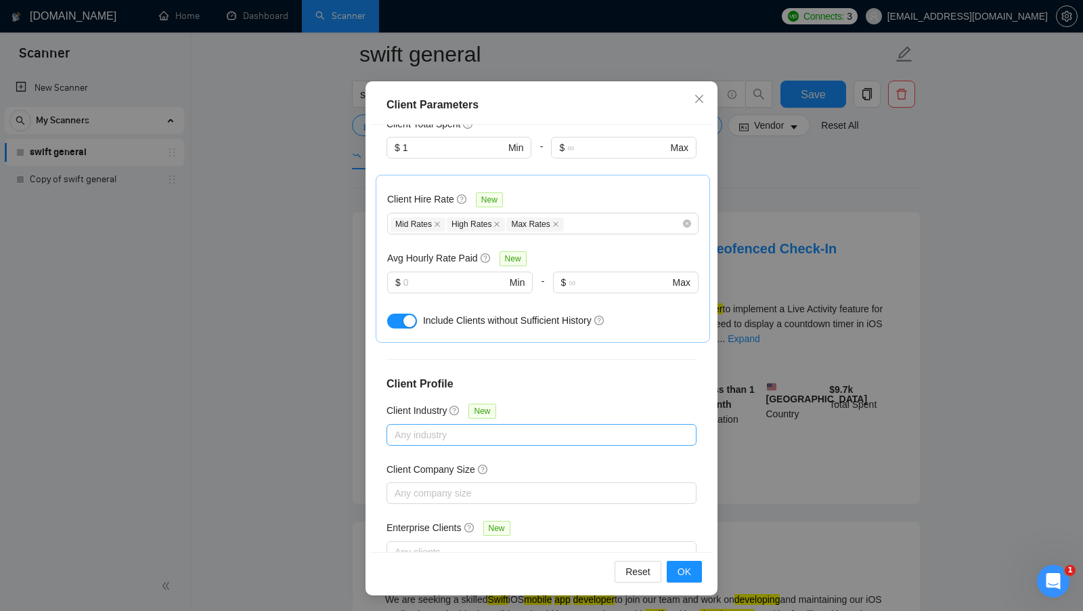
click at [598, 462] on div "Client Company Size" at bounding box center [542, 472] width 310 height 20
click at [532, 485] on div at bounding box center [535, 493] width 290 height 16
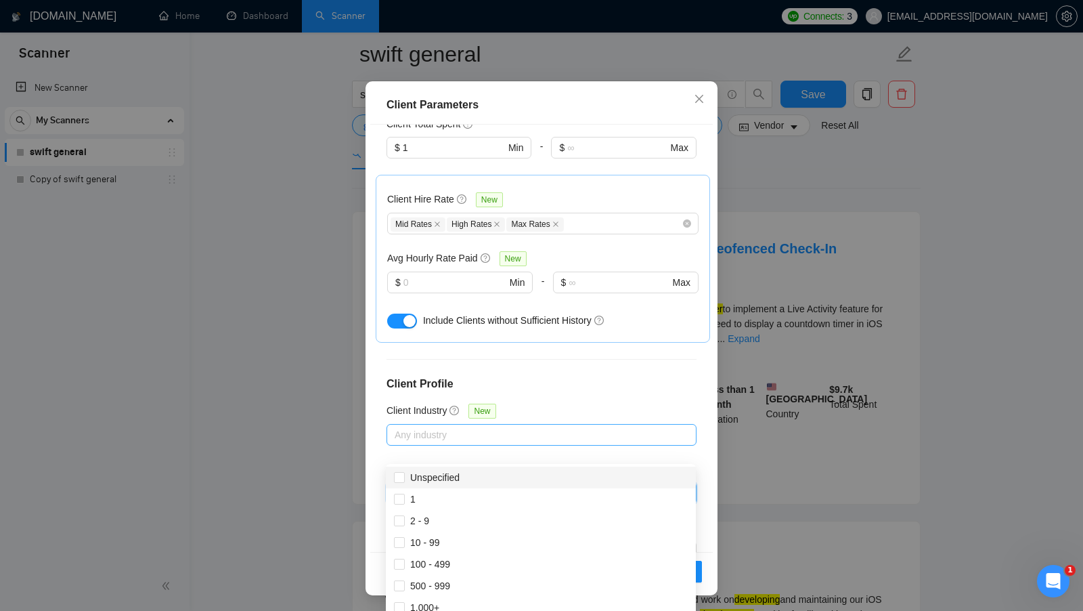
click at [544, 462] on div "Client Company Size" at bounding box center [542, 472] width 310 height 20
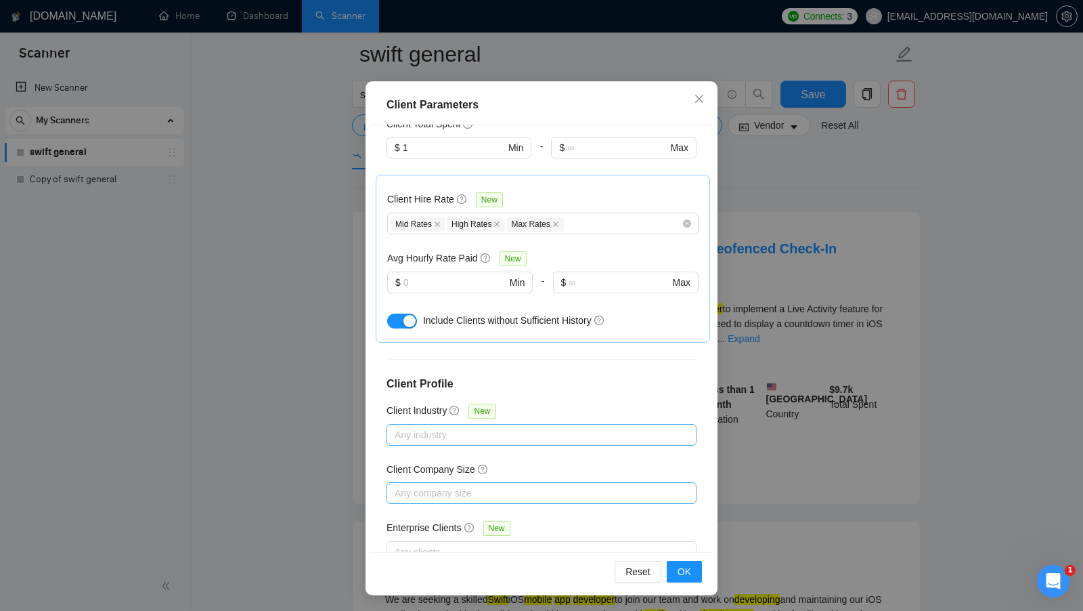
click at [481, 485] on div at bounding box center [535, 493] width 290 height 16
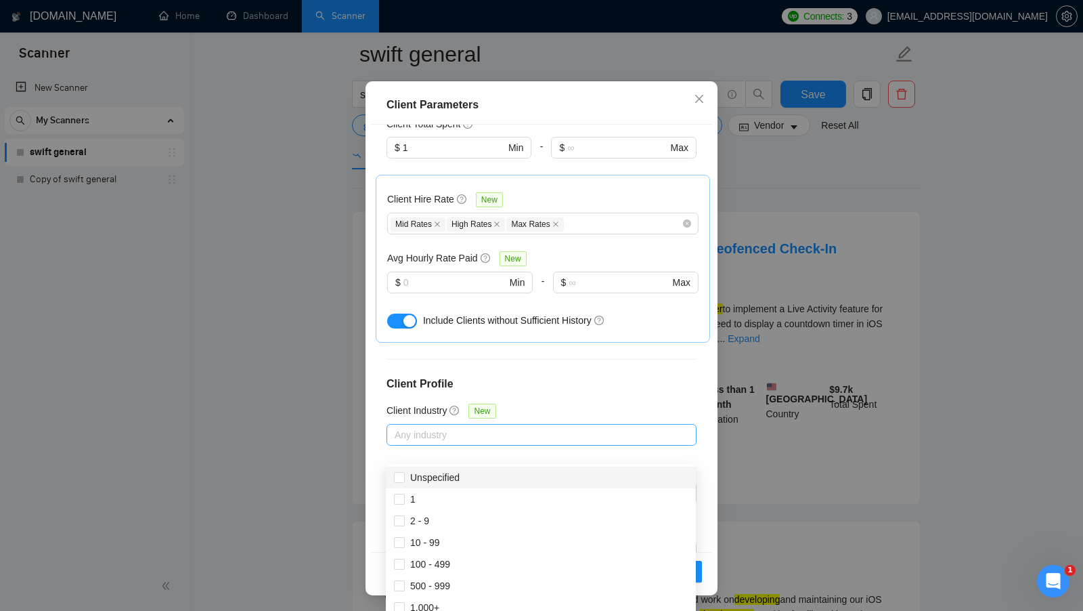
click at [560, 462] on div "Client Company Size" at bounding box center [542, 472] width 310 height 20
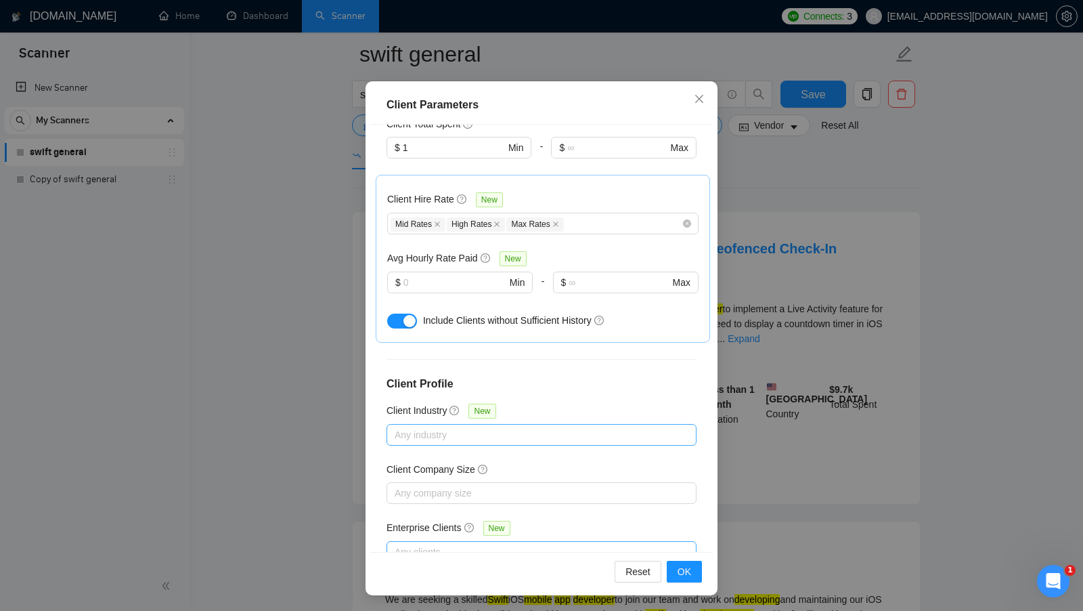
click at [502, 544] on div at bounding box center [535, 552] width 290 height 16
click at [632, 520] on div "Enterprise Clients New" at bounding box center [542, 530] width 310 height 21
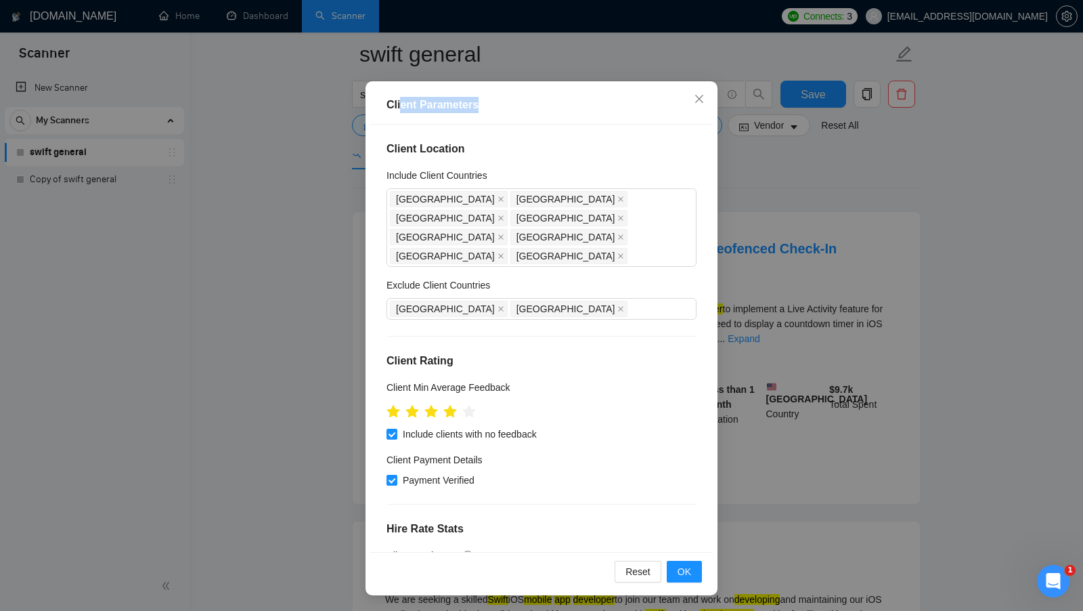
drag, startPoint x: 489, startPoint y: 106, endPoint x: 401, endPoint y: 106, distance: 88.0
click at [401, 106] on div "Client Parameters" at bounding box center [542, 105] width 310 height 16
click at [545, 143] on h4 "Client Location" at bounding box center [542, 149] width 310 height 16
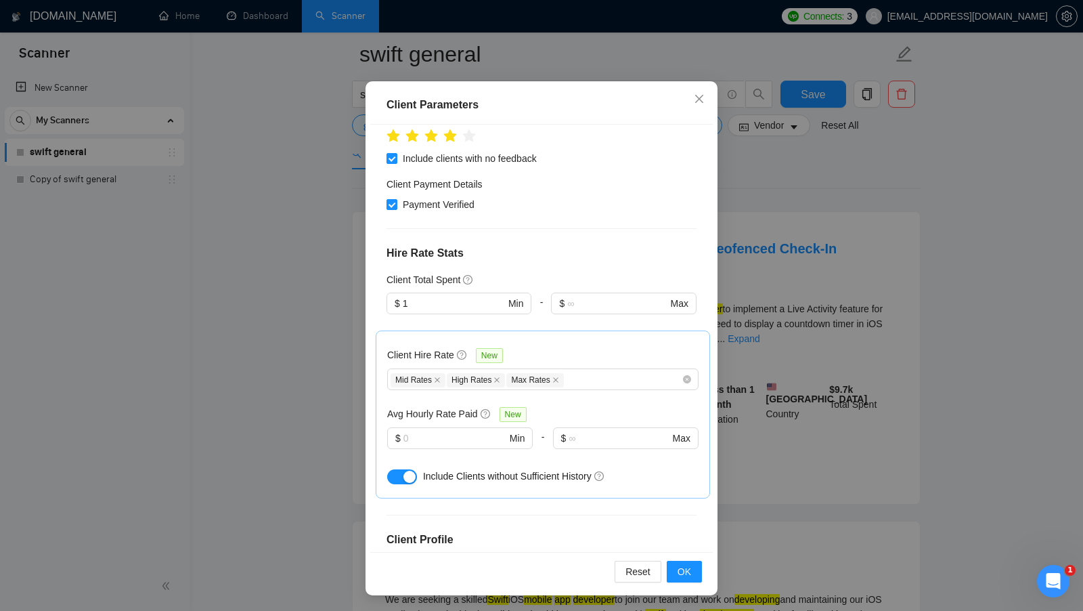
scroll to position [282, 0]
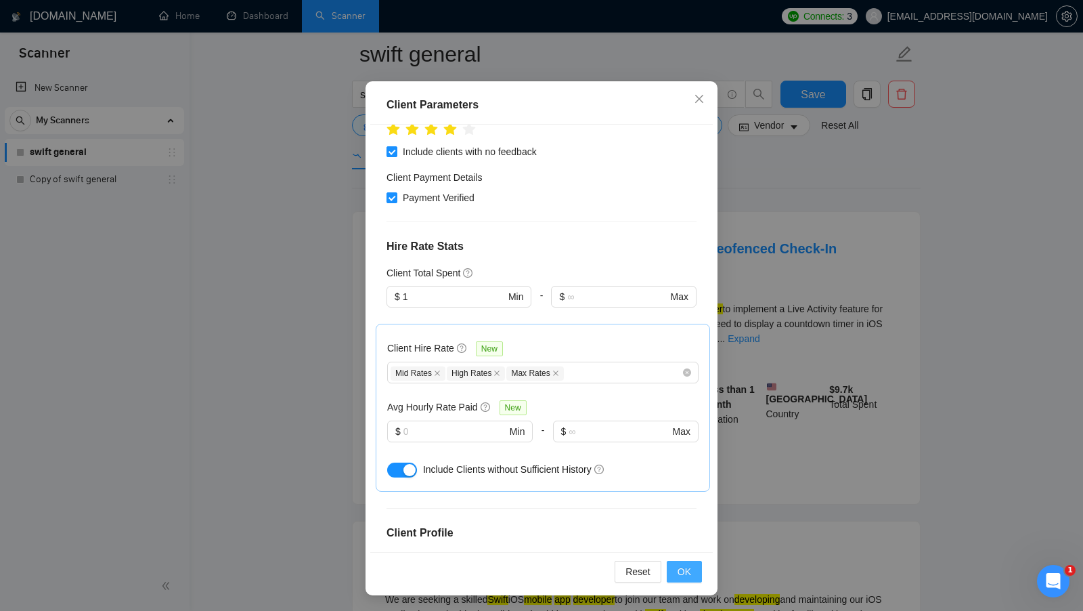
click at [676, 567] on button "OK" at bounding box center [684, 571] width 35 height 22
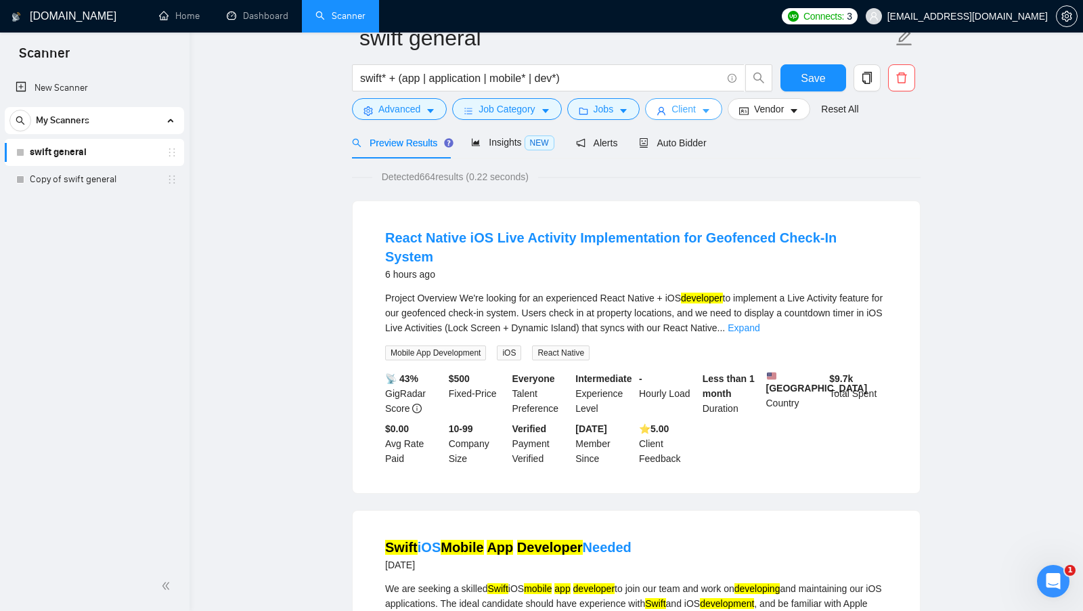
scroll to position [0, 0]
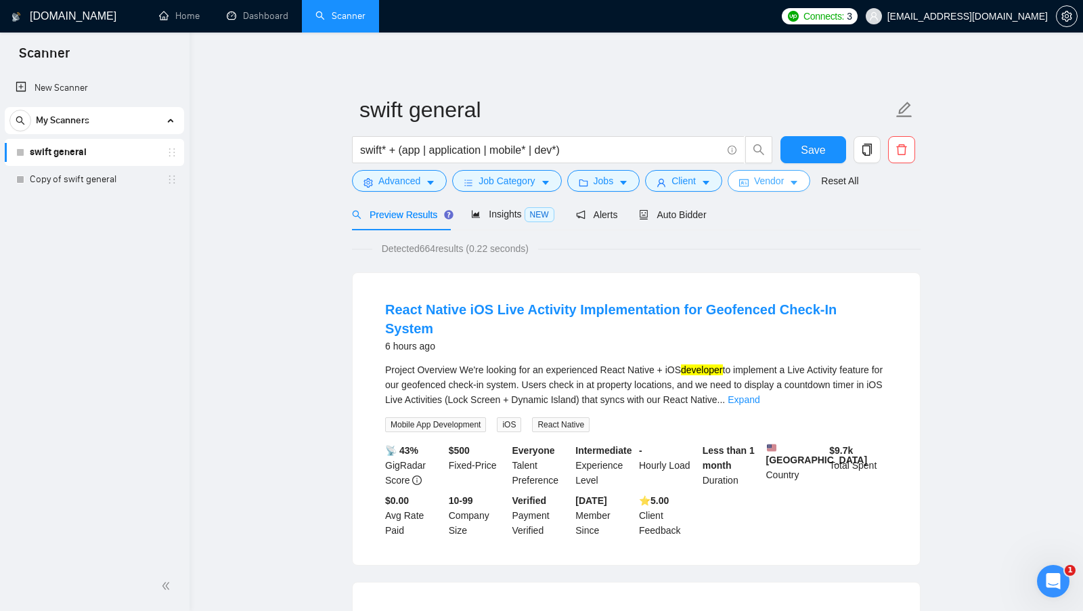
click at [793, 188] on button "Vendor" at bounding box center [769, 181] width 83 height 22
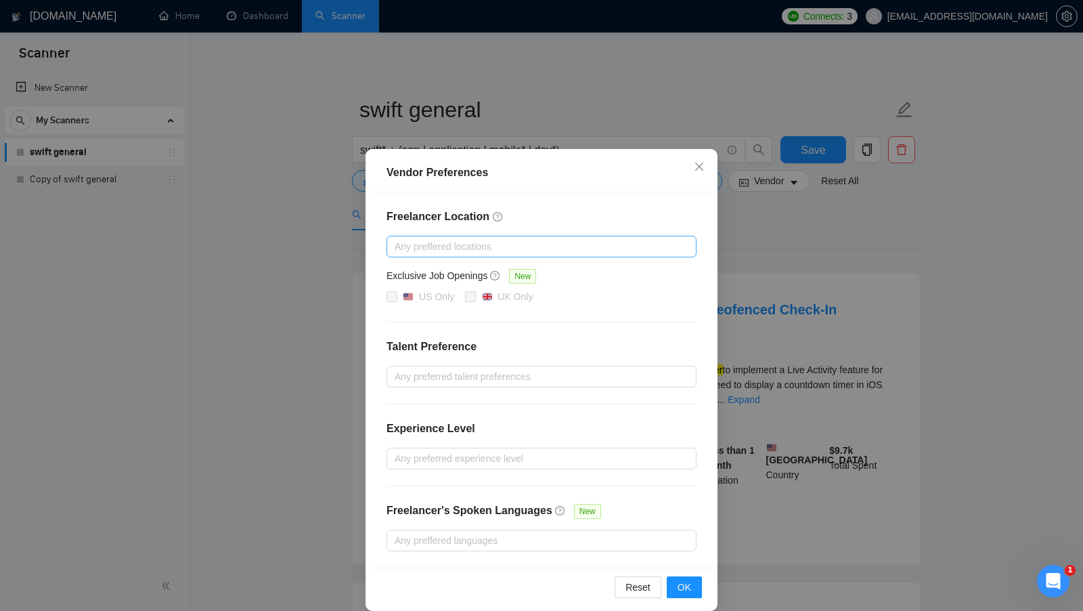
click at [483, 246] on div at bounding box center [535, 246] width 290 height 16
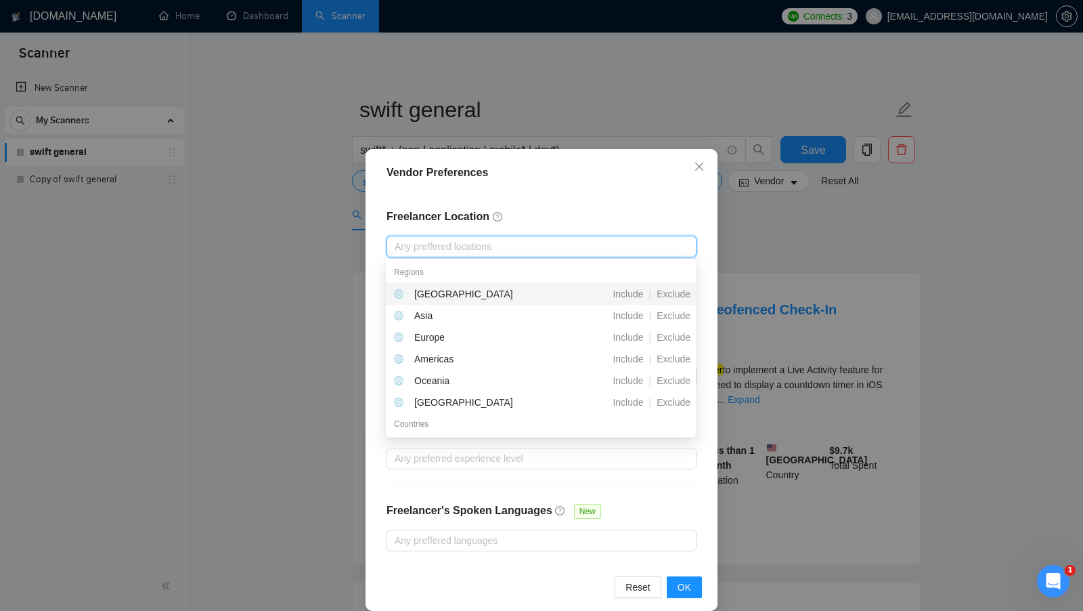
click at [540, 227] on div "Freelancer Location Any preffered locations Exclusive Job Openings New US Only …" at bounding box center [541, 379] width 343 height 375
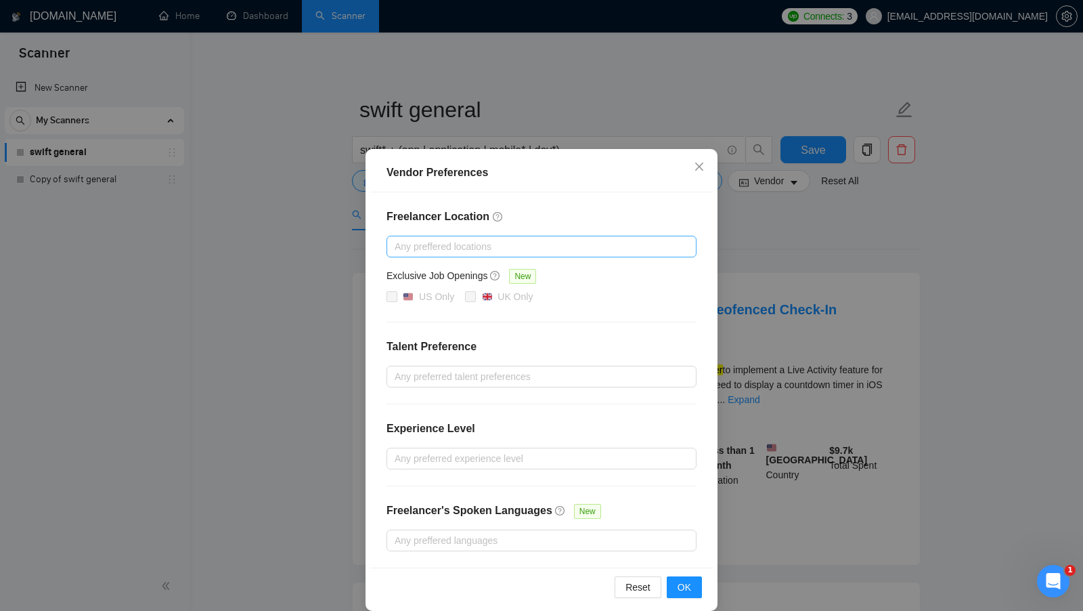
click at [538, 250] on div at bounding box center [535, 246] width 290 height 16
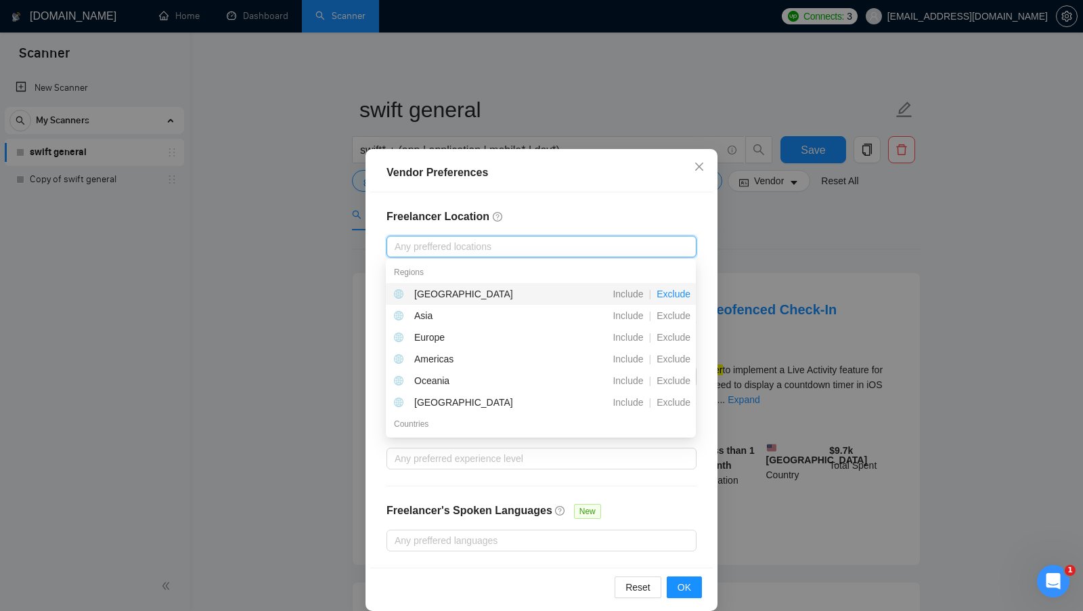
click at [677, 294] on span "Exclude" at bounding box center [673, 293] width 45 height 11
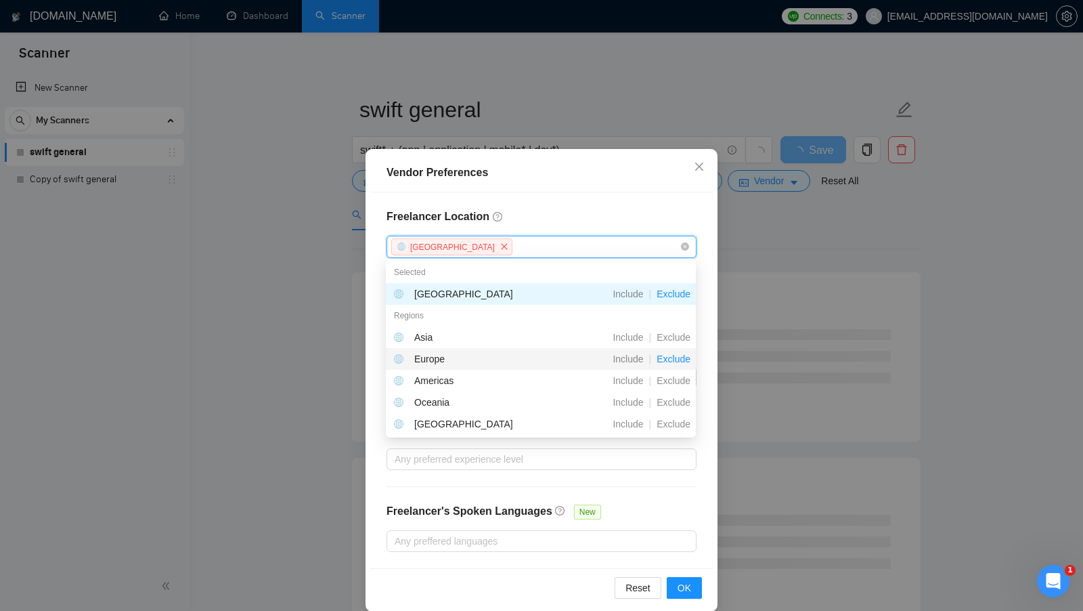
click at [665, 359] on span "Exclude" at bounding box center [673, 358] width 45 height 11
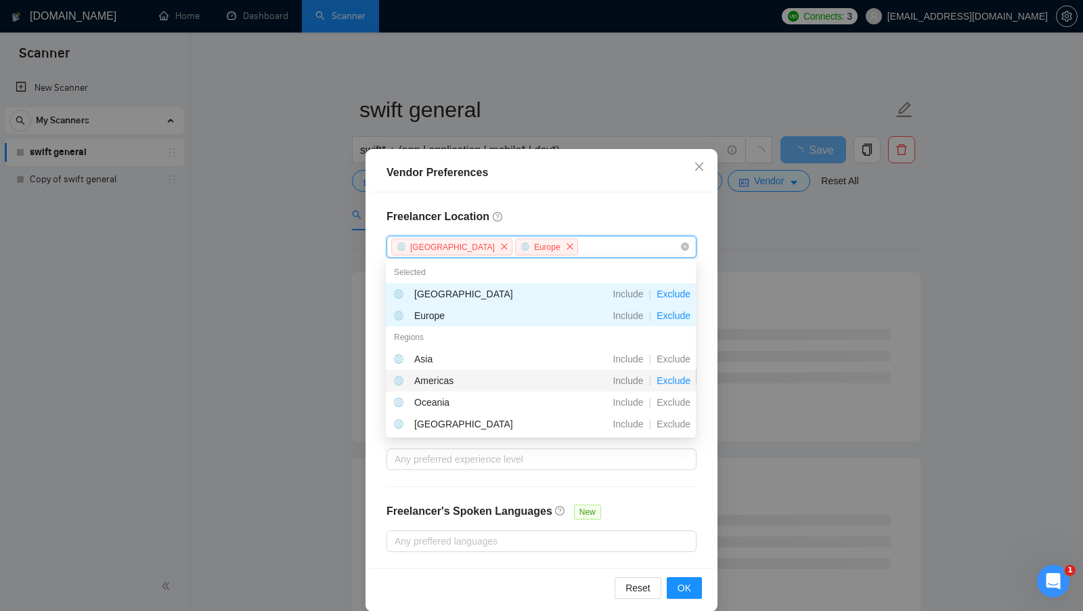
click at [678, 377] on span "Exclude" at bounding box center [673, 380] width 45 height 11
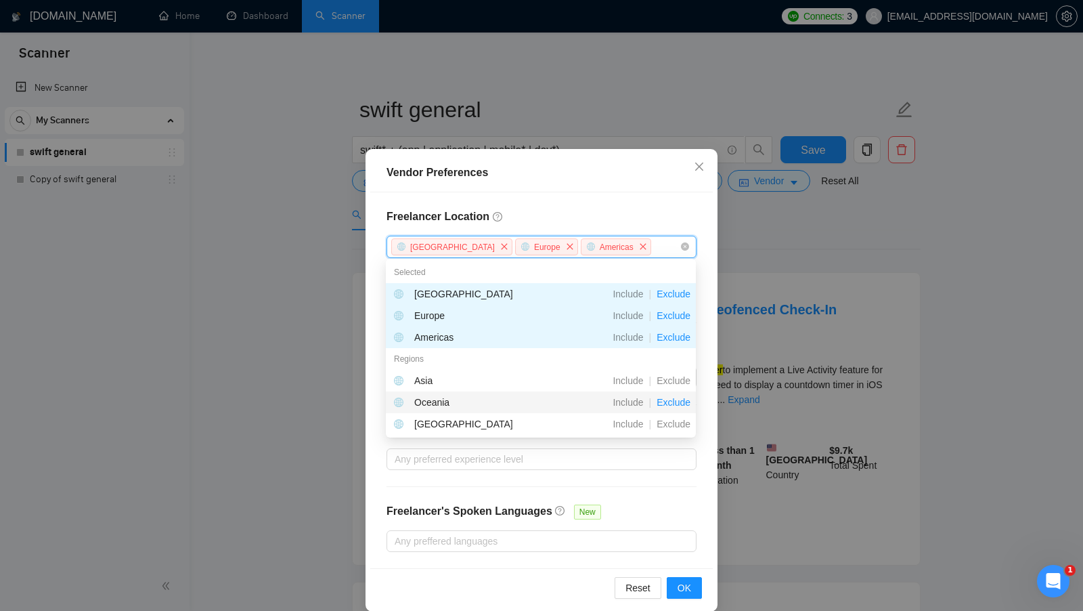
click at [674, 401] on span "Exclude" at bounding box center [673, 402] width 45 height 11
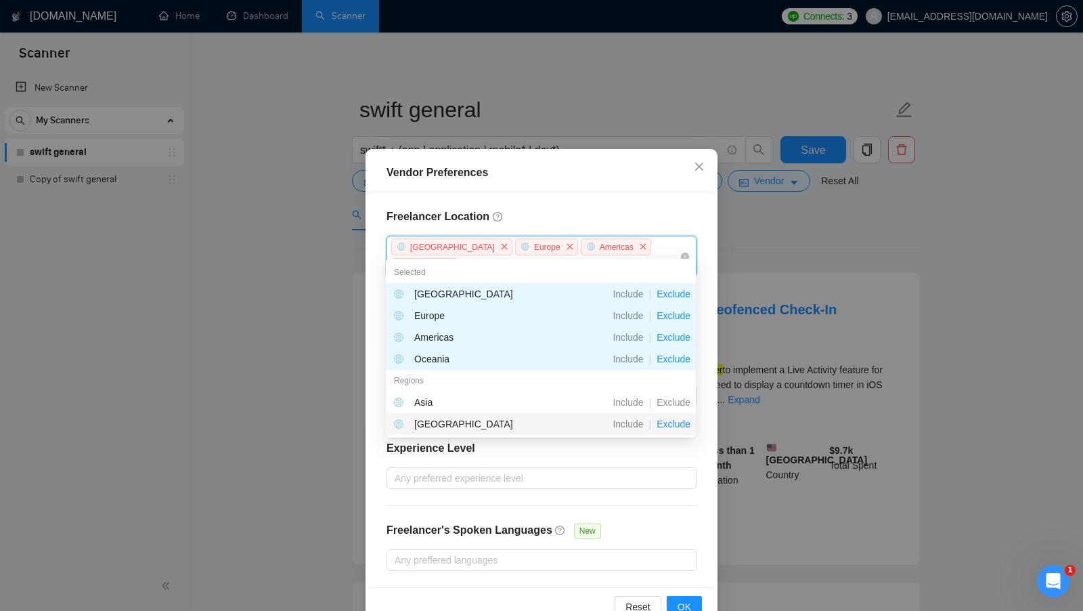
click at [674, 421] on span "Exclude" at bounding box center [673, 423] width 45 height 11
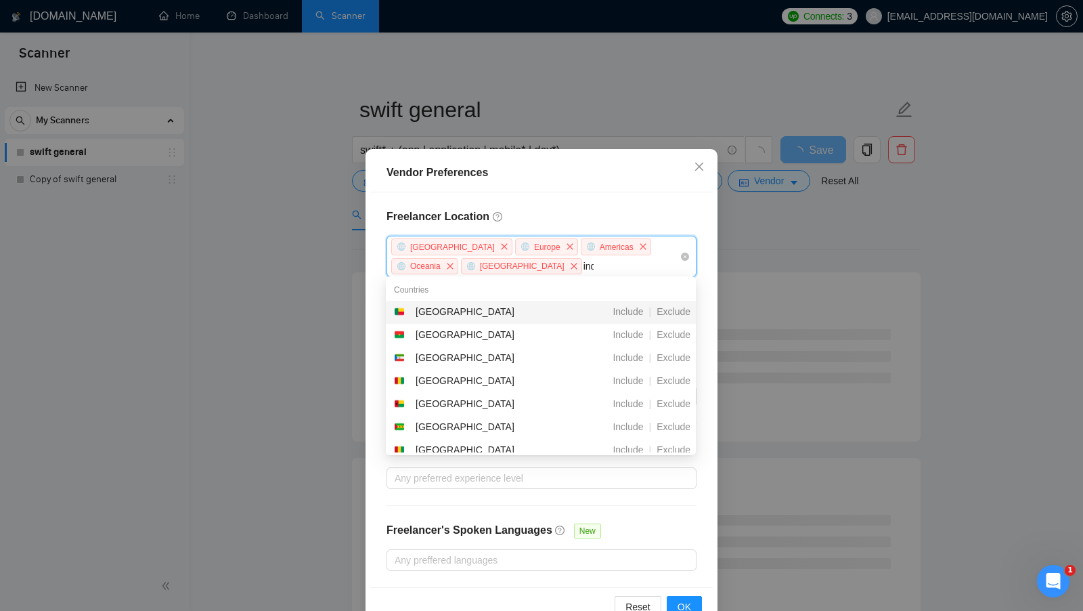
type input "indi"
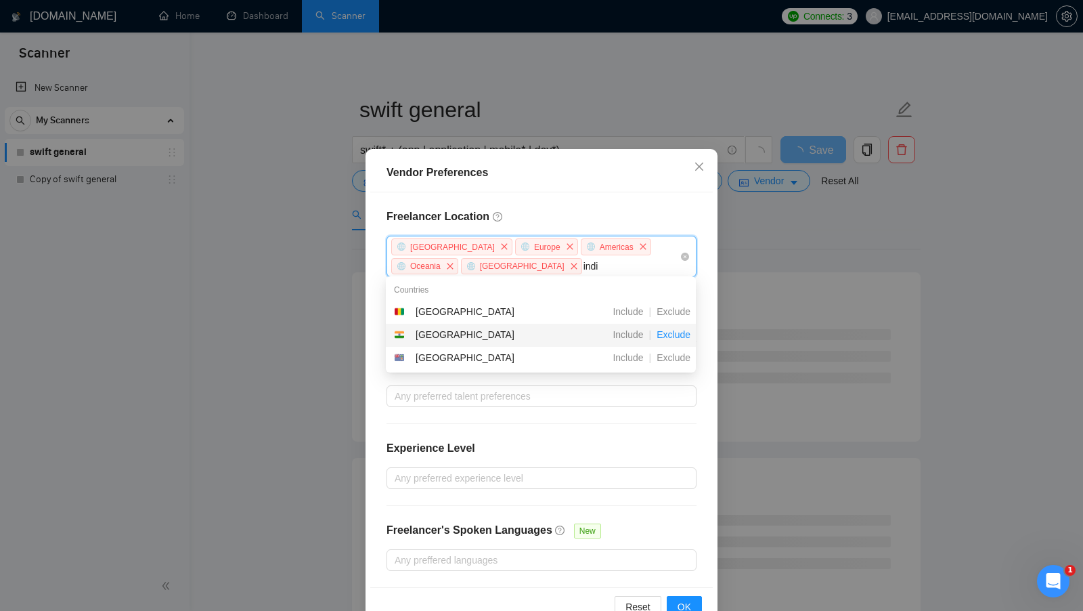
click at [679, 338] on span "Exclude" at bounding box center [673, 334] width 45 height 11
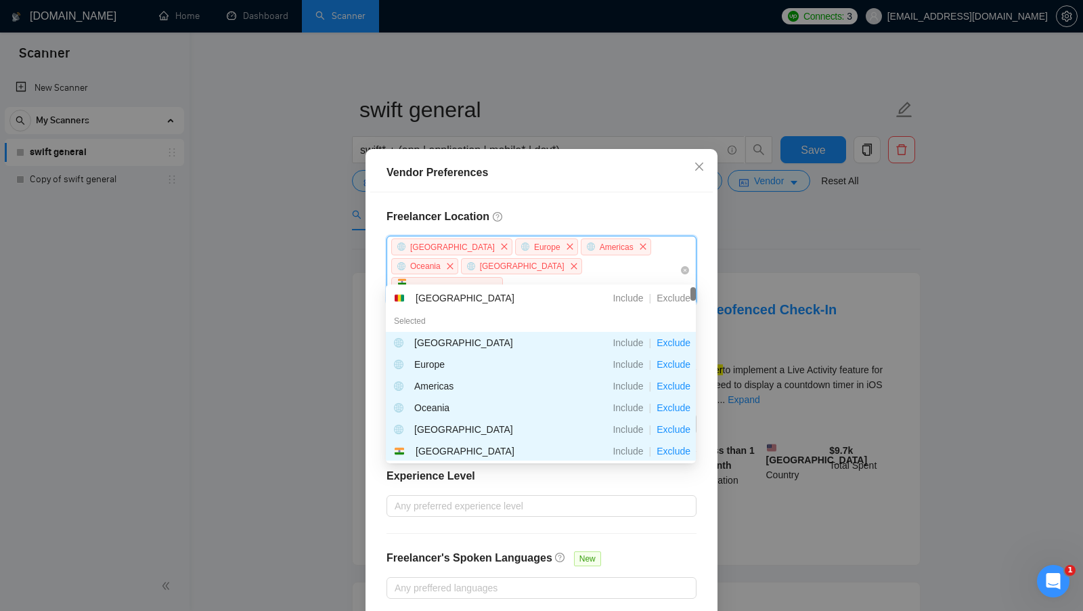
click at [580, 232] on div "Freelancer Location Africa Europe Americas Oceania Antarctica India Exclusive J…" at bounding box center [541, 403] width 343 height 422
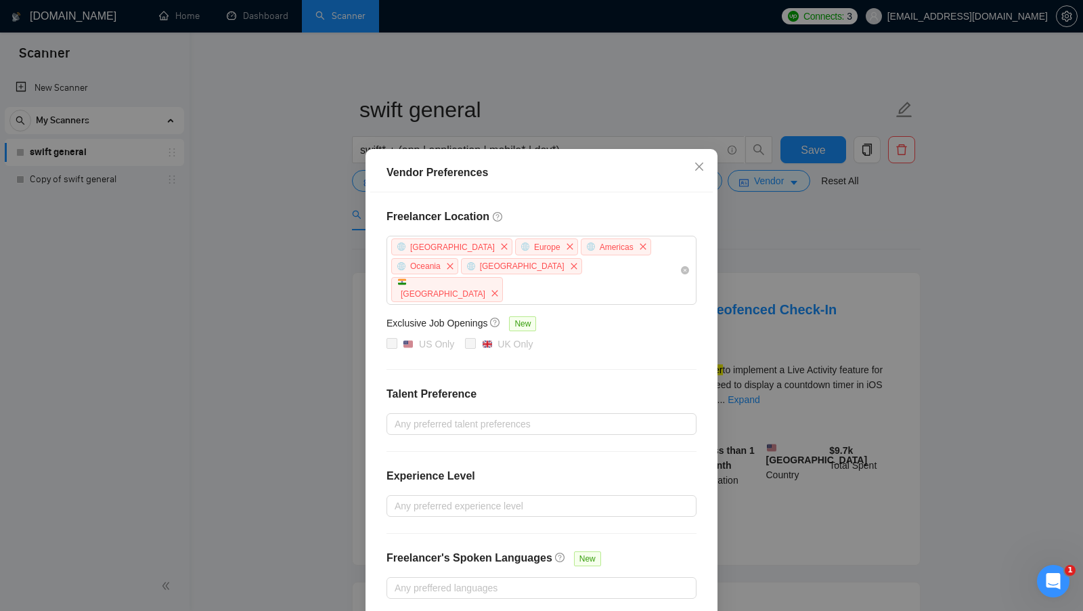
click at [589, 315] on div "Exclusive Job Openings New" at bounding box center [542, 325] width 310 height 21
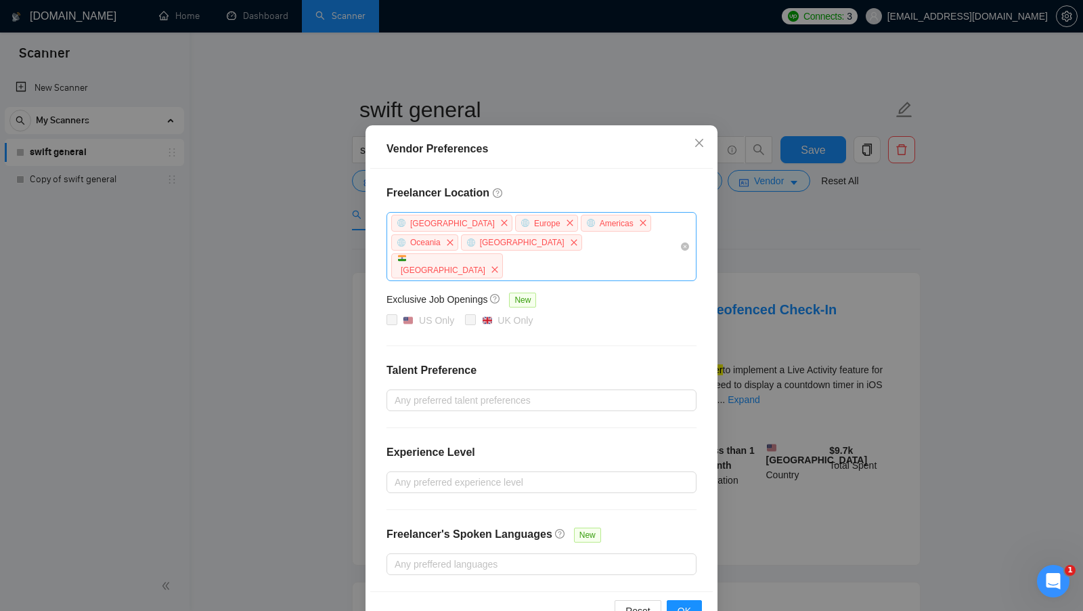
scroll to position [24, 0]
click at [567, 243] on div "Africa Europe Americas Oceania Antarctica India" at bounding box center [535, 246] width 290 height 66
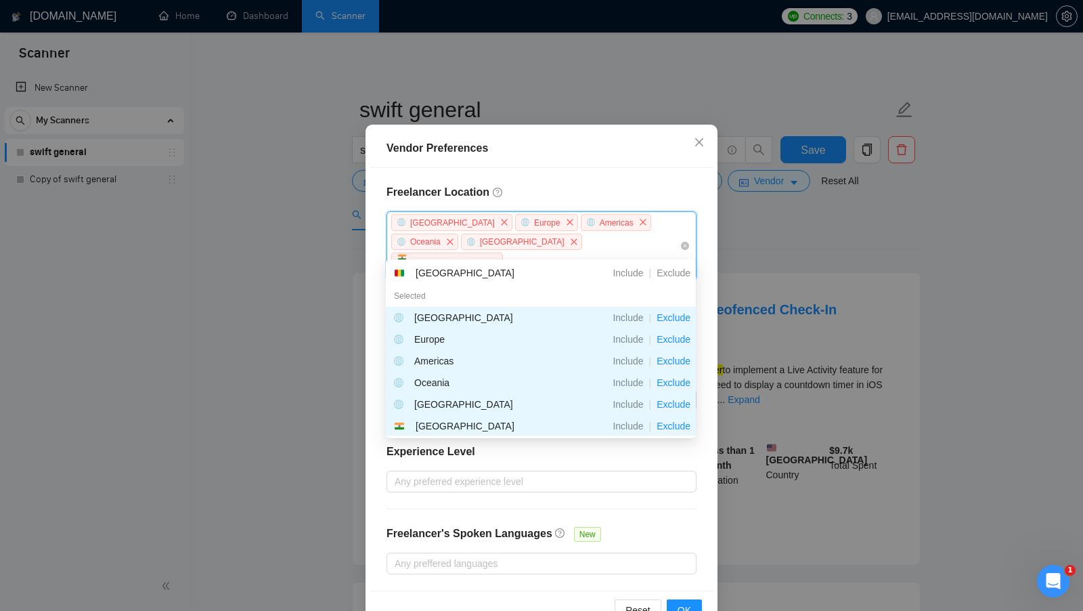
click at [643, 206] on div "Freelancer Location Africa Europe Americas Oceania Antarctica India Exclusive J…" at bounding box center [541, 379] width 343 height 422
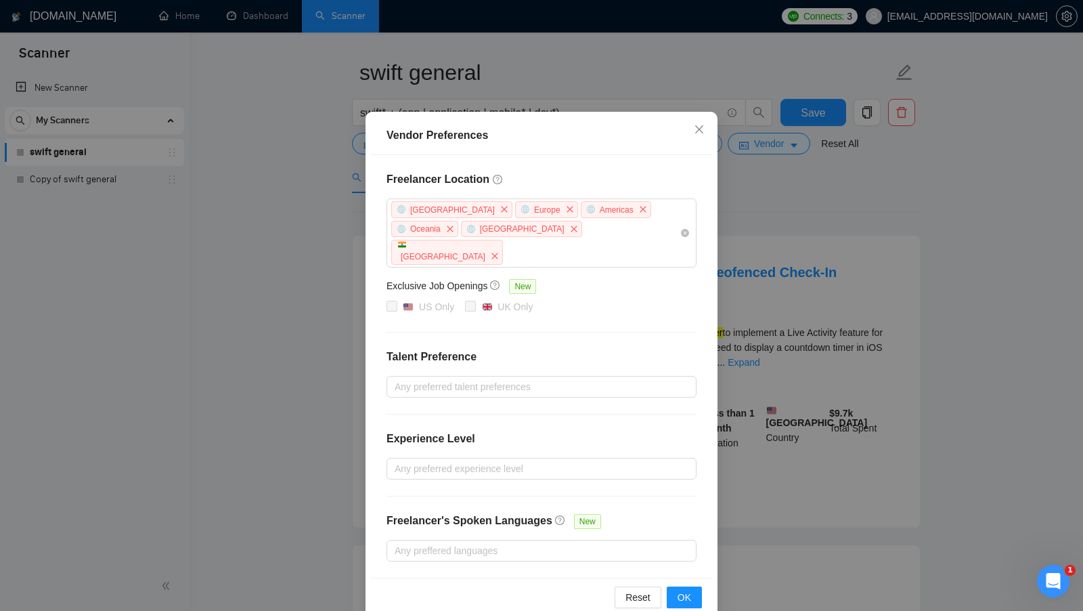
scroll to position [42, 0]
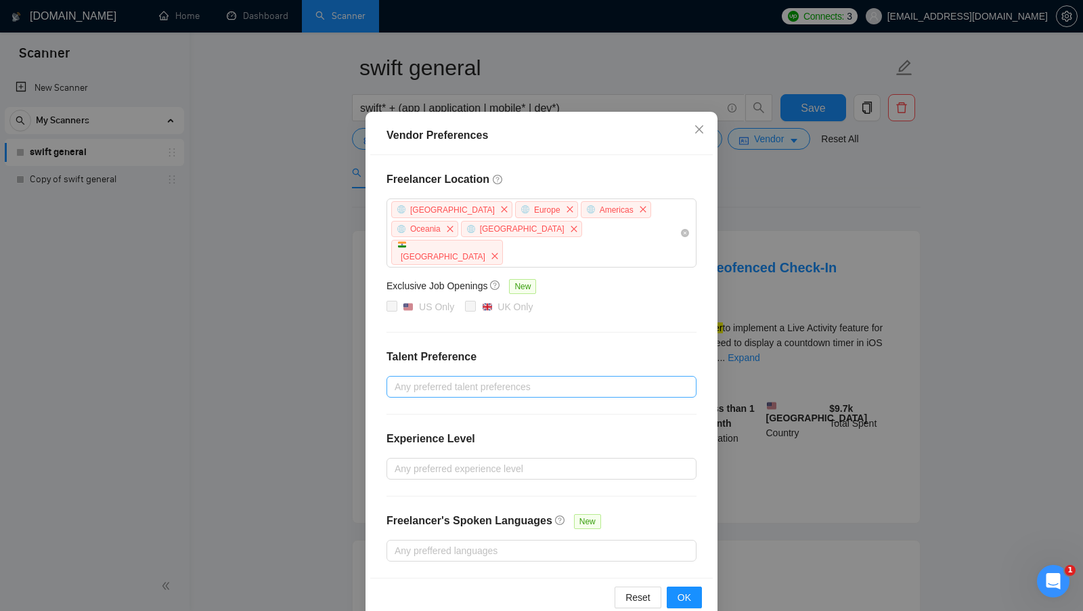
click at [596, 378] on div at bounding box center [535, 386] width 290 height 16
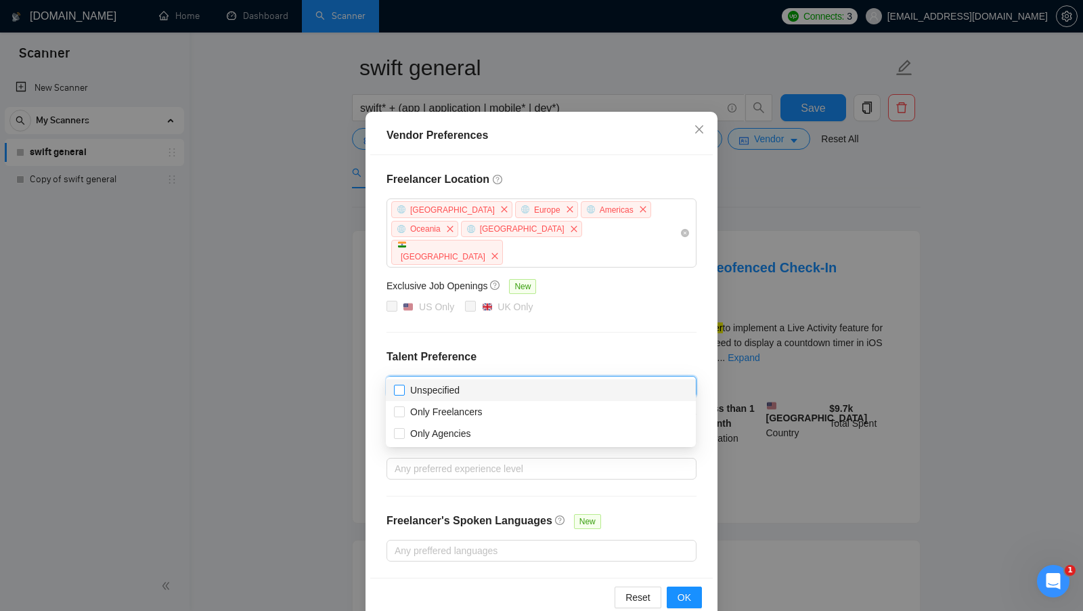
click at [401, 393] on input "Unspecified" at bounding box center [398, 388] width 9 height 9
checkbox input "true"
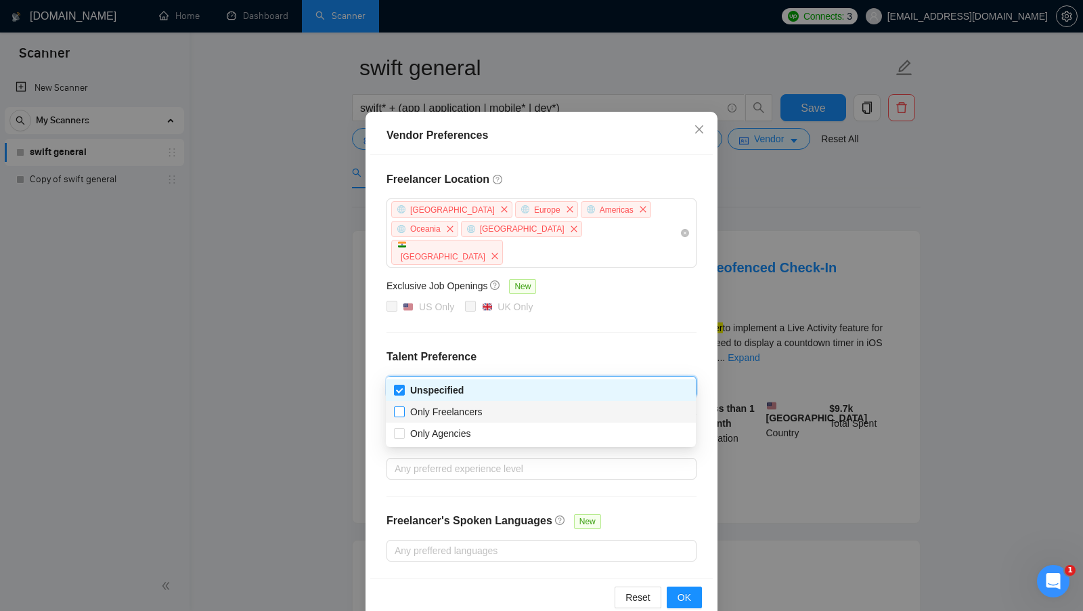
click at [398, 410] on input "Only Freelancers" at bounding box center [398, 410] width 9 height 9
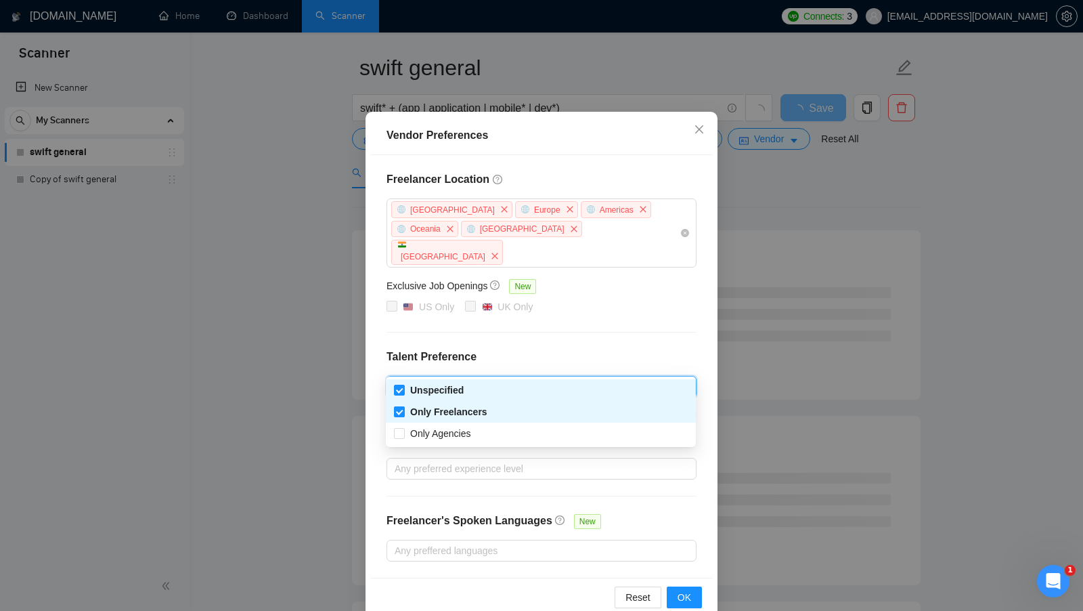
click at [398, 410] on input "Only Freelancers" at bounding box center [398, 410] width 9 height 9
checkbox input "false"
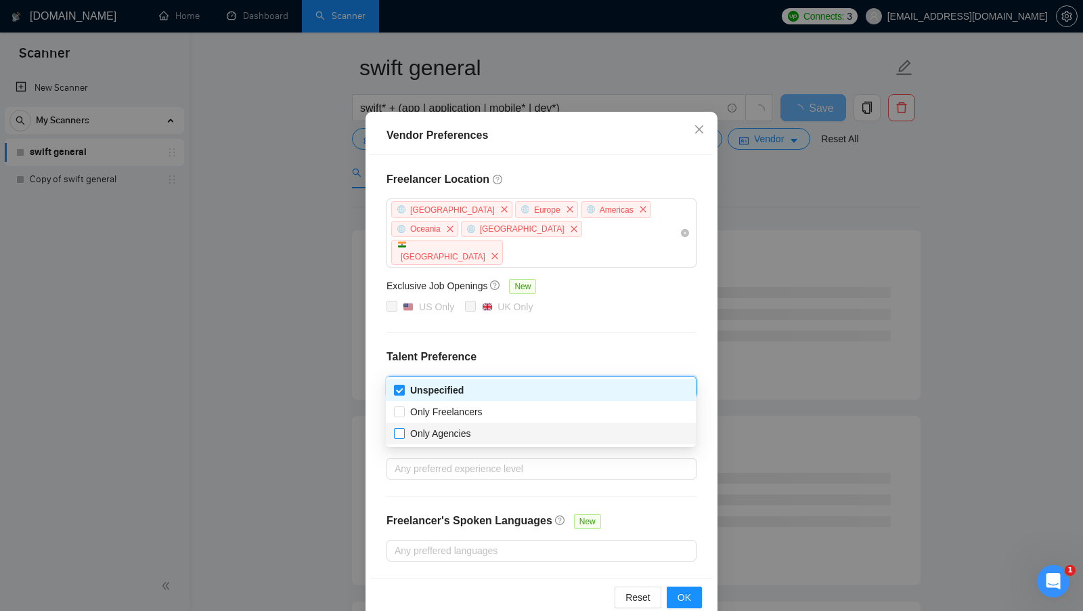
click at [398, 431] on input "Only Agencies" at bounding box center [398, 432] width 9 height 9
checkbox input "true"
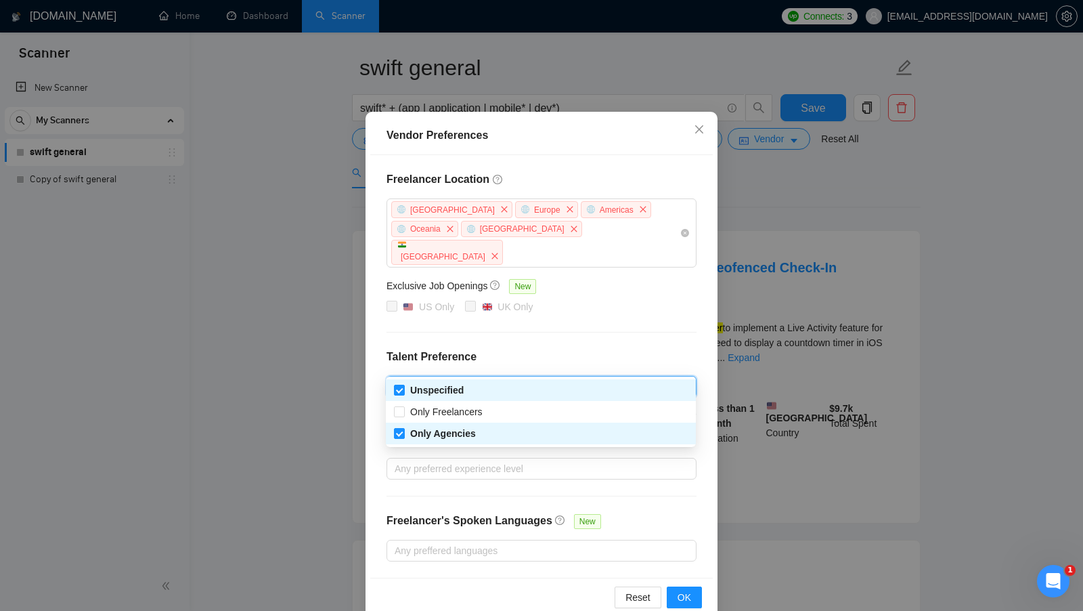
checkbox input "false"
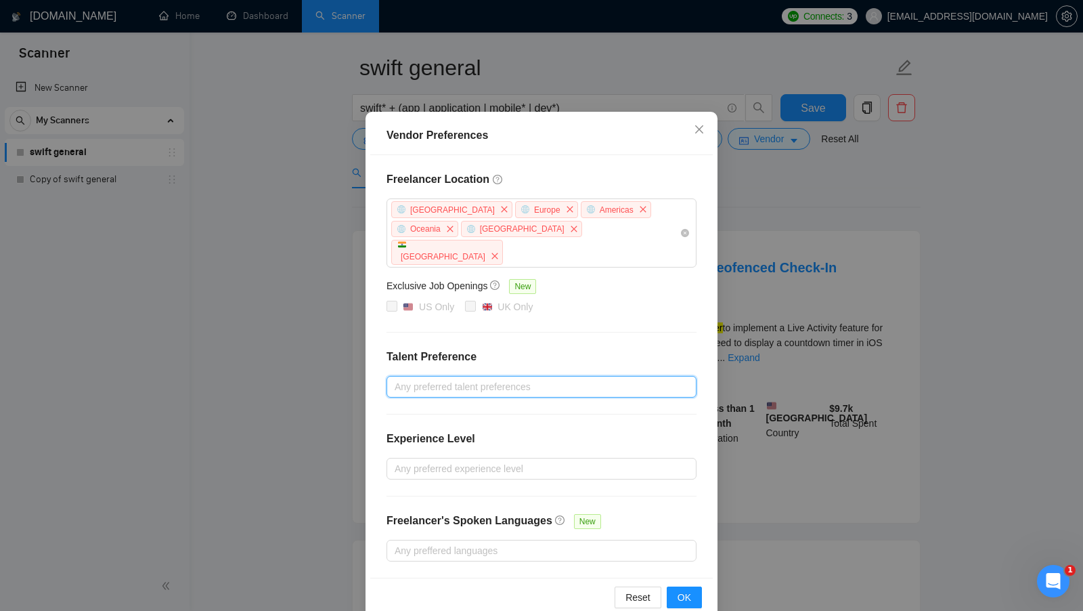
click at [618, 321] on div "Freelancer Location Africa Europe Americas Oceania Antarctica India Exclusive J…" at bounding box center [541, 366] width 343 height 422
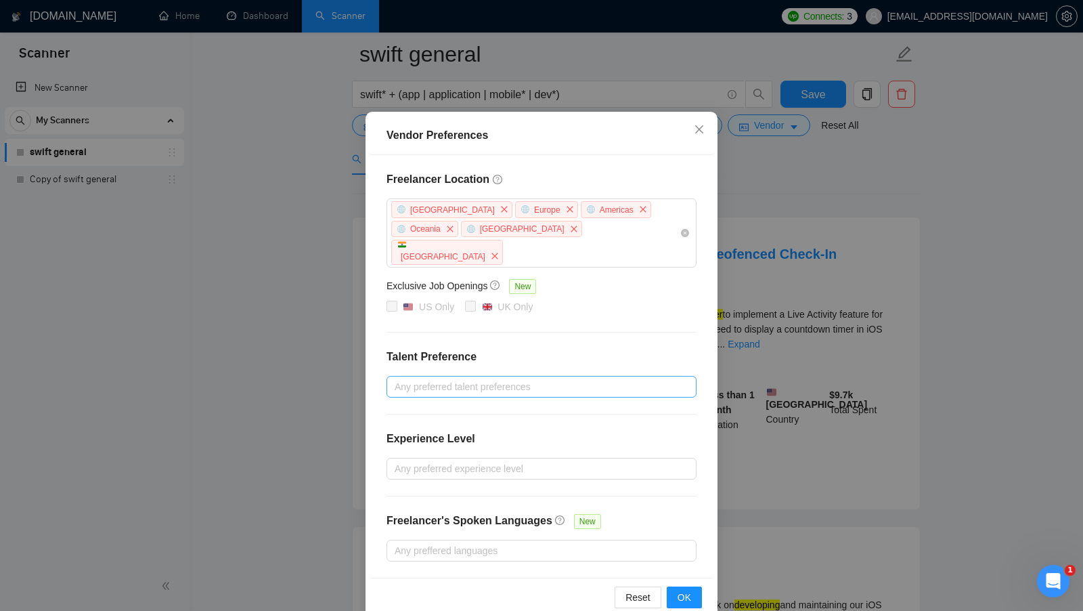
scroll to position [56, 0]
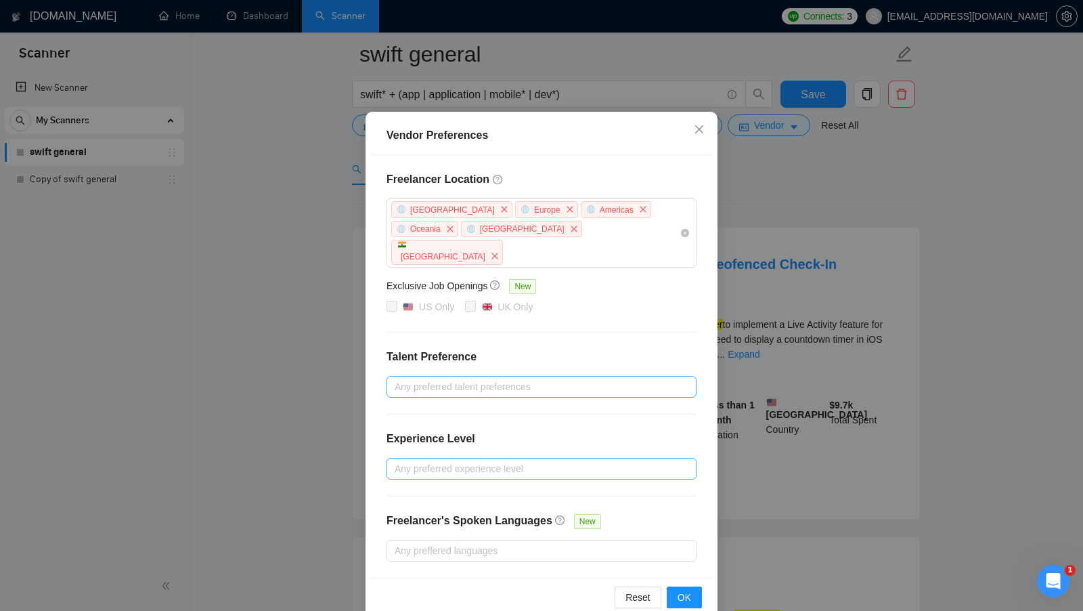
click at [490, 460] on div at bounding box center [535, 468] width 290 height 16
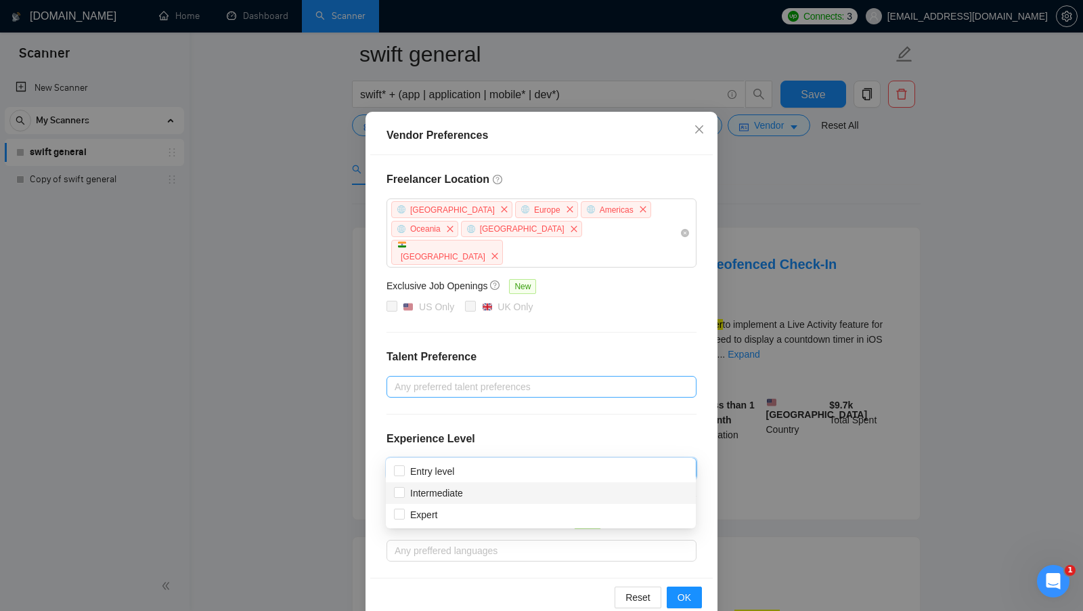
click at [507, 497] on div "Intermediate" at bounding box center [541, 492] width 294 height 15
checkbox input "true"
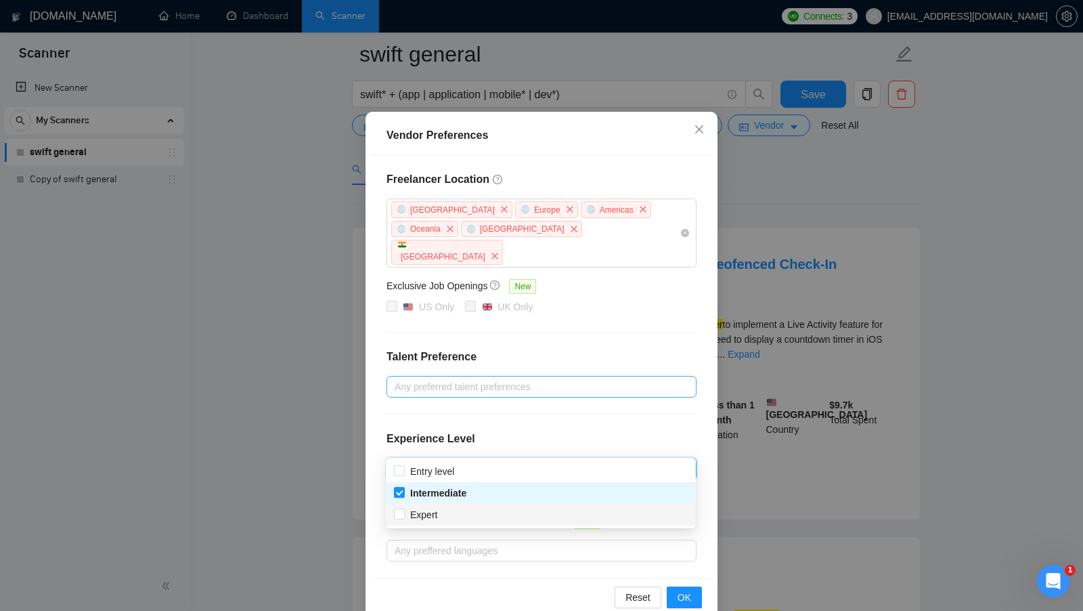
click at [467, 516] on div "Expert" at bounding box center [541, 514] width 294 height 15
checkbox input "true"
click at [634, 388] on div "Freelancer Location Africa Europe Americas Oceania Antarctica India Exclusive J…" at bounding box center [541, 366] width 343 height 422
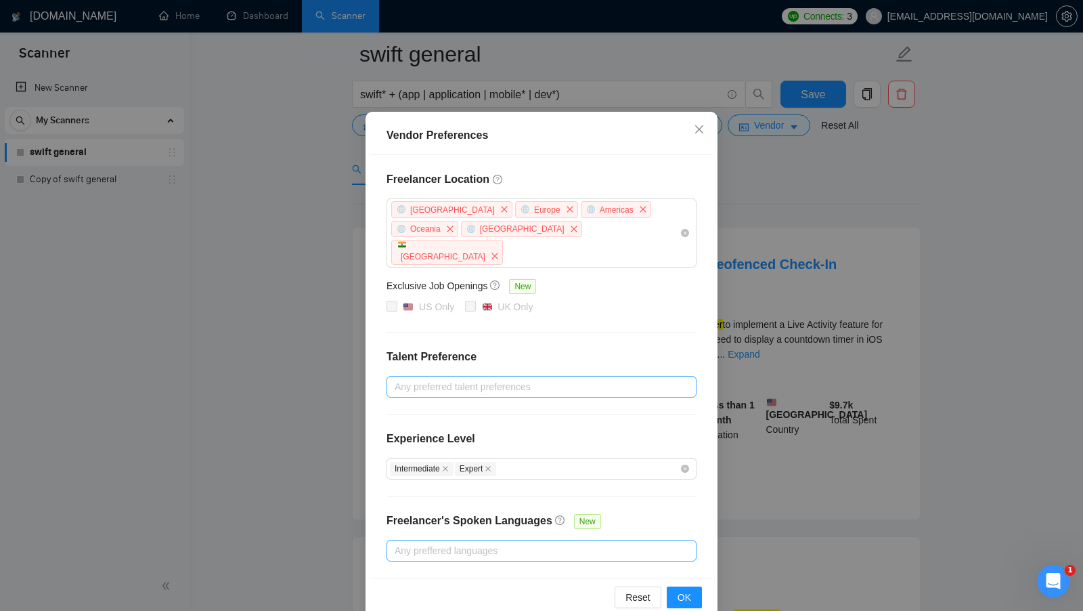
click at [588, 542] on div at bounding box center [535, 550] width 290 height 16
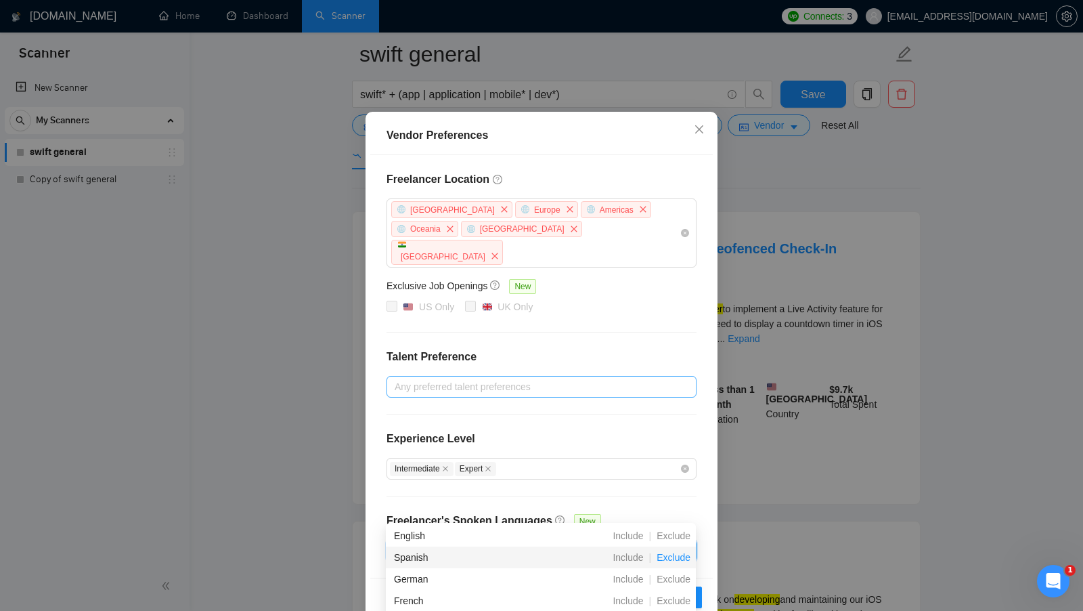
scroll to position [28, 0]
click at [671, 575] on span "Exclude" at bounding box center [673, 573] width 45 height 11
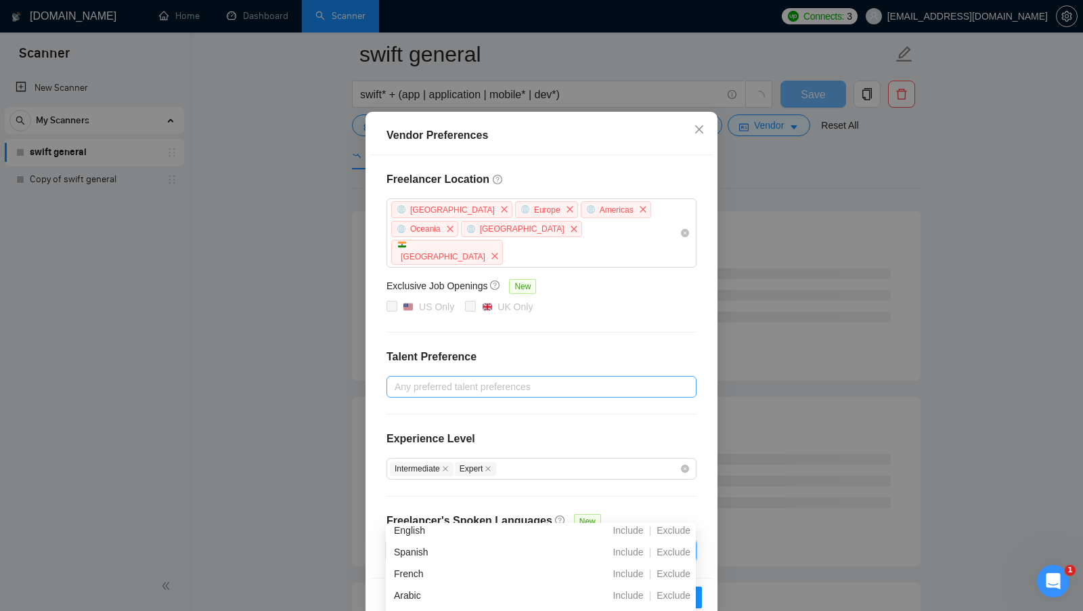
scroll to position [70, 0]
click at [667, 569] on span "Exclude" at bounding box center [673, 569] width 45 height 11
click at [669, 499] on div "Freelancer Location Africa Europe Americas Oceania Antarctica India Exclusive J…" at bounding box center [541, 366] width 343 height 422
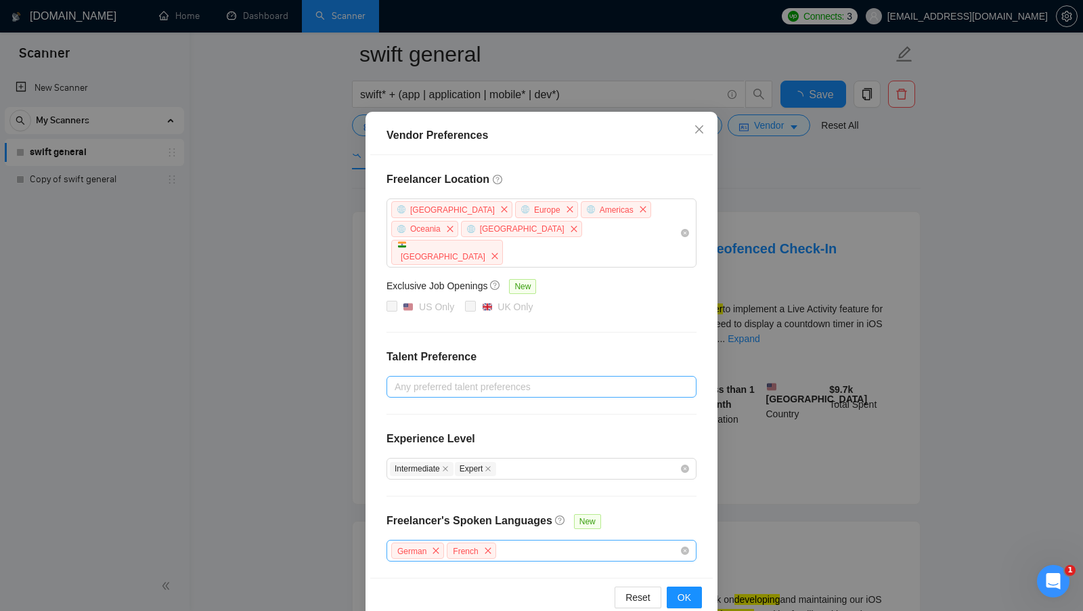
click at [597, 541] on div "German French" at bounding box center [535, 551] width 290 height 20
click at [632, 564] on span "Include" at bounding box center [627, 563] width 41 height 11
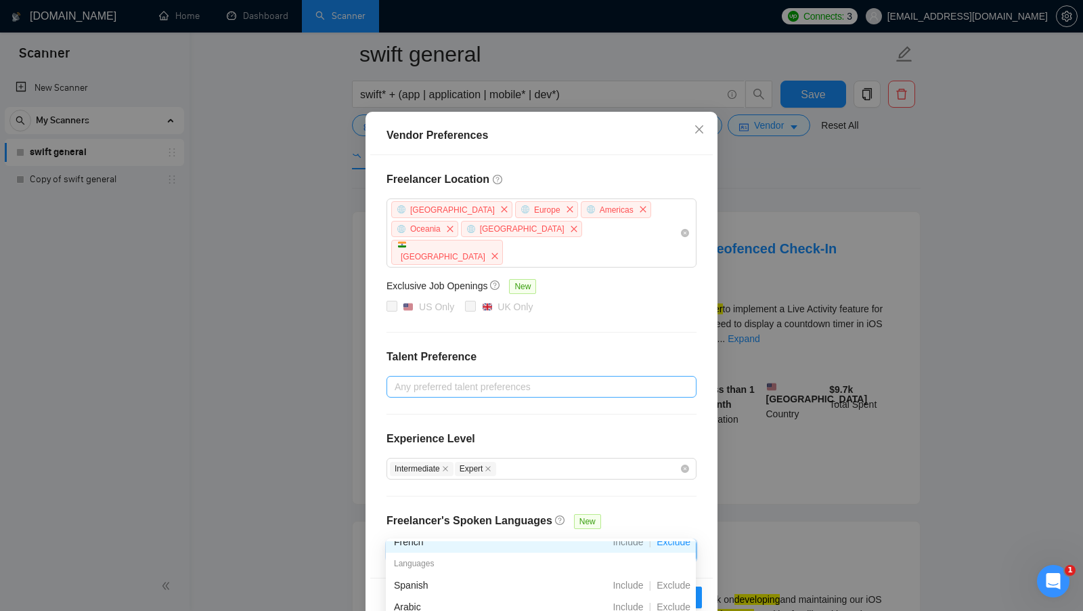
click at [653, 502] on div "Freelancer Location Africa Europe Americas Oceania Antarctica India Exclusive J…" at bounding box center [541, 366] width 343 height 422
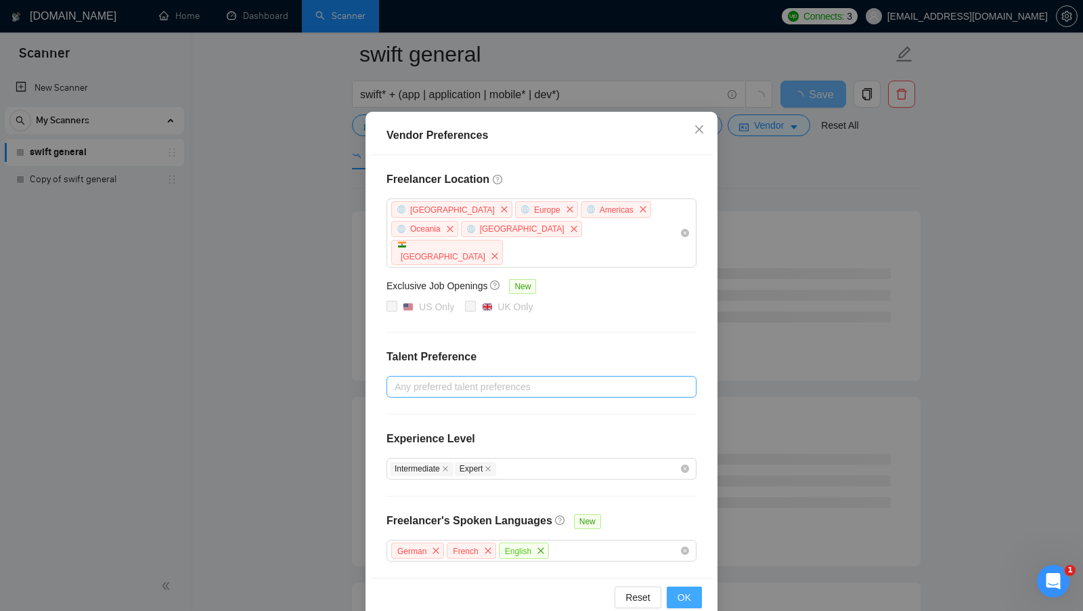
click at [672, 586] on button "OK" at bounding box center [684, 597] width 35 height 22
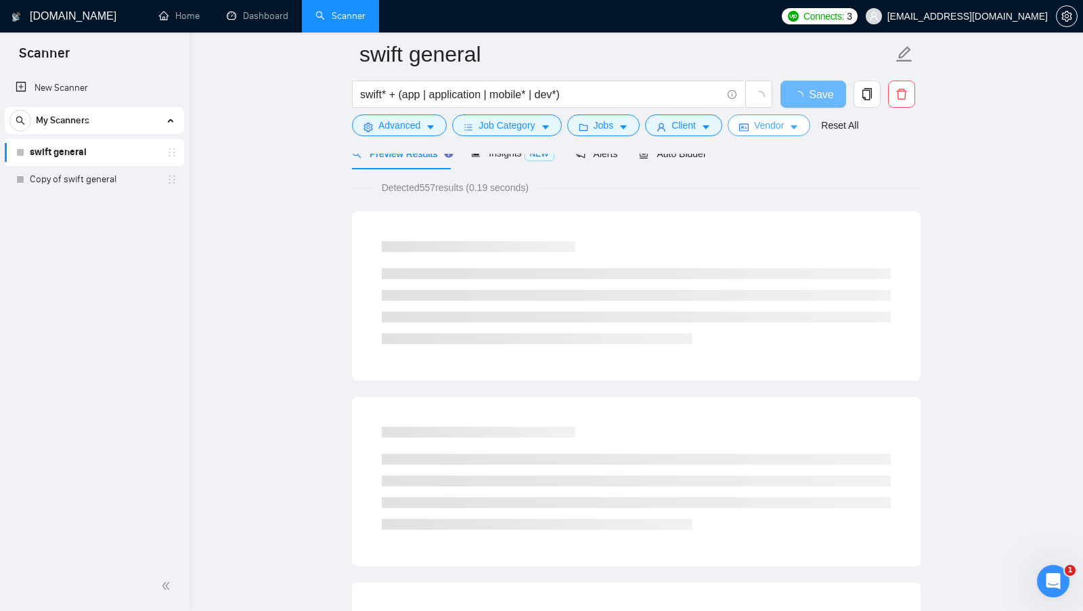
scroll to position [0, 0]
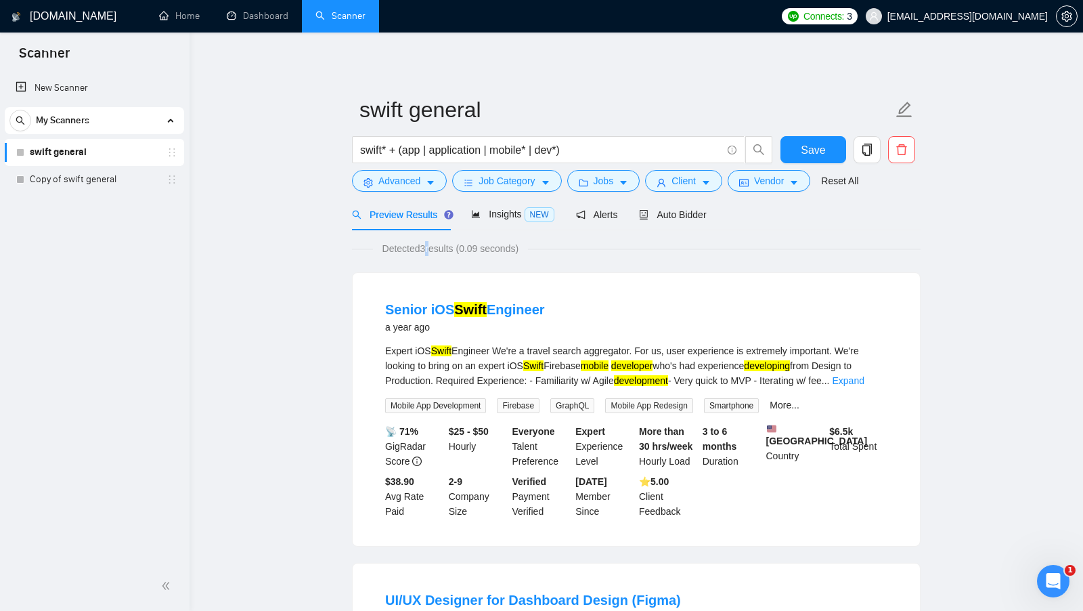
drag, startPoint x: 424, startPoint y: 249, endPoint x: 431, endPoint y: 249, distance: 7.4
click at [431, 249] on span "Detected 3 results (0.09 seconds)" at bounding box center [451, 248] width 156 height 15
drag, startPoint x: 433, startPoint y: 328, endPoint x: 378, endPoint y: 331, distance: 54.9
click at [378, 331] on li "Senior iOS Swift Engineer a year ago Expert iOS Swift Engineer We're a travel s…" at bounding box center [636, 409] width 535 height 240
click at [784, 185] on span "Vendor" at bounding box center [769, 180] width 30 height 15
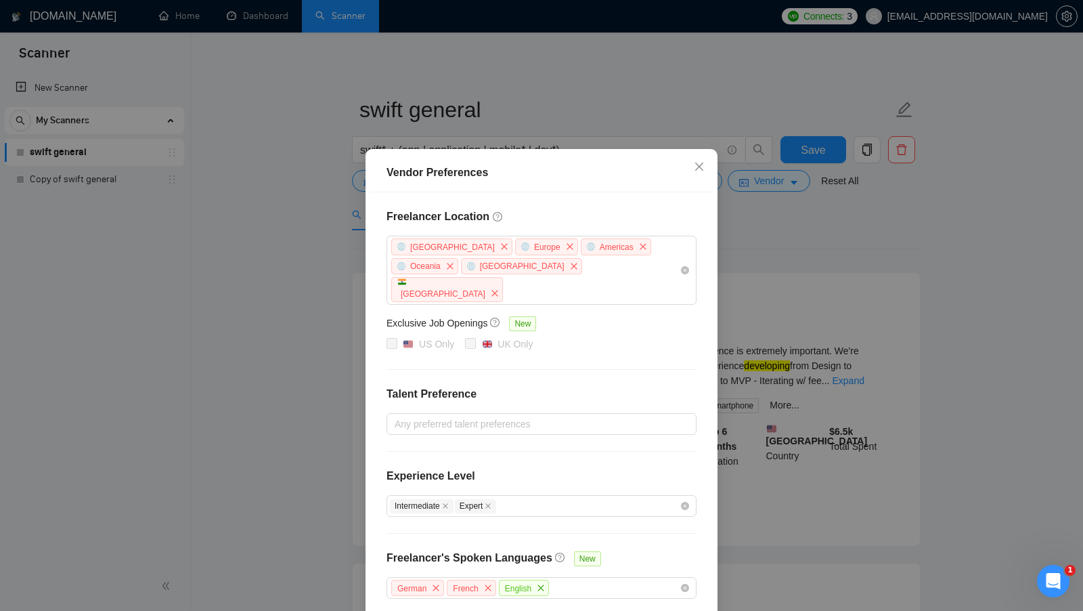
scroll to position [37, 0]
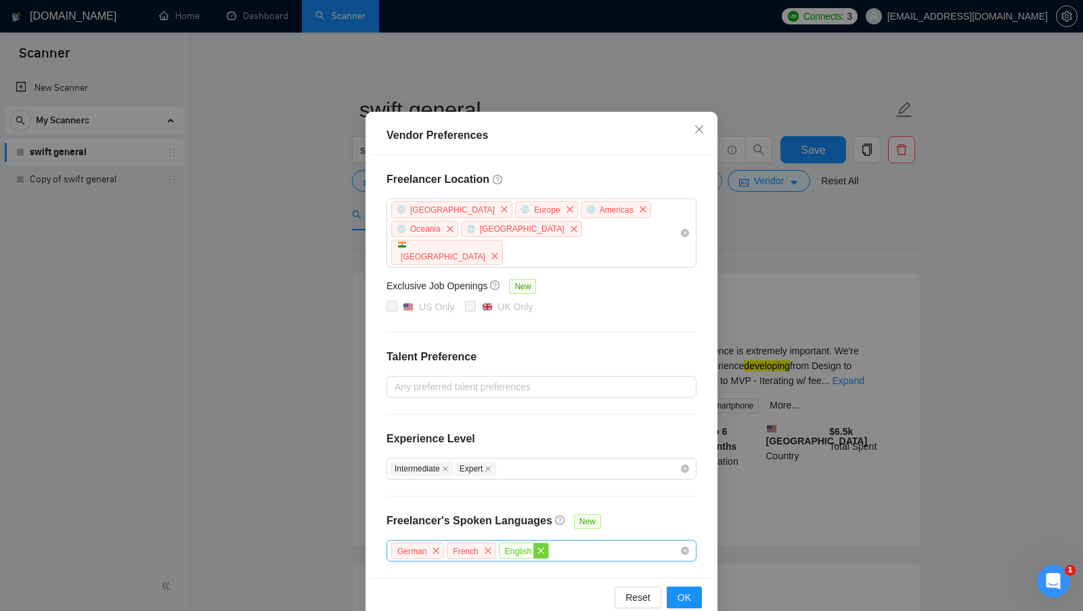
click at [537, 546] on icon "close" at bounding box center [541, 550] width 8 height 8
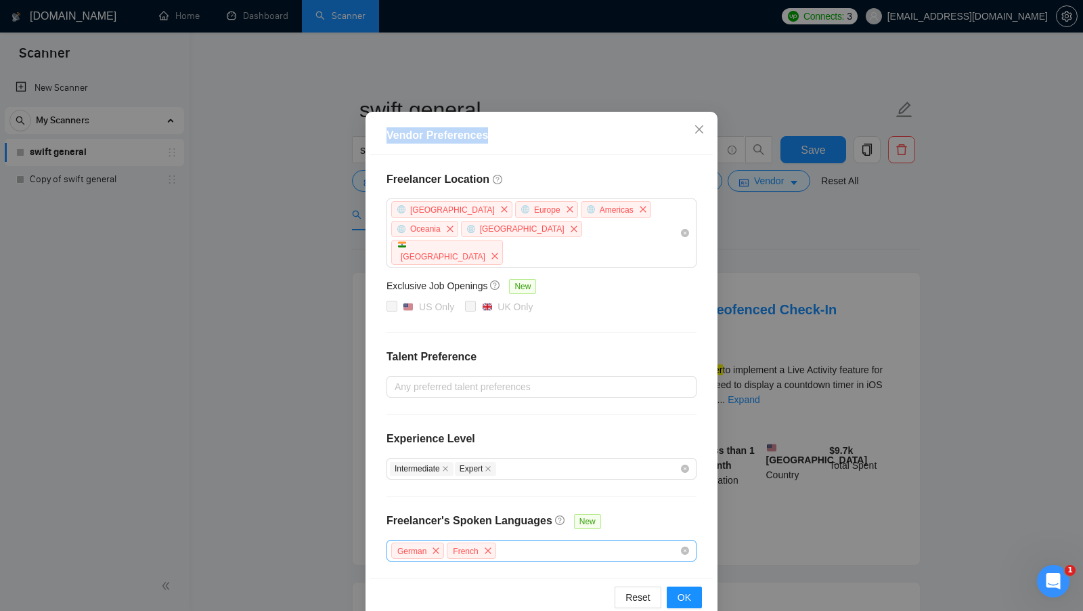
drag, startPoint x: 499, startPoint y: 141, endPoint x: 324, endPoint y: 134, distance: 175.4
click at [324, 134] on div "Vendor Preferences Freelancer Location Africa Europe Americas Oceania Antarctic…" at bounding box center [541, 305] width 1083 height 611
click at [506, 141] on div "Vendor Preferences" at bounding box center [542, 135] width 310 height 16
click at [696, 586] on button "OK" at bounding box center [684, 597] width 35 height 22
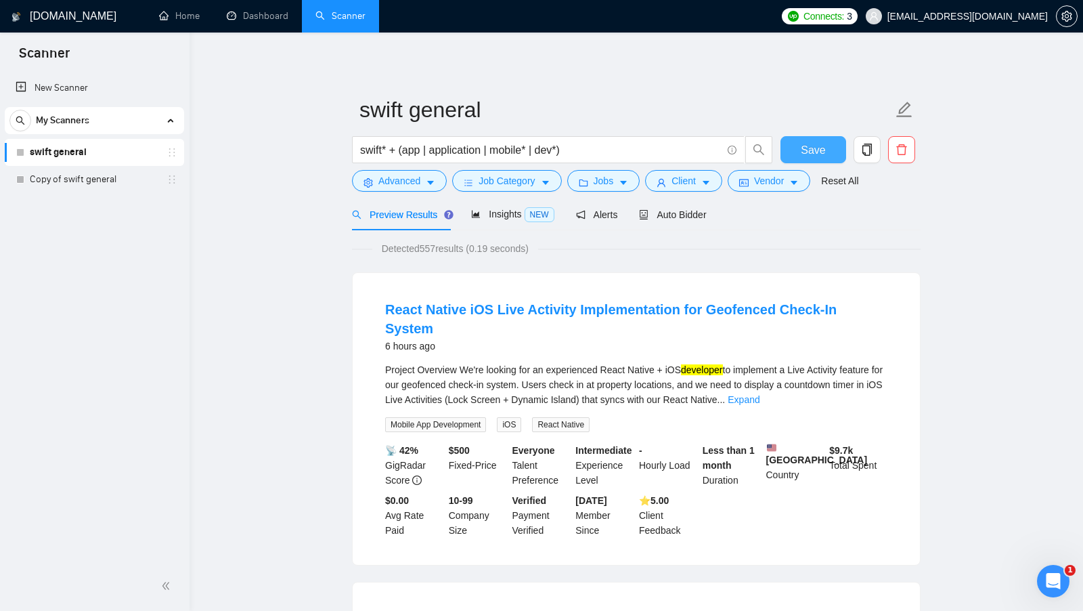
click at [822, 146] on span "Save" at bounding box center [813, 149] width 24 height 17
click at [437, 248] on span "Detected 557 results (0.19 seconds)" at bounding box center [455, 248] width 166 height 15
click at [520, 211] on span "Insights NEW" at bounding box center [512, 213] width 83 height 11
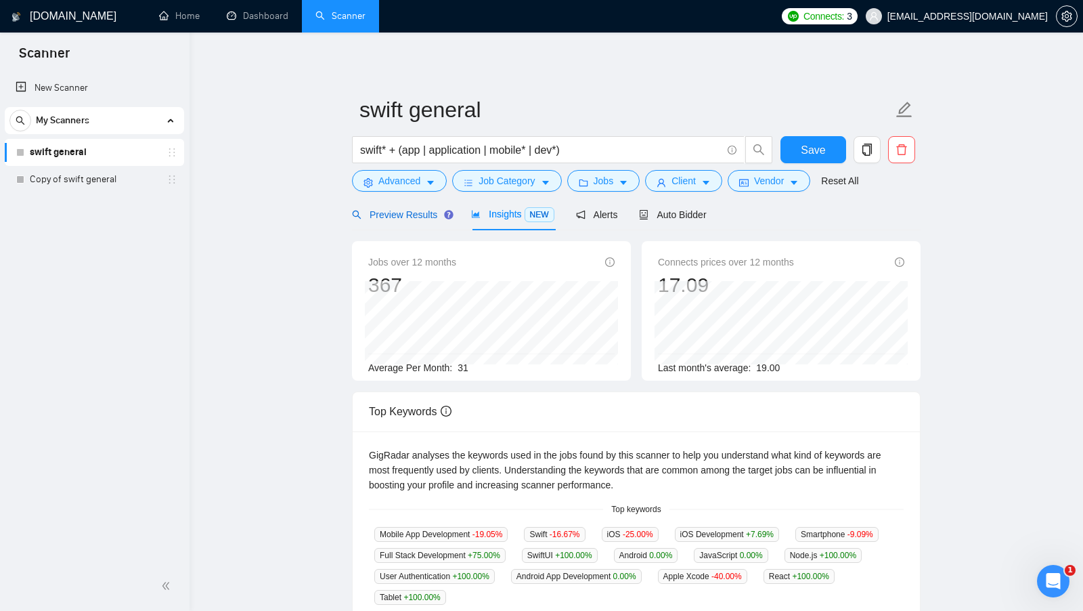
click at [419, 219] on span "Preview Results" at bounding box center [400, 214] width 97 height 11
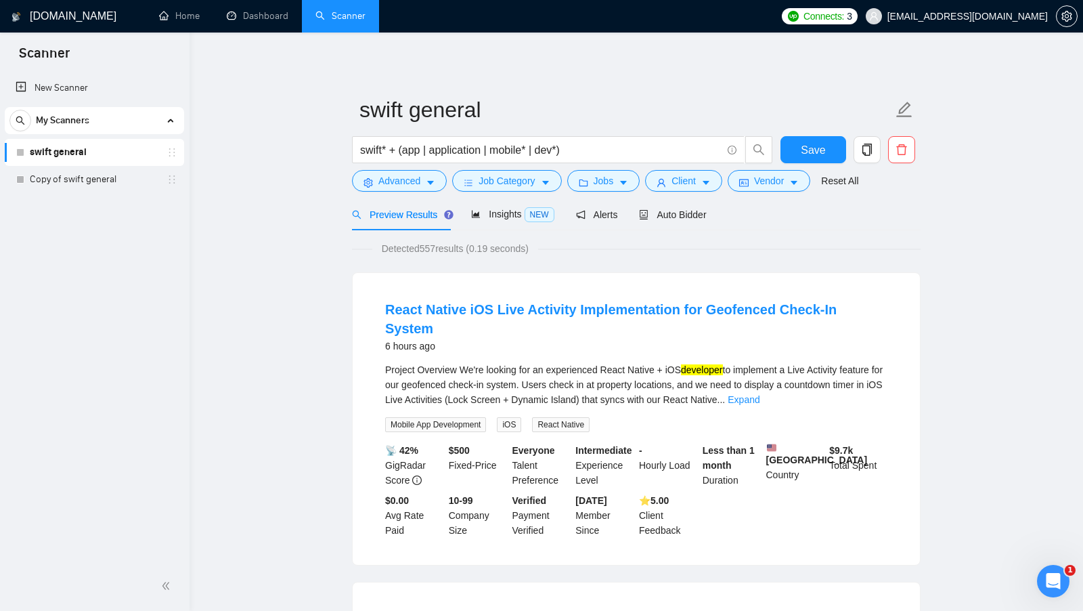
click at [414, 195] on form "swift general swift* + (app | application | mobile* | dev*) Save Advanced Job C…" at bounding box center [636, 143] width 569 height 110
click at [402, 188] on span "Advanced" at bounding box center [399, 180] width 42 height 15
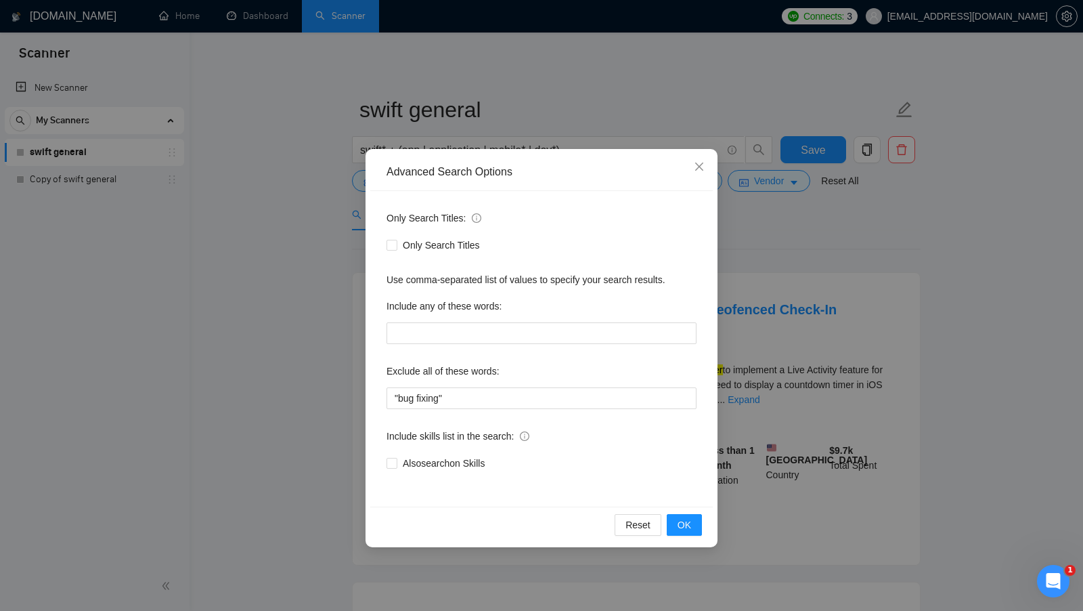
click at [322, 306] on div "Advanced Search Options Only Search Titles: Only Search Titles Use comma-separa…" at bounding box center [541, 305] width 1083 height 611
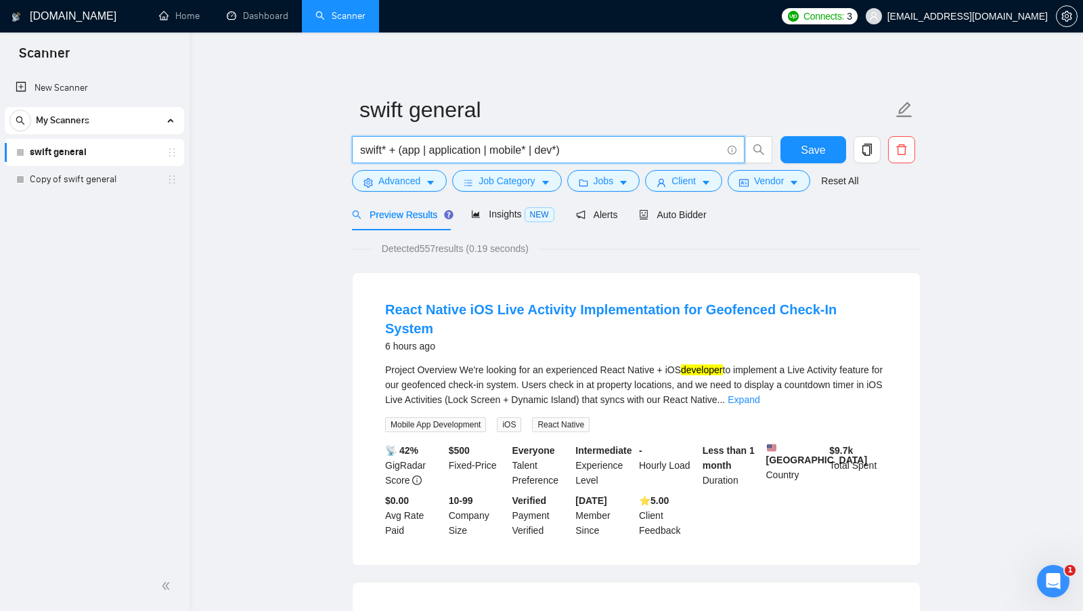
drag, startPoint x: 581, startPoint y: 153, endPoint x: 531, endPoint y: 152, distance: 50.1
click at [531, 152] on input "swift* + (app | application | mobile* | dev*)" at bounding box center [540, 149] width 361 height 17
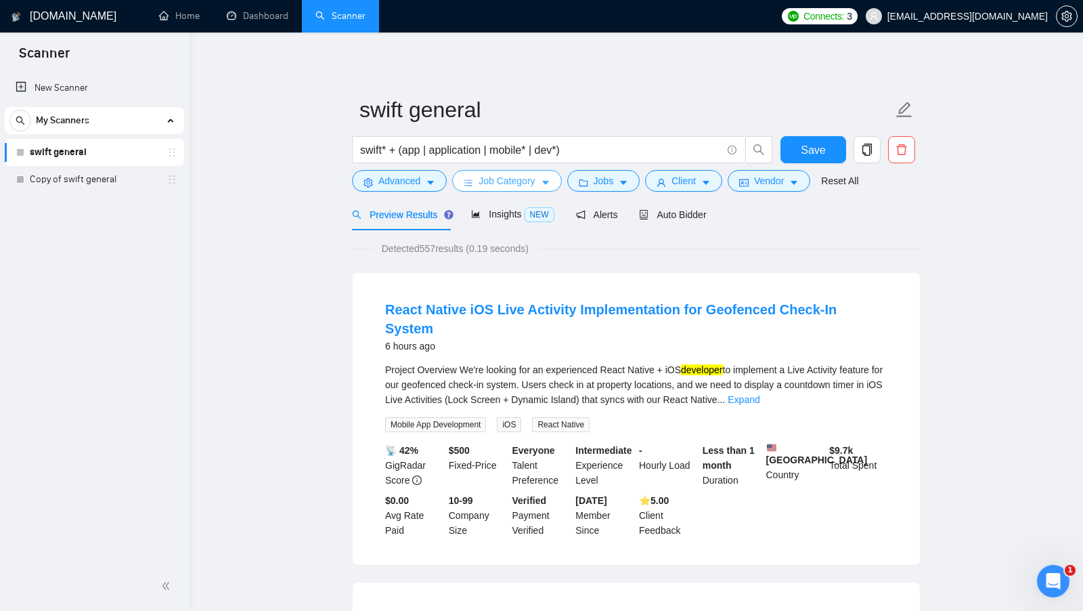
click at [534, 177] on span "Job Category" at bounding box center [507, 180] width 56 height 15
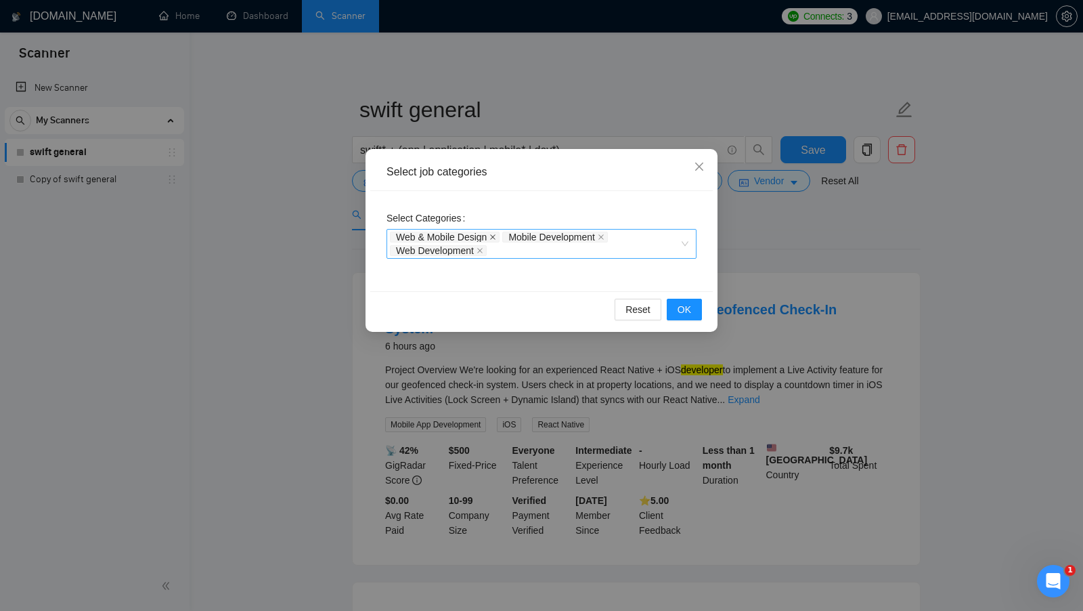
click at [493, 234] on icon "close" at bounding box center [492, 237] width 7 height 7
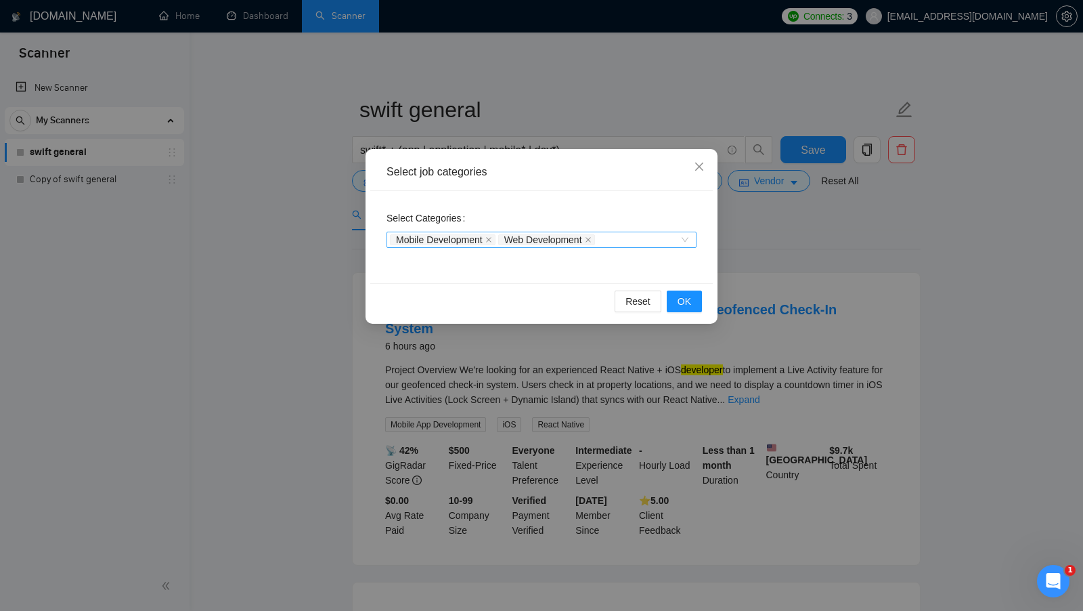
click at [492, 238] on icon "close" at bounding box center [488, 239] width 7 height 7
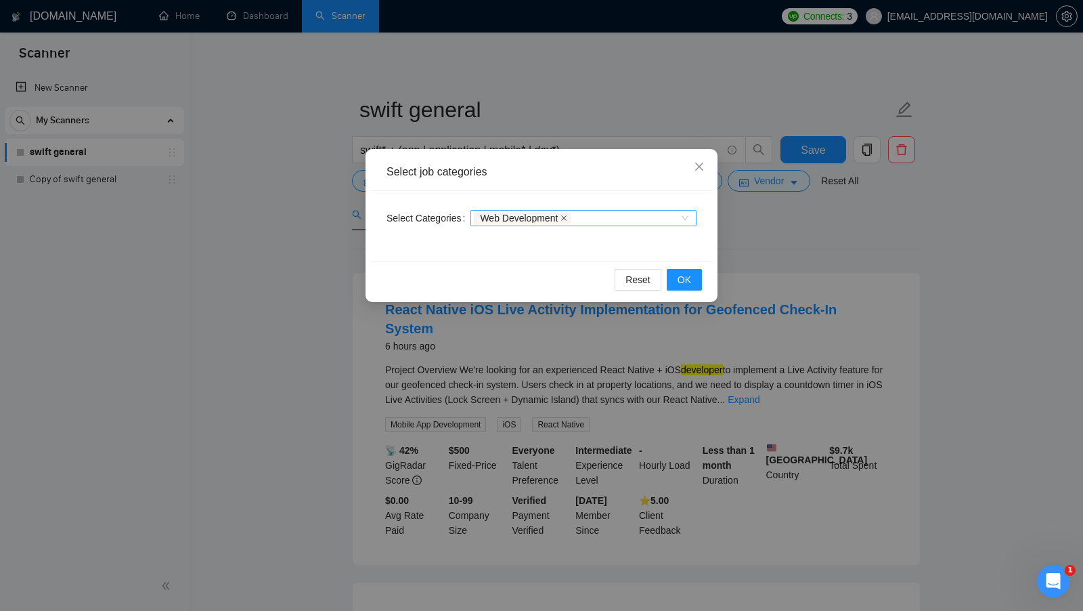
click at [567, 217] on icon "close" at bounding box center [563, 218] width 7 height 7
click at [679, 286] on span "OK" at bounding box center [685, 279] width 14 height 15
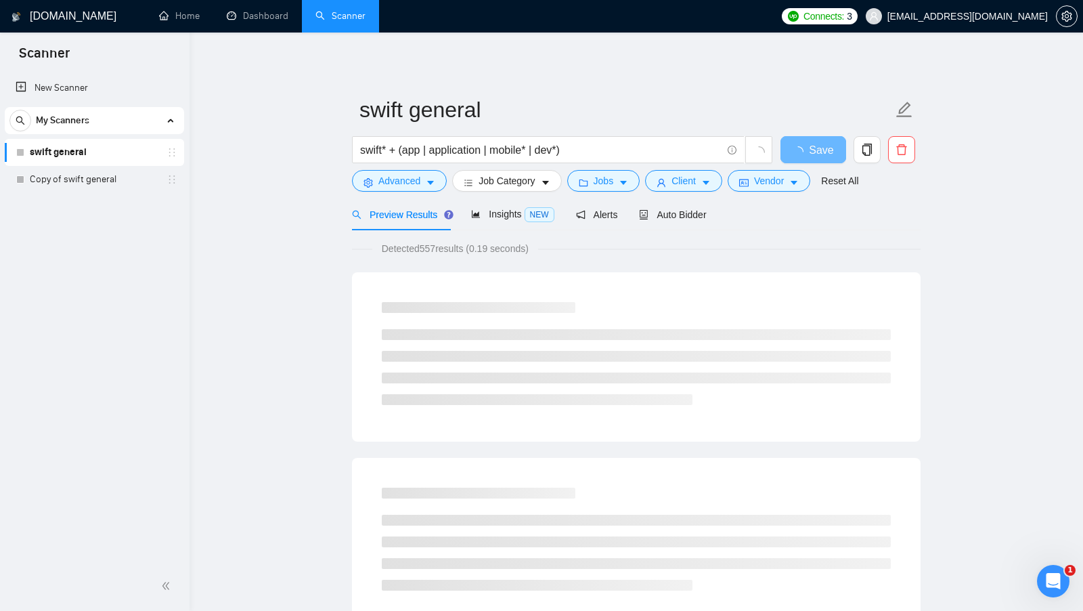
click at [431, 251] on span "Detected 557 results (0.19 seconds)" at bounding box center [455, 248] width 166 height 15
click at [617, 185] on button "Jobs" at bounding box center [603, 181] width 73 height 22
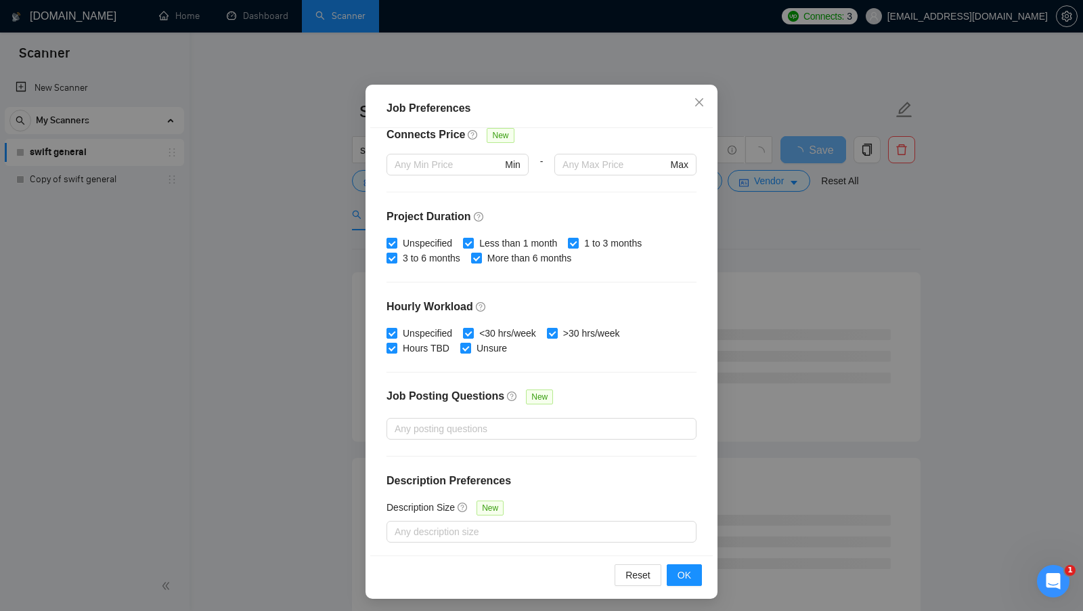
scroll to position [75, 0]
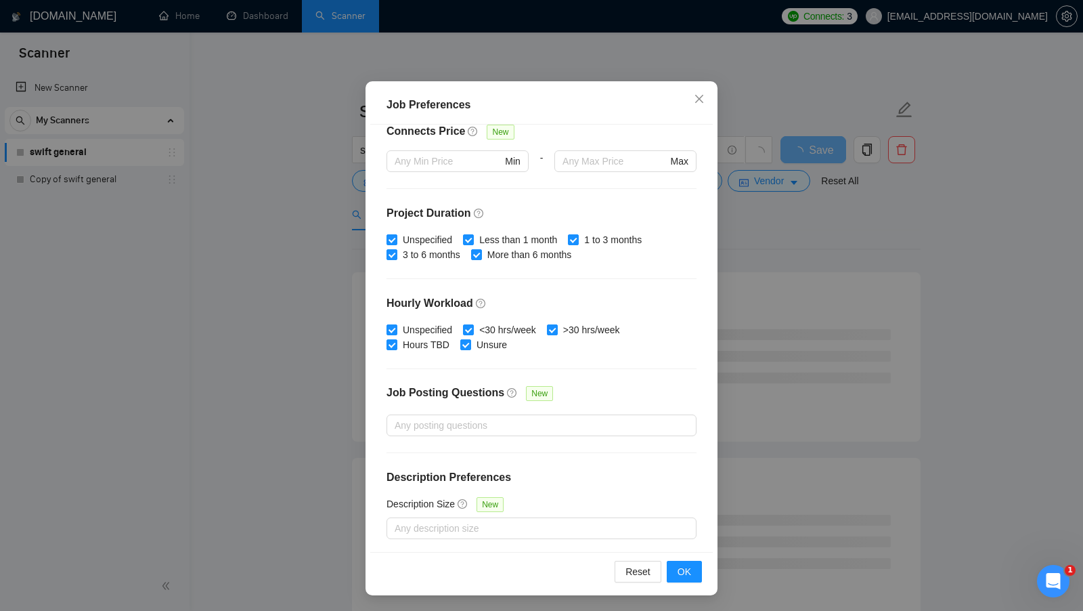
click at [797, 309] on div "Job Preferences Budget Project Type All Fixed Price Hourly Rate Fixed Price Bud…" at bounding box center [541, 305] width 1083 height 611
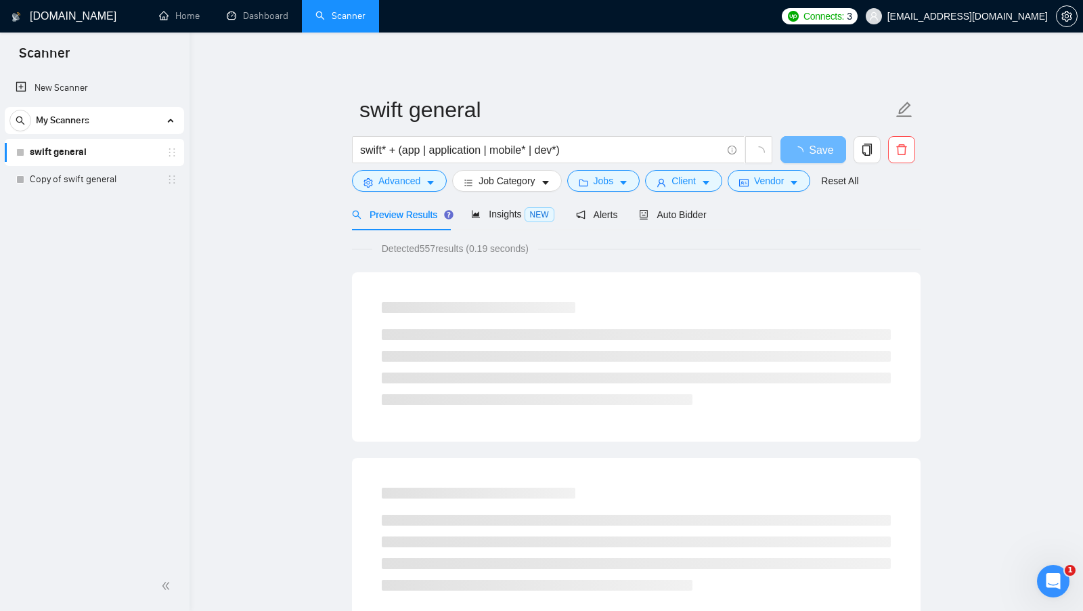
scroll to position [0, 0]
click at [692, 187] on span "Client" at bounding box center [683, 180] width 24 height 15
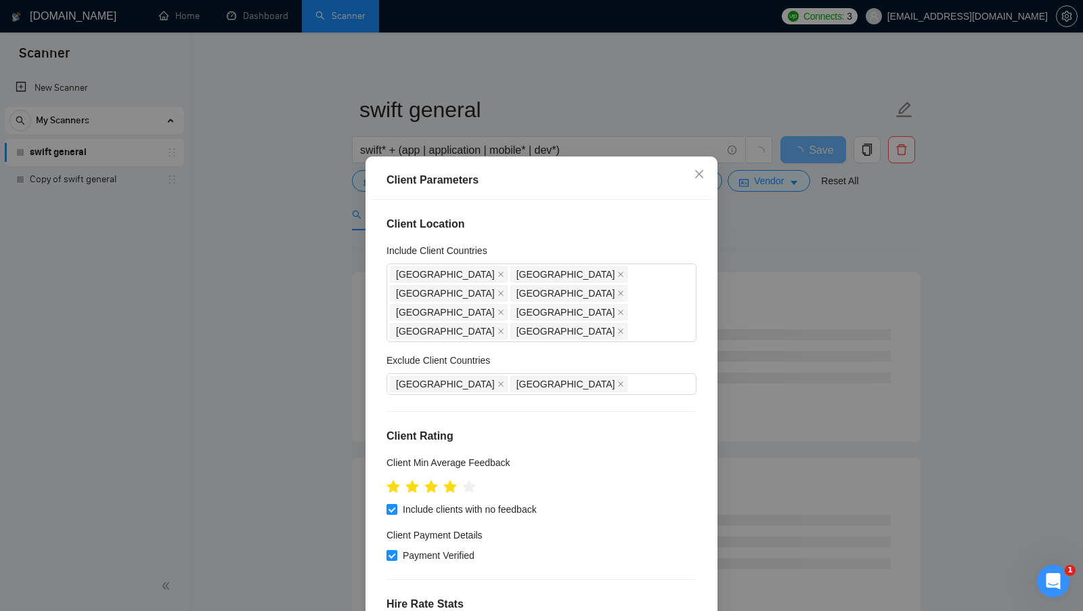
click at [797, 315] on div "Client Parameters Client Location Include Client Countries United States United…" at bounding box center [541, 305] width 1083 height 611
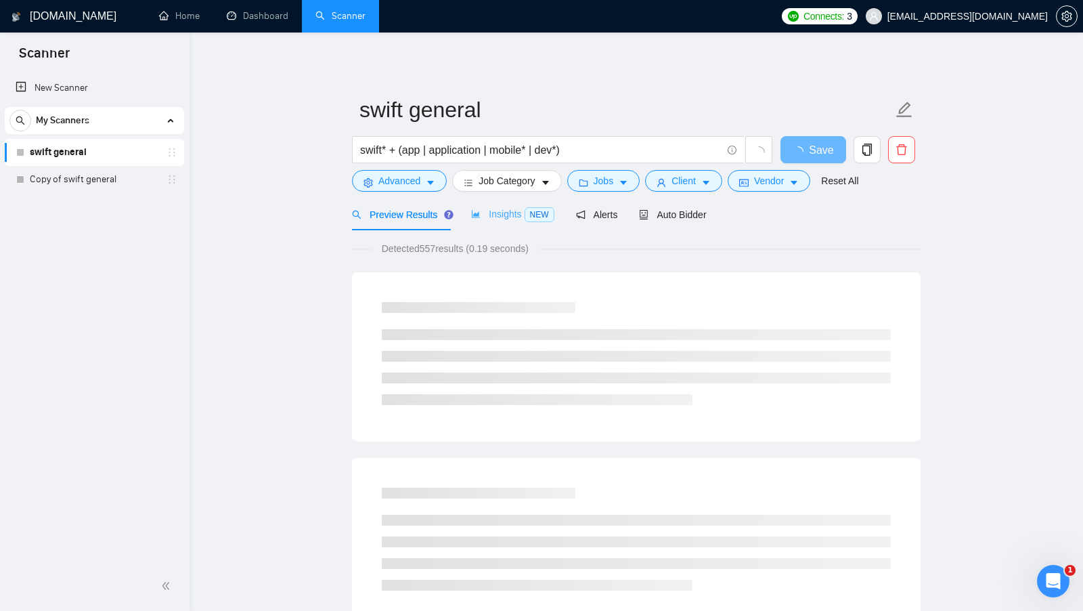
click at [513, 222] on div "Insights NEW" at bounding box center [512, 214] width 83 height 32
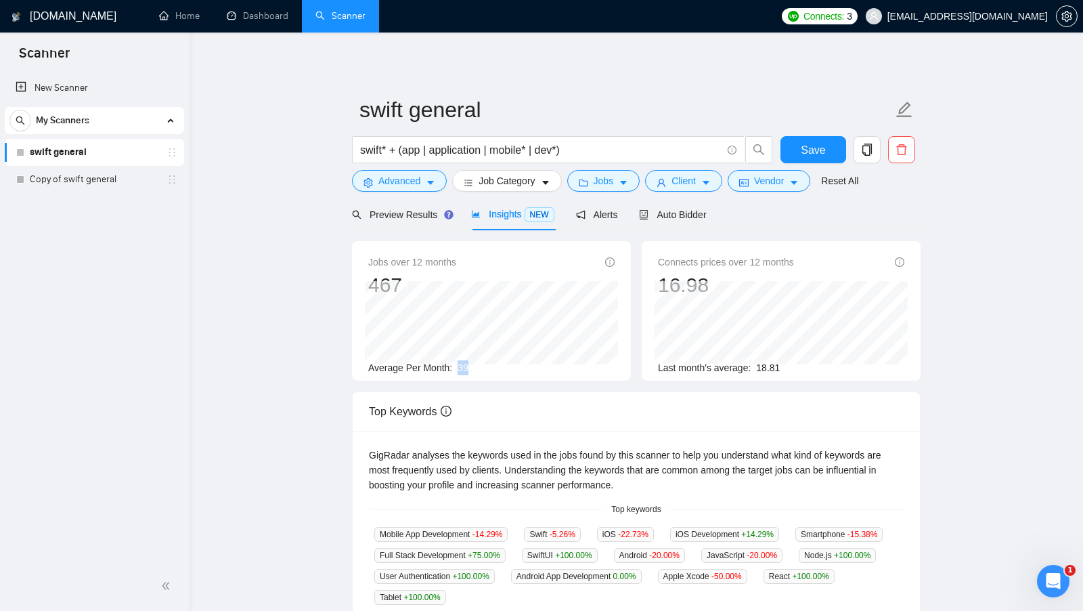
drag, startPoint x: 460, startPoint y: 364, endPoint x: 476, endPoint y: 366, distance: 16.3
click at [476, 366] on div "Average Per Month: 39" at bounding box center [491, 367] width 246 height 15
click at [407, 218] on span "Preview Results" at bounding box center [400, 214] width 97 height 11
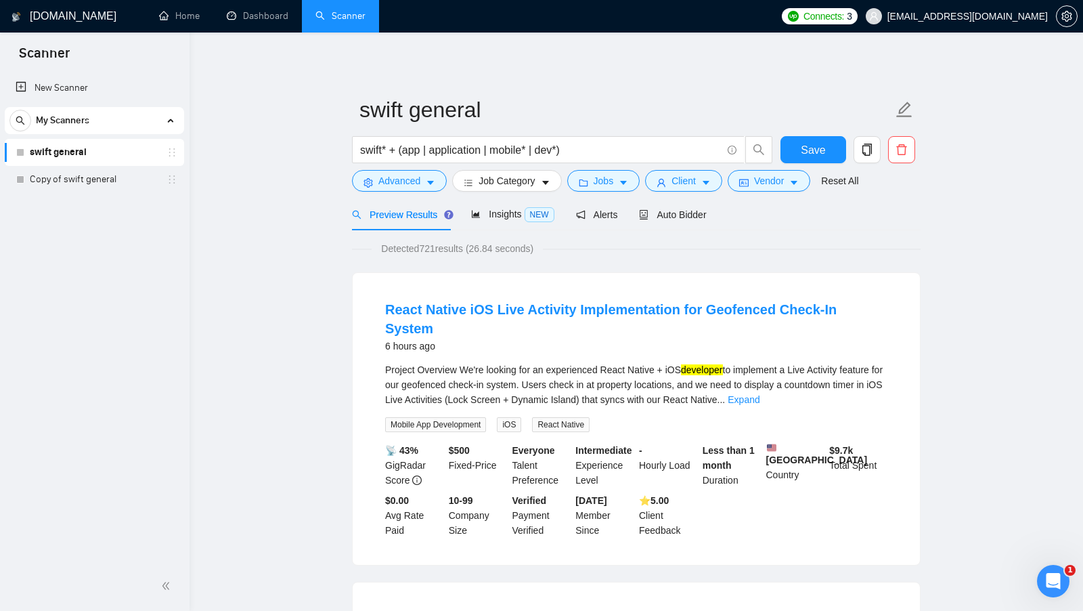
click at [724, 249] on div "Detected 721 results (26.84 seconds)" at bounding box center [636, 248] width 569 height 15
drag, startPoint x: 370, startPoint y: 216, endPoint x: 437, endPoint y: 217, distance: 67.0
click at [437, 217] on span "Preview Results" at bounding box center [400, 214] width 97 height 11
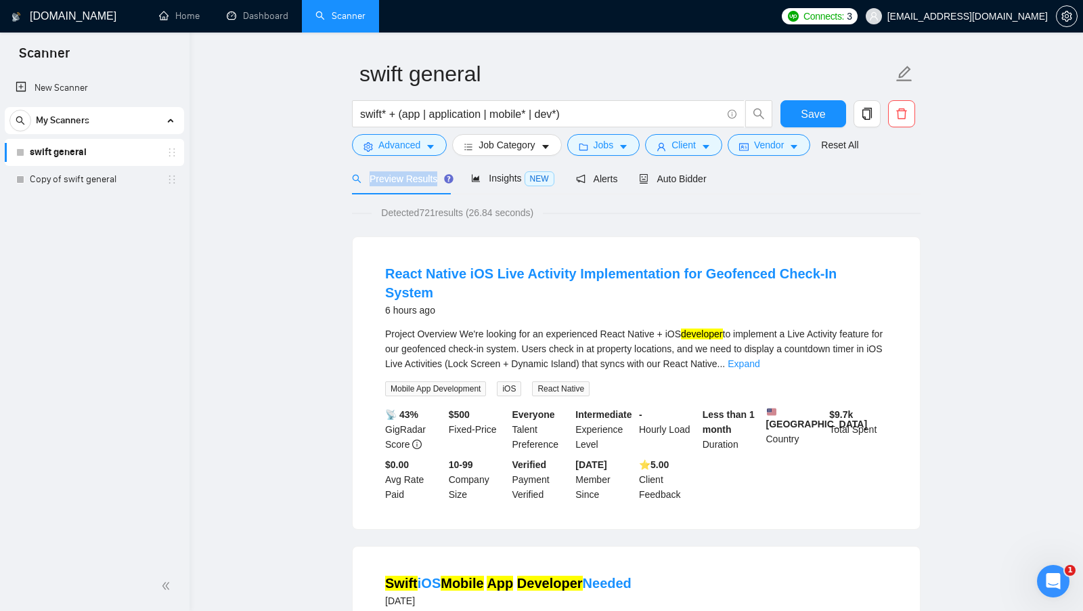
scroll to position [37, 0]
drag, startPoint x: 380, startPoint y: 276, endPoint x: 461, endPoint y: 280, distance: 81.3
click at [461, 280] on li "React Native iOS Live Activity Implementation for Geofenced Check-In System 6 h…" at bounding box center [636, 381] width 535 height 259
click at [759, 357] on link "Expand" at bounding box center [744, 362] width 32 height 11
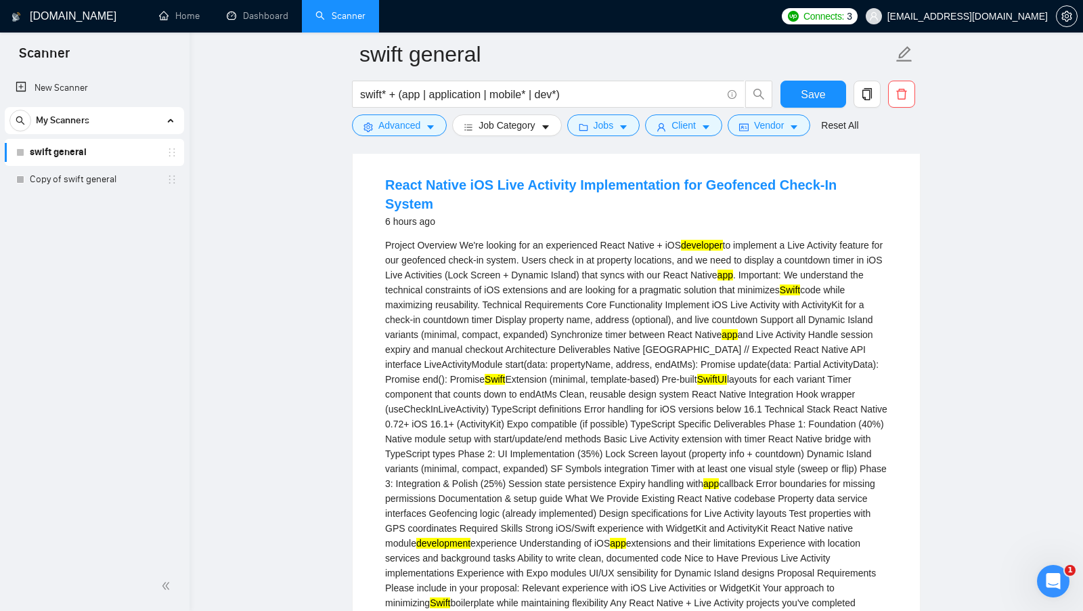
scroll to position [136, 0]
drag, startPoint x: 610, startPoint y: 224, endPoint x: 664, endPoint y: 227, distance: 54.3
click at [664, 237] on div "Project Overview We're looking for an experienced React Native + iOS developer …" at bounding box center [636, 453] width 502 height 432
copy div "React Native"
click at [370, 135] on button "Advanced" at bounding box center [399, 125] width 95 height 22
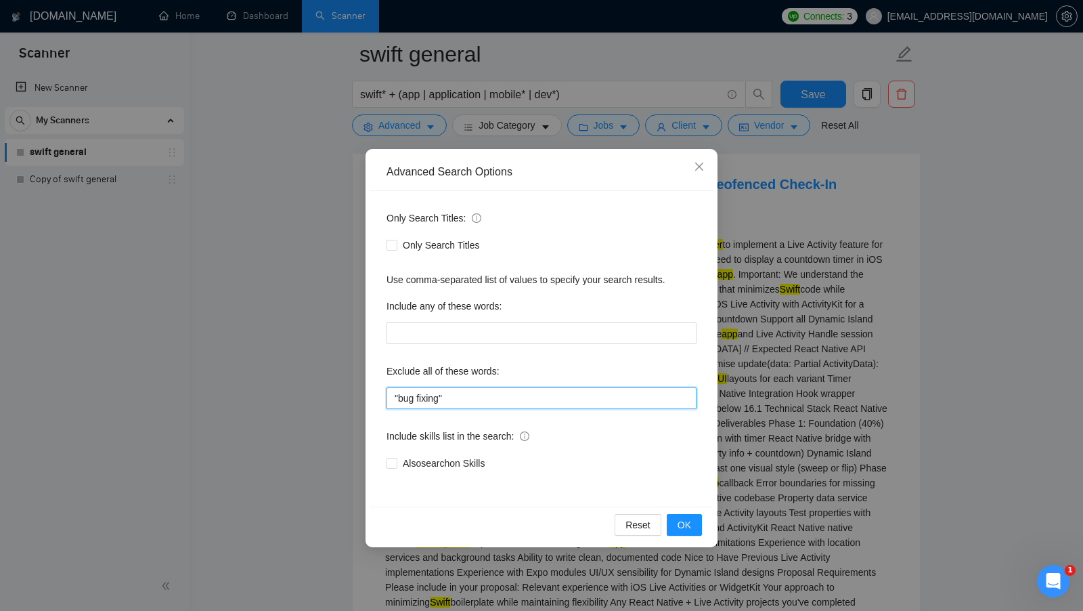
click at [529, 393] on input ""bug fixing"" at bounding box center [542, 398] width 310 height 22
paste input "React Native"
type input ""bug fixing", "React Native""
click at [672, 517] on button "OK" at bounding box center [684, 525] width 35 height 22
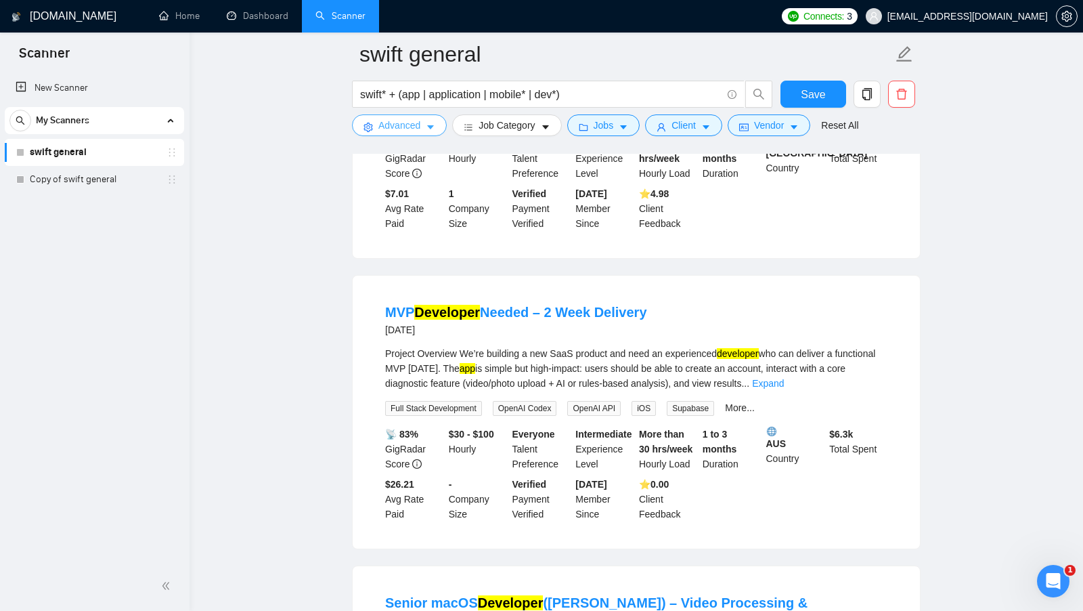
scroll to position [304, 0]
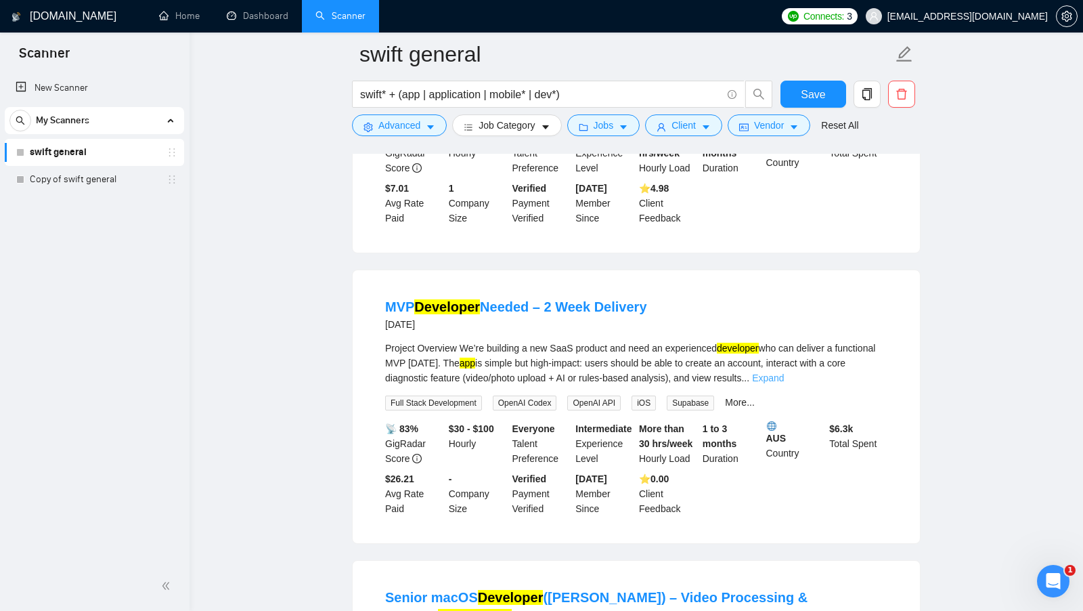
click at [784, 382] on link "Expand" at bounding box center [768, 377] width 32 height 11
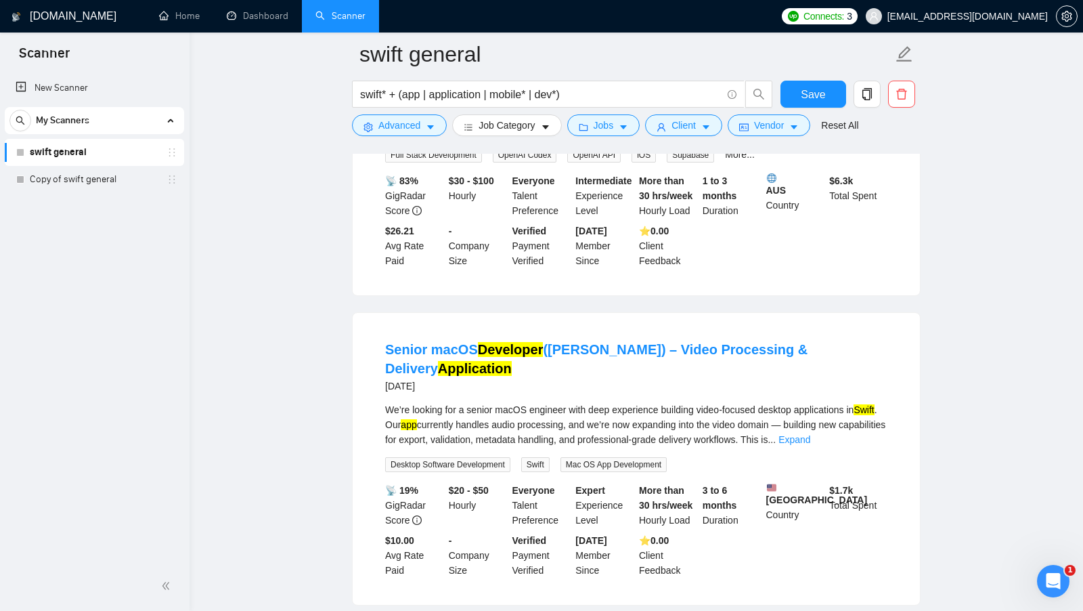
scroll to position [868, 0]
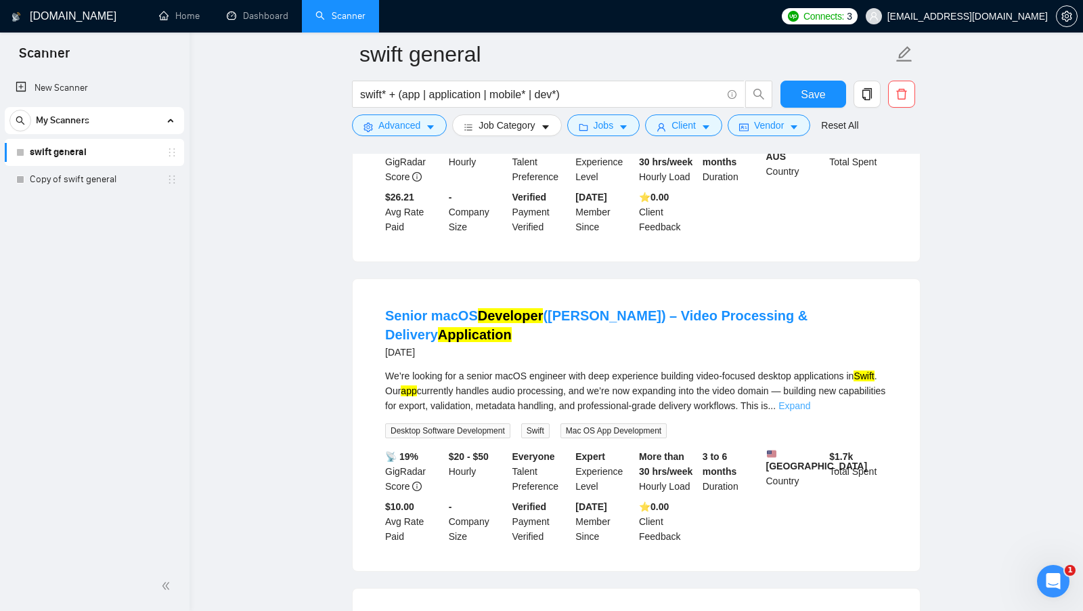
click at [810, 405] on link "Expand" at bounding box center [794, 405] width 32 height 11
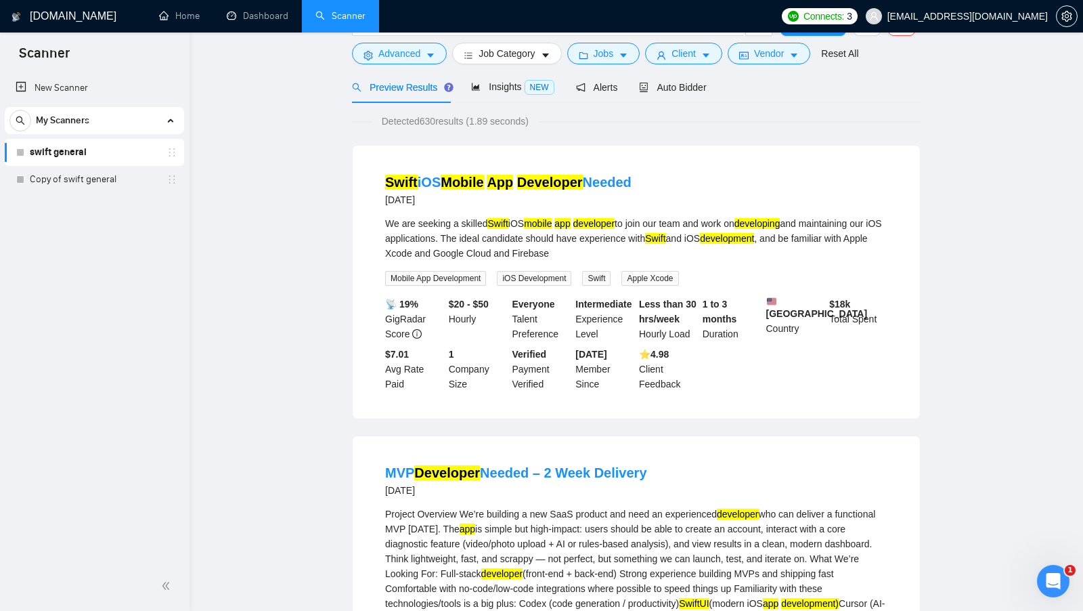
scroll to position [0, 0]
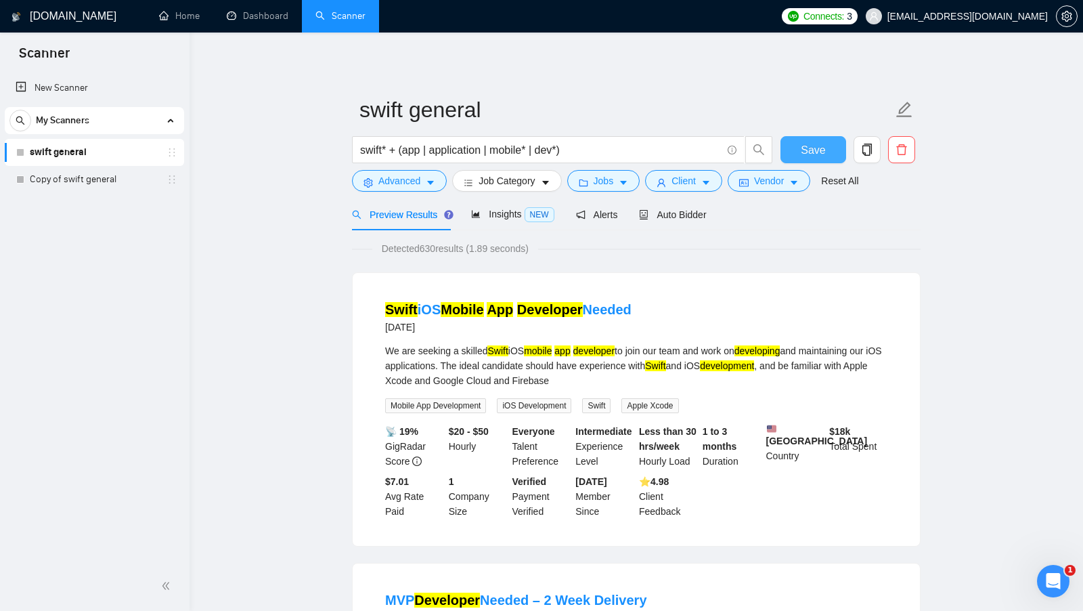
click at [820, 150] on span "Save" at bounding box center [813, 149] width 24 height 17
click at [426, 250] on span "Detected 630 results (1.89 seconds)" at bounding box center [455, 248] width 166 height 15
click at [517, 250] on span "Detected 630 results (1.89 seconds)" at bounding box center [455, 248] width 166 height 15
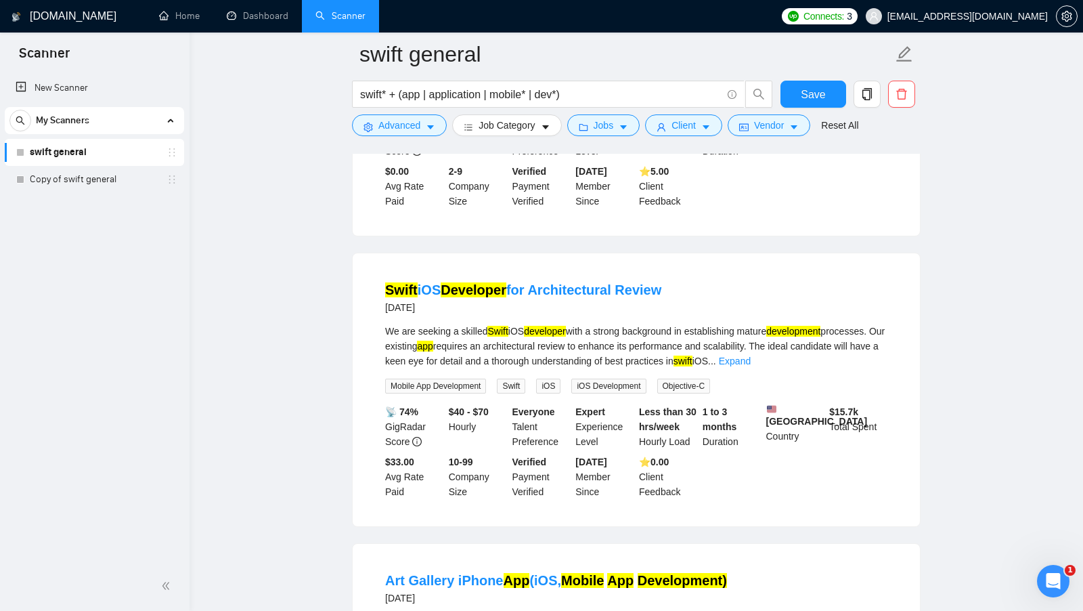
scroll to position [3385, 0]
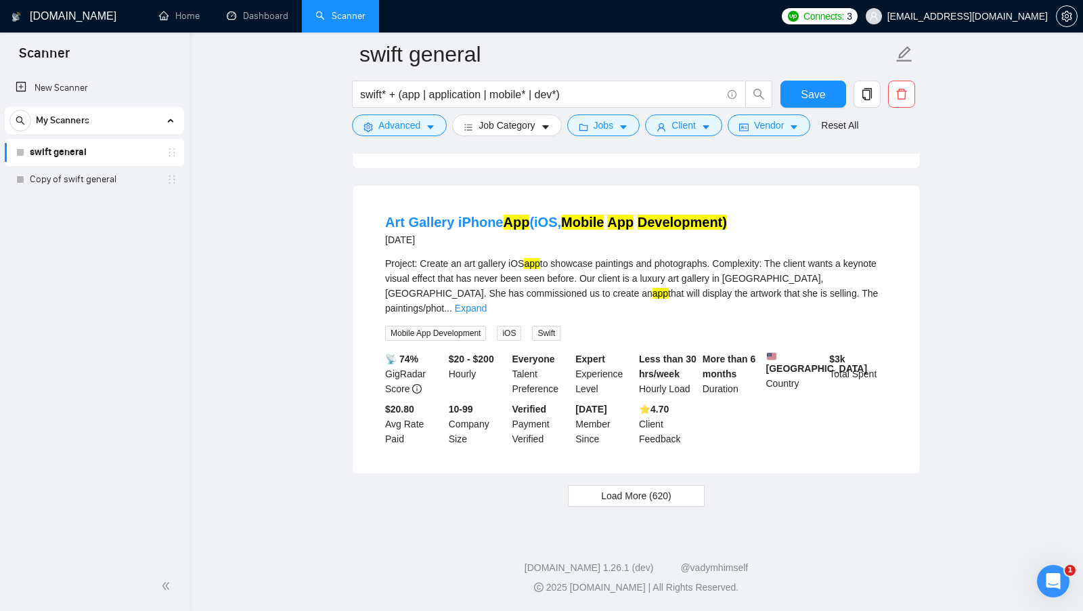
click at [654, 502] on span "Load More (620)" at bounding box center [636, 495] width 70 height 15
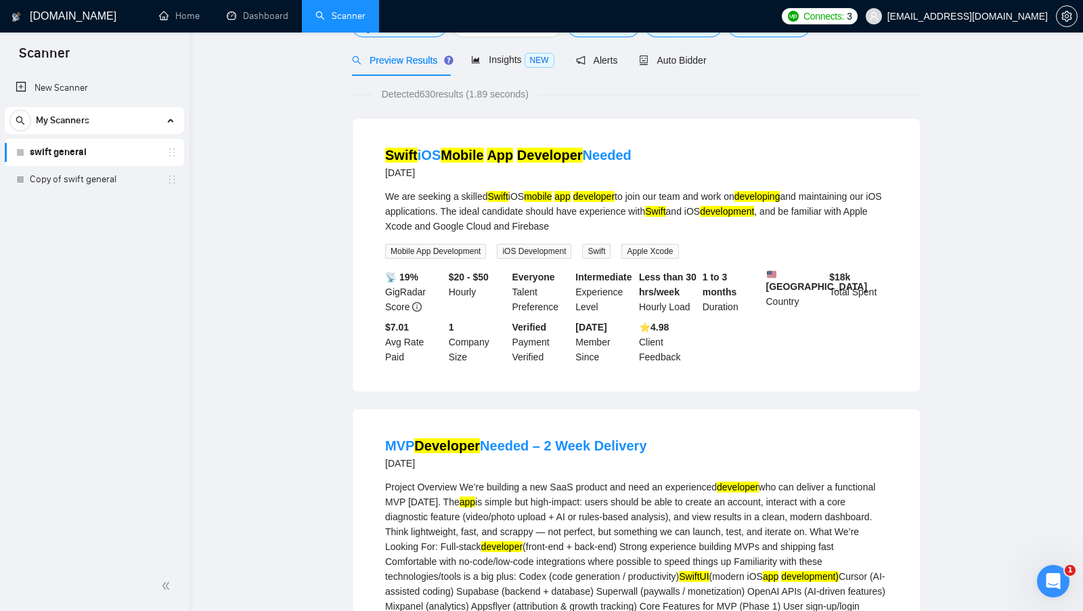
scroll to position [0, 0]
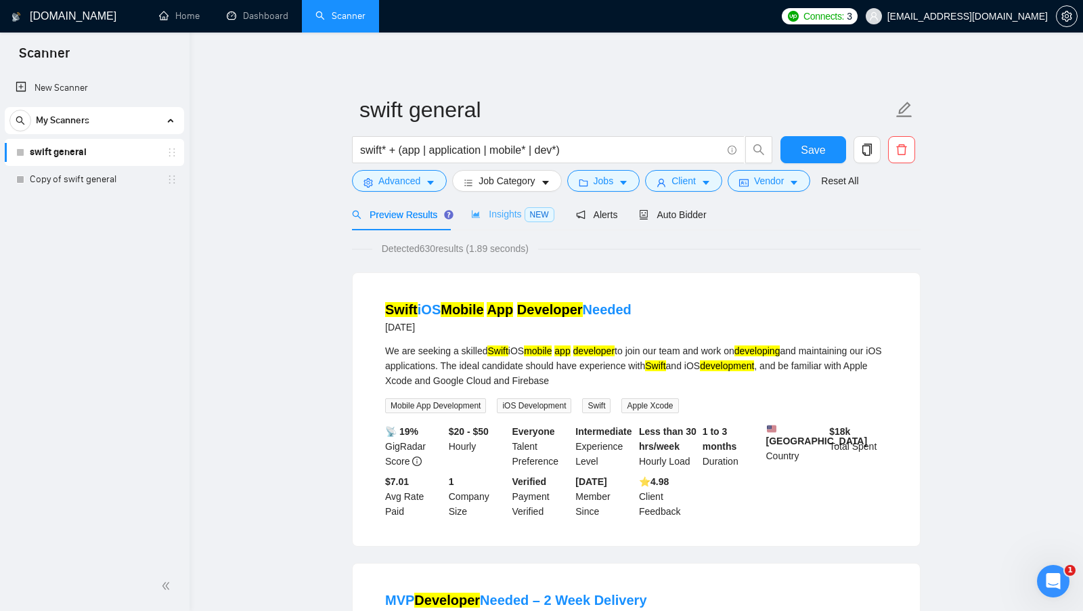
click at [500, 223] on div "Insights NEW" at bounding box center [512, 214] width 83 height 32
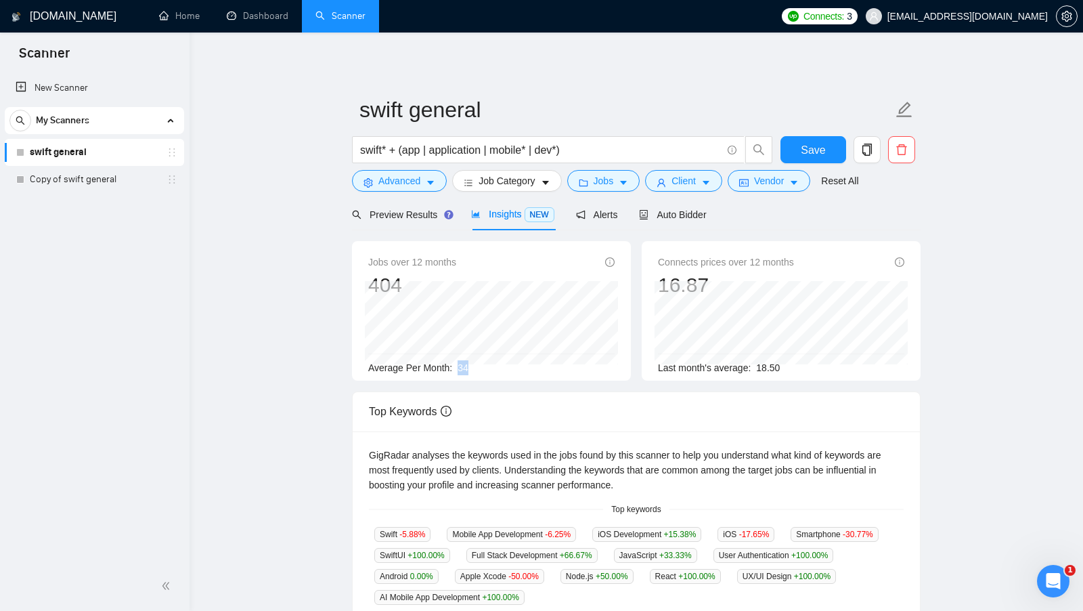
drag, startPoint x: 461, startPoint y: 373, endPoint x: 483, endPoint y: 373, distance: 21.7
click at [483, 373] on div "Average Per Month: 34" at bounding box center [491, 367] width 246 height 15
drag, startPoint x: 794, startPoint y: 368, endPoint x: 762, endPoint y: 369, distance: 31.8
click at [762, 369] on div "Last month's average: 18.50" at bounding box center [781, 367] width 246 height 15
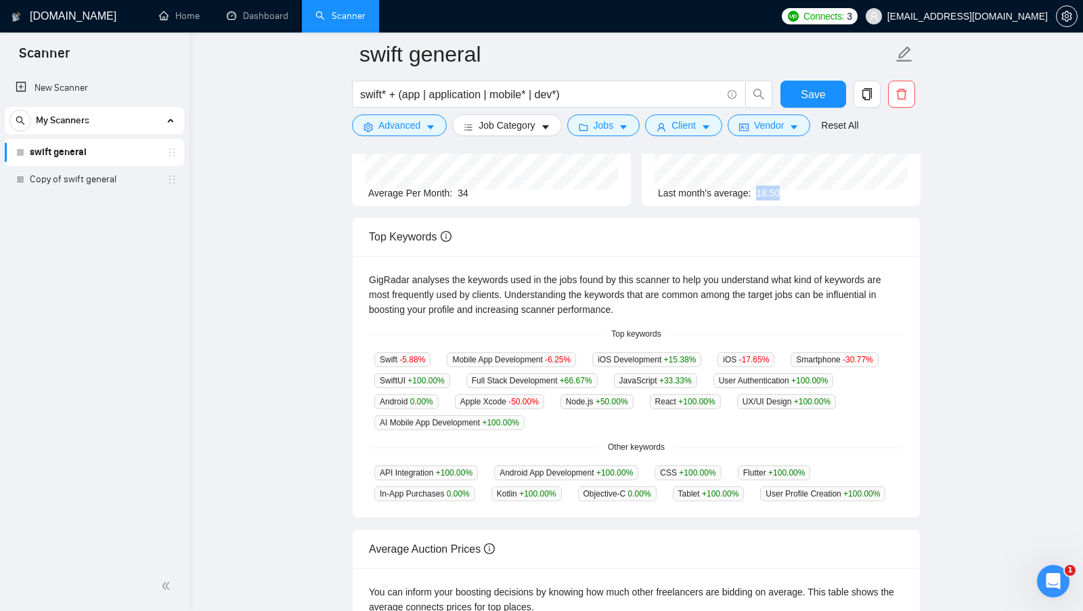
scroll to position [186, 0]
drag, startPoint x: 610, startPoint y: 332, endPoint x: 653, endPoint y: 333, distance: 43.3
click at [653, 333] on span "Top keywords" at bounding box center [636, 333] width 66 height 13
click at [665, 333] on span "Top keywords" at bounding box center [636, 333] width 66 height 13
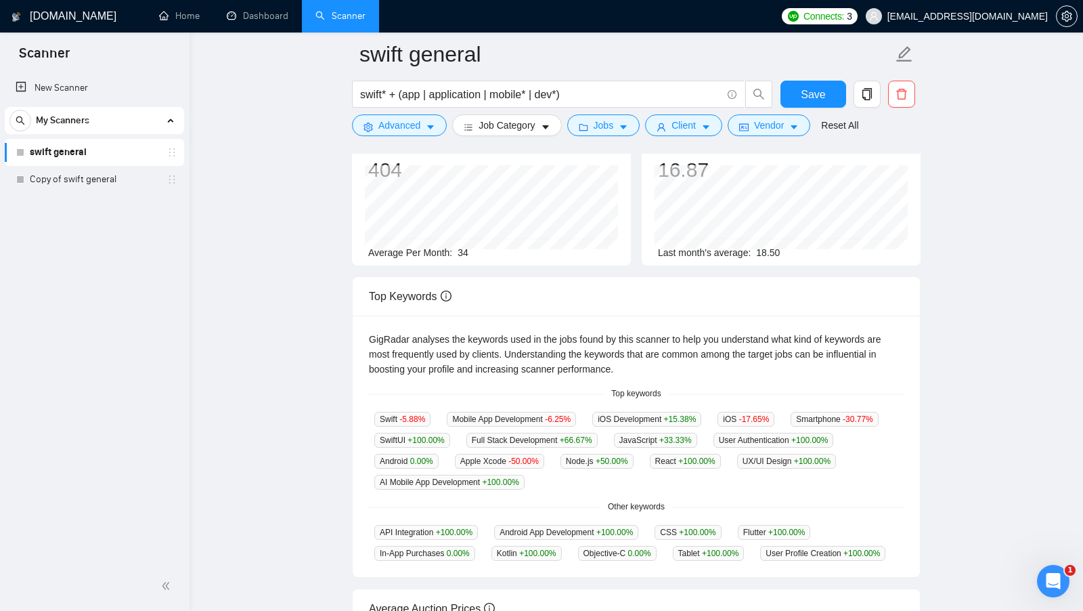
scroll to position [0, 0]
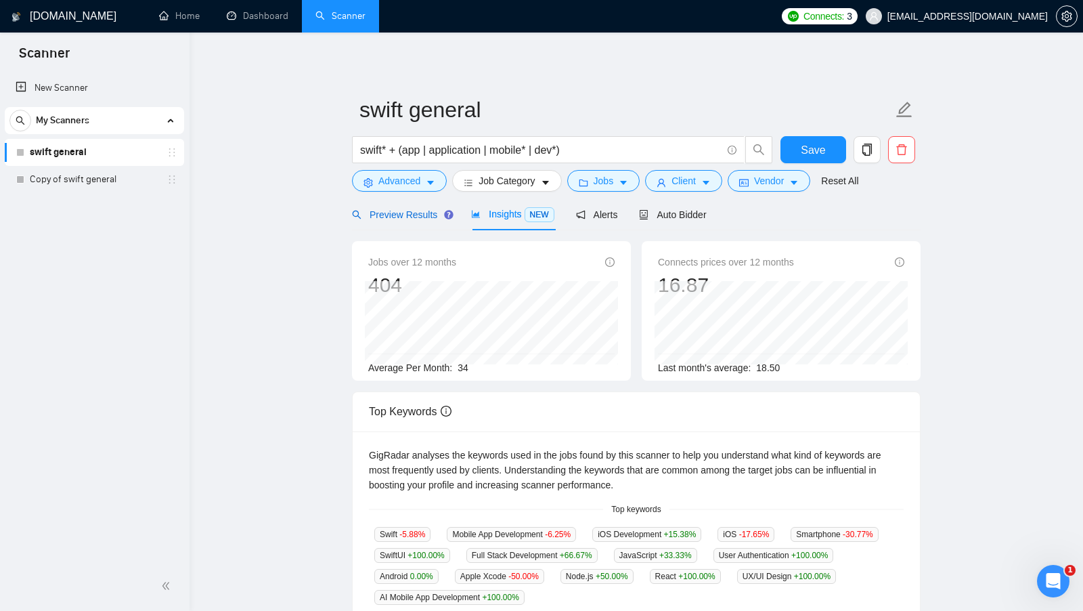
click at [410, 214] on span "Preview Results" at bounding box center [400, 214] width 97 height 11
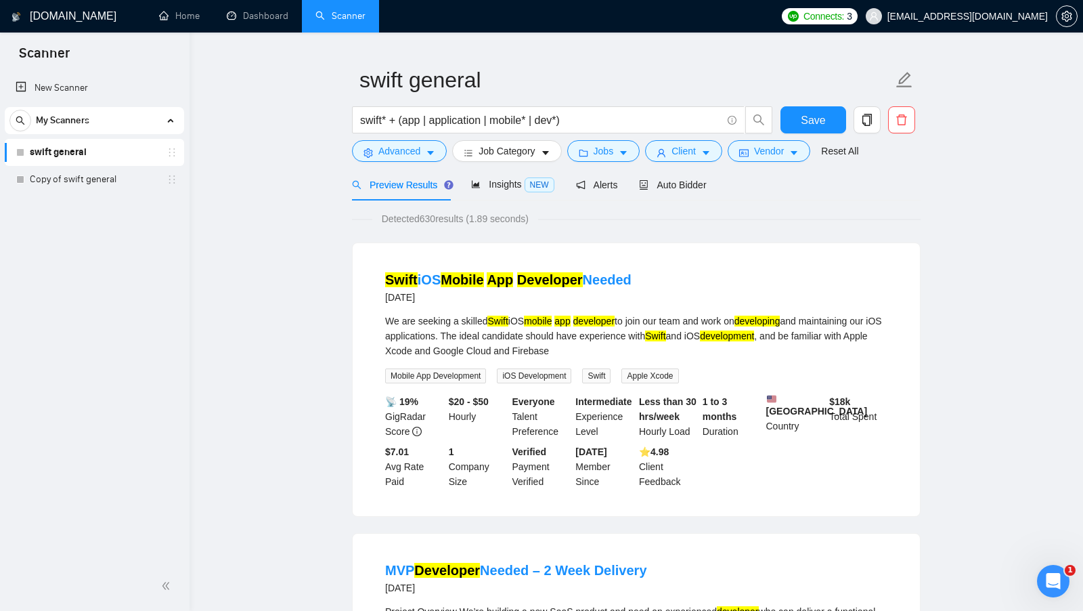
scroll to position [30, 0]
click at [448, 373] on span "Mobile App Development" at bounding box center [435, 375] width 101 height 15
click at [545, 378] on span "iOS Development" at bounding box center [534, 375] width 74 height 15
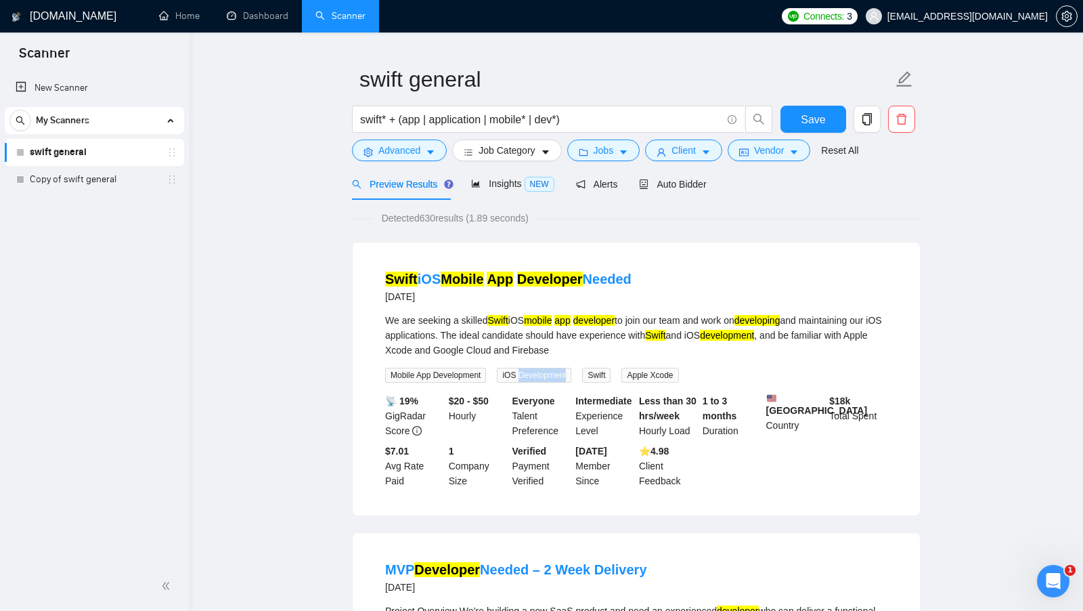
click at [545, 378] on span "iOS Development" at bounding box center [534, 375] width 74 height 15
click at [546, 378] on span "iOS Development" at bounding box center [534, 375] width 74 height 15
click at [547, 378] on span "iOS Development" at bounding box center [534, 375] width 74 height 15
click at [600, 378] on span "Swift" at bounding box center [596, 375] width 28 height 15
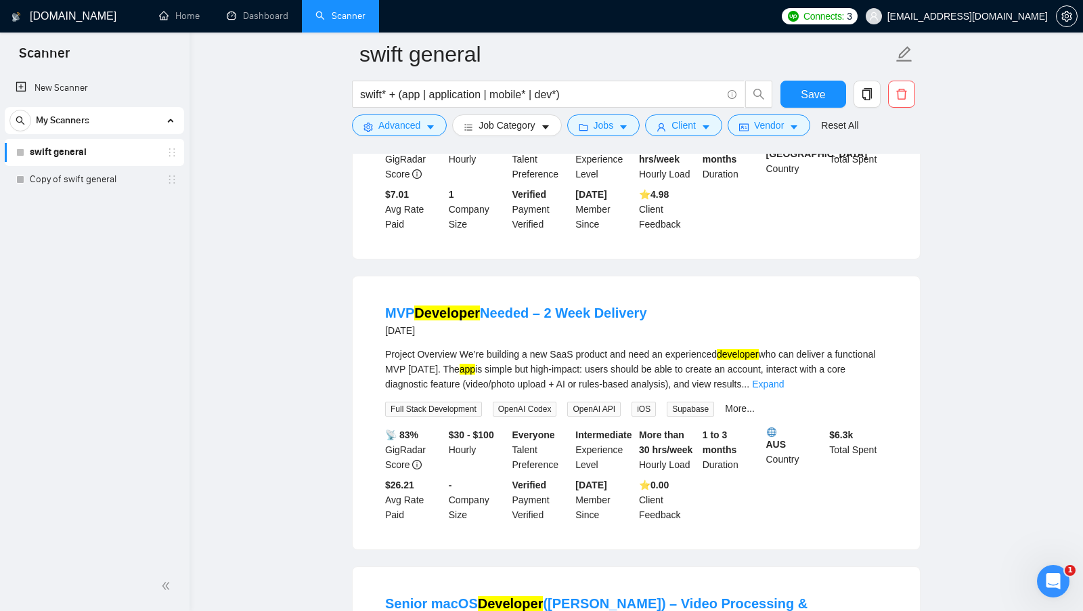
scroll to position [299, 0]
click at [516, 412] on span "OpenAI Codex" at bounding box center [525, 408] width 64 height 15
click at [649, 416] on span "iOS" at bounding box center [644, 408] width 24 height 15
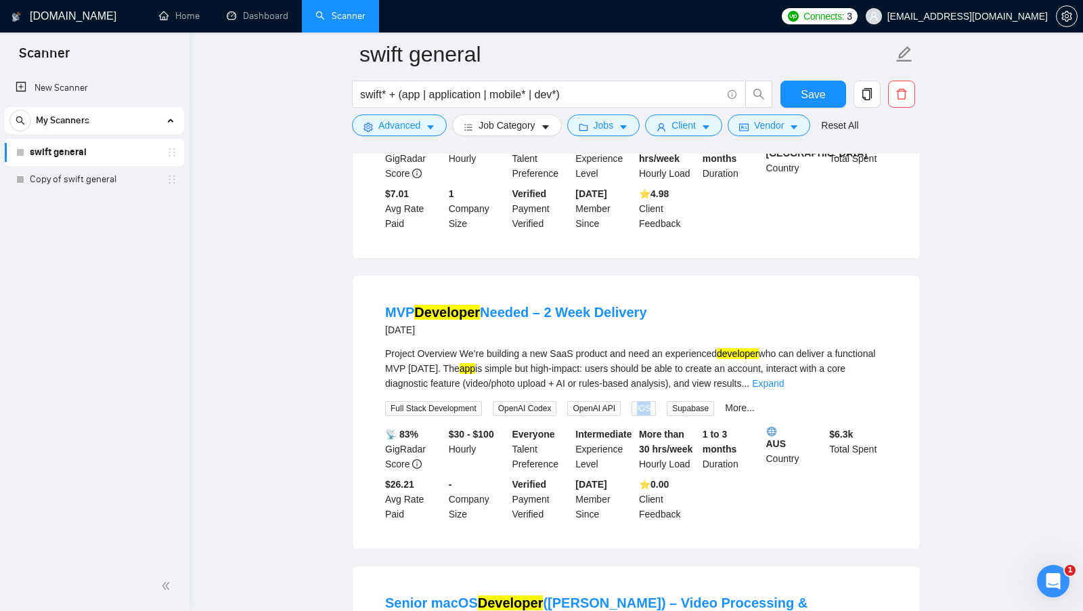
click at [649, 416] on span "iOS" at bounding box center [644, 408] width 24 height 15
click at [697, 416] on span "Supabase" at bounding box center [690, 408] width 47 height 15
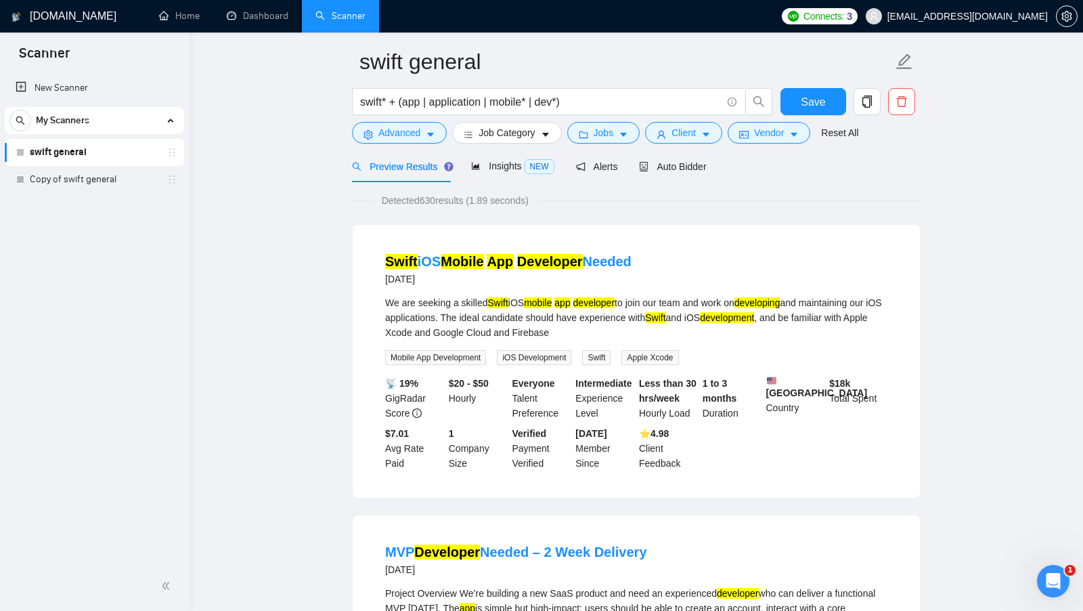
scroll to position [0, 0]
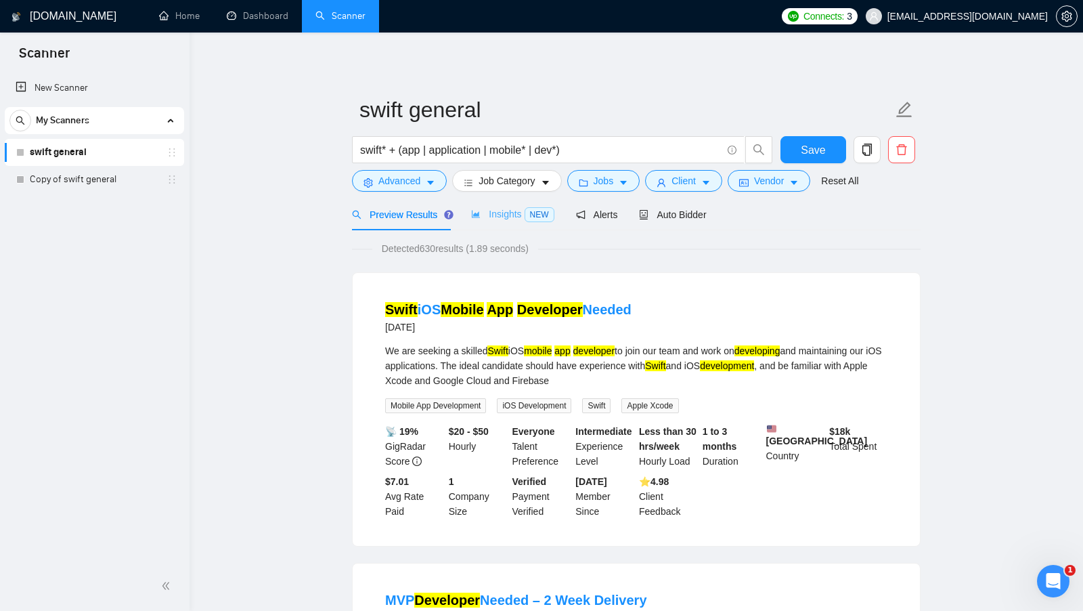
click at [475, 225] on div "Insights NEW" at bounding box center [512, 214] width 83 height 32
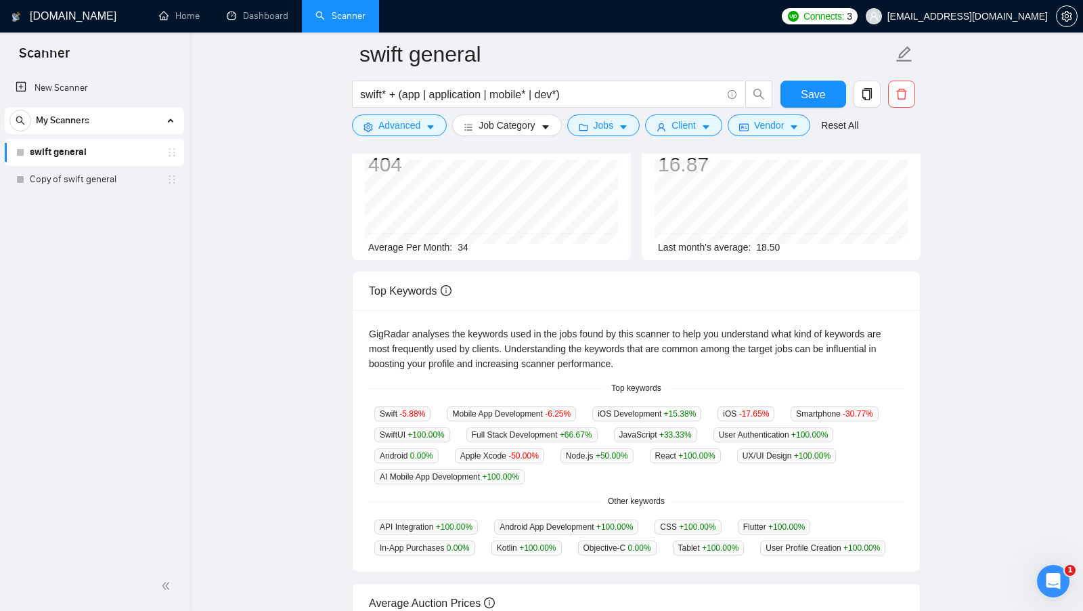
scroll to position [165, 0]
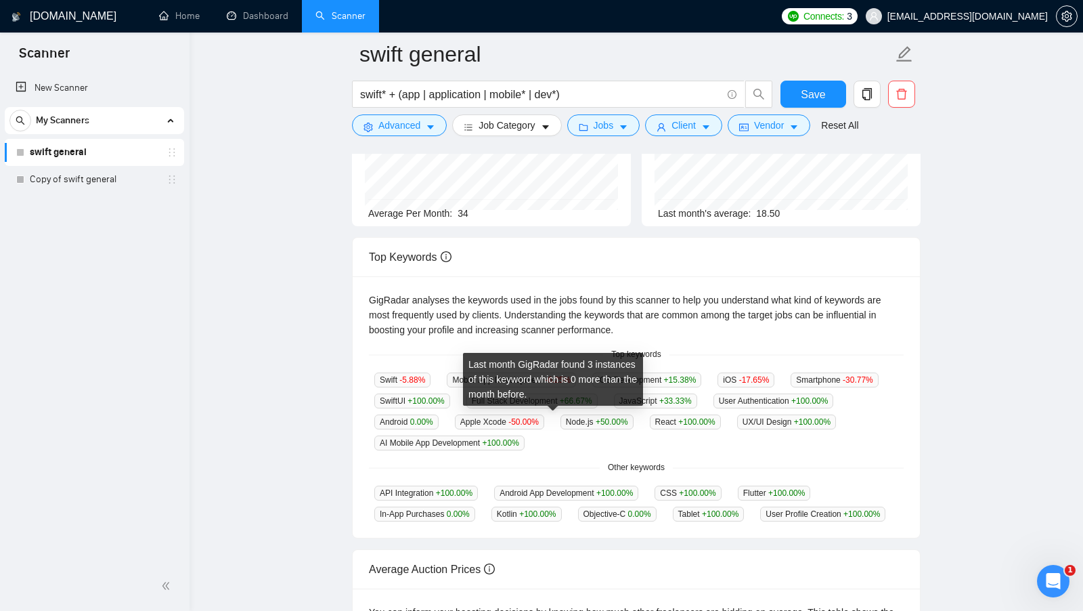
click at [509, 402] on div "Last month GigRadar found 3 instances of this keyword which is 0 more than the …" at bounding box center [553, 379] width 180 height 53
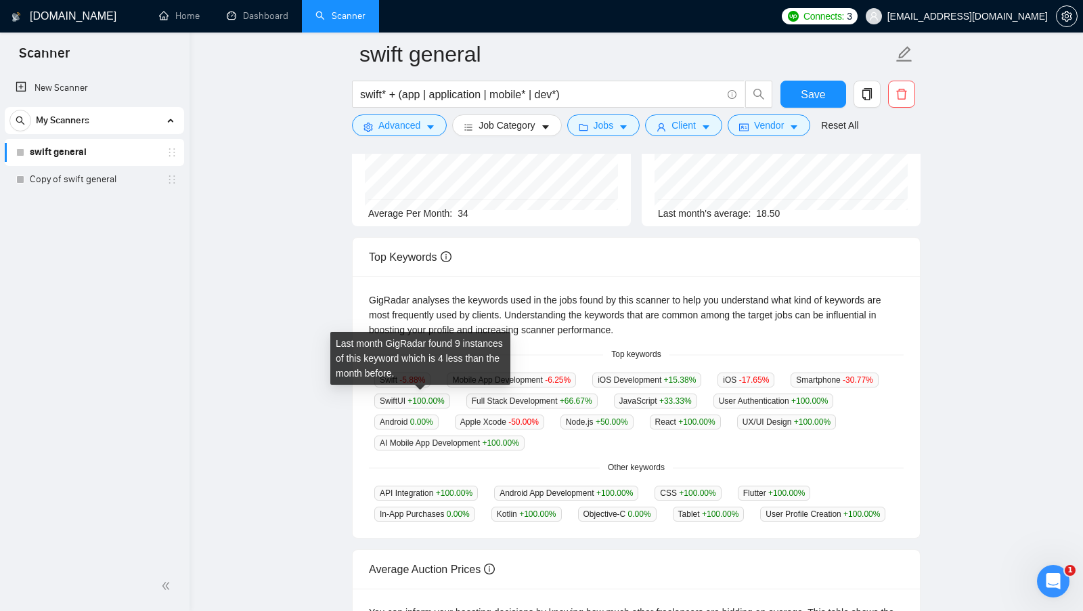
click at [388, 380] on div "Last month GigRadar found 9 instances of this keyword which is 4 less than the …" at bounding box center [420, 358] width 180 height 53
click at [388, 379] on div "Last month GigRadar found 9 instances of this keyword which is 4 less than the …" at bounding box center [420, 358] width 180 height 53
click at [791, 387] on span "Smartphone -30.77 %" at bounding box center [834, 379] width 87 height 15
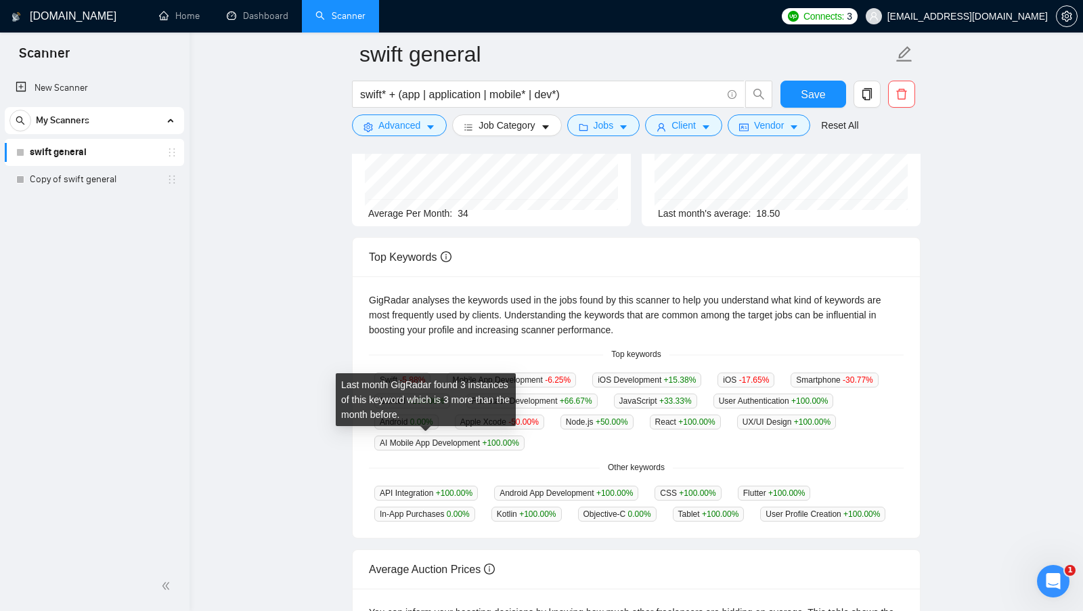
click at [737, 429] on span "UX/UI Design +100.00 %" at bounding box center [786, 421] width 99 height 15
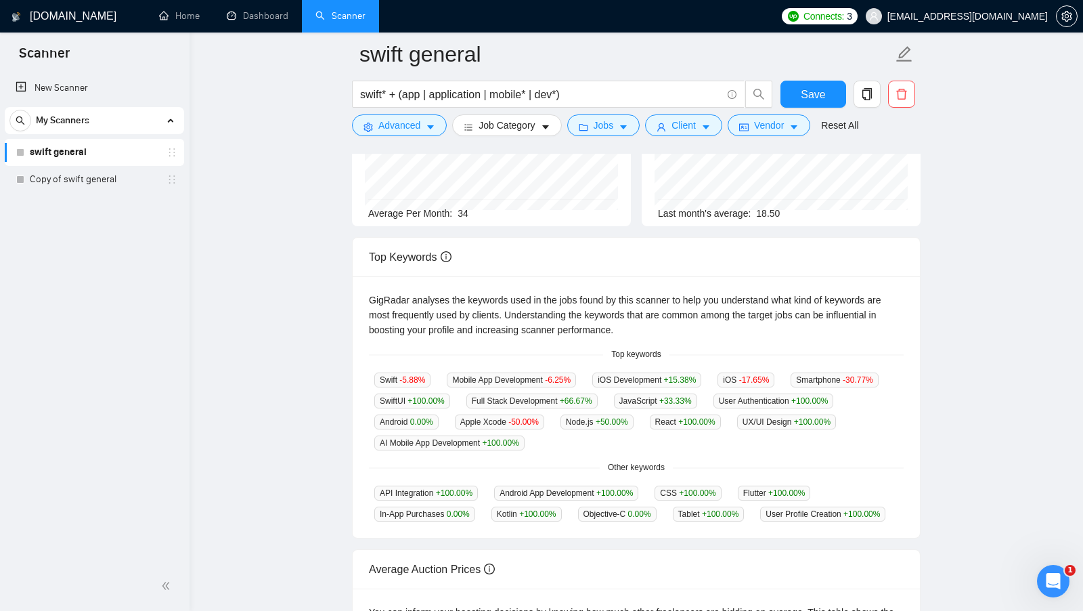
click at [741, 447] on div "GigRadar analyses the keywords used in the jobs found by this scanner to help y…" at bounding box center [636, 406] width 567 height 261
click at [705, 439] on div "Swift -5.88 % Mobile App Development -6.25 % iOS Development +15.38 % iOS -17.6…" at bounding box center [636, 411] width 535 height 79
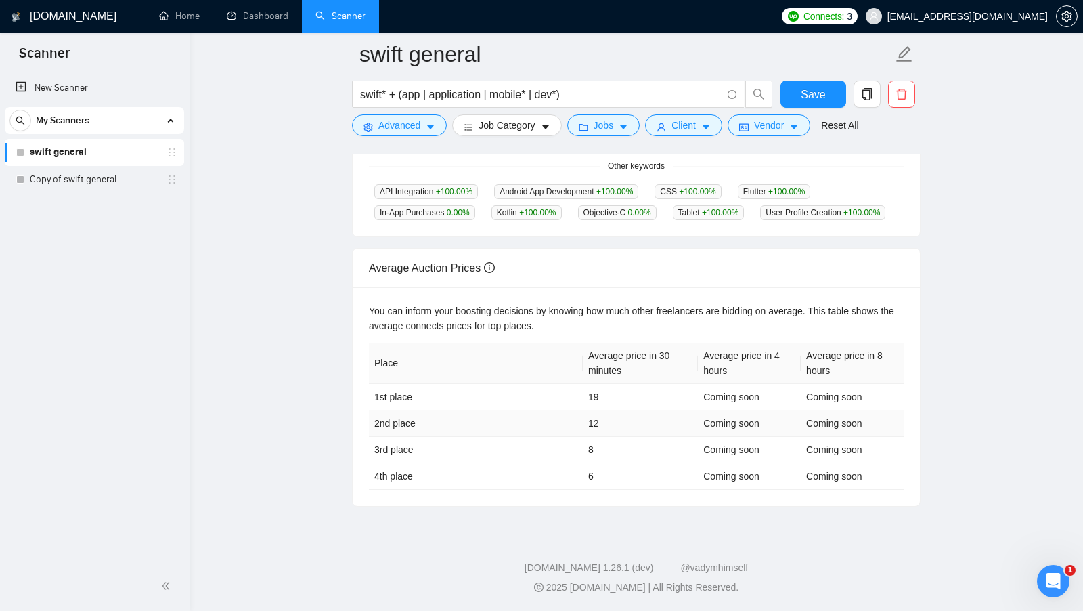
scroll to position [479, 0]
drag, startPoint x: 366, startPoint y: 269, endPoint x: 479, endPoint y: 273, distance: 113.8
click at [481, 273] on div "Average Auction Prices" at bounding box center [636, 267] width 567 height 39
click at [550, 282] on div "Average Auction Prices" at bounding box center [636, 267] width 535 height 39
drag, startPoint x: 589, startPoint y: 401, endPoint x: 615, endPoint y: 401, distance: 25.7
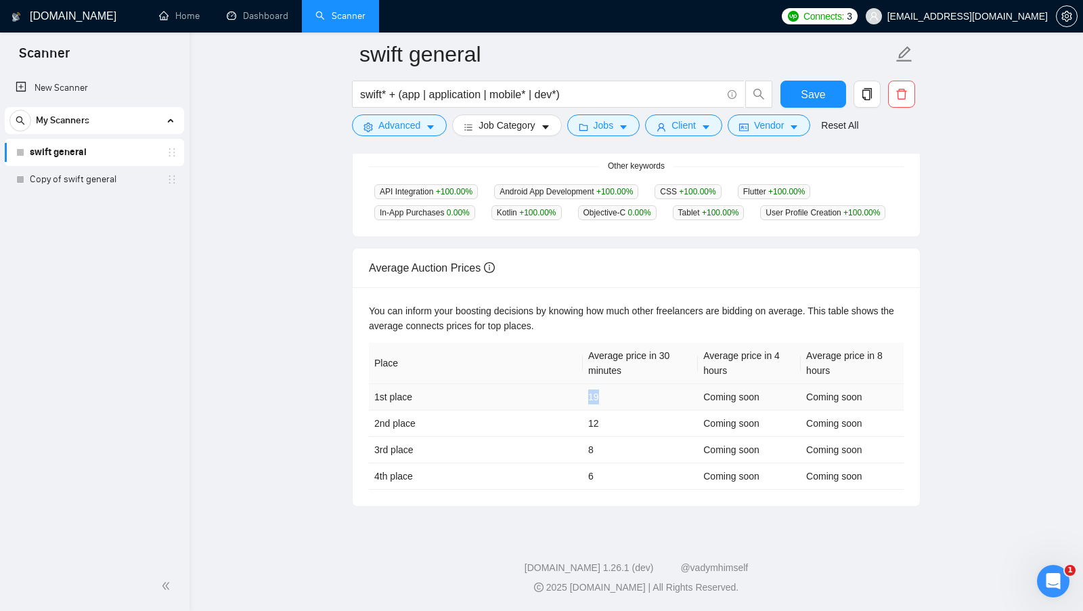
click at [615, 401] on td "19" at bounding box center [640, 397] width 115 height 26
drag, startPoint x: 583, startPoint y: 424, endPoint x: 667, endPoint y: 424, distance: 83.9
click at [667, 424] on td "12" at bounding box center [640, 423] width 115 height 26
drag, startPoint x: 581, startPoint y: 451, endPoint x: 601, endPoint y: 454, distance: 20.5
click at [601, 455] on tr "3rd place 8 Coming soon Coming soon" at bounding box center [636, 450] width 535 height 26
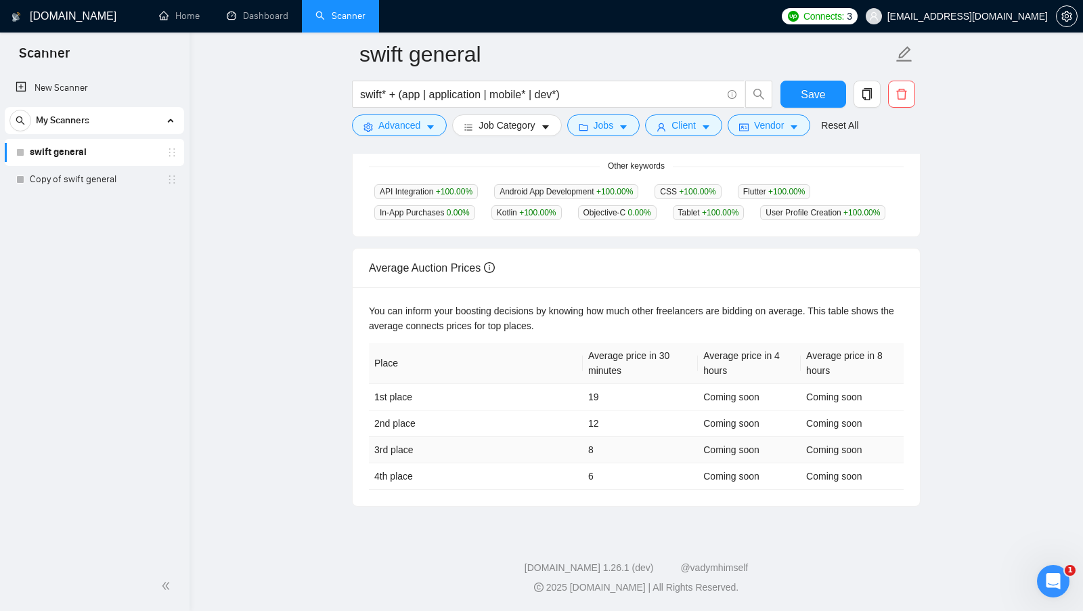
click at [584, 460] on td "8" at bounding box center [640, 450] width 115 height 26
drag, startPoint x: 585, startPoint y: 469, endPoint x: 600, endPoint y: 479, distance: 18.6
click at [600, 479] on td "6" at bounding box center [640, 476] width 115 height 26
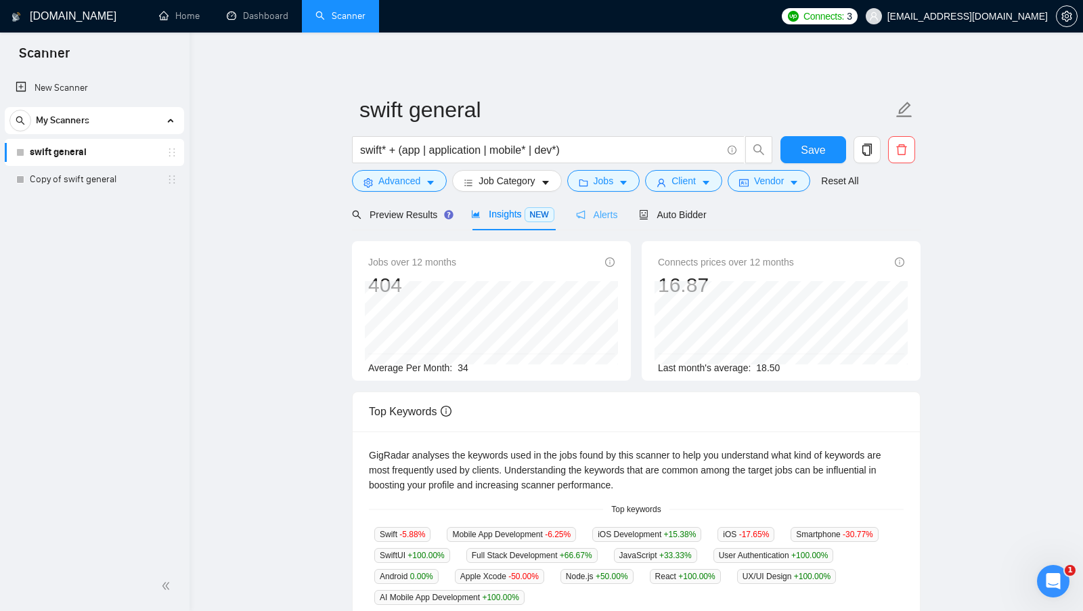
click at [611, 223] on div "Alerts" at bounding box center [597, 214] width 42 height 32
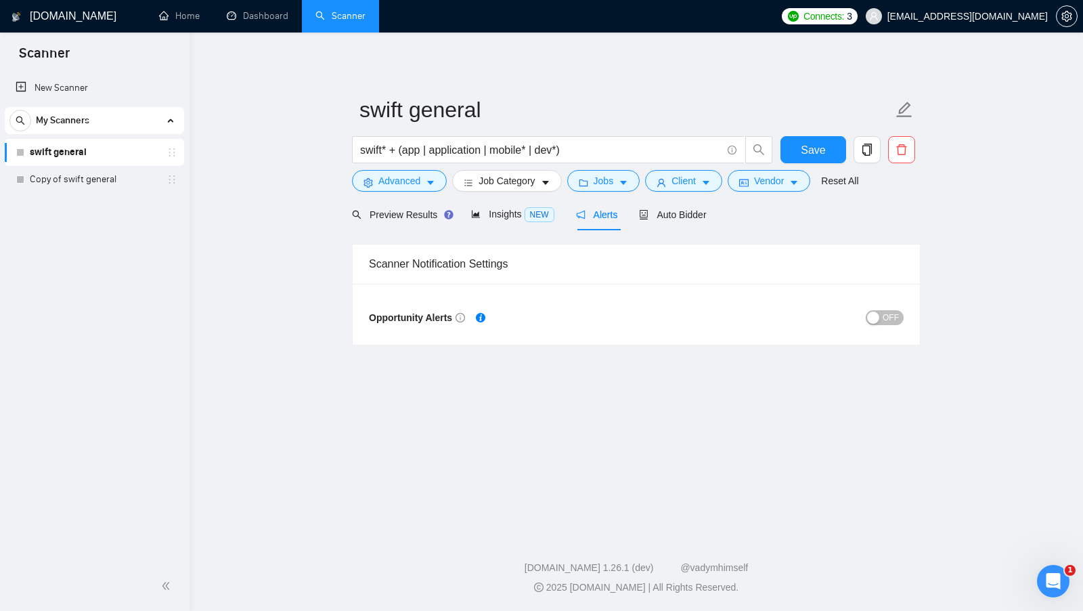
click at [886, 313] on span "OFF" at bounding box center [891, 317] width 16 height 15
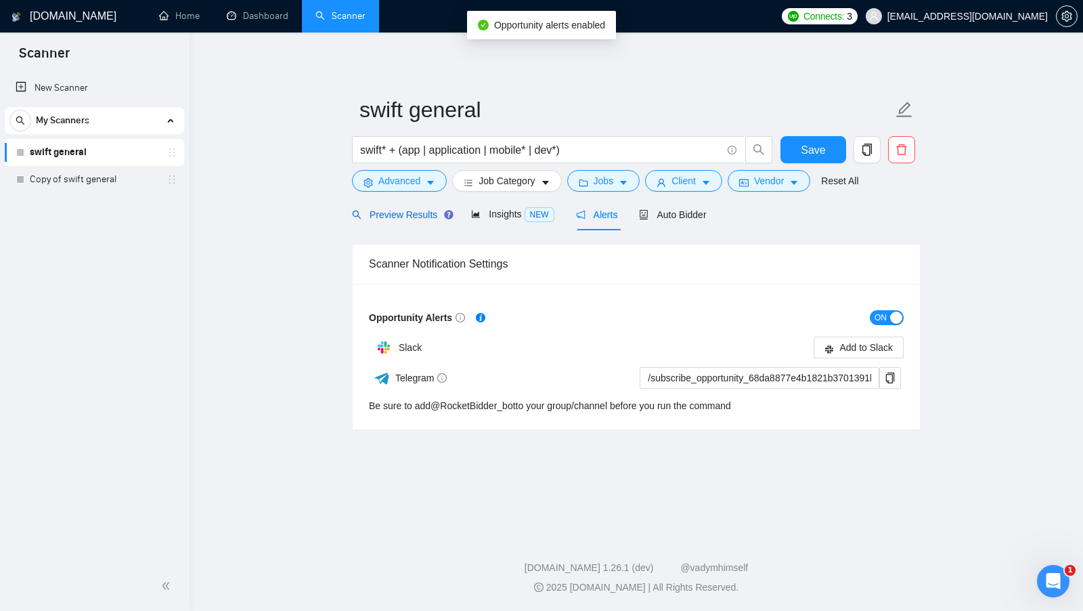
click at [374, 209] on span "Preview Results" at bounding box center [400, 214] width 97 height 11
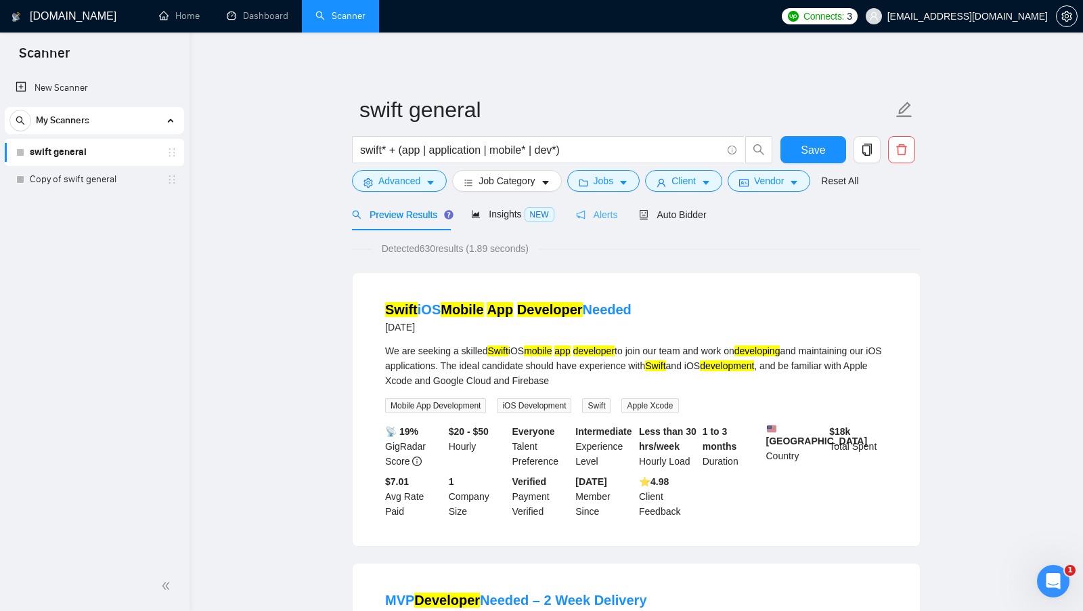
click at [606, 222] on div "Alerts" at bounding box center [597, 214] width 42 height 32
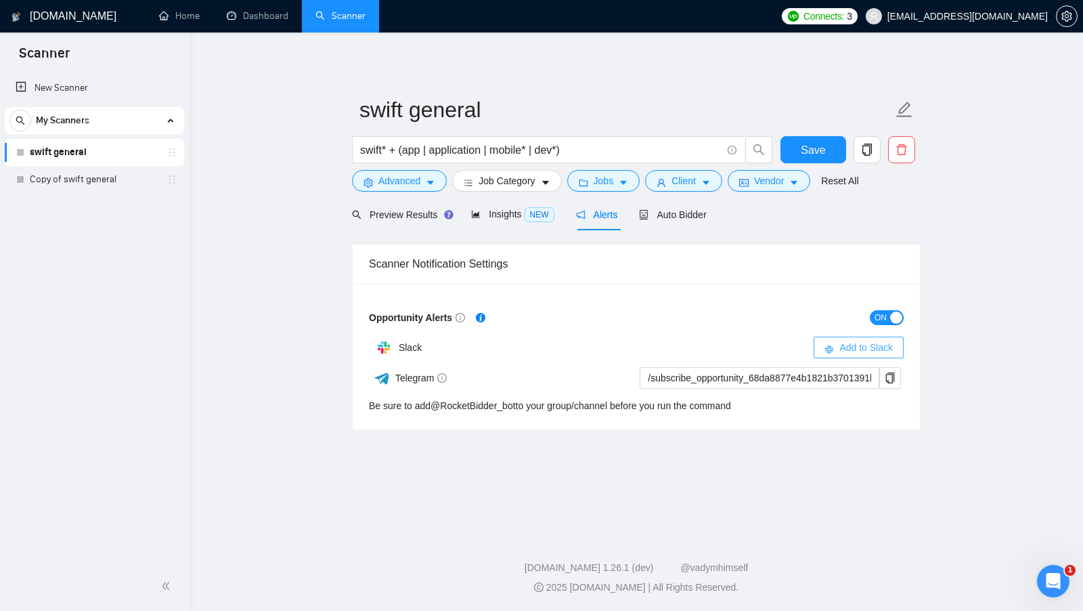
click at [849, 344] on span "Add to Slack" at bounding box center [865, 347] width 53 height 15
click at [680, 220] on div "Auto Bidder" at bounding box center [672, 214] width 67 height 15
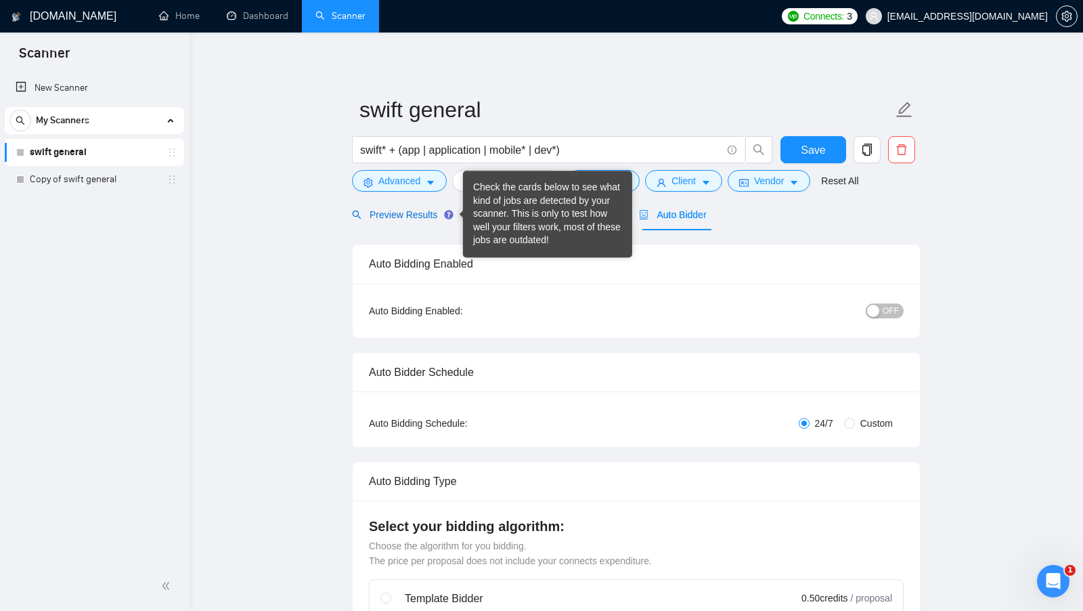
click at [422, 214] on span "Preview Results" at bounding box center [400, 214] width 97 height 11
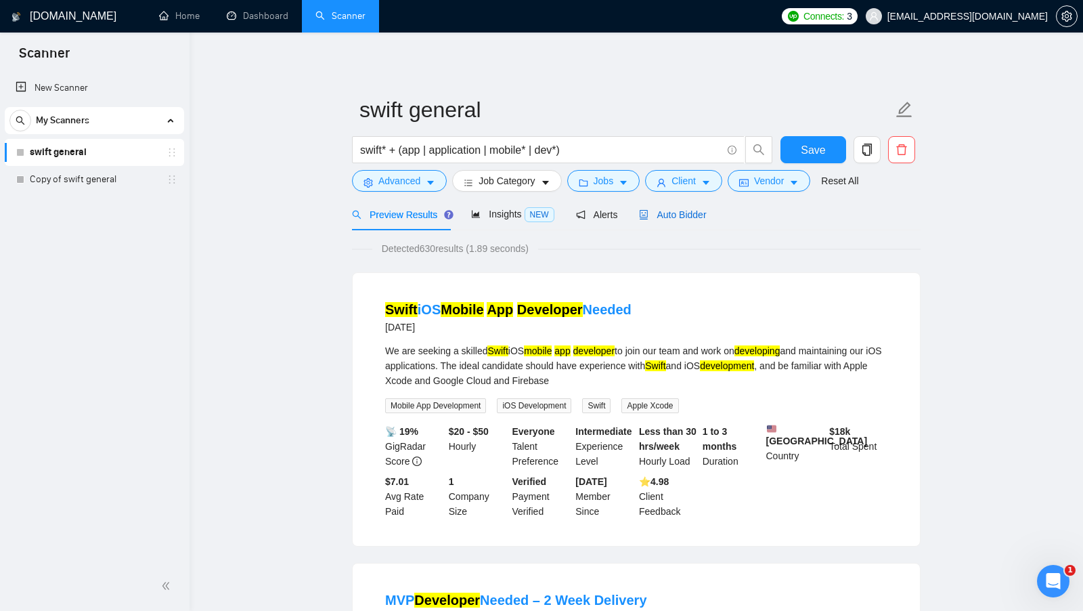
click at [690, 219] on span "Auto Bidder" at bounding box center [672, 214] width 67 height 11
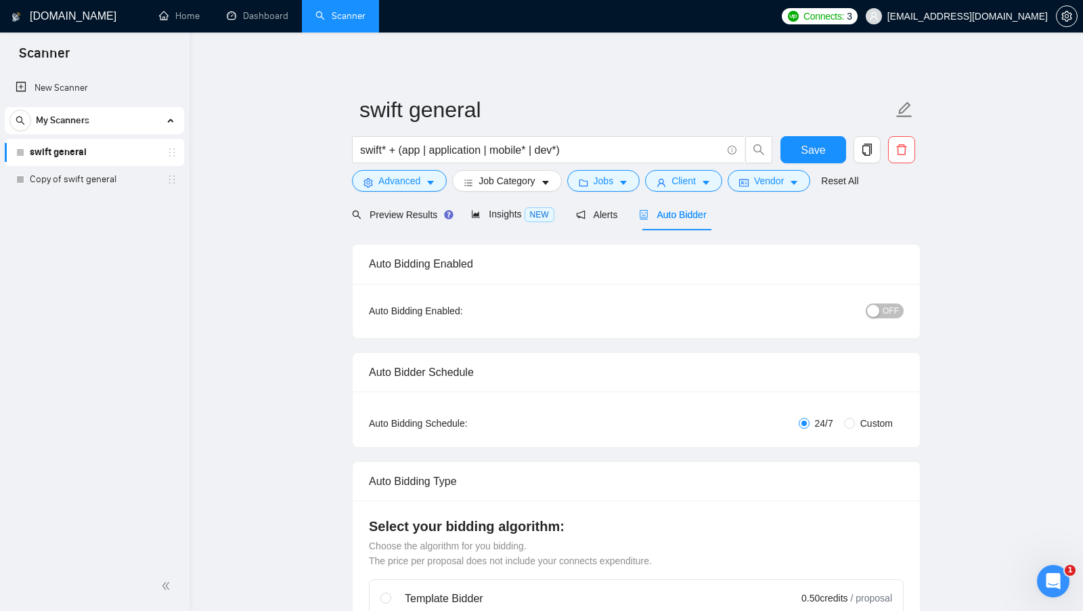
click at [879, 315] on div "button" at bounding box center [873, 311] width 12 height 12
click at [891, 312] on div "button" at bounding box center [896, 311] width 12 height 12
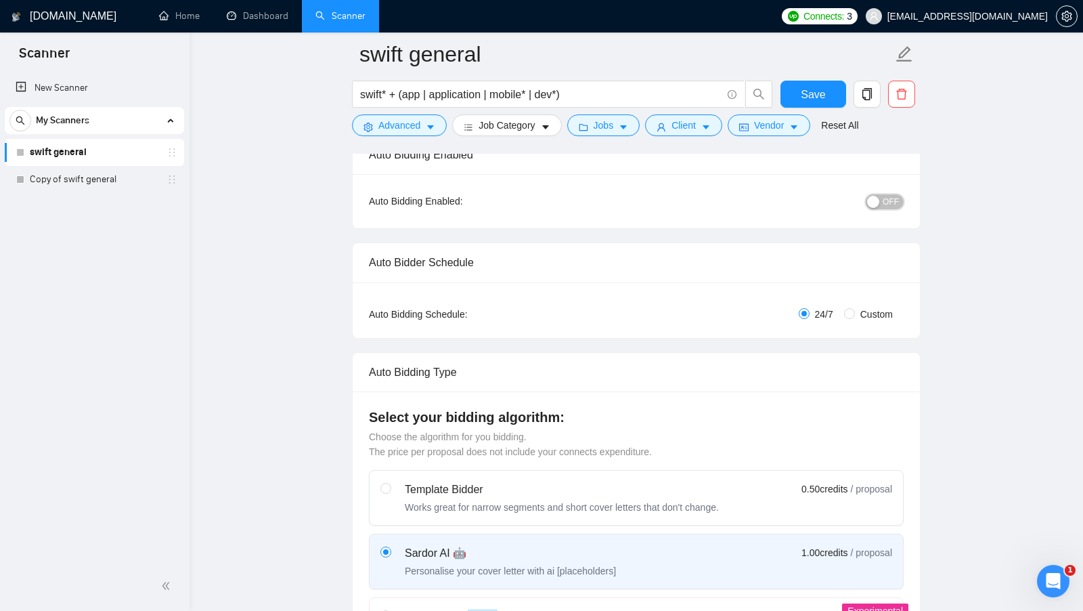
scroll to position [123, 0]
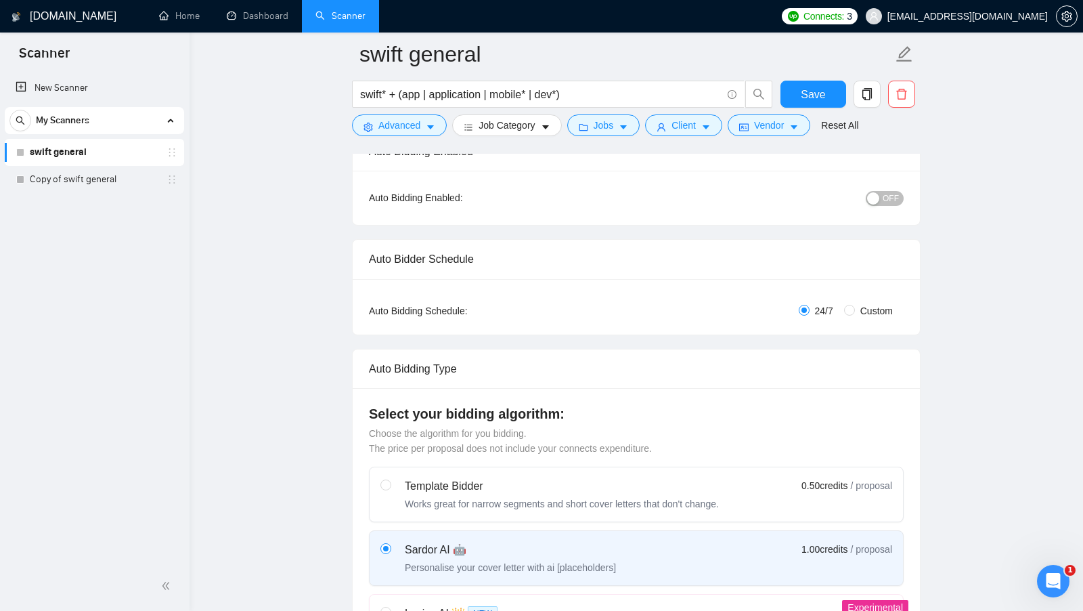
click at [856, 303] on span "Custom" at bounding box center [876, 310] width 43 height 15
click at [855, 305] on input "Custom" at bounding box center [849, 310] width 11 height 11
radio input "true"
radio input "false"
checkbox input "true"
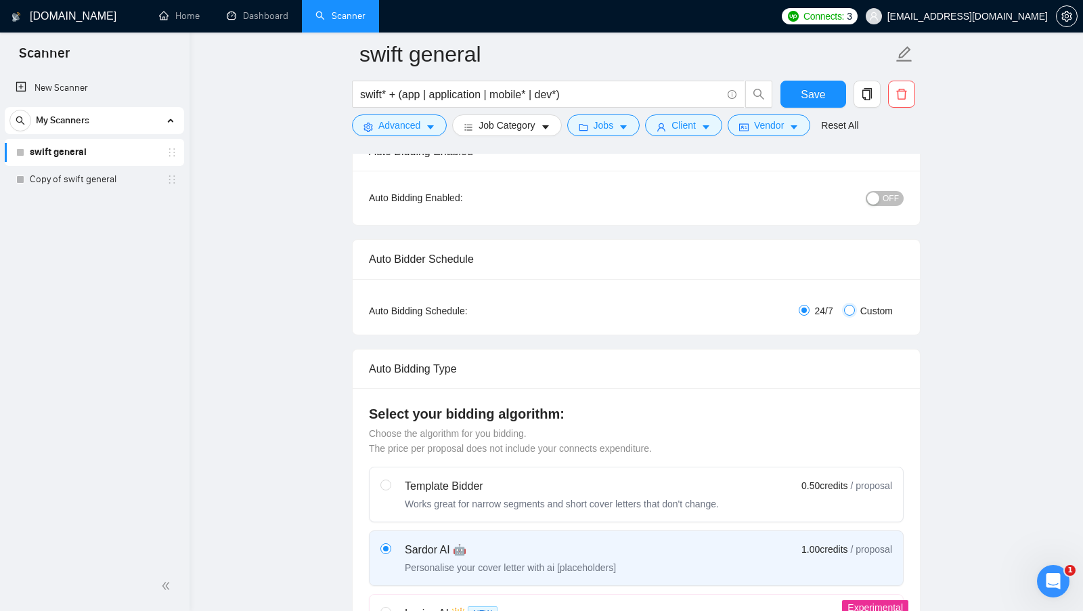
checkbox input "true"
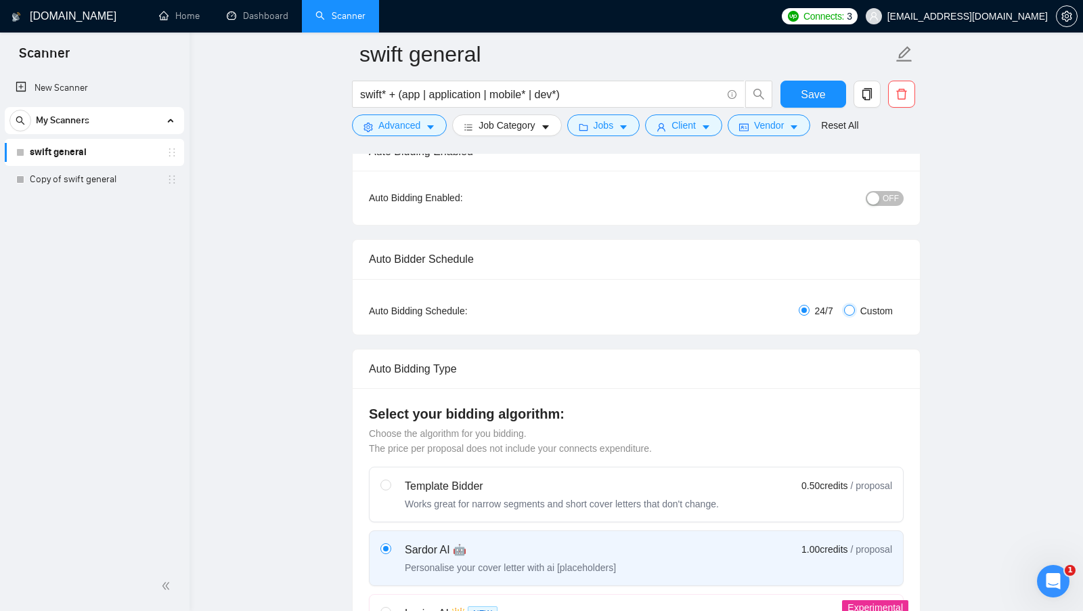
checkbox input "true"
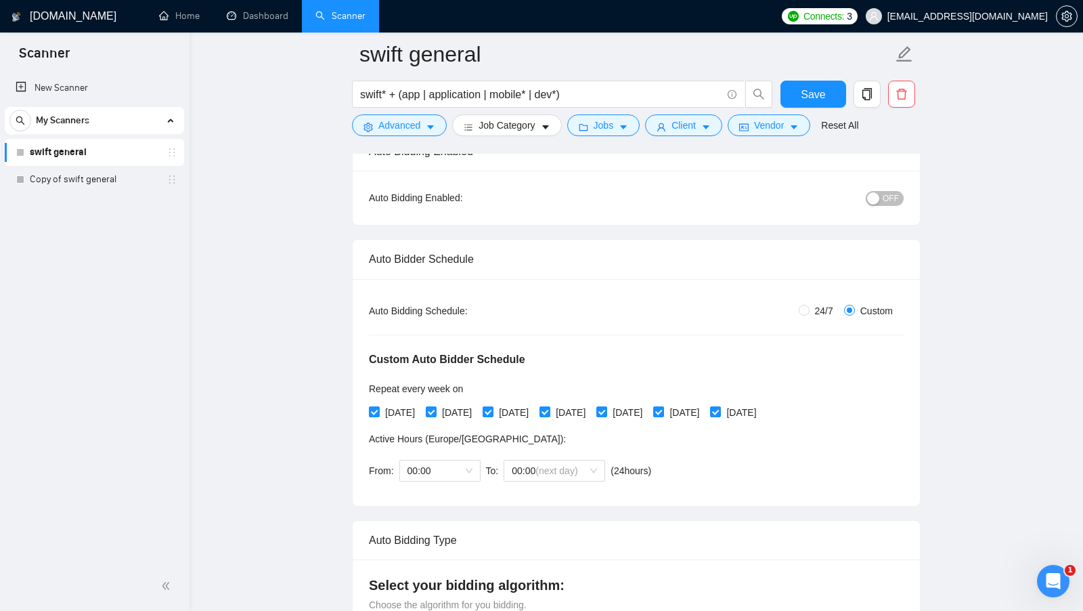
click at [821, 307] on span "24/7" at bounding box center [824, 310] width 29 height 15
click at [810, 307] on input "24/7" at bounding box center [804, 310] width 11 height 11
radio input "true"
radio input "false"
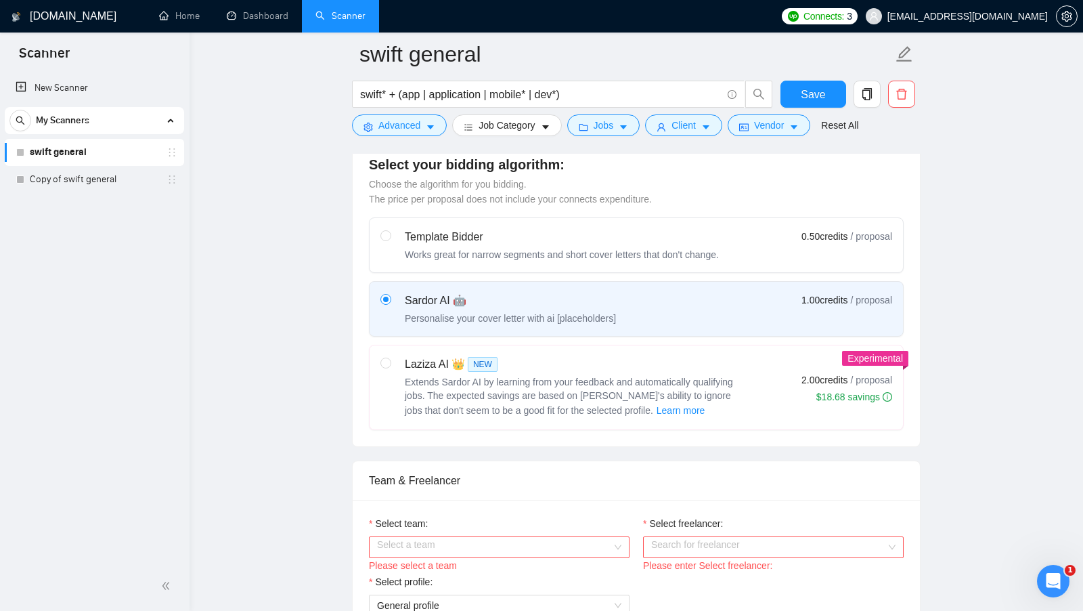
scroll to position [373, 0]
drag, startPoint x: 792, startPoint y: 294, endPoint x: 900, endPoint y: 294, distance: 108.3
click at [900, 294] on label "Sardor AI 🤖 Personalise your cover letter with ai [placeholders] 1.00 credits /…" at bounding box center [636, 308] width 533 height 54
drag, startPoint x: 789, startPoint y: 375, endPoint x: 891, endPoint y: 374, distance: 102.9
click at [891, 374] on div "Laziza AI 👑 NEW Extends Sardor AI by learning from your feedback and automatica…" at bounding box center [636, 386] width 512 height 62
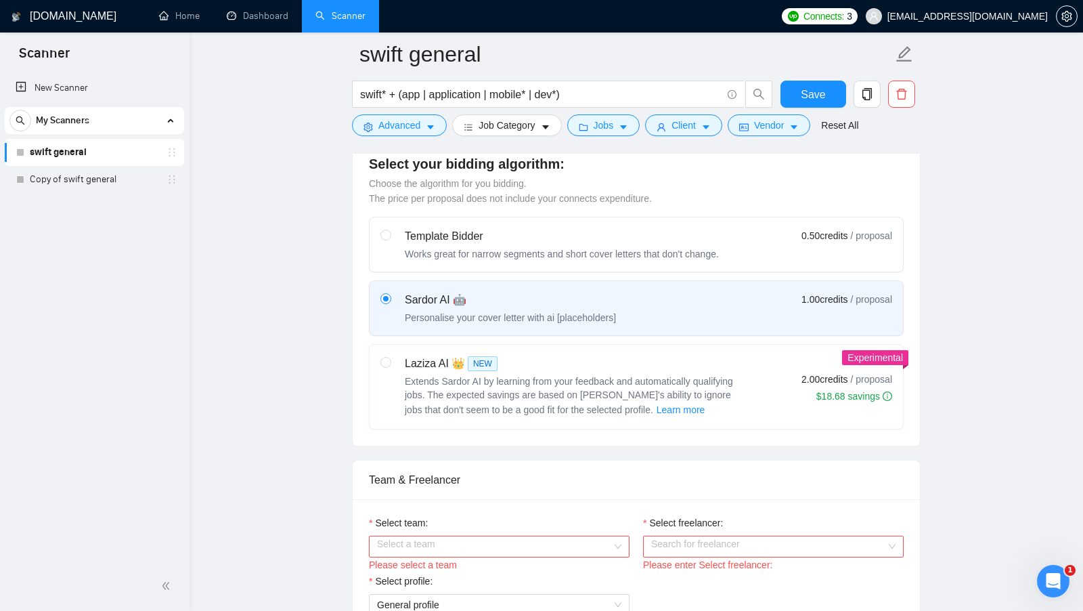
click at [919, 380] on div "Select your bidding algorithm: Choose the algorithm for you bidding. The price …" at bounding box center [636, 291] width 567 height 307
click at [810, 95] on span "Save" at bounding box center [813, 94] width 24 height 17
click at [1067, 24] on button "button" at bounding box center [1067, 16] width 22 height 22
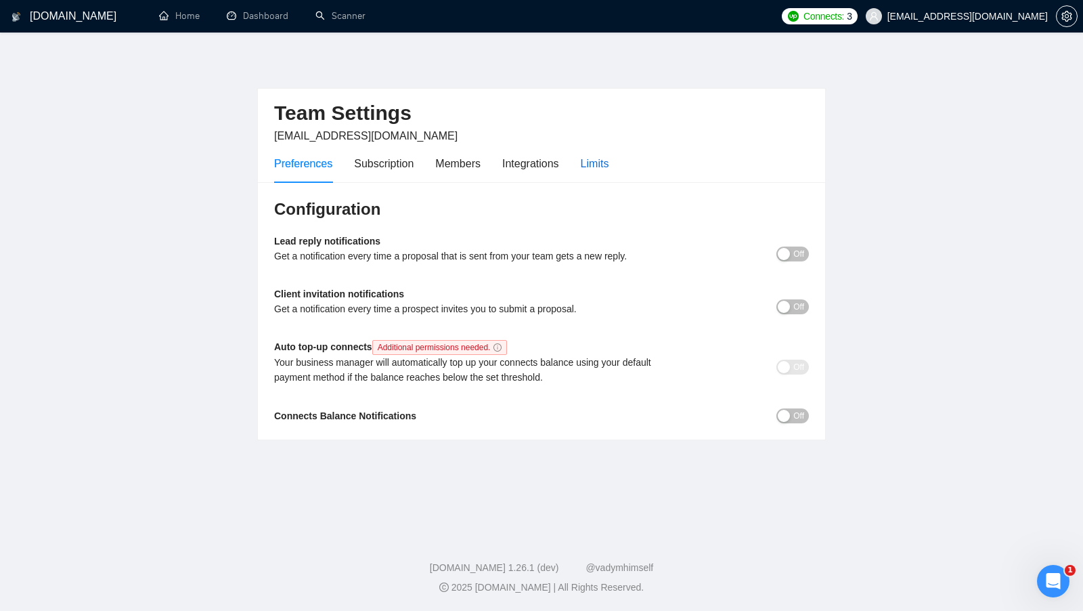
click at [608, 162] on div "Limits" at bounding box center [595, 163] width 28 height 17
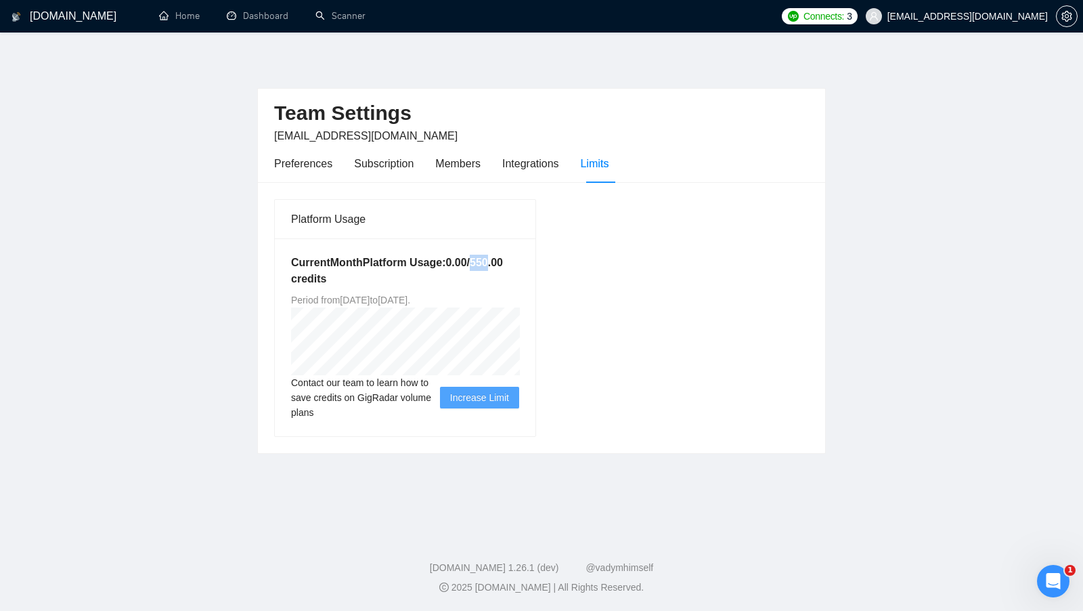
drag, startPoint x: 477, startPoint y: 262, endPoint x: 500, endPoint y: 263, distance: 23.0
click at [500, 263] on h5 "Current Month Platform Usage: 0.00 / 550.00 credits" at bounding box center [405, 271] width 228 height 32
click at [349, 31] on li "Scanner" at bounding box center [340, 16] width 77 height 32
click at [363, 35] on div "GigRadar.io Home Dashboard Scanner Connects: 3 sunkaifeng05@gmail.com Team Sett…" at bounding box center [541, 305] width 1083 height 611
click at [361, 22] on link "Scanner" at bounding box center [340, 16] width 50 height 12
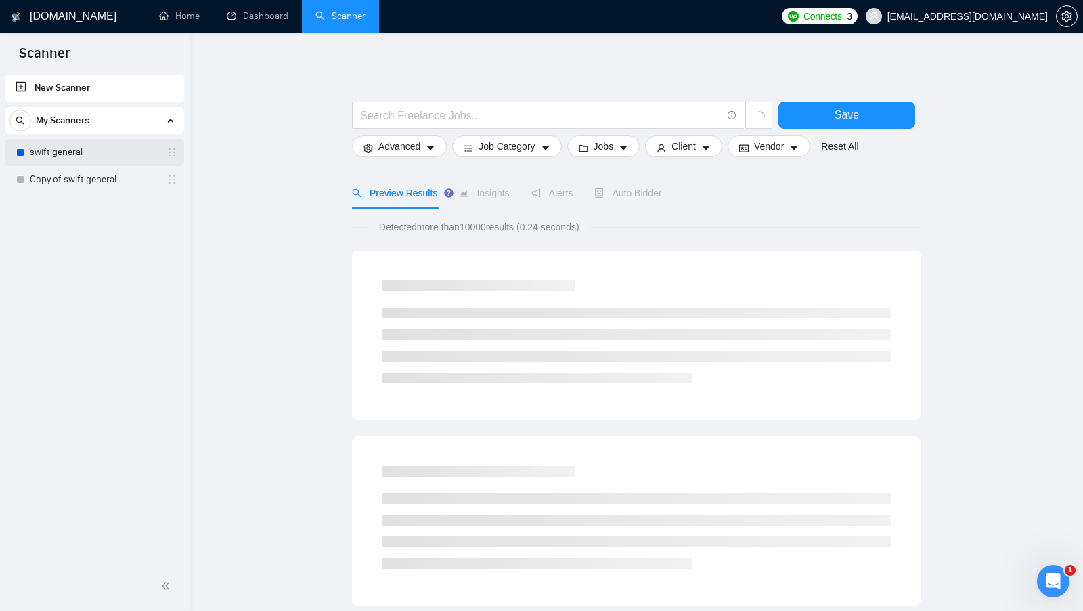
click at [104, 158] on link "swift general" at bounding box center [94, 152] width 129 height 27
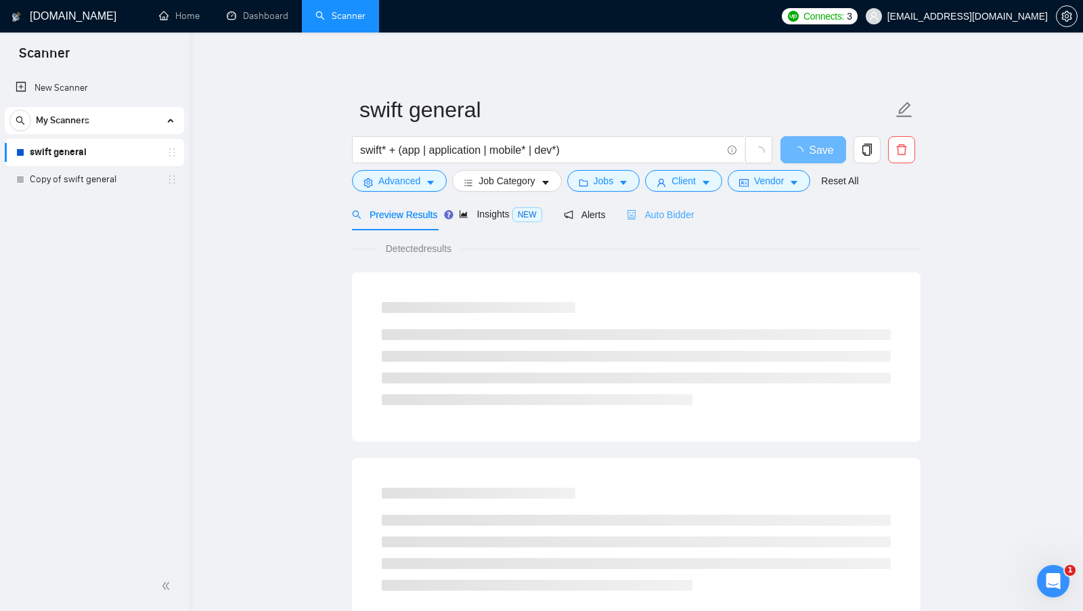
drag, startPoint x: 675, startPoint y: 204, endPoint x: 673, endPoint y: 213, distance: 9.0
click at [675, 204] on div "Auto Bidder" at bounding box center [660, 214] width 67 height 32
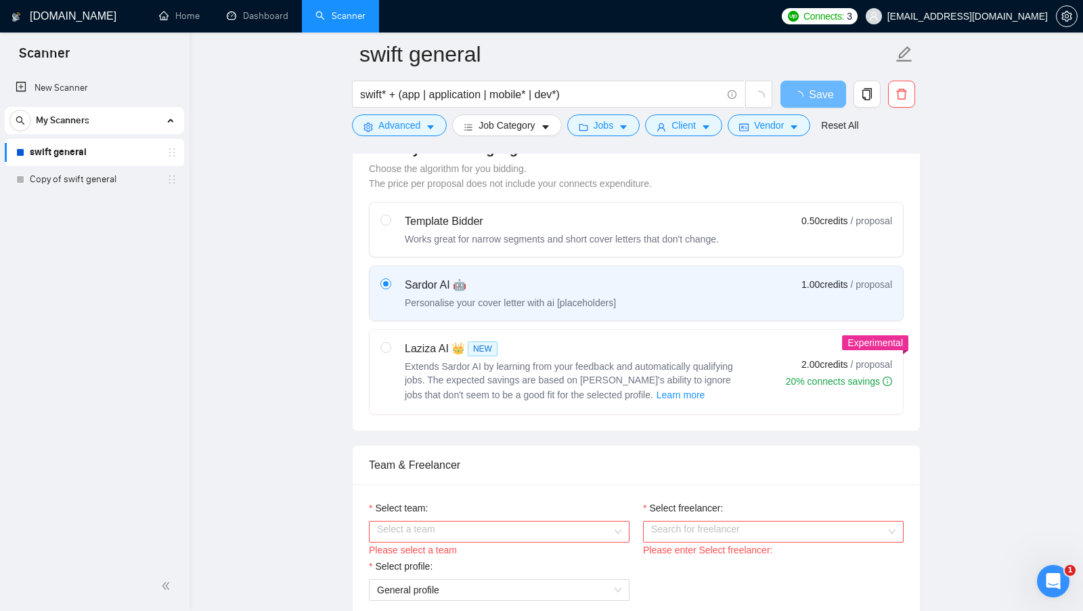
scroll to position [381, 0]
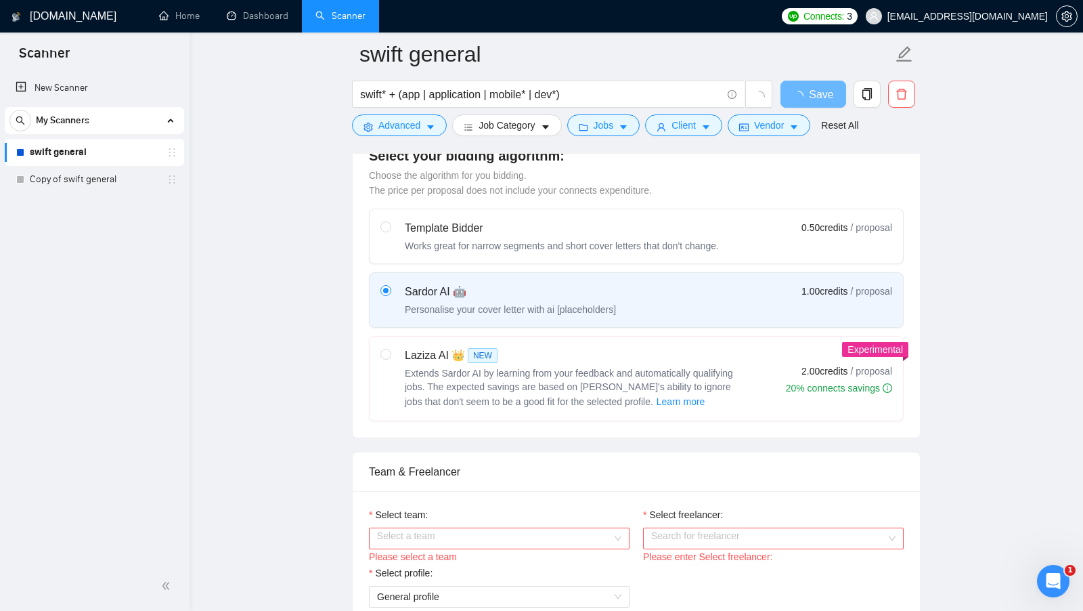
click at [758, 340] on label "Laziza AI 👑 NEW Extends Sardor AI by learning from your feedback and automatica…" at bounding box center [636, 378] width 533 height 84
click at [390, 349] on input "radio" at bounding box center [384, 353] width 9 height 9
radio input "true"
radio input "false"
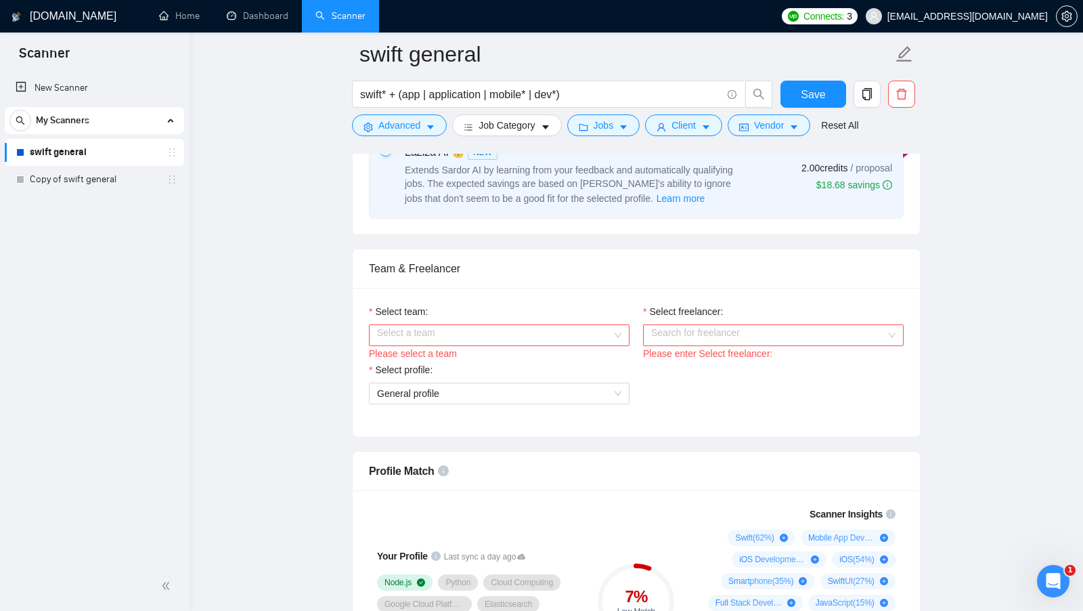
scroll to position [611, 0]
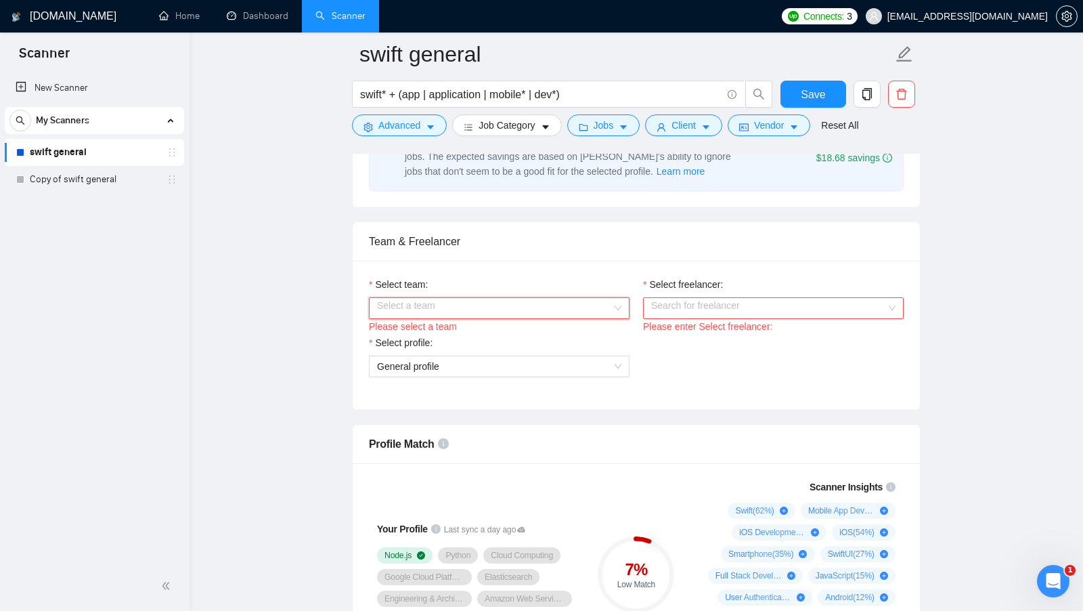
click at [551, 309] on input "Select team:" at bounding box center [494, 308] width 235 height 20
click at [499, 324] on div "Ray Studio" at bounding box center [498, 329] width 244 height 15
click at [720, 301] on input "Select freelancer:" at bounding box center [768, 308] width 235 height 20
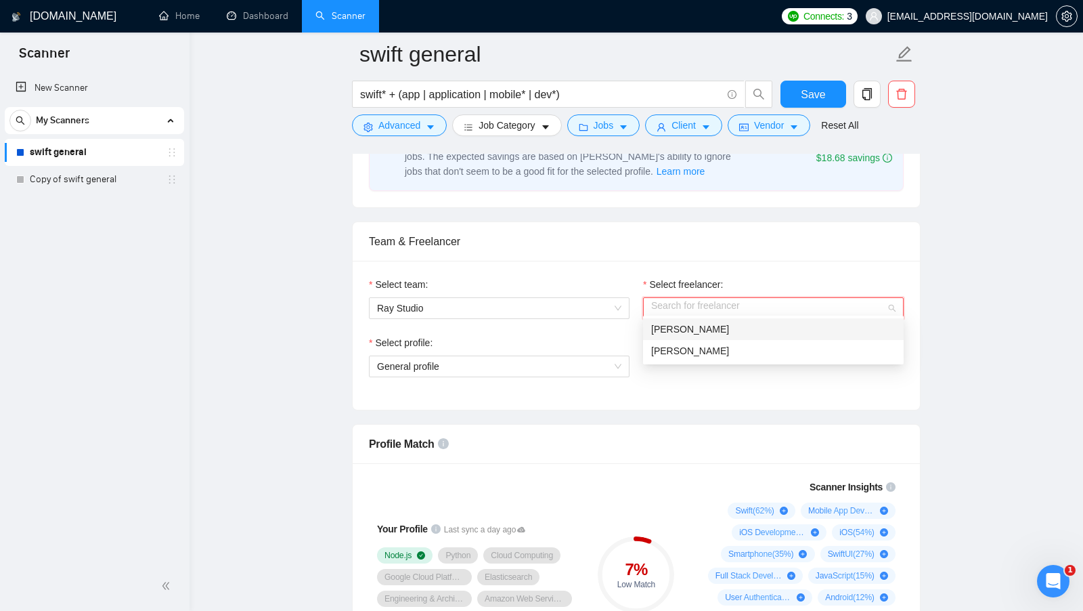
click at [738, 336] on div "Kaifeng Sun" at bounding box center [773, 329] width 244 height 15
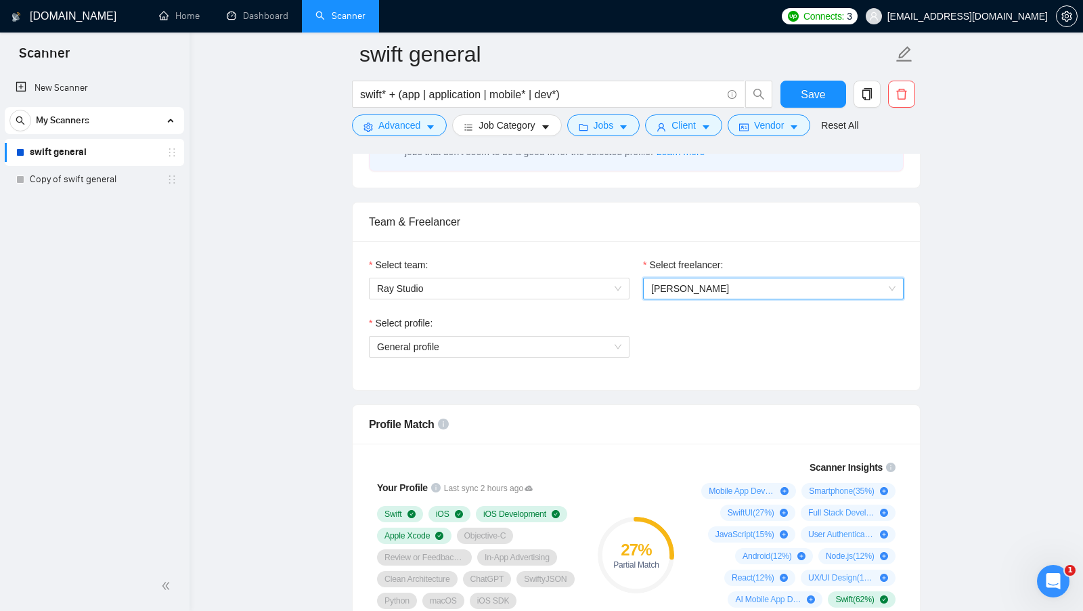
scroll to position [637, 0]
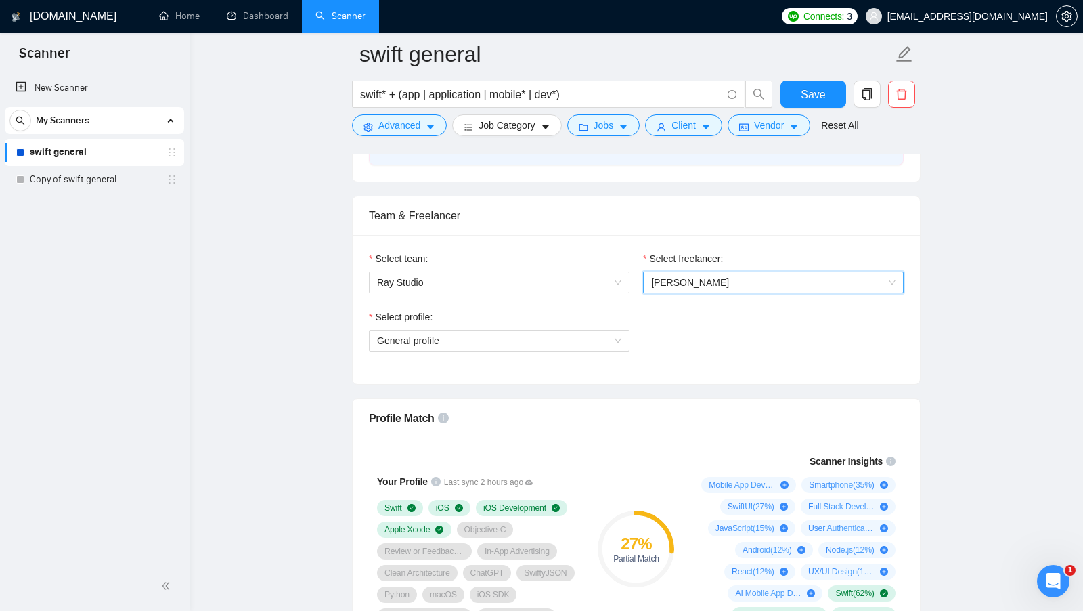
click at [755, 284] on span "Kaifeng Sun" at bounding box center [773, 282] width 244 height 20
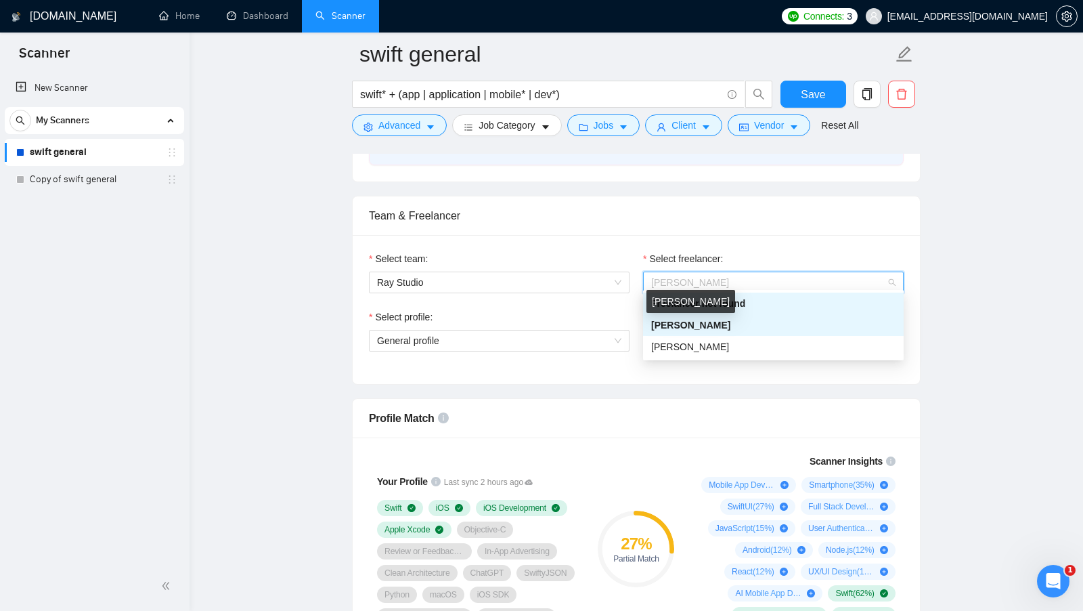
click at [700, 324] on span "Kaifeng Sun" at bounding box center [690, 324] width 79 height 11
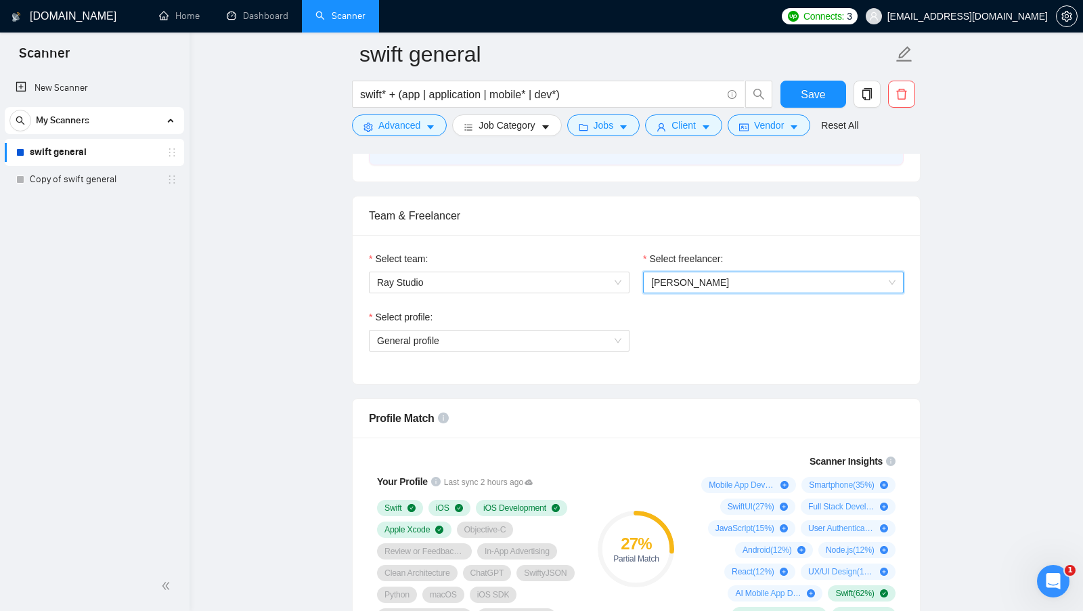
click at [751, 286] on span "Kaifeng Sun" at bounding box center [773, 282] width 244 height 20
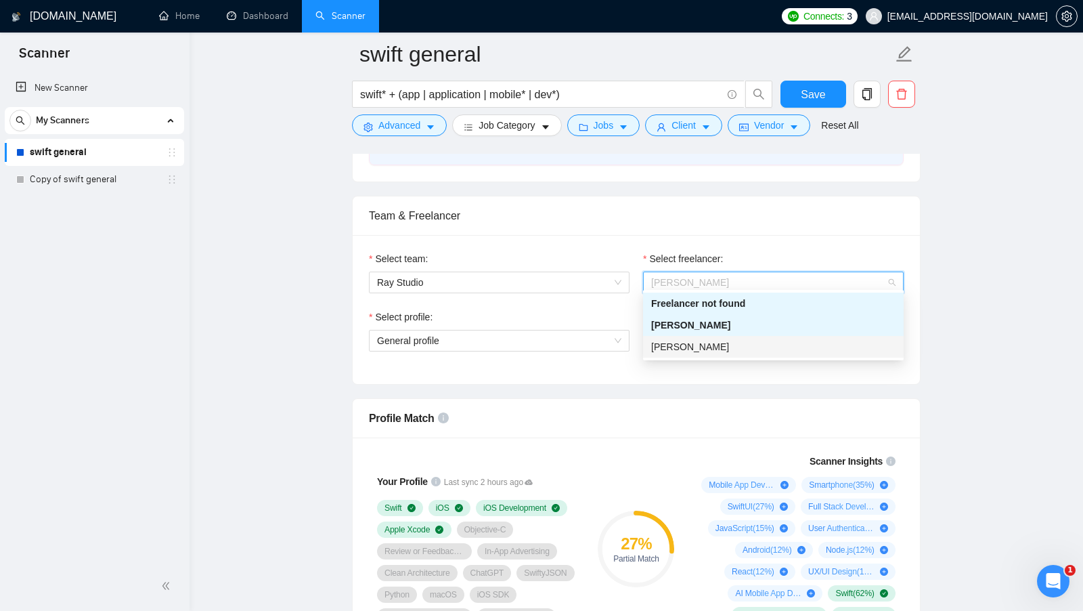
click at [598, 372] on div "Select team: Ray Studio Select freelancer: Kaifeng Sun Select profile: General …" at bounding box center [636, 309] width 567 height 149
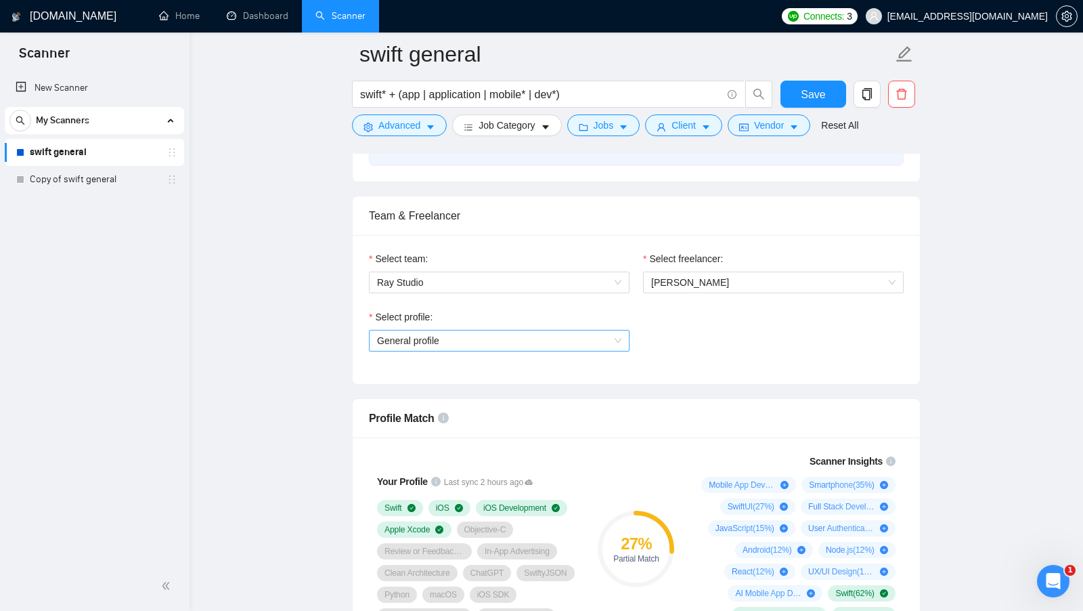
click at [606, 334] on span "General profile" at bounding box center [499, 340] width 244 height 20
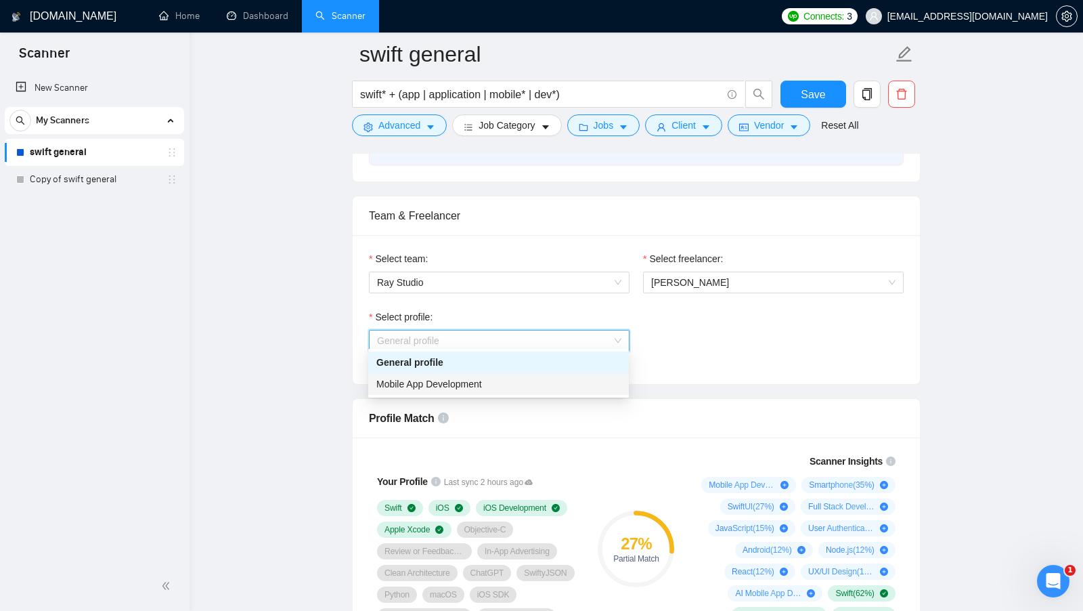
click at [458, 378] on span "Mobile App Development" at bounding box center [429, 383] width 106 height 11
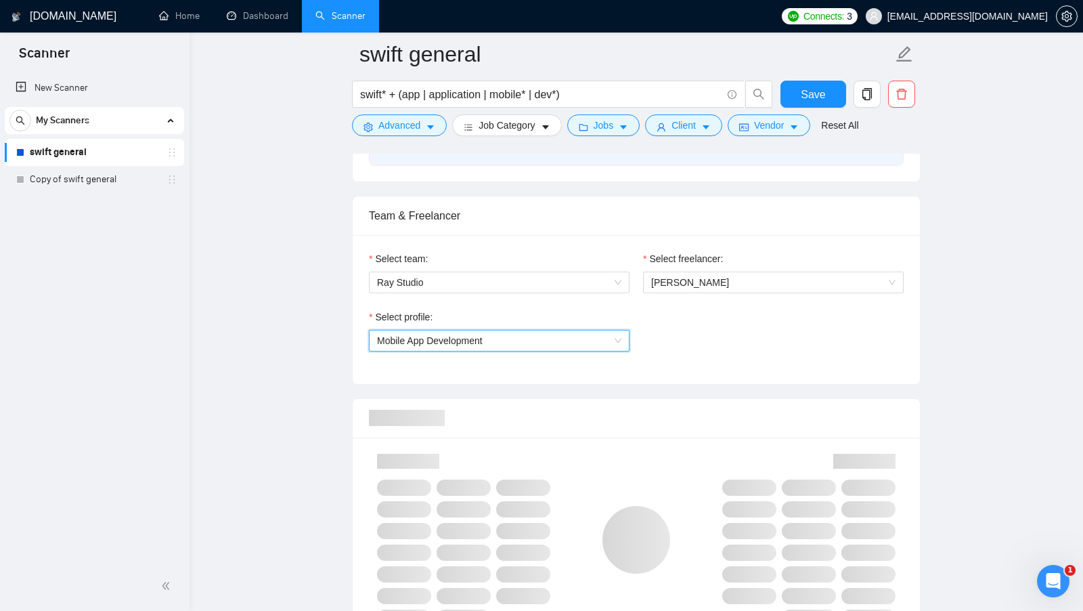
click at [691, 399] on div at bounding box center [636, 418] width 535 height 39
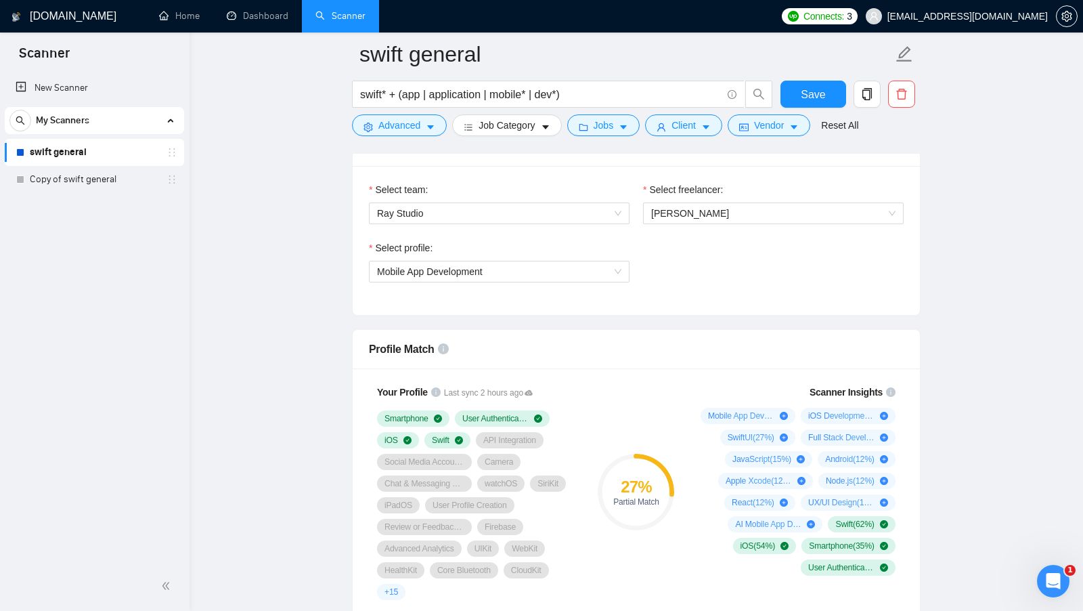
scroll to position [705, 0]
click at [496, 272] on span "Mobile App Development" at bounding box center [499, 273] width 244 height 20
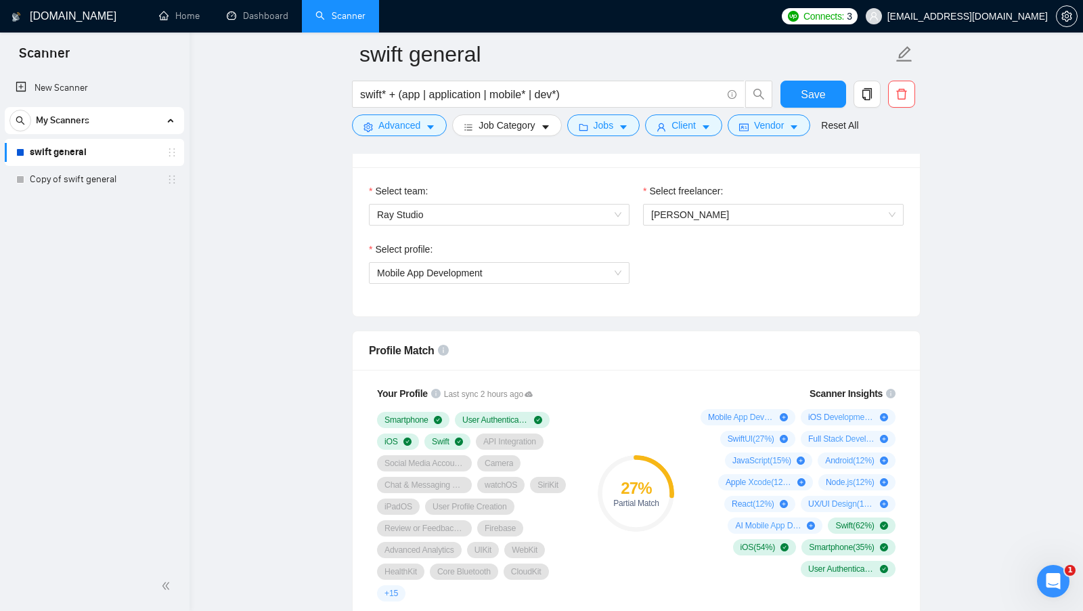
click at [701, 278] on div "Select profile: Mobile App Development" at bounding box center [636, 271] width 548 height 58
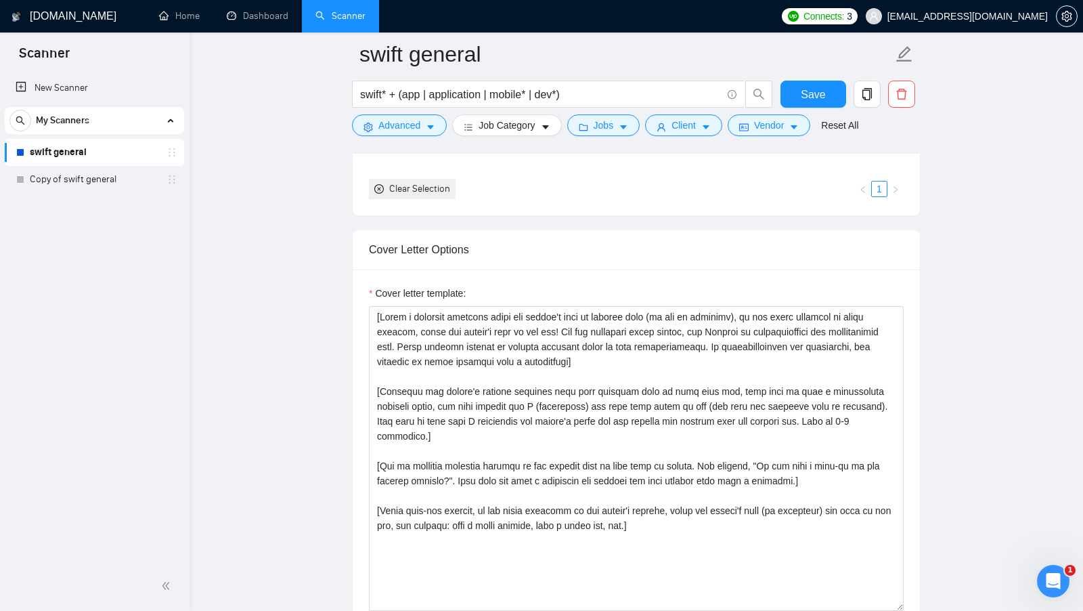
scroll to position [1396, 0]
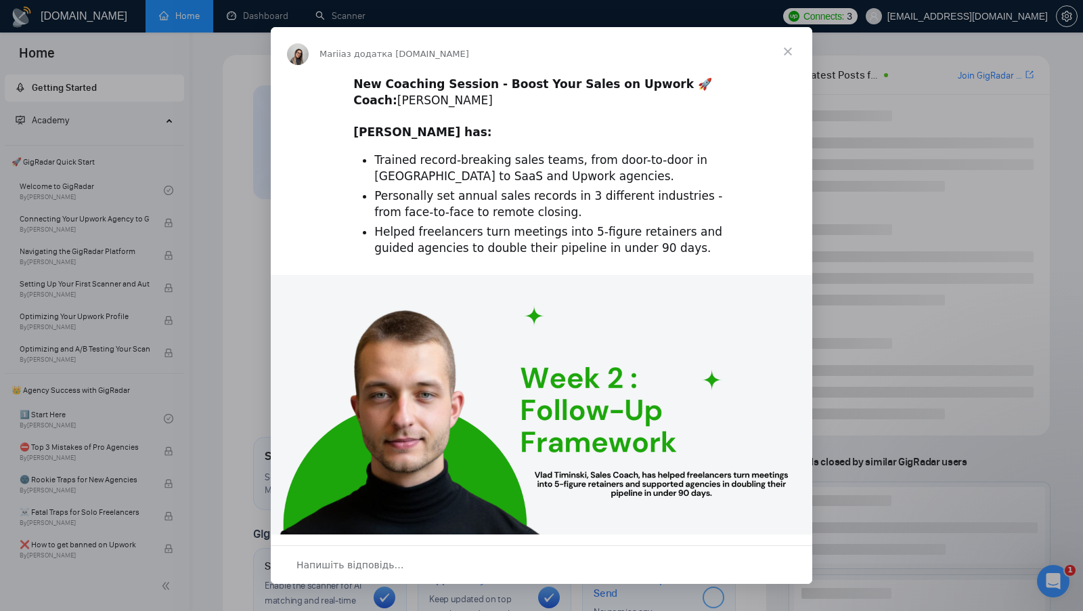
click at [792, 47] on span "Закрити" at bounding box center [788, 51] width 49 height 49
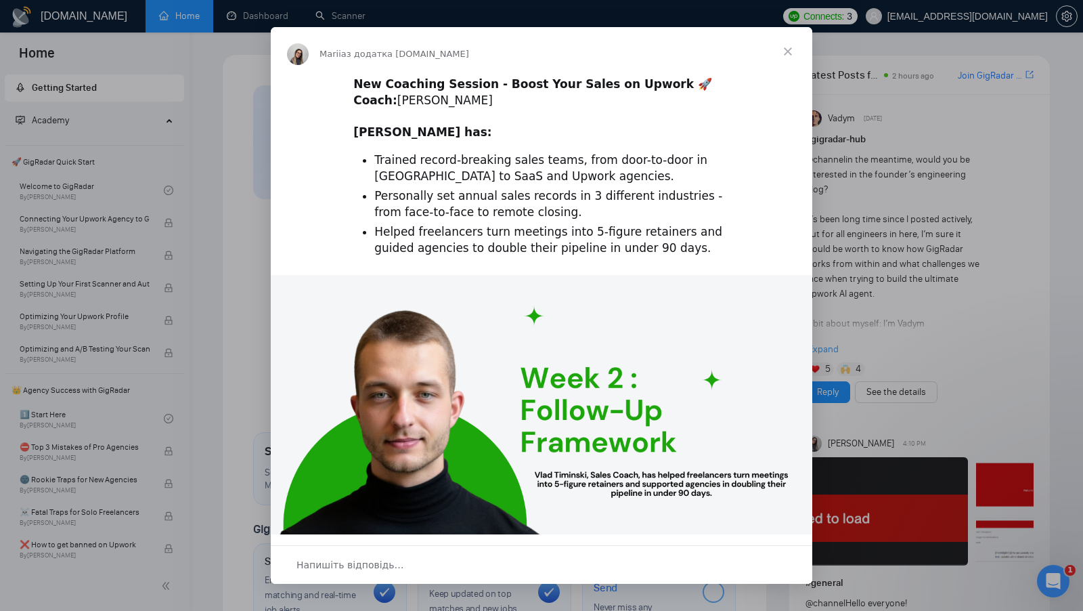
click at [771, 56] on span "Закрити" at bounding box center [788, 51] width 49 height 49
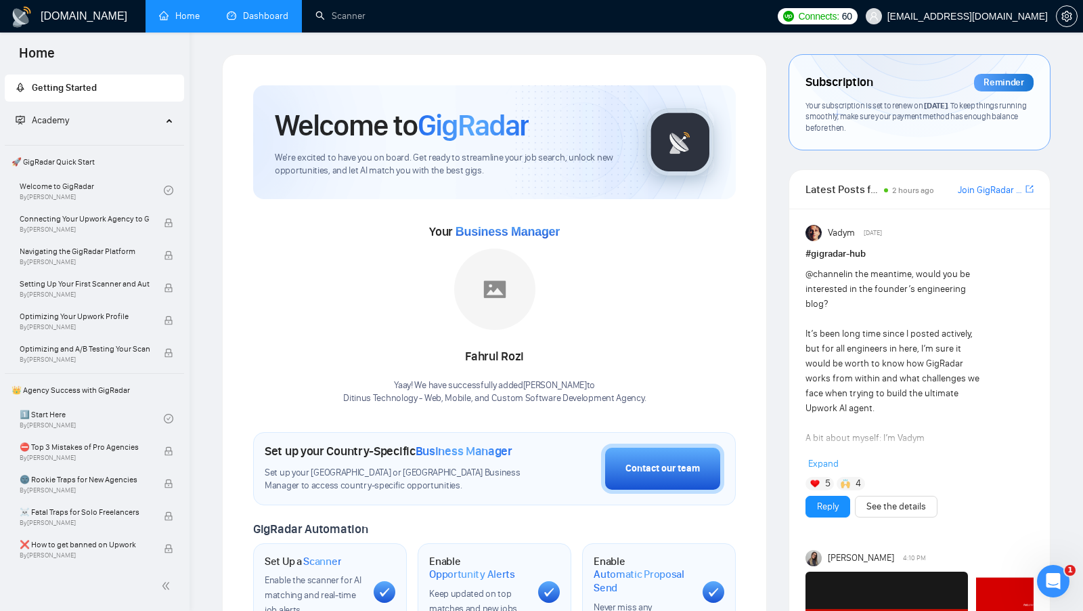
click at [248, 22] on link "Dashboard" at bounding box center [258, 16] width 62 height 12
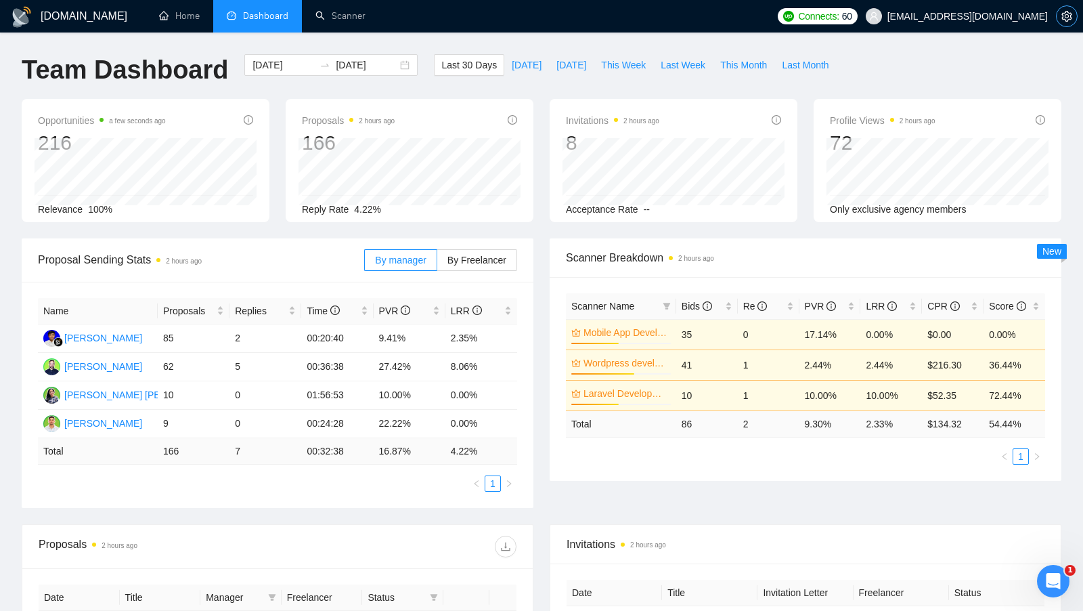
click at [1061, 15] on span "setting" at bounding box center [1067, 16] width 20 height 11
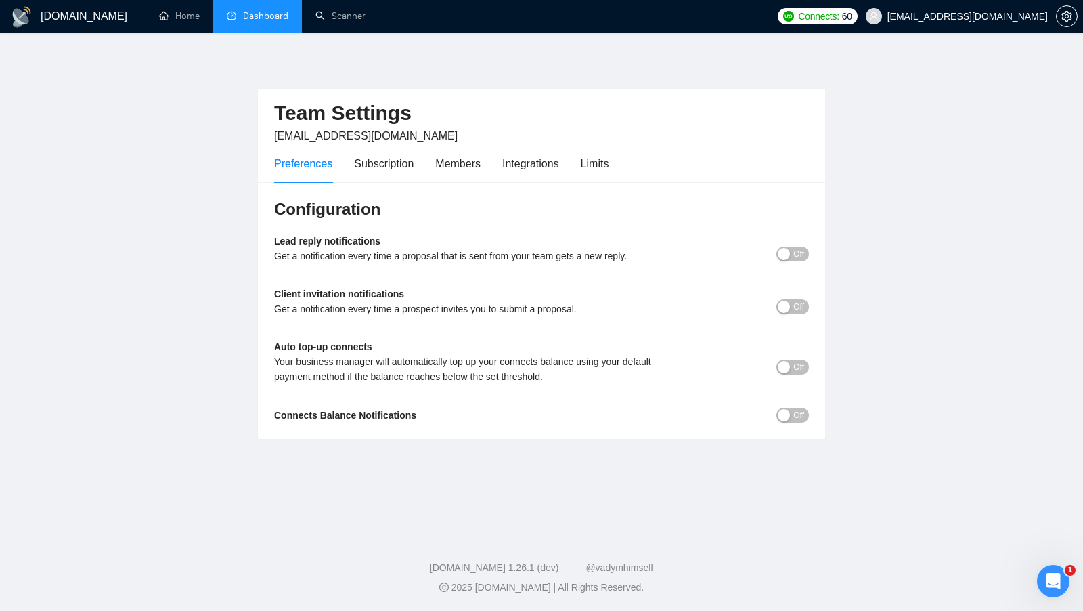
click at [583, 162] on div "Preferences Subscription Members Integrations Limits" at bounding box center [441, 163] width 334 height 39
click at [599, 163] on div "Limits" at bounding box center [595, 163] width 28 height 17
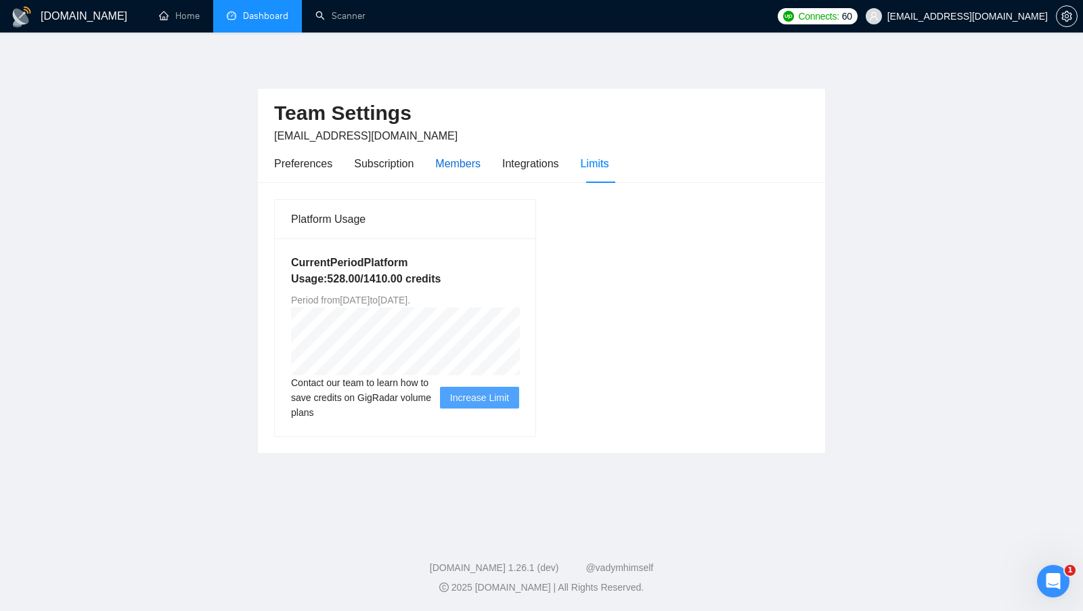
click at [475, 163] on div "Members" at bounding box center [457, 163] width 45 height 17
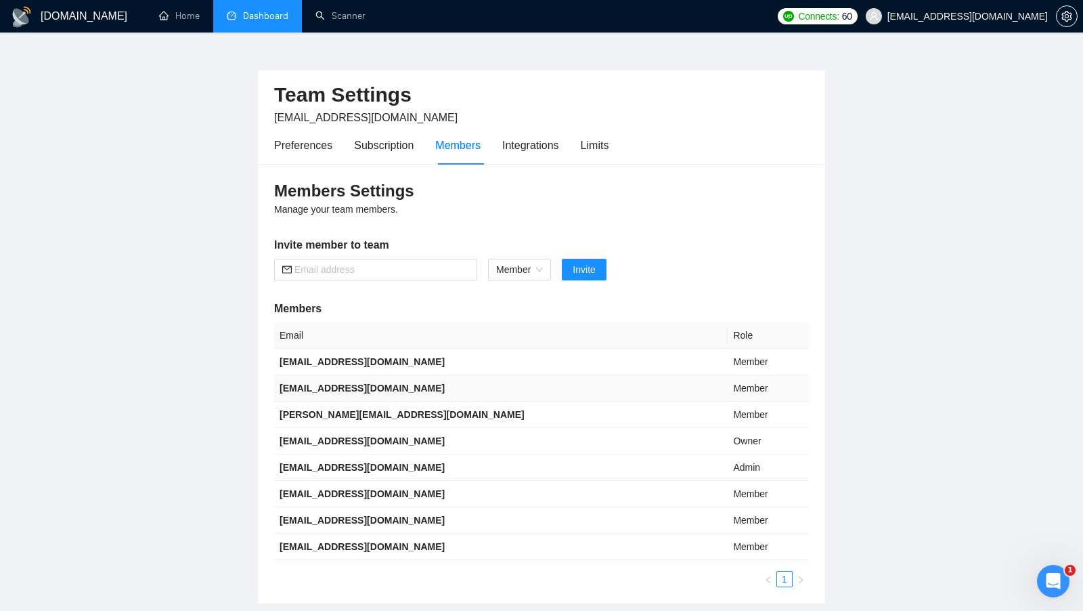
scroll to position [20, 0]
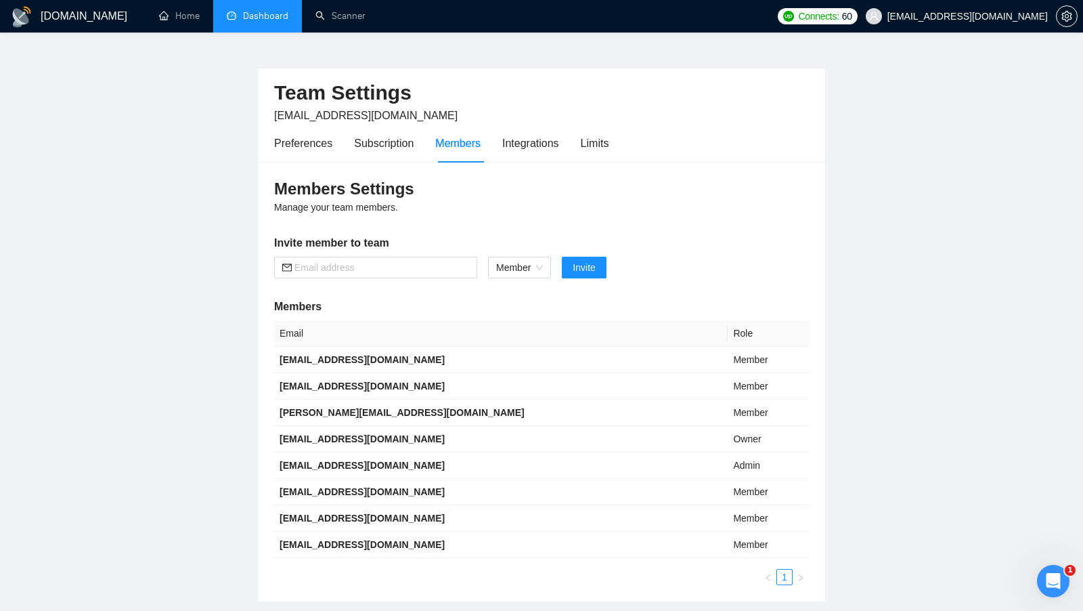
click at [617, 133] on div "Preferences Subscription Members Integrations Limits" at bounding box center [541, 143] width 535 height 39
click at [609, 141] on div "Limits" at bounding box center [595, 143] width 28 height 17
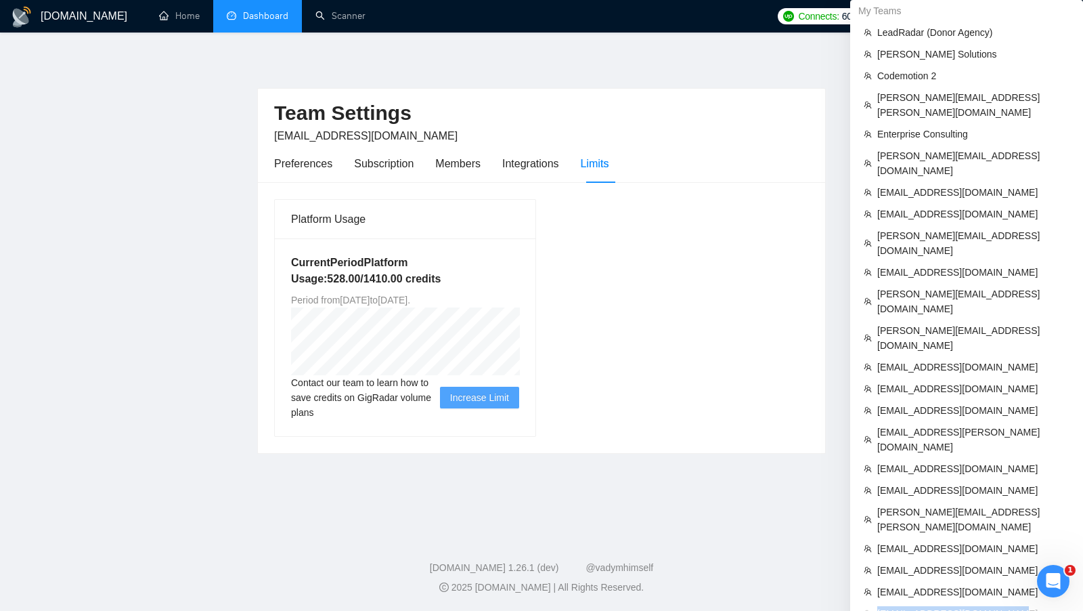
drag, startPoint x: 1008, startPoint y: 505, endPoint x: 873, endPoint y: 508, distance: 135.4
click at [873, 602] on li "[EMAIL_ADDRESS][DOMAIN_NAME]" at bounding box center [967, 613] width 222 height 22
copy span "[EMAIL_ADDRESS][DOMAIN_NAME]"
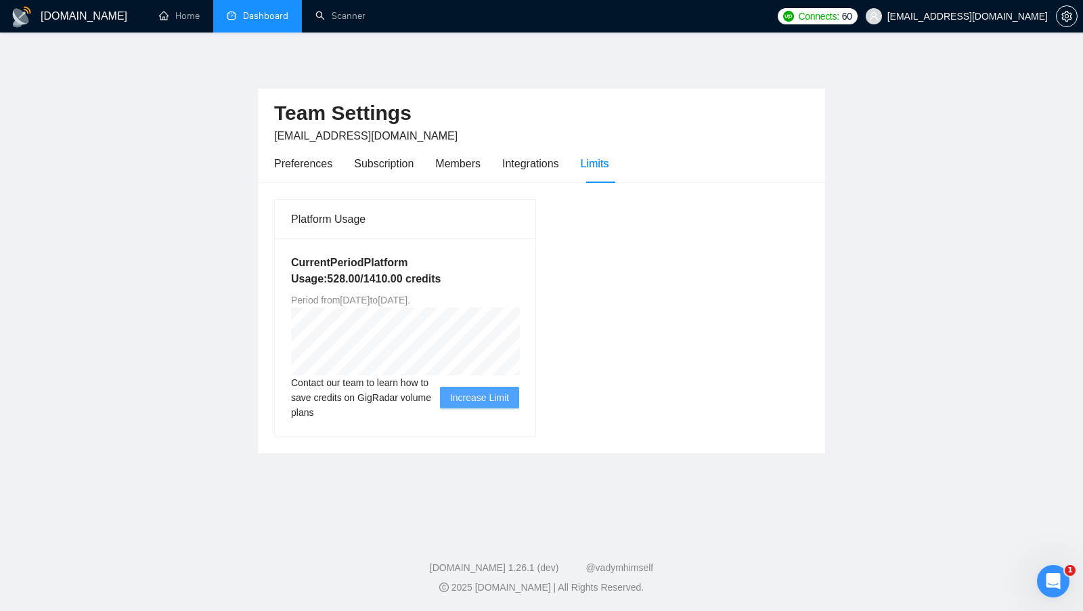
click at [739, 417] on div "Platform Usage Current Period Platform Usage: 528.00 / 1410.00 credits Period f…" at bounding box center [542, 317] width 546 height 238
click at [267, 22] on link "Dashboard" at bounding box center [258, 16] width 62 height 12
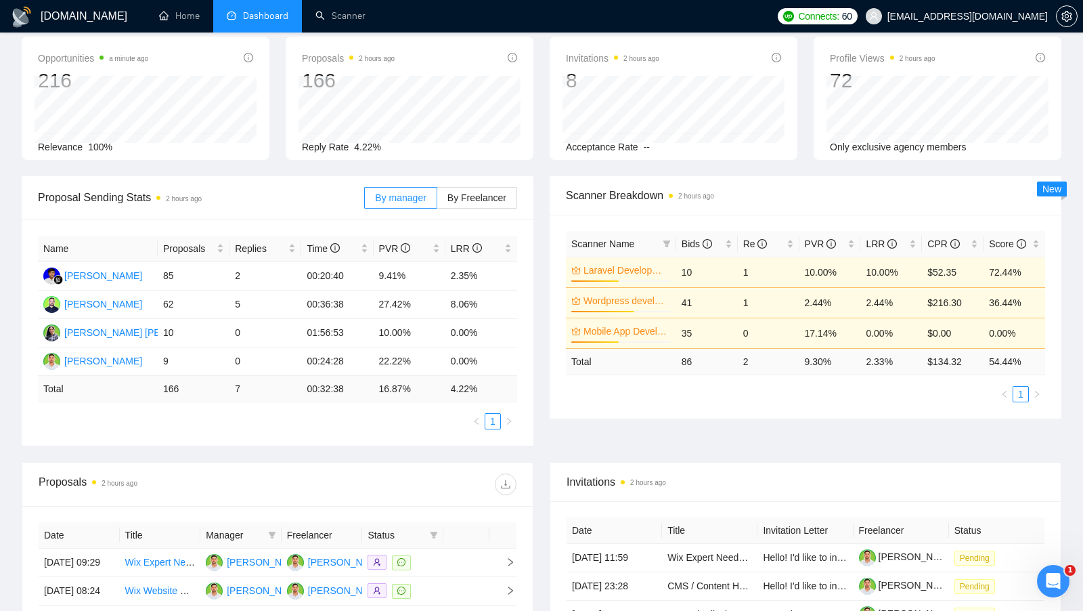
scroll to position [63, 0]
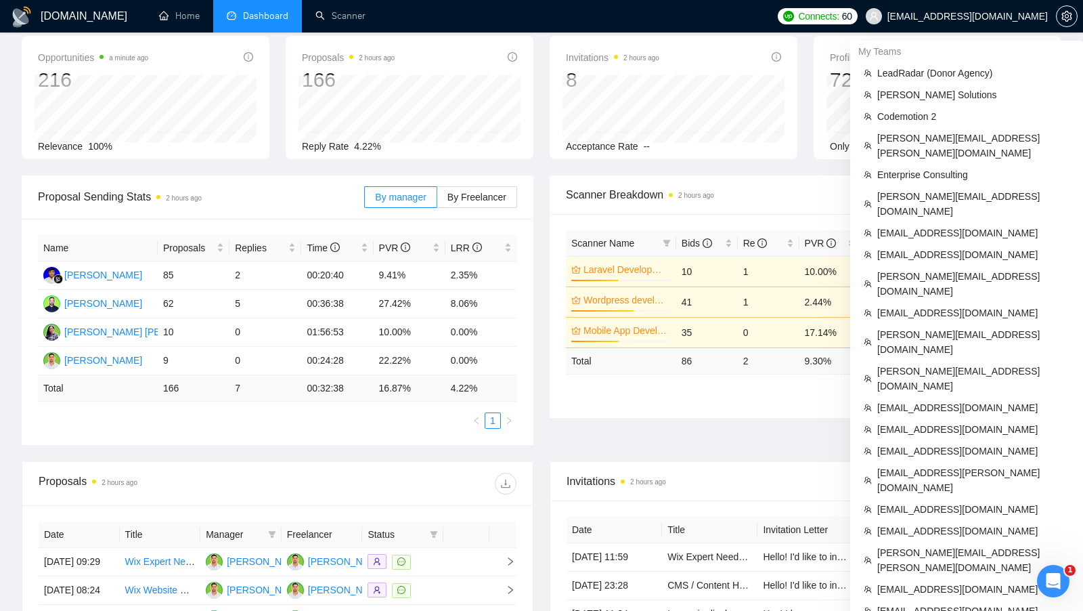
click at [963, 16] on span "[EMAIL_ADDRESS][DOMAIN_NAME]" at bounding box center [967, 16] width 160 height 0
copy div "[EMAIL_ADDRESS][DOMAIN_NAME]"
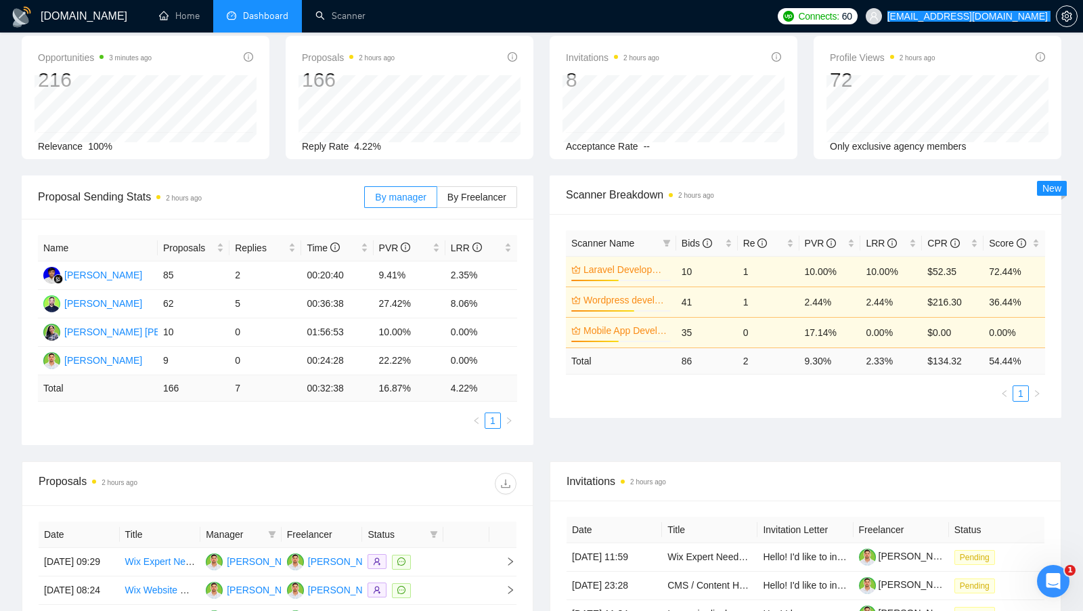
scroll to position [0, 0]
